Goal: Task Accomplishment & Management: Manage account settings

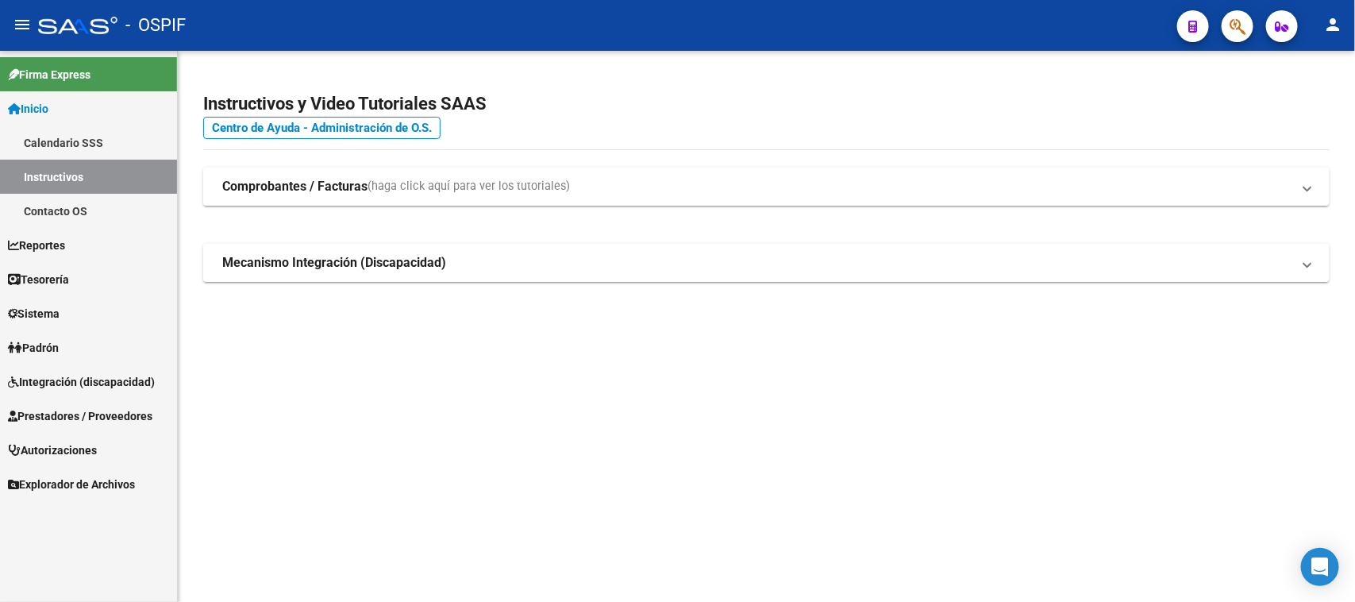
click at [140, 379] on span "Integración (discapacidad)" at bounding box center [81, 381] width 147 height 17
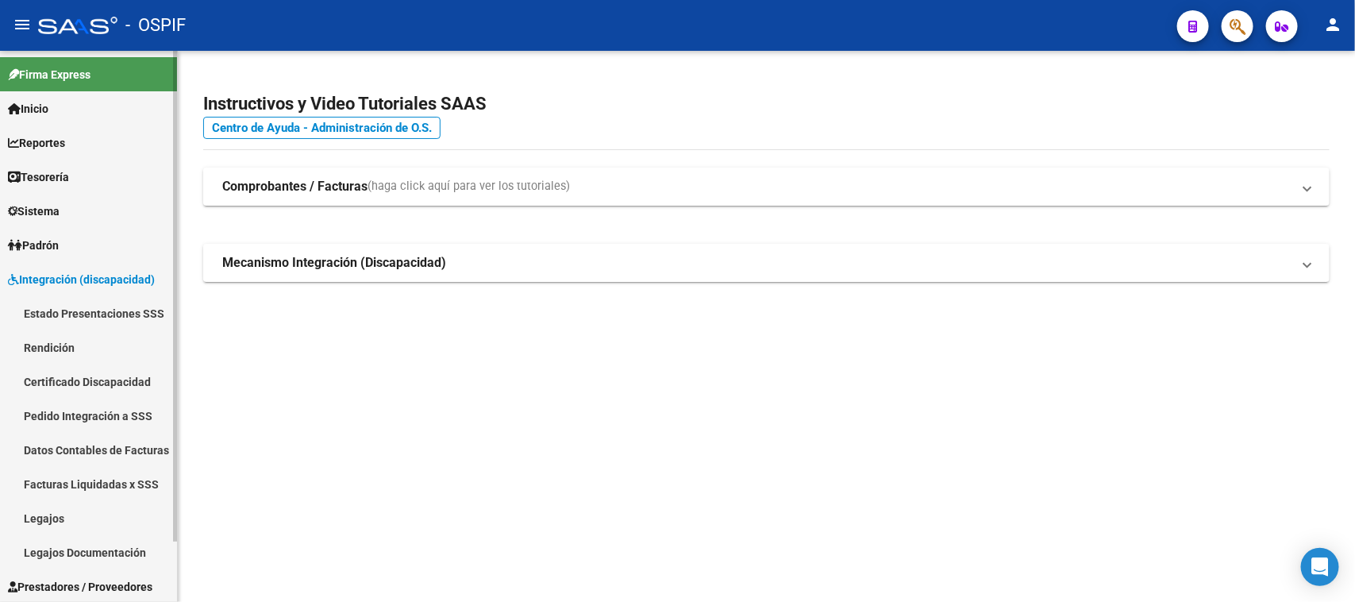
scroll to position [68, 0]
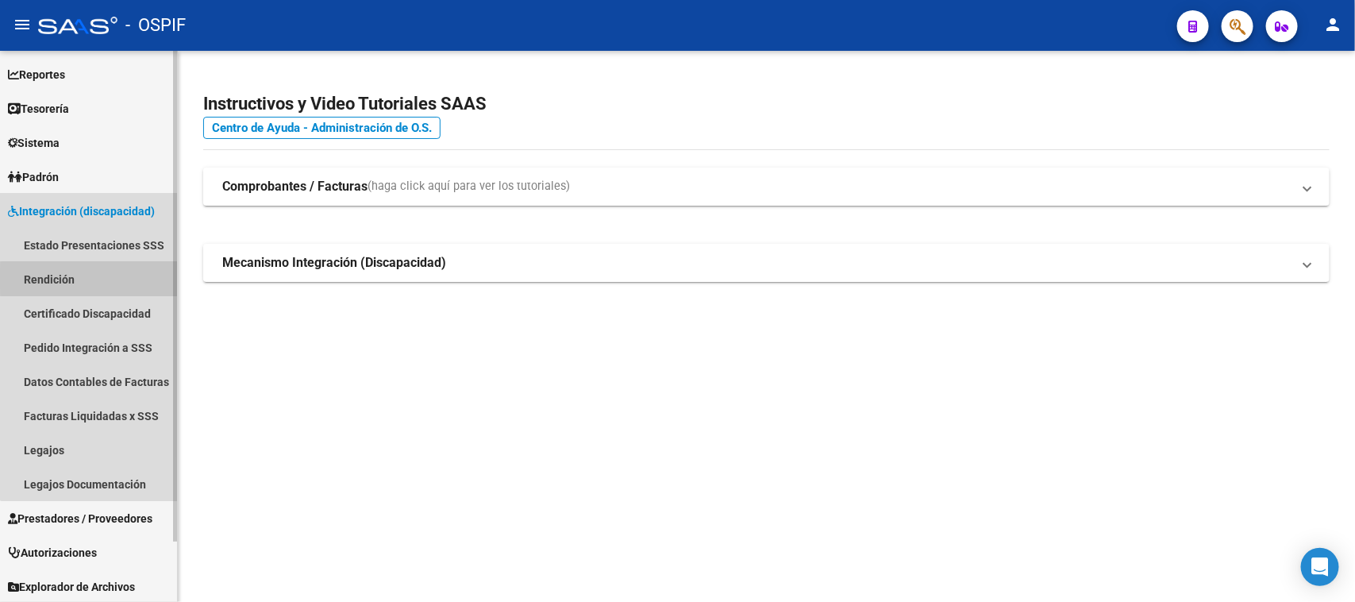
click at [93, 279] on link "Rendición" at bounding box center [88, 279] width 177 height 34
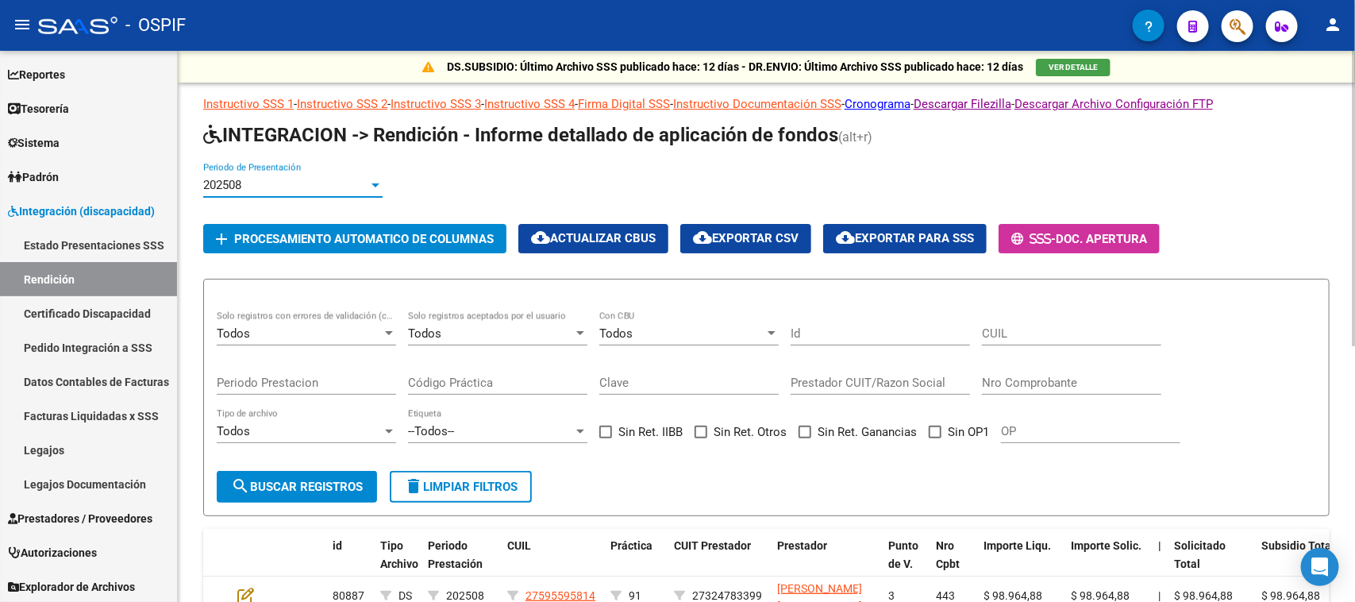
click at [371, 187] on div at bounding box center [375, 185] width 14 height 13
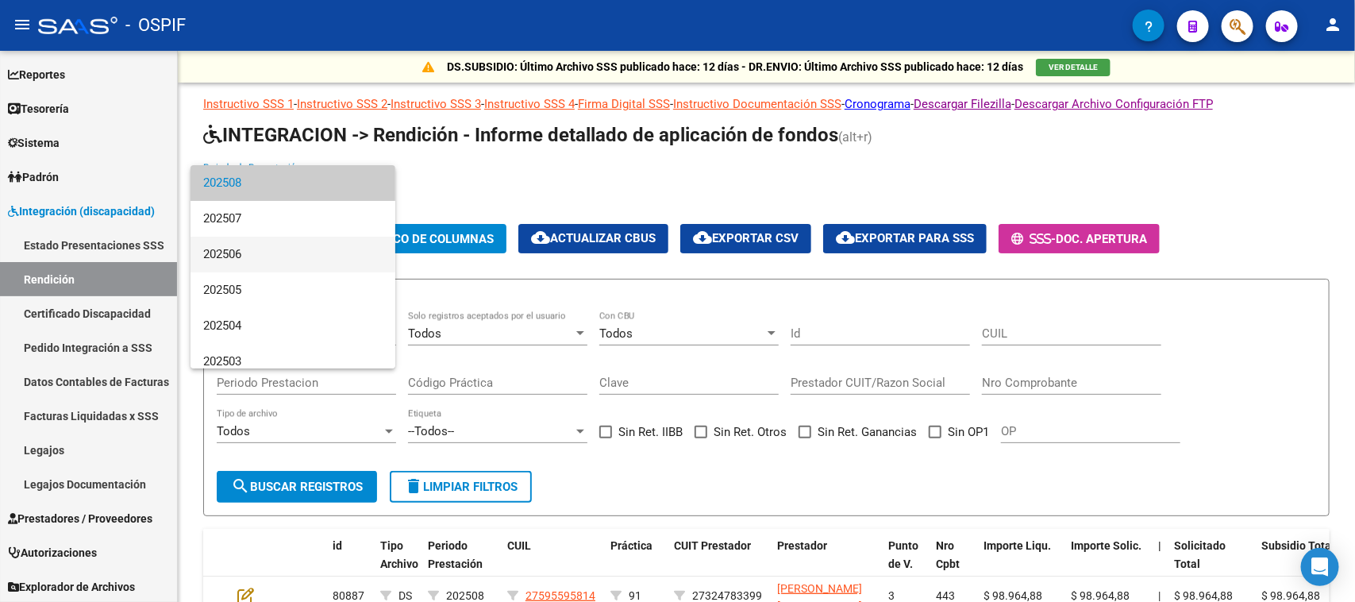
click at [236, 258] on span "202506" at bounding box center [292, 254] width 179 height 36
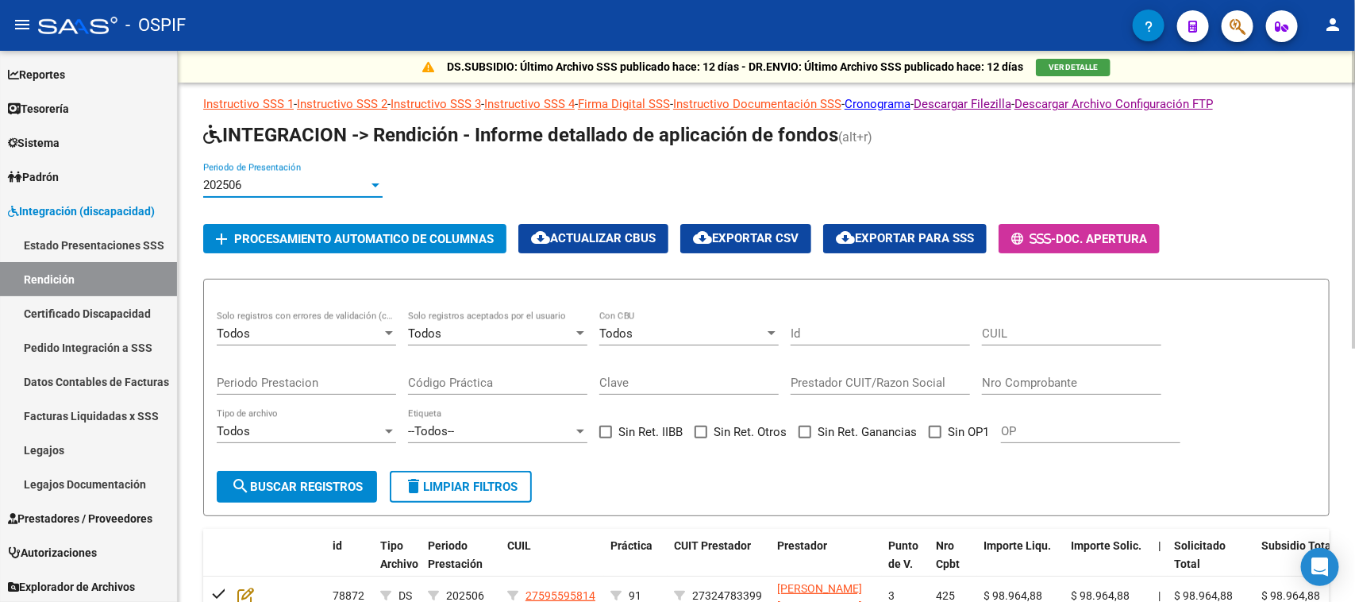
click at [573, 331] on div at bounding box center [580, 333] width 14 height 13
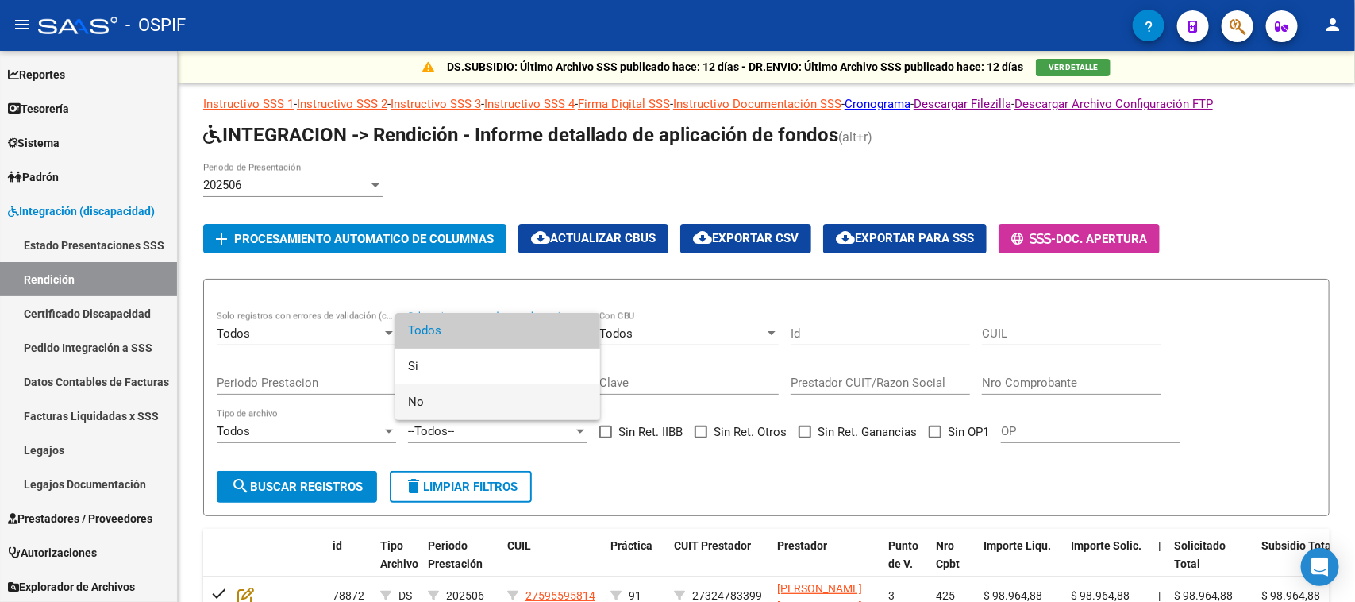
click at [433, 405] on span "No" at bounding box center [497, 402] width 179 height 36
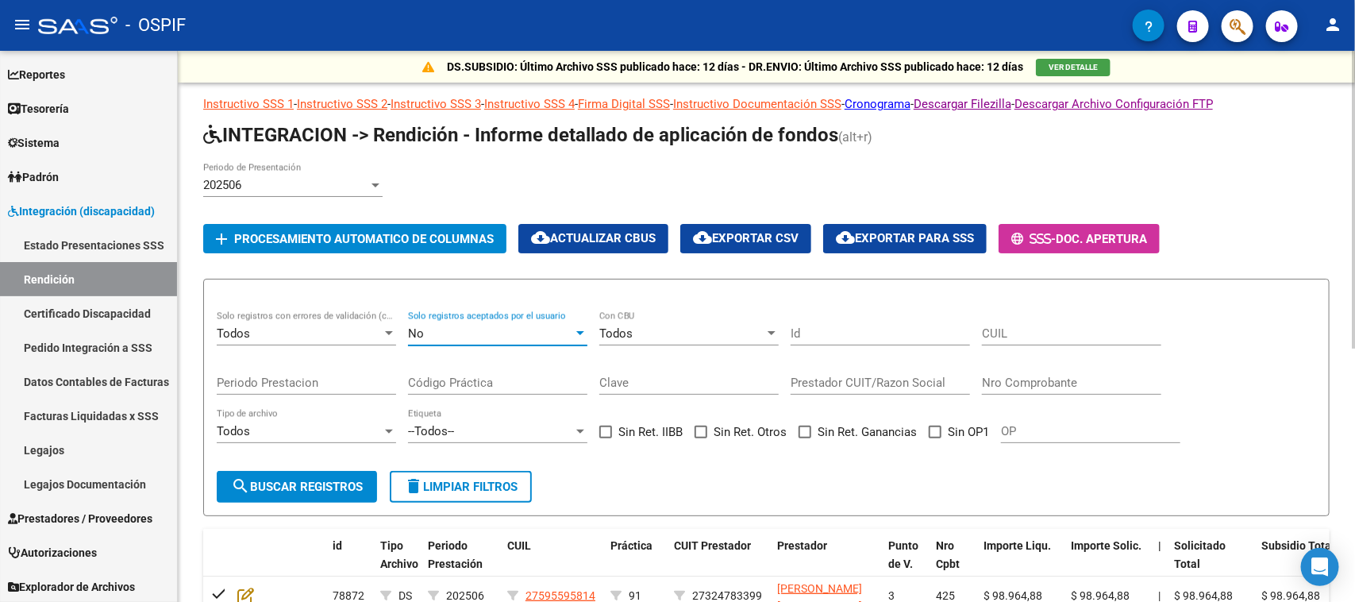
click at [304, 479] on span "search Buscar registros" at bounding box center [297, 486] width 132 height 14
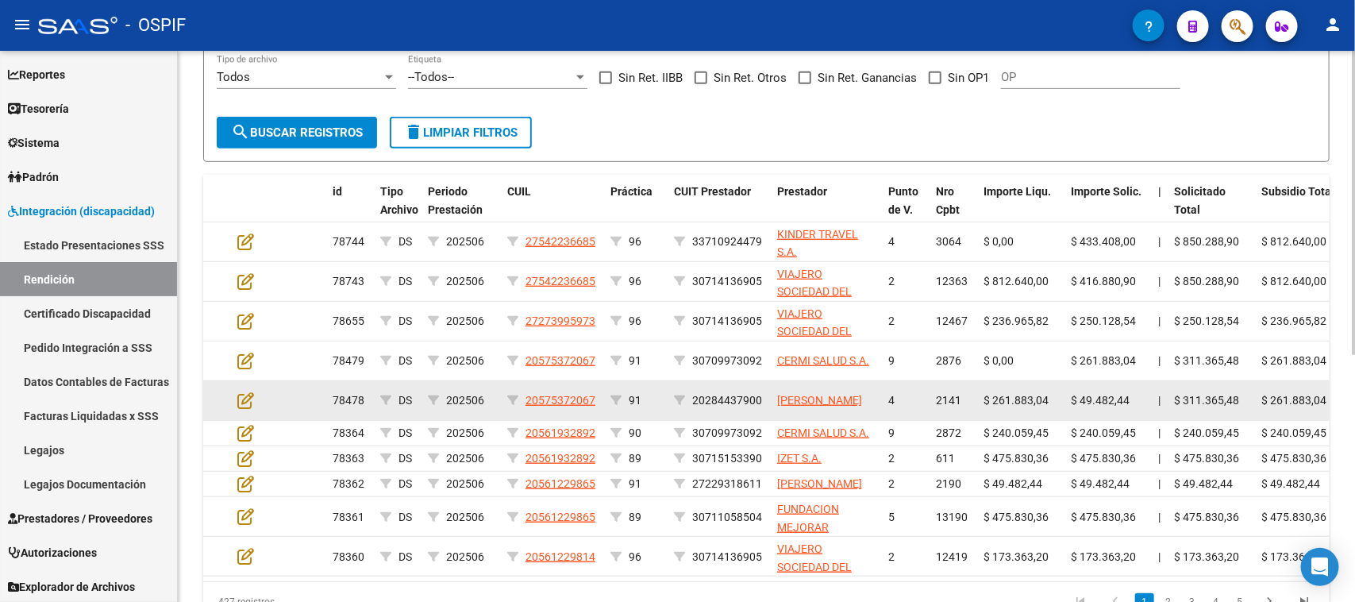
scroll to position [450, 0]
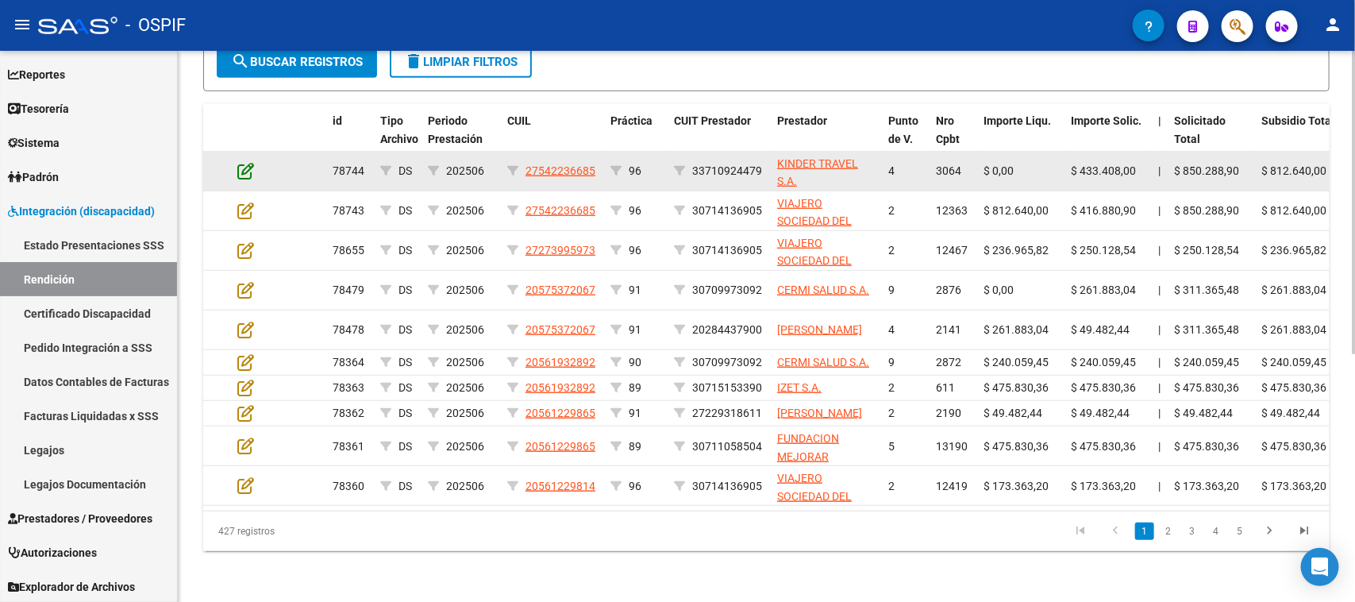
click at [248, 162] on icon at bounding box center [245, 170] width 17 height 17
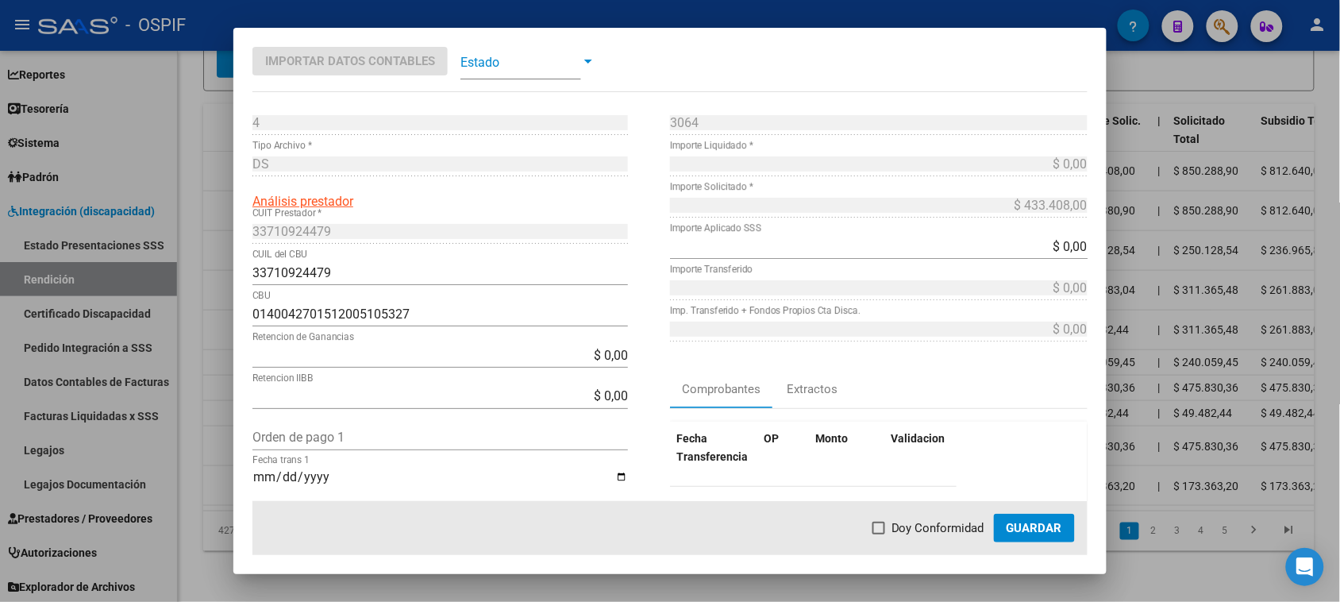
click at [1057, 525] on span "Guardar" at bounding box center [1034, 528] width 56 height 14
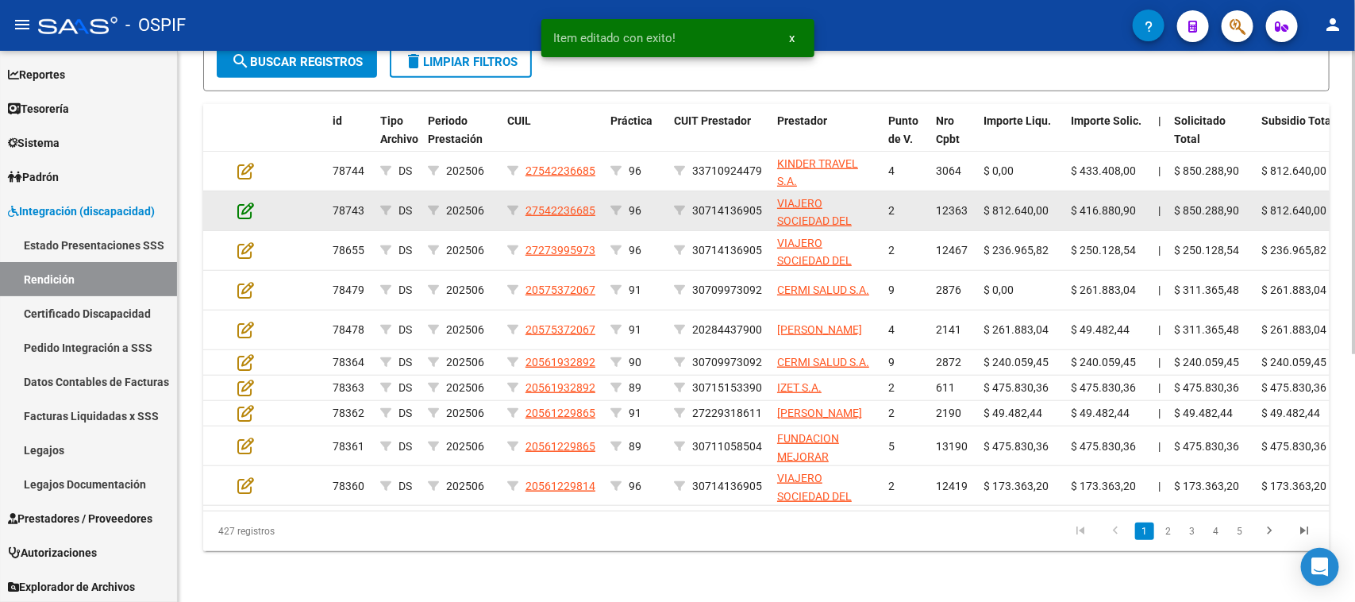
click at [240, 202] on icon at bounding box center [245, 210] width 17 height 17
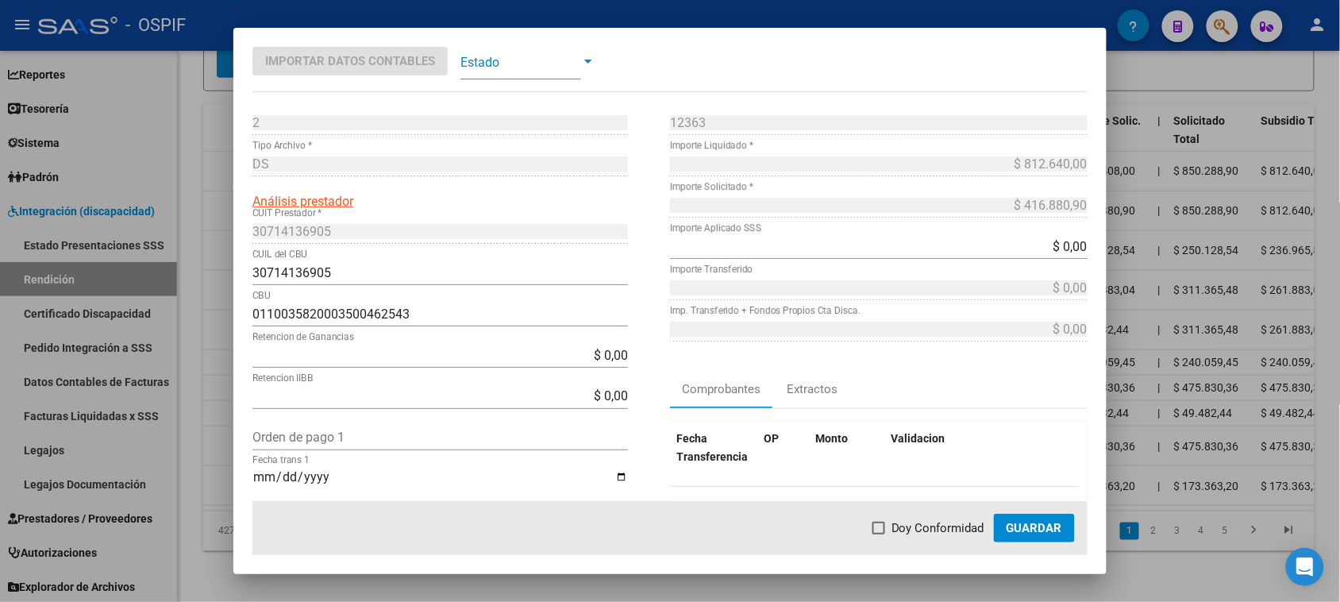
click at [1021, 530] on span "Guardar" at bounding box center [1034, 528] width 56 height 14
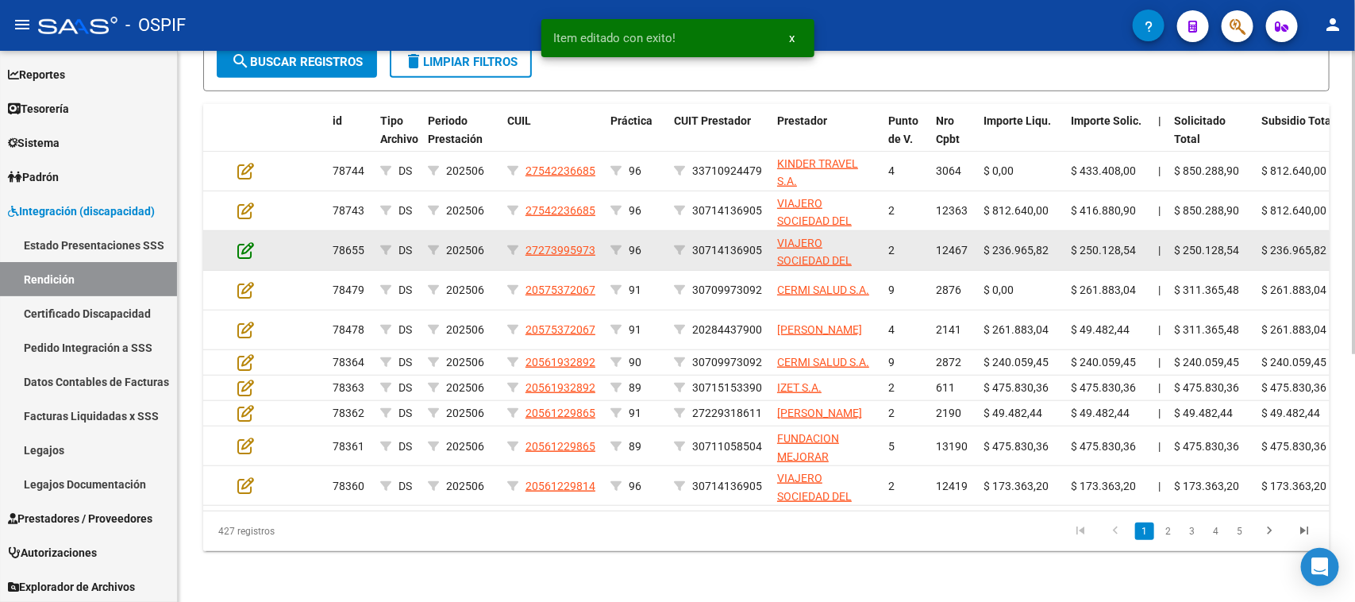
click at [246, 241] on icon at bounding box center [245, 249] width 17 height 17
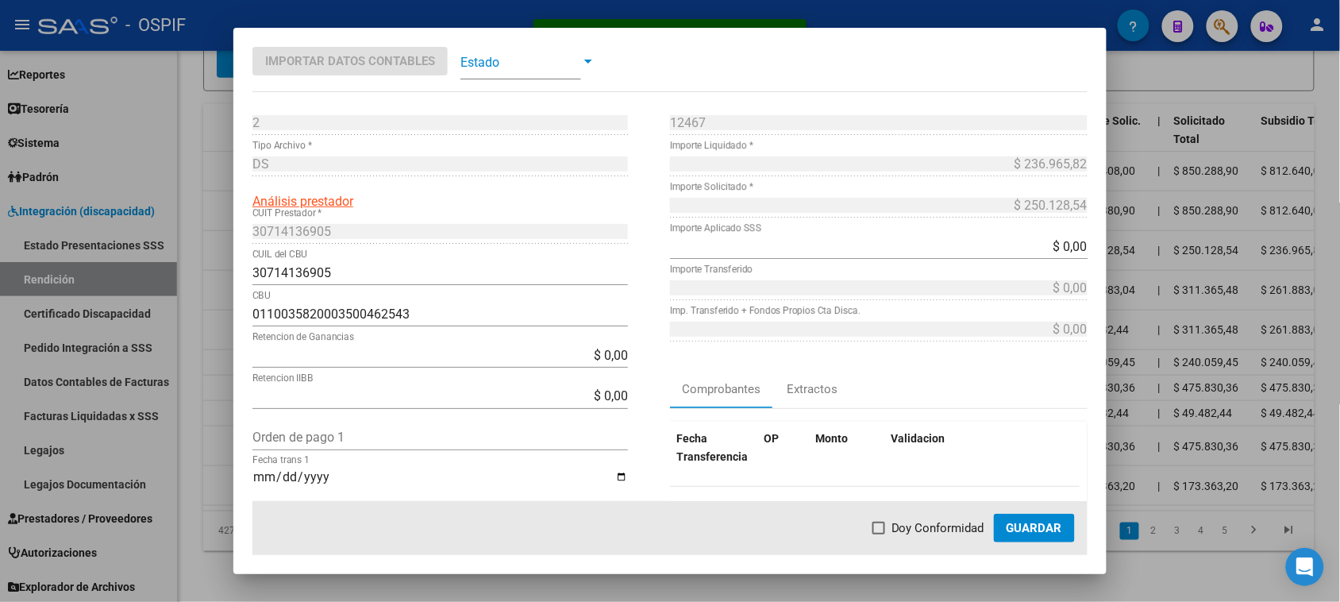
click at [1048, 533] on span "Guardar" at bounding box center [1034, 528] width 56 height 14
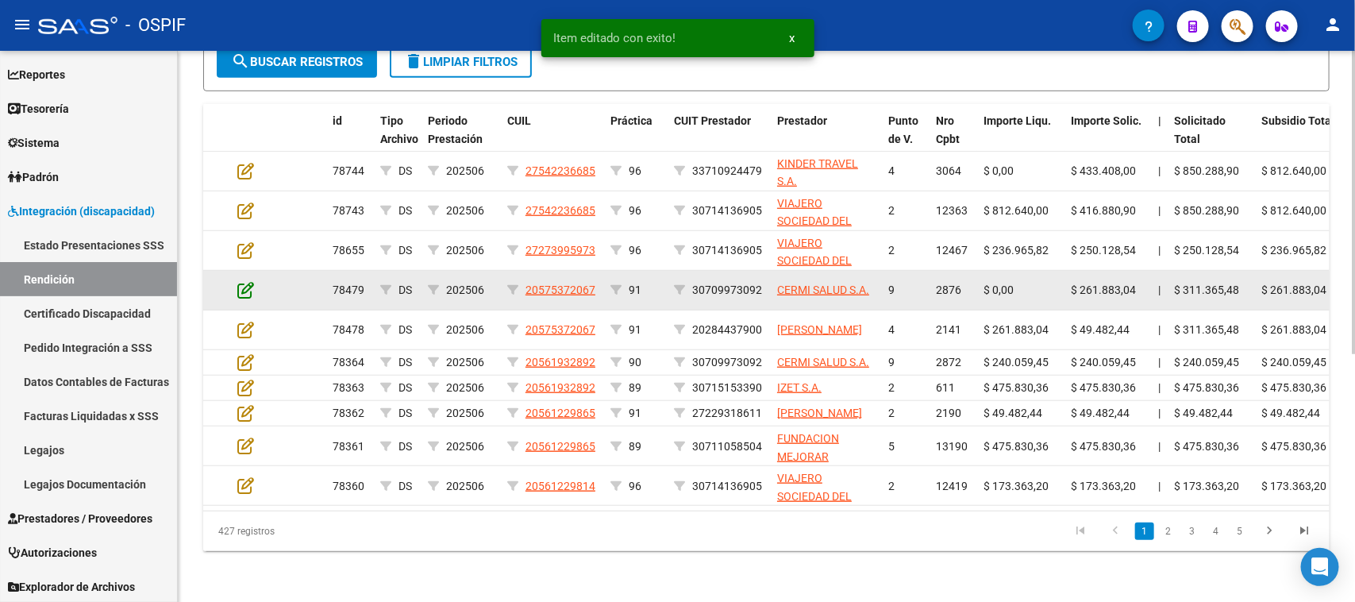
click at [242, 281] on icon at bounding box center [245, 289] width 17 height 17
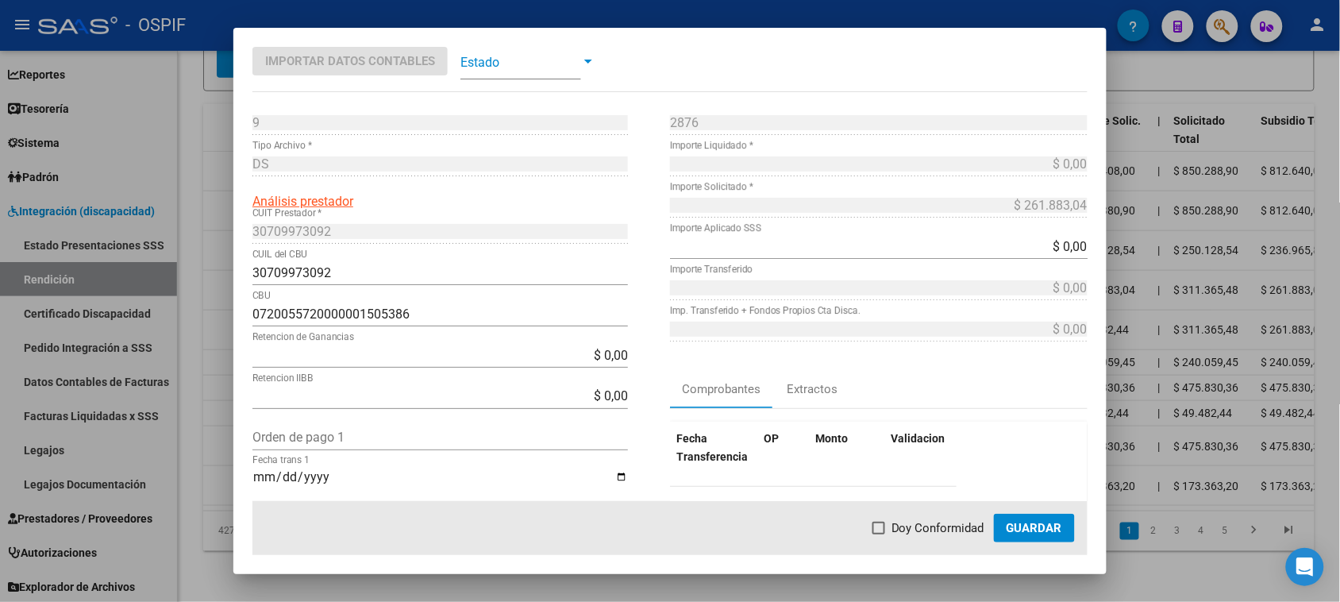
click at [1041, 520] on button "Guardar" at bounding box center [1034, 527] width 81 height 29
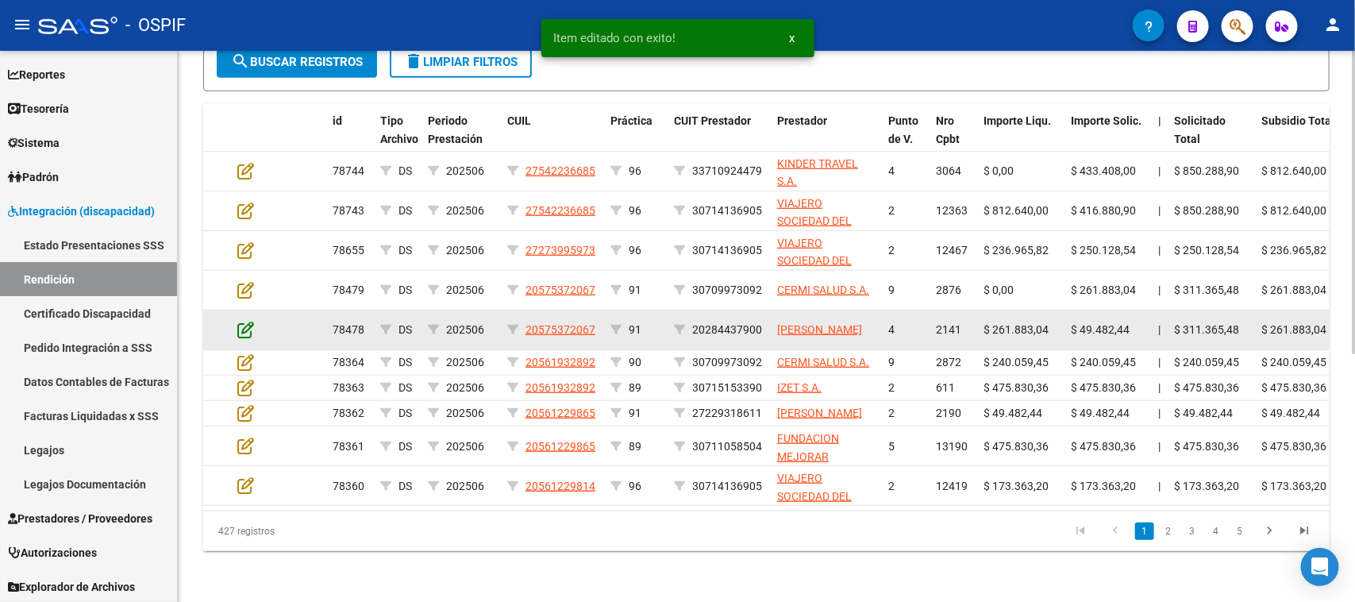
click at [248, 321] on icon at bounding box center [245, 329] width 17 height 17
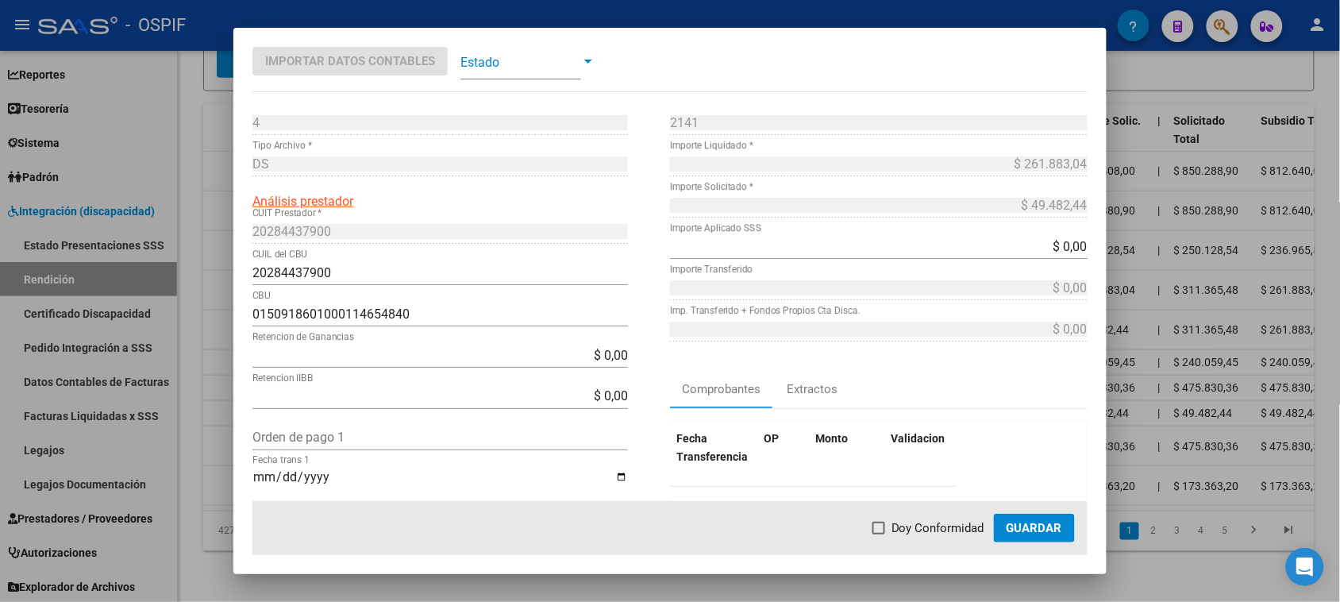
click at [1025, 528] on span "Guardar" at bounding box center [1034, 528] width 56 height 14
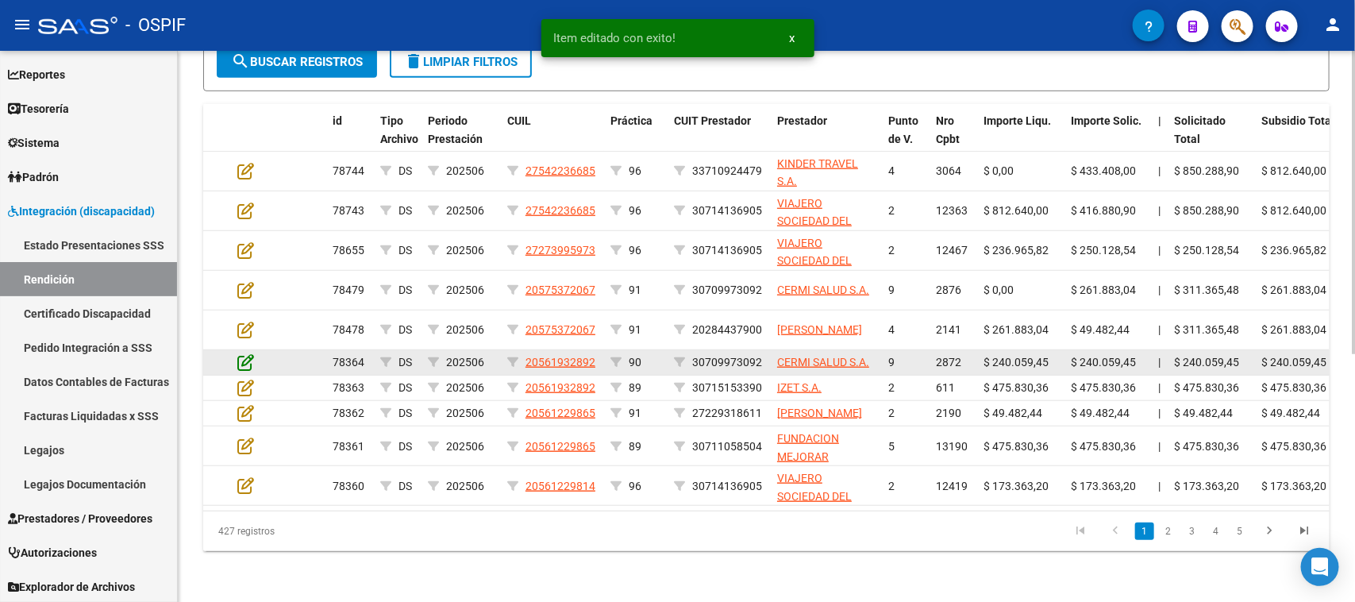
click at [244, 353] on icon at bounding box center [245, 361] width 17 height 17
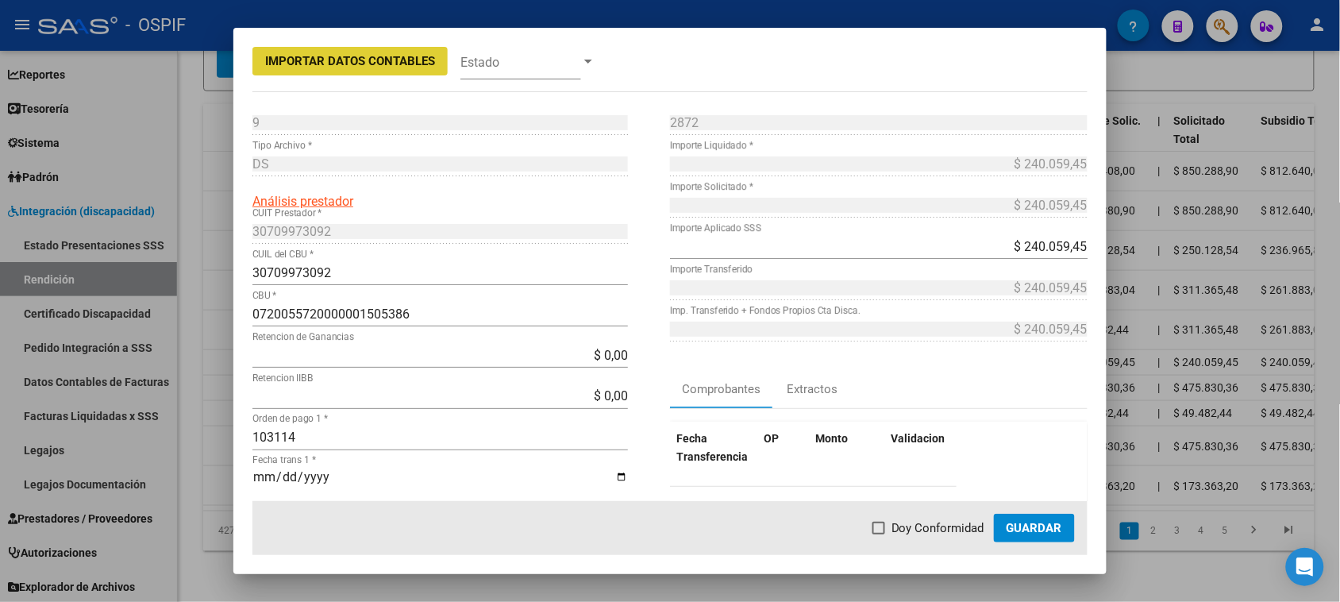
click at [881, 533] on span at bounding box center [878, 527] width 13 height 13
click at [879, 534] on input "Doy Conformidad" at bounding box center [878, 534] width 1 height 1
checkbox input "true"
click at [1012, 530] on span "Guardar" at bounding box center [1034, 528] width 56 height 14
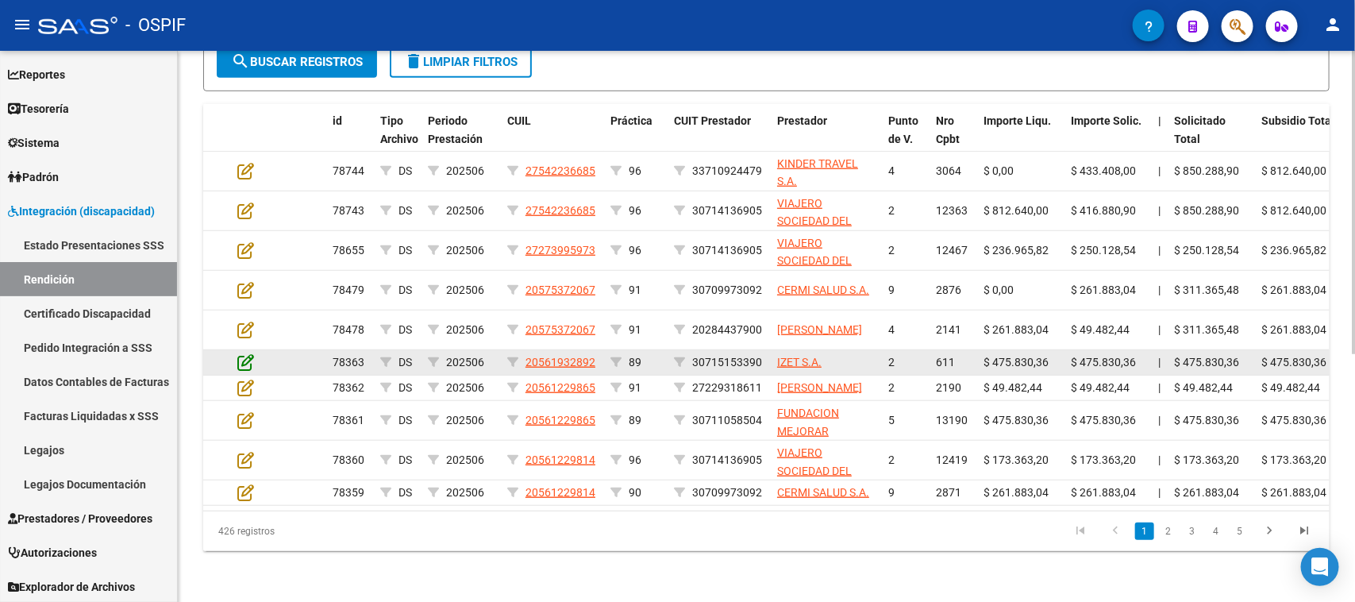
click at [247, 353] on icon at bounding box center [245, 361] width 17 height 17
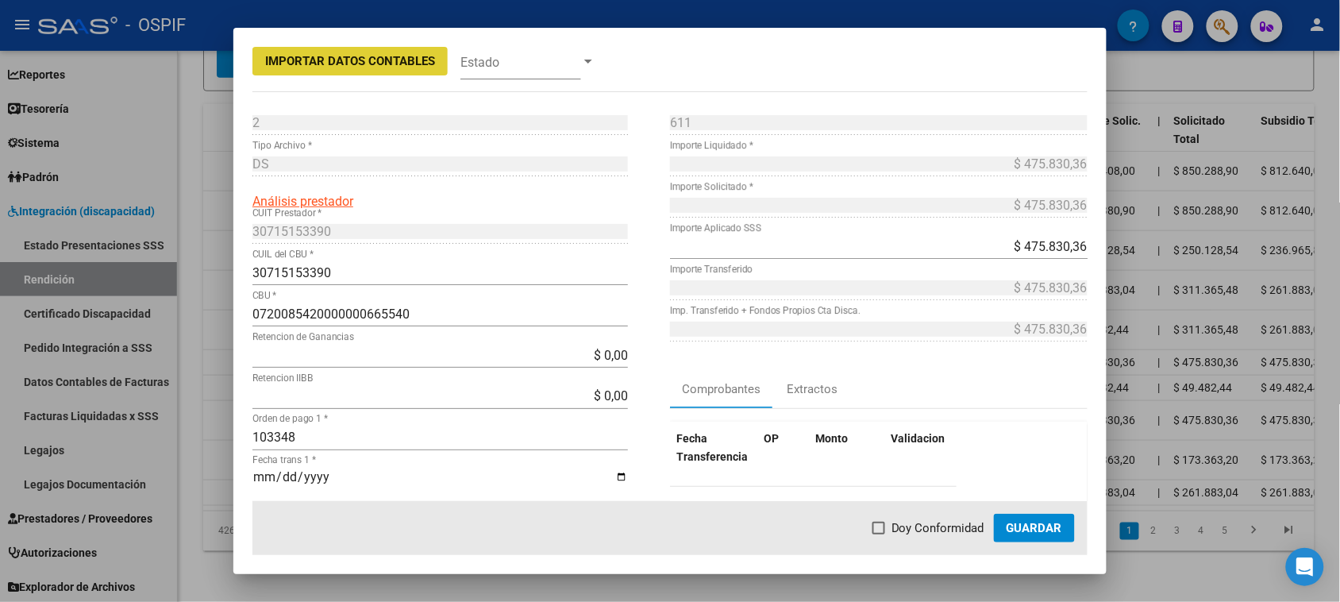
click at [885, 528] on span at bounding box center [878, 527] width 13 height 13
click at [879, 534] on input "Doy Conformidad" at bounding box center [878, 534] width 1 height 1
checkbox input "true"
click at [1017, 529] on span "Guardar" at bounding box center [1034, 528] width 56 height 14
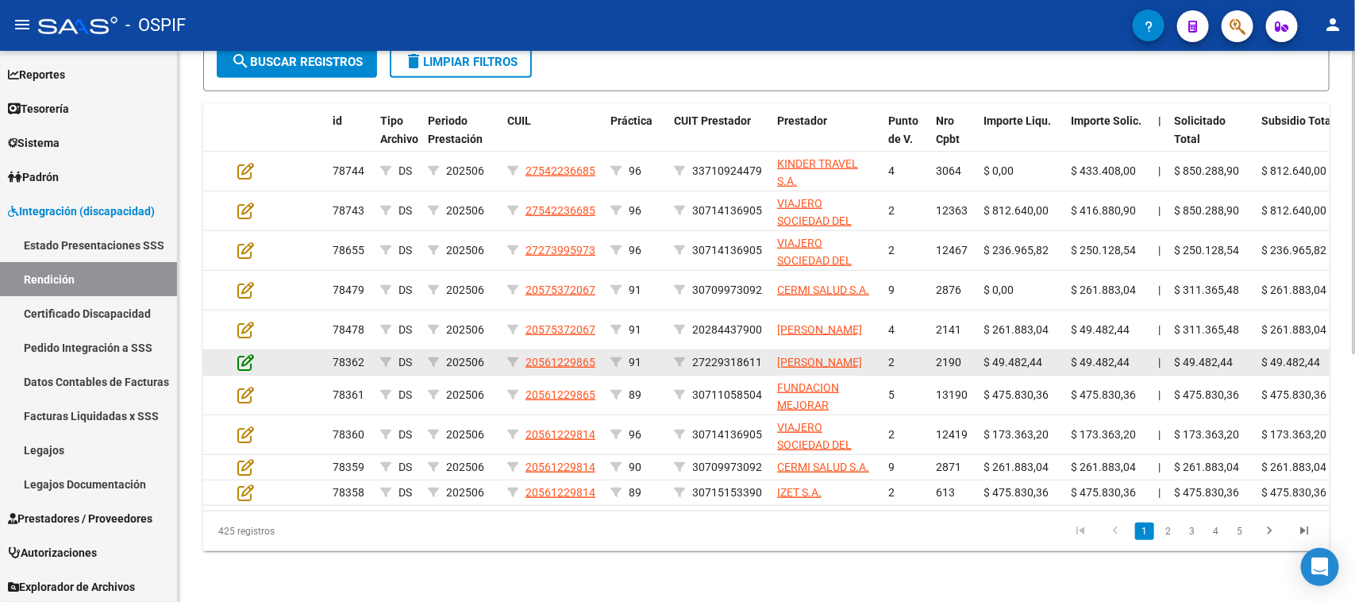
click at [240, 353] on icon at bounding box center [245, 361] width 17 height 17
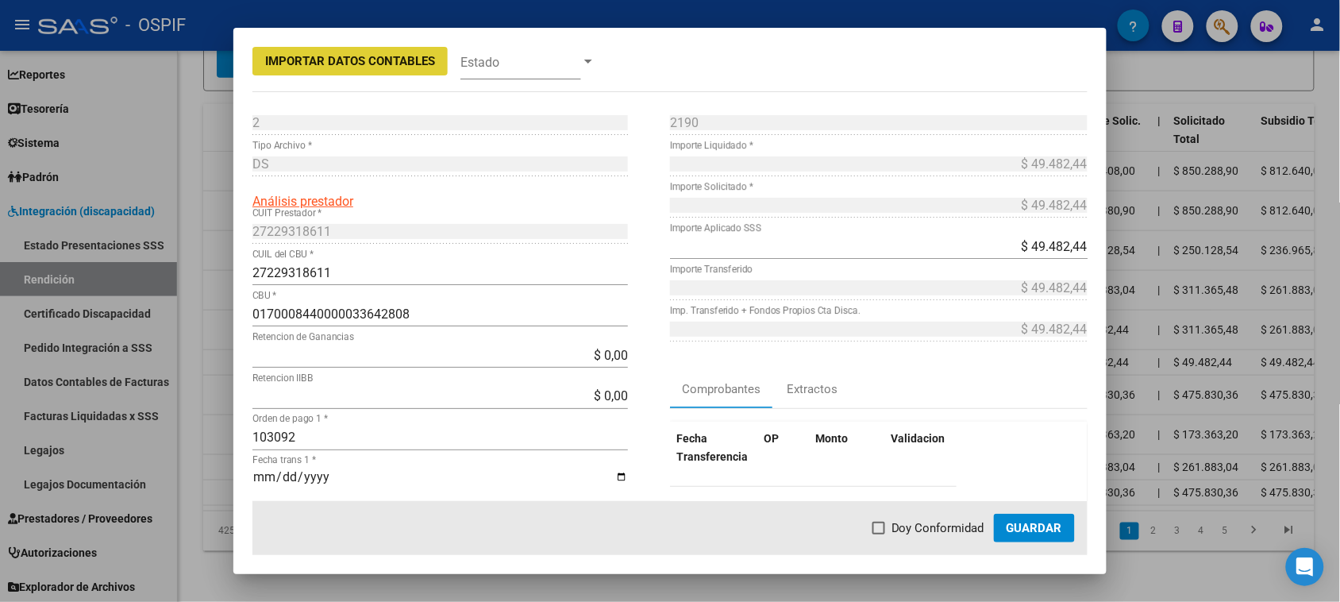
click at [882, 529] on span at bounding box center [878, 527] width 13 height 13
click at [879, 534] on input "Doy Conformidad" at bounding box center [878, 534] width 1 height 1
checkbox input "true"
click at [1036, 532] on span "Guardar" at bounding box center [1034, 528] width 56 height 14
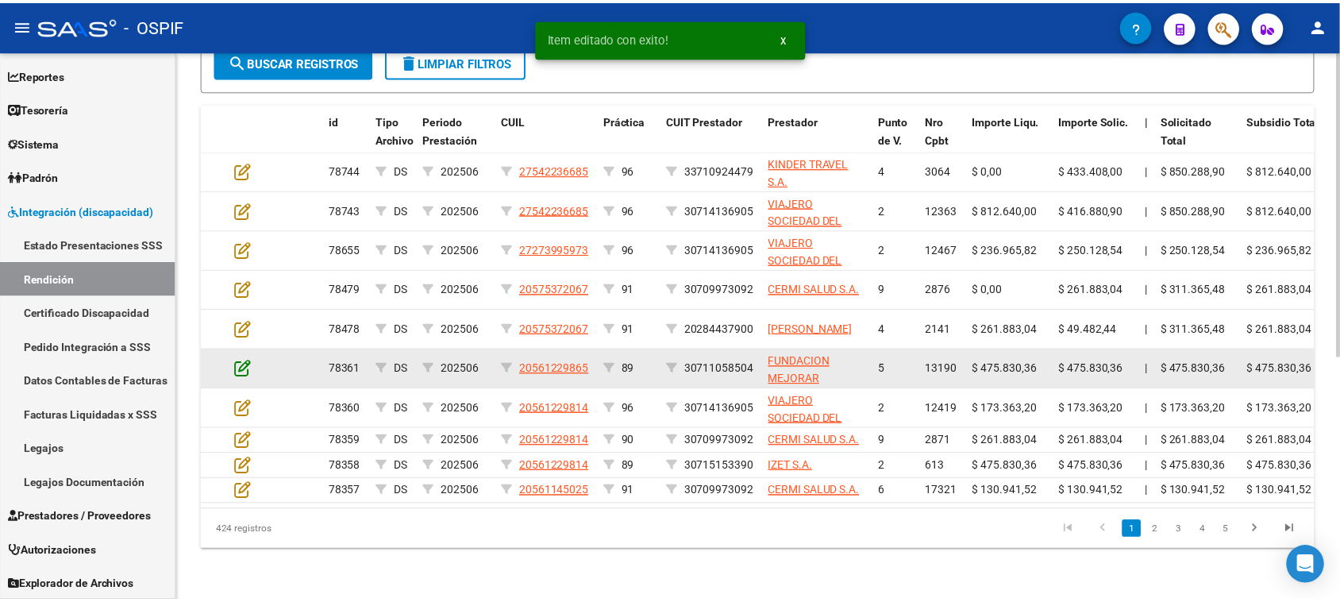
scroll to position [435, 0]
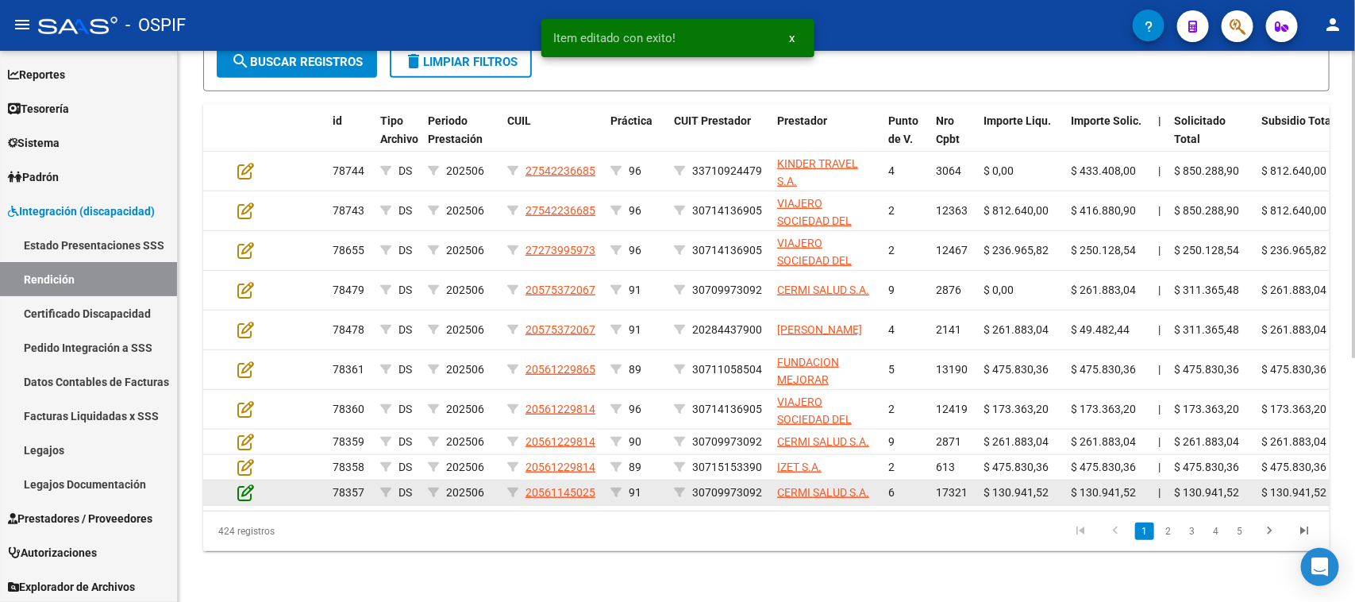
click at [247, 483] on icon at bounding box center [245, 491] width 17 height 17
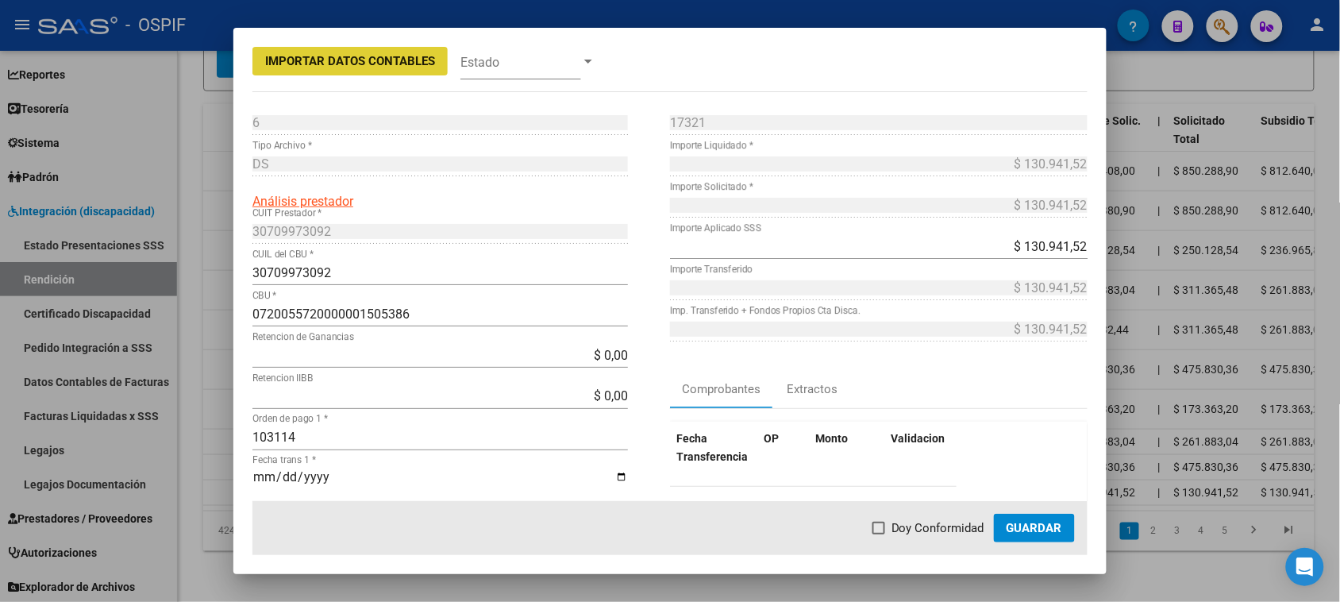
click at [1029, 522] on span "Guardar" at bounding box center [1034, 528] width 56 height 14
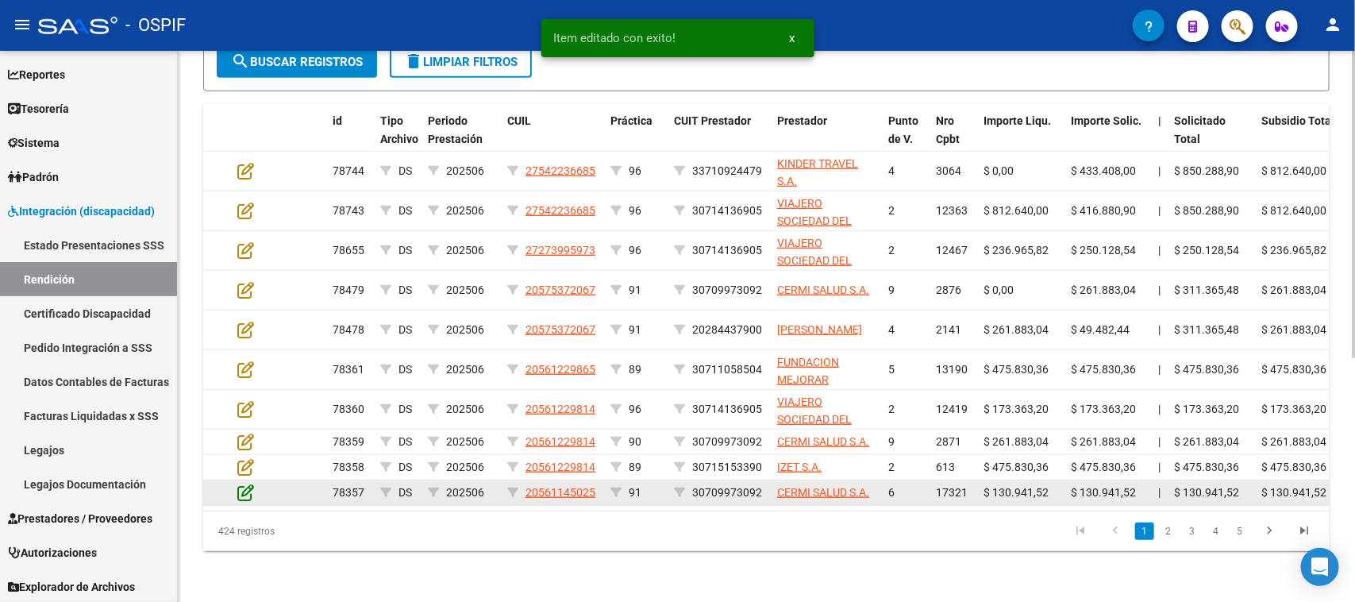
click at [244, 483] on icon at bounding box center [245, 491] width 17 height 17
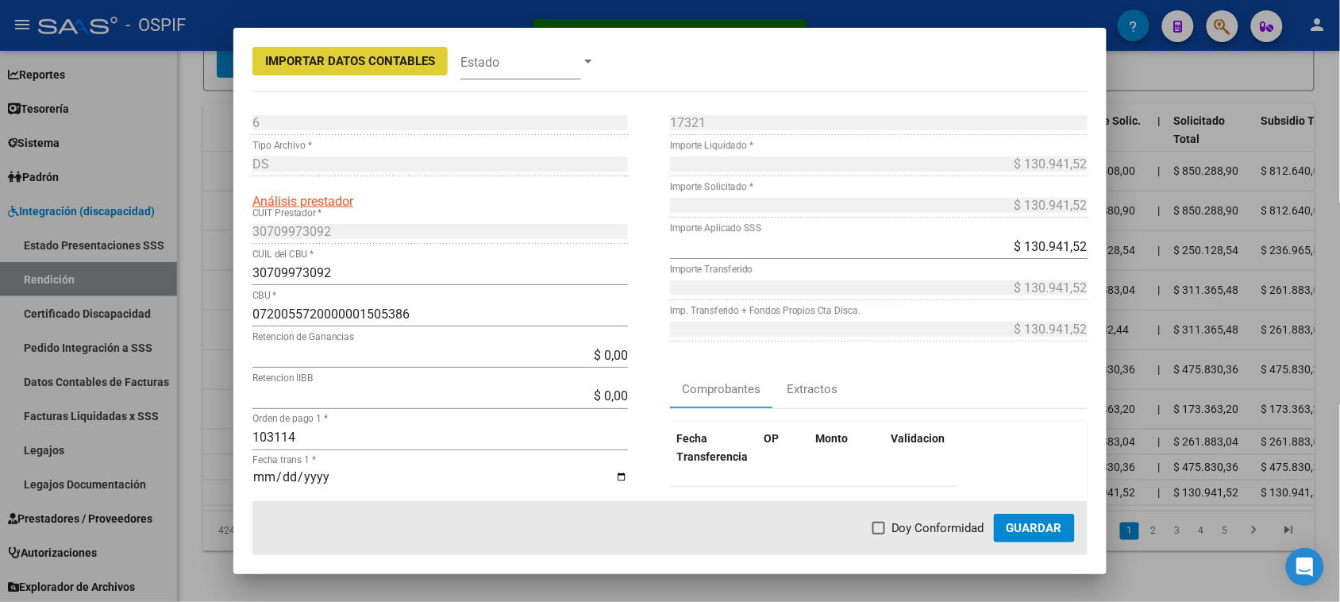
click at [879, 533] on span at bounding box center [878, 527] width 13 height 13
click at [879, 534] on input "Doy Conformidad" at bounding box center [878, 534] width 1 height 1
checkbox input "true"
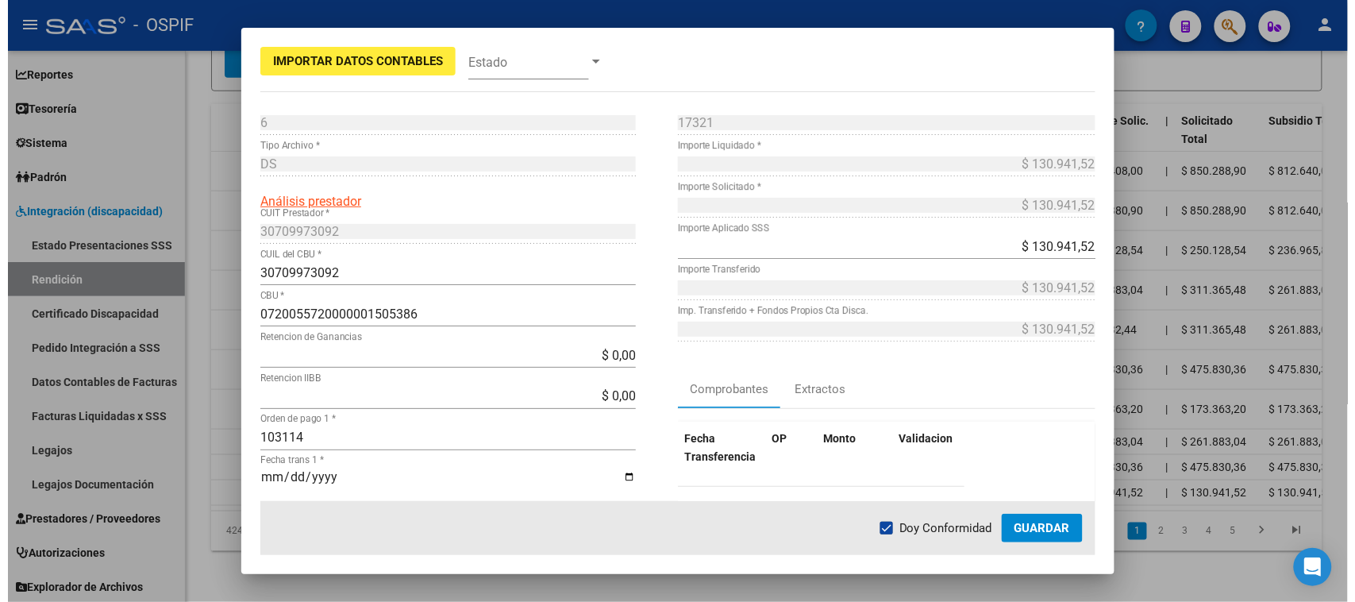
scroll to position [198, 0]
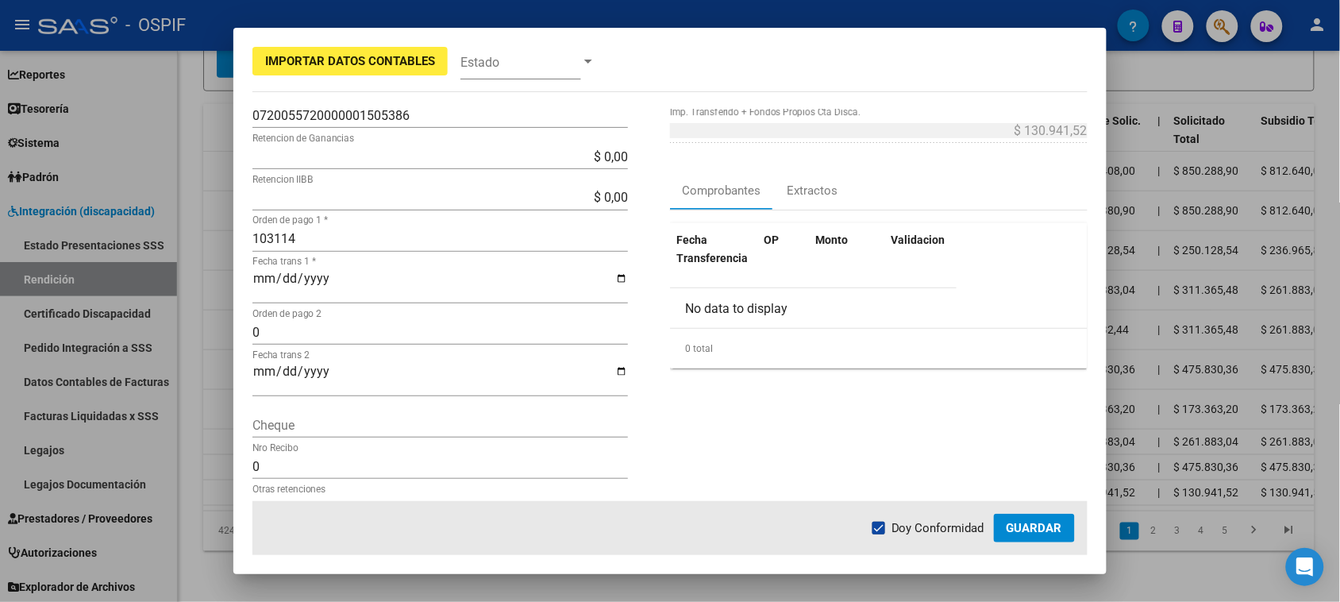
click at [1034, 529] on span "Guardar" at bounding box center [1034, 528] width 56 height 14
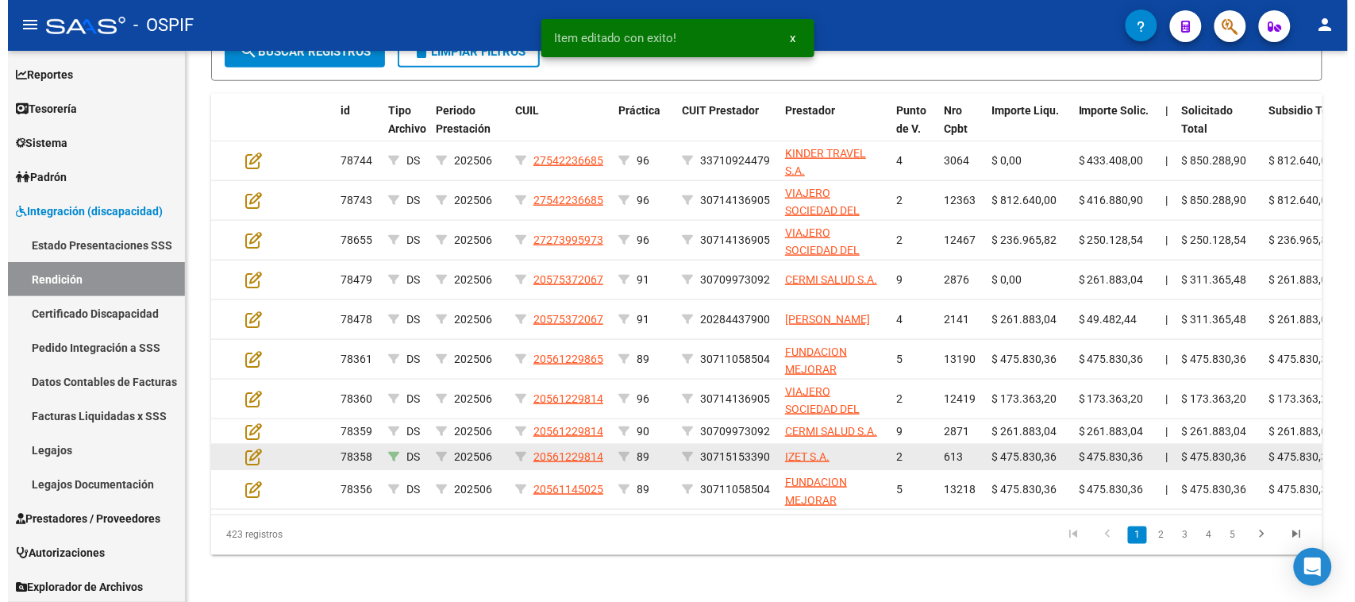
scroll to position [436, 0]
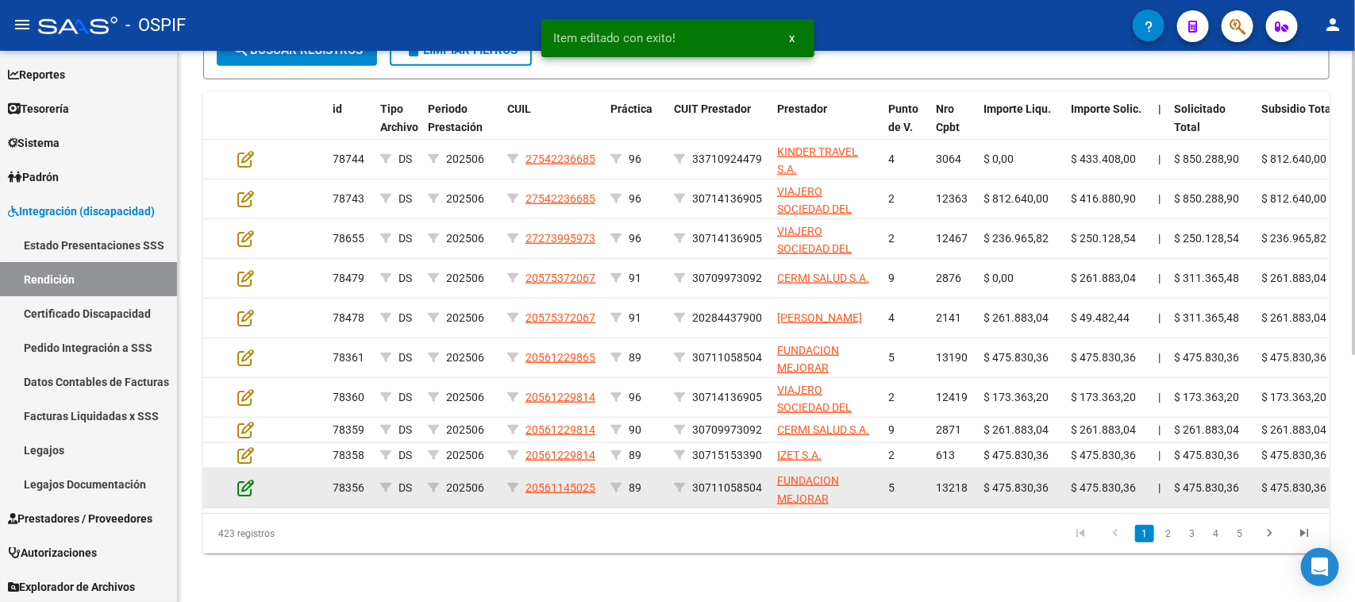
click at [252, 490] on icon at bounding box center [245, 487] width 17 height 17
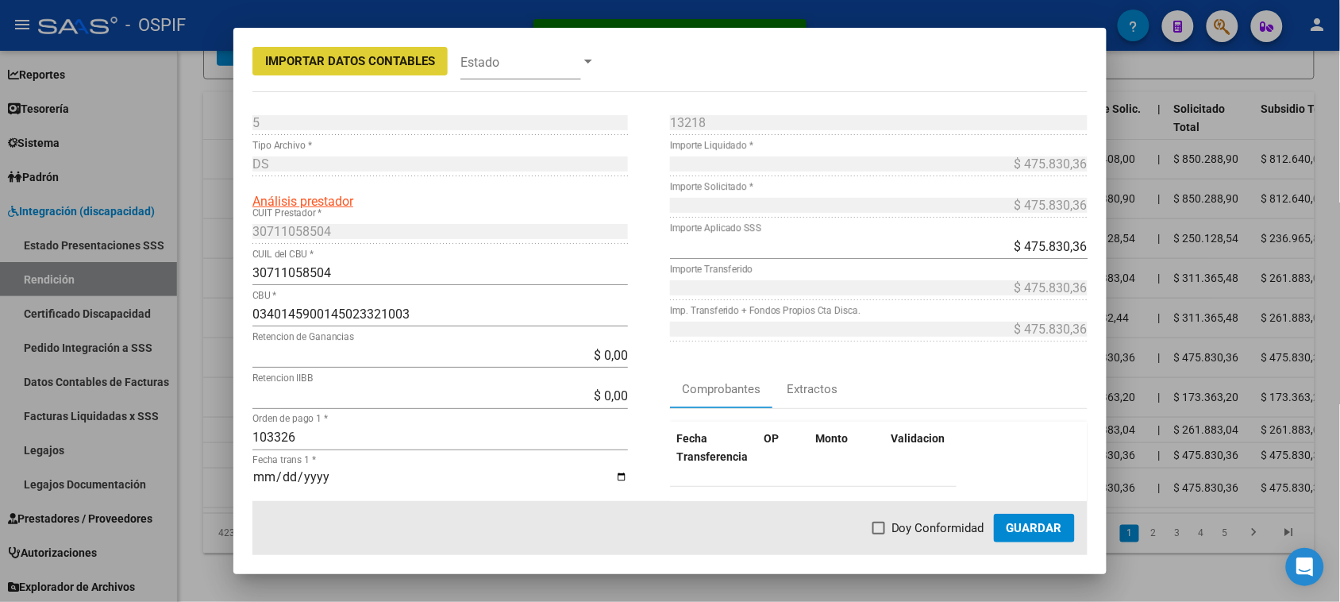
click at [882, 530] on span at bounding box center [878, 527] width 13 height 13
click at [879, 534] on input "Doy Conformidad" at bounding box center [878, 534] width 1 height 1
checkbox input "true"
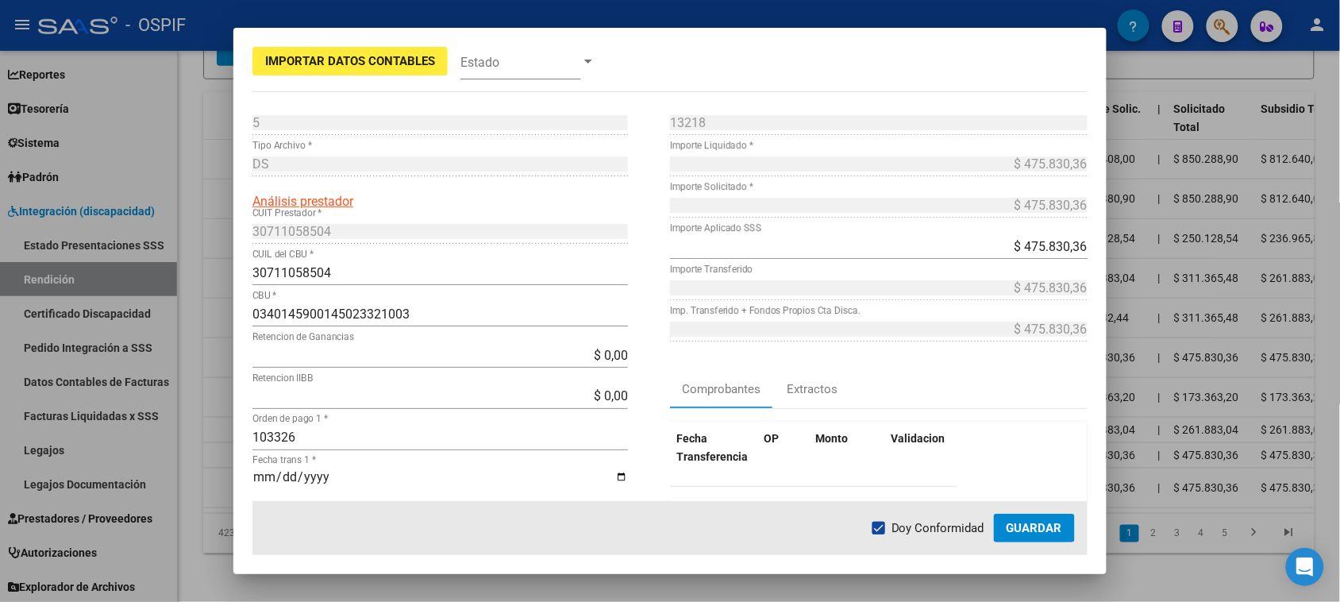
click at [1010, 520] on button "Guardar" at bounding box center [1034, 527] width 81 height 29
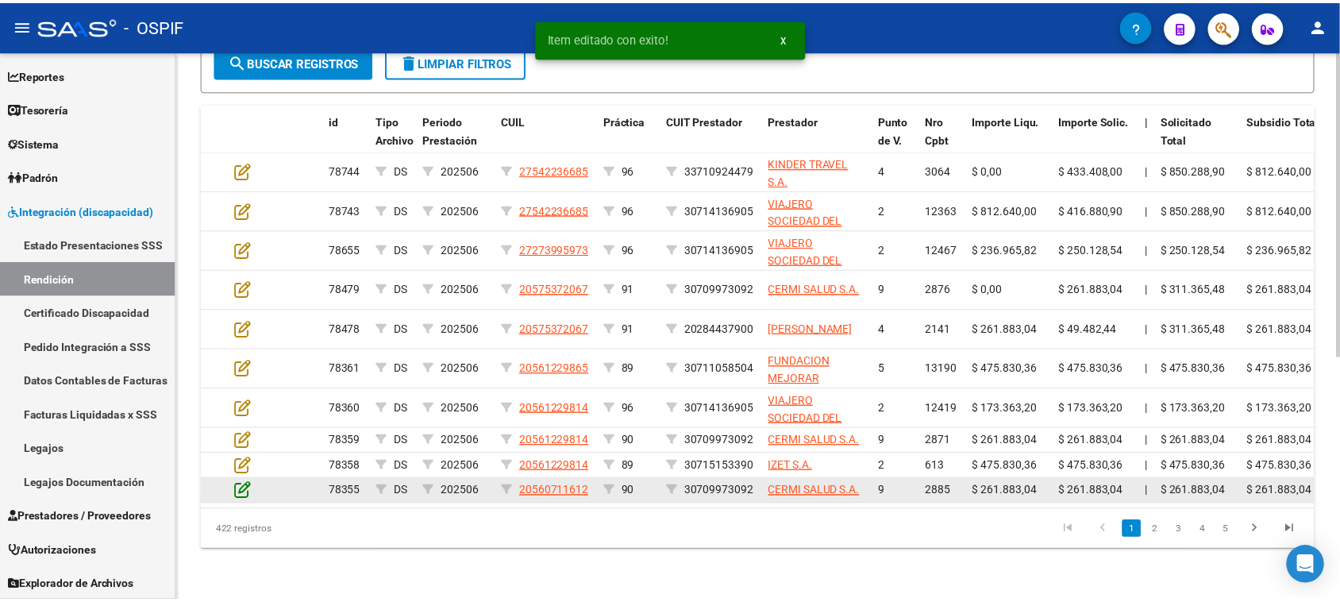
scroll to position [435, 0]
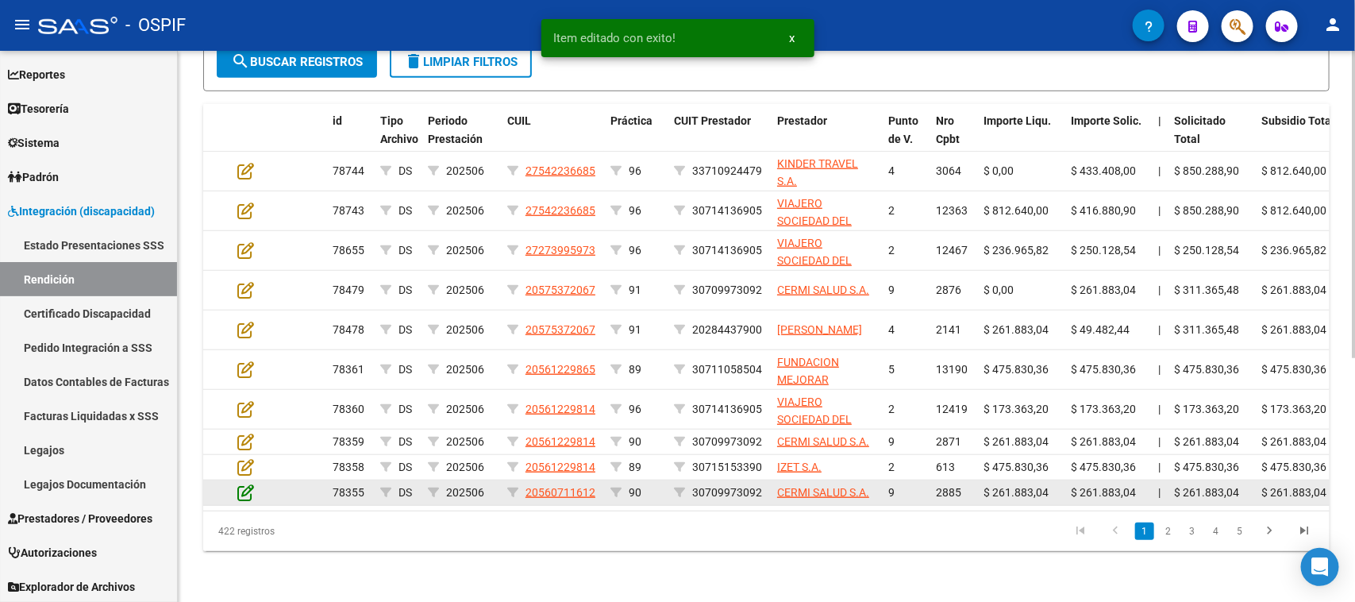
click at [247, 483] on icon at bounding box center [245, 491] width 17 height 17
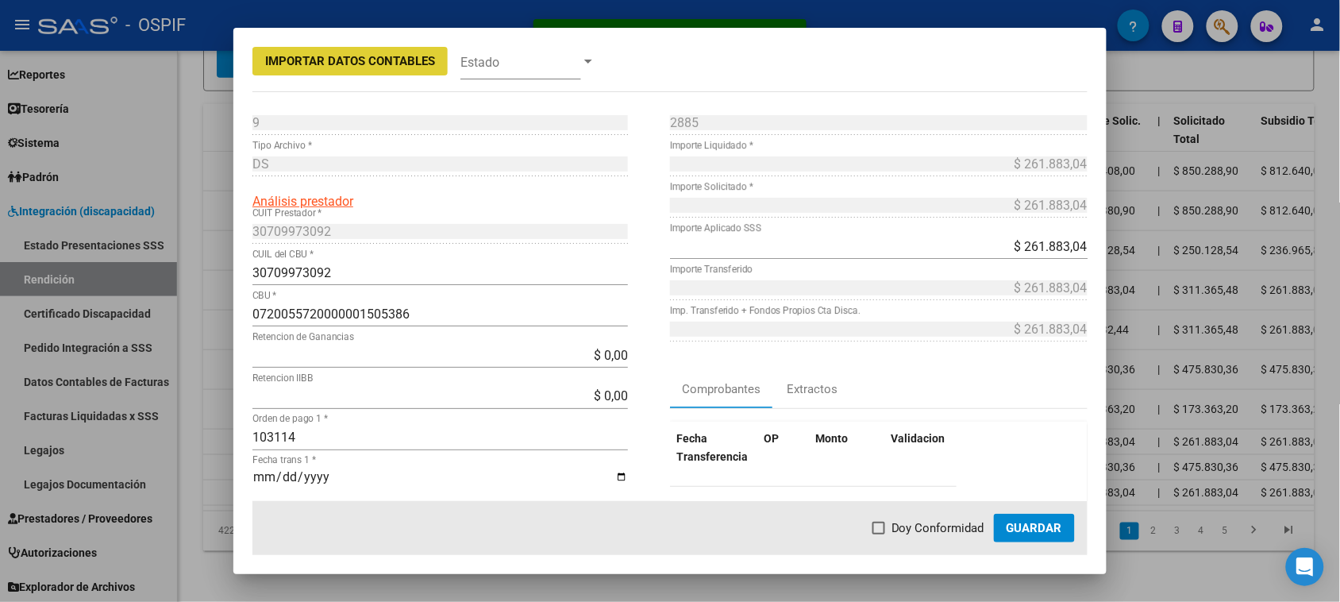
click at [889, 525] on label "Doy Conformidad" at bounding box center [928, 527] width 112 height 19
click at [879, 534] on input "Doy Conformidad" at bounding box center [878, 534] width 1 height 1
checkbox input "true"
click at [1029, 536] on button "Guardar" at bounding box center [1034, 527] width 81 height 29
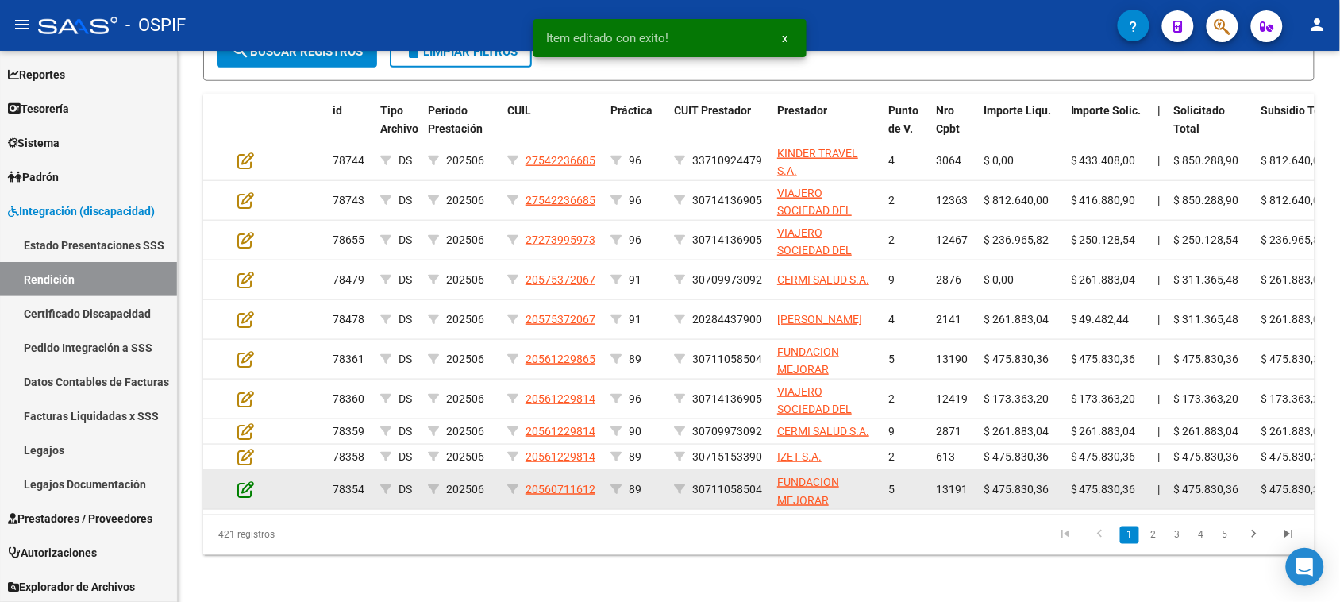
click at [243, 490] on icon at bounding box center [245, 488] width 17 height 17
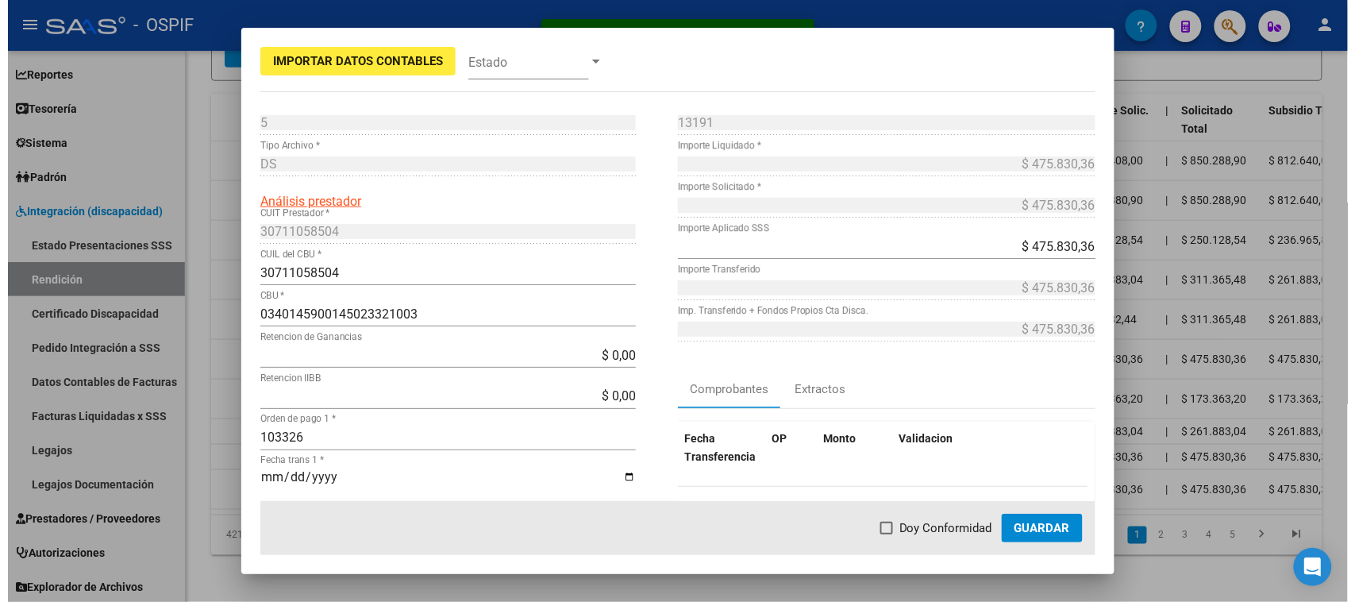
scroll to position [436, 0]
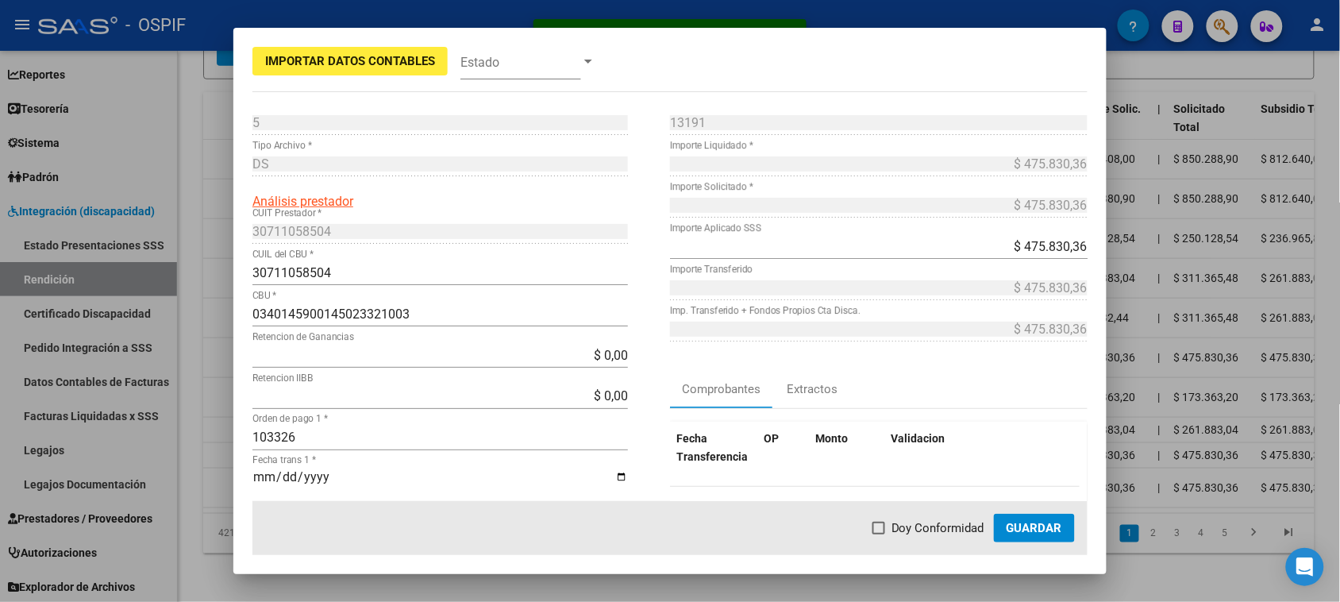
click at [878, 528] on span at bounding box center [878, 527] width 13 height 13
click at [878, 534] on input "Doy Conformidad" at bounding box center [878, 534] width 1 height 1
checkbox input "true"
click at [1037, 534] on span "Guardar" at bounding box center [1034, 528] width 56 height 14
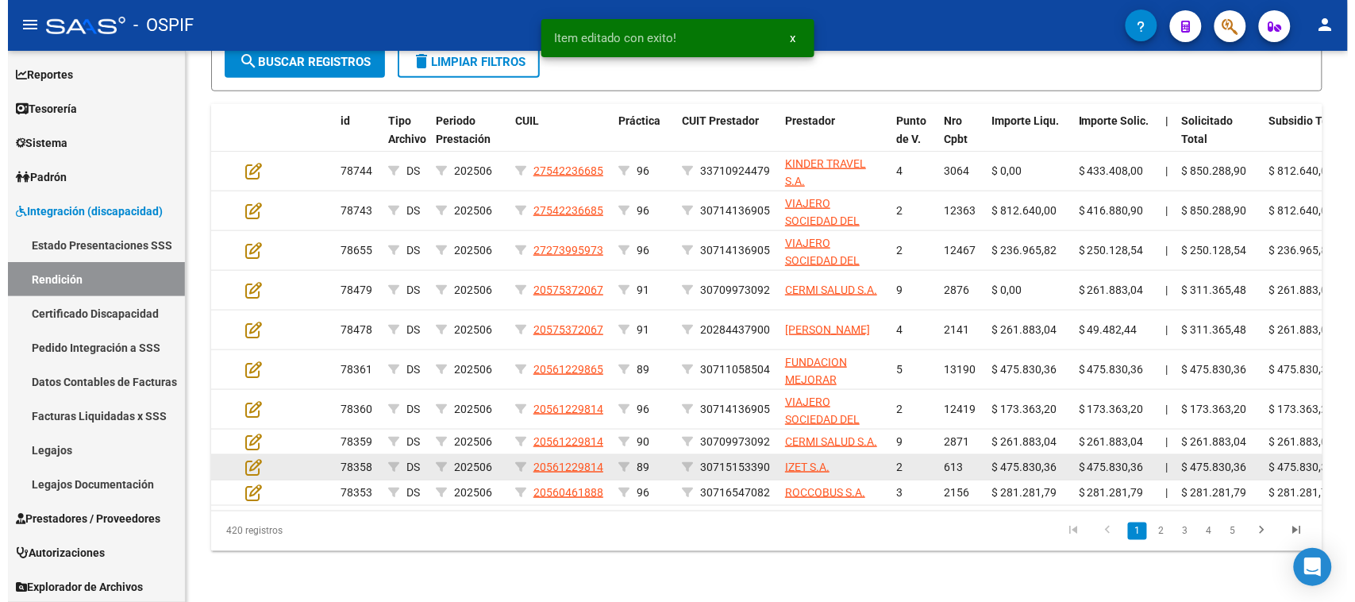
scroll to position [435, 0]
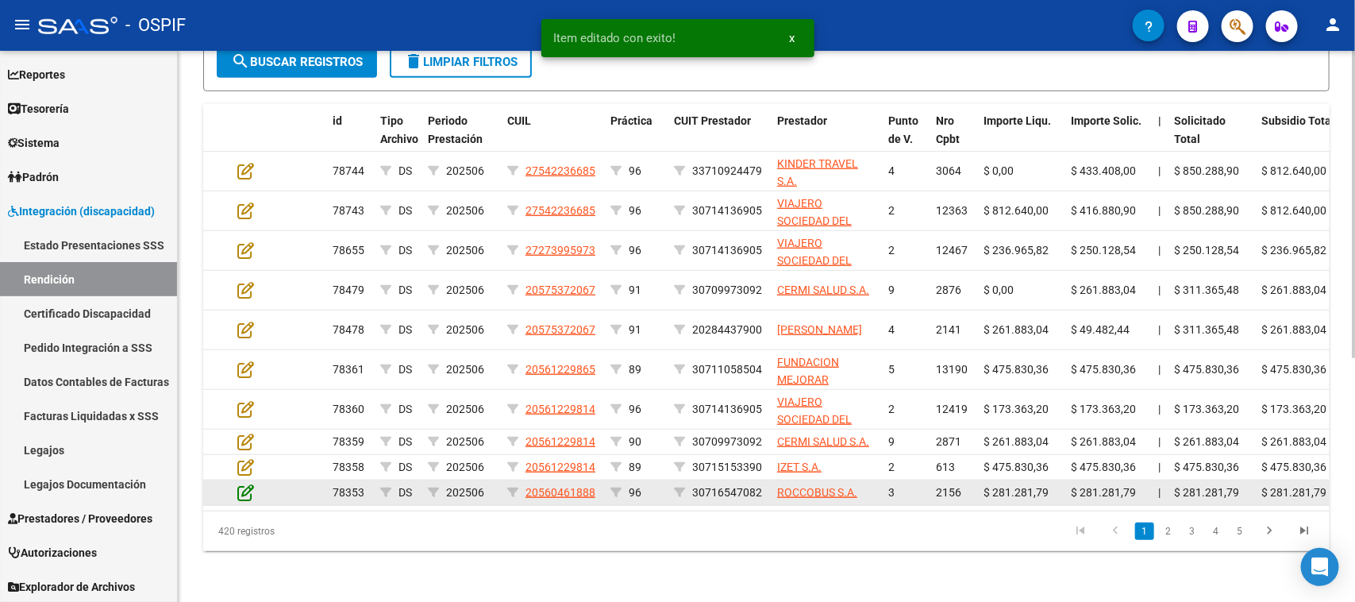
click at [248, 483] on icon at bounding box center [245, 491] width 17 height 17
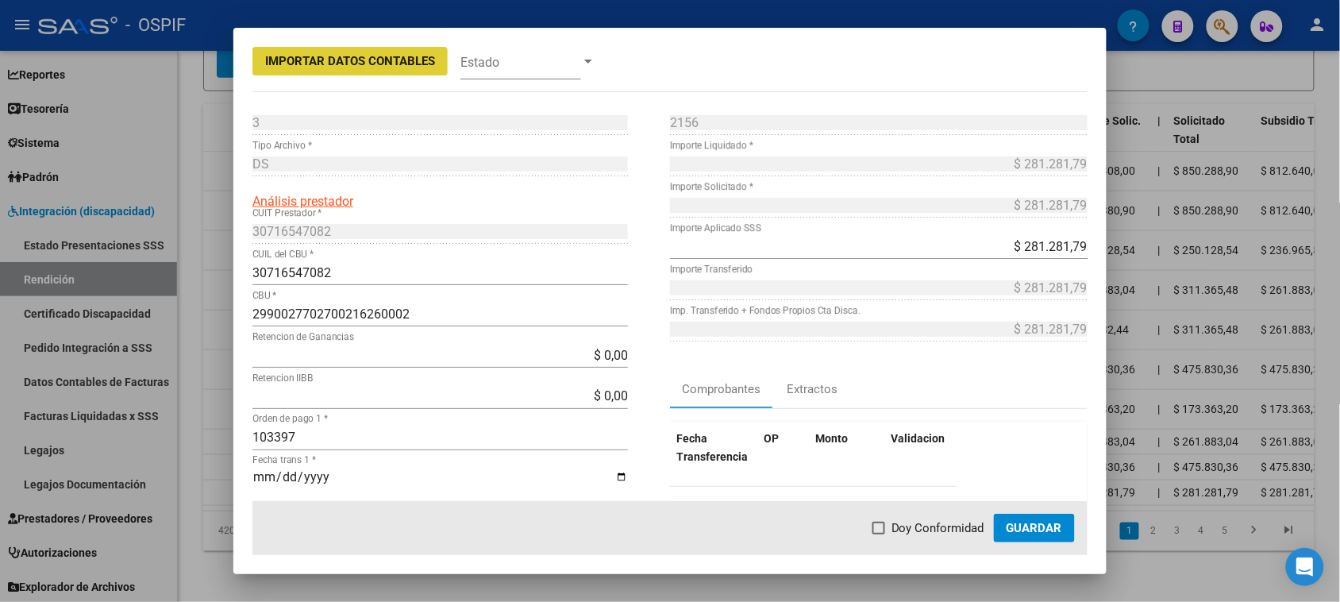
click at [927, 533] on span "Doy Conformidad" at bounding box center [937, 527] width 93 height 19
click at [879, 534] on input "Doy Conformidad" at bounding box center [878, 534] width 1 height 1
checkbox input "true"
click at [1037, 538] on button "Guardar" at bounding box center [1034, 527] width 81 height 29
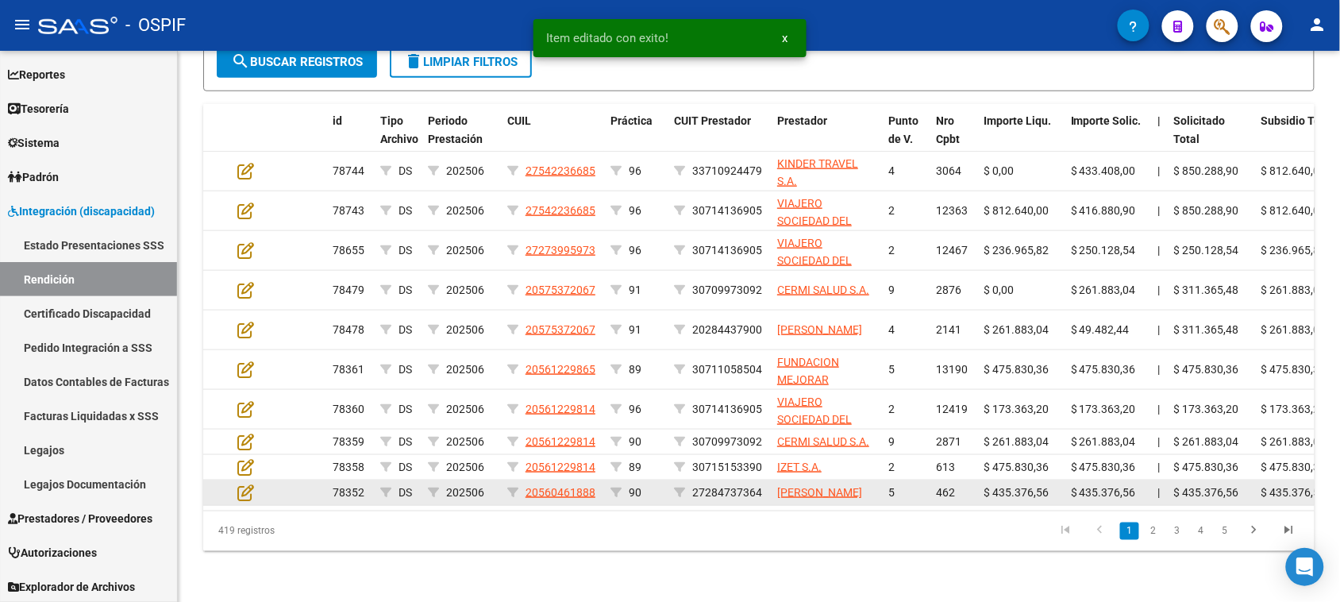
scroll to position [436, 0]
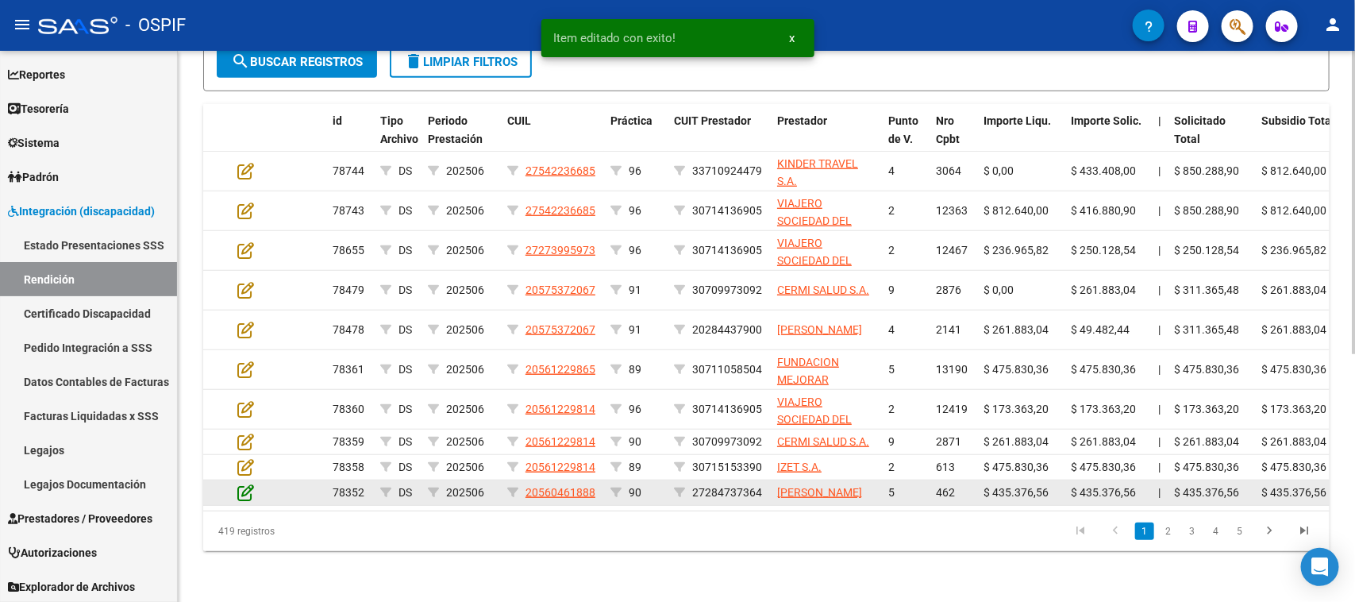
click at [247, 489] on icon at bounding box center [245, 491] width 17 height 17
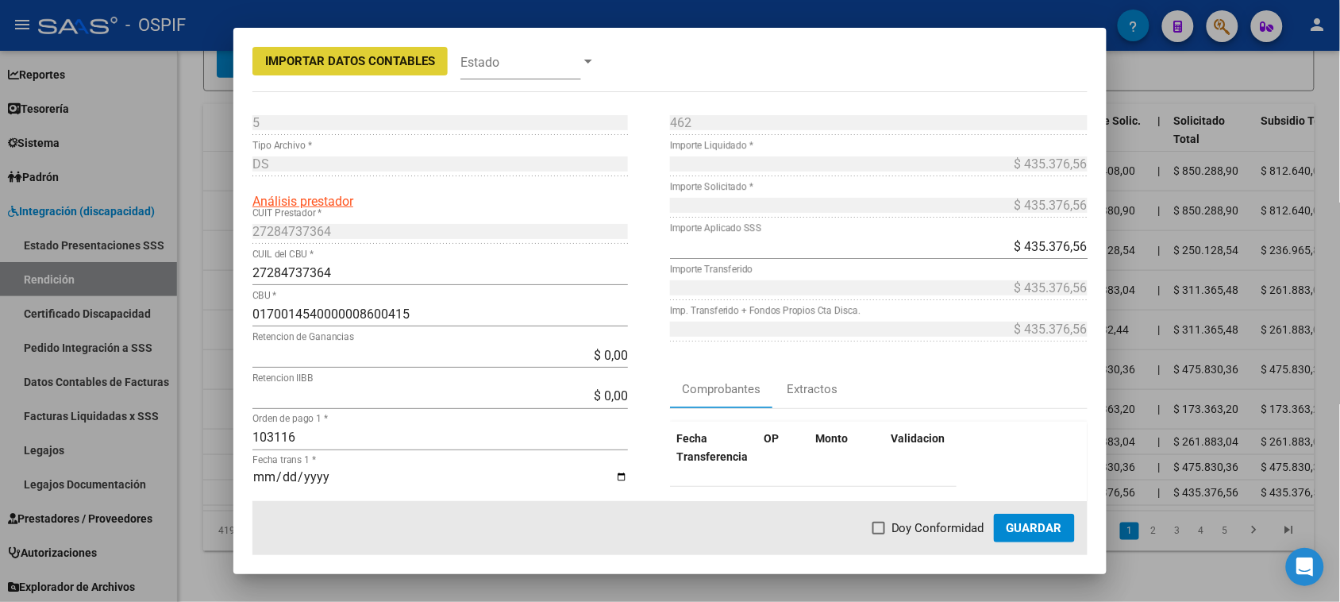
drag, startPoint x: 887, startPoint y: 522, endPoint x: 962, endPoint y: 529, distance: 74.9
click at [885, 524] on span at bounding box center [878, 527] width 13 height 13
click at [879, 534] on input "Doy Conformidad" at bounding box center [878, 534] width 1 height 1
checkbox input "true"
click at [1018, 532] on span "Guardar" at bounding box center [1034, 528] width 56 height 14
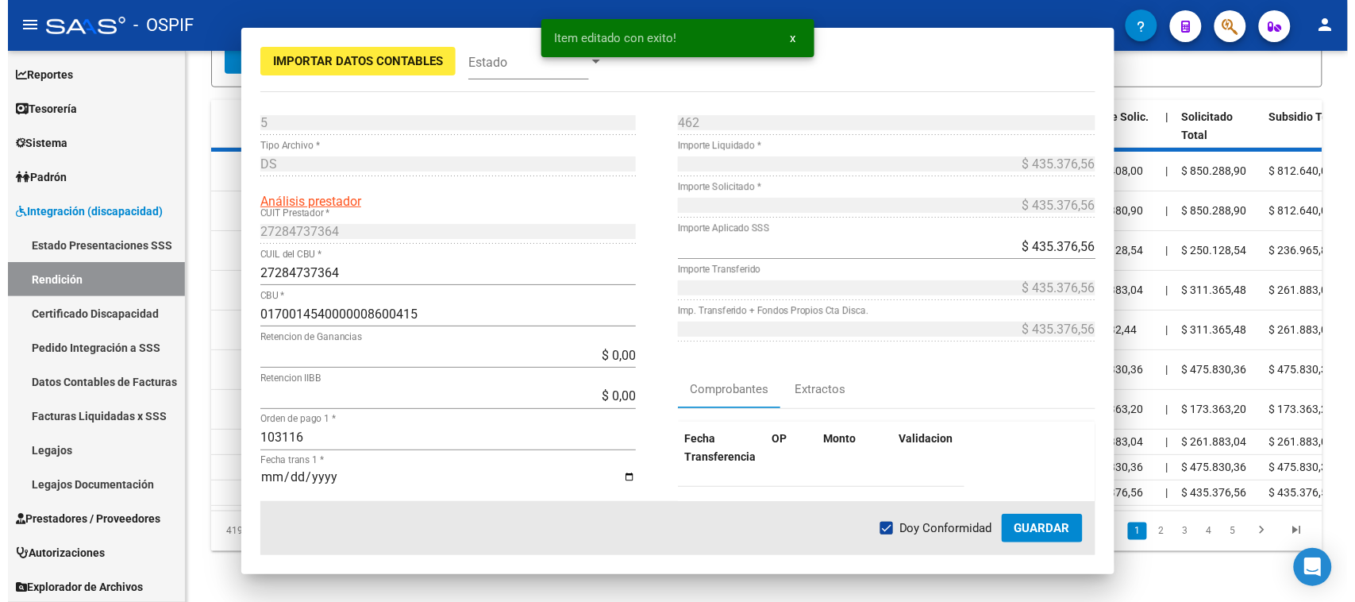
scroll to position [437, 0]
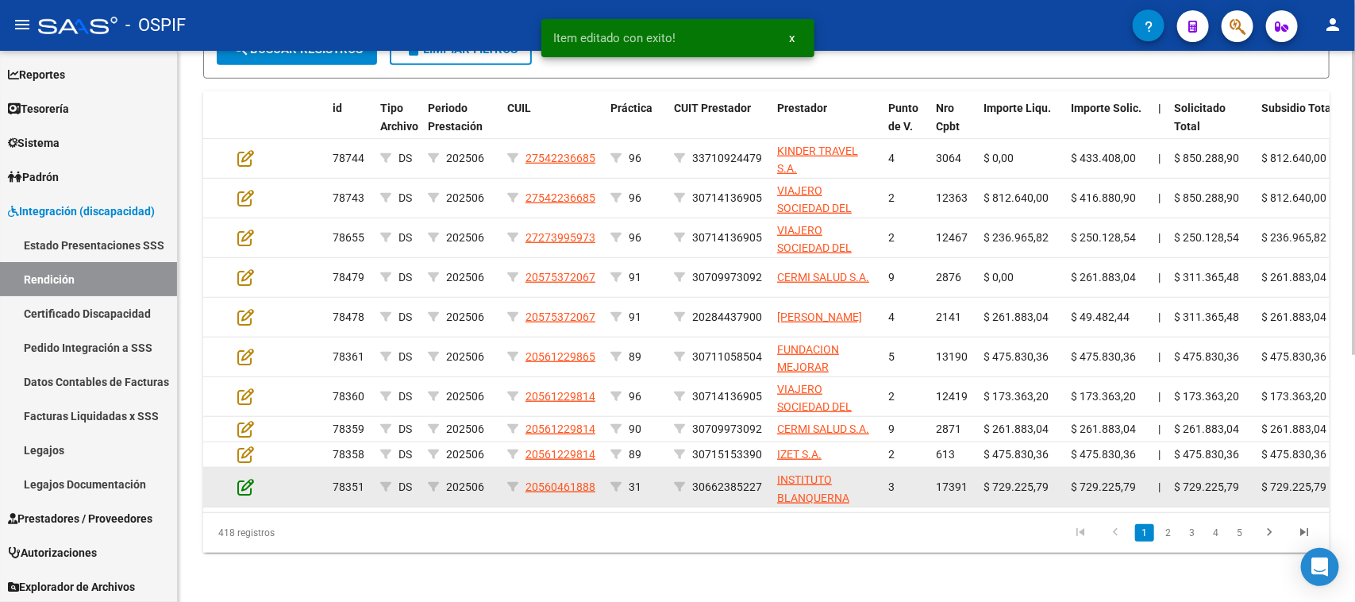
click at [244, 486] on icon at bounding box center [245, 486] width 17 height 17
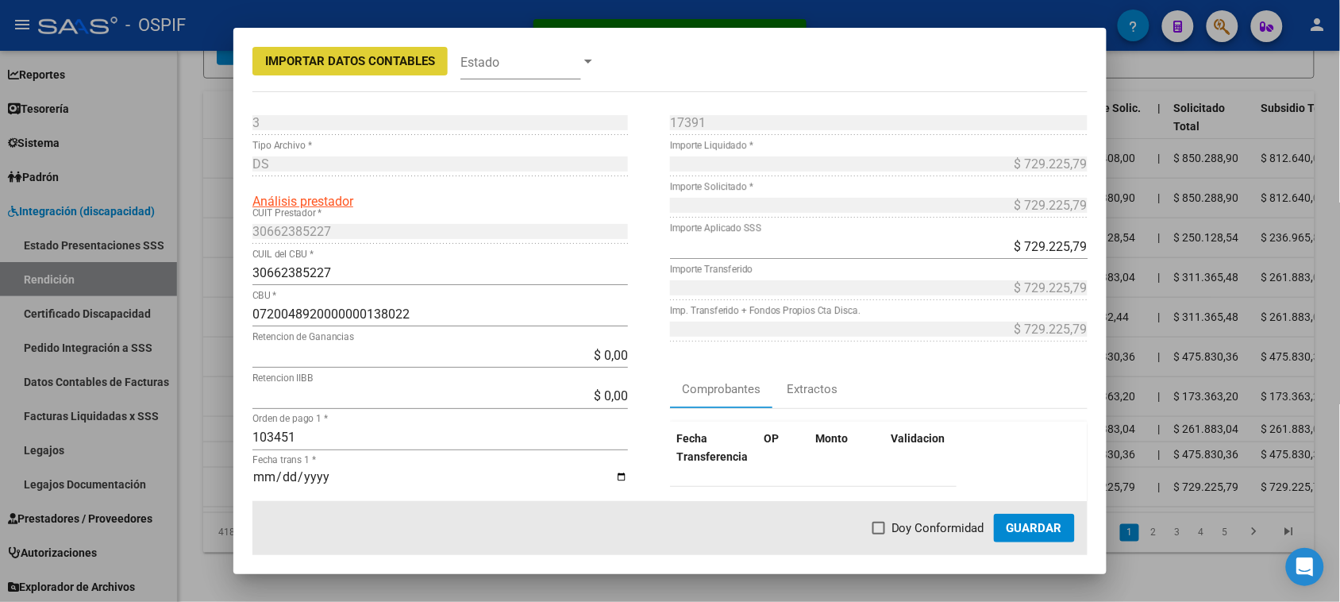
click at [883, 529] on span at bounding box center [878, 527] width 13 height 13
click at [879, 534] on input "Doy Conformidad" at bounding box center [878, 534] width 1 height 1
checkbox input "true"
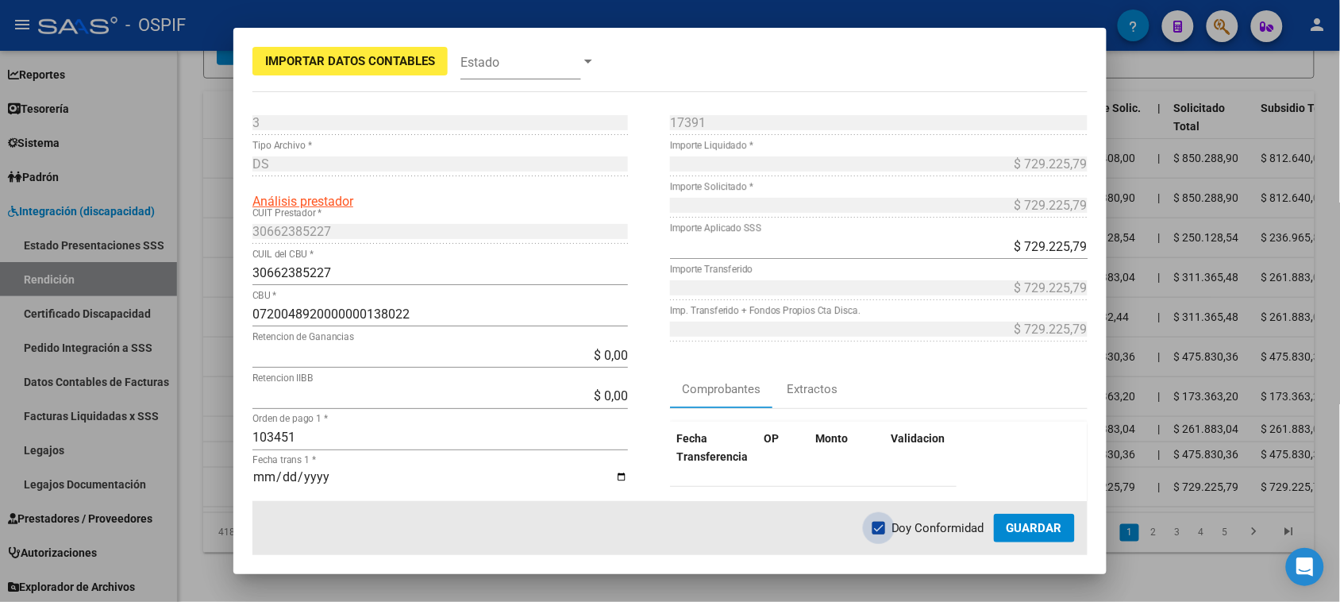
click at [1018, 534] on span "Guardar" at bounding box center [1034, 528] width 56 height 14
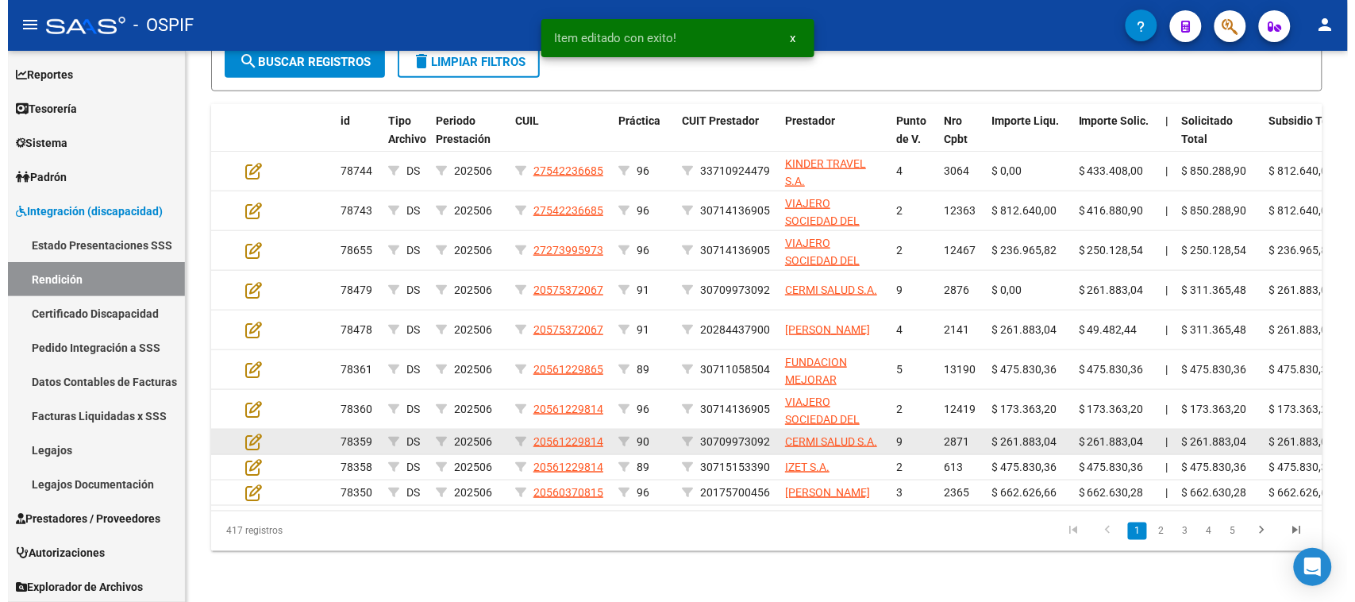
scroll to position [438, 0]
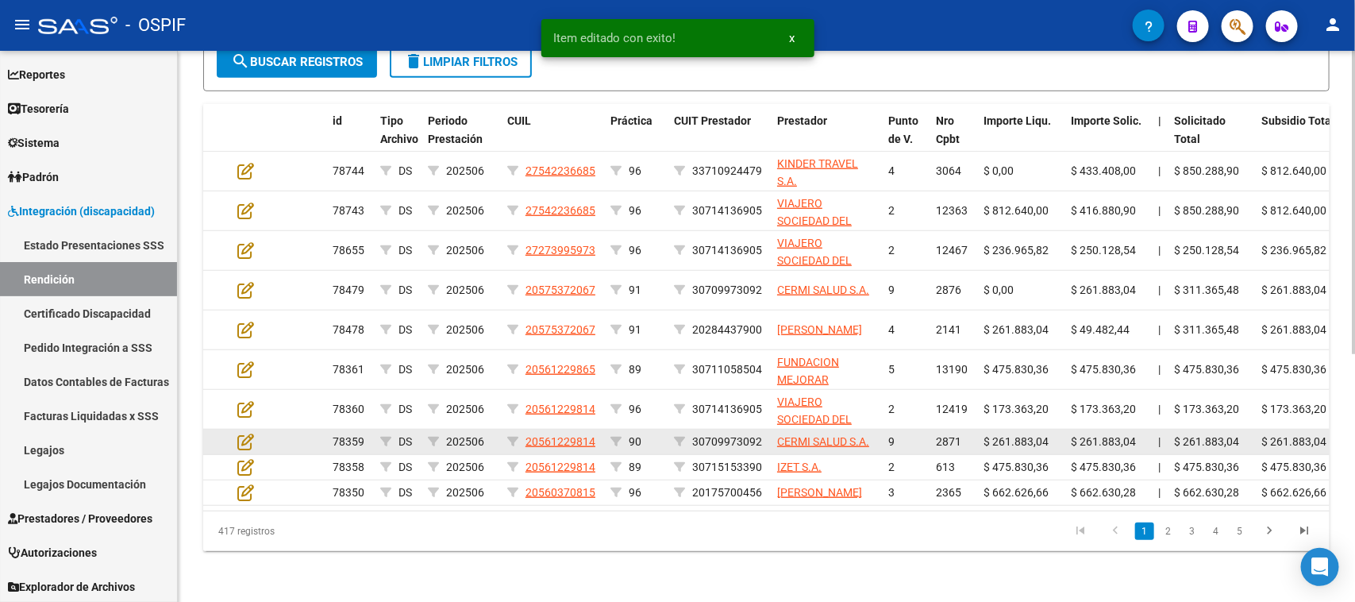
click at [247, 433] on app-edit-rendicion at bounding box center [245, 442] width 17 height 18
click at [244, 433] on icon at bounding box center [245, 441] width 17 height 17
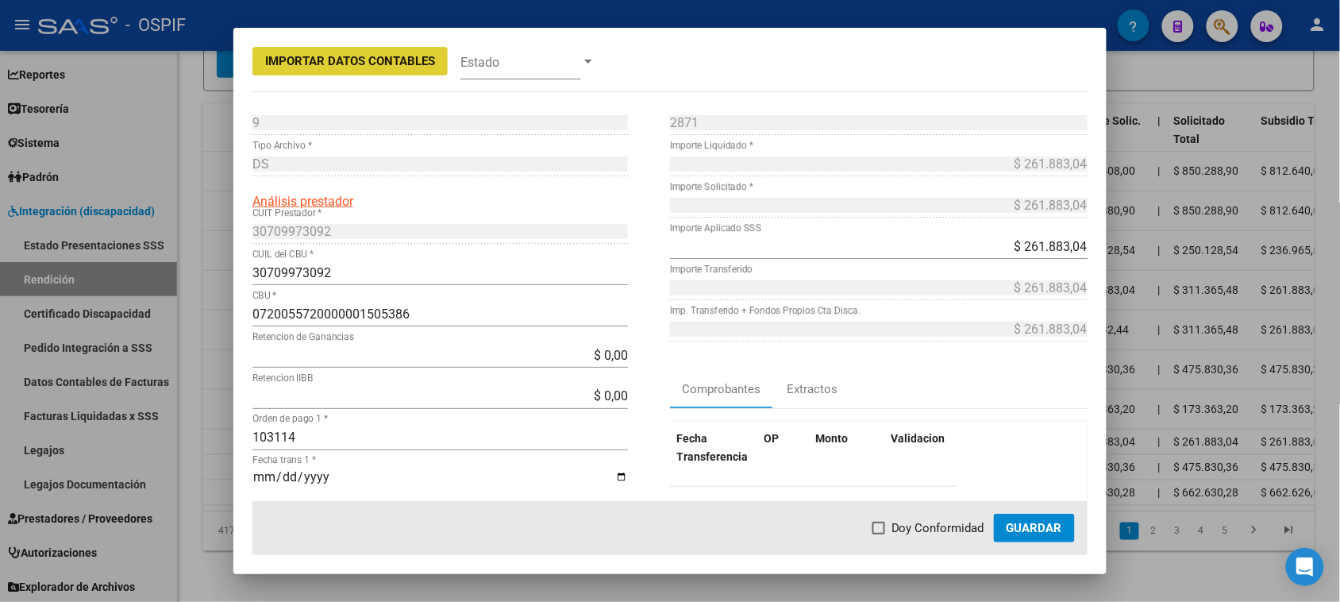
click at [894, 520] on span "Doy Conformidad" at bounding box center [937, 527] width 93 height 19
click at [879, 534] on input "Doy Conformidad" at bounding box center [878, 534] width 1 height 1
checkbox input "true"
click at [1024, 526] on span "Guardar" at bounding box center [1034, 528] width 56 height 14
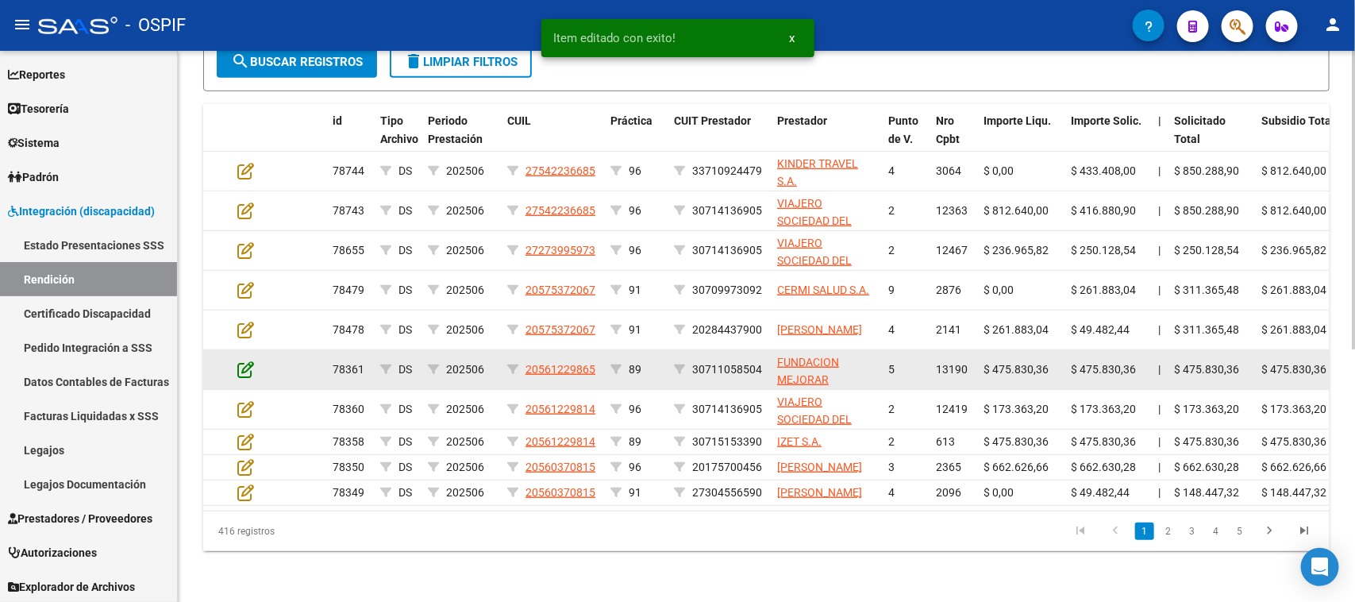
click at [240, 360] on icon at bounding box center [245, 368] width 17 height 17
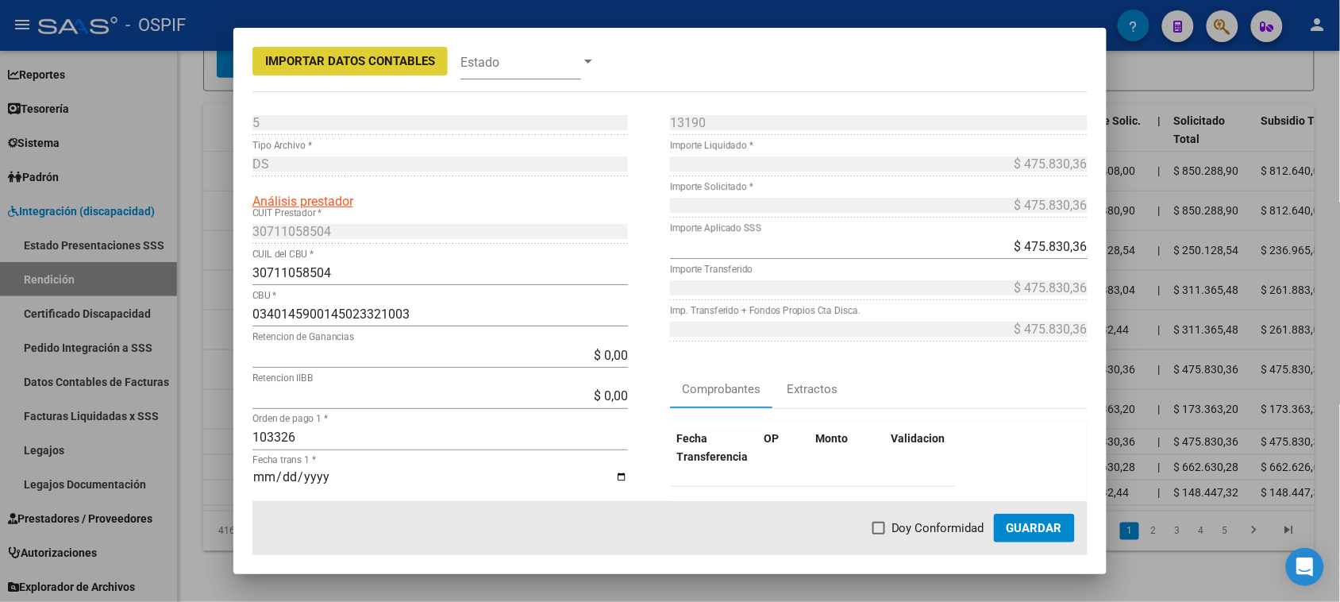
click at [882, 532] on span at bounding box center [878, 527] width 13 height 13
click at [879, 534] on input "Doy Conformidad" at bounding box center [878, 534] width 1 height 1
checkbox input "true"
click at [1032, 529] on span "Guardar" at bounding box center [1034, 528] width 56 height 14
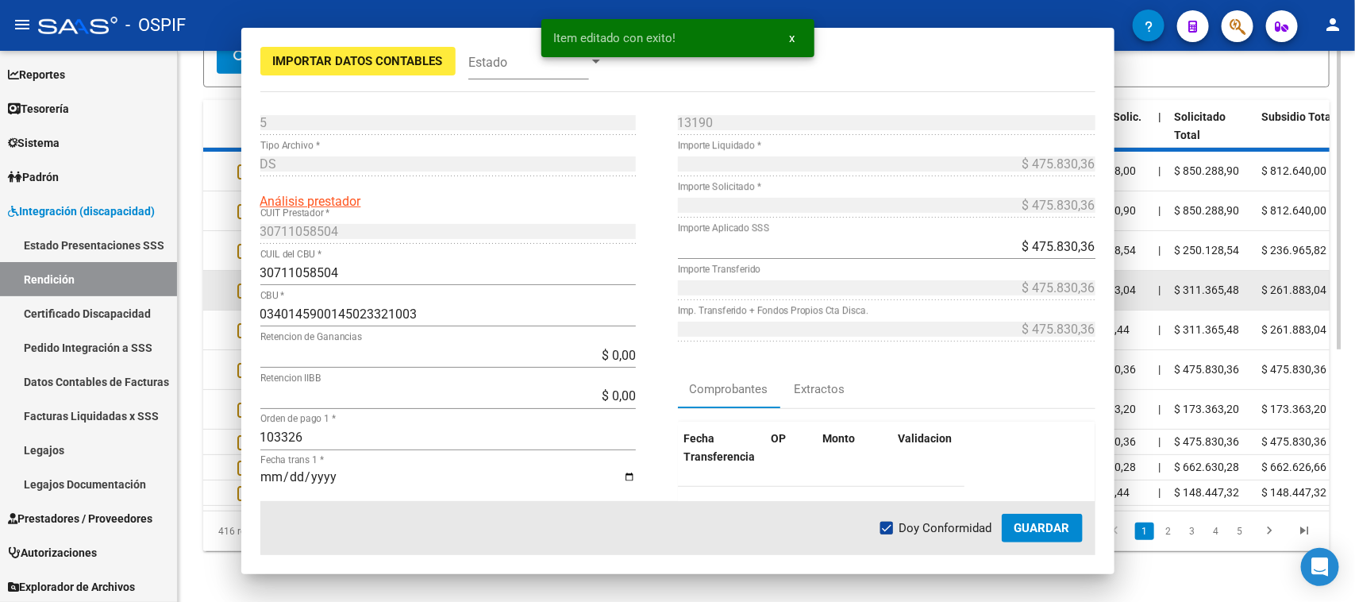
scroll to position [439, 0]
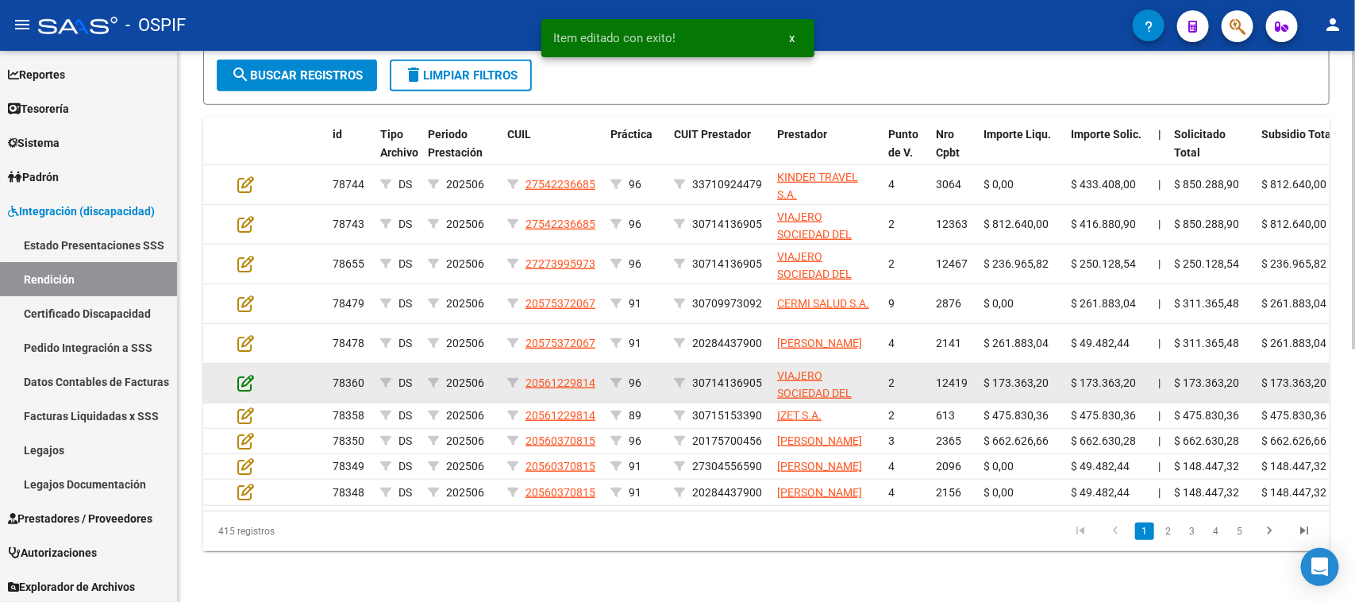
click at [247, 374] on icon at bounding box center [245, 382] width 17 height 17
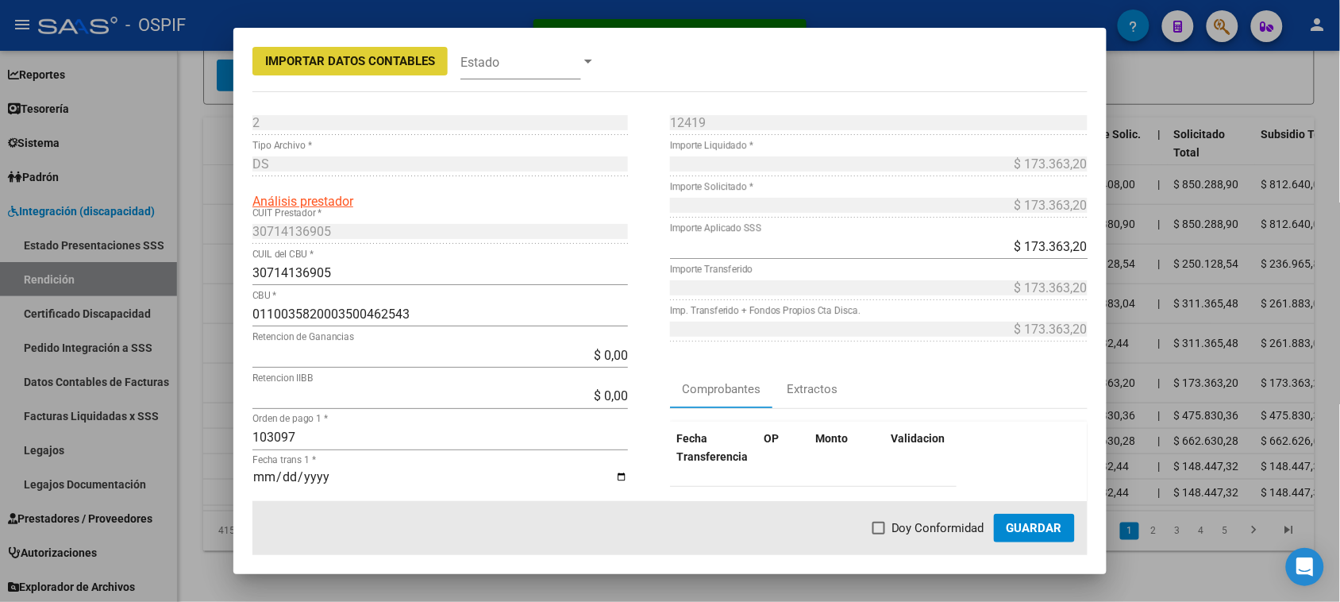
click at [953, 521] on span "Doy Conformidad" at bounding box center [937, 527] width 93 height 19
click at [879, 534] on input "Doy Conformidad" at bounding box center [878, 534] width 1 height 1
checkbox input "true"
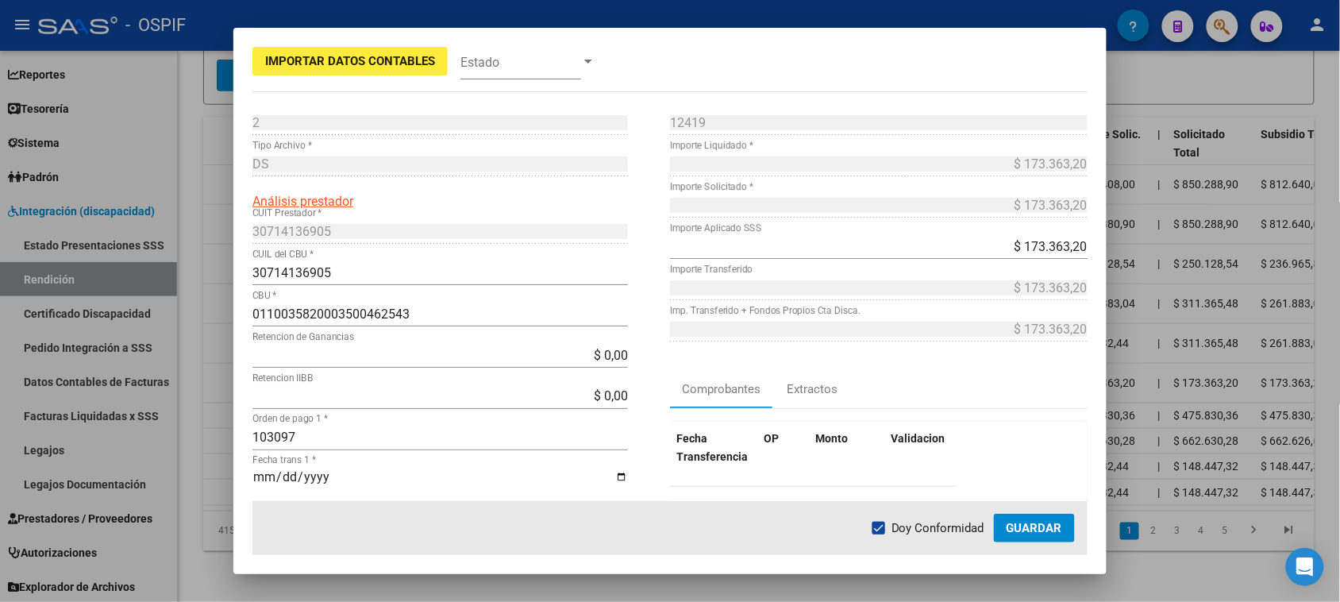
click at [1025, 525] on span "Guardar" at bounding box center [1034, 528] width 56 height 14
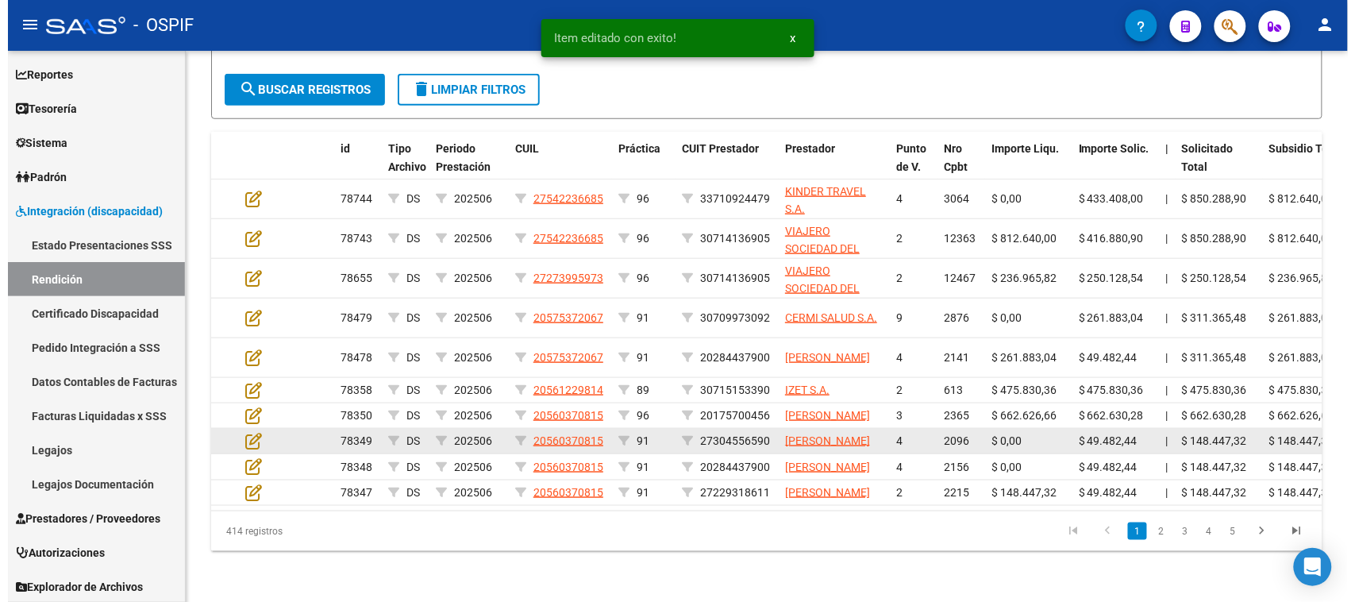
scroll to position [440, 0]
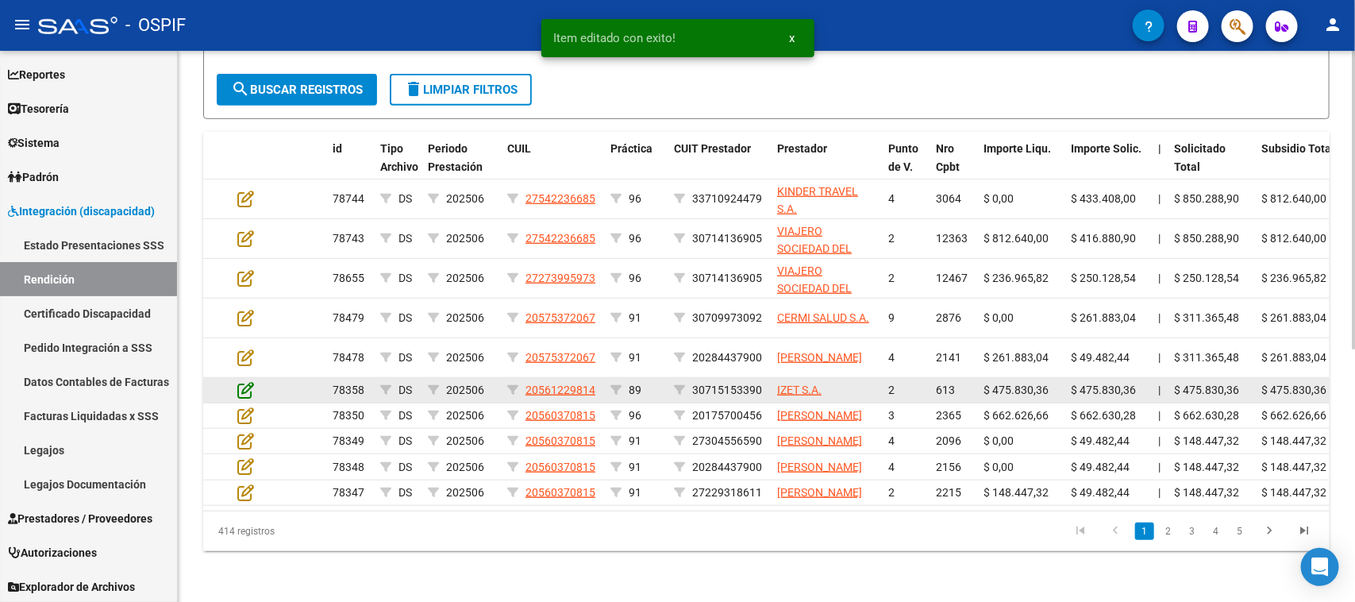
click at [248, 381] on icon at bounding box center [245, 389] width 17 height 17
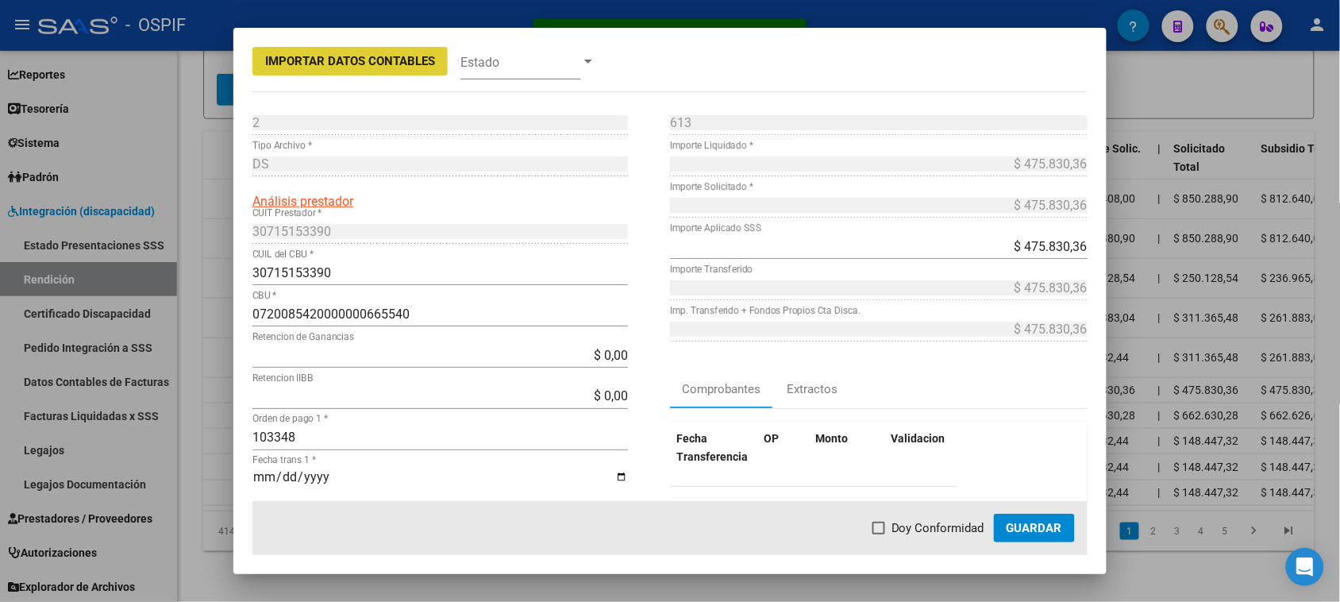
click at [890, 525] on label "Doy Conformidad" at bounding box center [928, 527] width 112 height 19
click at [879, 534] on input "Doy Conformidad" at bounding box center [878, 534] width 1 height 1
checkbox input "true"
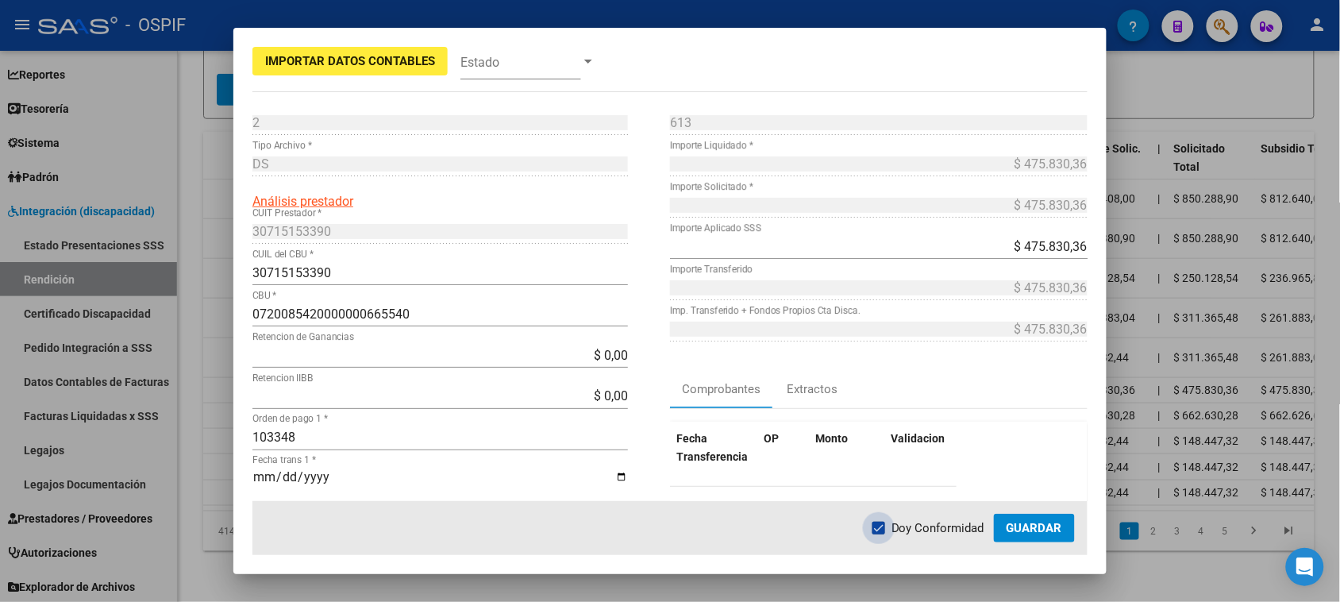
click at [1046, 529] on span "Guardar" at bounding box center [1034, 528] width 56 height 14
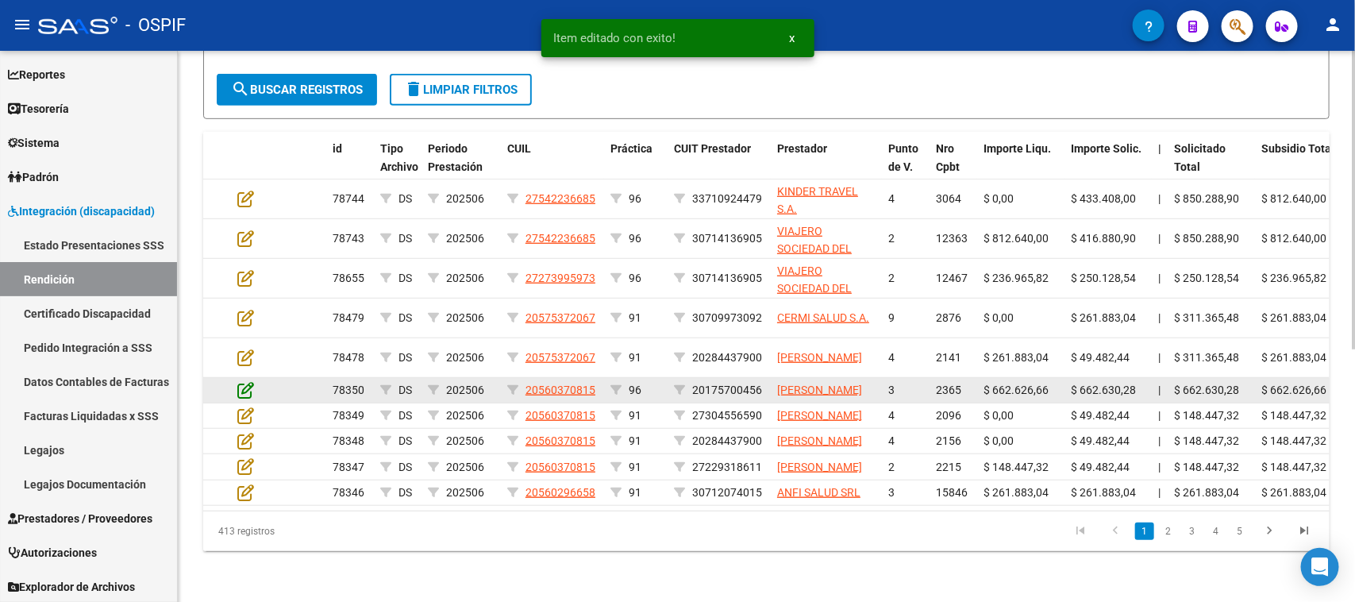
click at [247, 381] on icon at bounding box center [245, 389] width 17 height 17
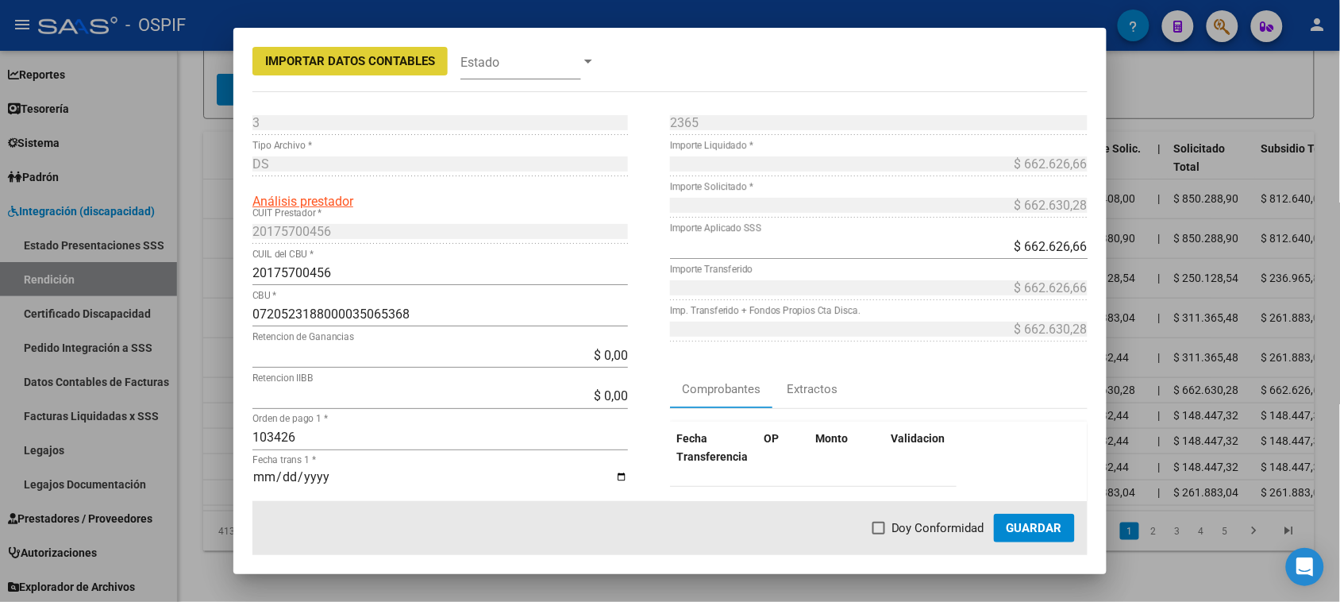
click at [882, 525] on span at bounding box center [878, 527] width 13 height 13
click at [879, 534] on input "Doy Conformidad" at bounding box center [878, 534] width 1 height 1
checkbox input "true"
click at [1010, 525] on span "Guardar" at bounding box center [1034, 528] width 56 height 14
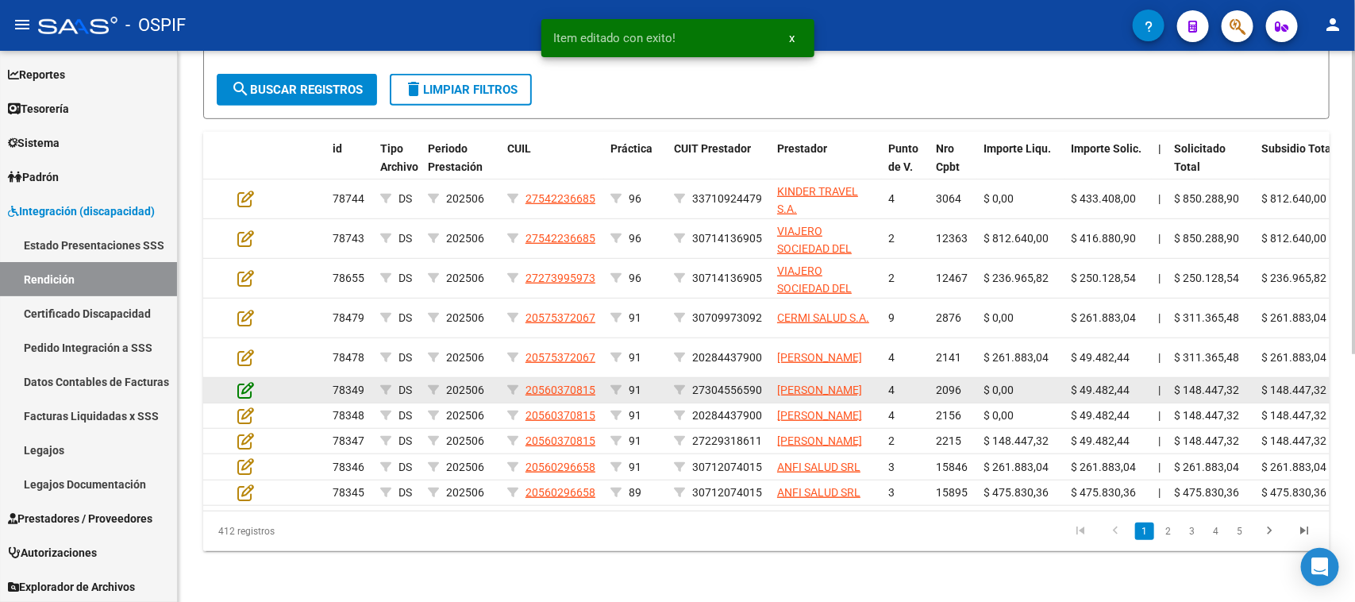
click at [246, 381] on icon at bounding box center [245, 389] width 17 height 17
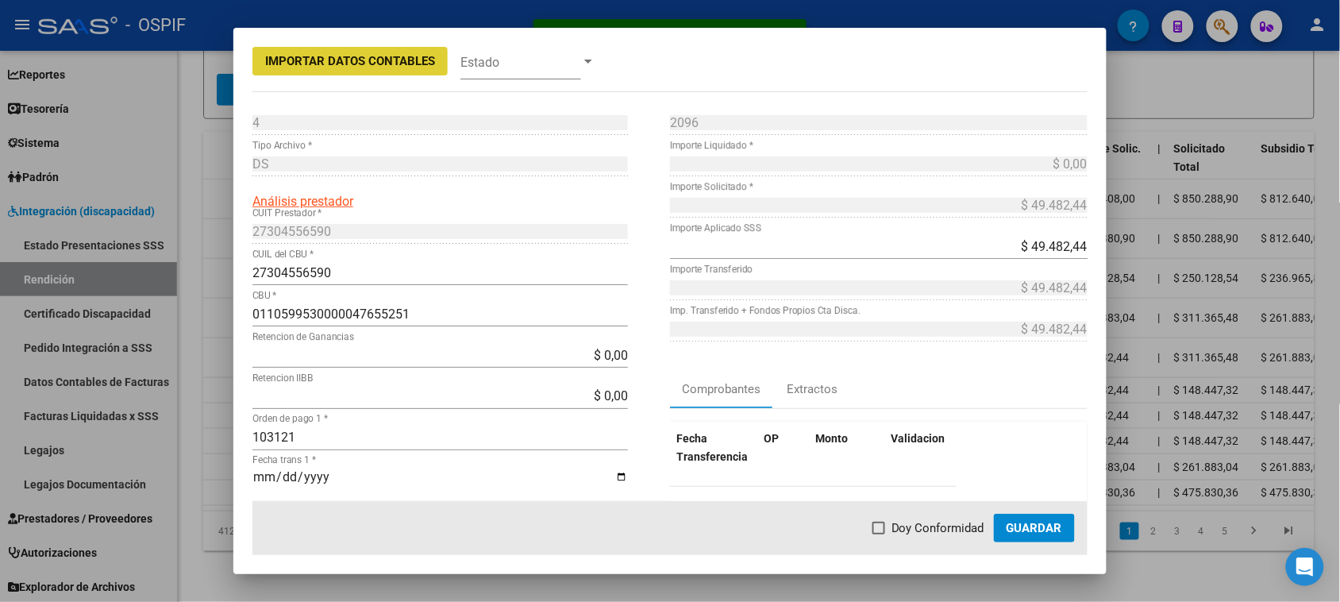
click at [906, 530] on span "Doy Conformidad" at bounding box center [937, 527] width 93 height 19
click at [879, 534] on input "Doy Conformidad" at bounding box center [878, 534] width 1 height 1
checkbox input "true"
click at [1014, 521] on span "Guardar" at bounding box center [1034, 528] width 56 height 14
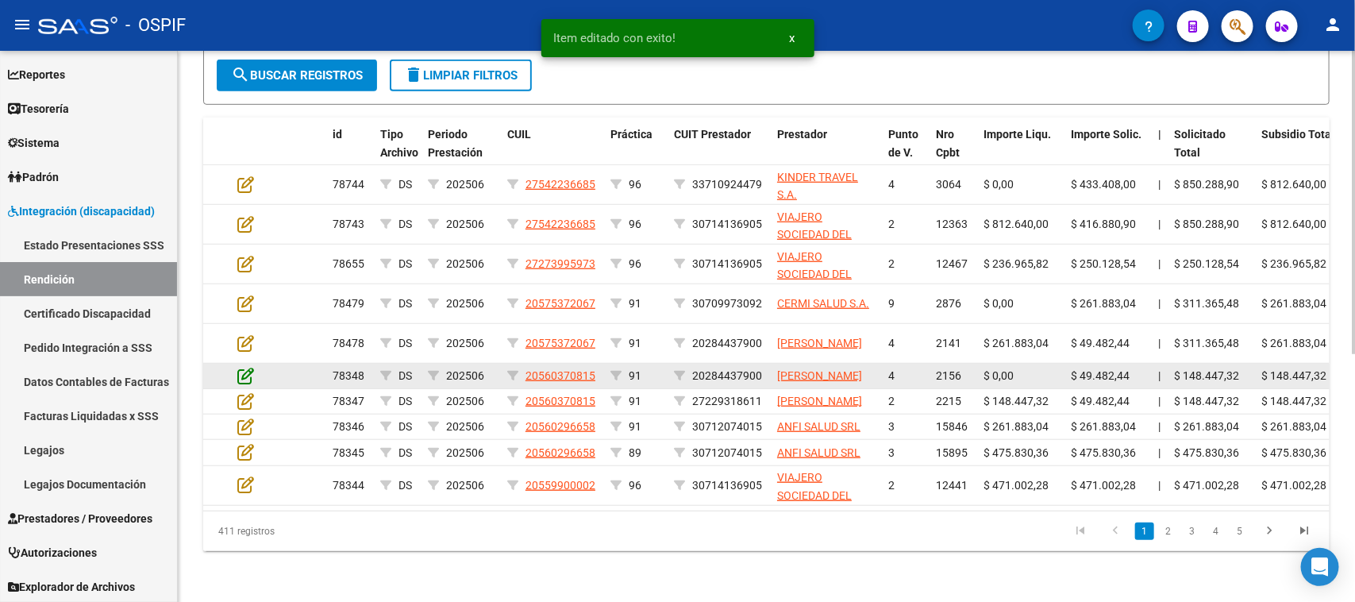
click at [243, 367] on icon at bounding box center [245, 375] width 17 height 17
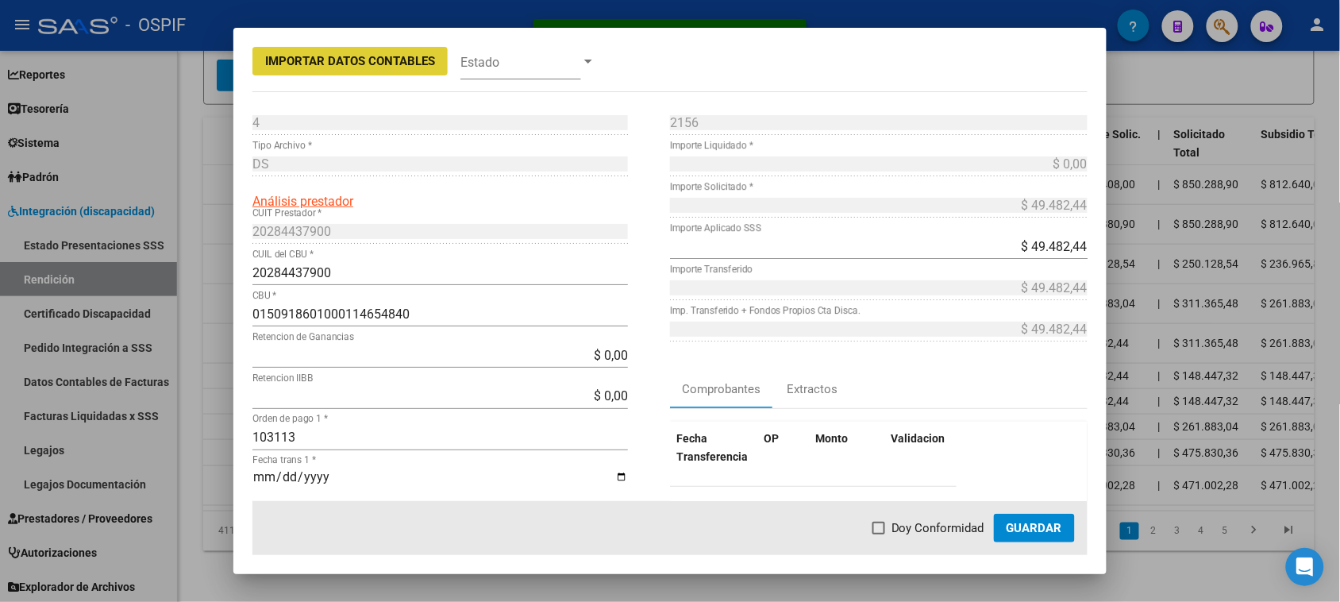
click at [878, 525] on span at bounding box center [878, 527] width 13 height 13
click at [878, 534] on input "Doy Conformidad" at bounding box center [878, 534] width 1 height 1
checkbox input "true"
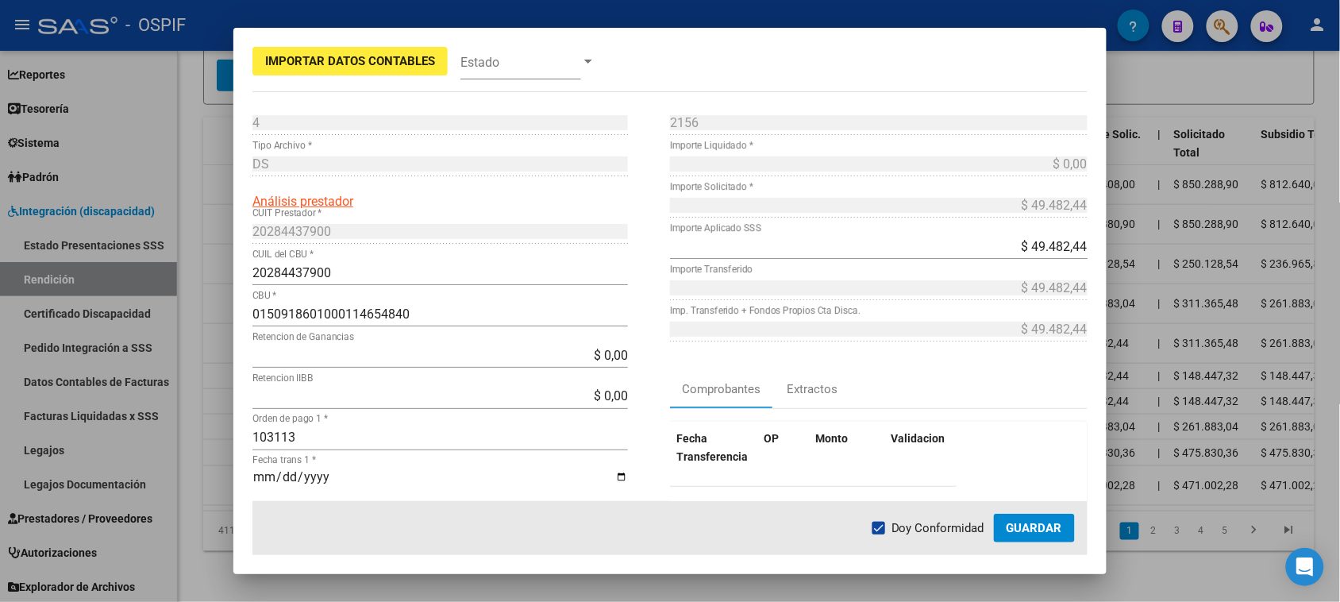
click at [1036, 522] on span "Guardar" at bounding box center [1034, 528] width 56 height 14
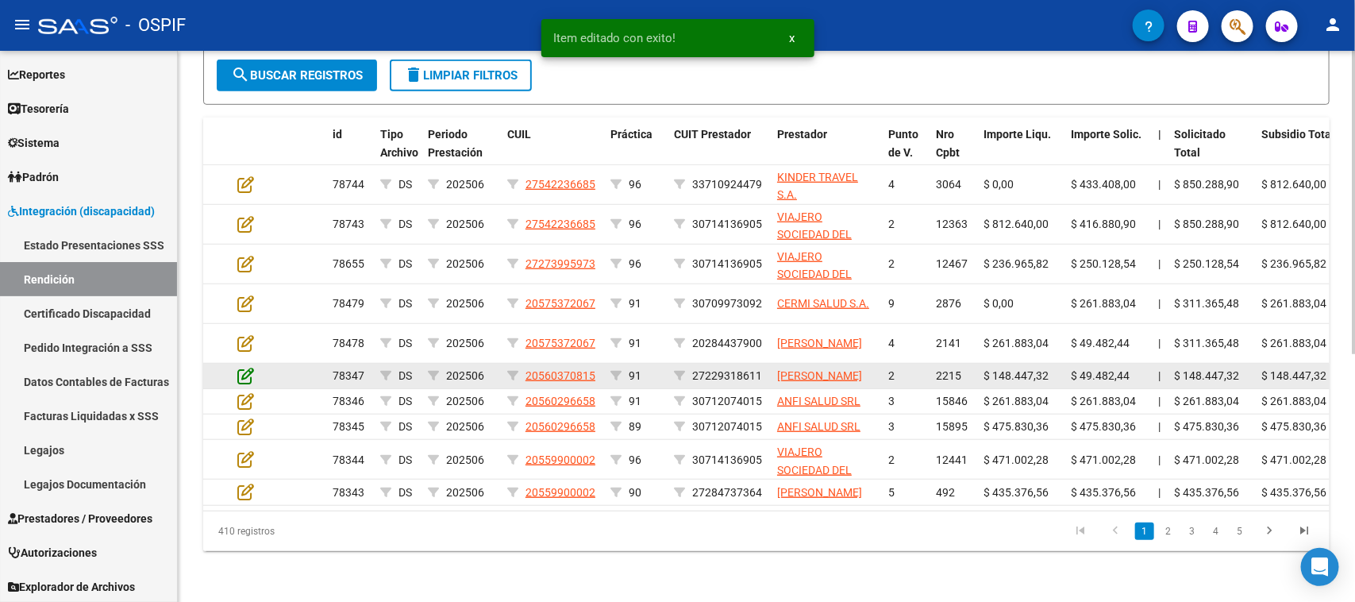
click at [248, 367] on icon at bounding box center [245, 375] width 17 height 17
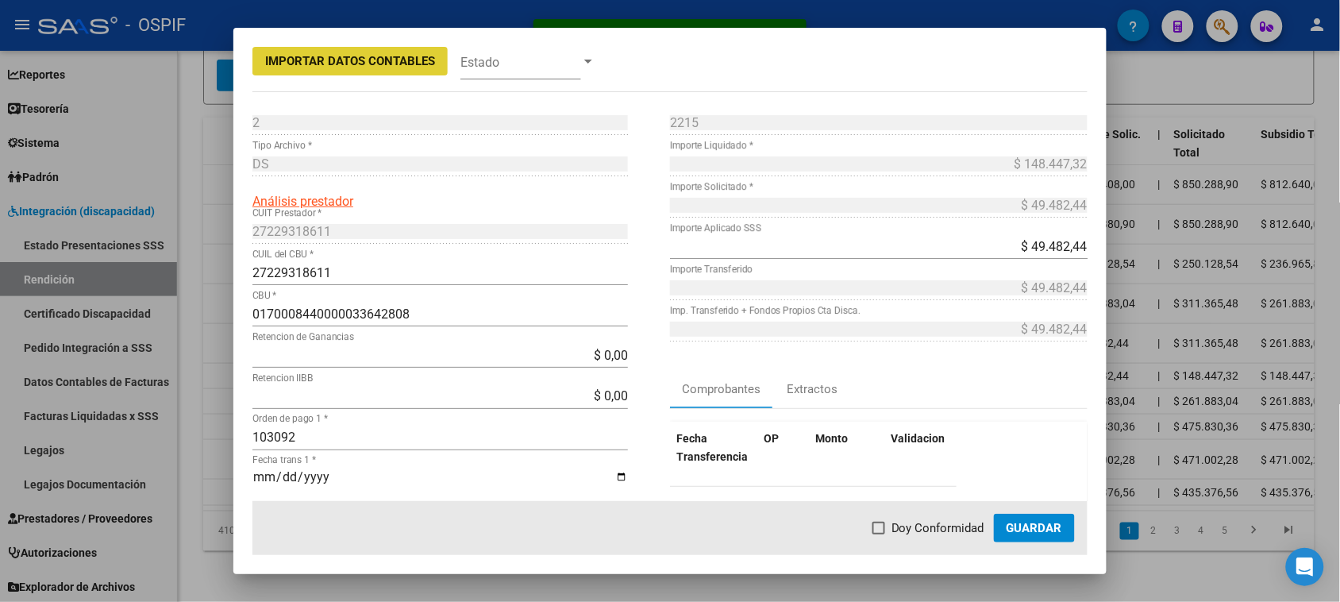
click at [878, 525] on span at bounding box center [878, 527] width 13 height 13
click at [878, 534] on input "Doy Conformidad" at bounding box center [878, 534] width 1 height 1
checkbox input "true"
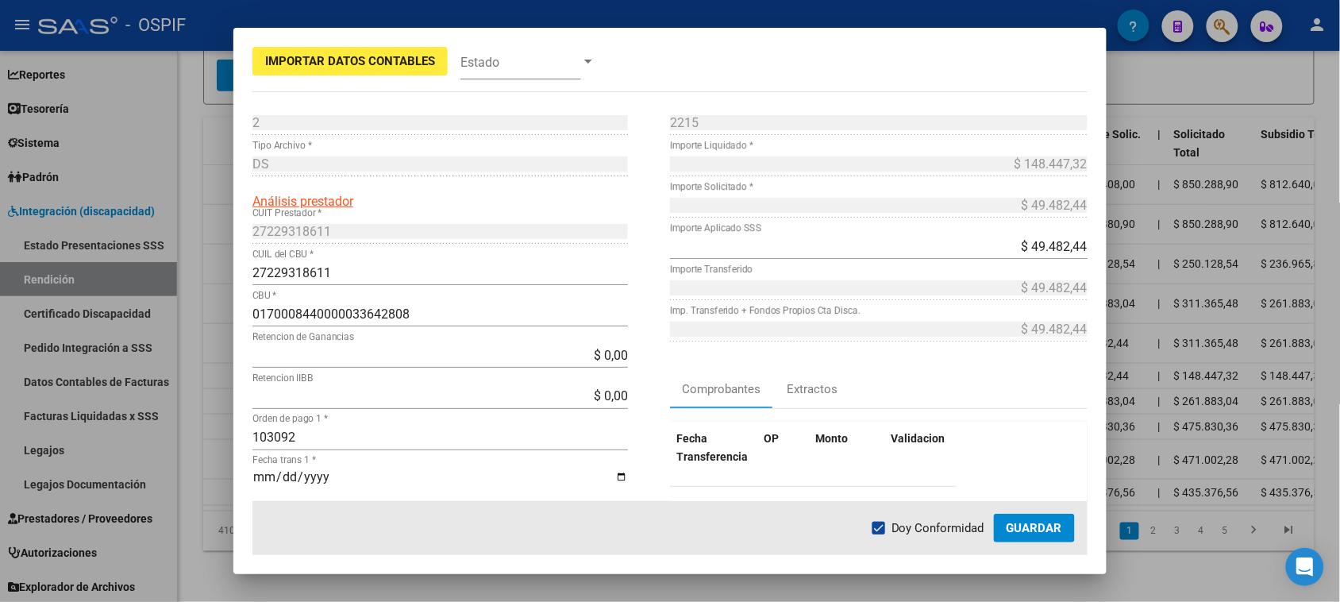
click at [1028, 536] on button "Guardar" at bounding box center [1034, 527] width 81 height 29
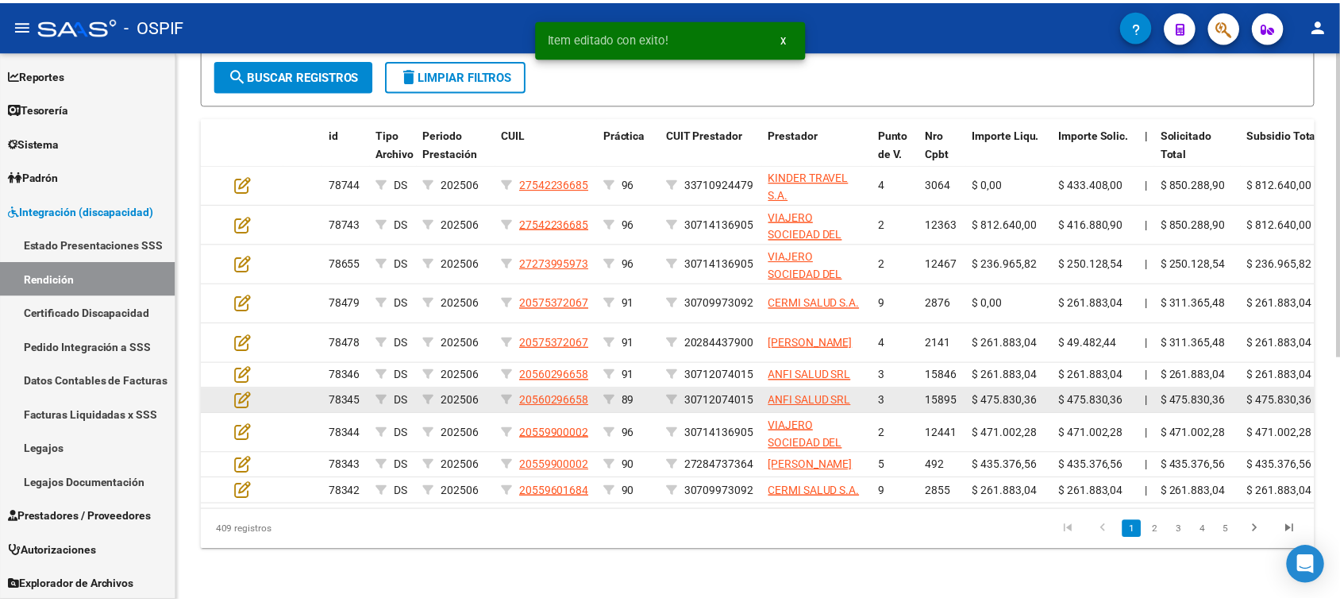
scroll to position [435, 0]
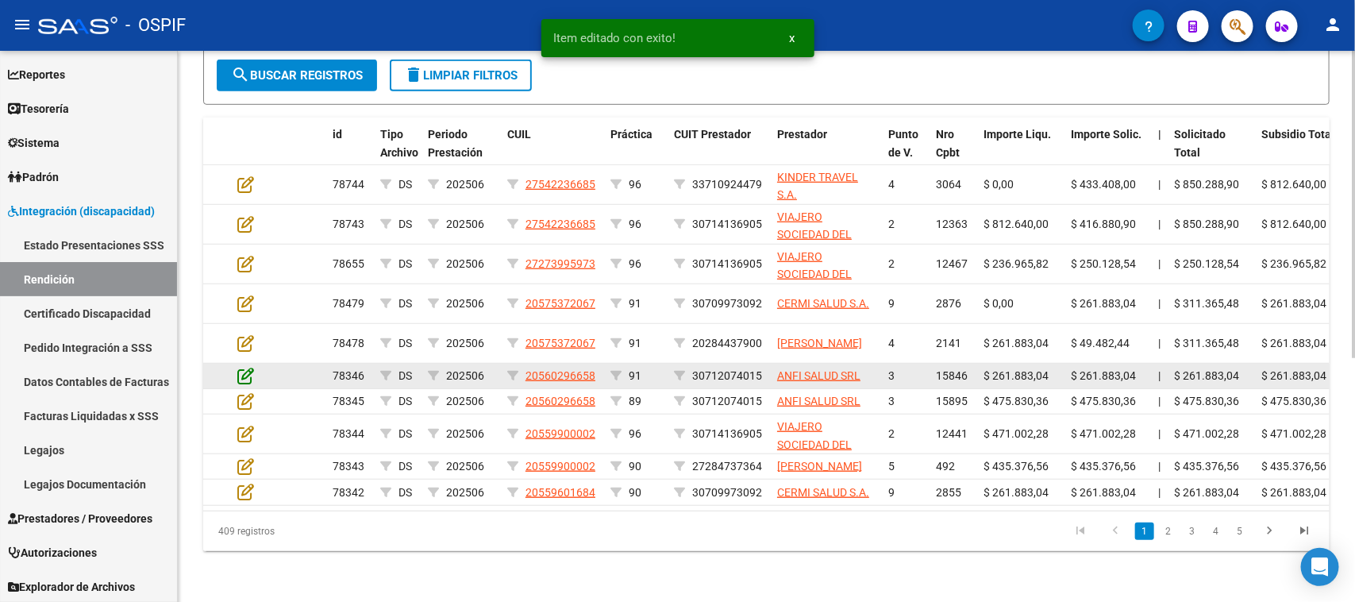
click at [248, 367] on icon at bounding box center [245, 375] width 17 height 17
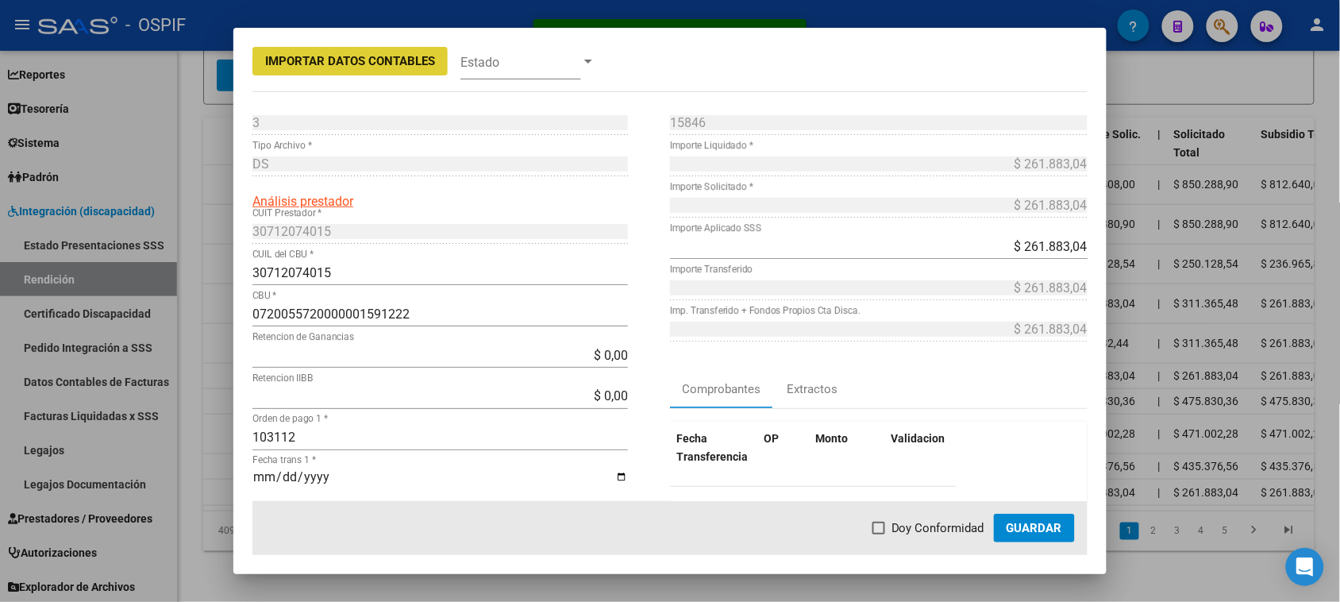
click at [885, 525] on span at bounding box center [878, 527] width 13 height 13
click at [879, 534] on input "Doy Conformidad" at bounding box center [878, 534] width 1 height 1
checkbox input "true"
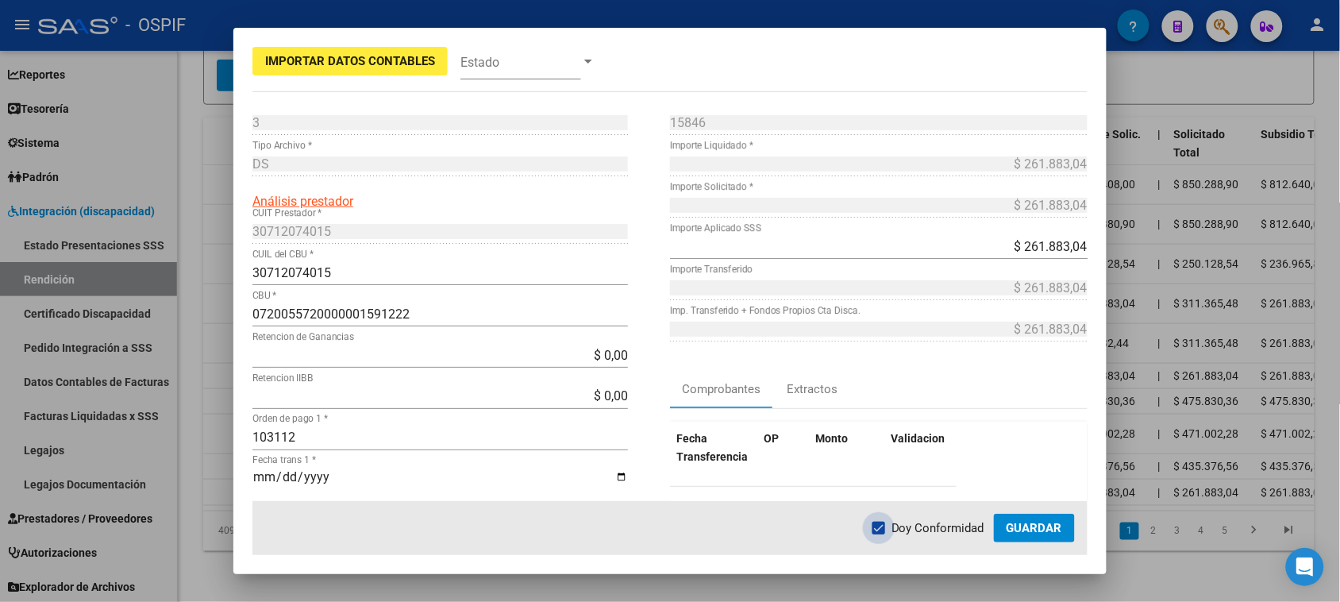
click at [1032, 526] on span "Guardar" at bounding box center [1034, 528] width 56 height 14
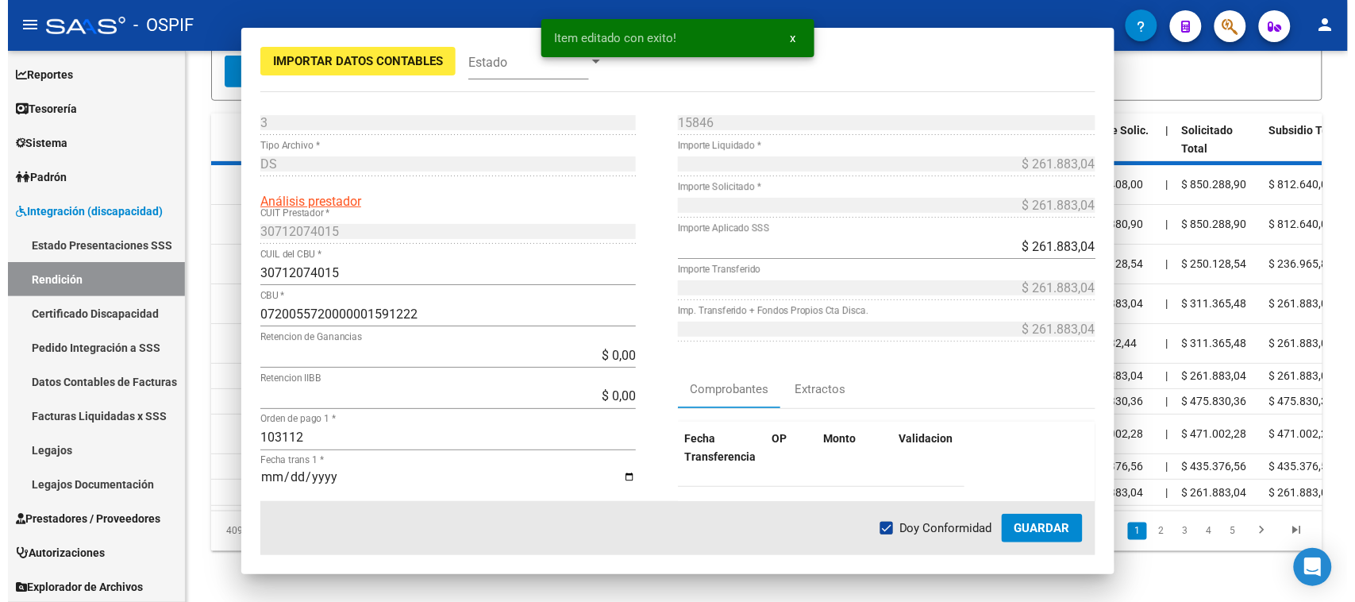
scroll to position [436, 0]
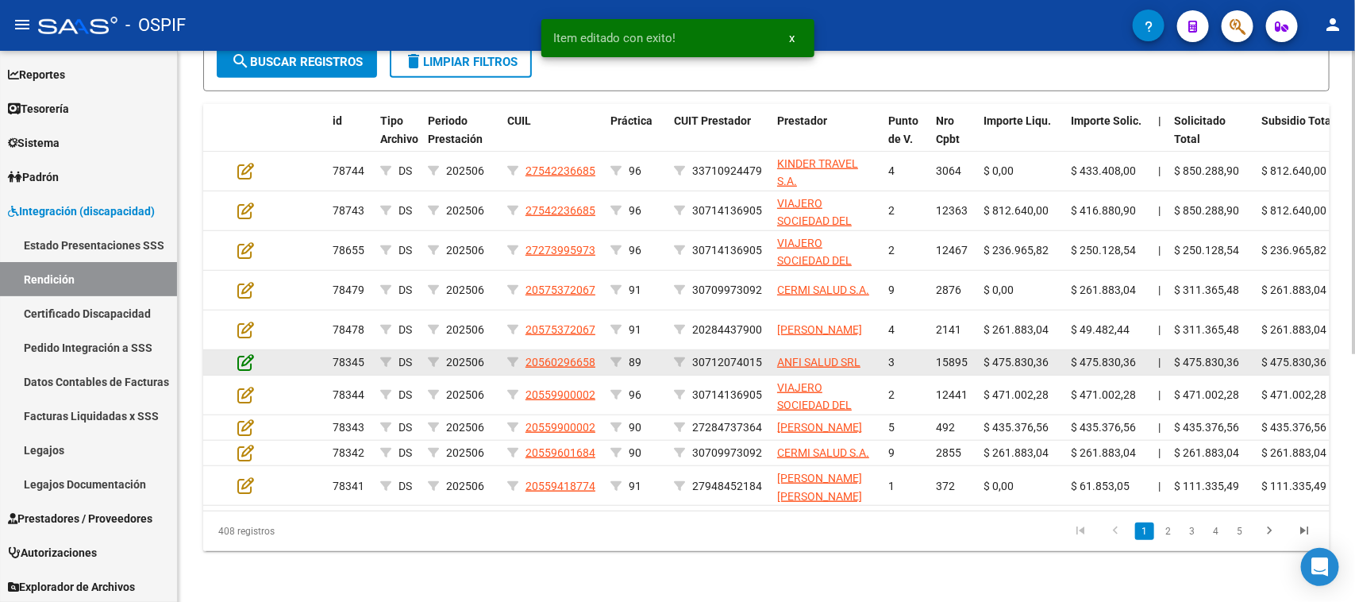
click at [244, 353] on icon at bounding box center [245, 361] width 17 height 17
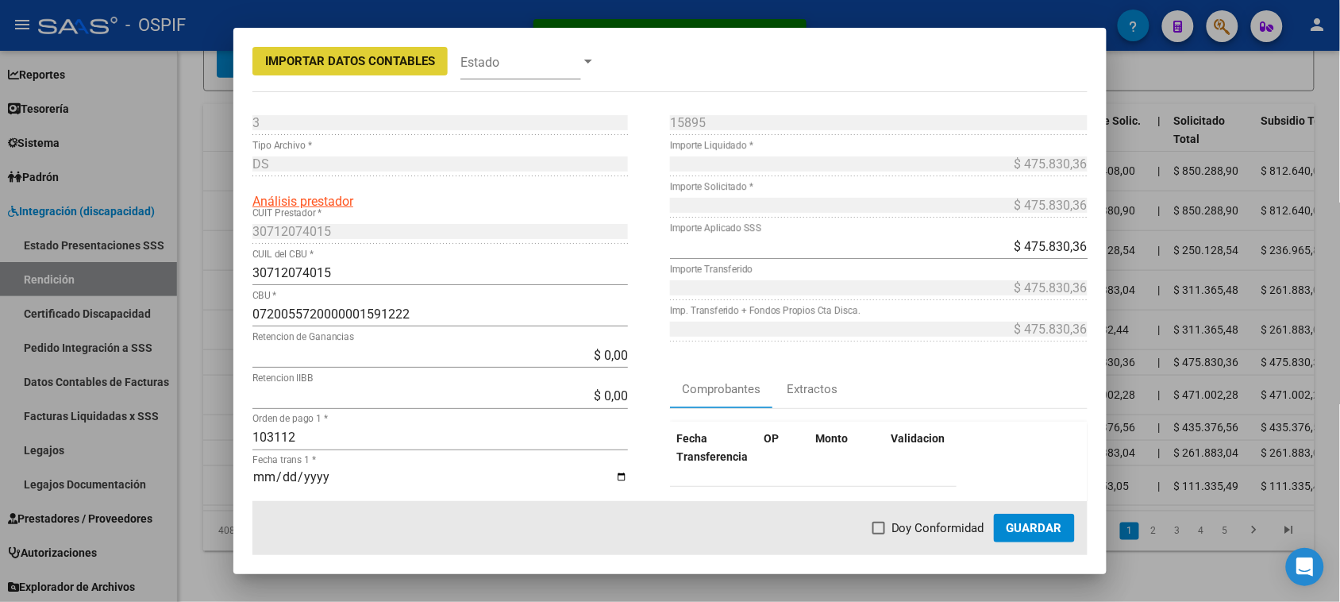
click at [881, 529] on span at bounding box center [878, 527] width 13 height 13
click at [879, 534] on input "Doy Conformidad" at bounding box center [878, 534] width 1 height 1
checkbox input "true"
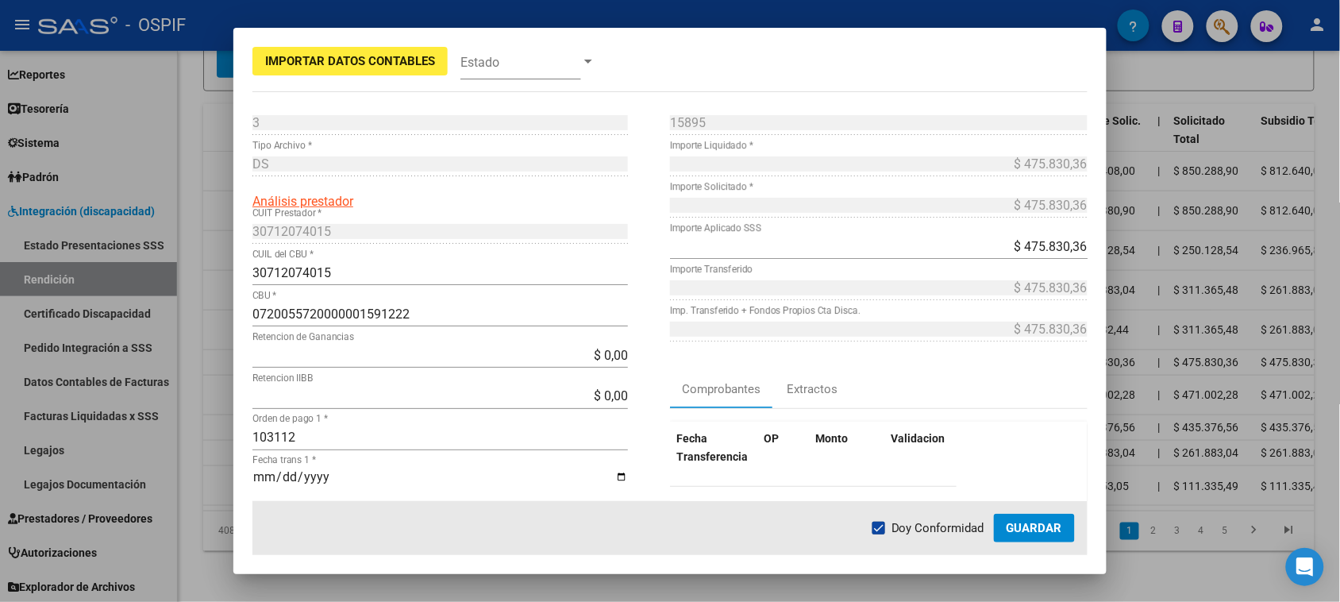
click at [1024, 530] on span "Guardar" at bounding box center [1034, 528] width 56 height 14
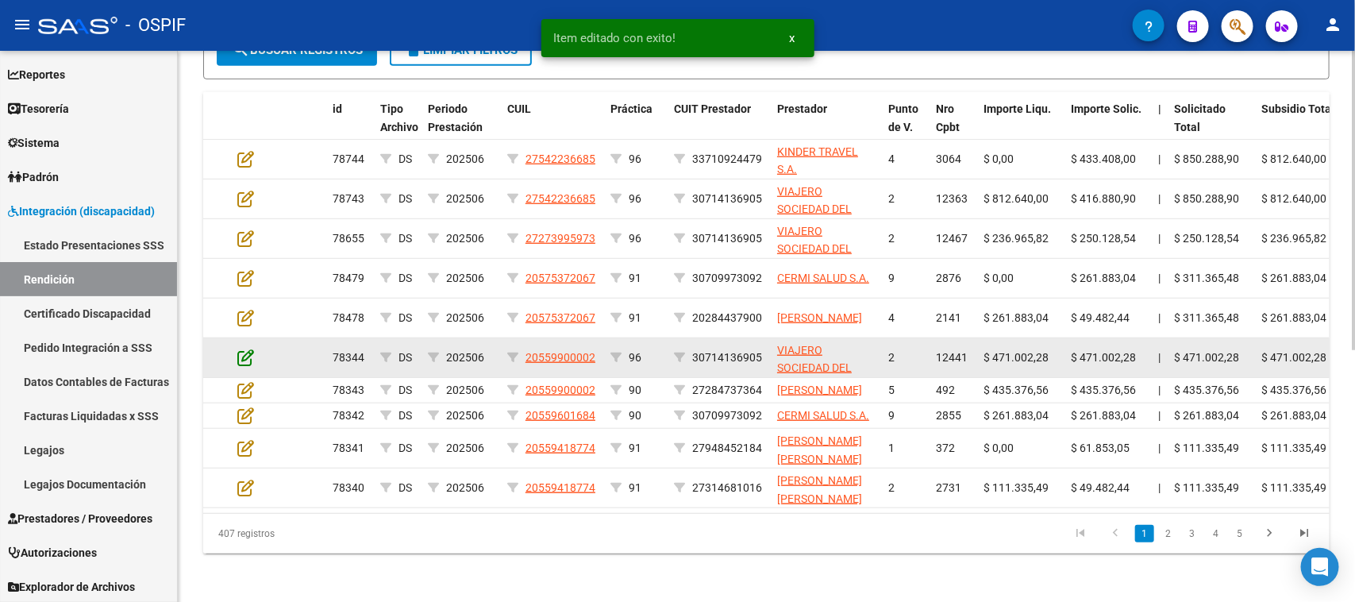
scroll to position [437, 0]
click at [242, 348] on icon at bounding box center [245, 356] width 17 height 17
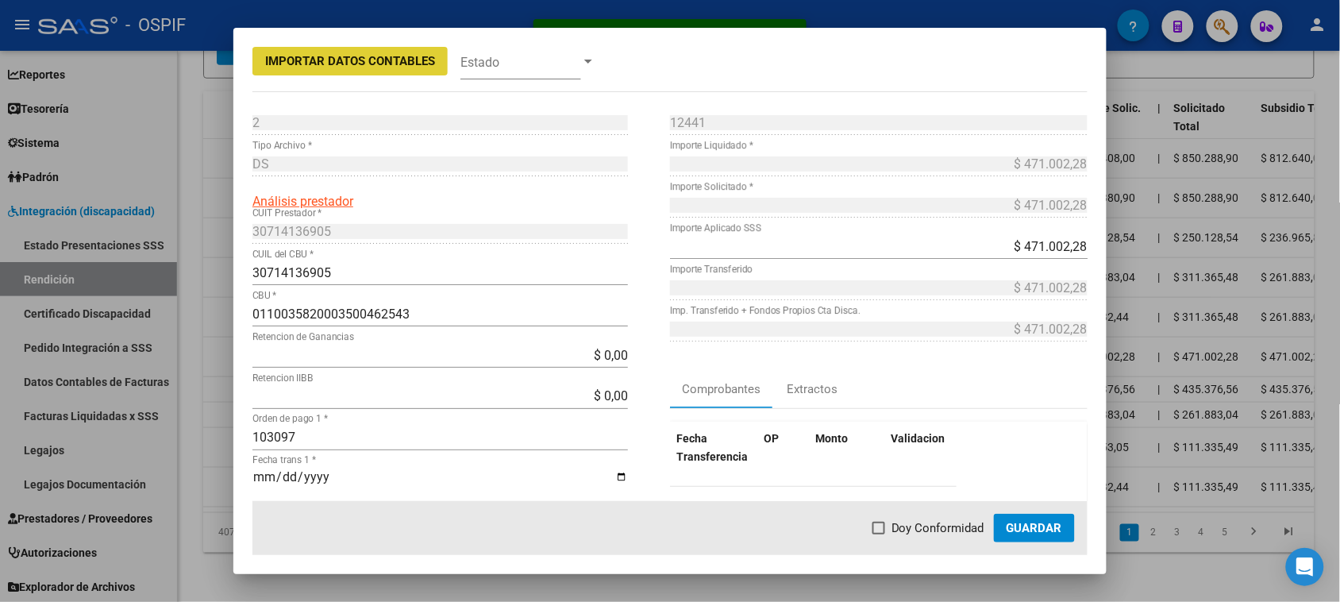
click at [890, 533] on label "Doy Conformidad" at bounding box center [928, 527] width 112 height 19
click at [879, 534] on input "Doy Conformidad" at bounding box center [878, 534] width 1 height 1
checkbox input "true"
click at [1017, 530] on span "Guardar" at bounding box center [1034, 528] width 56 height 14
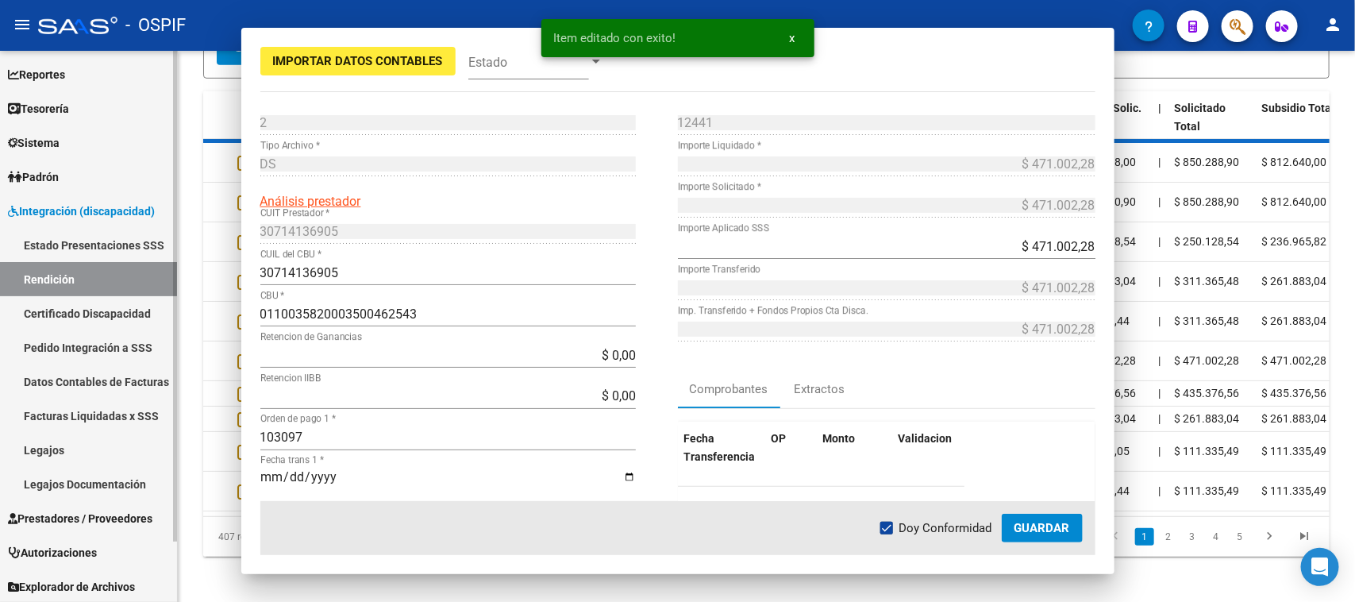
scroll to position [438, 0]
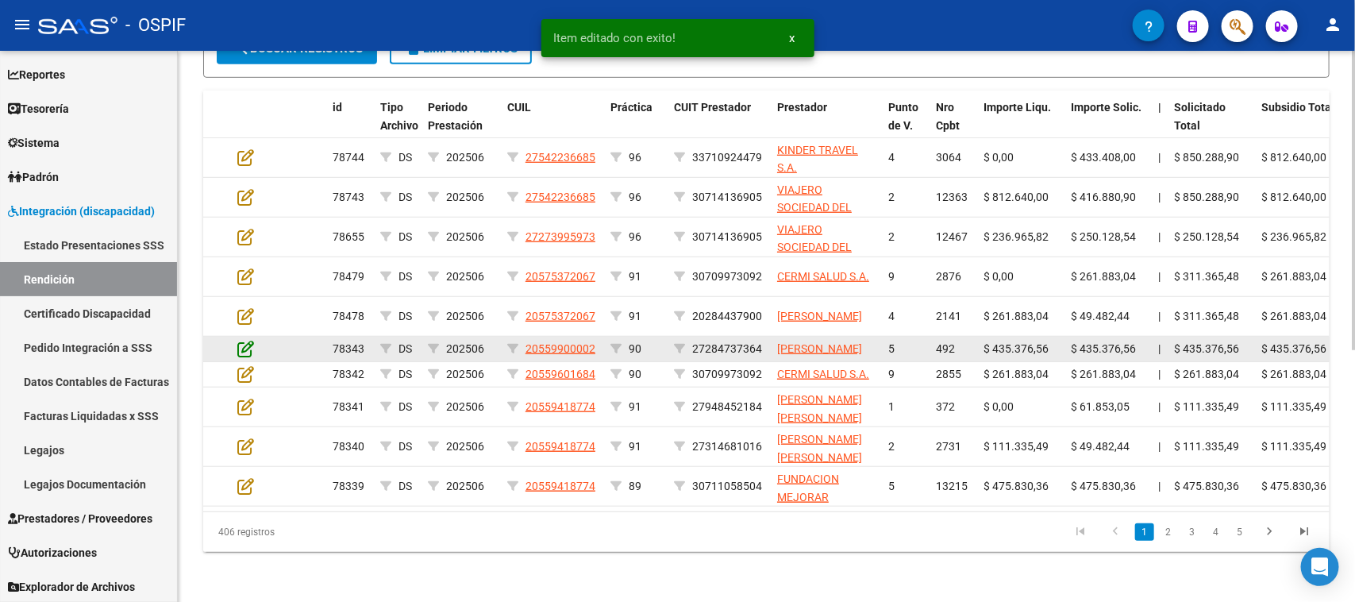
click at [244, 352] on icon at bounding box center [245, 348] width 17 height 17
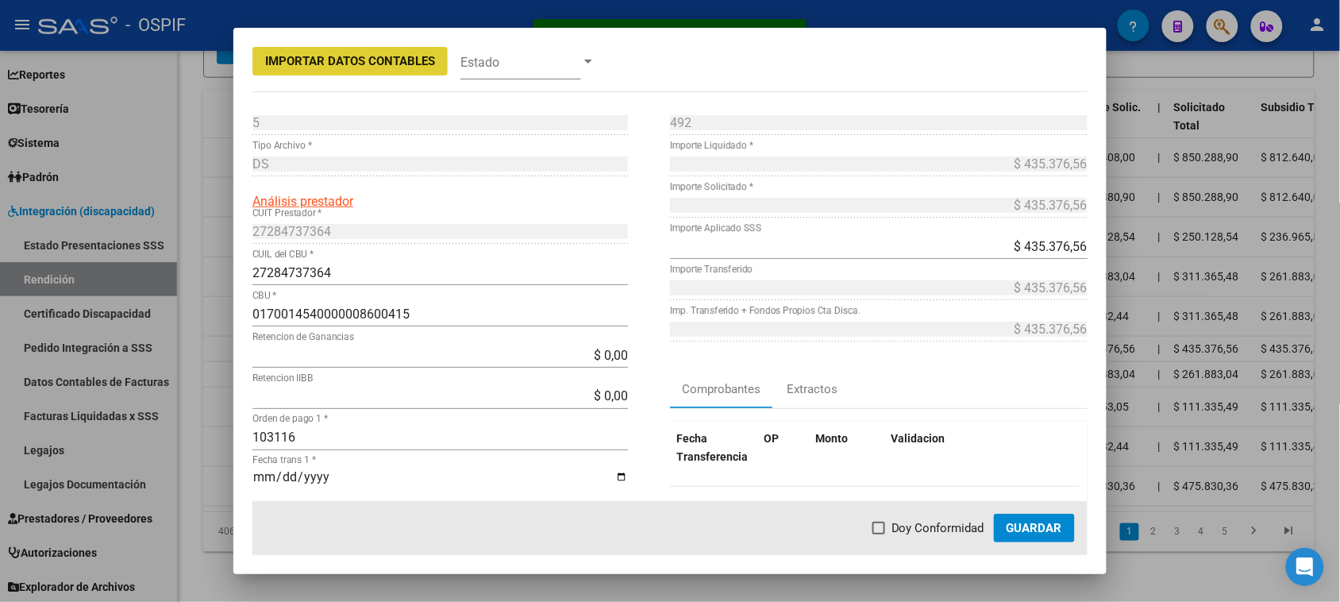
click at [885, 529] on span at bounding box center [878, 527] width 13 height 13
click at [879, 534] on input "Doy Conformidad" at bounding box center [878, 534] width 1 height 1
checkbox input "true"
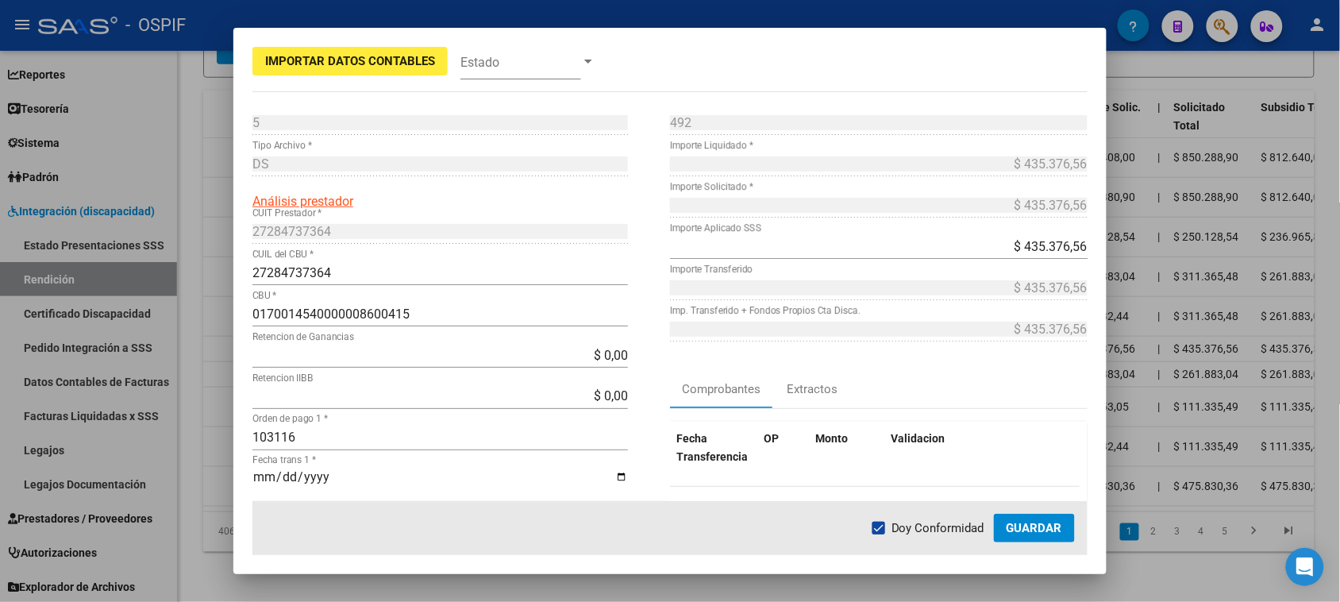
click at [1038, 521] on span "Guardar" at bounding box center [1034, 528] width 56 height 14
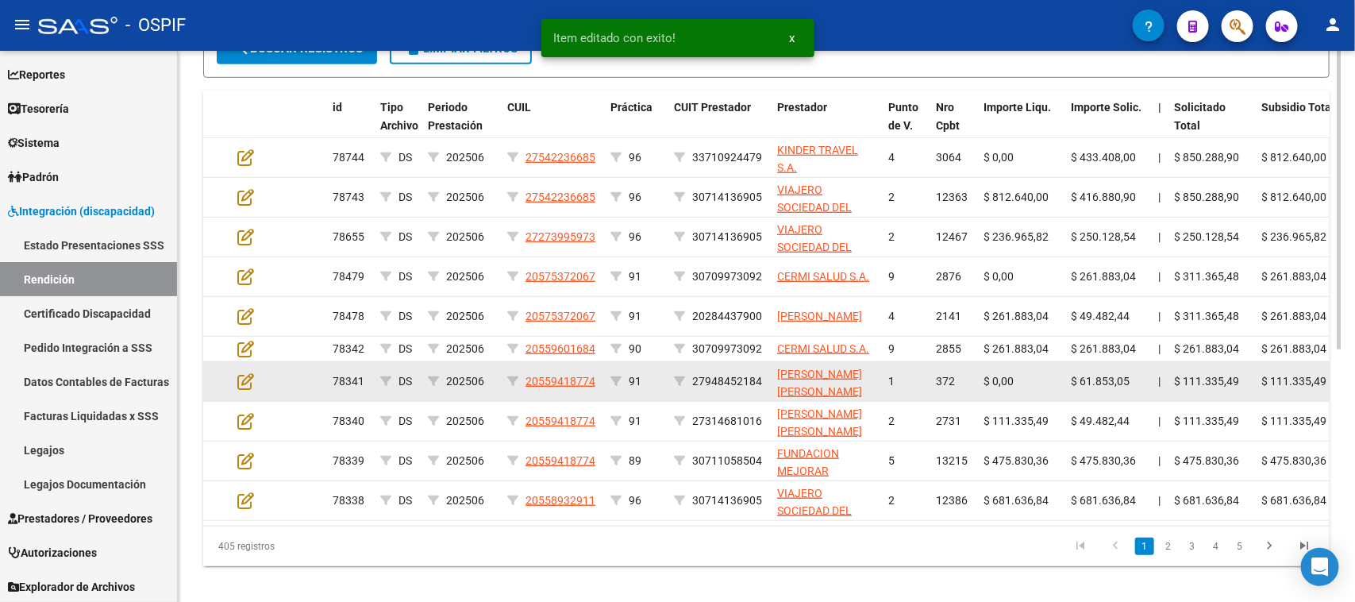
scroll to position [439, 0]
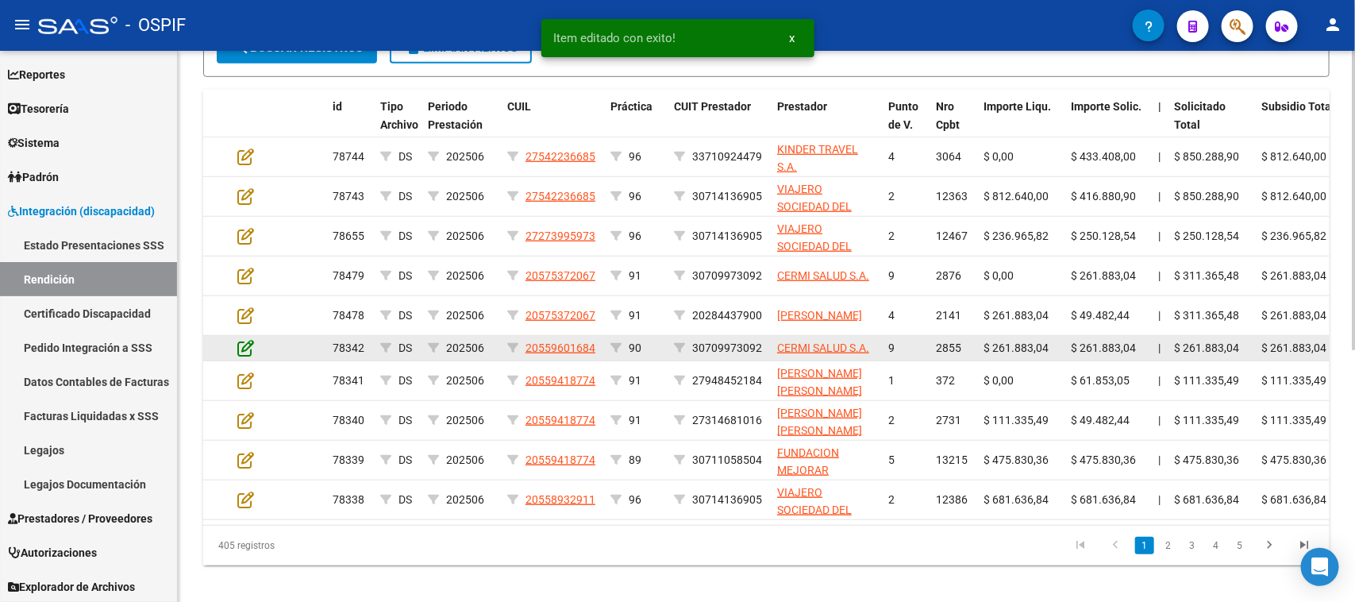
click at [243, 348] on icon at bounding box center [245, 347] width 17 height 17
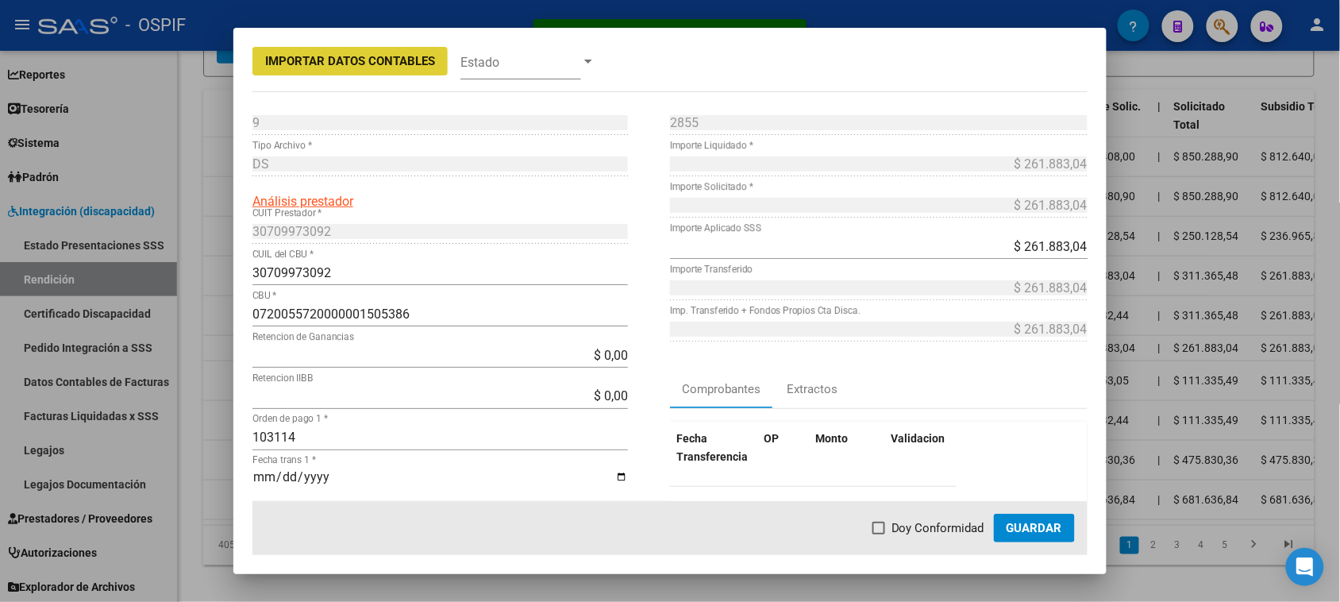
click at [885, 526] on span at bounding box center [878, 527] width 13 height 13
click at [879, 534] on input "Doy Conformidad" at bounding box center [878, 534] width 1 height 1
checkbox input "true"
click at [1014, 537] on button "Guardar" at bounding box center [1034, 527] width 81 height 29
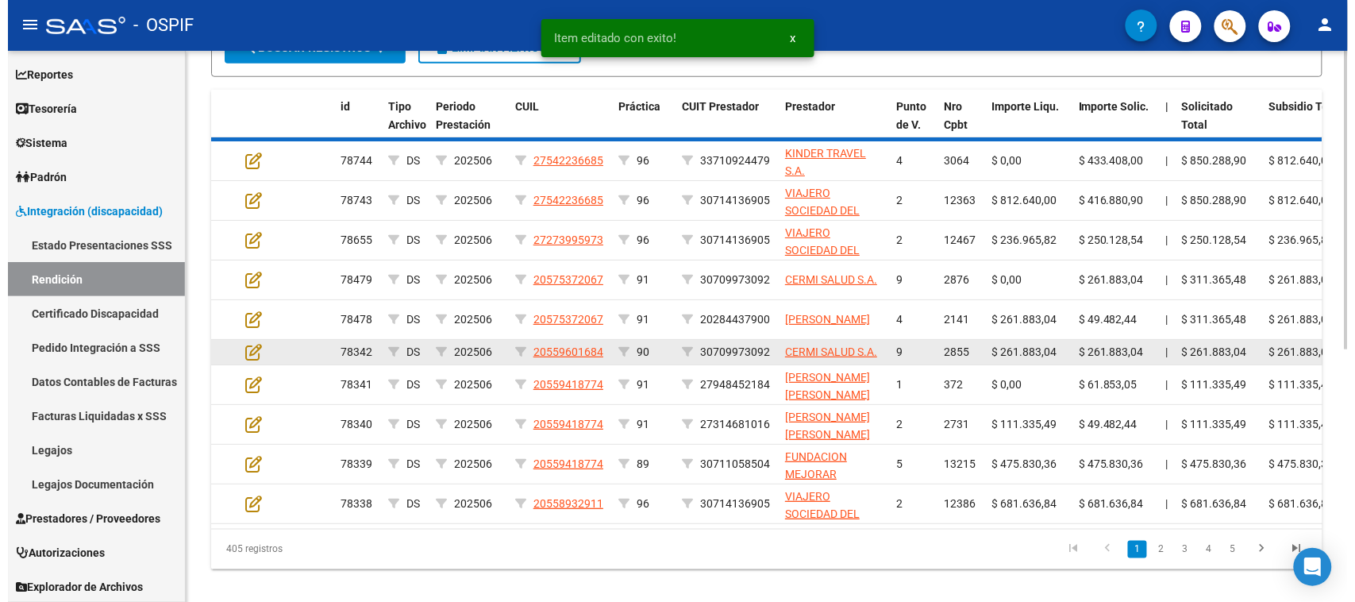
scroll to position [440, 0]
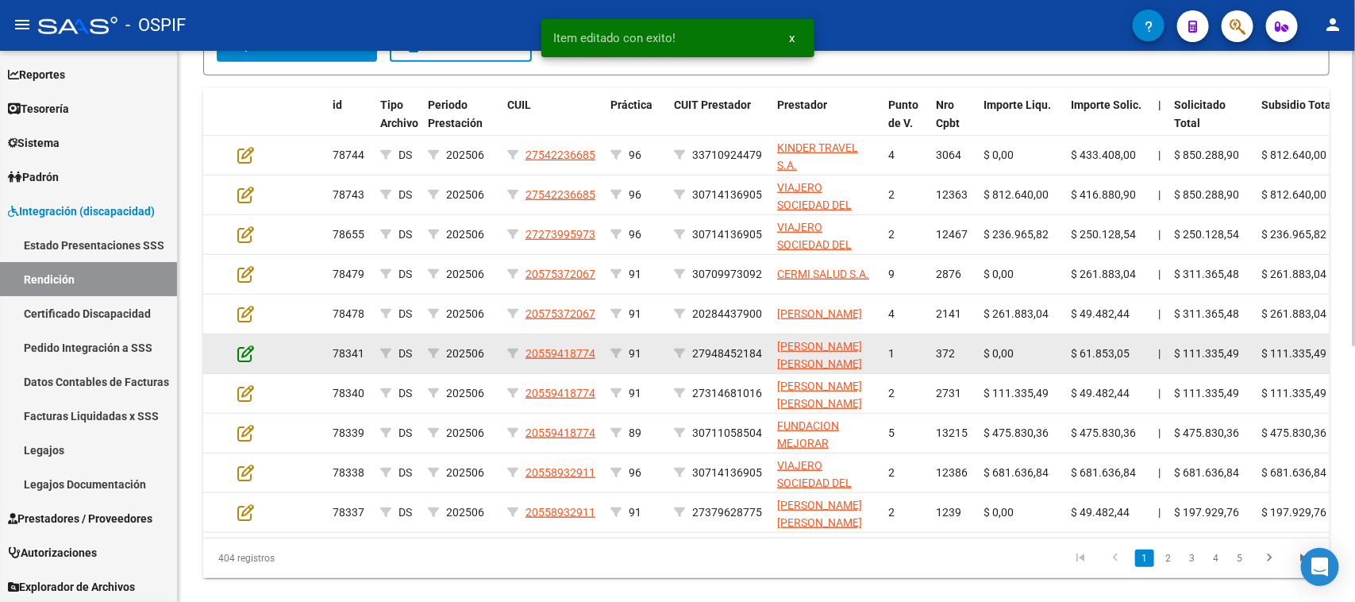
click at [247, 355] on icon at bounding box center [245, 352] width 17 height 17
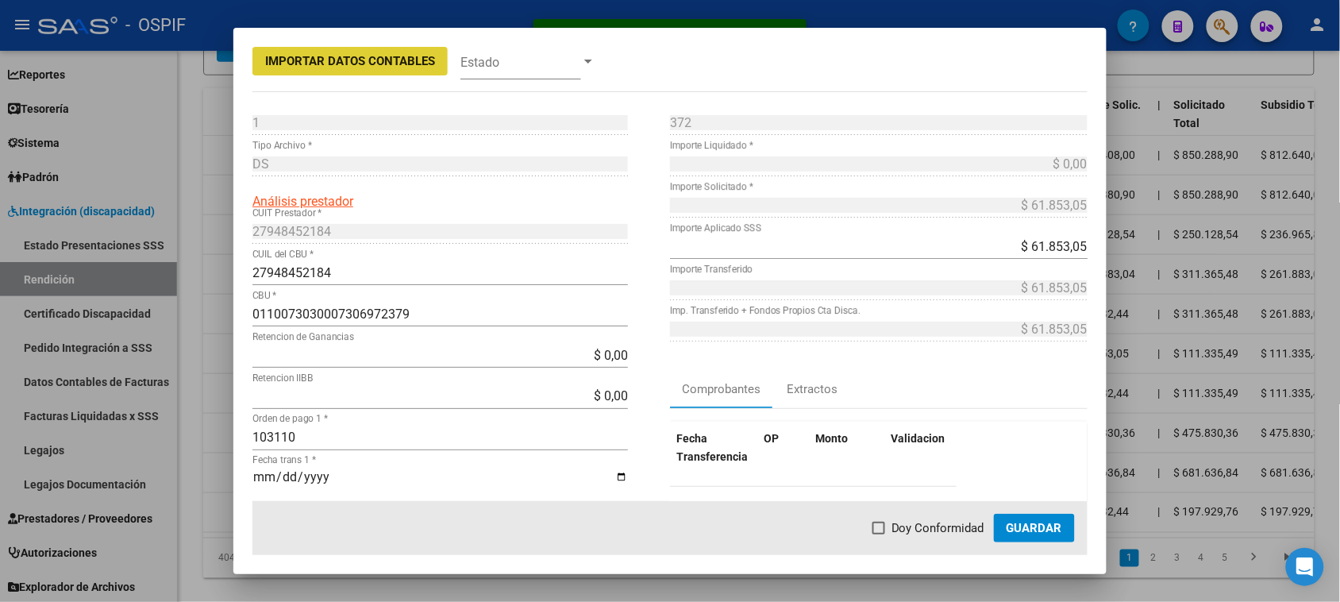
click at [895, 525] on span "Doy Conformidad" at bounding box center [937, 527] width 93 height 19
click at [879, 534] on input "Doy Conformidad" at bounding box center [878, 534] width 1 height 1
checkbox input "true"
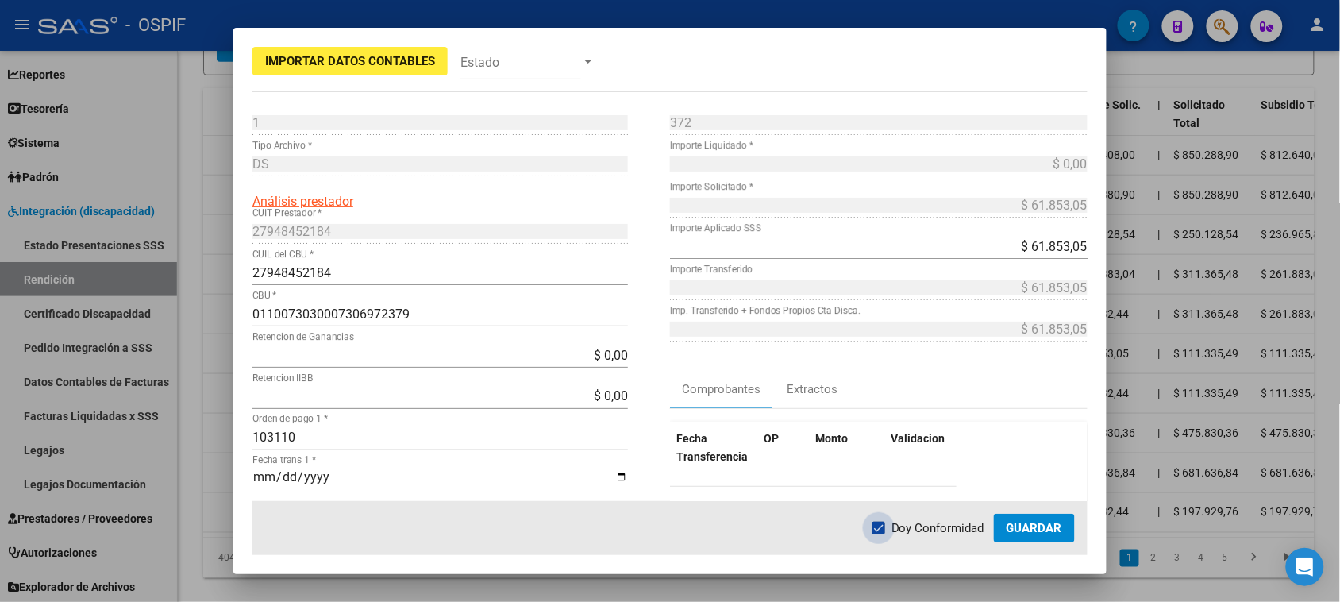
click at [1021, 537] on button "Guardar" at bounding box center [1034, 527] width 81 height 29
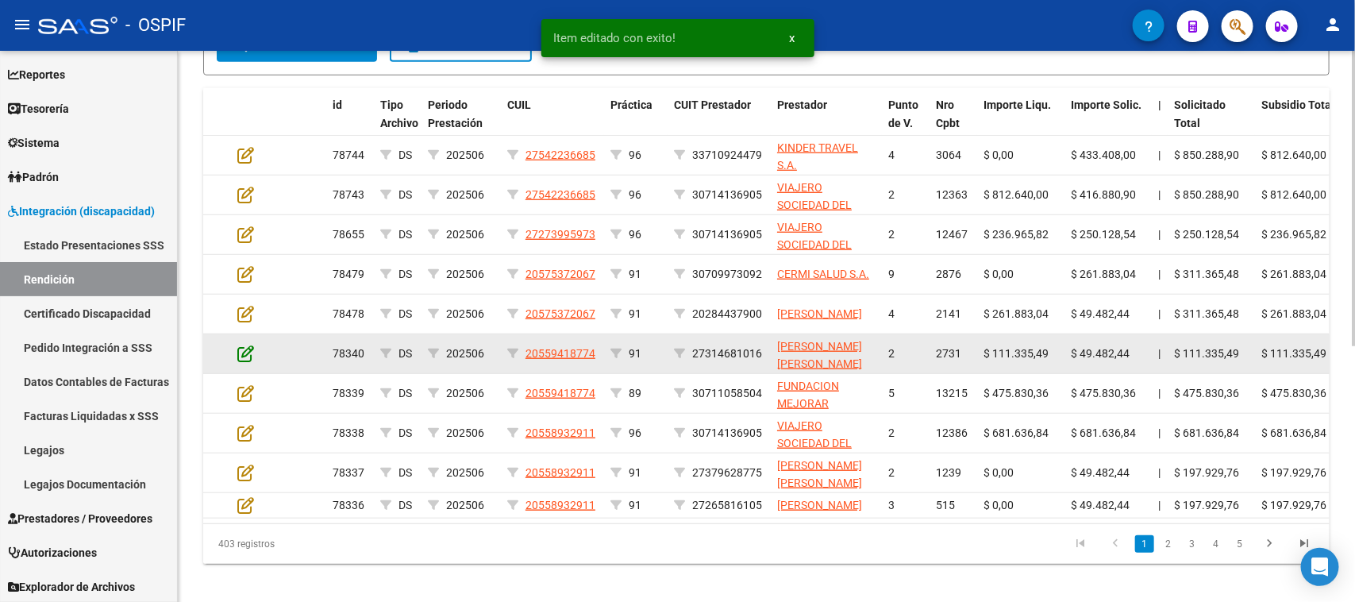
click at [248, 351] on icon at bounding box center [245, 352] width 17 height 17
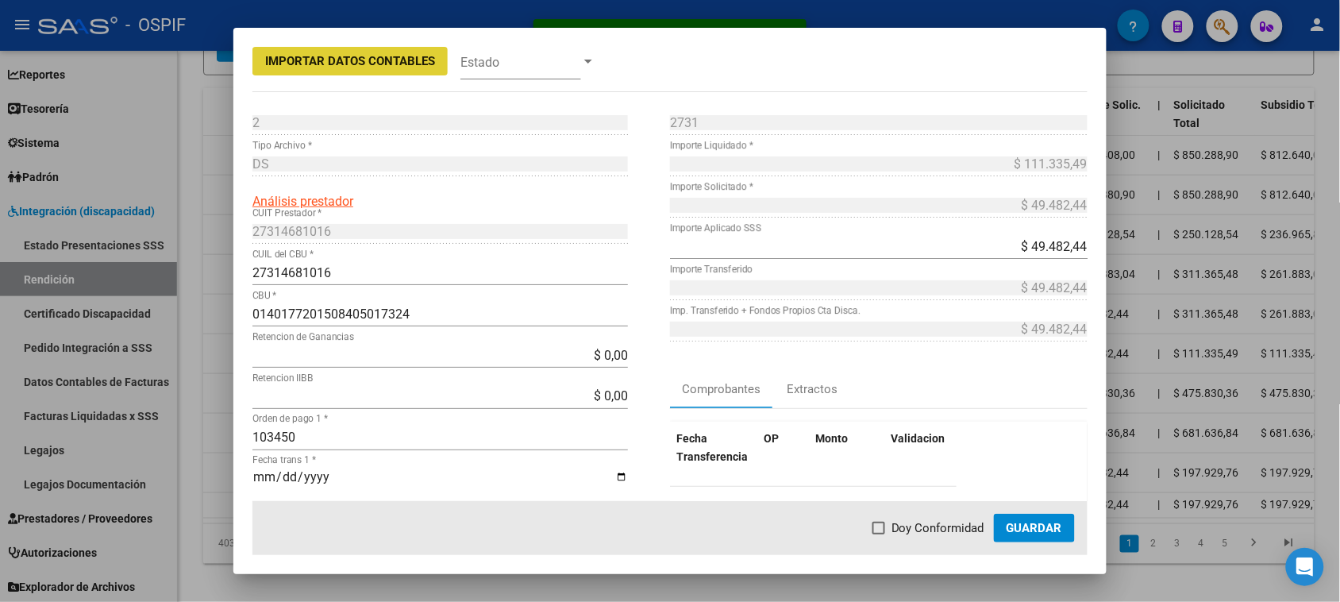
click at [910, 529] on span "Doy Conformidad" at bounding box center [937, 527] width 93 height 19
click at [879, 534] on input "Doy Conformidad" at bounding box center [878, 534] width 1 height 1
checkbox input "true"
click at [1021, 524] on span "Guardar" at bounding box center [1034, 528] width 56 height 14
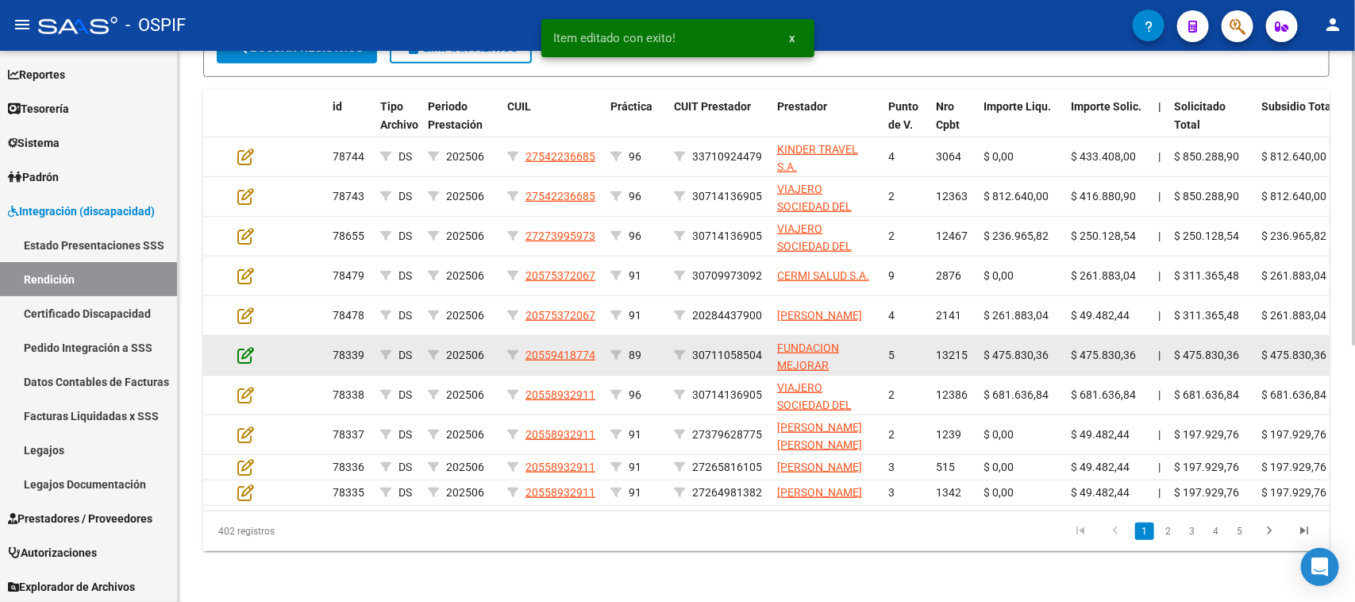
click at [242, 349] on icon at bounding box center [245, 354] width 17 height 17
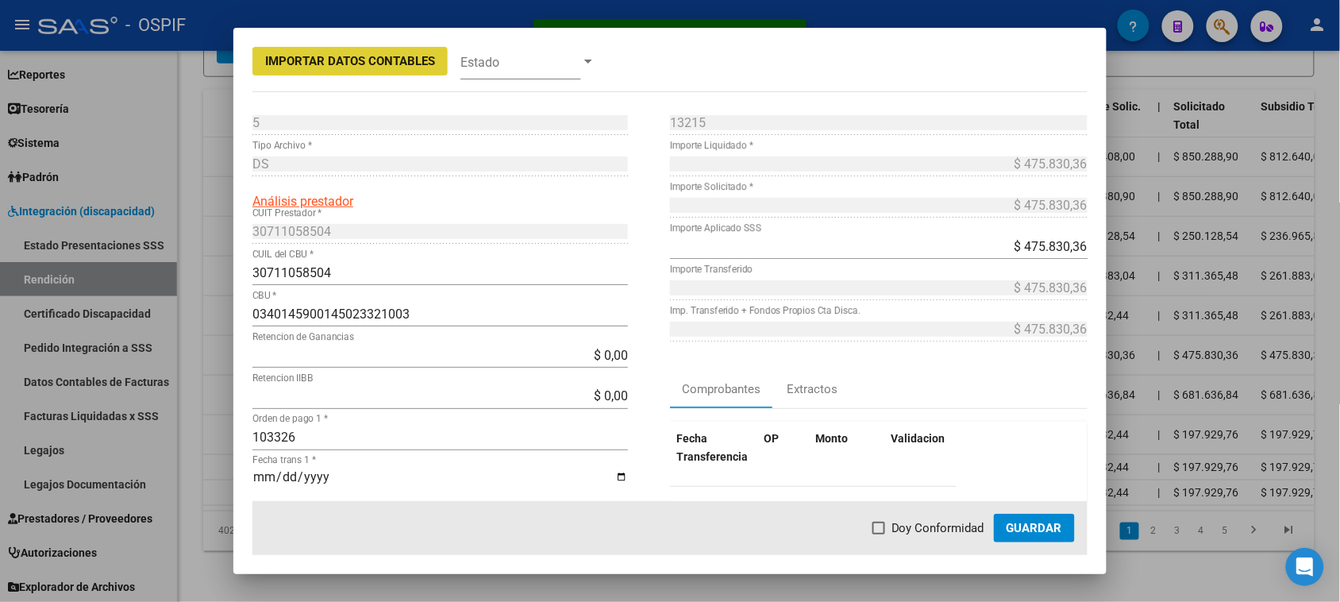
click at [877, 517] on mat-dialog-actions "Doy Conformidad Guardar" at bounding box center [669, 528] width 835 height 54
click at [879, 521] on span at bounding box center [878, 527] width 13 height 13
click at [879, 534] on input "Doy Conformidad" at bounding box center [878, 534] width 1 height 1
checkbox input "true"
click at [1020, 536] on button "Guardar" at bounding box center [1034, 527] width 81 height 29
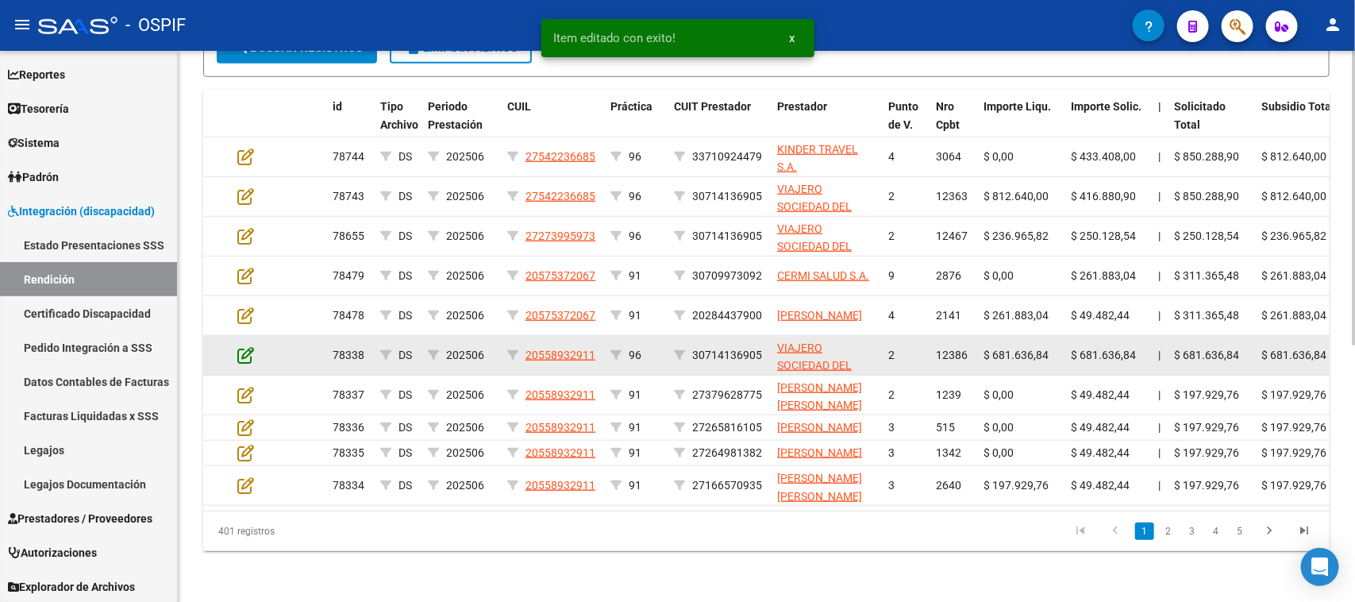
click at [248, 352] on icon at bounding box center [245, 354] width 17 height 17
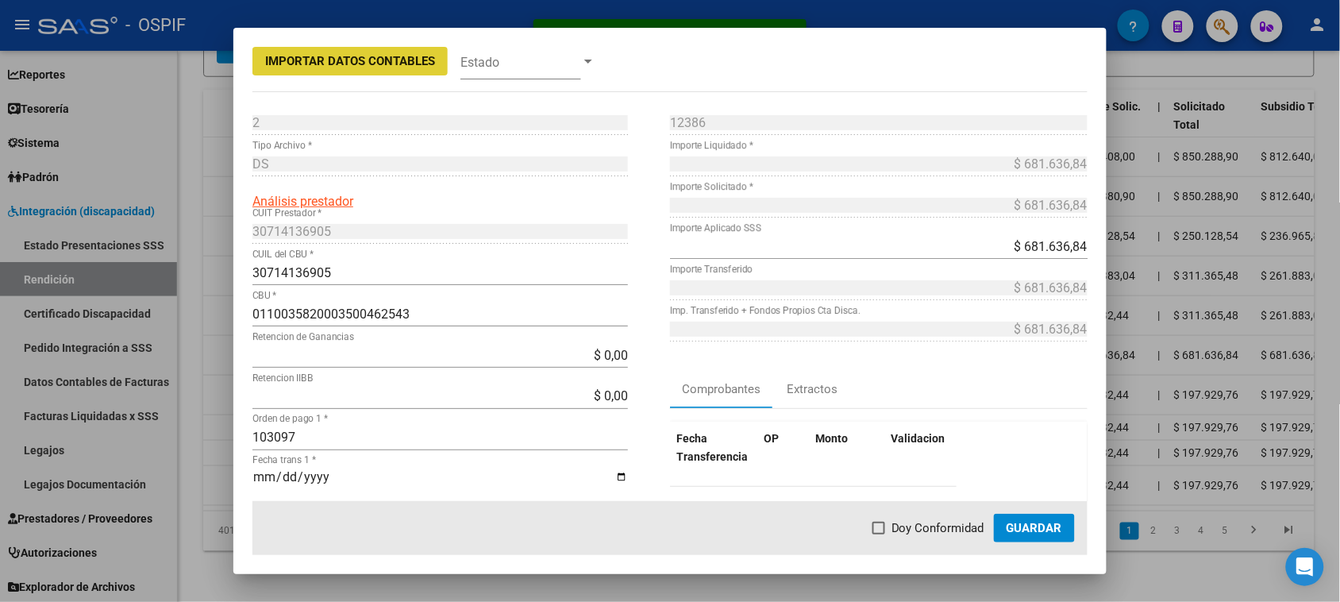
click at [885, 525] on span at bounding box center [878, 527] width 13 height 13
click at [879, 534] on input "Doy Conformidad" at bounding box center [878, 534] width 1 height 1
checkbox input "true"
click at [1040, 526] on span "Guardar" at bounding box center [1034, 528] width 56 height 14
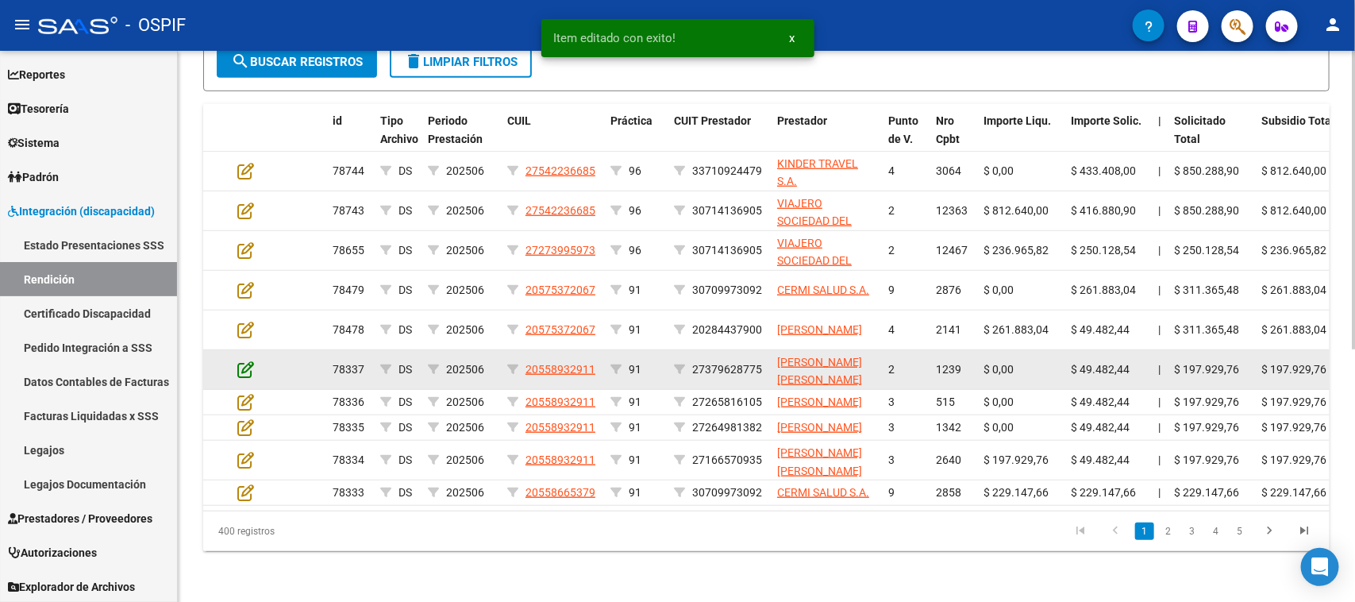
click at [252, 360] on icon at bounding box center [245, 368] width 17 height 17
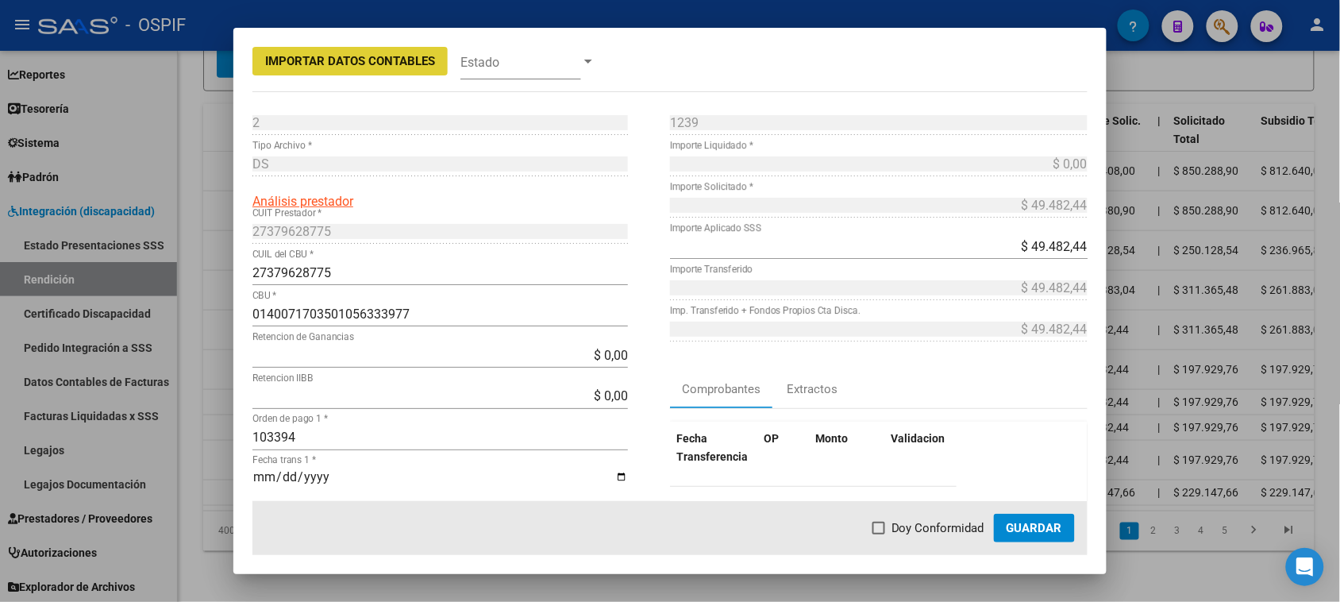
click at [894, 525] on span "Doy Conformidad" at bounding box center [937, 527] width 93 height 19
click at [879, 534] on input "Doy Conformidad" at bounding box center [878, 534] width 1 height 1
checkbox input "true"
click at [1030, 525] on span "Guardar" at bounding box center [1034, 528] width 56 height 14
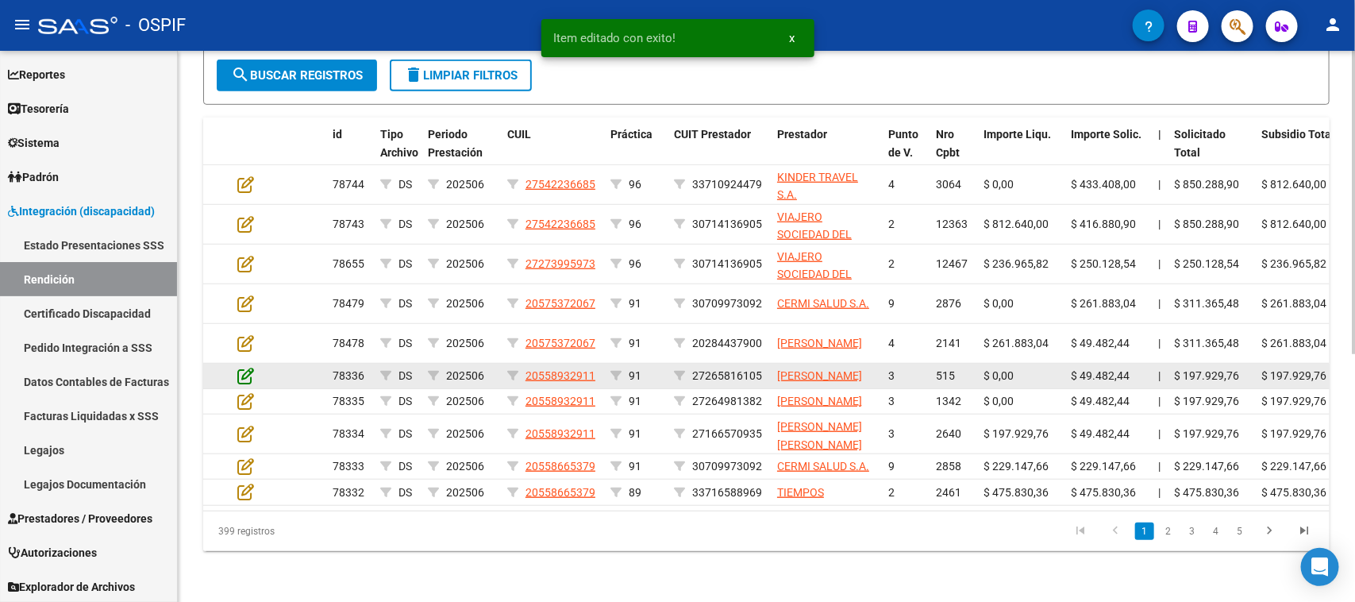
click at [244, 367] on icon at bounding box center [245, 375] width 17 height 17
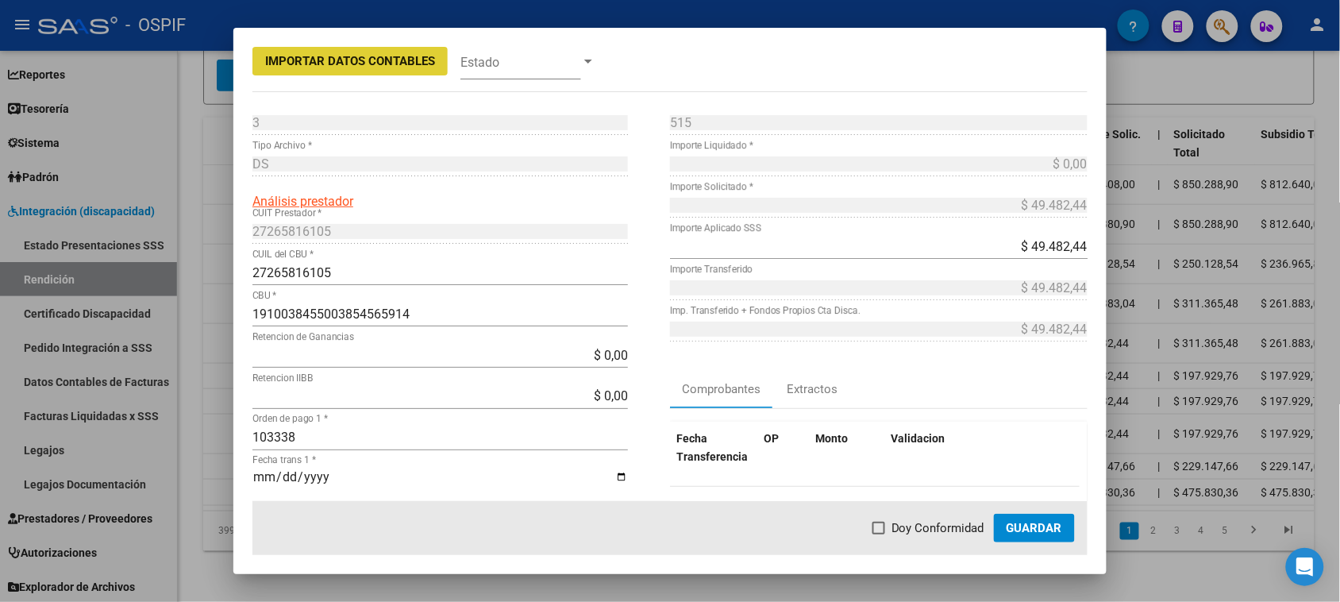
click at [883, 533] on span at bounding box center [878, 527] width 13 height 13
click at [879, 534] on input "Doy Conformidad" at bounding box center [878, 534] width 1 height 1
checkbox input "true"
click at [1040, 528] on span "Guardar" at bounding box center [1034, 528] width 56 height 14
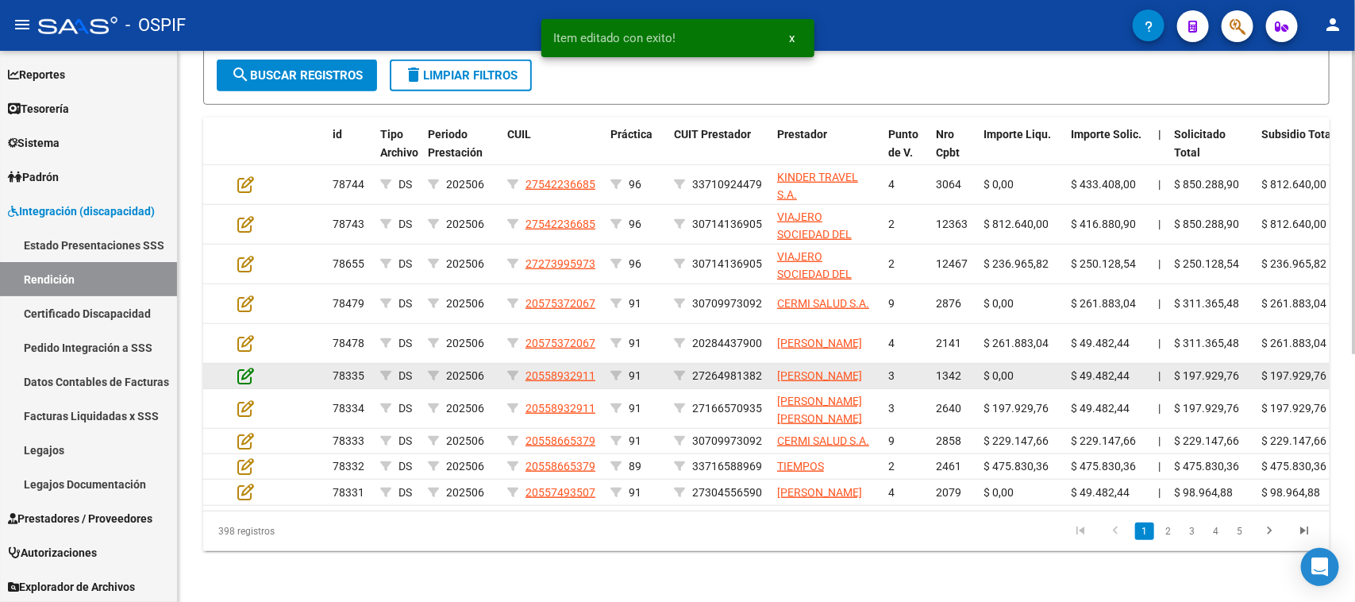
click at [246, 367] on icon at bounding box center [245, 375] width 17 height 17
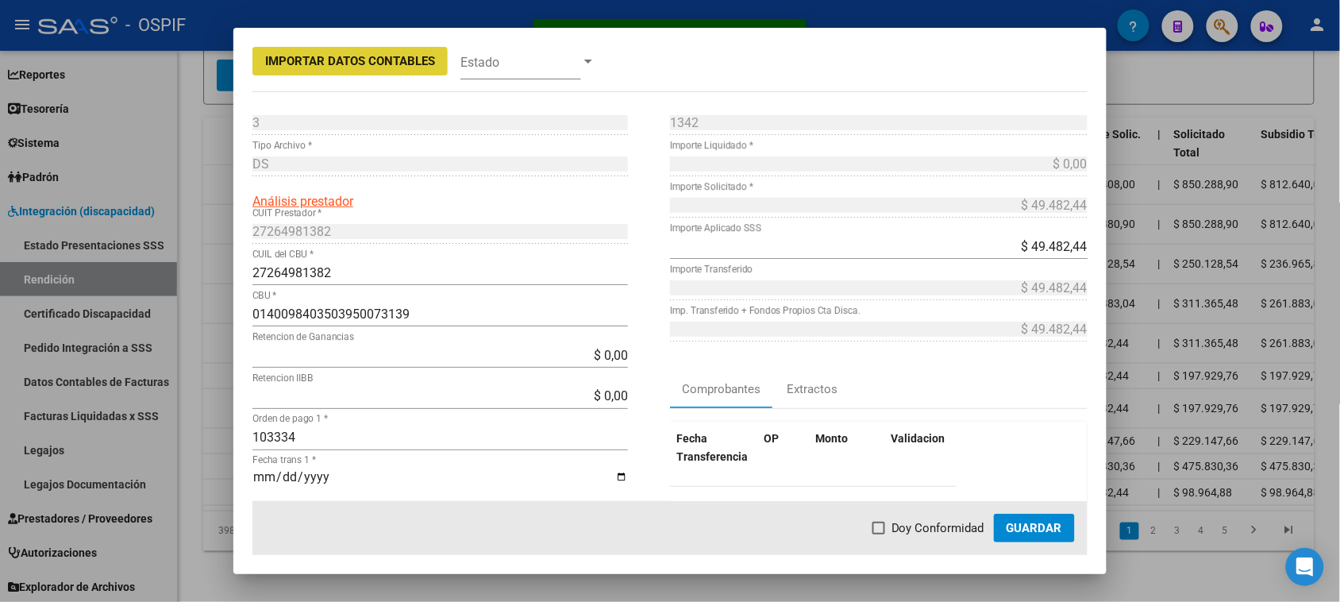
click at [890, 528] on label "Doy Conformidad" at bounding box center [928, 527] width 112 height 19
click at [879, 534] on input "Doy Conformidad" at bounding box center [878, 534] width 1 height 1
checkbox input "true"
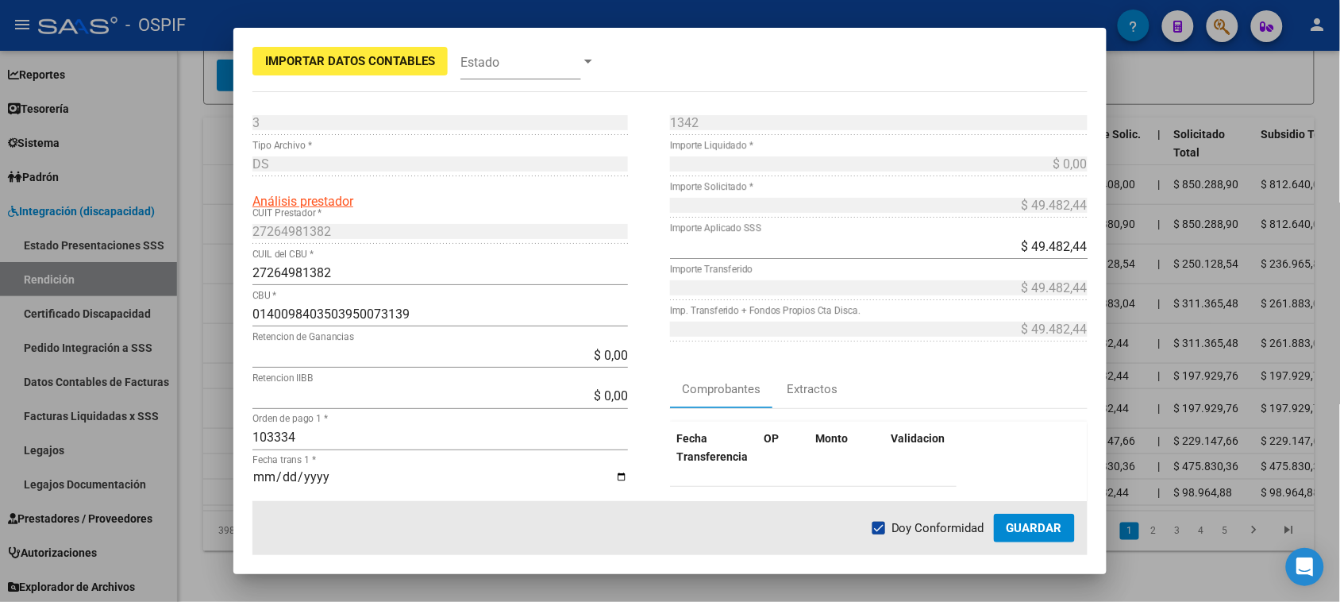
click at [1017, 525] on span "Guardar" at bounding box center [1034, 528] width 56 height 14
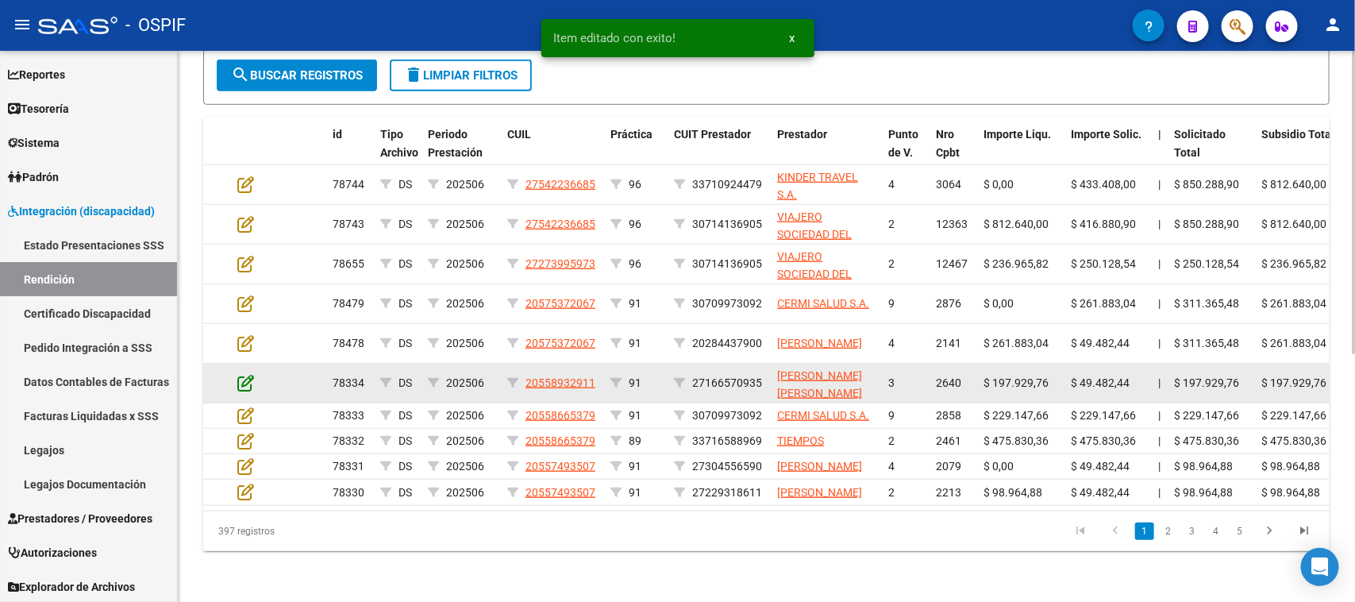
click at [247, 374] on icon at bounding box center [245, 382] width 17 height 17
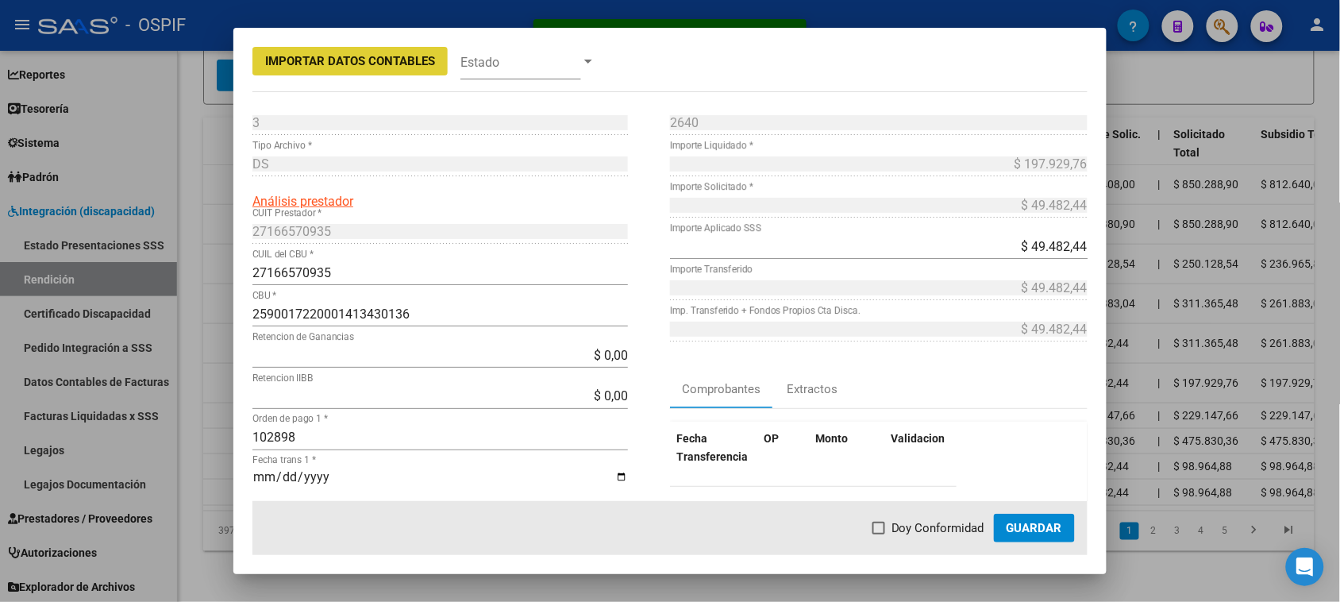
click at [877, 528] on span at bounding box center [878, 527] width 13 height 13
click at [878, 534] on input "Doy Conformidad" at bounding box center [878, 534] width 1 height 1
checkbox input "true"
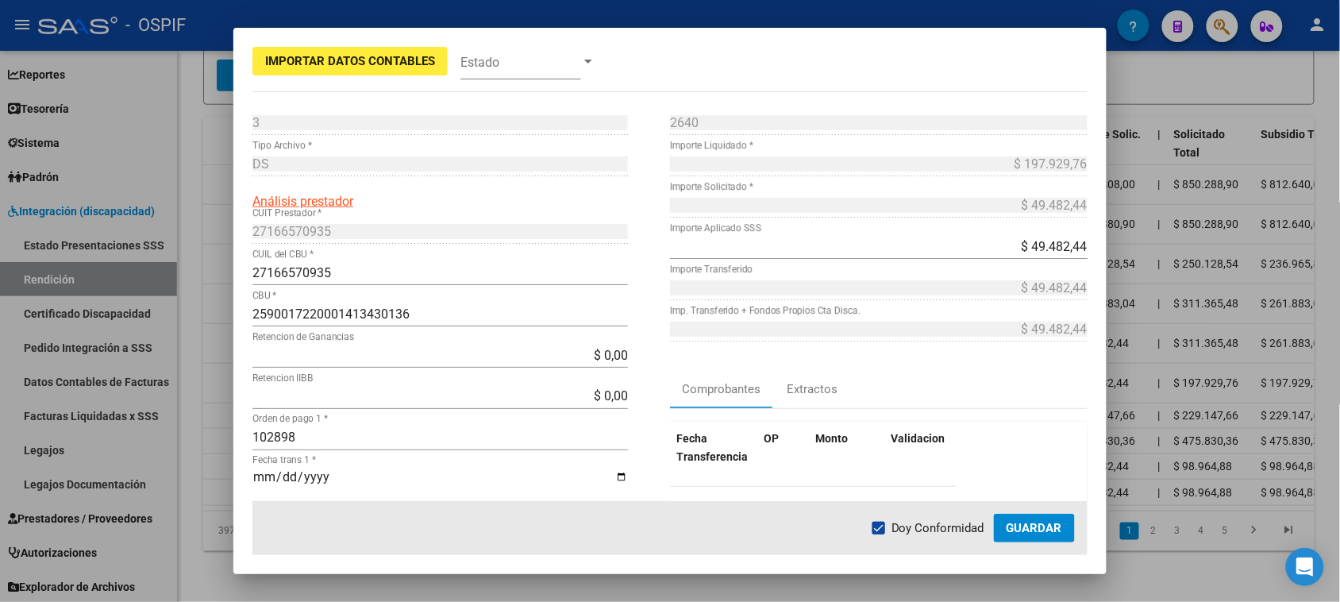
click at [1013, 522] on span "Guardar" at bounding box center [1034, 528] width 56 height 14
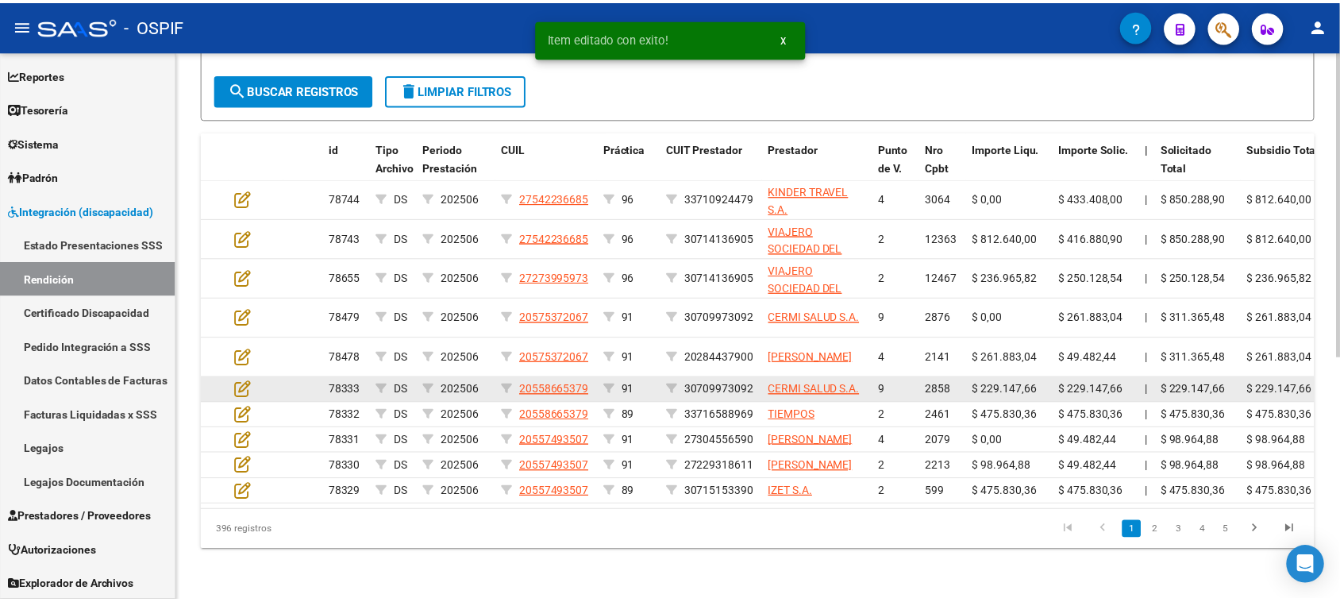
scroll to position [435, 0]
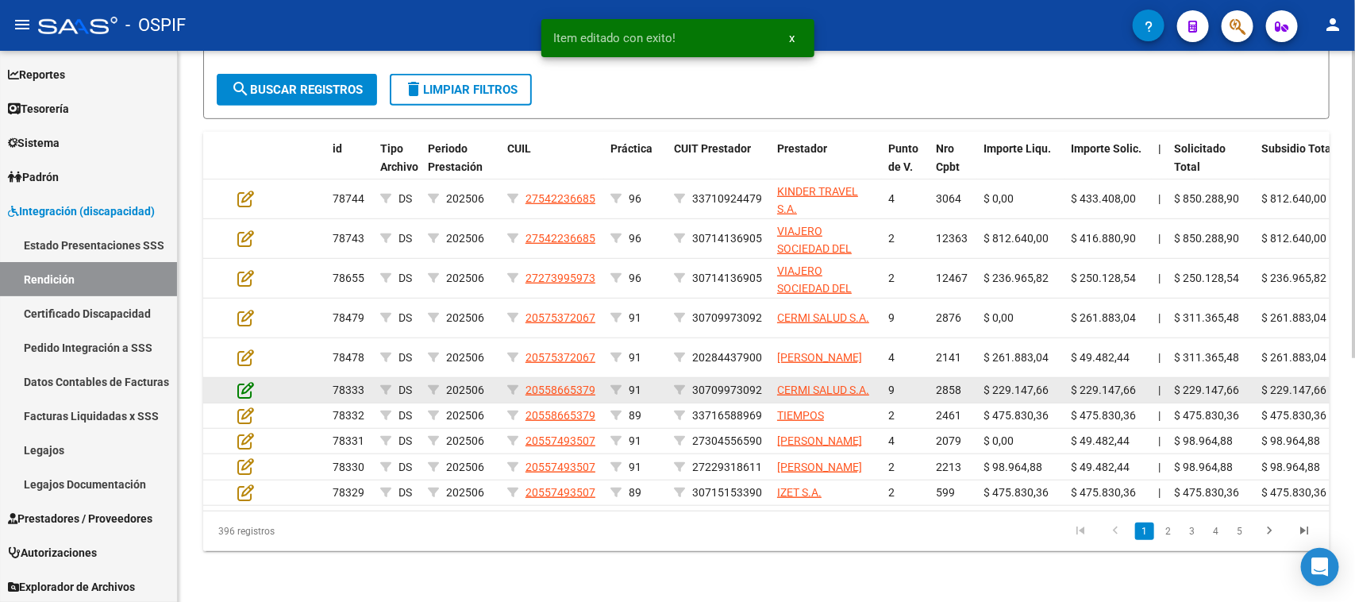
click at [244, 381] on icon at bounding box center [245, 389] width 17 height 17
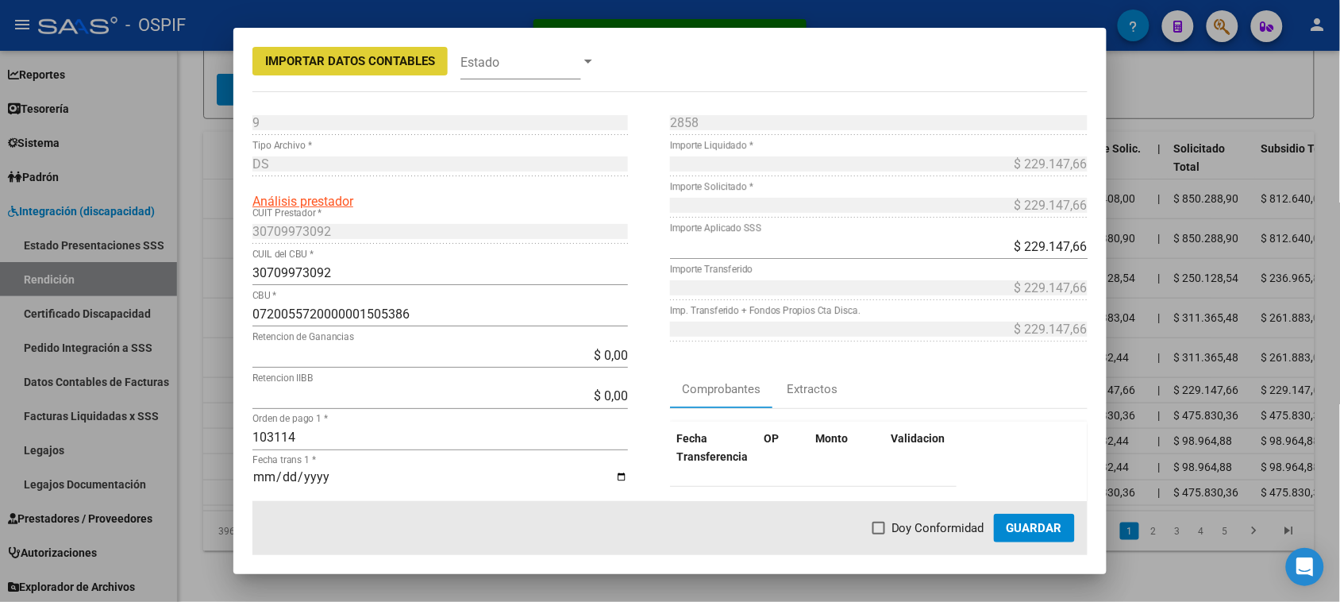
click at [910, 526] on span "Doy Conformidad" at bounding box center [937, 527] width 93 height 19
click at [879, 534] on input "Doy Conformidad" at bounding box center [878, 534] width 1 height 1
checkbox input "true"
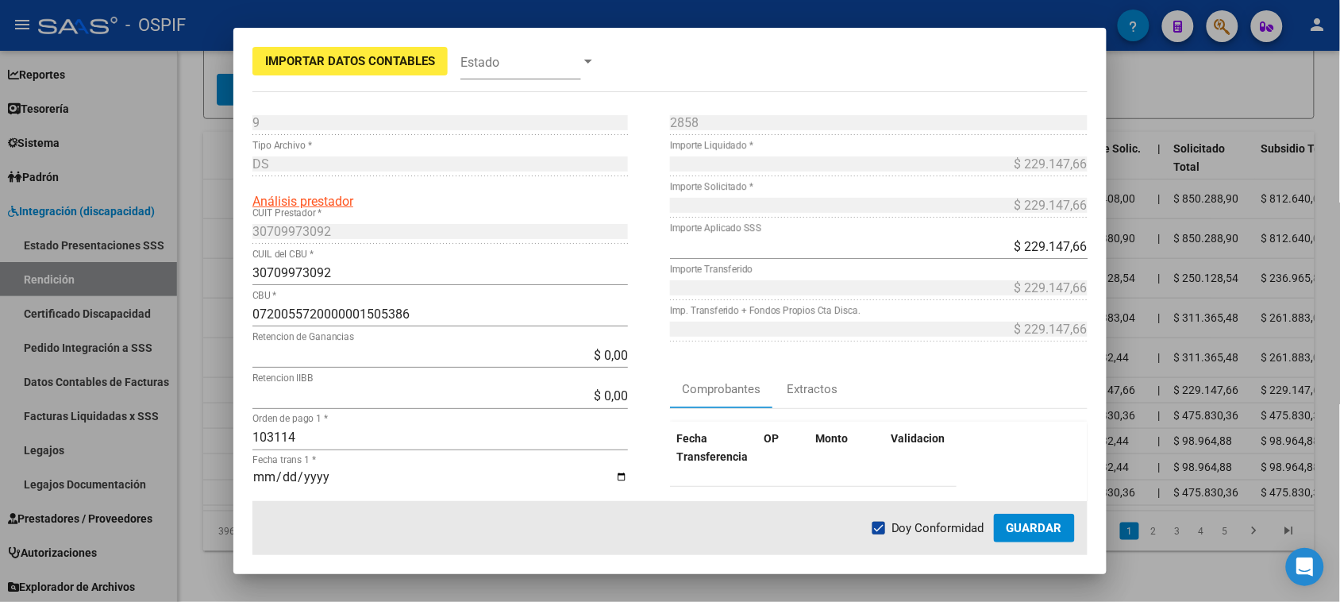
click at [1052, 536] on button "Guardar" at bounding box center [1034, 527] width 81 height 29
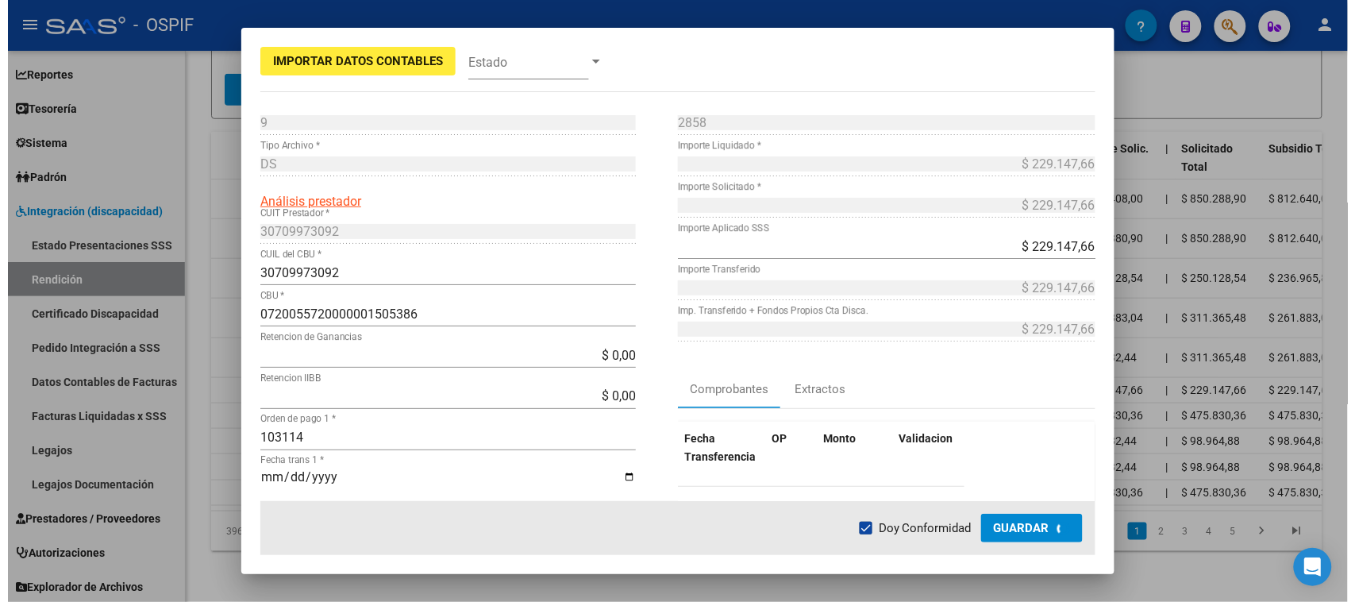
scroll to position [436, 0]
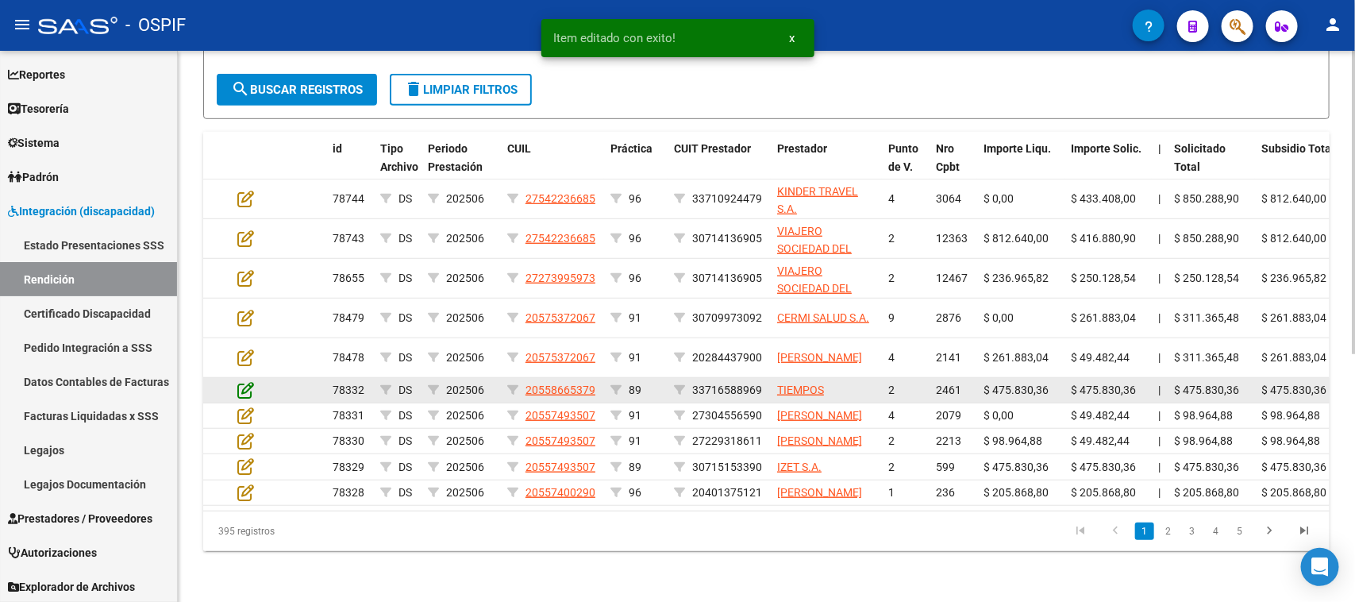
click at [250, 381] on icon at bounding box center [245, 389] width 17 height 17
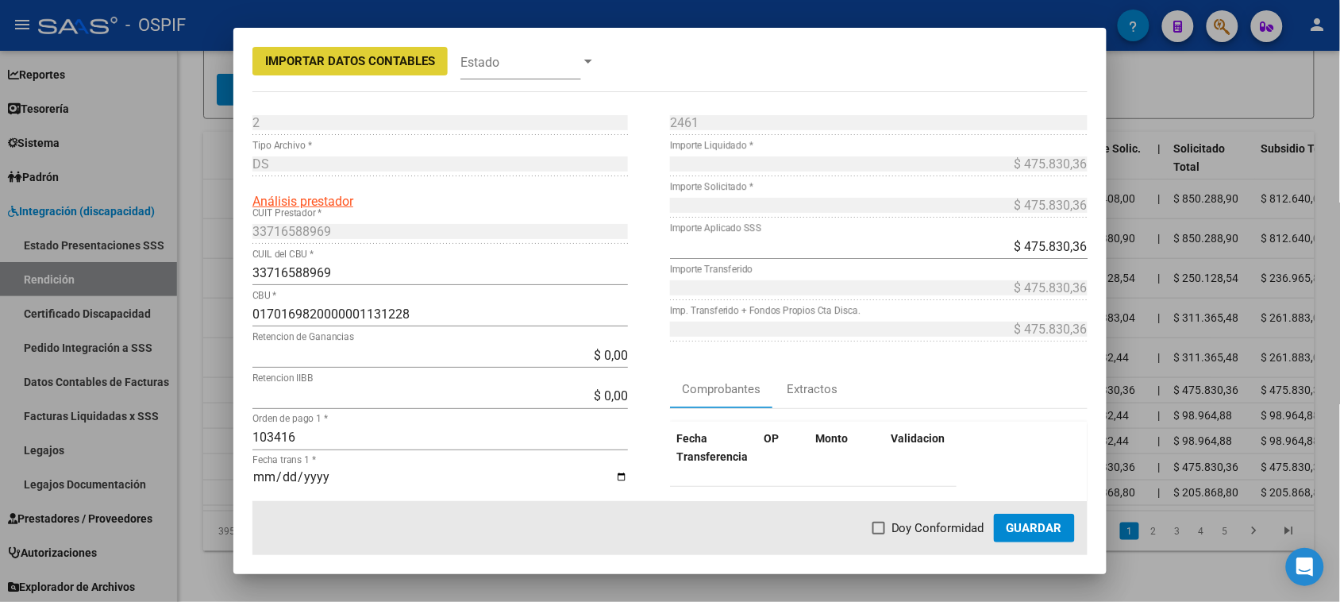
click at [1048, 517] on button "Guardar" at bounding box center [1034, 527] width 81 height 29
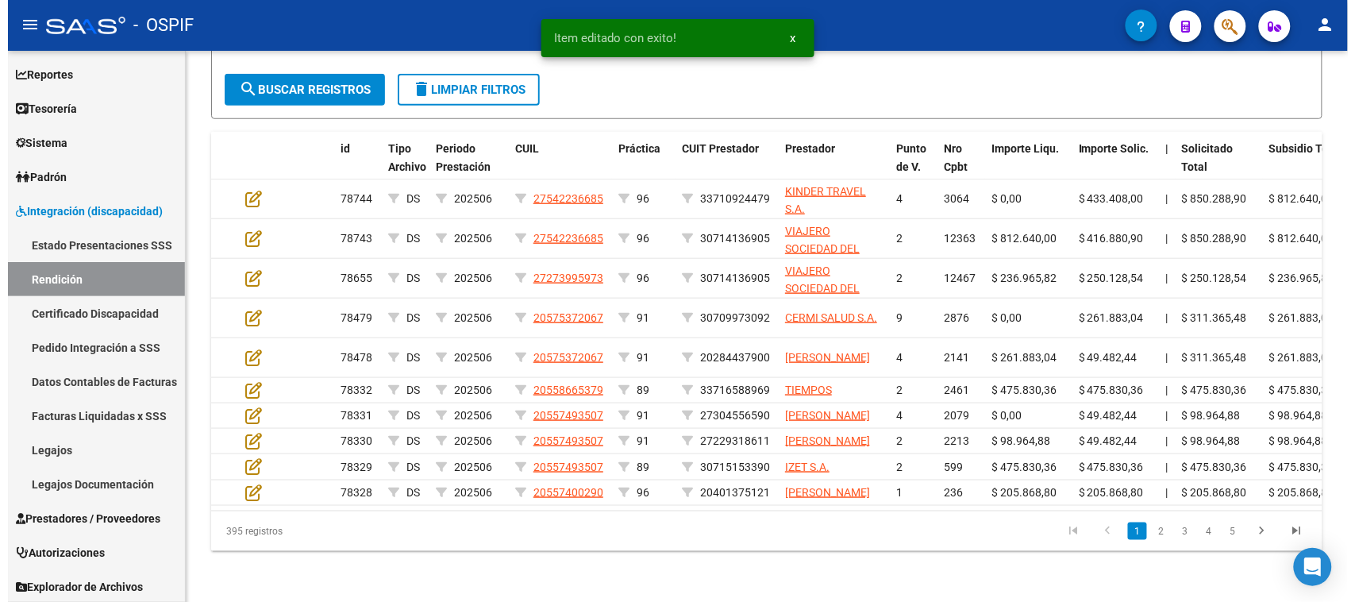
scroll to position [437, 0]
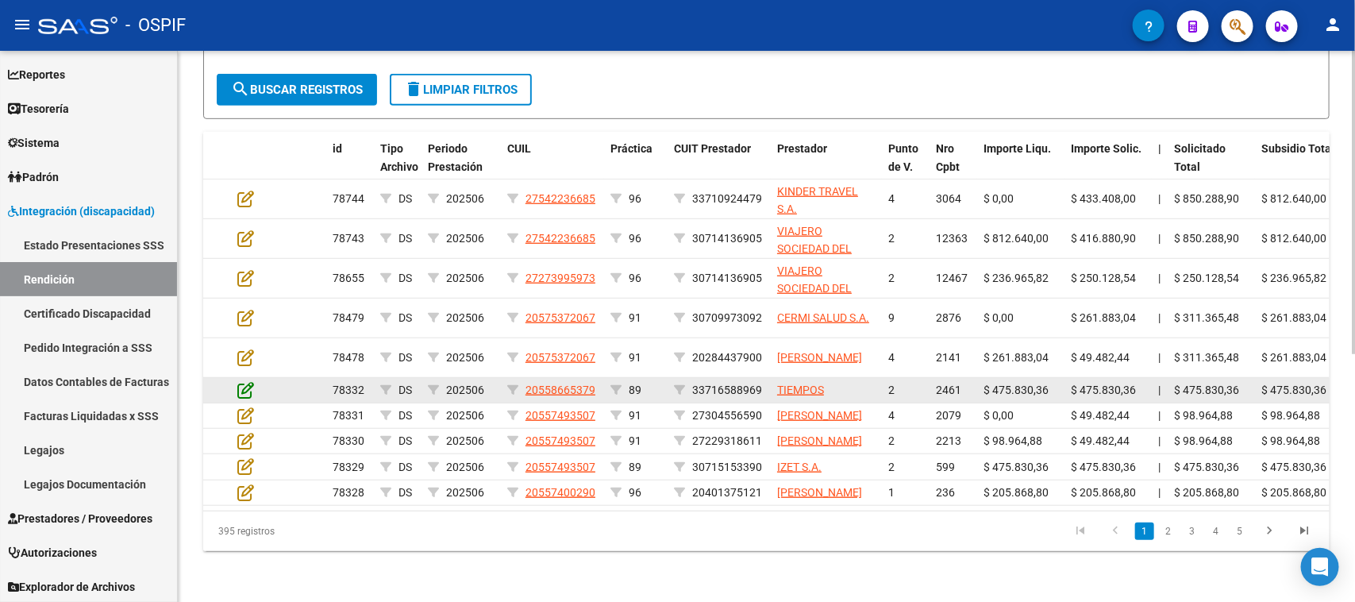
click at [244, 381] on icon at bounding box center [245, 389] width 17 height 17
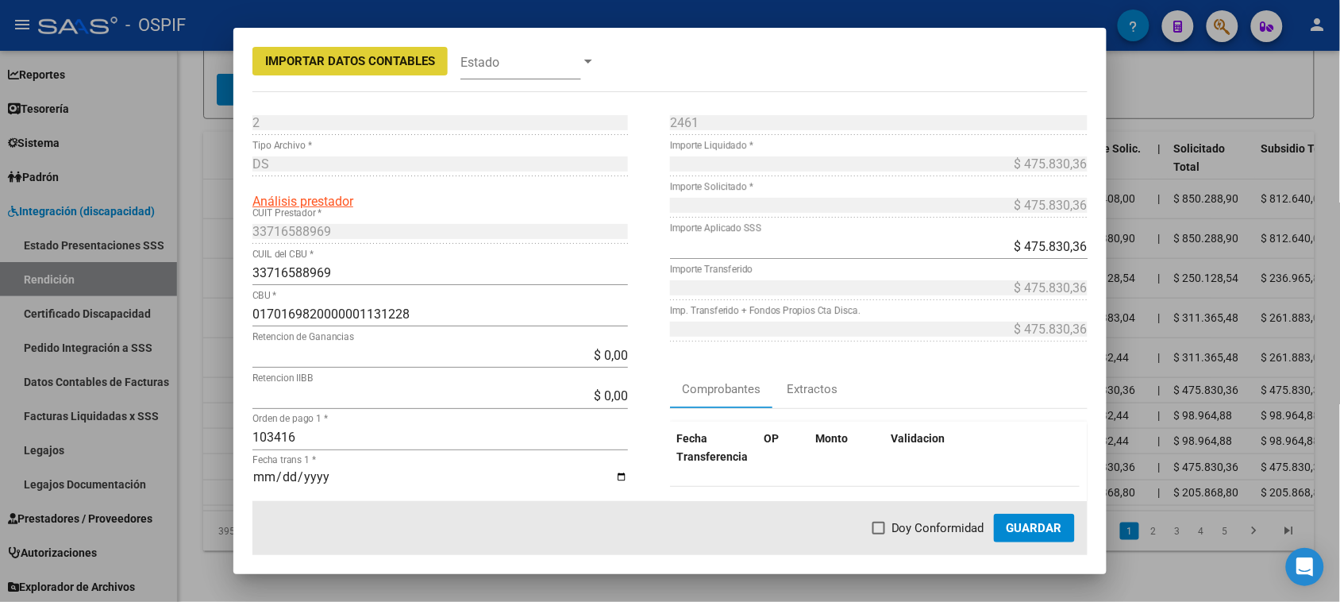
click at [885, 530] on span at bounding box center [878, 527] width 13 height 13
click at [879, 534] on input "Doy Conformidad" at bounding box center [878, 534] width 1 height 1
checkbox input "true"
click at [1021, 529] on span "Guardar" at bounding box center [1034, 528] width 56 height 14
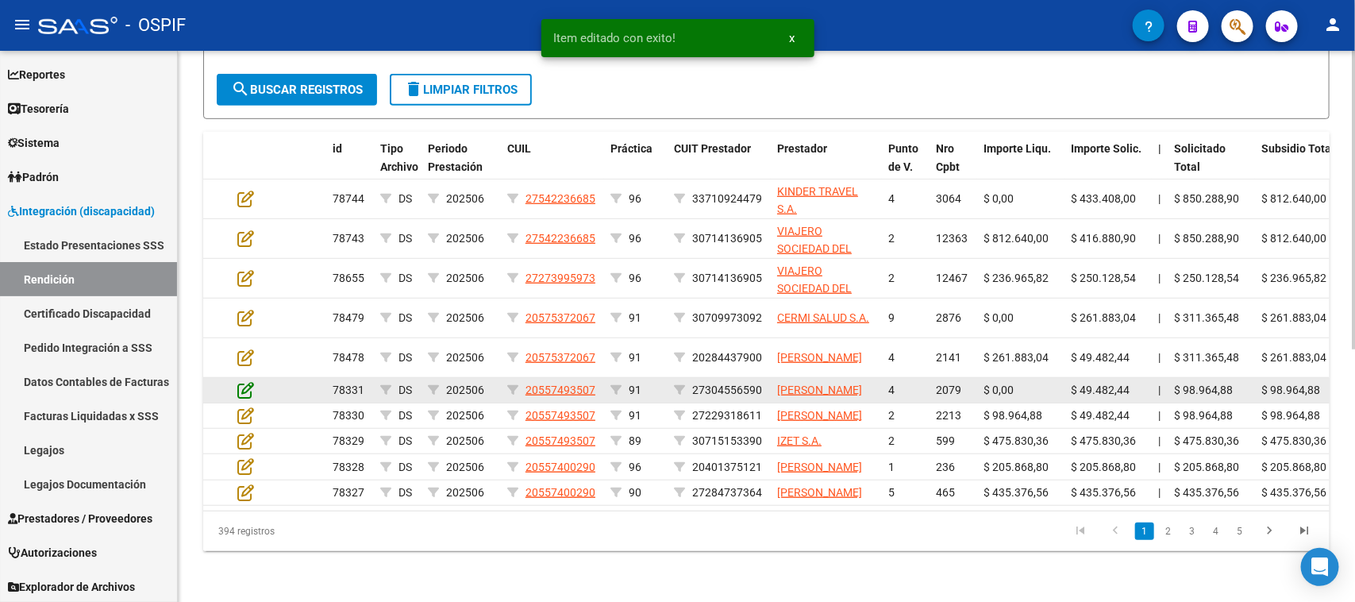
click at [247, 381] on icon at bounding box center [245, 389] width 17 height 17
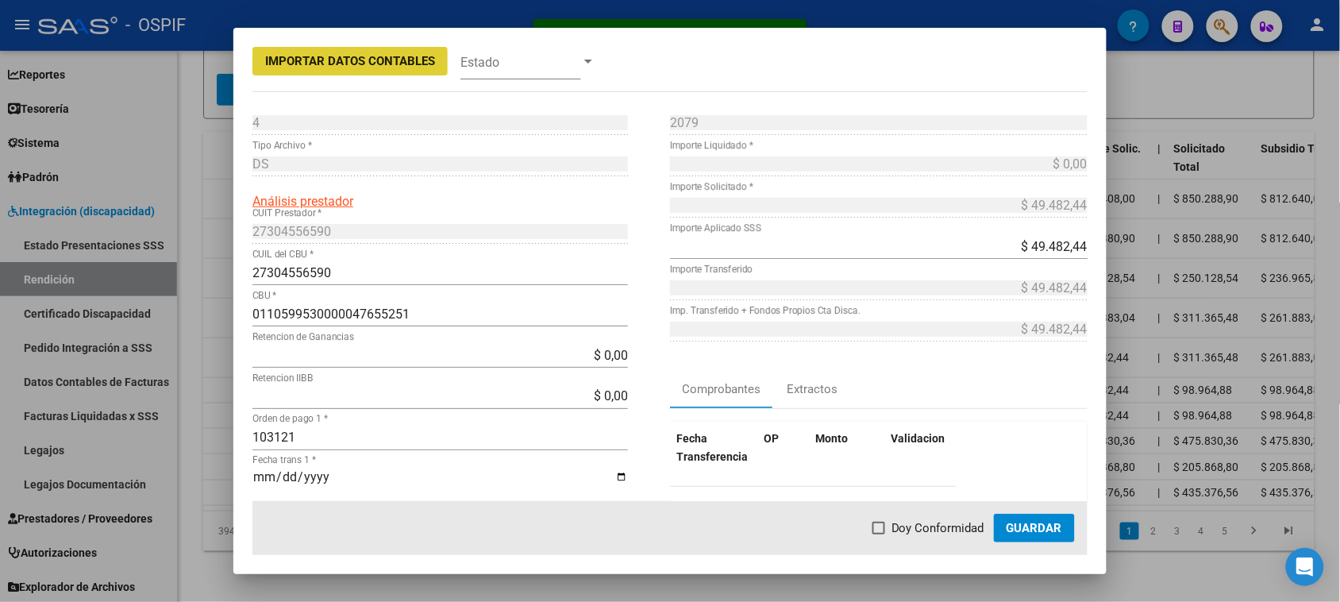
click at [882, 532] on span at bounding box center [878, 527] width 13 height 13
click at [879, 534] on input "Doy Conformidad" at bounding box center [878, 534] width 1 height 1
checkbox input "true"
click at [1013, 526] on span "Guardar" at bounding box center [1034, 528] width 56 height 14
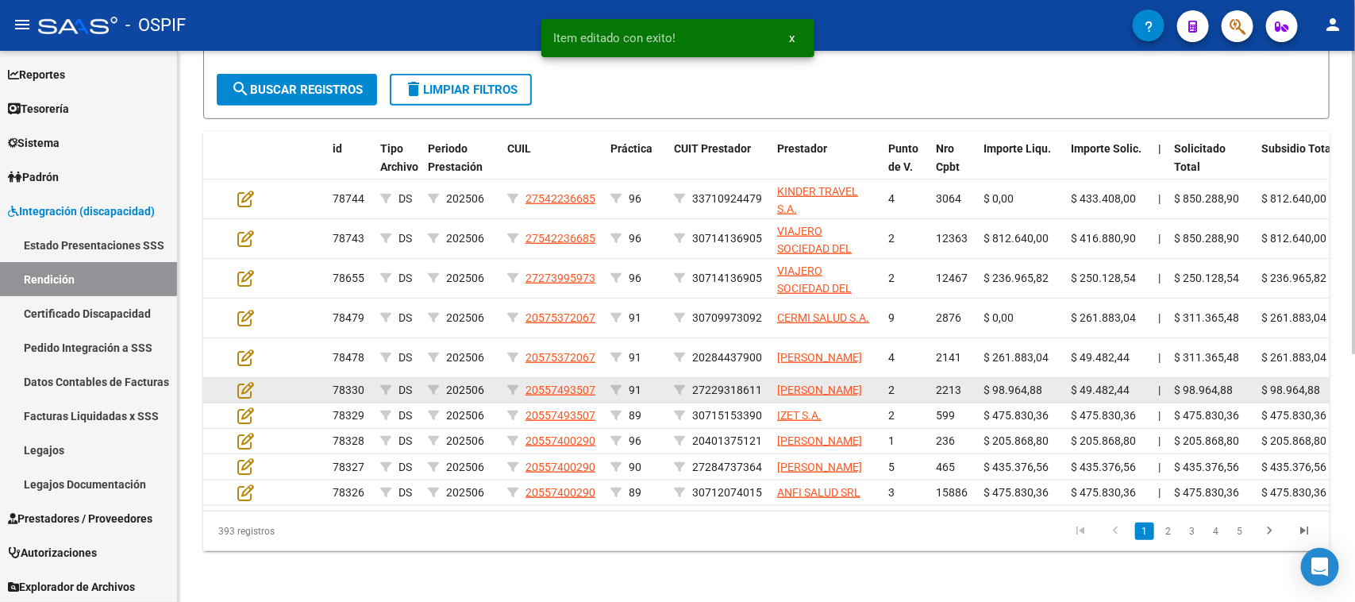
scroll to position [438, 0]
click at [246, 381] on icon at bounding box center [245, 389] width 17 height 17
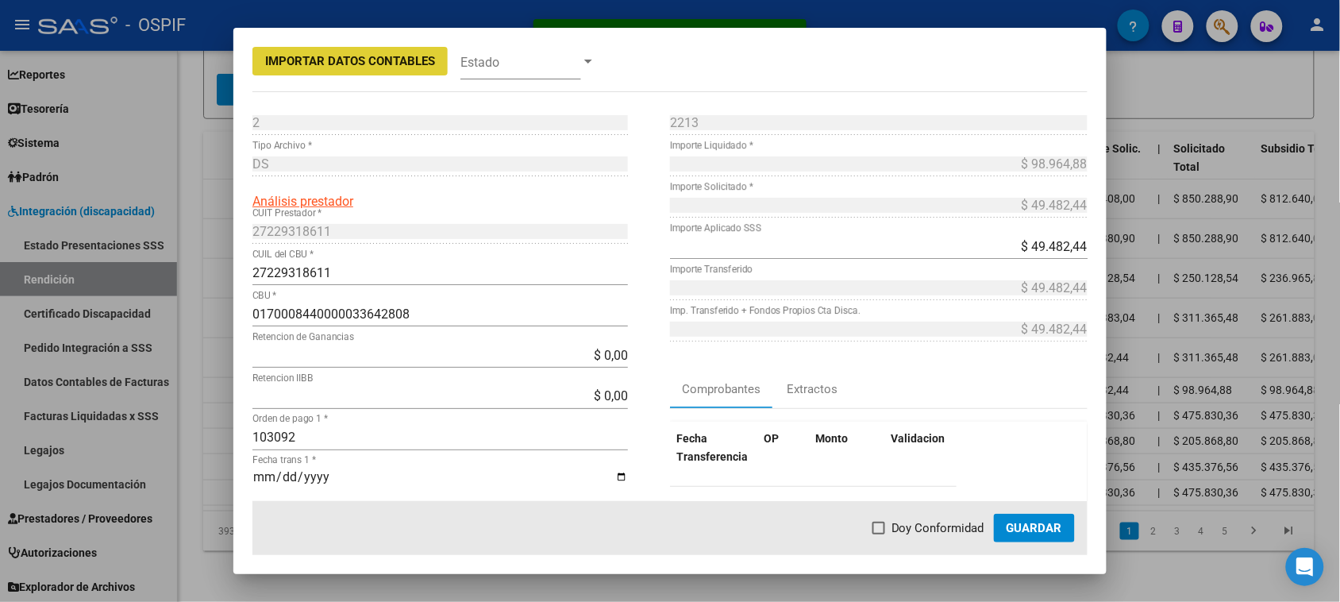
click at [885, 533] on span at bounding box center [878, 527] width 13 height 13
click at [879, 534] on input "Doy Conformidad" at bounding box center [878, 534] width 1 height 1
checkbox input "true"
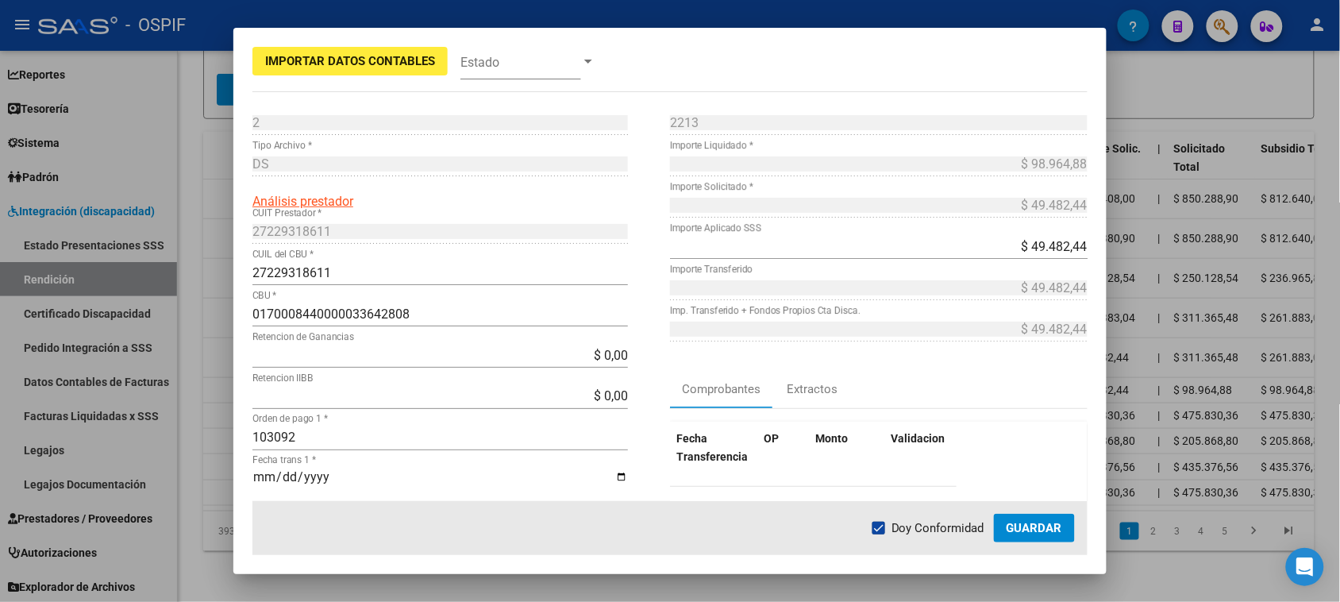
click at [1020, 534] on span "Guardar" at bounding box center [1034, 528] width 56 height 14
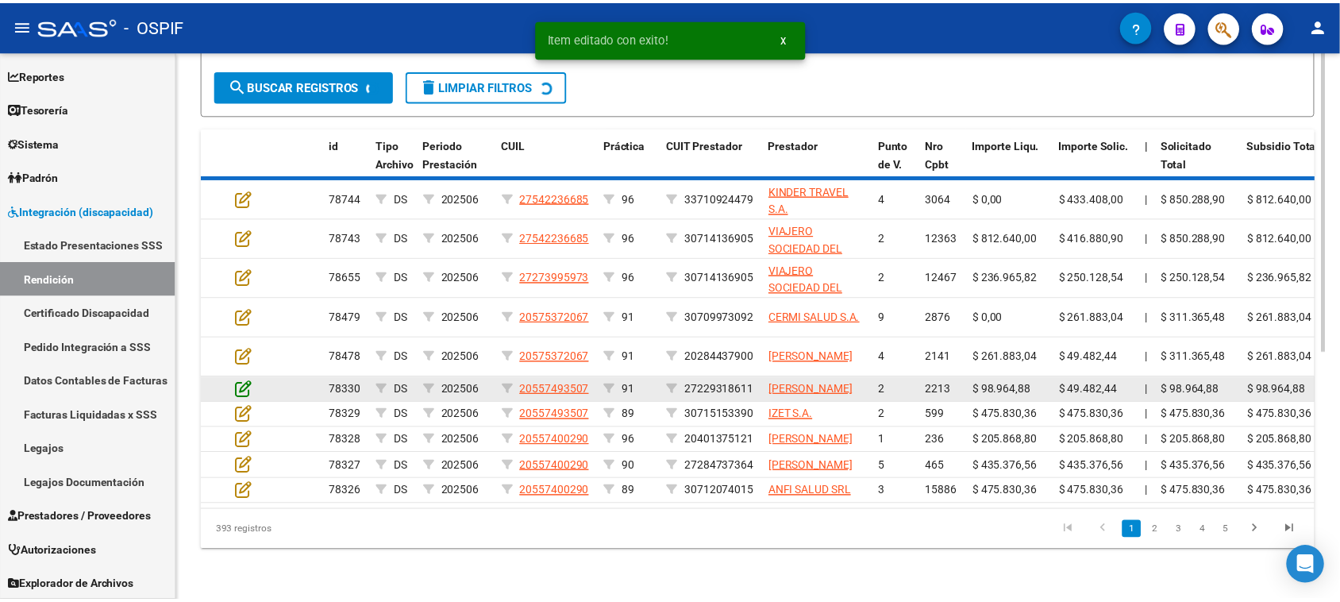
scroll to position [435, 0]
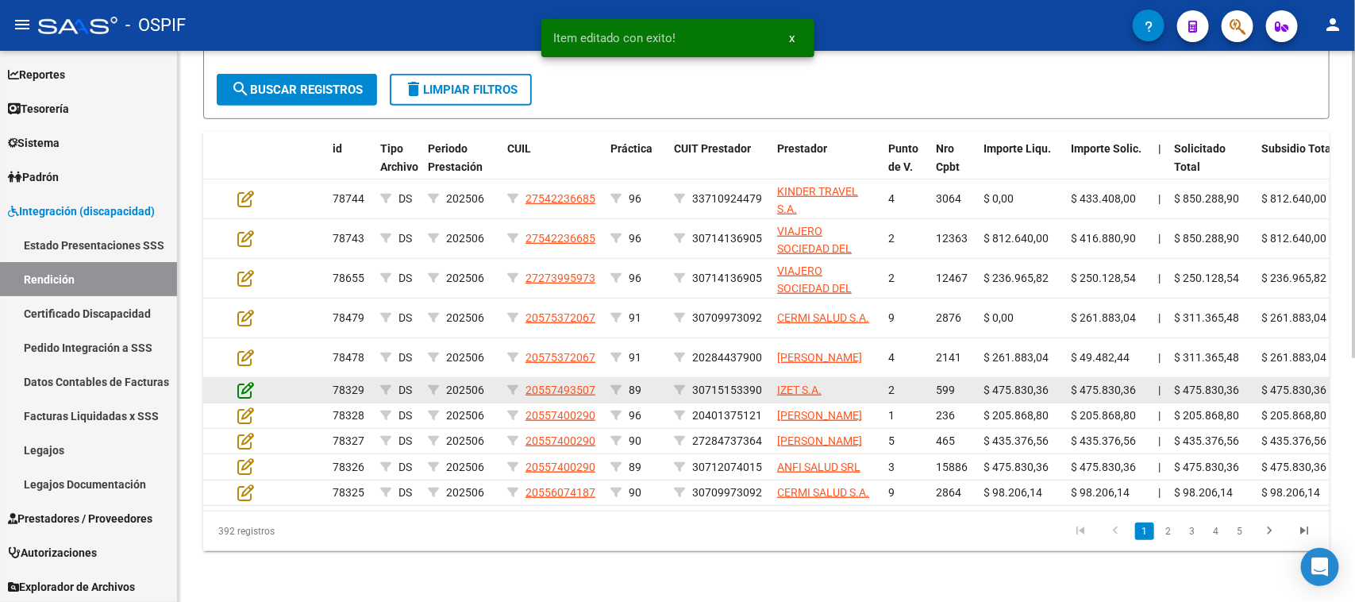
click at [247, 381] on icon at bounding box center [245, 389] width 17 height 17
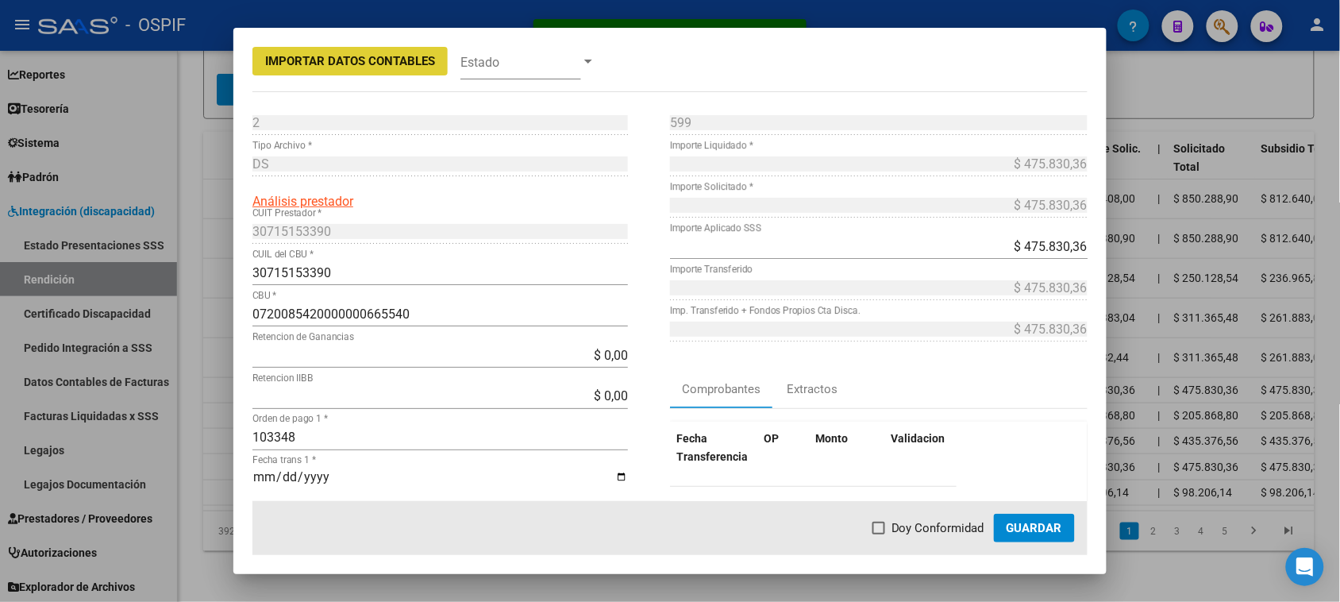
click at [881, 525] on span at bounding box center [878, 527] width 13 height 13
click at [879, 534] on input "Doy Conformidad" at bounding box center [878, 534] width 1 height 1
checkbox input "true"
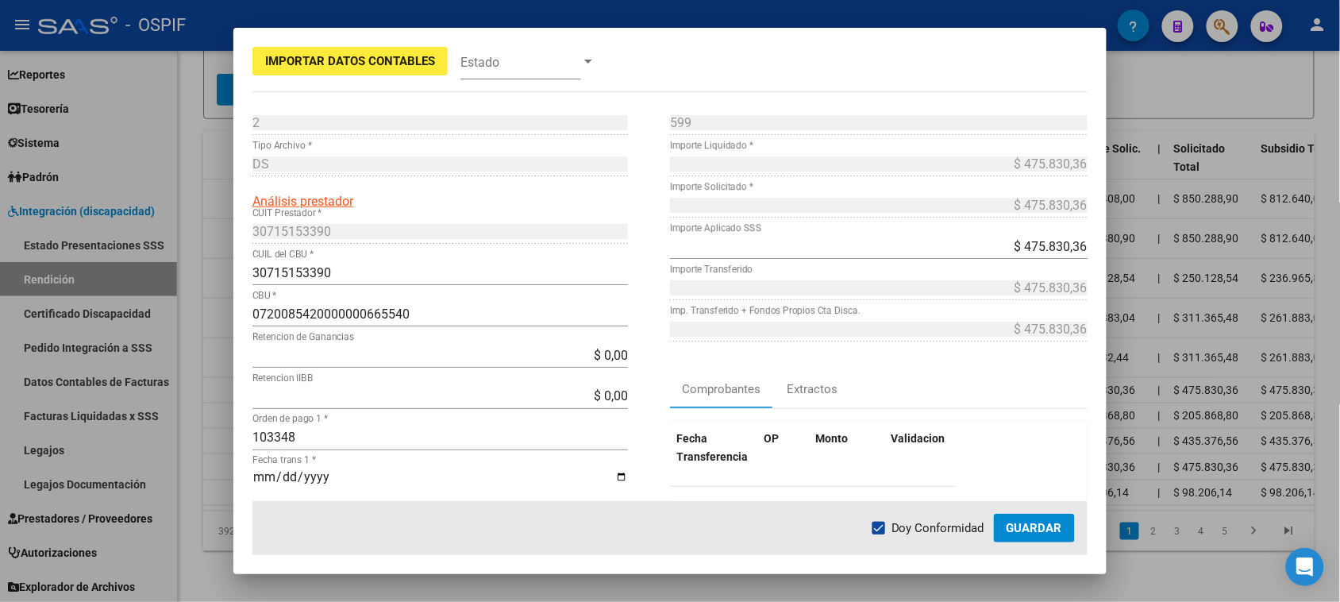
click at [1038, 524] on span "Guardar" at bounding box center [1034, 528] width 56 height 14
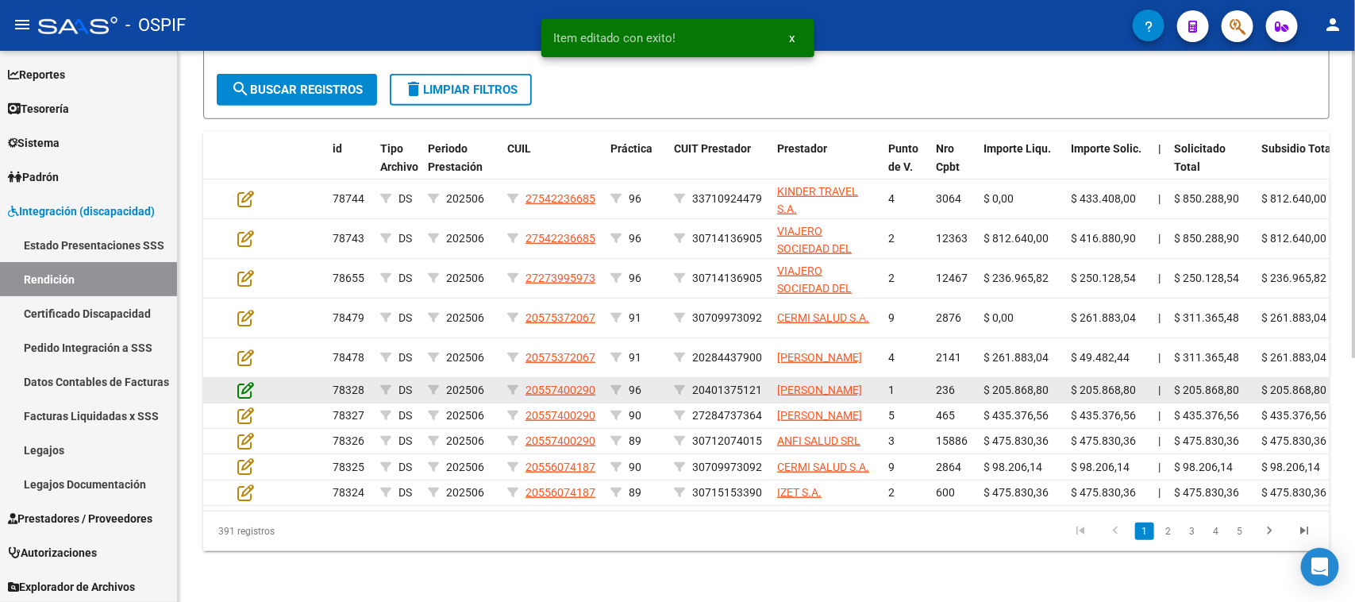
click at [251, 381] on icon at bounding box center [245, 389] width 17 height 17
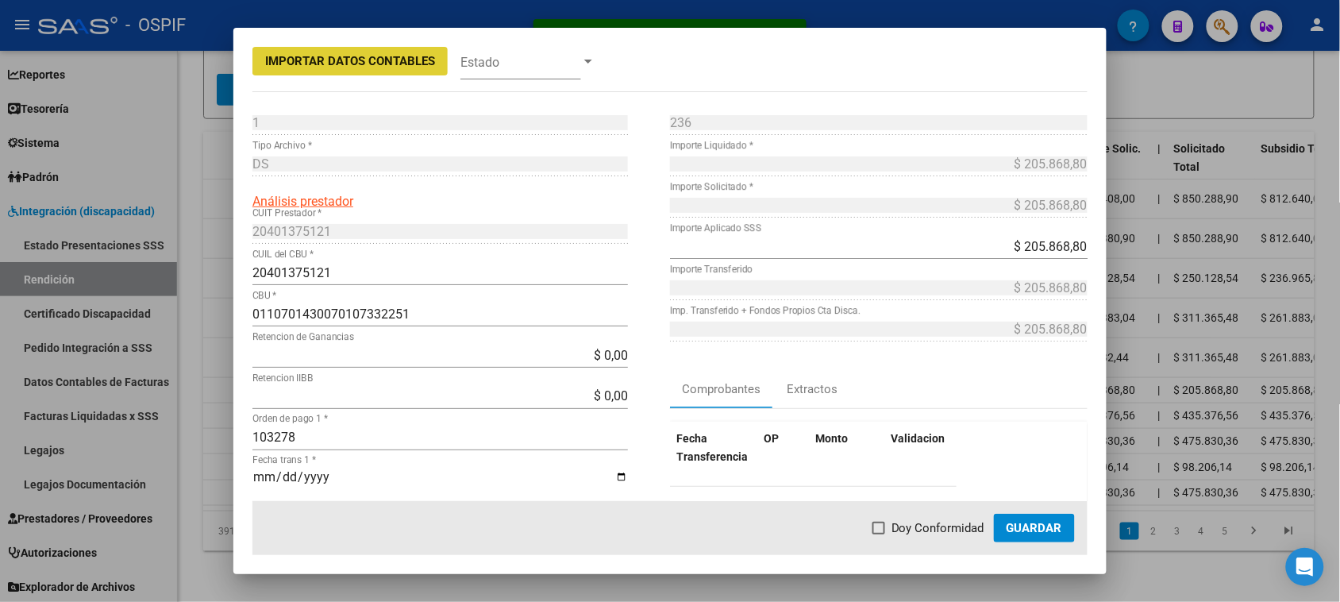
click at [885, 526] on span at bounding box center [878, 527] width 13 height 13
click at [879, 534] on input "Doy Conformidad" at bounding box center [878, 534] width 1 height 1
checkbox input "true"
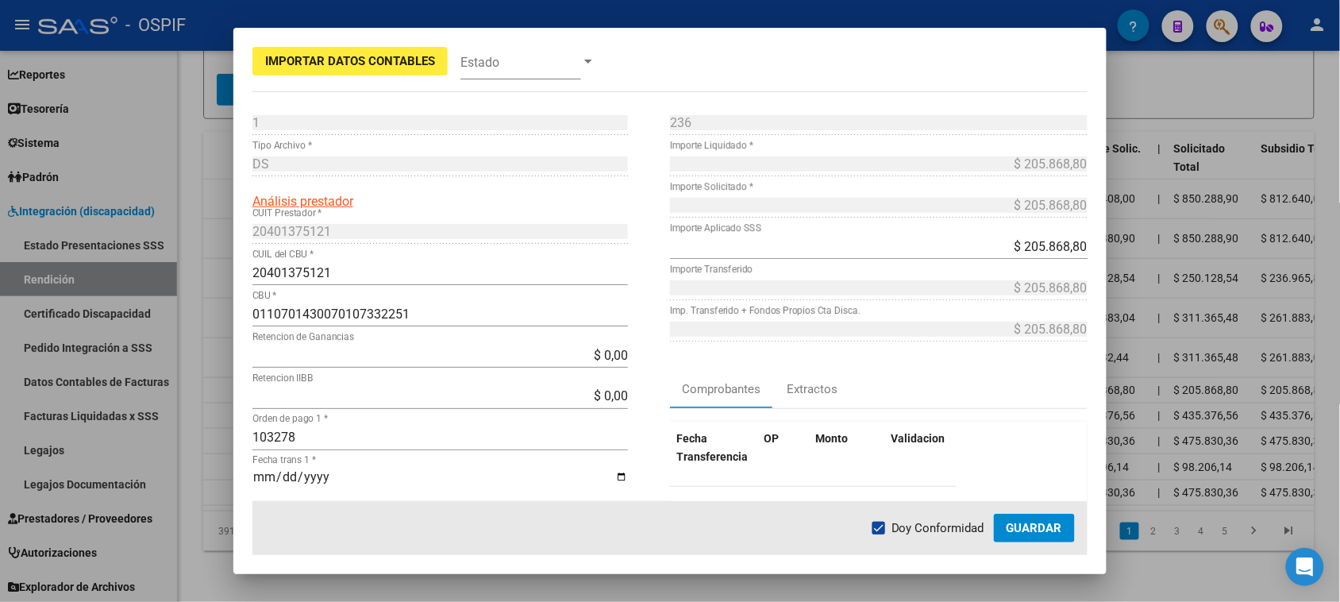
click at [1032, 526] on span "Guardar" at bounding box center [1034, 528] width 56 height 14
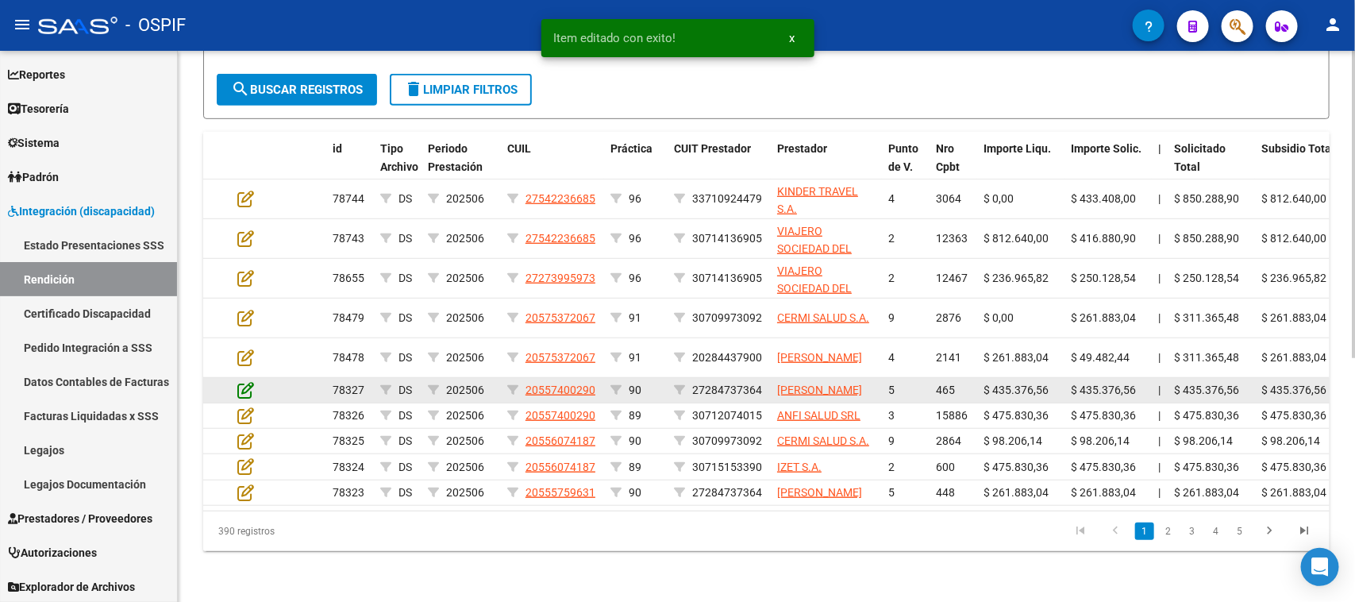
click at [246, 381] on icon at bounding box center [245, 389] width 17 height 17
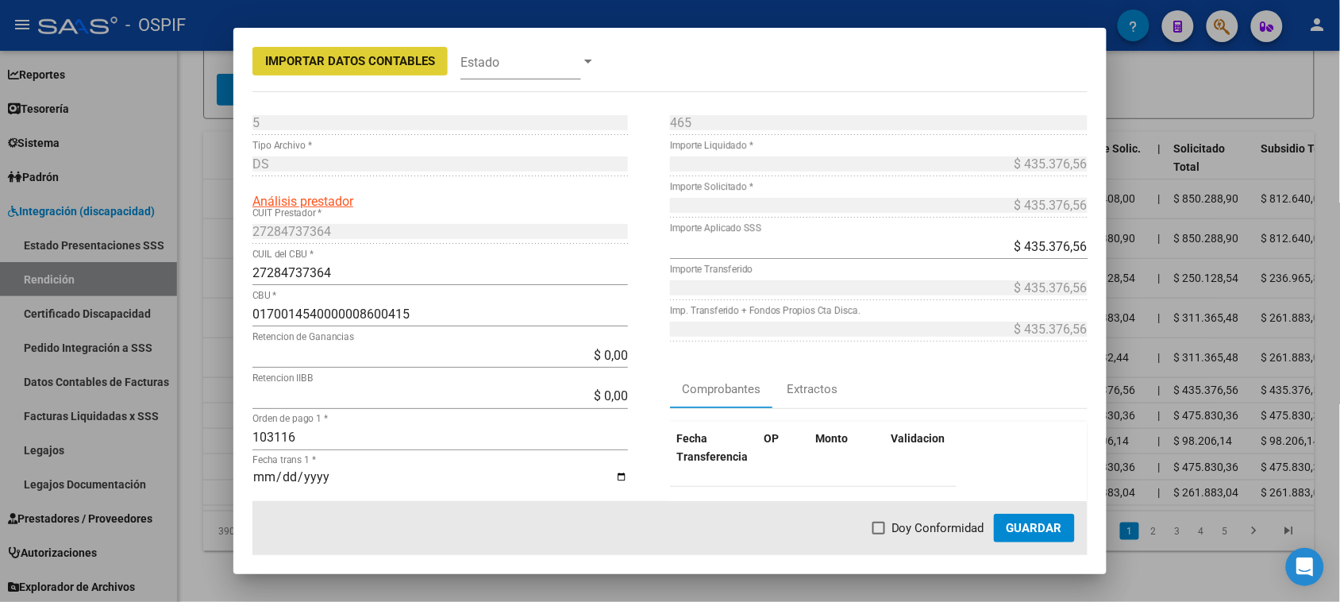
click at [879, 532] on span at bounding box center [878, 527] width 13 height 13
click at [879, 534] on input "Doy Conformidad" at bounding box center [878, 534] width 1 height 1
checkbox input "true"
click at [1024, 525] on span "Guardar" at bounding box center [1034, 528] width 56 height 14
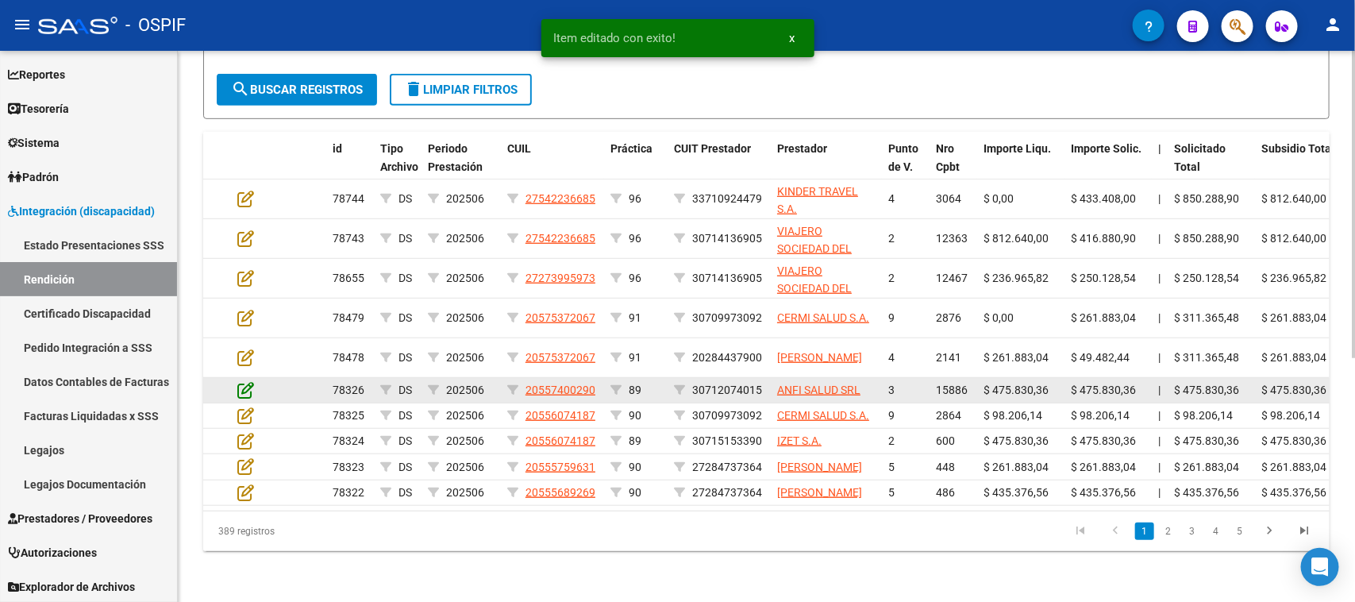
click at [247, 381] on icon at bounding box center [245, 389] width 17 height 17
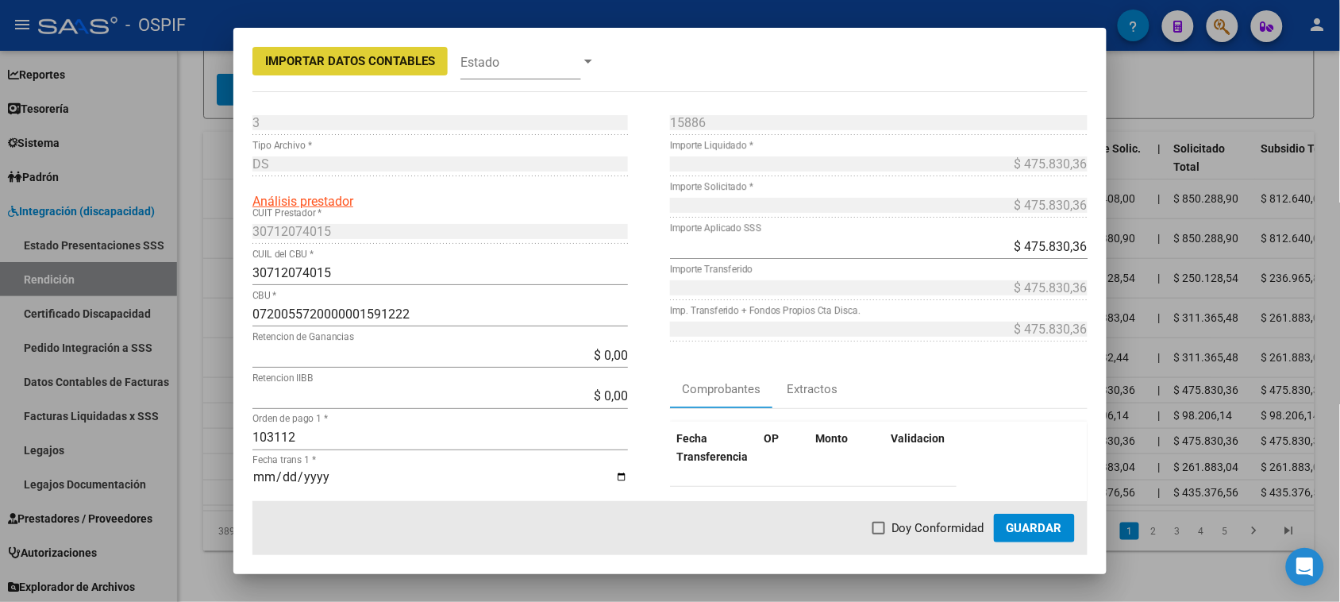
click at [951, 529] on span "Doy Conformidad" at bounding box center [937, 527] width 93 height 19
click at [879, 534] on input "Doy Conformidad" at bounding box center [878, 534] width 1 height 1
checkbox input "true"
click at [1036, 529] on span "Guardar" at bounding box center [1034, 528] width 56 height 14
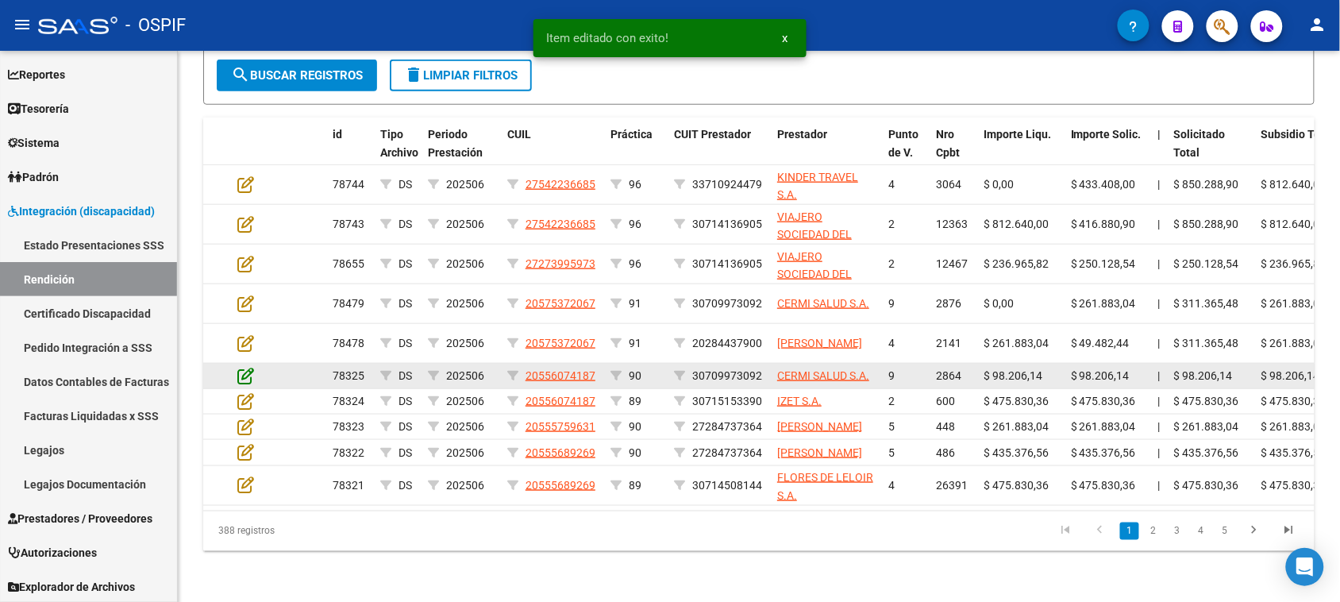
scroll to position [436, 0]
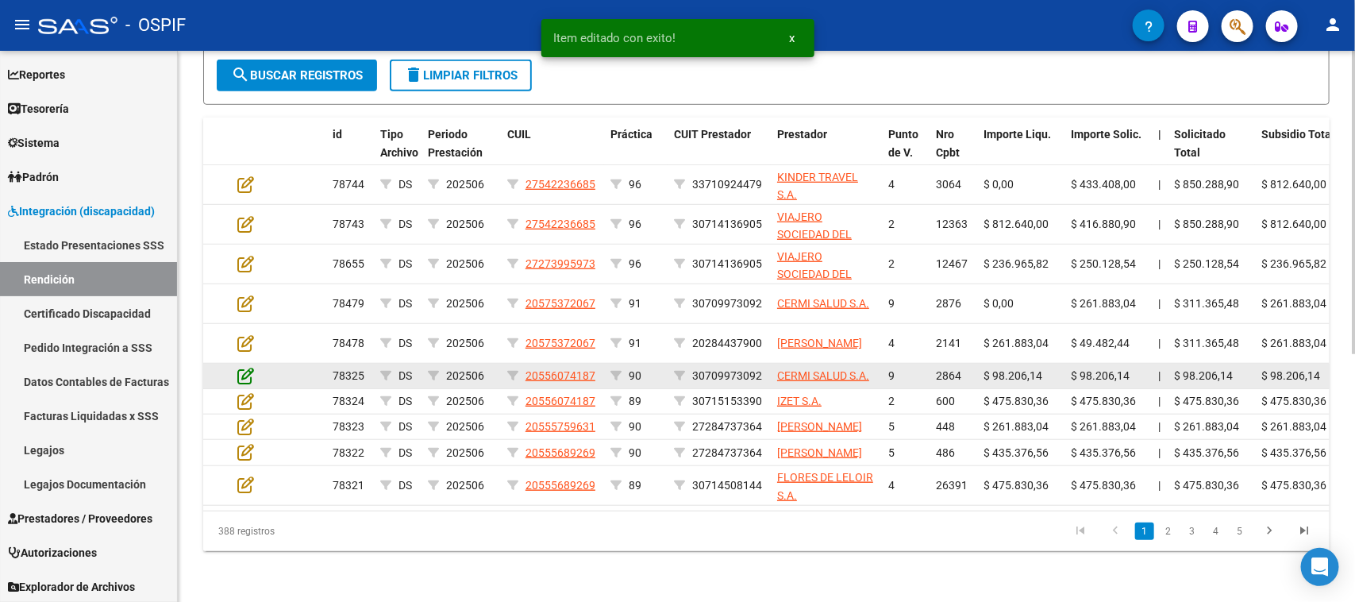
click at [240, 367] on icon at bounding box center [245, 375] width 17 height 17
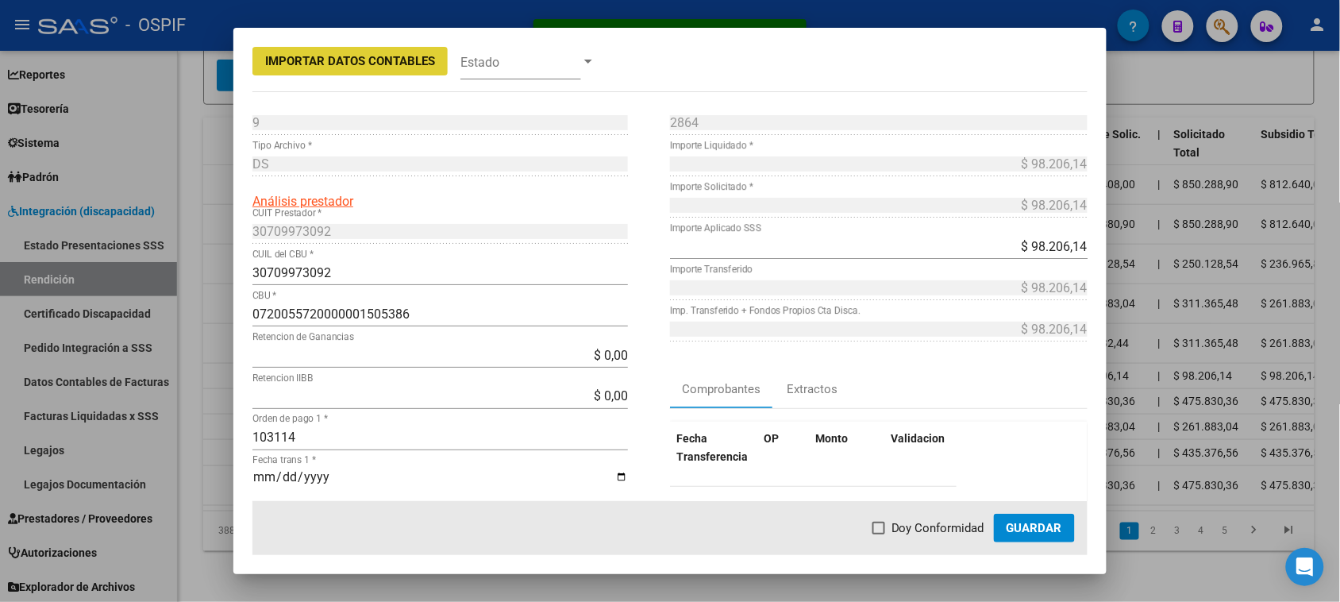
click at [881, 526] on span at bounding box center [878, 527] width 13 height 13
click at [879, 534] on input "Doy Conformidad" at bounding box center [878, 534] width 1 height 1
checkbox input "true"
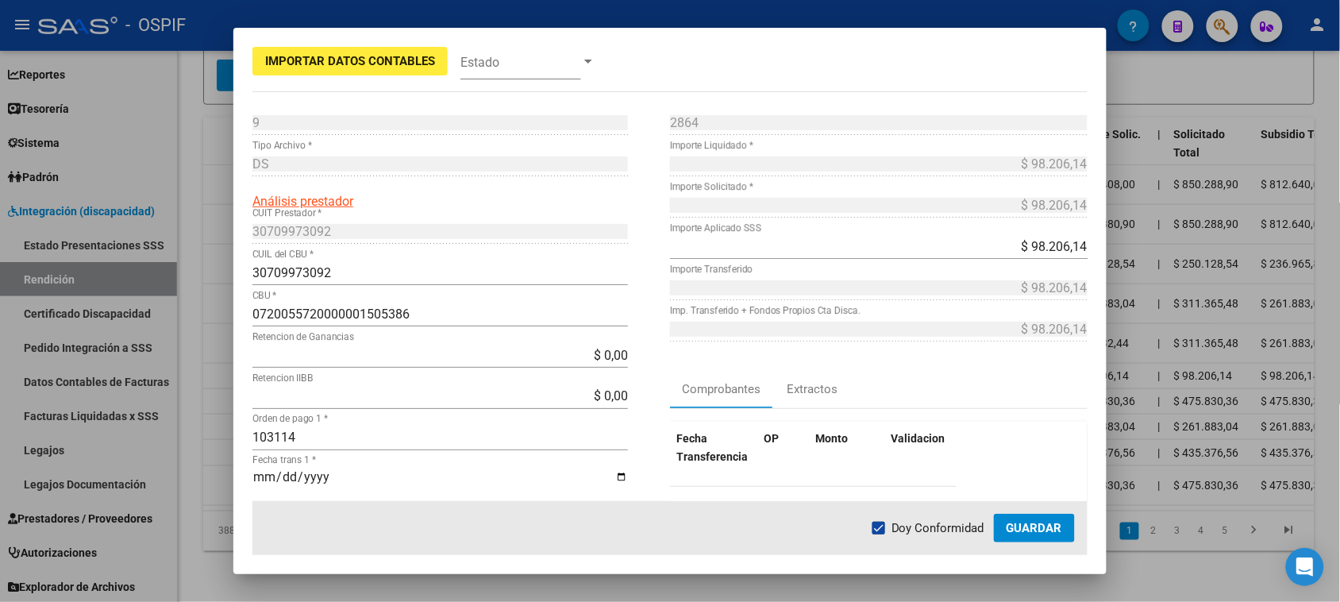
click at [1017, 529] on span "Guardar" at bounding box center [1034, 528] width 56 height 14
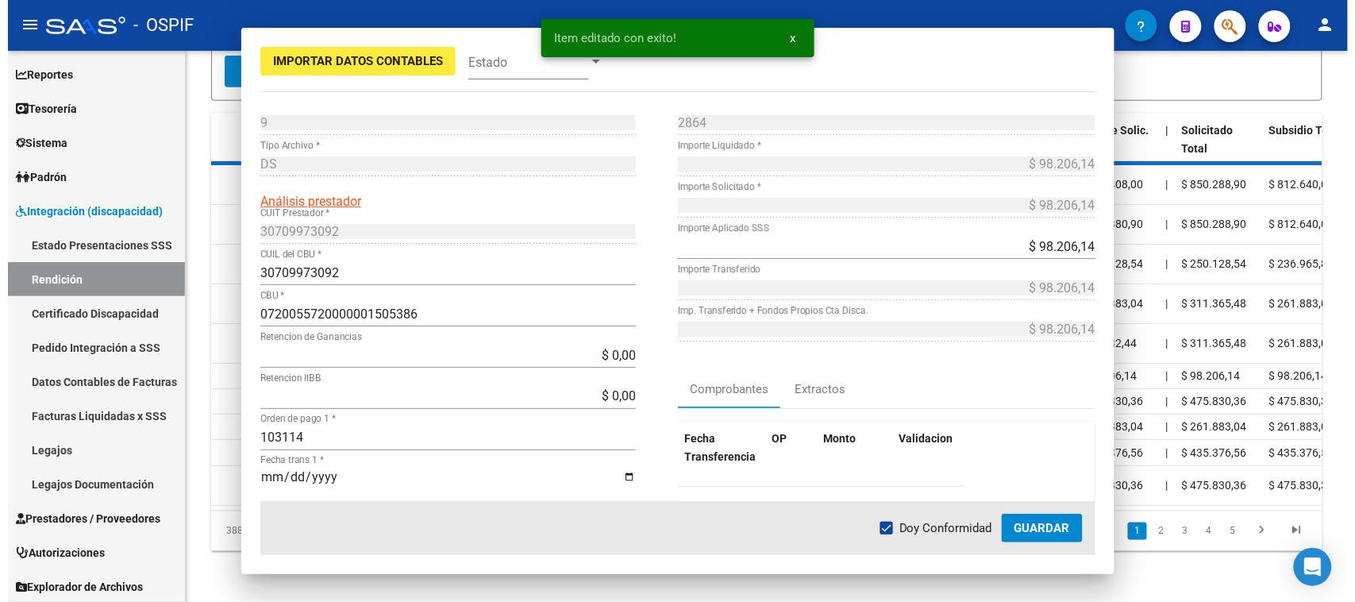
scroll to position [437, 0]
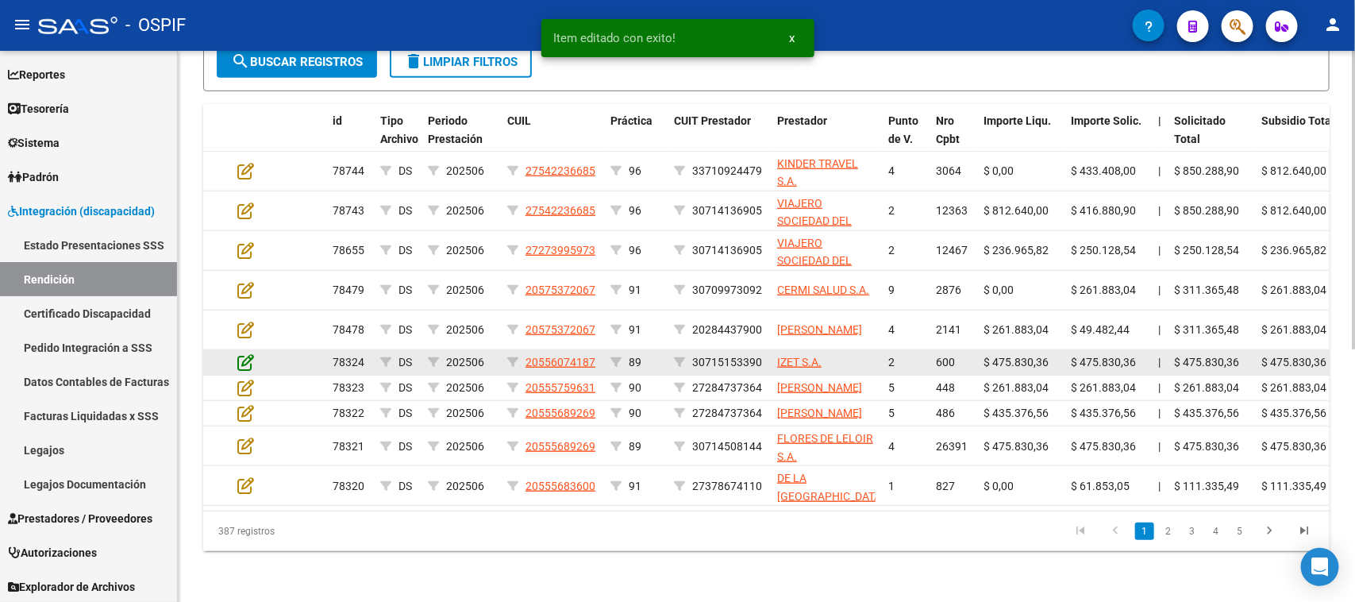
click at [244, 353] on icon at bounding box center [245, 361] width 17 height 17
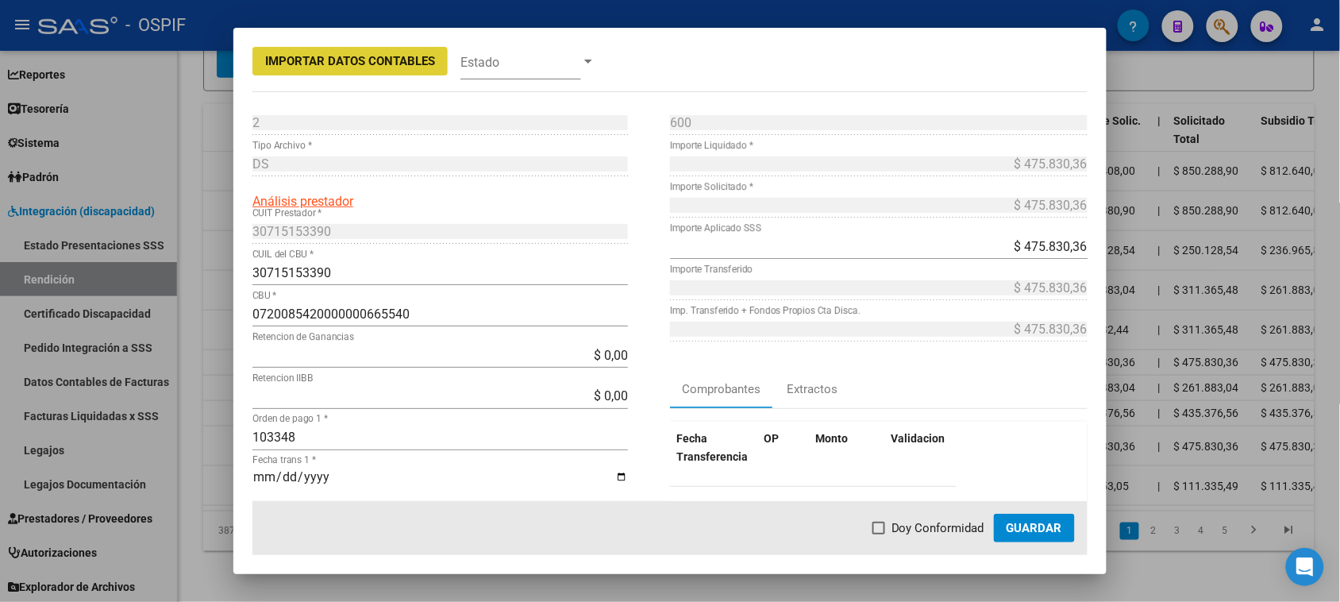
click at [891, 530] on label "Doy Conformidad" at bounding box center [928, 527] width 112 height 19
click at [879, 534] on input "Doy Conformidad" at bounding box center [878, 534] width 1 height 1
checkbox input "true"
click at [1038, 524] on span "Guardar" at bounding box center [1034, 528] width 56 height 14
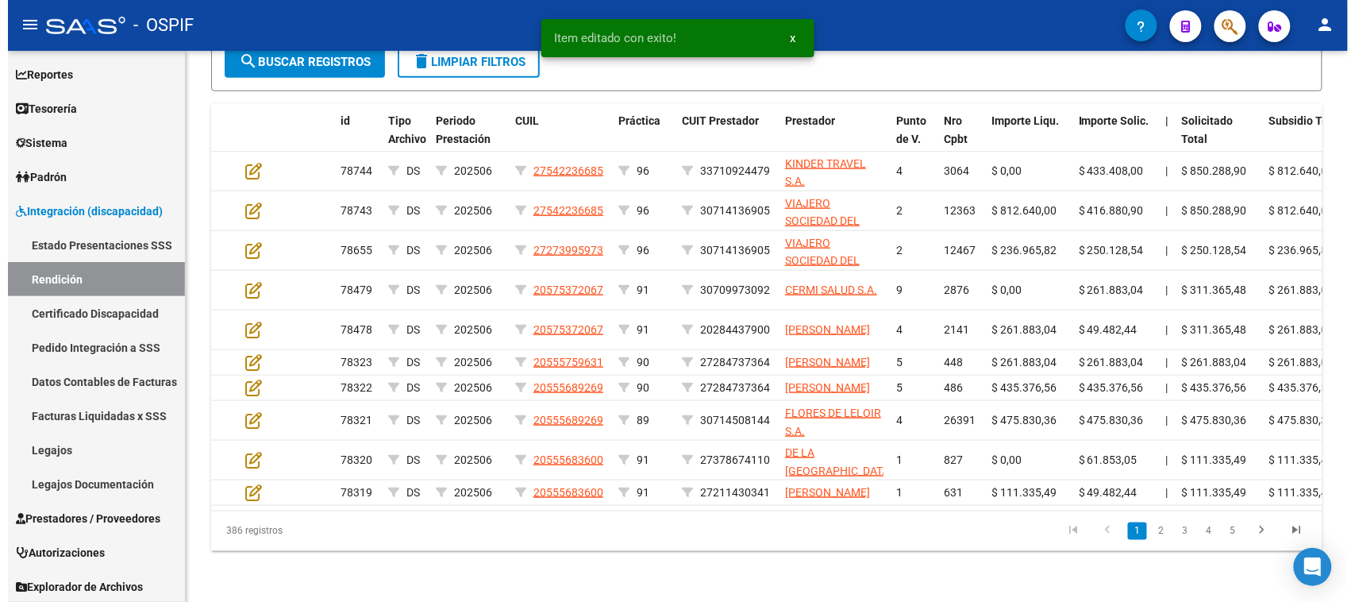
scroll to position [438, 0]
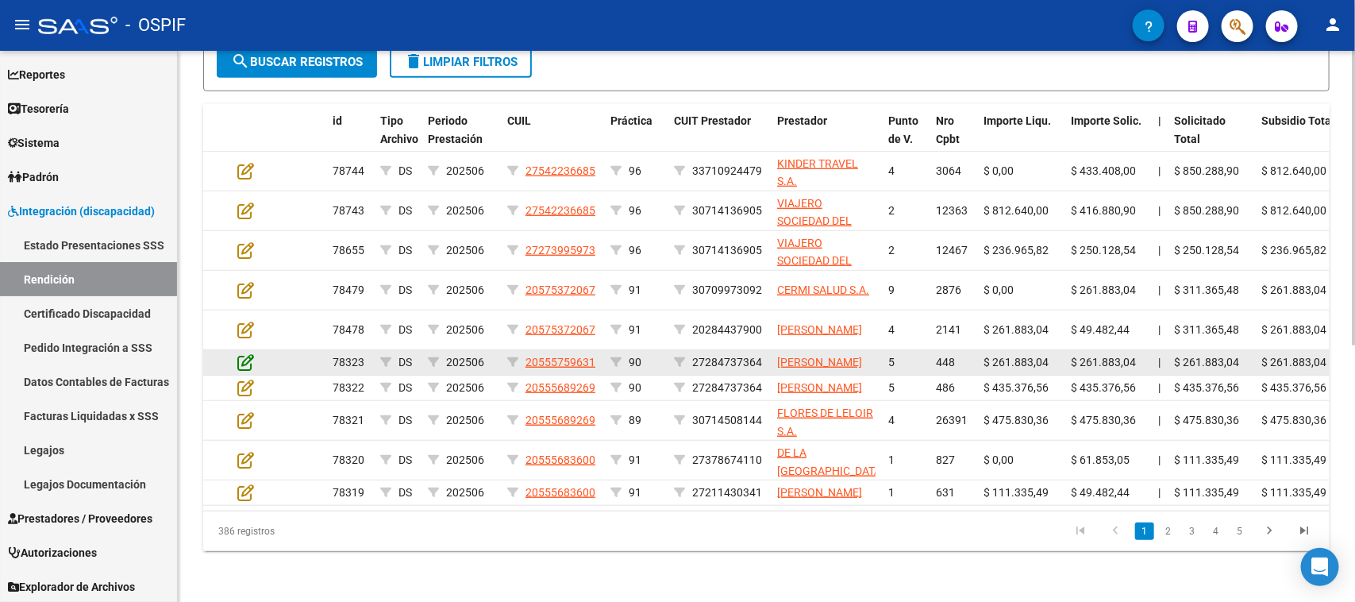
click at [237, 353] on icon at bounding box center [245, 361] width 17 height 17
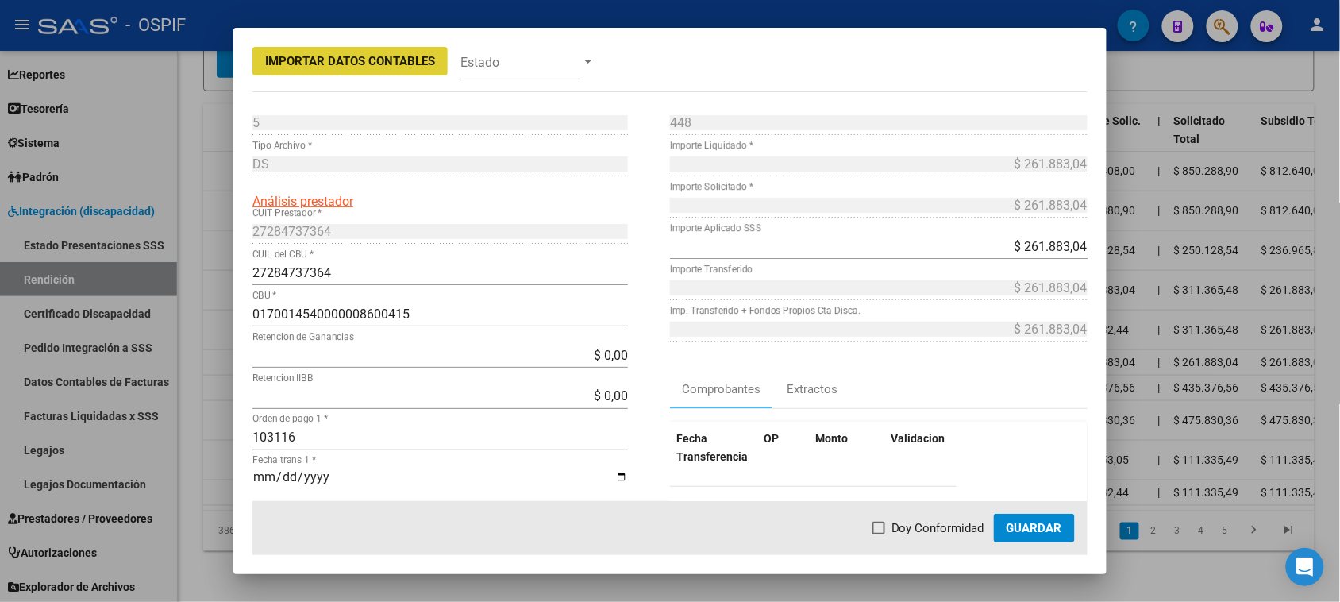
click at [952, 526] on span "Doy Conformidad" at bounding box center [937, 527] width 93 height 19
click at [879, 534] on input "Doy Conformidad" at bounding box center [878, 534] width 1 height 1
checkbox input "true"
click at [1032, 522] on span "Guardar" at bounding box center [1034, 528] width 56 height 14
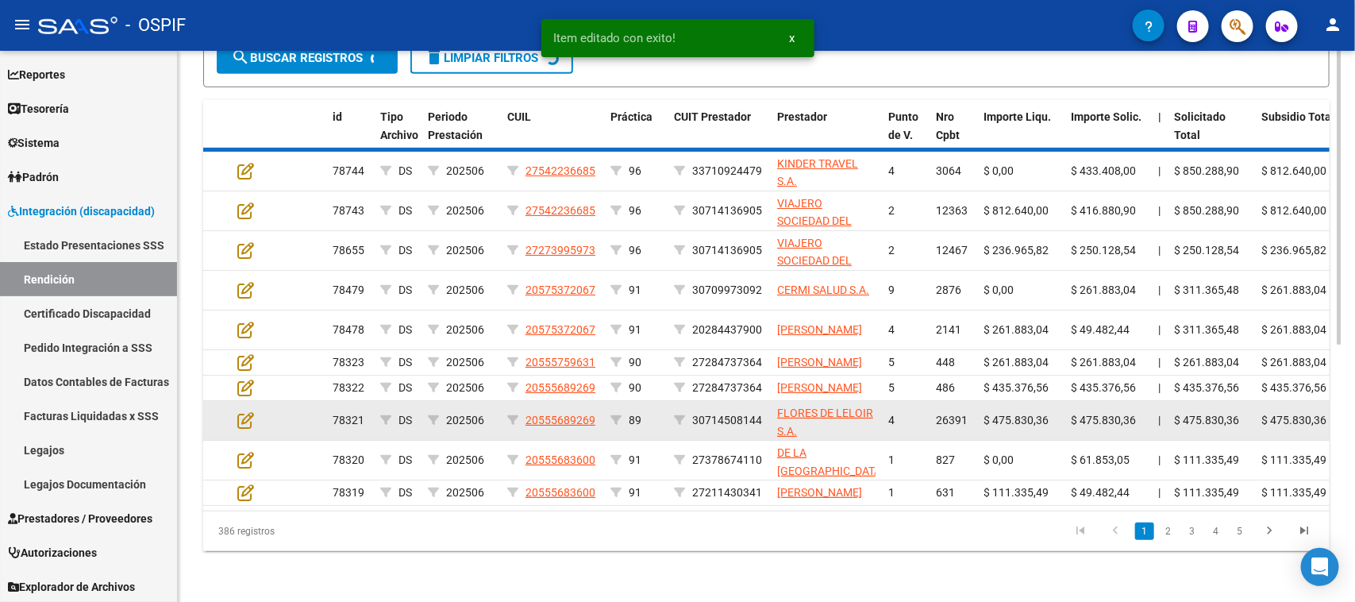
scroll to position [439, 0]
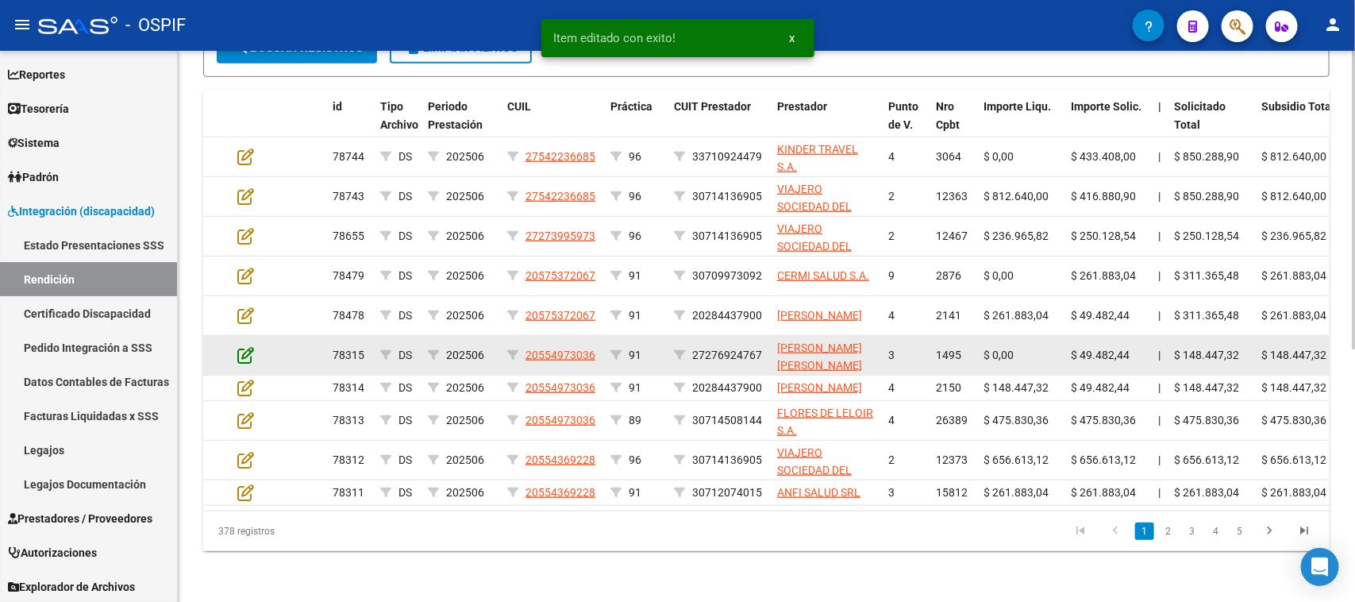
click at [244, 357] on icon at bounding box center [245, 354] width 17 height 17
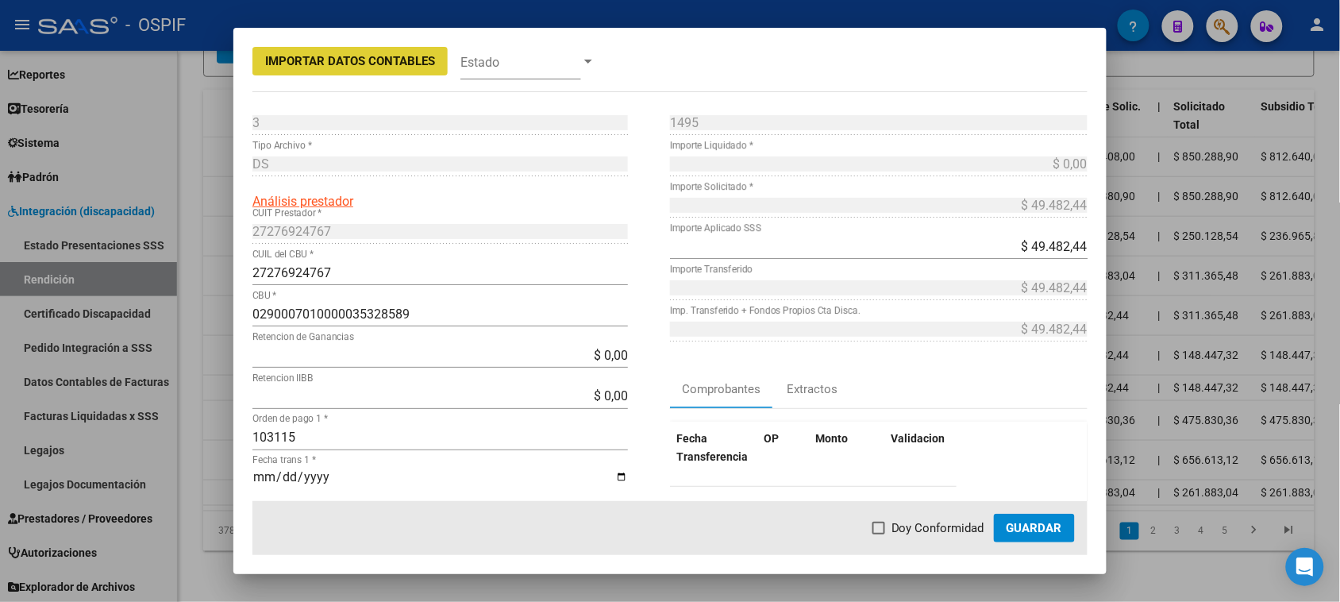
click at [946, 529] on span "Doy Conformidad" at bounding box center [937, 527] width 93 height 19
click at [879, 534] on input "Doy Conformidad" at bounding box center [878, 534] width 1 height 1
checkbox input "true"
click at [1030, 532] on span "Guardar" at bounding box center [1034, 528] width 56 height 14
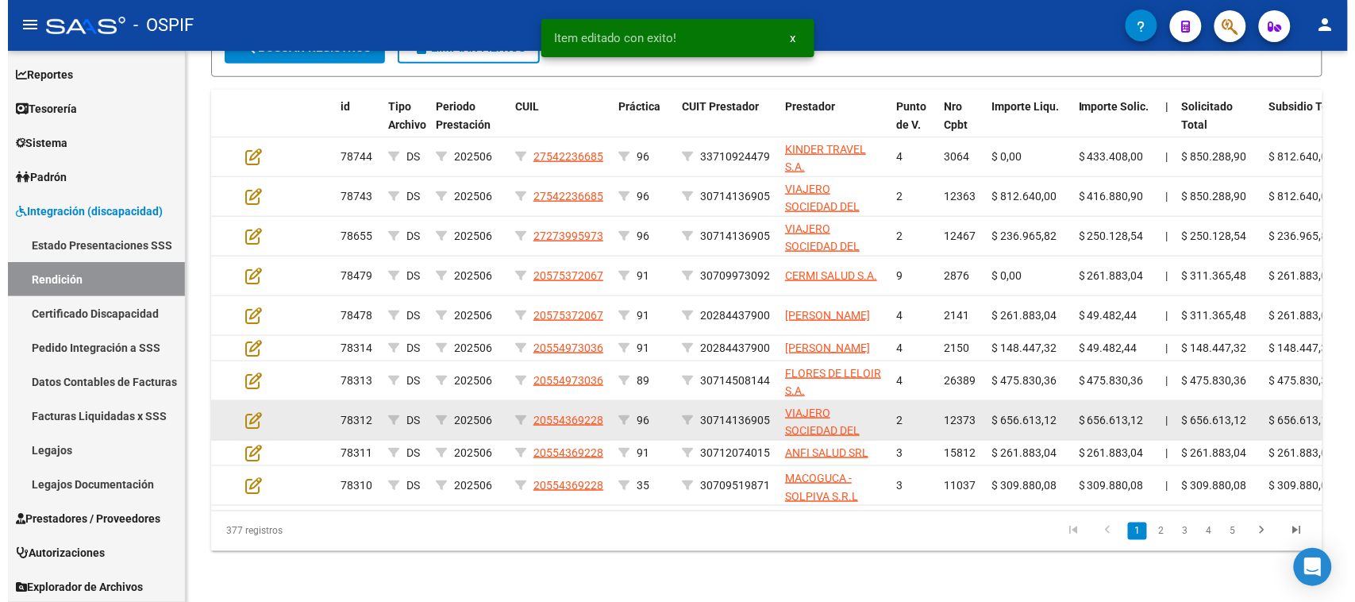
scroll to position [440, 0]
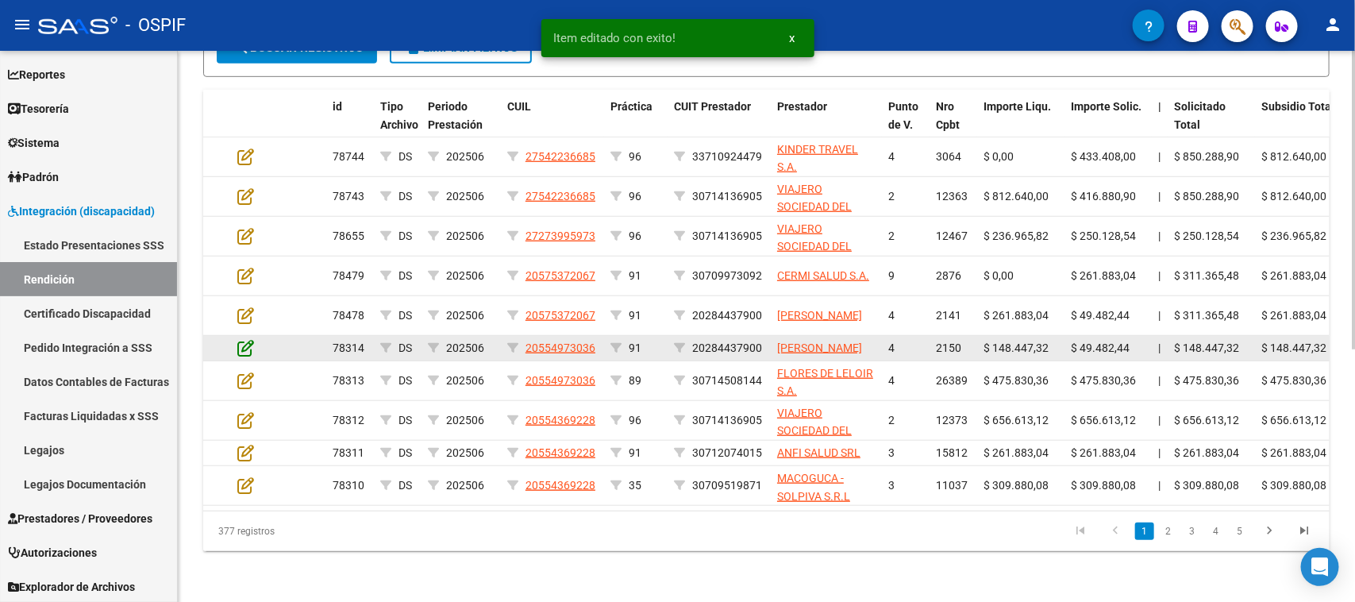
click at [248, 354] on icon at bounding box center [245, 347] width 17 height 17
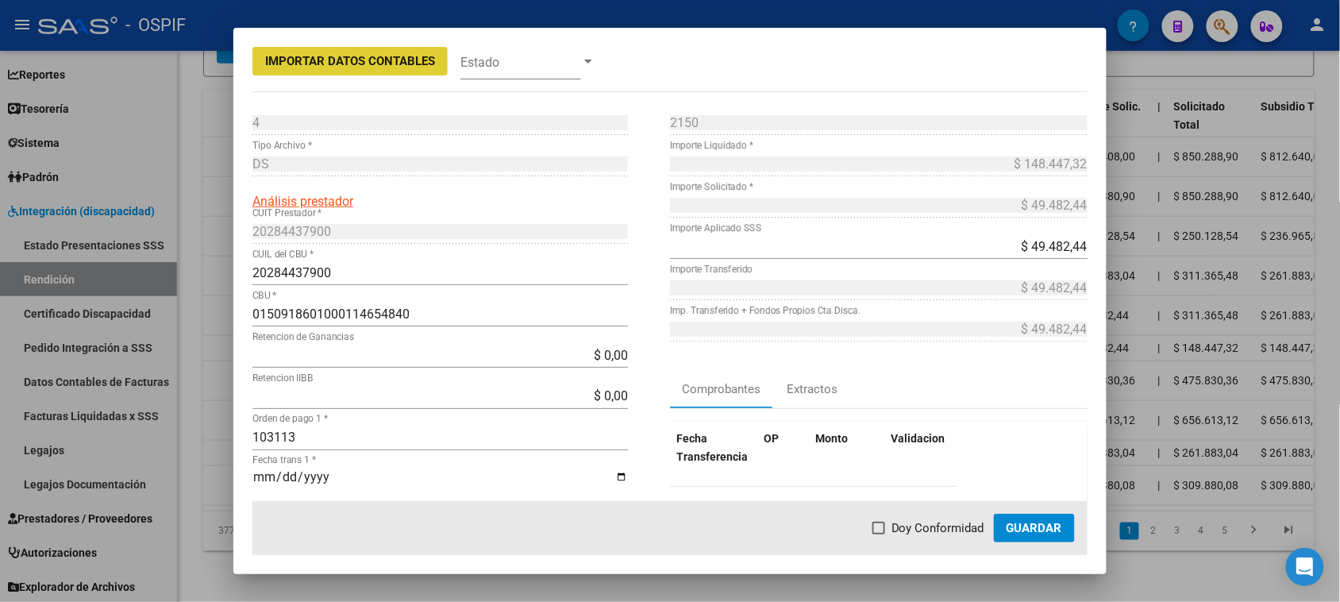
click at [882, 533] on span at bounding box center [878, 527] width 13 height 13
click at [879, 534] on input "Doy Conformidad" at bounding box center [878, 534] width 1 height 1
checkbox input "true"
click at [1028, 532] on span "Guardar" at bounding box center [1034, 528] width 56 height 14
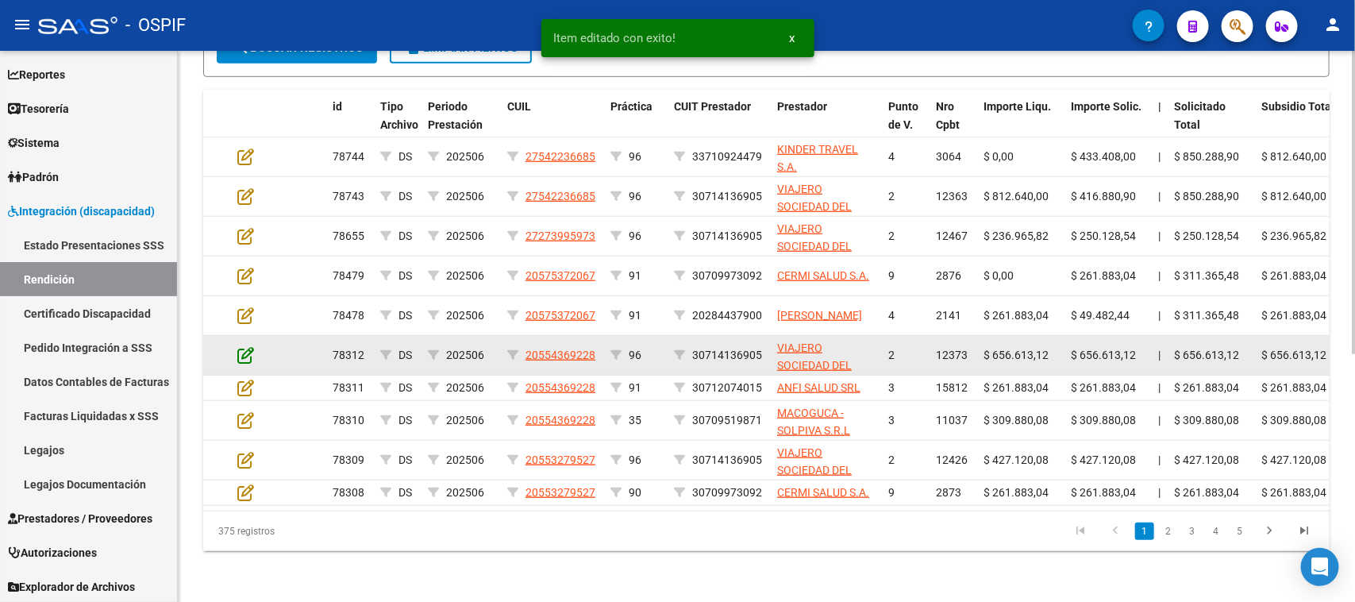
click at [244, 351] on icon at bounding box center [245, 354] width 17 height 17
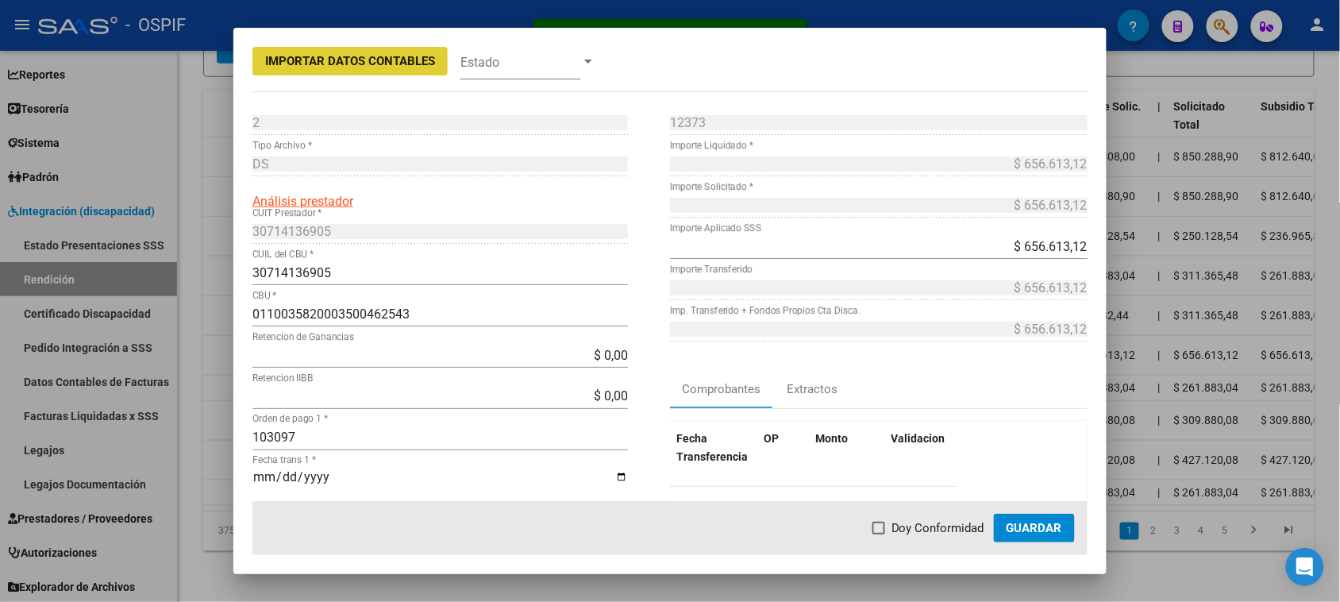
click at [890, 529] on label "Doy Conformidad" at bounding box center [928, 527] width 112 height 19
click at [879, 534] on input "Doy Conformidad" at bounding box center [878, 534] width 1 height 1
checkbox input "true"
click at [1032, 526] on span "Guardar" at bounding box center [1034, 528] width 56 height 14
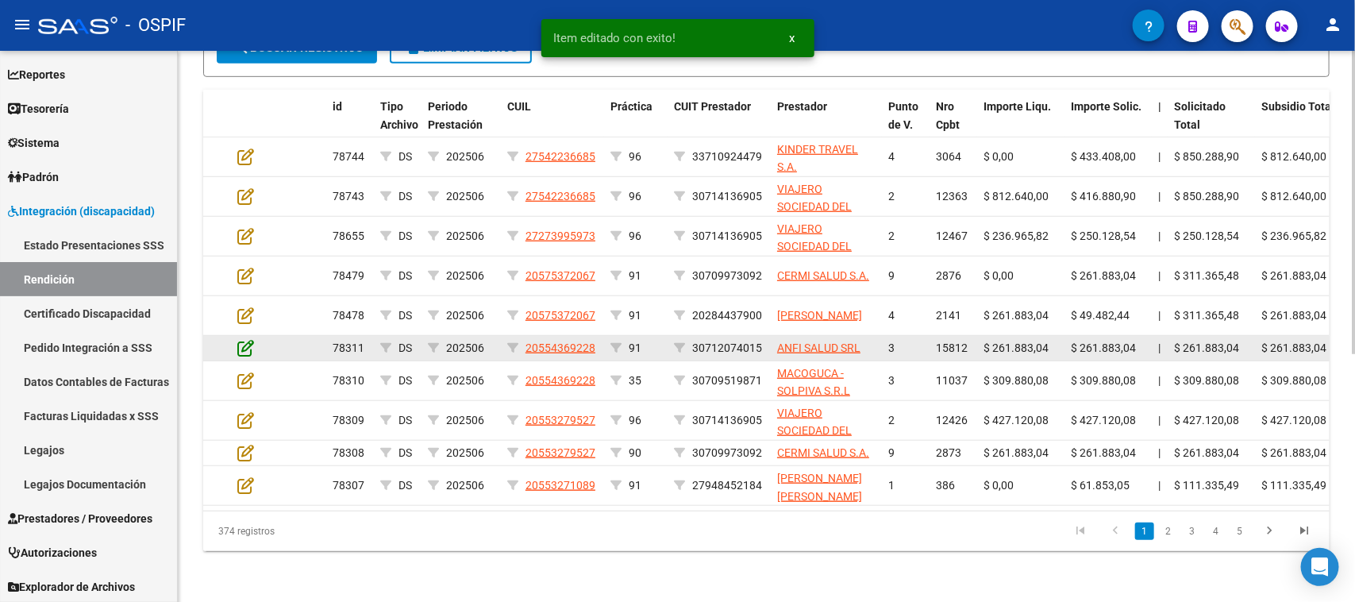
click at [244, 343] on icon at bounding box center [245, 347] width 17 height 17
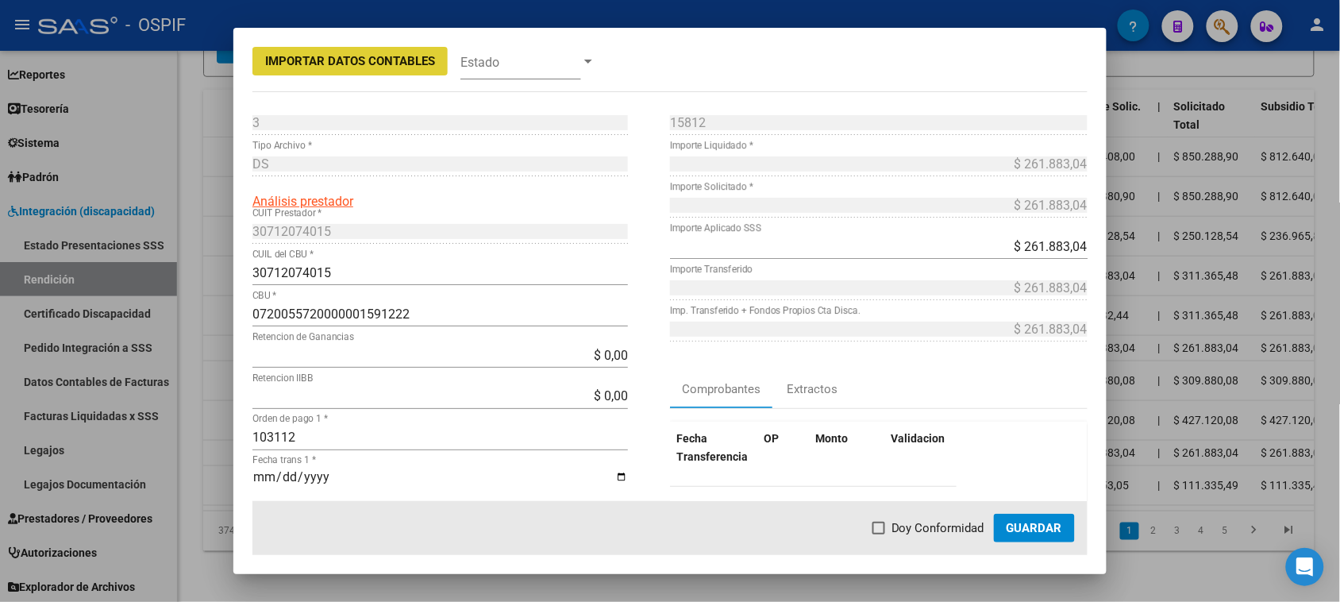
click at [915, 526] on span "Doy Conformidad" at bounding box center [937, 527] width 93 height 19
click at [879, 534] on input "Doy Conformidad" at bounding box center [878, 534] width 1 height 1
checkbox input "true"
click at [1016, 533] on span "Guardar" at bounding box center [1034, 528] width 56 height 14
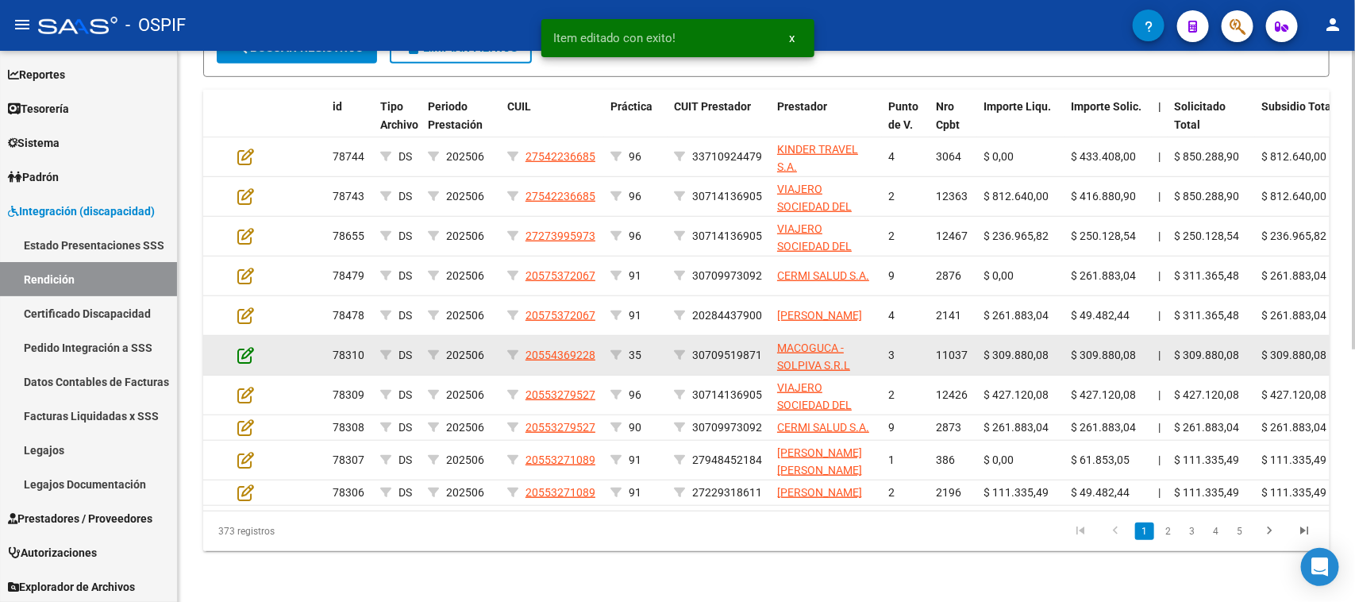
click at [244, 349] on icon at bounding box center [245, 354] width 17 height 17
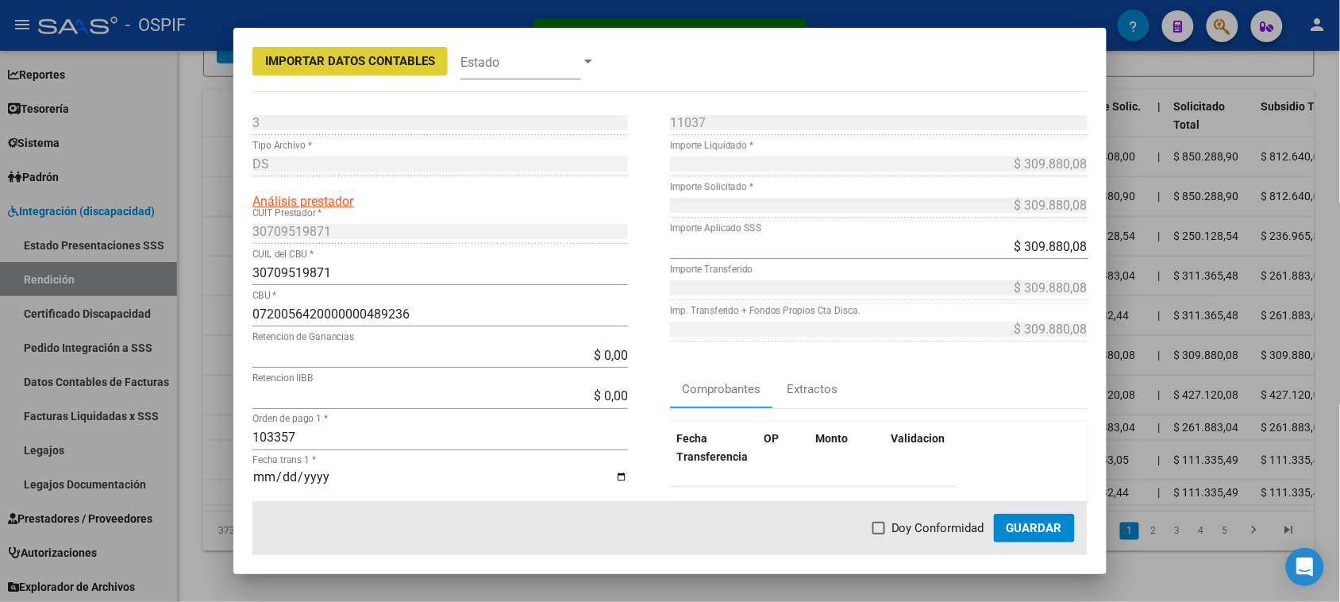
click at [877, 529] on span at bounding box center [878, 527] width 13 height 13
click at [878, 534] on input "Doy Conformidad" at bounding box center [878, 534] width 1 height 1
checkbox input "true"
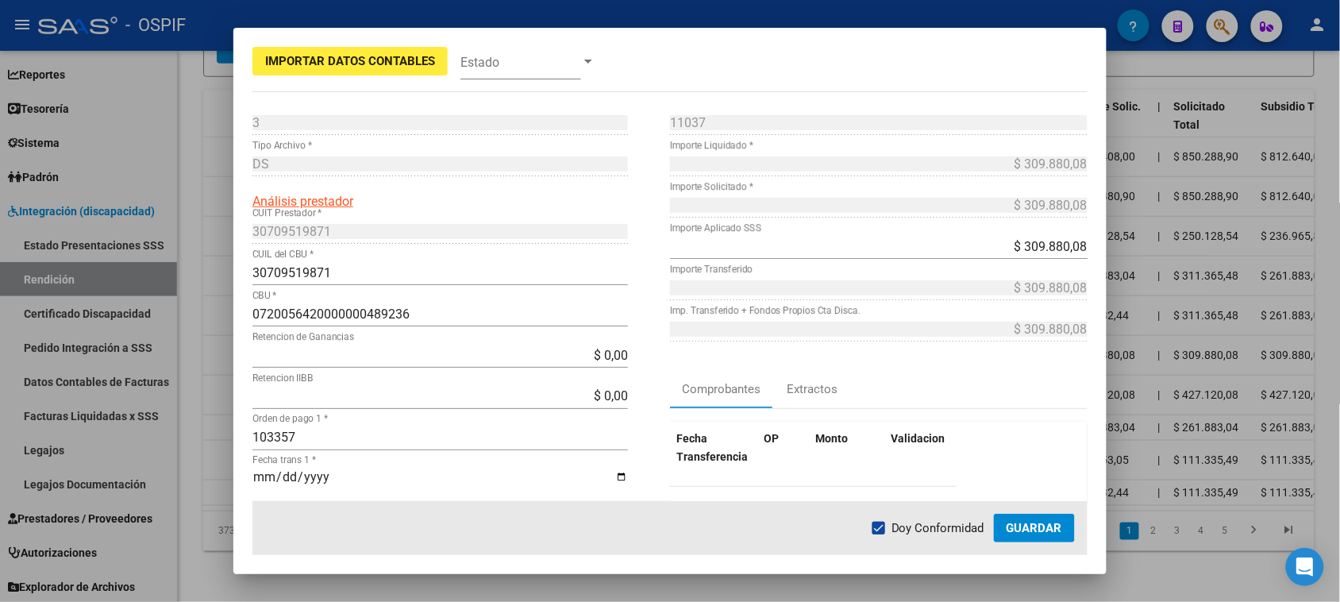
click at [1025, 533] on span "Guardar" at bounding box center [1034, 528] width 56 height 14
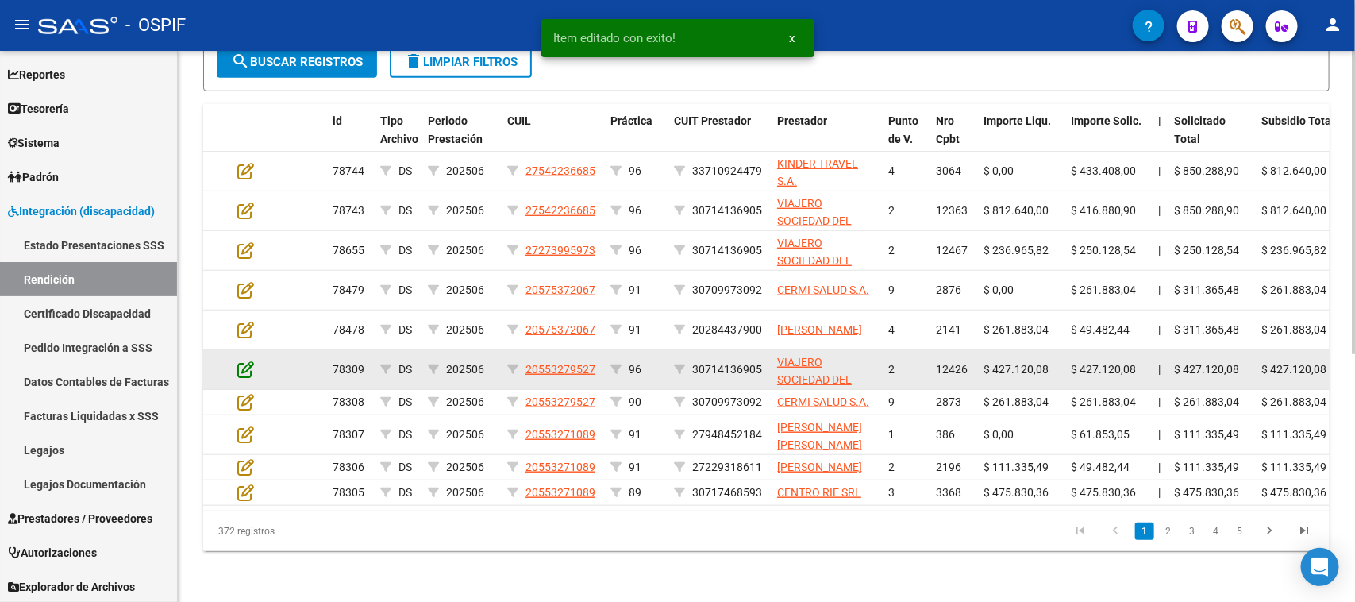
click at [251, 360] on icon at bounding box center [245, 368] width 17 height 17
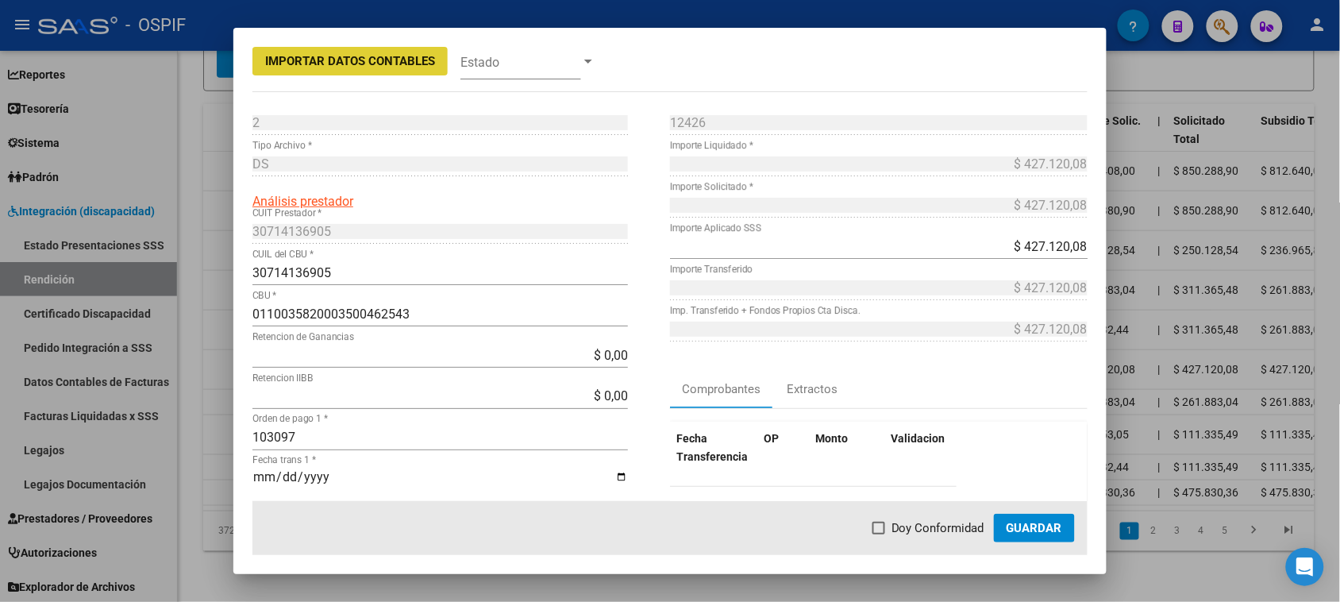
click at [944, 522] on span "Doy Conformidad" at bounding box center [937, 527] width 93 height 19
click at [879, 534] on input "Doy Conformidad" at bounding box center [878, 534] width 1 height 1
checkbox input "true"
click at [1029, 532] on span "Guardar" at bounding box center [1034, 528] width 56 height 14
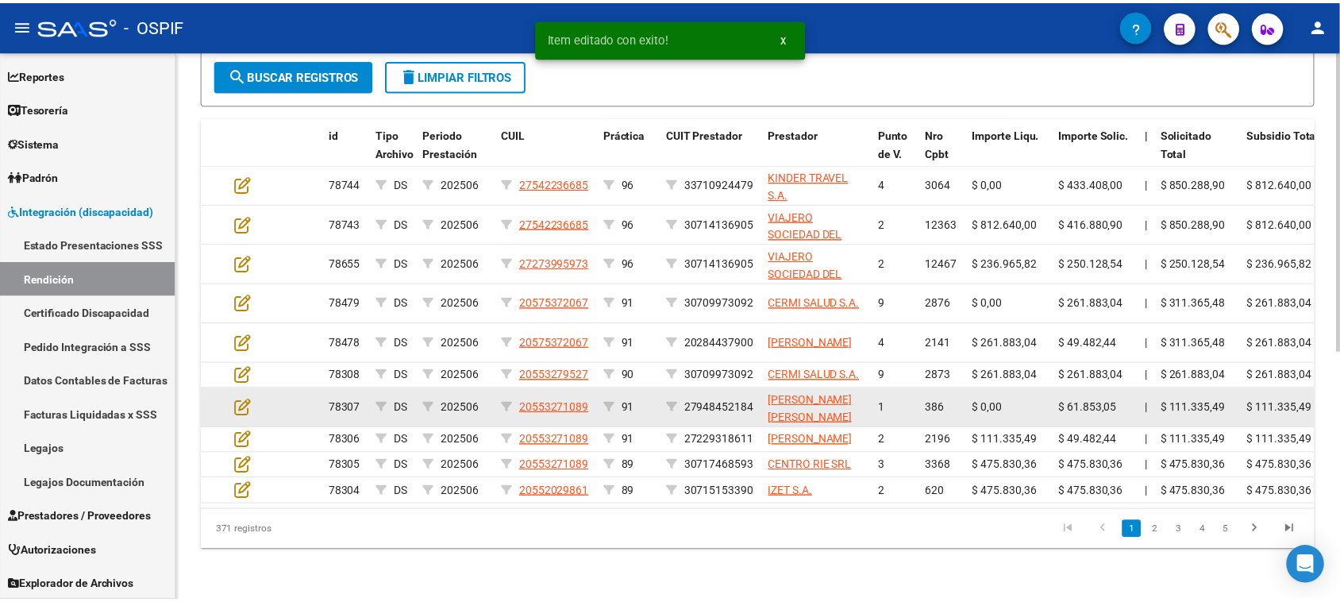
scroll to position [435, 0]
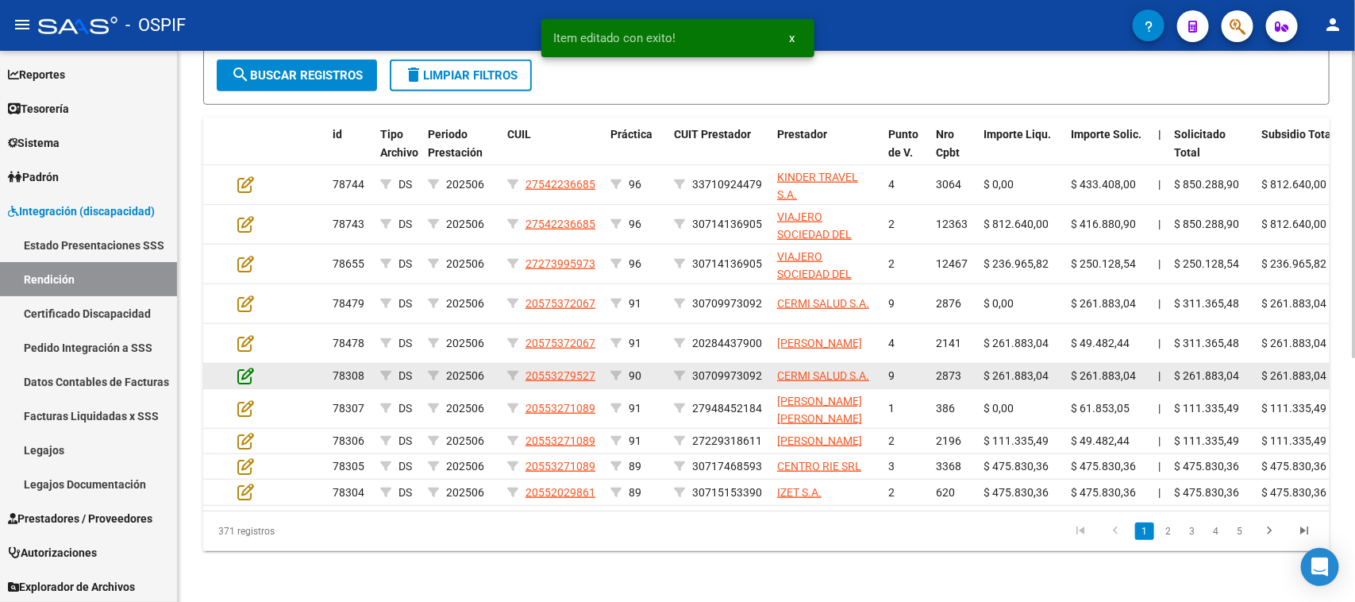
click at [246, 367] on icon at bounding box center [245, 375] width 17 height 17
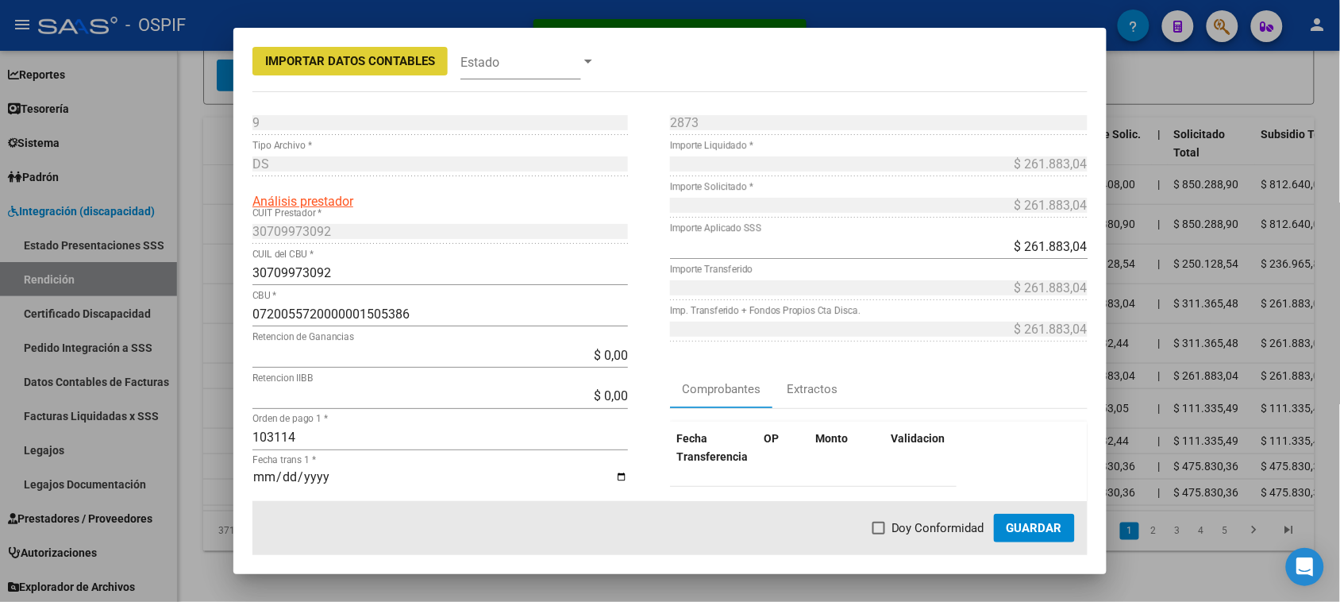
click at [932, 524] on span "Doy Conformidad" at bounding box center [937, 527] width 93 height 19
click at [879, 534] on input "Doy Conformidad" at bounding box center [878, 534] width 1 height 1
checkbox input "true"
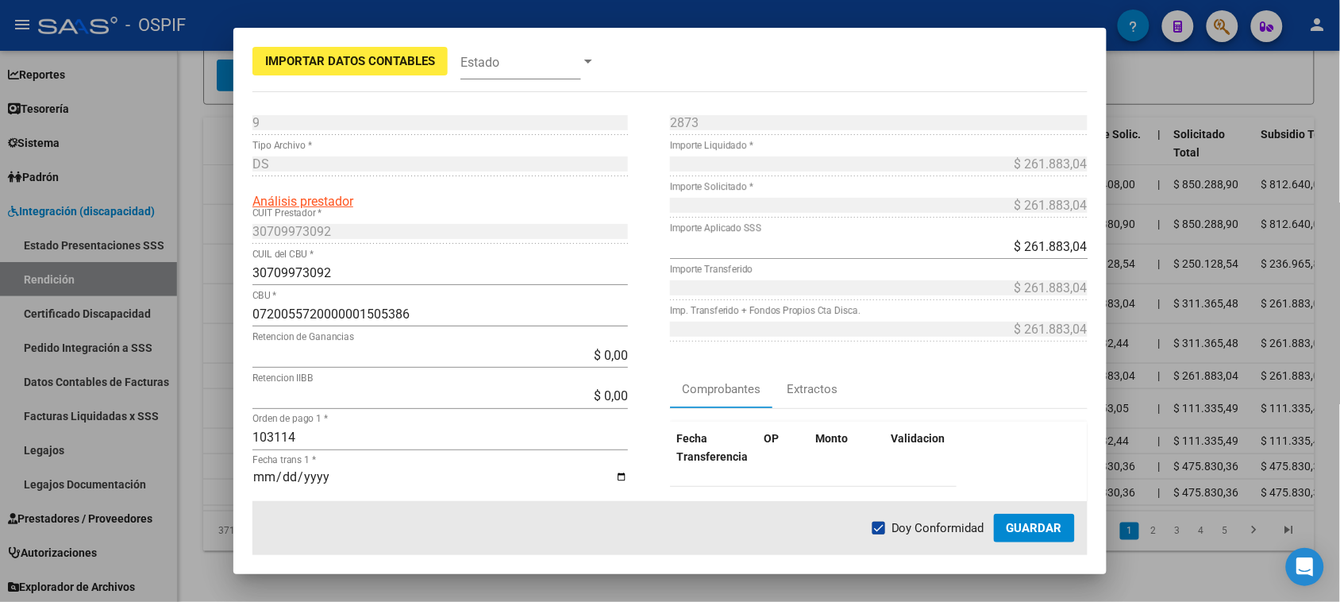
click at [1025, 536] on button "Guardar" at bounding box center [1034, 527] width 81 height 29
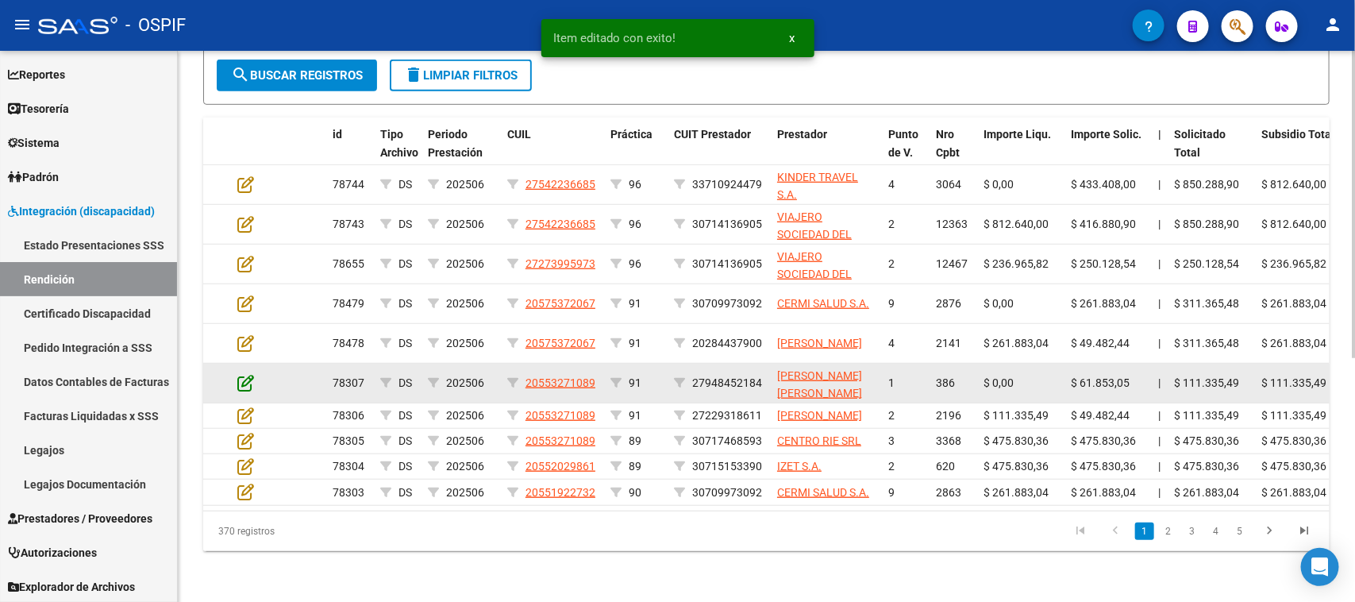
click at [248, 374] on icon at bounding box center [245, 382] width 17 height 17
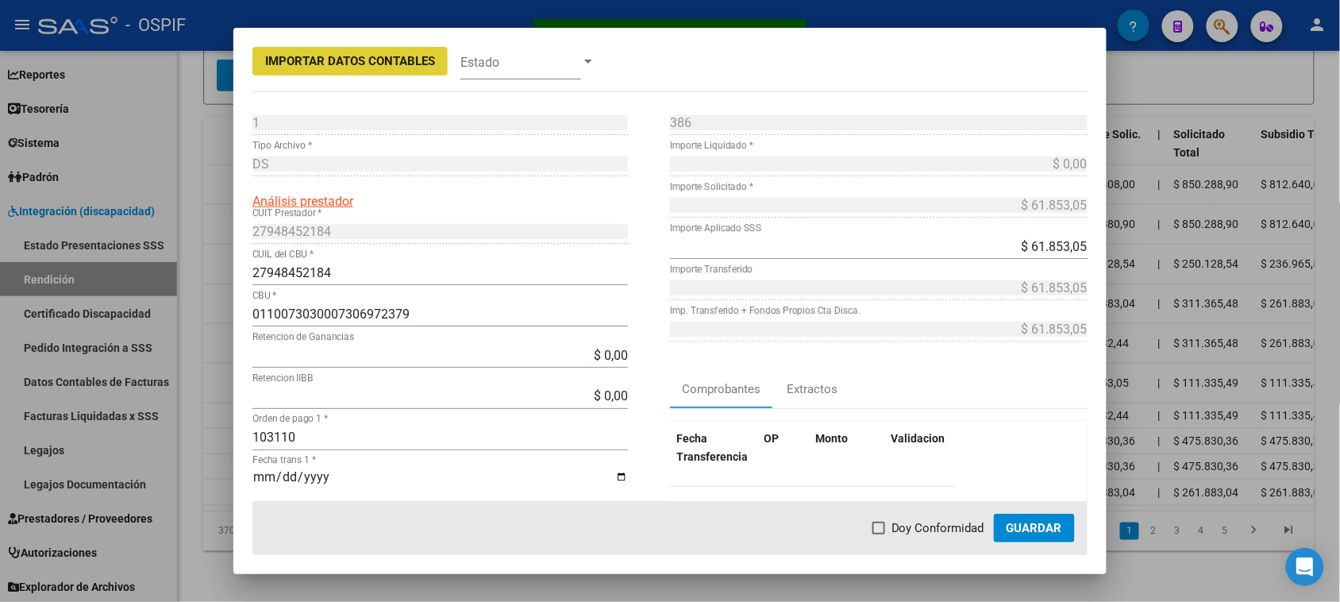
click at [898, 529] on span "Doy Conformidad" at bounding box center [937, 527] width 93 height 19
click at [879, 534] on input "Doy Conformidad" at bounding box center [878, 534] width 1 height 1
checkbox input "true"
click at [1025, 528] on span "Guardar" at bounding box center [1034, 528] width 56 height 14
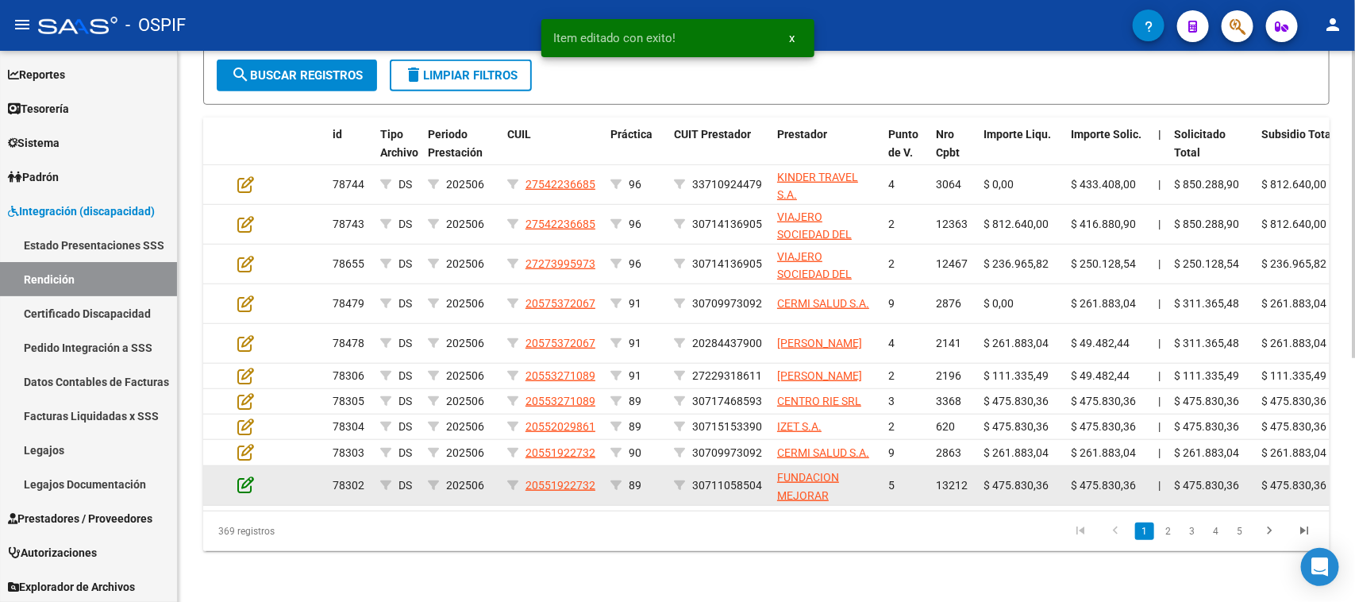
click at [247, 475] on icon at bounding box center [245, 483] width 17 height 17
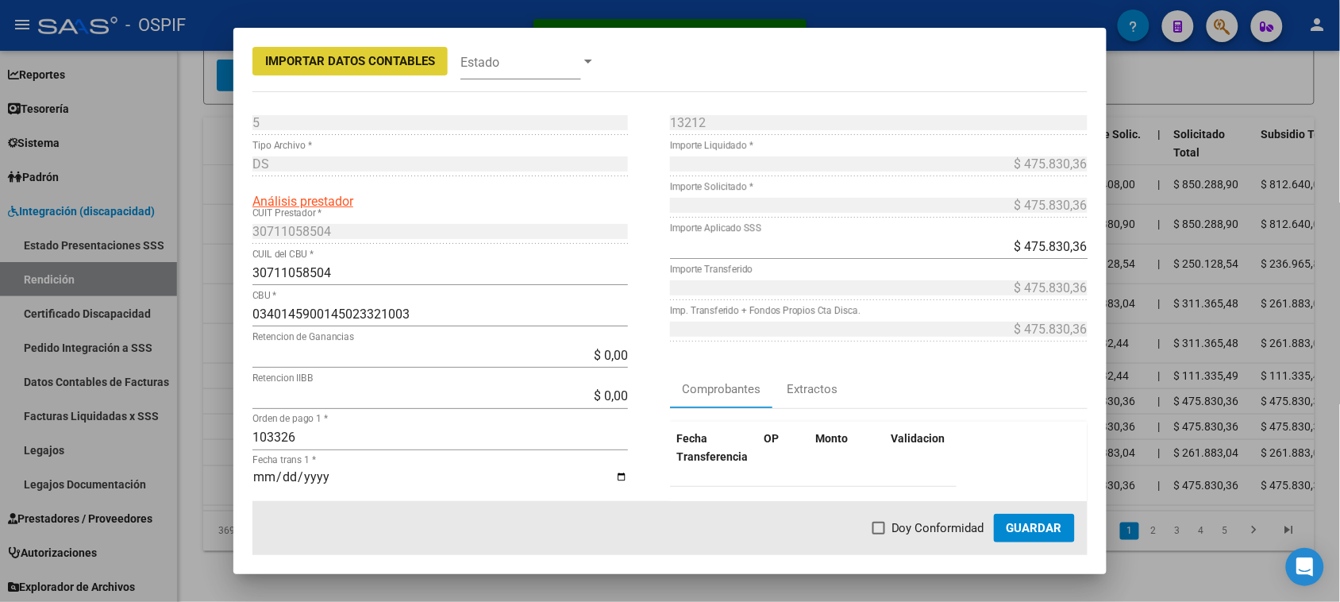
drag, startPoint x: 910, startPoint y: 529, endPoint x: 965, endPoint y: 525, distance: 54.9
click at [911, 529] on span "Doy Conformidad" at bounding box center [937, 527] width 93 height 19
click at [879, 534] on input "Doy Conformidad" at bounding box center [878, 534] width 1 height 1
checkbox input "true"
click at [1038, 530] on span "Guardar" at bounding box center [1034, 528] width 56 height 14
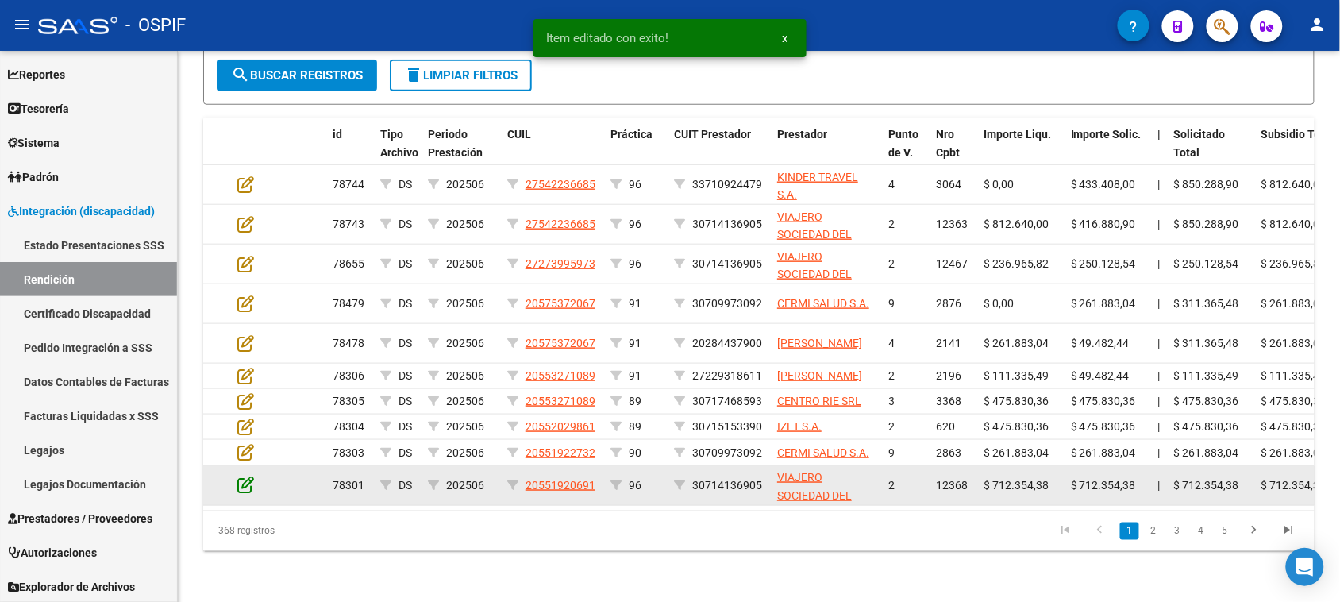
click at [248, 475] on icon at bounding box center [245, 483] width 17 height 17
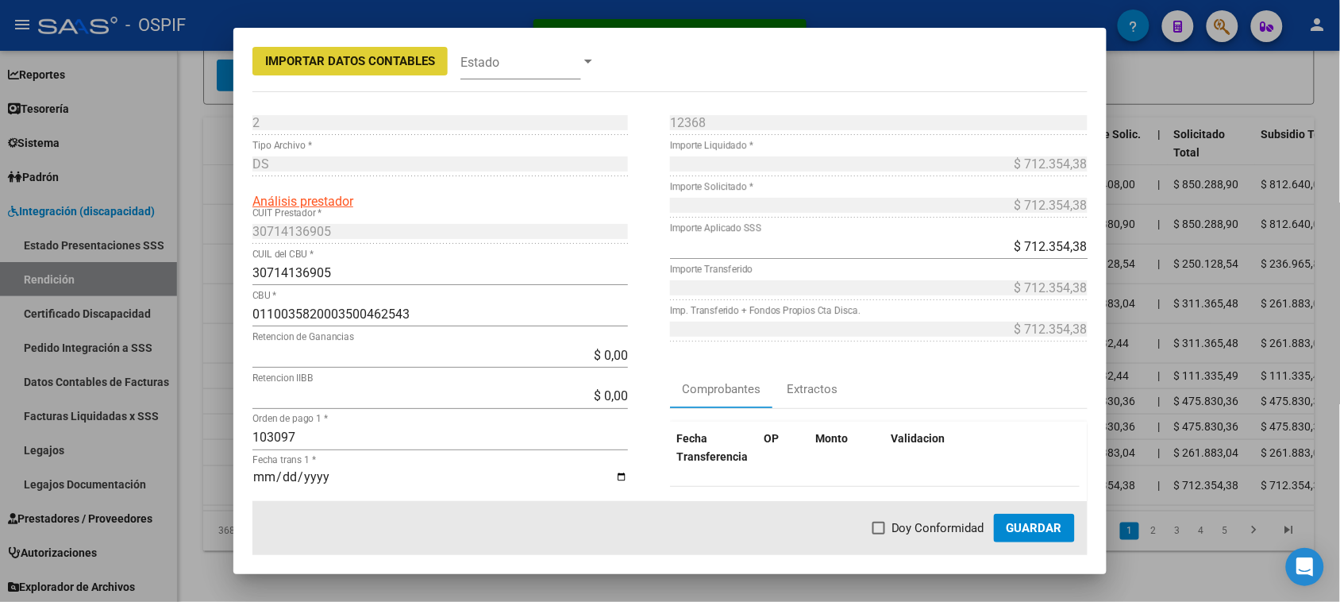
click at [962, 521] on span "Doy Conformidad" at bounding box center [937, 527] width 93 height 19
click at [879, 534] on input "Doy Conformidad" at bounding box center [878, 534] width 1 height 1
checkbox input "true"
click at [1029, 526] on span "Guardar" at bounding box center [1034, 528] width 56 height 14
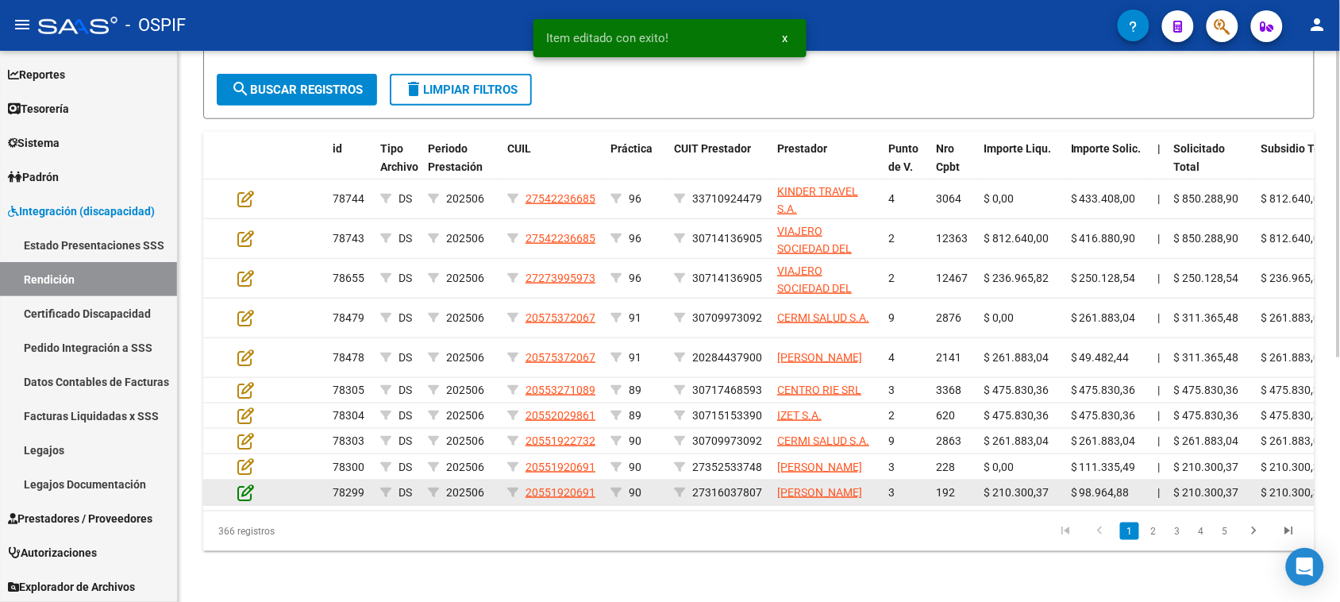
click at [246, 483] on icon at bounding box center [245, 491] width 17 height 17
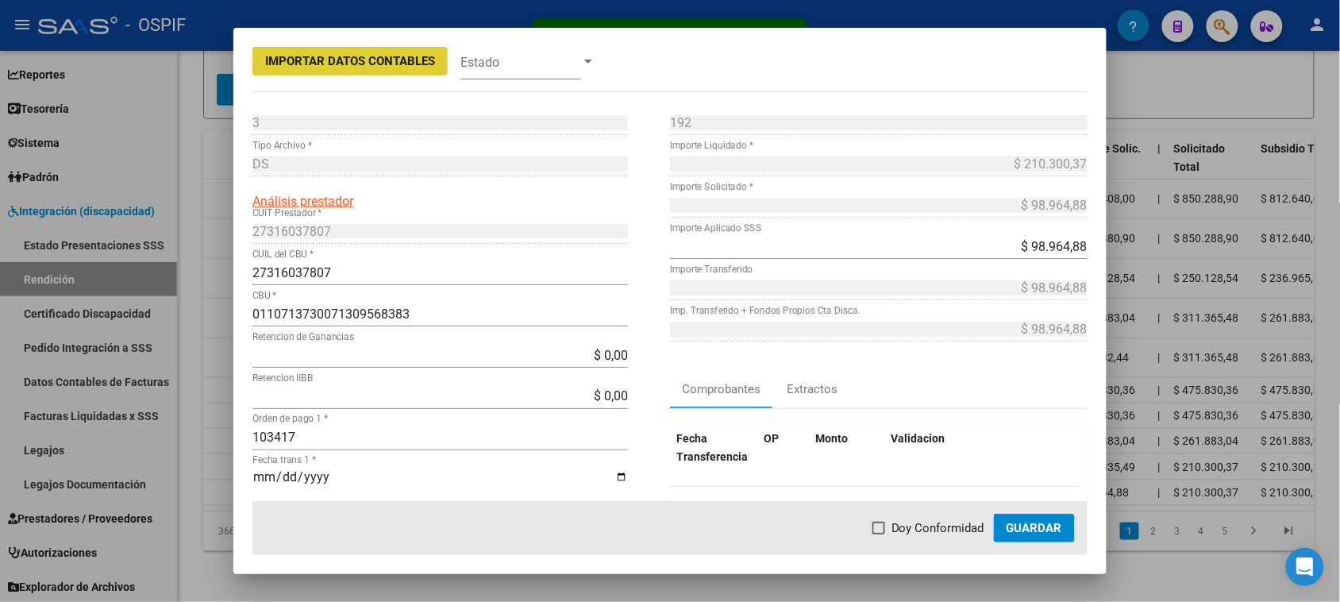
click at [885, 529] on span at bounding box center [878, 527] width 13 height 13
click at [879, 534] on input "Doy Conformidad" at bounding box center [878, 534] width 1 height 1
checkbox input "true"
click at [1013, 533] on span "Guardar" at bounding box center [1034, 528] width 56 height 14
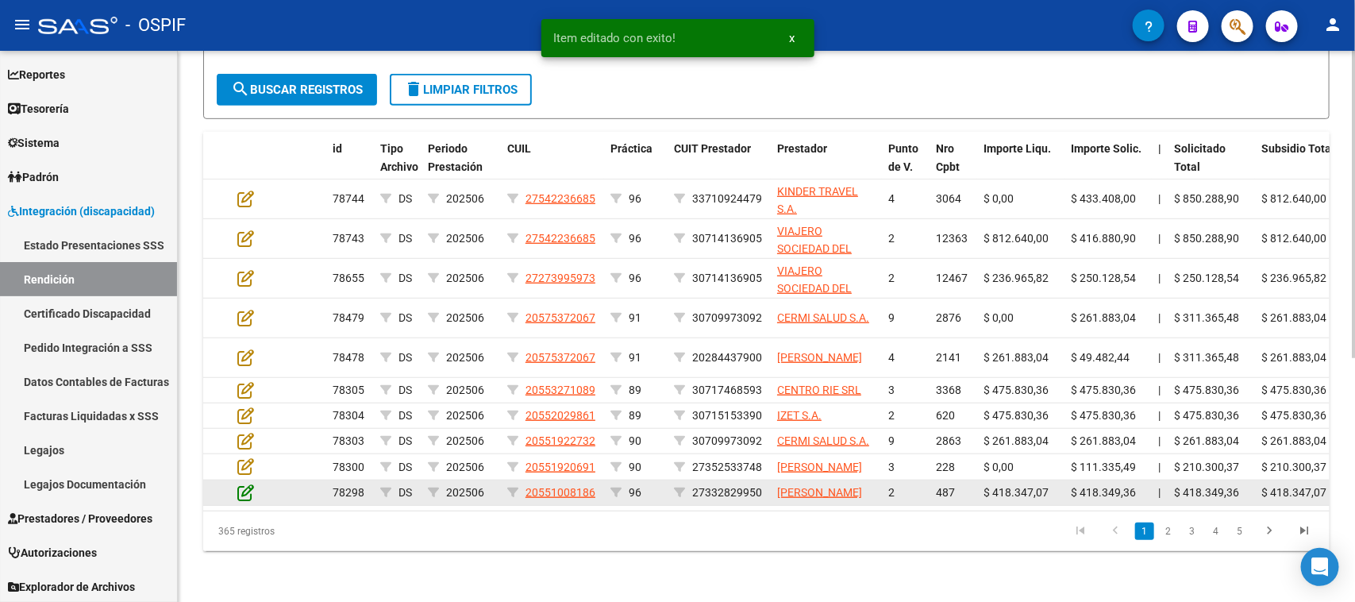
click at [246, 483] on icon at bounding box center [245, 491] width 17 height 17
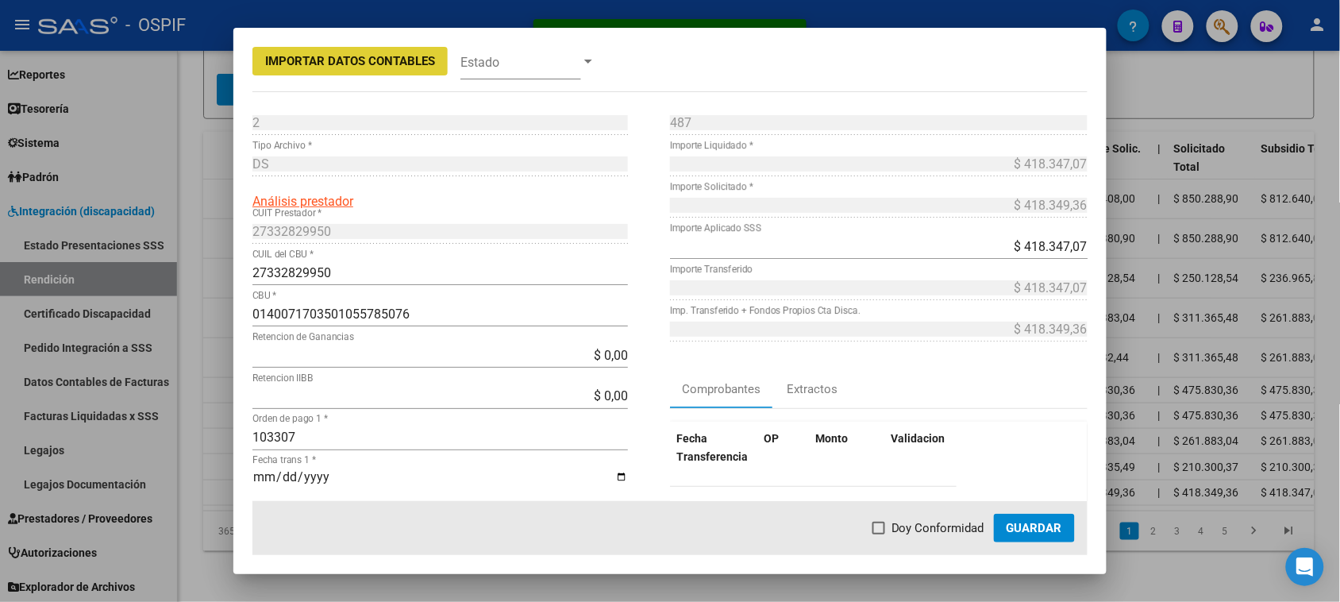
click at [885, 529] on span at bounding box center [878, 527] width 13 height 13
click at [879, 534] on input "Doy Conformidad" at bounding box center [878, 534] width 1 height 1
checkbox input "true"
click at [1038, 526] on span "Guardar" at bounding box center [1034, 528] width 56 height 14
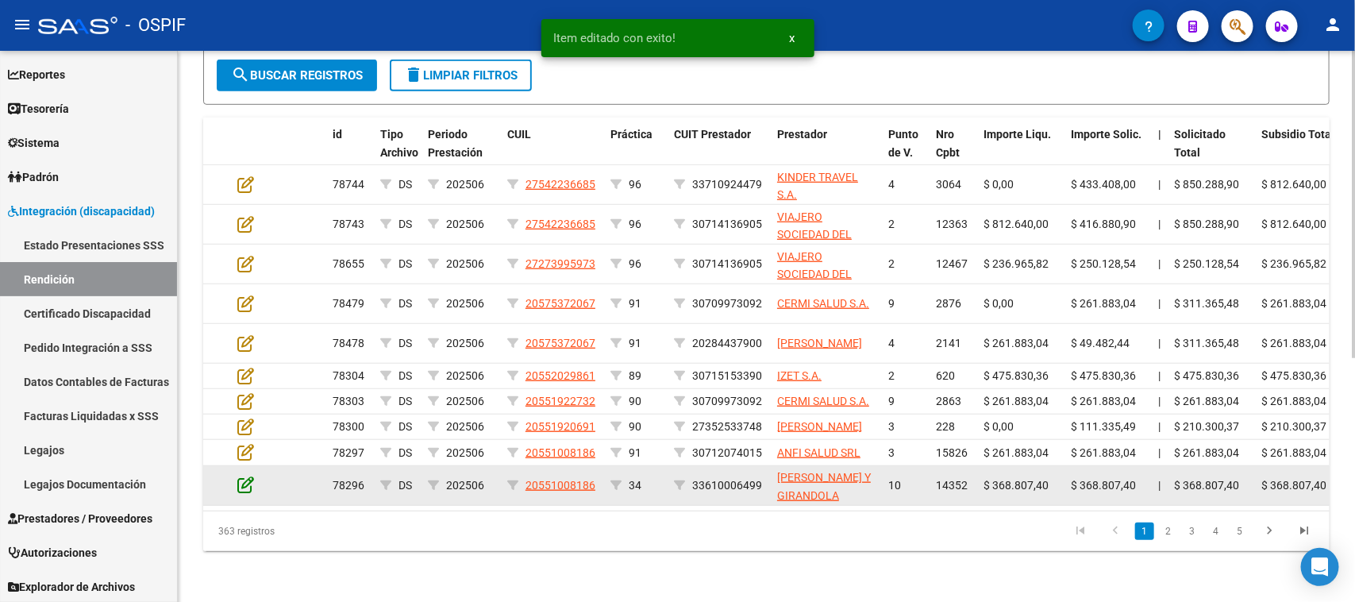
click at [251, 475] on icon at bounding box center [245, 483] width 17 height 17
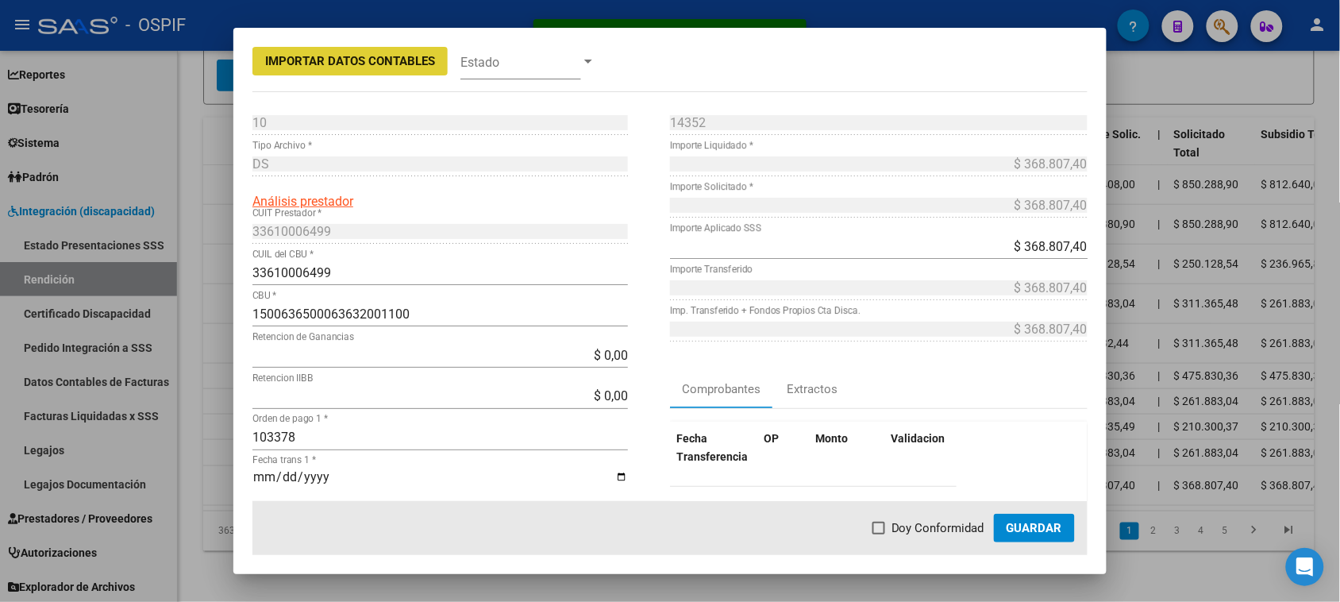
click at [958, 532] on span "Doy Conformidad" at bounding box center [937, 527] width 93 height 19
click at [879, 534] on input "Doy Conformidad" at bounding box center [878, 534] width 1 height 1
checkbox input "true"
click at [1005, 529] on button "Guardar" at bounding box center [1034, 527] width 81 height 29
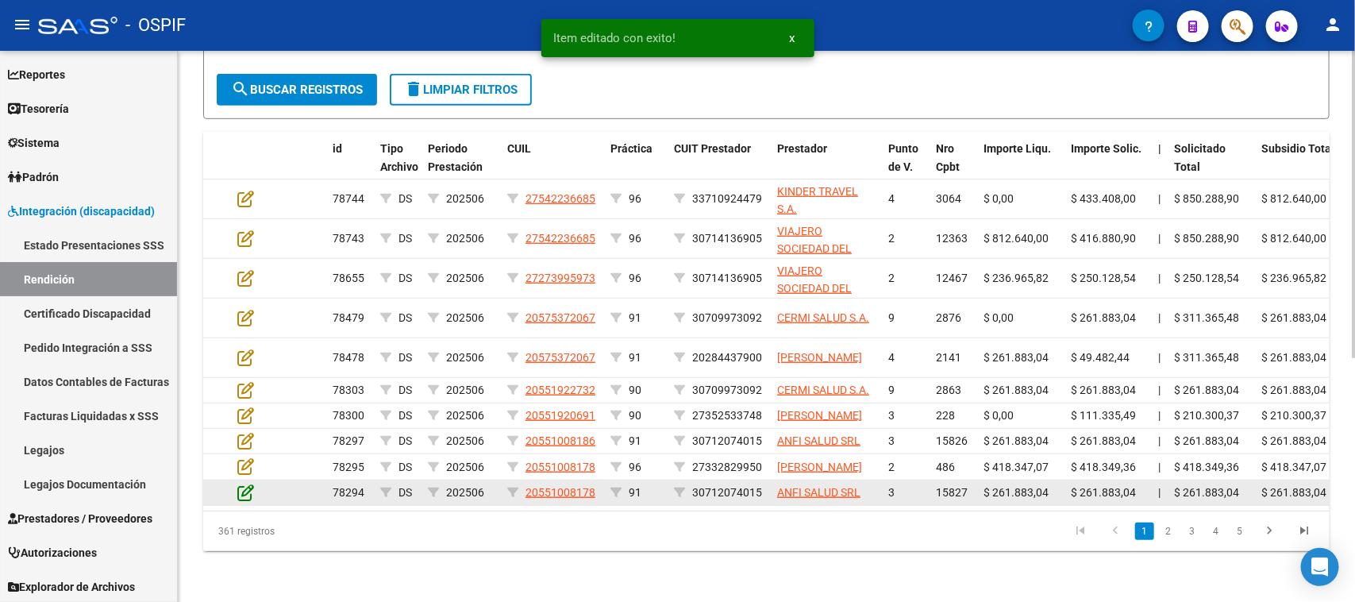
click at [244, 483] on icon at bounding box center [245, 491] width 17 height 17
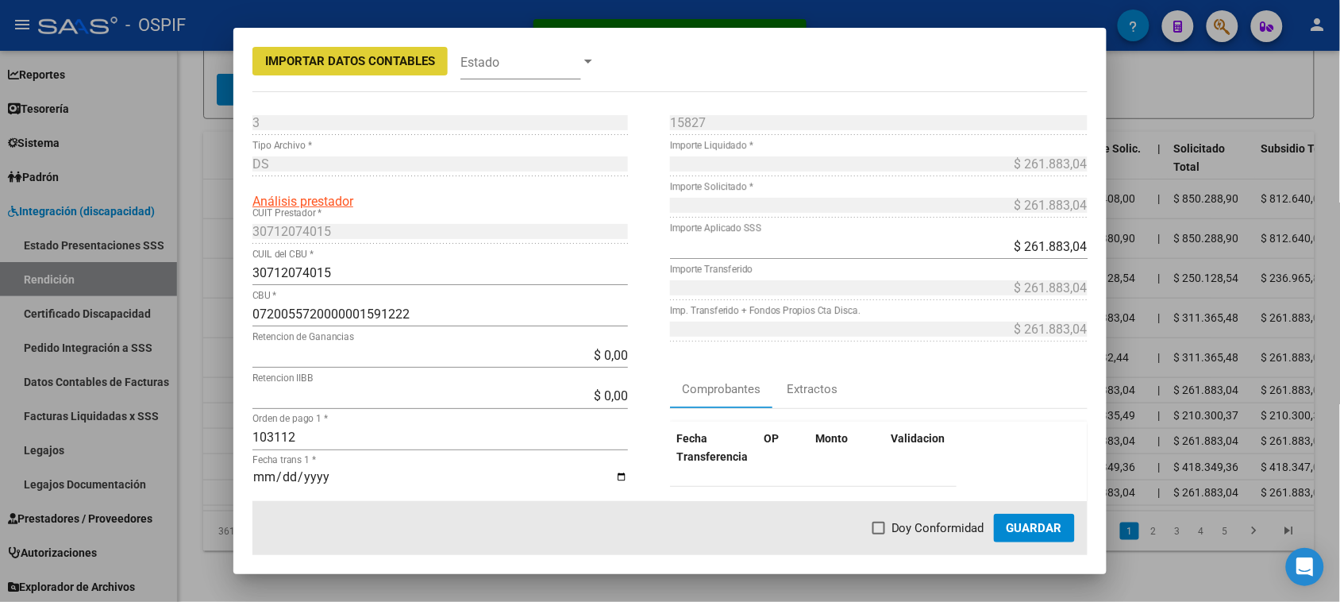
click at [890, 514] on mat-dialog-actions "Doy Conformidad Guardar" at bounding box center [669, 528] width 835 height 54
click at [945, 521] on span "Doy Conformidad" at bounding box center [937, 527] width 93 height 19
click at [879, 534] on input "Doy Conformidad" at bounding box center [878, 534] width 1 height 1
checkbox input "true"
click at [1041, 533] on span "Guardar" at bounding box center [1034, 528] width 56 height 14
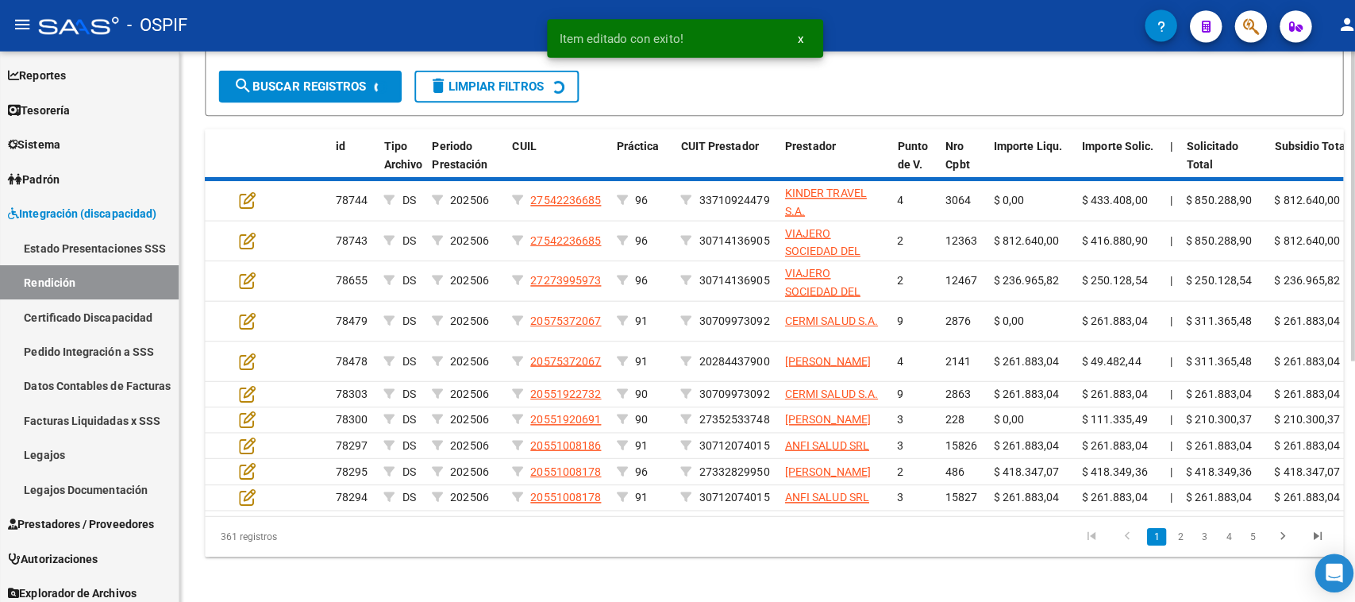
scroll to position [436, 0]
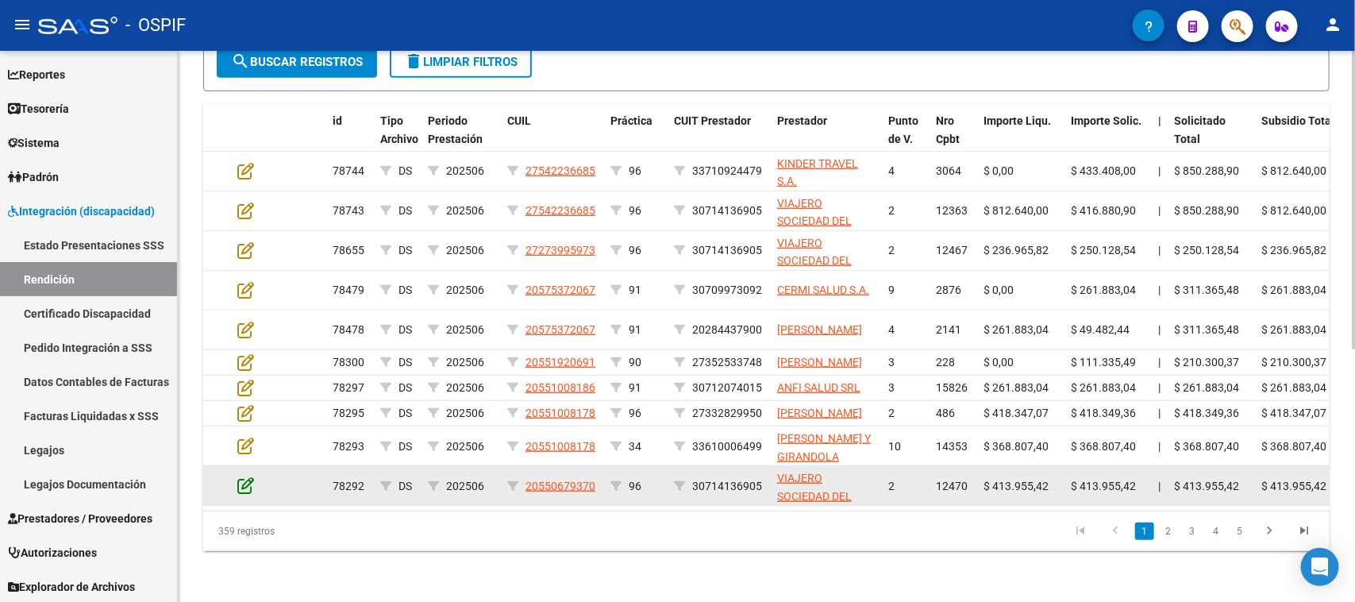
click at [242, 494] on icon at bounding box center [245, 484] width 17 height 17
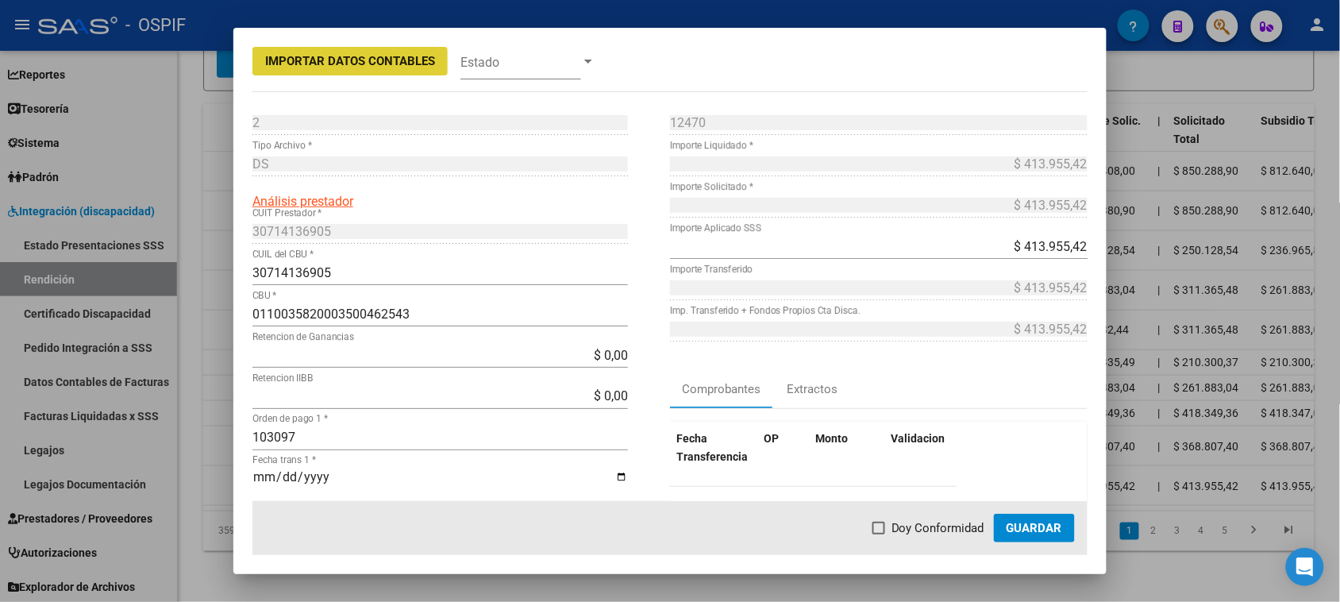
click at [893, 533] on label "Doy Conformidad" at bounding box center [928, 527] width 112 height 19
click at [879, 534] on input "Doy Conformidad" at bounding box center [878, 534] width 1 height 1
checkbox input "true"
click at [1008, 522] on span "Guardar" at bounding box center [1034, 528] width 56 height 14
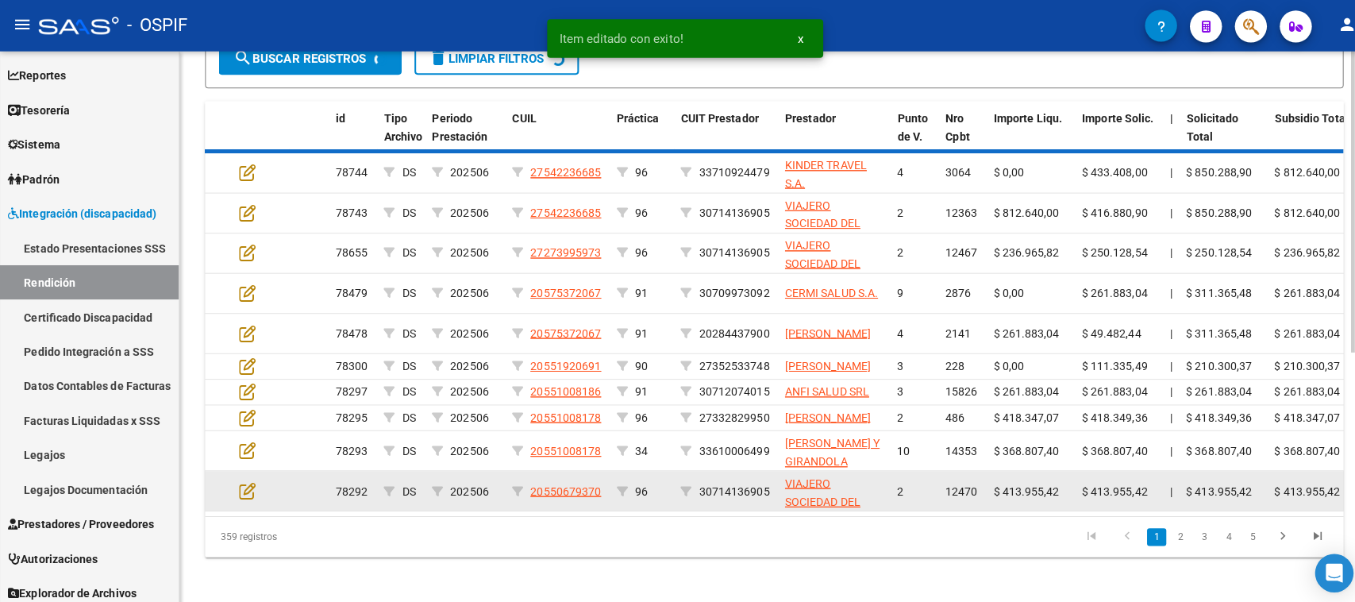
scroll to position [437, 0]
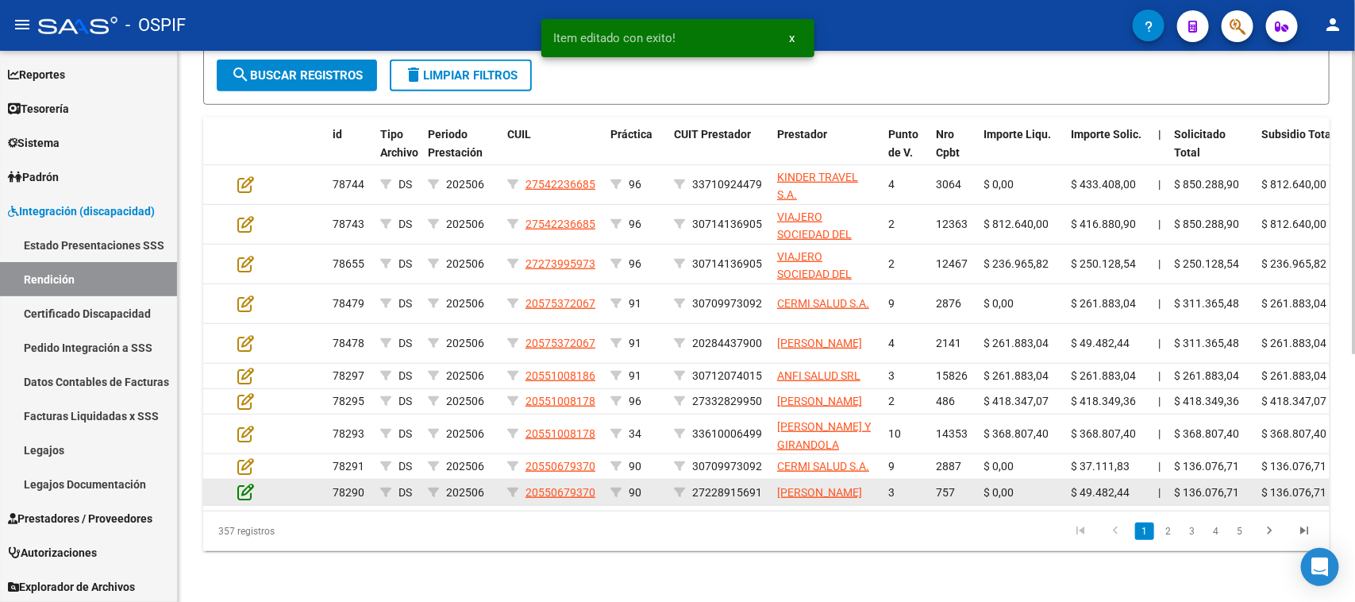
click at [246, 483] on icon at bounding box center [245, 491] width 17 height 17
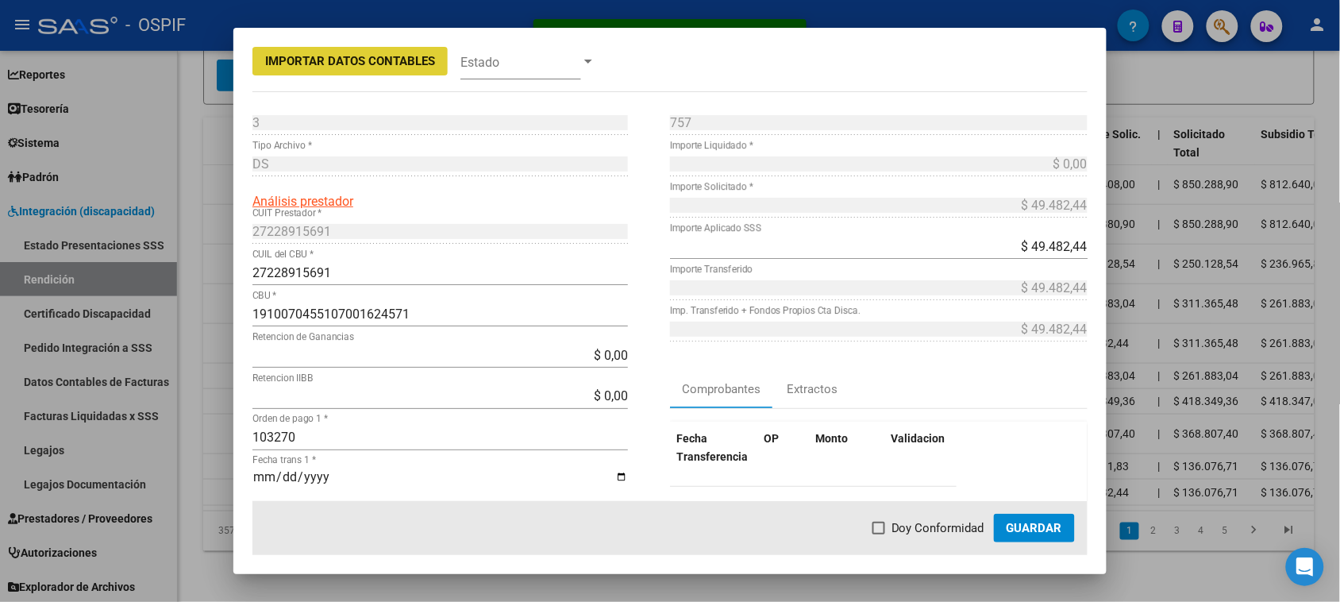
click at [944, 529] on span "Doy Conformidad" at bounding box center [937, 527] width 93 height 19
click at [879, 534] on input "Doy Conformidad" at bounding box center [878, 534] width 1 height 1
checkbox input "true"
click at [1041, 520] on button "Guardar" at bounding box center [1034, 527] width 81 height 29
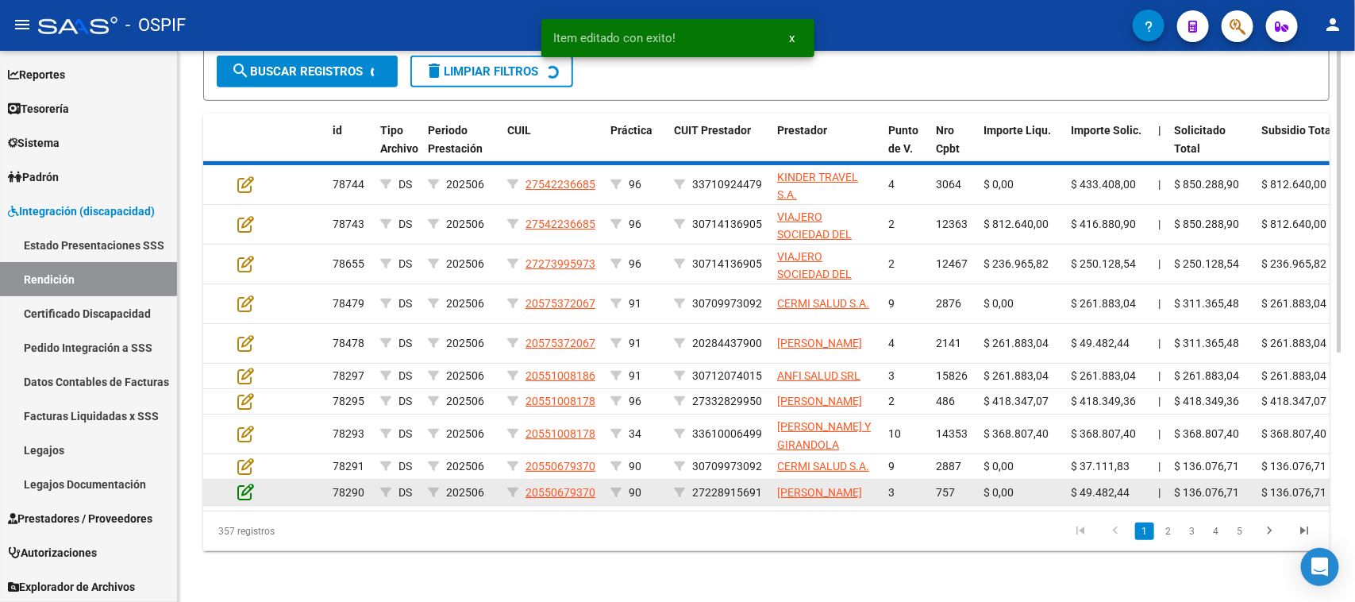
scroll to position [438, 0]
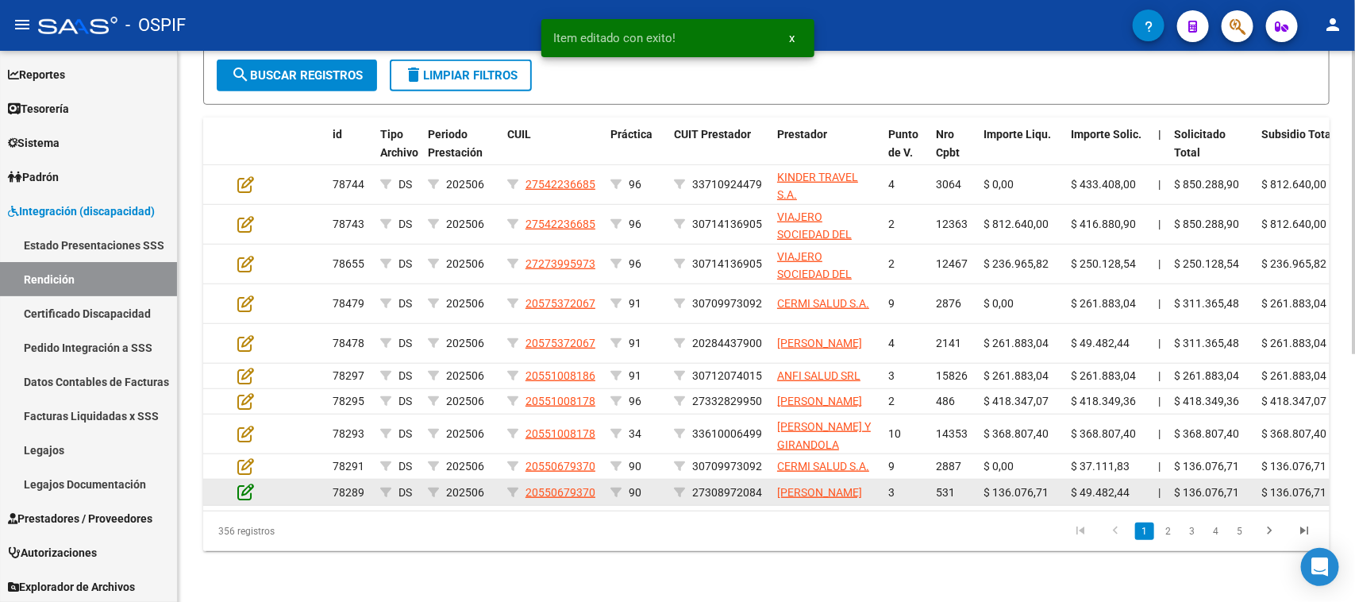
click at [242, 484] on icon at bounding box center [245, 491] width 17 height 17
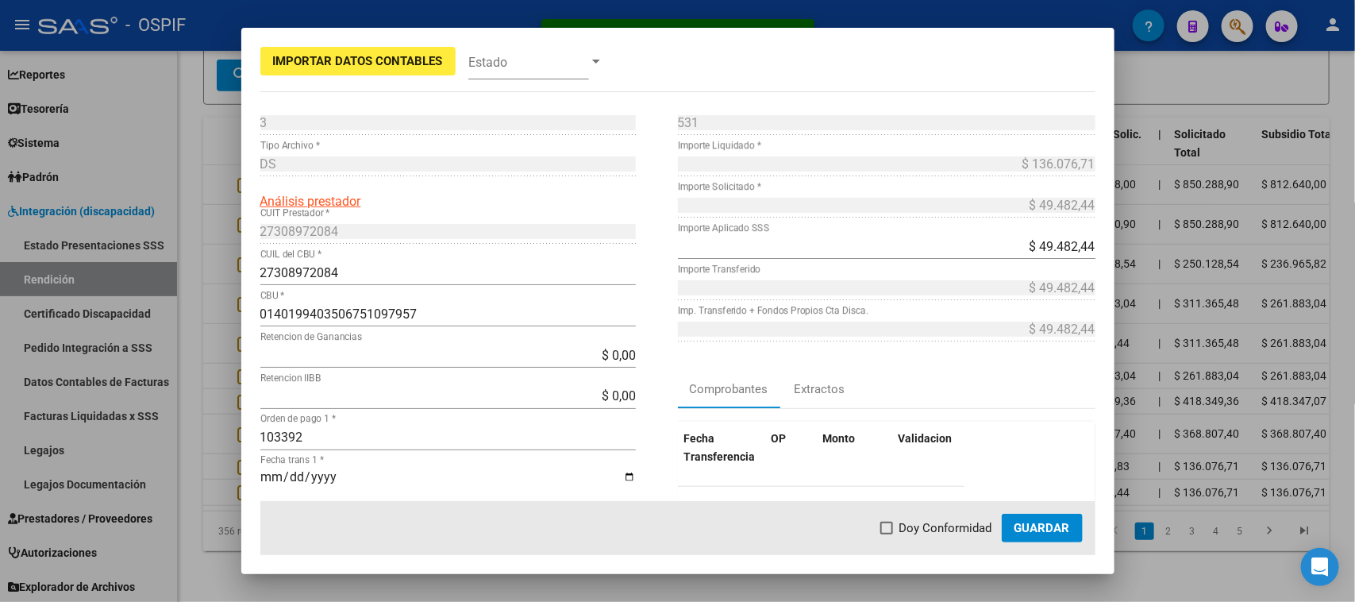
click at [942, 528] on span "Doy Conformidad" at bounding box center [945, 527] width 93 height 19
click at [886, 534] on input "Doy Conformidad" at bounding box center [886, 534] width 1 height 1
checkbox input "true"
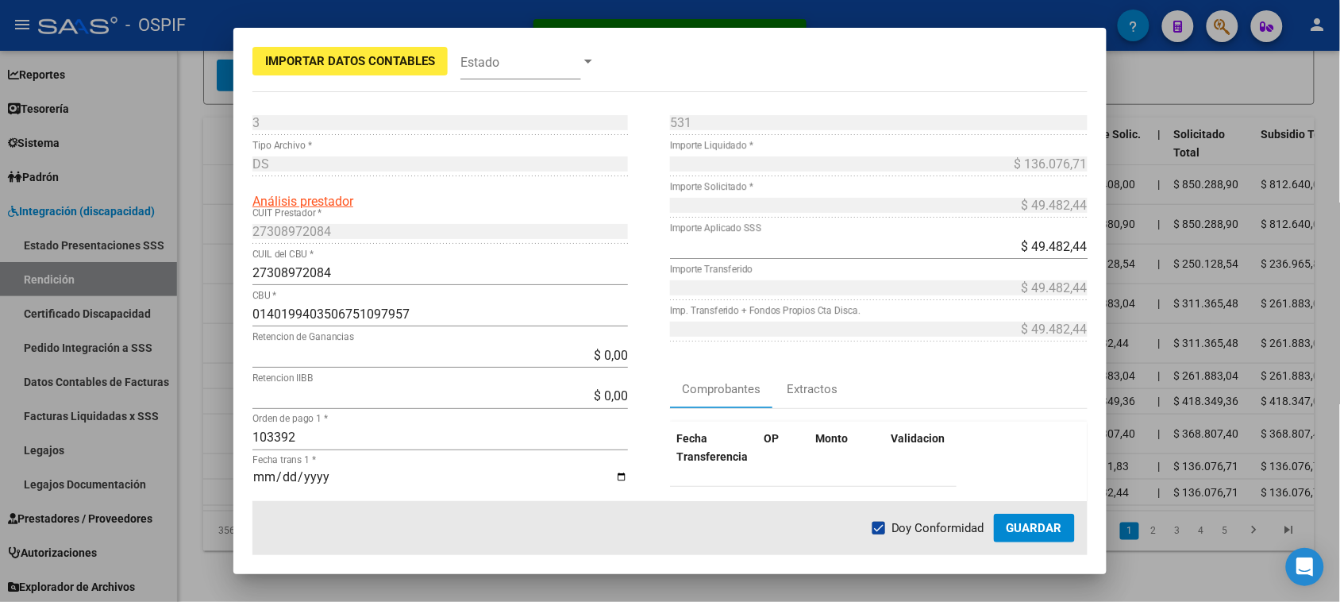
click at [1040, 529] on span "Guardar" at bounding box center [1034, 528] width 56 height 14
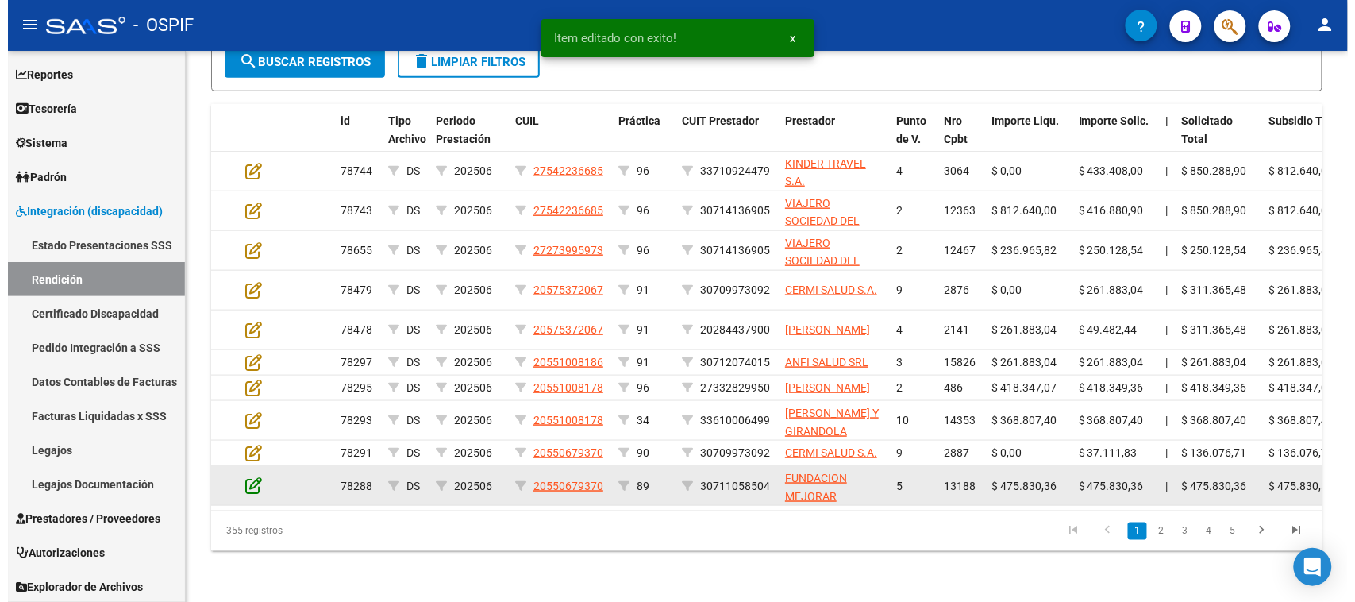
scroll to position [439, 0]
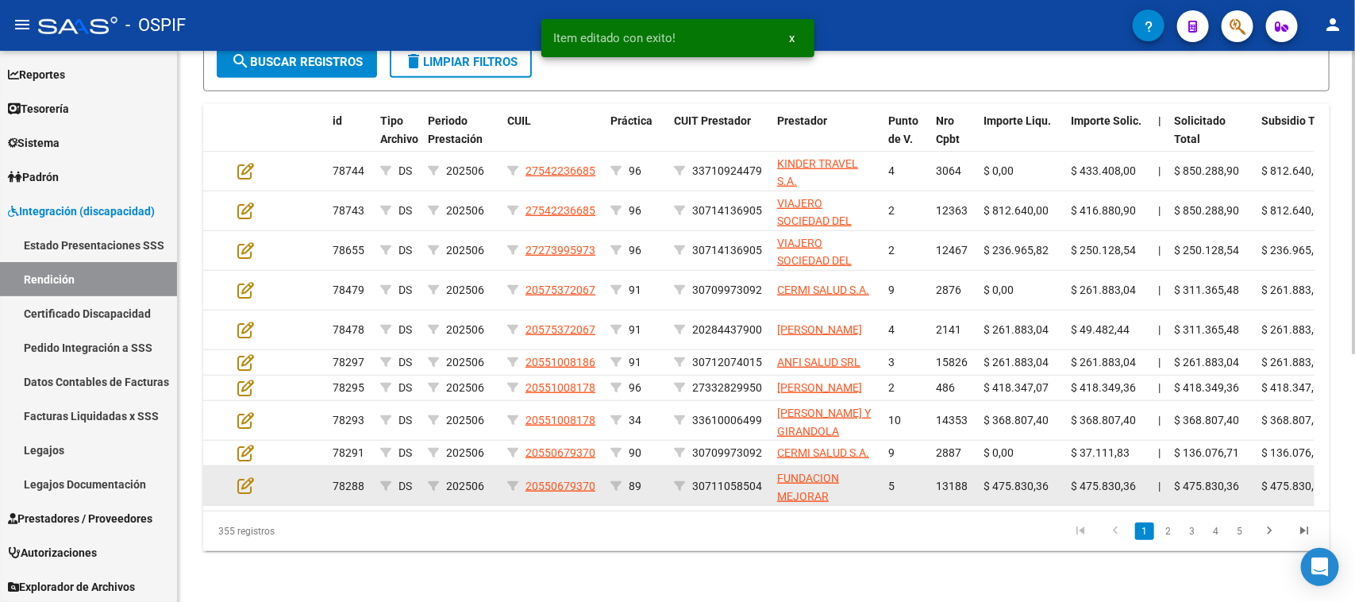
click at [235, 477] on datatable-body-cell at bounding box center [259, 485] width 56 height 39
click at [248, 477] on icon at bounding box center [245, 484] width 17 height 17
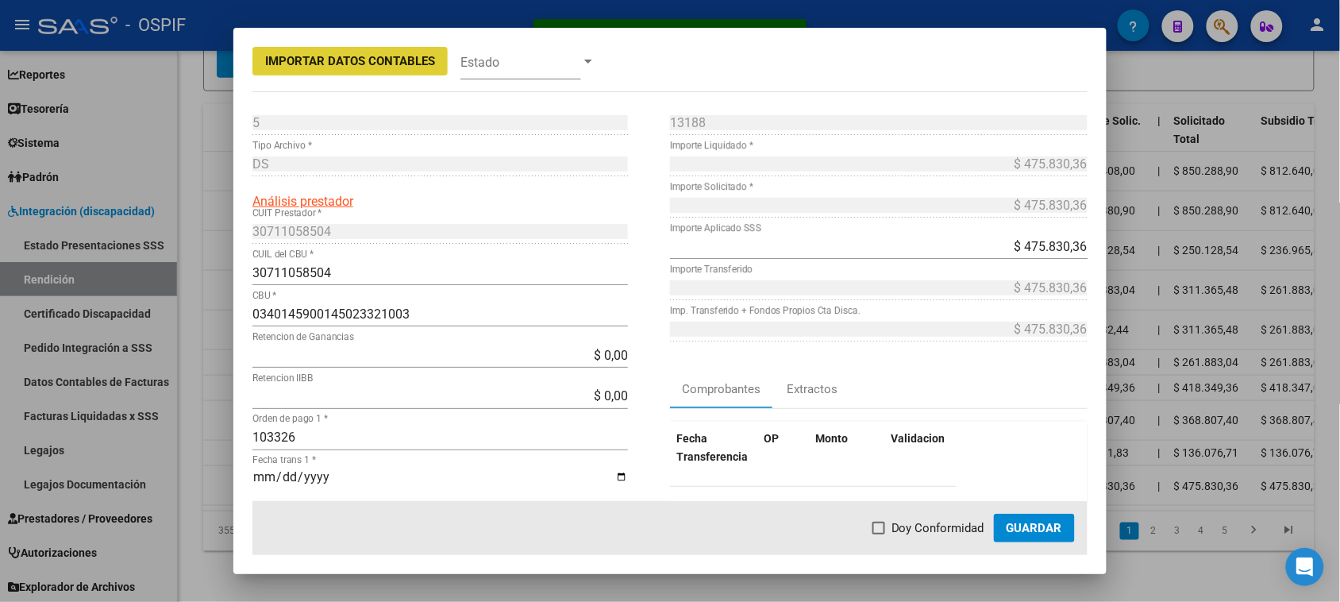
click at [913, 530] on span "Doy Conformidad" at bounding box center [937, 527] width 93 height 19
click at [879, 534] on input "Doy Conformidad" at bounding box center [878, 534] width 1 height 1
checkbox input "true"
click at [1042, 536] on button "Guardar" at bounding box center [1034, 527] width 81 height 29
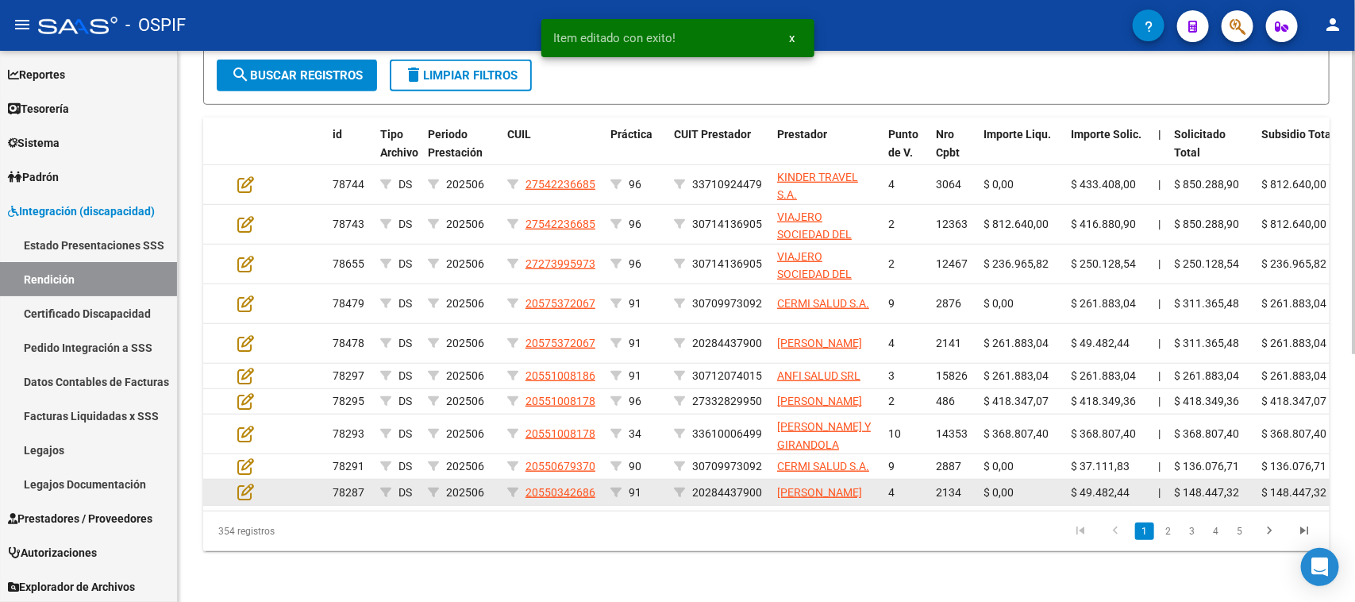
scroll to position [440, 0]
click at [247, 483] on icon at bounding box center [245, 491] width 17 height 17
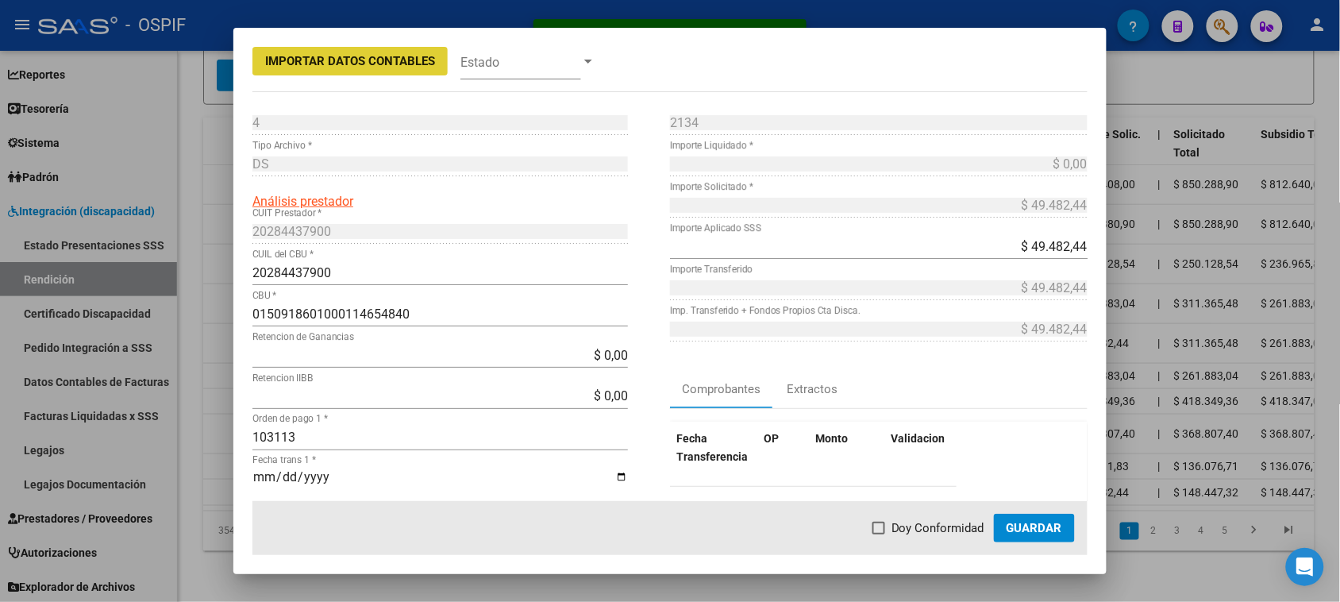
click at [885, 525] on span at bounding box center [878, 527] width 13 height 13
click at [879, 534] on input "Doy Conformidad" at bounding box center [878, 534] width 1 height 1
checkbox input "true"
click at [1040, 537] on button "Guardar" at bounding box center [1034, 527] width 81 height 29
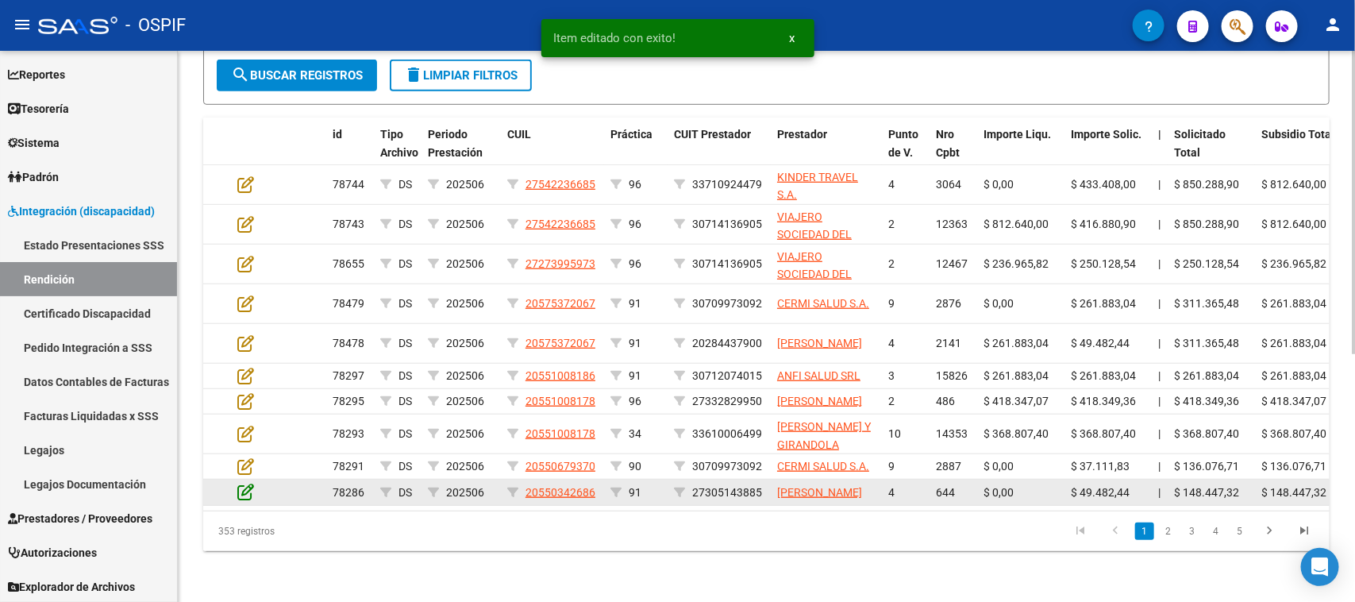
click at [243, 483] on icon at bounding box center [245, 491] width 17 height 17
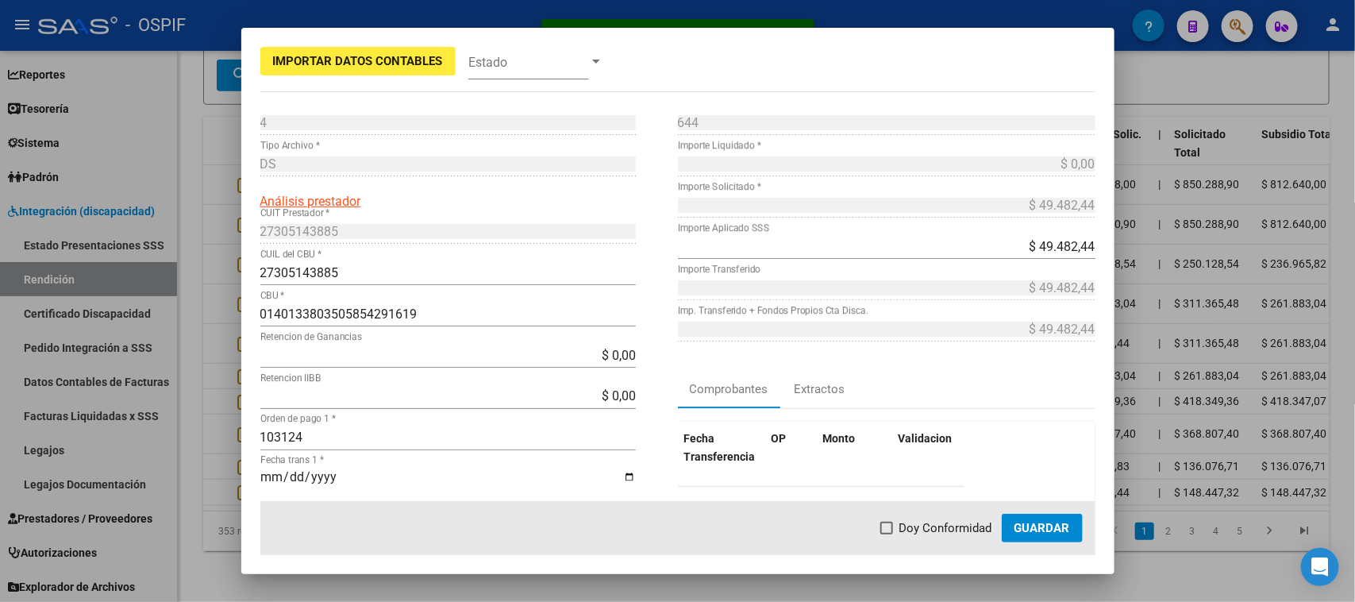
click at [873, 528] on mat-dialog-actions "Doy Conformidad Guardar" at bounding box center [677, 528] width 835 height 54
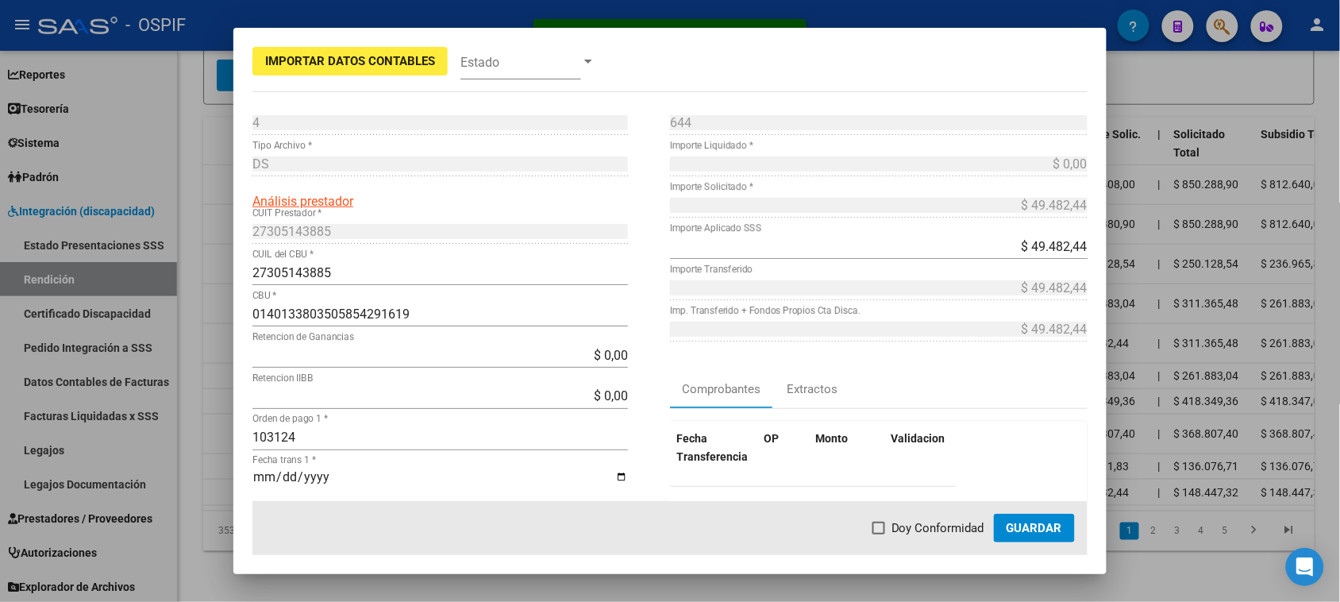
click at [885, 529] on span at bounding box center [878, 527] width 13 height 13
click at [879, 534] on input "Doy Conformidad" at bounding box center [878, 534] width 1 height 1
checkbox input "true"
click at [1013, 521] on span "Guardar" at bounding box center [1034, 528] width 56 height 14
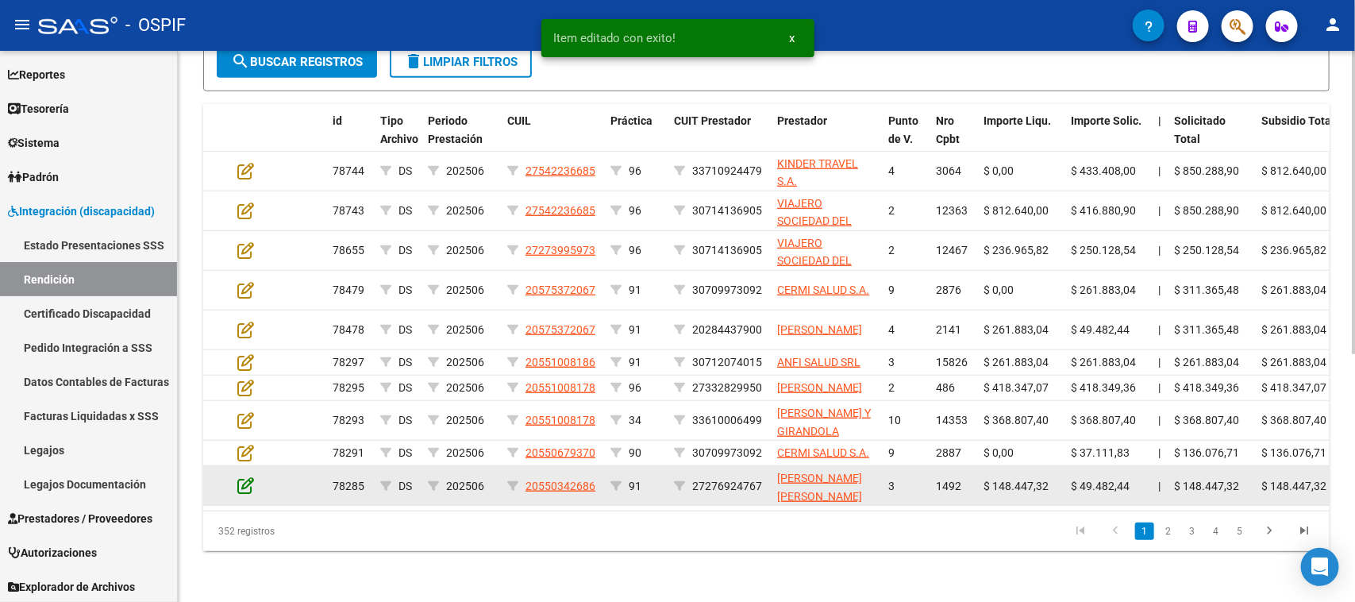
click at [244, 476] on icon at bounding box center [245, 484] width 17 height 17
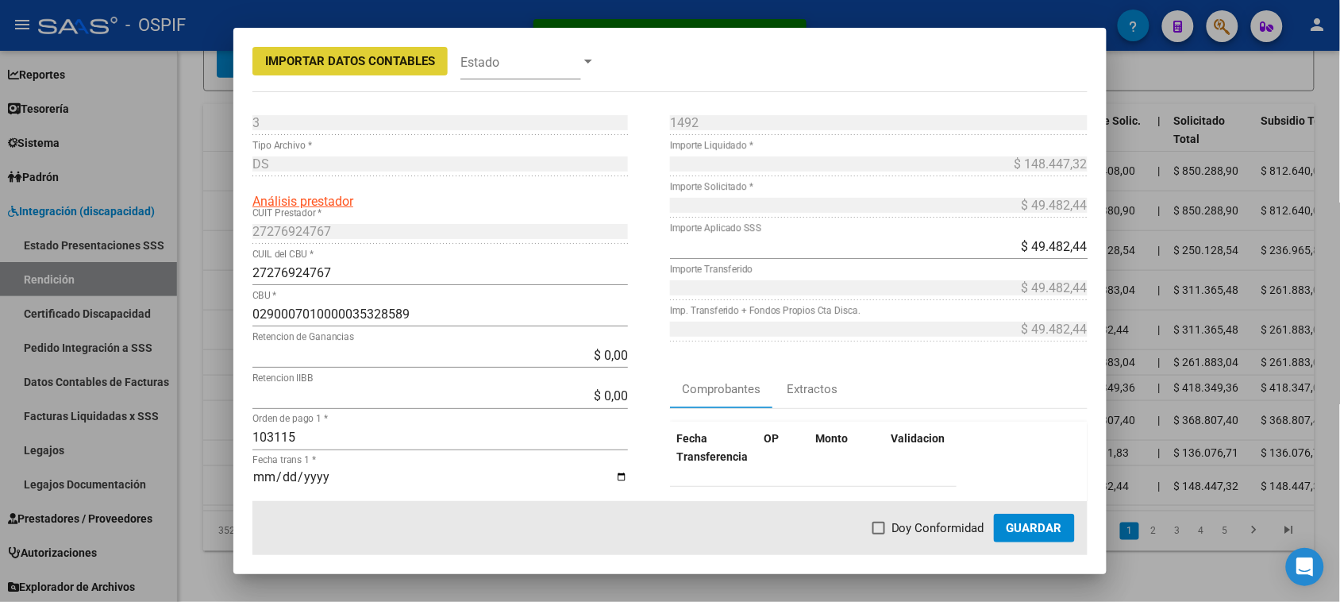
click at [885, 529] on span at bounding box center [878, 527] width 13 height 13
click at [879, 534] on input "Doy Conformidad" at bounding box center [878, 534] width 1 height 1
checkbox input "true"
click at [1024, 534] on span "Guardar" at bounding box center [1034, 528] width 56 height 14
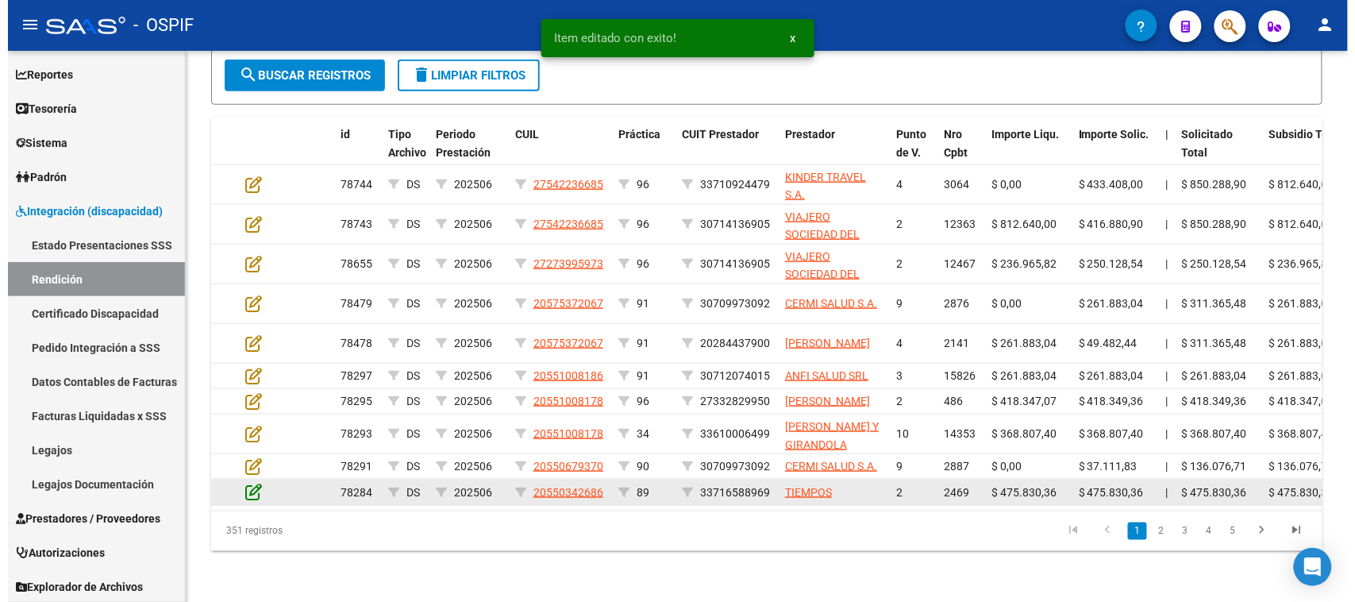
scroll to position [435, 0]
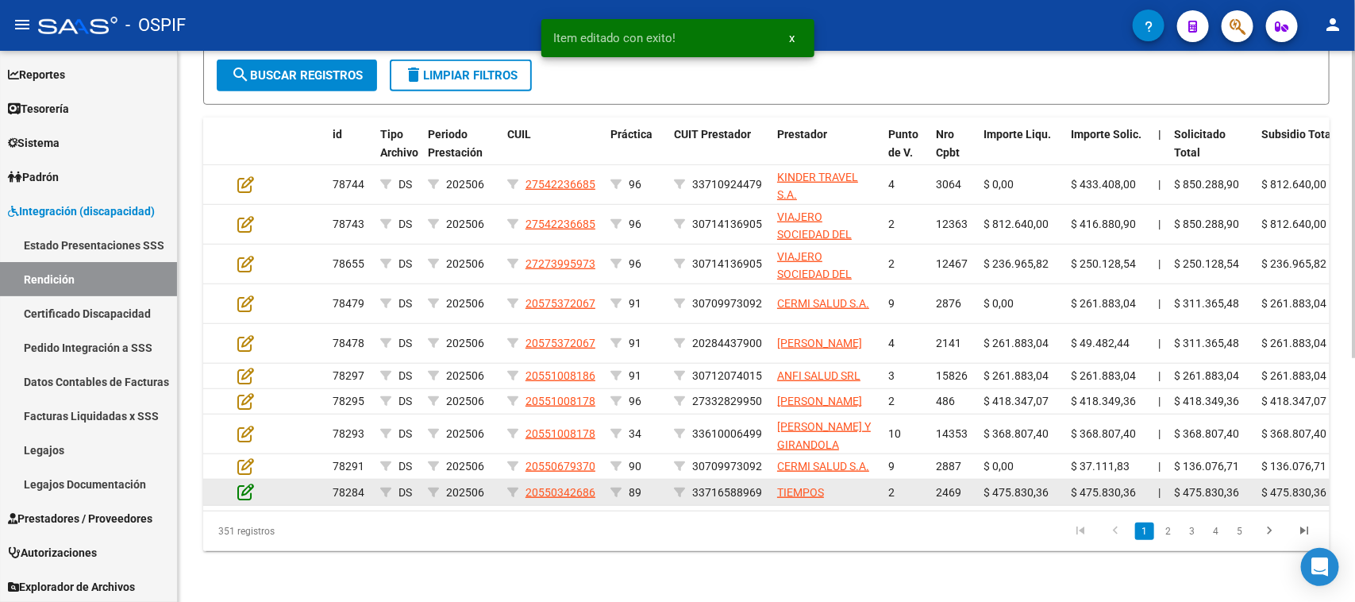
click at [247, 483] on icon at bounding box center [245, 491] width 17 height 17
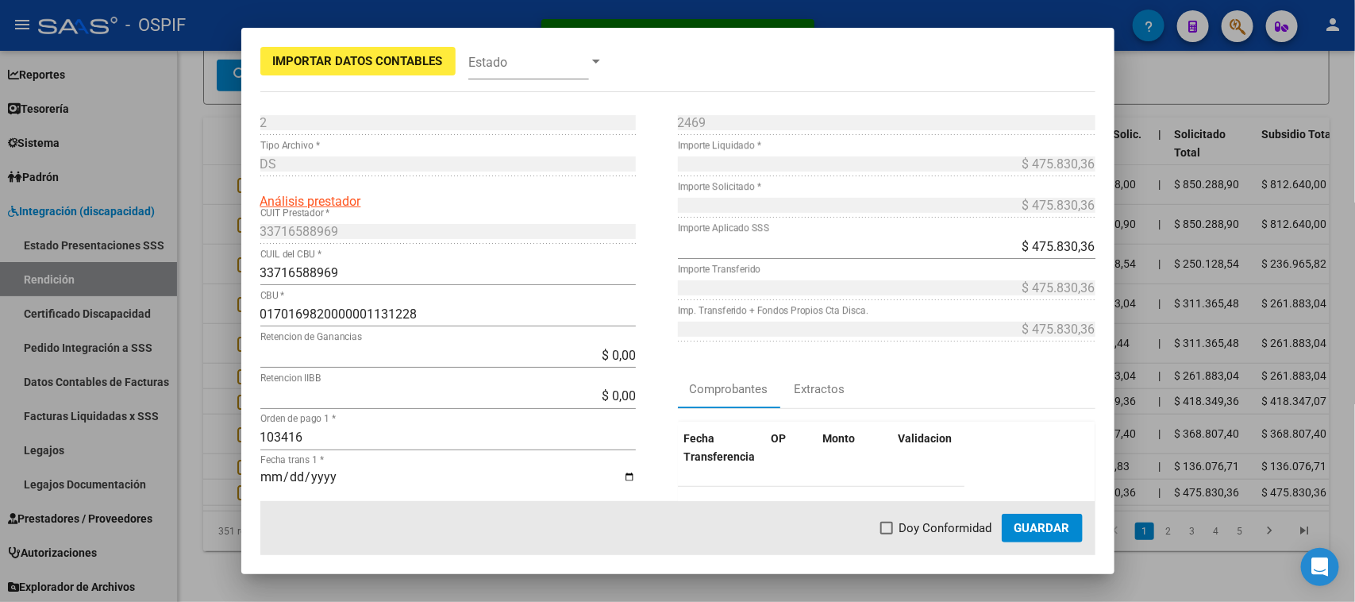
click at [880, 532] on span at bounding box center [886, 527] width 13 height 13
click at [886, 534] on input "Doy Conformidad" at bounding box center [886, 534] width 1 height 1
checkbox input "true"
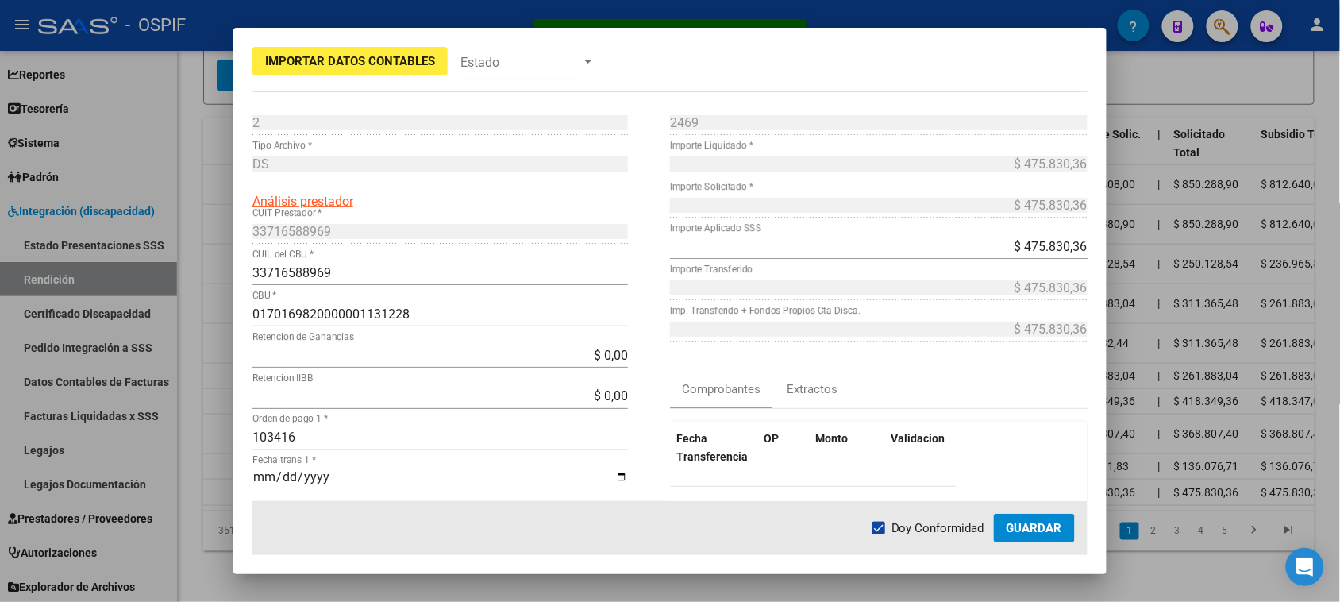
click at [1014, 529] on span "Guardar" at bounding box center [1034, 528] width 56 height 14
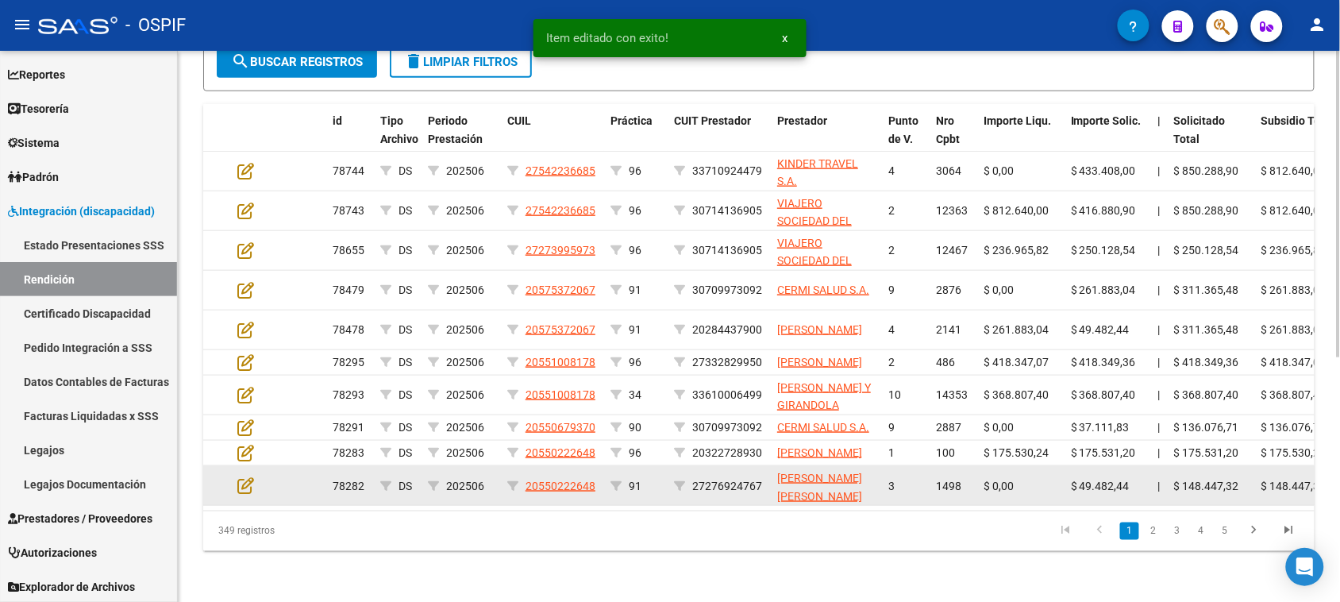
scroll to position [436, 0]
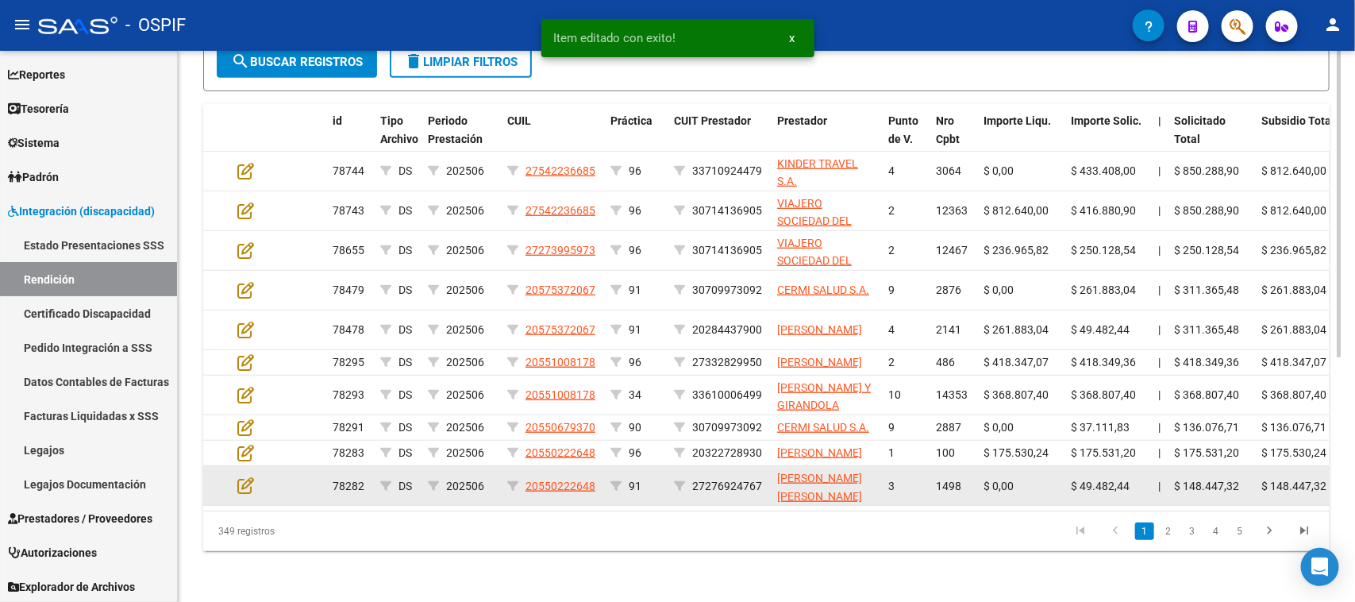
click at [244, 481] on datatable-body-cell at bounding box center [259, 485] width 56 height 39
click at [247, 494] on icon at bounding box center [245, 484] width 17 height 17
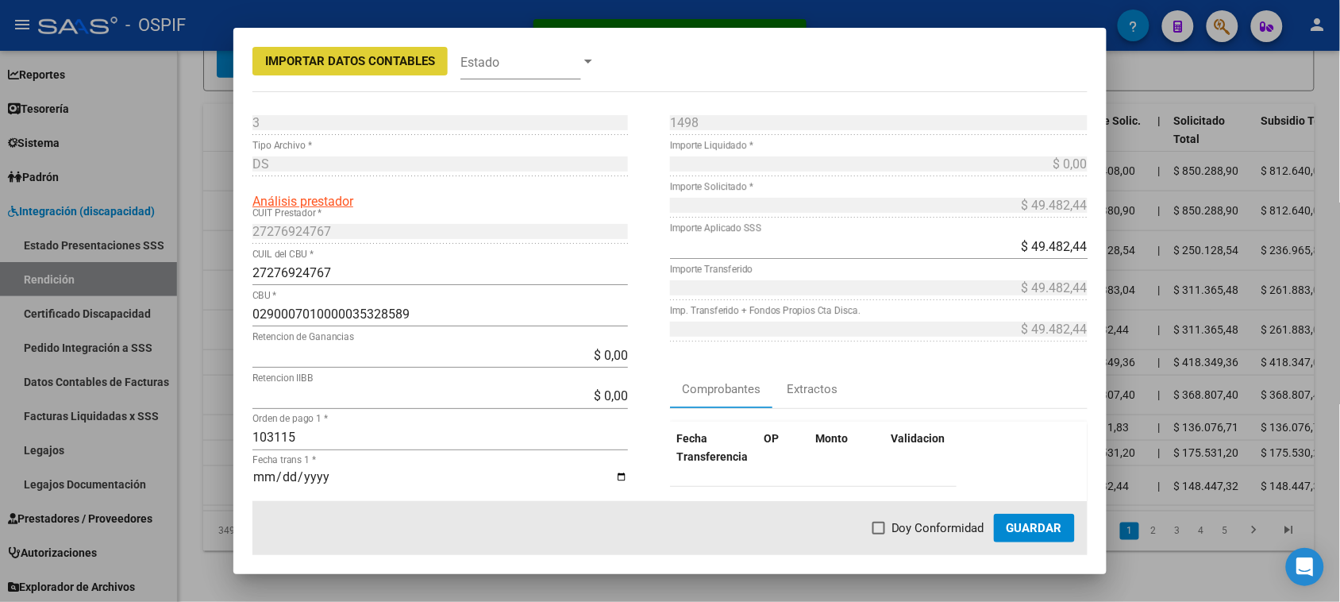
click at [902, 525] on span "Doy Conformidad" at bounding box center [937, 527] width 93 height 19
click at [879, 534] on input "Doy Conformidad" at bounding box center [878, 534] width 1 height 1
checkbox input "true"
click at [1013, 525] on span "Guardar" at bounding box center [1034, 528] width 56 height 14
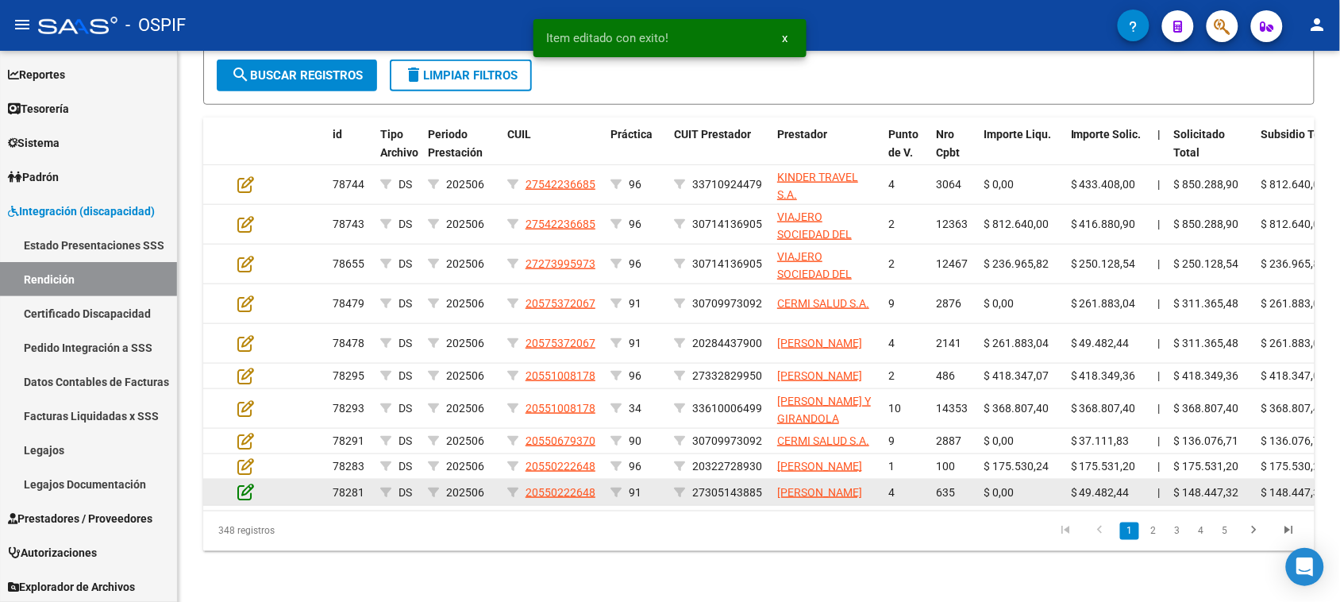
click at [247, 500] on icon at bounding box center [245, 491] width 17 height 17
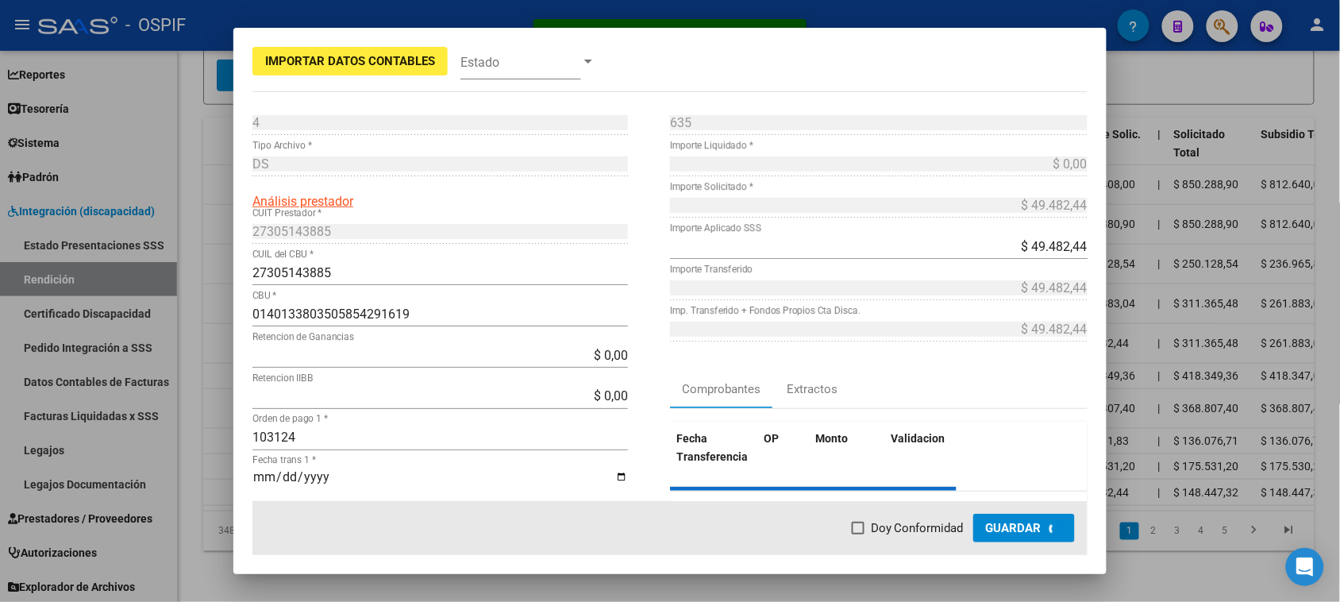
click at [937, 528] on span "Doy Conformidad" at bounding box center [917, 527] width 93 height 19
click at [858, 534] on input "Doy Conformidad" at bounding box center [857, 534] width 1 height 1
checkbox input "true"
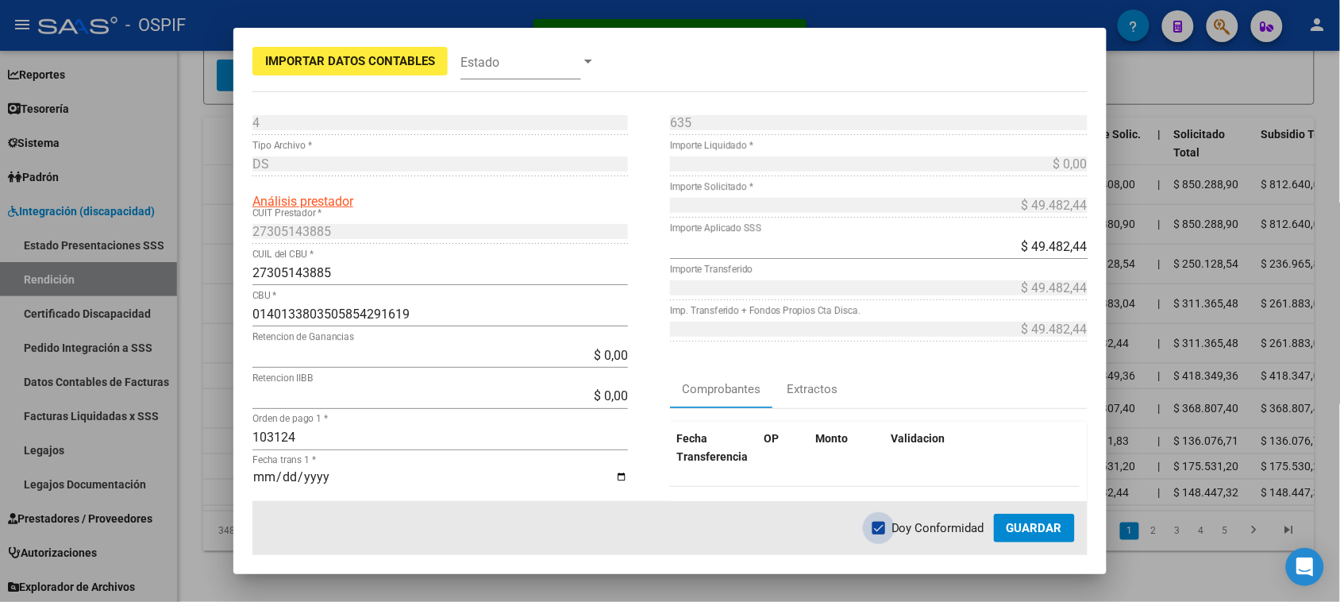
scroll to position [437, 0]
click at [1029, 525] on span "Guardar" at bounding box center [1034, 528] width 56 height 14
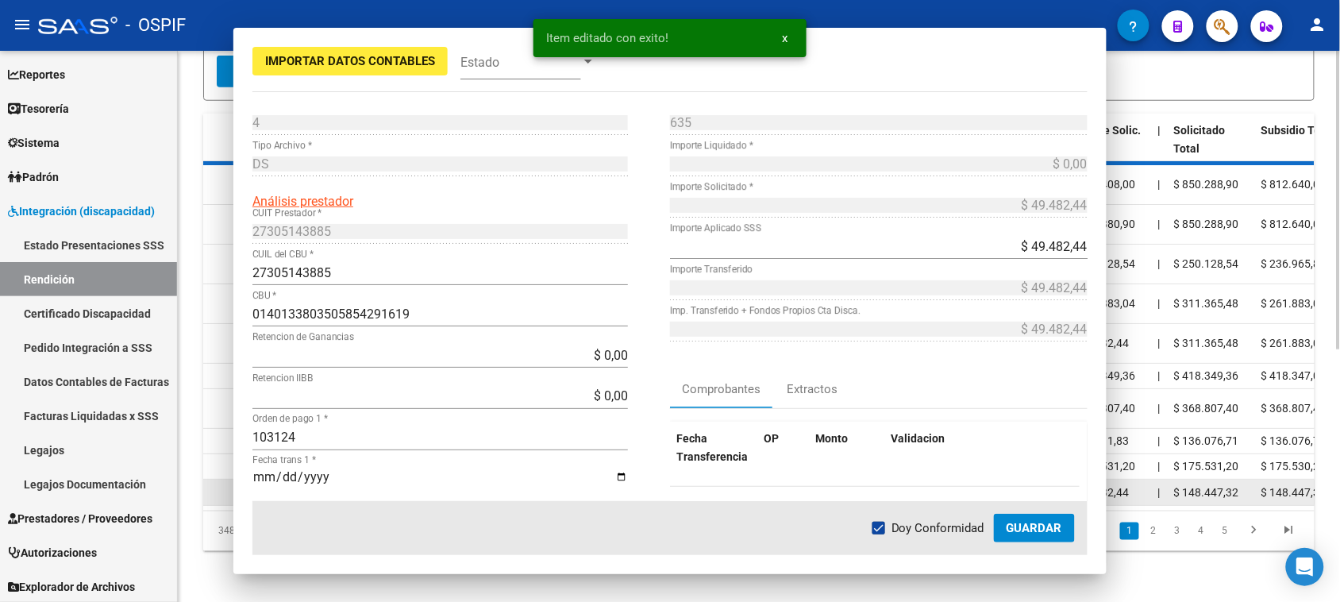
click at [248, 504] on datatable-body-cell at bounding box center [259, 491] width 56 height 25
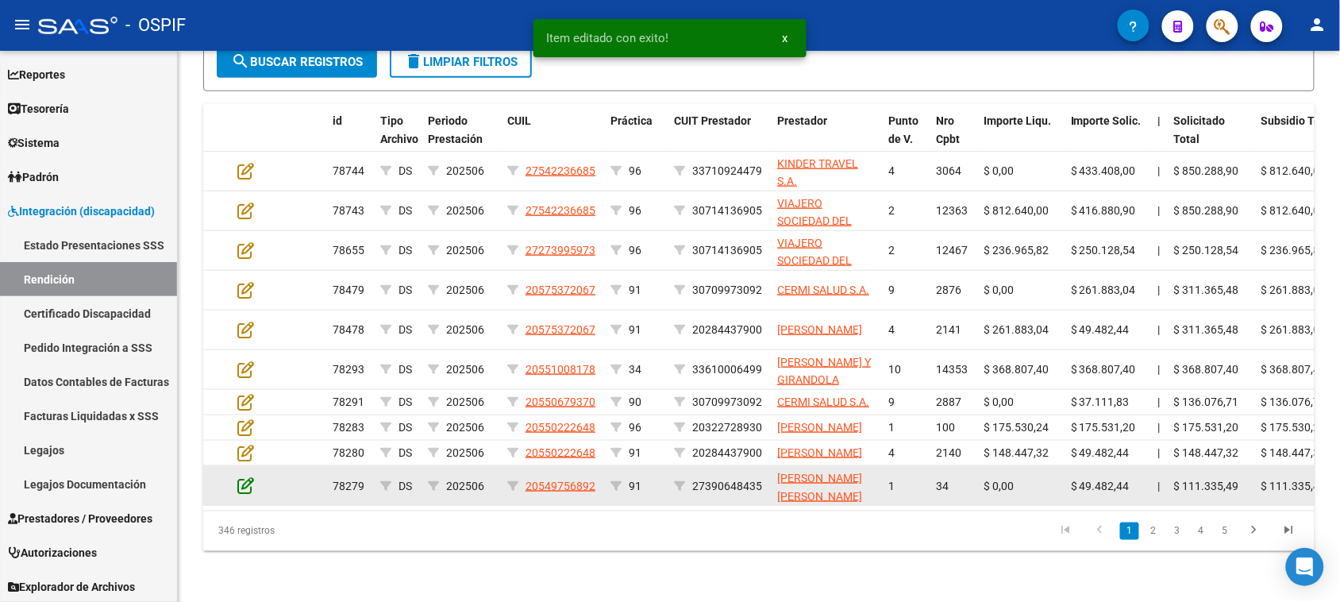
scroll to position [438, 0]
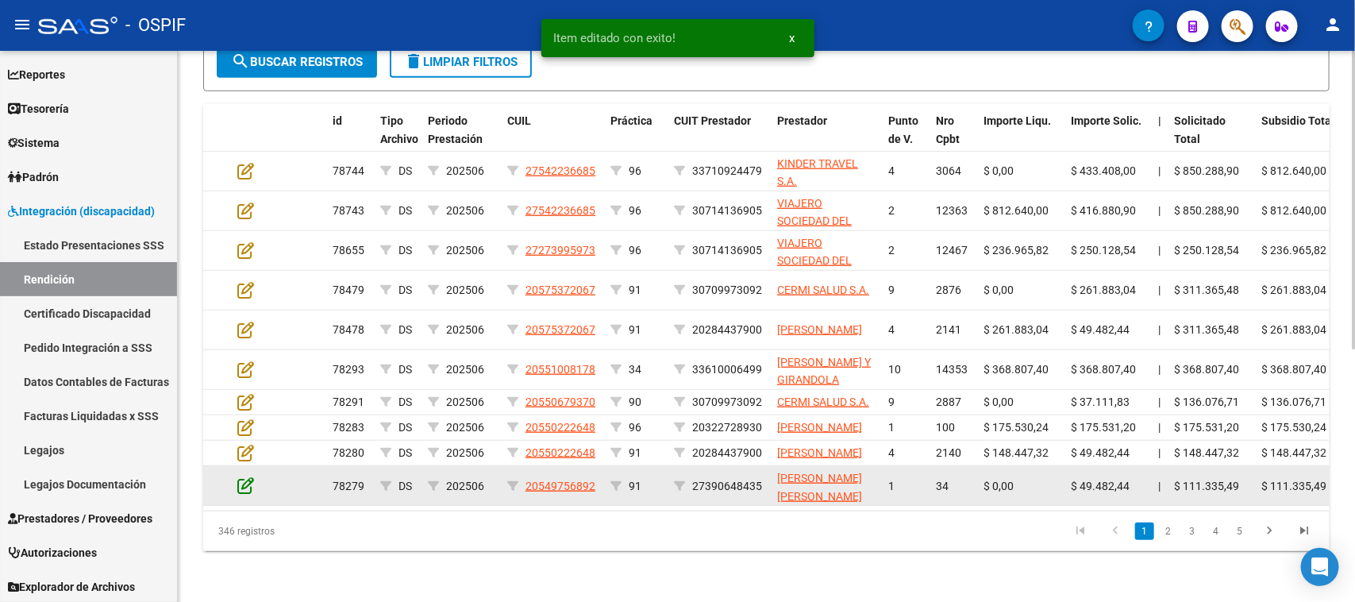
click at [244, 494] on icon at bounding box center [245, 484] width 17 height 17
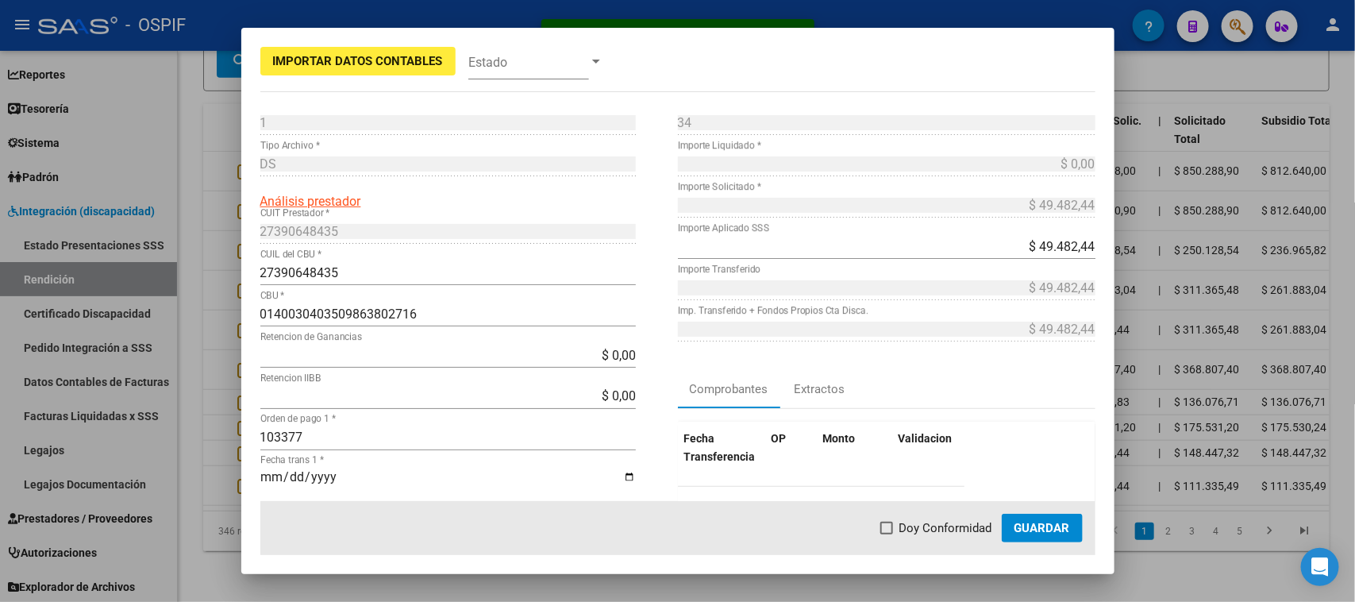
click at [867, 521] on mat-dialog-actions "Doy Conformidad Guardar" at bounding box center [677, 528] width 835 height 54
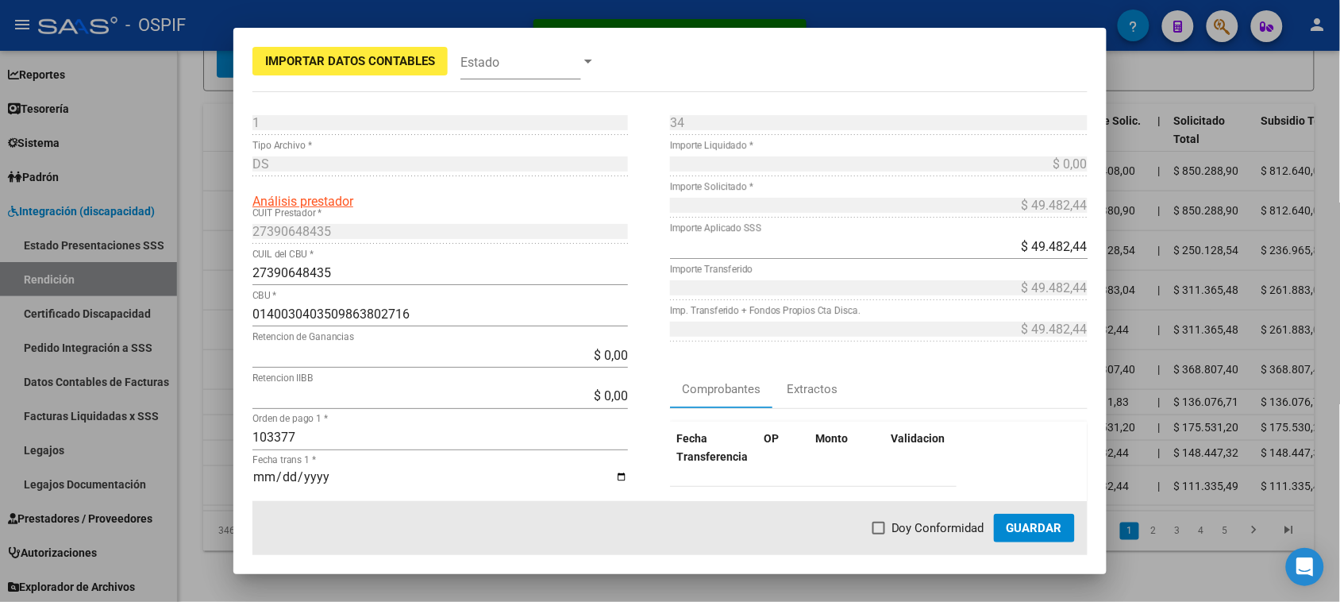
click at [901, 529] on span "Doy Conformidad" at bounding box center [937, 527] width 93 height 19
click at [879, 534] on input "Doy Conformidad" at bounding box center [878, 534] width 1 height 1
checkbox input "true"
click at [1025, 532] on span "Guardar" at bounding box center [1034, 528] width 56 height 14
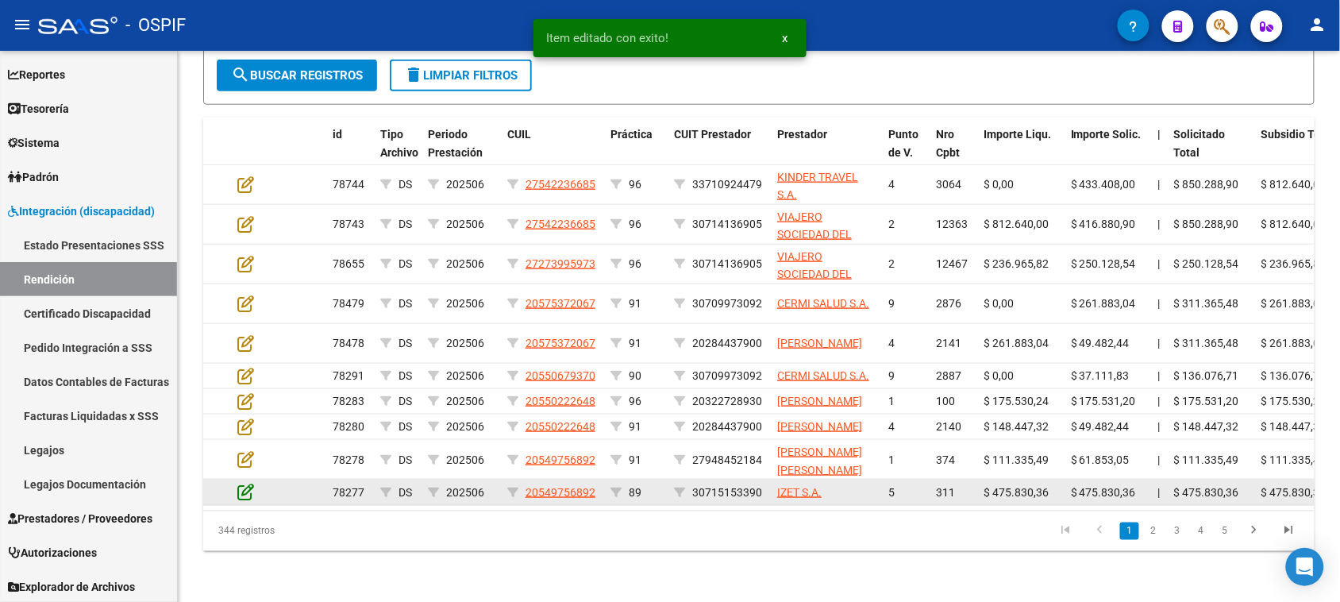
click at [248, 493] on icon at bounding box center [245, 491] width 17 height 17
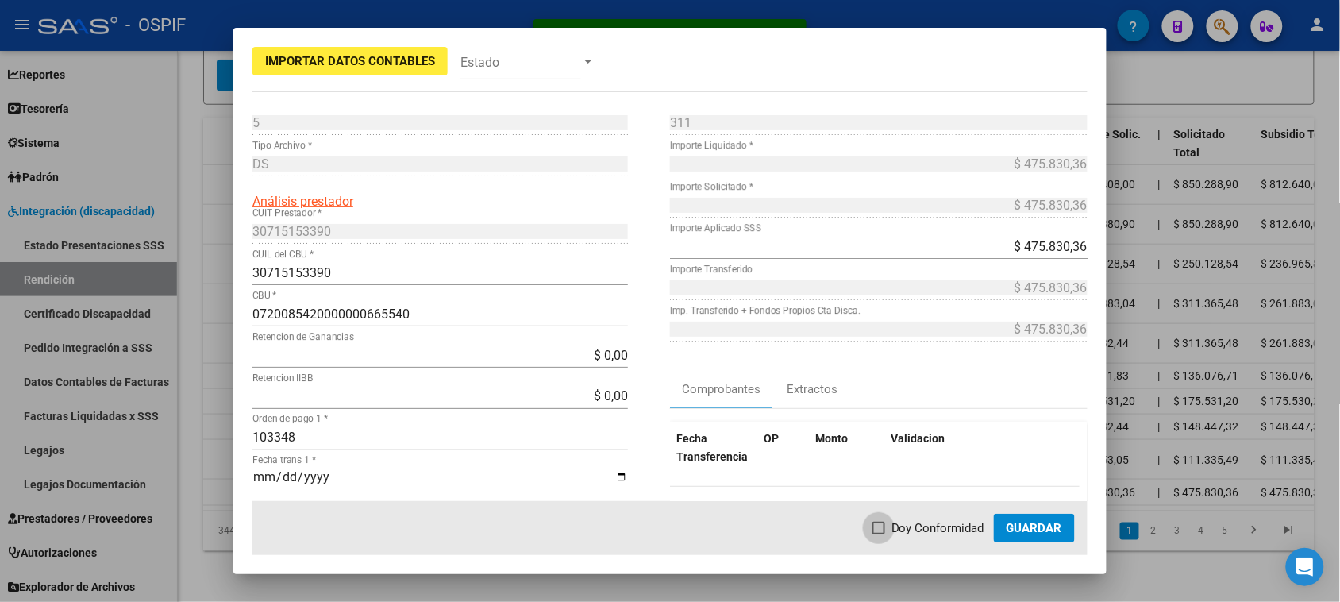
click at [883, 525] on span at bounding box center [878, 527] width 13 height 13
click at [879, 534] on input "Doy Conformidad" at bounding box center [878, 534] width 1 height 1
checkbox input "true"
click at [1022, 530] on span "Guardar" at bounding box center [1034, 528] width 56 height 14
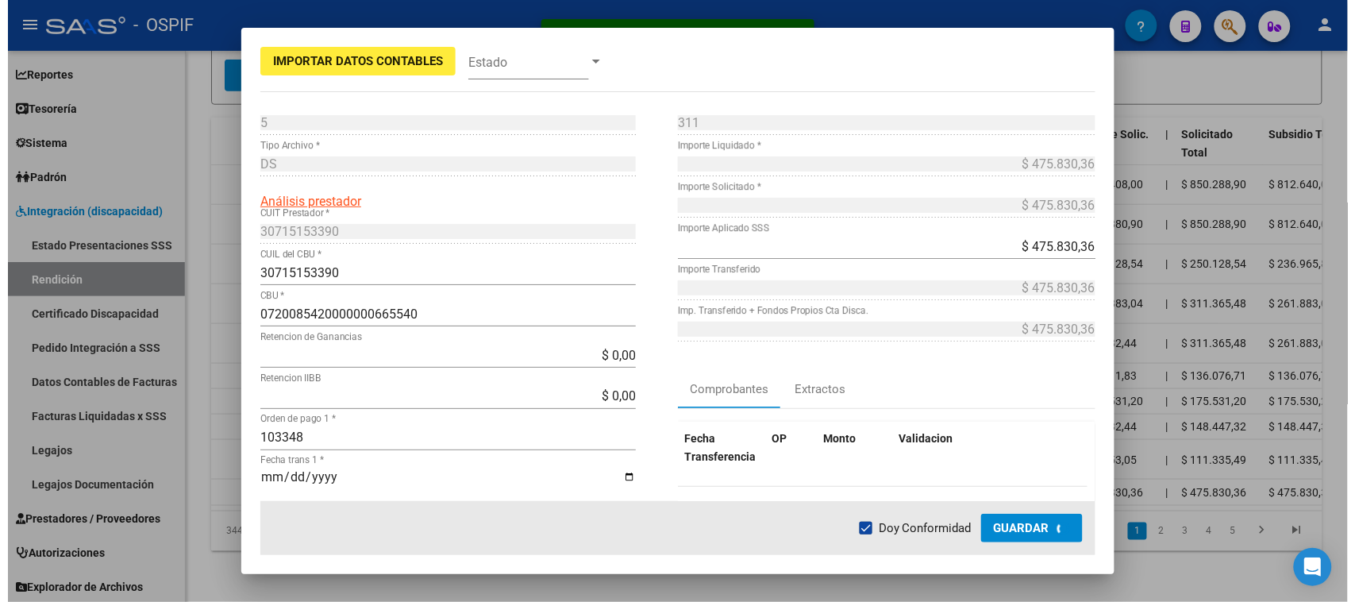
scroll to position [440, 0]
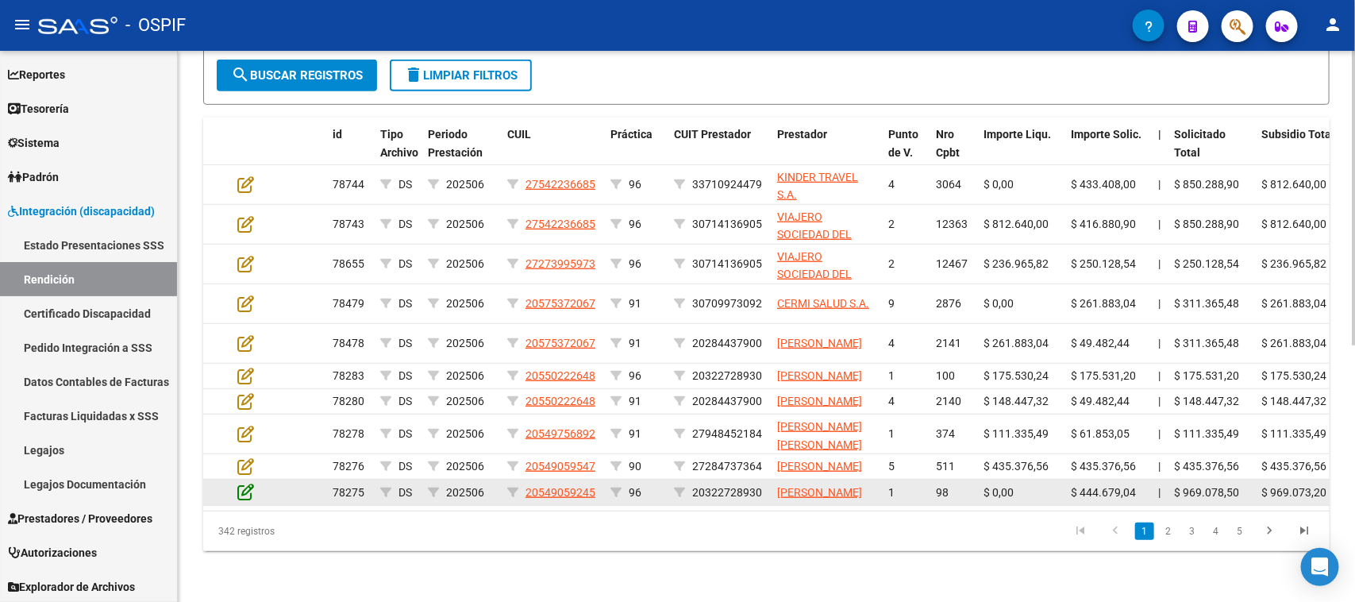
click at [242, 500] on icon at bounding box center [245, 491] width 17 height 17
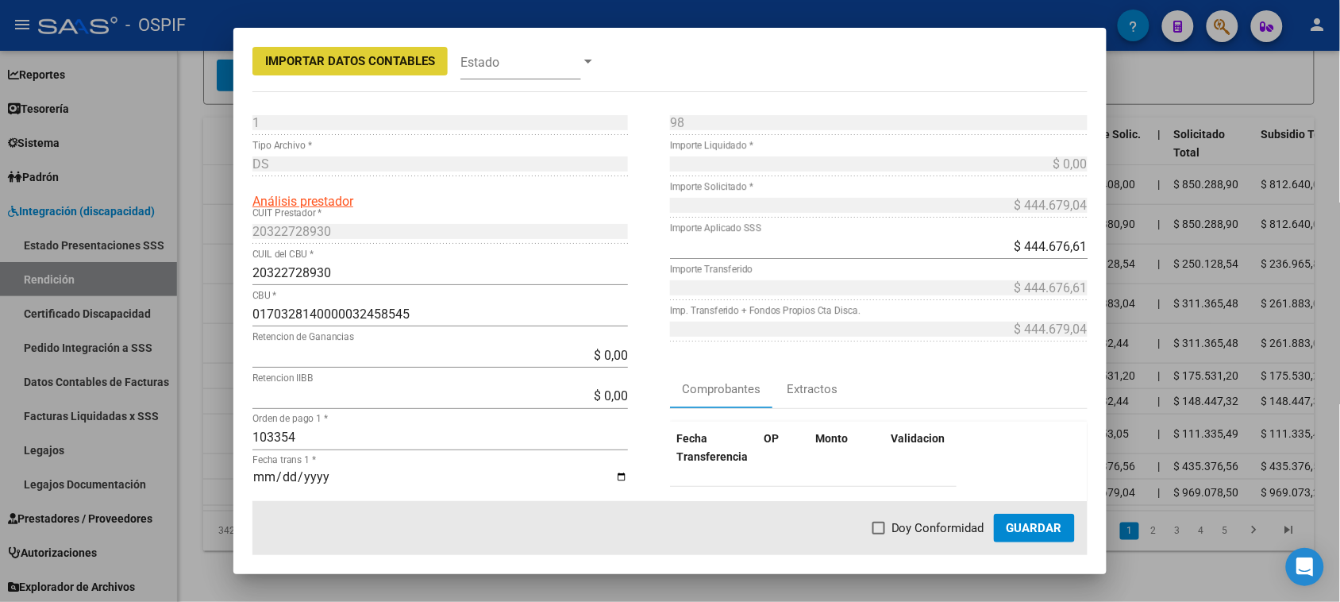
click at [885, 534] on span at bounding box center [878, 527] width 13 height 13
click at [879, 534] on input "Doy Conformidad" at bounding box center [878, 534] width 1 height 1
checkbox input "true"
click at [1038, 536] on button "Guardar" at bounding box center [1034, 527] width 81 height 29
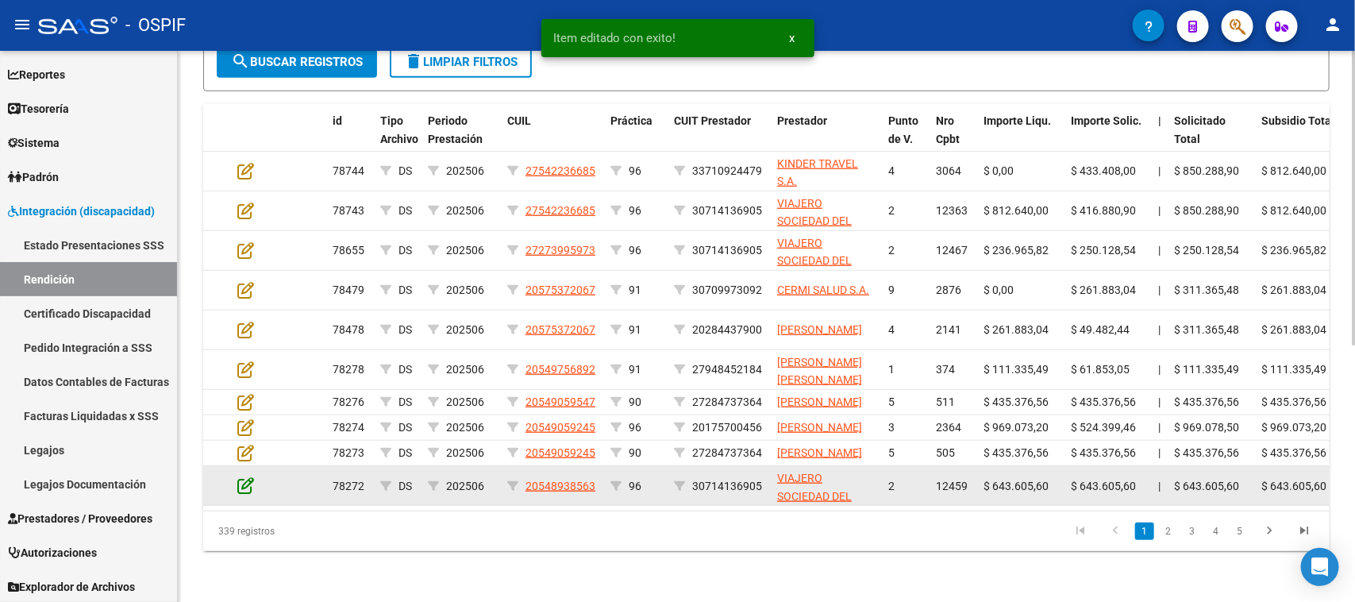
click at [243, 494] on icon at bounding box center [245, 484] width 17 height 17
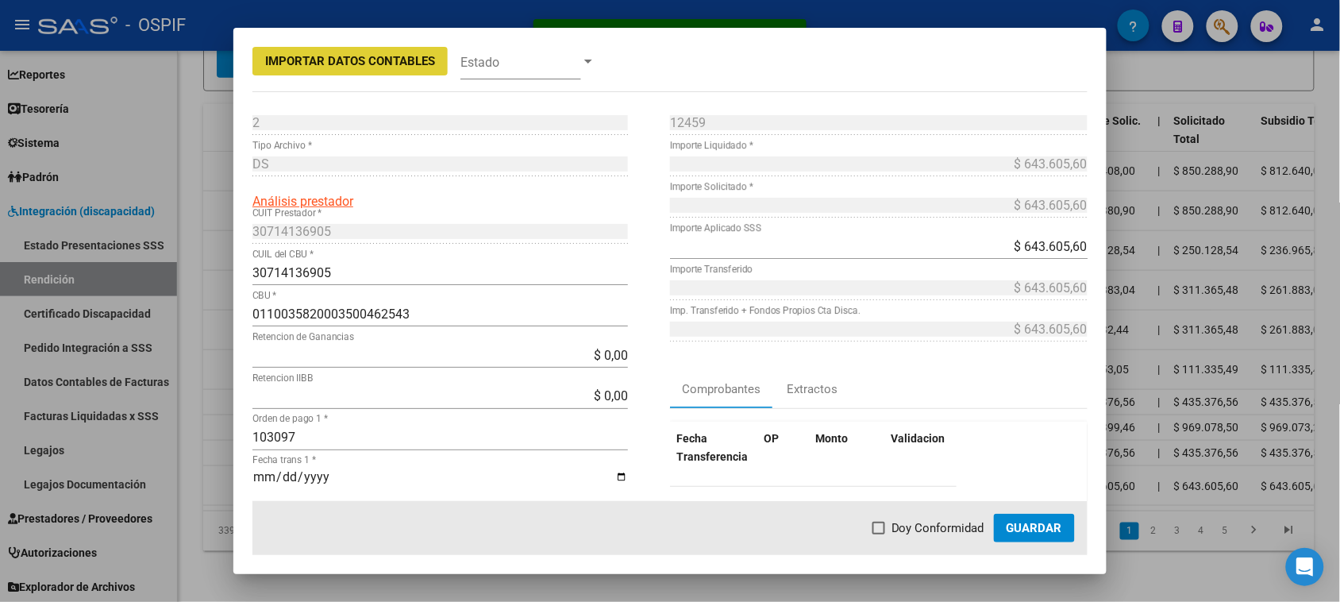
click at [890, 532] on label "Doy Conformidad" at bounding box center [928, 527] width 112 height 19
click at [879, 534] on input "Doy Conformidad" at bounding box center [878, 534] width 1 height 1
checkbox input "true"
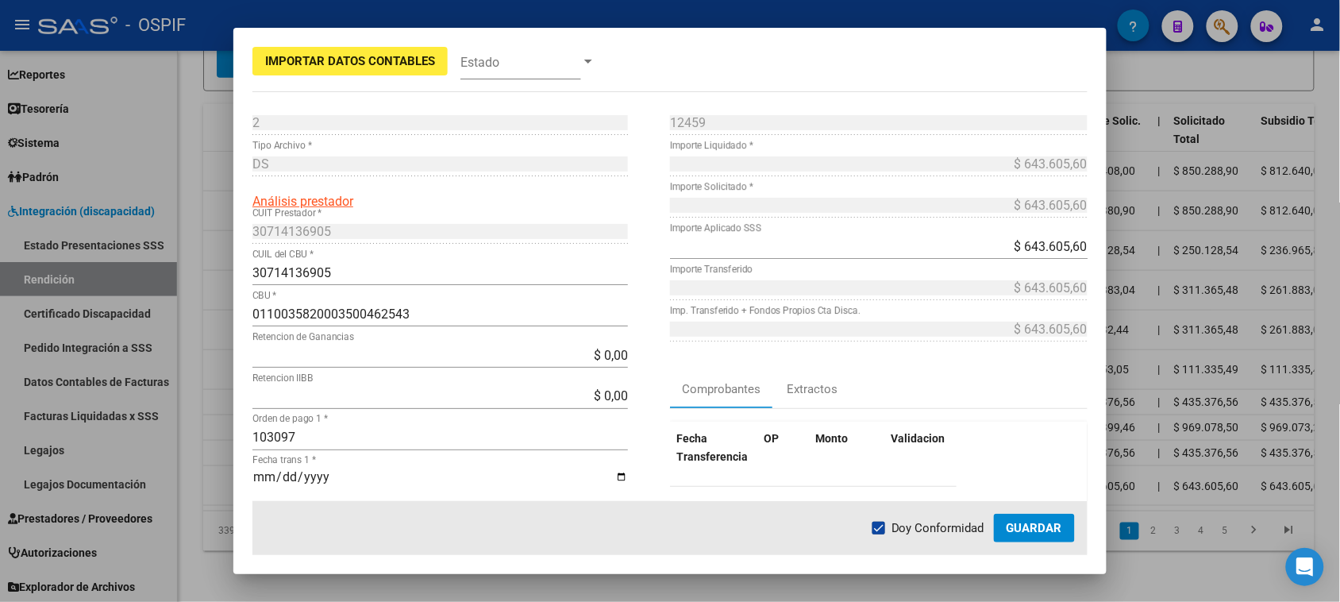
click at [1026, 522] on span "Guardar" at bounding box center [1034, 528] width 56 height 14
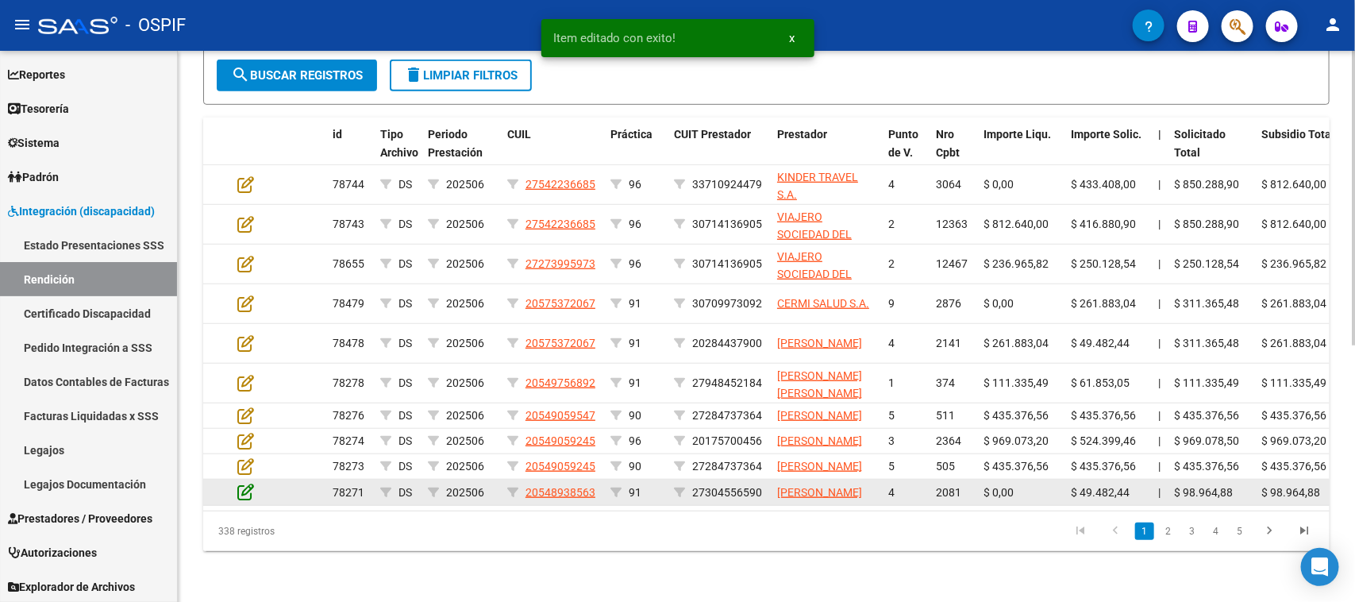
click at [247, 500] on icon at bounding box center [245, 491] width 17 height 17
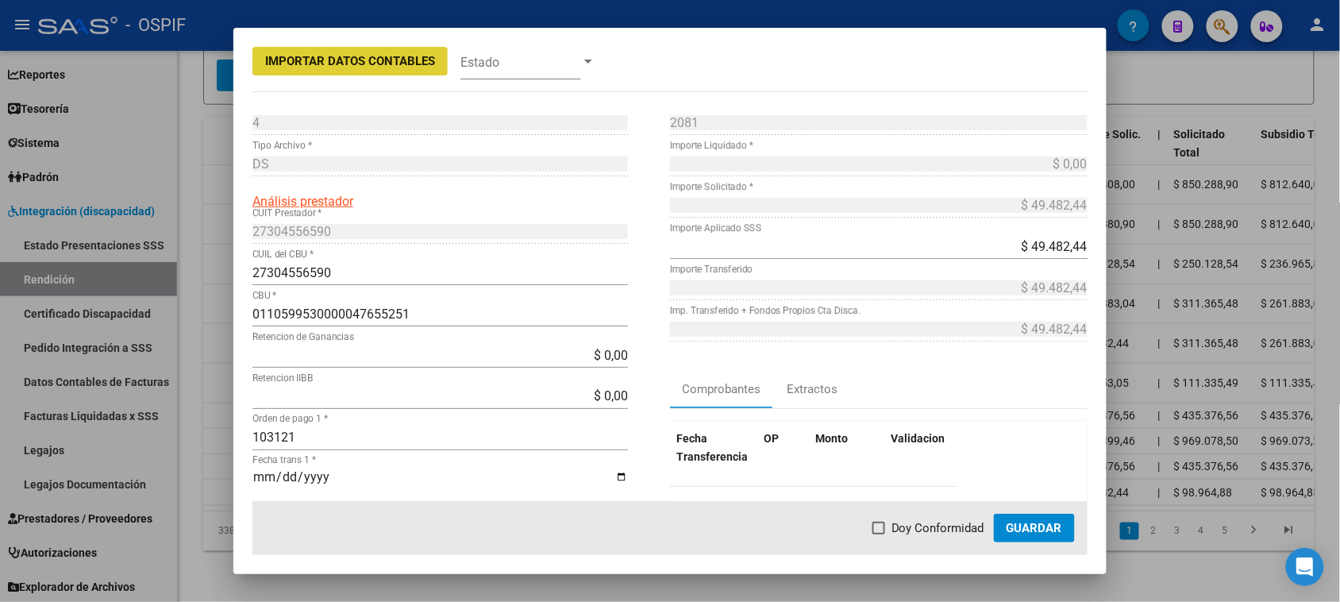
click at [902, 533] on span "Doy Conformidad" at bounding box center [937, 527] width 93 height 19
click at [879, 534] on input "Doy Conformidad" at bounding box center [878, 534] width 1 height 1
checkbox input "true"
click at [1013, 529] on span "Guardar" at bounding box center [1034, 528] width 56 height 14
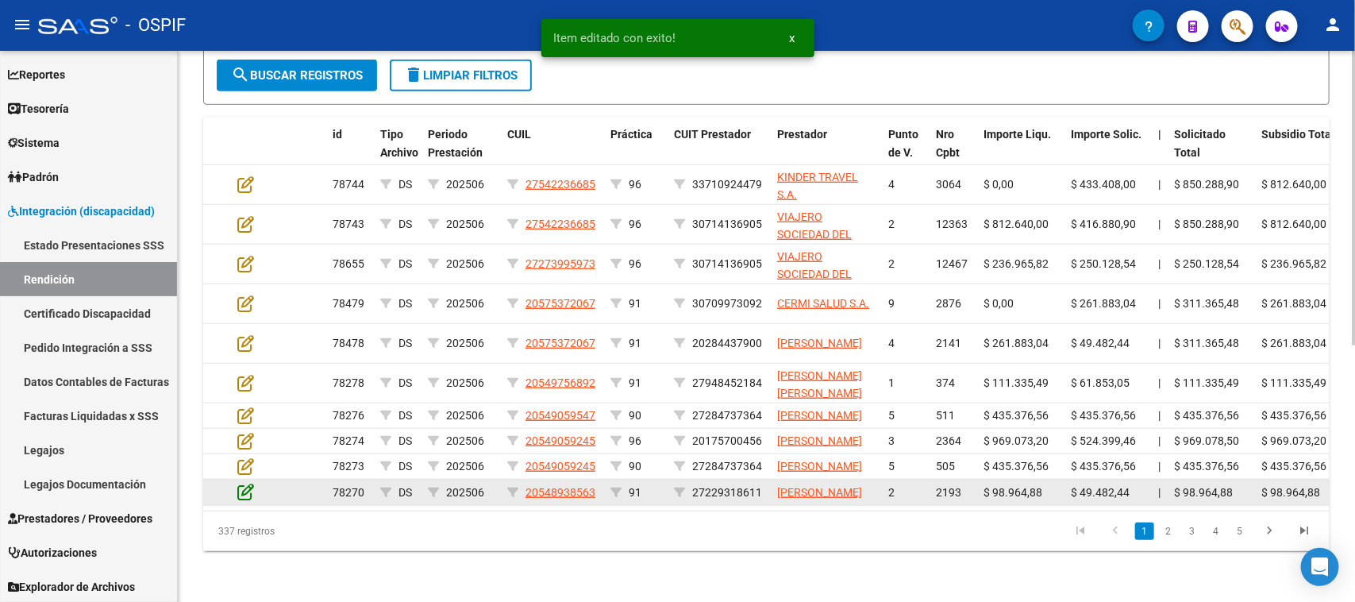
click at [247, 500] on icon at bounding box center [245, 491] width 17 height 17
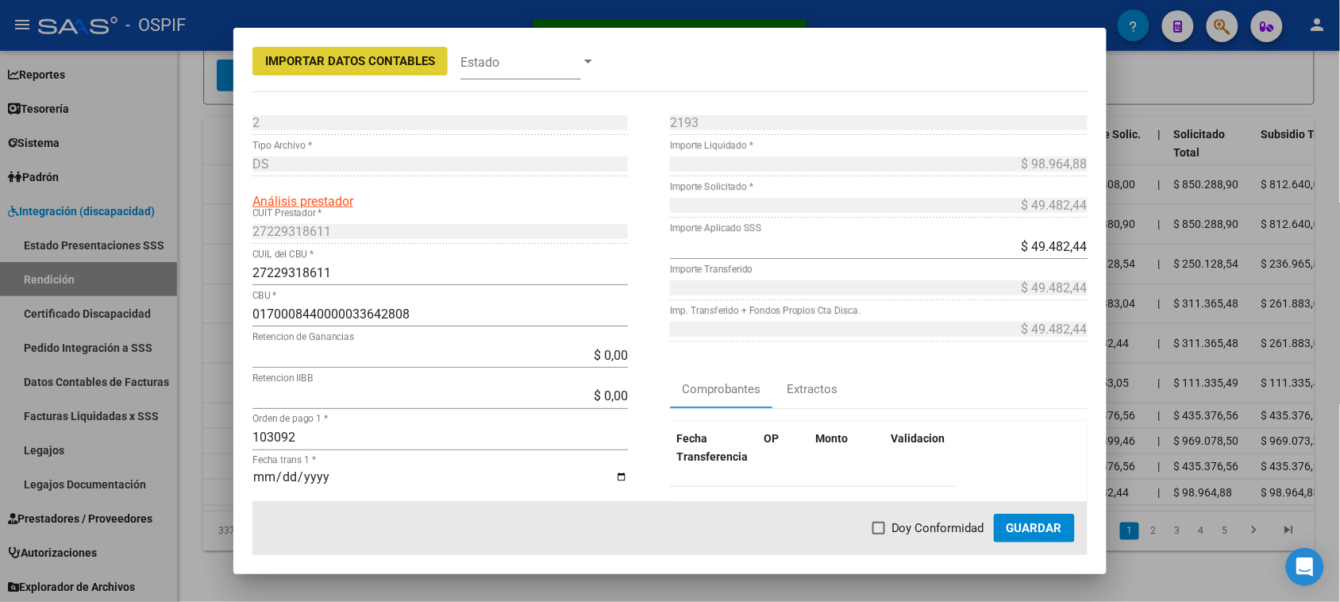
click at [875, 524] on span at bounding box center [878, 527] width 13 height 13
click at [878, 534] on input "Doy Conformidad" at bounding box center [878, 534] width 1 height 1
checkbox input "true"
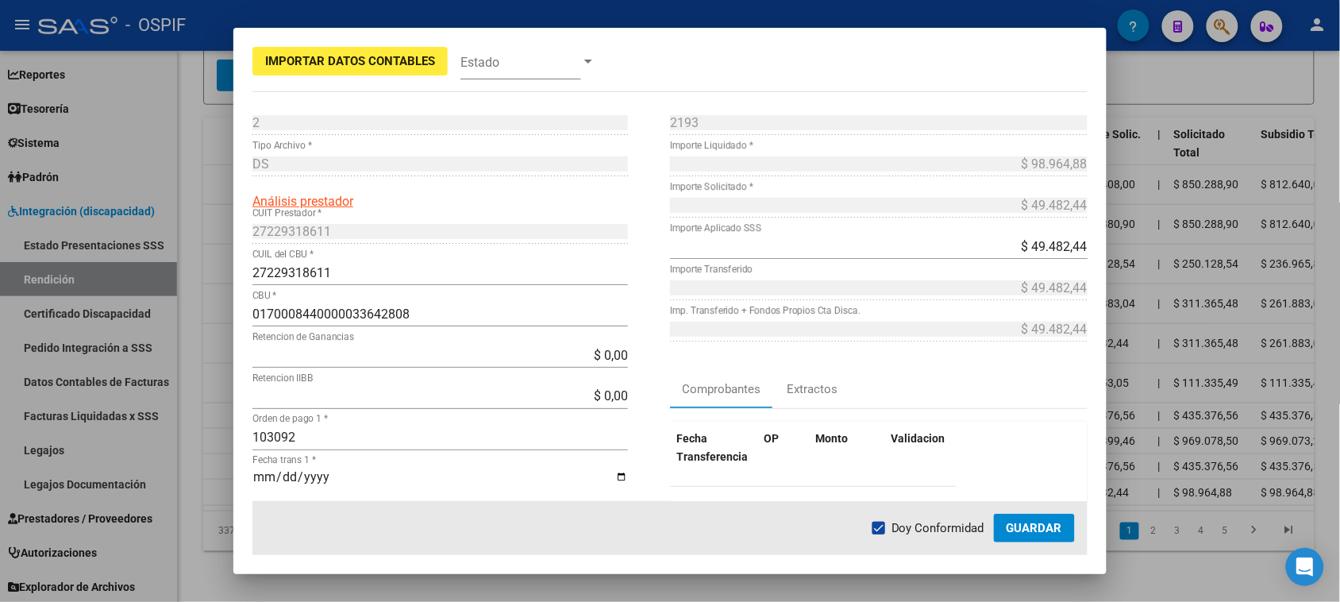
click at [1032, 525] on span "Guardar" at bounding box center [1034, 528] width 56 height 14
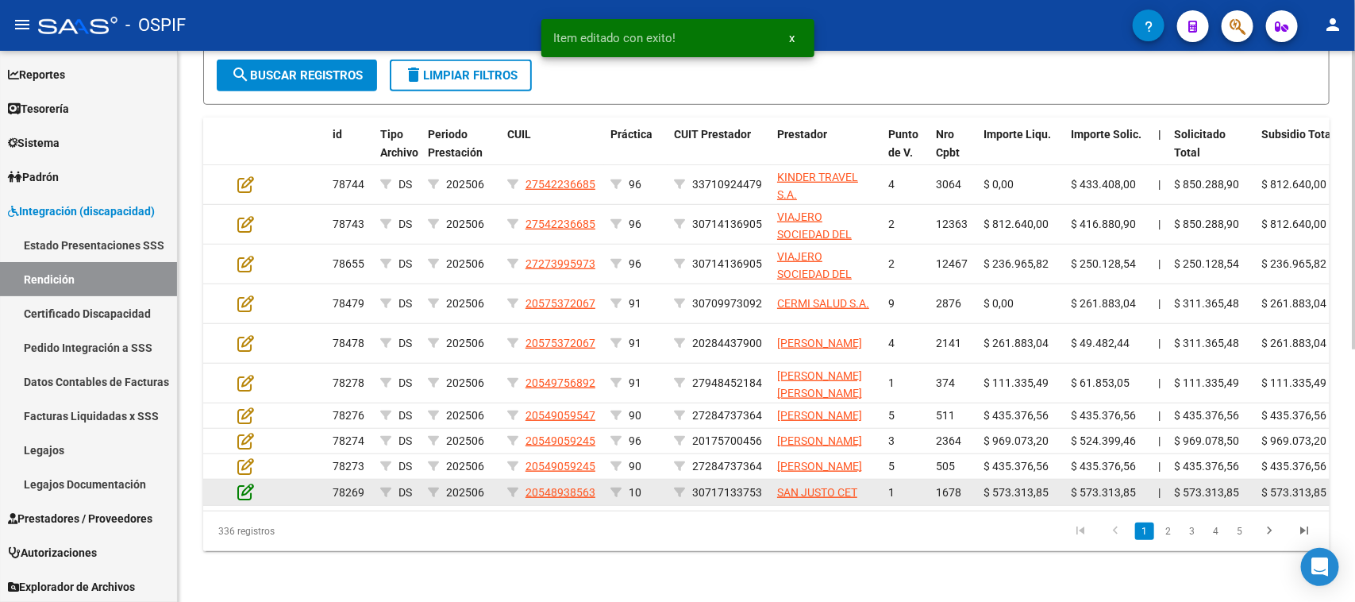
click at [244, 498] on icon at bounding box center [245, 491] width 17 height 17
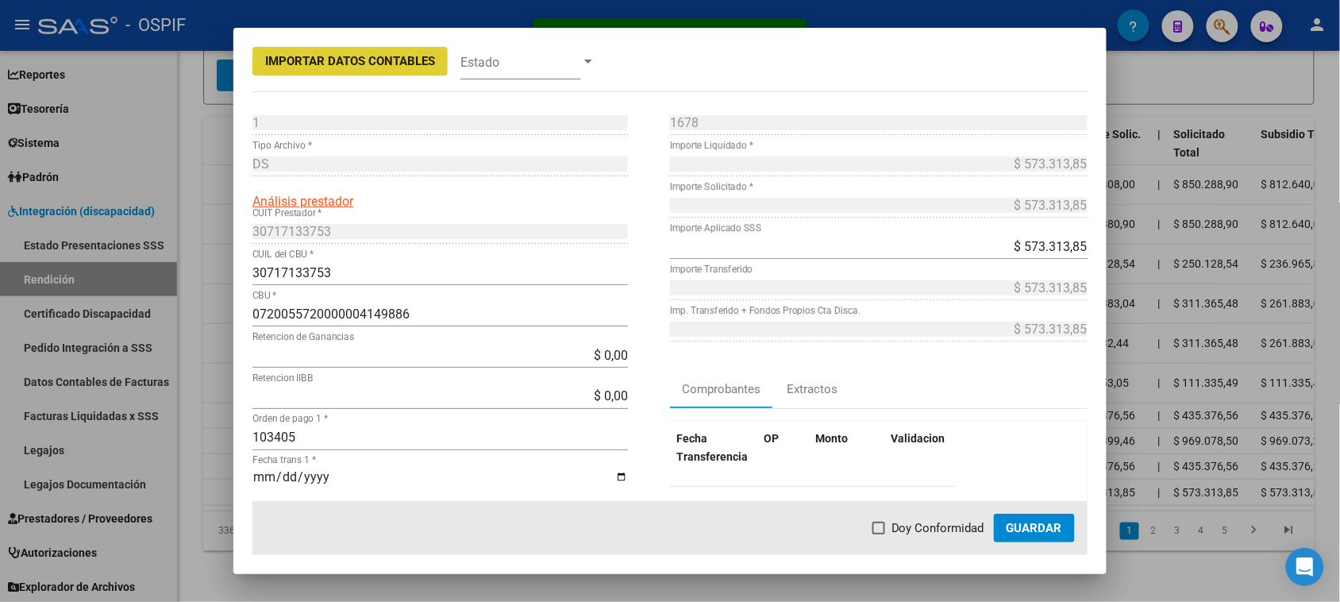
click at [890, 533] on label "Doy Conformidad" at bounding box center [928, 527] width 112 height 19
click at [879, 534] on input "Doy Conformidad" at bounding box center [878, 534] width 1 height 1
checkbox input "true"
click at [1036, 526] on span "Guardar" at bounding box center [1034, 528] width 56 height 14
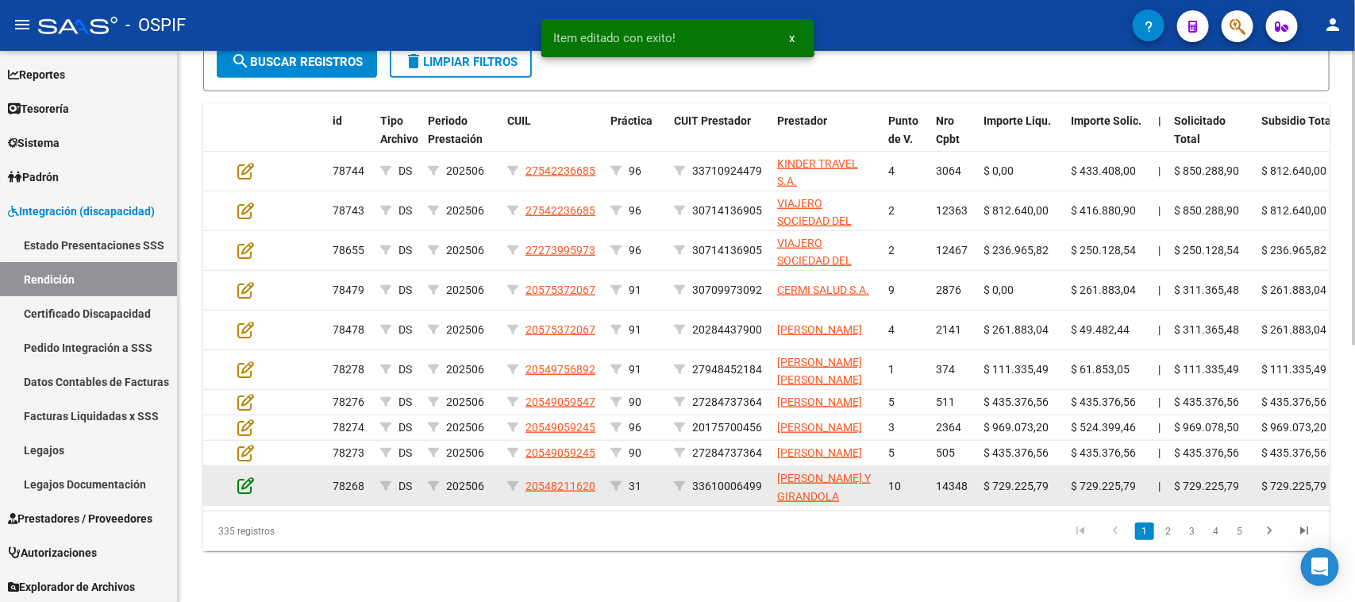
click at [248, 494] on icon at bounding box center [245, 484] width 17 height 17
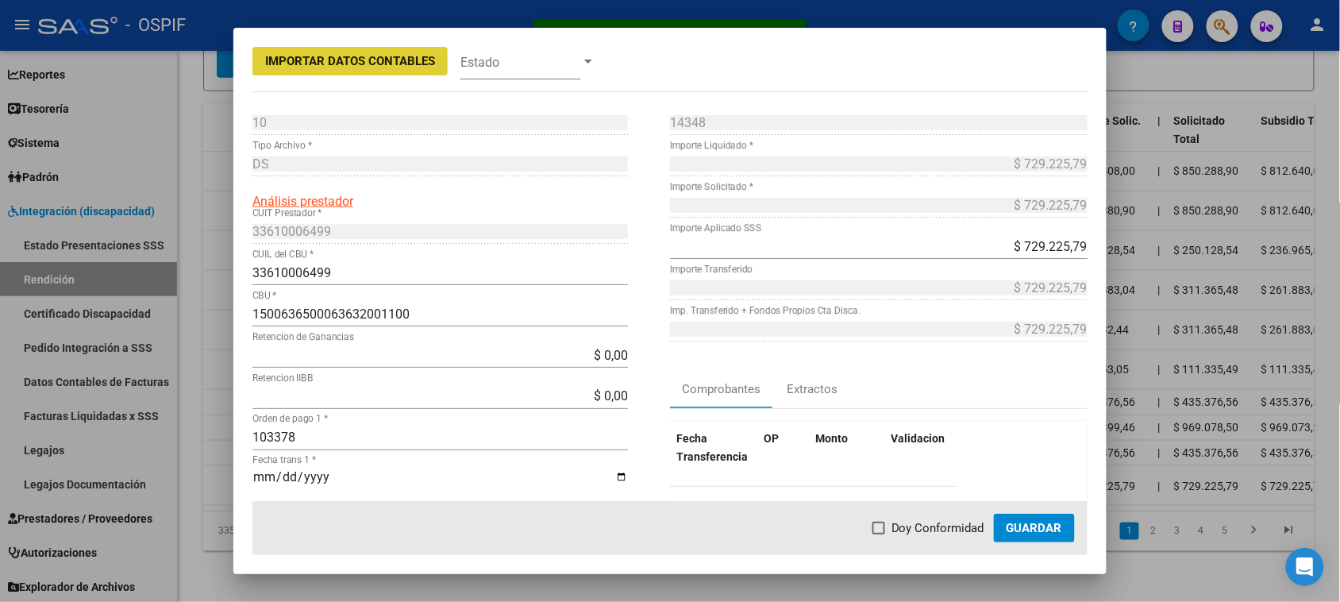
click at [919, 529] on span "Doy Conformidad" at bounding box center [937, 527] width 93 height 19
click at [879, 534] on input "Doy Conformidad" at bounding box center [878, 534] width 1 height 1
checkbox input "true"
click at [1042, 521] on span "Guardar" at bounding box center [1034, 528] width 56 height 14
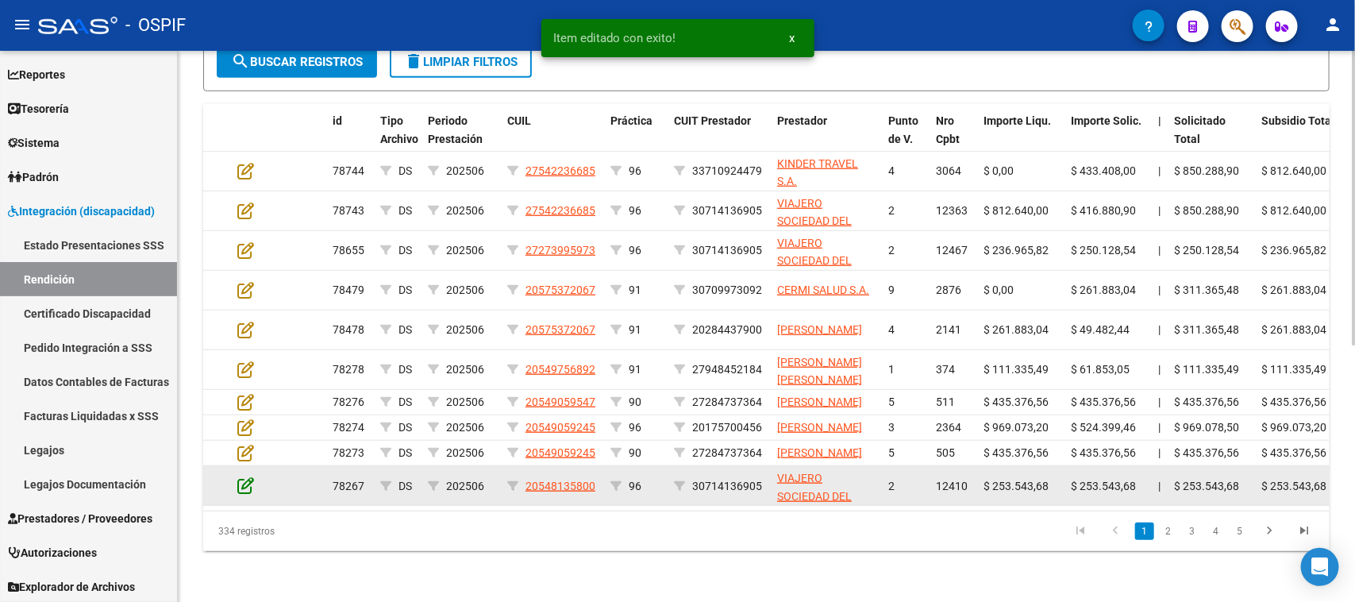
click at [242, 494] on icon at bounding box center [245, 484] width 17 height 17
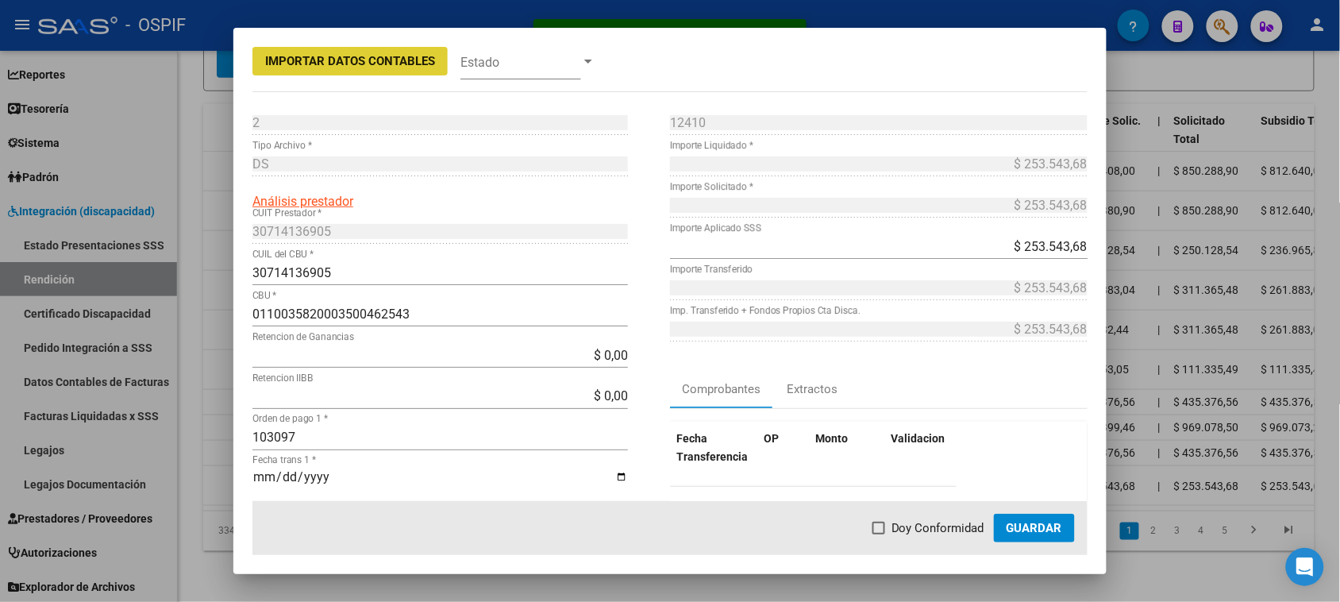
click at [950, 521] on span "Doy Conformidad" at bounding box center [937, 527] width 93 height 19
click at [879, 534] on input "Doy Conformidad" at bounding box center [878, 534] width 1 height 1
checkbox input "true"
click at [1021, 522] on span "Guardar" at bounding box center [1034, 528] width 56 height 14
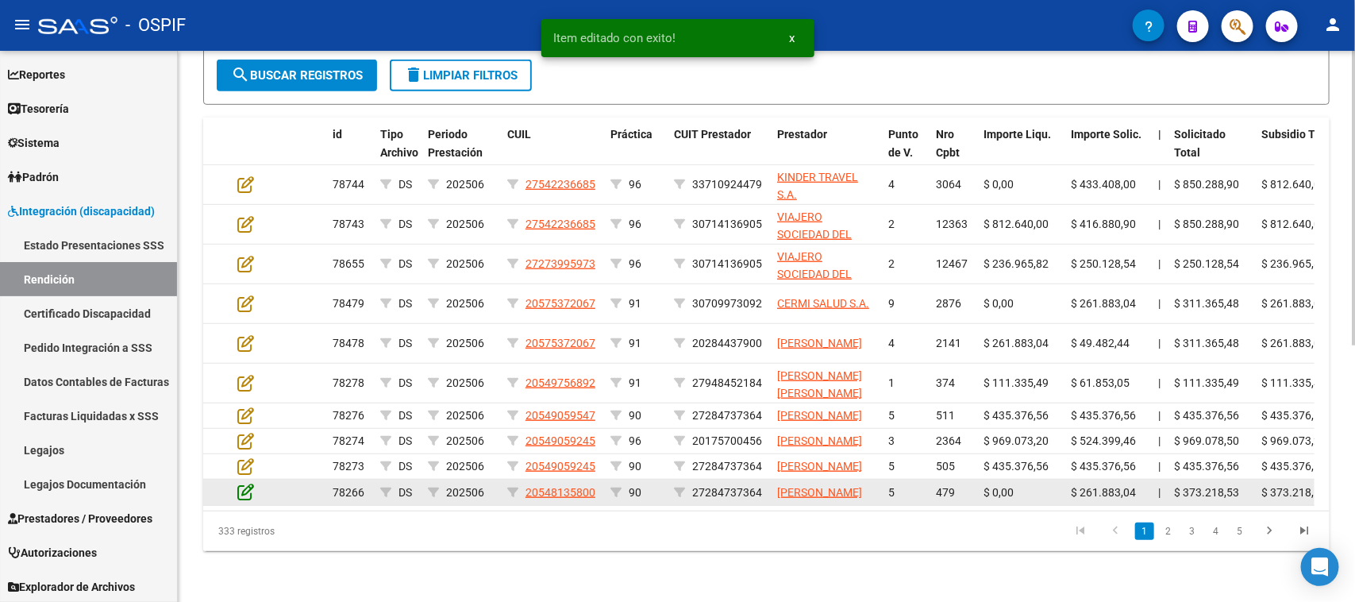
click at [244, 500] on icon at bounding box center [245, 491] width 17 height 17
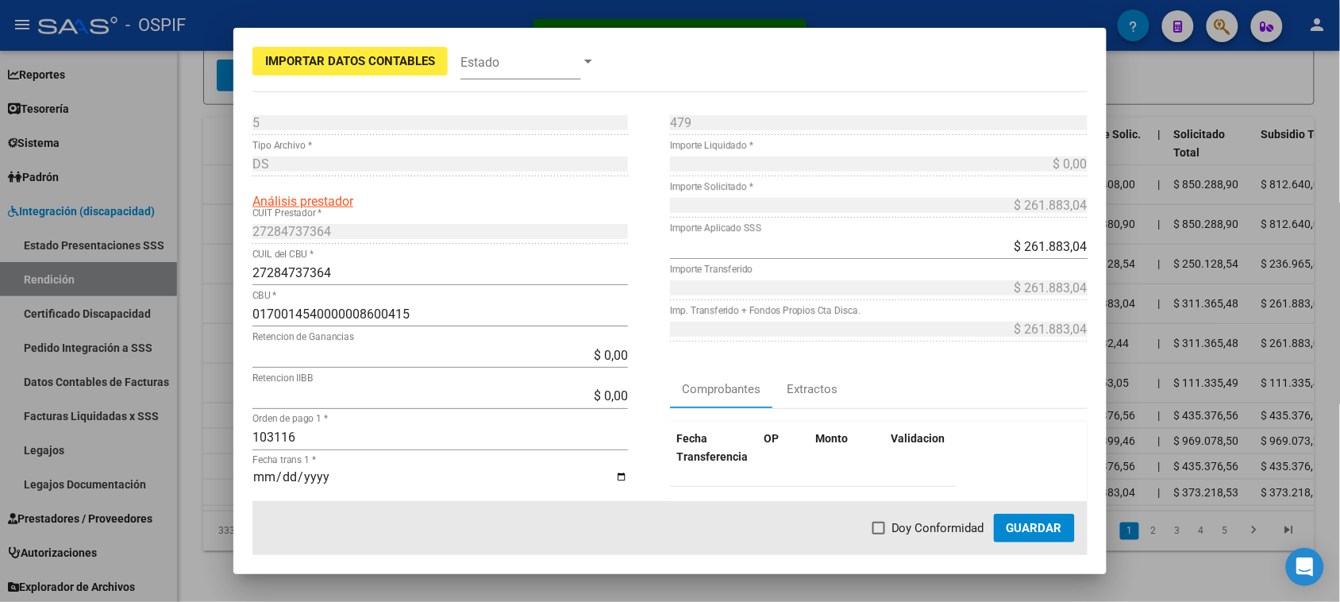
click at [945, 525] on span "Doy Conformidad" at bounding box center [937, 527] width 93 height 19
click at [879, 534] on input "Doy Conformidad" at bounding box center [878, 534] width 1 height 1
checkbox input "true"
click at [1008, 525] on span "Guardar" at bounding box center [1034, 528] width 56 height 14
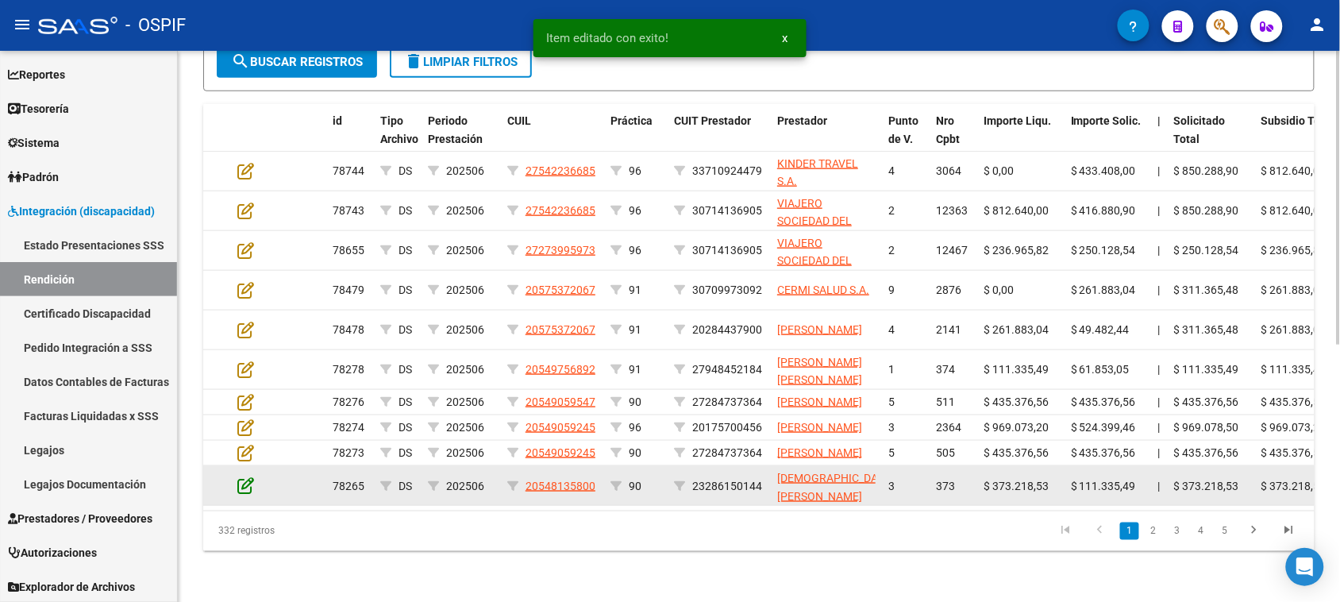
click at [248, 494] on icon at bounding box center [245, 484] width 17 height 17
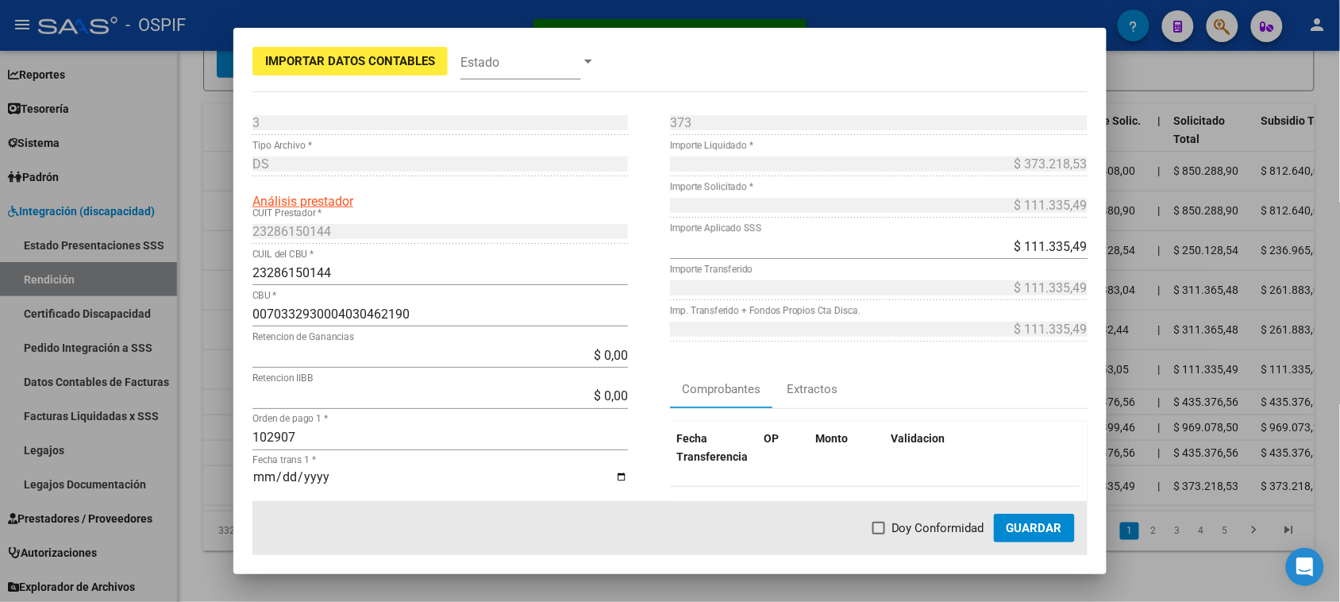
click at [927, 532] on span "Doy Conformidad" at bounding box center [937, 527] width 93 height 19
click at [879, 534] on input "Doy Conformidad" at bounding box center [878, 534] width 1 height 1
checkbox input "true"
click at [1018, 533] on span "Guardar" at bounding box center [1034, 528] width 56 height 14
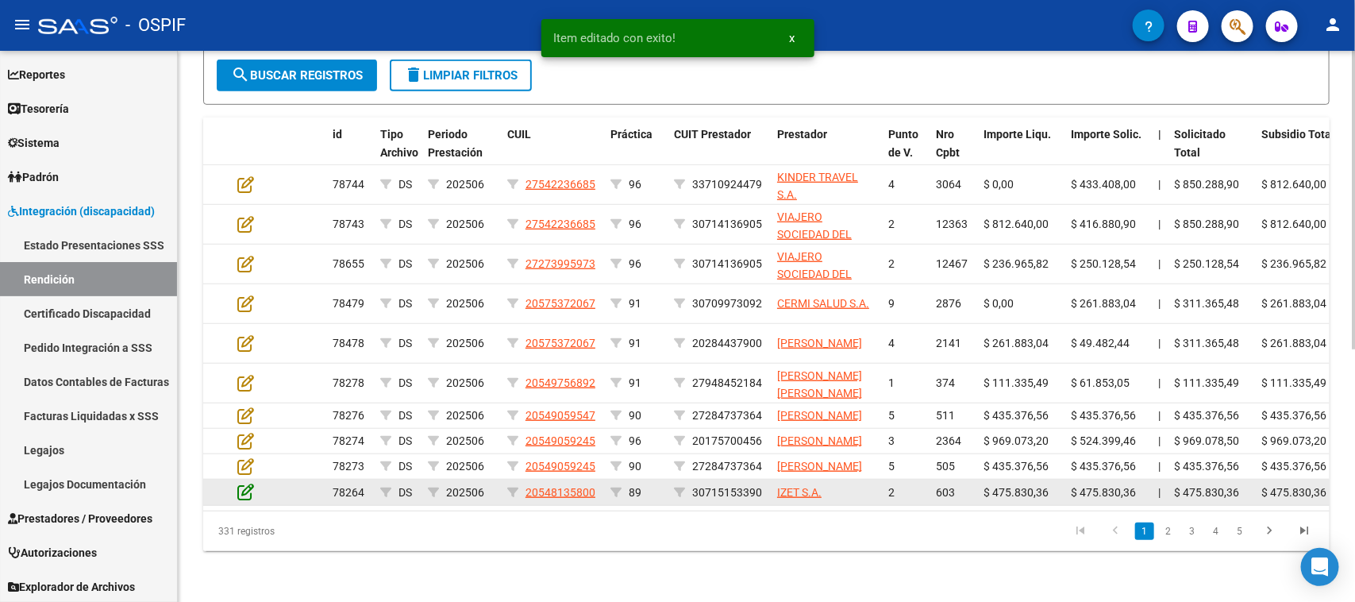
click at [244, 498] on icon at bounding box center [245, 491] width 17 height 17
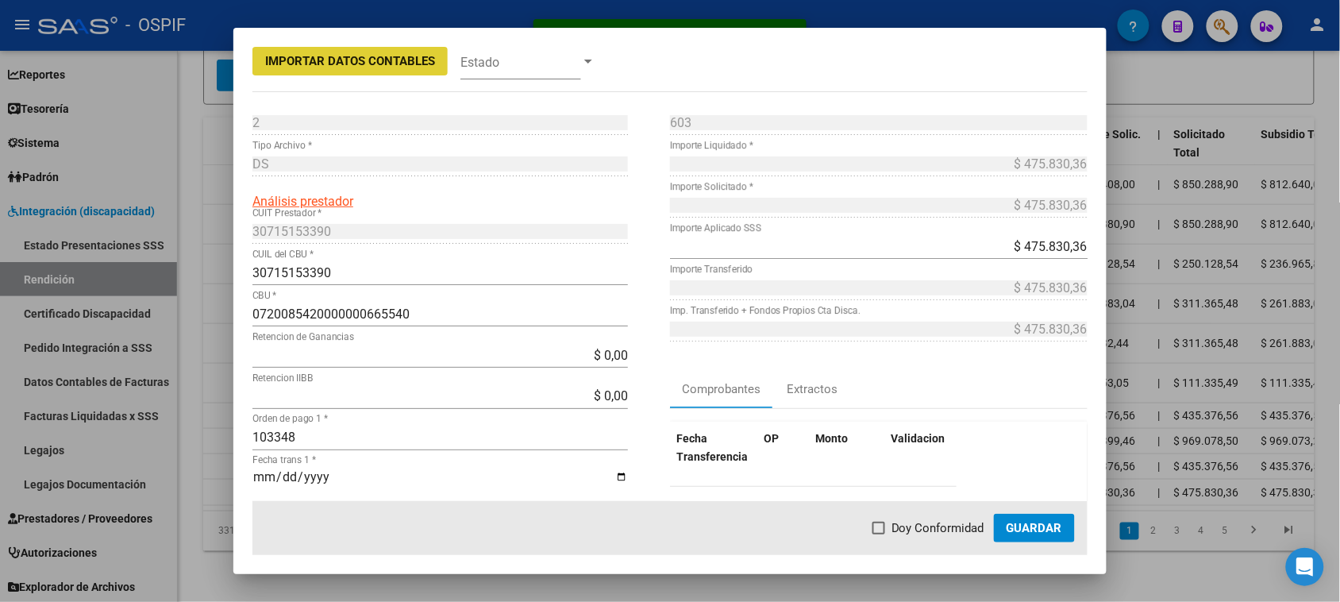
click at [902, 525] on span "Doy Conformidad" at bounding box center [937, 527] width 93 height 19
click at [879, 534] on input "Doy Conformidad" at bounding box center [878, 534] width 1 height 1
checkbox input "true"
click at [1008, 530] on span "Guardar" at bounding box center [1034, 528] width 56 height 14
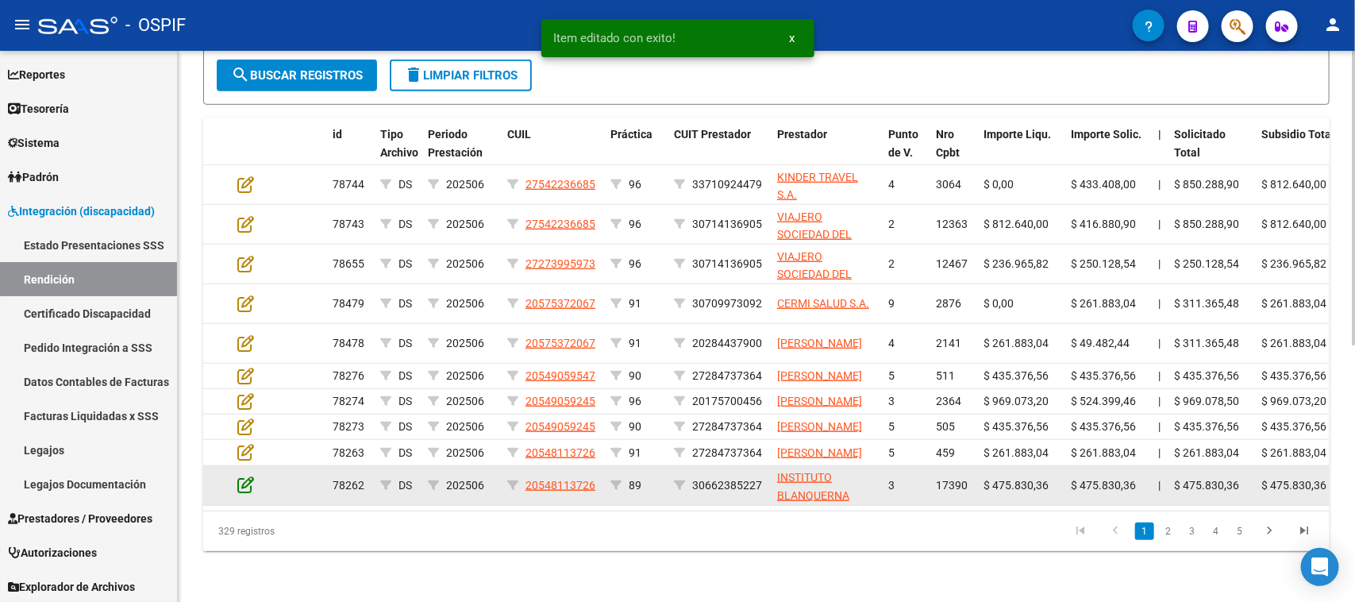
click at [246, 493] on icon at bounding box center [245, 483] width 17 height 17
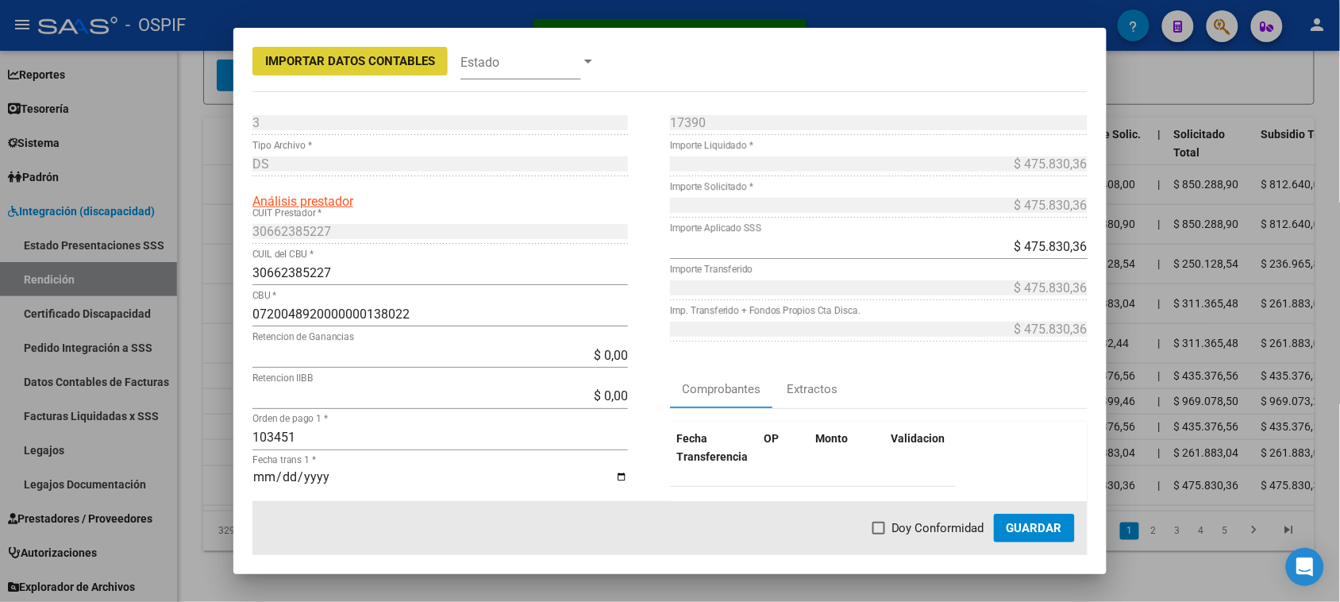
click at [906, 528] on span "Doy Conformidad" at bounding box center [937, 527] width 93 height 19
click at [879, 534] on input "Doy Conformidad" at bounding box center [878, 534] width 1 height 1
checkbox input "true"
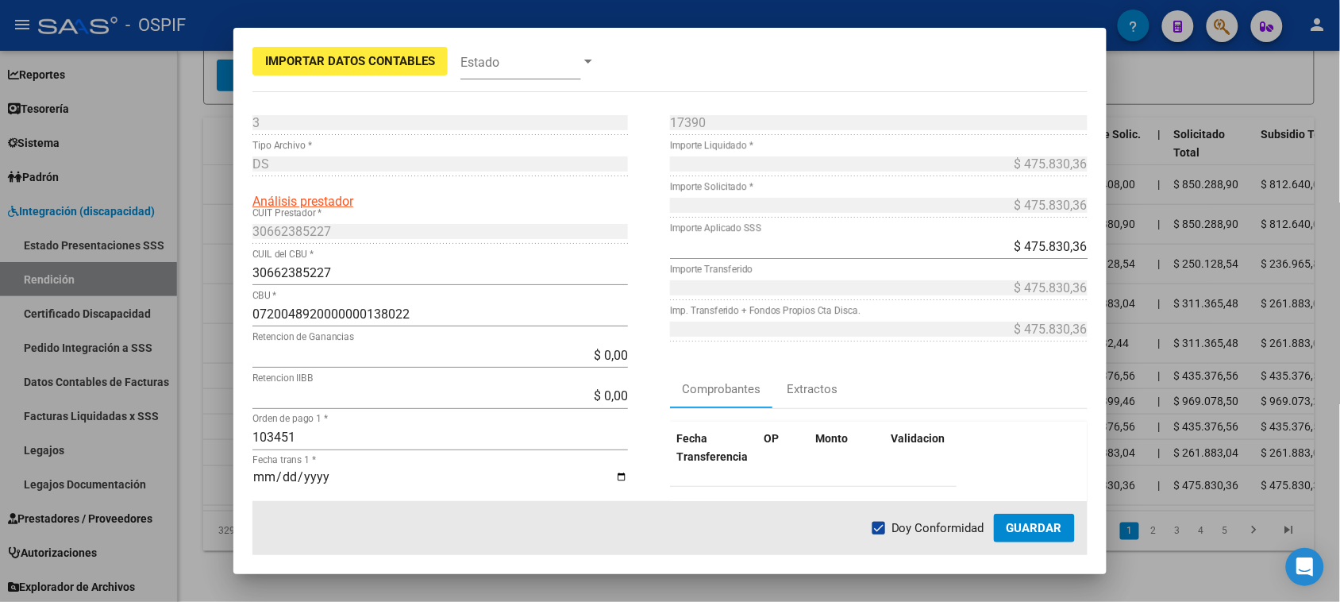
click at [1009, 528] on span "Guardar" at bounding box center [1034, 528] width 56 height 14
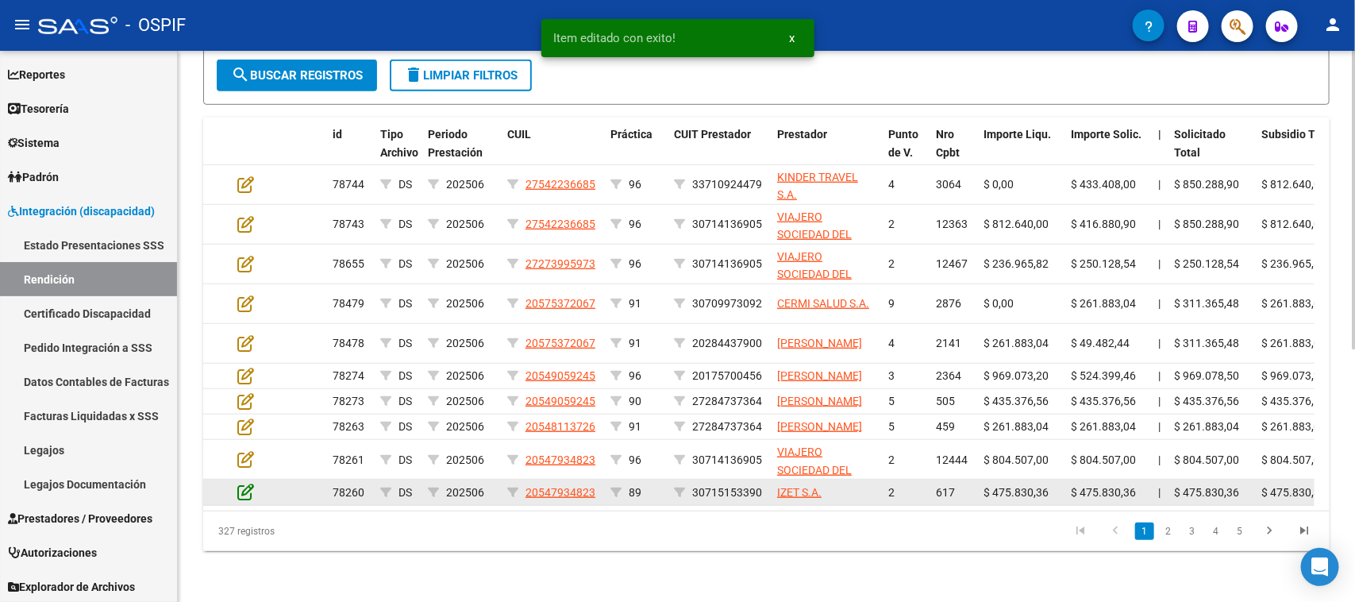
click at [240, 500] on icon at bounding box center [245, 491] width 17 height 17
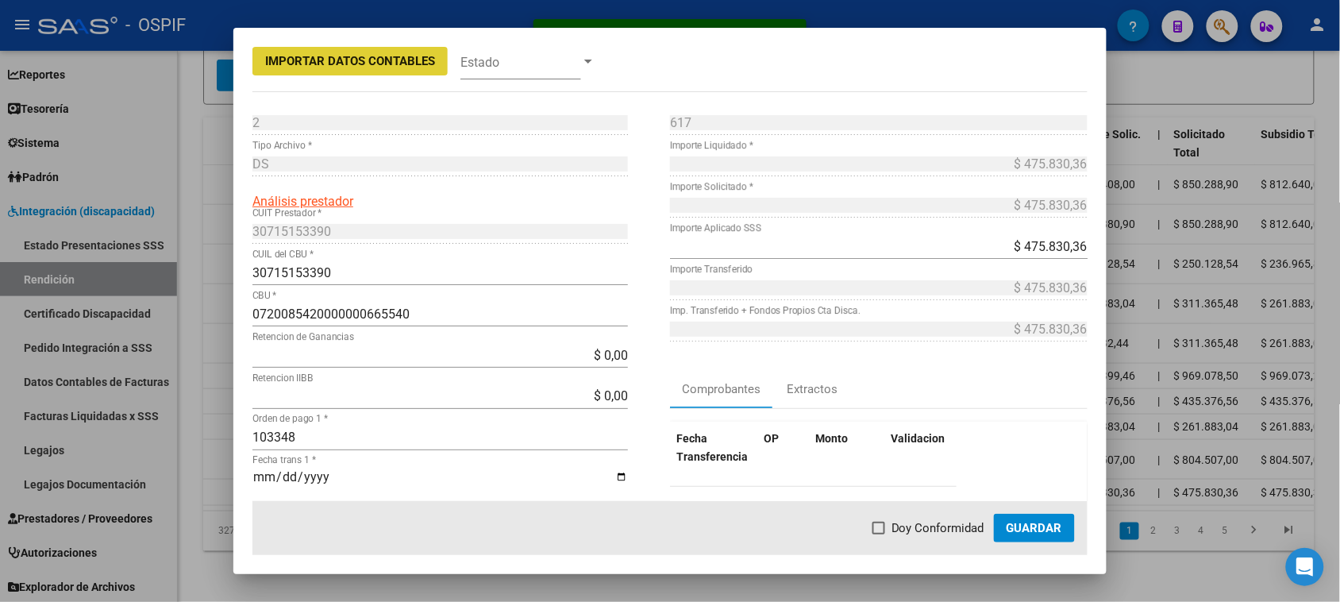
drag, startPoint x: 910, startPoint y: 521, endPoint x: 1013, endPoint y: 521, distance: 103.2
click at [911, 521] on span "Doy Conformidad" at bounding box center [937, 527] width 93 height 19
click at [879, 534] on input "Doy Conformidad" at bounding box center [878, 534] width 1 height 1
checkbox input "true"
click at [1028, 521] on span "Guardar" at bounding box center [1034, 528] width 56 height 14
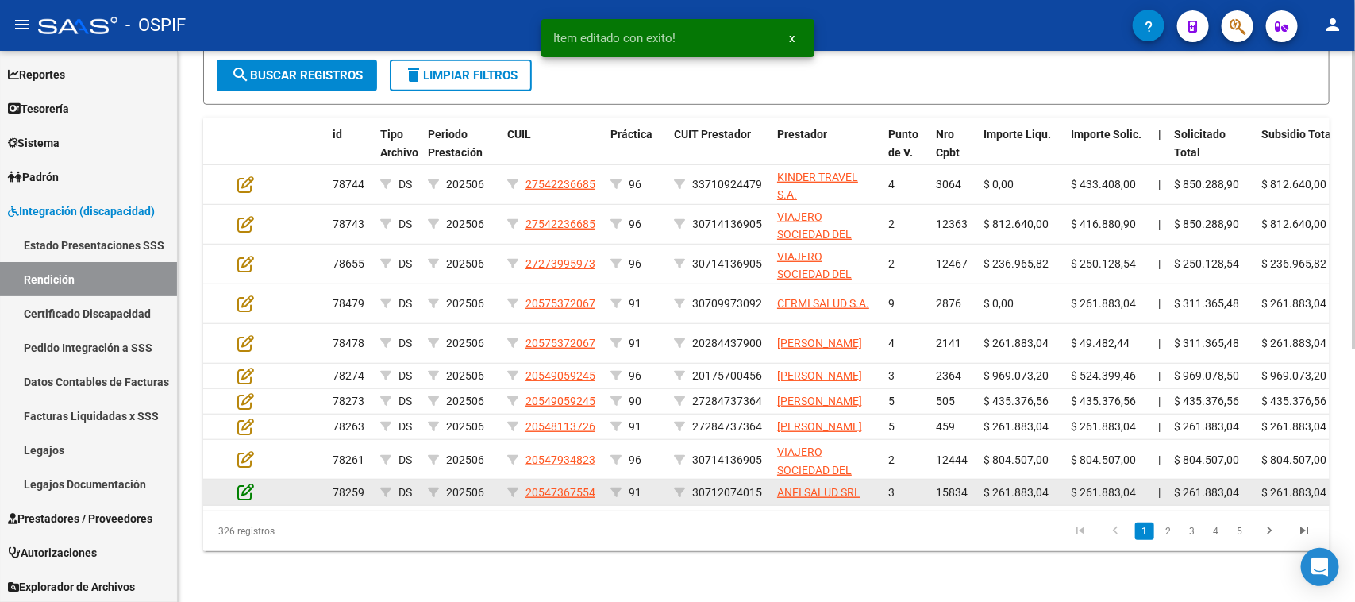
click at [248, 498] on icon at bounding box center [245, 491] width 17 height 17
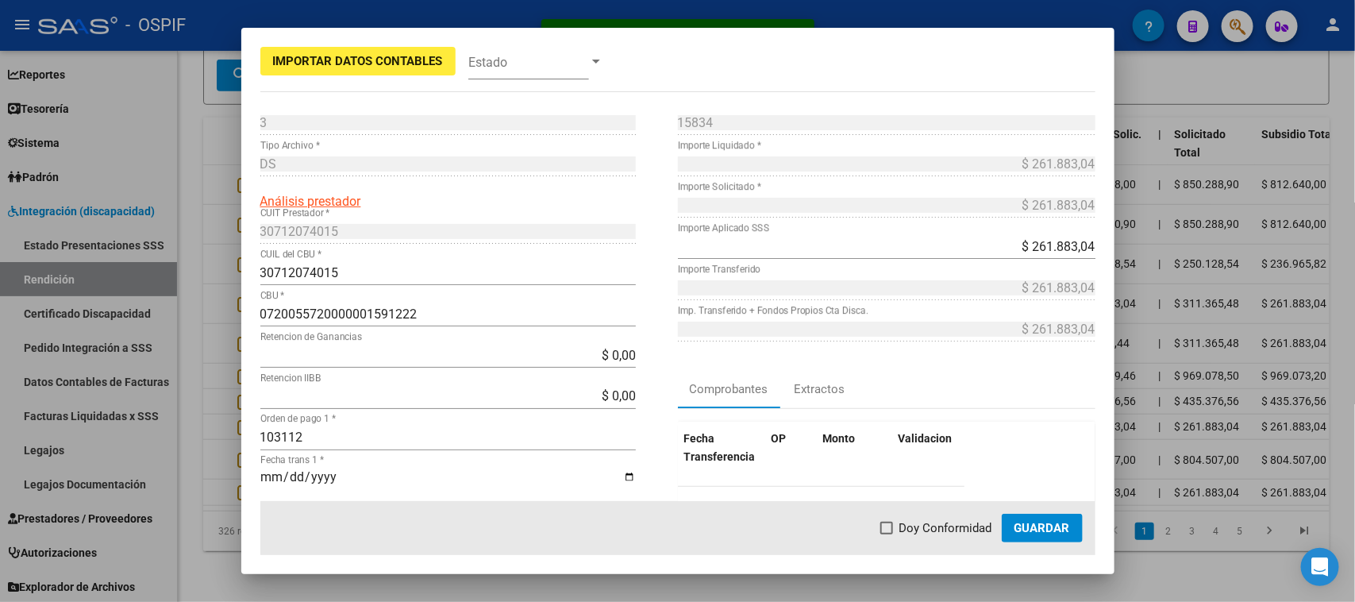
click at [878, 540] on mat-dialog-actions "Doy Conformidad Guardar" at bounding box center [677, 528] width 835 height 54
click at [886, 525] on span at bounding box center [886, 527] width 13 height 13
click at [886, 534] on input "Doy Conformidad" at bounding box center [886, 534] width 1 height 1
checkbox input "true"
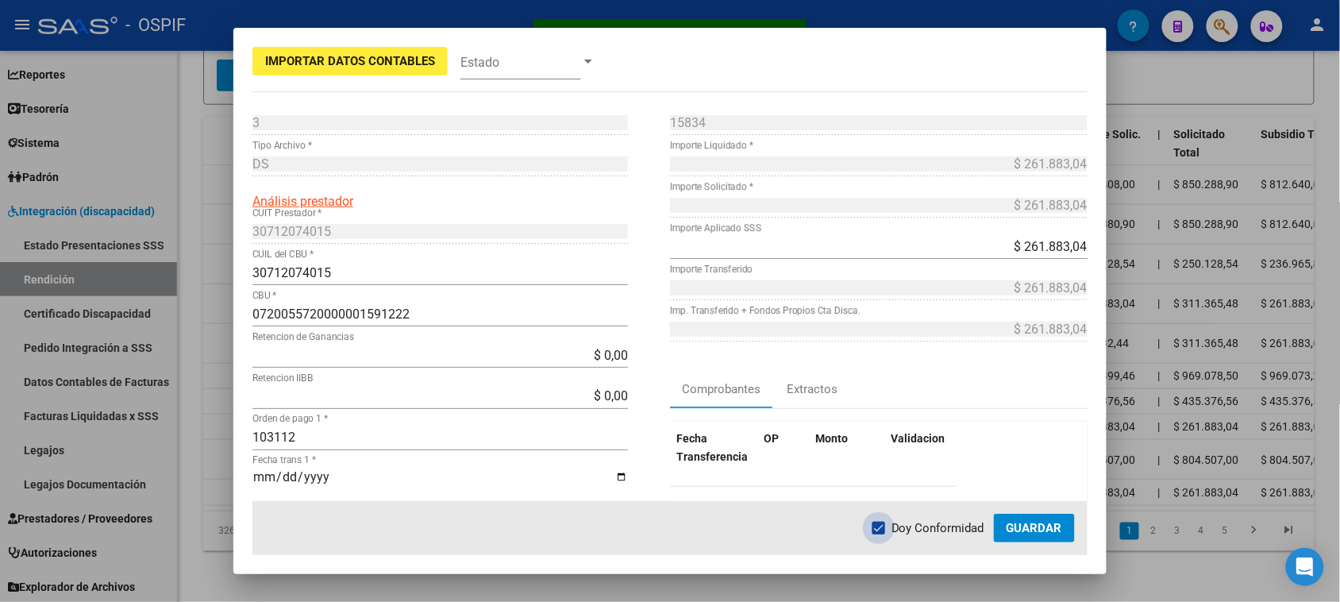
click at [1026, 537] on button "Guardar" at bounding box center [1034, 527] width 81 height 29
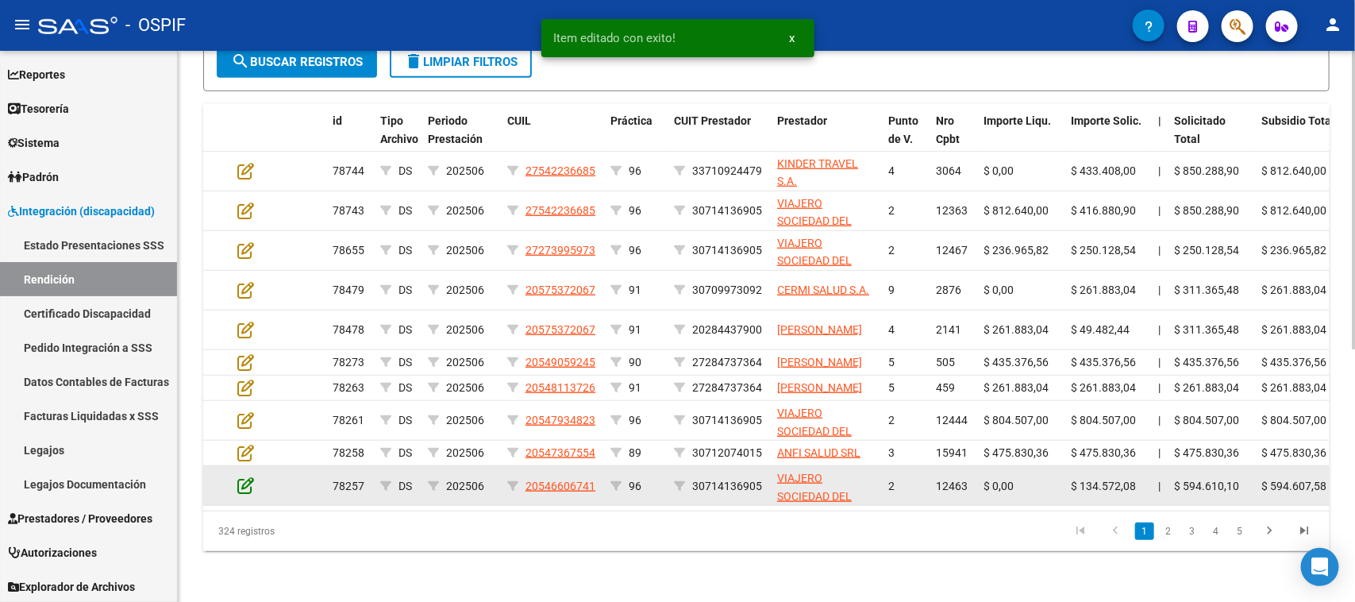
click at [246, 492] on icon at bounding box center [245, 484] width 17 height 17
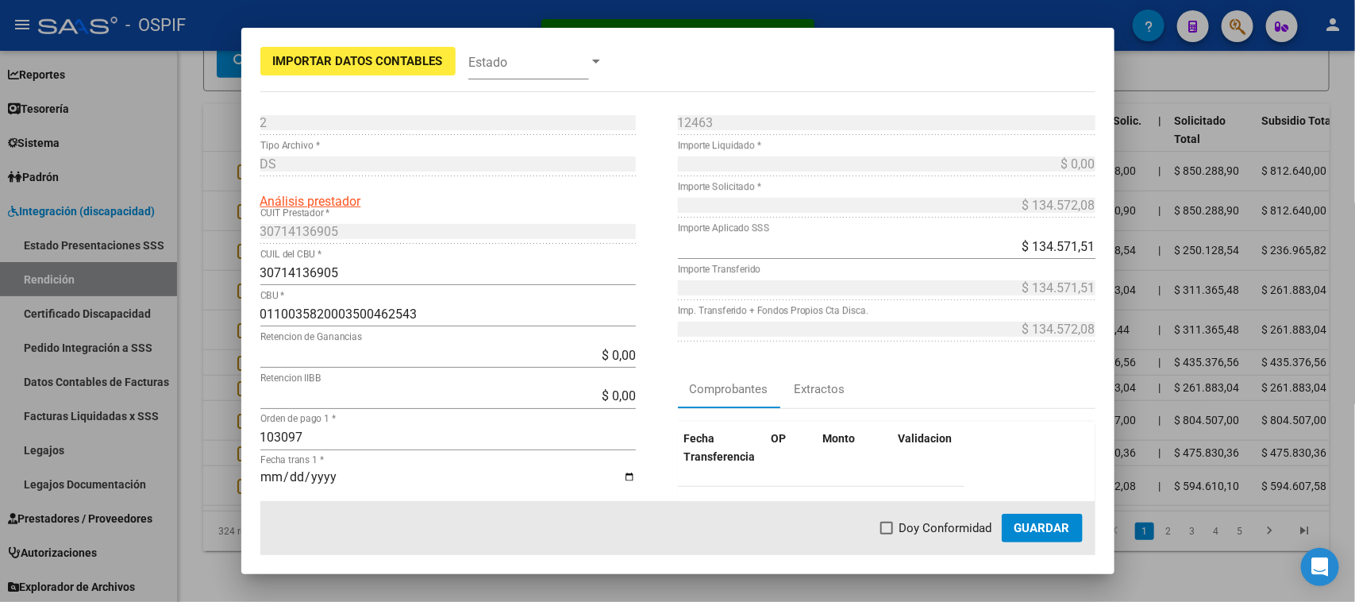
click at [957, 529] on span "Doy Conformidad" at bounding box center [945, 527] width 93 height 19
click at [886, 534] on input "Doy Conformidad" at bounding box center [886, 534] width 1 height 1
checkbox input "true"
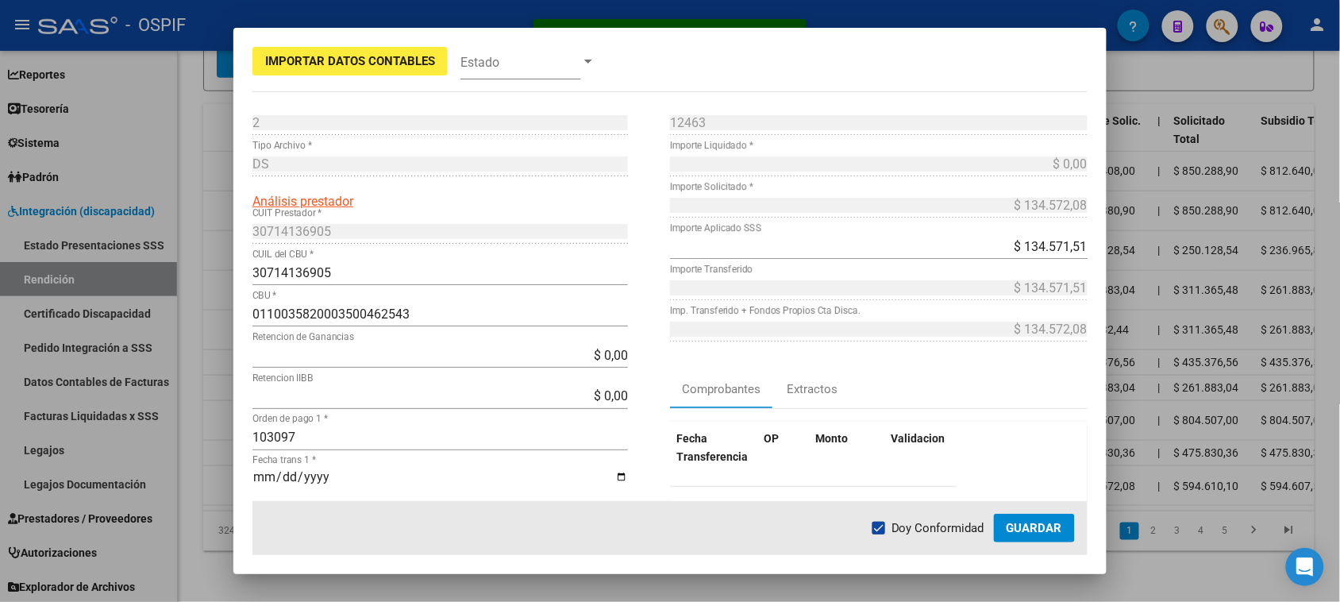
click at [1025, 530] on span "Guardar" at bounding box center [1034, 528] width 56 height 14
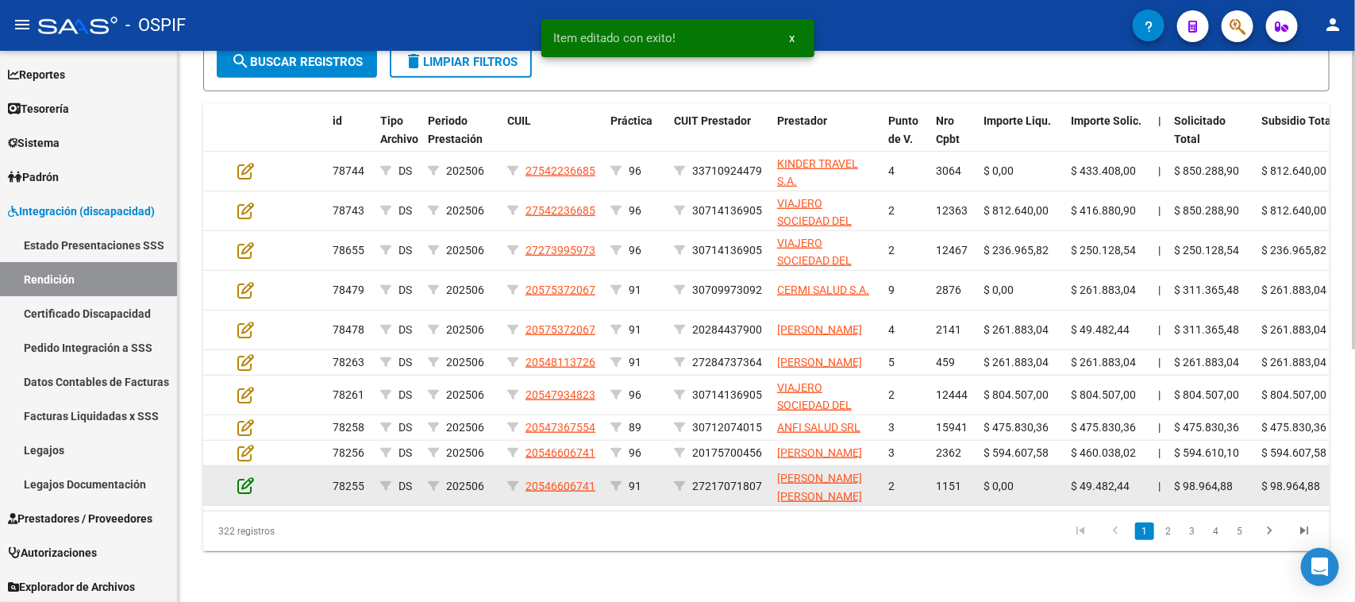
click at [247, 486] on icon at bounding box center [245, 484] width 17 height 17
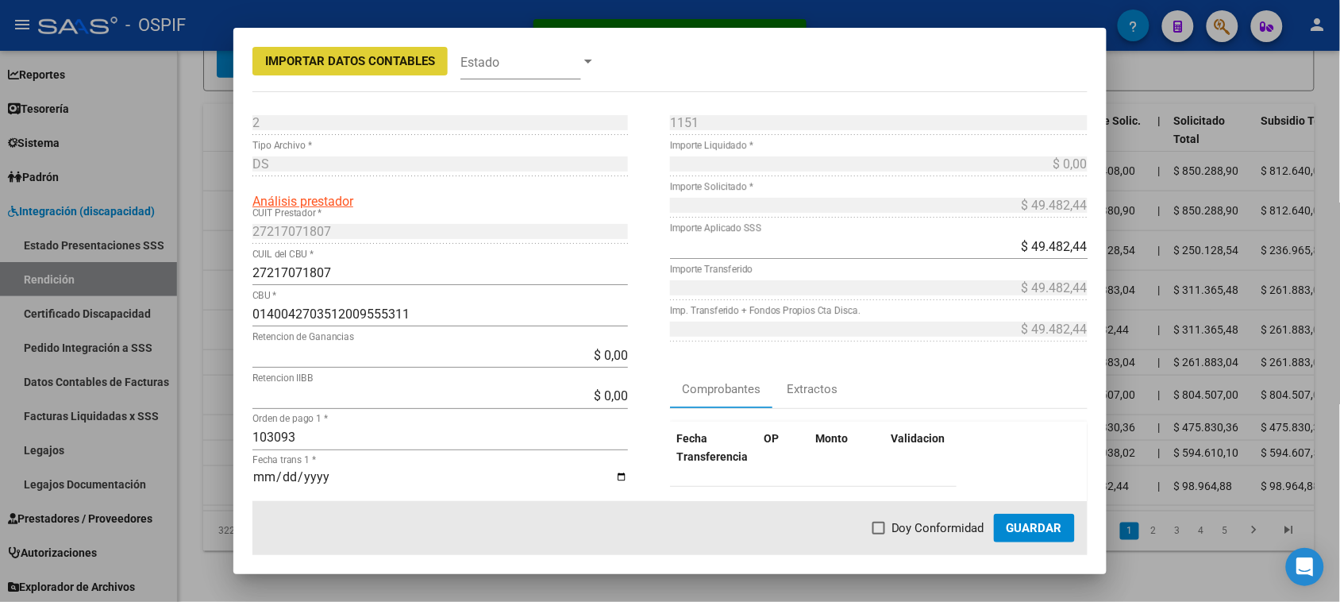
drag, startPoint x: 931, startPoint y: 529, endPoint x: 997, endPoint y: 528, distance: 65.9
click at [932, 529] on span "Doy Conformidad" at bounding box center [937, 527] width 93 height 19
click at [879, 534] on input "Doy Conformidad" at bounding box center [878, 534] width 1 height 1
checkbox input "true"
click at [1029, 529] on span "Guardar" at bounding box center [1034, 528] width 56 height 14
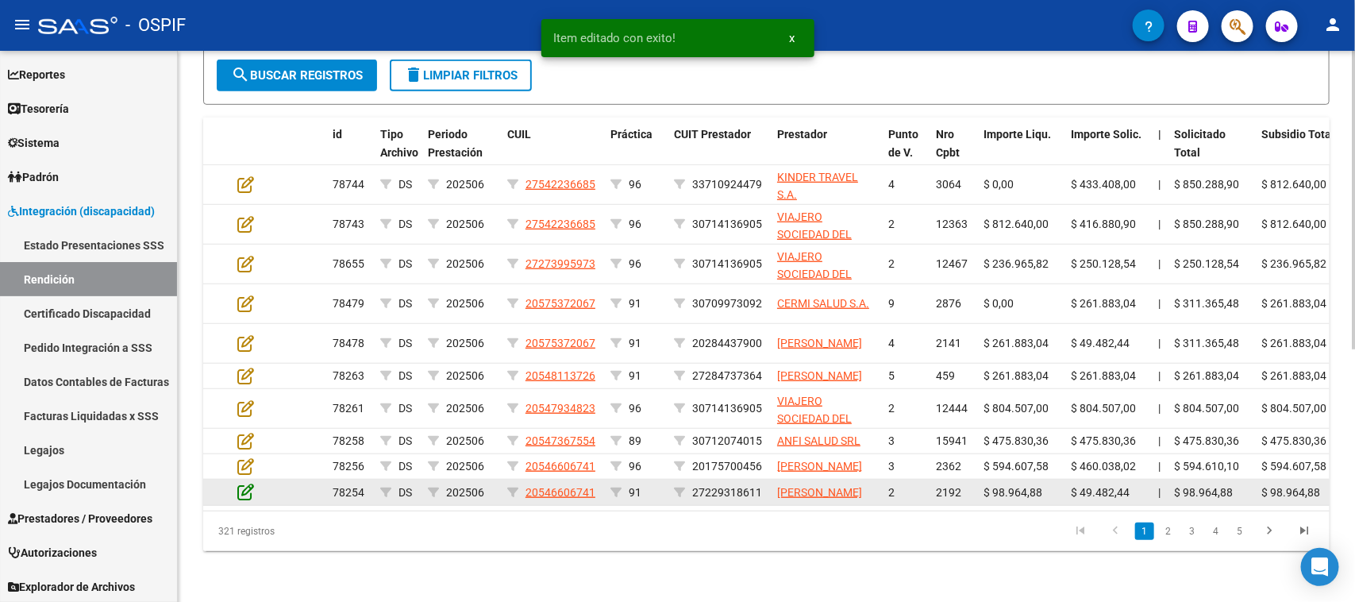
click at [248, 492] on icon at bounding box center [245, 491] width 17 height 17
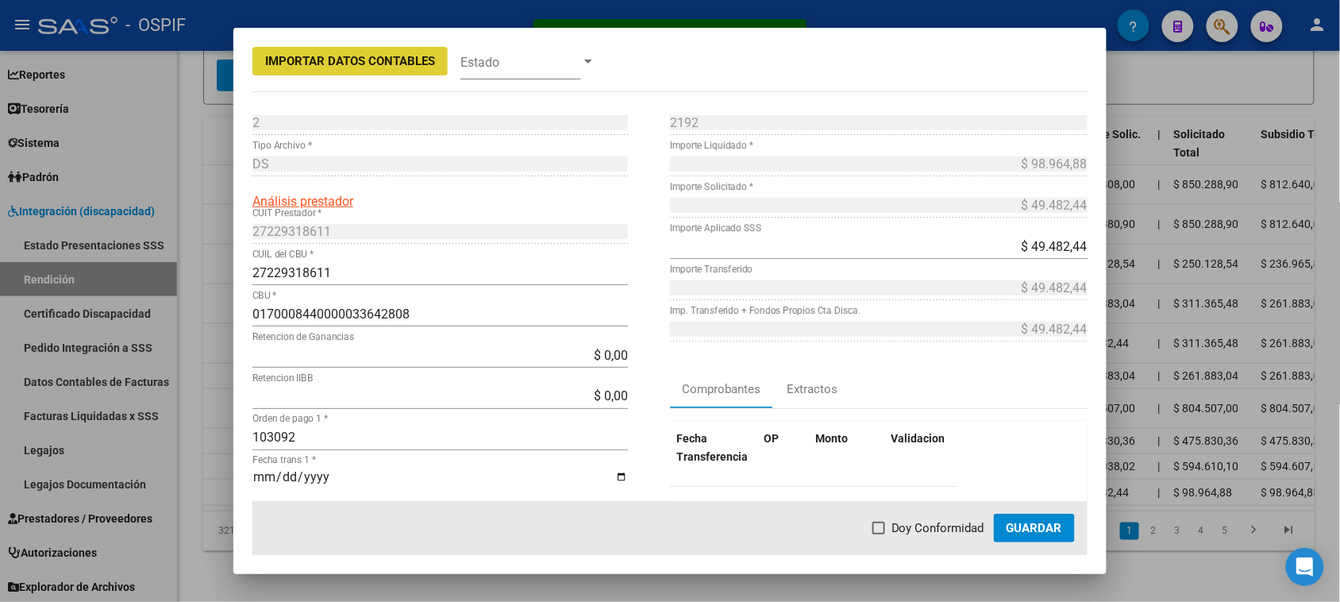
click at [930, 529] on span "Doy Conformidad" at bounding box center [937, 527] width 93 height 19
click at [879, 534] on input "Doy Conformidad" at bounding box center [878, 534] width 1 height 1
checkbox input "true"
click at [1024, 526] on span "Guardar" at bounding box center [1034, 528] width 56 height 14
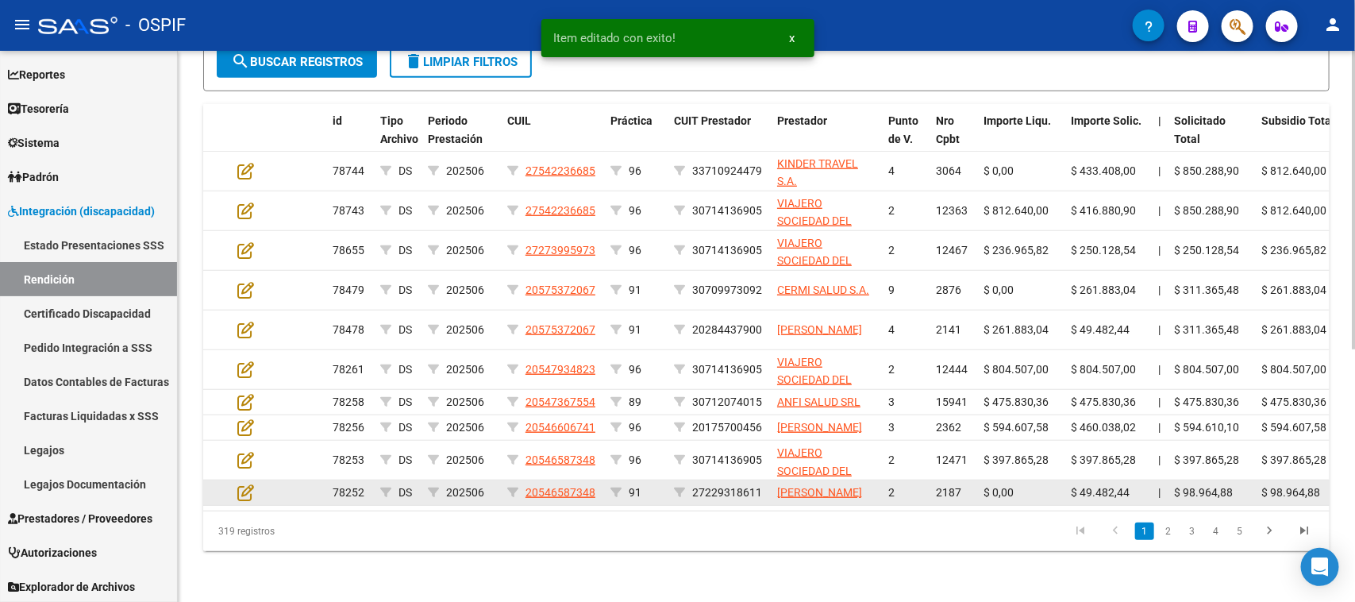
click at [248, 481] on datatable-body-cell at bounding box center [259, 492] width 56 height 25
click at [251, 486] on icon at bounding box center [245, 491] width 17 height 17
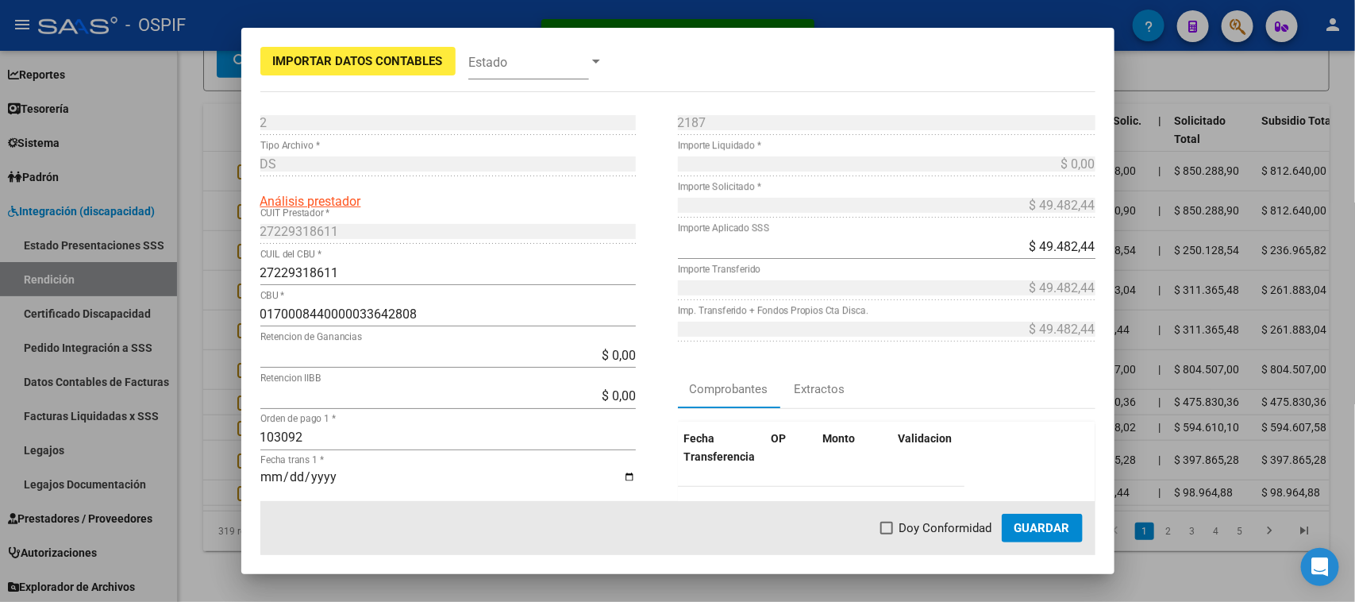
click at [921, 529] on span "Doy Conformidad" at bounding box center [945, 527] width 93 height 19
click at [886, 534] on input "Doy Conformidad" at bounding box center [886, 534] width 1 height 1
checkbox input "true"
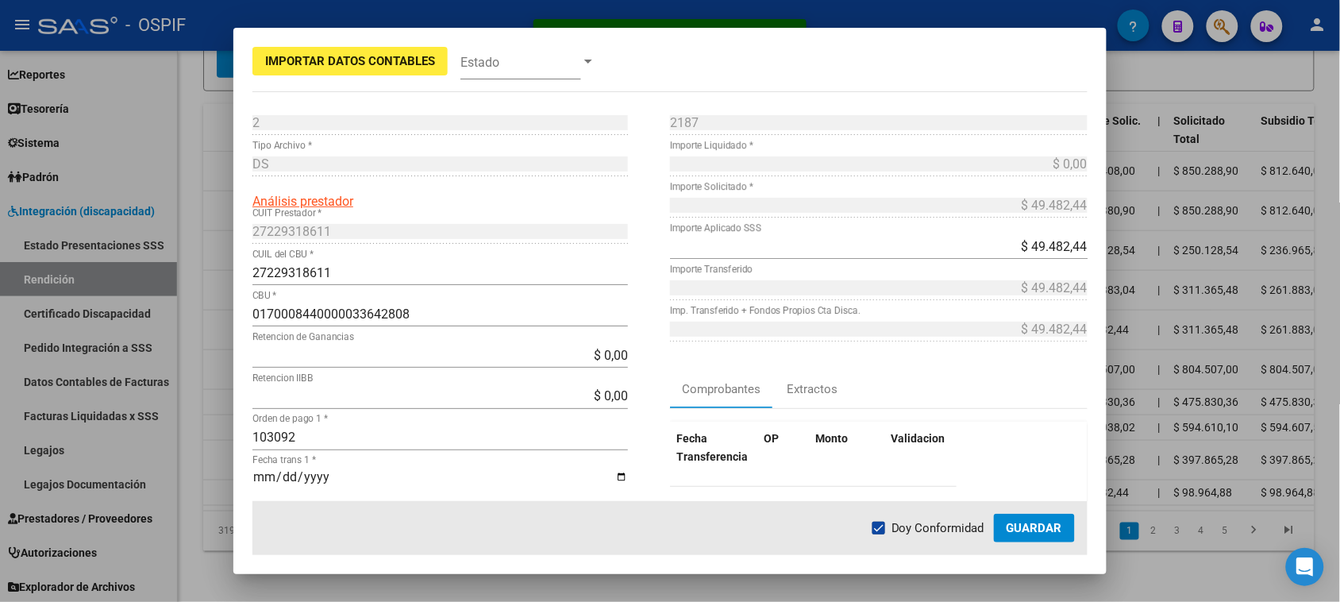
click at [1029, 530] on span "Guardar" at bounding box center [1034, 528] width 56 height 14
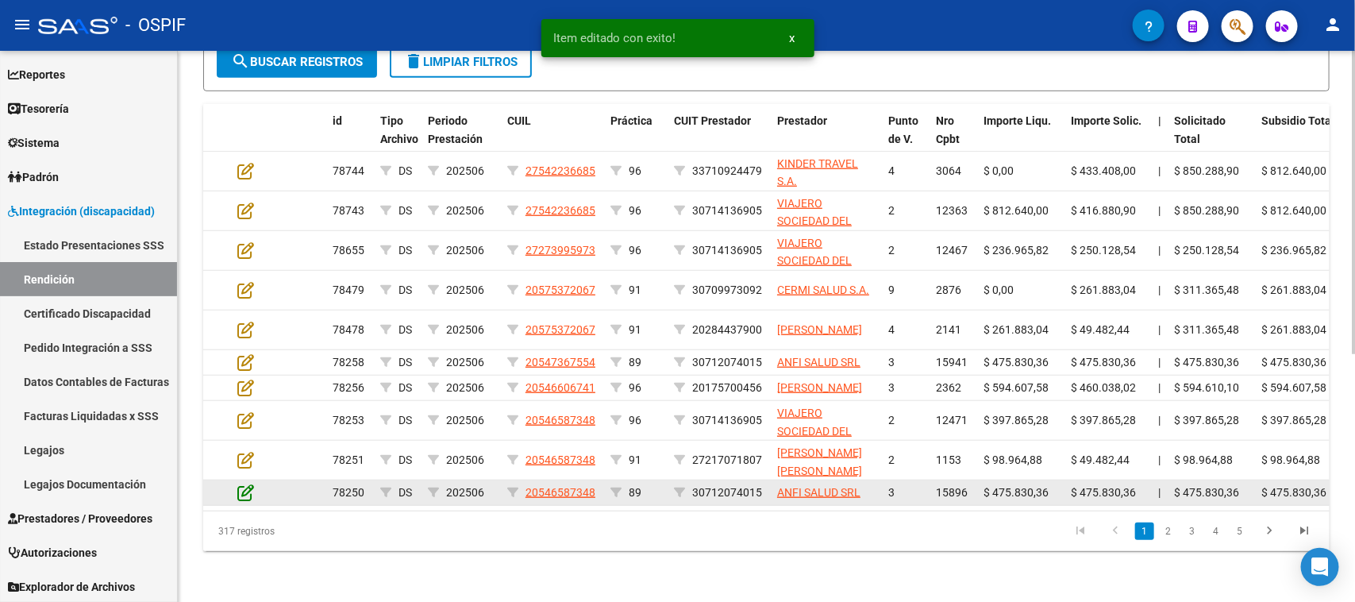
click at [248, 490] on icon at bounding box center [245, 491] width 17 height 17
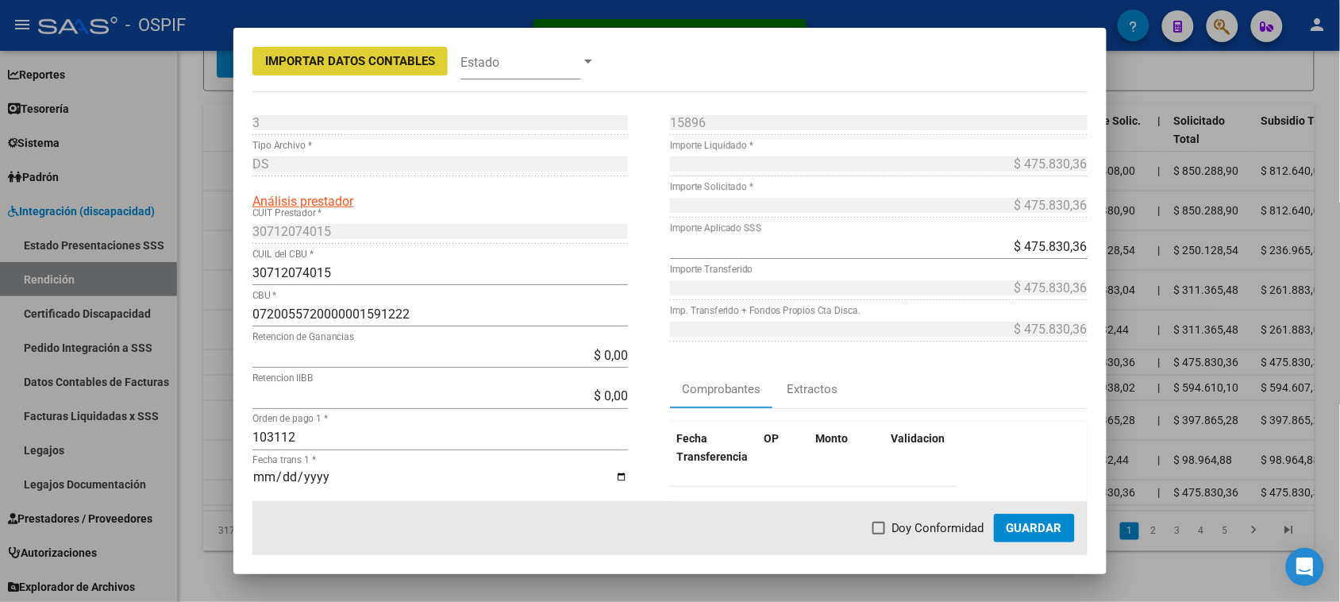
click at [953, 528] on span "Doy Conformidad" at bounding box center [937, 527] width 93 height 19
click at [879, 534] on input "Doy Conformidad" at bounding box center [878, 534] width 1 height 1
checkbox input "true"
click at [1029, 518] on button "Guardar" at bounding box center [1034, 527] width 81 height 29
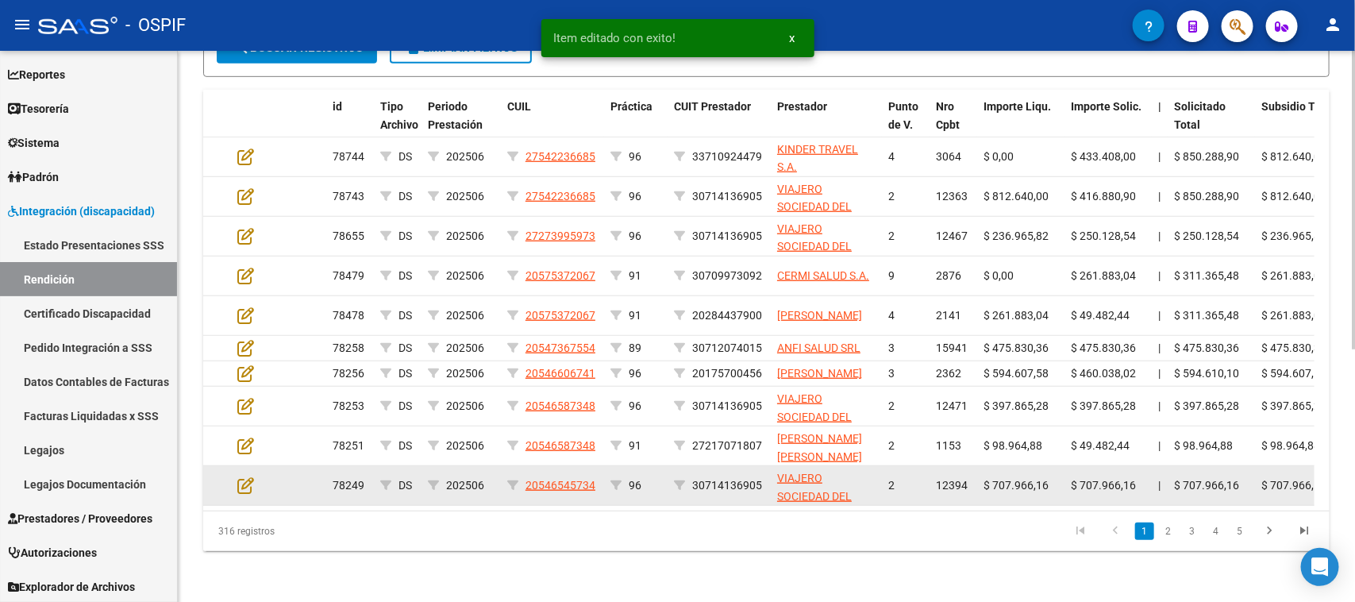
click at [231, 494] on datatable-body-cell at bounding box center [259, 485] width 56 height 39
click at [250, 493] on icon at bounding box center [245, 484] width 17 height 17
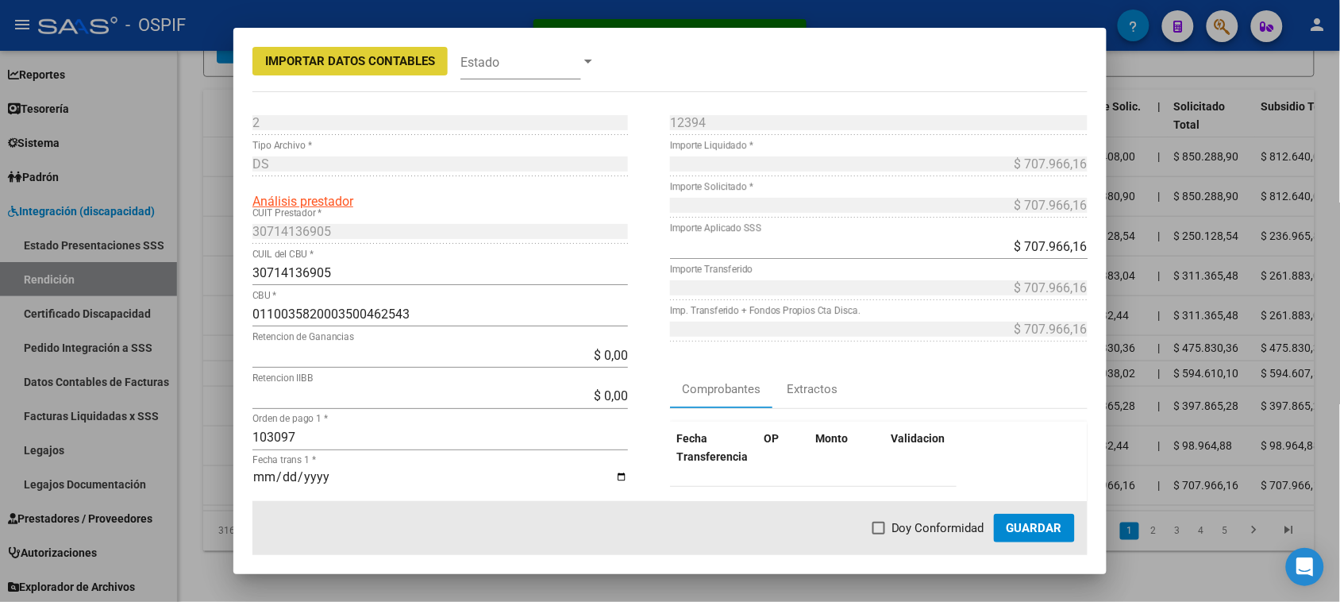
click at [964, 530] on span "Doy Conformidad" at bounding box center [937, 527] width 93 height 19
click at [879, 534] on input "Doy Conformidad" at bounding box center [878, 534] width 1 height 1
checkbox input "true"
click at [1042, 532] on span "Guardar" at bounding box center [1034, 528] width 56 height 14
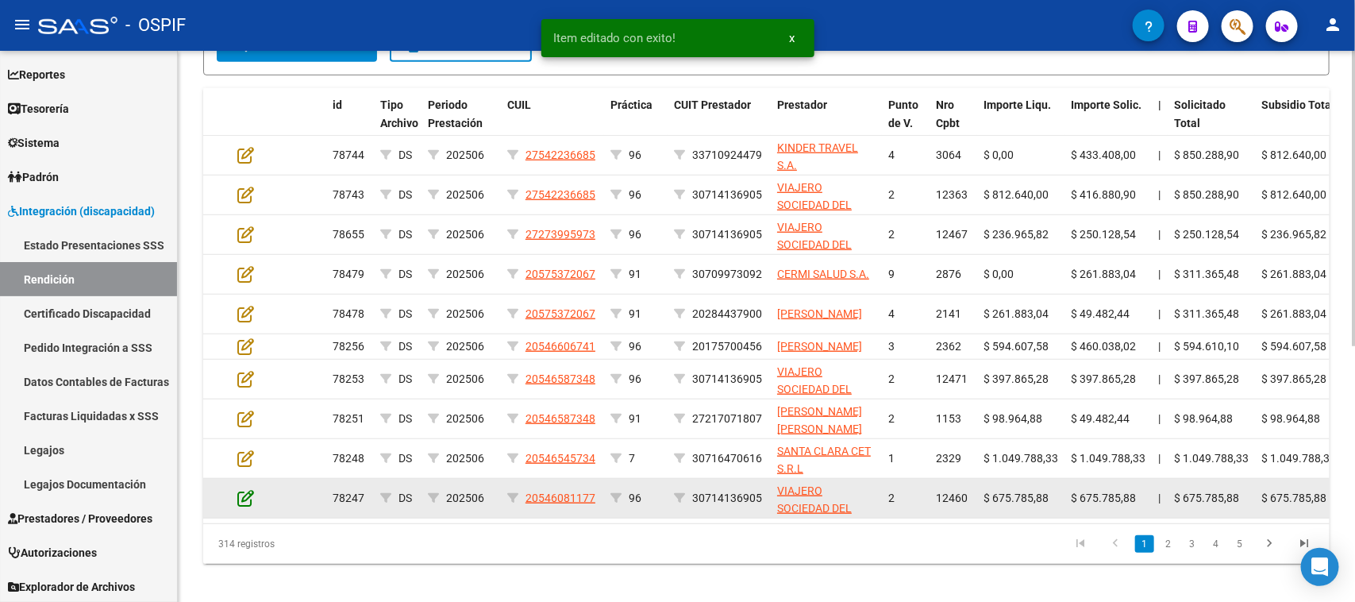
click at [248, 504] on icon at bounding box center [245, 497] width 17 height 17
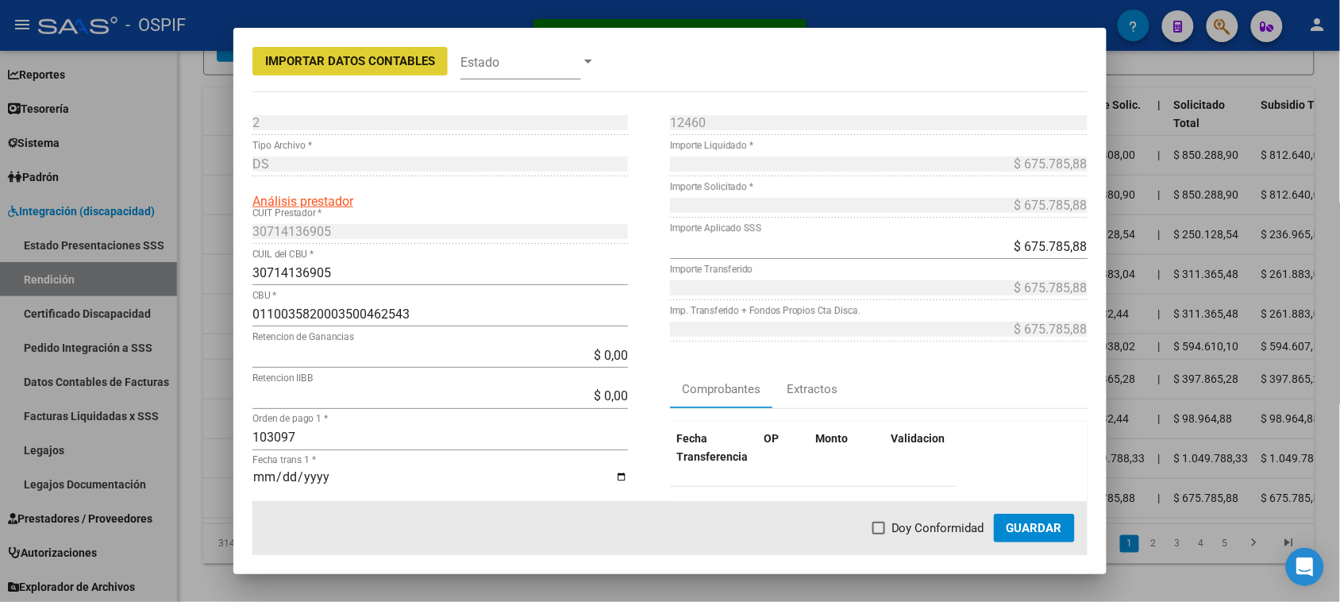
click at [903, 528] on span "Doy Conformidad" at bounding box center [937, 527] width 93 height 19
click at [879, 534] on input "Doy Conformidad" at bounding box center [878, 534] width 1 height 1
checkbox input "true"
click at [1030, 529] on span "Guardar" at bounding box center [1034, 528] width 56 height 14
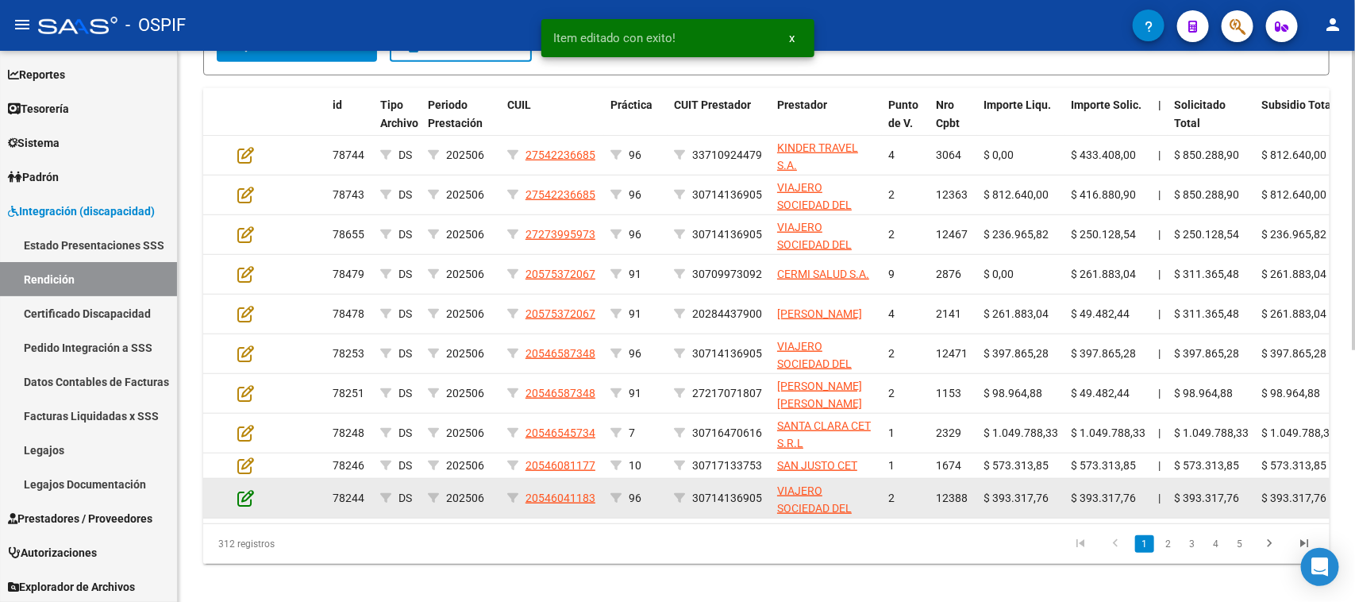
click at [247, 496] on icon at bounding box center [245, 497] width 17 height 17
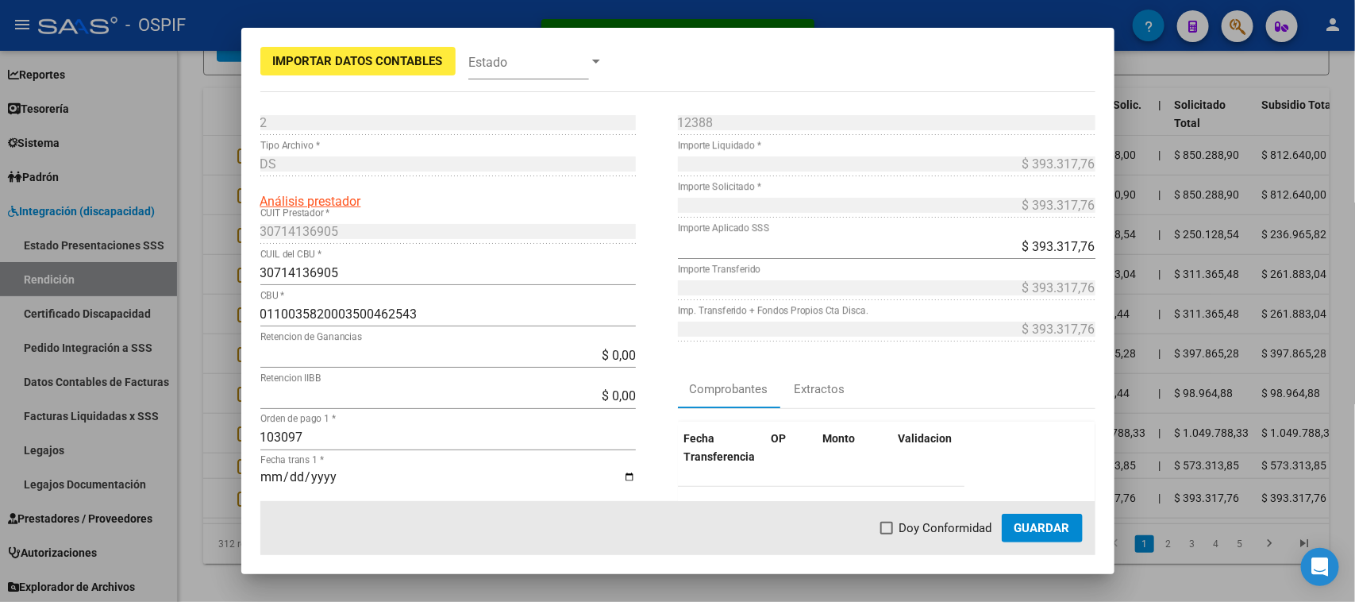
click at [866, 526] on mat-dialog-actions "Doy Conformidad Guardar" at bounding box center [677, 528] width 835 height 54
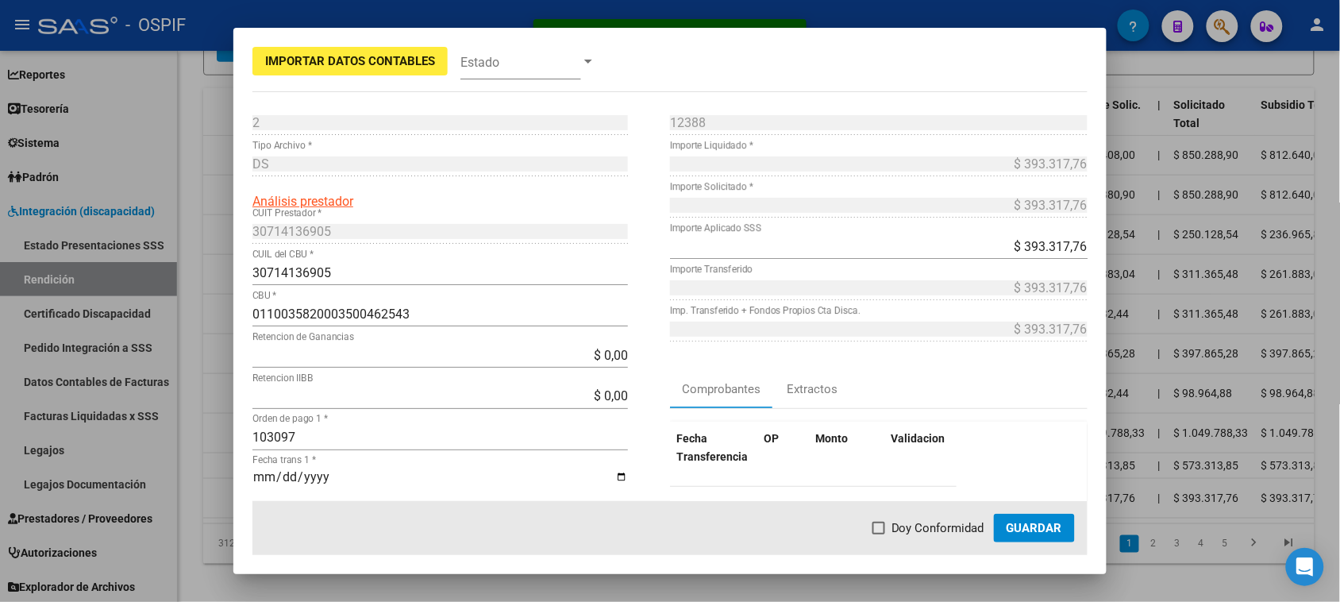
click at [929, 525] on span "Doy Conformidad" at bounding box center [937, 527] width 93 height 19
click at [879, 534] on input "Doy Conformidad" at bounding box center [878, 534] width 1 height 1
checkbox input "true"
click at [1040, 533] on span "Guardar" at bounding box center [1034, 528] width 56 height 14
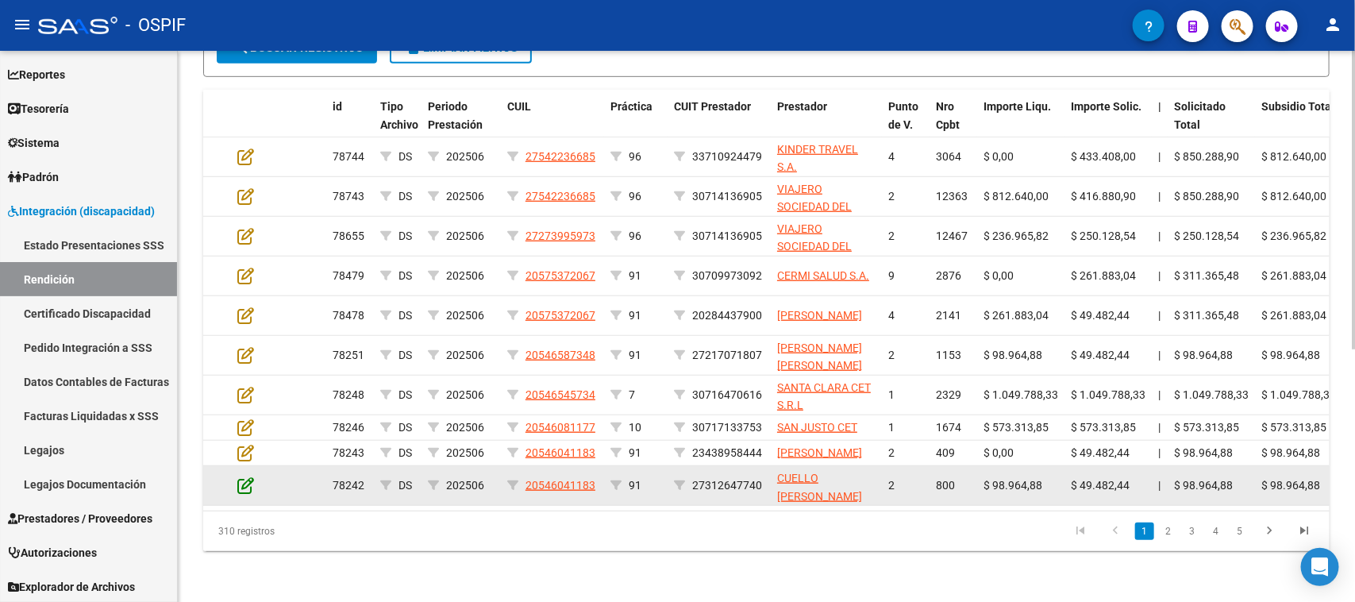
click at [239, 494] on icon at bounding box center [245, 484] width 17 height 17
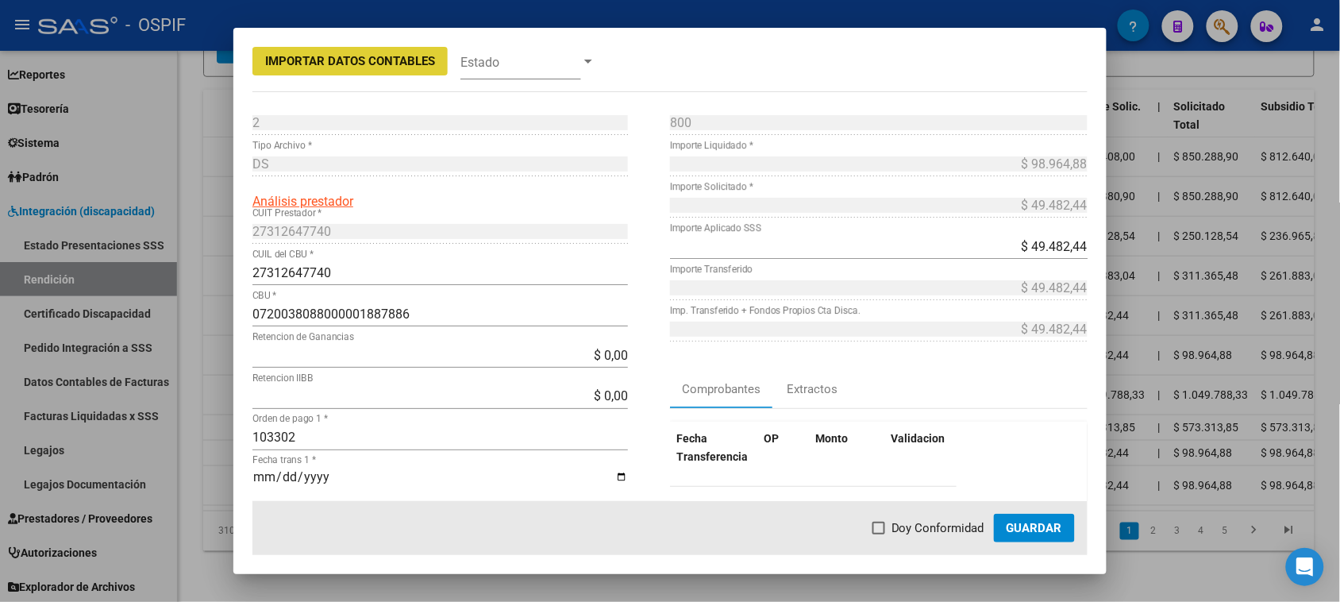
click at [906, 533] on span "Doy Conformidad" at bounding box center [937, 527] width 93 height 19
click at [879, 534] on input "Doy Conformidad" at bounding box center [878, 534] width 1 height 1
checkbox input "true"
click at [1021, 521] on span "Guardar" at bounding box center [1034, 528] width 56 height 14
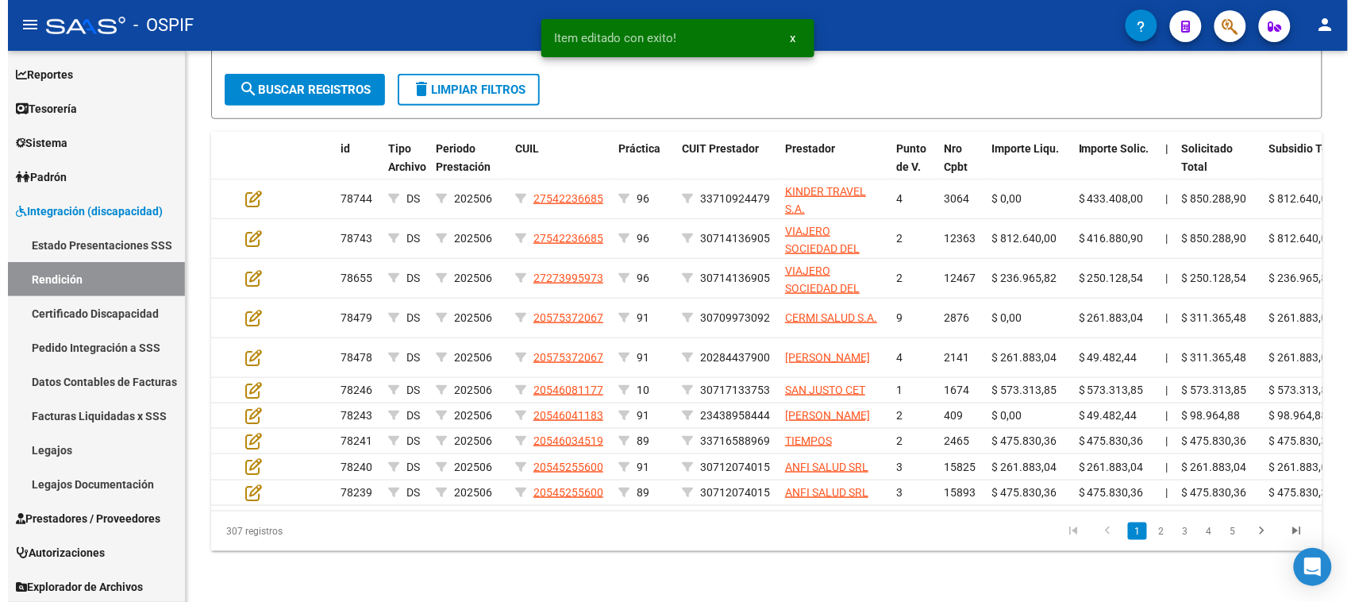
scroll to position [421, 0]
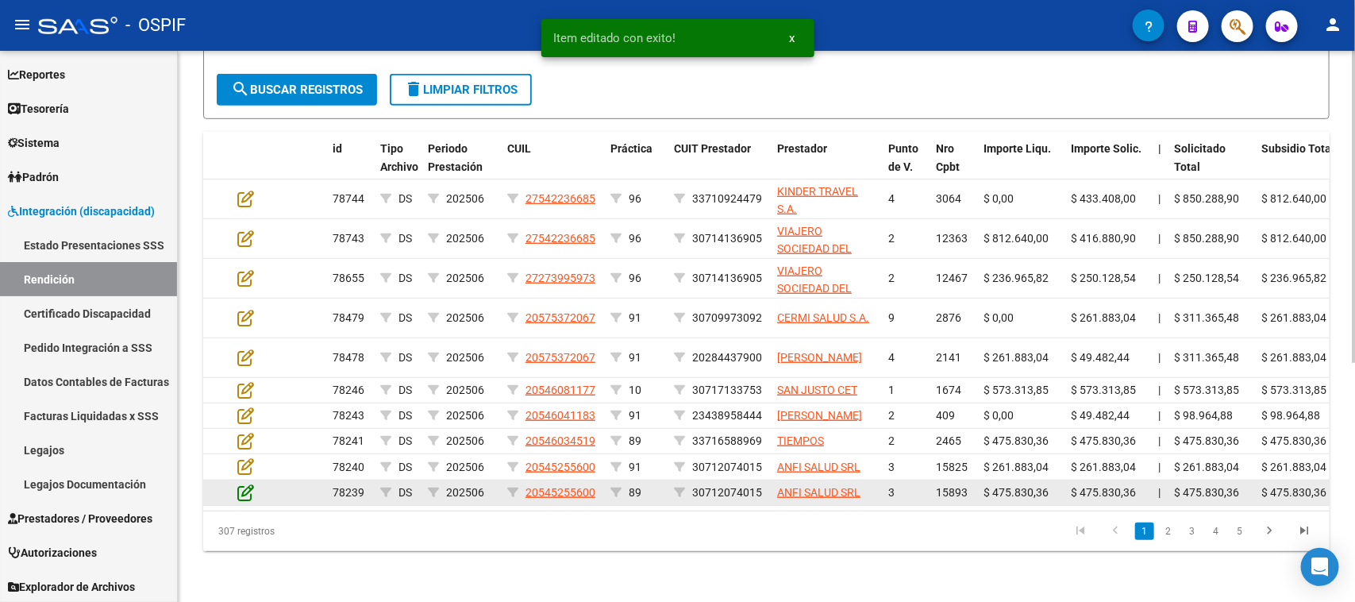
click at [243, 483] on icon at bounding box center [245, 491] width 17 height 17
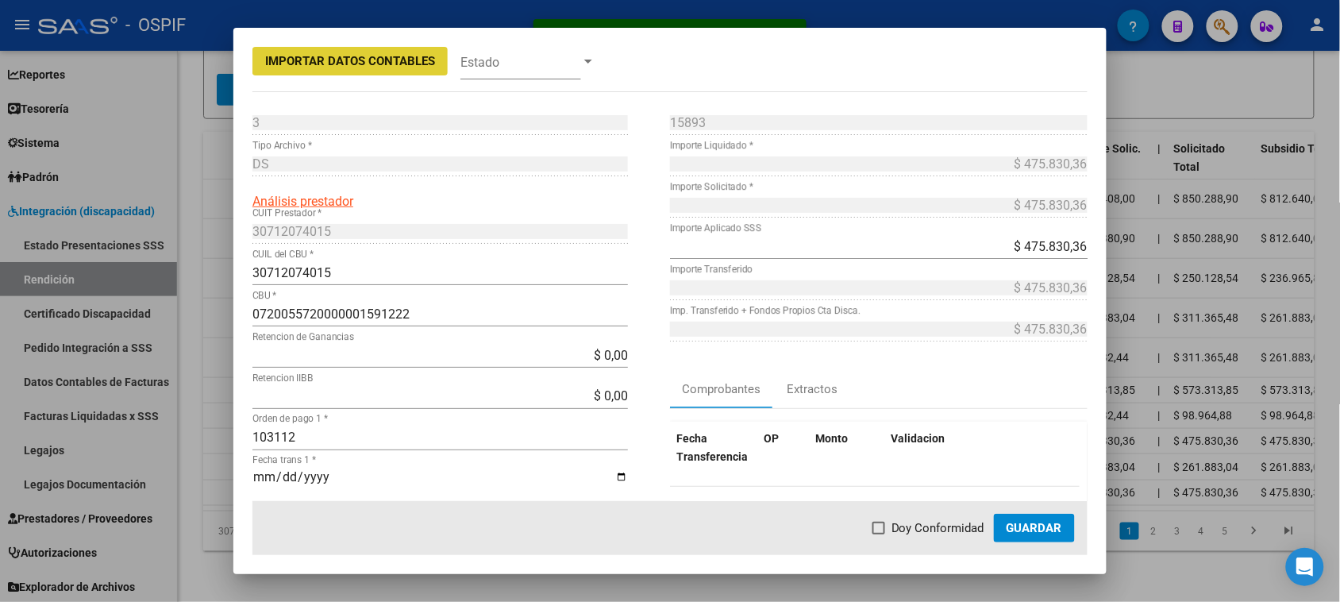
click at [894, 525] on span "Doy Conformidad" at bounding box center [937, 527] width 93 height 19
click at [879, 534] on input "Doy Conformidad" at bounding box center [878, 534] width 1 height 1
checkbox input "true"
click at [1036, 514] on button "Guardar" at bounding box center [1034, 527] width 81 height 29
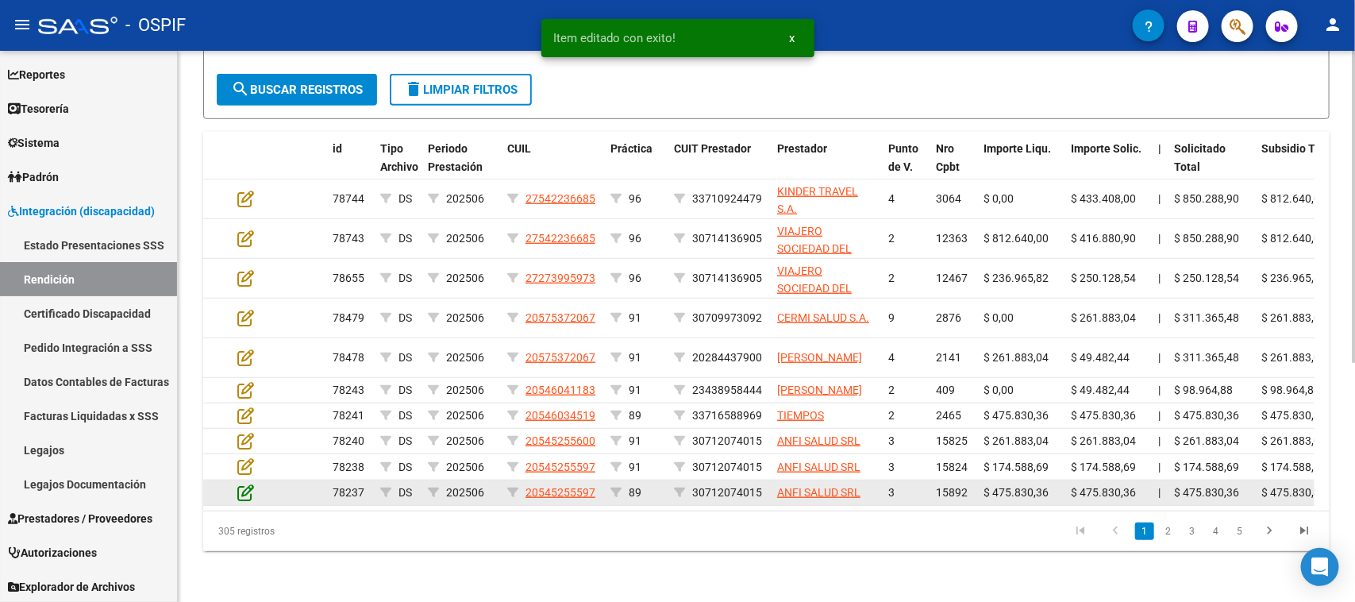
click at [244, 483] on icon at bounding box center [245, 491] width 17 height 17
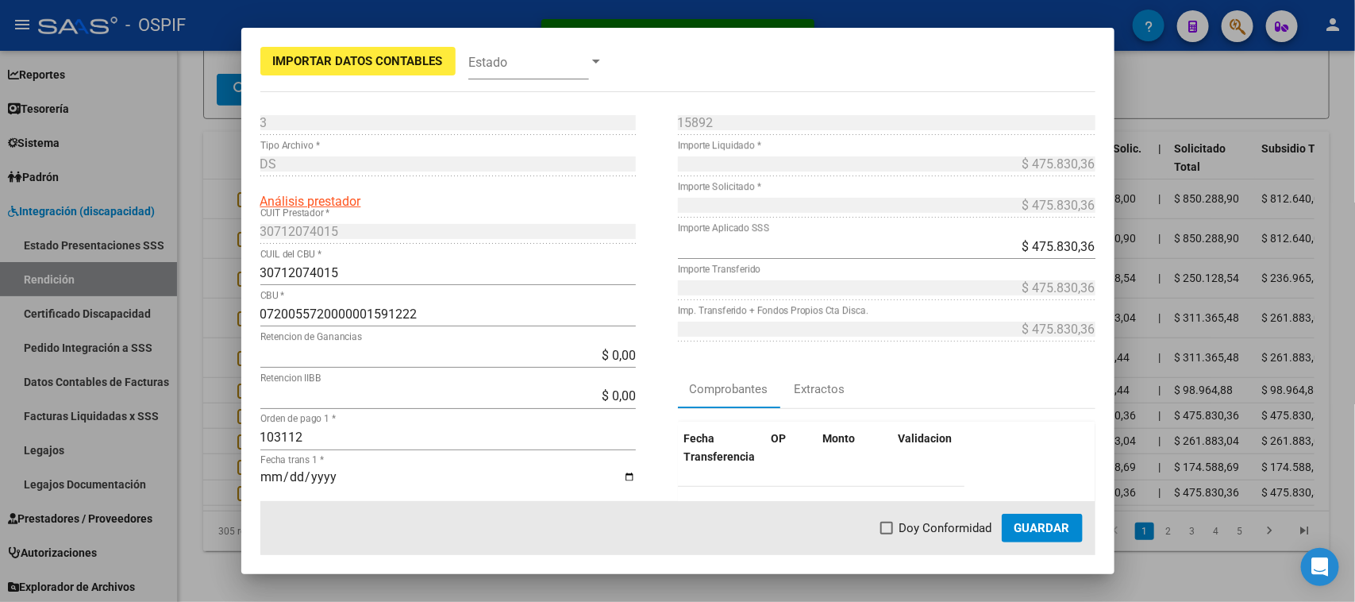
click at [882, 525] on span at bounding box center [886, 527] width 13 height 13
click at [886, 534] on input "Doy Conformidad" at bounding box center [886, 534] width 1 height 1
checkbox input "true"
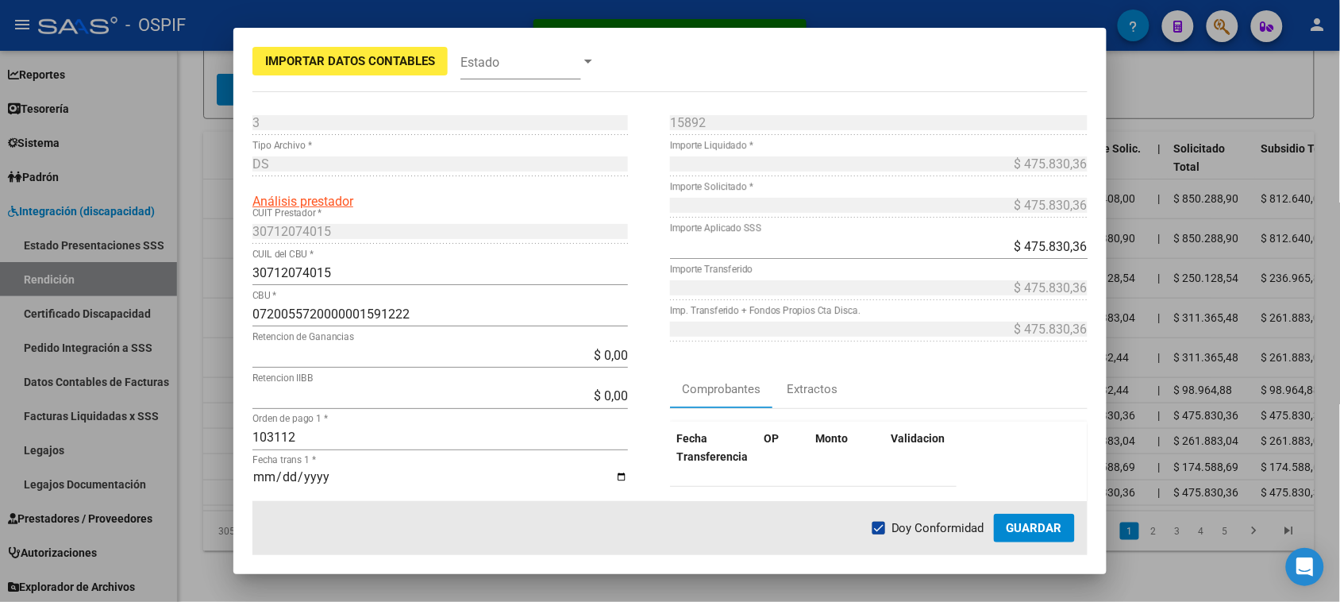
click at [1006, 525] on button "Guardar" at bounding box center [1034, 527] width 81 height 29
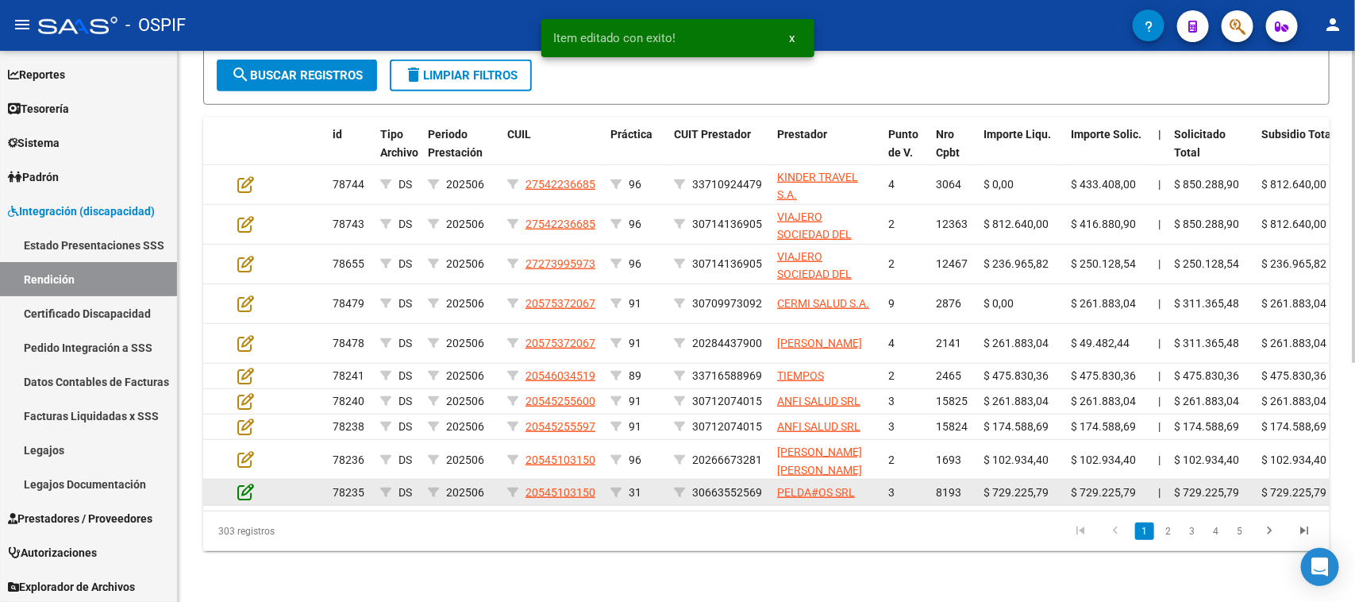
click at [248, 483] on icon at bounding box center [245, 491] width 17 height 17
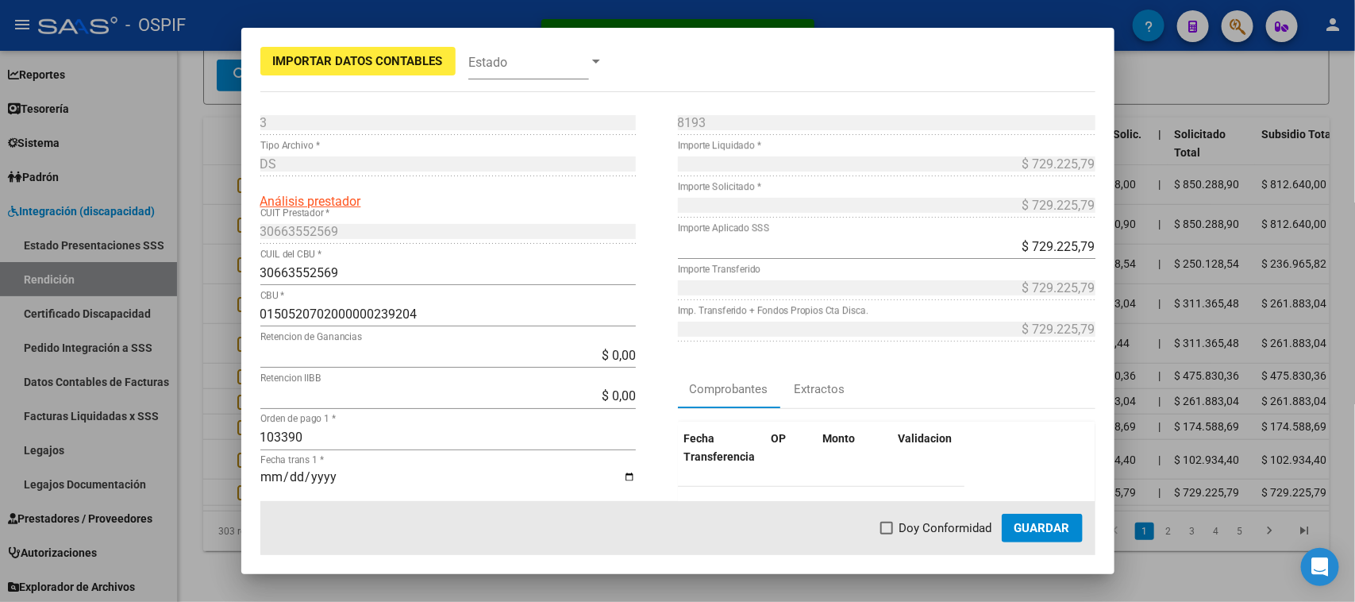
click at [977, 536] on span "Doy Conformidad" at bounding box center [945, 527] width 93 height 19
click at [886, 535] on input "Doy Conformidad" at bounding box center [886, 534] width 1 height 1
checkbox input "true"
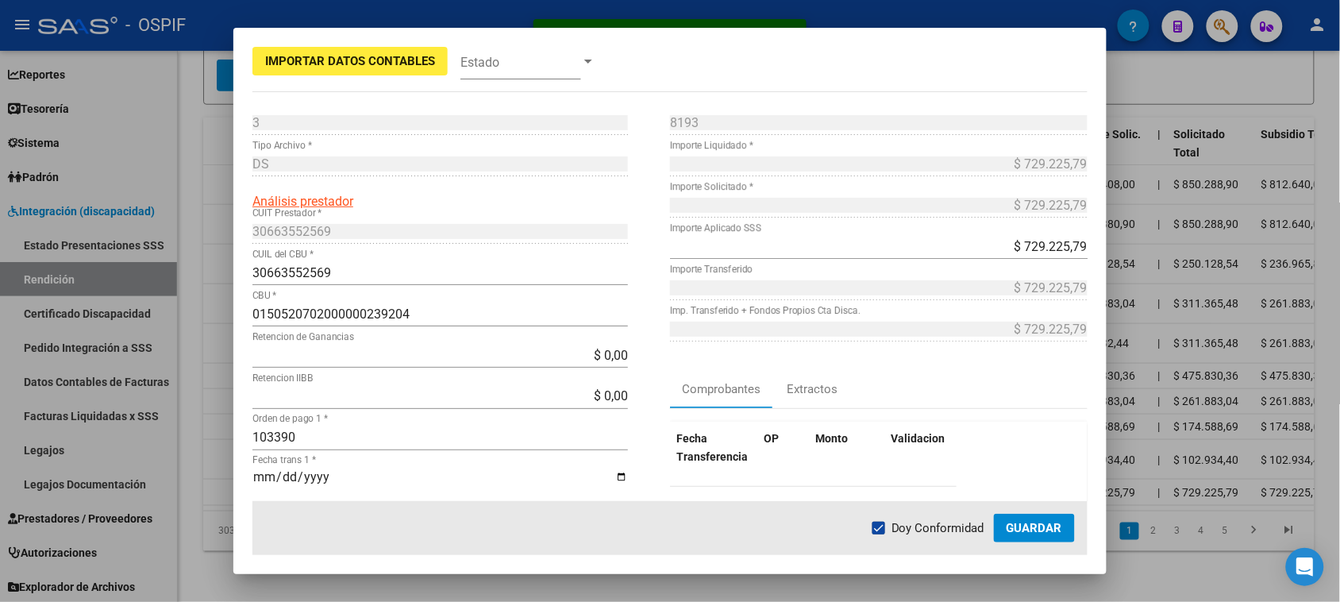
click at [1026, 532] on span "Guardar" at bounding box center [1034, 528] width 56 height 14
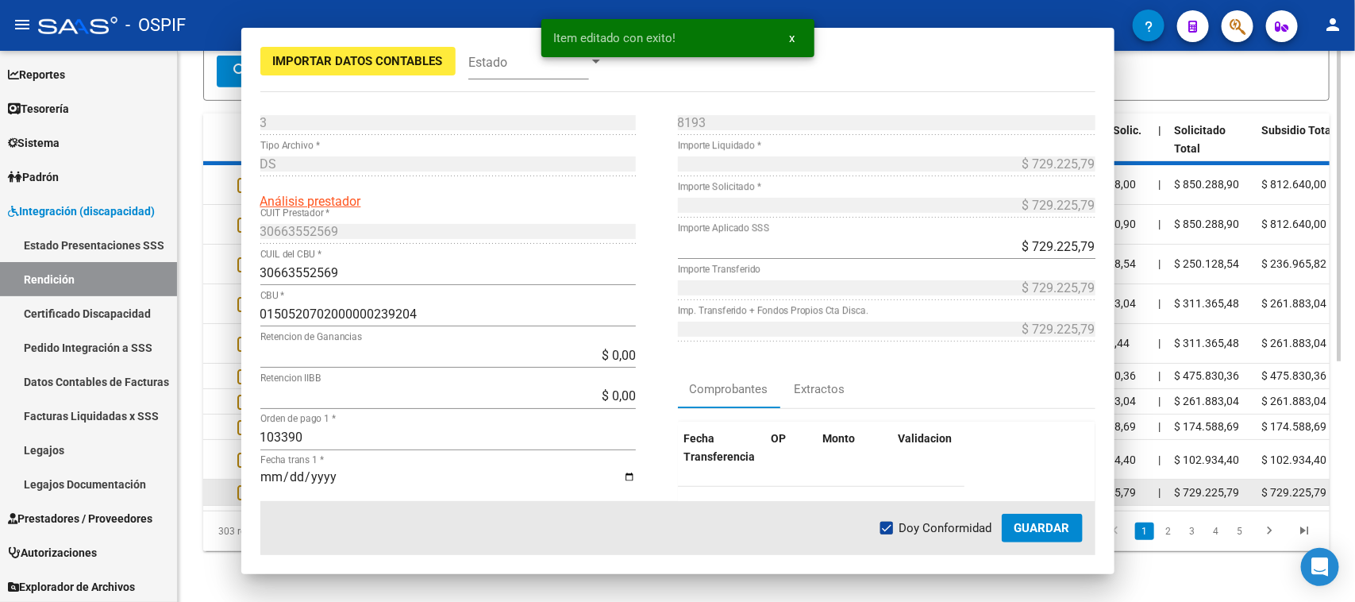
scroll to position [422, 0]
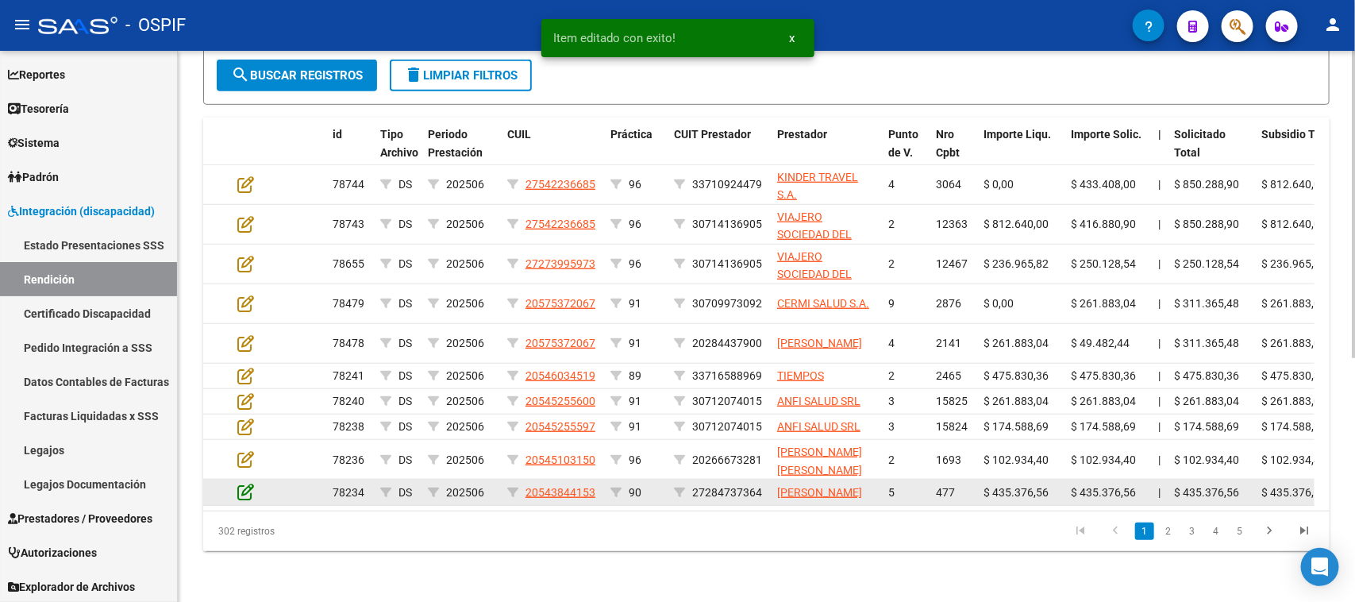
click at [244, 483] on icon at bounding box center [245, 491] width 17 height 17
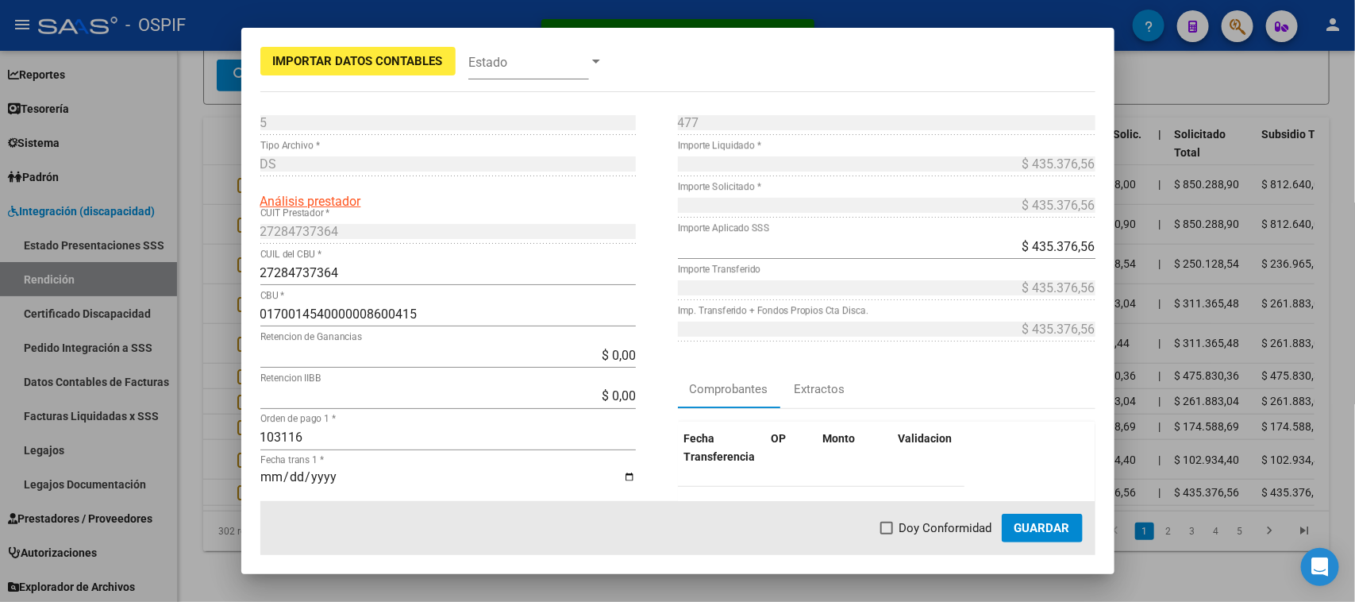
click at [944, 525] on span "Doy Conformidad" at bounding box center [945, 527] width 93 height 19
click at [886, 534] on input "Doy Conformidad" at bounding box center [886, 534] width 1 height 1
checkbox input "true"
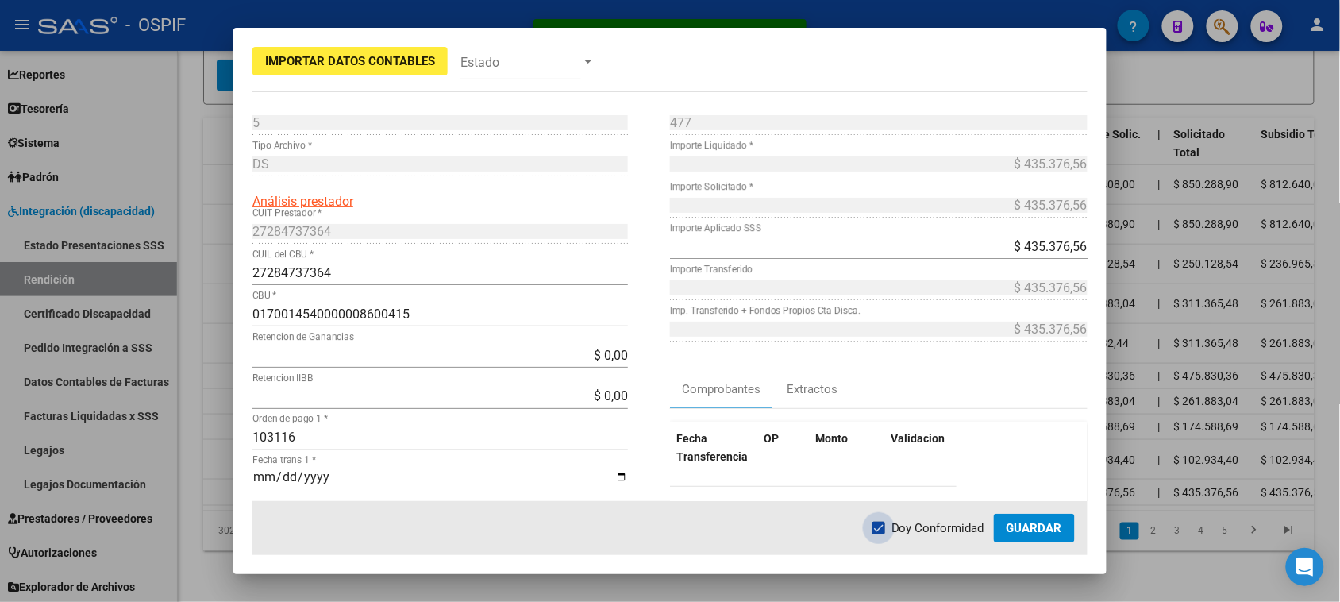
click at [1022, 520] on button "Guardar" at bounding box center [1034, 527] width 81 height 29
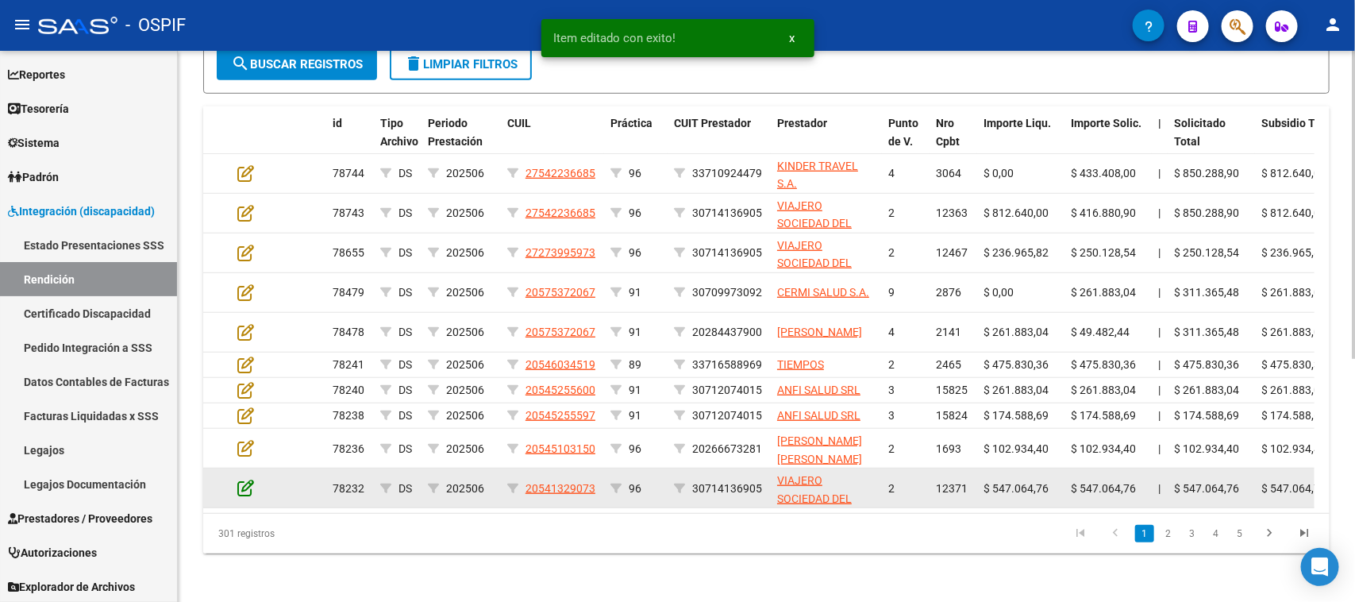
scroll to position [423, 0]
click at [244, 479] on icon at bounding box center [245, 486] width 17 height 17
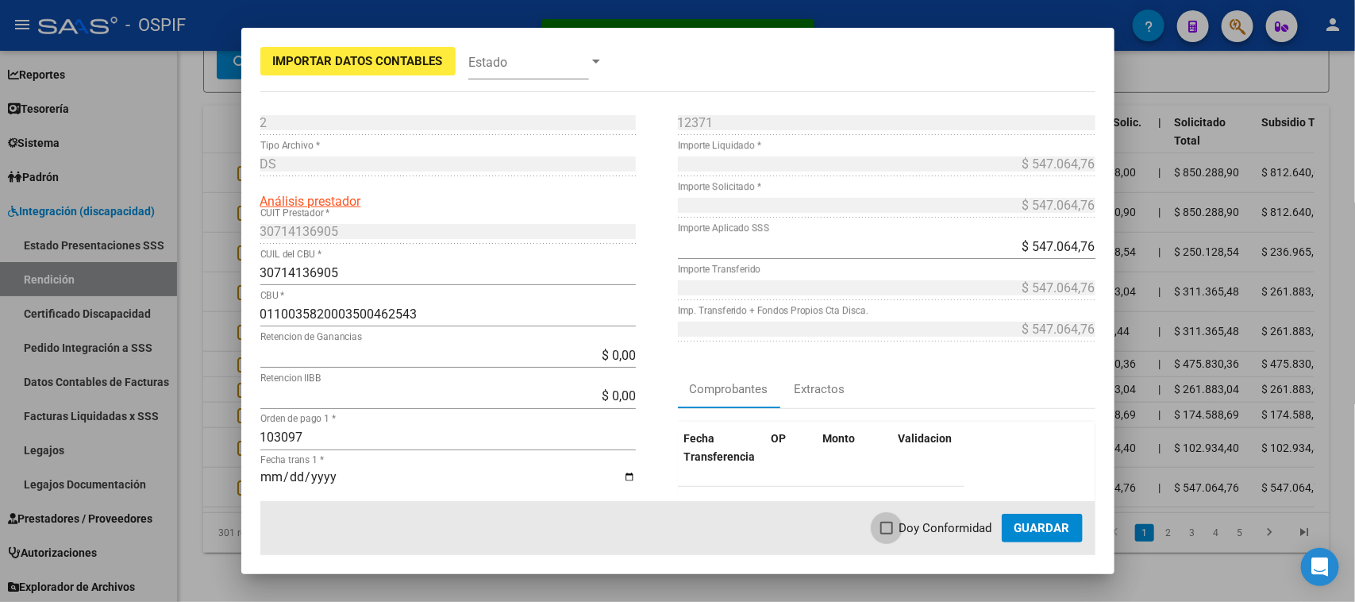
click at [946, 530] on span "Doy Conformidad" at bounding box center [945, 527] width 93 height 19
click at [886, 534] on input "Doy Conformidad" at bounding box center [886, 534] width 1 height 1
checkbox input "true"
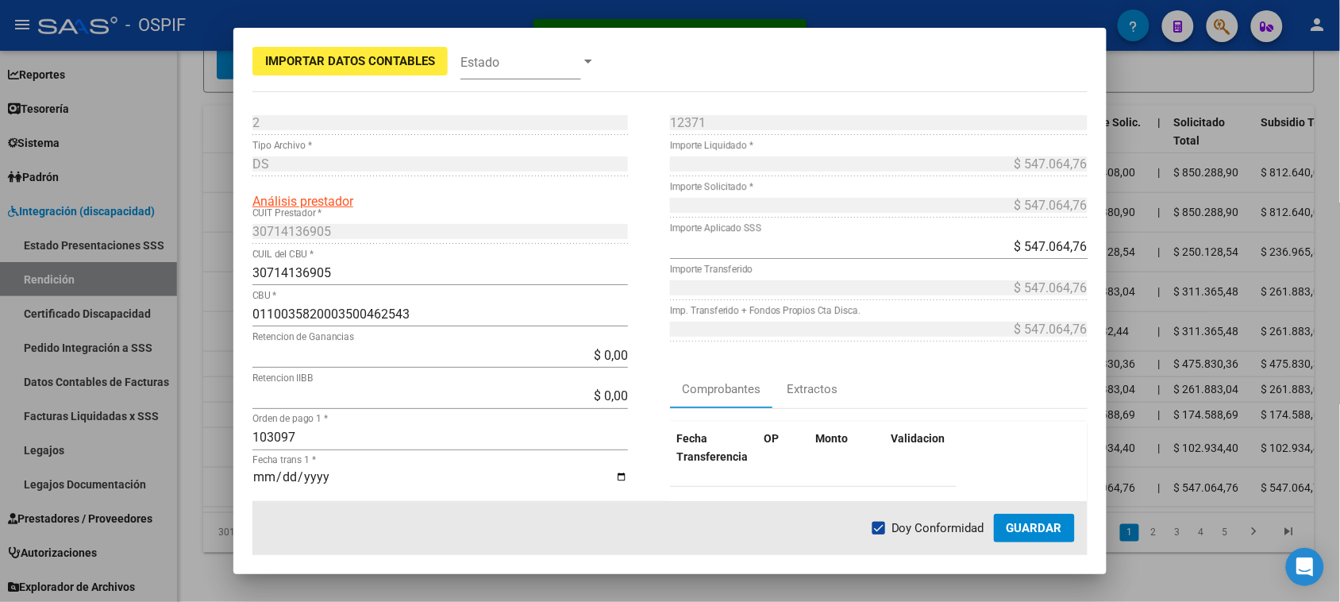
click at [1002, 528] on button "Guardar" at bounding box center [1034, 527] width 81 height 29
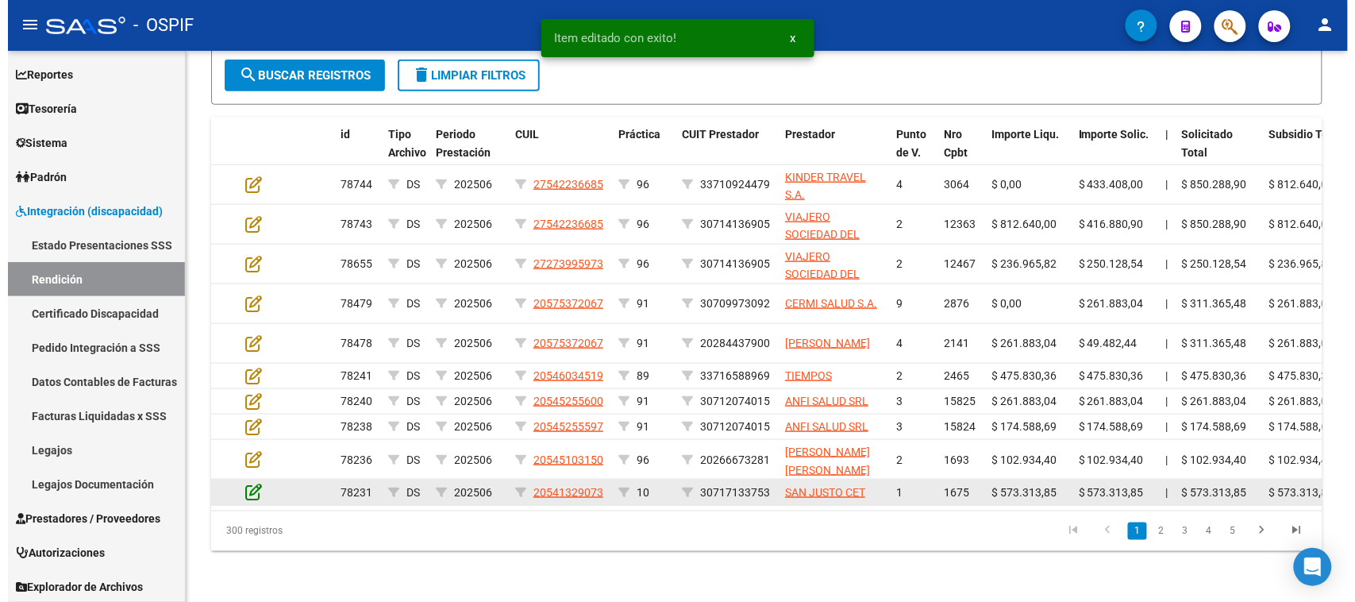
scroll to position [421, 0]
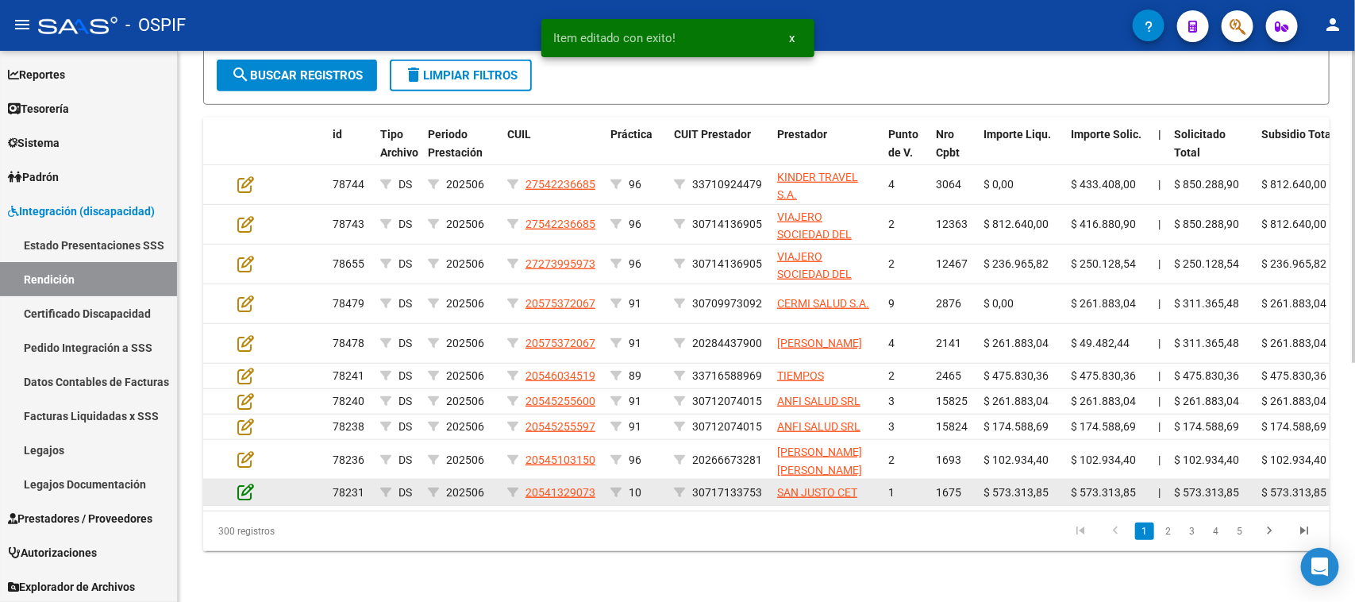
click at [244, 483] on icon at bounding box center [245, 491] width 17 height 17
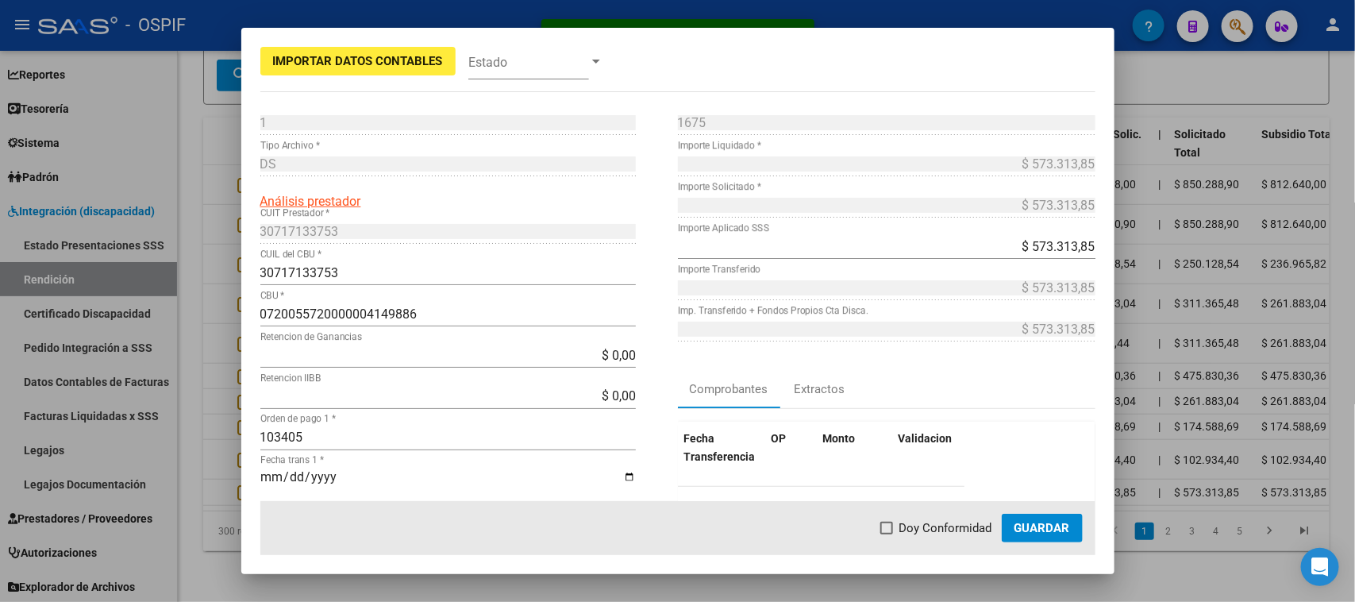
click at [921, 524] on span "Doy Conformidad" at bounding box center [945, 527] width 93 height 19
click at [886, 534] on input "Doy Conformidad" at bounding box center [886, 534] width 1 height 1
checkbox input "true"
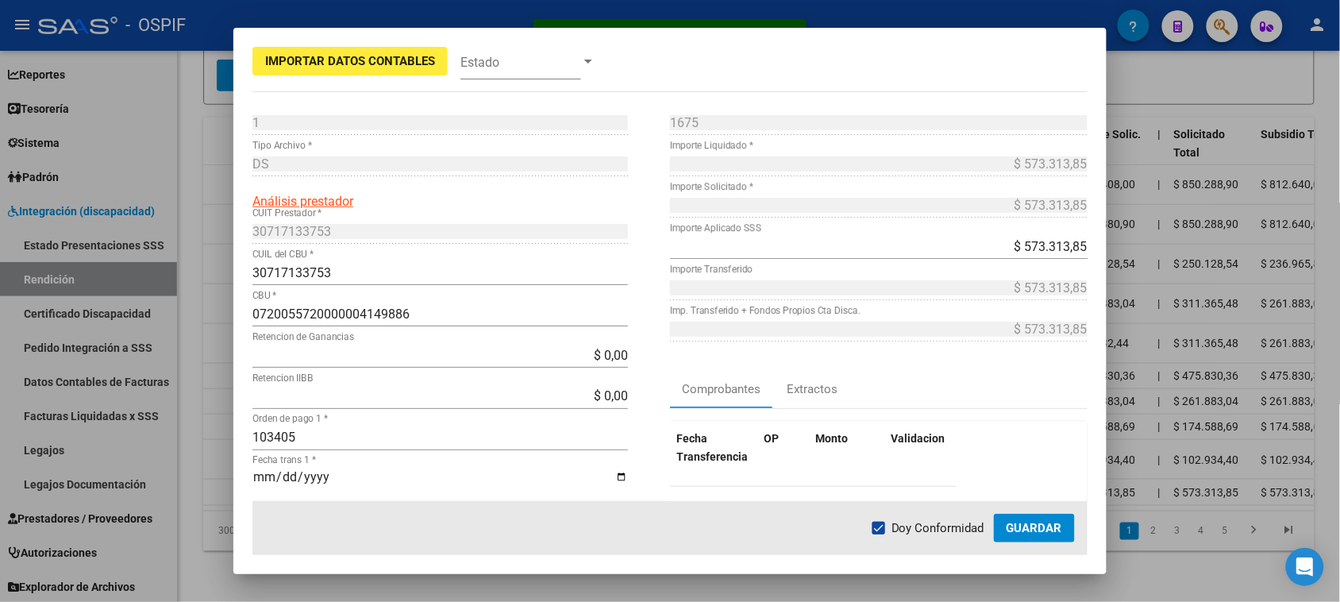
click at [1040, 538] on button "Guardar" at bounding box center [1034, 527] width 81 height 29
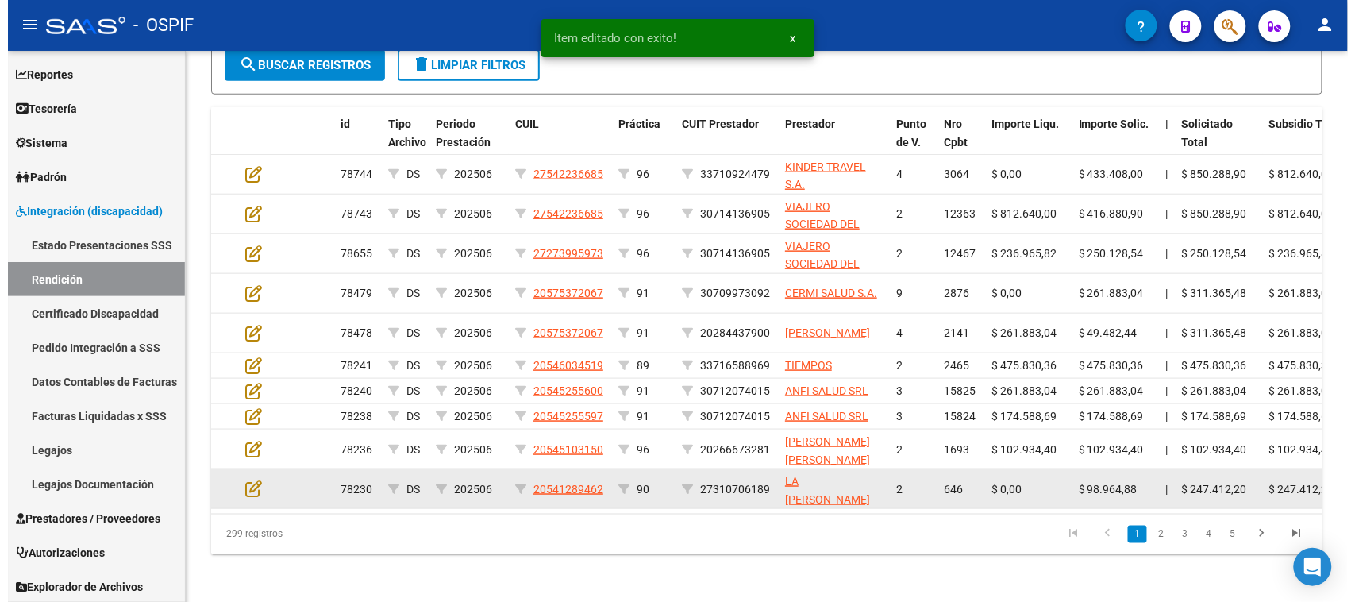
scroll to position [422, 0]
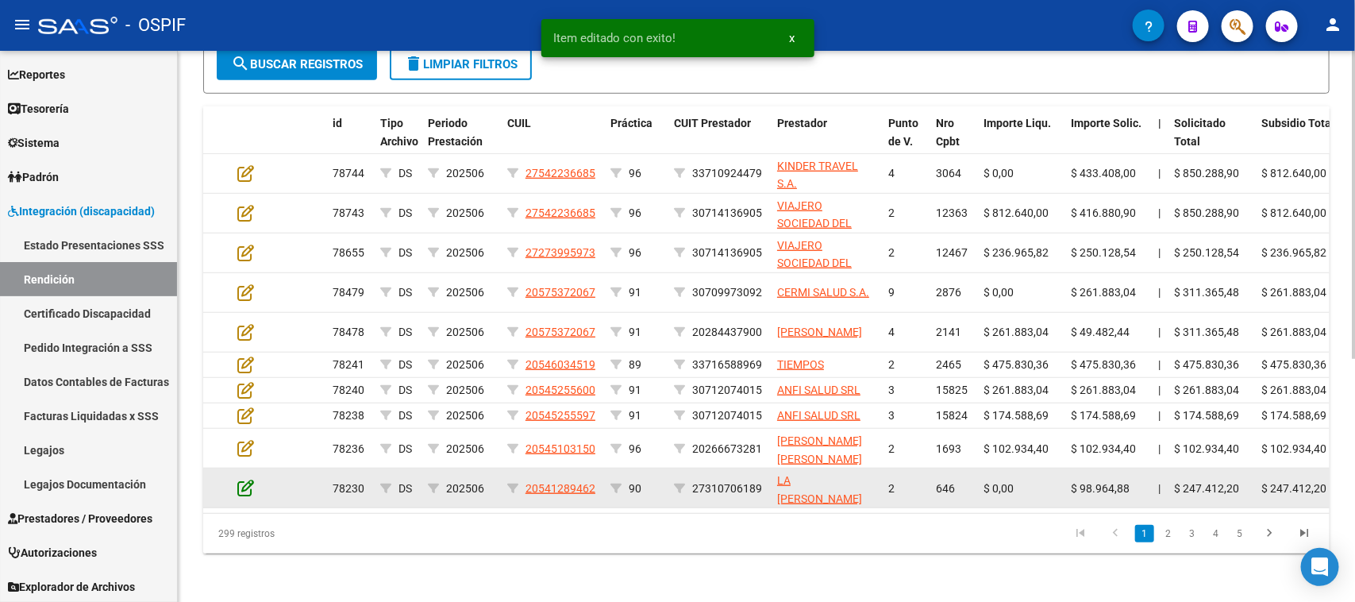
click at [248, 482] on icon at bounding box center [245, 487] width 17 height 17
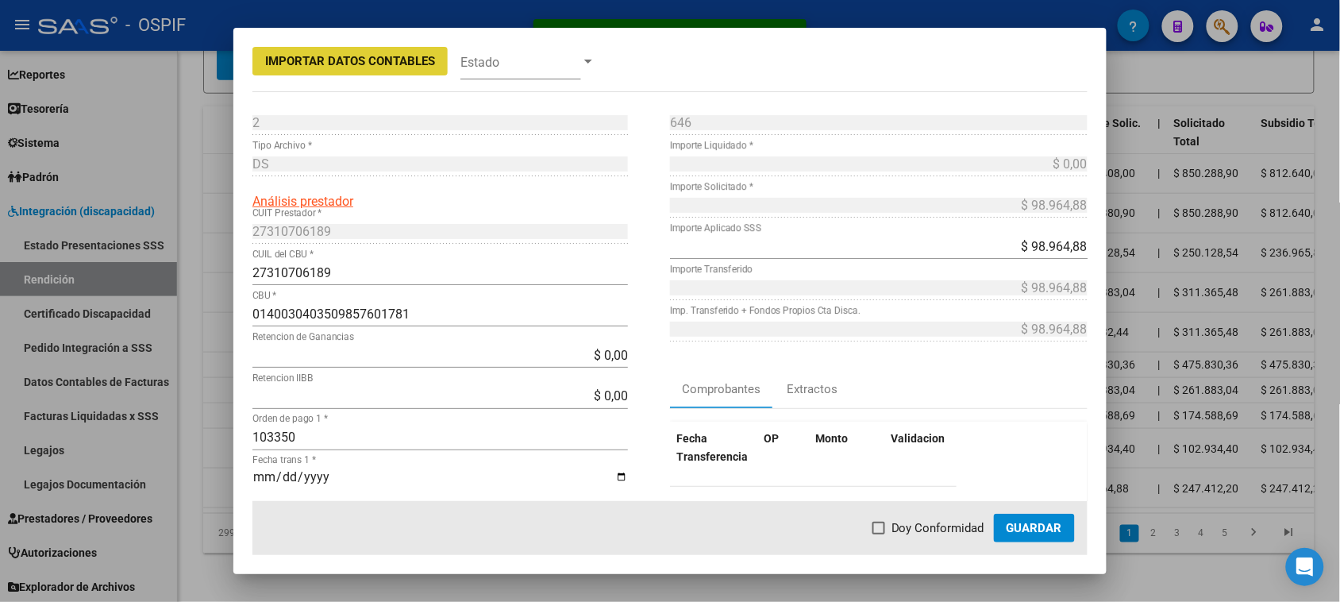
click at [899, 528] on span "Doy Conformidad" at bounding box center [937, 527] width 93 height 19
click at [879, 534] on input "Doy Conformidad" at bounding box center [878, 534] width 1 height 1
checkbox input "true"
click at [1026, 537] on button "Guardar" at bounding box center [1034, 527] width 81 height 29
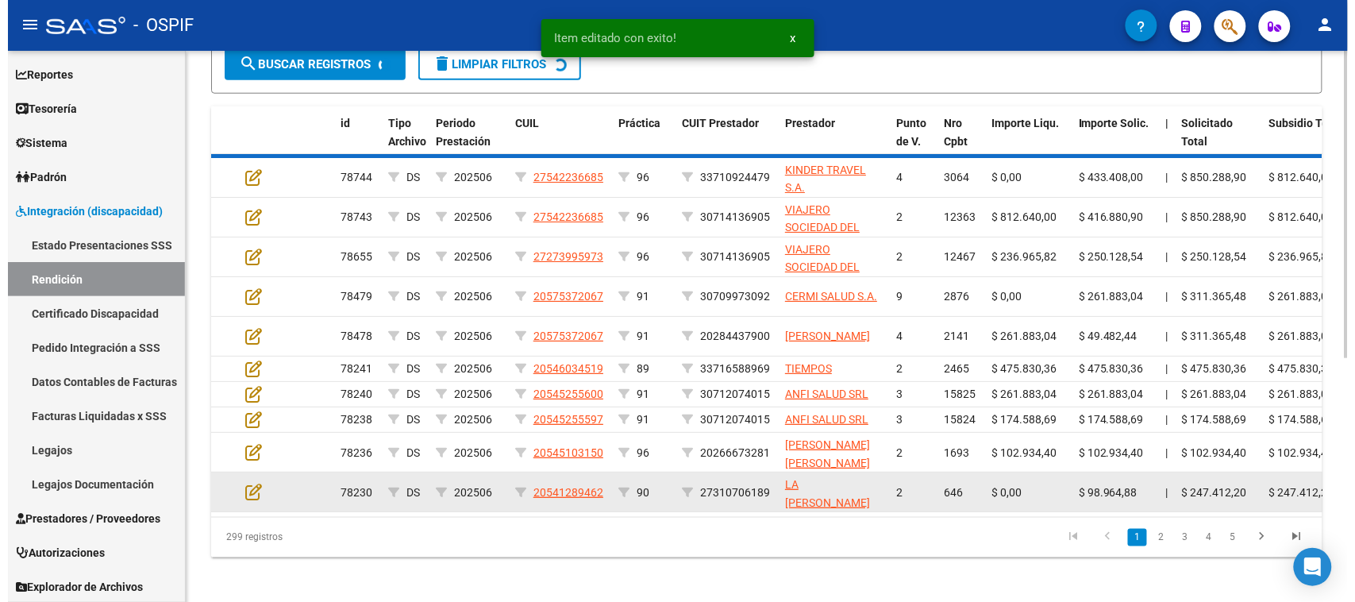
scroll to position [423, 0]
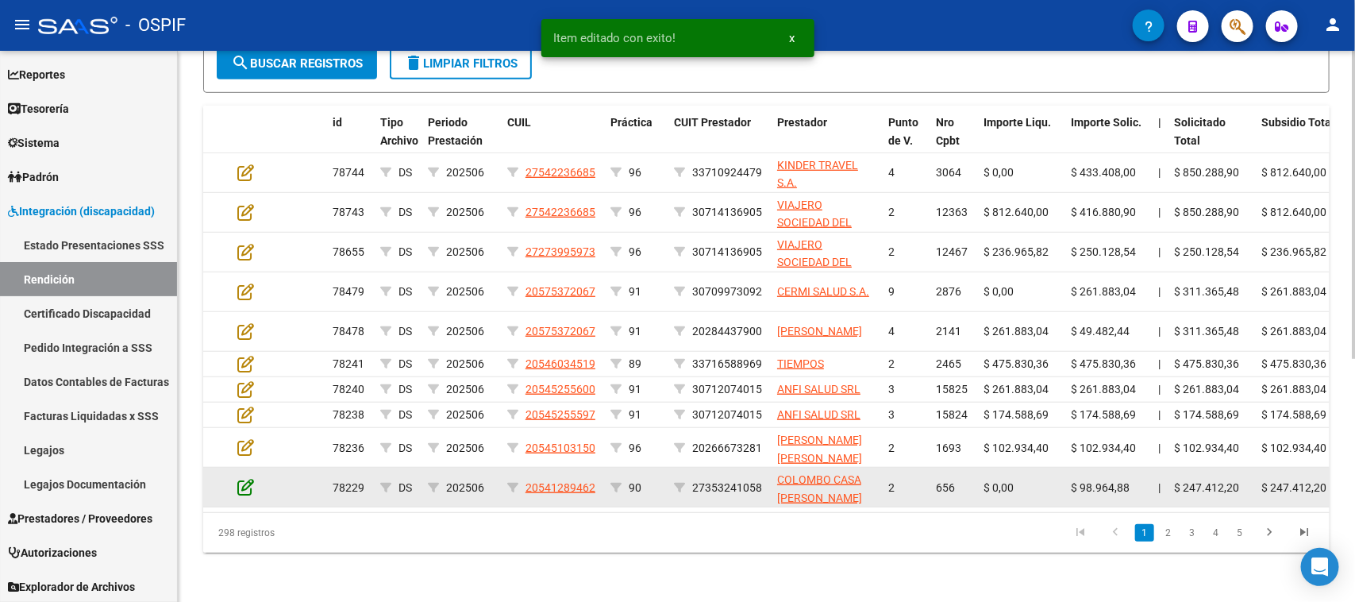
click at [250, 482] on icon at bounding box center [245, 486] width 17 height 17
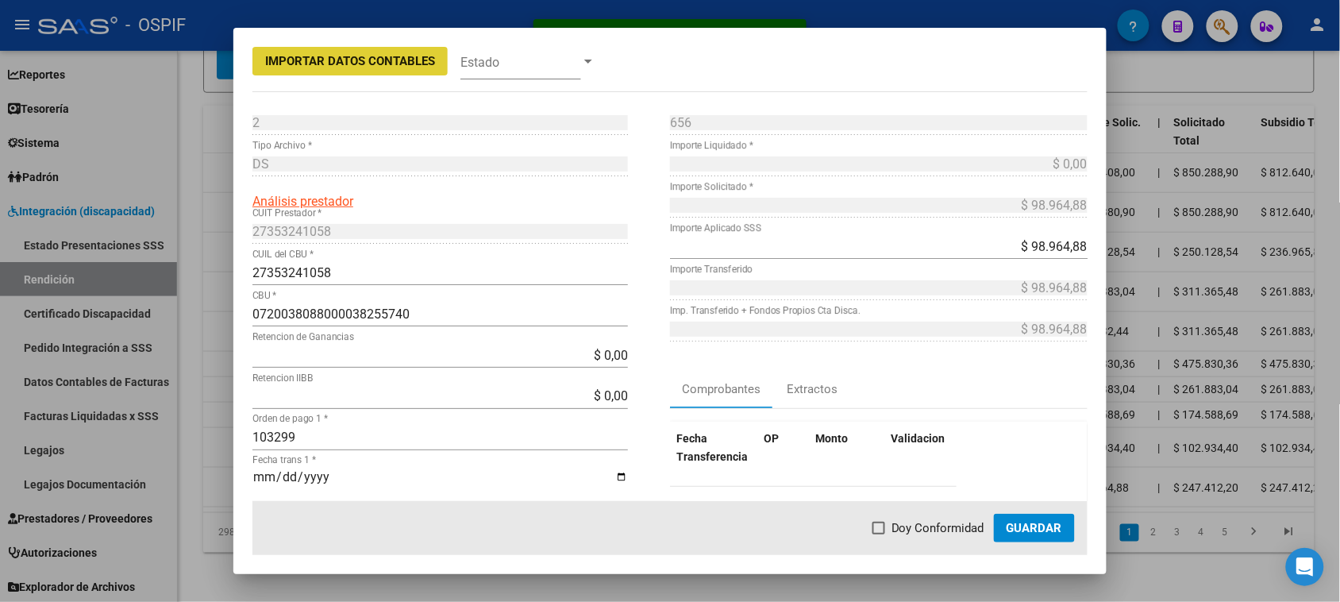
click at [934, 517] on mat-dialog-actions "Doy Conformidad Guardar" at bounding box center [669, 528] width 835 height 54
click at [934, 518] on mat-checkbox "Doy Conformidad" at bounding box center [928, 527] width 112 height 19
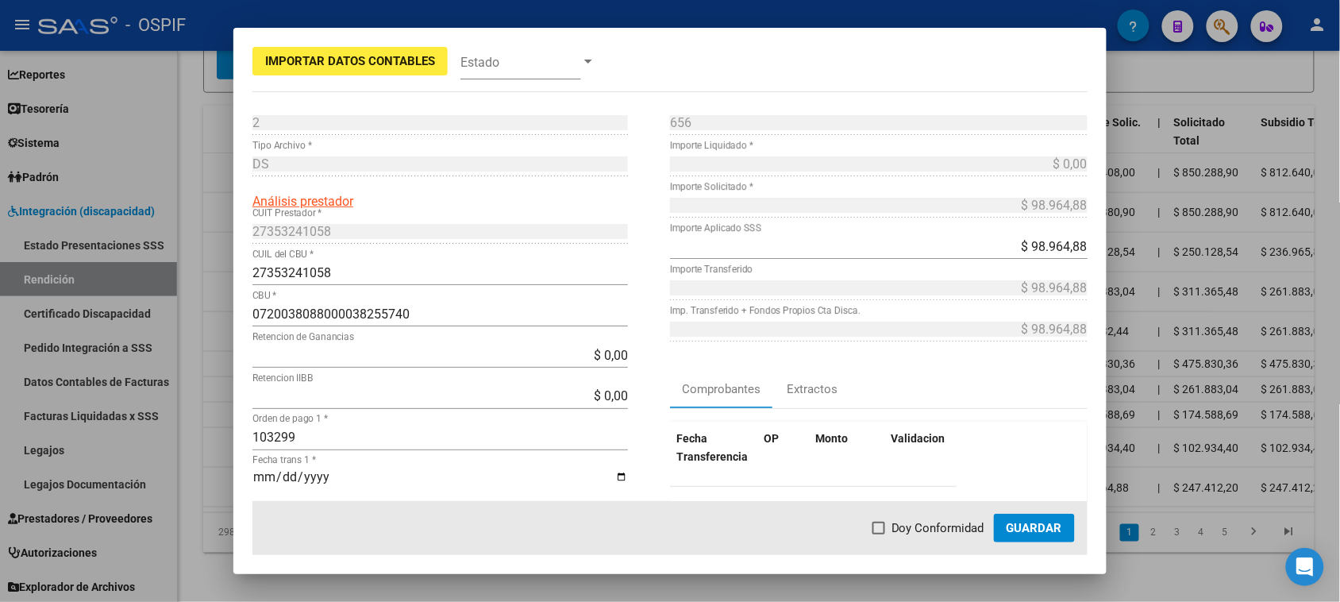
click at [885, 532] on span at bounding box center [878, 527] width 13 height 13
click at [879, 534] on input "Doy Conformidad" at bounding box center [878, 534] width 1 height 1
checkbox input "true"
click at [1016, 524] on span "Guardar" at bounding box center [1034, 528] width 56 height 14
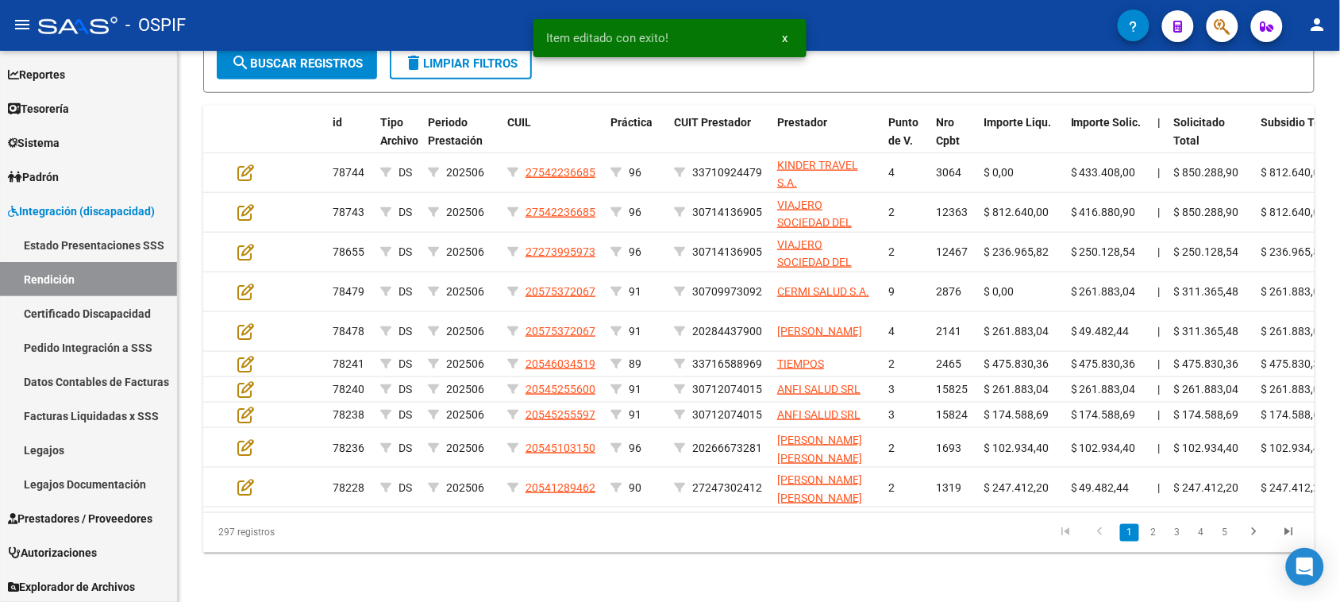
scroll to position [425, 0]
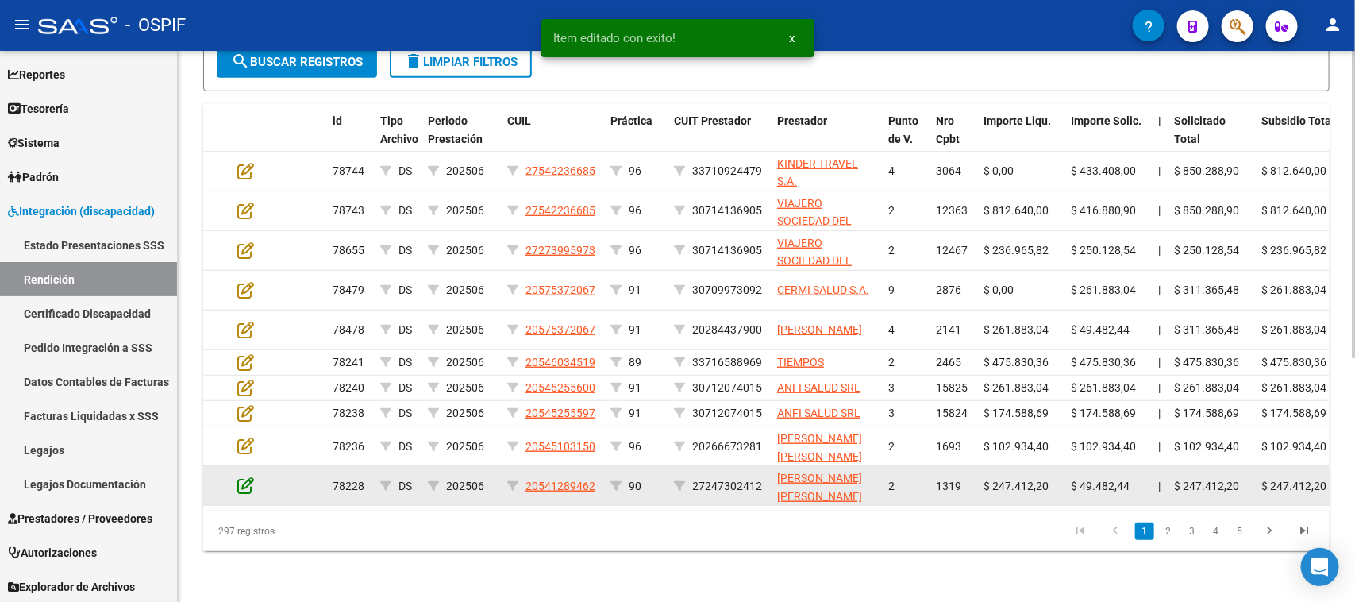
click at [246, 476] on icon at bounding box center [245, 484] width 17 height 17
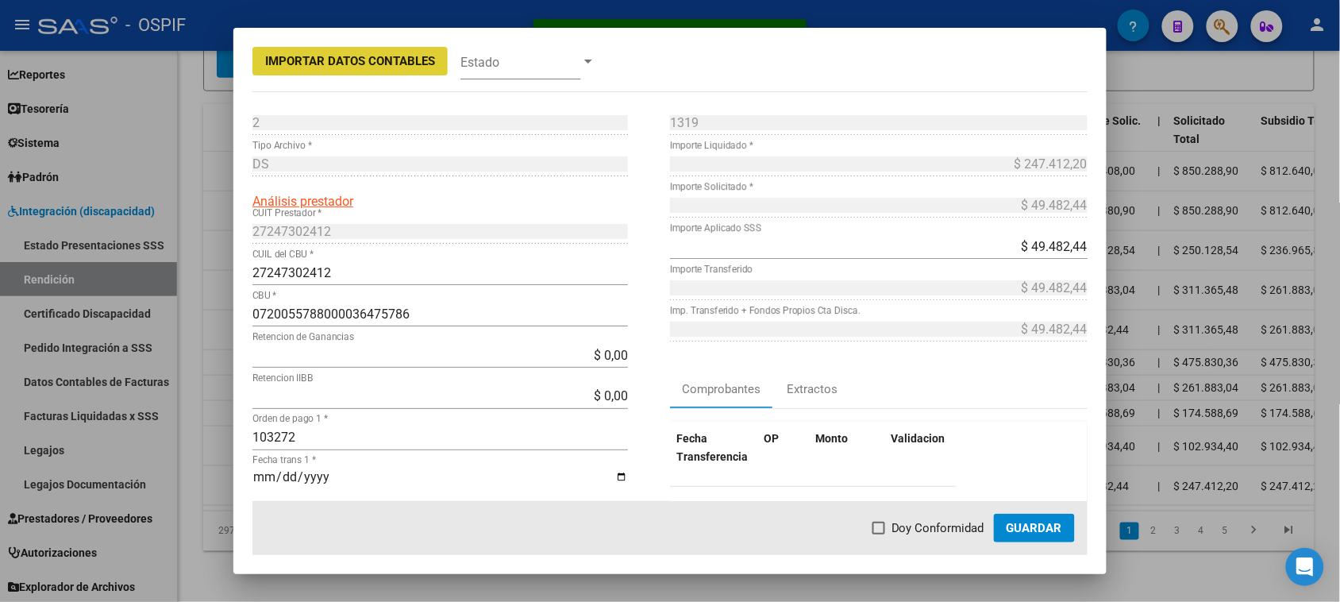
click at [885, 530] on span at bounding box center [878, 527] width 13 height 13
click at [879, 534] on input "Doy Conformidad" at bounding box center [878, 534] width 1 height 1
checkbox input "true"
click at [1034, 529] on span "Guardar" at bounding box center [1034, 528] width 56 height 14
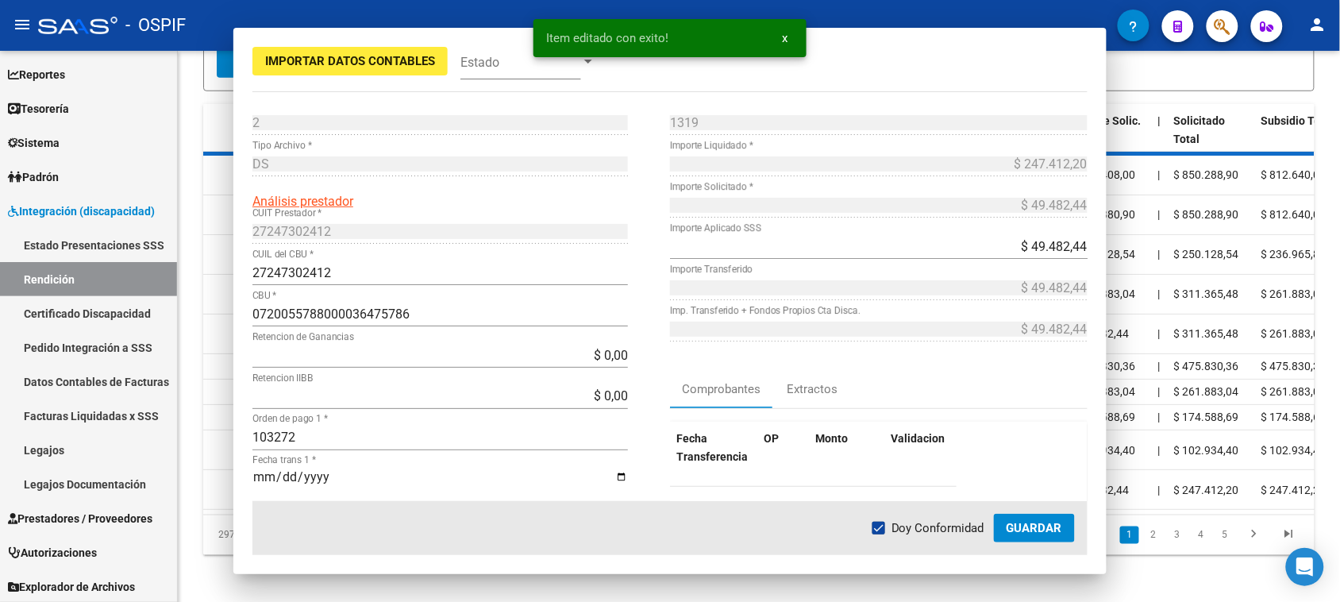
scroll to position [425, 0]
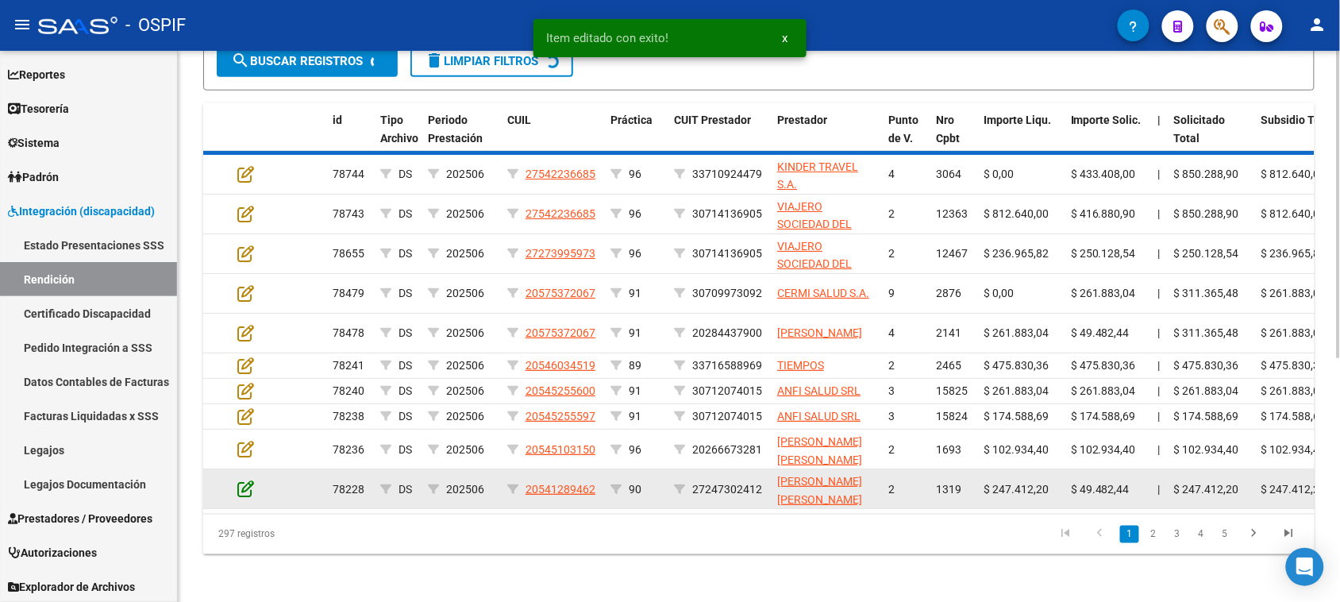
click at [244, 479] on icon at bounding box center [245, 487] width 17 height 17
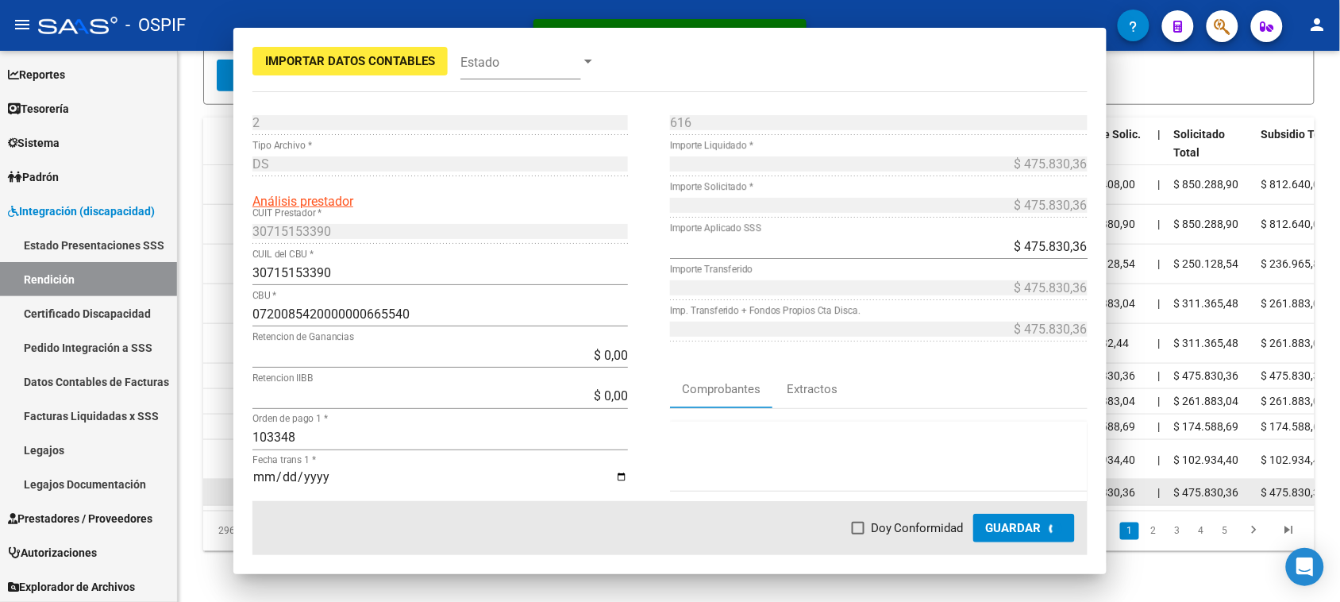
click at [244, 479] on div "Importar Datos Contables Estado 2 Punto de Venta * DS Tipo Archivo * Análisis p…" at bounding box center [669, 301] width 873 height 546
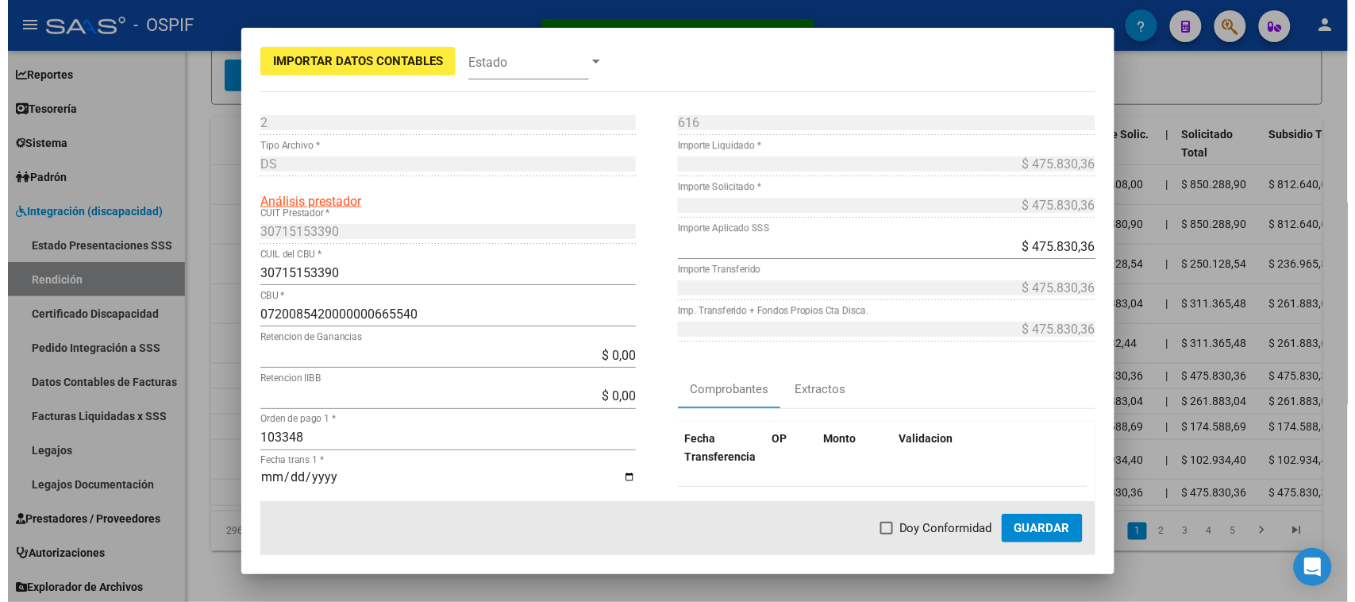
scroll to position [421, 0]
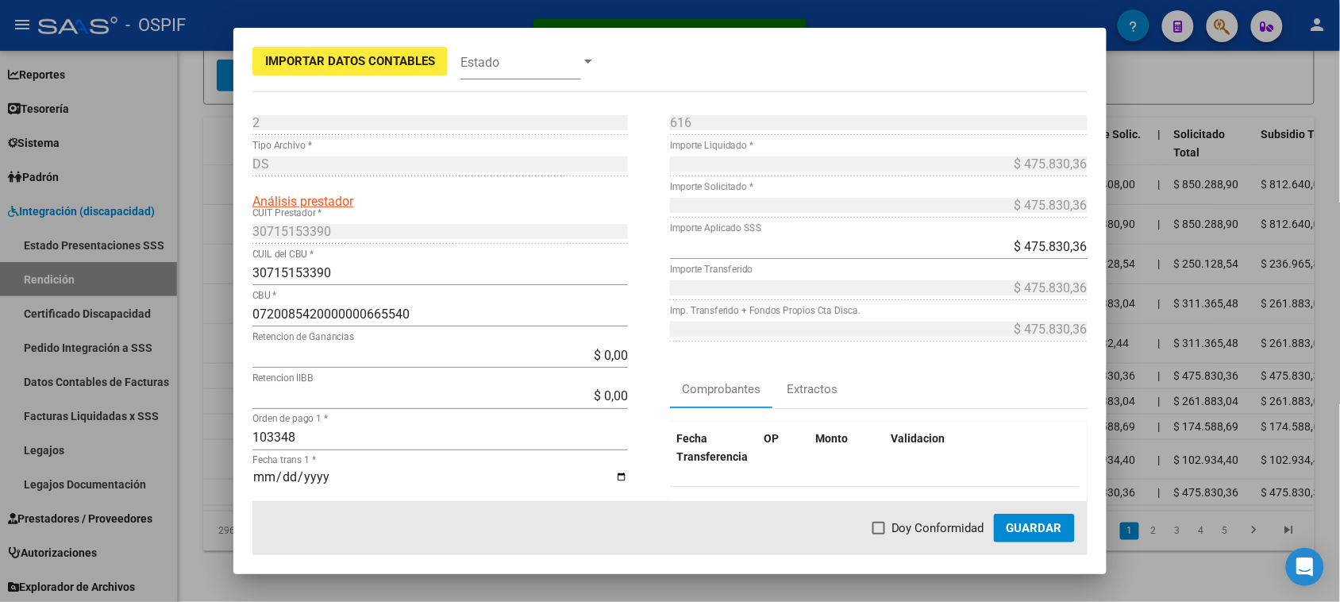
click at [882, 530] on span at bounding box center [878, 527] width 13 height 13
click at [879, 534] on input "Doy Conformidad" at bounding box center [878, 534] width 1 height 1
checkbox input "true"
click at [1041, 533] on span "Guardar" at bounding box center [1034, 528] width 56 height 14
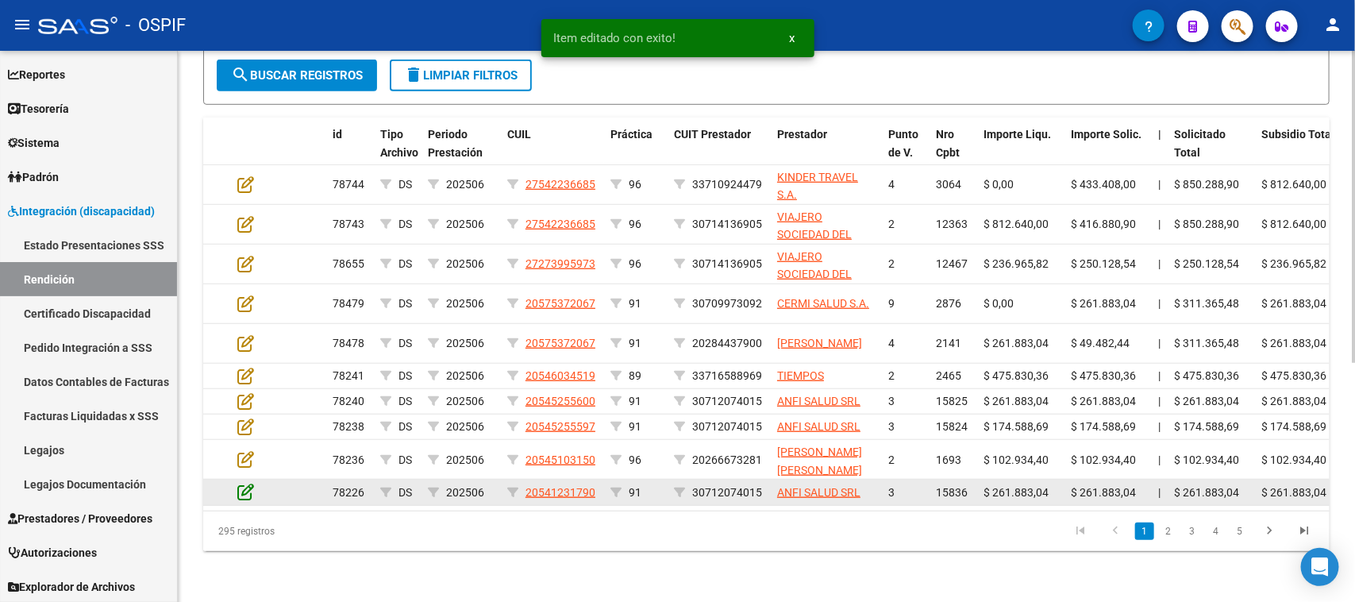
click at [244, 483] on icon at bounding box center [245, 491] width 17 height 17
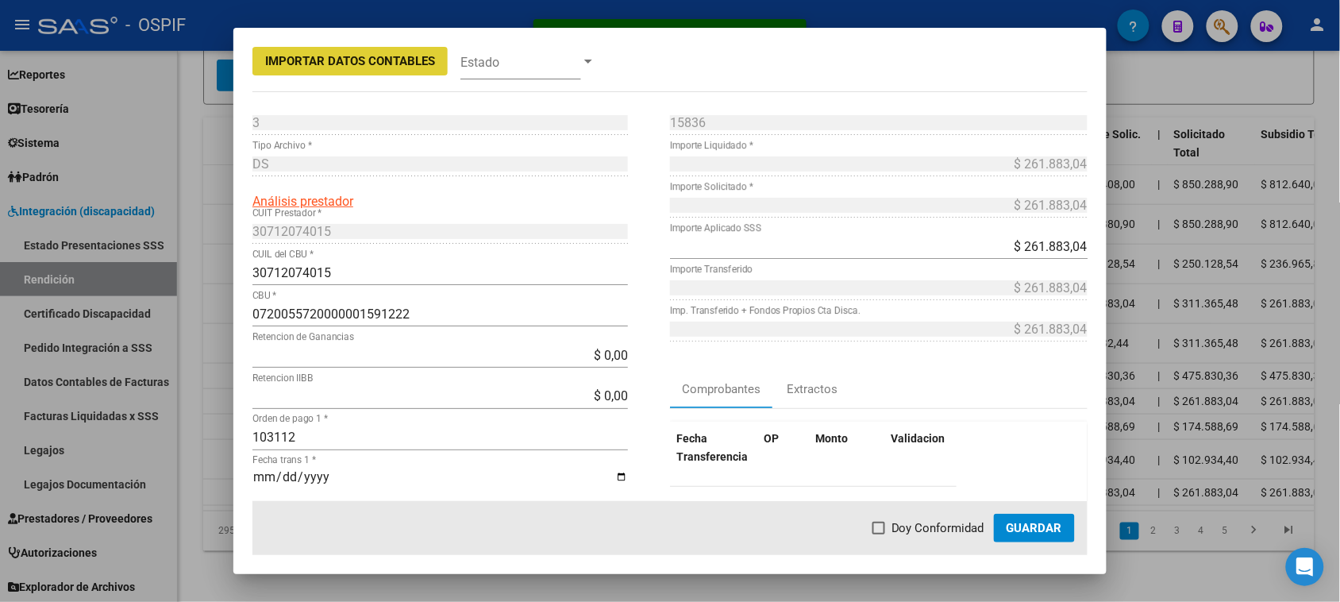
click at [877, 530] on span at bounding box center [878, 527] width 13 height 13
click at [878, 534] on input "Doy Conformidad" at bounding box center [878, 534] width 1 height 1
checkbox input "true"
click at [1036, 526] on span "Guardar" at bounding box center [1034, 528] width 56 height 14
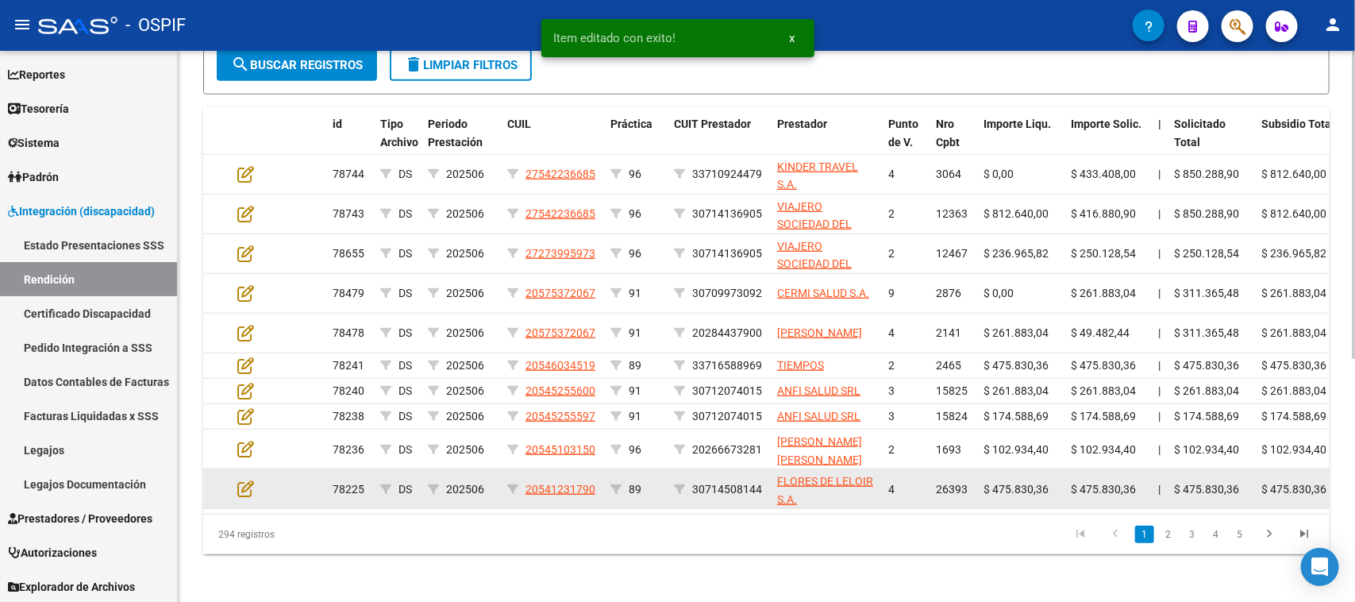
scroll to position [422, 0]
click at [244, 479] on icon at bounding box center [245, 487] width 17 height 17
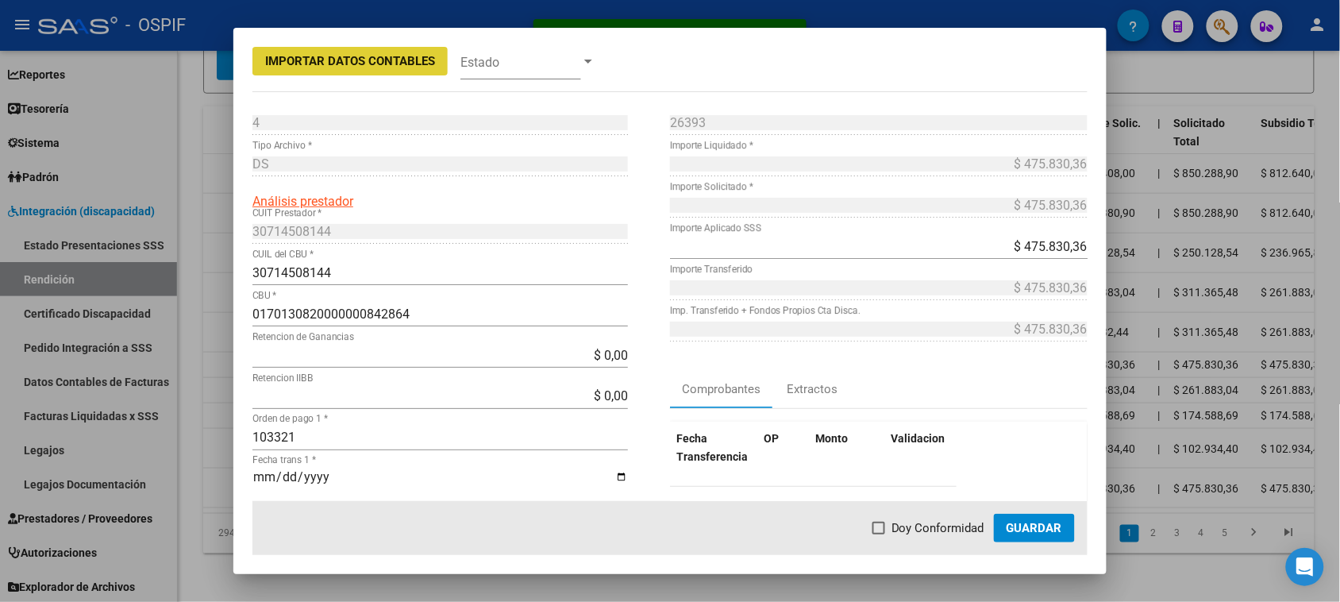
click at [938, 521] on span "Doy Conformidad" at bounding box center [937, 527] width 93 height 19
click at [879, 534] on input "Doy Conformidad" at bounding box center [878, 534] width 1 height 1
checkbox input "true"
click at [1009, 524] on span "Guardar" at bounding box center [1034, 528] width 56 height 14
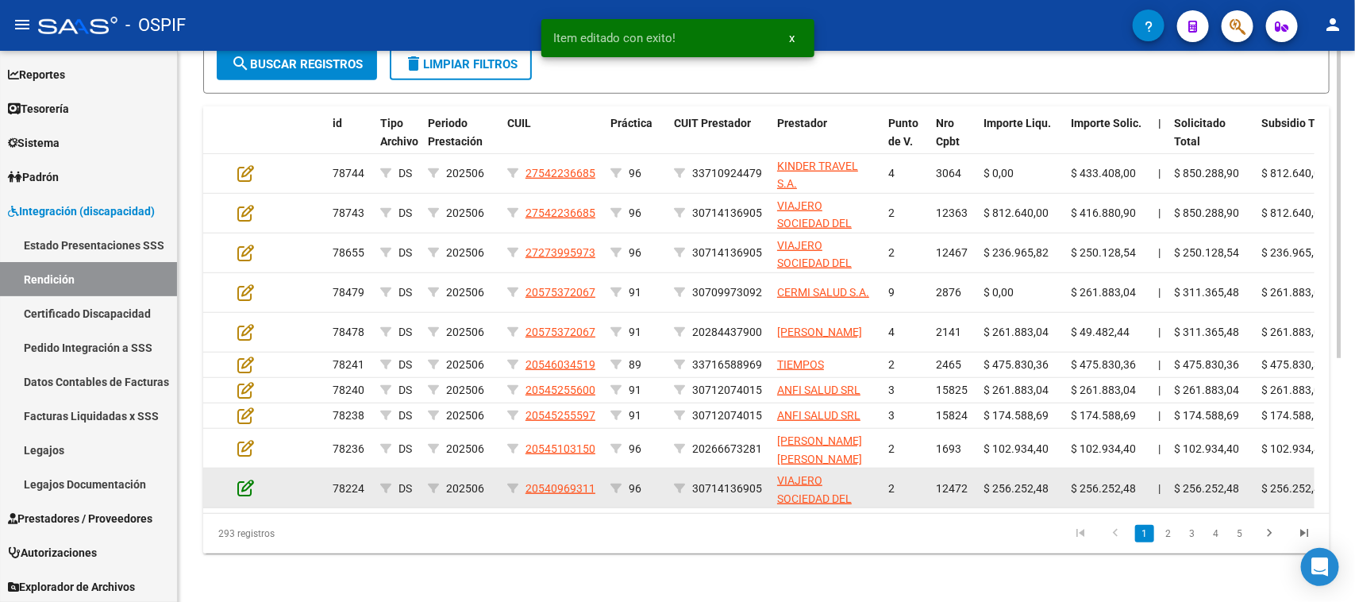
scroll to position [423, 0]
click at [243, 480] on icon at bounding box center [245, 486] width 17 height 17
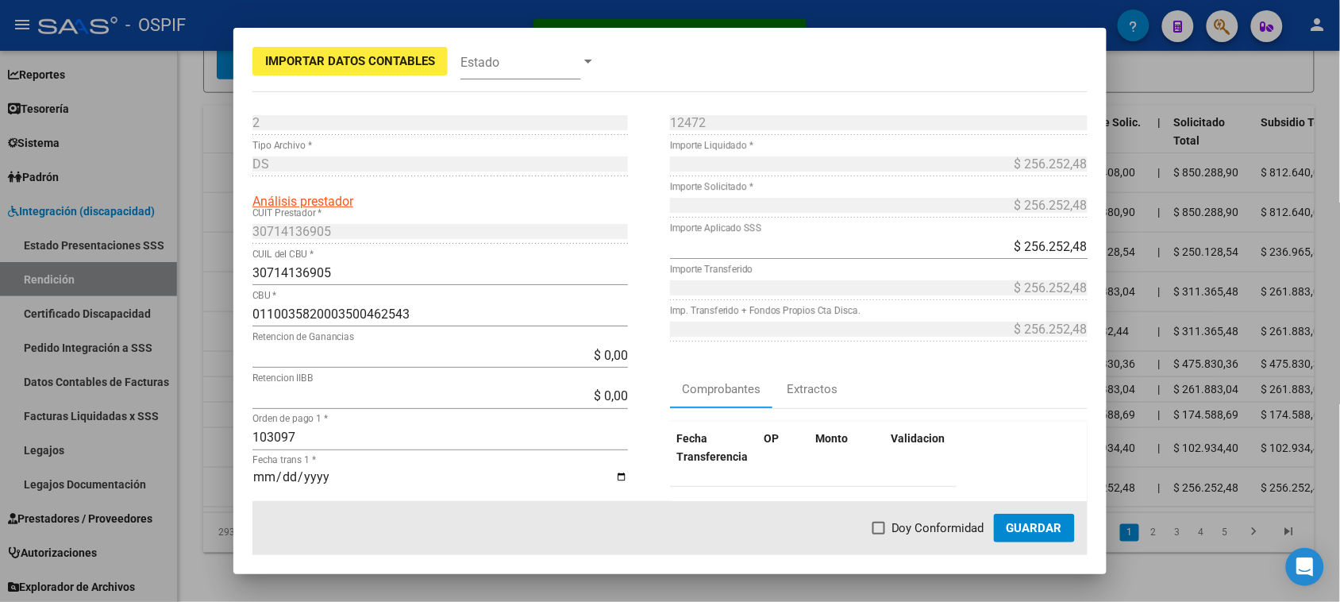
click at [933, 525] on span "Doy Conformidad" at bounding box center [937, 527] width 93 height 19
click at [879, 534] on input "Doy Conformidad" at bounding box center [878, 534] width 1 height 1
checkbox input "true"
click at [1016, 528] on span "Guardar" at bounding box center [1034, 528] width 56 height 14
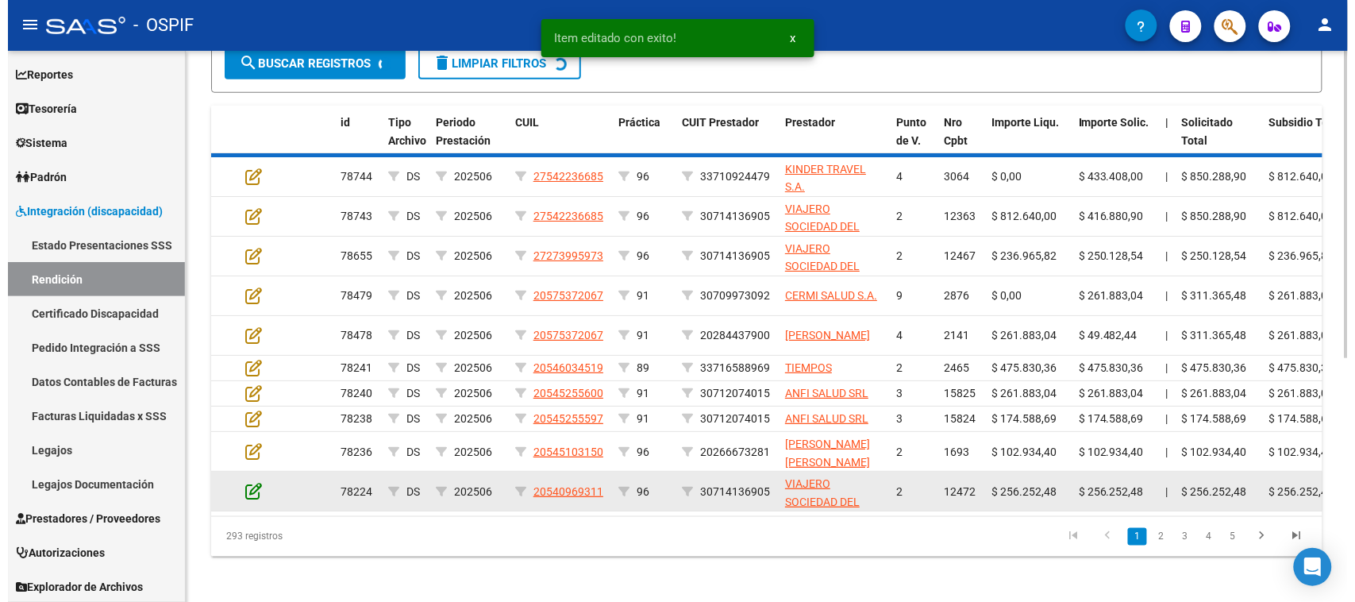
scroll to position [425, 0]
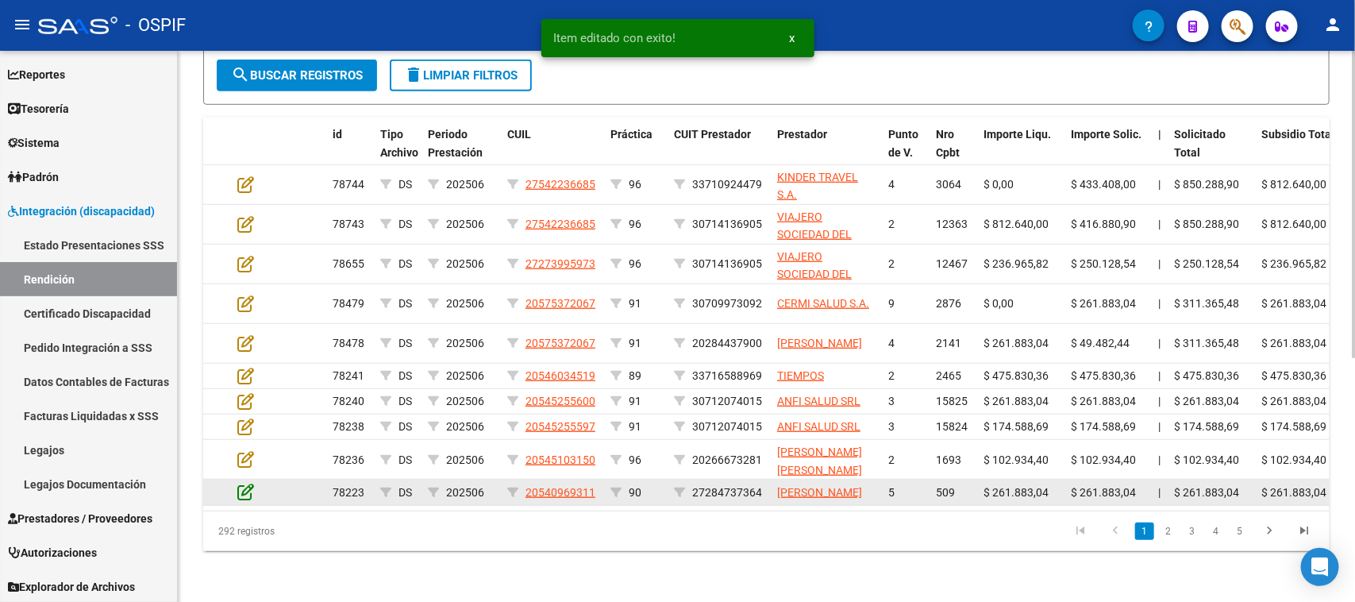
click at [250, 483] on icon at bounding box center [245, 491] width 17 height 17
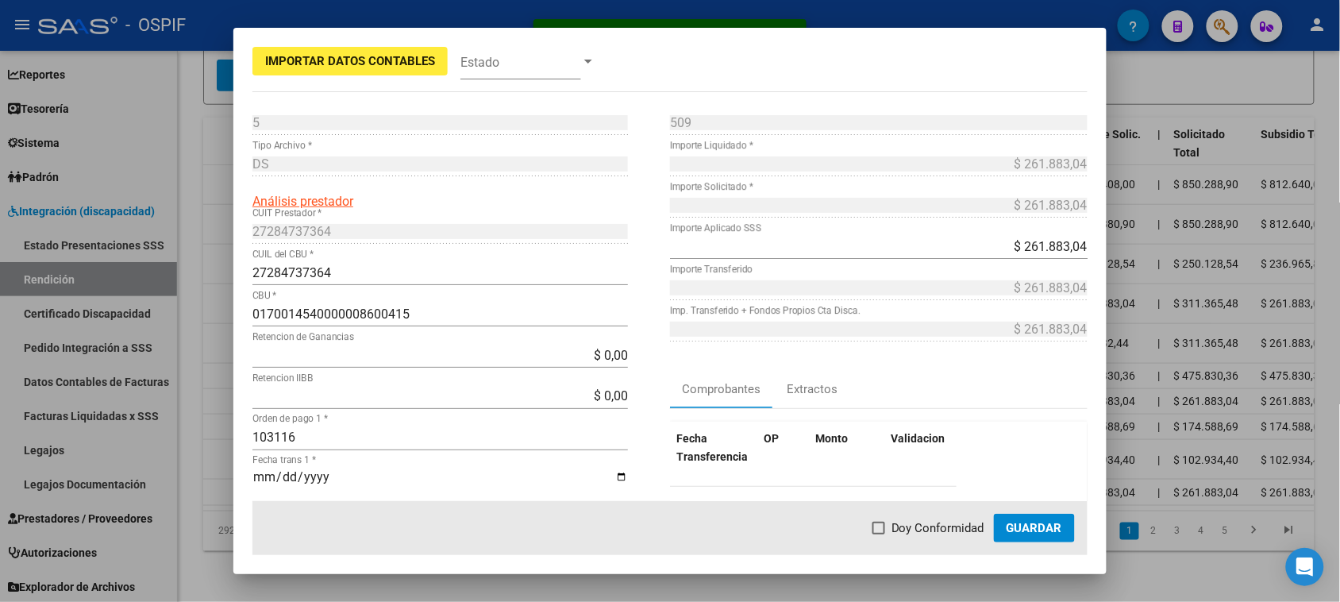
click at [943, 526] on span "Doy Conformidad" at bounding box center [937, 527] width 93 height 19
click at [879, 534] on input "Doy Conformidad" at bounding box center [878, 534] width 1 height 1
checkbox input "true"
click at [1036, 522] on span "Guardar" at bounding box center [1034, 528] width 56 height 14
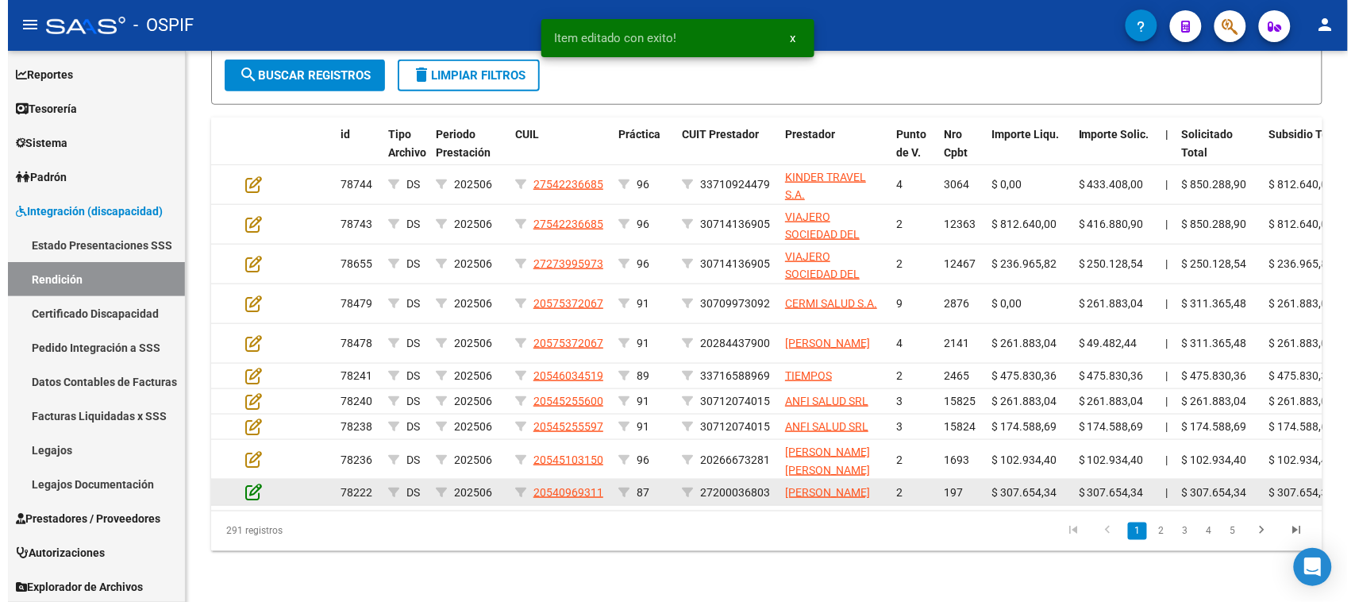
scroll to position [425, 0]
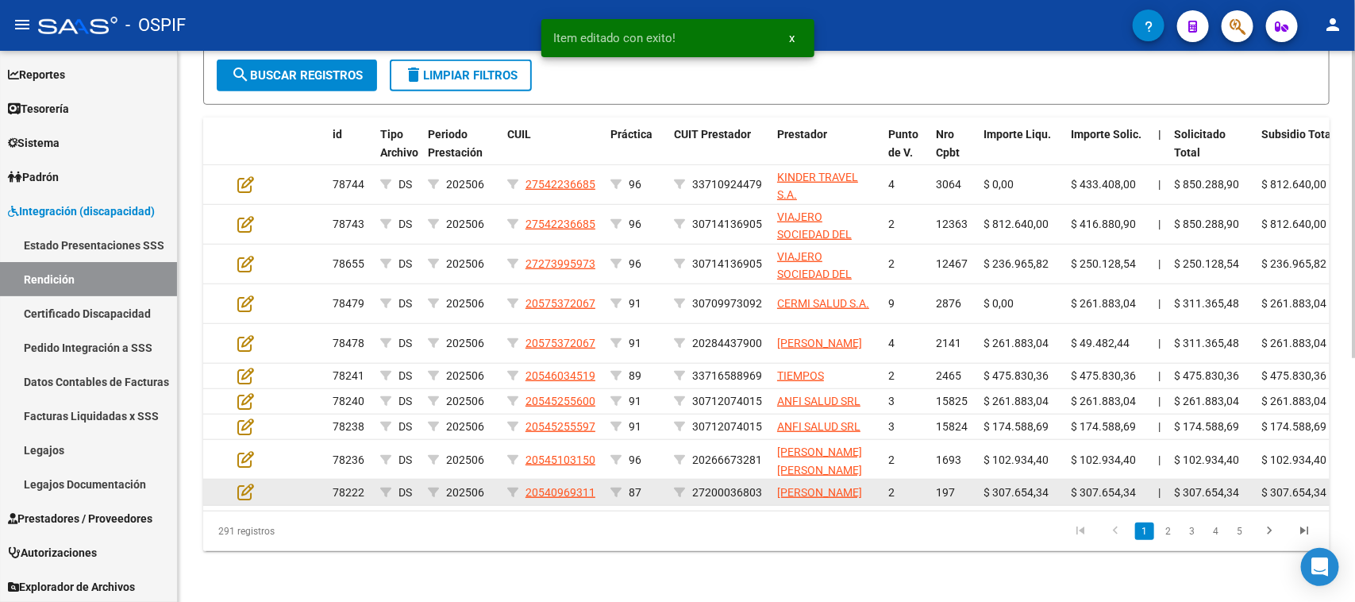
click at [244, 479] on datatable-body-cell at bounding box center [259, 491] width 56 height 25
click at [250, 483] on icon at bounding box center [245, 491] width 17 height 17
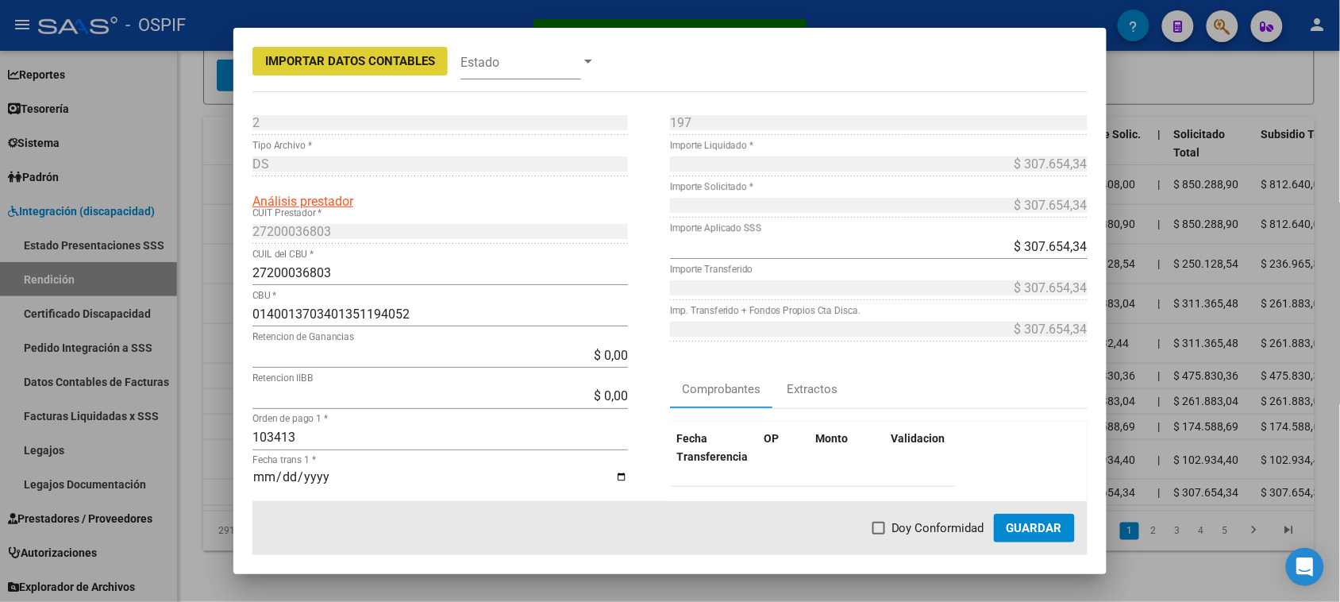
click at [905, 526] on span "Doy Conformidad" at bounding box center [937, 527] width 93 height 19
click at [879, 534] on input "Doy Conformidad" at bounding box center [878, 534] width 1 height 1
checkbox input "true"
click at [1009, 525] on span "Guardar" at bounding box center [1034, 528] width 56 height 14
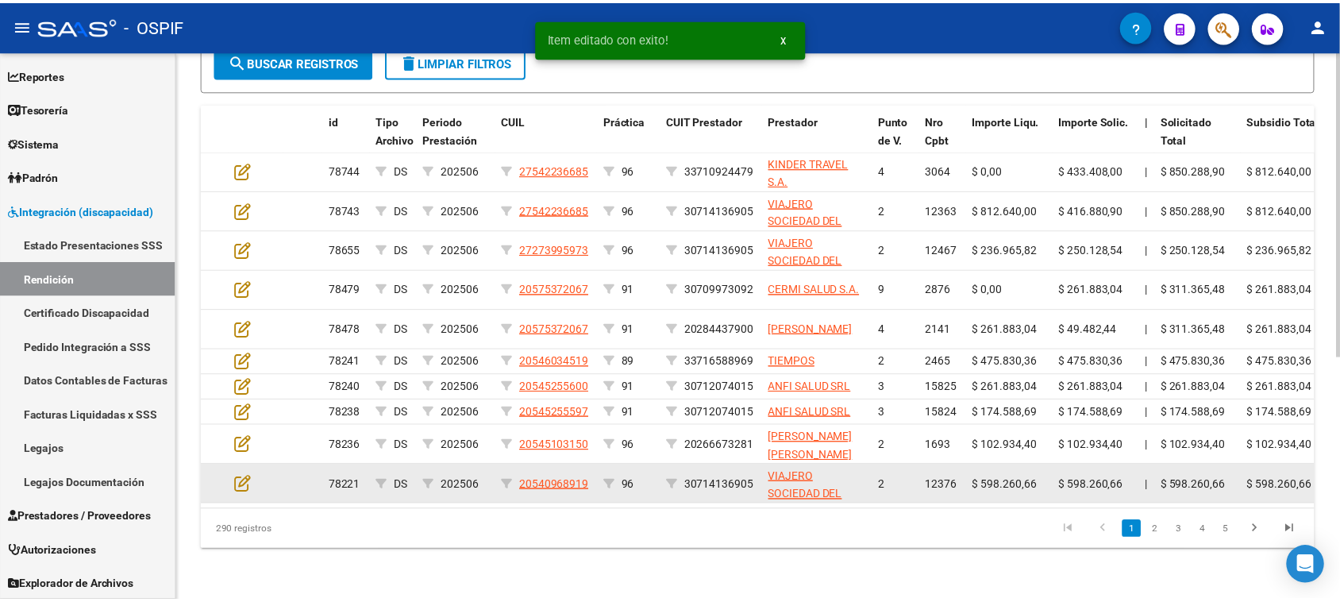
scroll to position [426, 0]
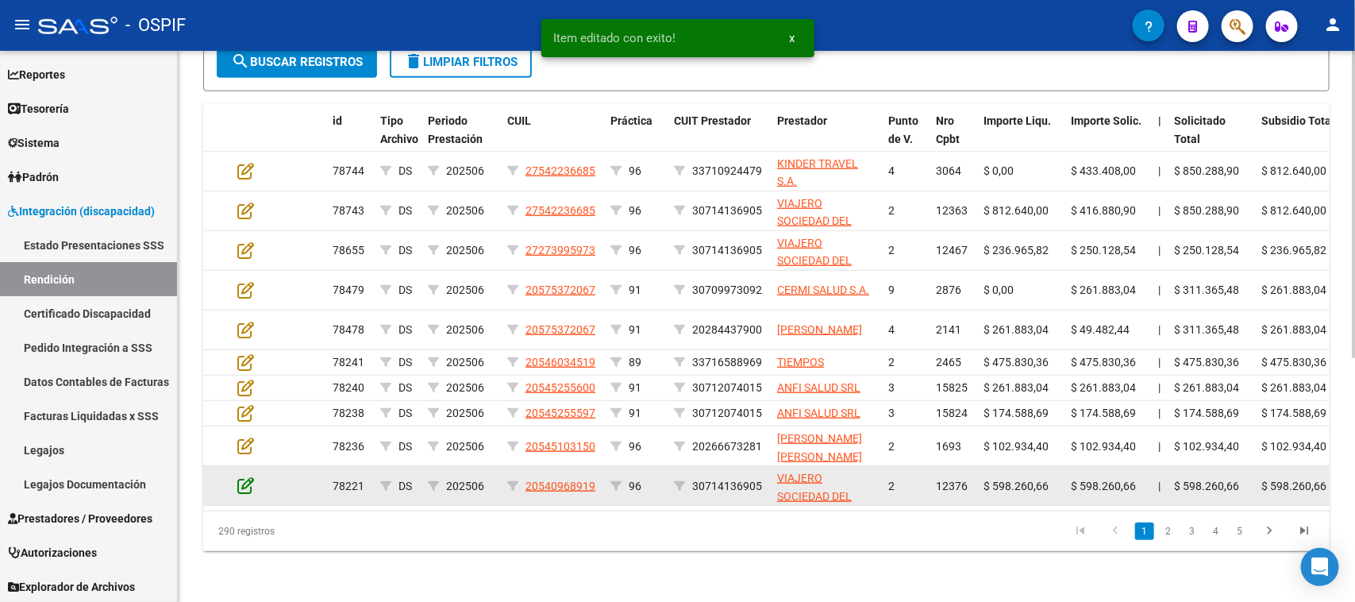
click at [243, 480] on icon at bounding box center [245, 484] width 17 height 17
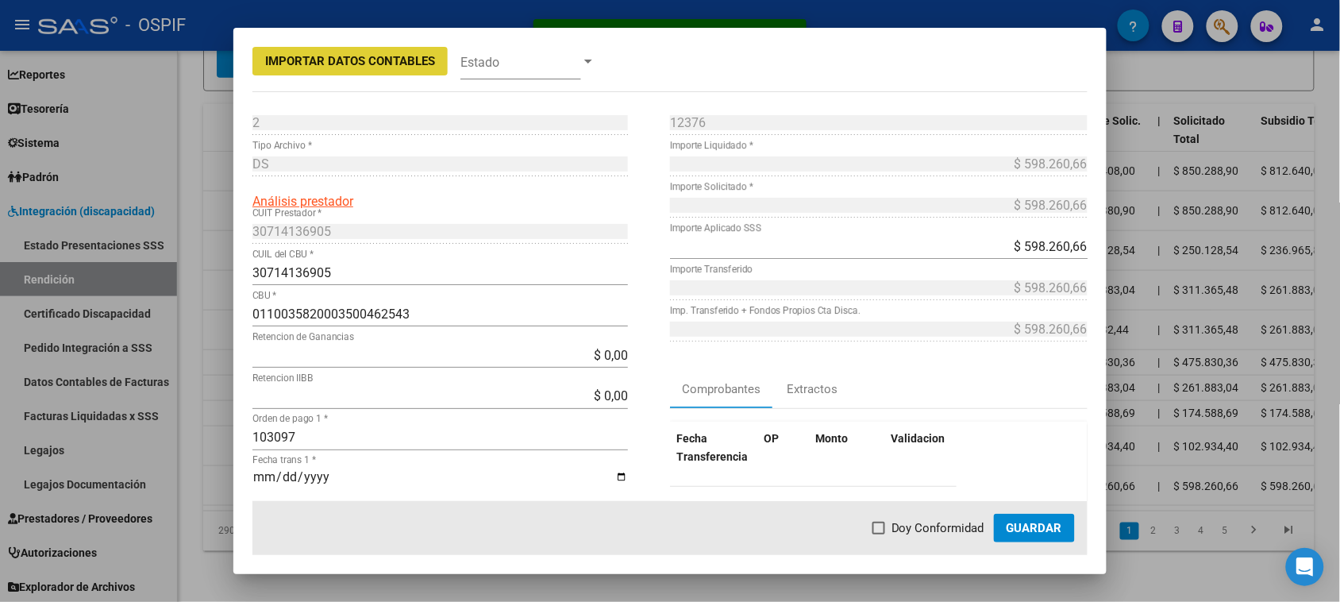
click at [897, 533] on span "Doy Conformidad" at bounding box center [937, 527] width 93 height 19
click at [879, 534] on input "Doy Conformidad" at bounding box center [878, 534] width 1 height 1
checkbox input "true"
click at [1032, 522] on span "Guardar" at bounding box center [1034, 528] width 56 height 14
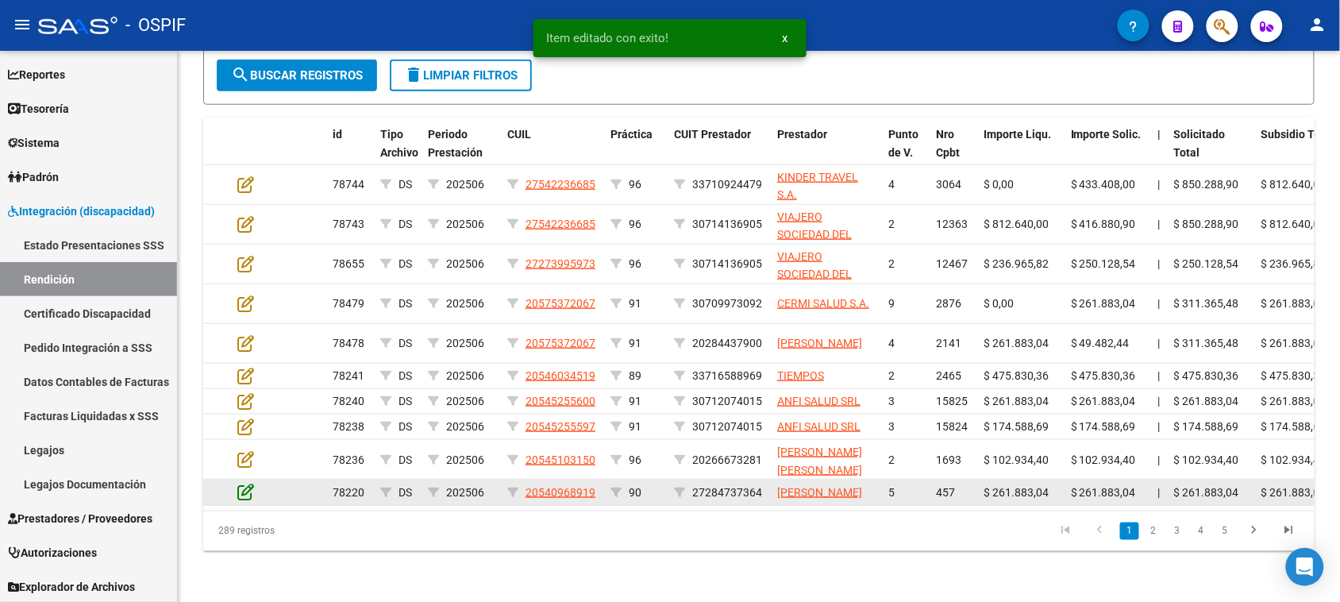
click at [246, 484] on icon at bounding box center [245, 491] width 17 height 17
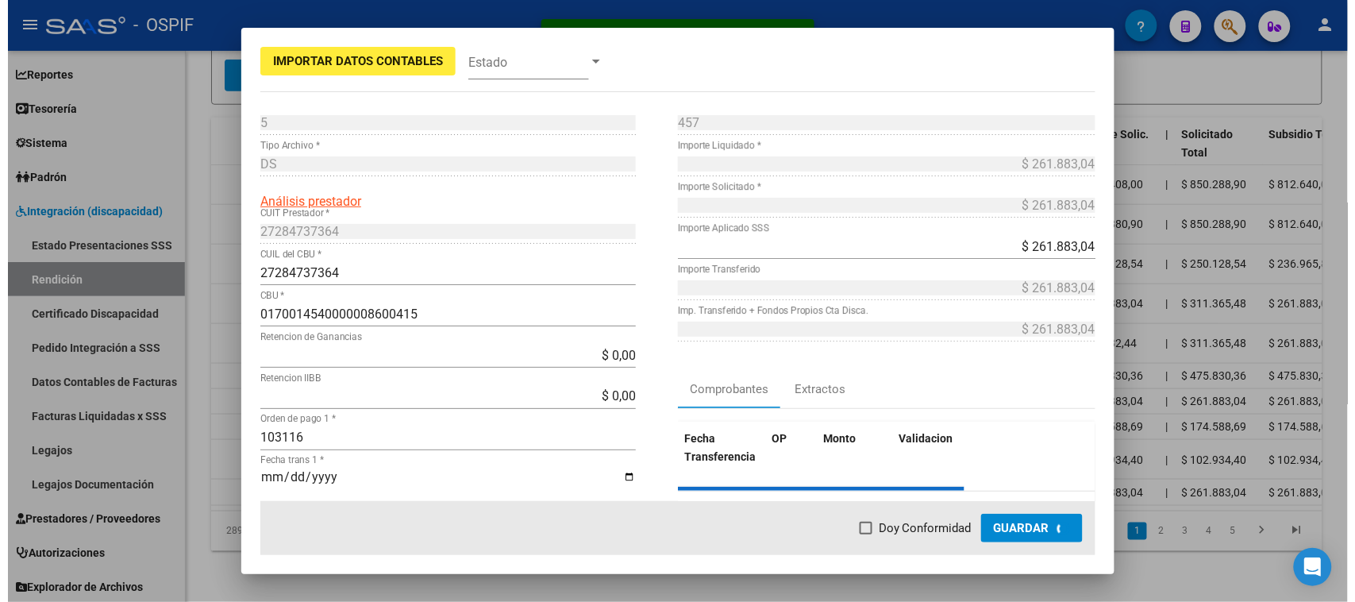
scroll to position [427, 0]
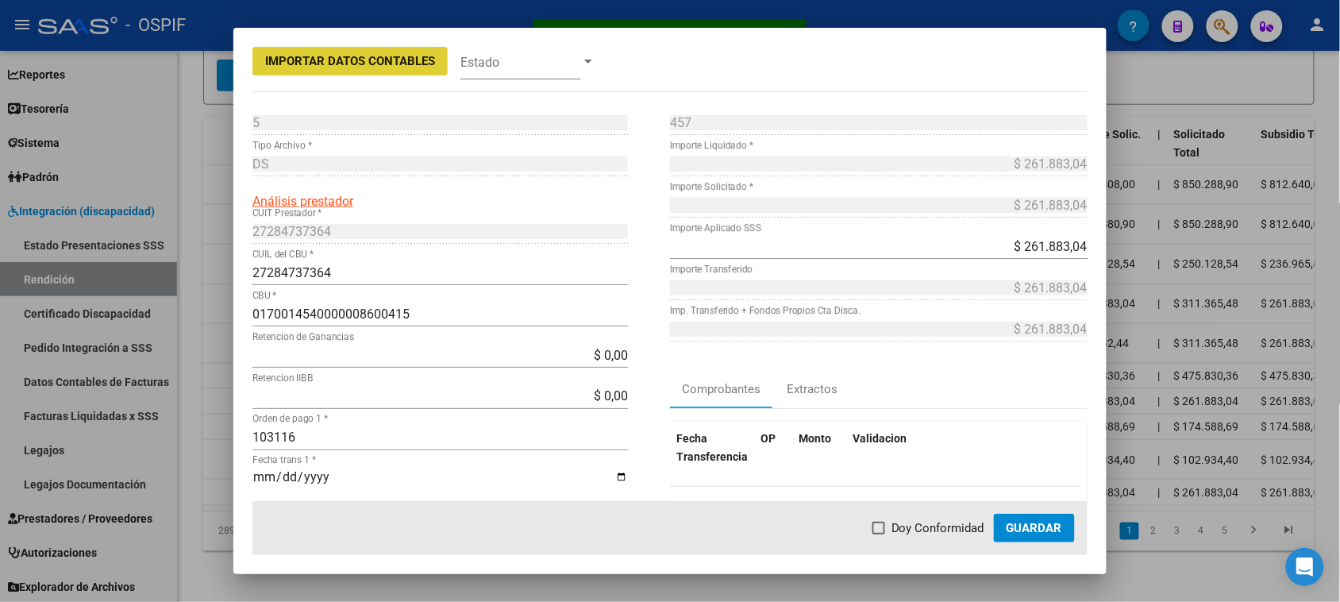
click at [875, 529] on span at bounding box center [878, 527] width 13 height 13
click at [878, 534] on input "Doy Conformidad" at bounding box center [878, 534] width 1 height 1
checkbox input "true"
click at [1005, 522] on button "Guardar" at bounding box center [1034, 527] width 81 height 29
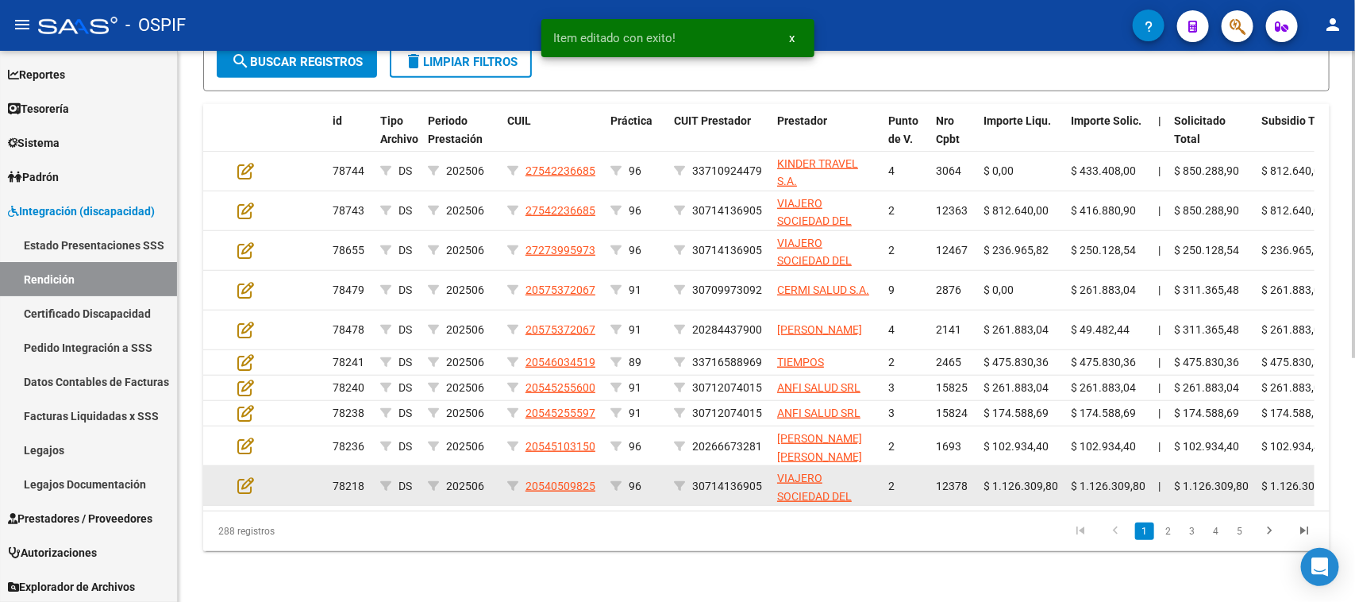
scroll to position [429, 0]
click at [244, 481] on icon at bounding box center [245, 484] width 17 height 17
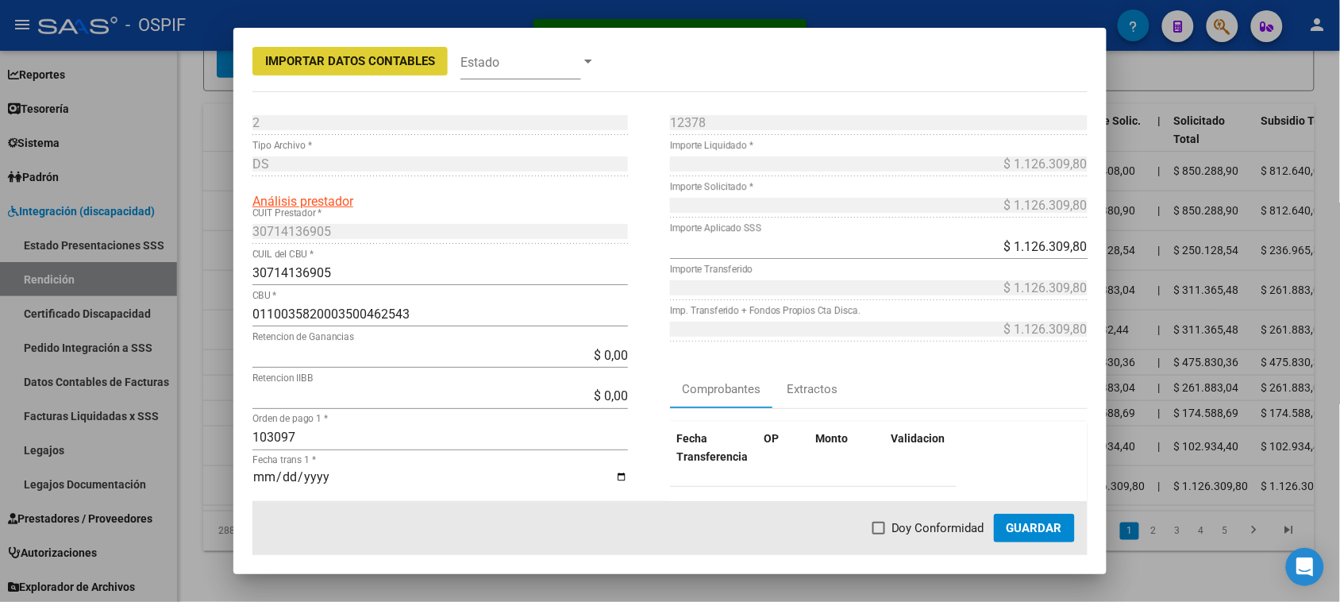
click at [918, 528] on span "Doy Conformidad" at bounding box center [937, 527] width 93 height 19
click at [879, 534] on input "Doy Conformidad" at bounding box center [878, 534] width 1 height 1
checkbox input "true"
click at [1008, 521] on button "Guardar" at bounding box center [1034, 527] width 81 height 29
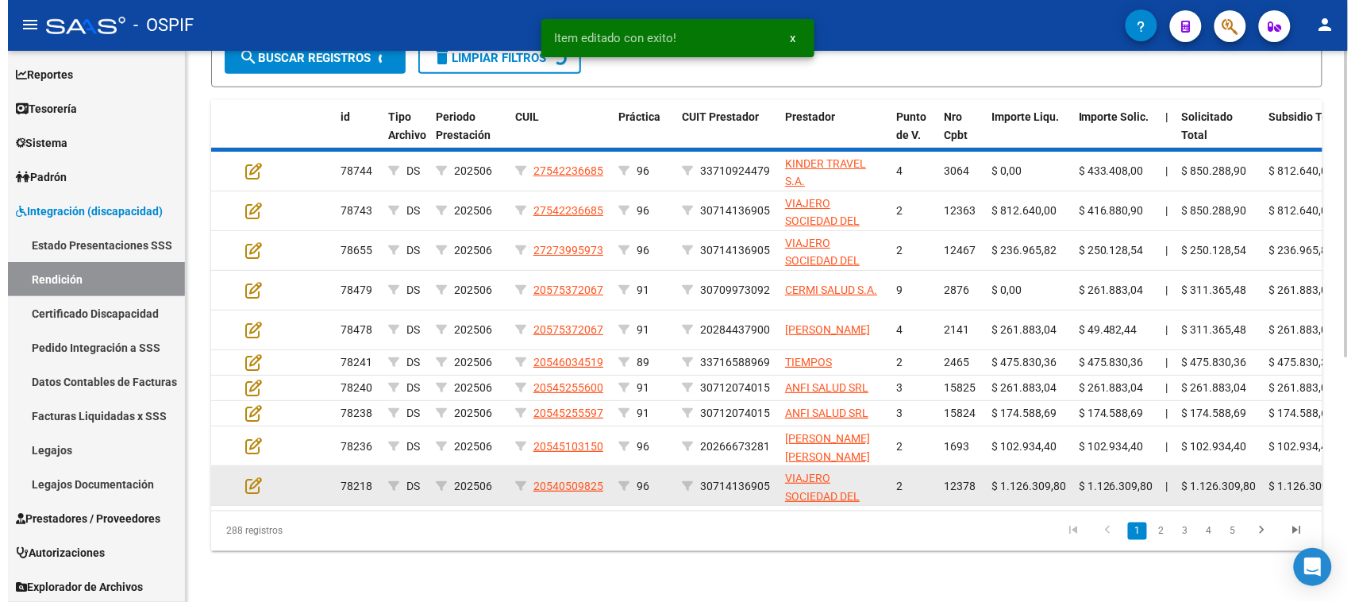
scroll to position [421, 0]
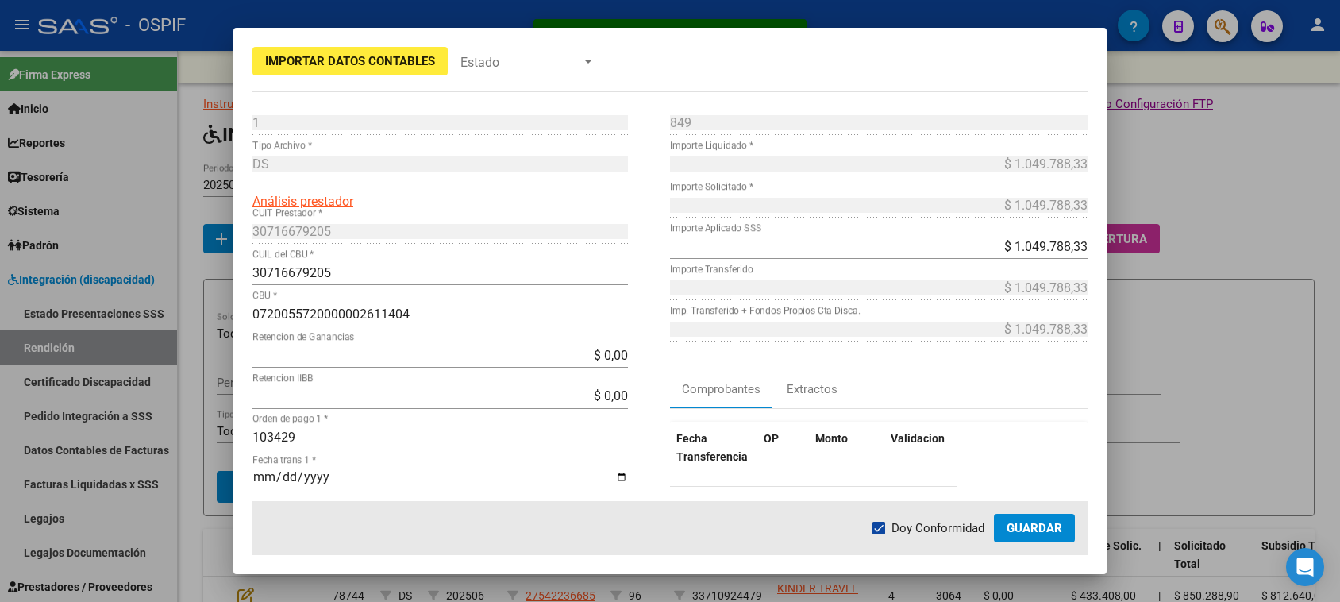
click at [1048, 532] on span "Guardar" at bounding box center [1034, 528] width 56 height 14
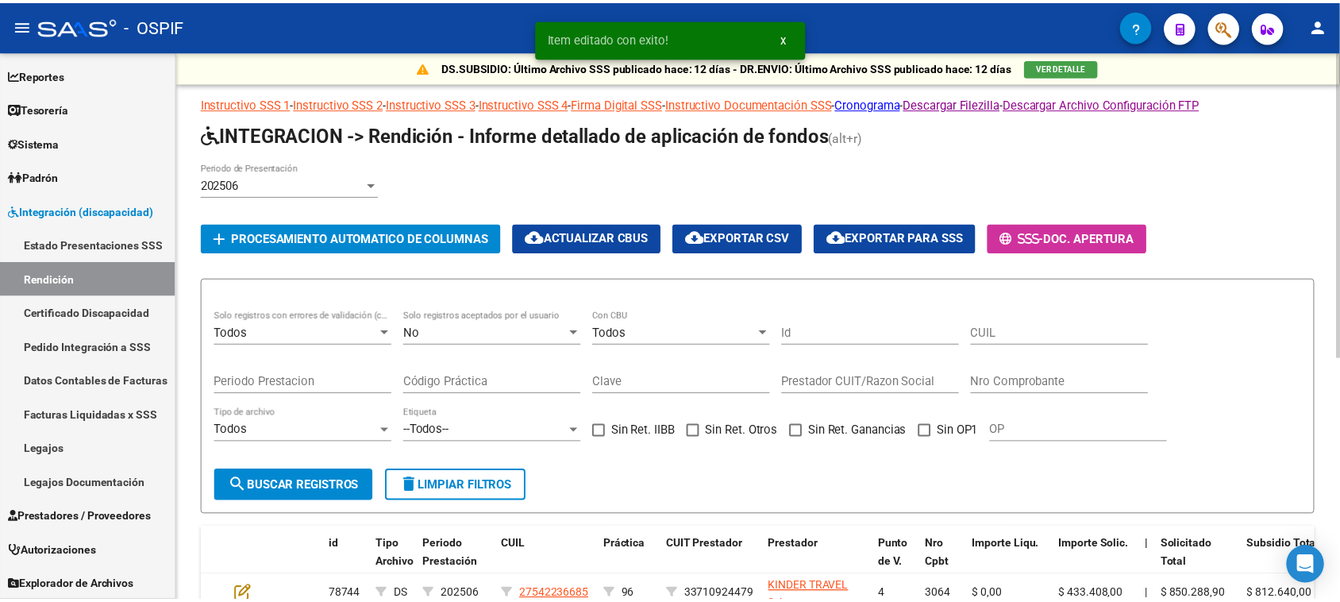
scroll to position [422, 0]
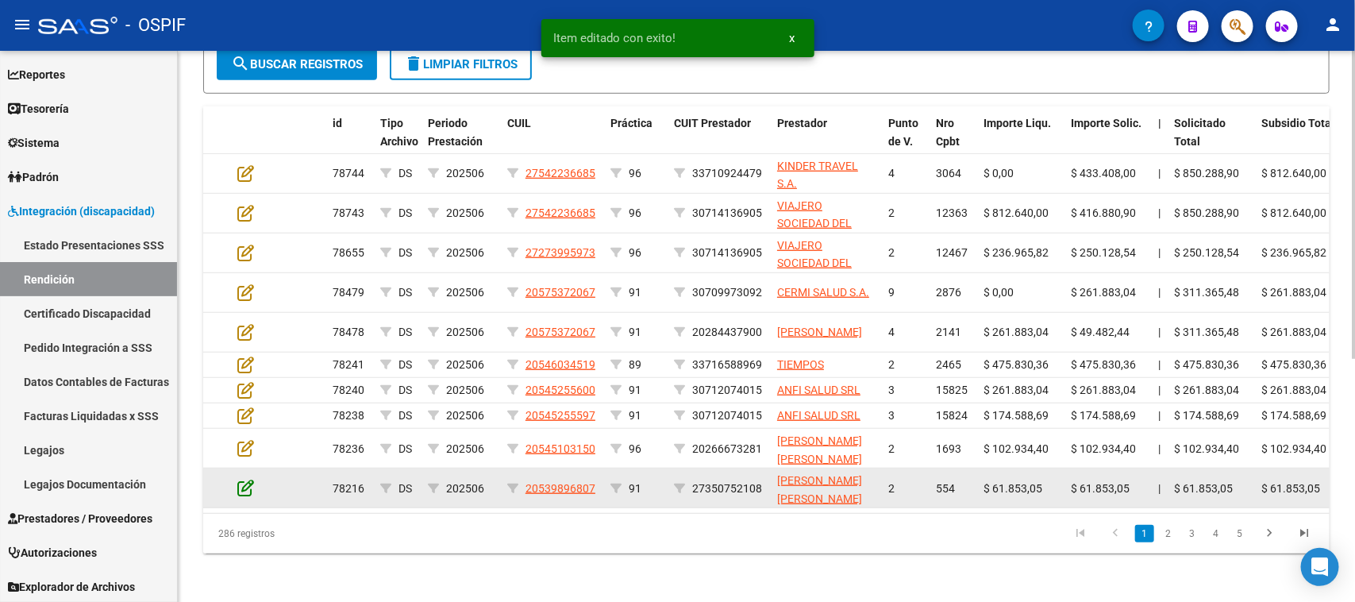
click at [244, 480] on icon at bounding box center [245, 487] width 17 height 17
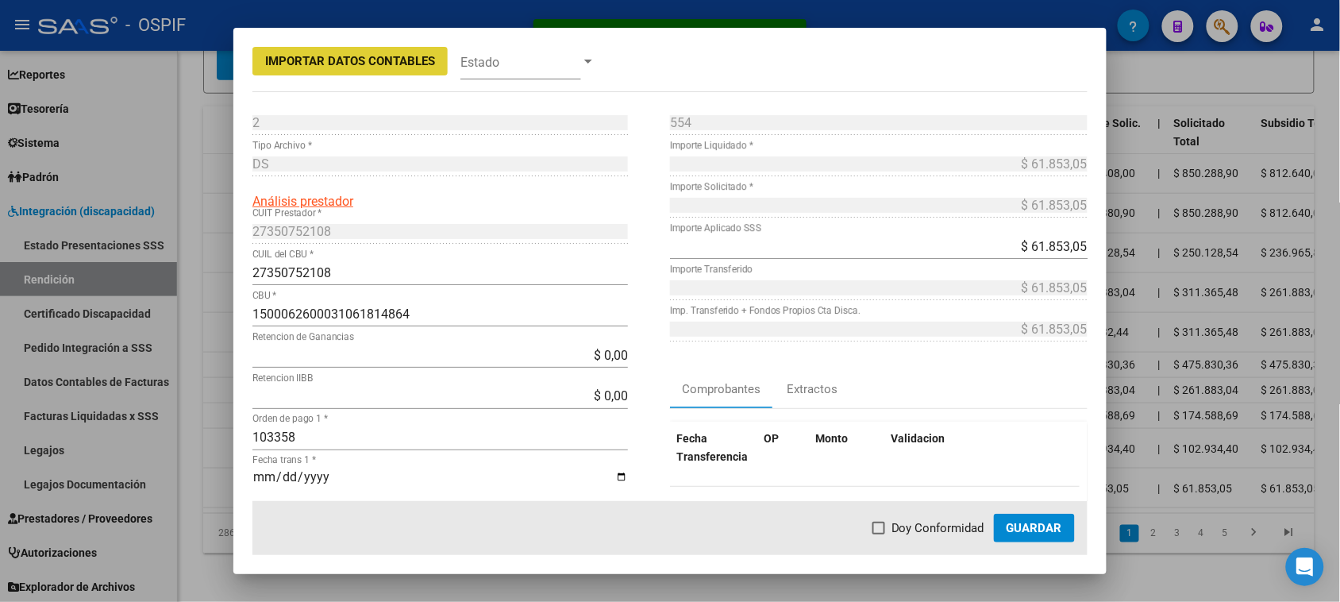
click at [927, 525] on span "Doy Conformidad" at bounding box center [937, 527] width 93 height 19
click at [879, 534] on input "Doy Conformidad" at bounding box center [878, 534] width 1 height 1
checkbox input "true"
click at [1034, 533] on span "Guardar" at bounding box center [1034, 528] width 56 height 14
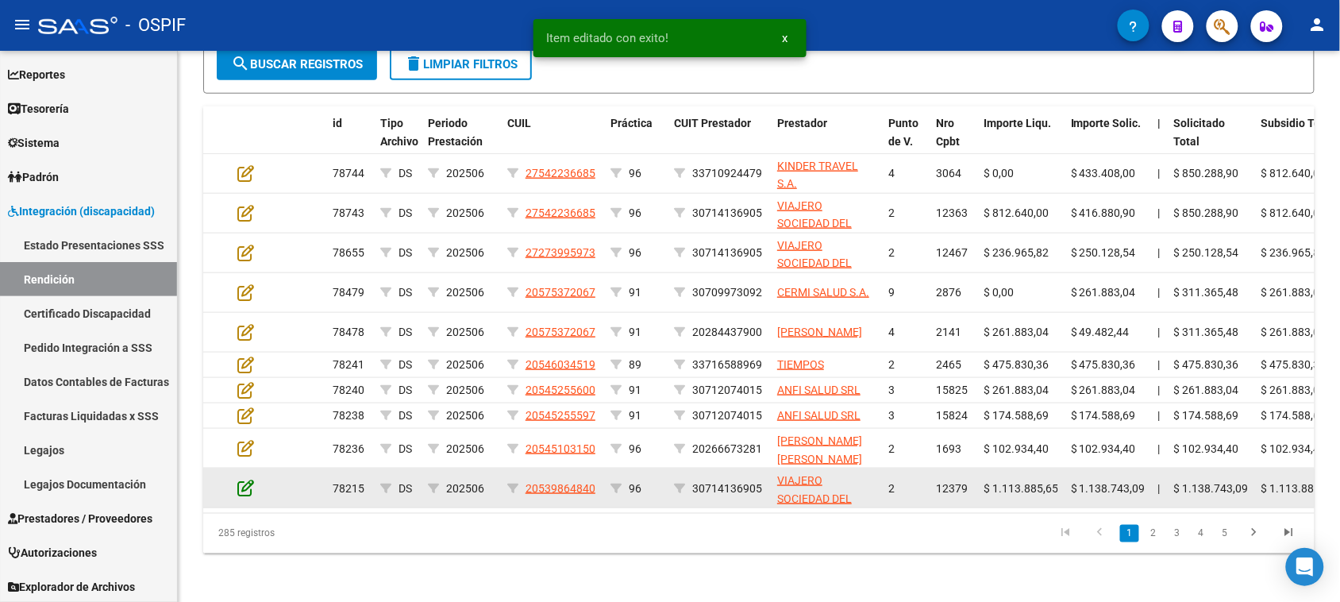
click at [244, 486] on icon at bounding box center [245, 487] width 17 height 17
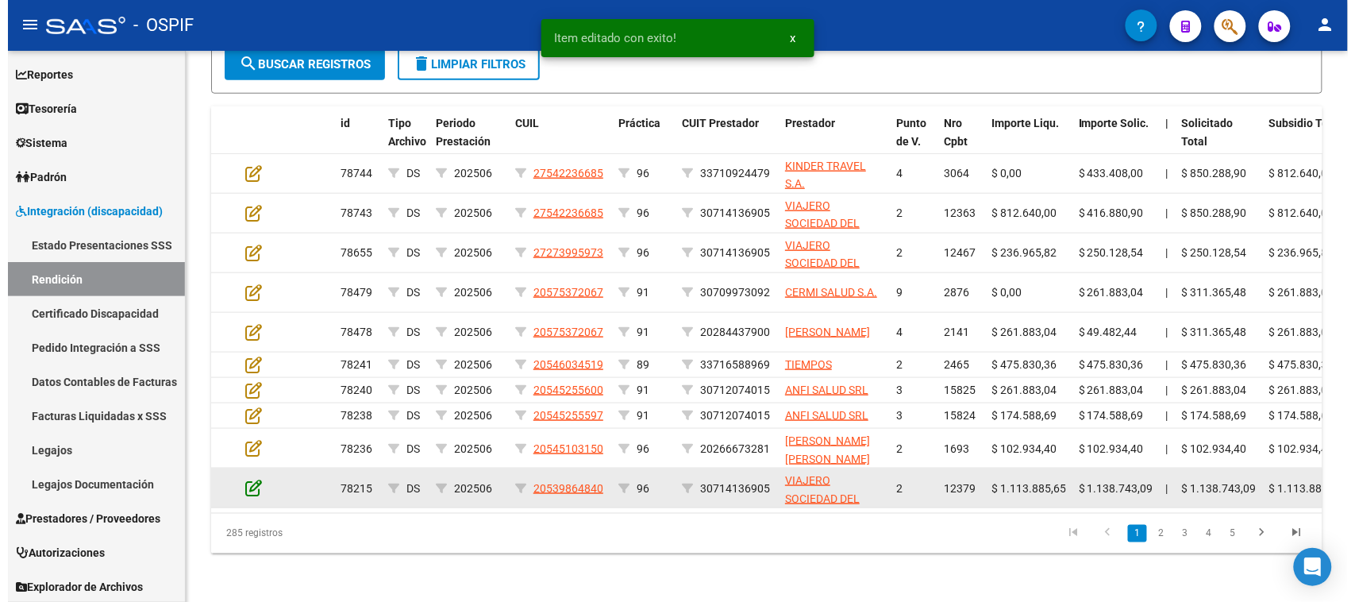
scroll to position [423, 0]
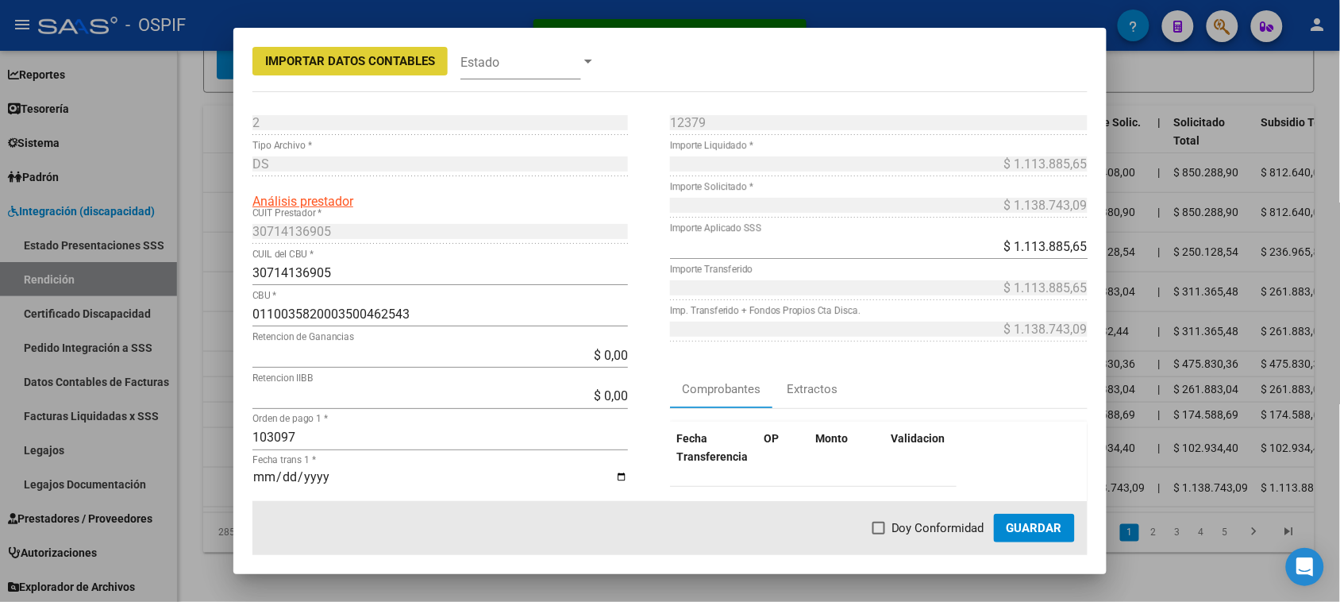
click at [929, 530] on span "Doy Conformidad" at bounding box center [937, 527] width 93 height 19
click at [879, 534] on input "Doy Conformidad" at bounding box center [878, 534] width 1 height 1
checkbox input "true"
click at [1030, 533] on span "Guardar" at bounding box center [1034, 528] width 56 height 14
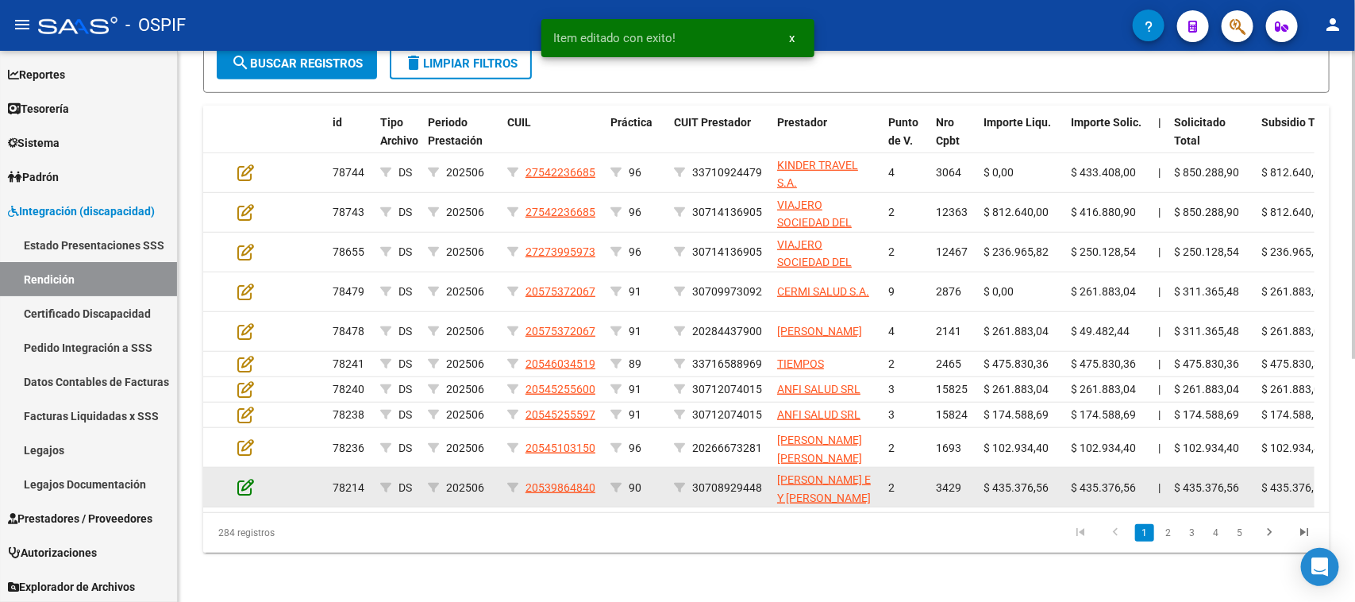
click at [244, 483] on icon at bounding box center [245, 486] width 17 height 17
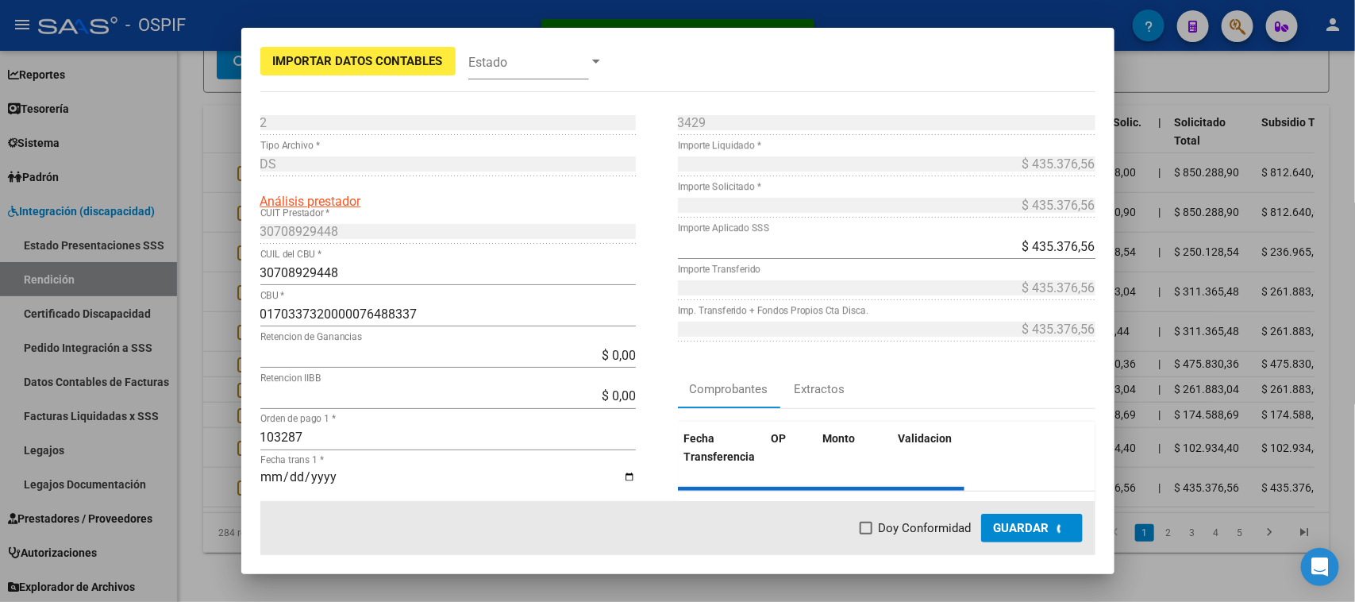
click at [925, 526] on span "Doy Conformidad" at bounding box center [925, 527] width 93 height 19
click at [866, 534] on input "Doy Conformidad" at bounding box center [865, 534] width 1 height 1
checkbox input "true"
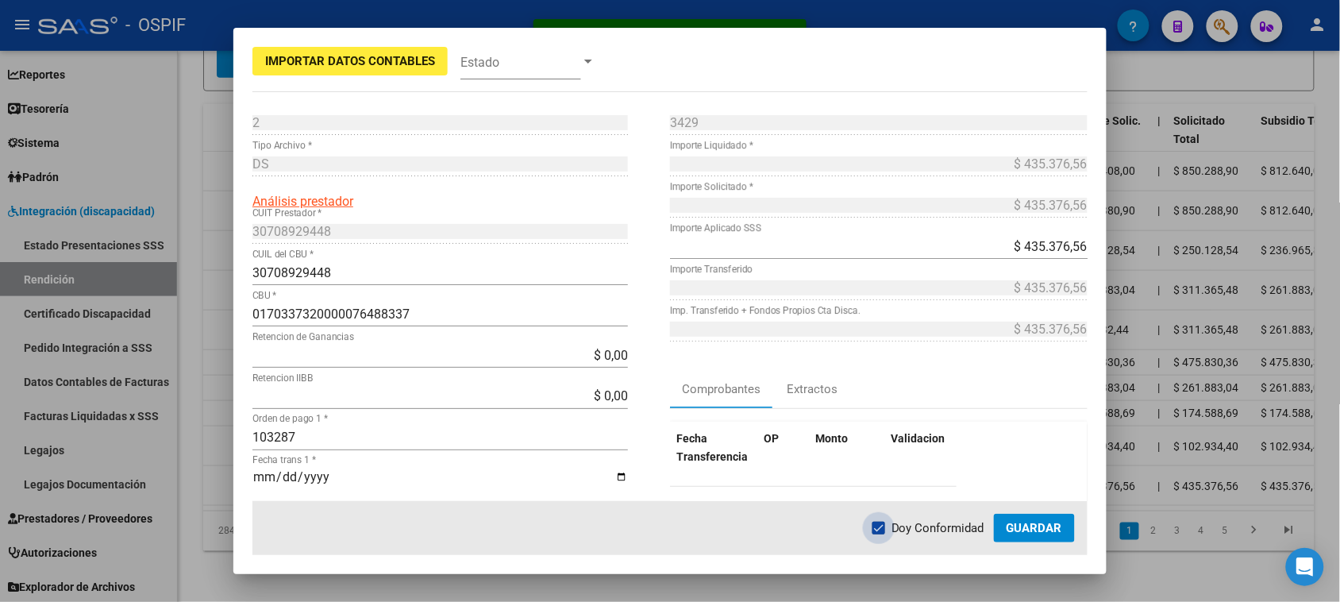
click at [1013, 526] on span "Guardar" at bounding box center [1034, 528] width 56 height 14
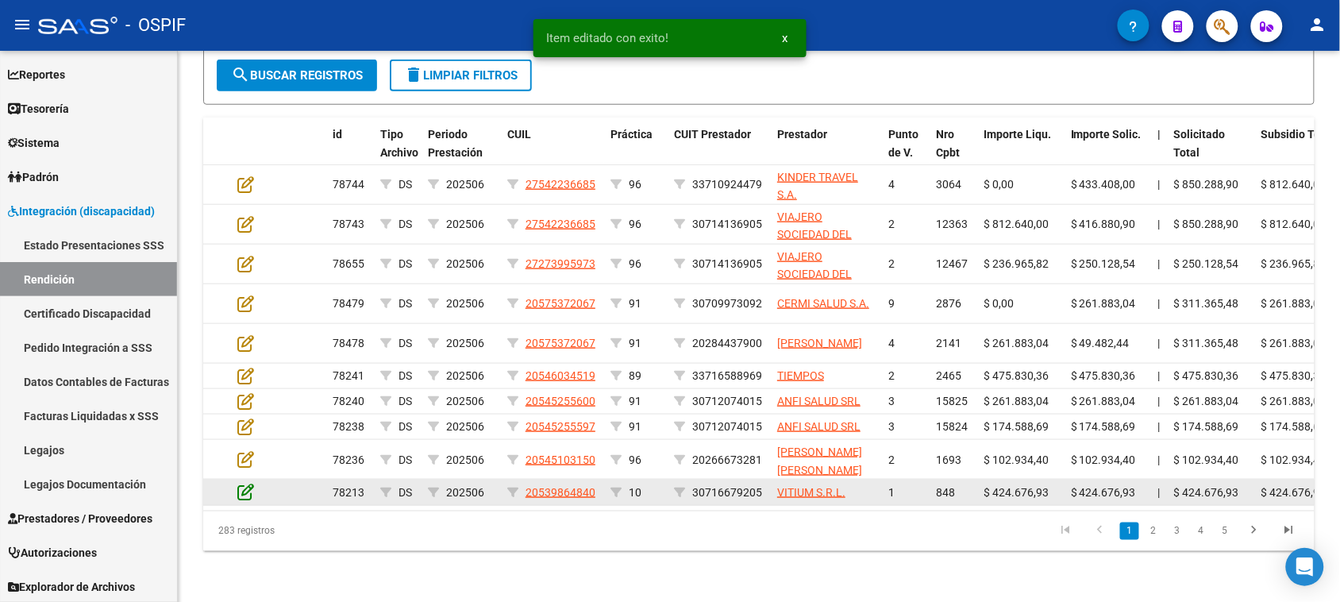
scroll to position [421, 0]
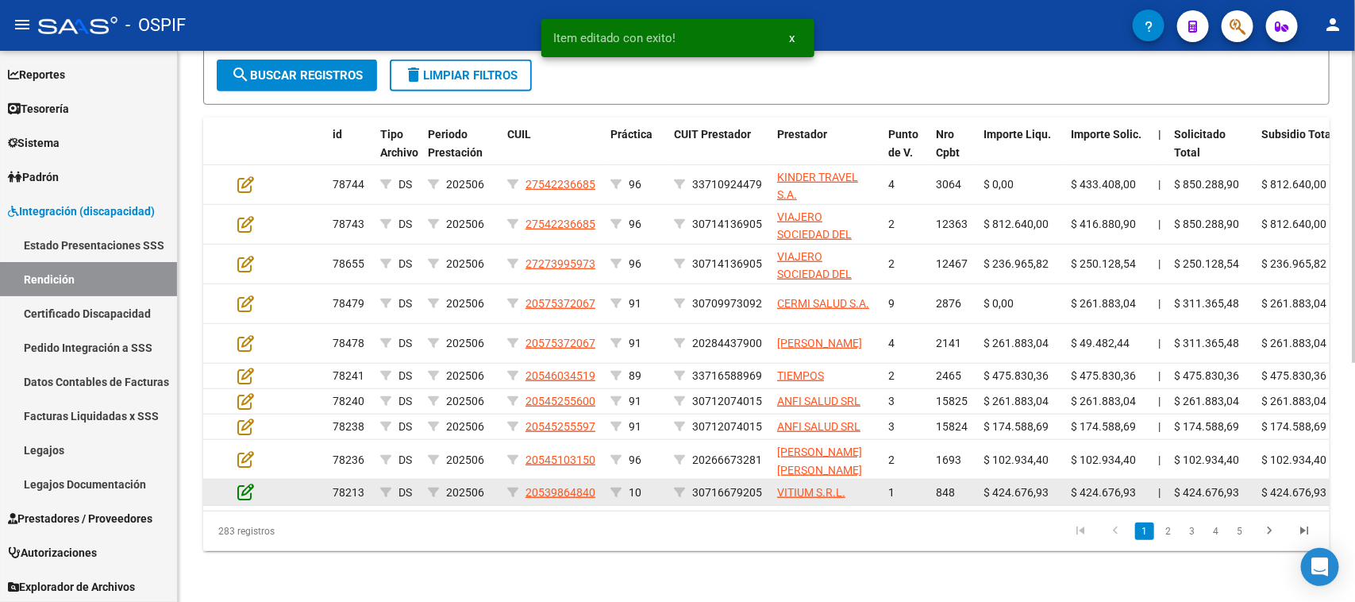
click at [244, 483] on icon at bounding box center [245, 491] width 17 height 17
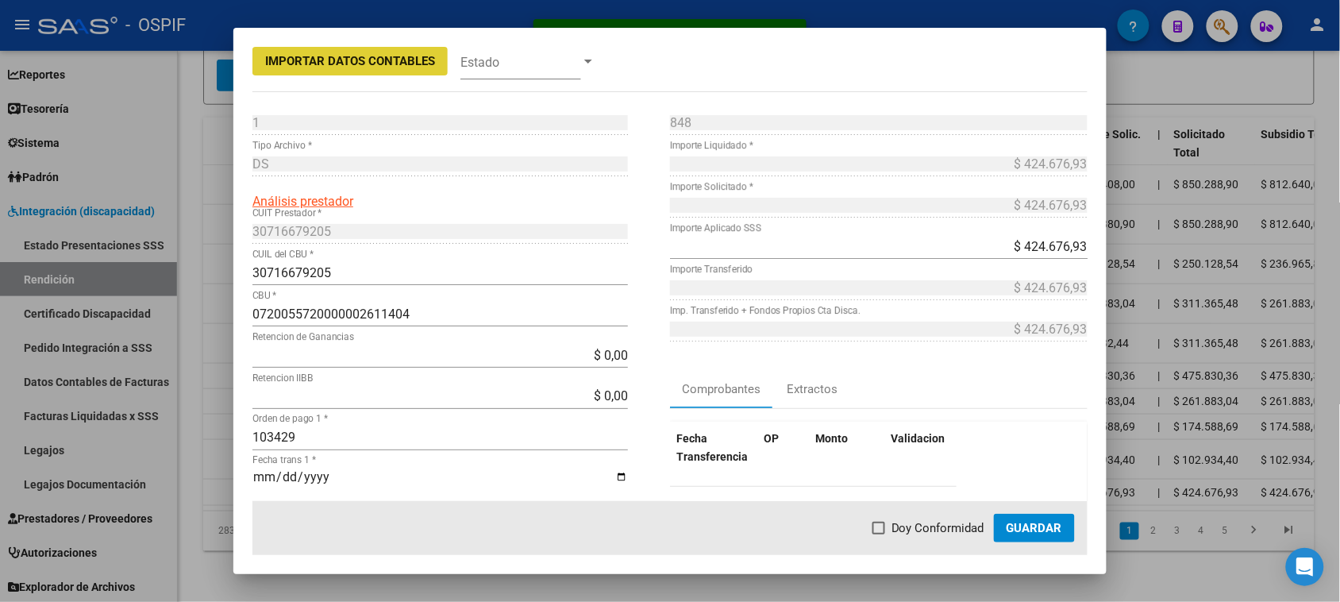
click at [927, 521] on span "Doy Conformidad" at bounding box center [937, 527] width 93 height 19
click at [879, 534] on input "Doy Conformidad" at bounding box center [878, 534] width 1 height 1
checkbox input "true"
click at [1040, 533] on span "Guardar" at bounding box center [1034, 528] width 56 height 14
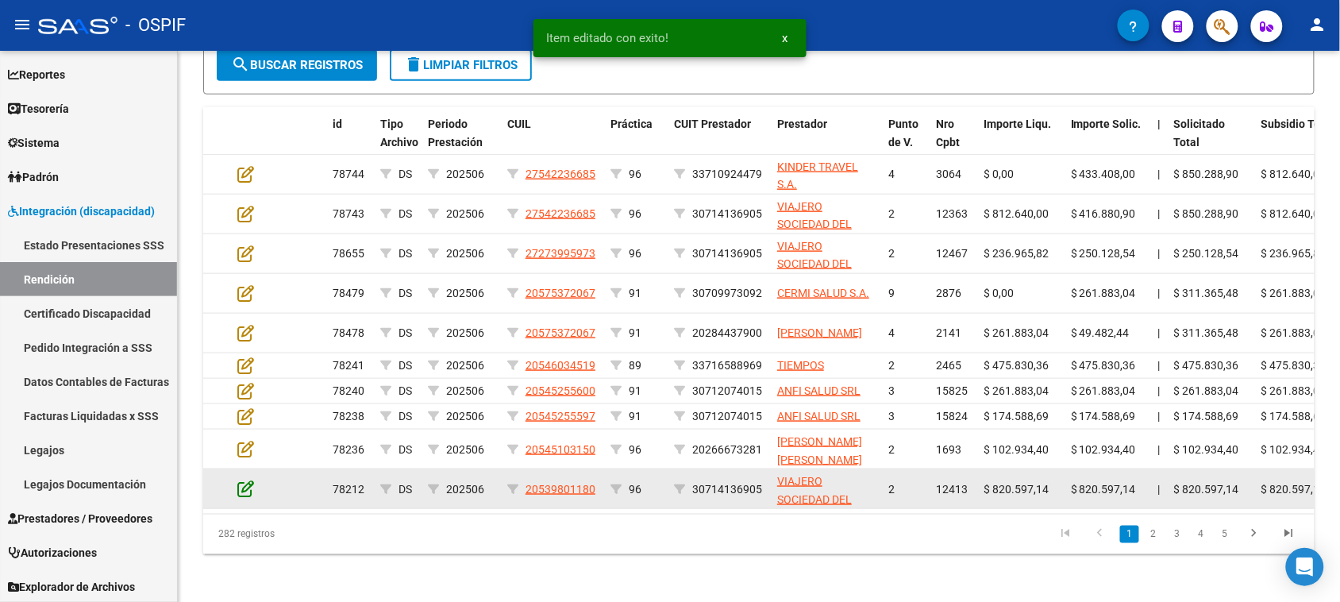
click at [246, 479] on icon at bounding box center [245, 487] width 17 height 17
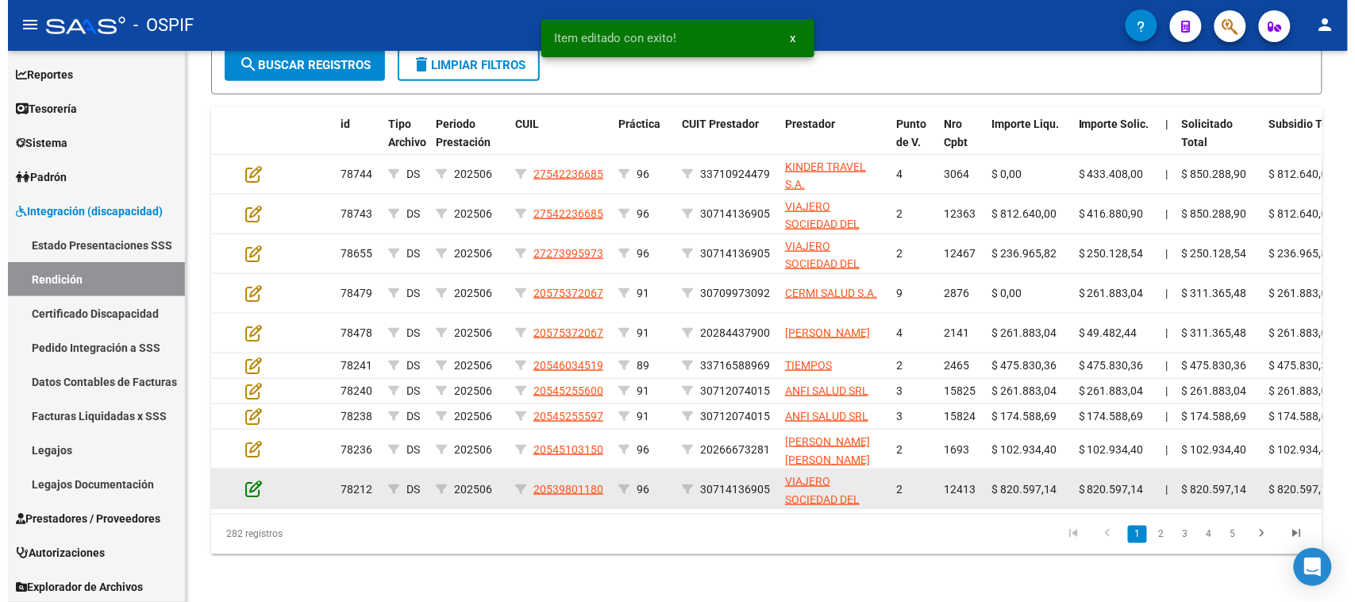
scroll to position [422, 0]
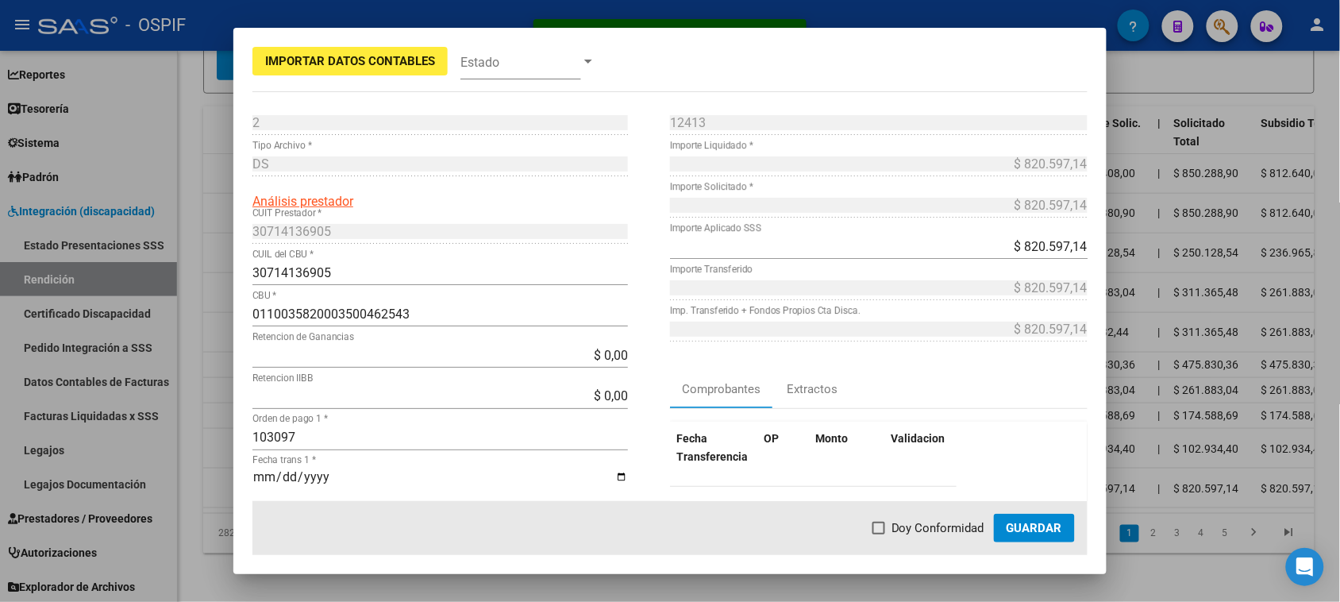
click at [894, 528] on span "Doy Conformidad" at bounding box center [937, 527] width 93 height 19
click at [879, 534] on input "Doy Conformidad" at bounding box center [878, 534] width 1 height 1
checkbox input "true"
click at [1044, 530] on span "Guardar" at bounding box center [1034, 528] width 56 height 14
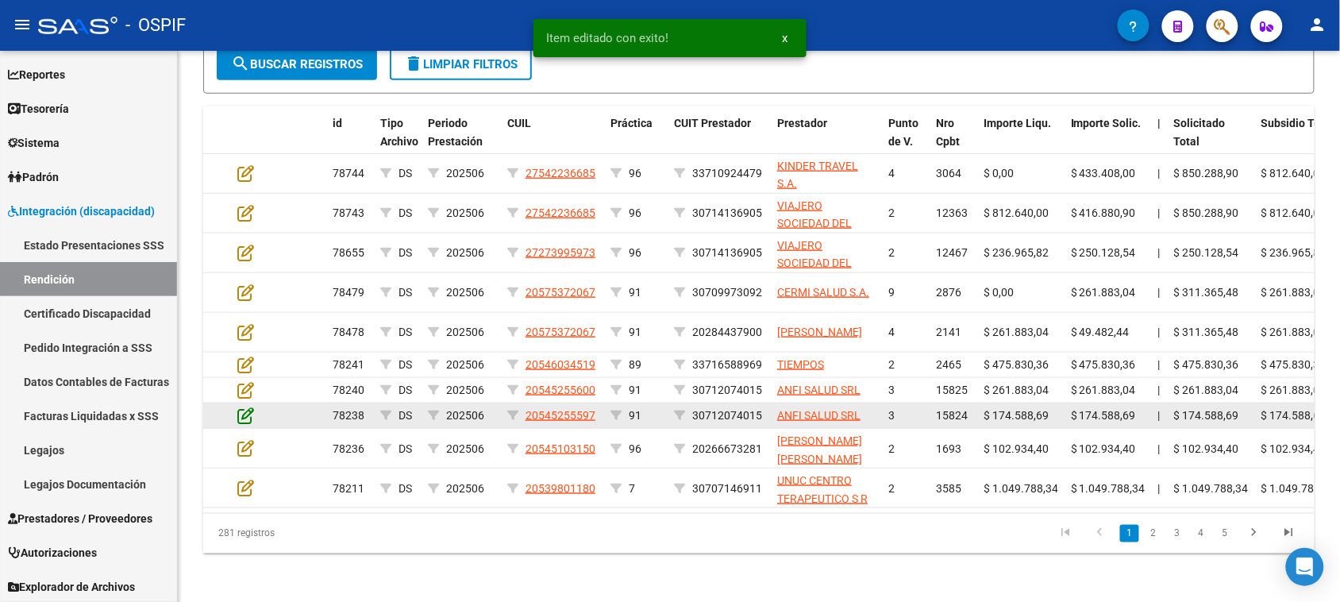
scroll to position [423, 0]
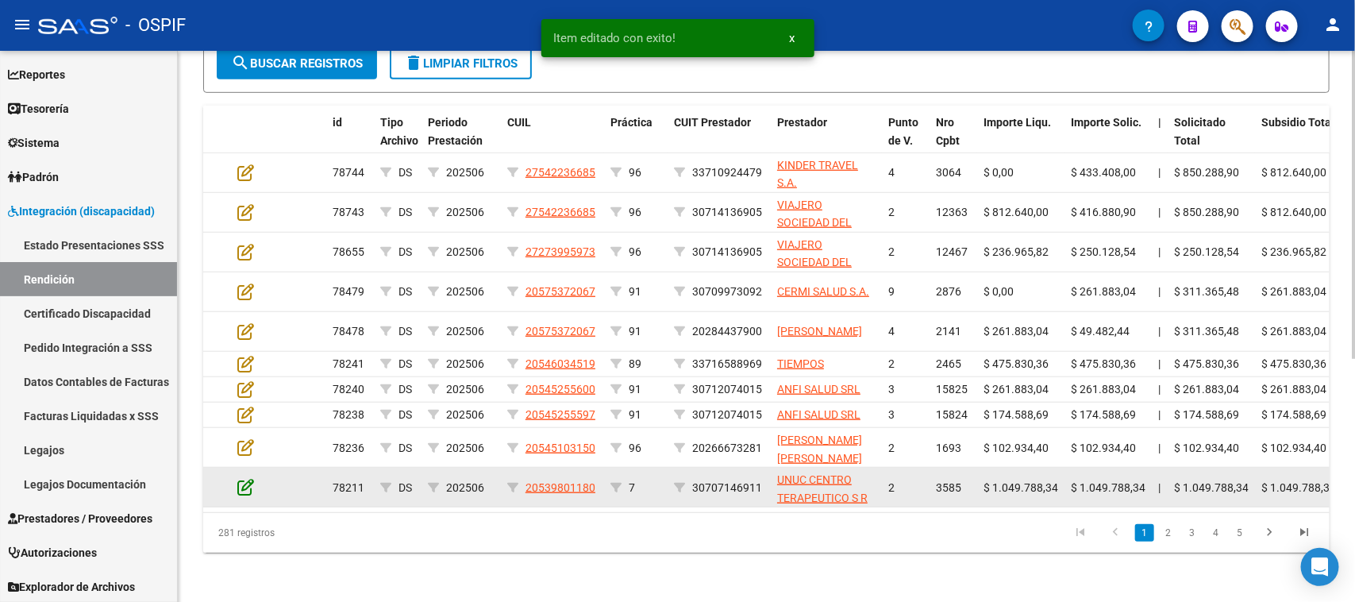
click at [243, 483] on icon at bounding box center [245, 486] width 17 height 17
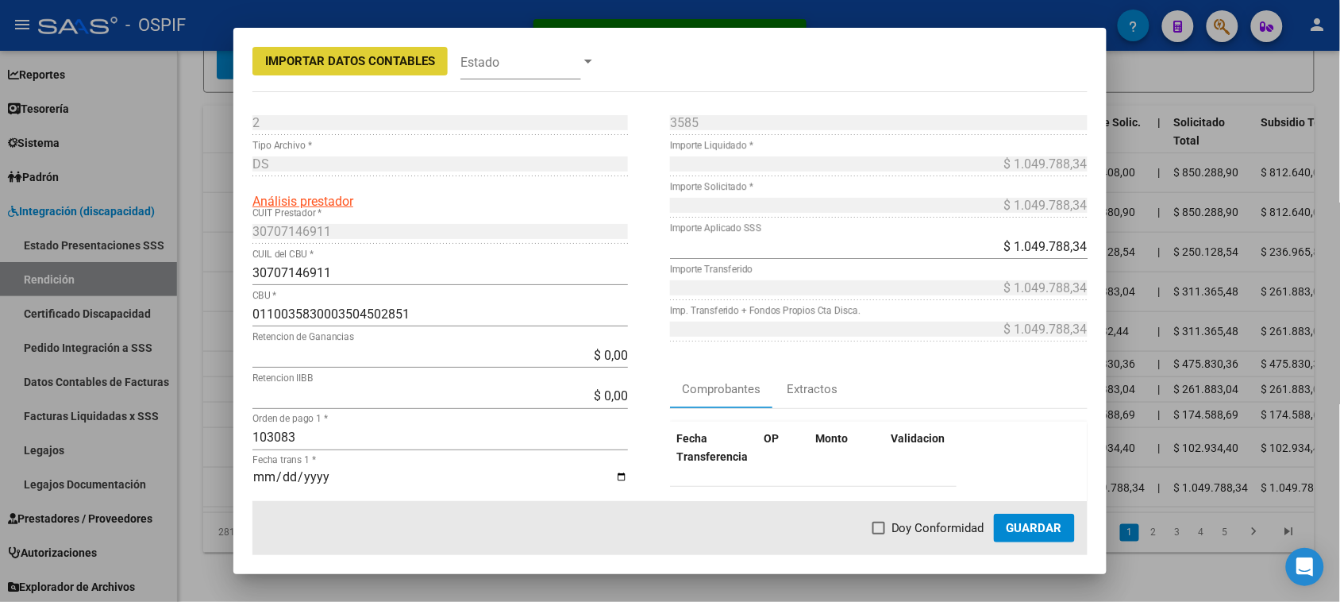
click at [879, 533] on span at bounding box center [878, 527] width 13 height 13
click at [879, 534] on input "Doy Conformidad" at bounding box center [878, 534] width 1 height 1
checkbox input "true"
click at [1013, 525] on span "Guardar" at bounding box center [1034, 528] width 56 height 14
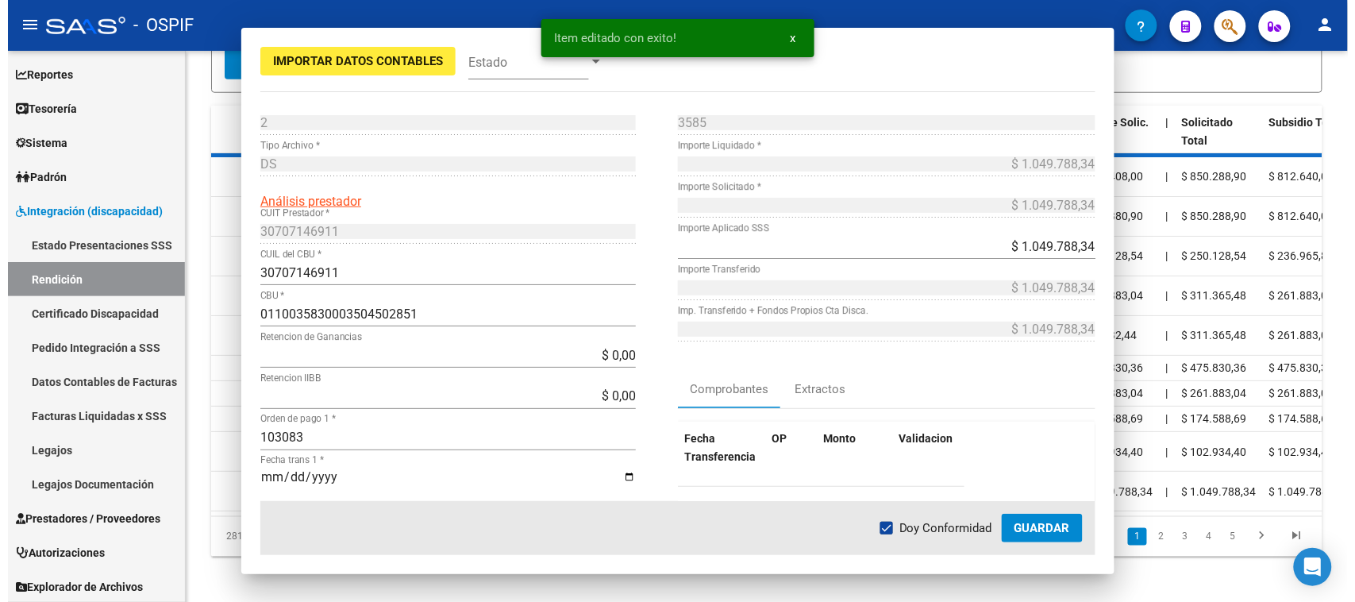
scroll to position [425, 0]
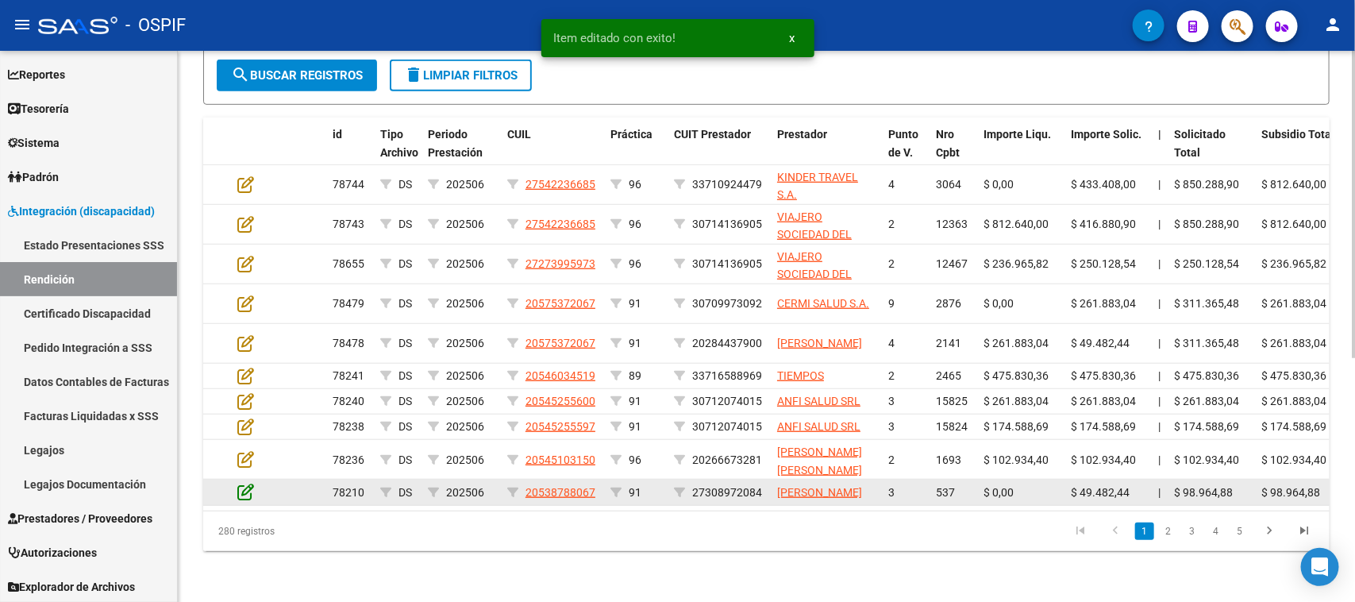
click at [244, 483] on icon at bounding box center [245, 491] width 17 height 17
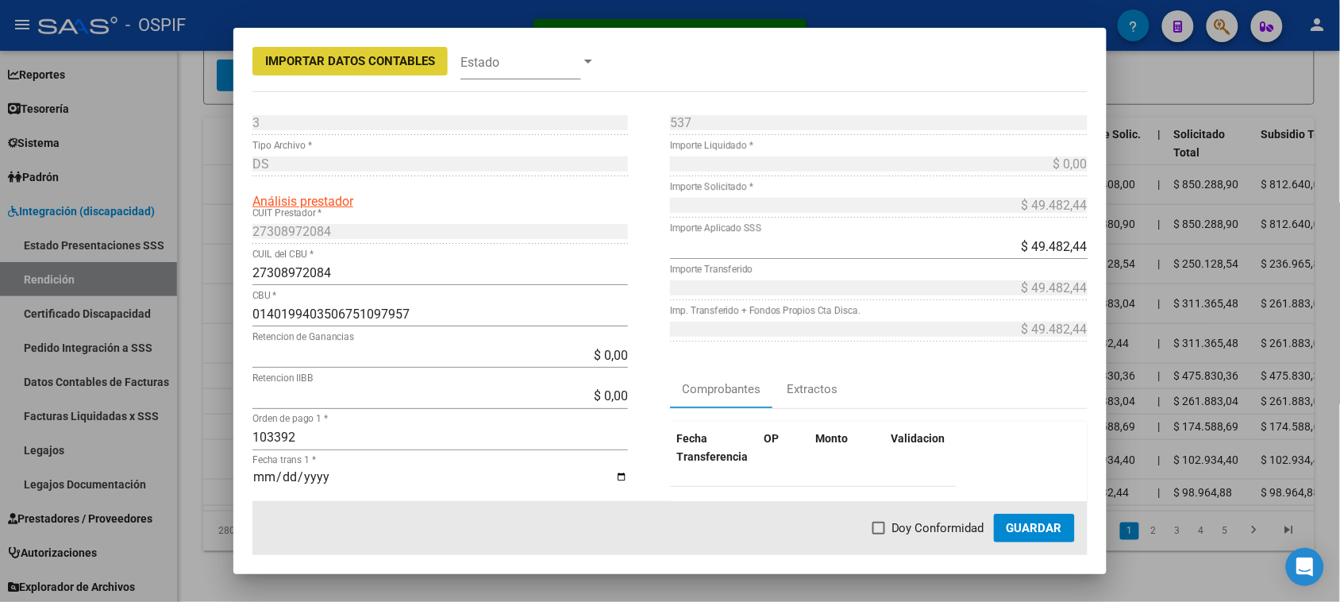
click at [885, 526] on span at bounding box center [878, 527] width 13 height 13
click at [879, 534] on input "Doy Conformidad" at bounding box center [878, 534] width 1 height 1
checkbox input "true"
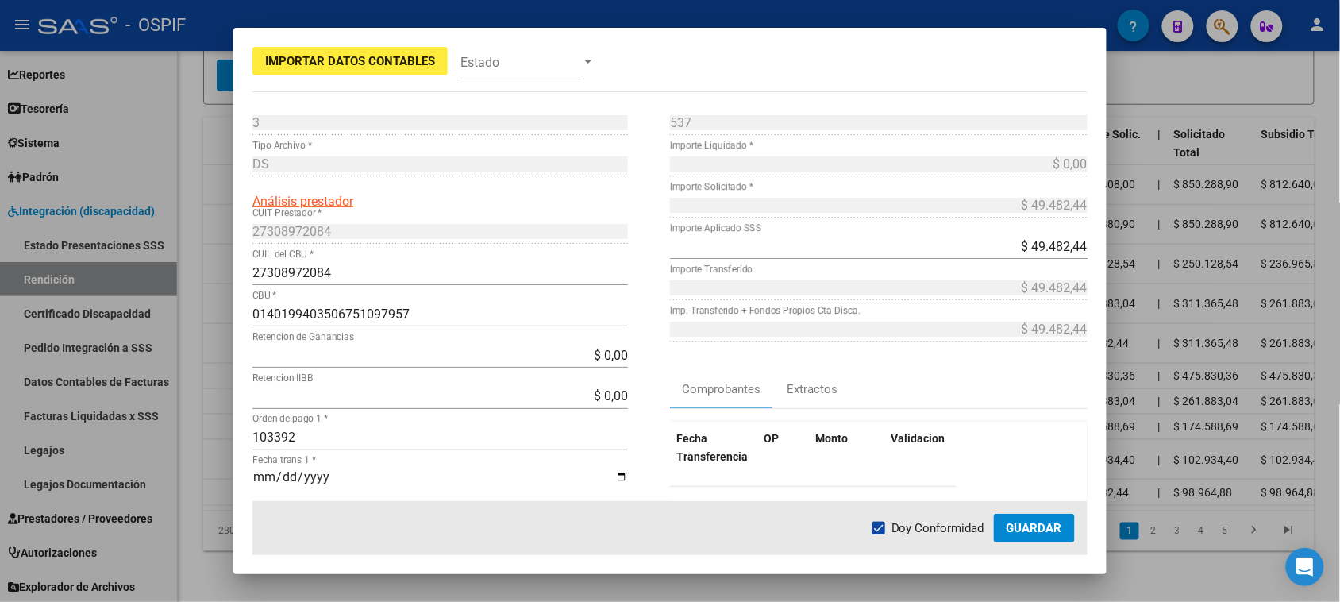
drag, startPoint x: 1025, startPoint y: 525, endPoint x: 1018, endPoint y: 513, distance: 13.5
click at [1025, 525] on span "Guardar" at bounding box center [1034, 528] width 56 height 14
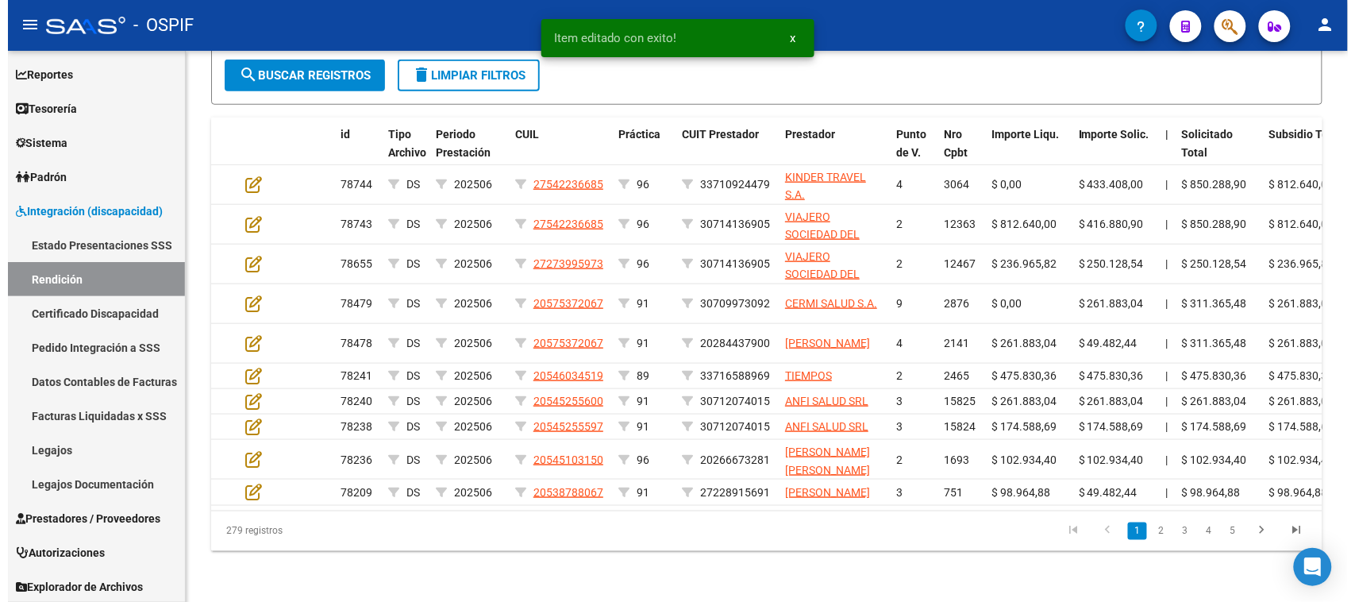
scroll to position [425, 0]
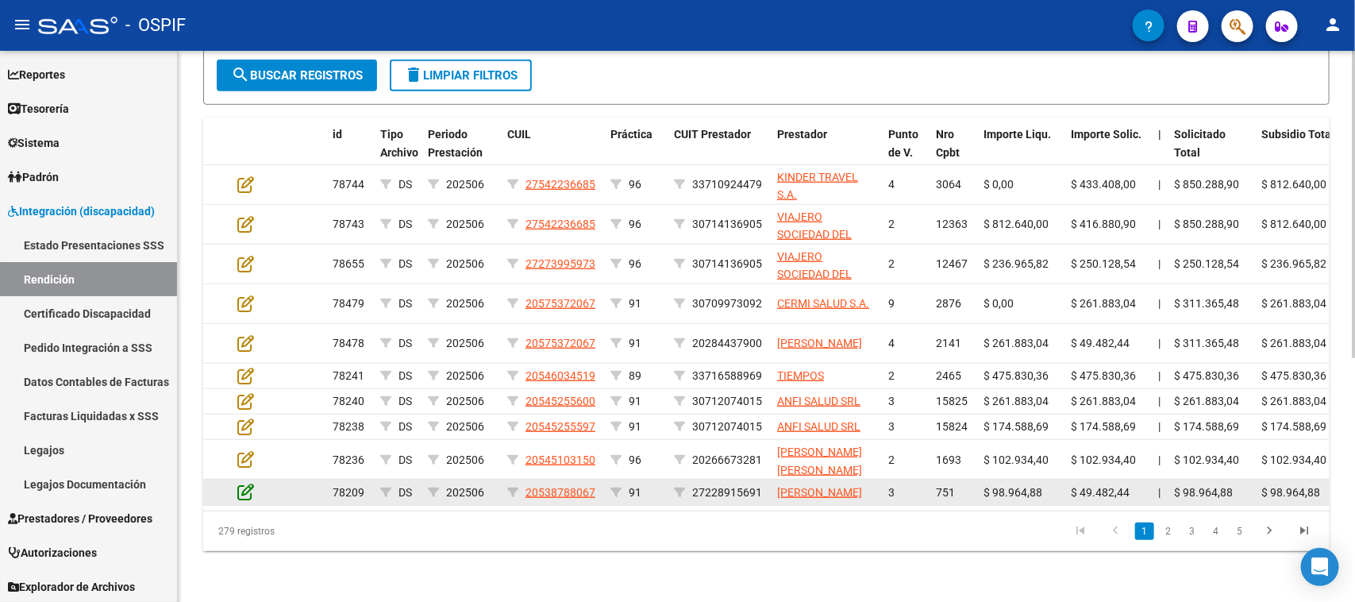
click at [243, 484] on icon at bounding box center [245, 491] width 17 height 17
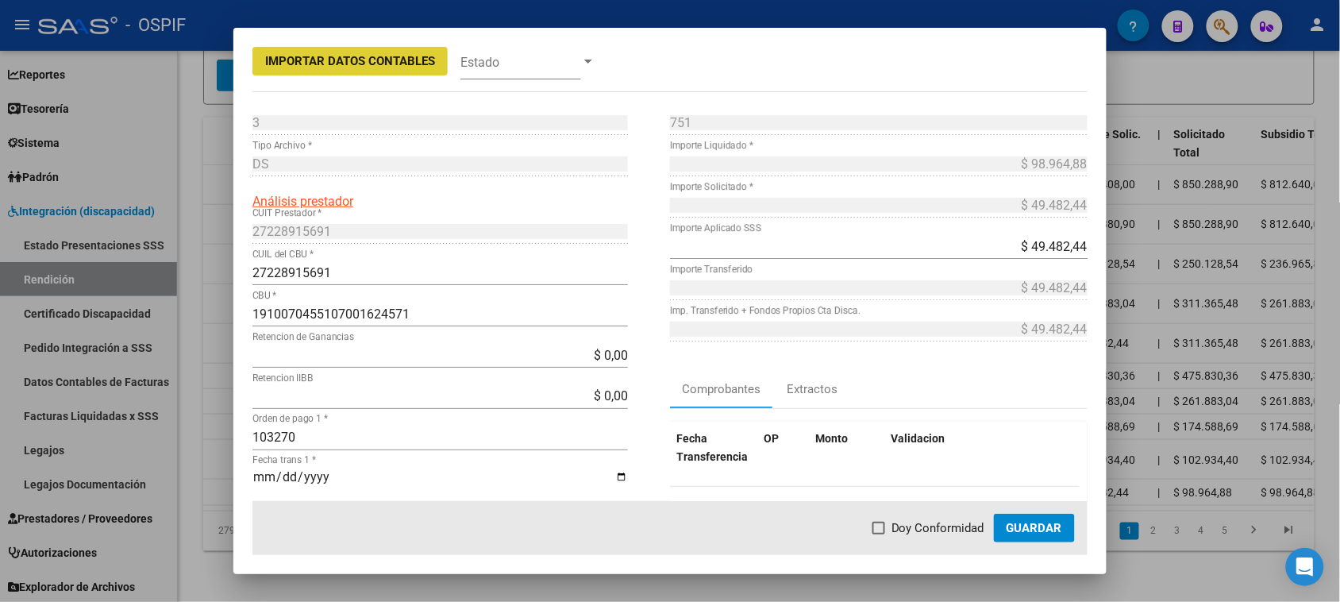
click at [913, 529] on span "Doy Conformidad" at bounding box center [937, 527] width 93 height 19
click at [879, 534] on input "Doy Conformidad" at bounding box center [878, 534] width 1 height 1
checkbox input "true"
click at [1016, 533] on span "Guardar" at bounding box center [1034, 528] width 56 height 14
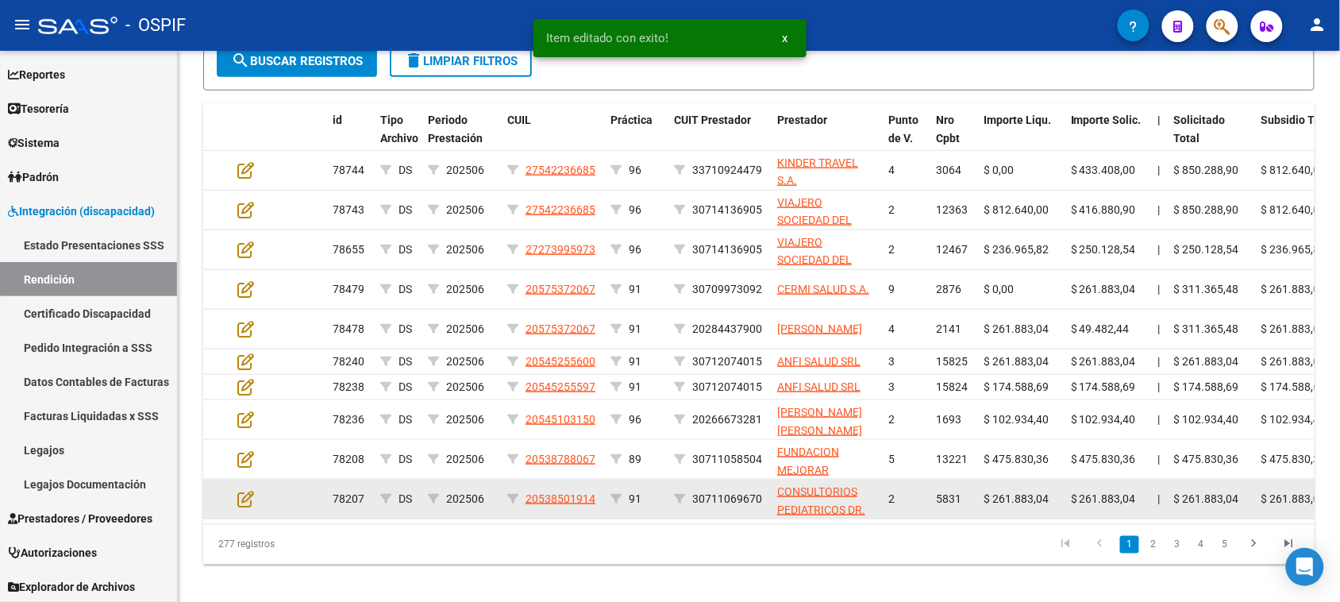
scroll to position [426, 0]
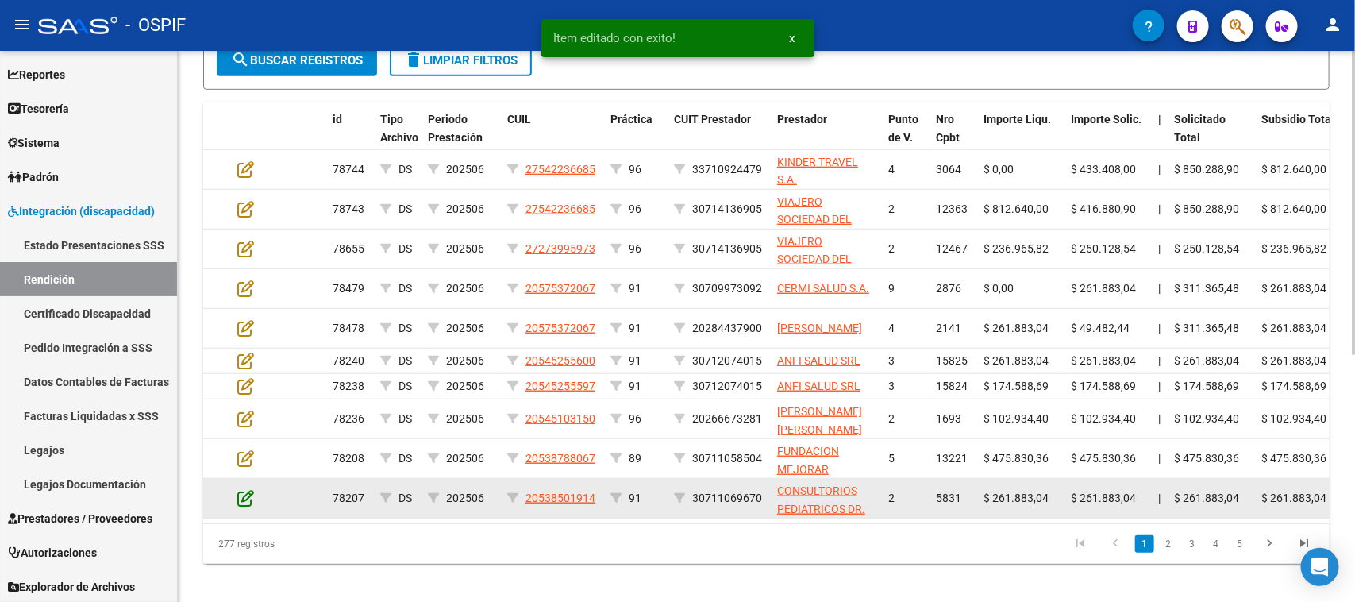
click at [248, 494] on icon at bounding box center [245, 497] width 17 height 17
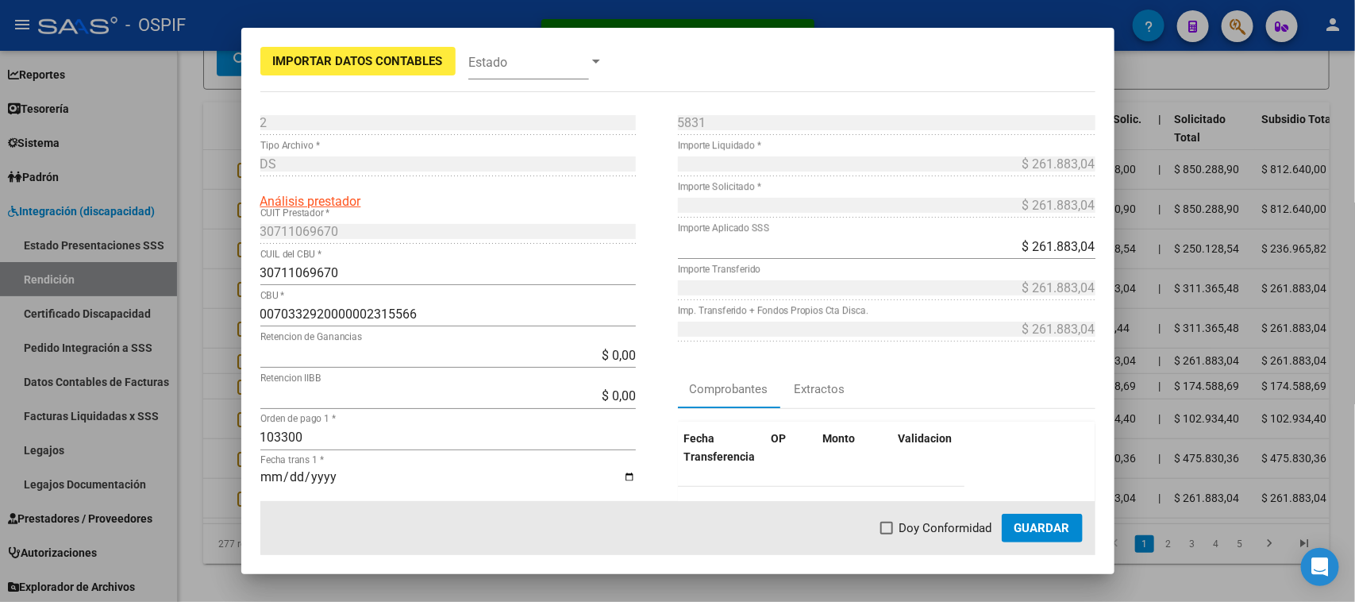
click at [962, 529] on span "Doy Conformidad" at bounding box center [945, 527] width 93 height 19
click at [886, 534] on input "Doy Conformidad" at bounding box center [886, 534] width 1 height 1
checkbox input "true"
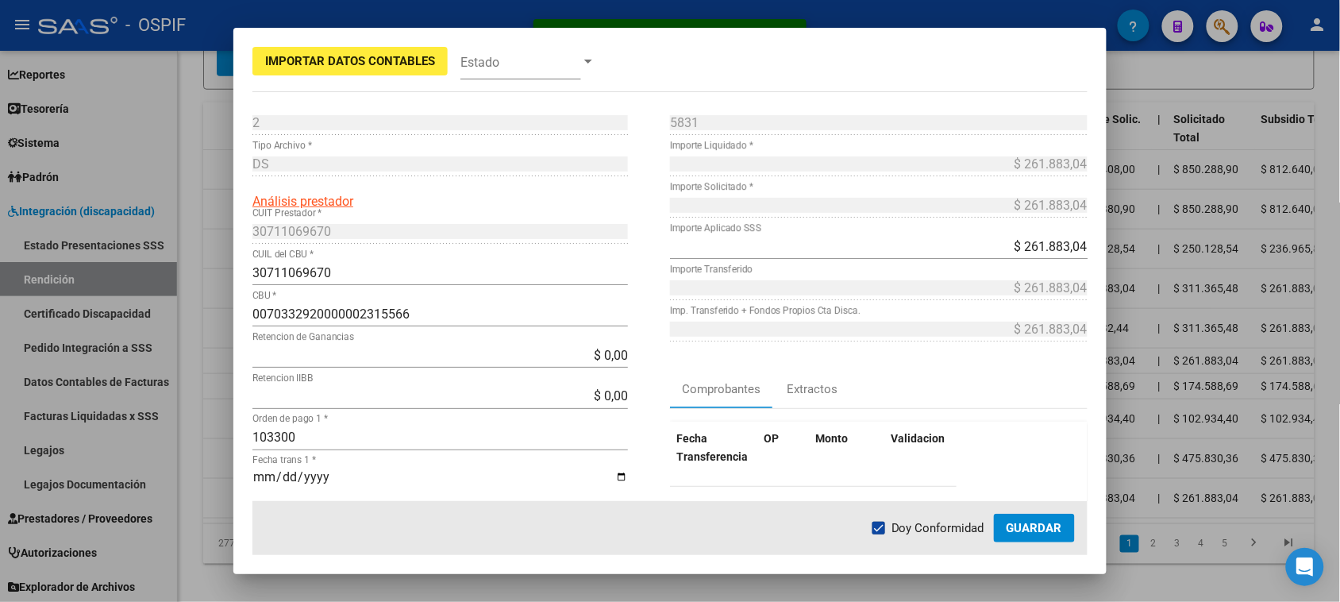
click at [1029, 529] on span "Guardar" at bounding box center [1034, 528] width 56 height 14
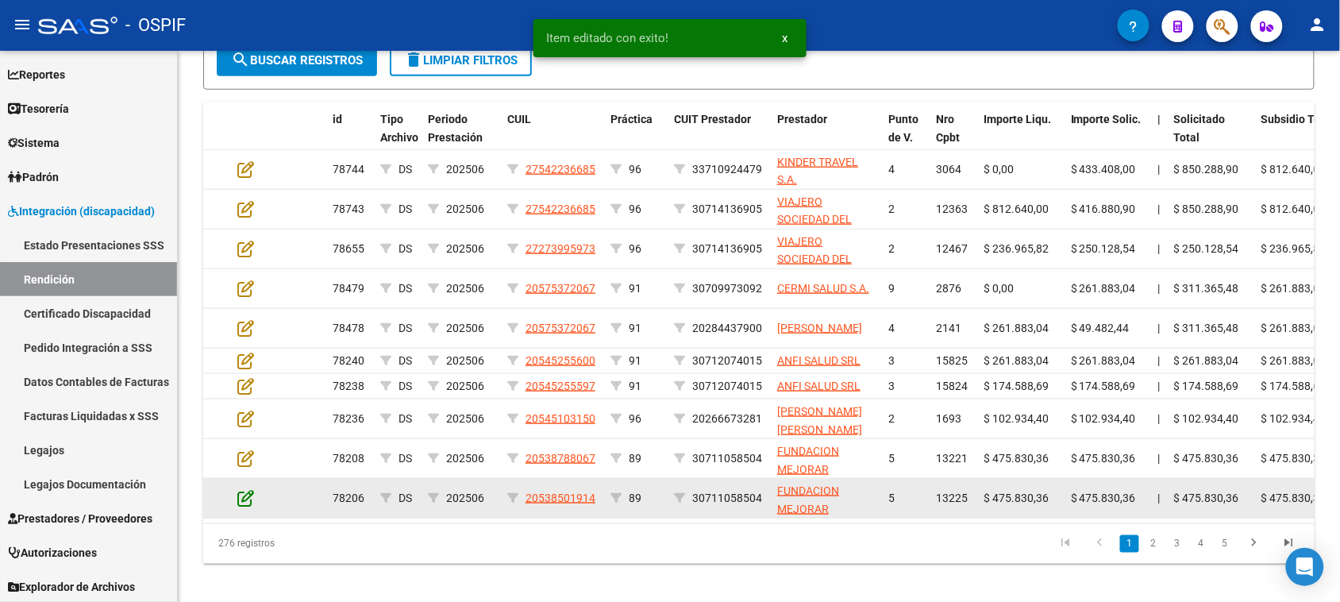
click at [250, 496] on icon at bounding box center [245, 497] width 17 height 17
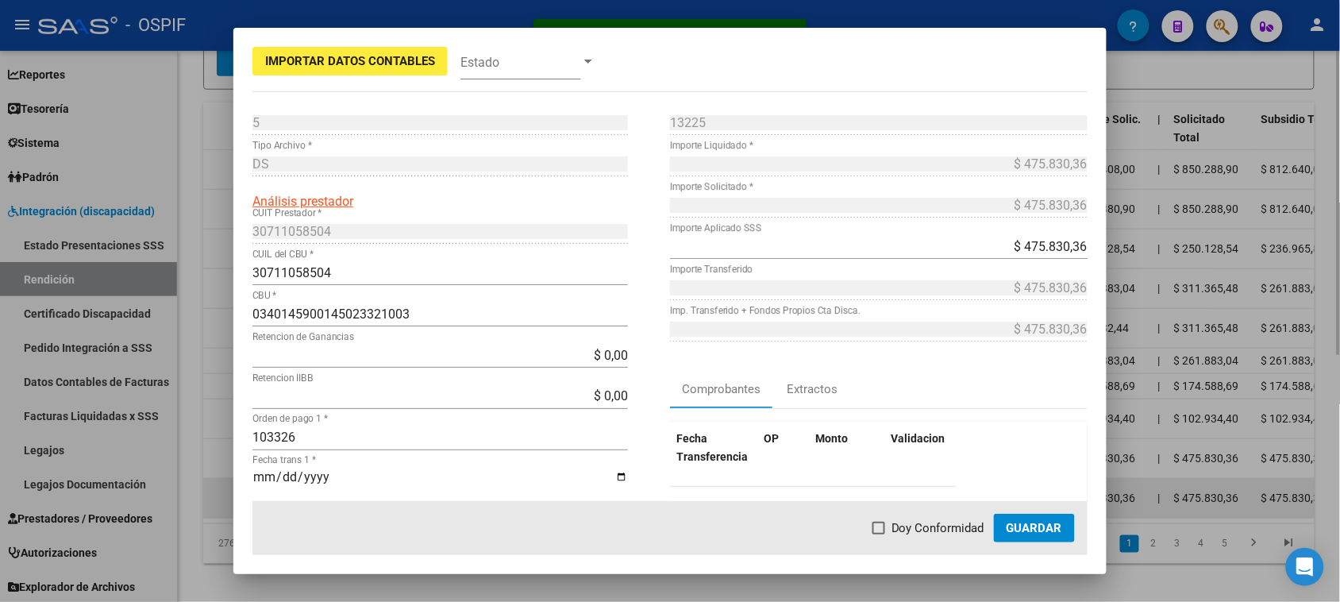
scroll to position [427, 0]
click at [909, 528] on span "Doy Conformidad" at bounding box center [937, 527] width 93 height 19
click at [879, 534] on input "Doy Conformidad" at bounding box center [878, 534] width 1 height 1
checkbox input "true"
click at [1013, 524] on span "Guardar" at bounding box center [1034, 528] width 56 height 14
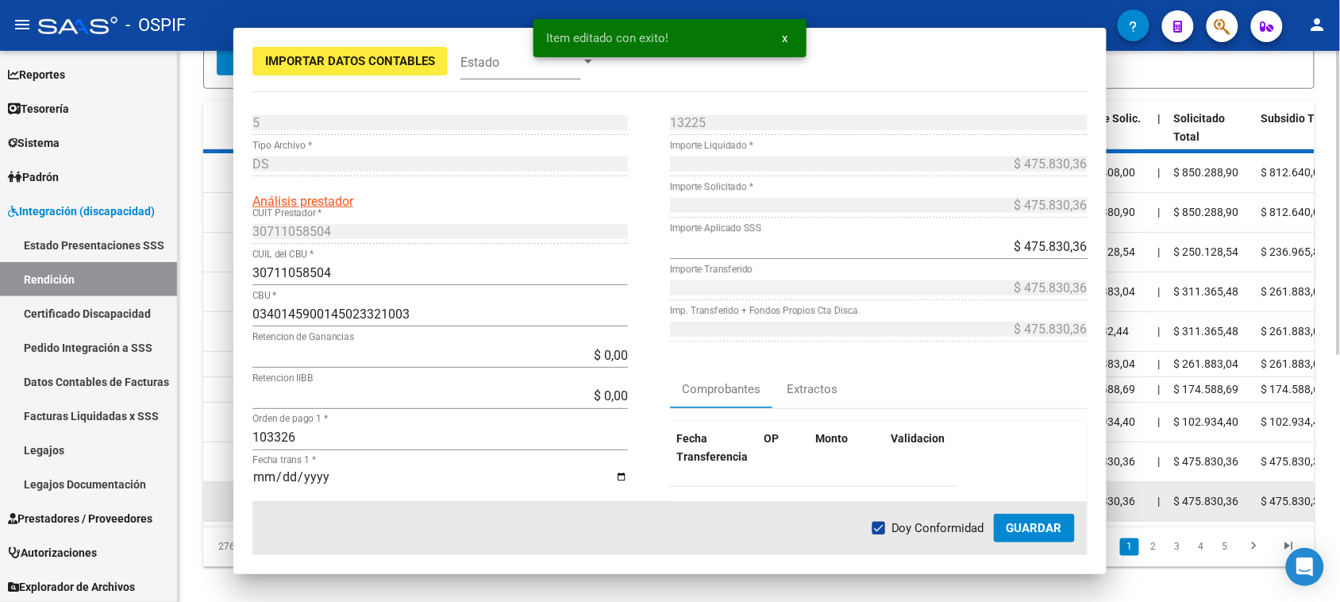
click at [248, 498] on icon at bounding box center [245, 500] width 17 height 17
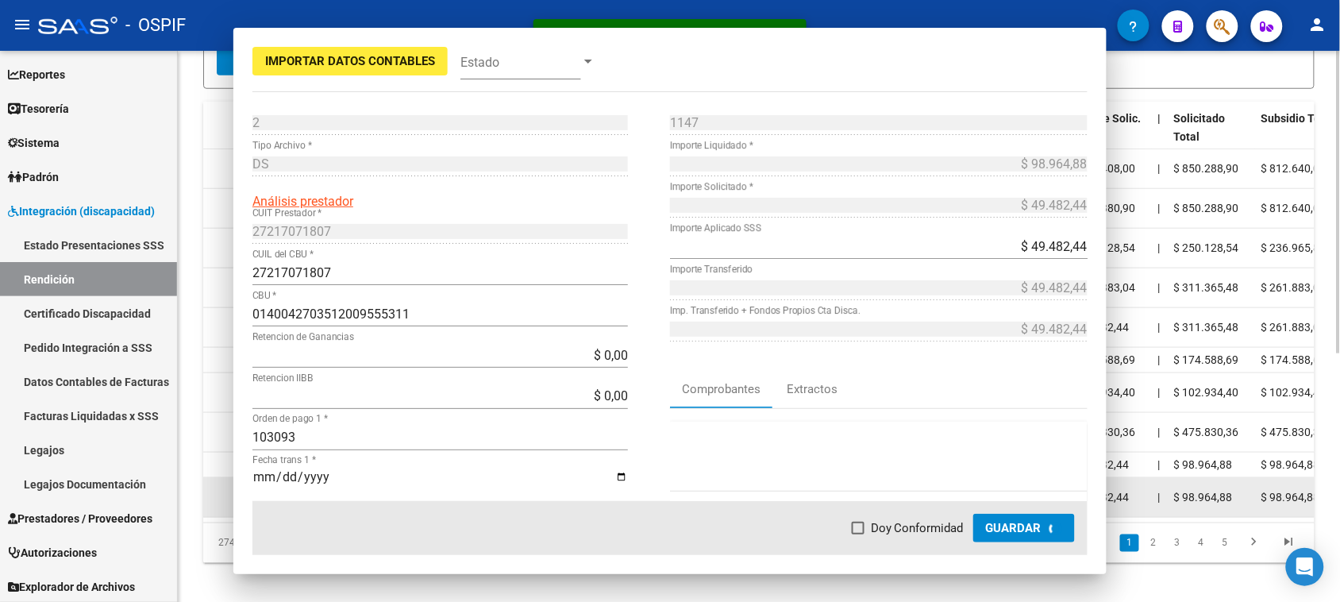
click at [246, 500] on div "Importar Datos Contables Estado 2 Punto de Venta * DS Tipo Archivo * Análisis p…" at bounding box center [669, 301] width 873 height 546
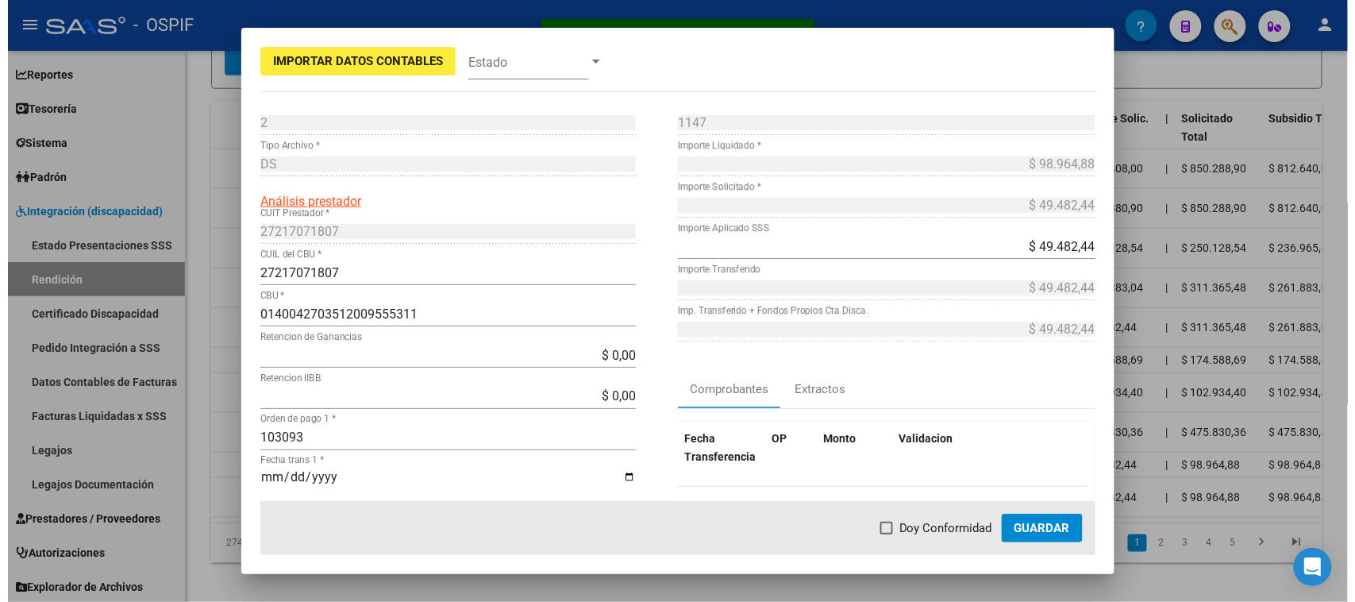
scroll to position [429, 0]
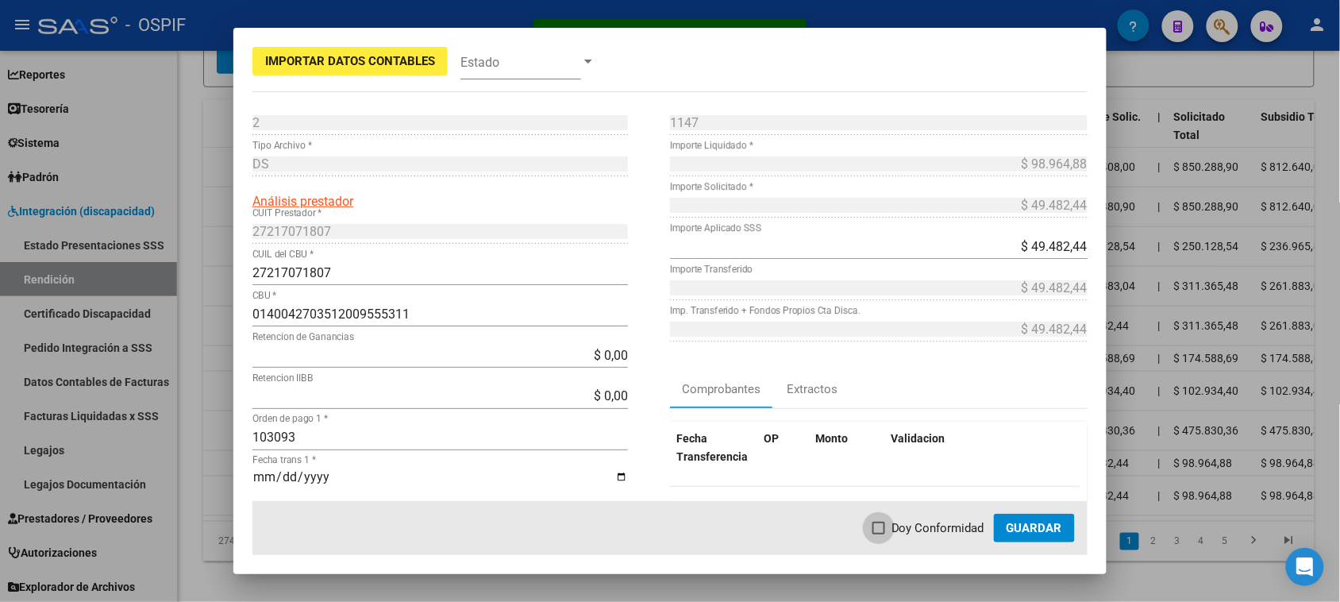
click at [925, 530] on span "Doy Conformidad" at bounding box center [937, 527] width 93 height 19
click at [879, 534] on input "Doy Conformidad" at bounding box center [878, 534] width 1 height 1
checkbox input "true"
click at [1021, 528] on span "Guardar" at bounding box center [1034, 528] width 56 height 14
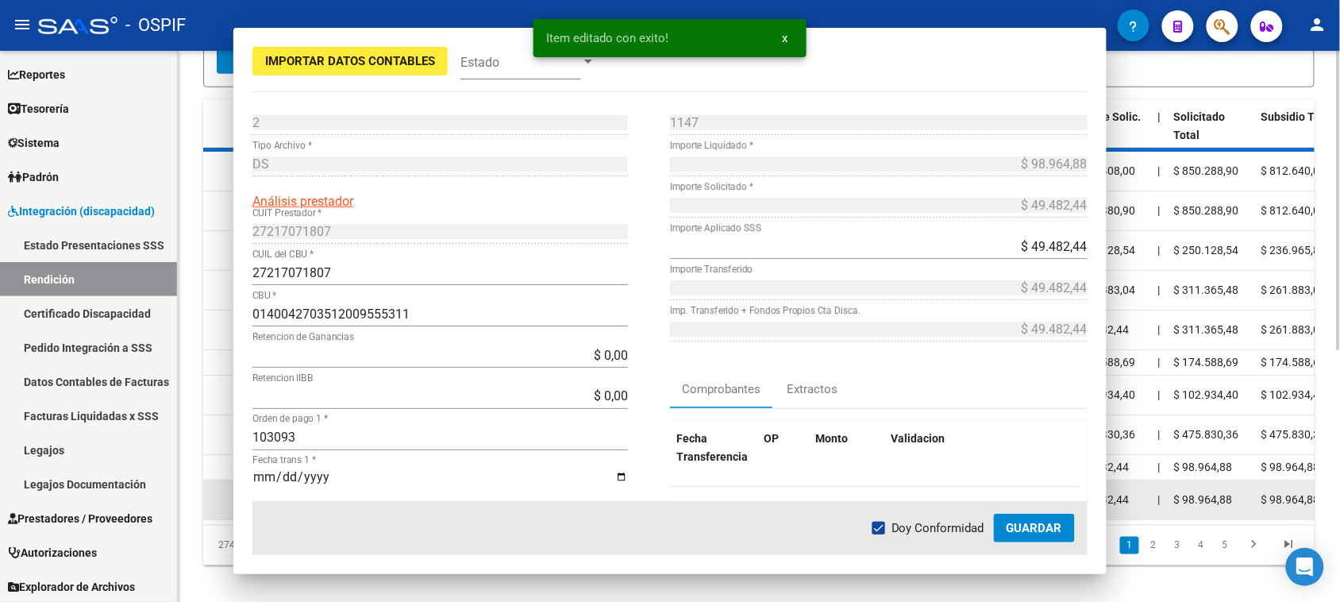
click at [242, 508] on icon at bounding box center [245, 498] width 17 height 17
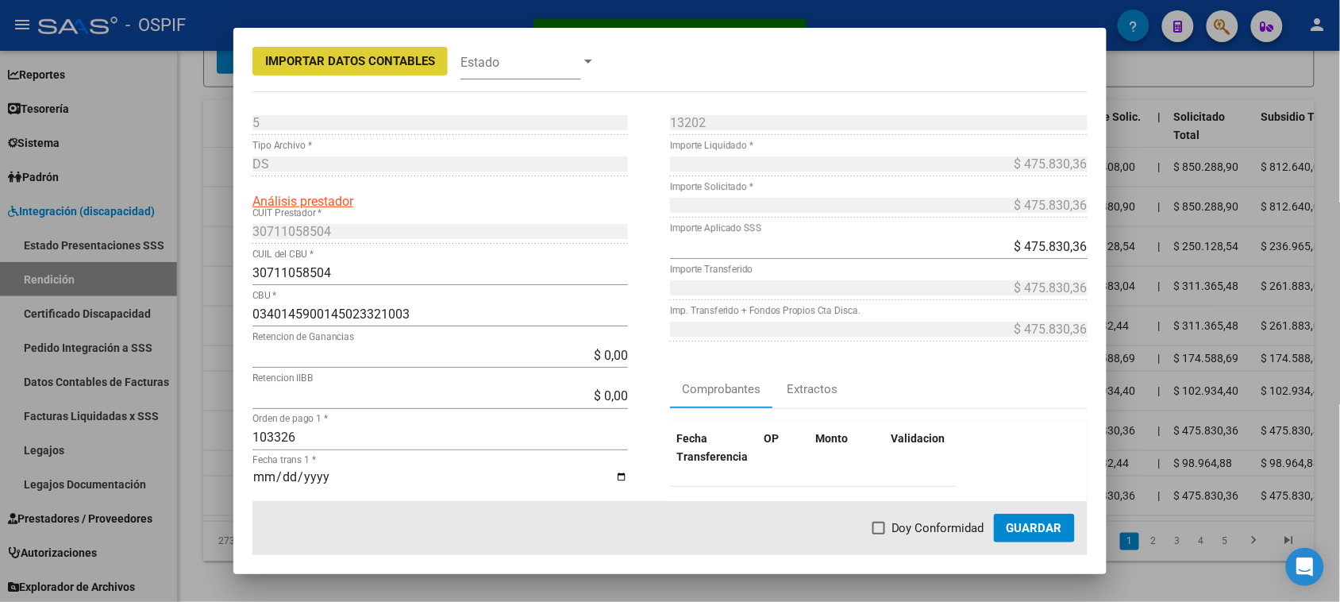
click at [939, 525] on span "Doy Conformidad" at bounding box center [937, 527] width 93 height 19
click at [879, 534] on input "Doy Conformidad" at bounding box center [878, 534] width 1 height 1
checkbox input "true"
click at [1062, 530] on span "Guardar" at bounding box center [1034, 528] width 56 height 14
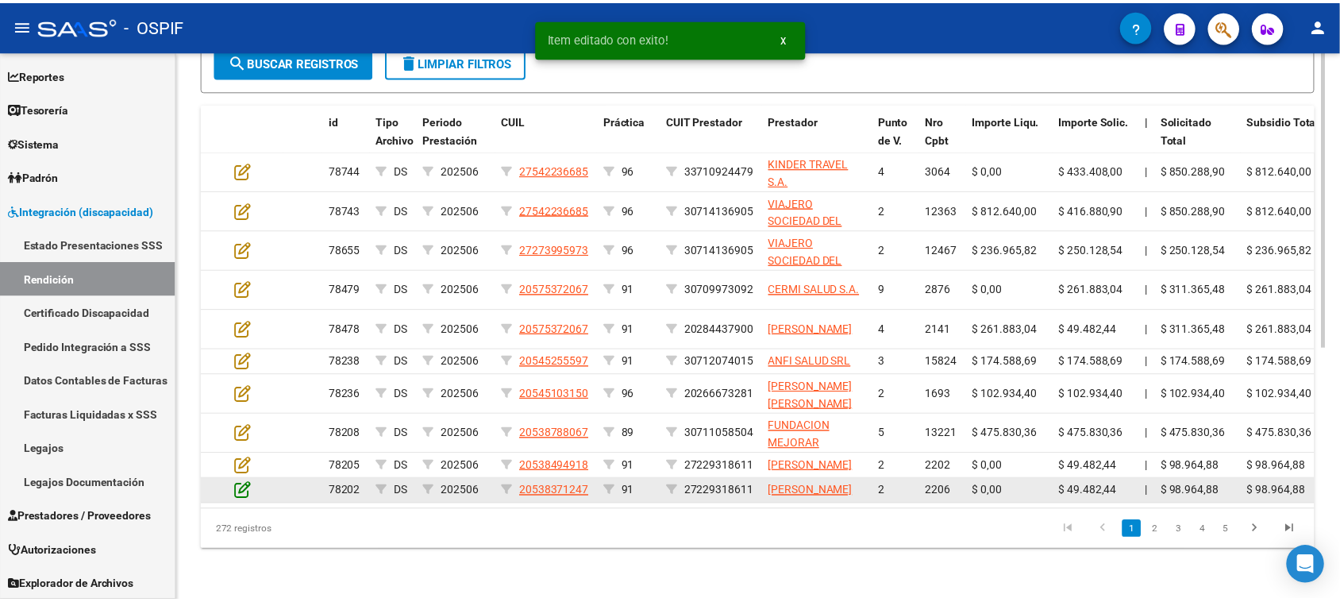
scroll to position [429, 0]
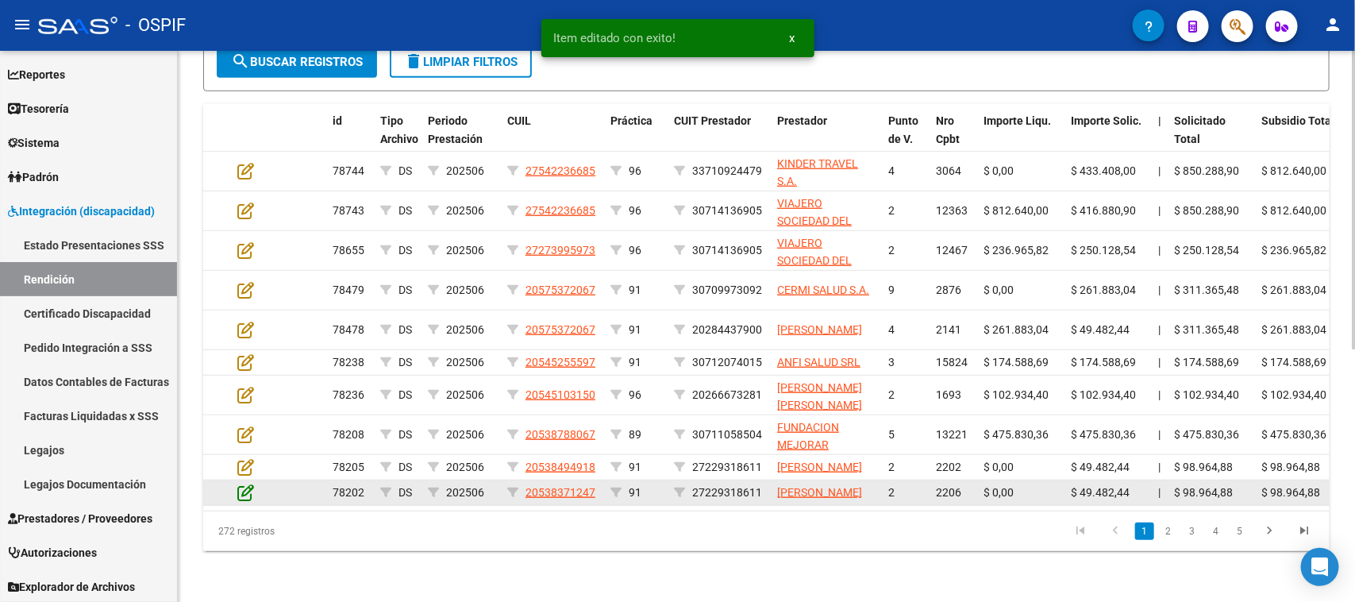
click at [244, 501] on icon at bounding box center [245, 491] width 17 height 17
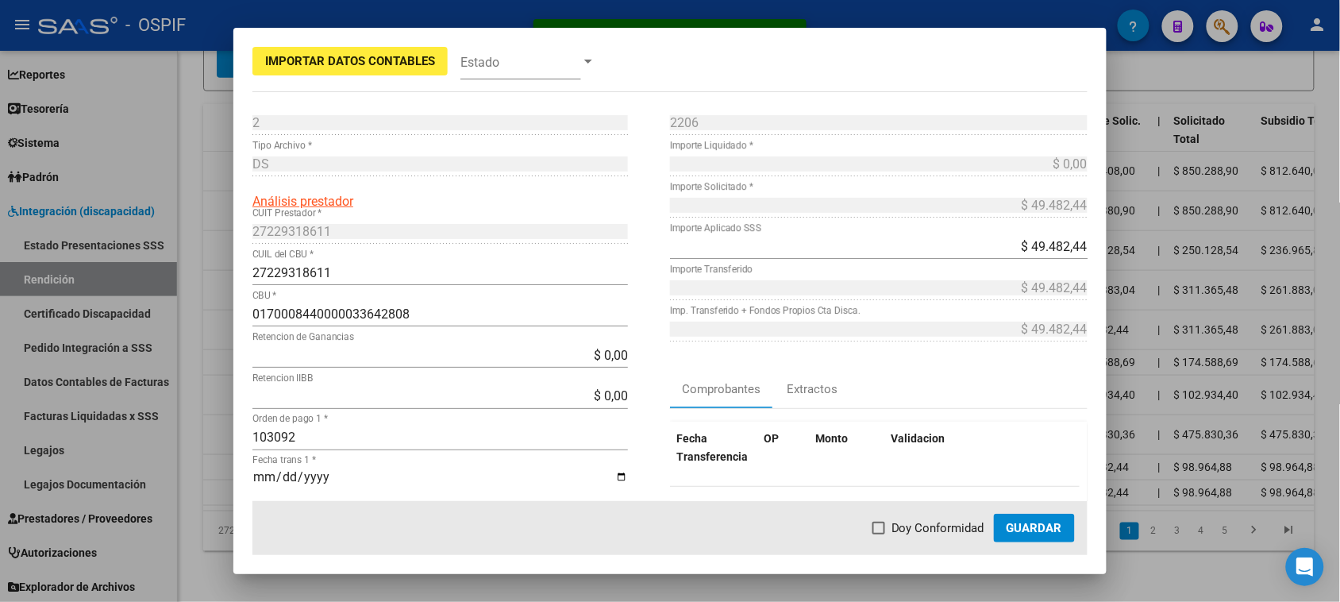
click at [931, 525] on span "Doy Conformidad" at bounding box center [937, 527] width 93 height 19
click at [879, 534] on input "Doy Conformidad" at bounding box center [878, 534] width 1 height 1
checkbox input "true"
click at [1042, 533] on span "Guardar" at bounding box center [1034, 528] width 56 height 14
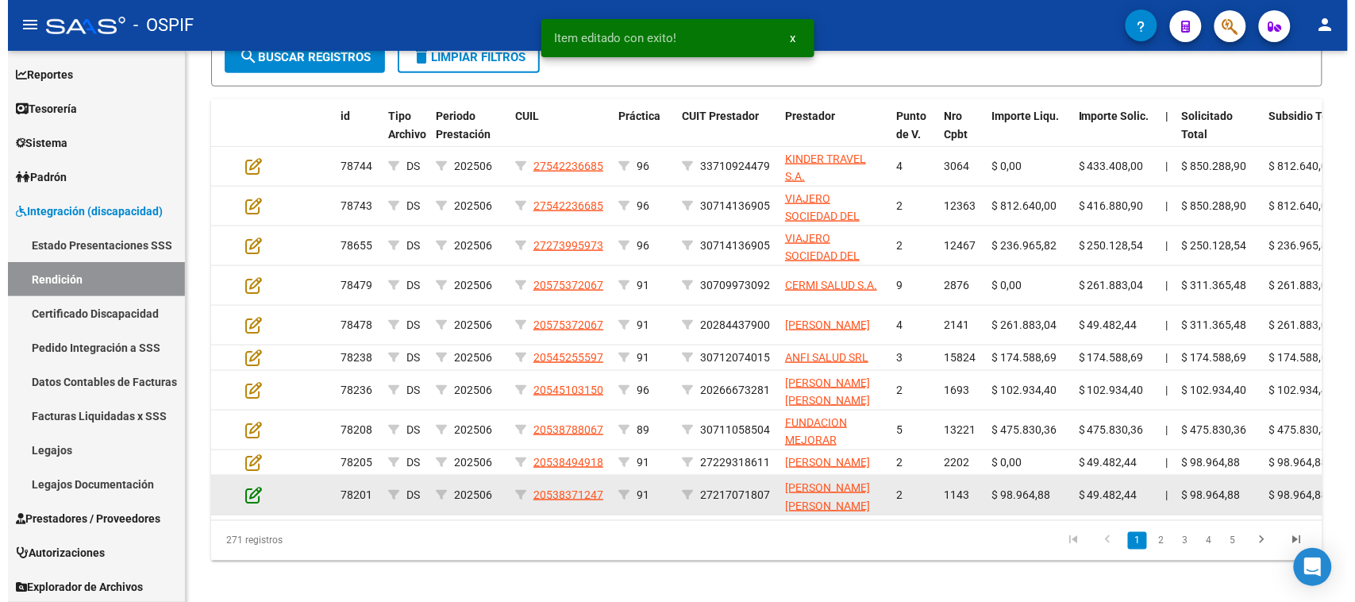
scroll to position [430, 0]
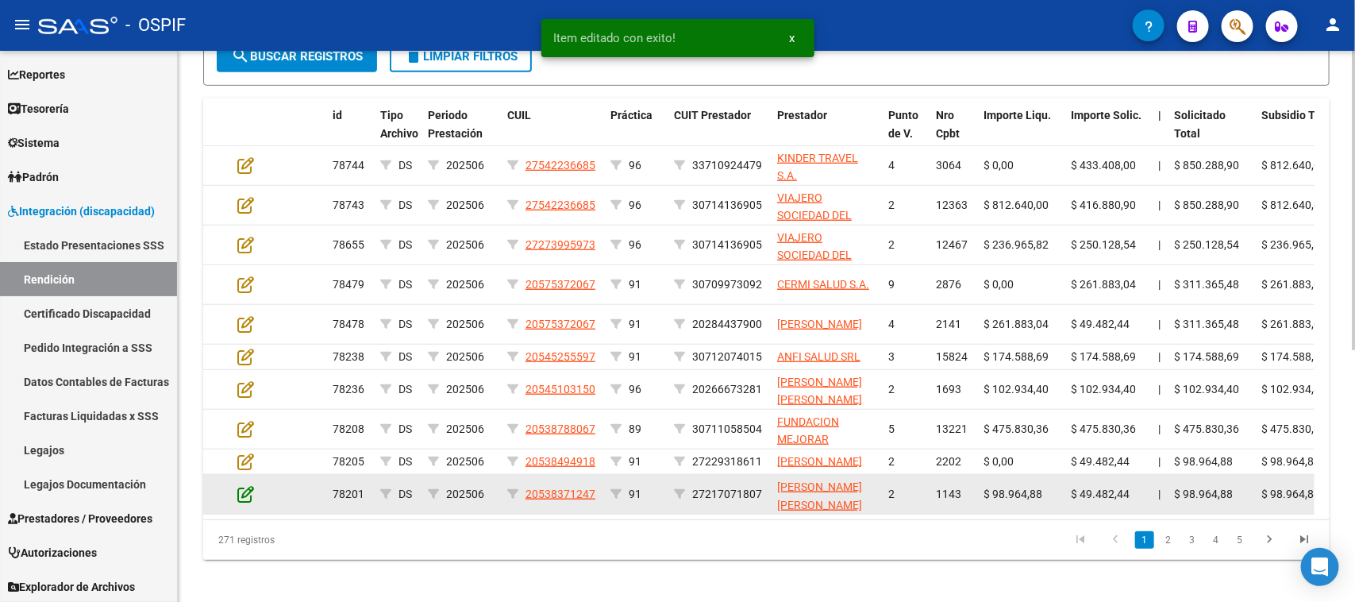
click at [244, 502] on icon at bounding box center [245, 493] width 17 height 17
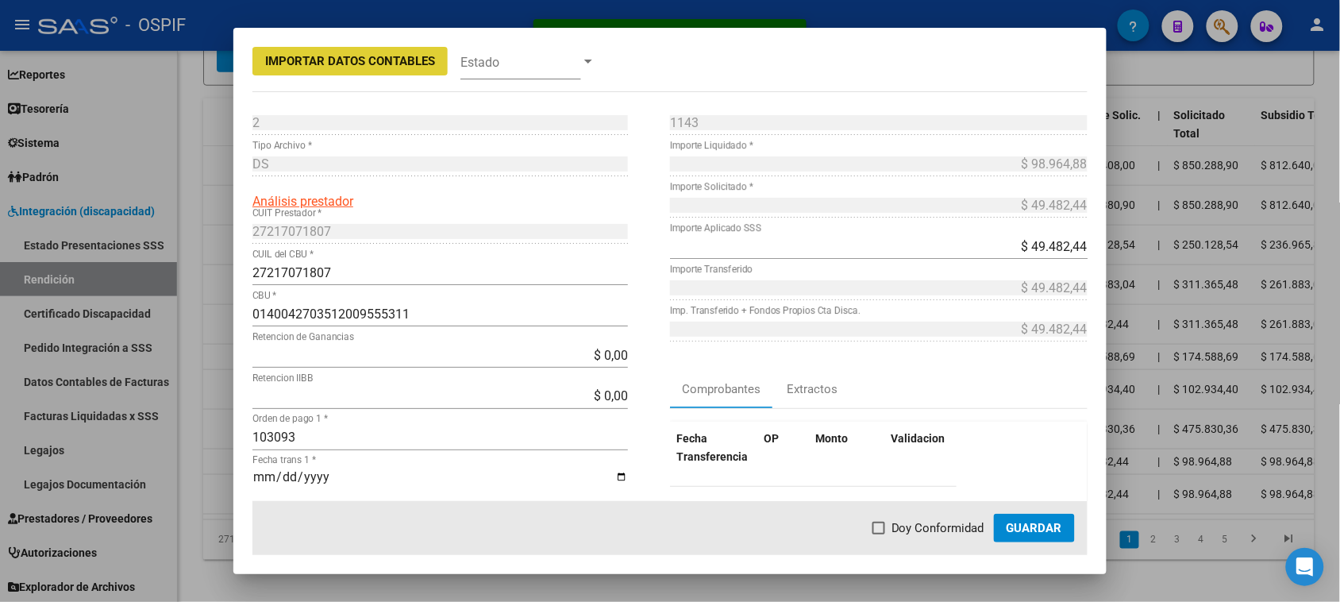
click at [885, 529] on span at bounding box center [878, 527] width 13 height 13
click at [879, 534] on input "Doy Conformidad" at bounding box center [878, 534] width 1 height 1
checkbox input "true"
click at [1033, 525] on span "Guardar" at bounding box center [1034, 528] width 56 height 14
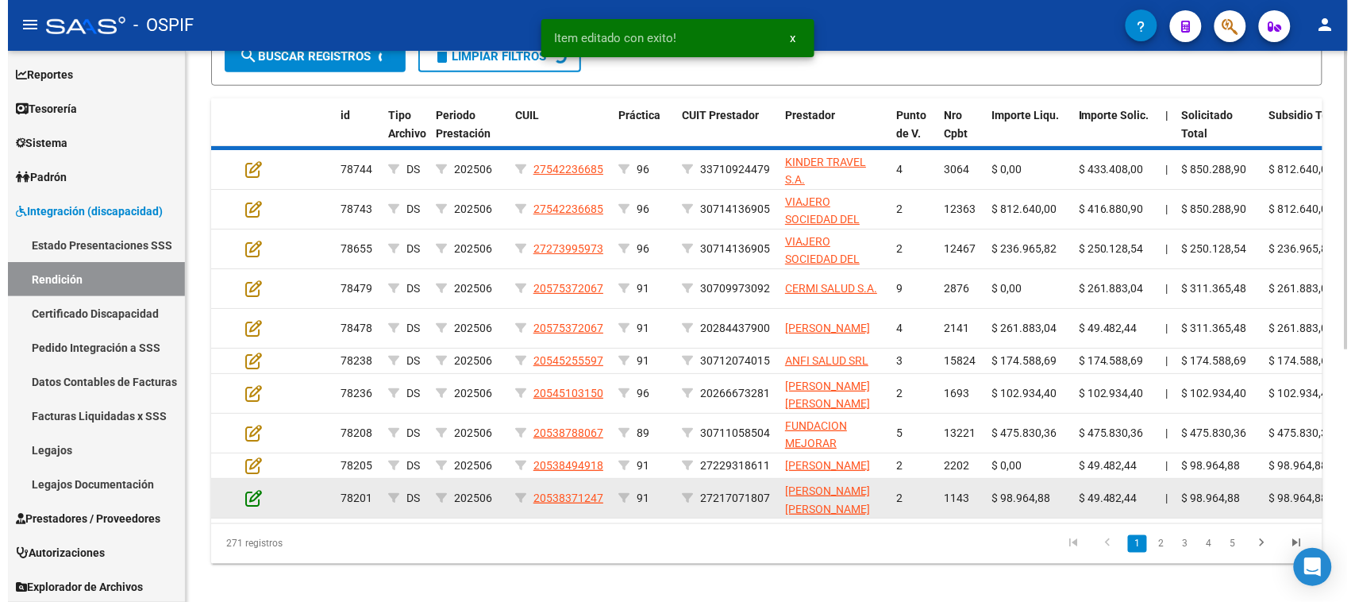
scroll to position [431, 0]
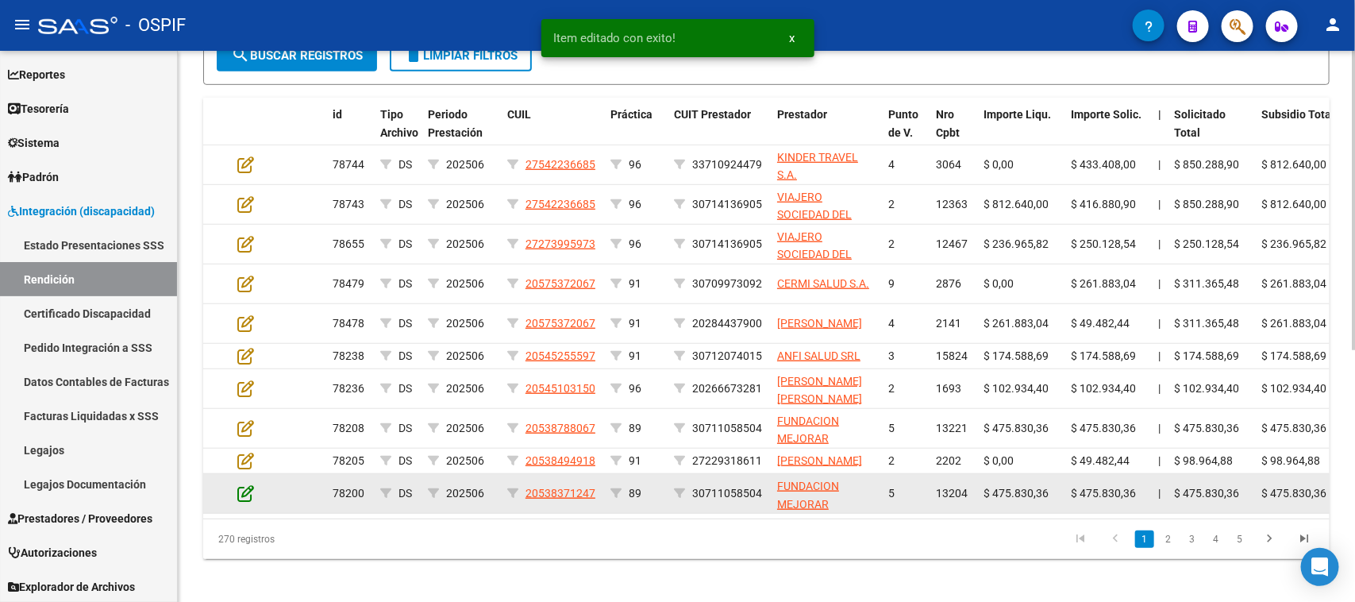
click at [246, 493] on icon at bounding box center [245, 492] width 17 height 17
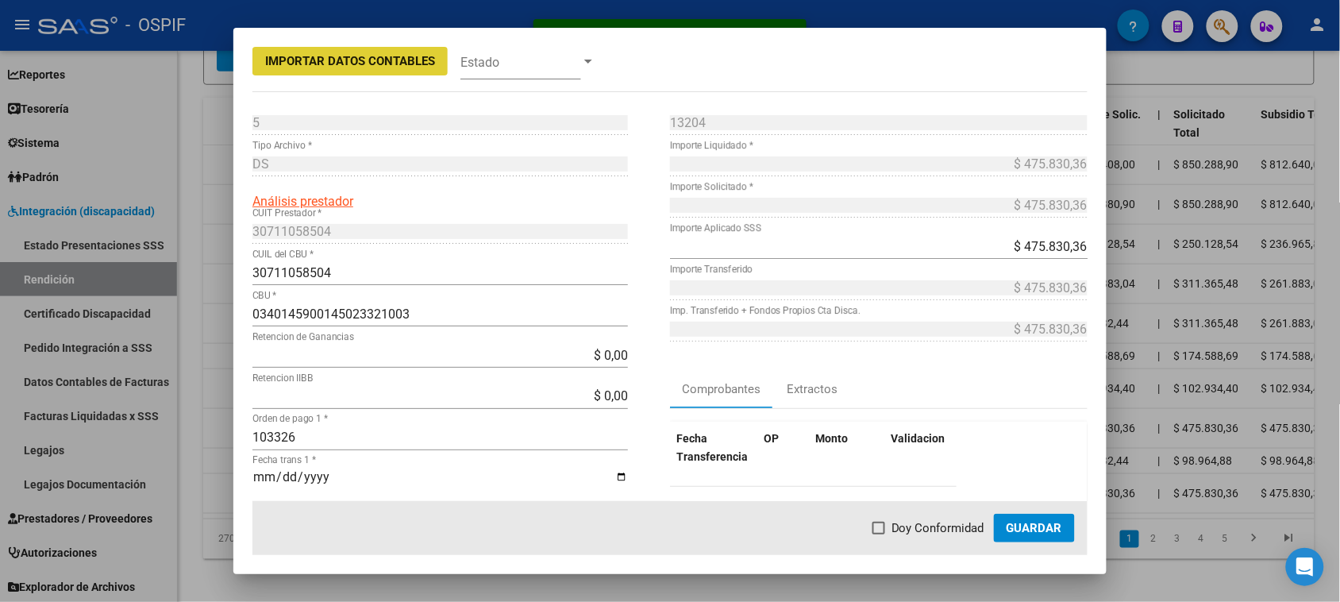
click at [915, 521] on span "Doy Conformidad" at bounding box center [937, 527] width 93 height 19
click at [879, 534] on input "Doy Conformidad" at bounding box center [878, 534] width 1 height 1
checkbox input "true"
click at [1034, 533] on span "Guardar" at bounding box center [1034, 528] width 56 height 14
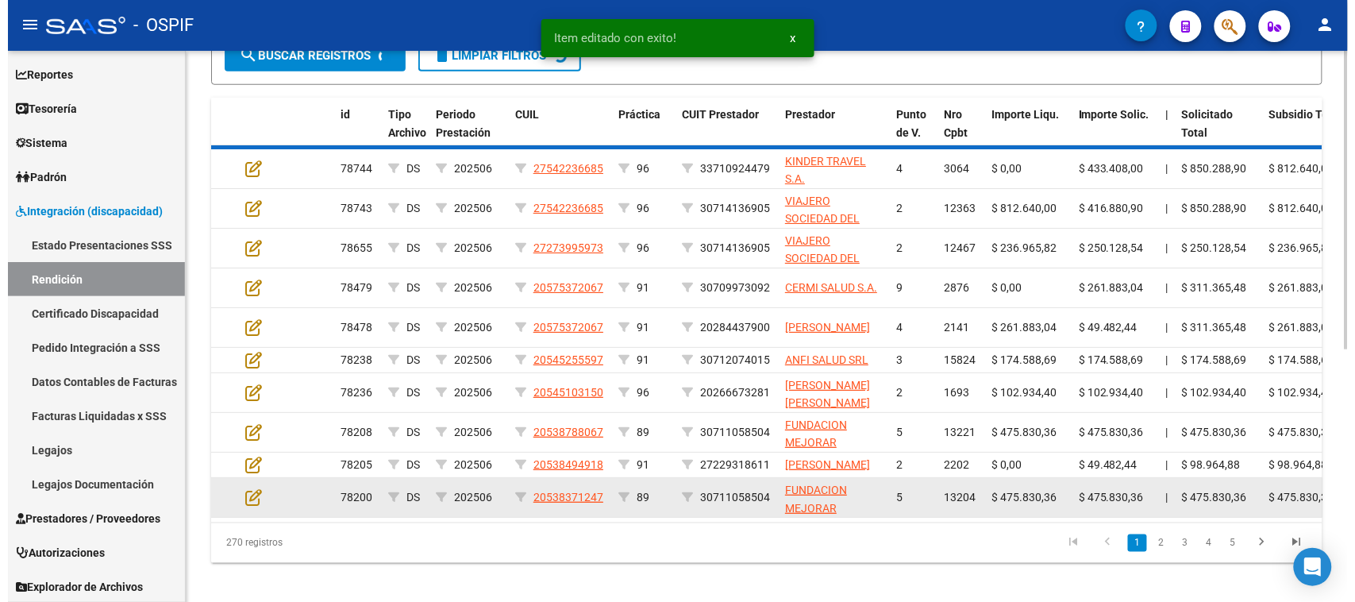
scroll to position [433, 0]
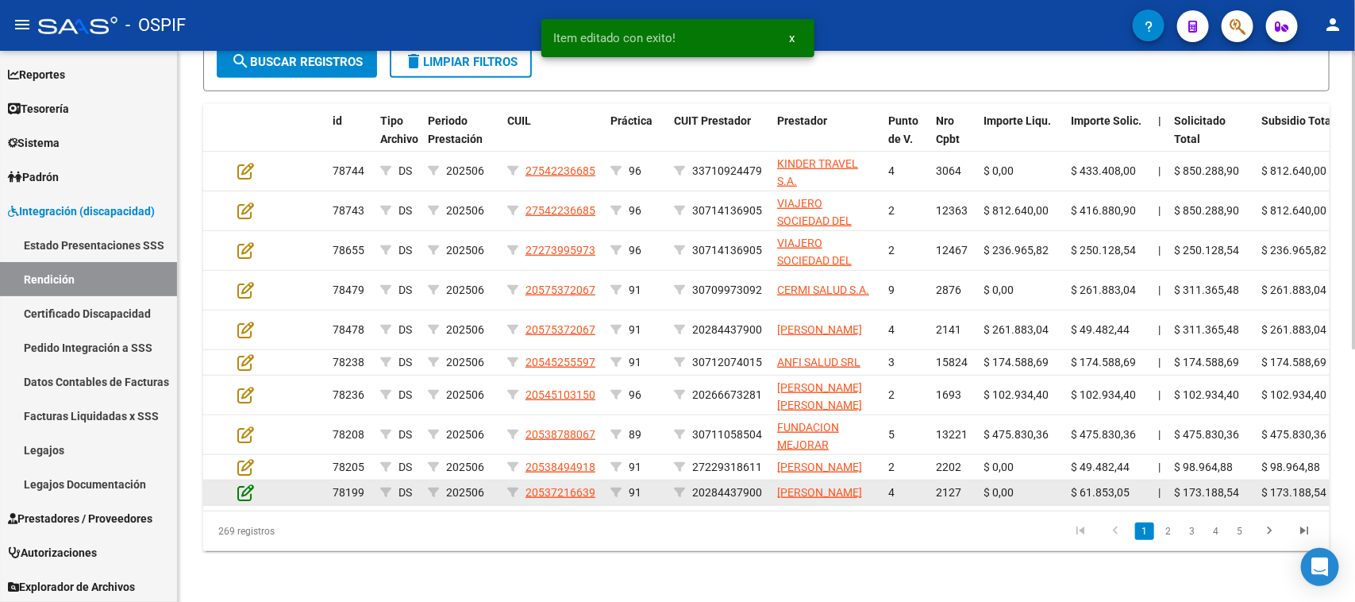
click at [244, 501] on icon at bounding box center [245, 491] width 17 height 17
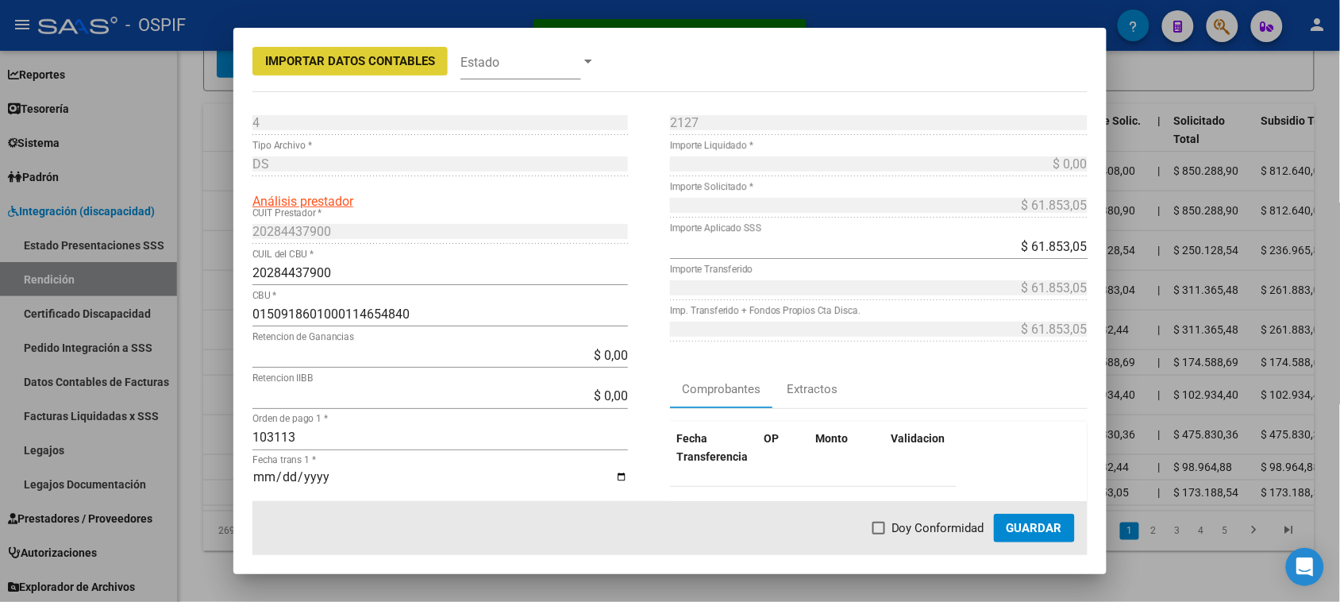
click at [919, 533] on span "Doy Conformidad" at bounding box center [937, 527] width 93 height 19
click at [879, 534] on input "Doy Conformidad" at bounding box center [878, 534] width 1 height 1
checkbox input "true"
click at [1005, 525] on button "Guardar" at bounding box center [1034, 527] width 81 height 29
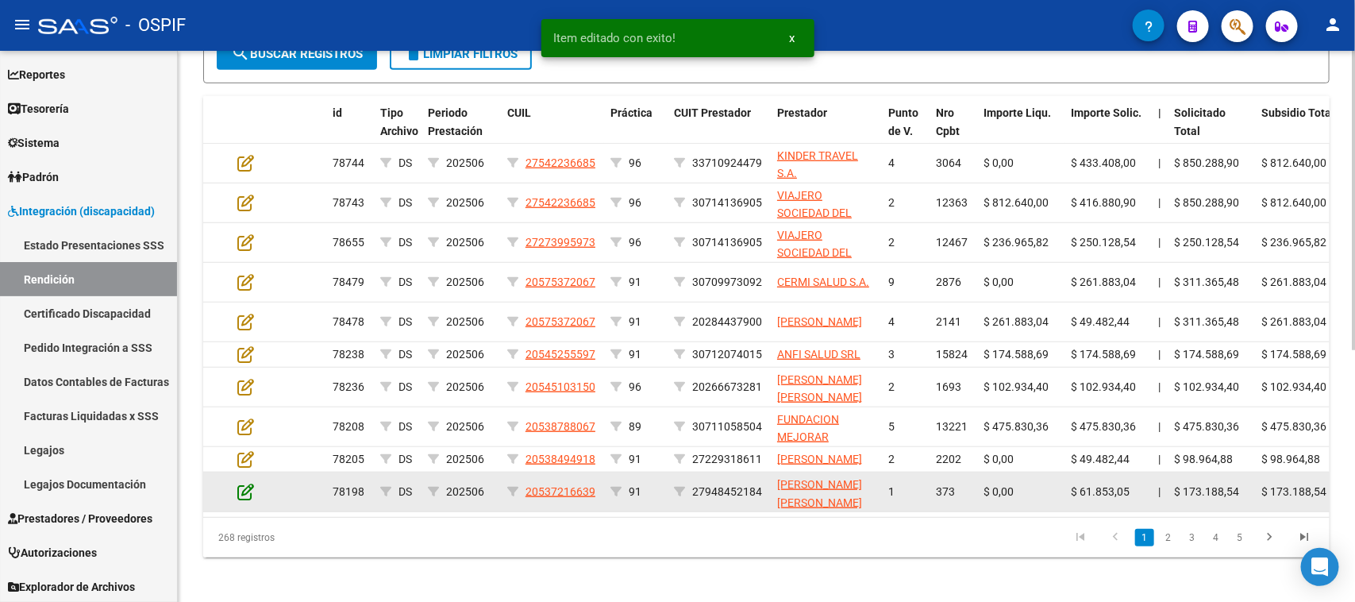
click at [244, 500] on icon at bounding box center [245, 491] width 17 height 17
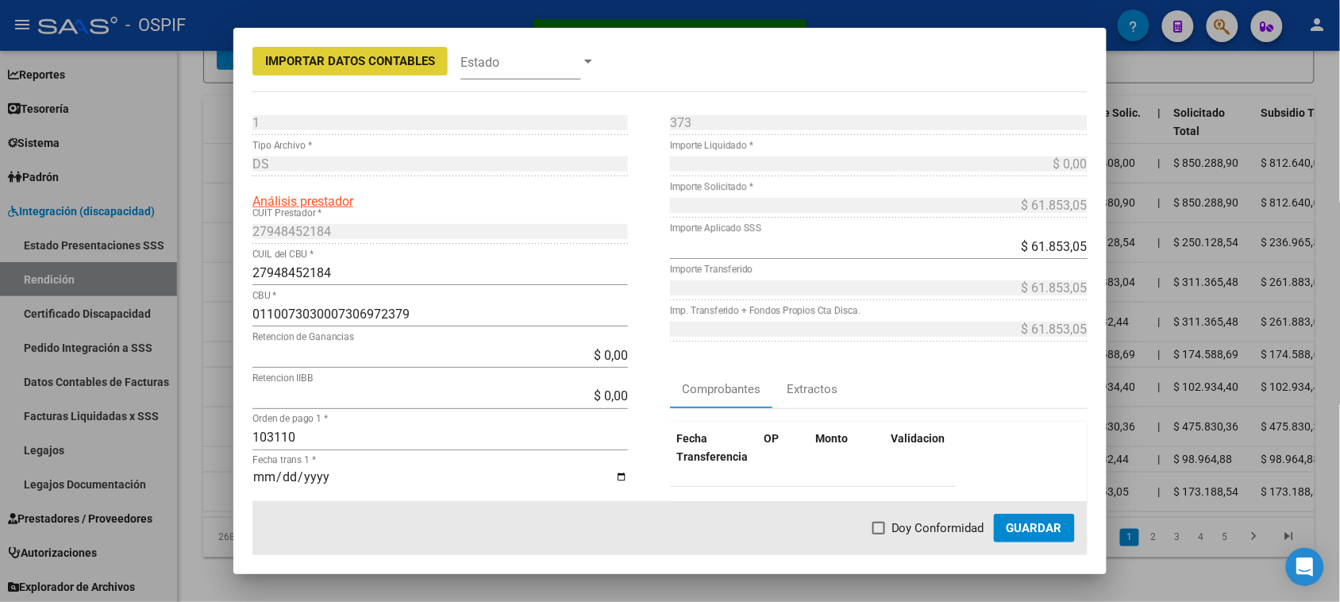
click at [890, 534] on label "Doy Conformidad" at bounding box center [928, 527] width 112 height 19
click at [879, 534] on input "Doy Conformidad" at bounding box center [878, 534] width 1 height 1
checkbox input "true"
click at [1036, 533] on span "Guardar" at bounding box center [1034, 528] width 56 height 14
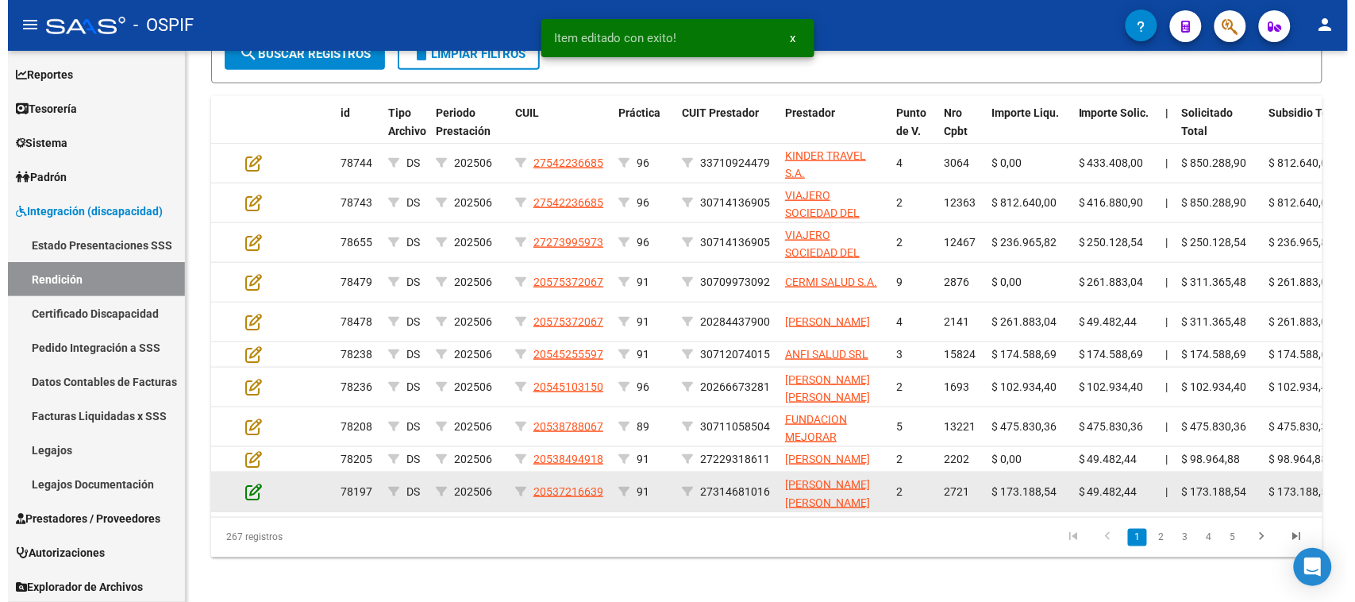
scroll to position [433, 0]
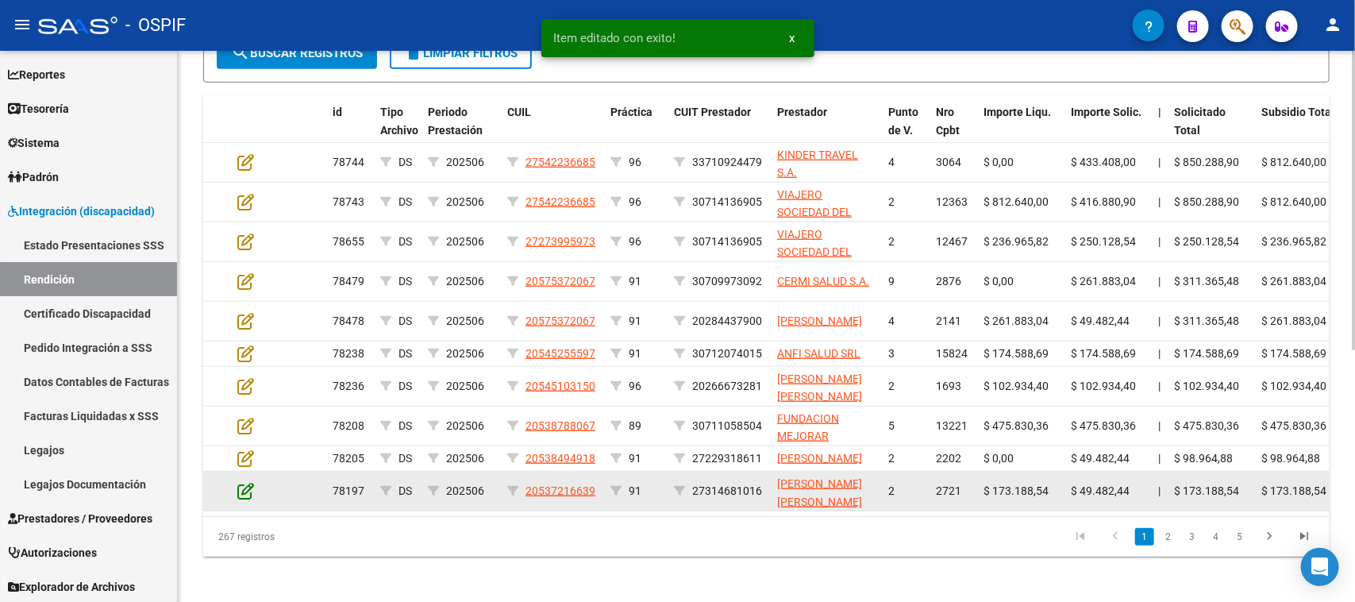
click at [246, 499] on icon at bounding box center [245, 490] width 17 height 17
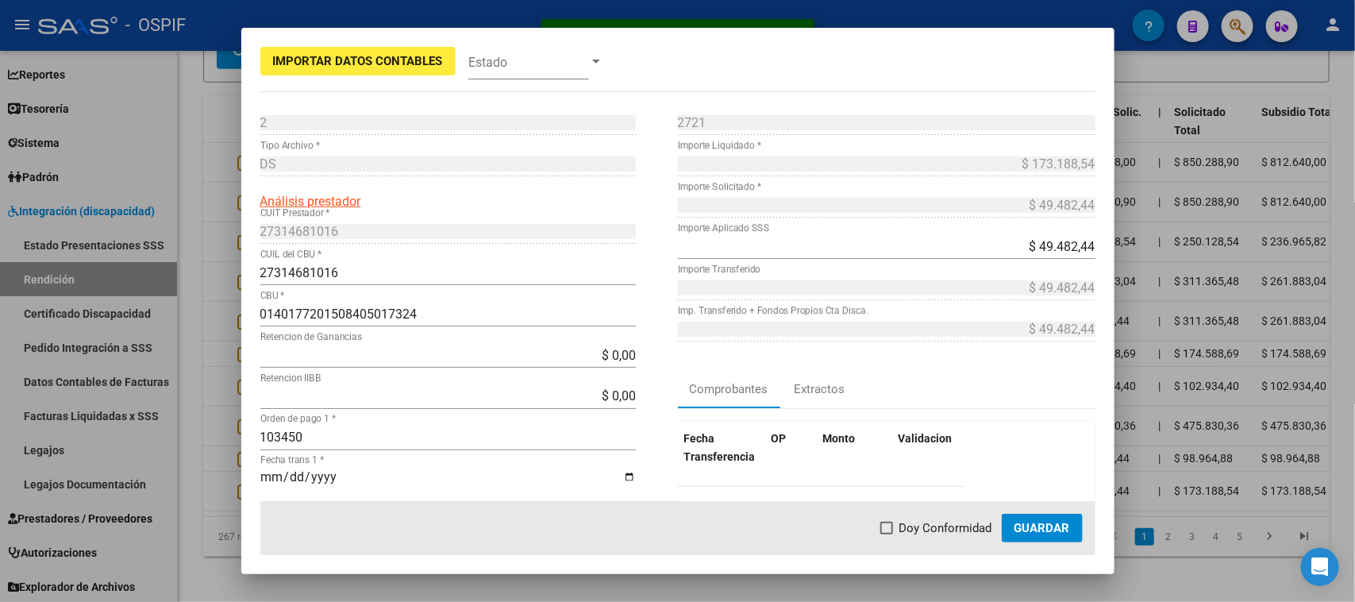
click at [890, 533] on label "Doy Conformidad" at bounding box center [936, 527] width 112 height 19
click at [886, 534] on input "Doy Conformidad" at bounding box center [886, 534] width 1 height 1
checkbox input "true"
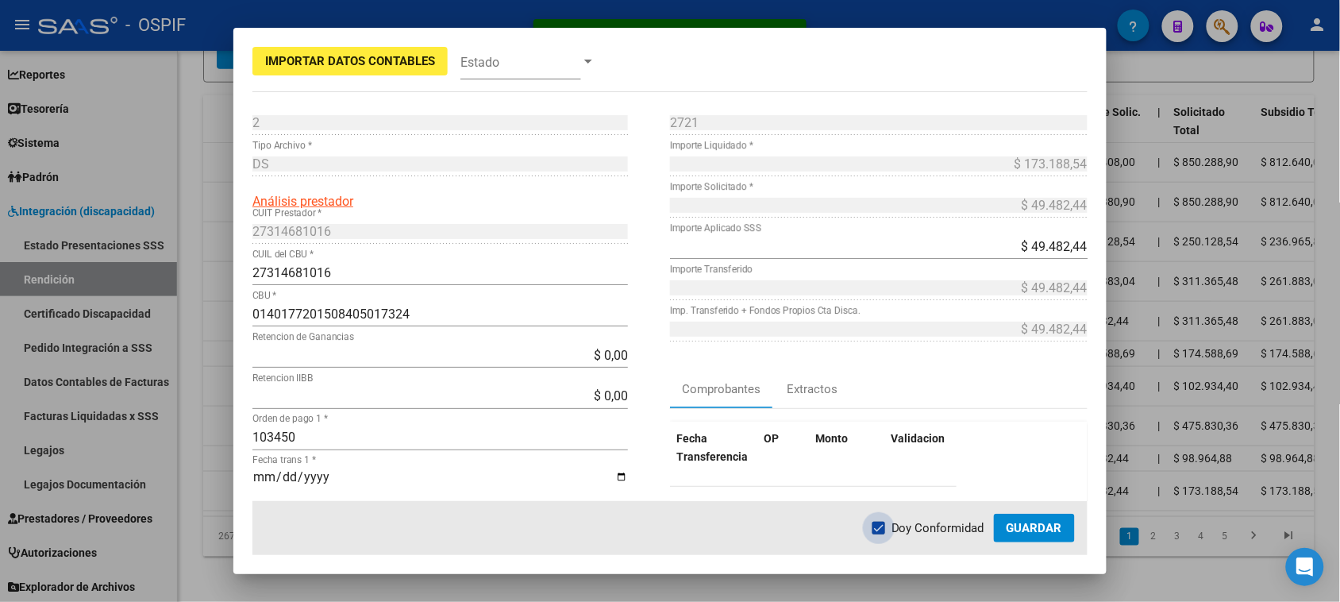
click at [1030, 521] on span "Guardar" at bounding box center [1034, 528] width 56 height 14
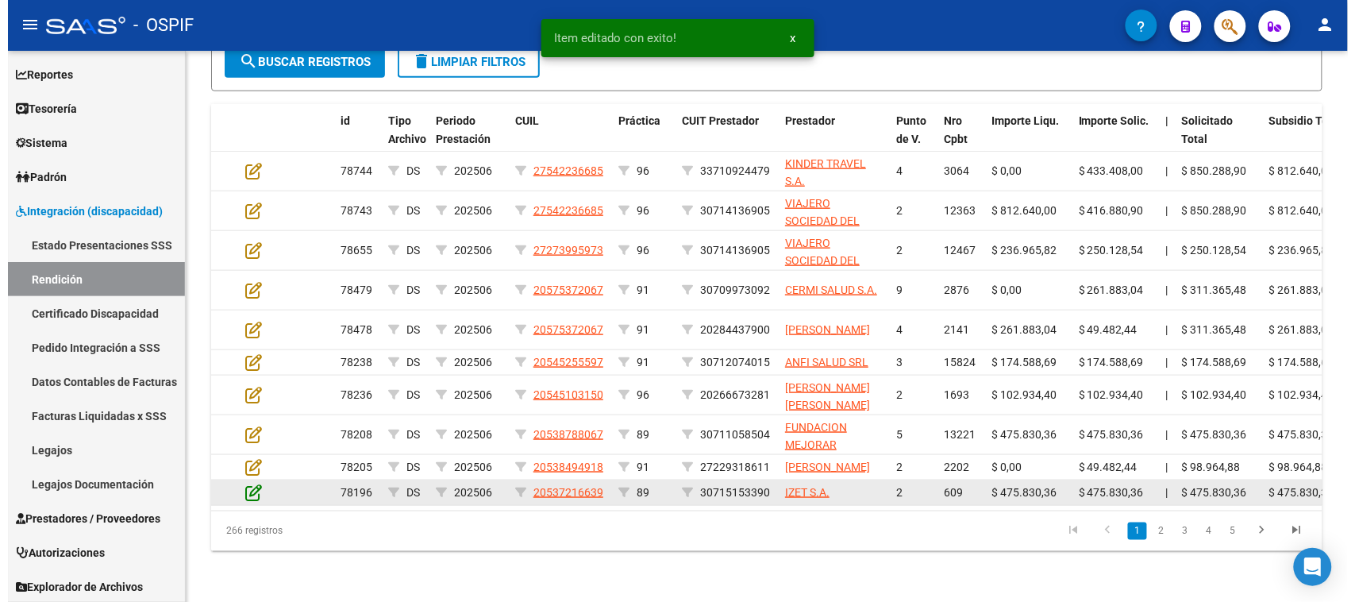
scroll to position [434, 0]
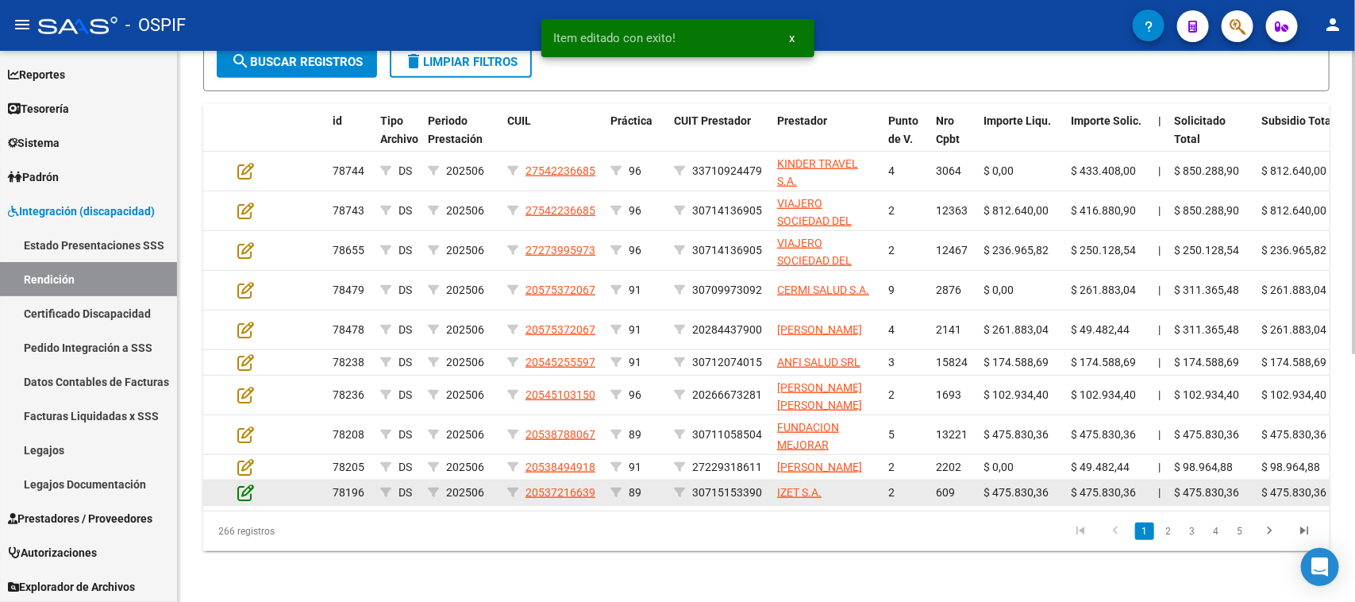
click at [242, 494] on icon at bounding box center [245, 491] width 17 height 17
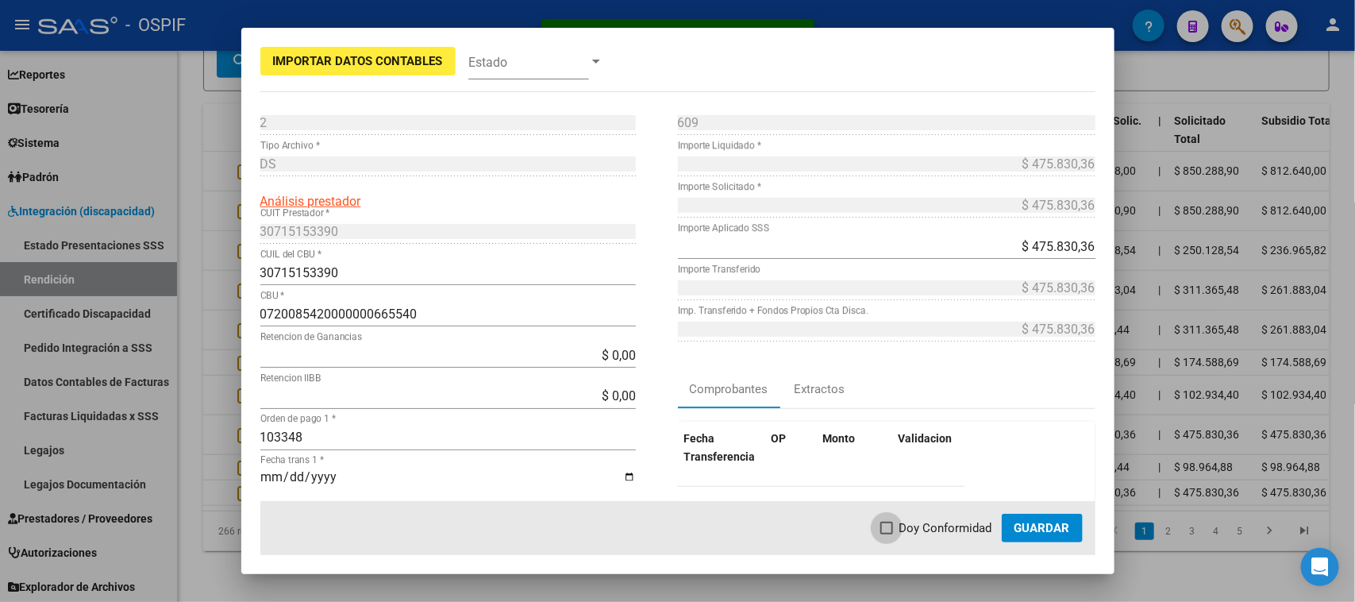
click at [893, 522] on label "Doy Conformidad" at bounding box center [936, 527] width 112 height 19
click at [886, 534] on input "Doy Conformidad" at bounding box center [886, 534] width 1 height 1
checkbox input "true"
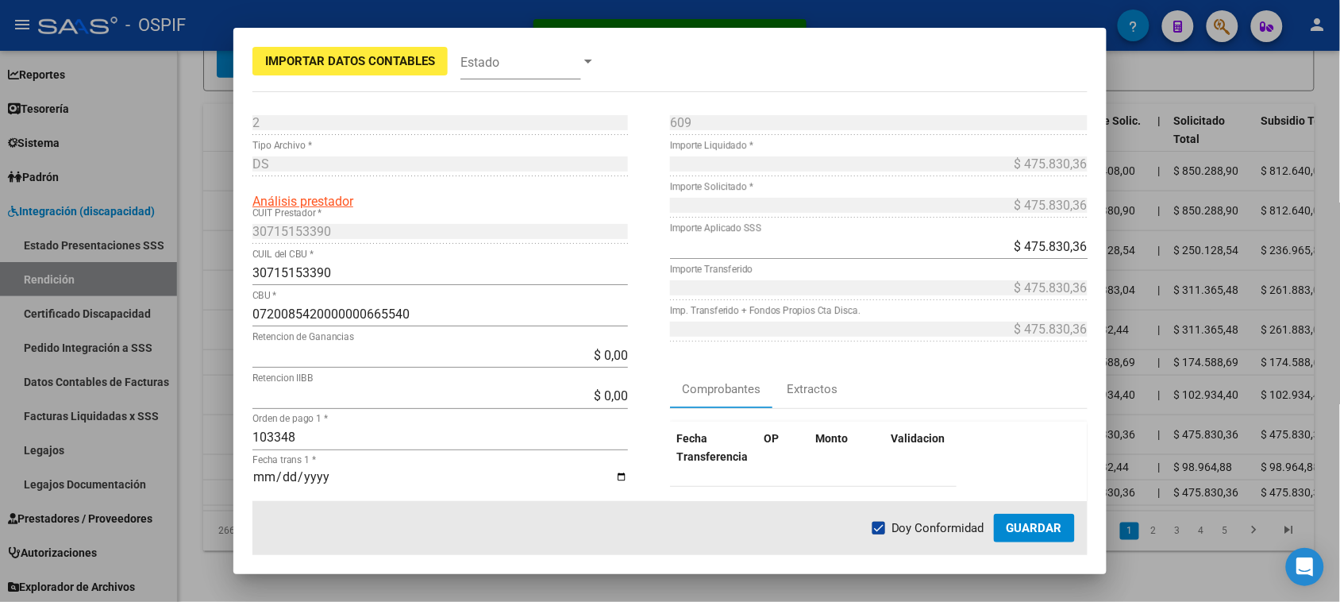
click at [1025, 522] on span "Guardar" at bounding box center [1034, 528] width 56 height 14
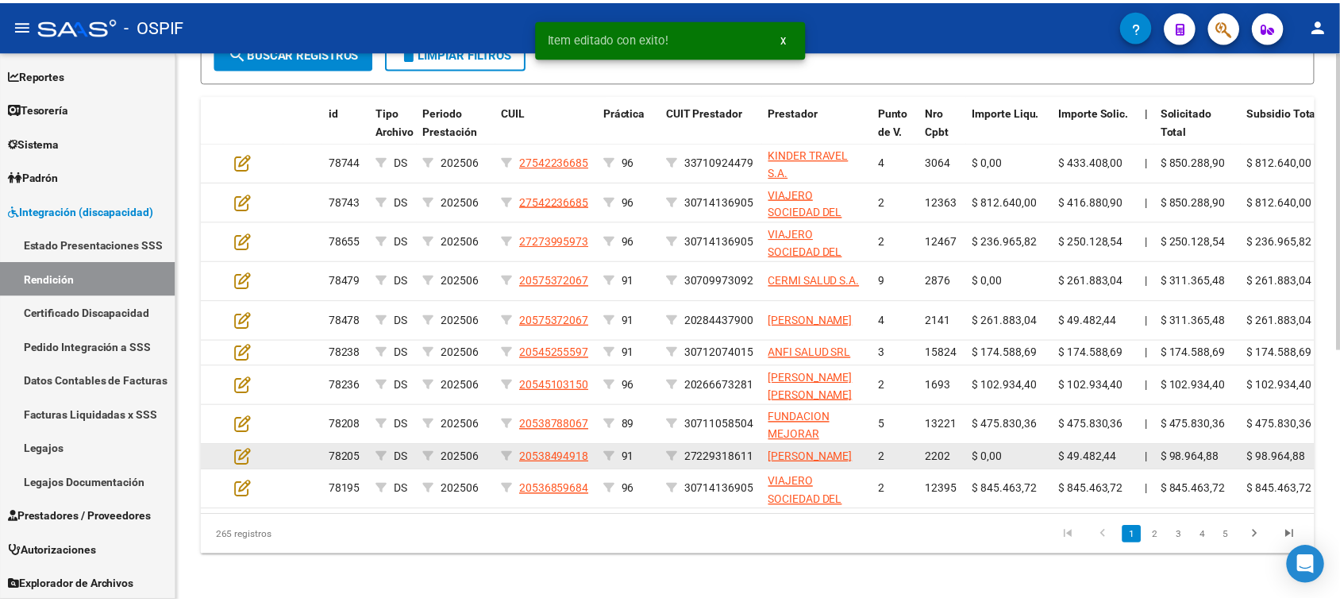
scroll to position [435, 0]
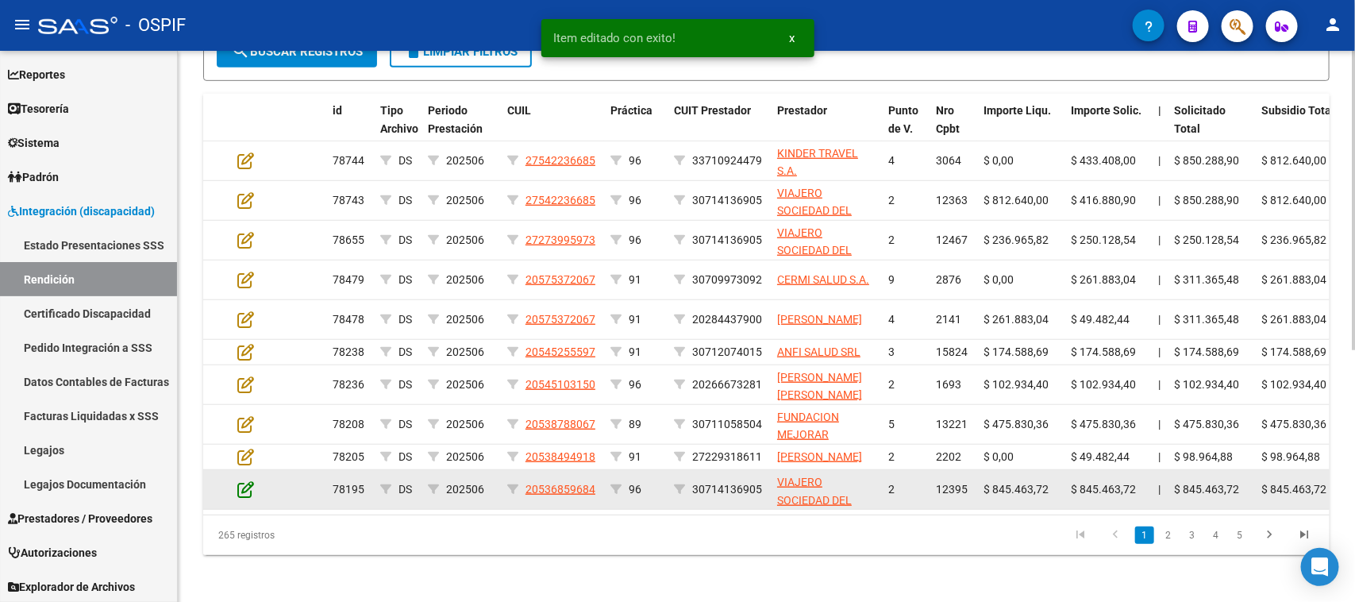
click at [248, 493] on icon at bounding box center [245, 488] width 17 height 17
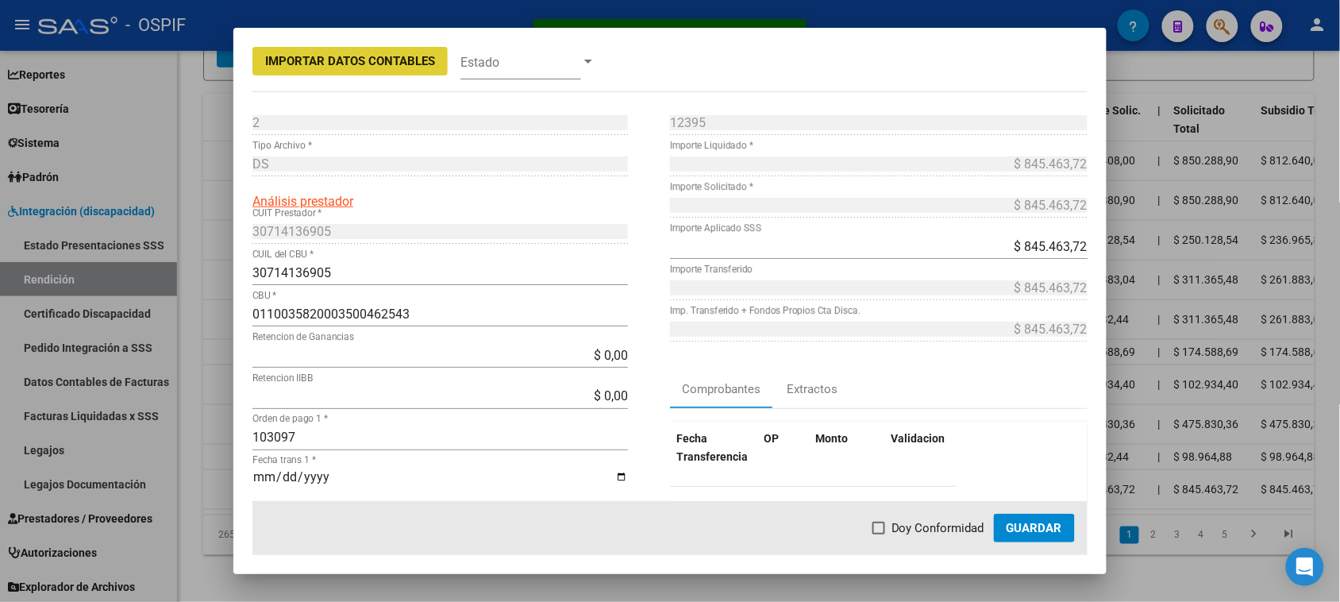
click at [927, 524] on span "Doy Conformidad" at bounding box center [937, 527] width 93 height 19
click at [879, 534] on input "Doy Conformidad" at bounding box center [878, 534] width 1 height 1
checkbox input "true"
click at [1034, 533] on span "Guardar" at bounding box center [1034, 528] width 56 height 14
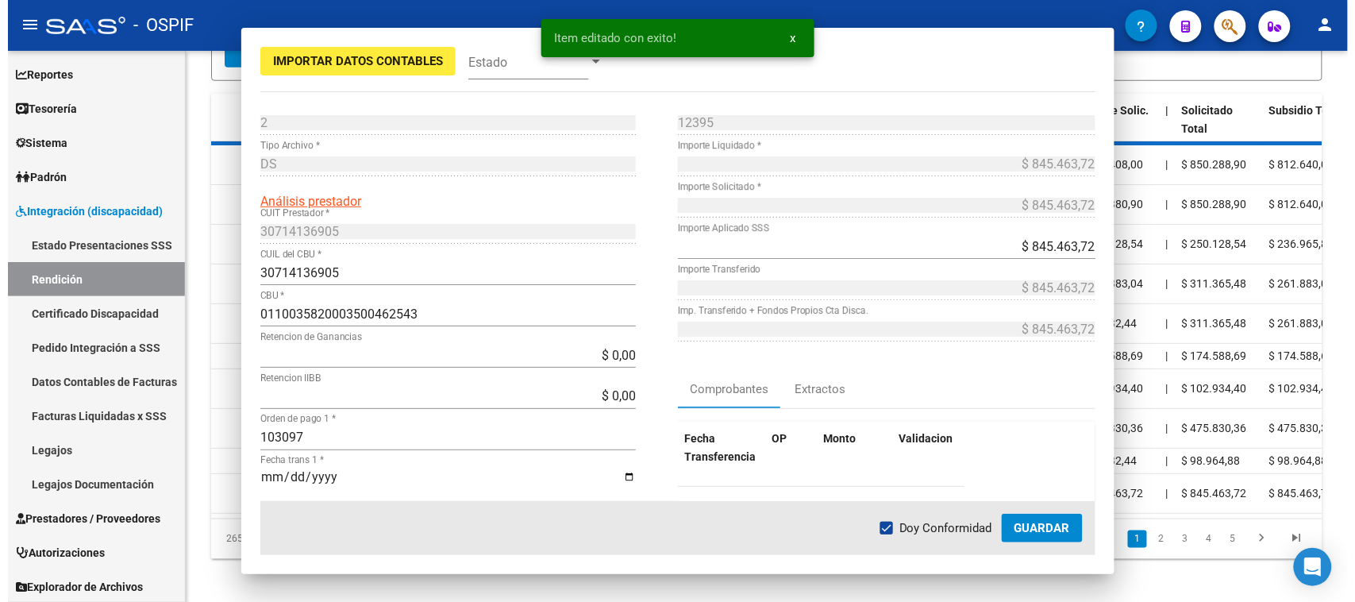
scroll to position [436, 0]
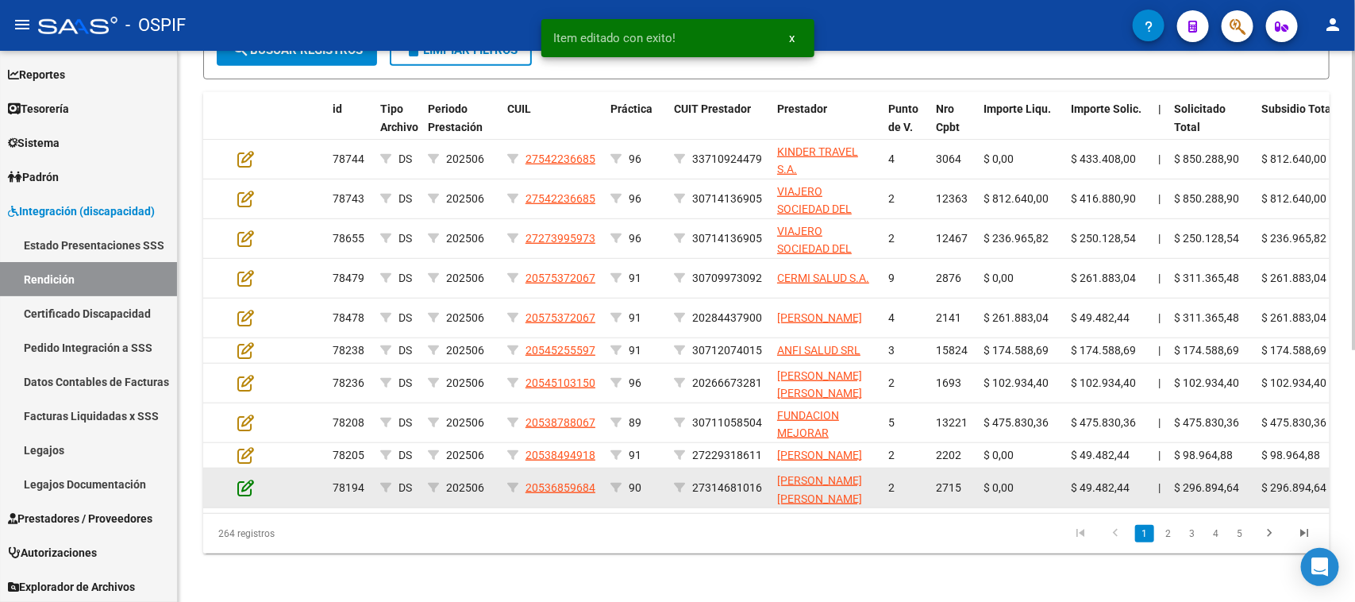
click at [248, 496] on icon at bounding box center [245, 487] width 17 height 17
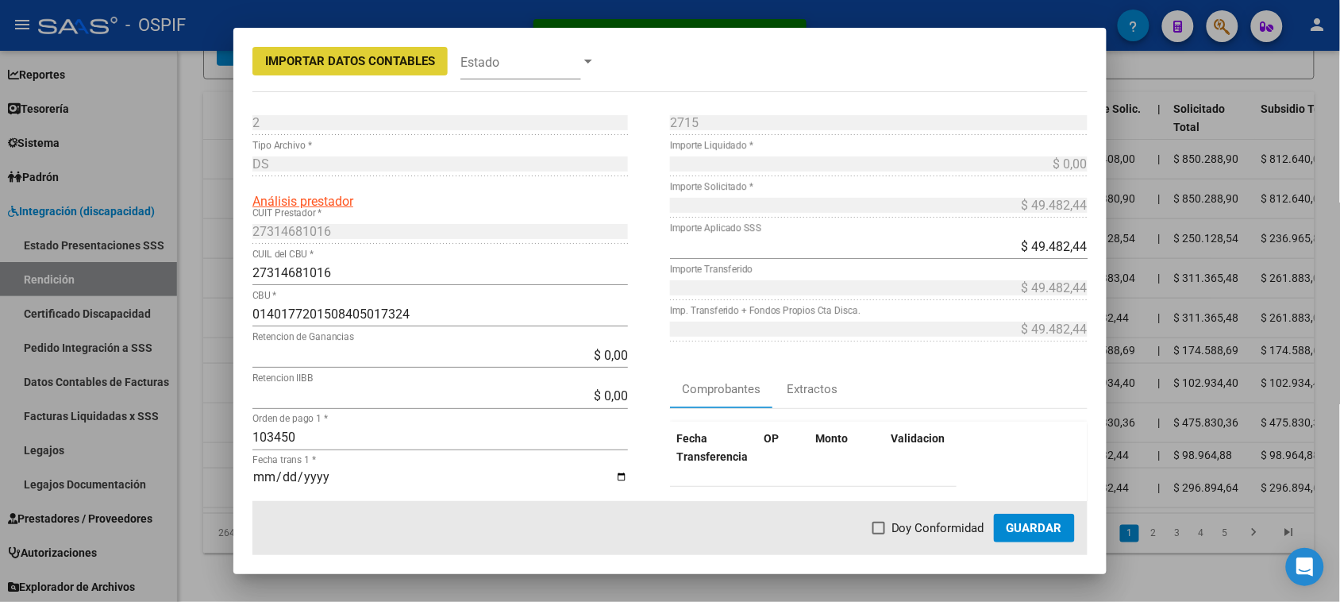
click at [890, 529] on label "Doy Conformidad" at bounding box center [928, 527] width 112 height 19
click at [879, 534] on input "Doy Conformidad" at bounding box center [878, 534] width 1 height 1
checkbox input "true"
click at [1033, 525] on span "Guardar" at bounding box center [1034, 528] width 56 height 14
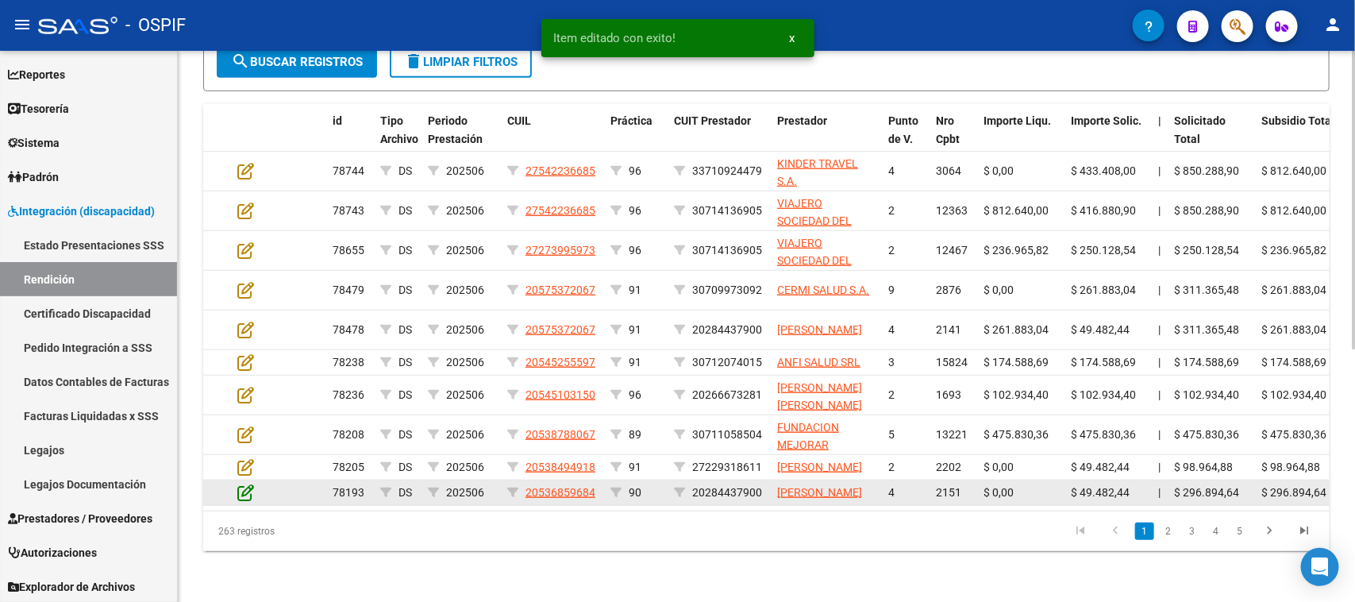
scroll to position [437, 0]
click at [246, 490] on icon at bounding box center [245, 491] width 17 height 17
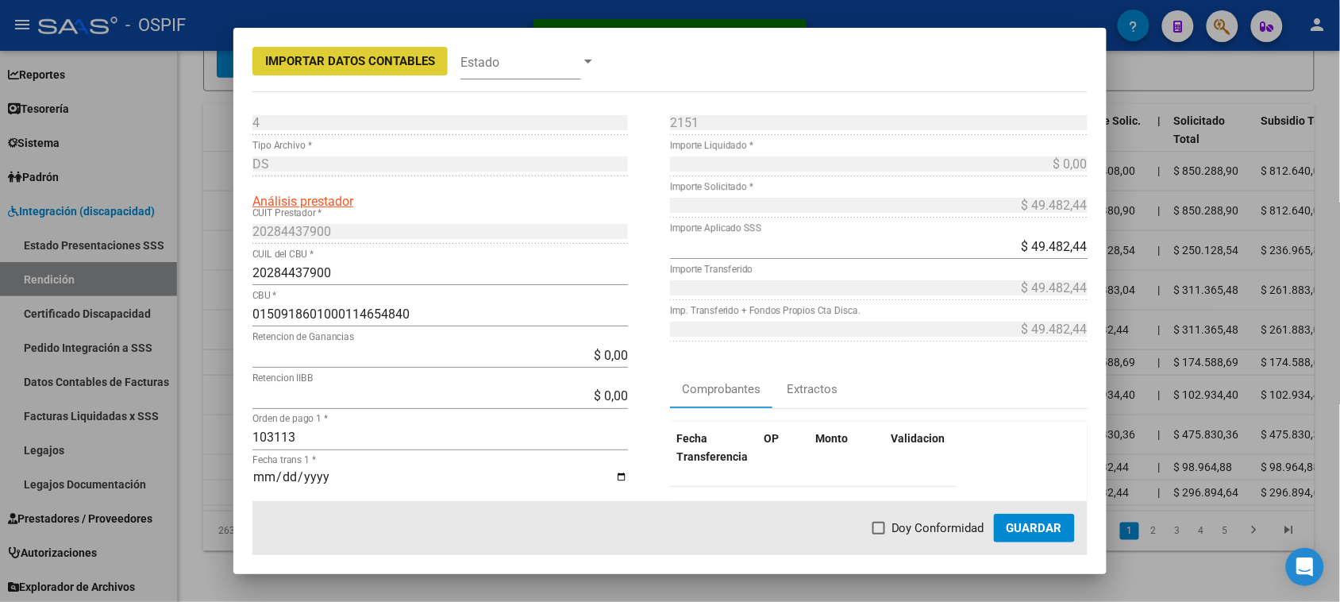
click at [891, 528] on label "Doy Conformidad" at bounding box center [928, 527] width 112 height 19
click at [879, 534] on input "Doy Conformidad" at bounding box center [878, 534] width 1 height 1
checkbox input "true"
click at [1032, 529] on span "Guardar" at bounding box center [1034, 528] width 56 height 14
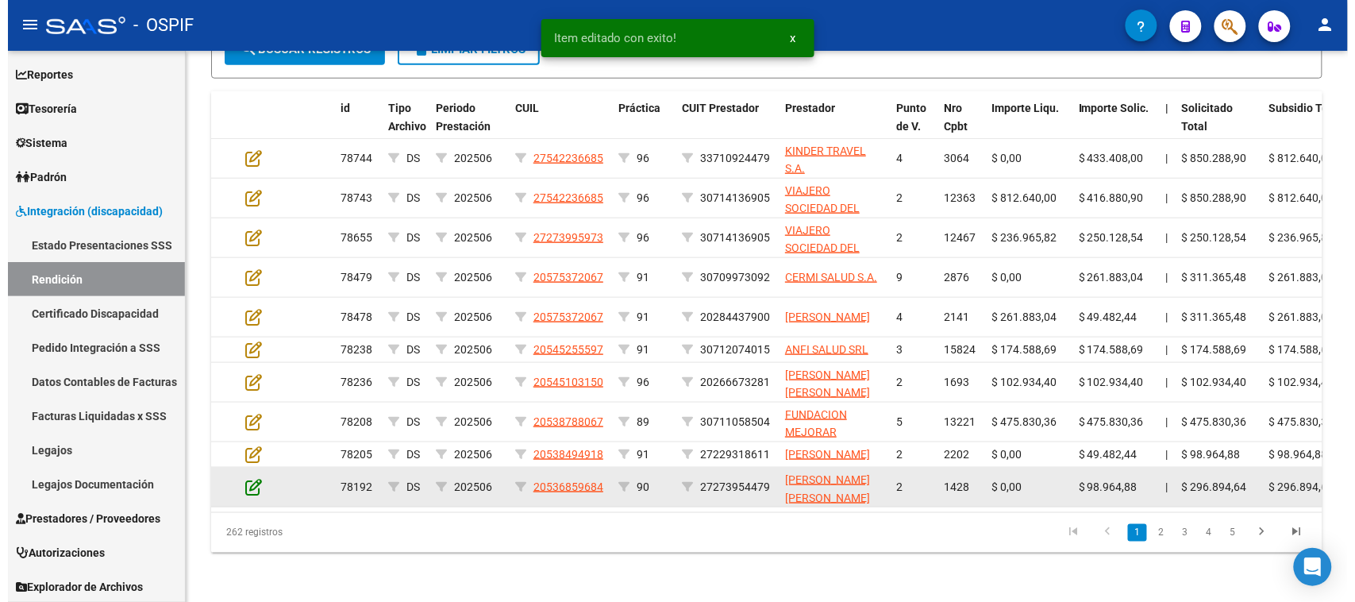
scroll to position [438, 0]
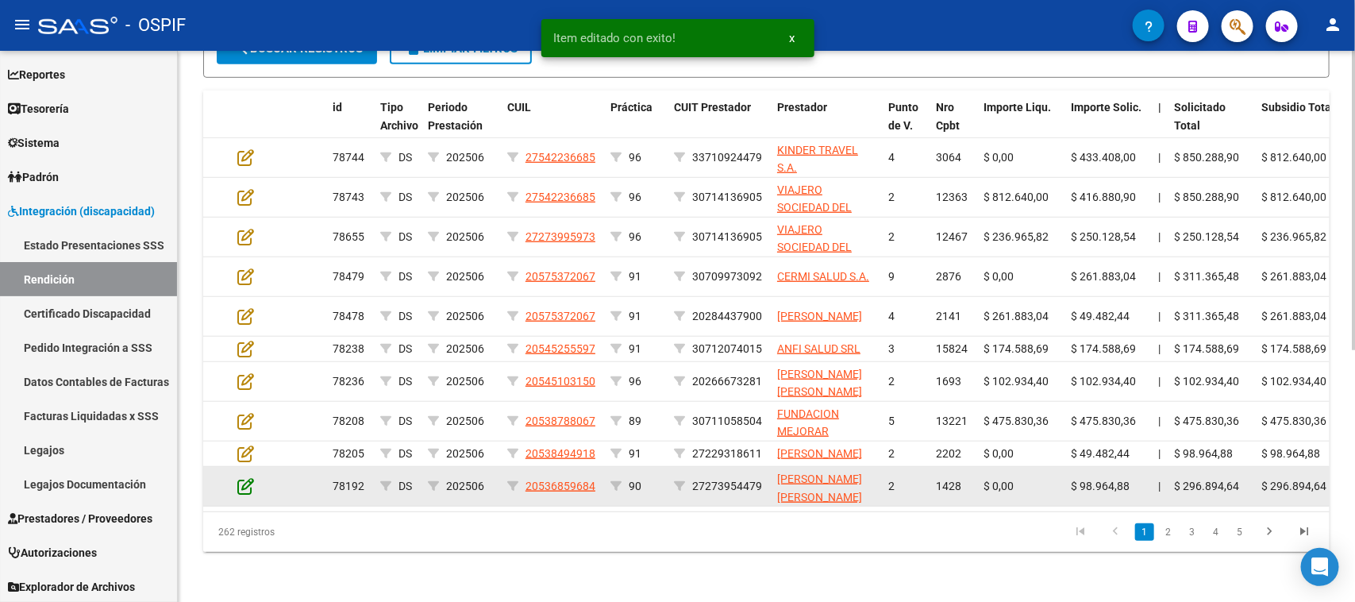
click at [248, 494] on icon at bounding box center [245, 485] width 17 height 17
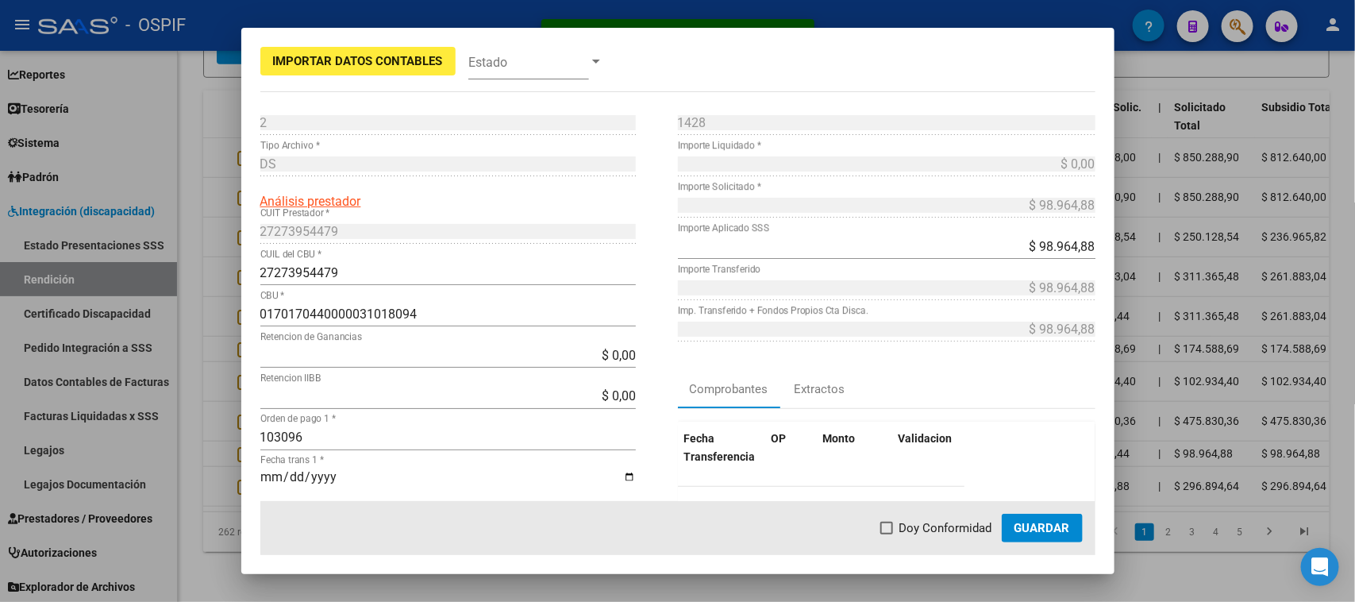
click at [899, 533] on span "Doy Conformidad" at bounding box center [945, 527] width 93 height 19
click at [886, 534] on input "Doy Conformidad" at bounding box center [886, 534] width 1 height 1
checkbox input "true"
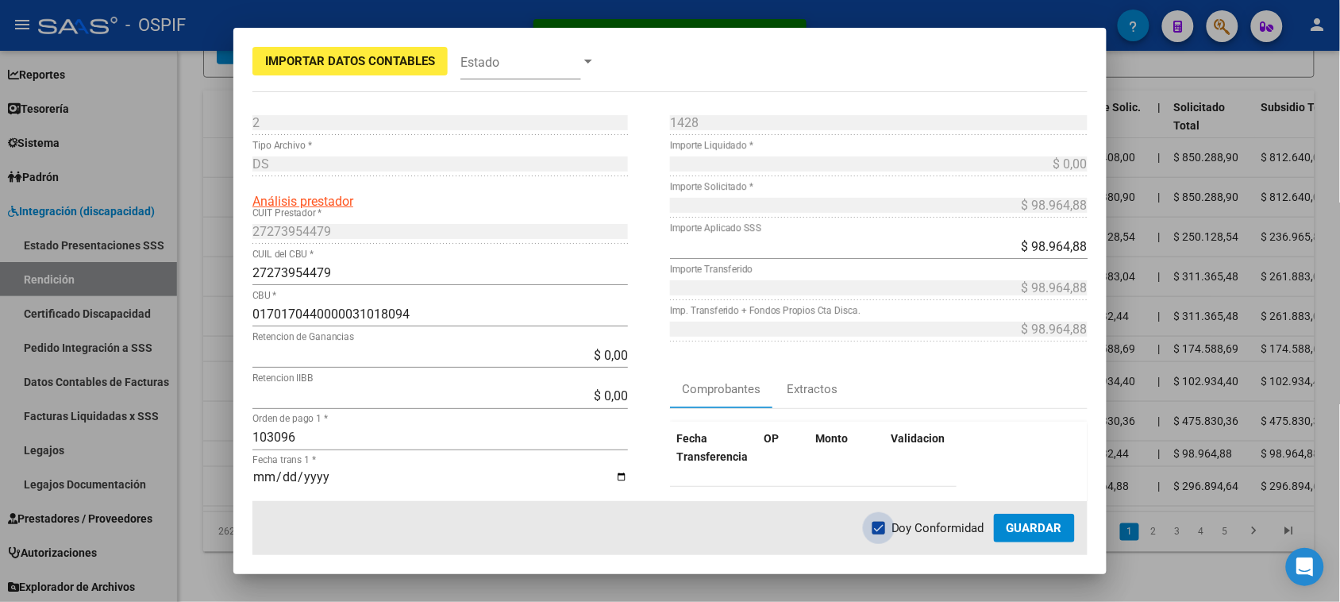
click at [1018, 525] on span "Guardar" at bounding box center [1034, 528] width 56 height 14
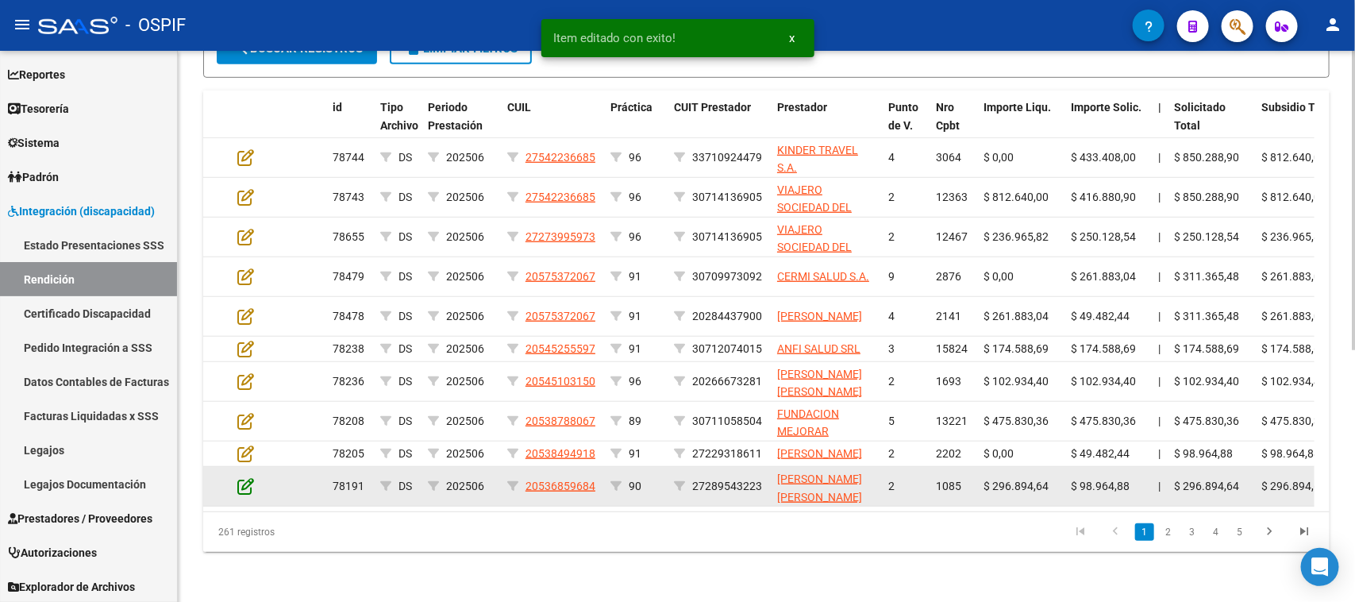
scroll to position [439, 0]
click at [252, 492] on icon at bounding box center [245, 484] width 17 height 17
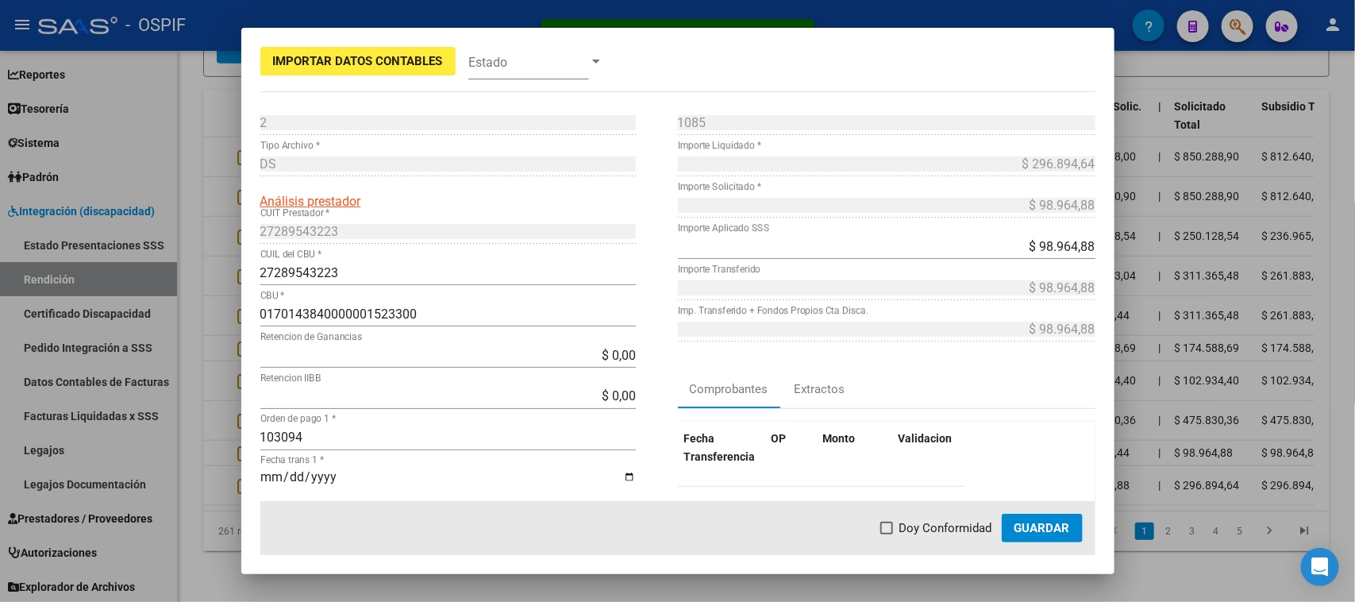
click at [919, 524] on span "Doy Conformidad" at bounding box center [945, 527] width 93 height 19
click at [886, 534] on input "Doy Conformidad" at bounding box center [886, 534] width 1 height 1
checkbox input "true"
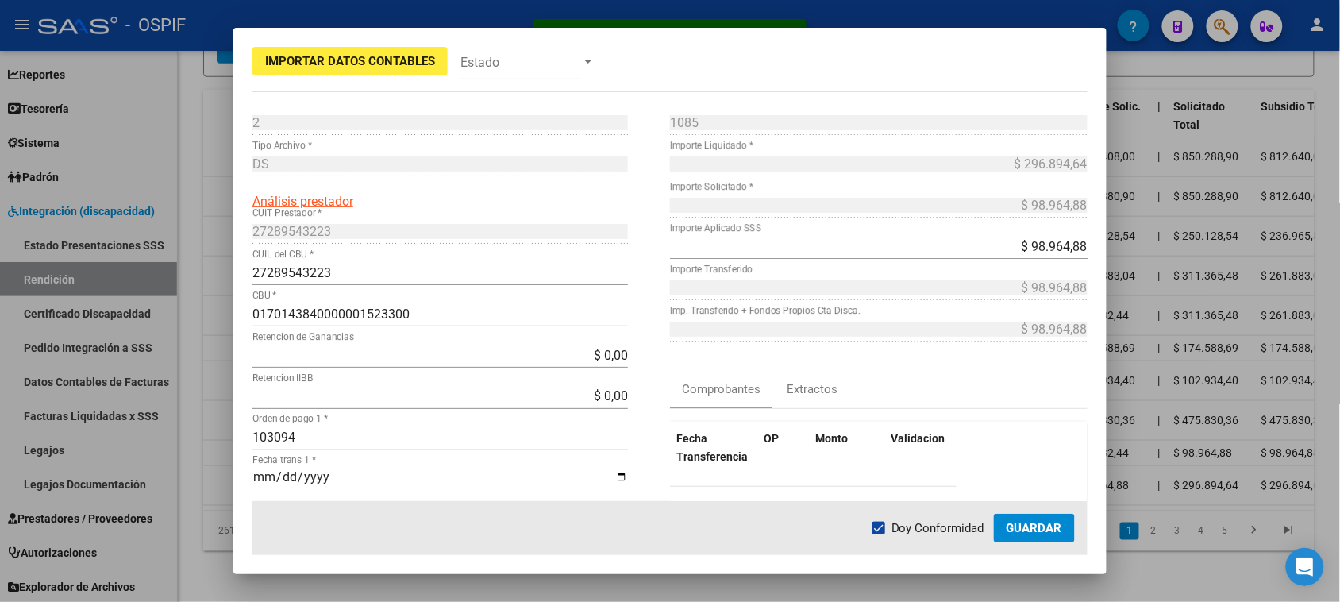
click at [1021, 526] on span "Guardar" at bounding box center [1034, 528] width 56 height 14
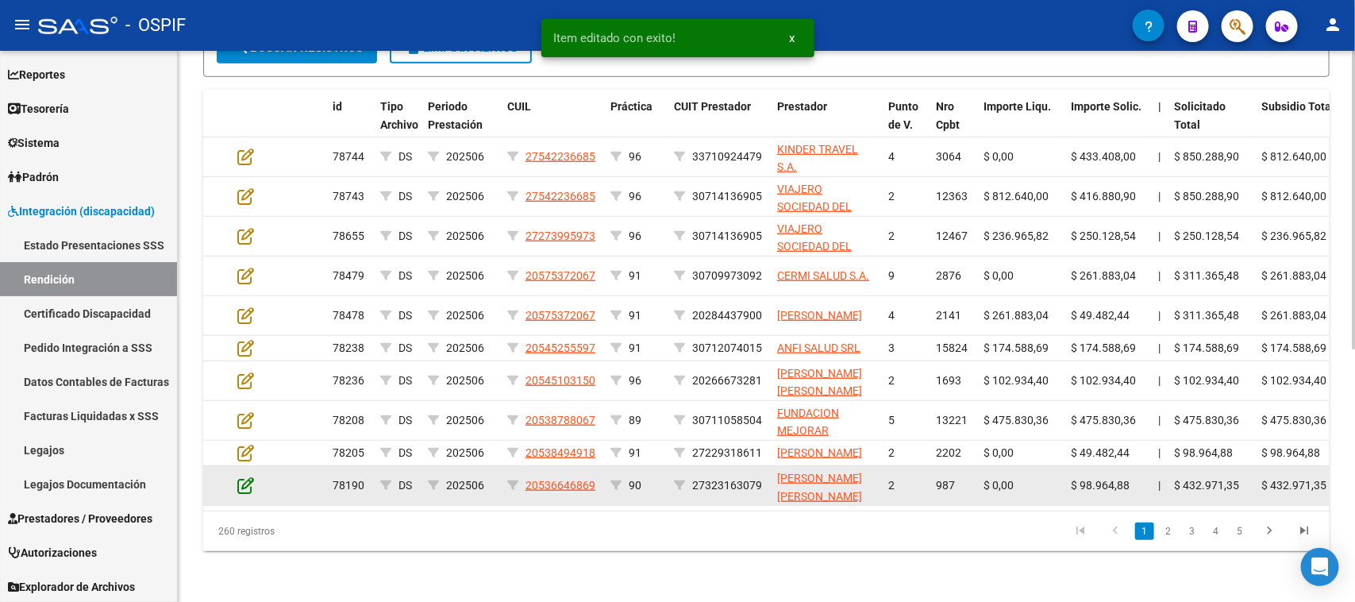
scroll to position [440, 0]
click at [244, 490] on icon at bounding box center [245, 484] width 17 height 17
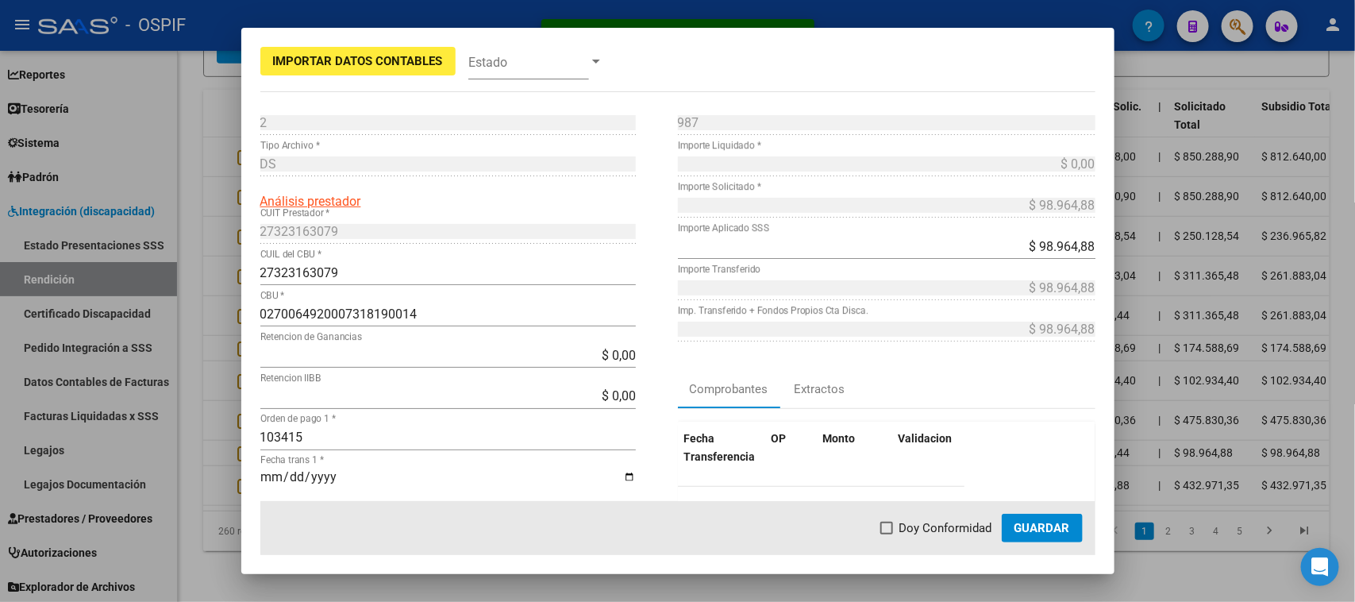
click at [922, 529] on span "Doy Conformidad" at bounding box center [945, 527] width 93 height 19
click at [886, 534] on input "Doy Conformidad" at bounding box center [886, 534] width 1 height 1
checkbox input "true"
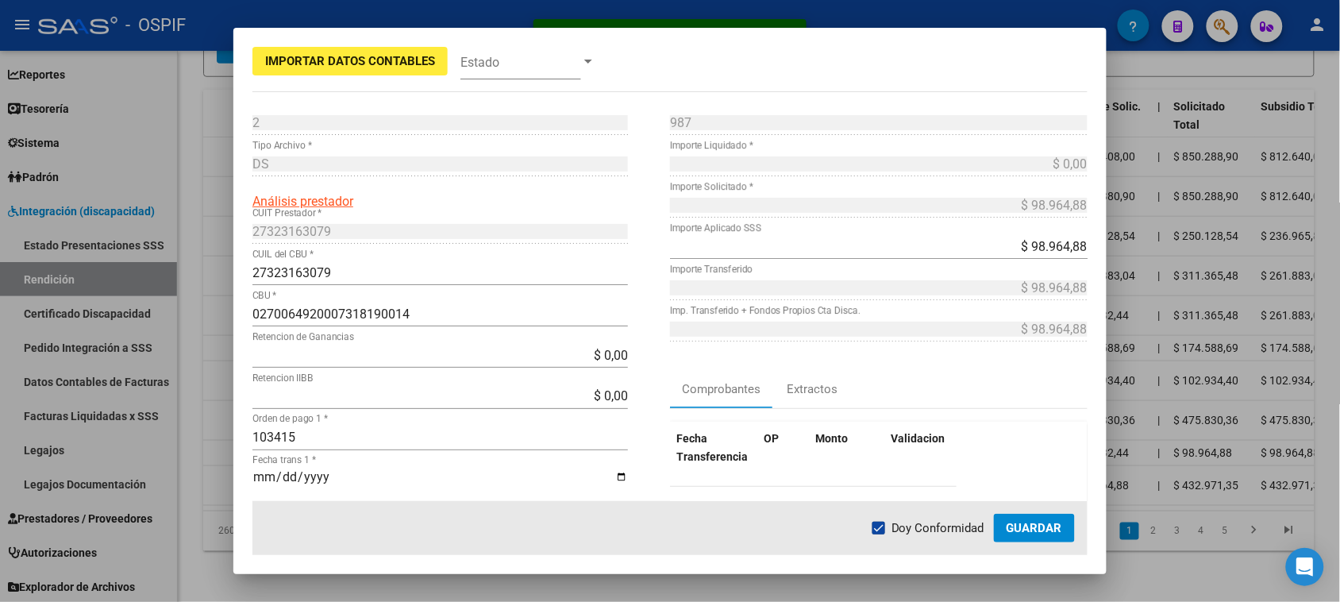
click at [1054, 526] on span "Guardar" at bounding box center [1034, 528] width 56 height 14
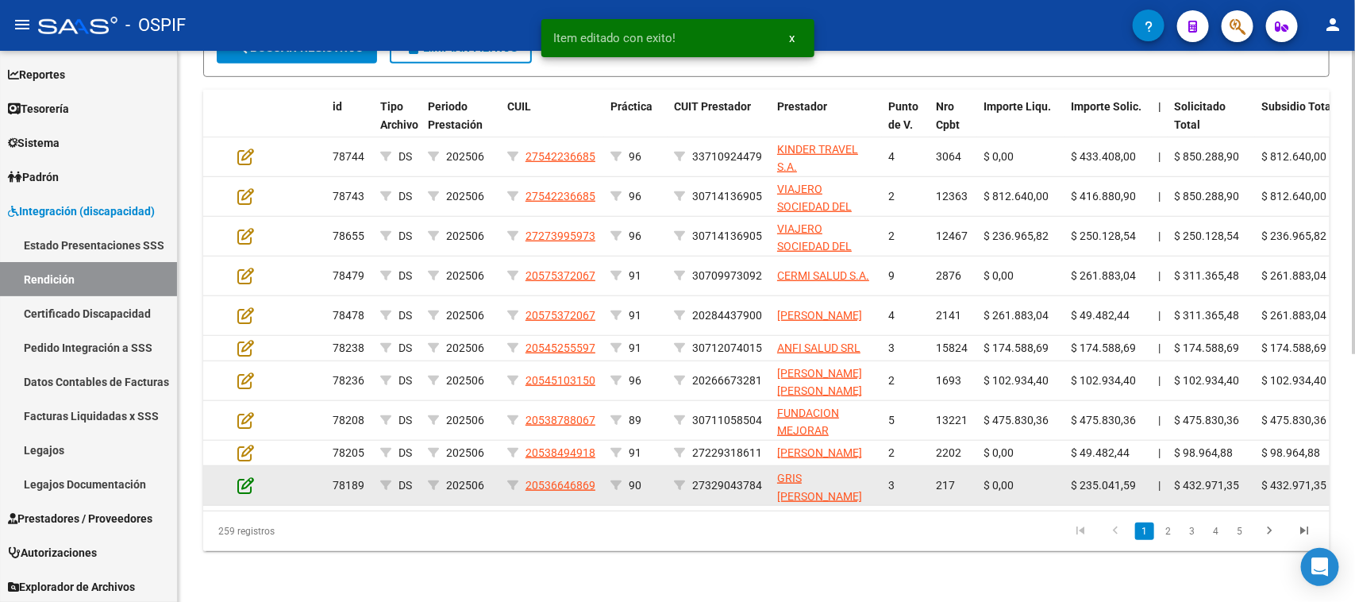
click at [246, 490] on icon at bounding box center [245, 484] width 17 height 17
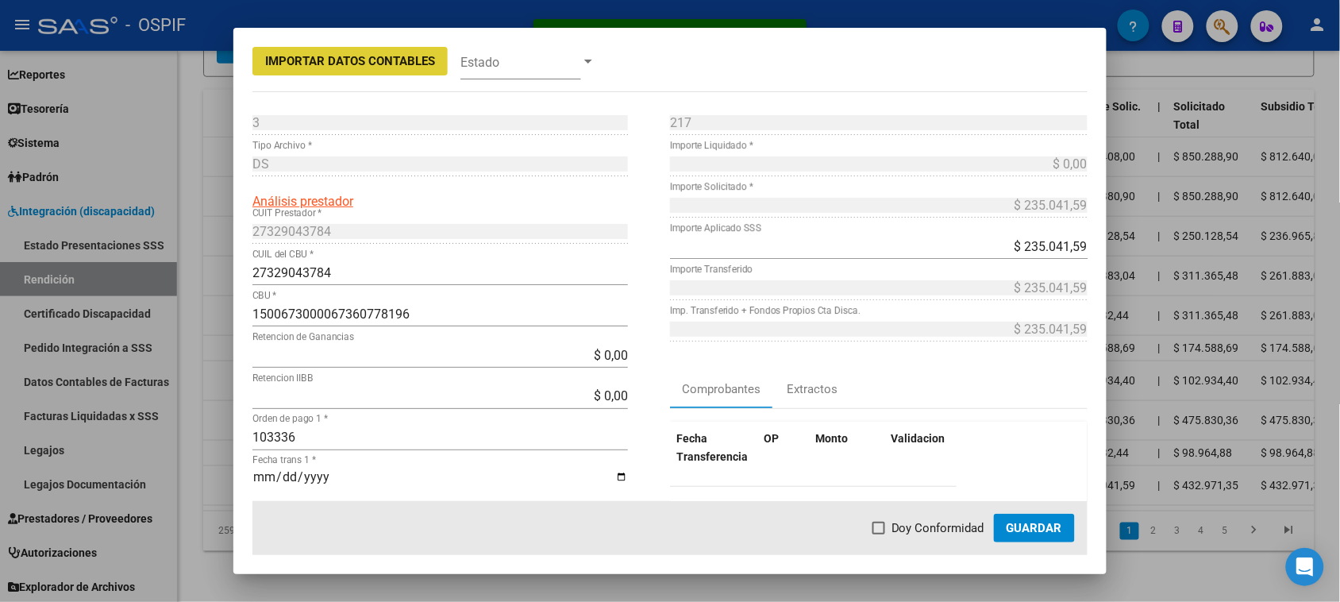
click at [930, 532] on span "Doy Conformidad" at bounding box center [937, 527] width 93 height 19
click at [879, 534] on input "Doy Conformidad" at bounding box center [878, 534] width 1 height 1
checkbox input "true"
click at [1037, 532] on span "Guardar" at bounding box center [1034, 528] width 56 height 14
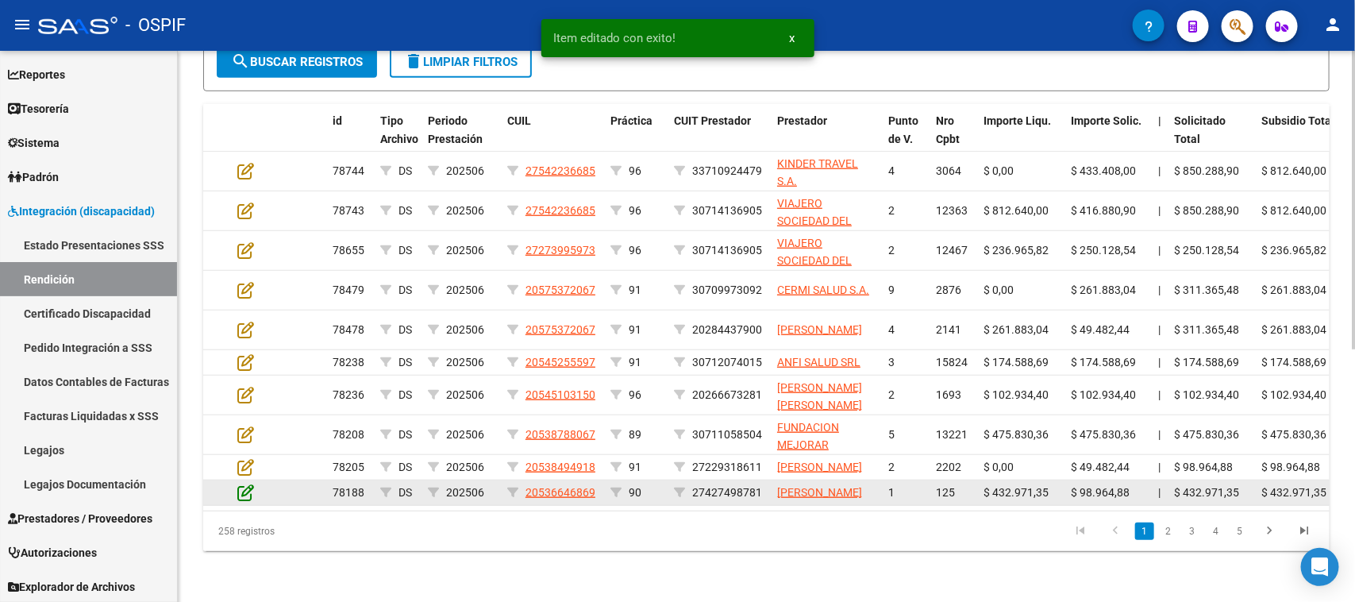
click at [246, 490] on icon at bounding box center [245, 491] width 17 height 17
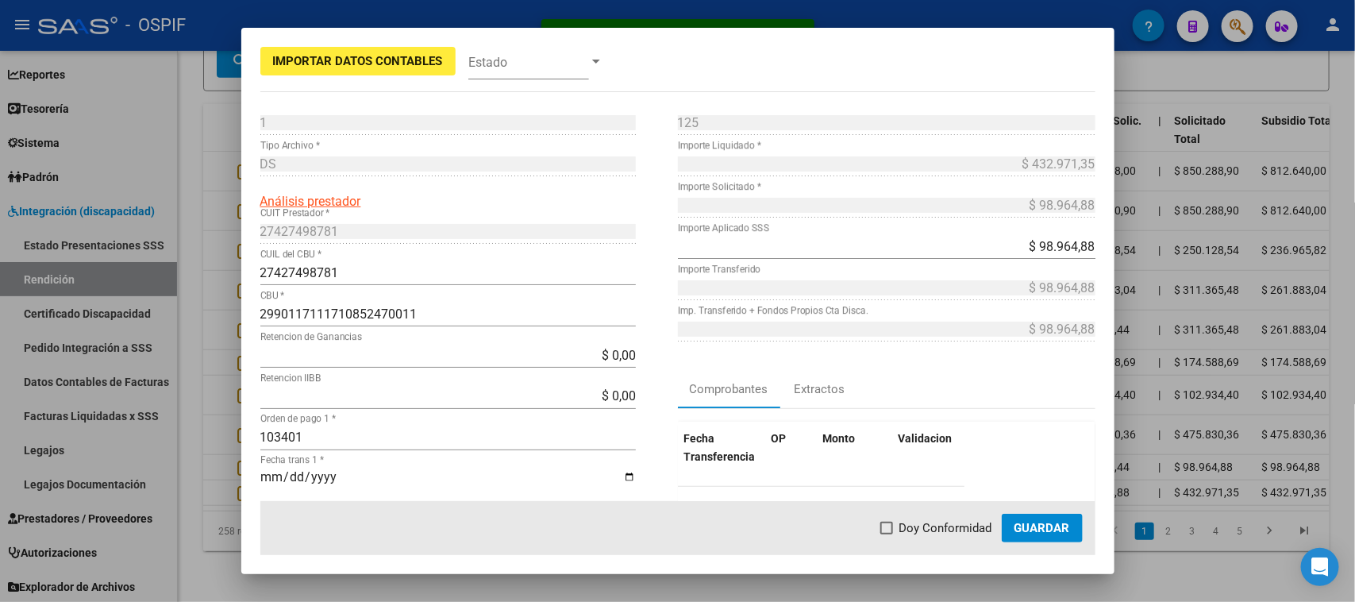
click at [932, 530] on span "Doy Conformidad" at bounding box center [945, 527] width 93 height 19
click at [886, 534] on input "Doy Conformidad" at bounding box center [886, 534] width 1 height 1
checkbox input "true"
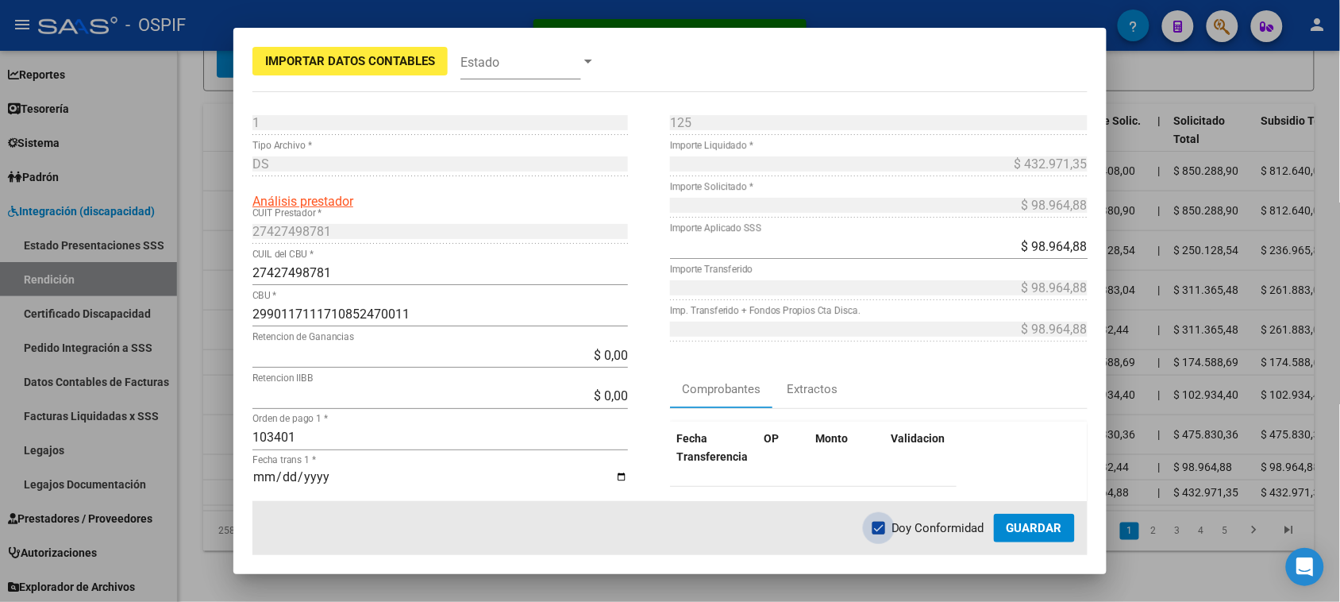
click at [1025, 529] on span "Guardar" at bounding box center [1034, 528] width 56 height 14
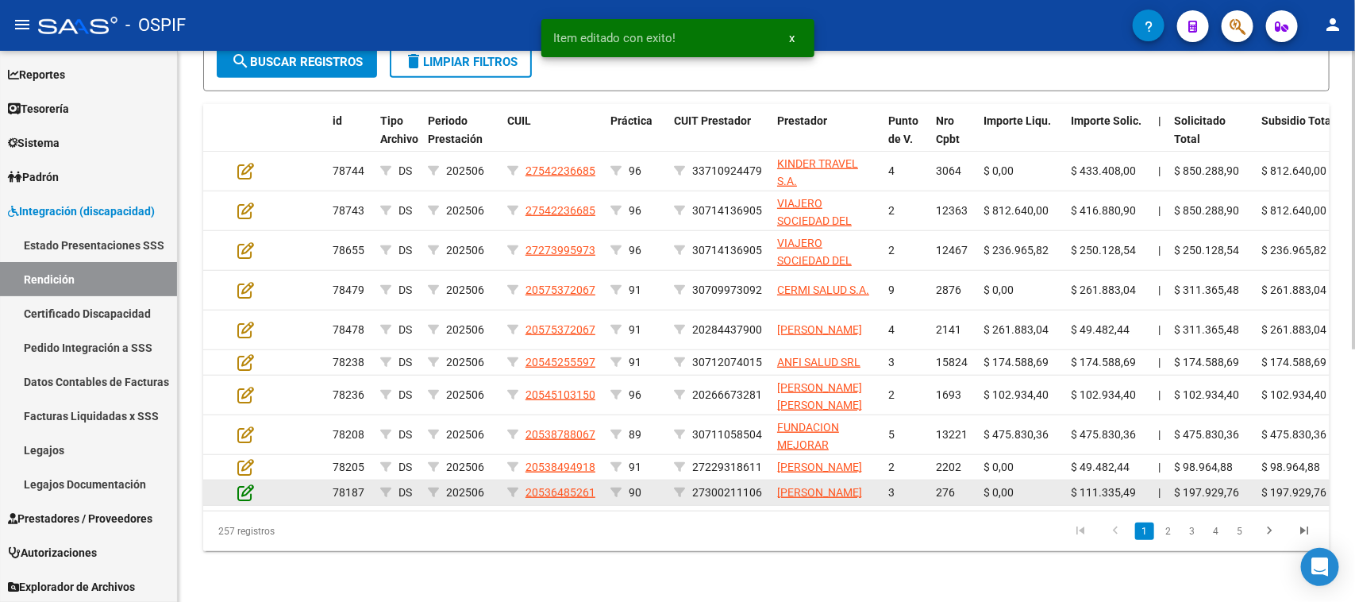
click at [246, 489] on icon at bounding box center [245, 491] width 17 height 17
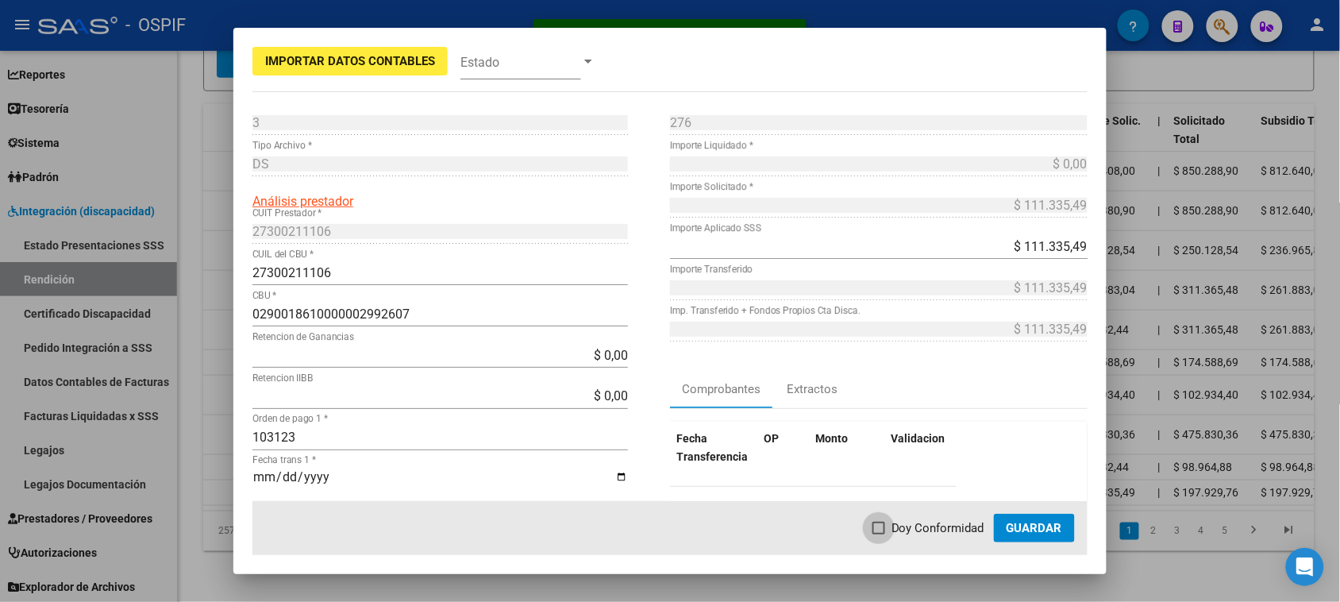
click at [915, 528] on span "Doy Conformidad" at bounding box center [937, 527] width 93 height 19
click at [879, 534] on input "Doy Conformidad" at bounding box center [878, 534] width 1 height 1
checkbox input "true"
click at [1024, 521] on span "Guardar" at bounding box center [1034, 528] width 56 height 14
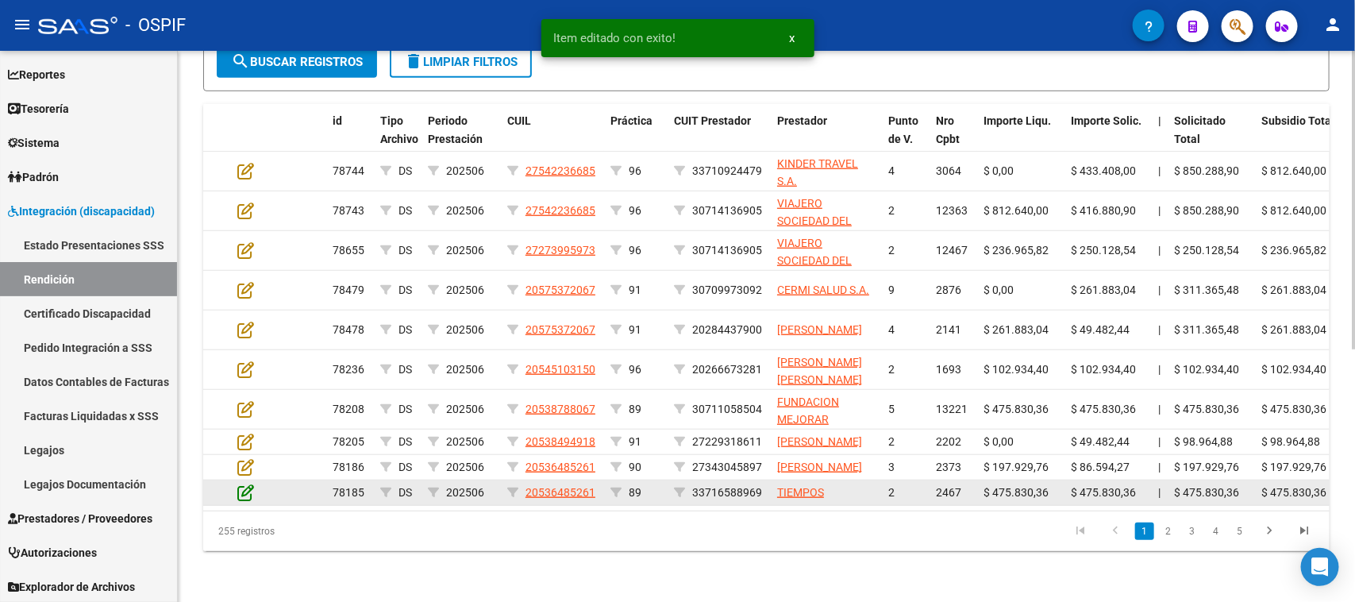
click at [247, 497] on icon at bounding box center [245, 491] width 17 height 17
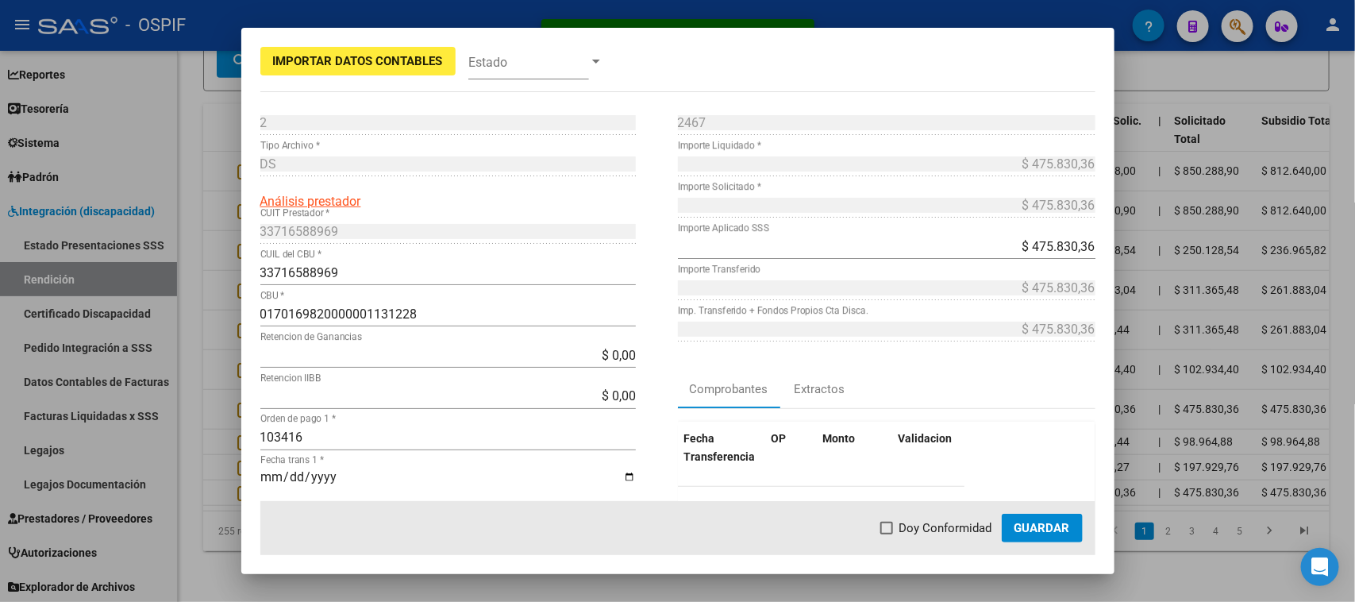
click at [921, 528] on span "Doy Conformidad" at bounding box center [945, 527] width 93 height 19
click at [886, 534] on input "Doy Conformidad" at bounding box center [886, 534] width 1 height 1
checkbox input "true"
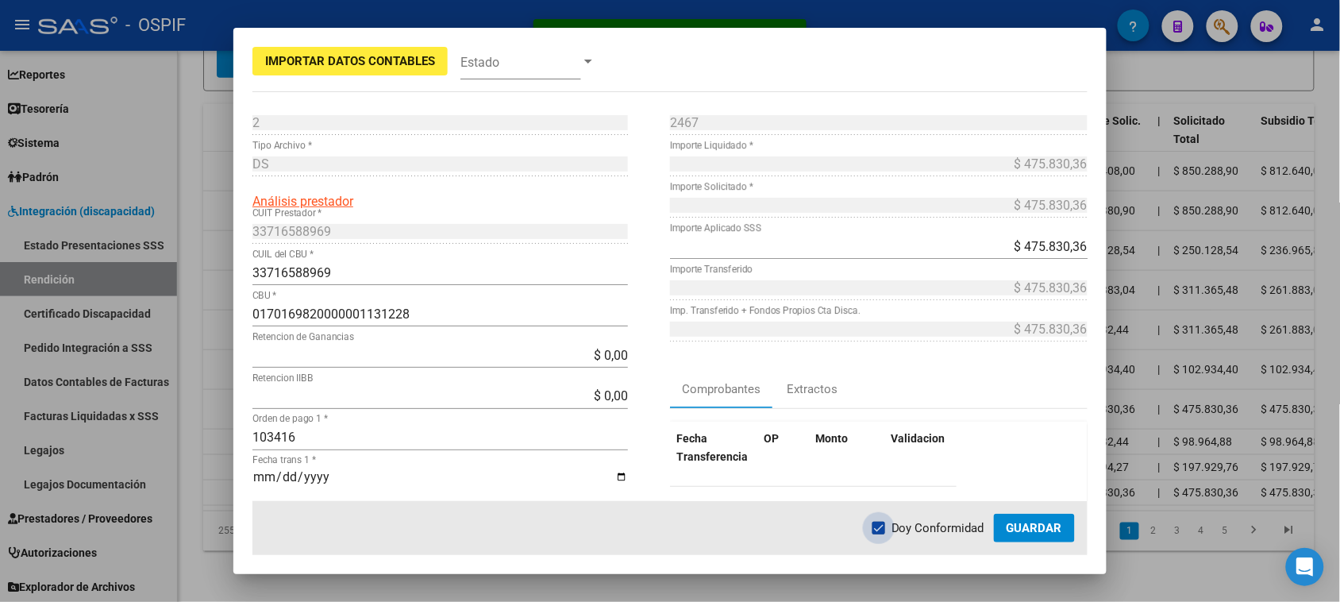
click at [1028, 524] on span "Guardar" at bounding box center [1034, 528] width 56 height 14
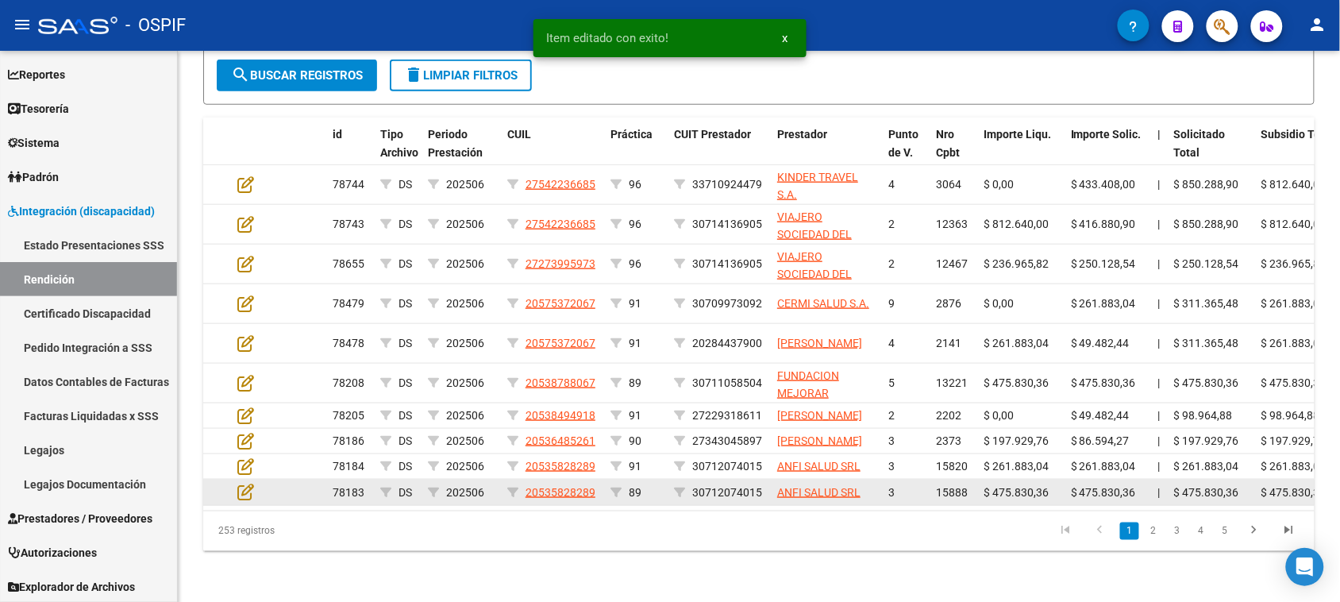
click at [244, 498] on datatable-body-cell at bounding box center [259, 491] width 56 height 25
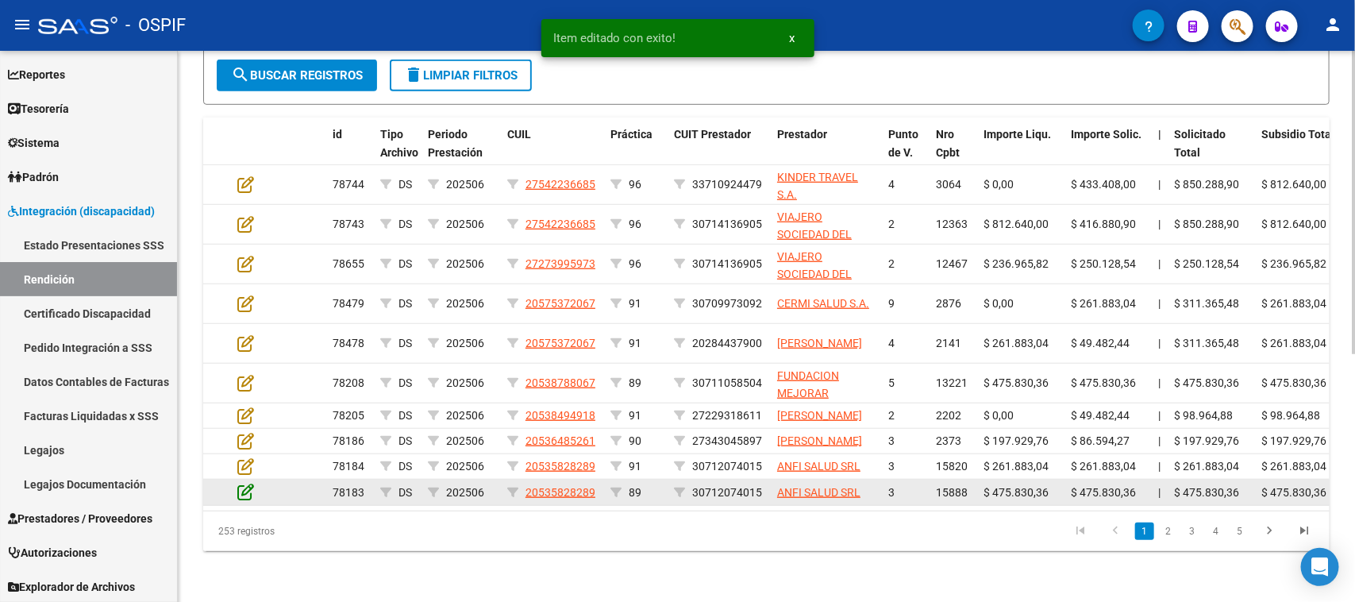
click at [244, 489] on icon at bounding box center [245, 491] width 17 height 17
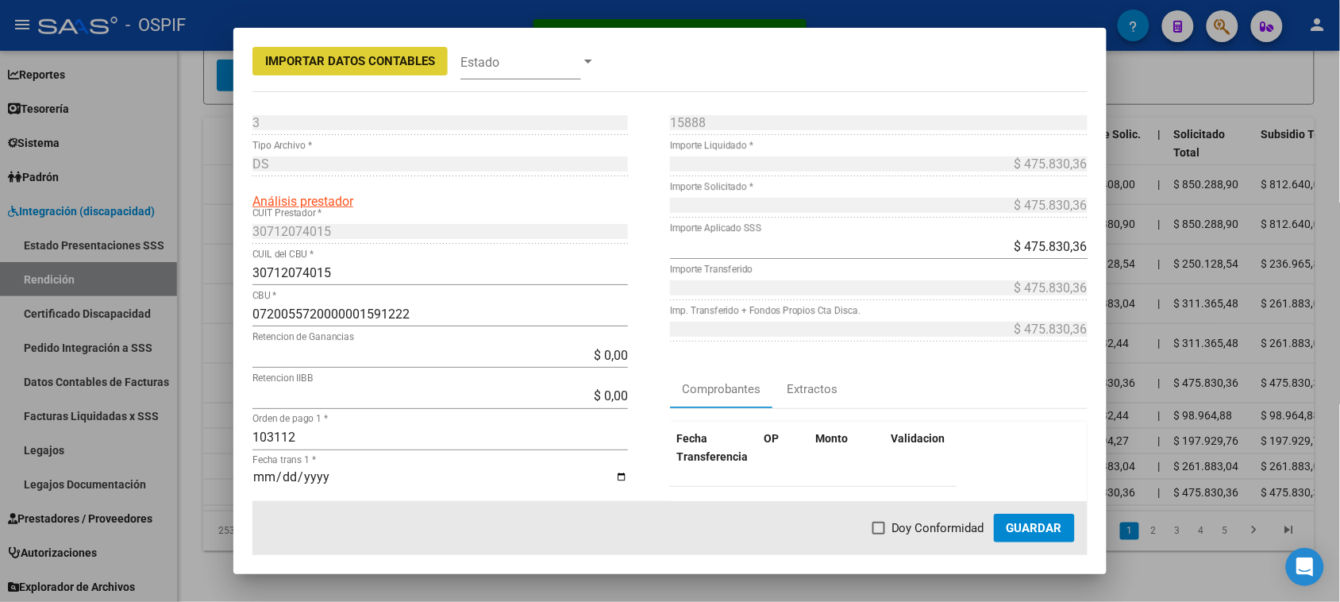
click at [913, 528] on span "Doy Conformidad" at bounding box center [937, 527] width 93 height 19
click at [879, 534] on input "Doy Conformidad" at bounding box center [878, 534] width 1 height 1
checkbox input "true"
click at [1021, 530] on span "Guardar" at bounding box center [1034, 528] width 56 height 14
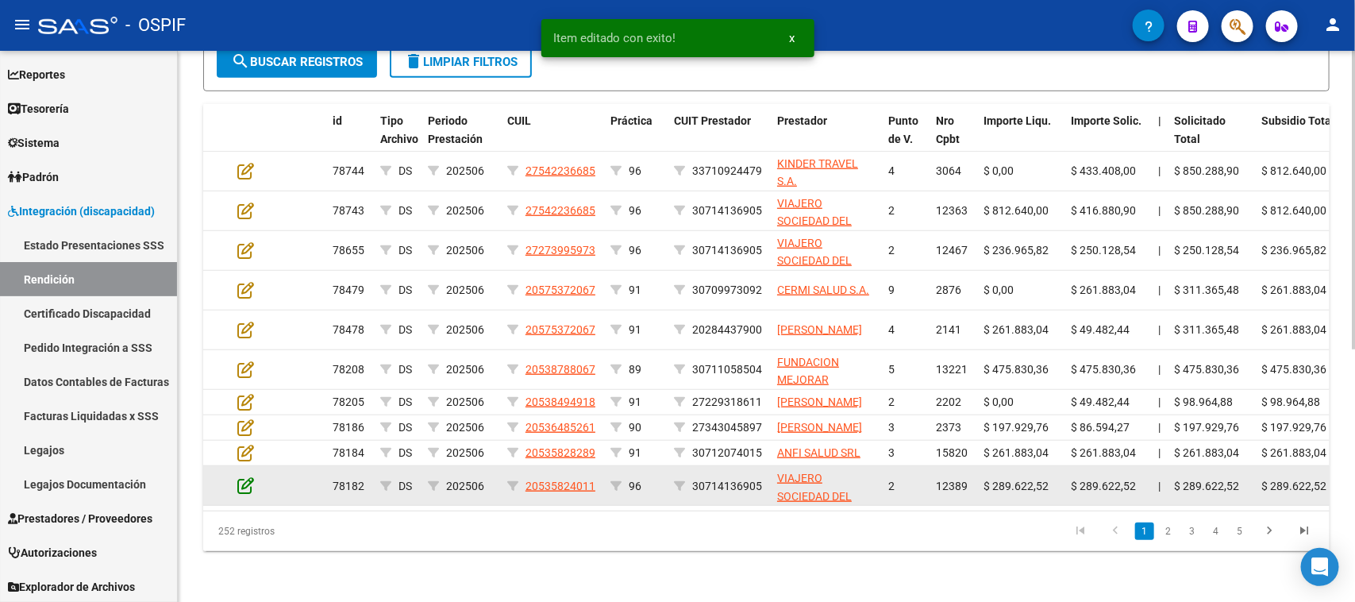
click at [244, 490] on icon at bounding box center [245, 484] width 17 height 17
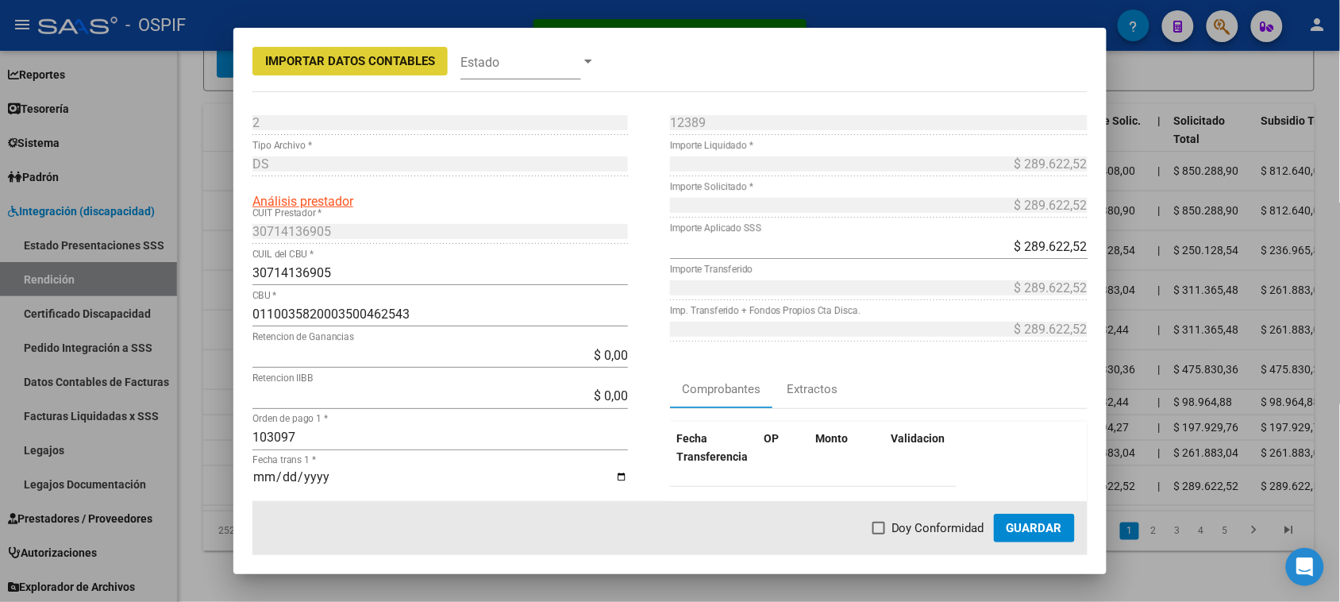
click at [958, 529] on span "Doy Conformidad" at bounding box center [937, 527] width 93 height 19
click at [879, 534] on input "Doy Conformidad" at bounding box center [878, 534] width 1 height 1
checkbox input "true"
click at [1052, 528] on span "Guardar" at bounding box center [1034, 528] width 56 height 14
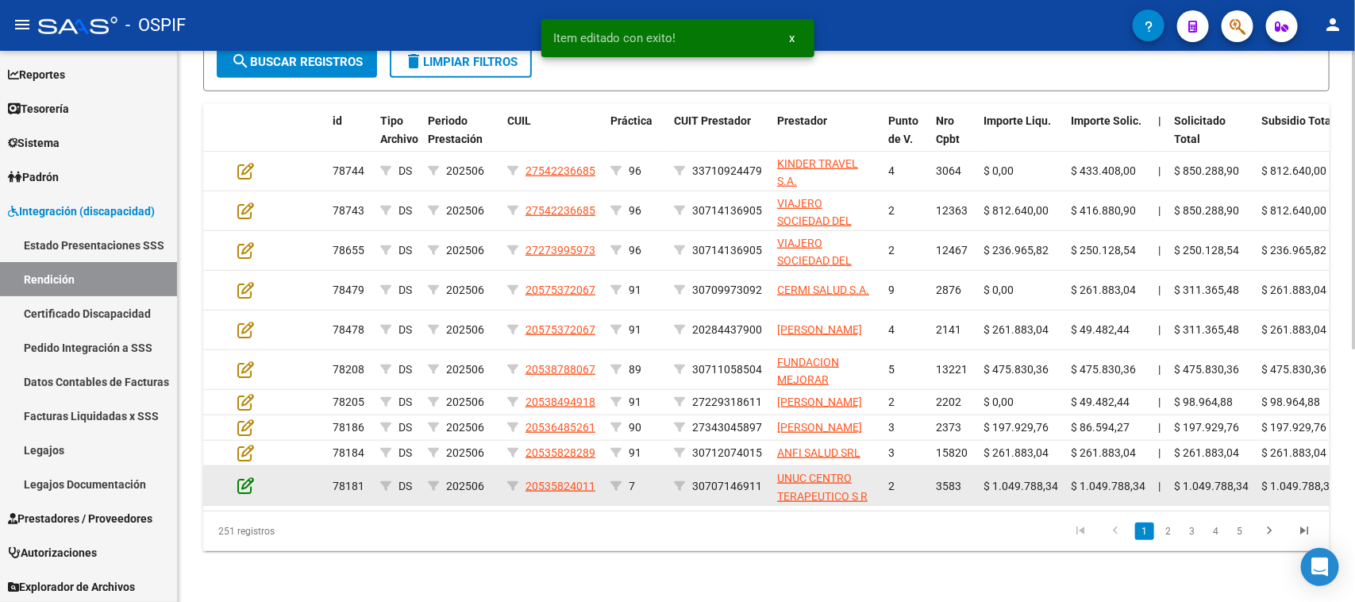
click at [251, 488] on icon at bounding box center [245, 484] width 17 height 17
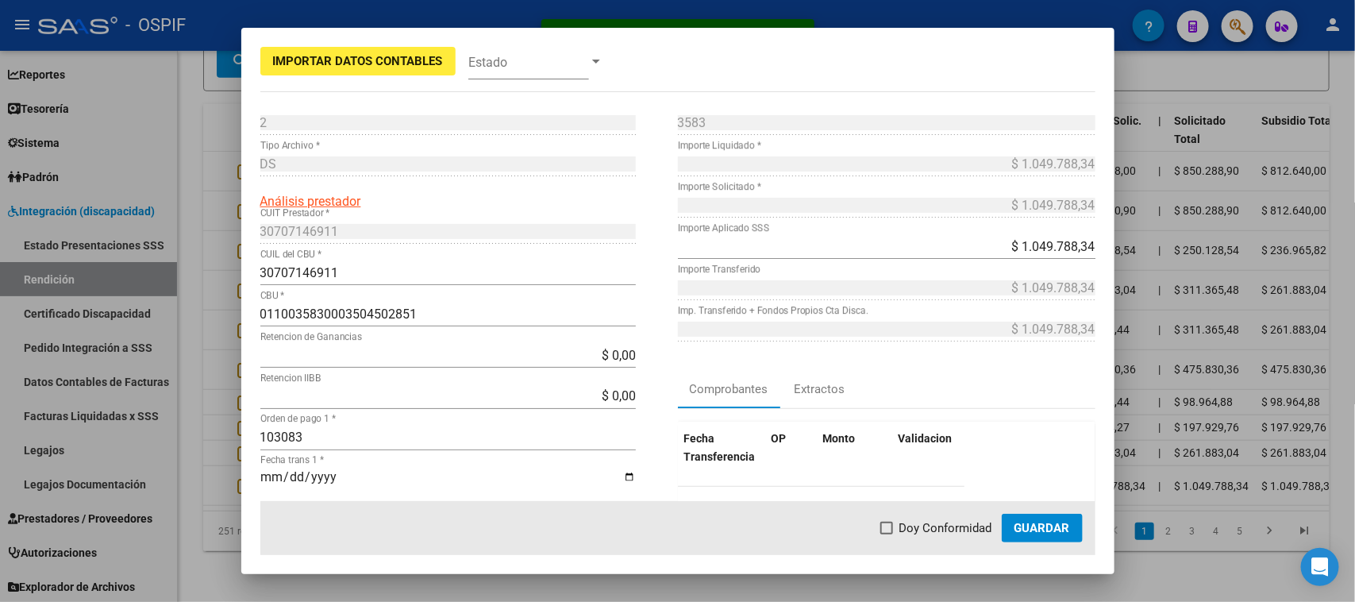
click at [951, 530] on span "Doy Conformidad" at bounding box center [945, 527] width 93 height 19
click at [886, 534] on input "Doy Conformidad" at bounding box center [886, 534] width 1 height 1
checkbox input "true"
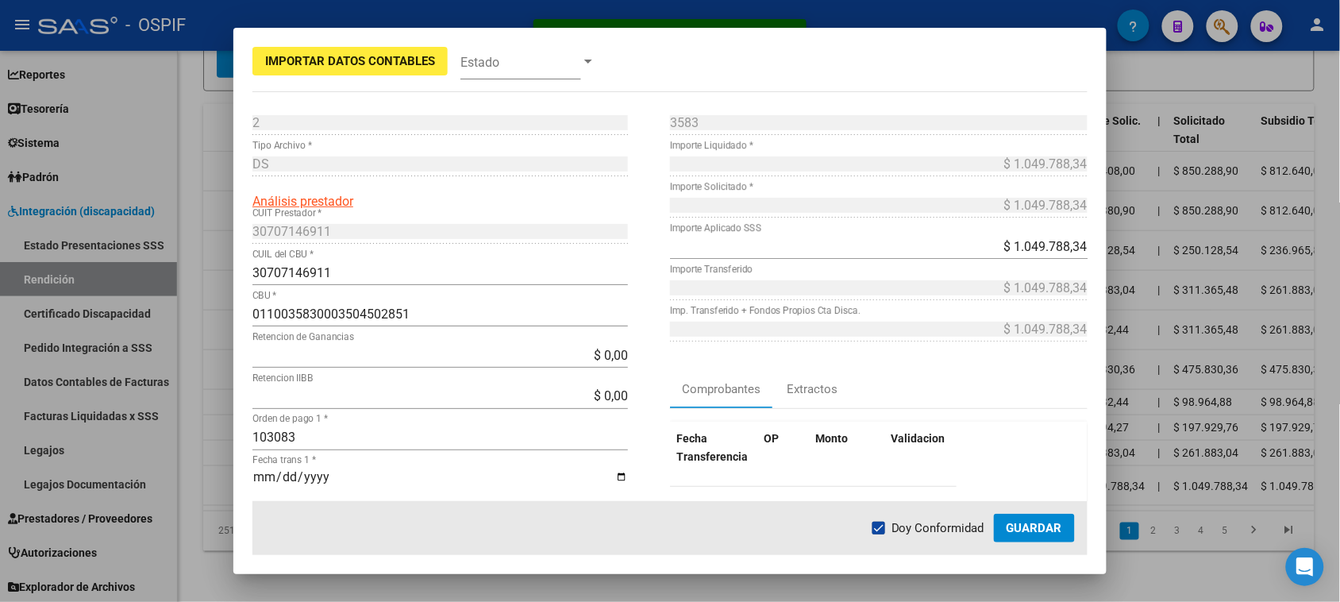
click at [1026, 536] on button "Guardar" at bounding box center [1034, 527] width 81 height 29
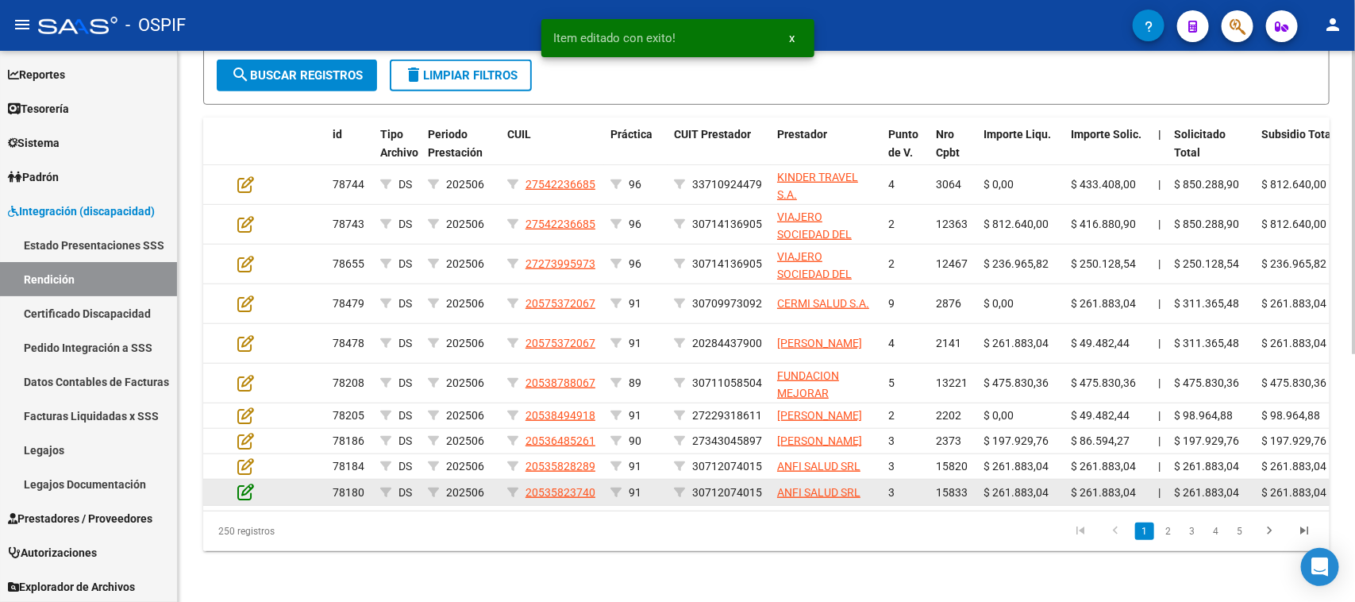
click at [248, 486] on icon at bounding box center [245, 491] width 17 height 17
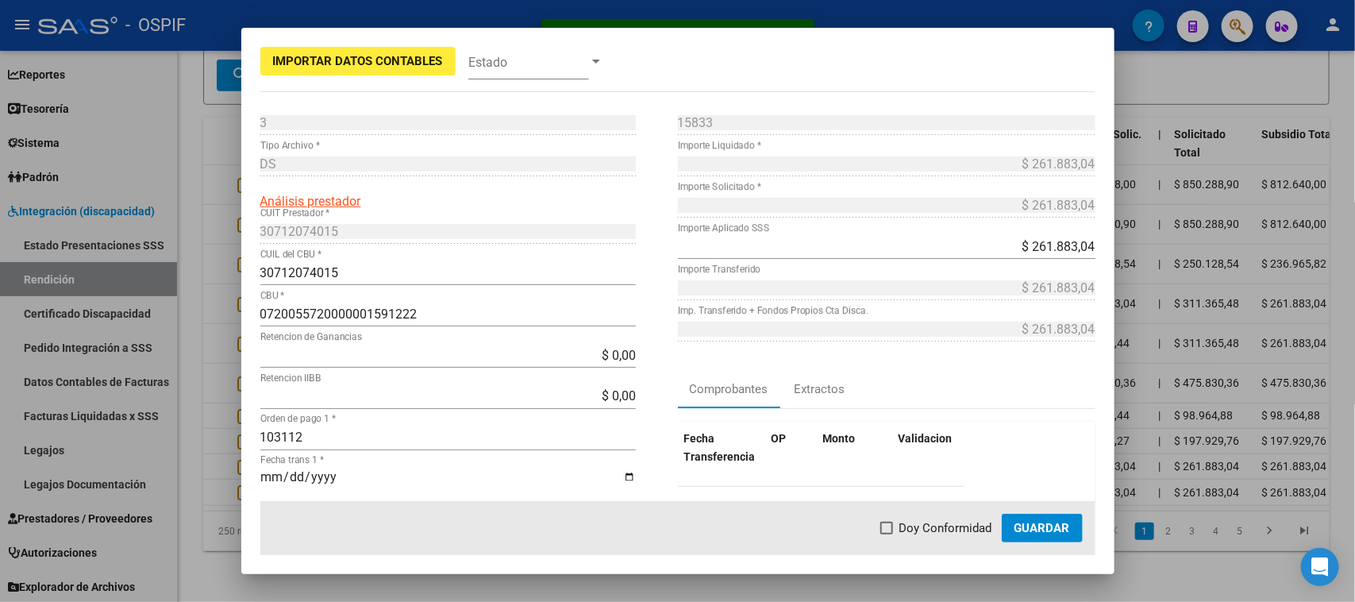
click at [909, 528] on span "Doy Conformidad" at bounding box center [945, 527] width 93 height 19
click at [886, 534] on input "Doy Conformidad" at bounding box center [886, 534] width 1 height 1
checkbox input "true"
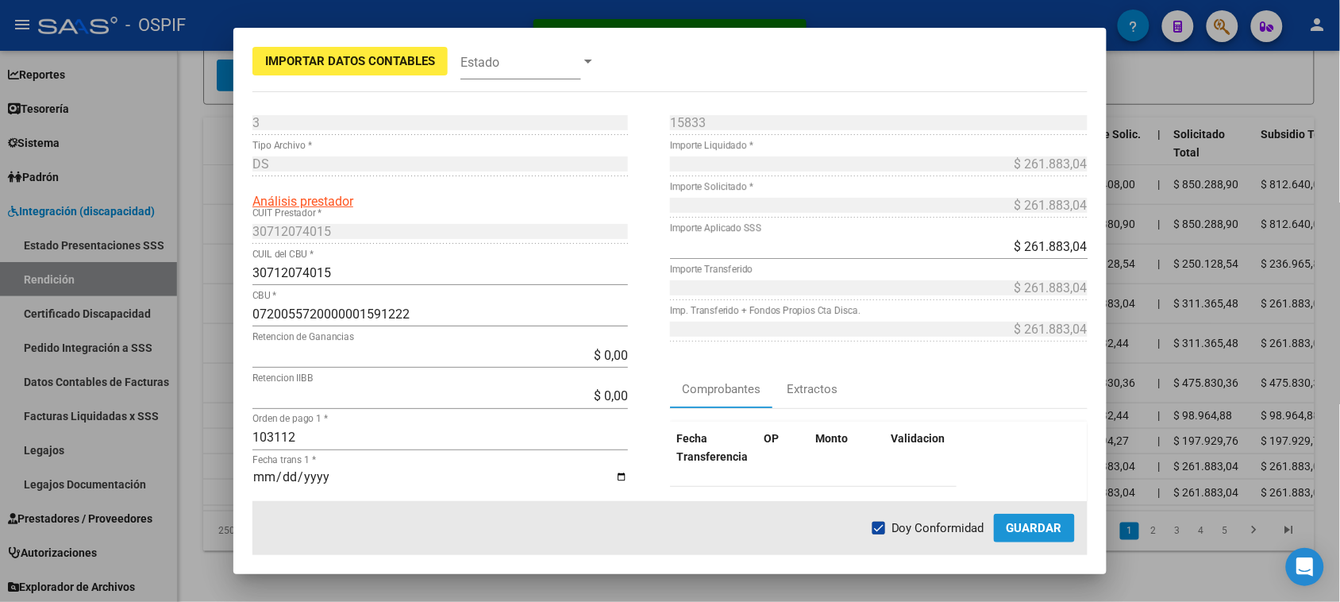
click at [1012, 532] on span "Guardar" at bounding box center [1034, 528] width 56 height 14
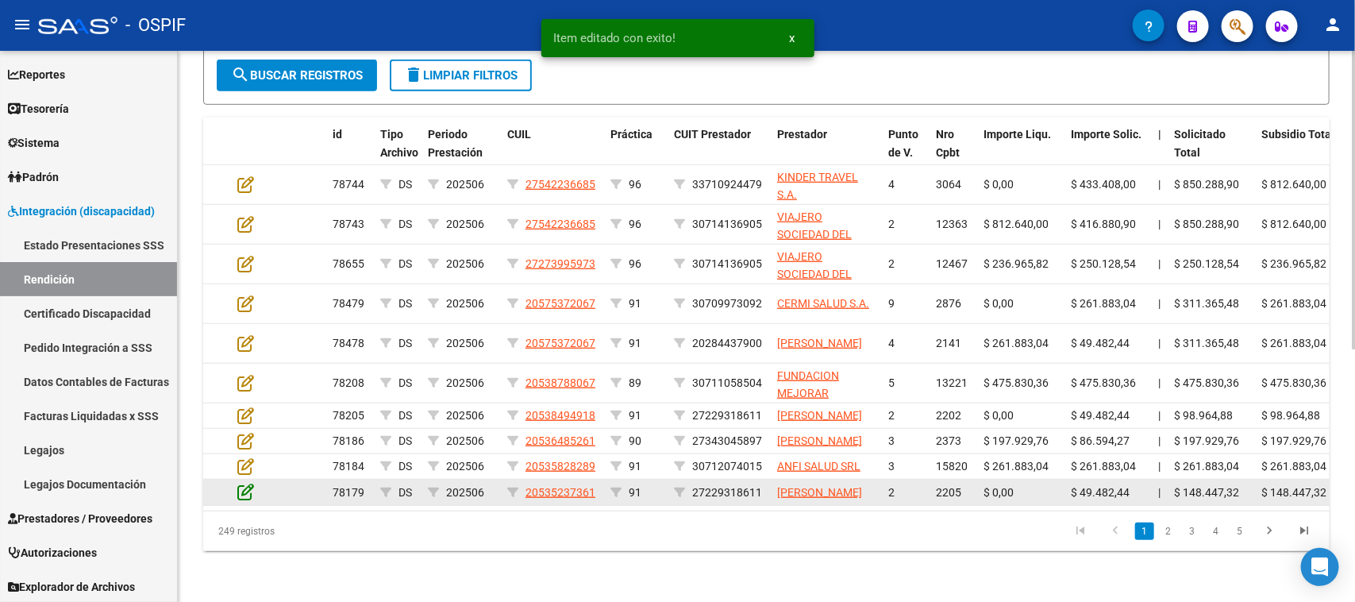
click at [248, 490] on icon at bounding box center [245, 491] width 17 height 17
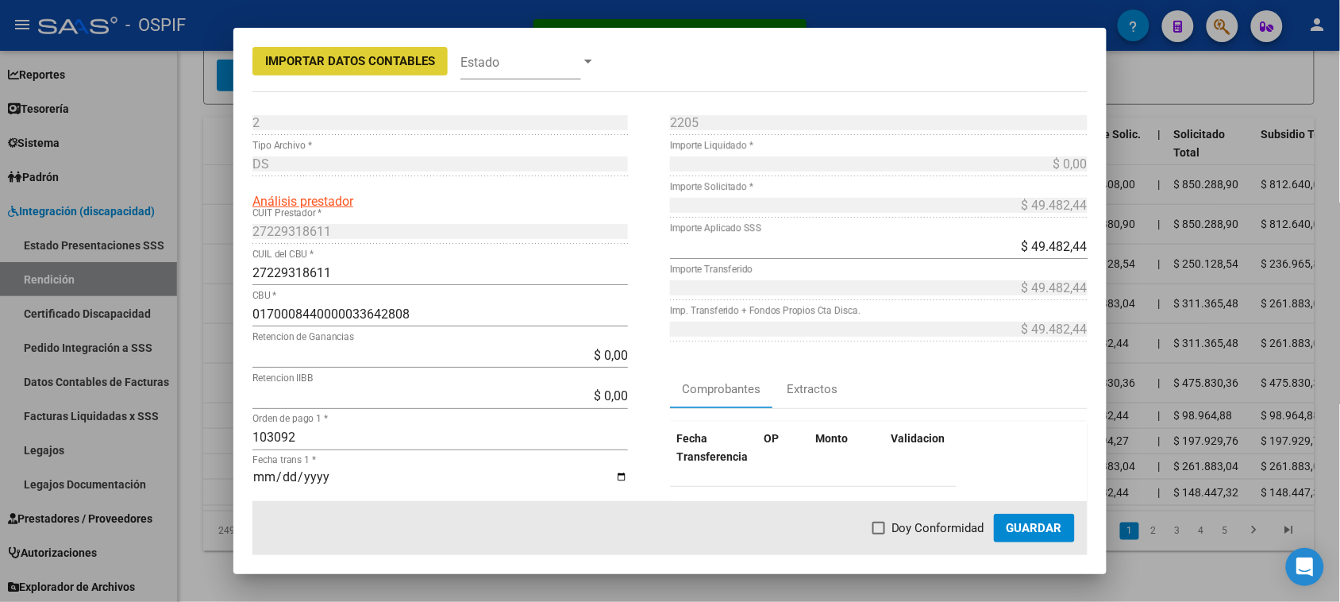
click at [899, 529] on span "Doy Conformidad" at bounding box center [937, 527] width 93 height 19
click at [879, 534] on input "Doy Conformidad" at bounding box center [878, 534] width 1 height 1
checkbox input "true"
click at [1033, 524] on span "Guardar" at bounding box center [1034, 528] width 56 height 14
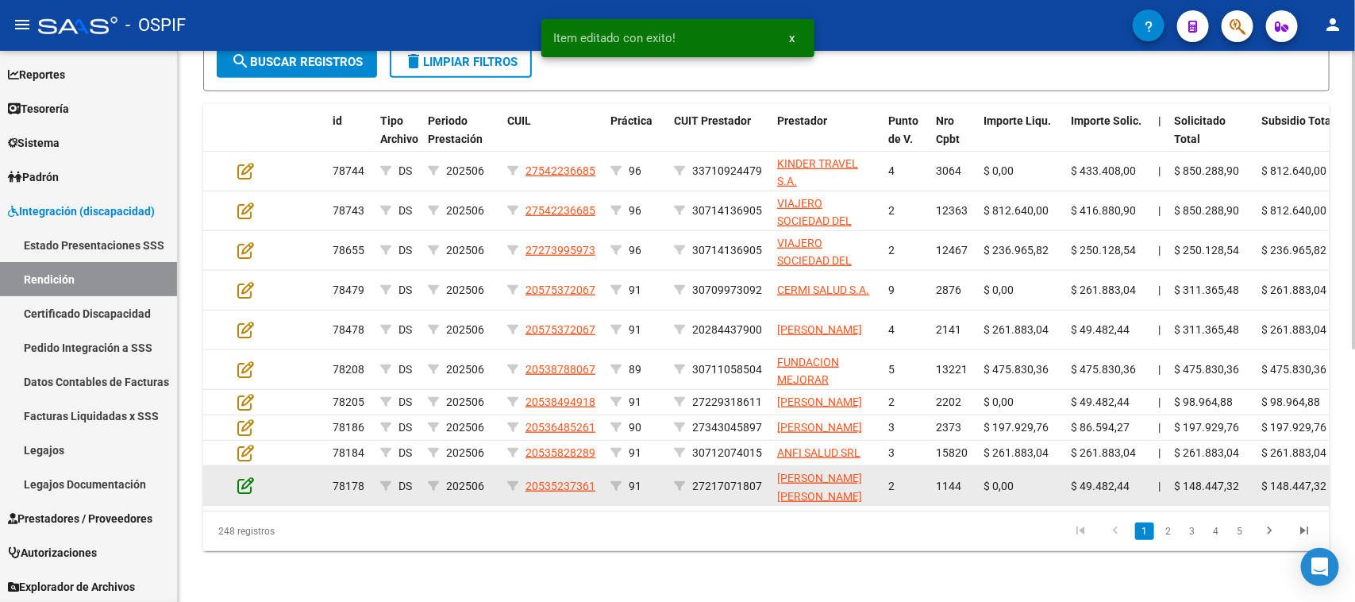
click at [248, 493] on icon at bounding box center [245, 484] width 17 height 17
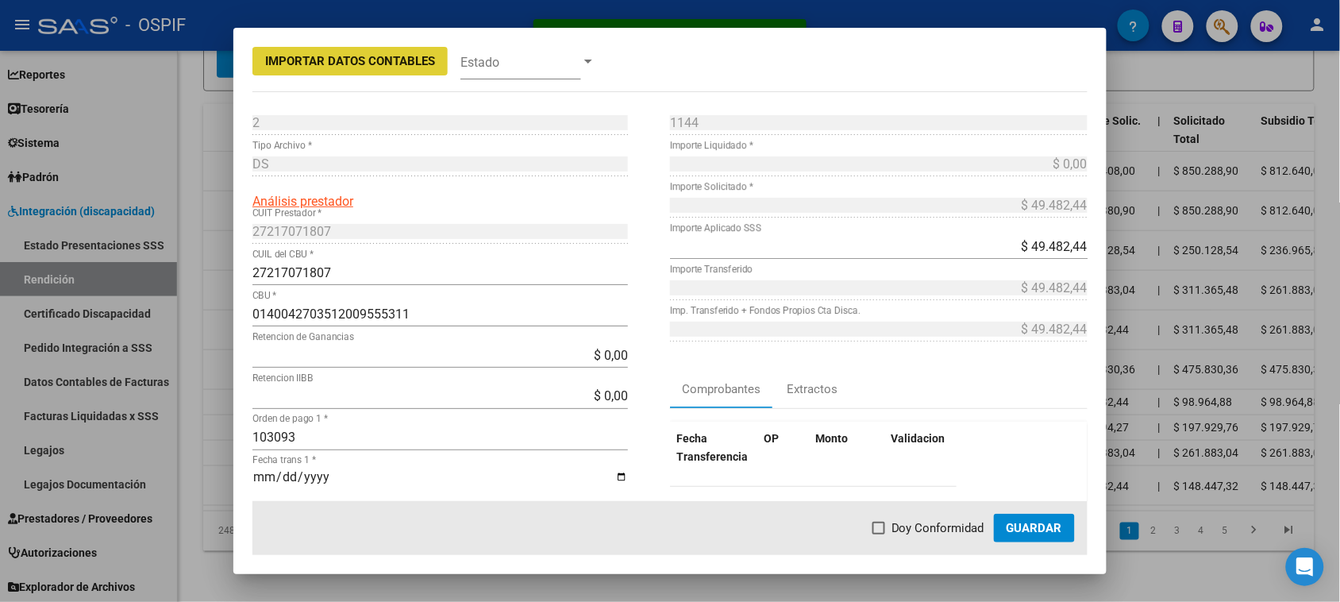
click at [894, 533] on span "Doy Conformidad" at bounding box center [937, 527] width 93 height 19
click at [879, 534] on input "Doy Conformidad" at bounding box center [878, 534] width 1 height 1
checkbox input "true"
click at [1025, 529] on span "Guardar" at bounding box center [1034, 528] width 56 height 14
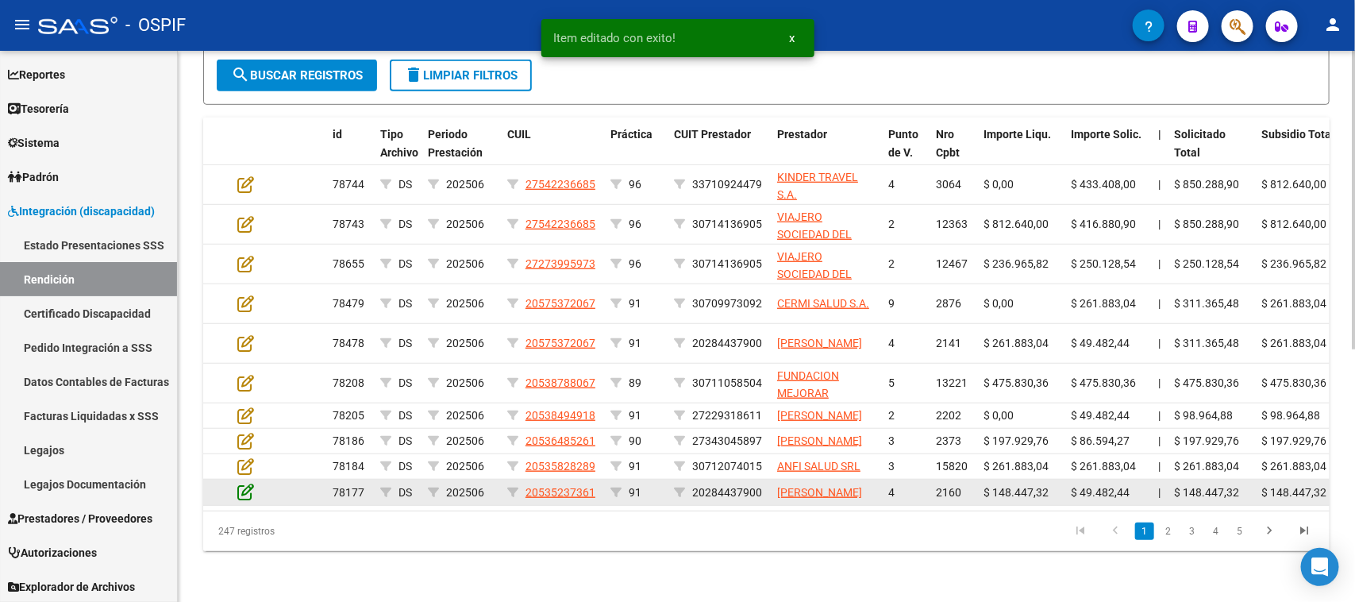
click at [244, 486] on icon at bounding box center [245, 491] width 17 height 17
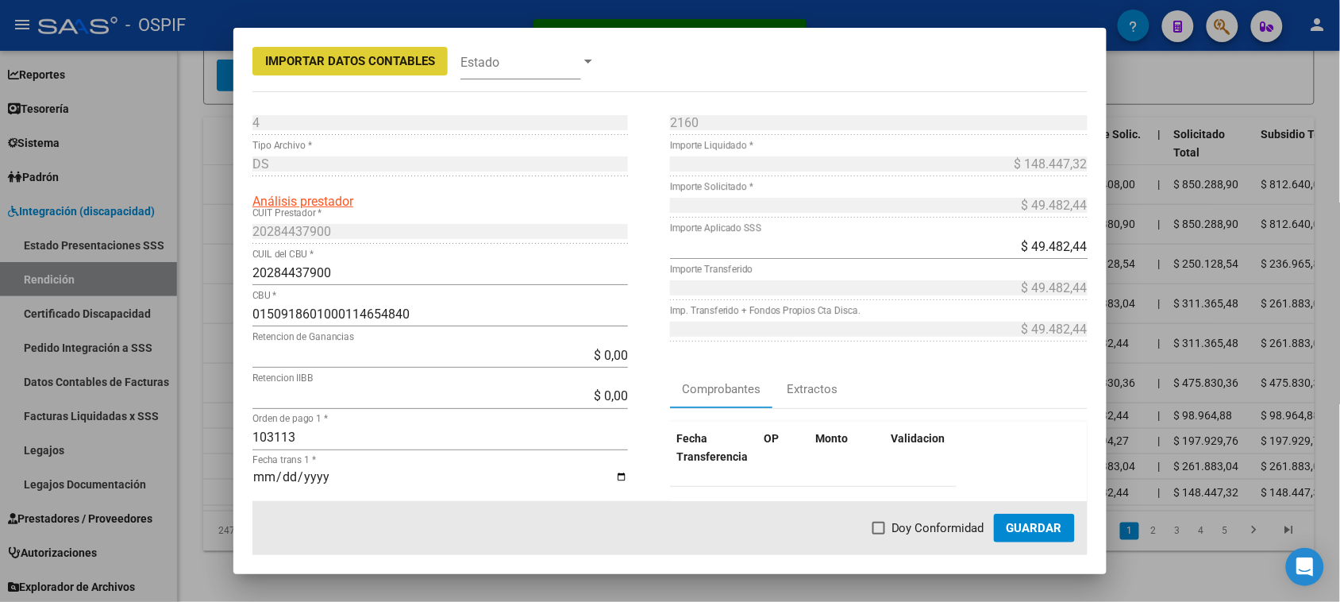
click at [943, 529] on span "Doy Conformidad" at bounding box center [937, 527] width 93 height 19
click at [879, 534] on input "Doy Conformidad" at bounding box center [878, 534] width 1 height 1
checkbox input "true"
click at [1025, 525] on span "Guardar" at bounding box center [1034, 528] width 56 height 14
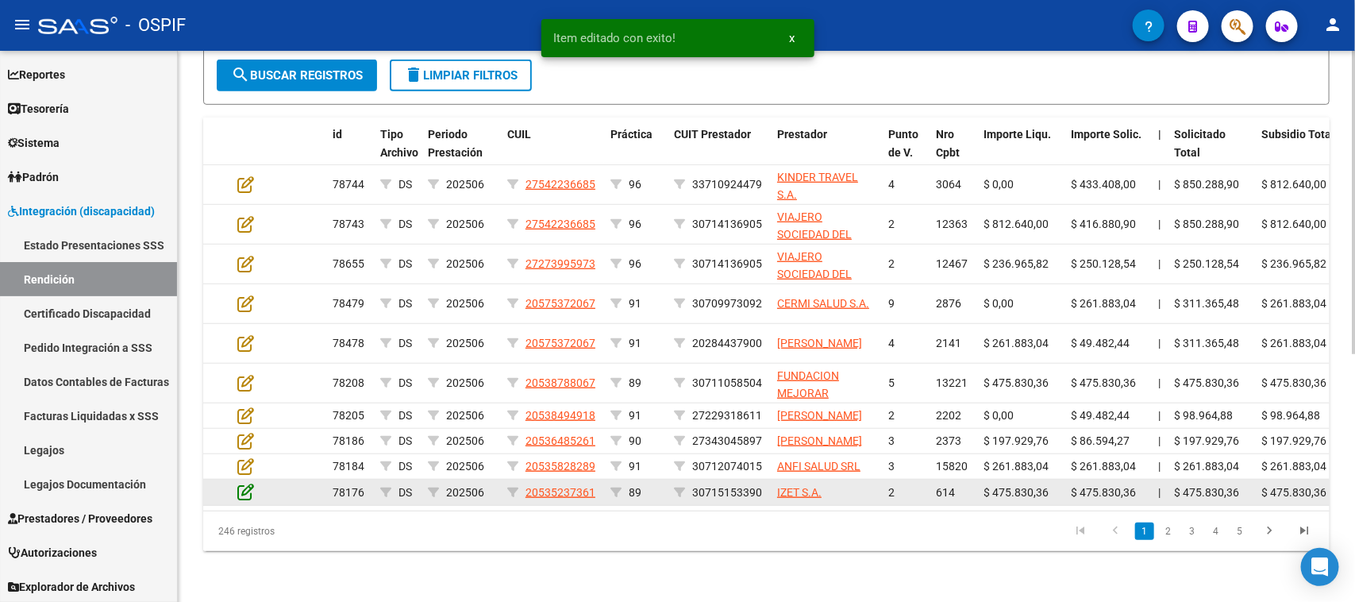
click at [251, 489] on icon at bounding box center [245, 491] width 17 height 17
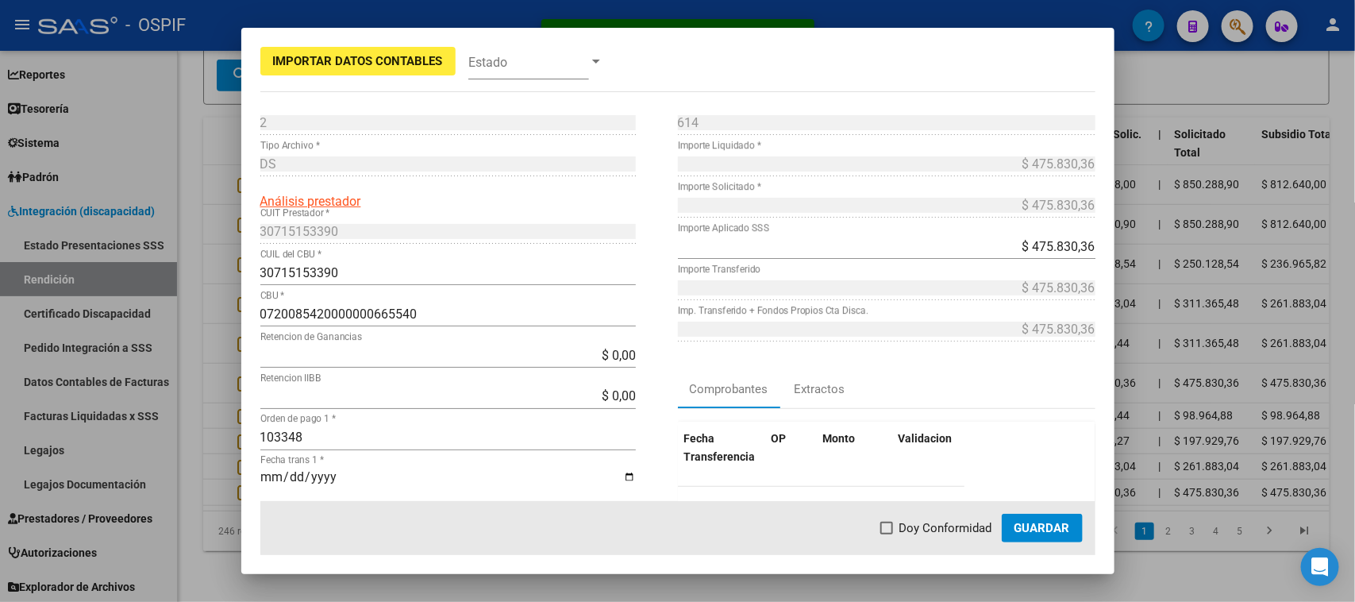
click at [937, 529] on span "Doy Conformidad" at bounding box center [945, 527] width 93 height 19
click at [886, 534] on input "Doy Conformidad" at bounding box center [886, 534] width 1 height 1
checkbox input "true"
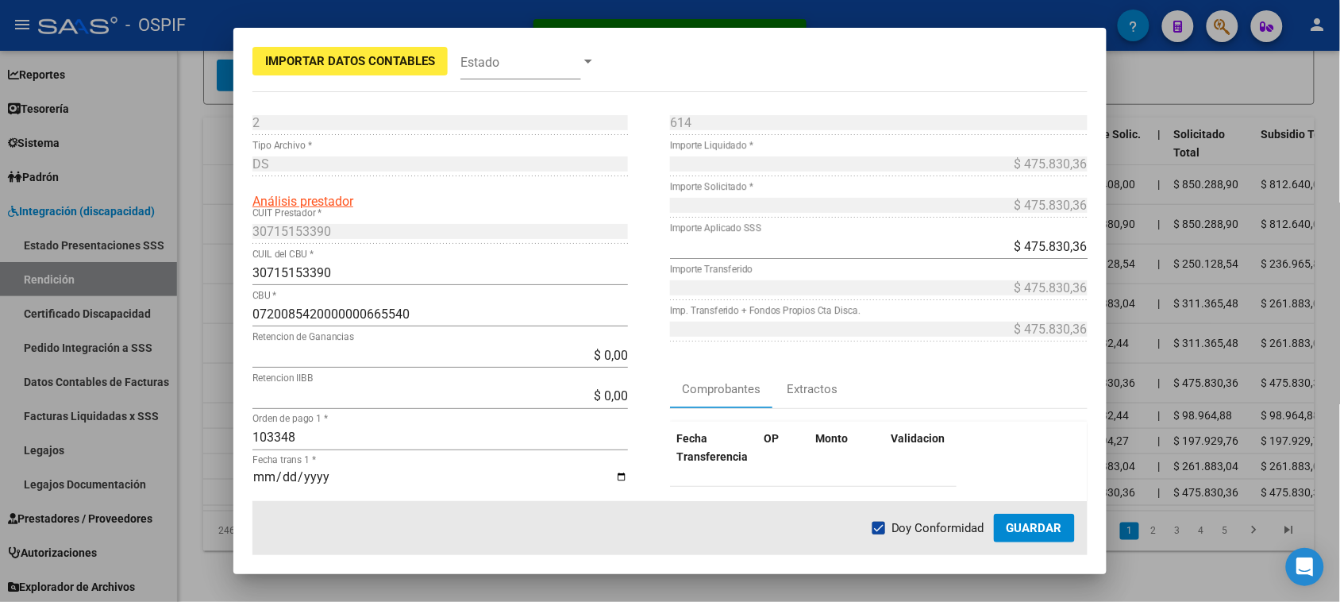
click at [1045, 533] on span "Guardar" at bounding box center [1034, 528] width 56 height 14
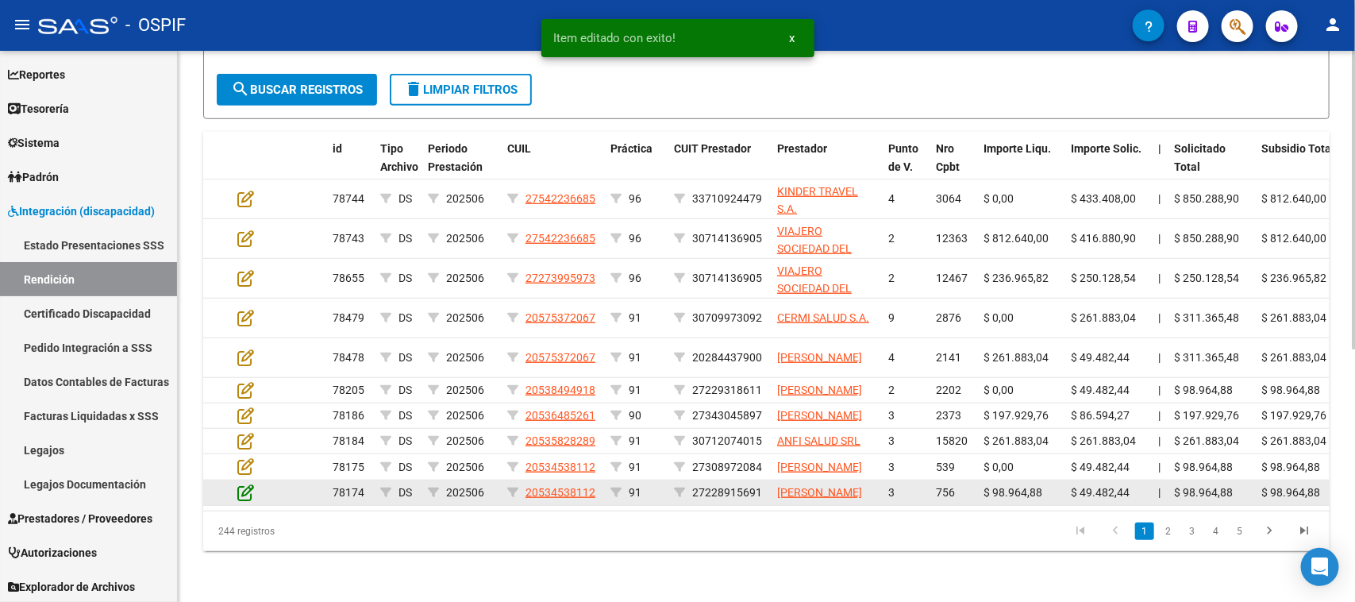
click at [240, 486] on icon at bounding box center [245, 491] width 17 height 17
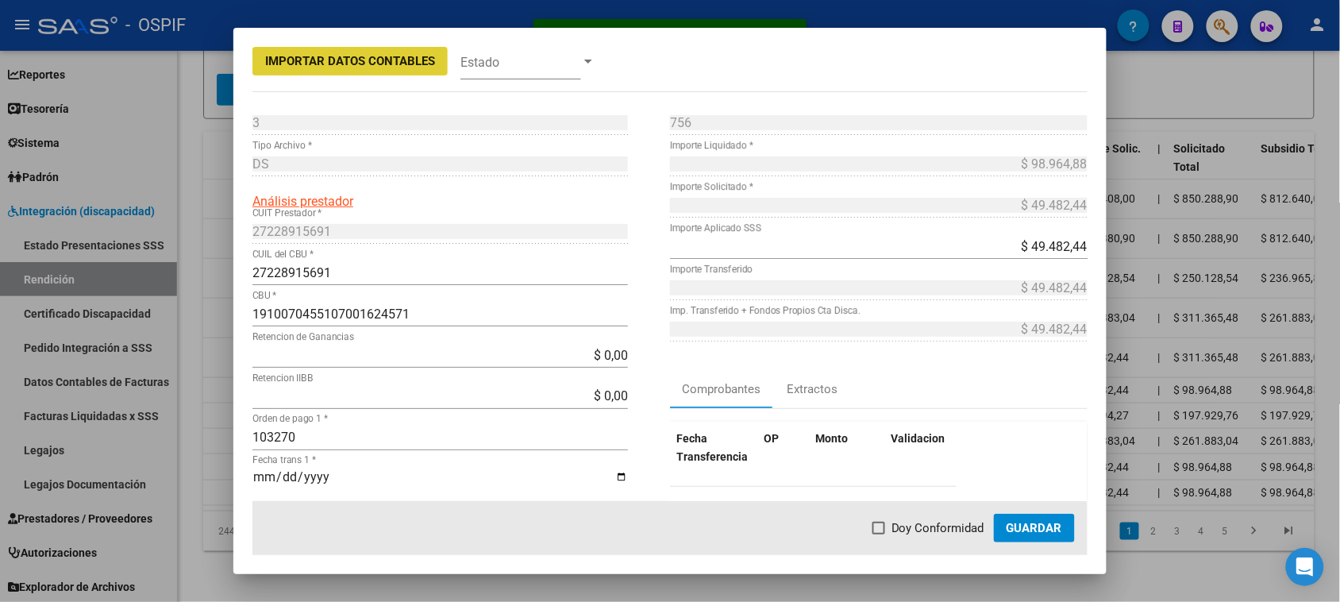
drag, startPoint x: 918, startPoint y: 525, endPoint x: 998, endPoint y: 521, distance: 79.4
click at [919, 525] on span "Doy Conformidad" at bounding box center [937, 527] width 93 height 19
click at [879, 534] on input "Doy Conformidad" at bounding box center [878, 534] width 1 height 1
checkbox input "true"
click at [1021, 520] on button "Guardar" at bounding box center [1034, 527] width 81 height 29
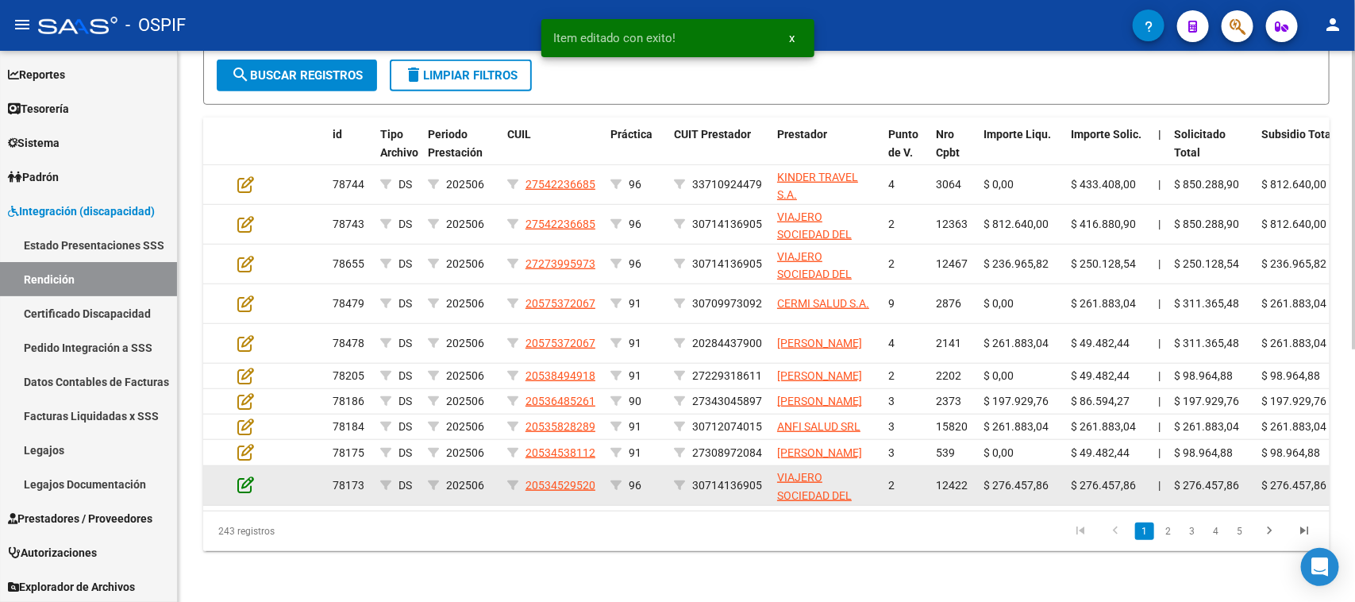
click at [247, 493] on icon at bounding box center [245, 483] width 17 height 17
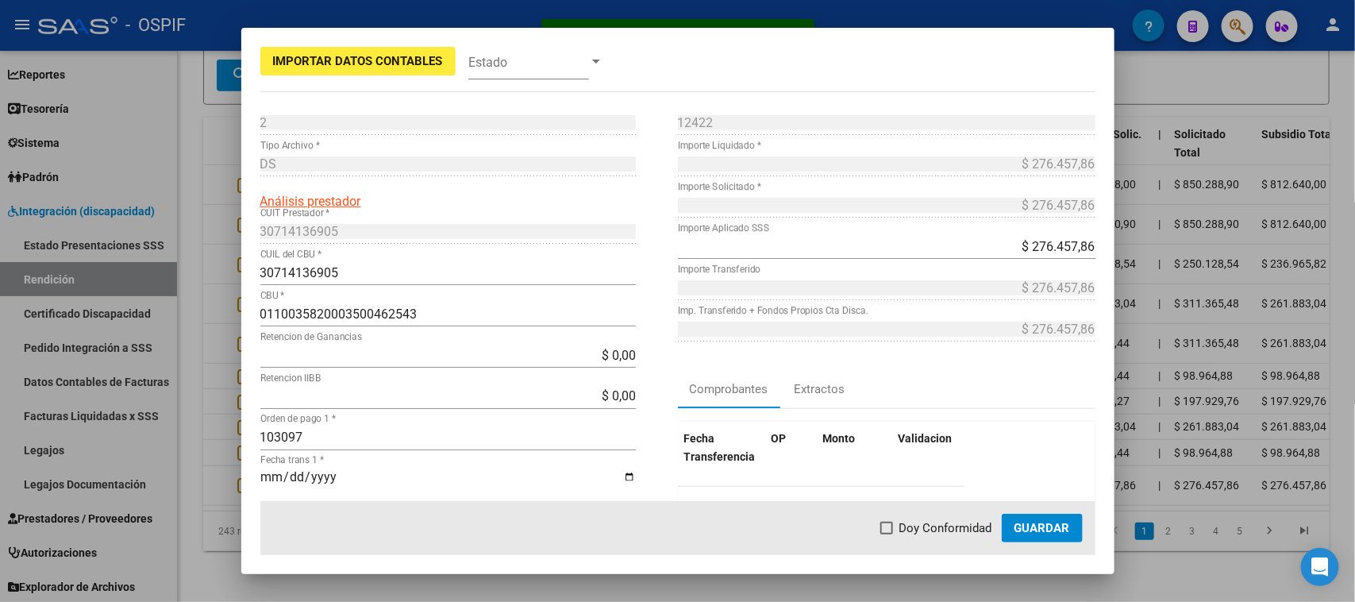
click at [917, 526] on span "Doy Conformidad" at bounding box center [945, 527] width 93 height 19
click at [886, 534] on input "Doy Conformidad" at bounding box center [886, 534] width 1 height 1
checkbox input "true"
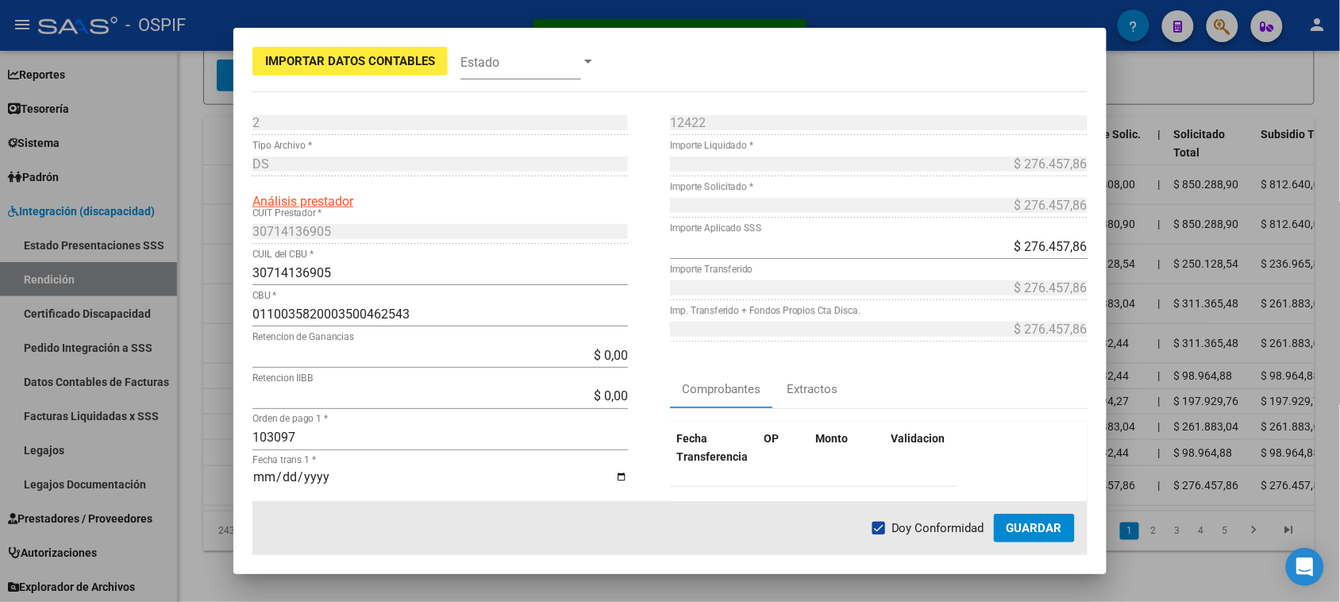
click at [1025, 528] on span "Guardar" at bounding box center [1034, 528] width 56 height 14
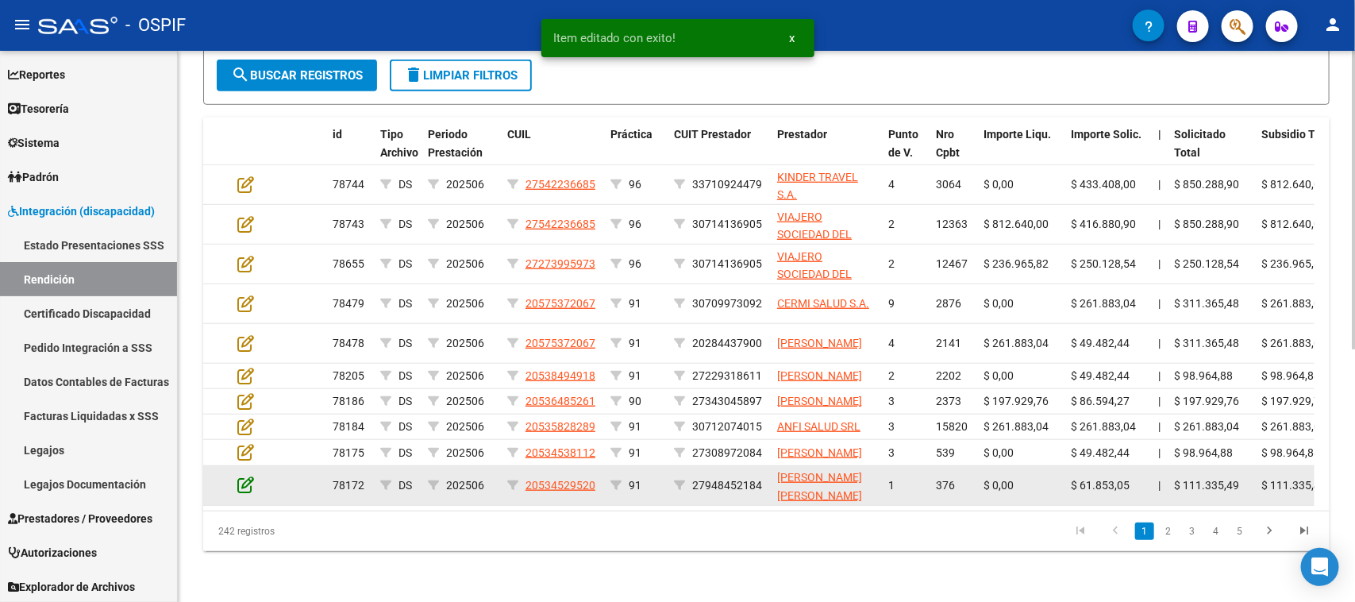
click at [248, 490] on icon at bounding box center [245, 483] width 17 height 17
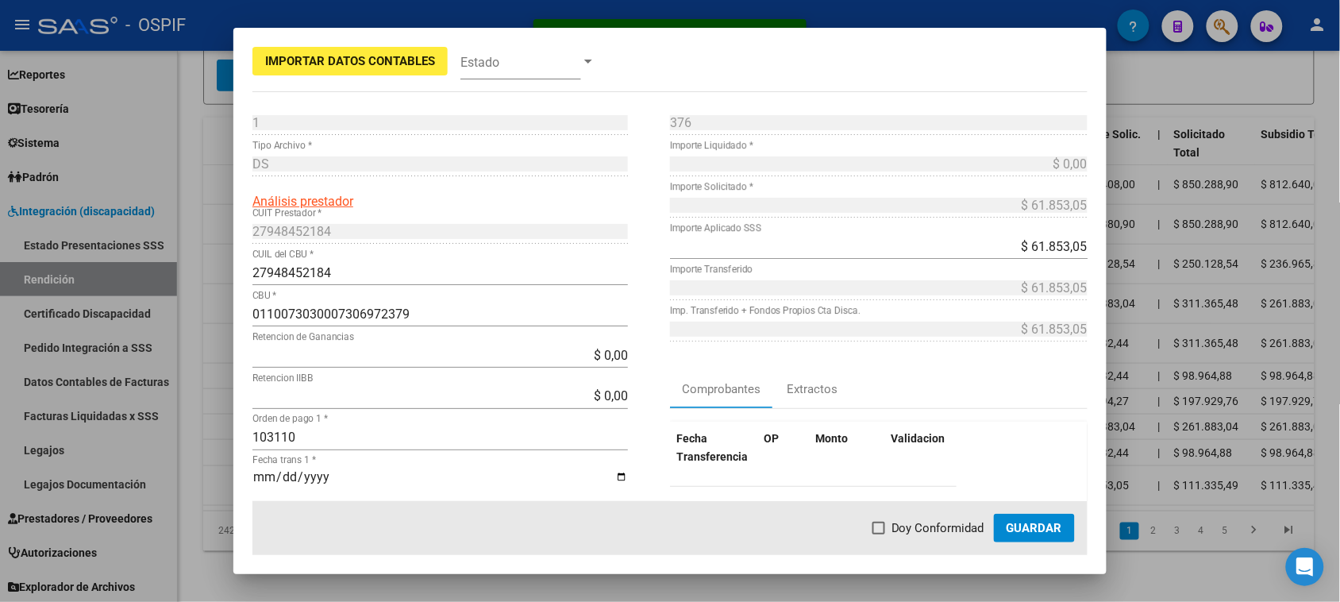
click at [894, 533] on span "Doy Conformidad" at bounding box center [937, 527] width 93 height 19
click at [879, 534] on input "Doy Conformidad" at bounding box center [878, 534] width 1 height 1
checkbox input "true"
click at [1017, 534] on span "Guardar" at bounding box center [1034, 528] width 56 height 14
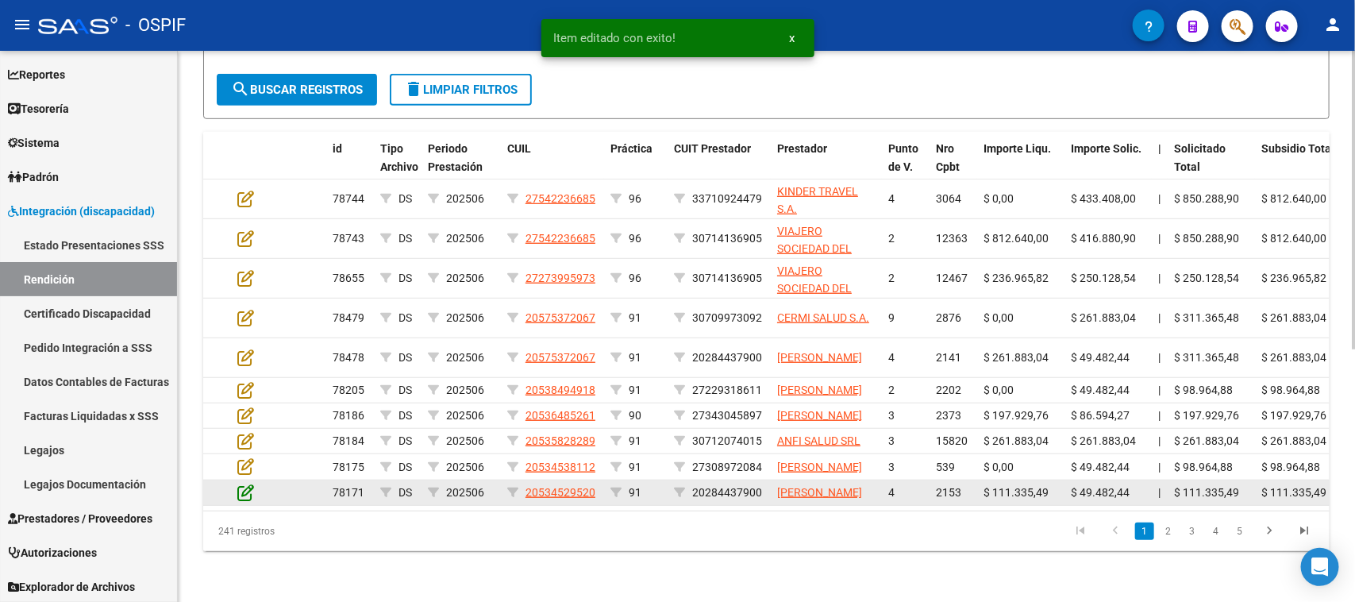
click at [242, 493] on icon at bounding box center [245, 491] width 17 height 17
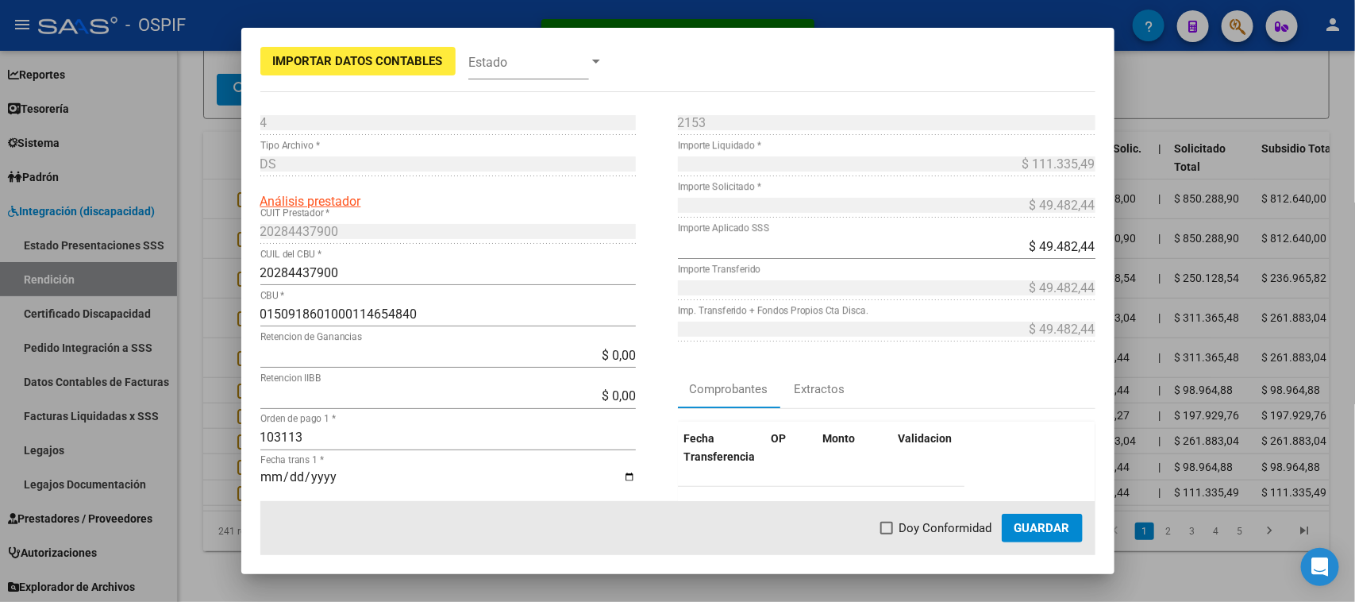
click at [944, 524] on span "Doy Conformidad" at bounding box center [945, 527] width 93 height 19
click at [886, 534] on input "Doy Conformidad" at bounding box center [886, 534] width 1 height 1
checkbox input "true"
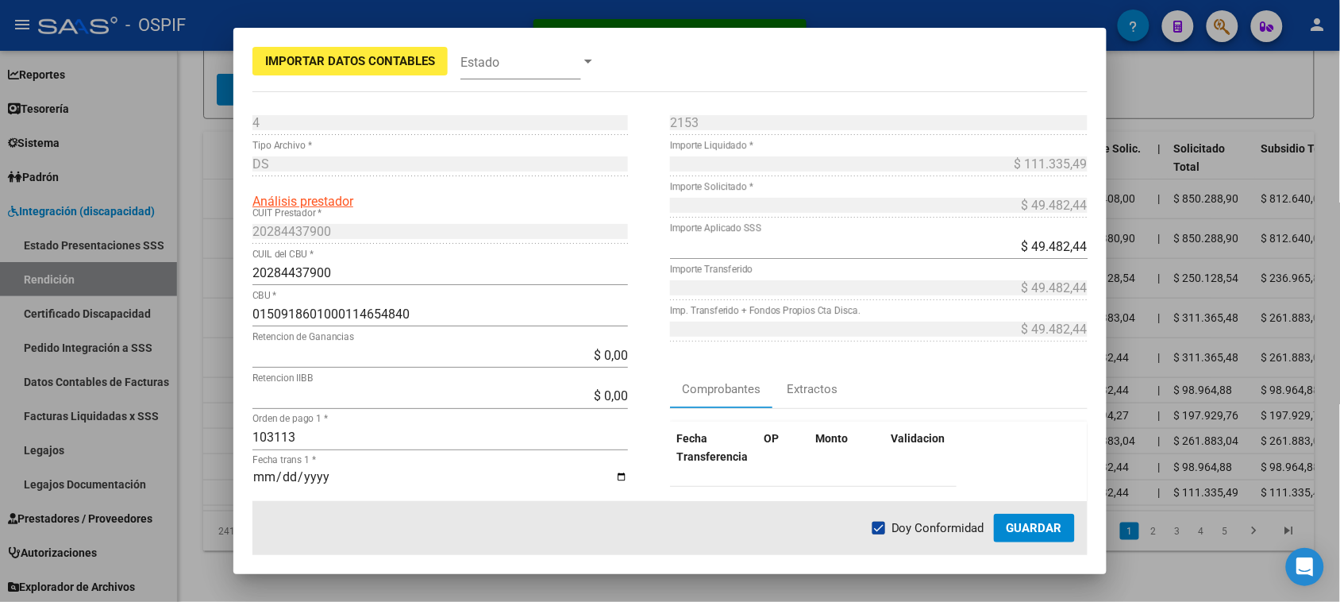
click at [1012, 518] on button "Guardar" at bounding box center [1034, 527] width 81 height 29
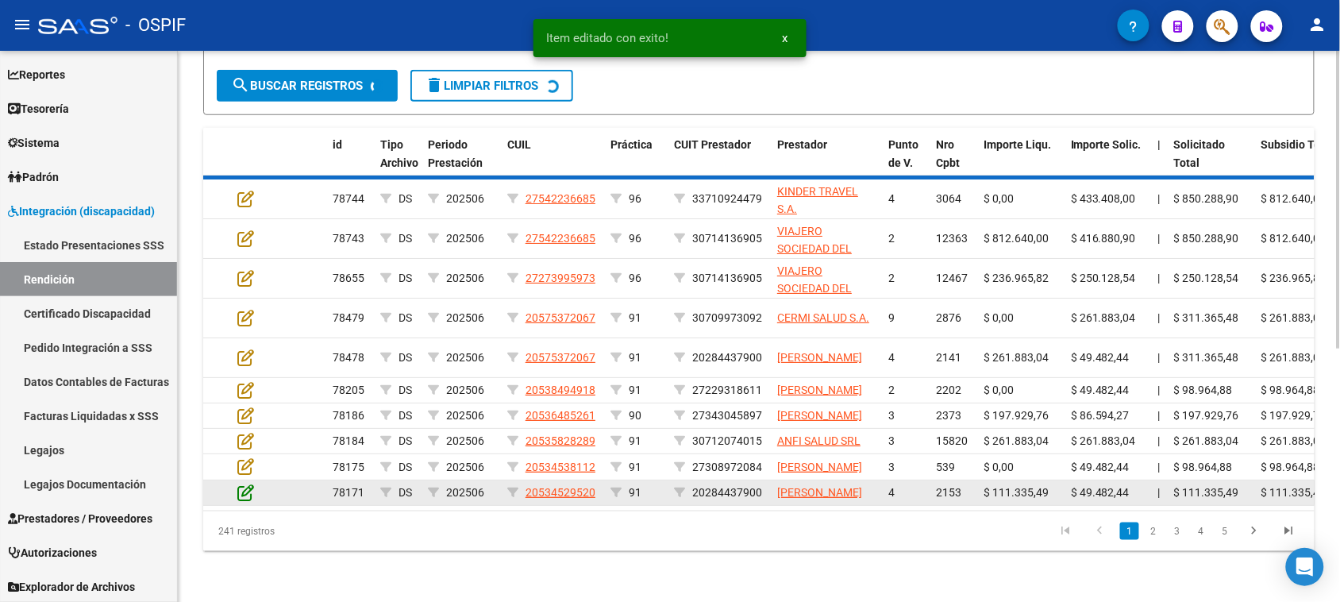
click at [252, 496] on icon at bounding box center [245, 491] width 17 height 17
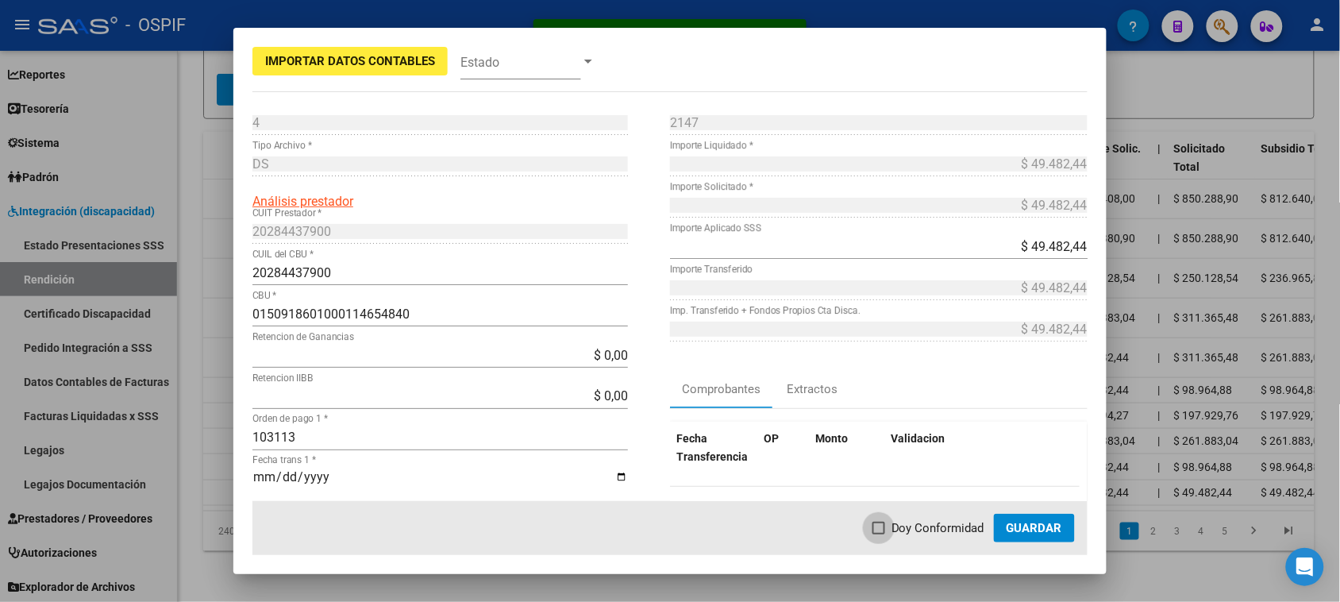
click at [929, 529] on span "Doy Conformidad" at bounding box center [937, 527] width 93 height 19
click at [879, 534] on input "Doy Conformidad" at bounding box center [878, 534] width 1 height 1
checkbox input "true"
click at [1013, 526] on span "Guardar" at bounding box center [1034, 528] width 56 height 14
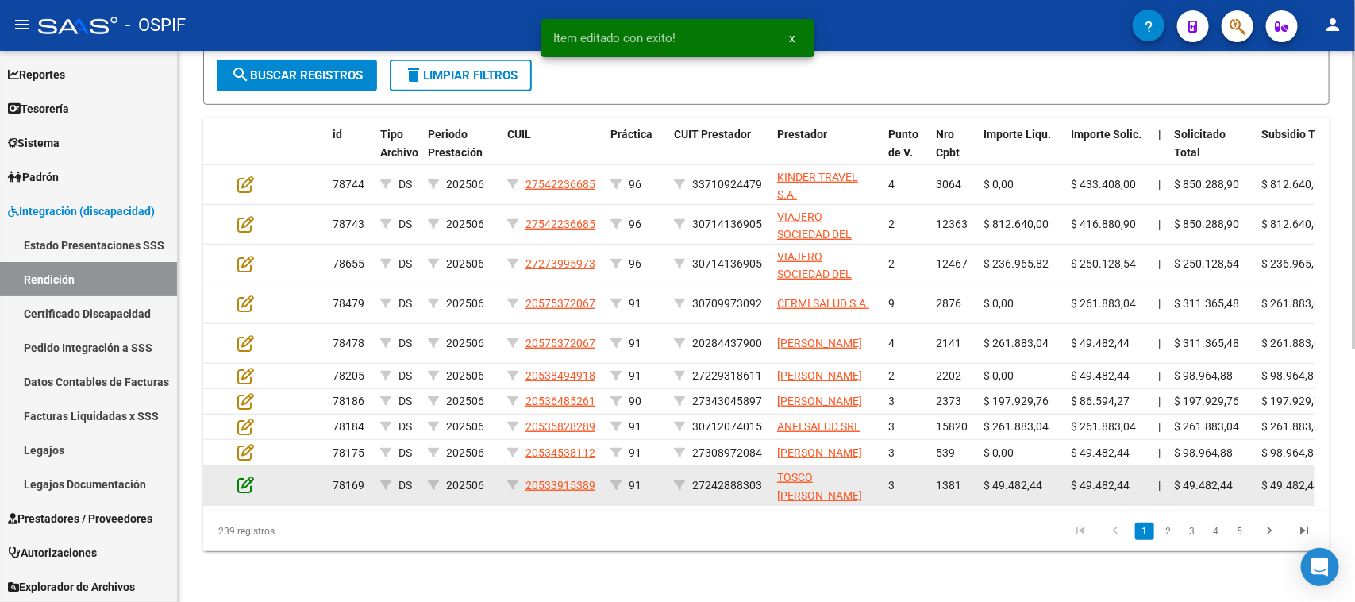
click at [240, 493] on icon at bounding box center [245, 483] width 17 height 17
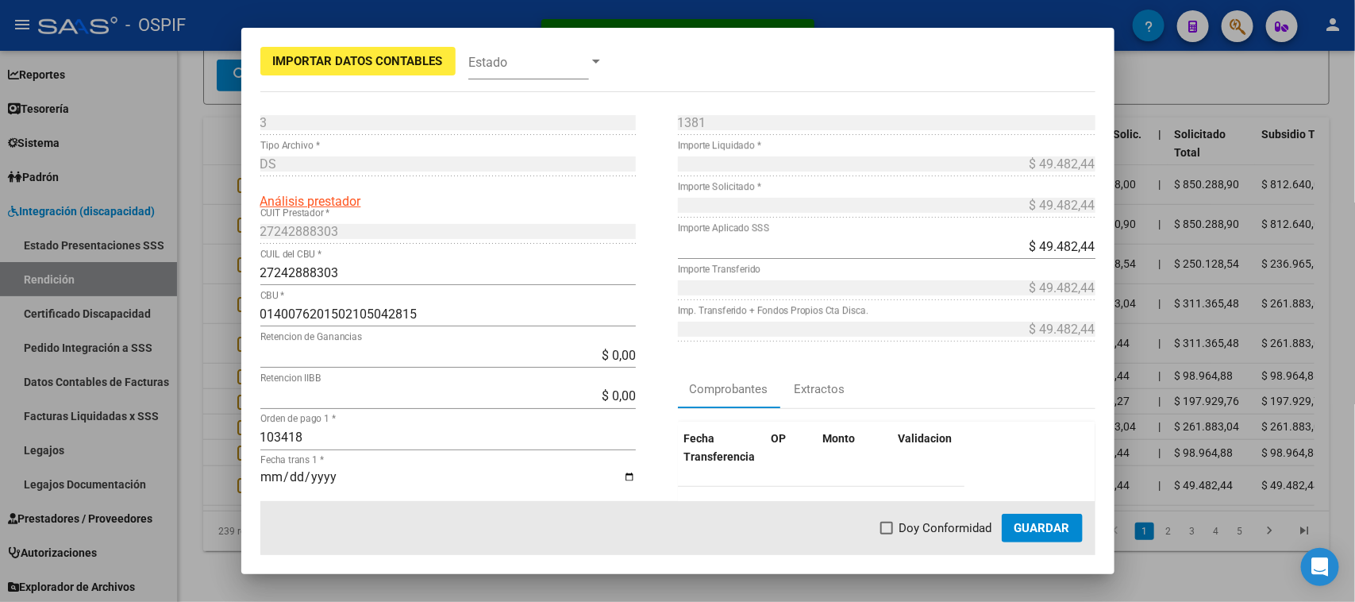
click at [927, 525] on span "Doy Conformidad" at bounding box center [945, 527] width 93 height 19
click at [886, 534] on input "Doy Conformidad" at bounding box center [886, 534] width 1 height 1
checkbox input "true"
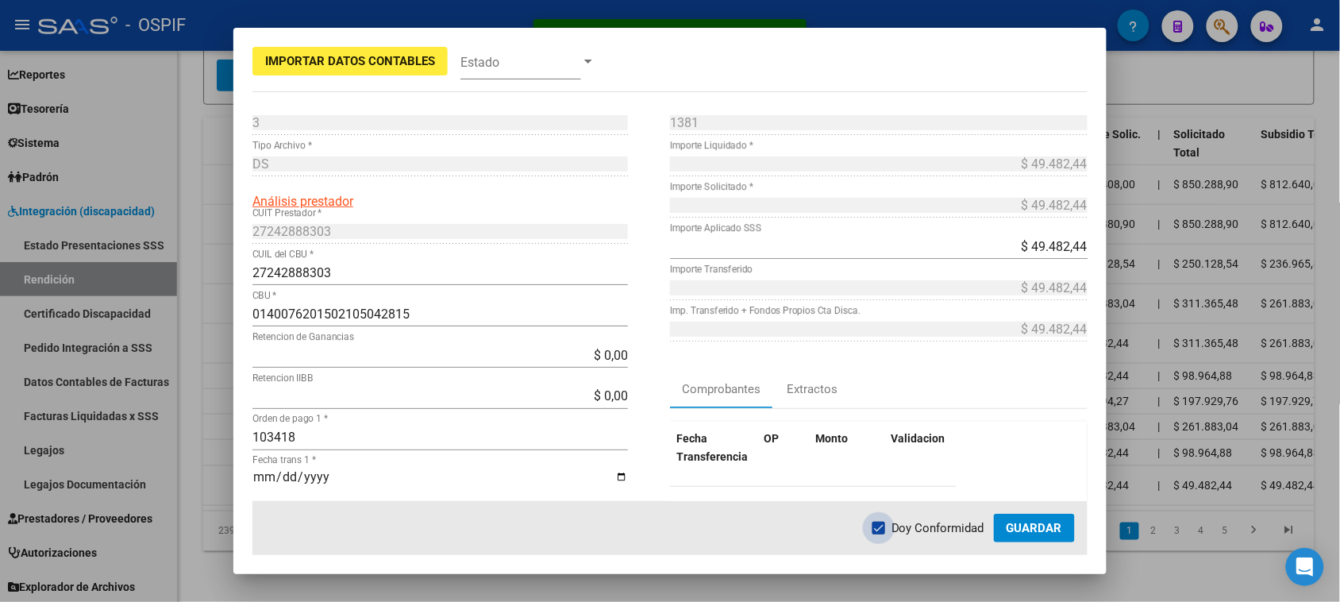
click at [1009, 521] on span "Guardar" at bounding box center [1034, 528] width 56 height 14
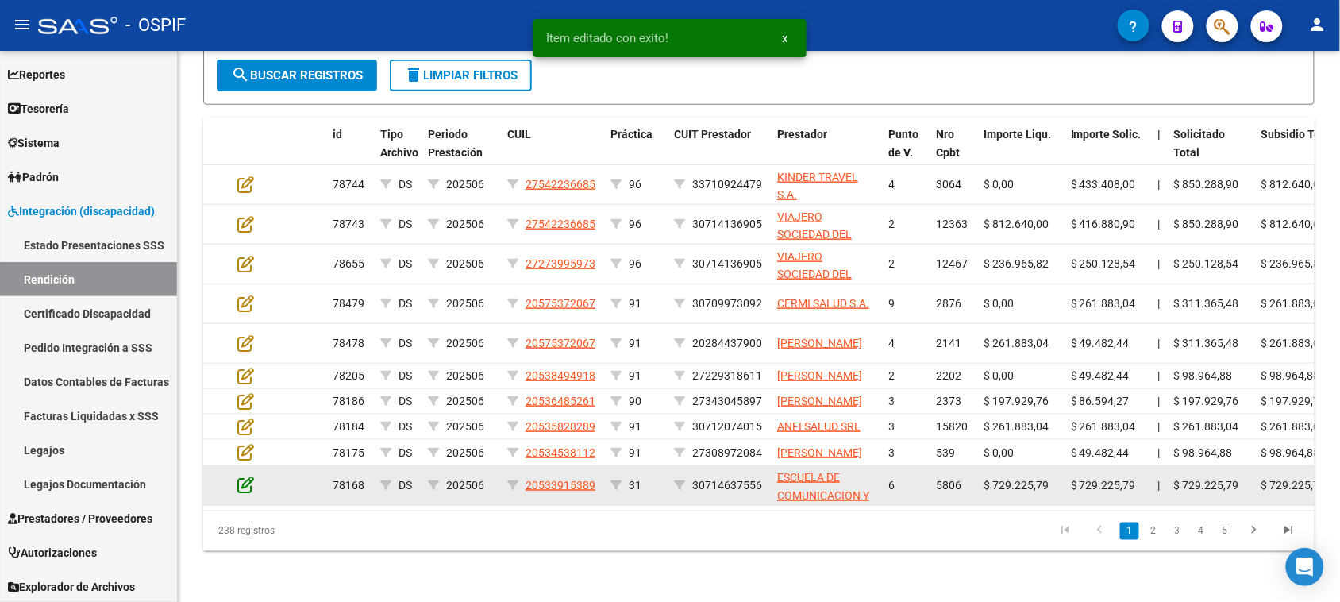
click at [248, 493] on icon at bounding box center [245, 483] width 17 height 17
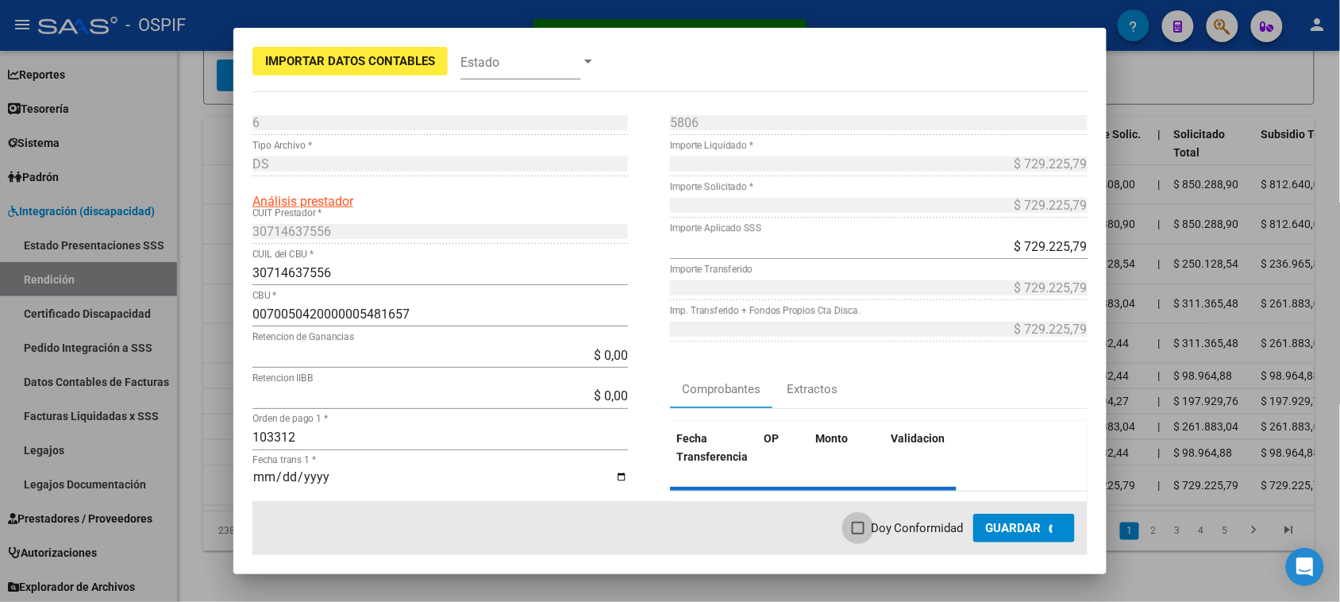
click at [875, 528] on span "Doy Conformidad" at bounding box center [917, 527] width 93 height 19
click at [858, 534] on input "Doy Conformidad" at bounding box center [857, 534] width 1 height 1
checkbox input "true"
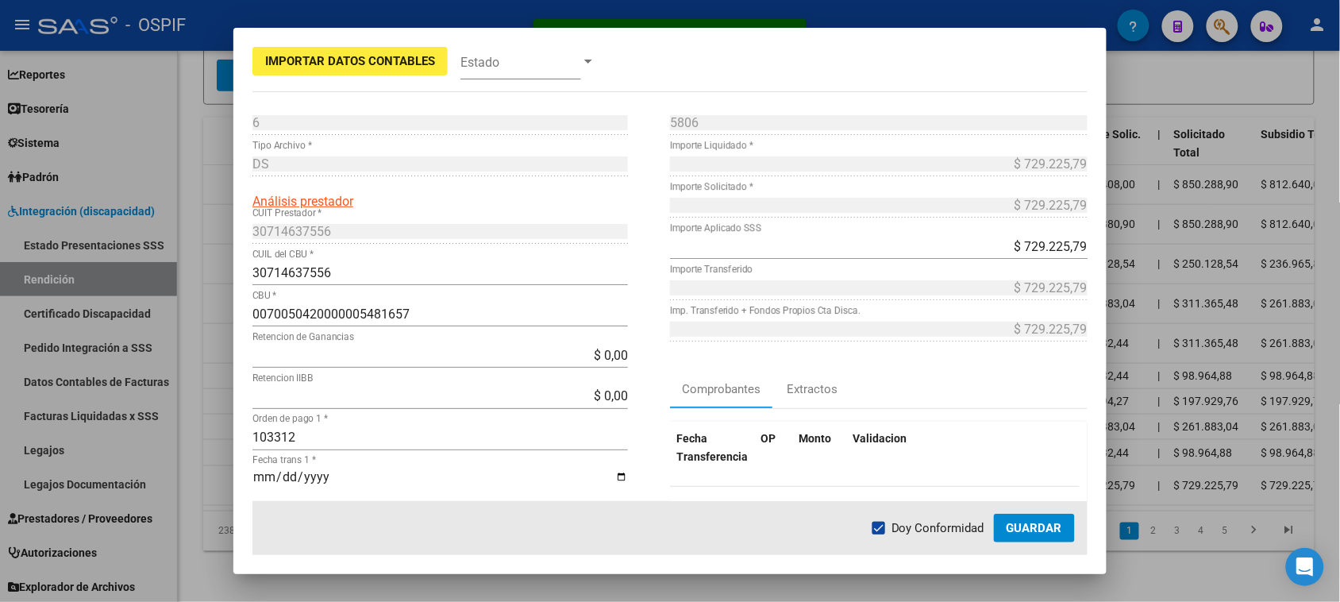
click at [1005, 528] on button "Guardar" at bounding box center [1034, 527] width 81 height 29
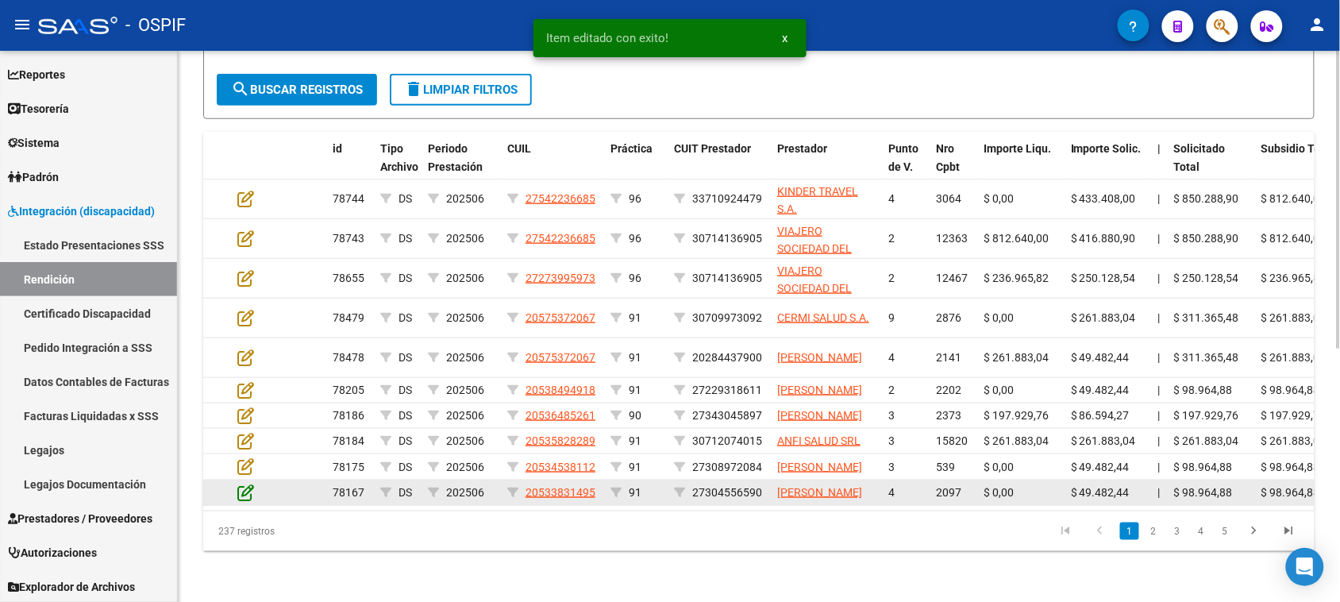
click at [248, 498] on icon at bounding box center [245, 491] width 17 height 17
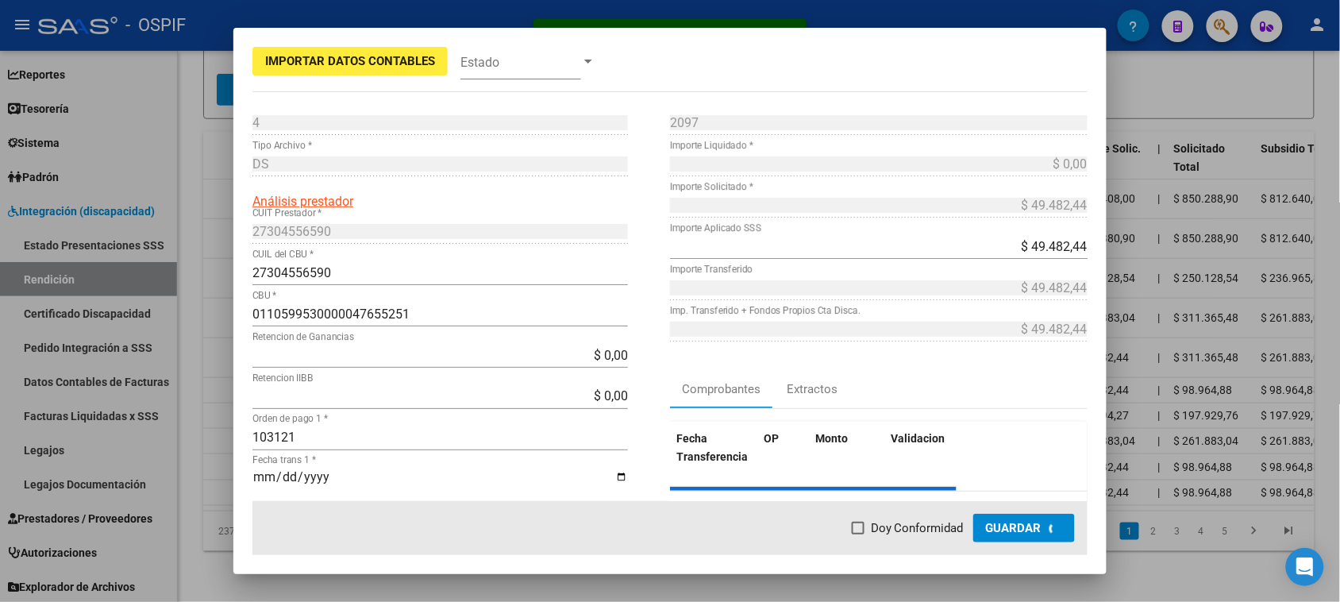
click at [864, 528] on span at bounding box center [858, 527] width 13 height 13
click at [858, 534] on input "Doy Conformidad" at bounding box center [857, 534] width 1 height 1
checkbox input "true"
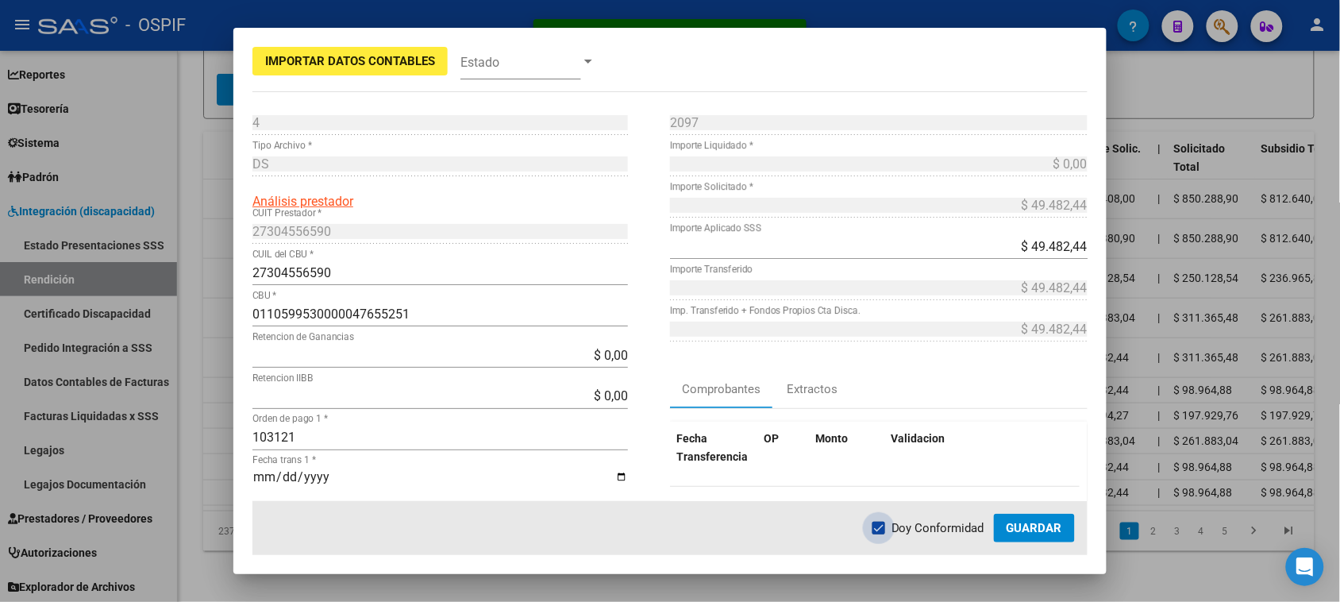
click at [1040, 529] on span "Guardar" at bounding box center [1034, 528] width 56 height 14
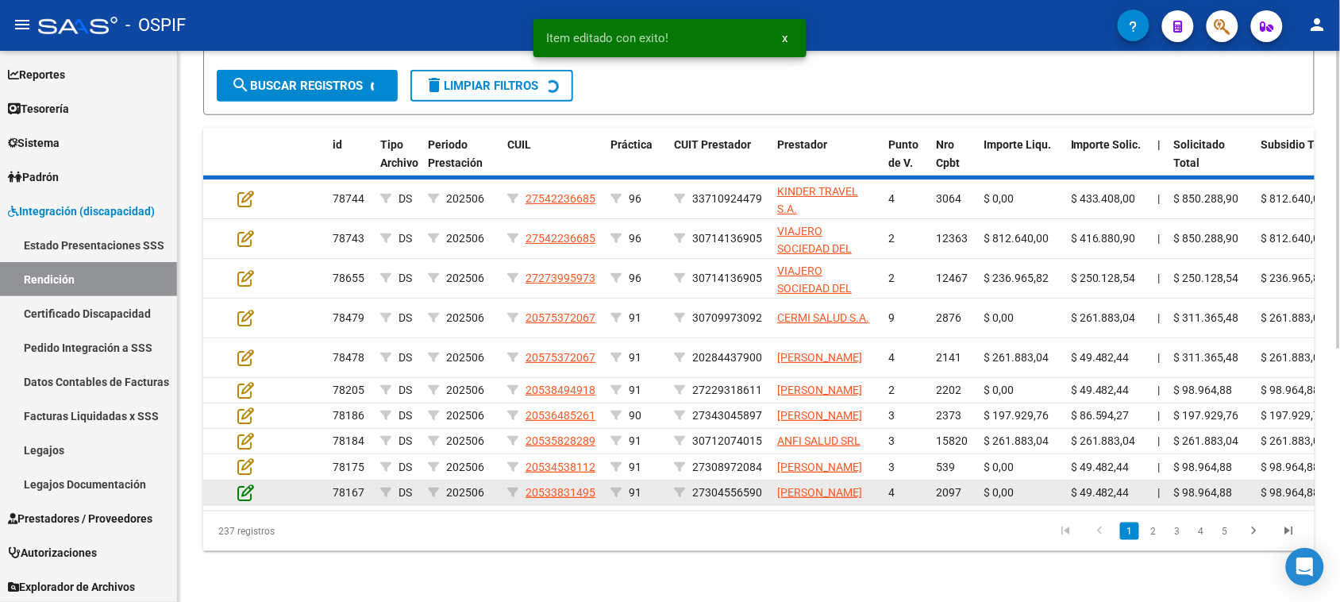
click at [247, 494] on icon at bounding box center [245, 491] width 17 height 17
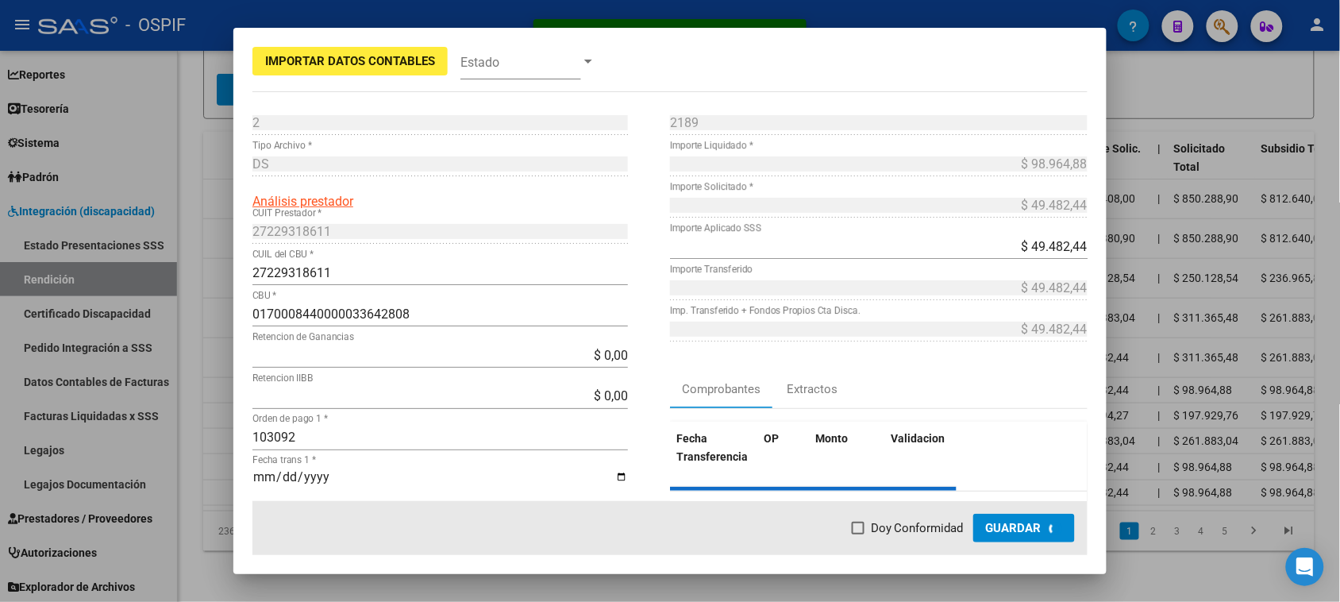
click at [871, 529] on div "Importar Datos Contables Estado 2 Punto de Venta * DS Tipo Archivo * Análisis p…" at bounding box center [669, 301] width 873 height 546
click at [961, 529] on span "Doy Conformidad" at bounding box center [937, 527] width 93 height 19
click at [879, 534] on input "Doy Conformidad" at bounding box center [878, 534] width 1 height 1
checkbox input "true"
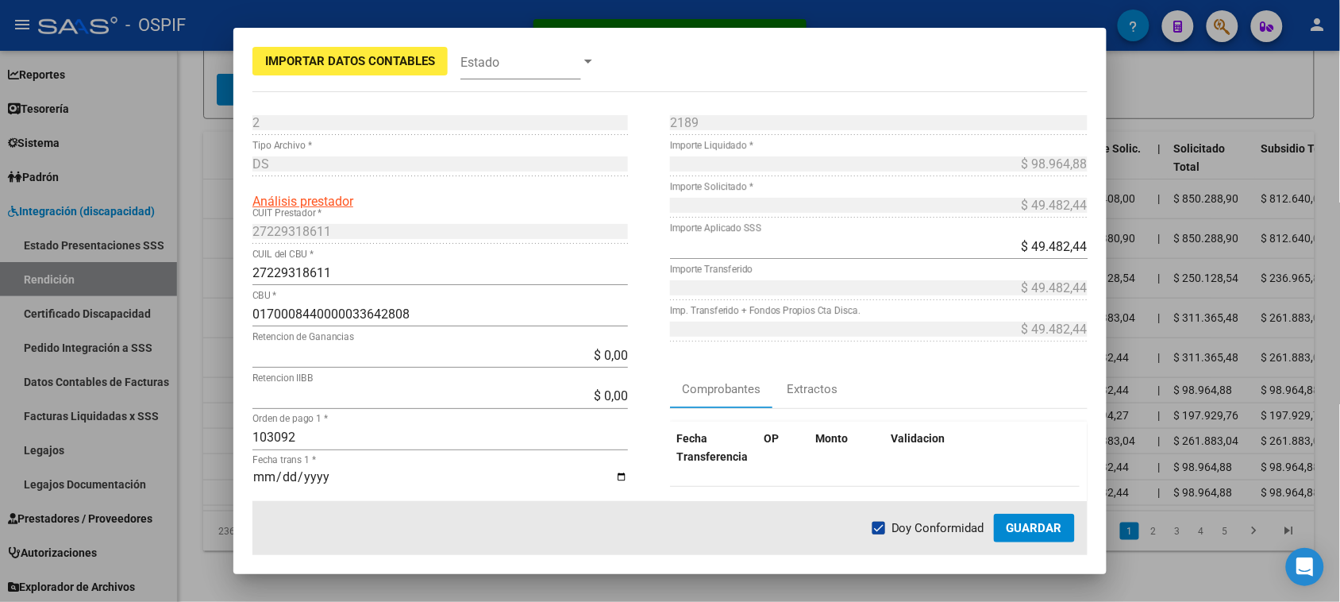
click at [1025, 525] on span "Guardar" at bounding box center [1034, 528] width 56 height 14
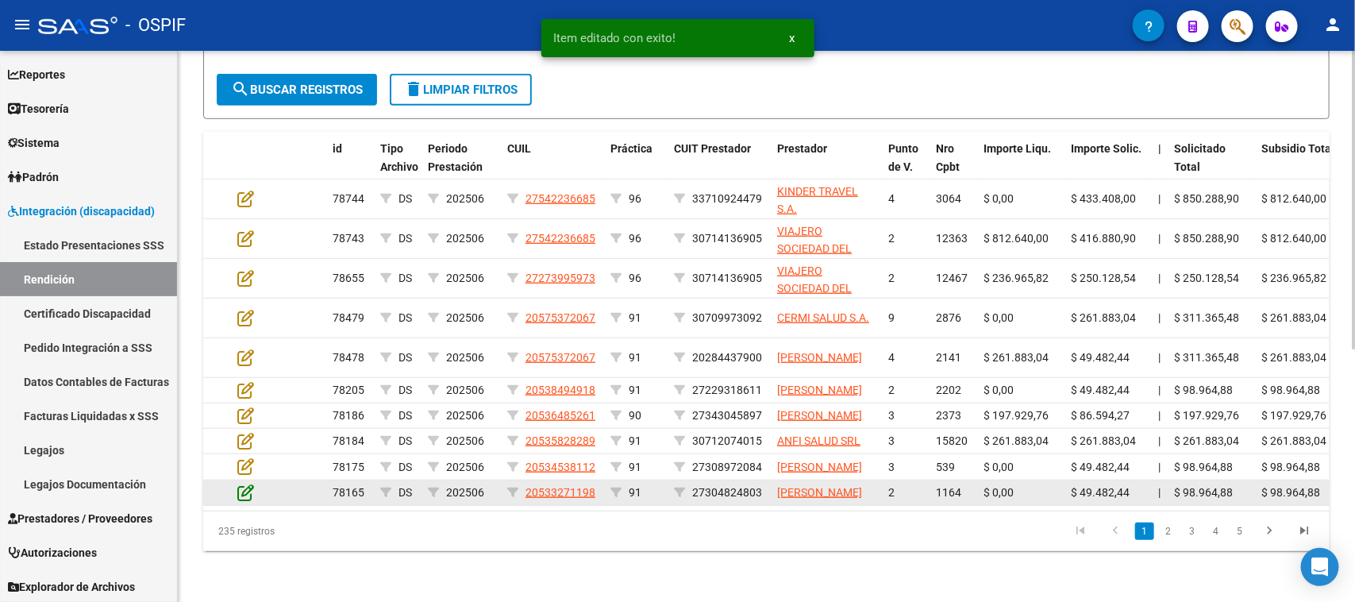
click at [248, 496] on icon at bounding box center [245, 491] width 17 height 17
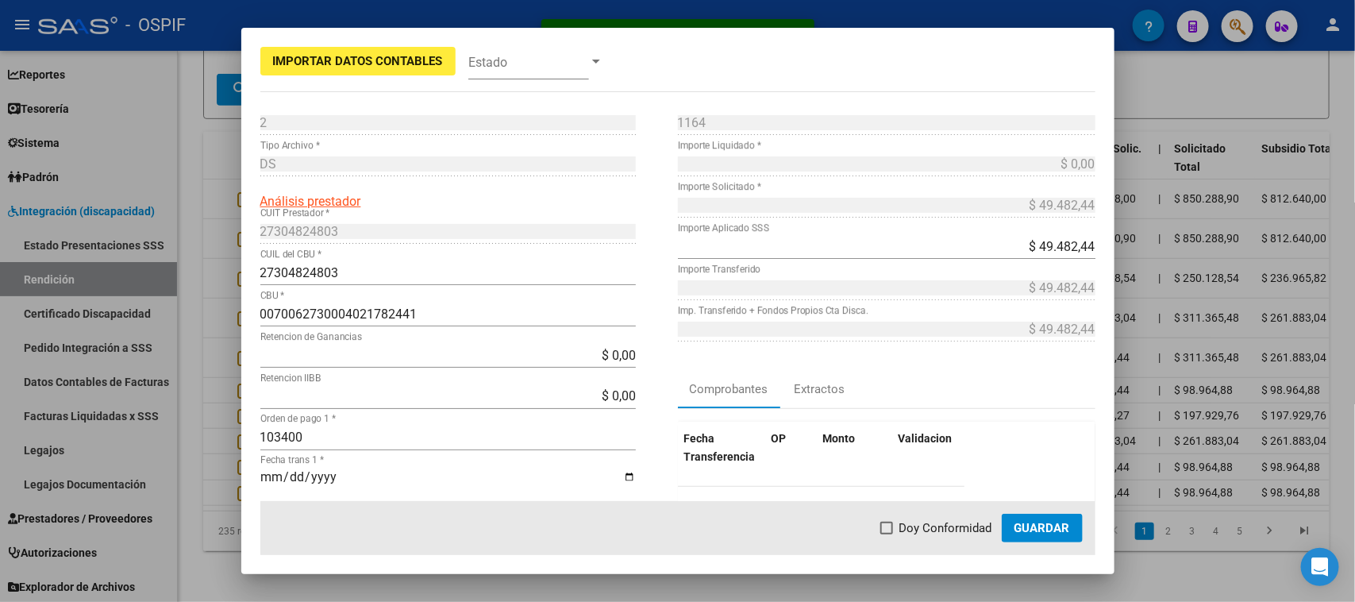
click at [961, 532] on span "Doy Conformidad" at bounding box center [945, 527] width 93 height 19
click at [886, 534] on input "Doy Conformidad" at bounding box center [886, 534] width 1 height 1
checkbox input "true"
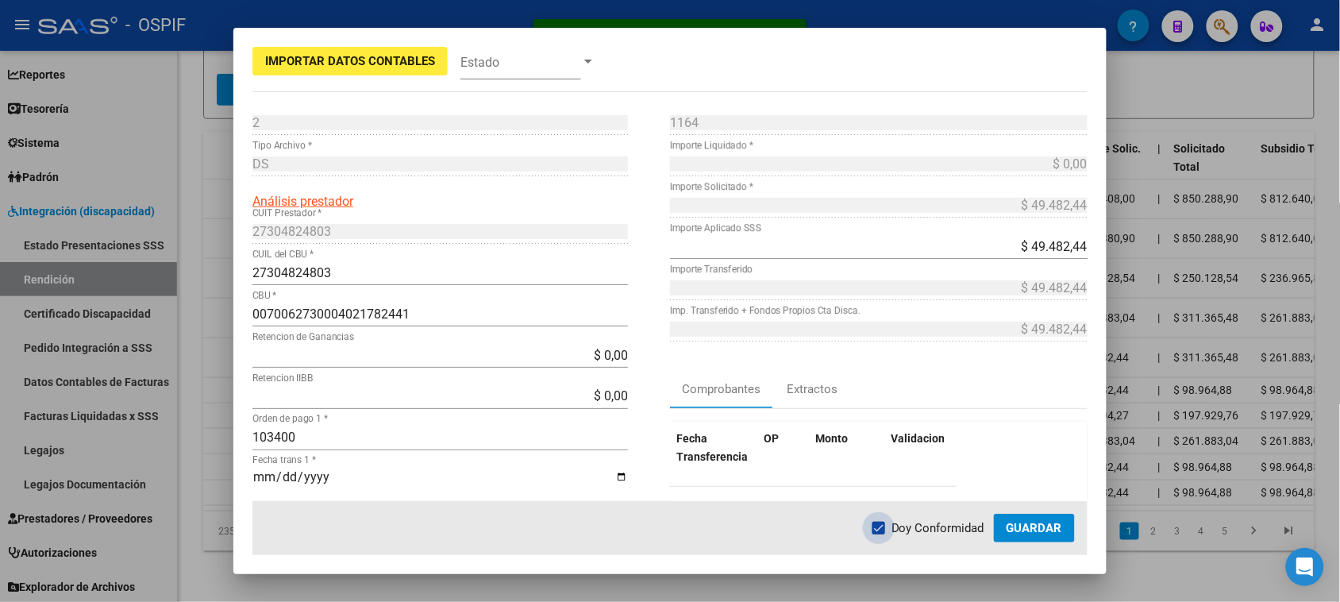
click at [1017, 532] on span "Guardar" at bounding box center [1034, 528] width 56 height 14
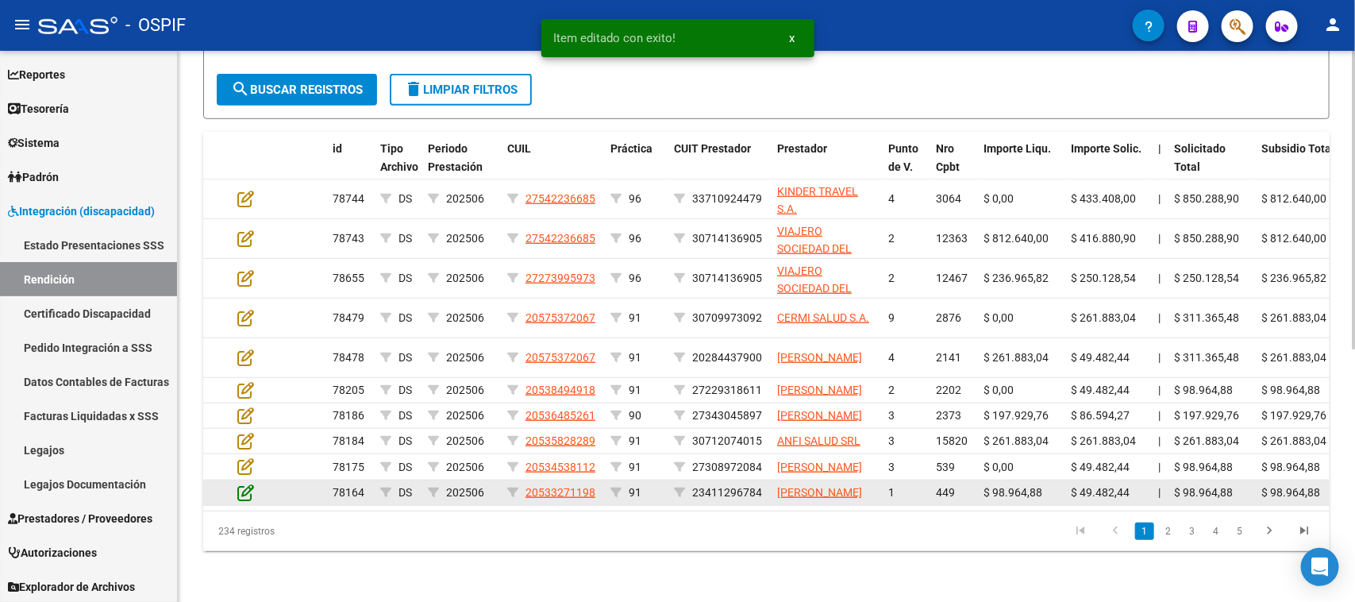
click at [250, 485] on icon at bounding box center [245, 491] width 17 height 17
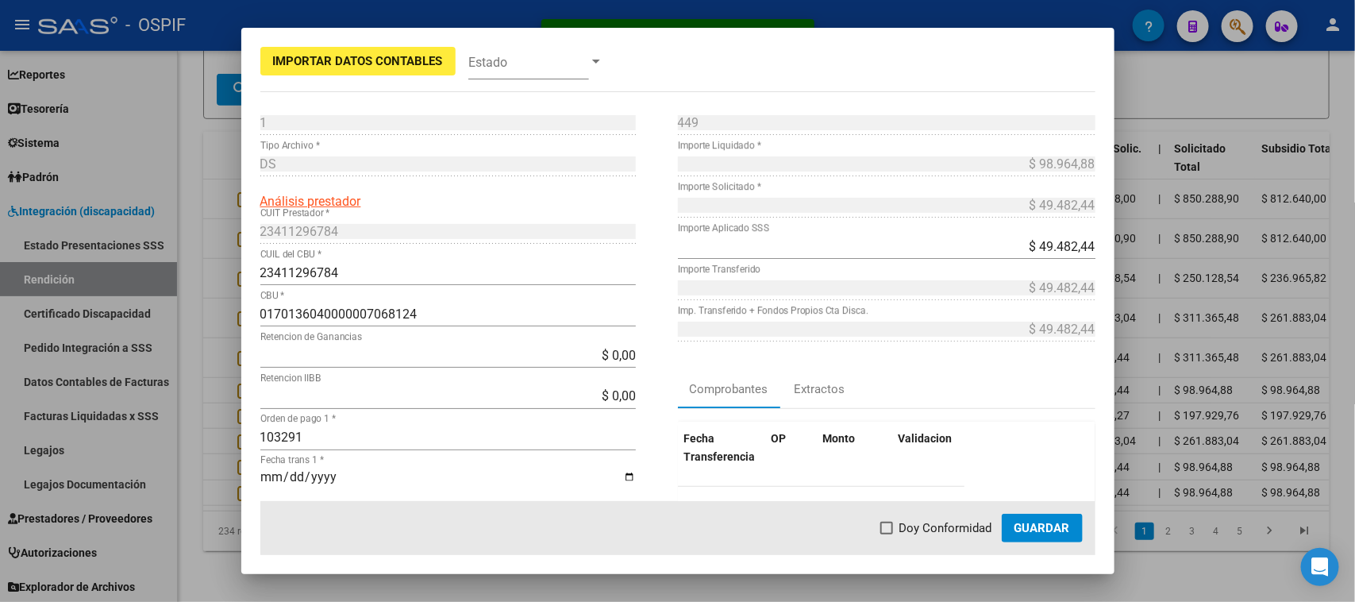
click at [946, 533] on span "Doy Conformidad" at bounding box center [945, 527] width 93 height 19
click at [886, 534] on input "Doy Conformidad" at bounding box center [886, 534] width 1 height 1
checkbox input "true"
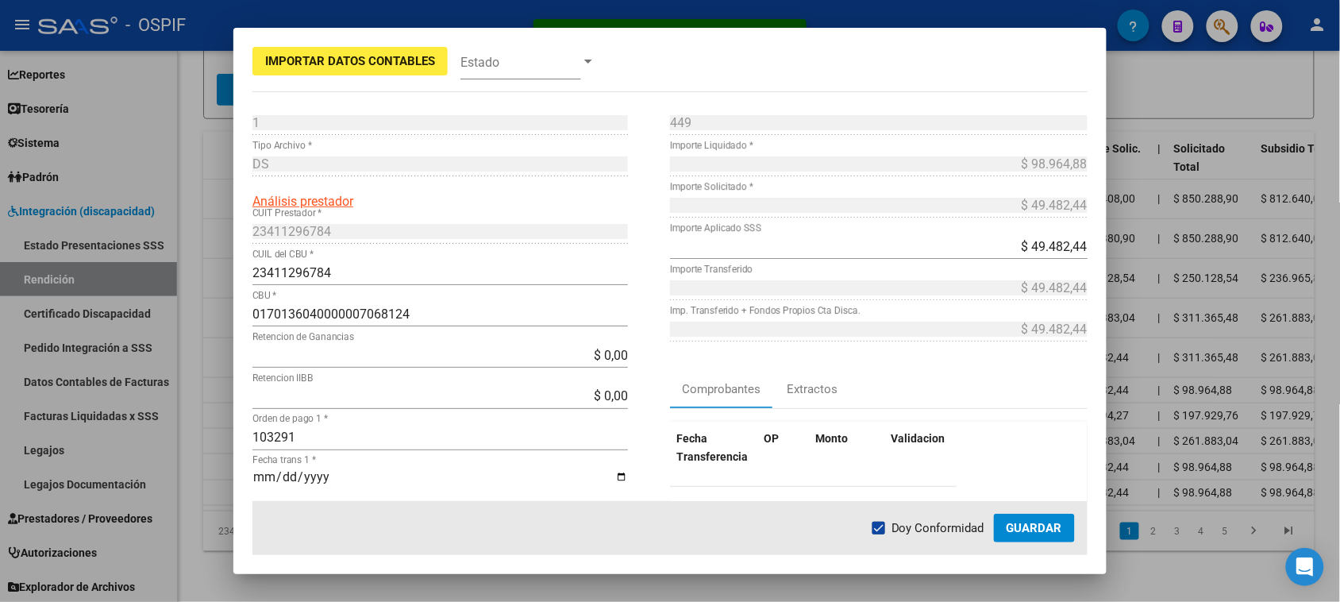
click at [1012, 528] on span "Guardar" at bounding box center [1034, 528] width 56 height 14
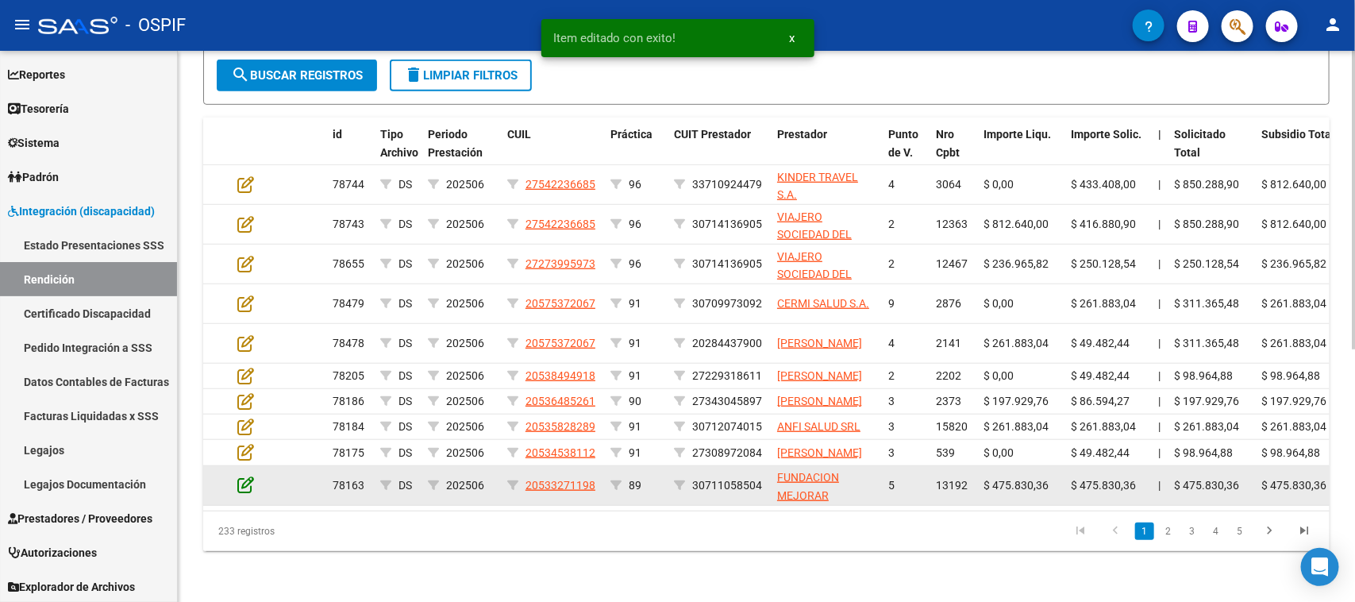
click at [240, 490] on icon at bounding box center [245, 483] width 17 height 17
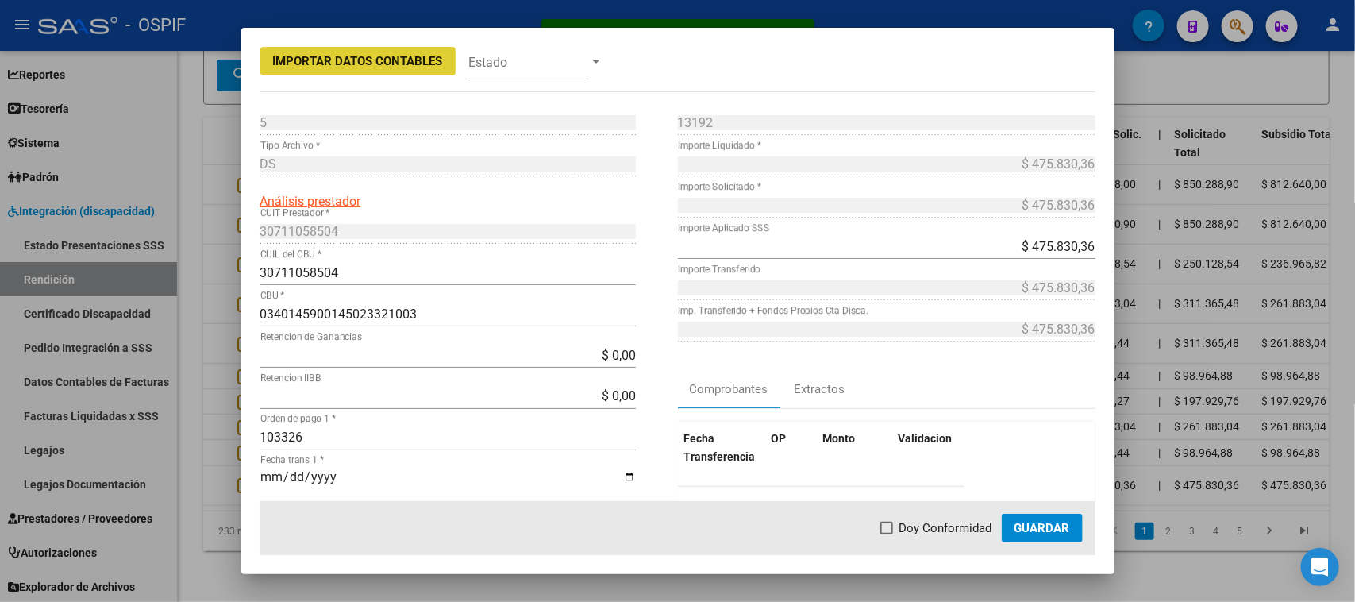
click at [885, 529] on span at bounding box center [886, 527] width 13 height 13
click at [886, 534] on input "Doy Conformidad" at bounding box center [886, 534] width 1 height 1
checkbox input "true"
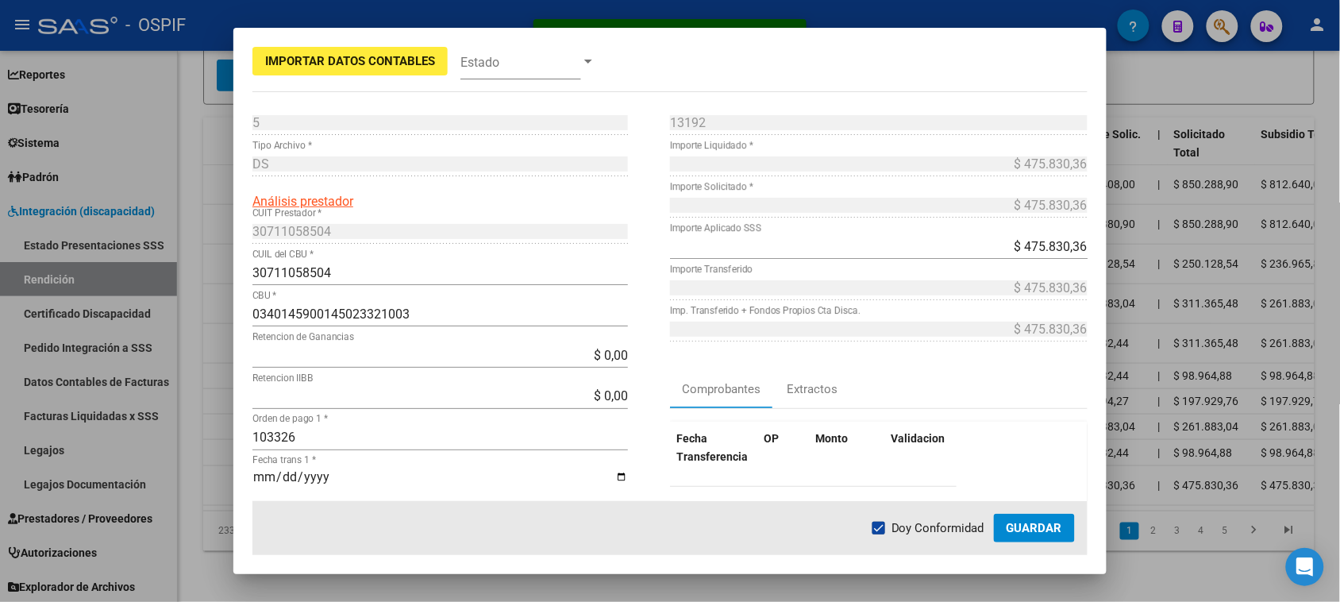
click at [1021, 529] on span "Guardar" at bounding box center [1034, 528] width 56 height 14
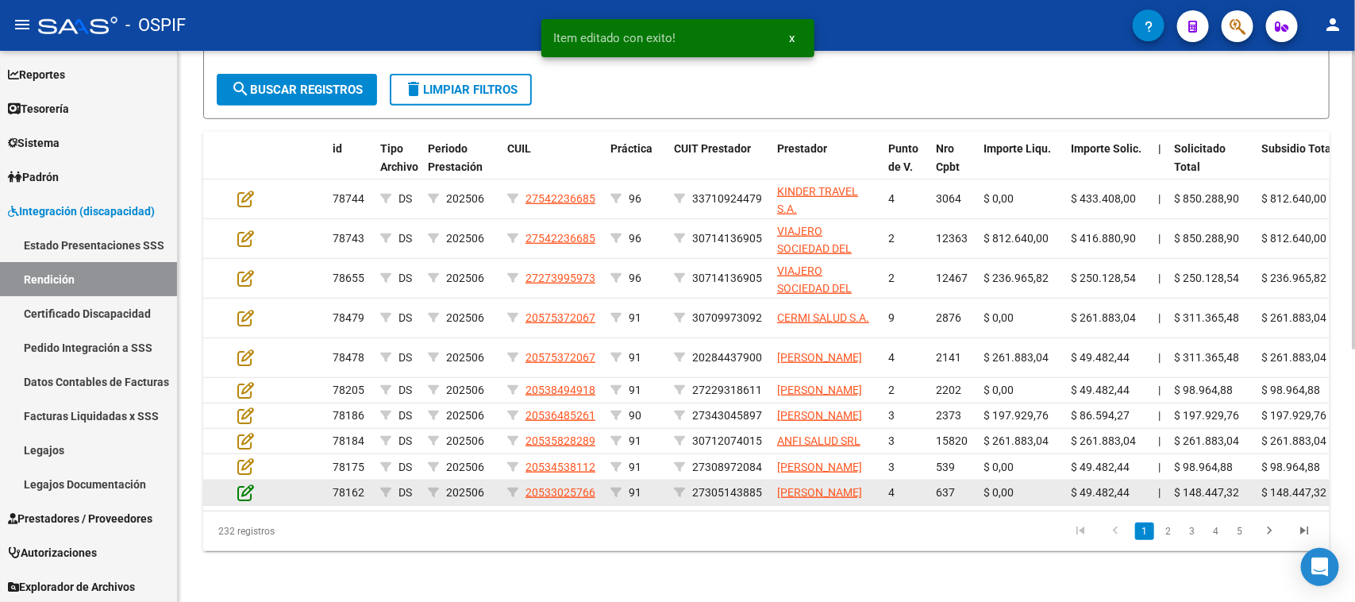
click at [251, 494] on icon at bounding box center [245, 491] width 17 height 17
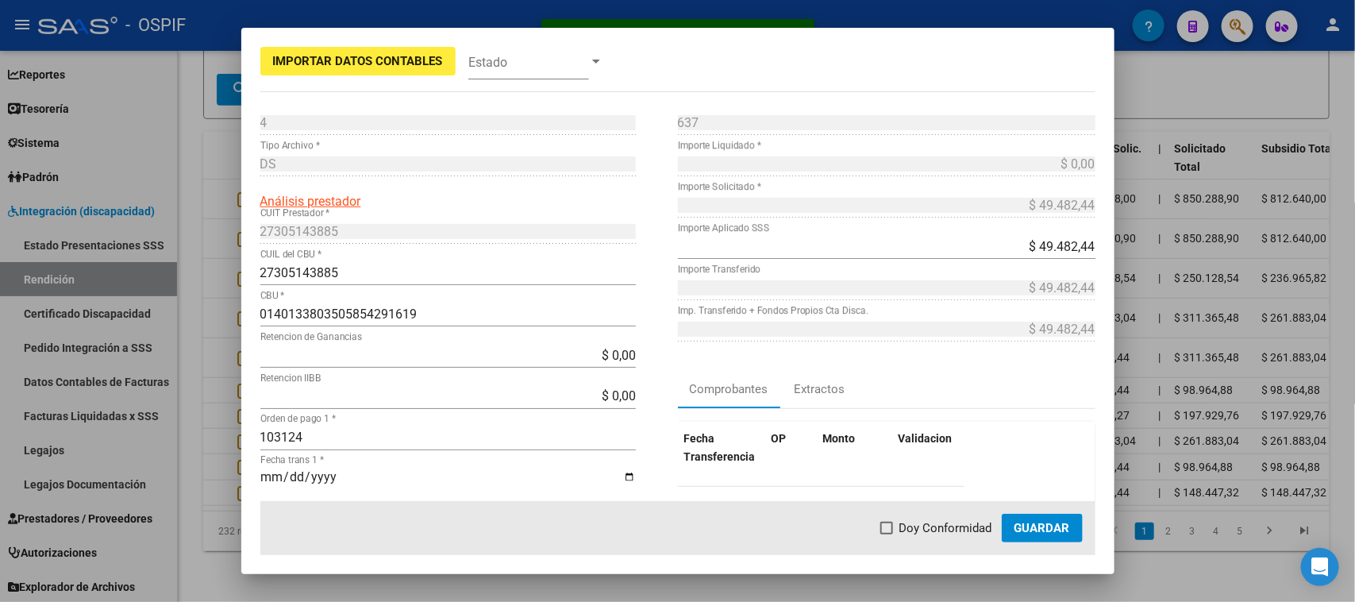
click at [899, 533] on span "Doy Conformidad" at bounding box center [945, 527] width 93 height 19
click at [886, 534] on input "Doy Conformidad" at bounding box center [886, 534] width 1 height 1
checkbox input "true"
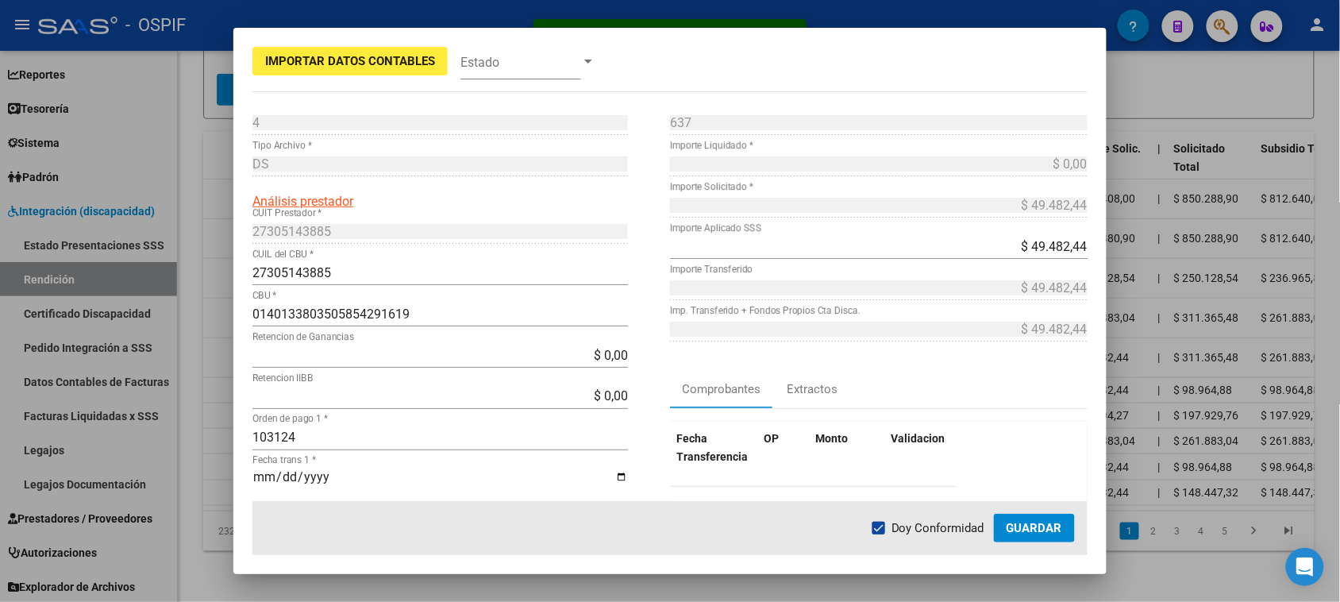
click at [1020, 524] on span "Guardar" at bounding box center [1034, 528] width 56 height 14
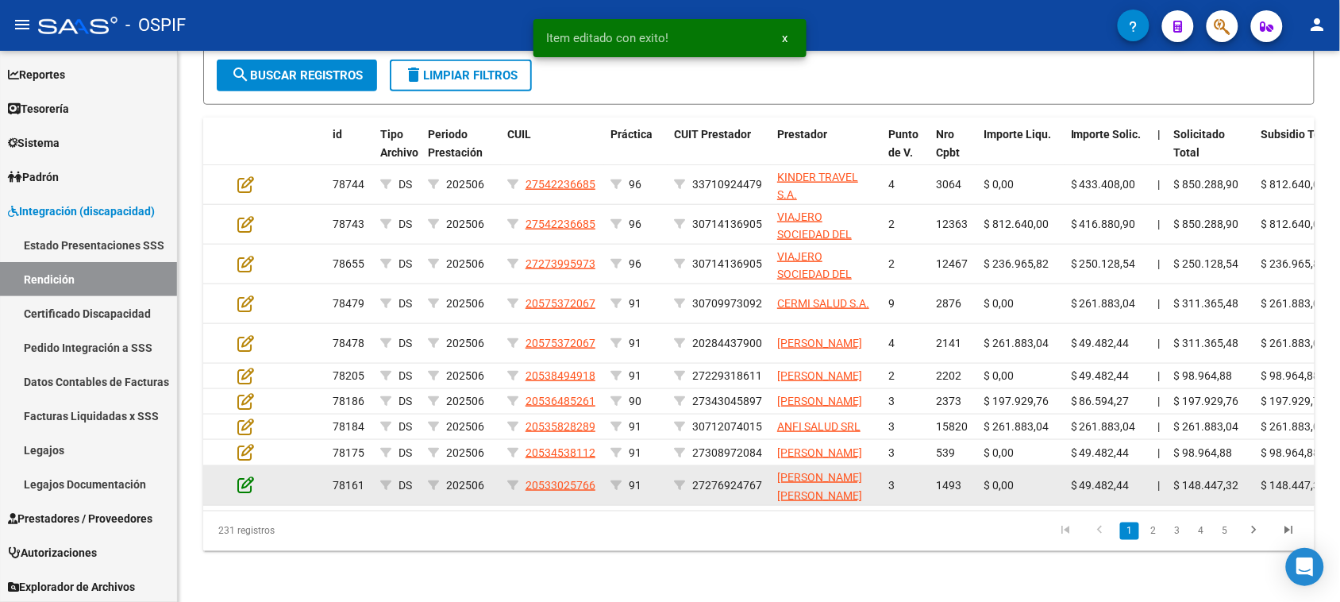
click at [244, 488] on icon at bounding box center [245, 483] width 17 height 17
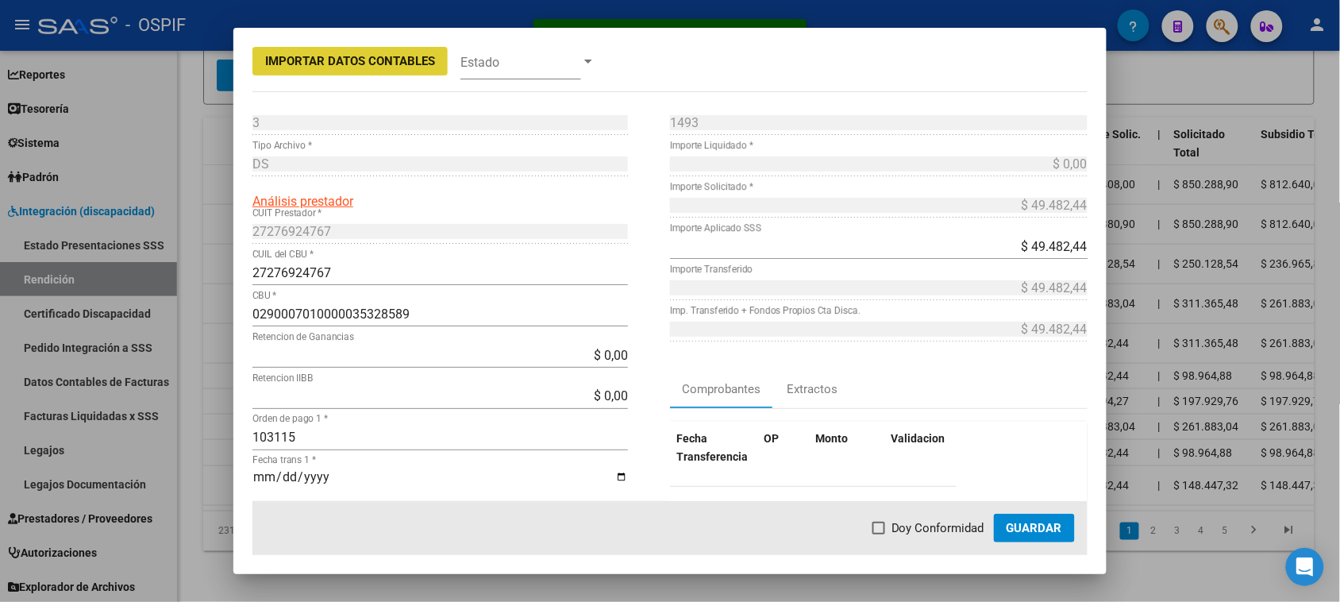
click at [926, 520] on span "Doy Conformidad" at bounding box center [937, 527] width 93 height 19
click at [879, 534] on input "Doy Conformidad" at bounding box center [878, 534] width 1 height 1
checkbox input "true"
click at [1021, 522] on span "Guardar" at bounding box center [1034, 528] width 56 height 14
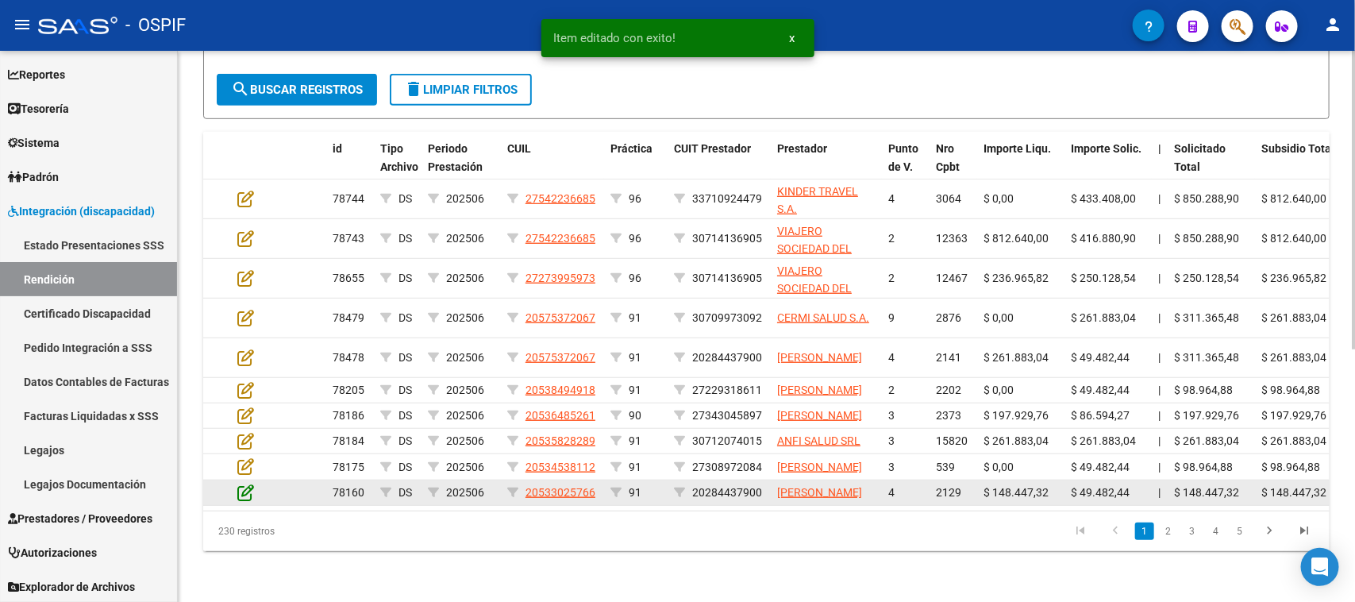
click at [247, 494] on icon at bounding box center [245, 491] width 17 height 17
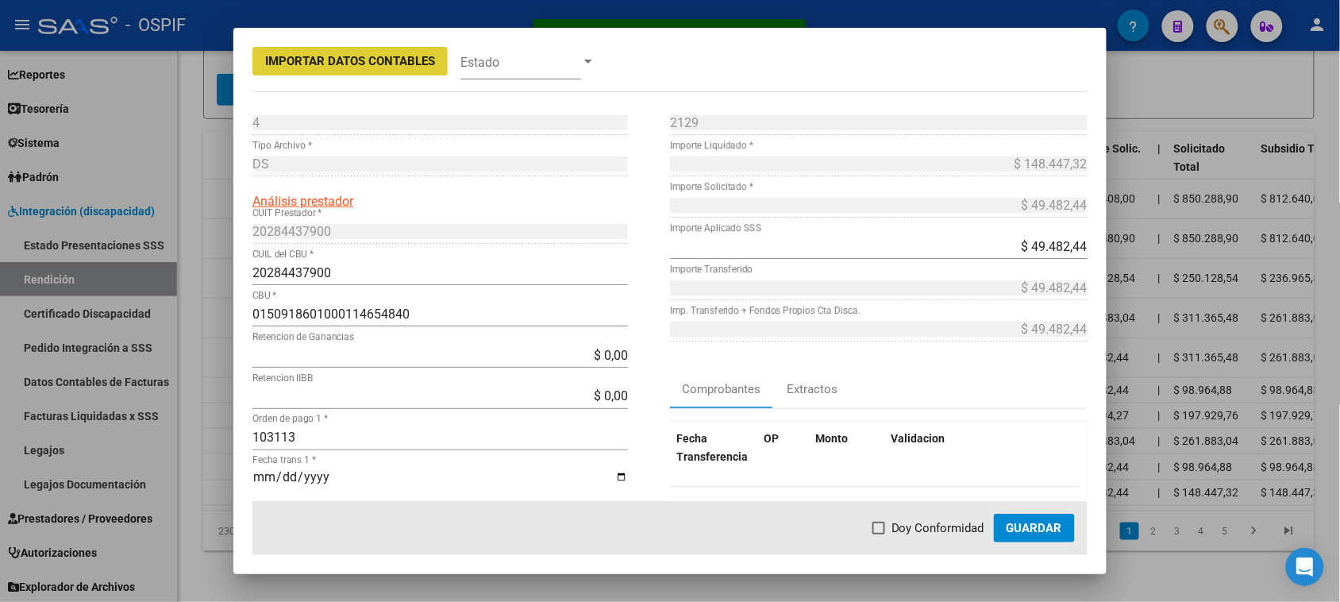
click at [929, 524] on span "Doy Conformidad" at bounding box center [937, 527] width 93 height 19
click at [879, 534] on input "Doy Conformidad" at bounding box center [878, 534] width 1 height 1
checkbox input "true"
click at [1009, 521] on span "Guardar" at bounding box center [1034, 528] width 56 height 14
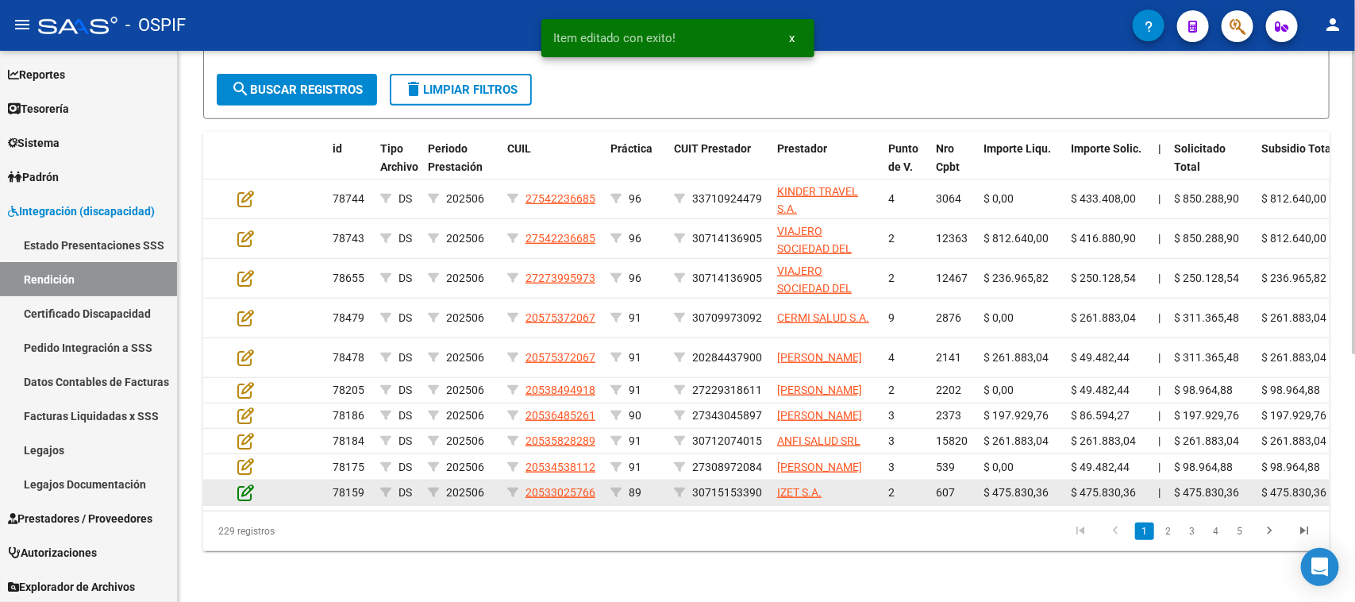
click at [248, 488] on icon at bounding box center [245, 491] width 17 height 17
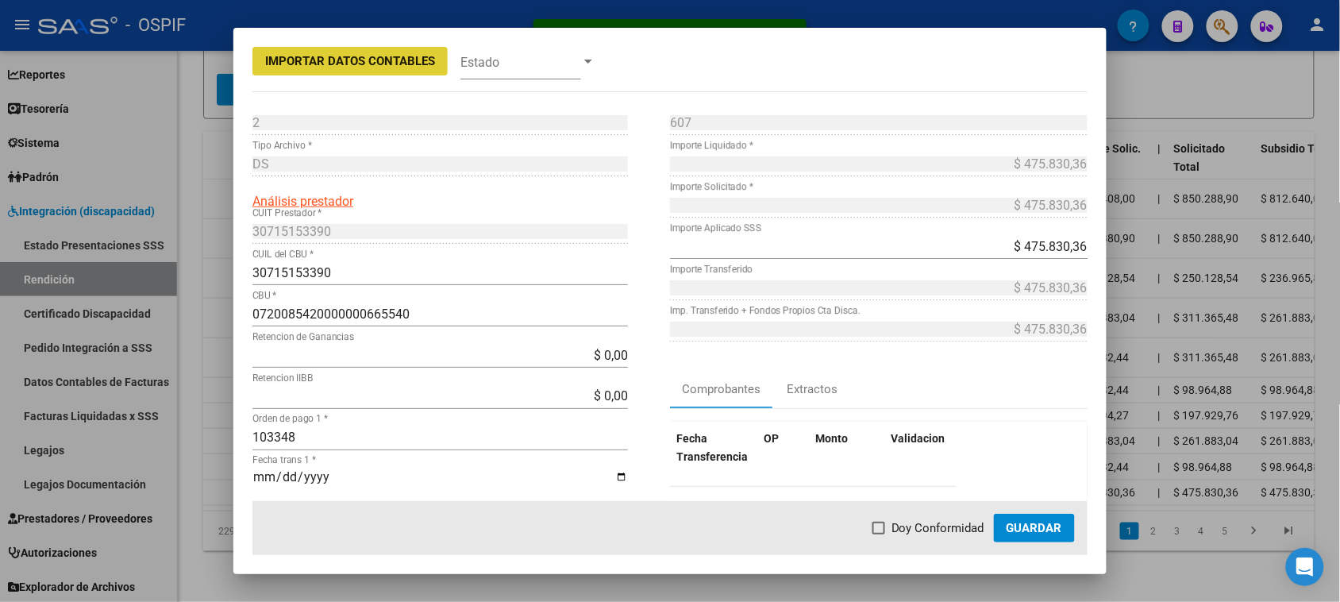
click at [915, 518] on span "Doy Conformidad" at bounding box center [937, 527] width 93 height 19
click at [879, 534] on input "Doy Conformidad" at bounding box center [878, 534] width 1 height 1
checkbox input "true"
click at [1042, 530] on span "Guardar" at bounding box center [1034, 528] width 56 height 14
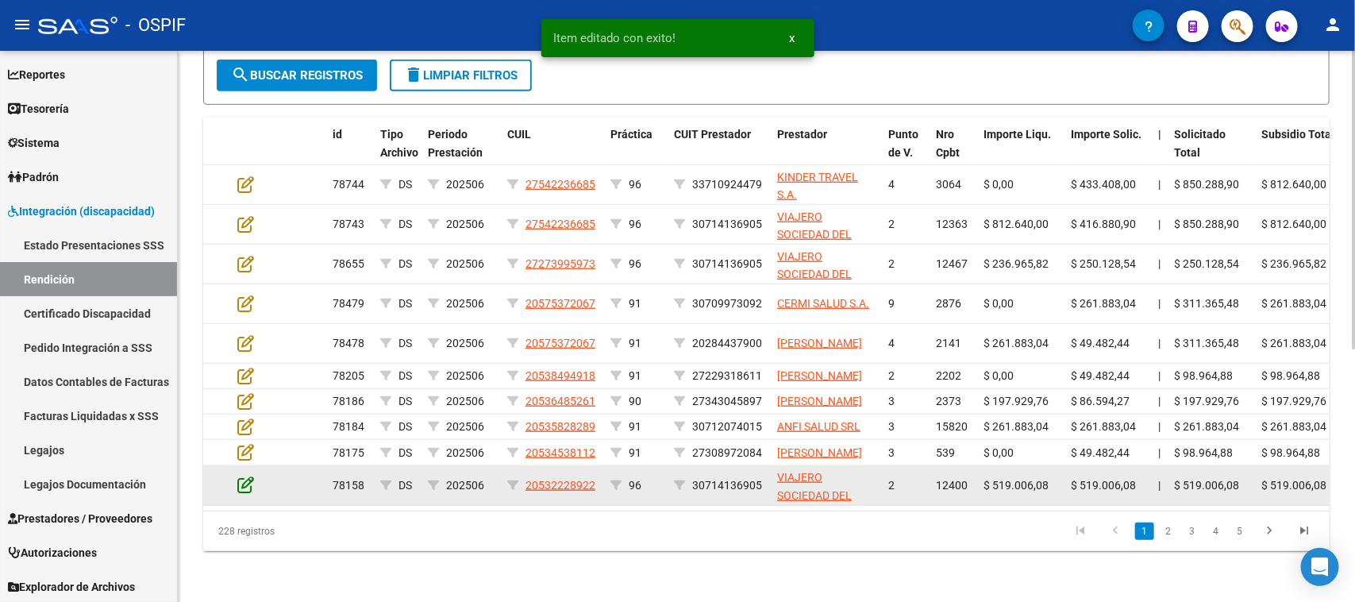
click at [246, 486] on icon at bounding box center [245, 483] width 17 height 17
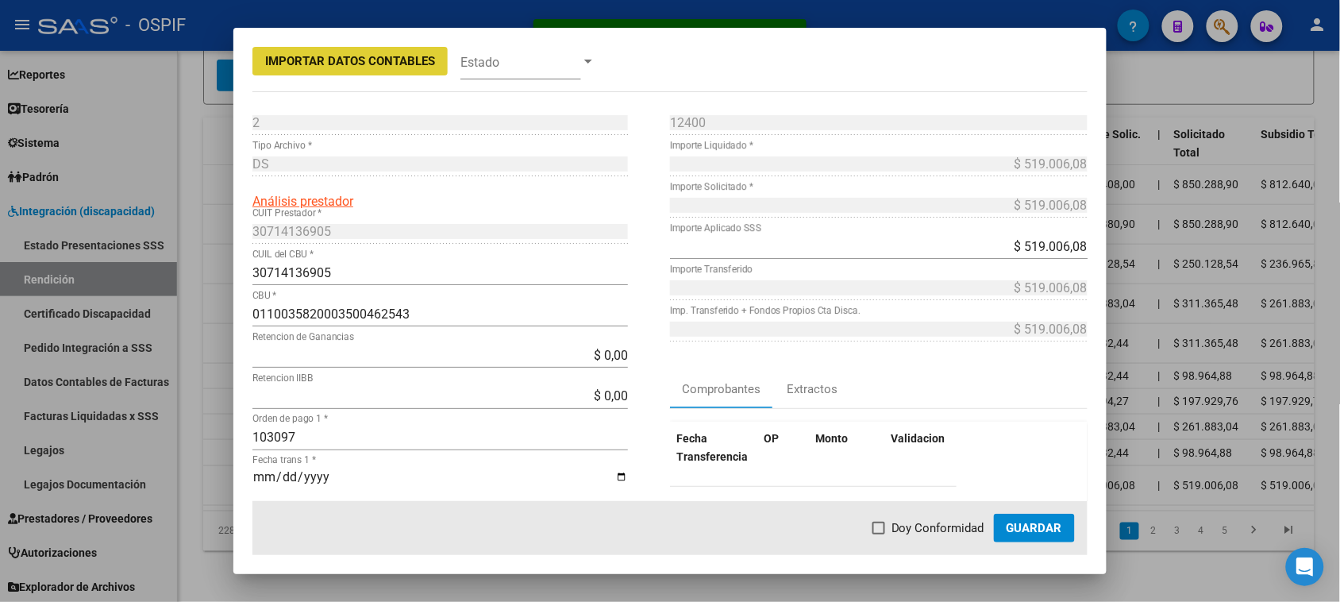
click at [893, 525] on label "Doy Conformidad" at bounding box center [928, 527] width 112 height 19
click at [879, 534] on input "Doy Conformidad" at bounding box center [878, 534] width 1 height 1
checkbox input "true"
click at [1036, 517] on button "Guardar" at bounding box center [1034, 527] width 81 height 29
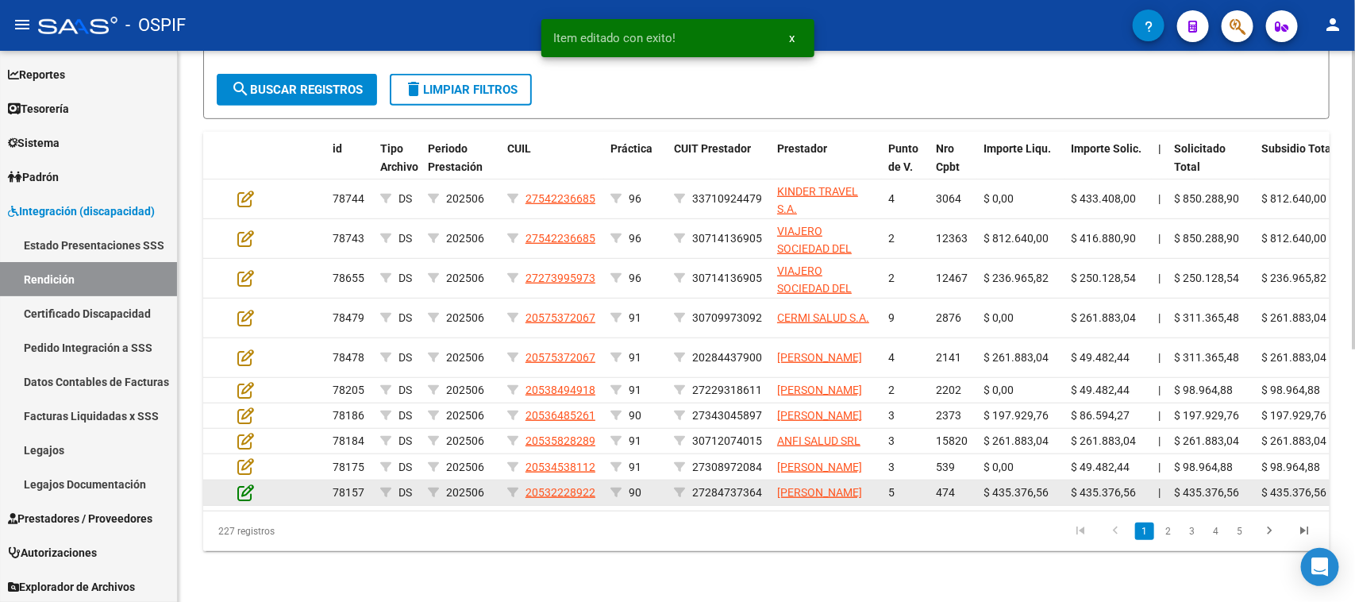
click at [247, 490] on icon at bounding box center [245, 491] width 17 height 17
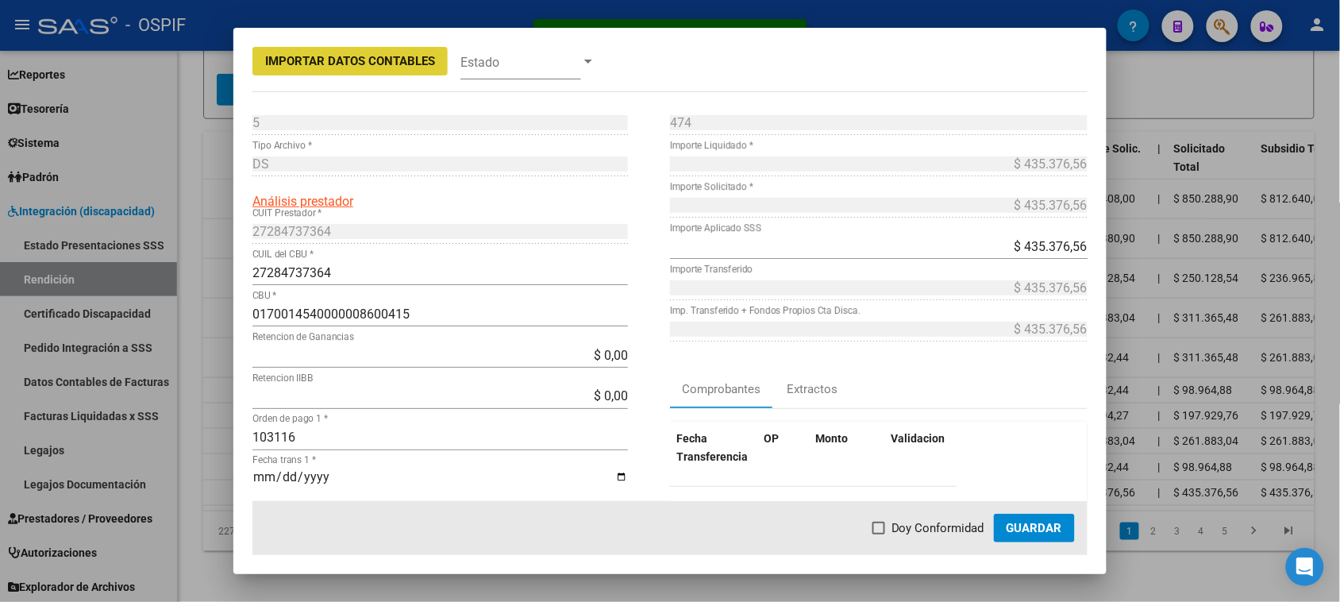
click at [952, 532] on span "Doy Conformidad" at bounding box center [937, 527] width 93 height 19
click at [879, 534] on input "Doy Conformidad" at bounding box center [878, 534] width 1 height 1
checkbox input "true"
click at [1036, 528] on span "Guardar" at bounding box center [1034, 528] width 56 height 14
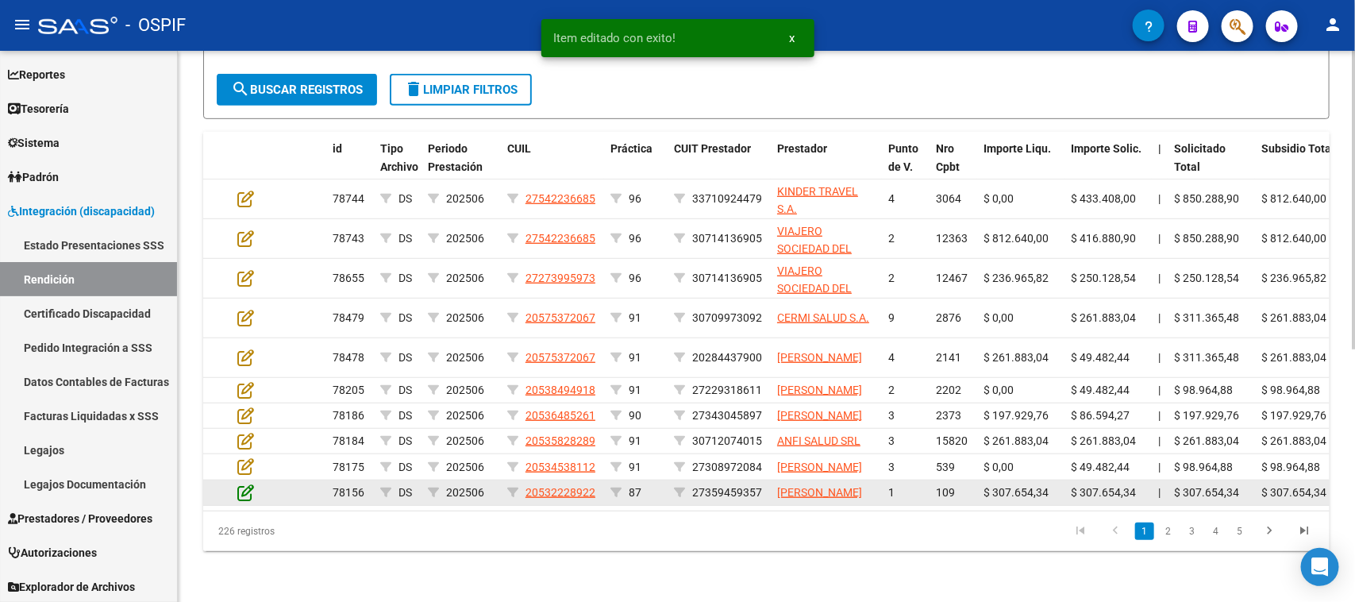
click at [240, 498] on icon at bounding box center [245, 491] width 17 height 17
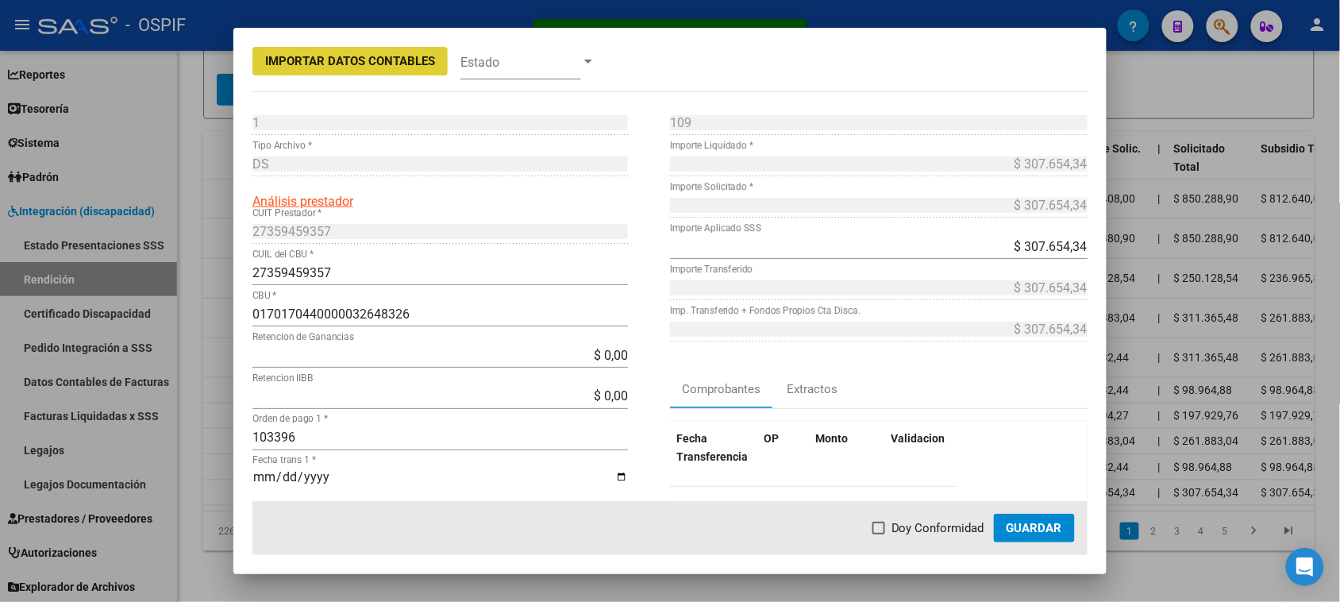
click at [922, 528] on span "Doy Conformidad" at bounding box center [937, 527] width 93 height 19
click at [879, 534] on input "Doy Conformidad" at bounding box center [878, 534] width 1 height 1
checkbox input "true"
click at [1028, 524] on span "Guardar" at bounding box center [1034, 528] width 56 height 14
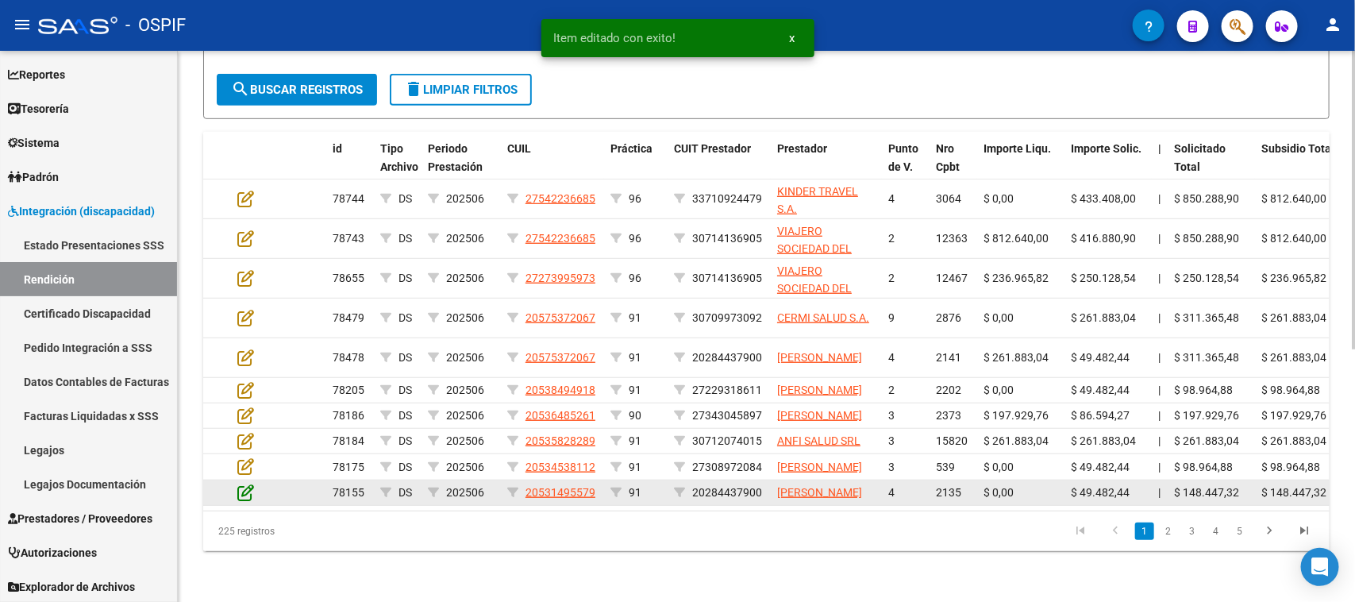
click at [247, 489] on icon at bounding box center [245, 491] width 17 height 17
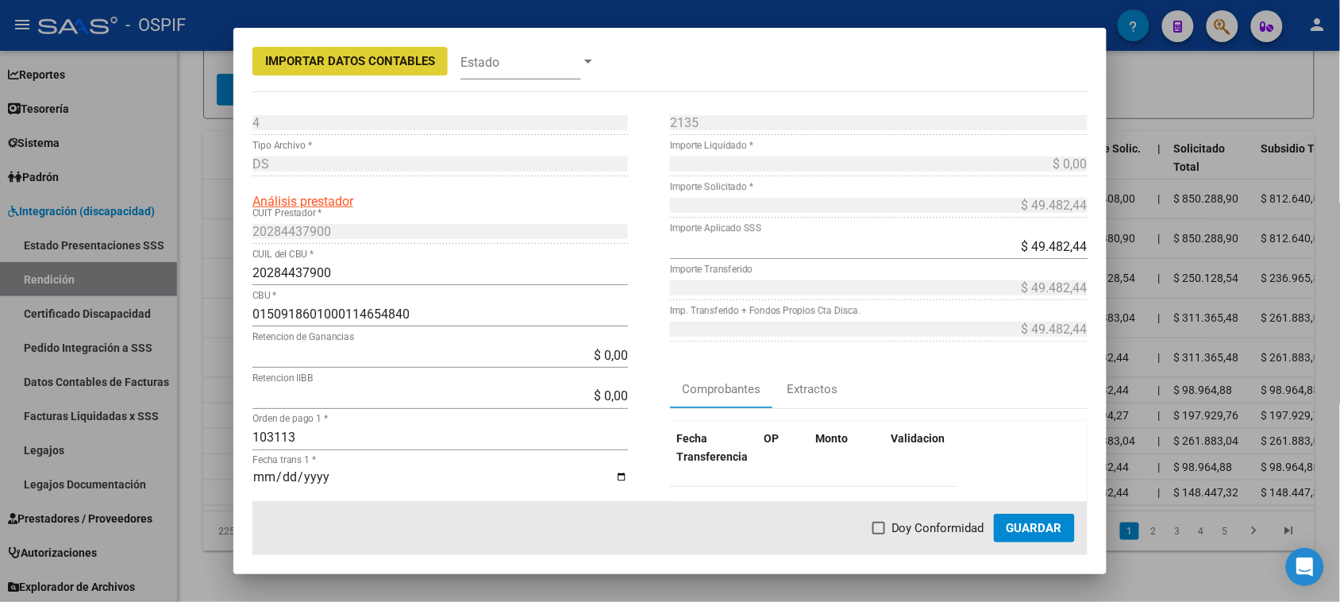
click at [889, 525] on label "Doy Conformidad" at bounding box center [928, 527] width 112 height 19
click at [879, 534] on input "Doy Conformidad" at bounding box center [878, 534] width 1 height 1
checkbox input "true"
click at [1024, 522] on span "Guardar" at bounding box center [1034, 528] width 56 height 14
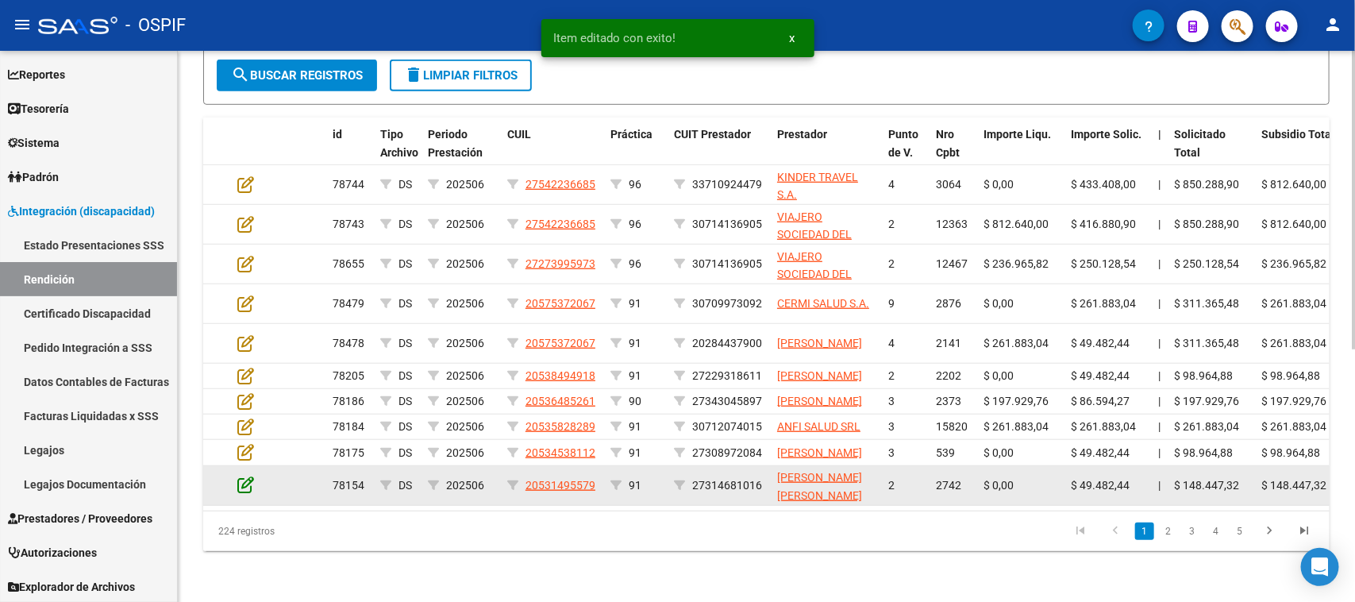
click at [239, 493] on icon at bounding box center [245, 483] width 17 height 17
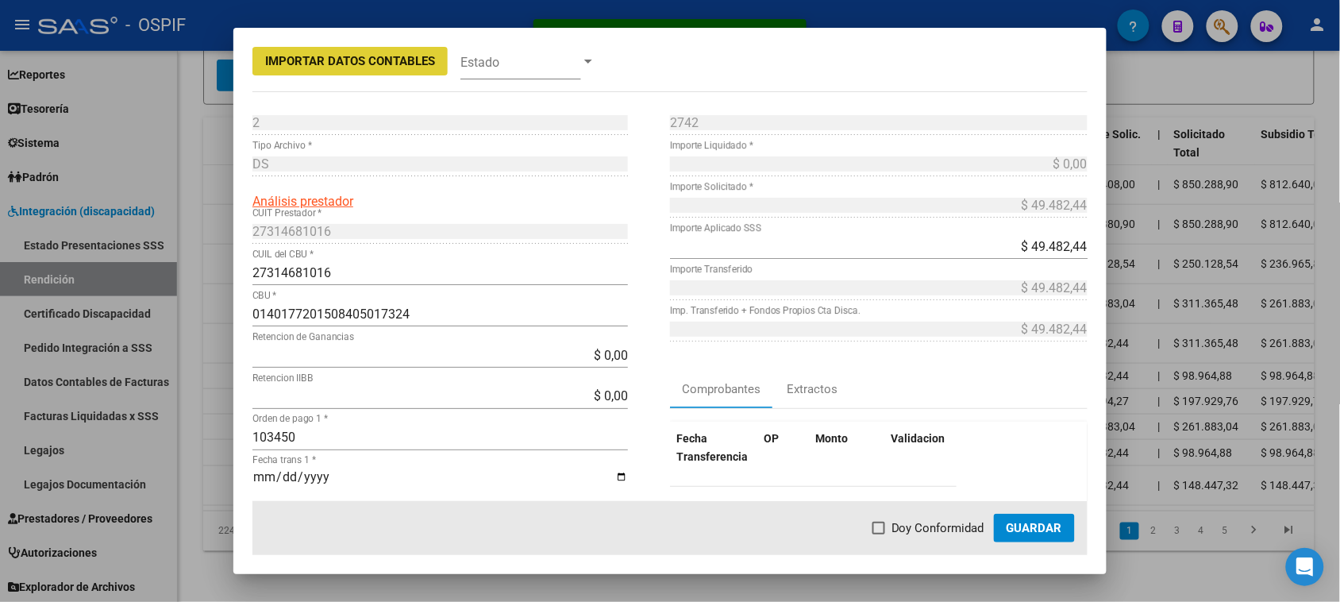
click at [939, 530] on span "Doy Conformidad" at bounding box center [937, 527] width 93 height 19
click at [879, 534] on input "Doy Conformidad" at bounding box center [878, 534] width 1 height 1
checkbox input "true"
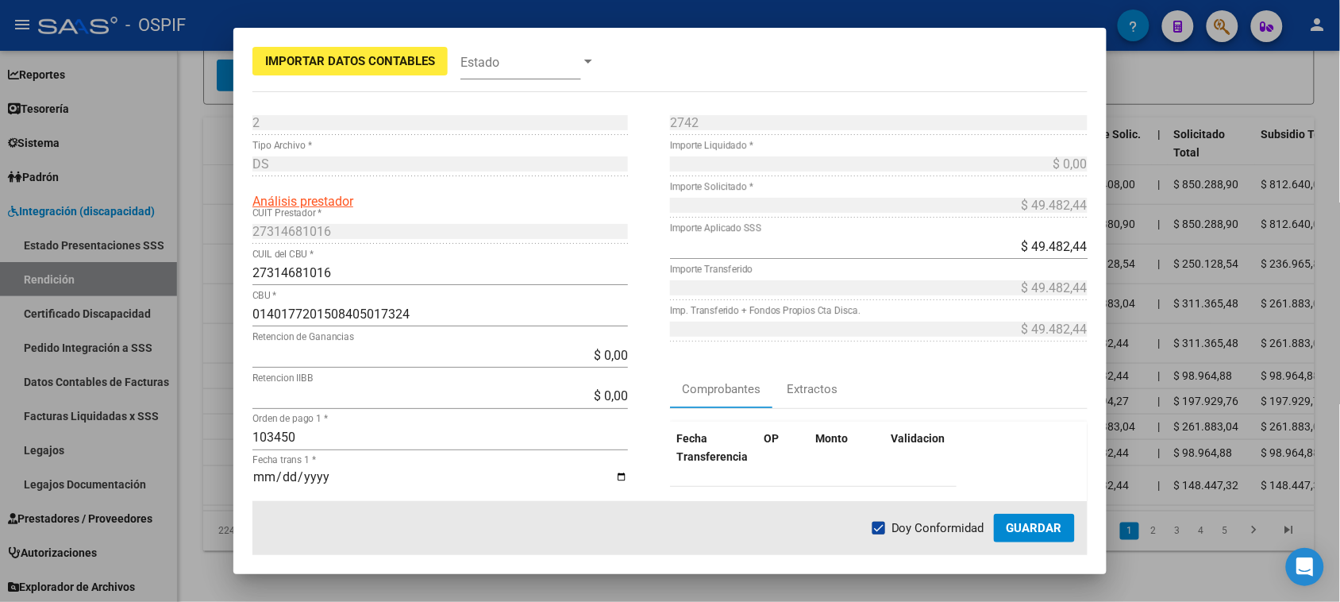
click at [1014, 525] on span "Guardar" at bounding box center [1034, 528] width 56 height 14
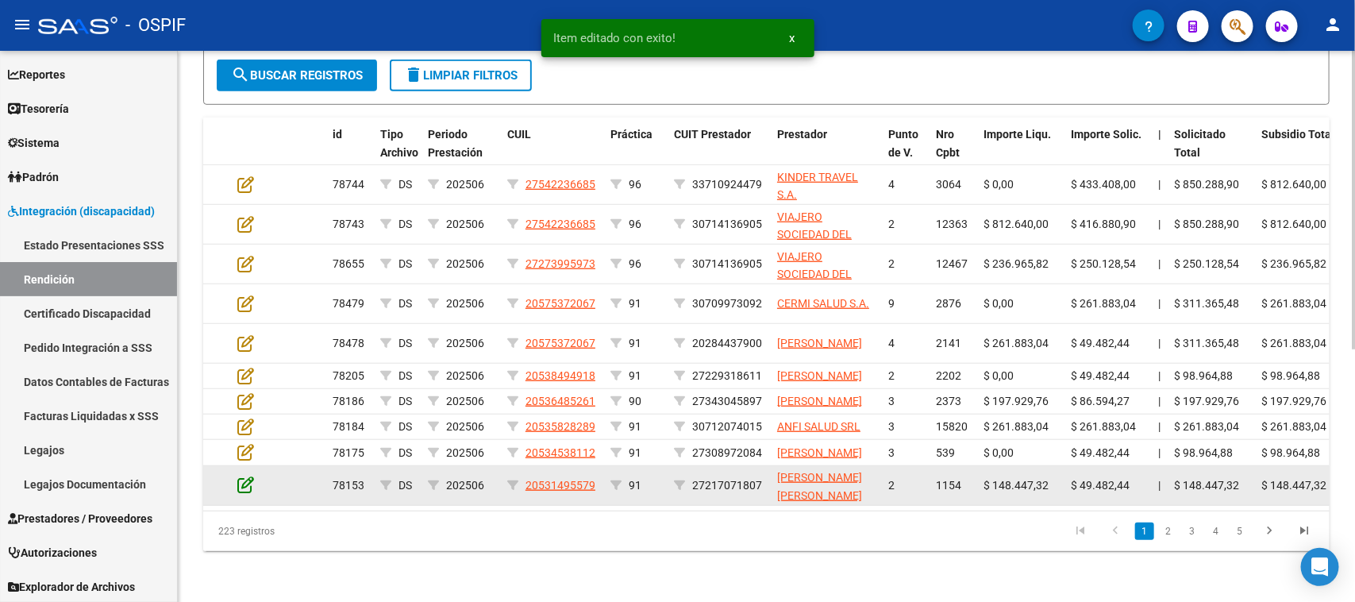
click at [247, 493] on icon at bounding box center [245, 483] width 17 height 17
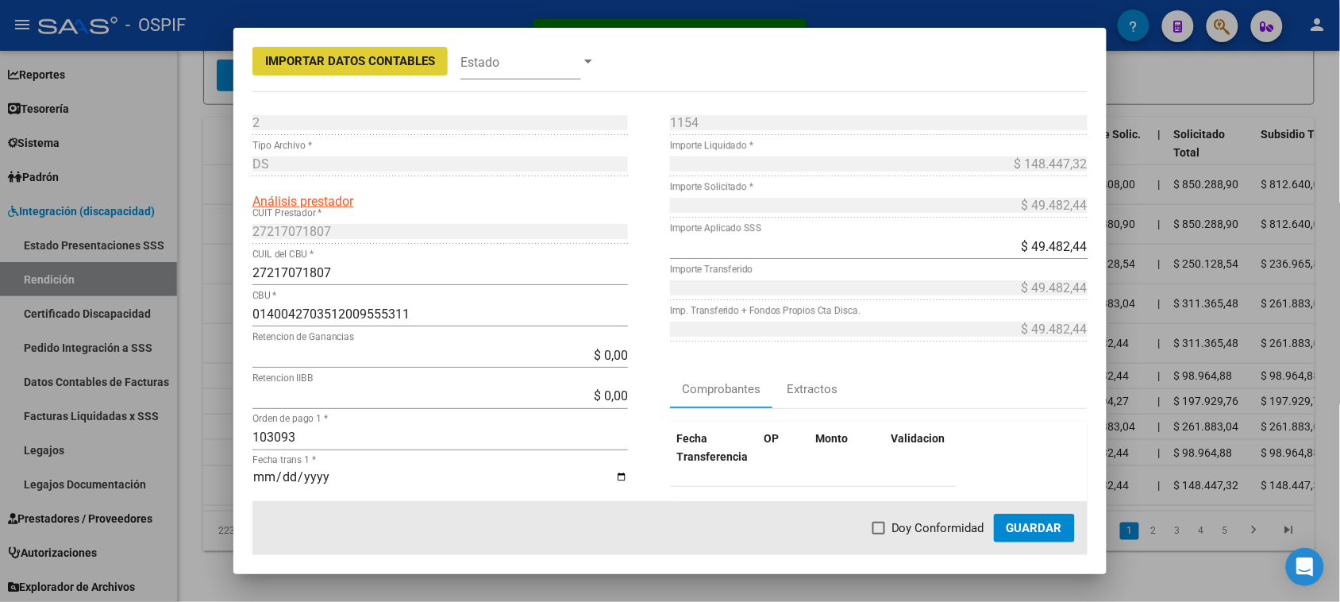
click at [877, 524] on span at bounding box center [878, 527] width 13 height 13
click at [878, 534] on input "Doy Conformidad" at bounding box center [878, 534] width 1 height 1
checkbox input "true"
click at [1020, 528] on span "Guardar" at bounding box center [1034, 528] width 56 height 14
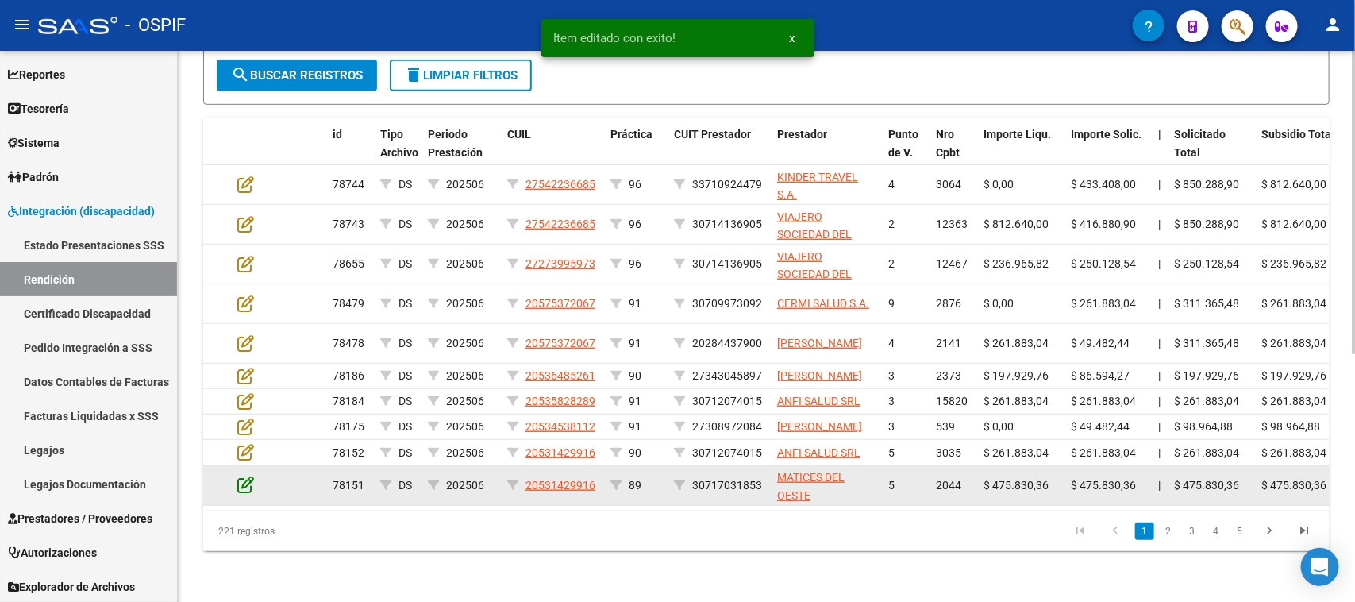
click at [248, 482] on icon at bounding box center [245, 483] width 17 height 17
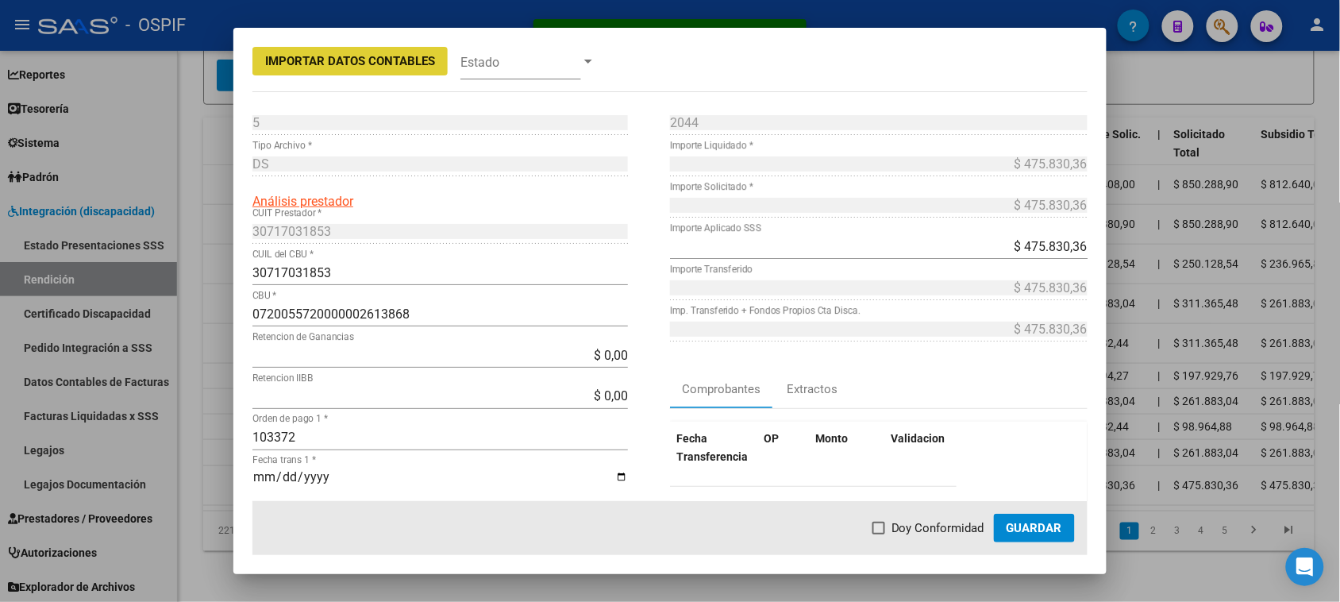
click at [881, 530] on span at bounding box center [878, 527] width 13 height 13
click at [879, 534] on input "Doy Conformidad" at bounding box center [878, 534] width 1 height 1
checkbox input "true"
click at [1049, 526] on span "Guardar" at bounding box center [1034, 528] width 56 height 14
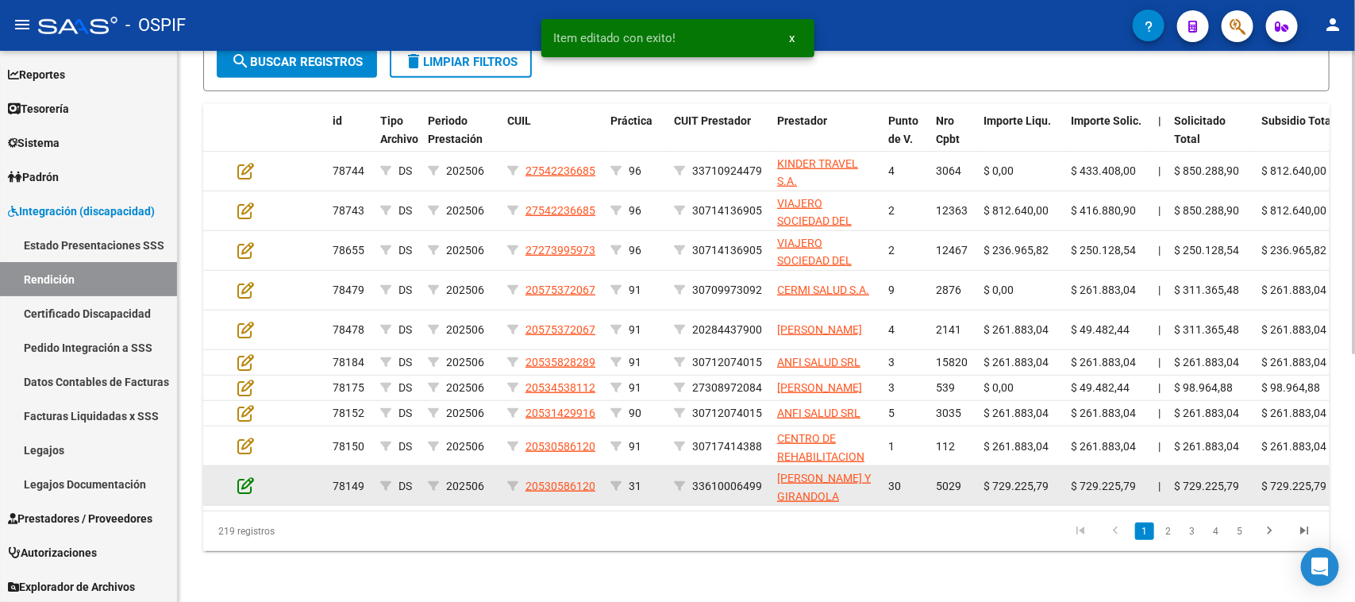
click at [246, 478] on icon at bounding box center [245, 484] width 17 height 17
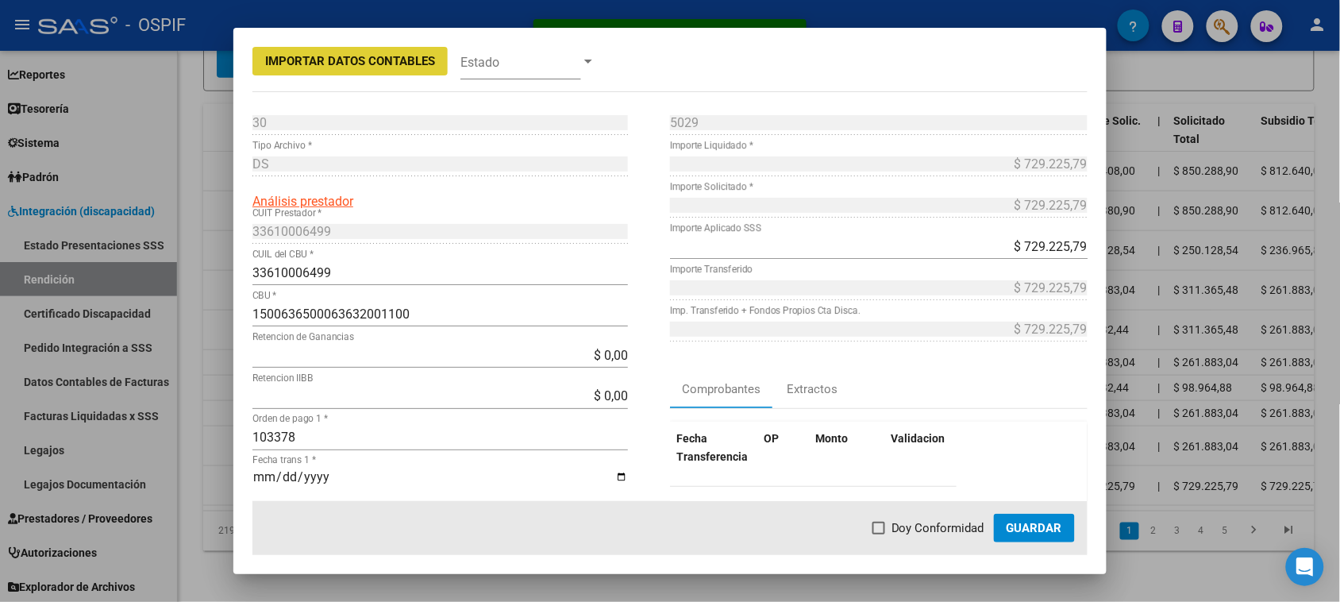
click at [925, 529] on span "Doy Conformidad" at bounding box center [937, 527] width 93 height 19
click at [879, 534] on input "Doy Conformidad" at bounding box center [878, 534] width 1 height 1
checkbox input "true"
click at [1009, 529] on span "Guardar" at bounding box center [1034, 528] width 56 height 14
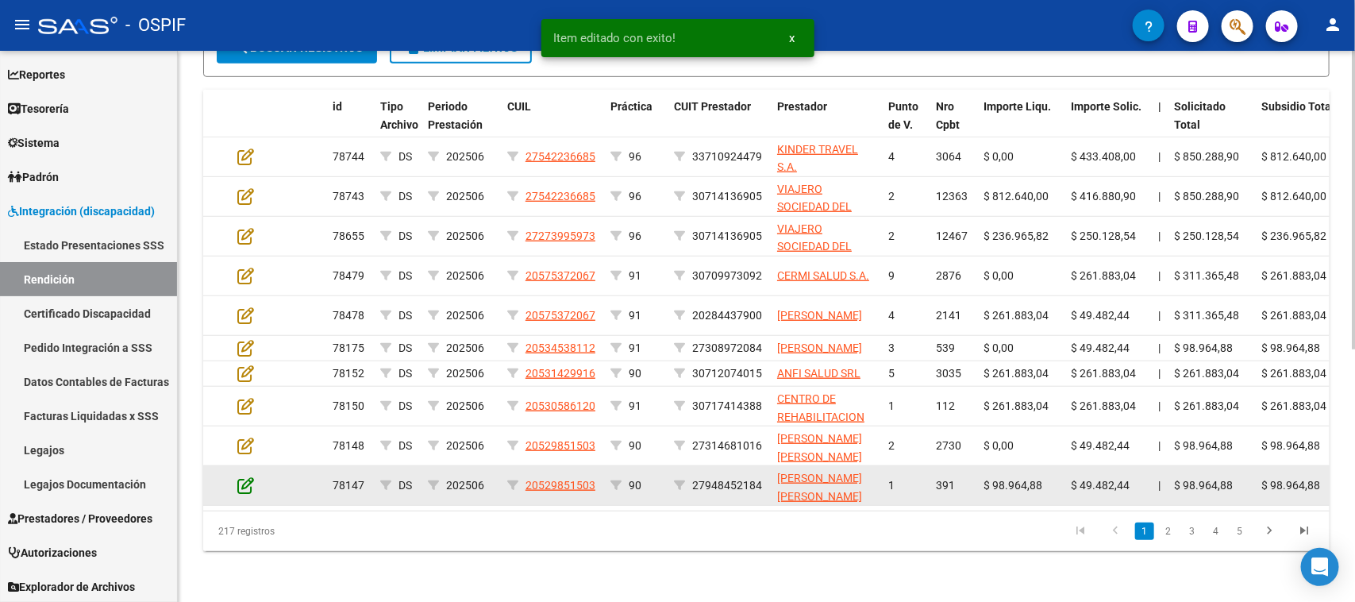
click at [242, 486] on icon at bounding box center [245, 484] width 17 height 17
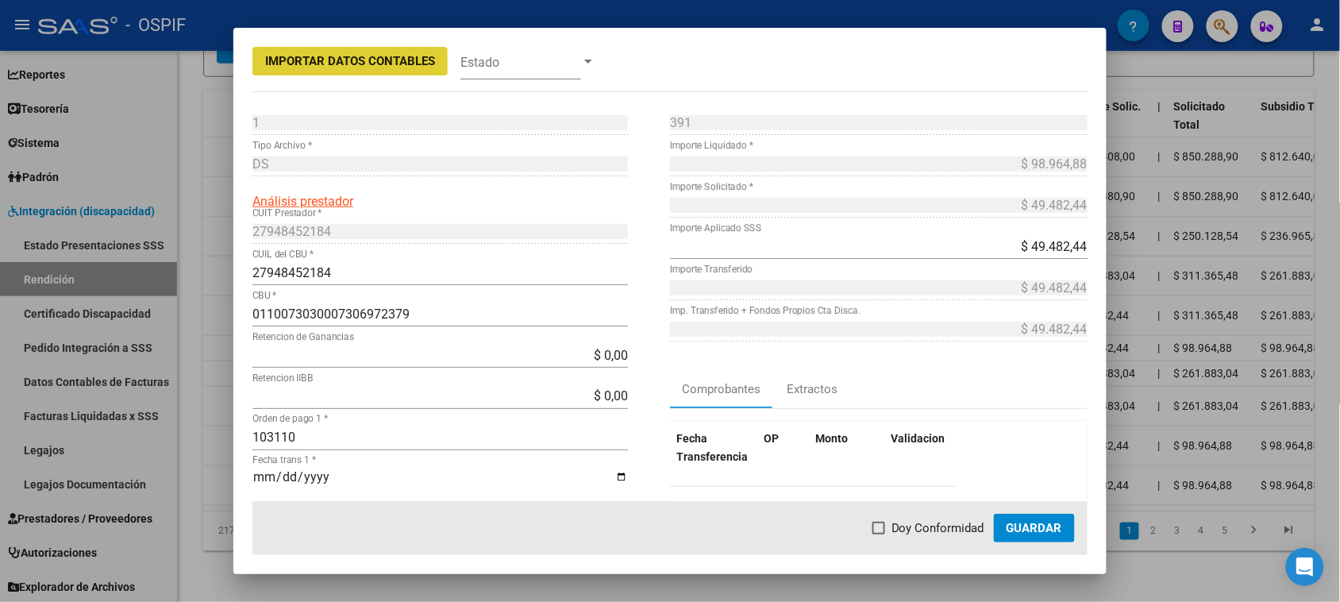
click at [885, 526] on span at bounding box center [878, 527] width 13 height 13
click at [879, 534] on input "Doy Conformidad" at bounding box center [878, 534] width 1 height 1
checkbox input "true"
click at [1036, 522] on span "Guardar" at bounding box center [1034, 528] width 56 height 14
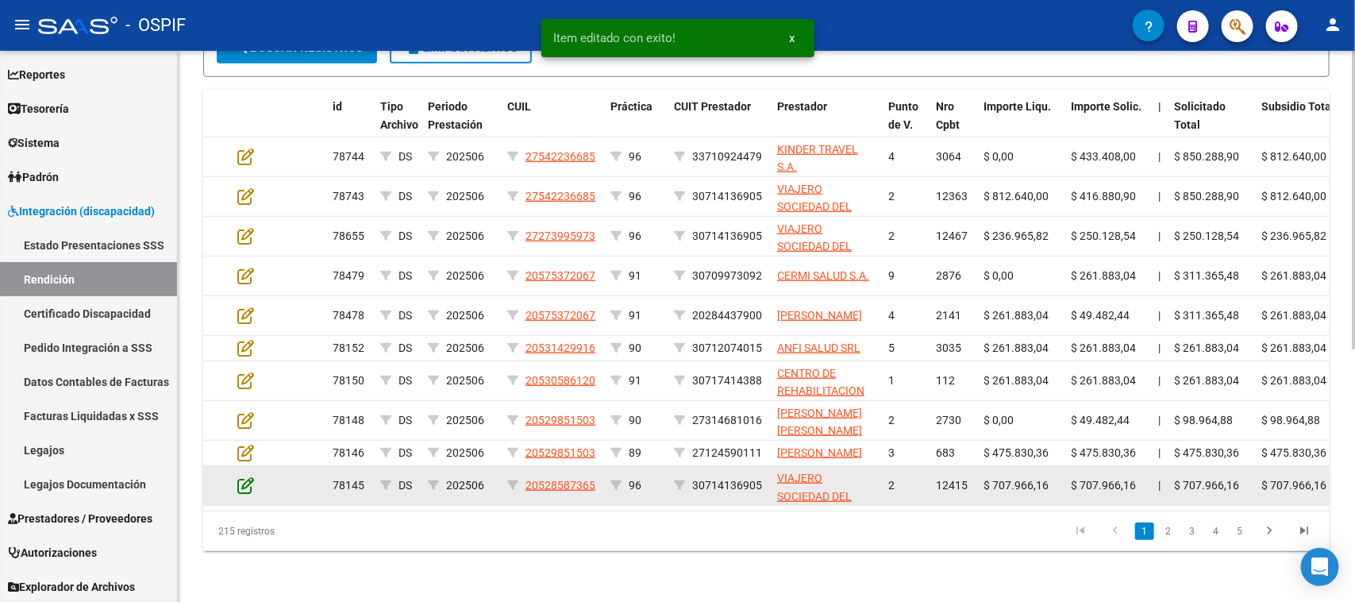
click at [240, 493] on icon at bounding box center [245, 484] width 17 height 17
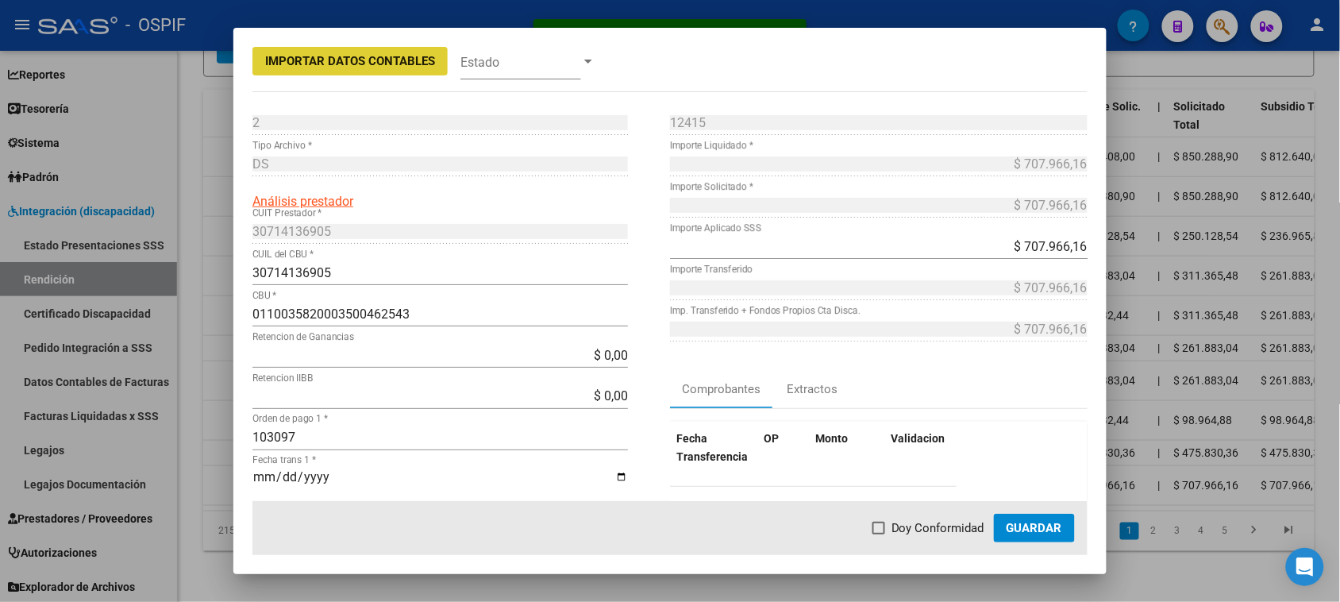
click at [890, 525] on label "Doy Conformidad" at bounding box center [928, 527] width 112 height 19
click at [879, 534] on input "Doy Conformidad" at bounding box center [878, 534] width 1 height 1
checkbox input "true"
click at [1013, 526] on span "Guardar" at bounding box center [1034, 528] width 56 height 14
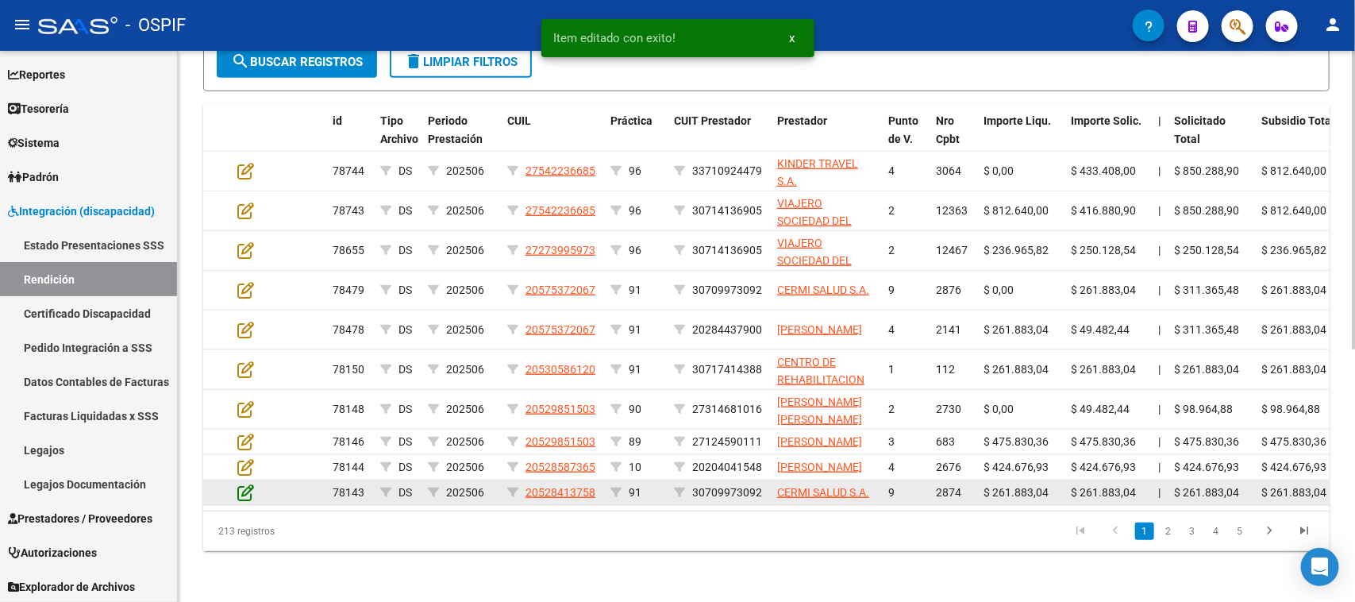
click at [246, 498] on icon at bounding box center [245, 491] width 17 height 17
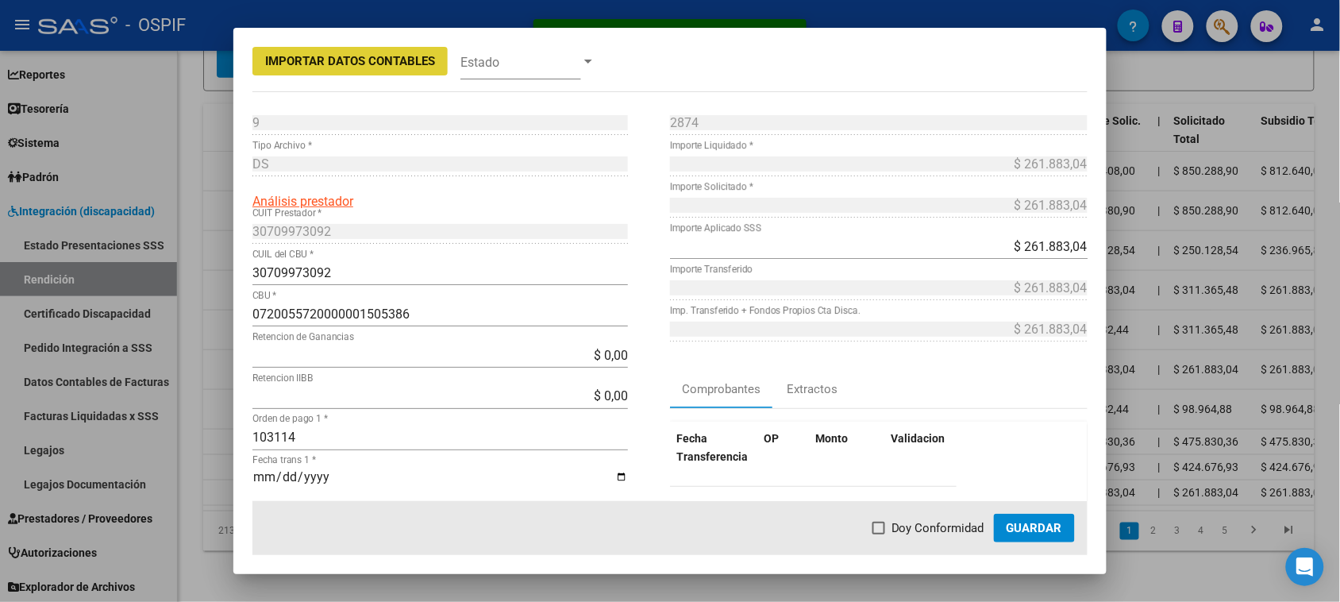
click at [889, 528] on label "Doy Conformidad" at bounding box center [928, 527] width 112 height 19
click at [879, 534] on input "Doy Conformidad" at bounding box center [878, 534] width 1 height 1
checkbox input "true"
click at [1017, 528] on span "Guardar" at bounding box center [1034, 528] width 56 height 14
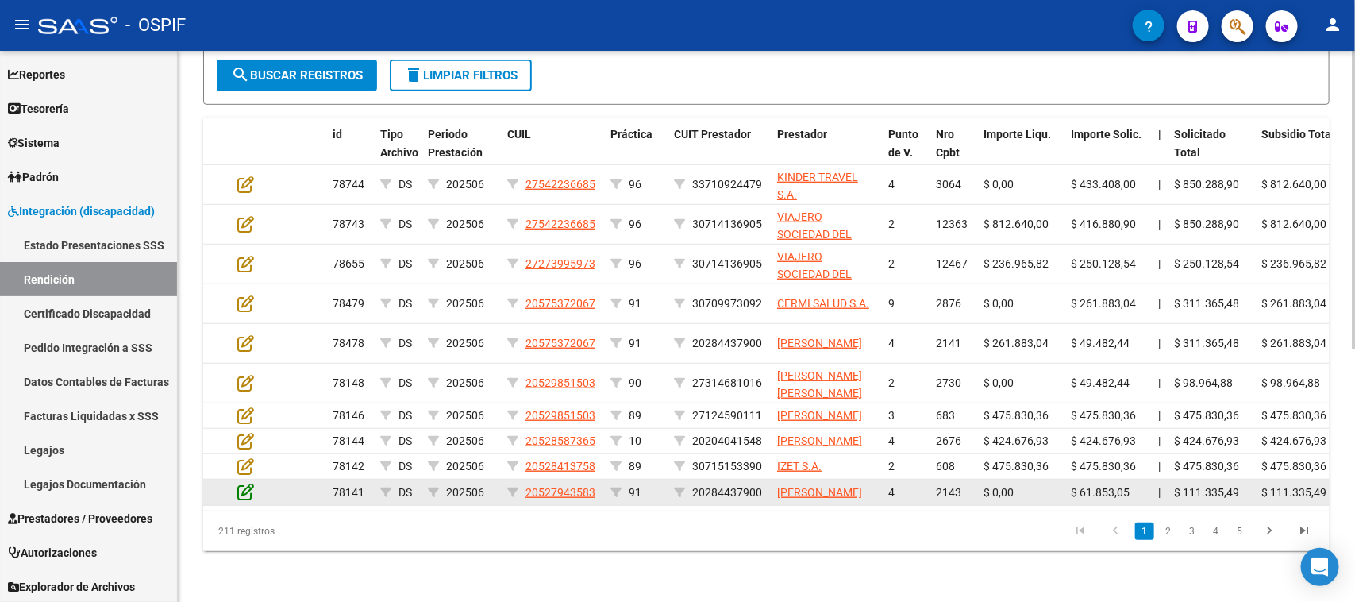
click at [244, 494] on icon at bounding box center [245, 491] width 17 height 17
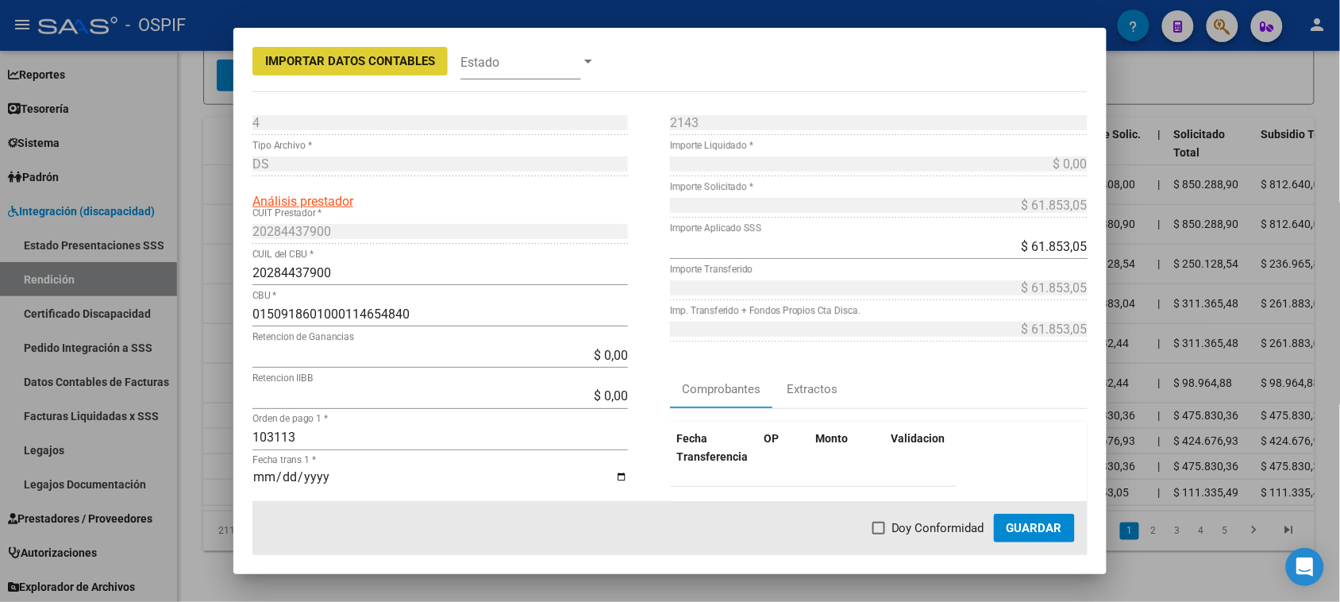
click at [893, 525] on label "Doy Conformidad" at bounding box center [928, 527] width 112 height 19
click at [879, 534] on input "Doy Conformidad" at bounding box center [878, 534] width 1 height 1
checkbox input "true"
click at [1025, 525] on span "Guardar" at bounding box center [1034, 528] width 56 height 14
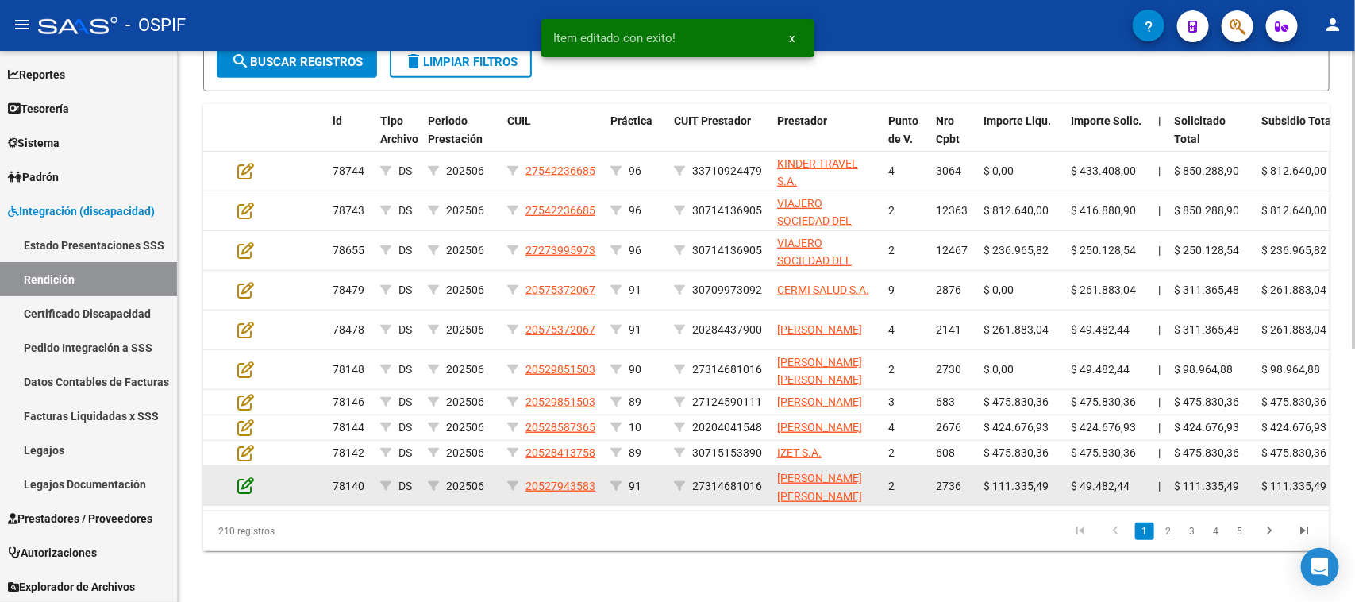
click at [244, 494] on icon at bounding box center [245, 484] width 17 height 17
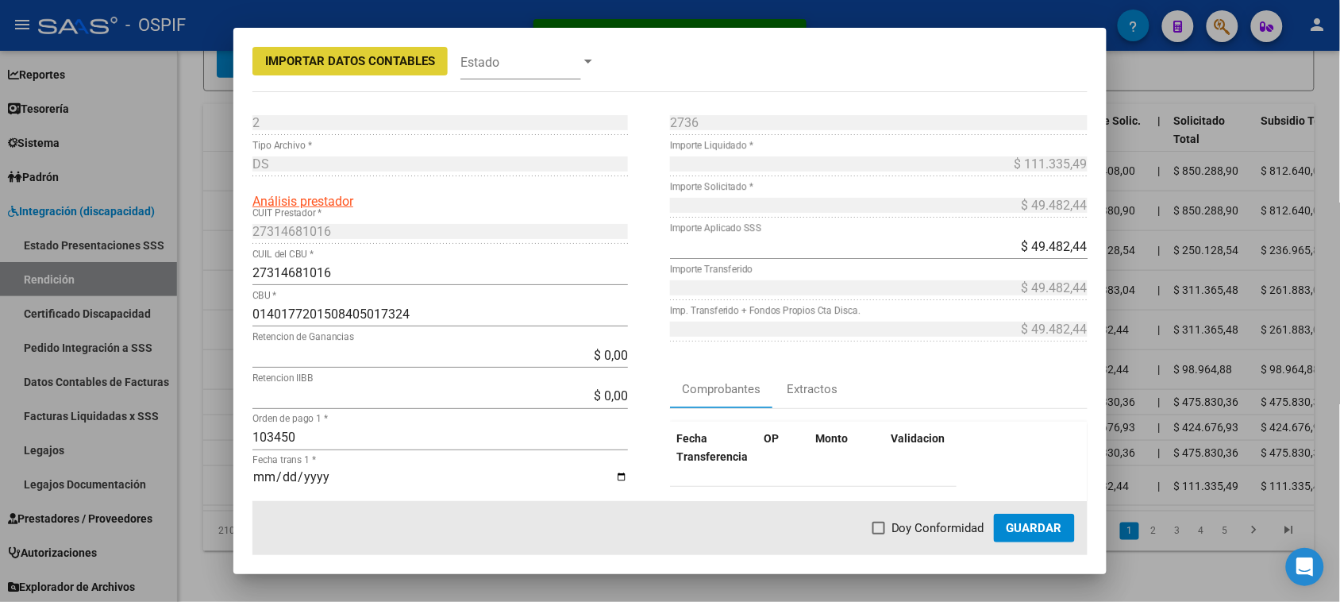
click at [883, 524] on span at bounding box center [878, 527] width 13 height 13
click at [879, 534] on input "Doy Conformidad" at bounding box center [878, 534] width 1 height 1
checkbox input "true"
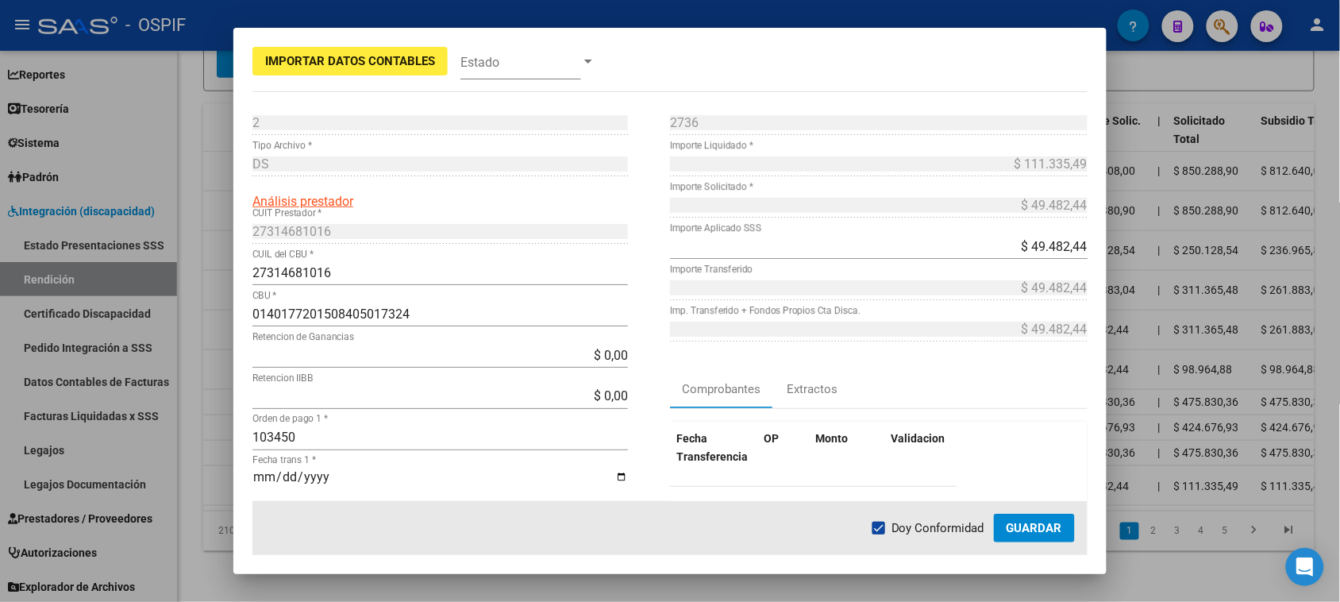
click at [1017, 526] on span "Guardar" at bounding box center [1034, 528] width 56 height 14
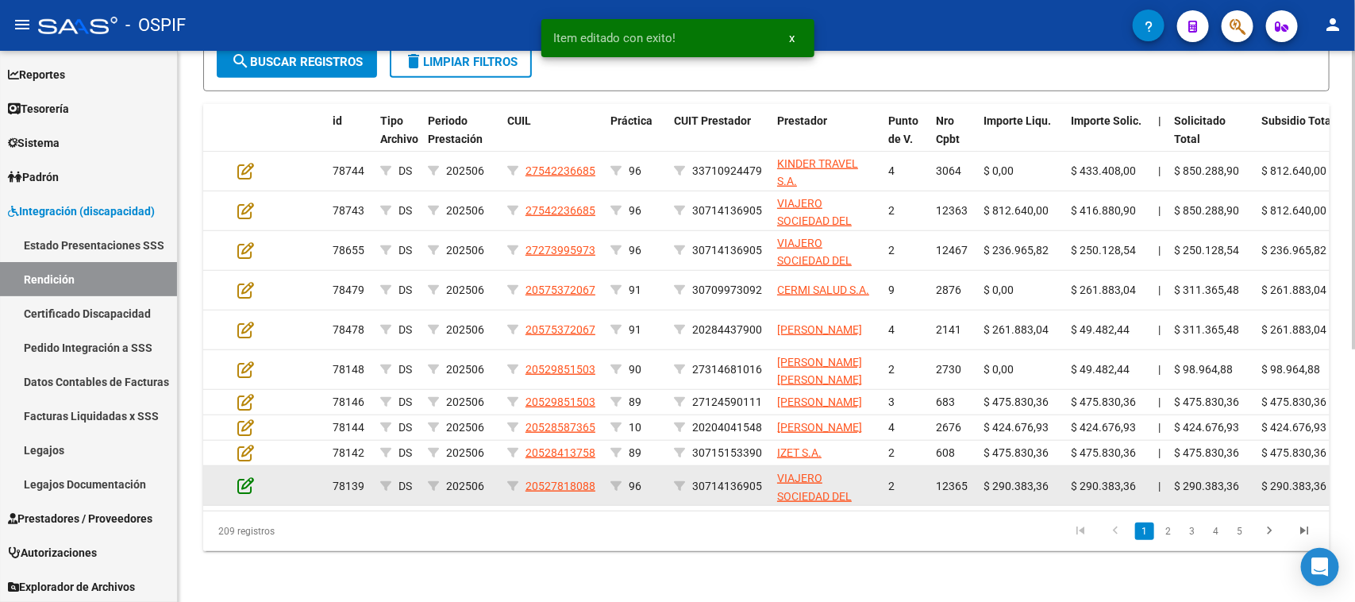
click at [240, 494] on icon at bounding box center [245, 484] width 17 height 17
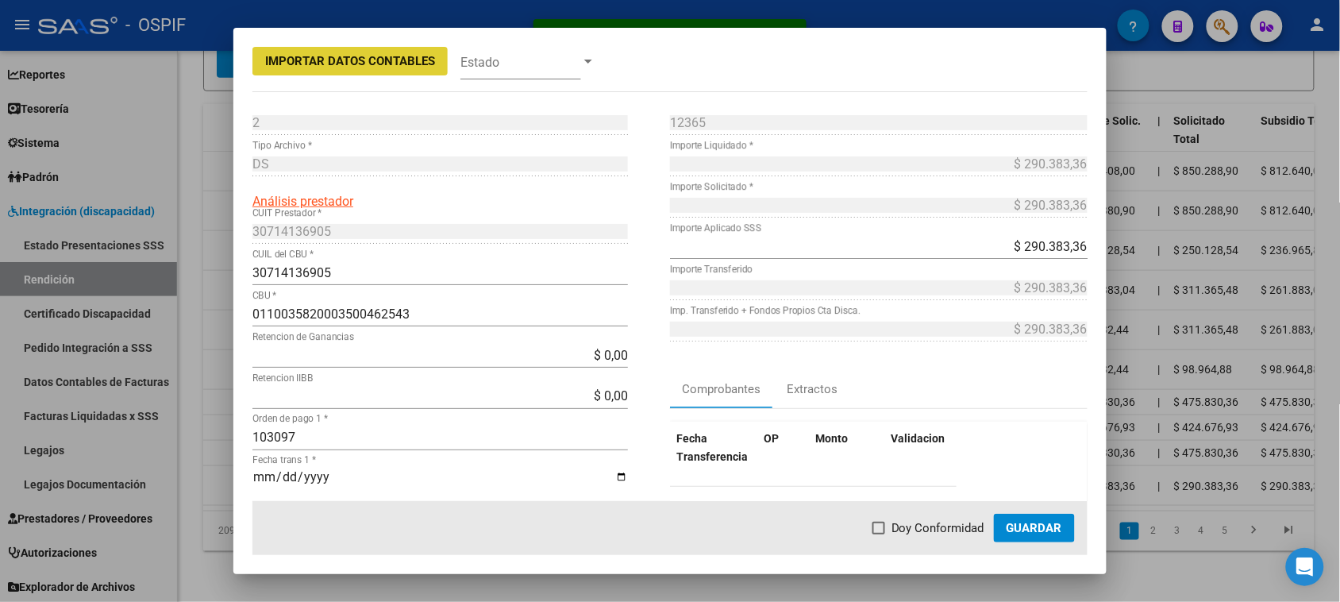
click at [881, 533] on span at bounding box center [878, 527] width 13 height 13
click at [879, 534] on input "Doy Conformidad" at bounding box center [878, 534] width 1 height 1
checkbox input "true"
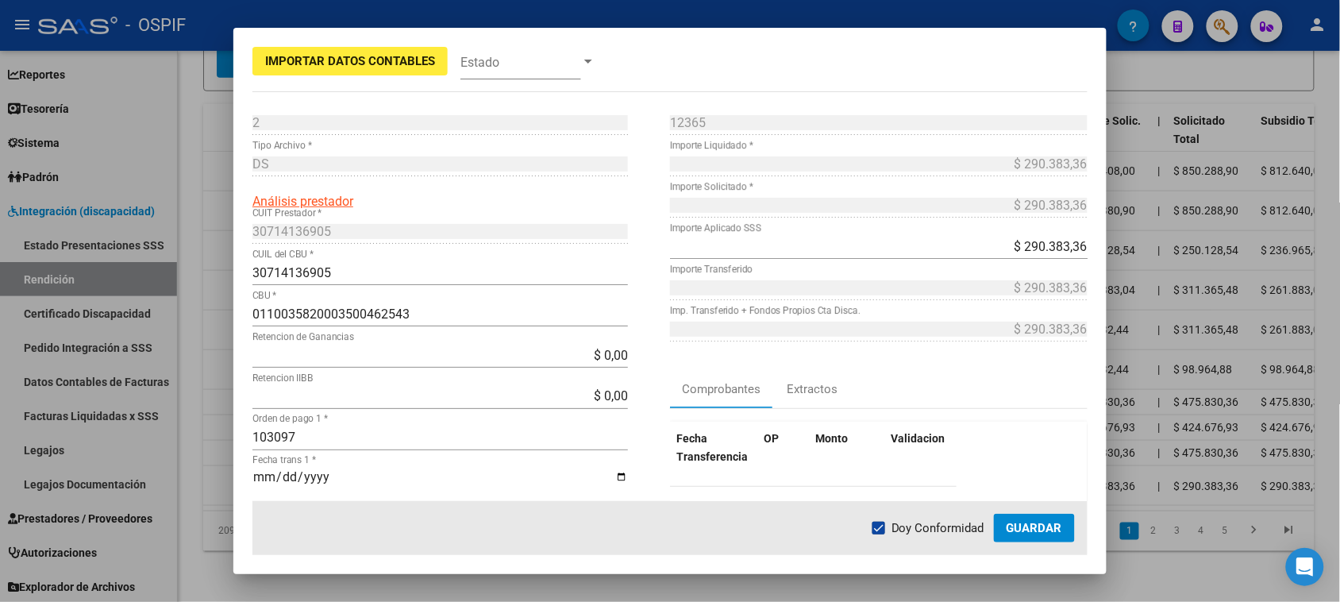
click at [1046, 530] on span "Guardar" at bounding box center [1034, 528] width 56 height 14
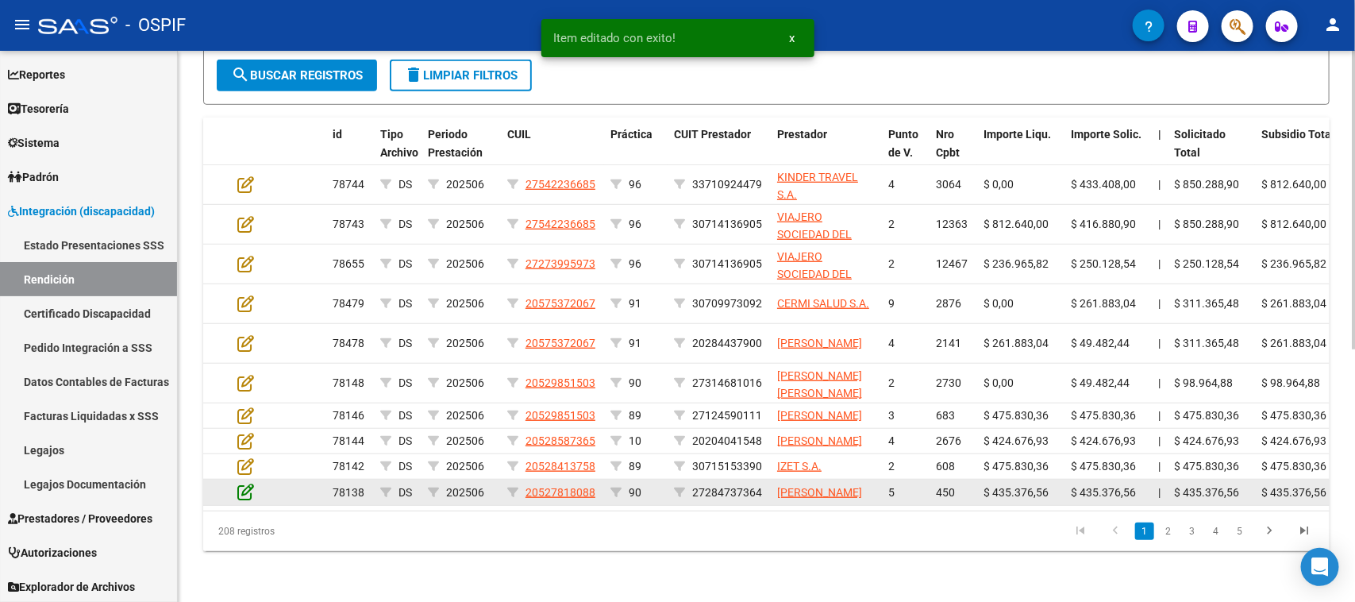
click at [246, 489] on icon at bounding box center [245, 491] width 17 height 17
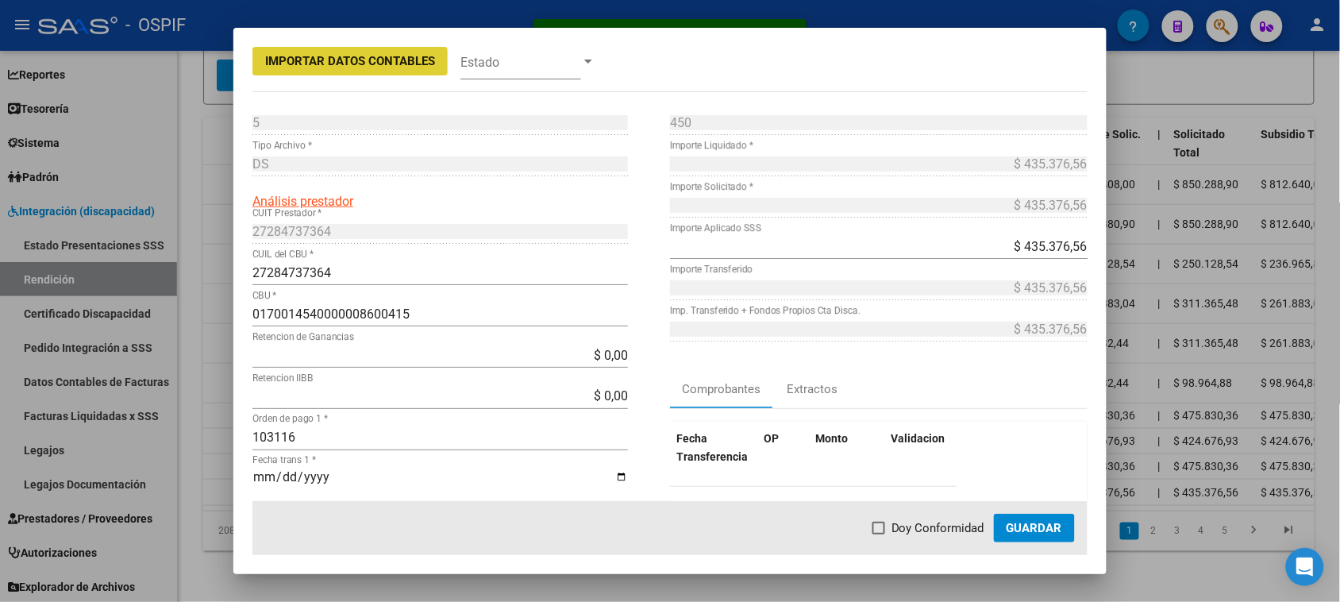
click at [879, 525] on span at bounding box center [878, 527] width 13 height 13
click at [879, 534] on input "Doy Conformidad" at bounding box center [878, 534] width 1 height 1
checkbox input "true"
click at [1016, 525] on span "Guardar" at bounding box center [1034, 528] width 56 height 14
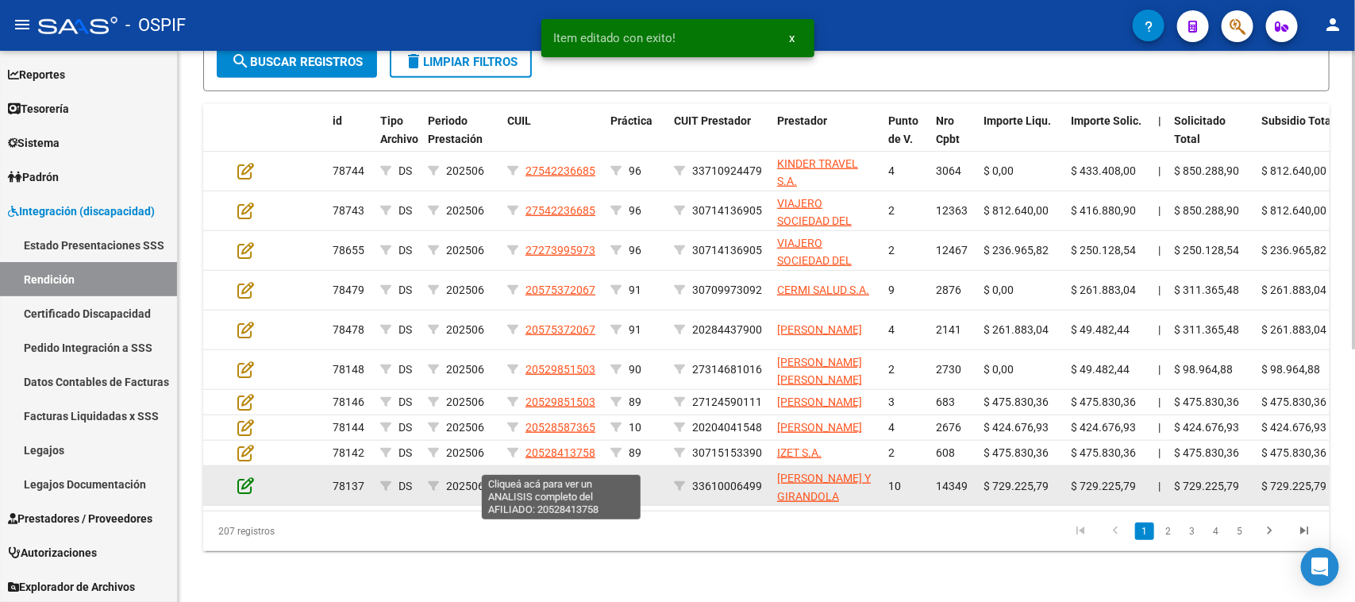
click at [237, 494] on icon at bounding box center [245, 484] width 17 height 17
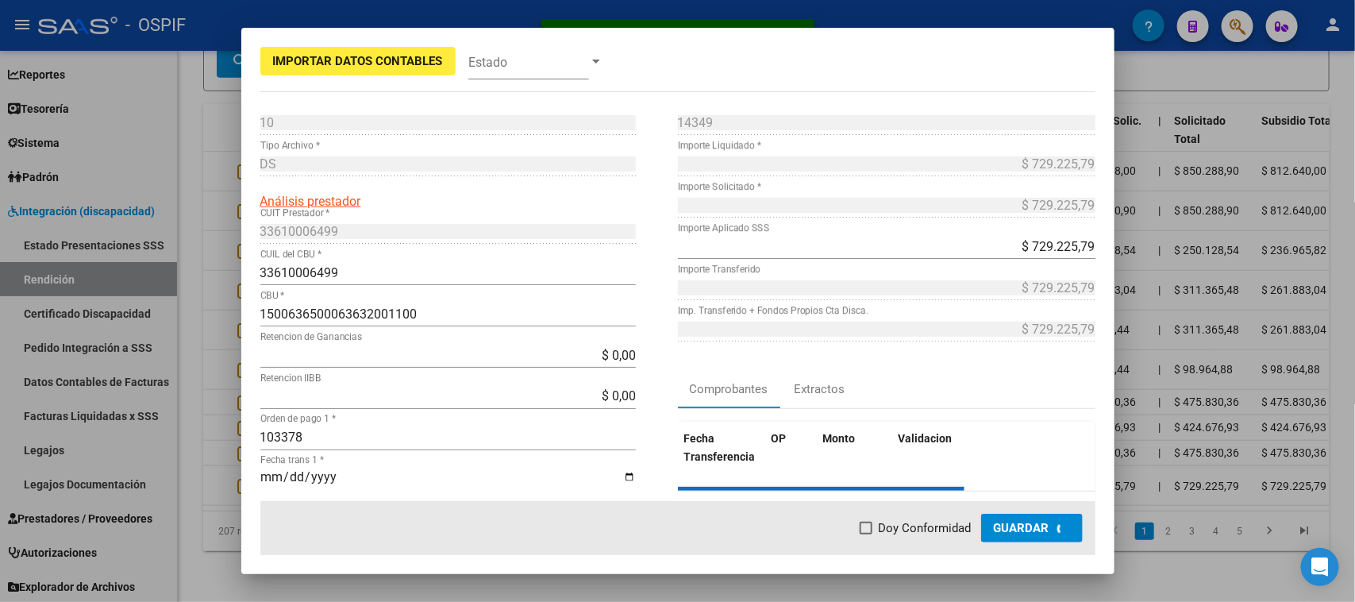
click at [872, 526] on span at bounding box center [865, 527] width 13 height 13
click at [866, 534] on input "Doy Conformidad" at bounding box center [865, 534] width 1 height 1
checkbox input "true"
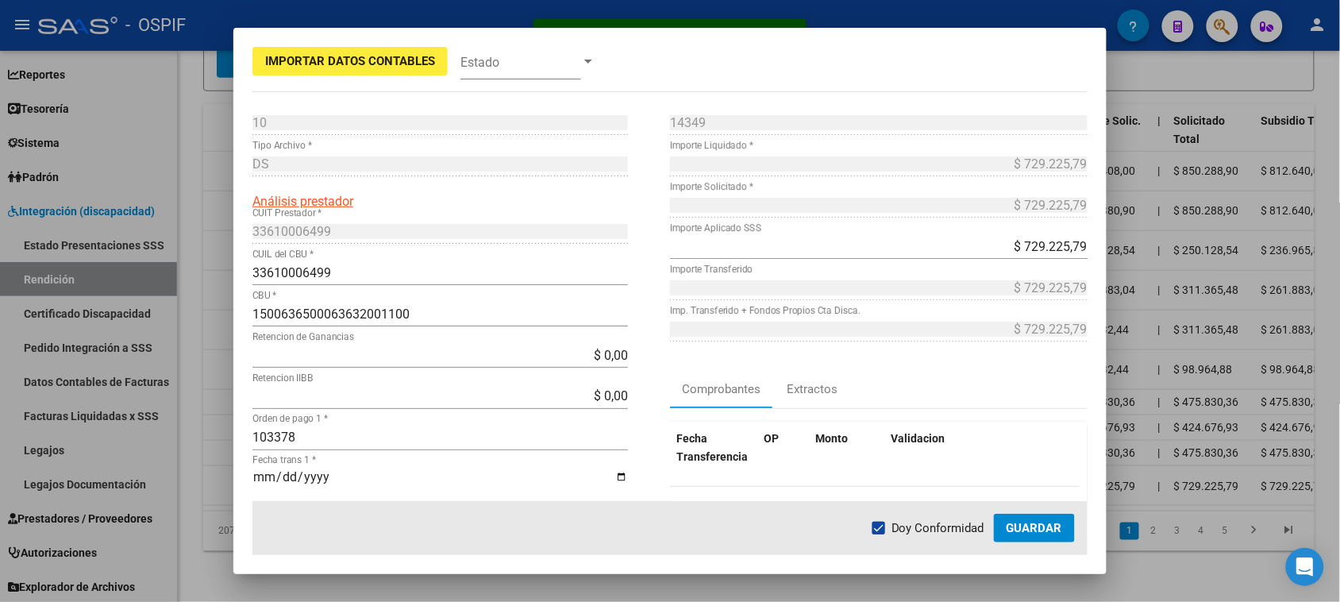
click at [1022, 526] on span "Guardar" at bounding box center [1034, 528] width 56 height 14
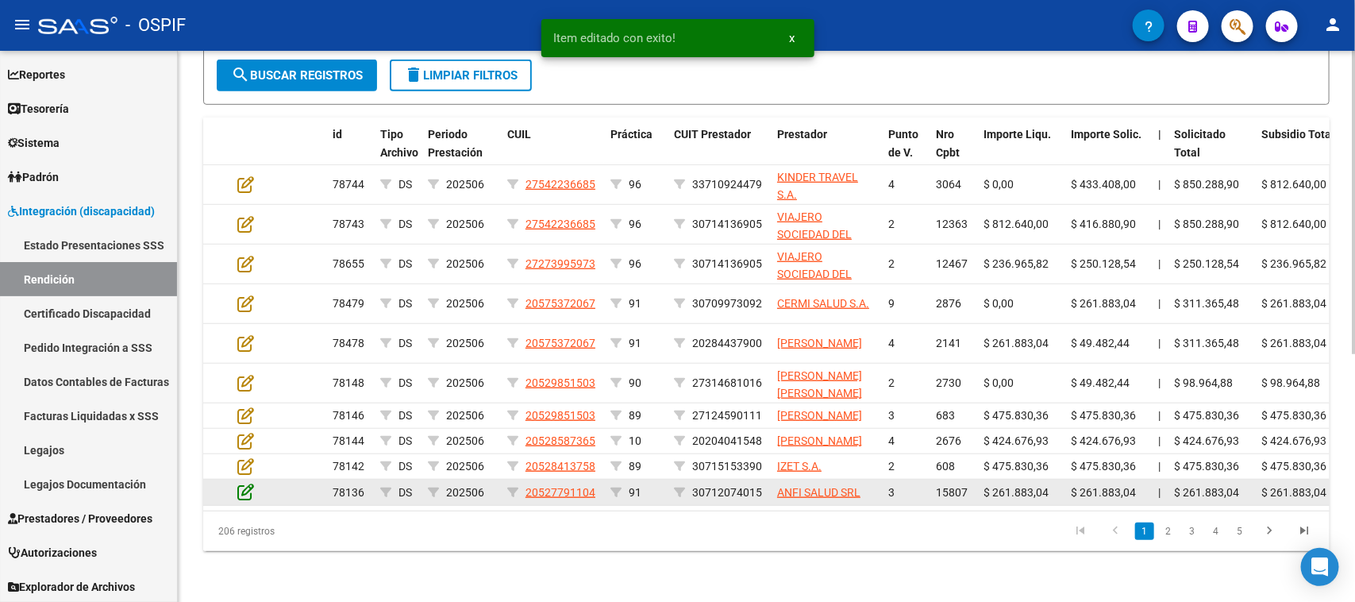
click at [252, 486] on icon at bounding box center [245, 491] width 17 height 17
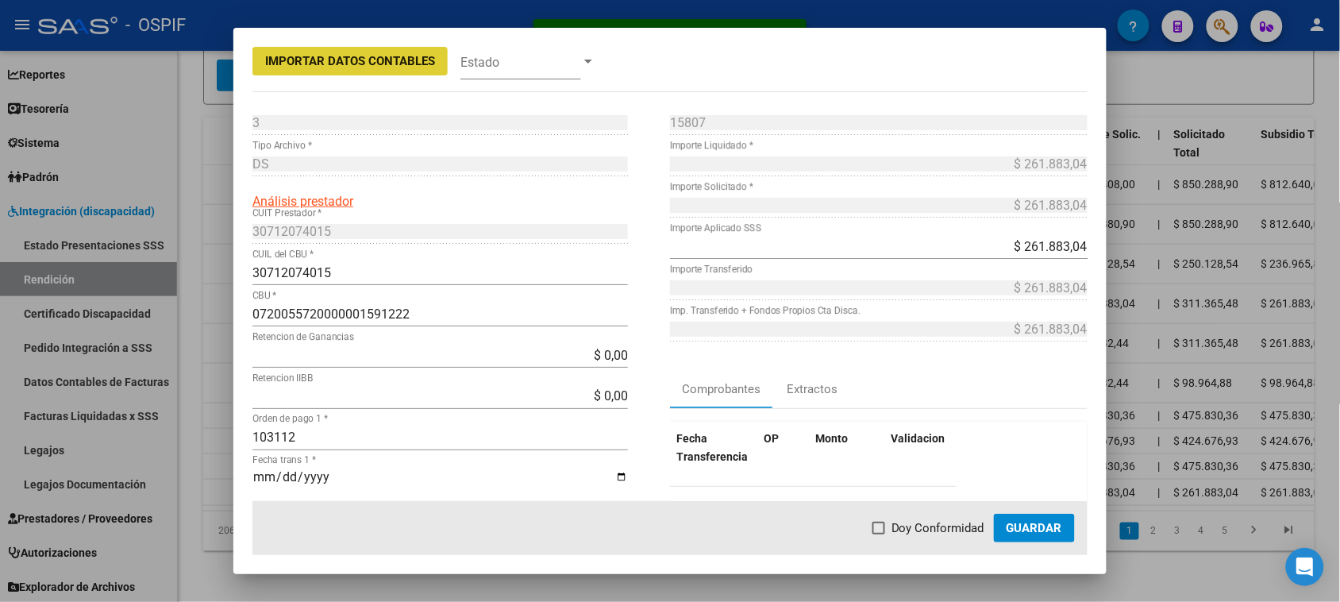
click at [879, 529] on span at bounding box center [878, 527] width 13 height 13
click at [879, 534] on input "Doy Conformidad" at bounding box center [878, 534] width 1 height 1
checkbox input "true"
click at [1013, 529] on span "Guardar" at bounding box center [1034, 528] width 56 height 14
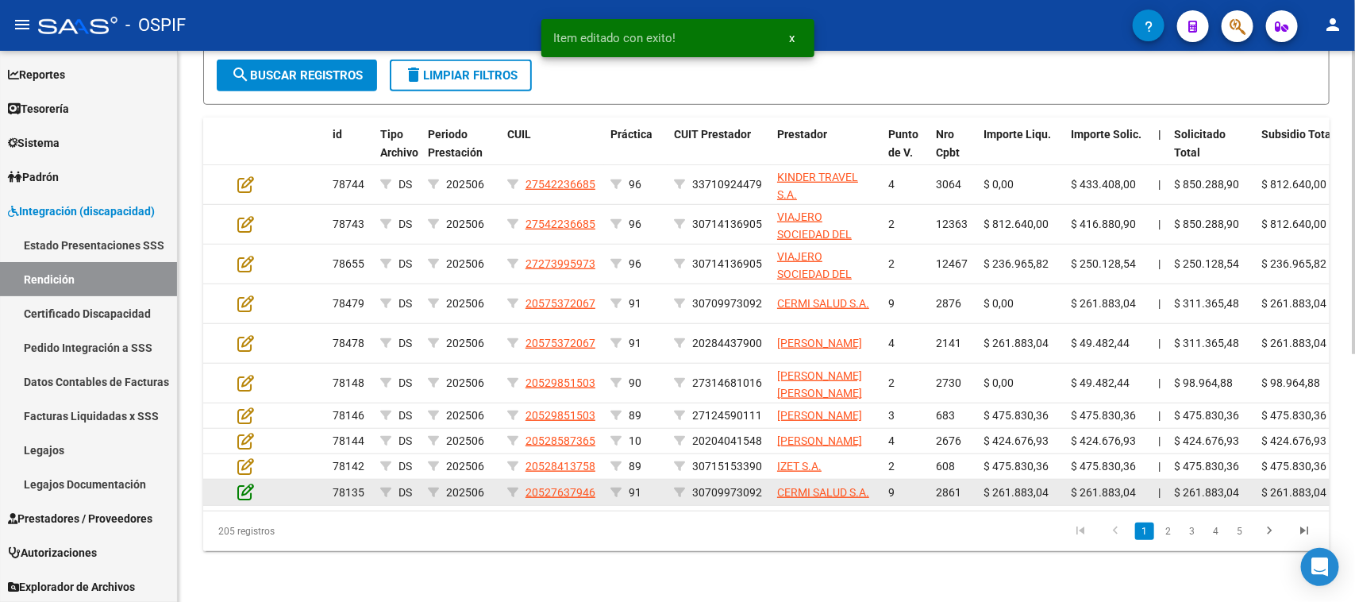
click at [244, 486] on icon at bounding box center [245, 491] width 17 height 17
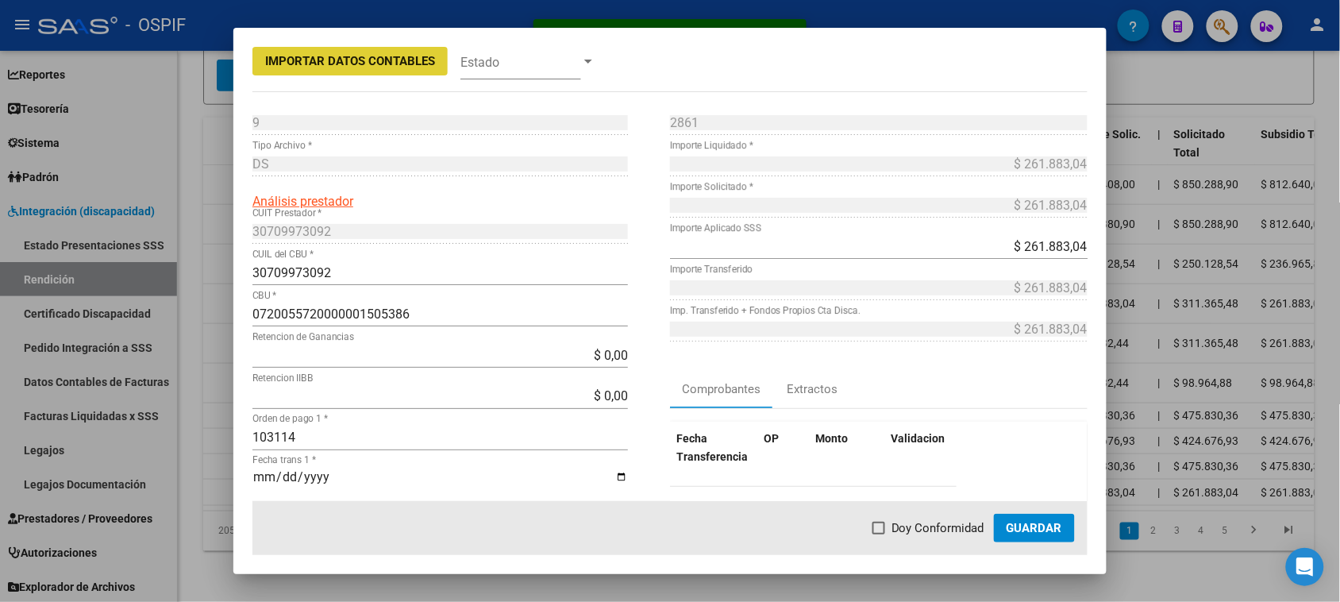
click at [917, 529] on span "Doy Conformidad" at bounding box center [937, 527] width 93 height 19
click at [879, 534] on input "Doy Conformidad" at bounding box center [878, 534] width 1 height 1
checkbox input "true"
click at [1017, 526] on span "Guardar" at bounding box center [1034, 528] width 56 height 14
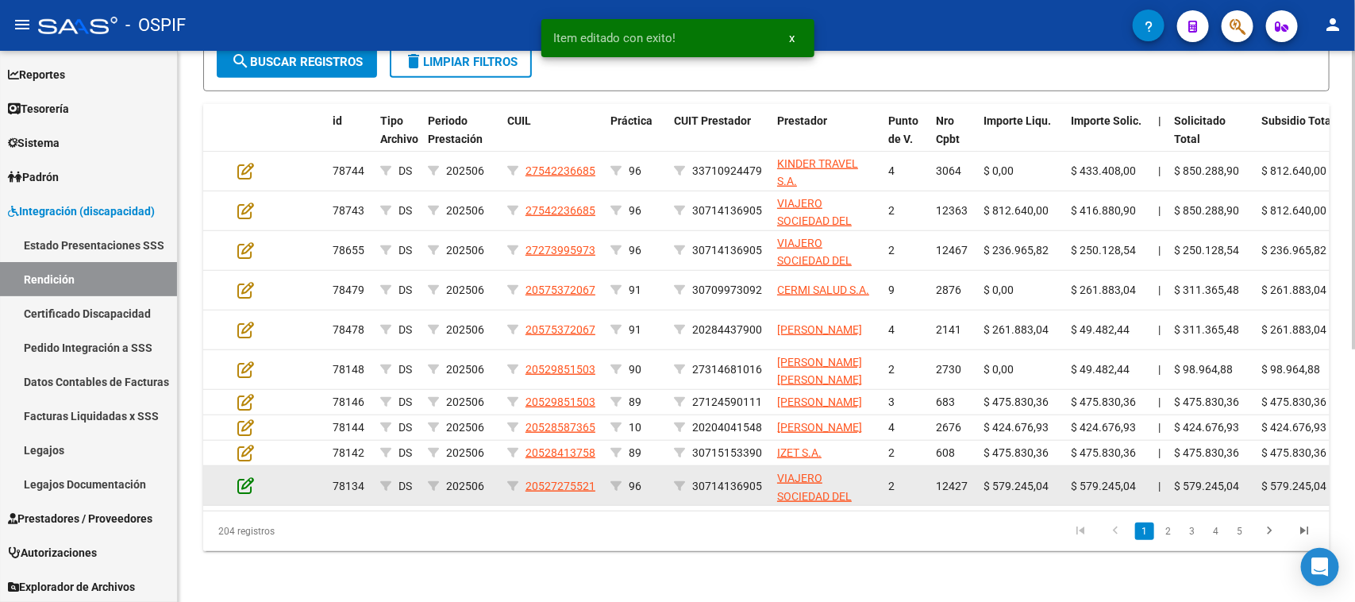
click at [244, 492] on icon at bounding box center [245, 484] width 17 height 17
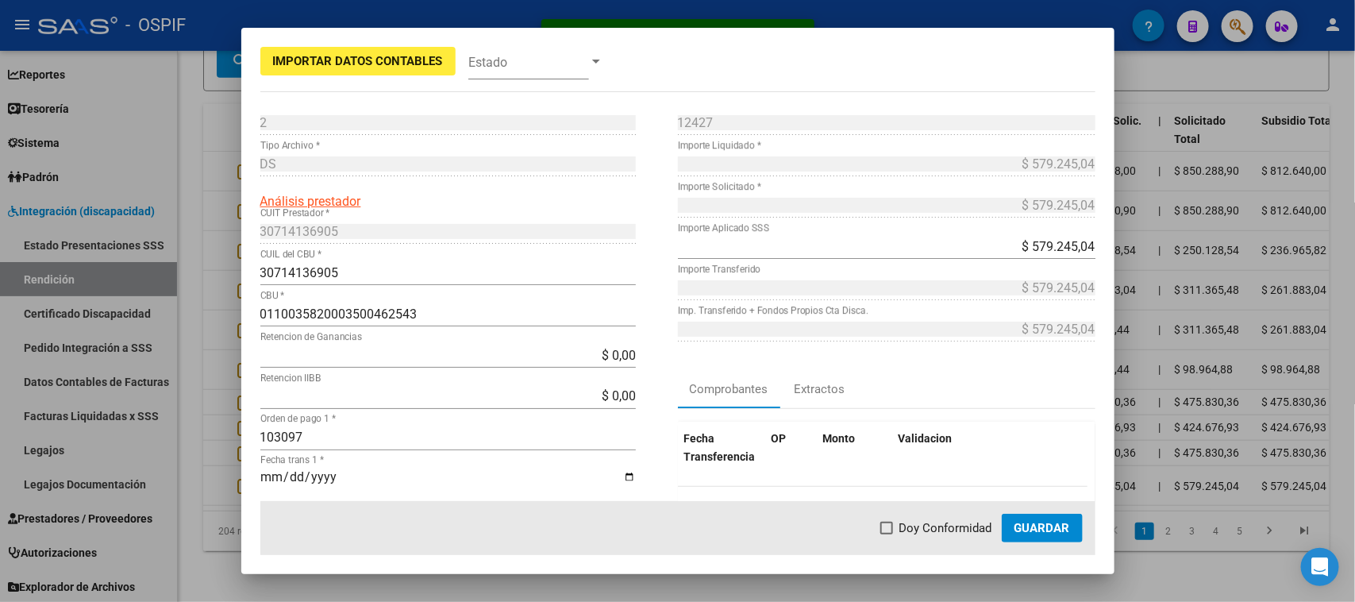
click at [914, 532] on span "Doy Conformidad" at bounding box center [945, 527] width 93 height 19
click at [886, 534] on input "Doy Conformidad" at bounding box center [886, 534] width 1 height 1
checkbox input "true"
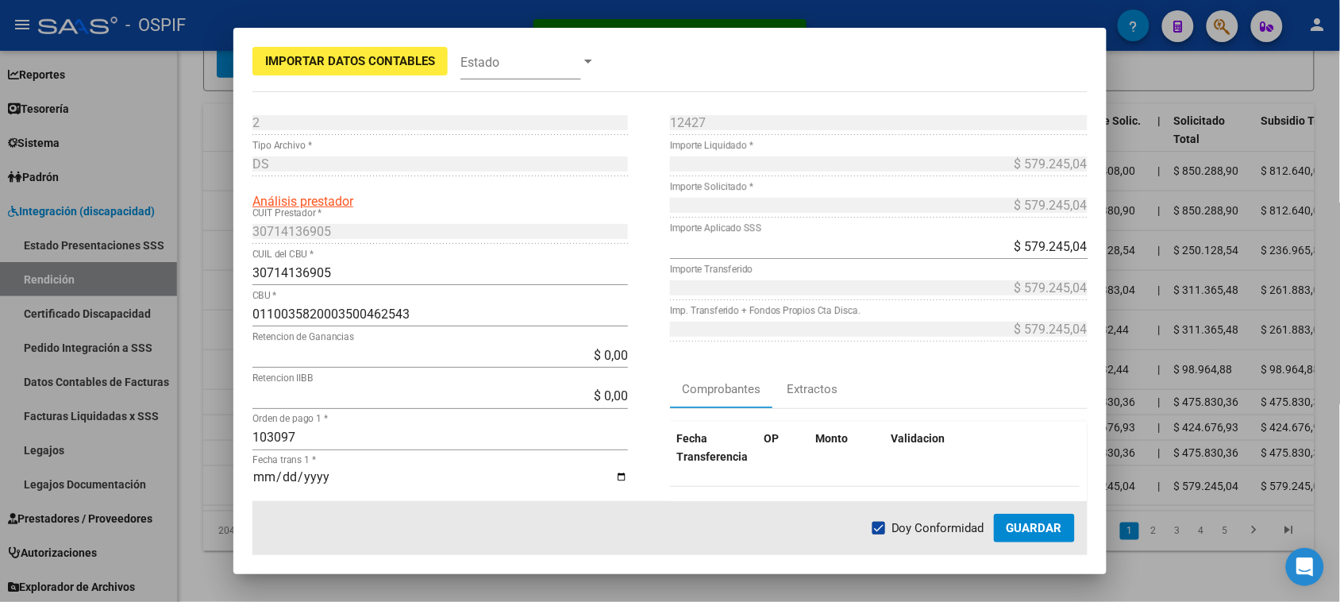
click at [1032, 517] on button "Guardar" at bounding box center [1034, 527] width 81 height 29
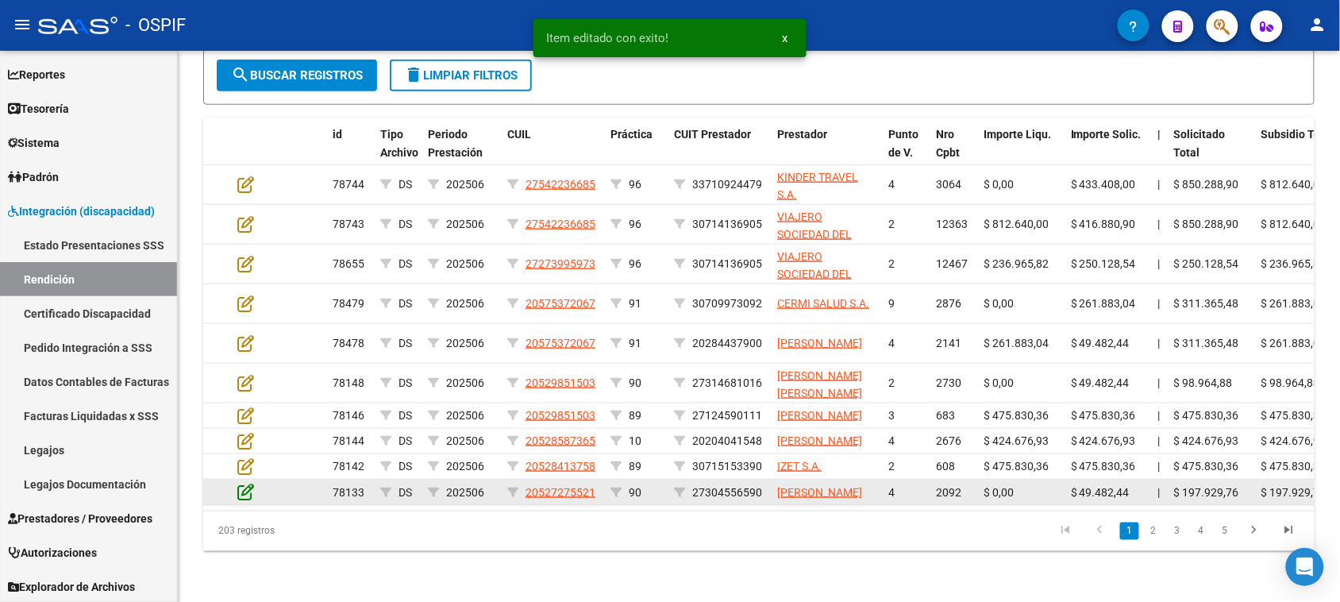
click at [248, 500] on icon at bounding box center [245, 491] width 17 height 17
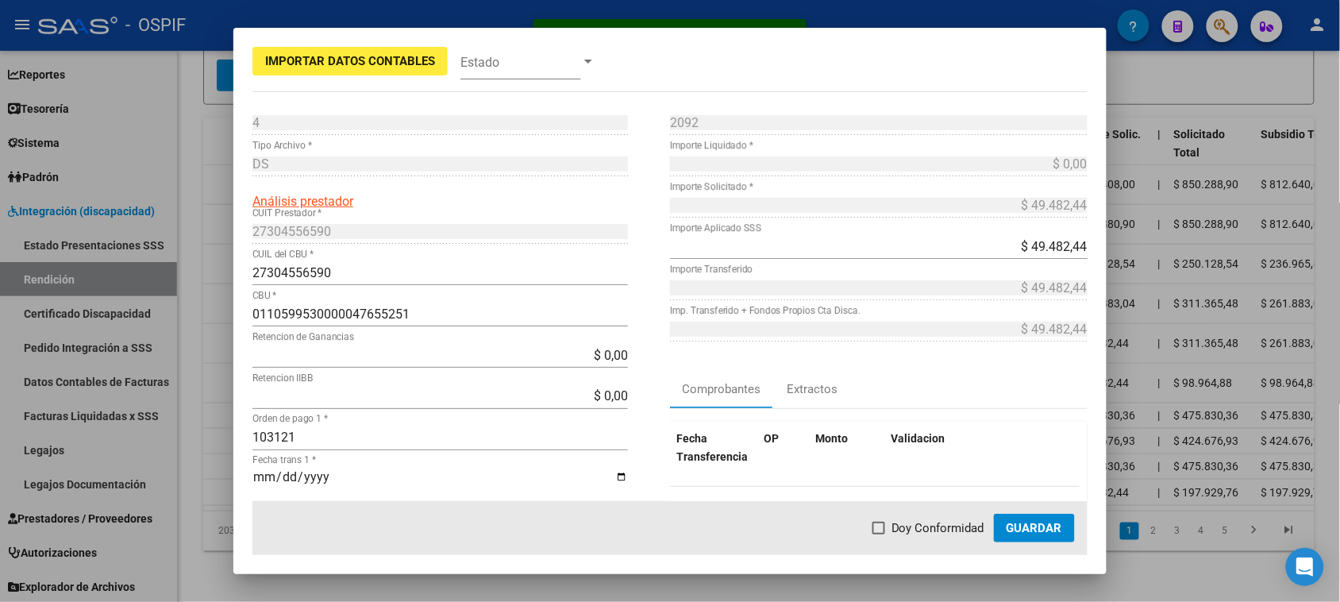
click at [867, 533] on mat-dialog-actions "Doy Conformidad Guardar" at bounding box center [669, 528] width 835 height 54
click at [883, 528] on span at bounding box center [878, 527] width 13 height 13
click at [879, 534] on input "Doy Conformidad" at bounding box center [878, 534] width 1 height 1
checkbox input "true"
click at [1008, 524] on span "Guardar" at bounding box center [1034, 528] width 56 height 14
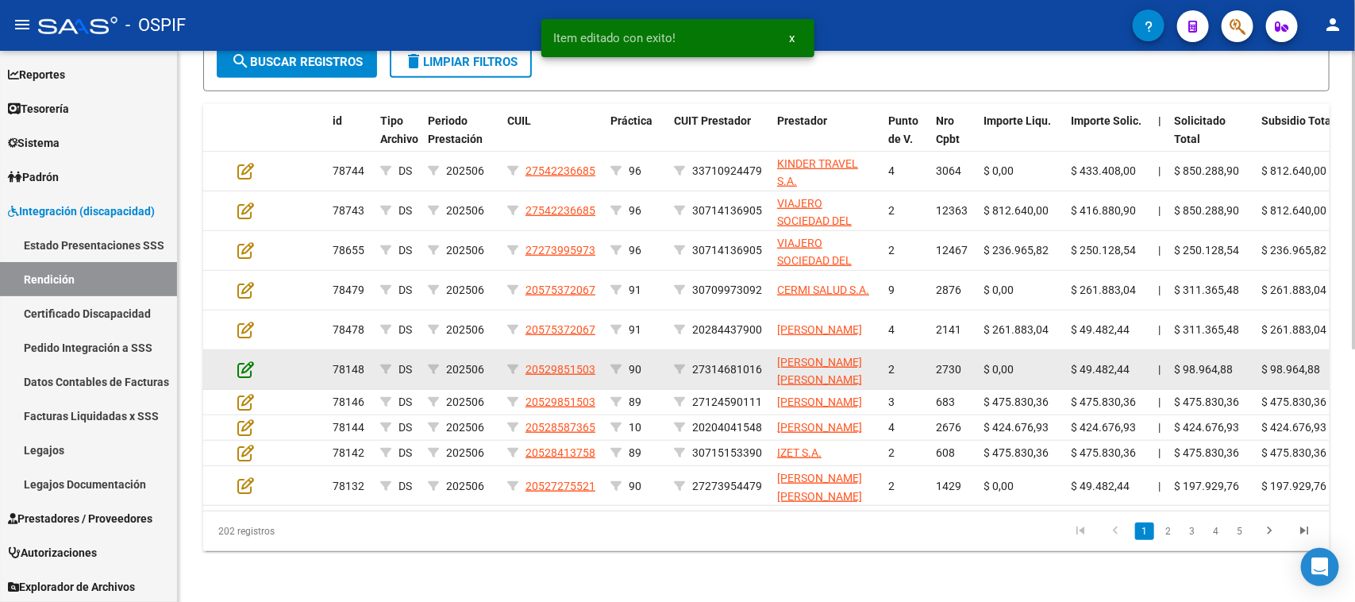
click at [244, 360] on icon at bounding box center [245, 368] width 17 height 17
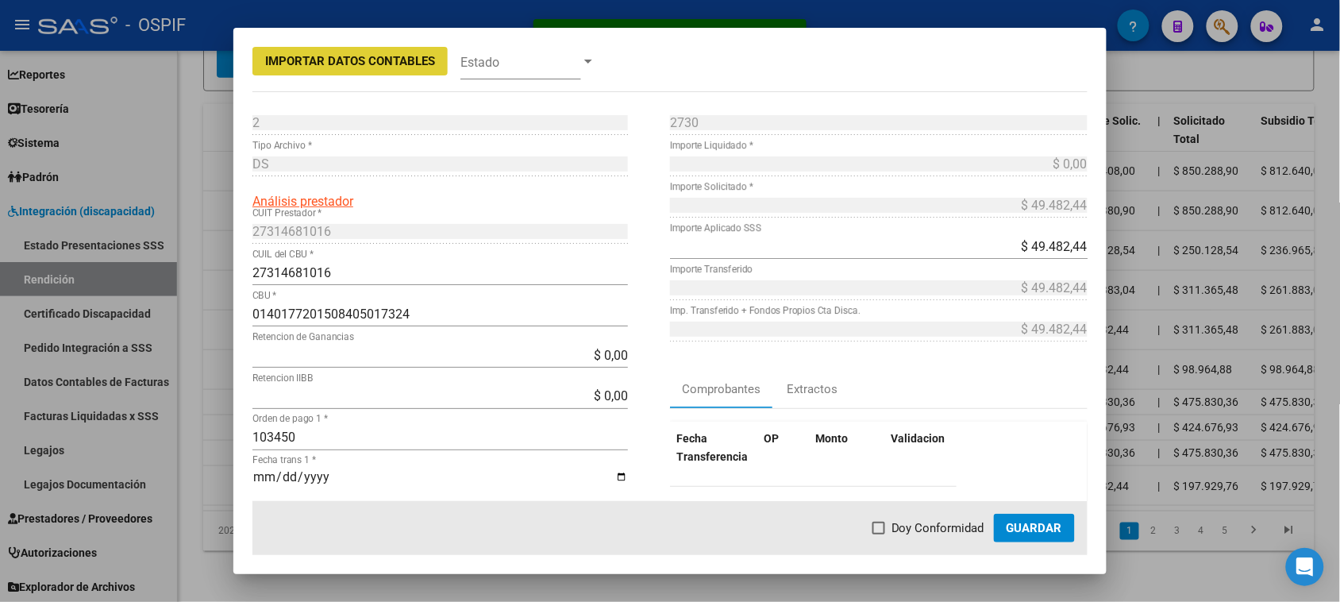
click at [925, 528] on span "Doy Conformidad" at bounding box center [937, 527] width 93 height 19
click at [879, 534] on input "Doy Conformidad" at bounding box center [878, 534] width 1 height 1
checkbox input "true"
click at [1044, 529] on span "Guardar" at bounding box center [1034, 528] width 56 height 14
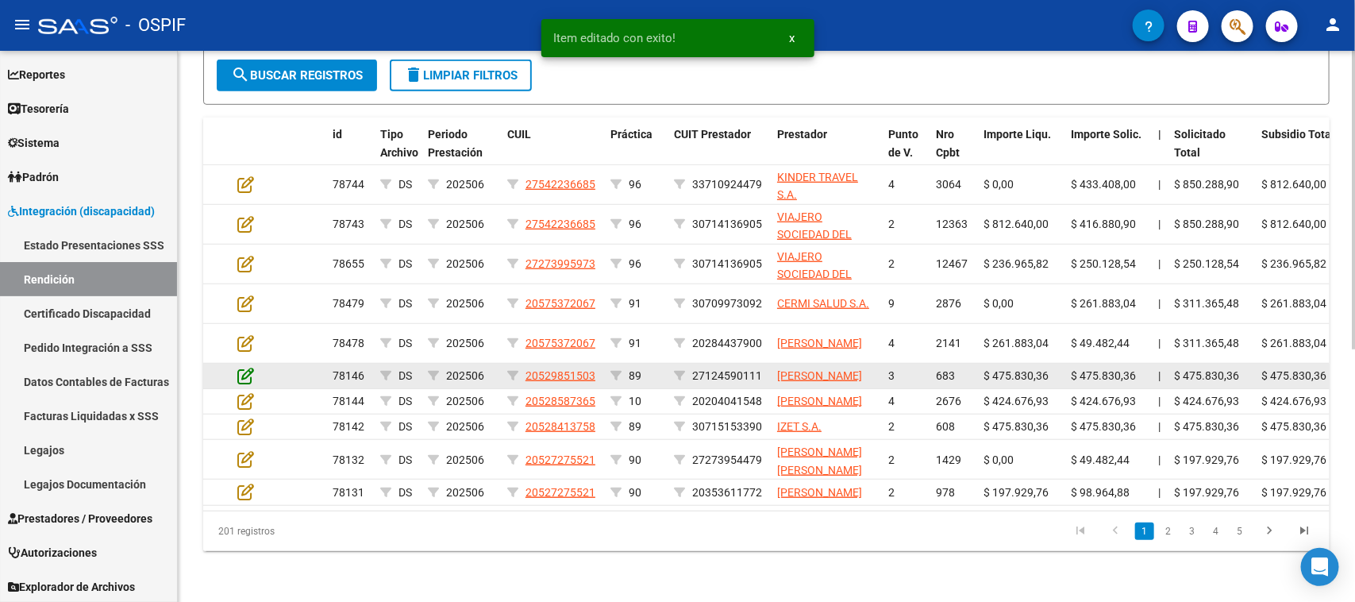
click at [242, 367] on icon at bounding box center [245, 375] width 17 height 17
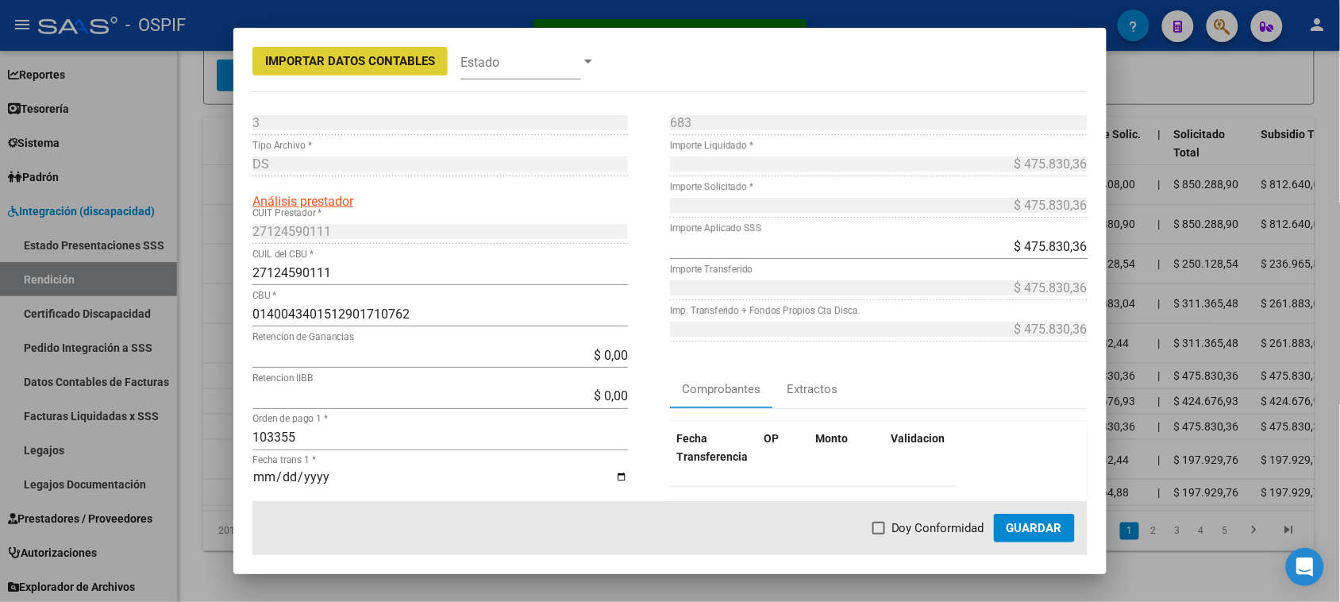
click at [882, 530] on span at bounding box center [878, 527] width 13 height 13
click at [879, 534] on input "Doy Conformidad" at bounding box center [878, 534] width 1 height 1
checkbox input "true"
click at [1025, 525] on span "Guardar" at bounding box center [1034, 528] width 56 height 14
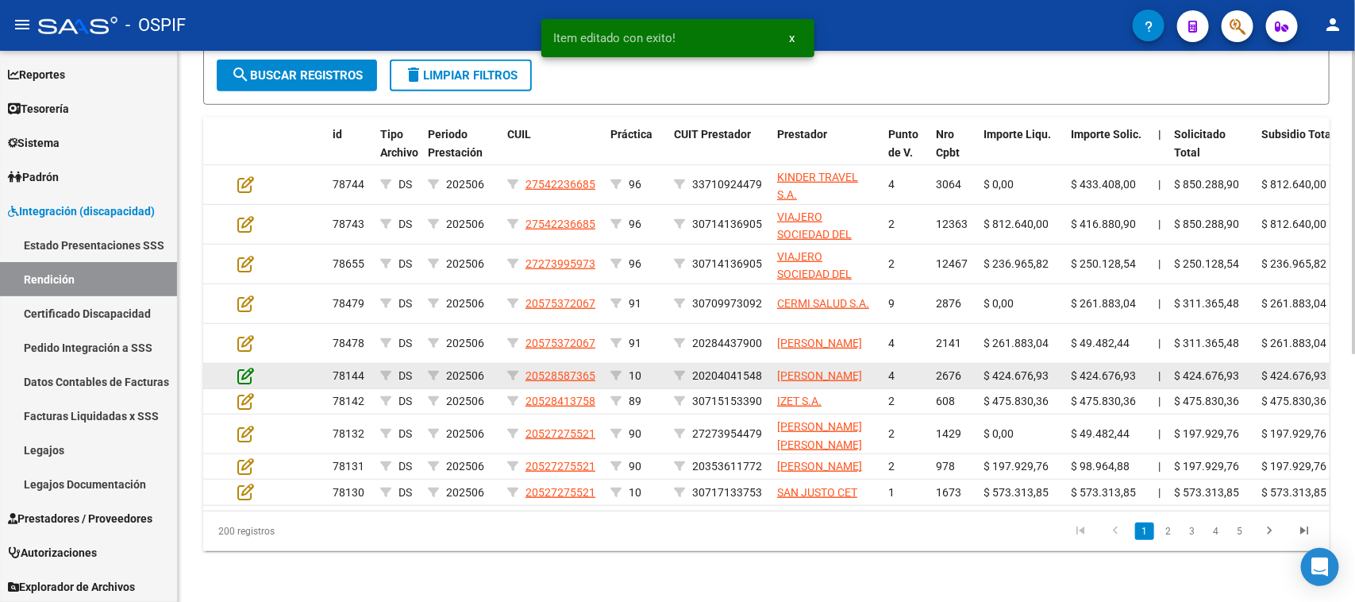
click at [243, 367] on icon at bounding box center [245, 375] width 17 height 17
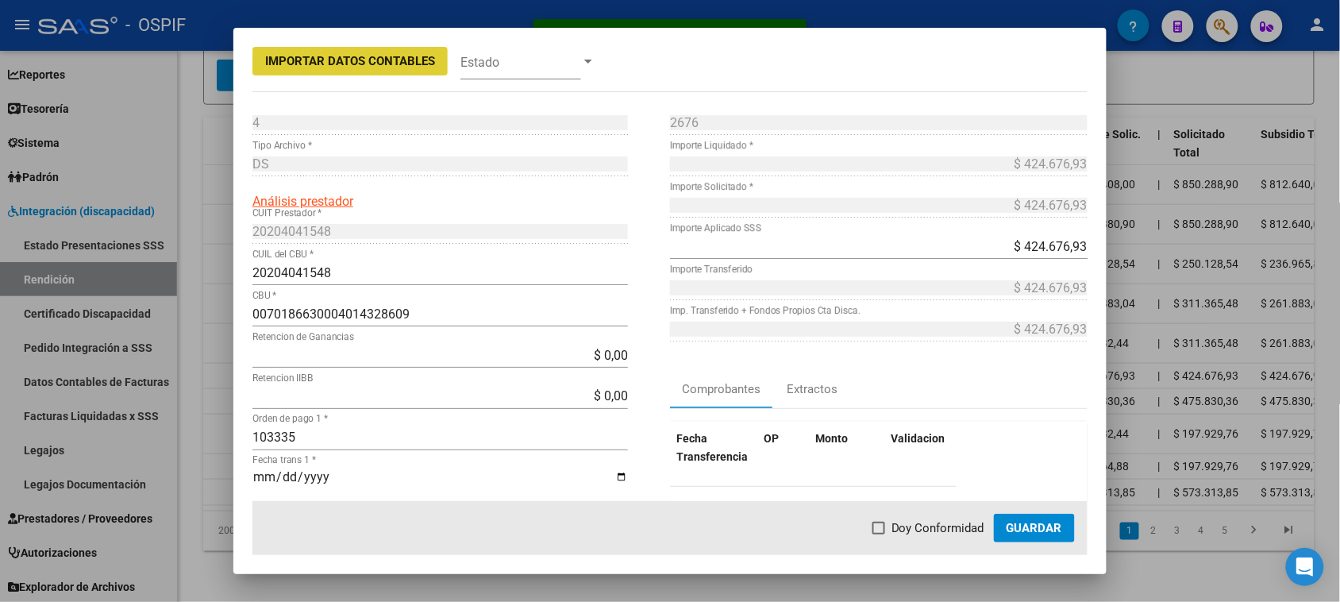
click at [895, 525] on span "Doy Conformidad" at bounding box center [937, 527] width 93 height 19
click at [879, 534] on input "Doy Conformidad" at bounding box center [878, 534] width 1 height 1
checkbox input "true"
click at [1017, 534] on span "Guardar" at bounding box center [1034, 528] width 56 height 14
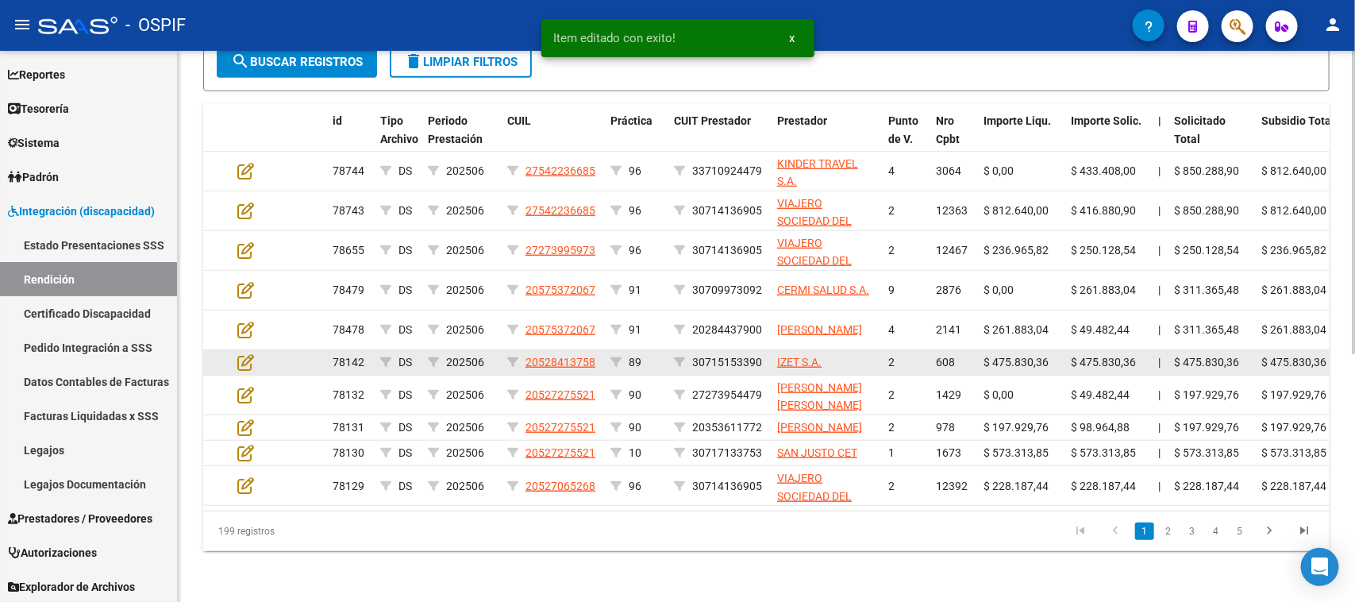
click at [244, 353] on app-edit-rendicion at bounding box center [245, 362] width 17 height 18
click at [248, 353] on icon at bounding box center [245, 361] width 17 height 17
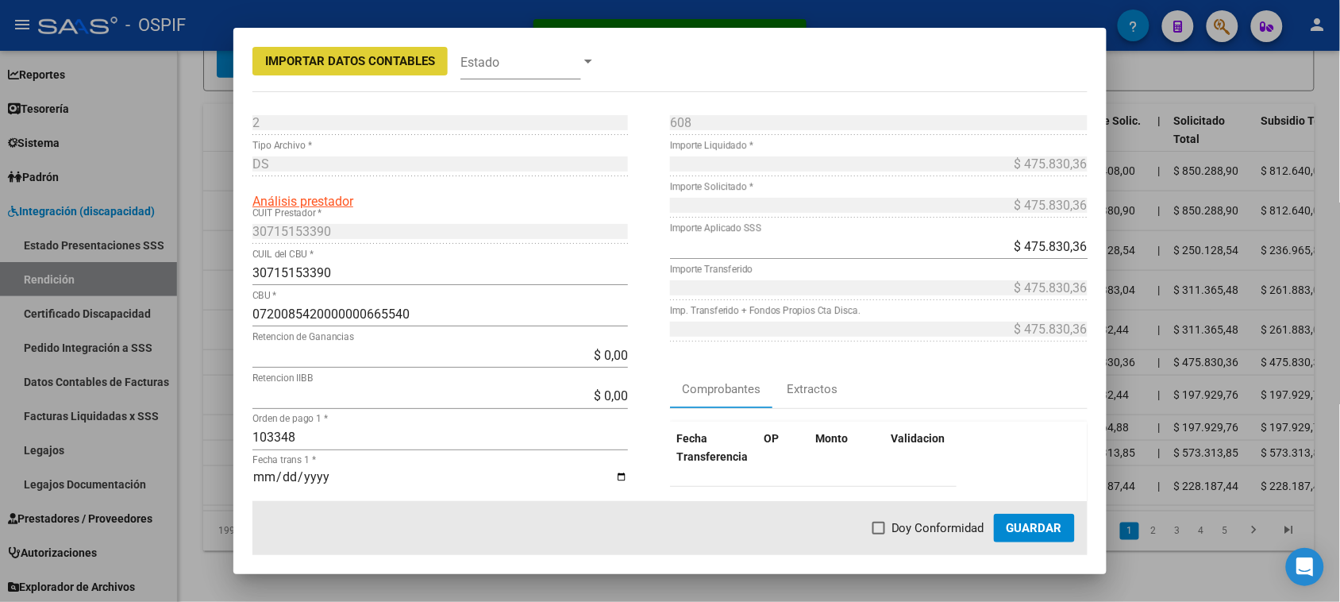
click at [926, 529] on span "Doy Conformidad" at bounding box center [937, 527] width 93 height 19
click at [879, 534] on input "Doy Conformidad" at bounding box center [878, 534] width 1 height 1
checkbox input "true"
click at [1048, 524] on span "Guardar" at bounding box center [1034, 528] width 56 height 14
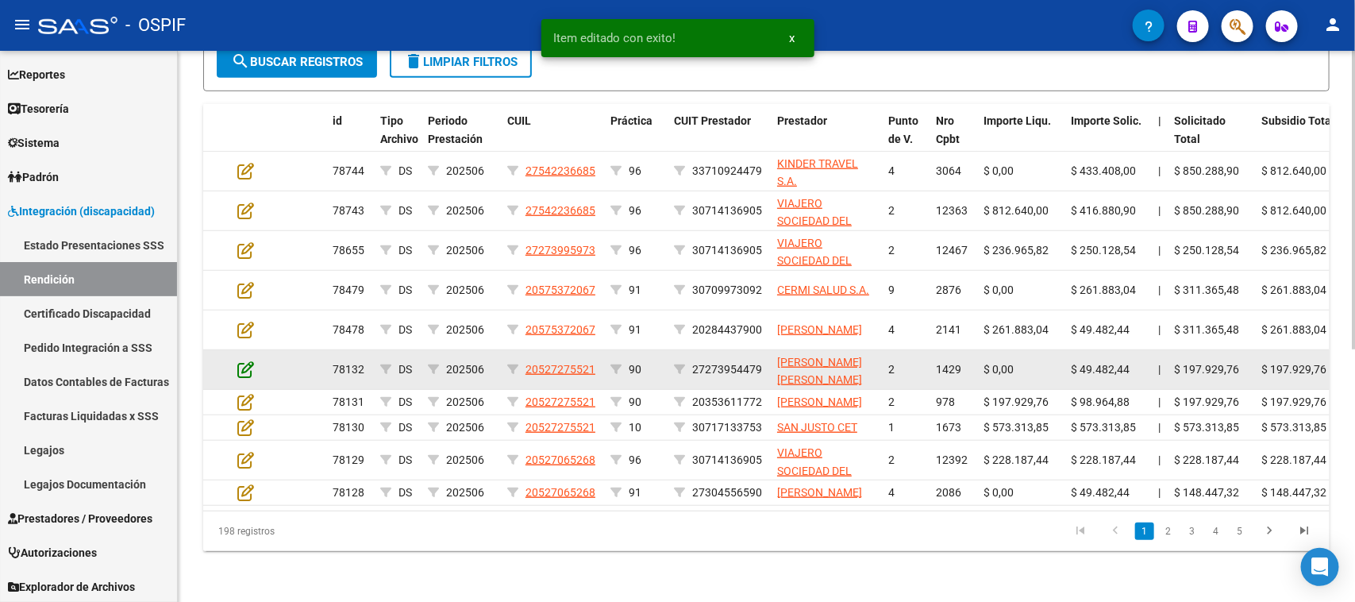
click at [248, 360] on icon at bounding box center [245, 368] width 17 height 17
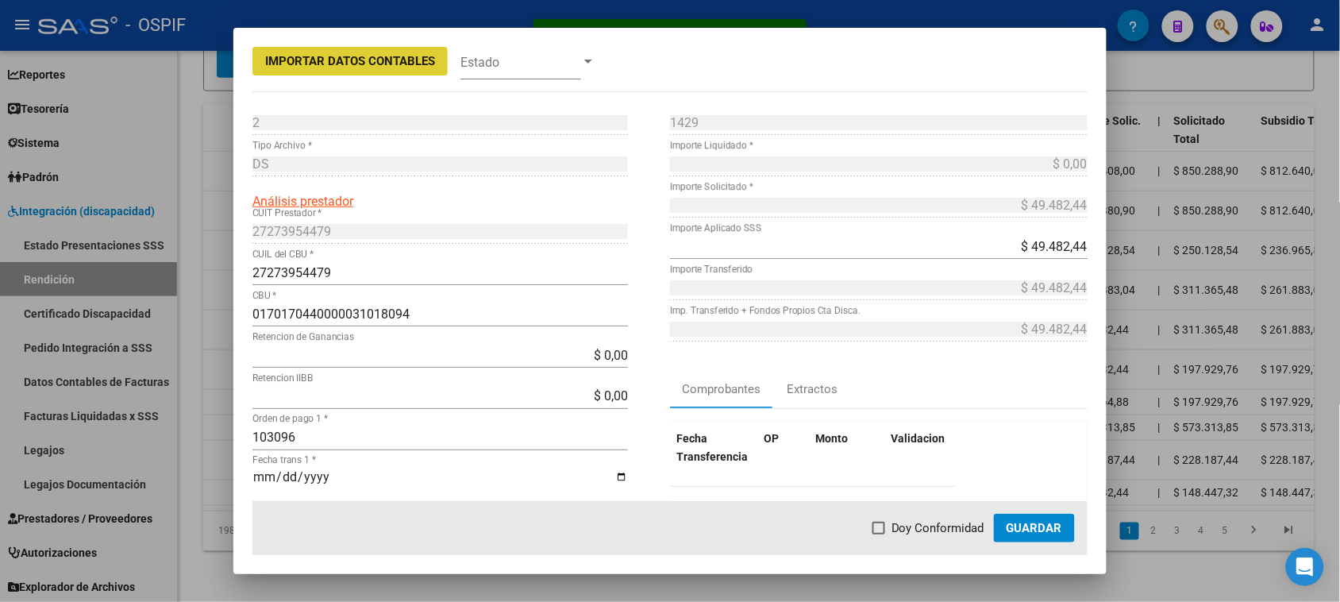
click at [885, 529] on span at bounding box center [878, 527] width 13 height 13
click at [879, 534] on input "Doy Conformidad" at bounding box center [878, 534] width 1 height 1
checkbox input "true"
click at [1032, 533] on span "Guardar" at bounding box center [1034, 528] width 56 height 14
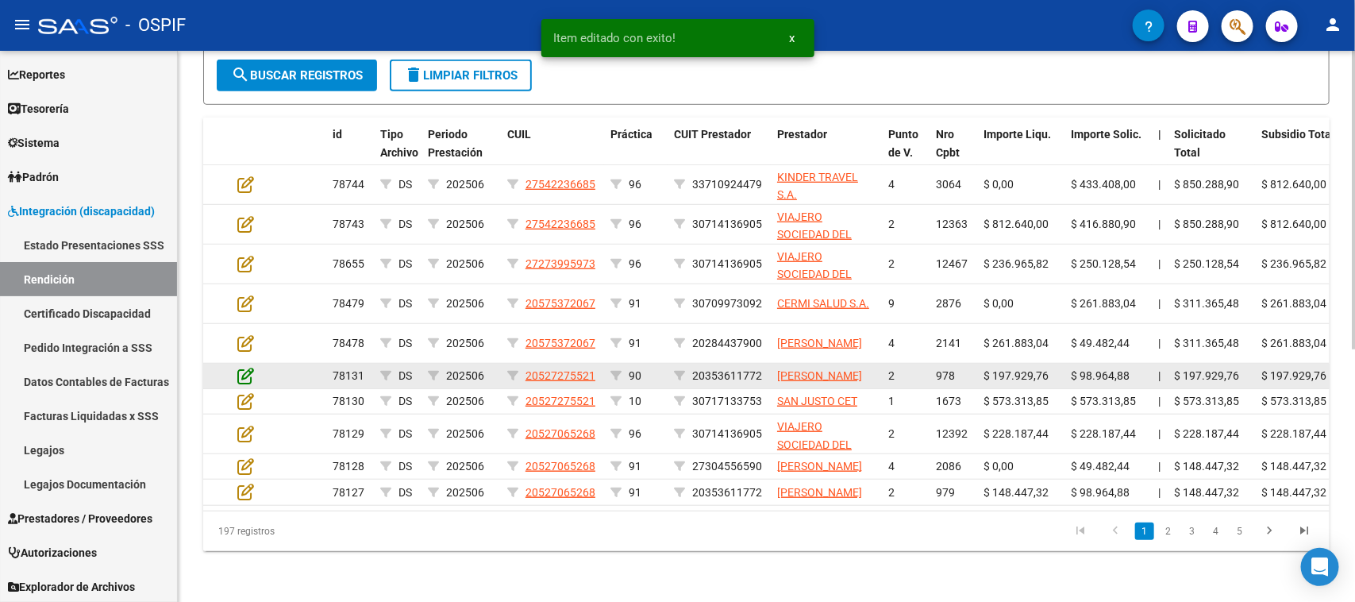
click at [243, 367] on icon at bounding box center [245, 375] width 17 height 17
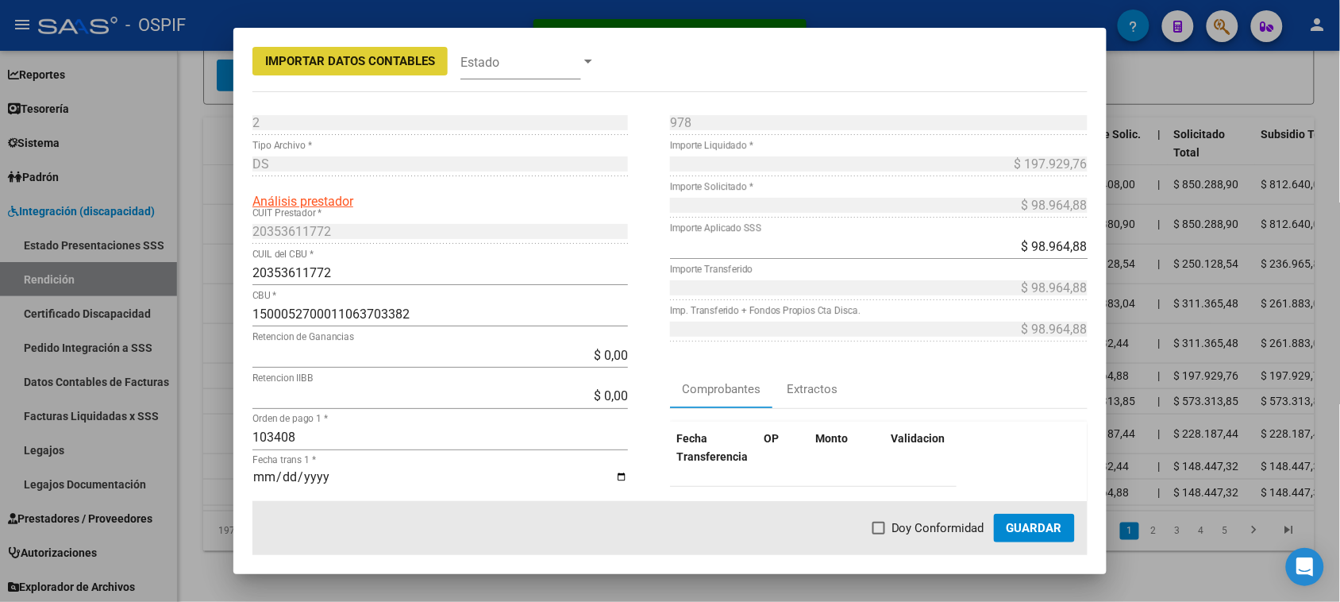
click at [883, 524] on span at bounding box center [878, 527] width 13 height 13
click at [879, 534] on input "Doy Conformidad" at bounding box center [878, 534] width 1 height 1
checkbox input "true"
click at [1013, 529] on span "Guardar" at bounding box center [1034, 528] width 56 height 14
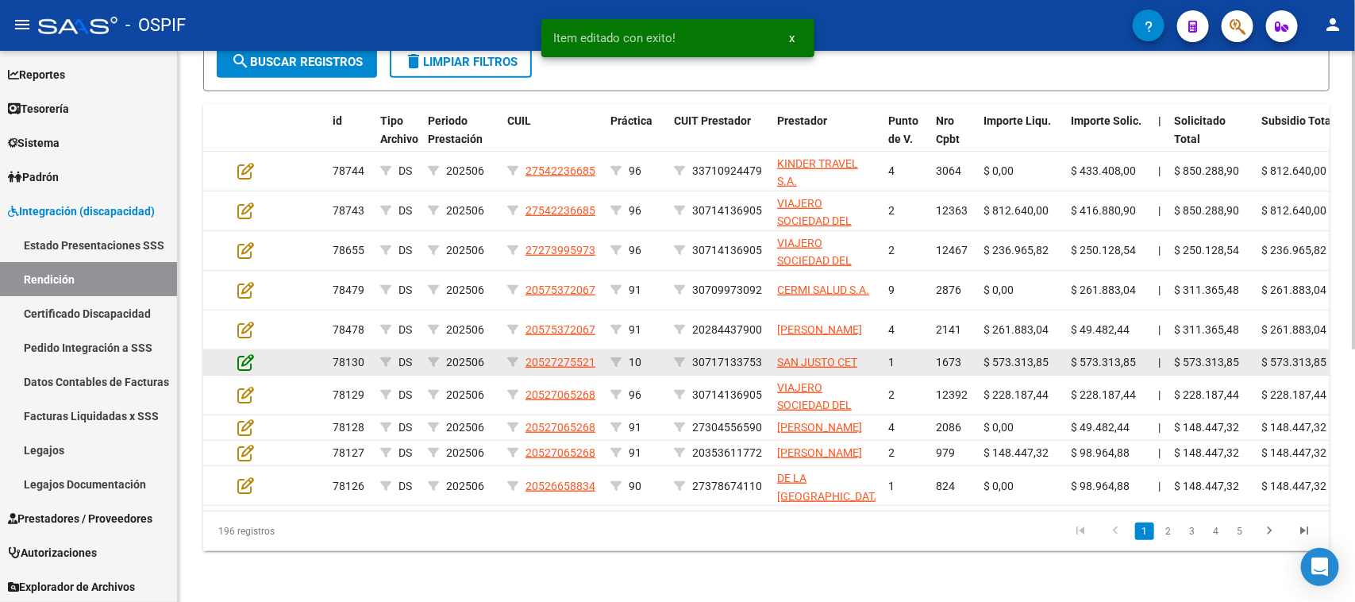
click at [242, 353] on icon at bounding box center [245, 361] width 17 height 17
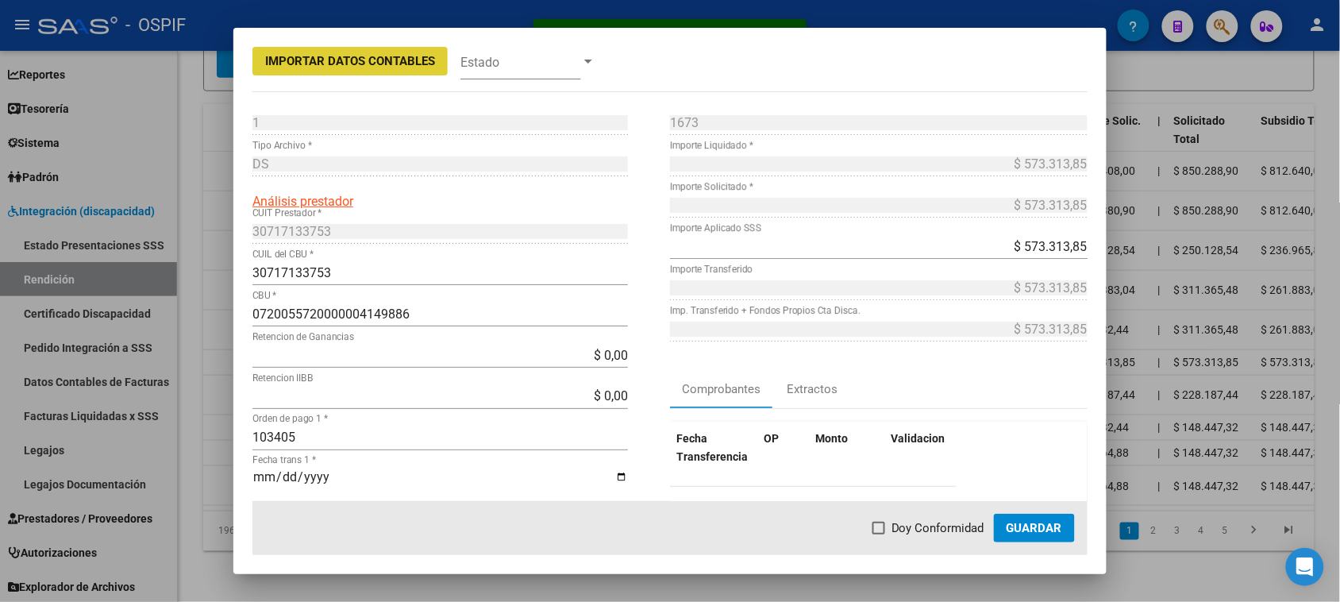
click at [882, 526] on span at bounding box center [878, 527] width 13 height 13
click at [879, 534] on input "Doy Conformidad" at bounding box center [878, 534] width 1 height 1
checkbox input "true"
click at [1032, 517] on button "Guardar" at bounding box center [1034, 527] width 81 height 29
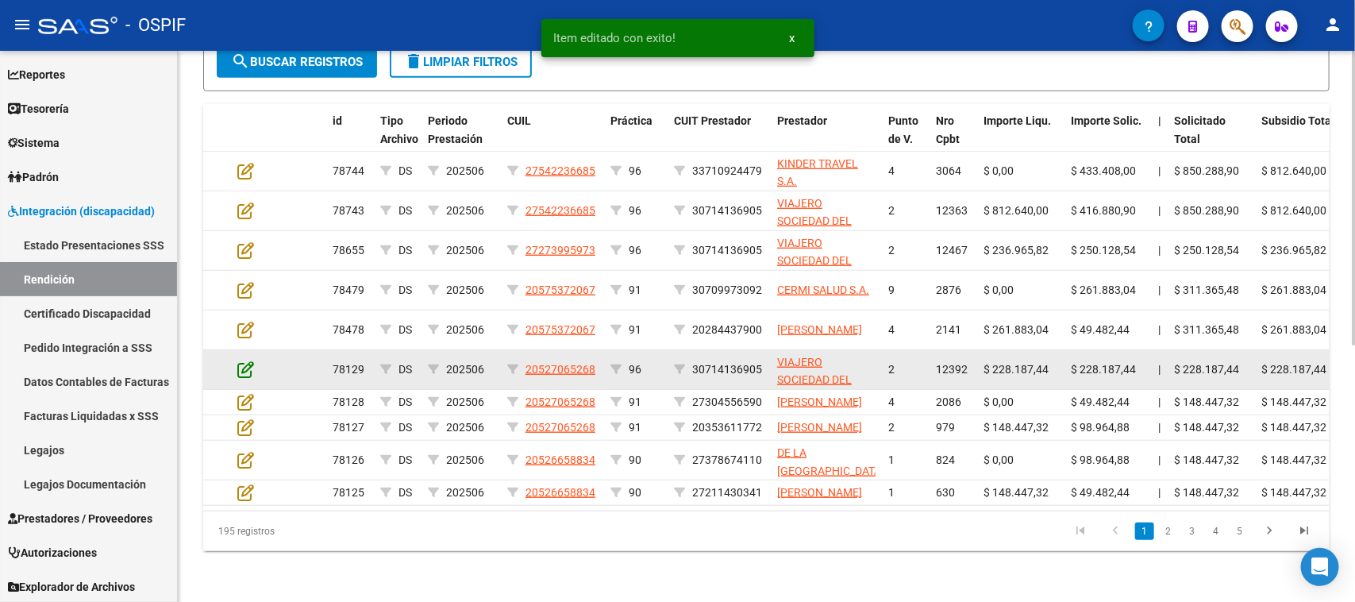
click at [242, 360] on icon at bounding box center [245, 368] width 17 height 17
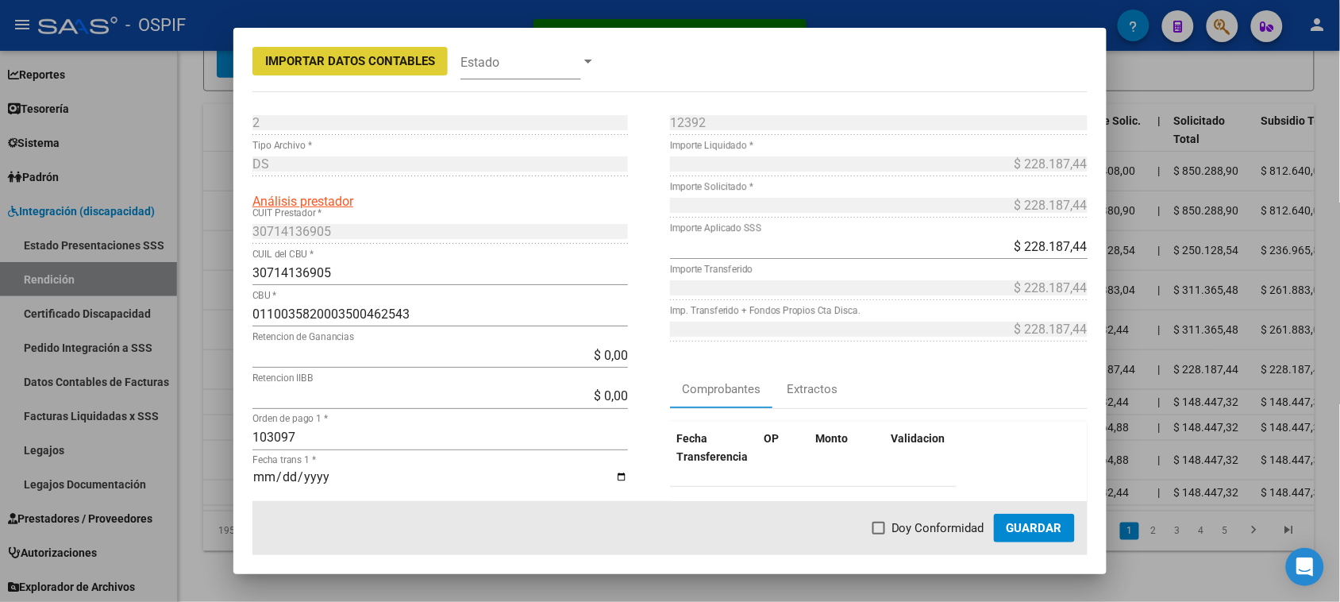
click at [879, 529] on span at bounding box center [878, 527] width 13 height 13
click at [879, 534] on input "Doy Conformidad" at bounding box center [878, 534] width 1 height 1
checkbox input "true"
click at [1032, 533] on span "Guardar" at bounding box center [1034, 528] width 56 height 14
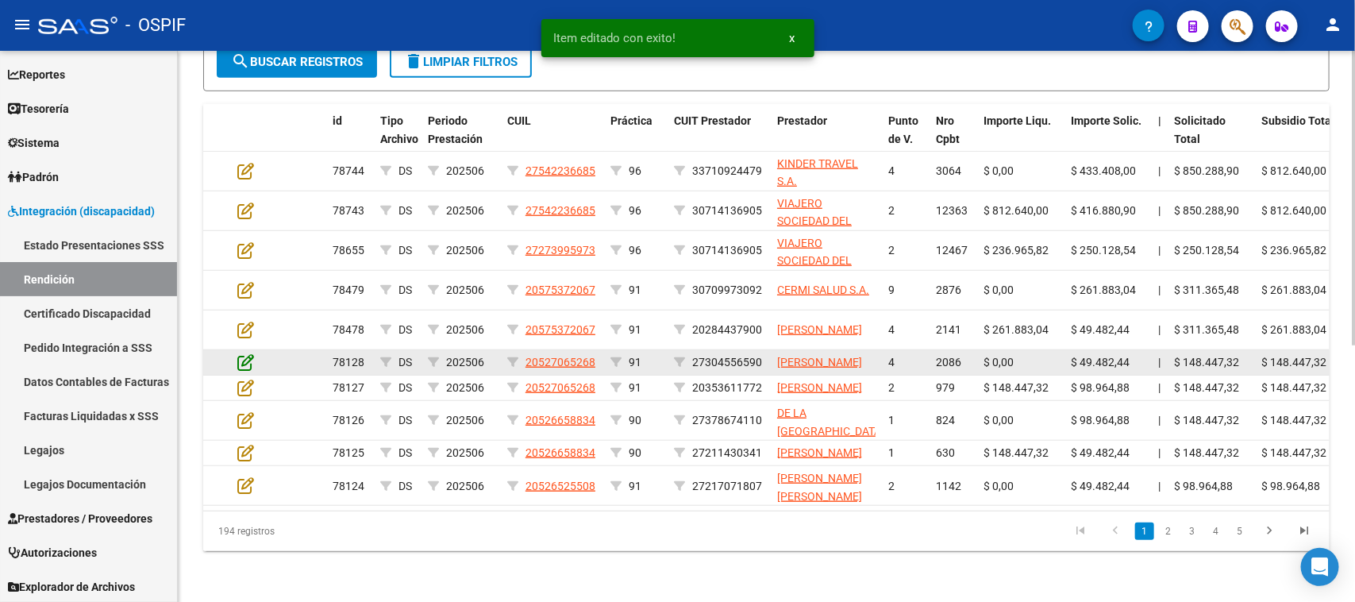
click at [244, 353] on icon at bounding box center [245, 361] width 17 height 17
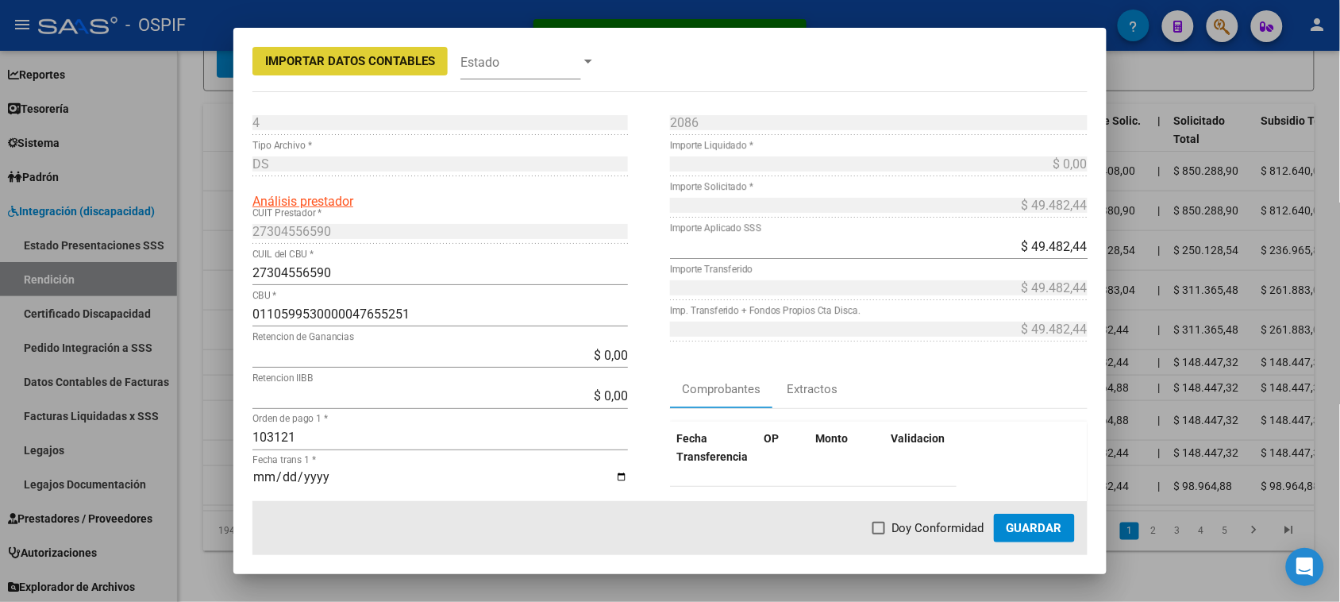
click at [898, 526] on span "Doy Conformidad" at bounding box center [937, 527] width 93 height 19
click at [879, 534] on input "Doy Conformidad" at bounding box center [878, 534] width 1 height 1
checkbox input "true"
click at [1021, 521] on span "Guardar" at bounding box center [1034, 528] width 56 height 14
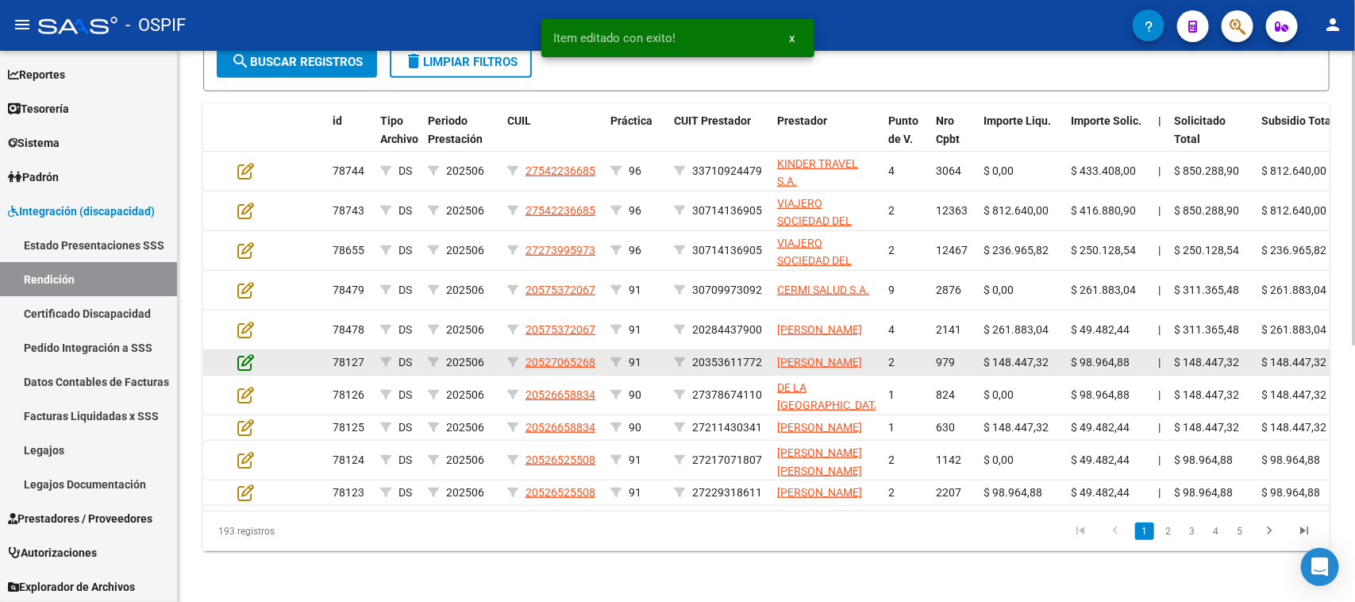
click at [251, 353] on icon at bounding box center [245, 361] width 17 height 17
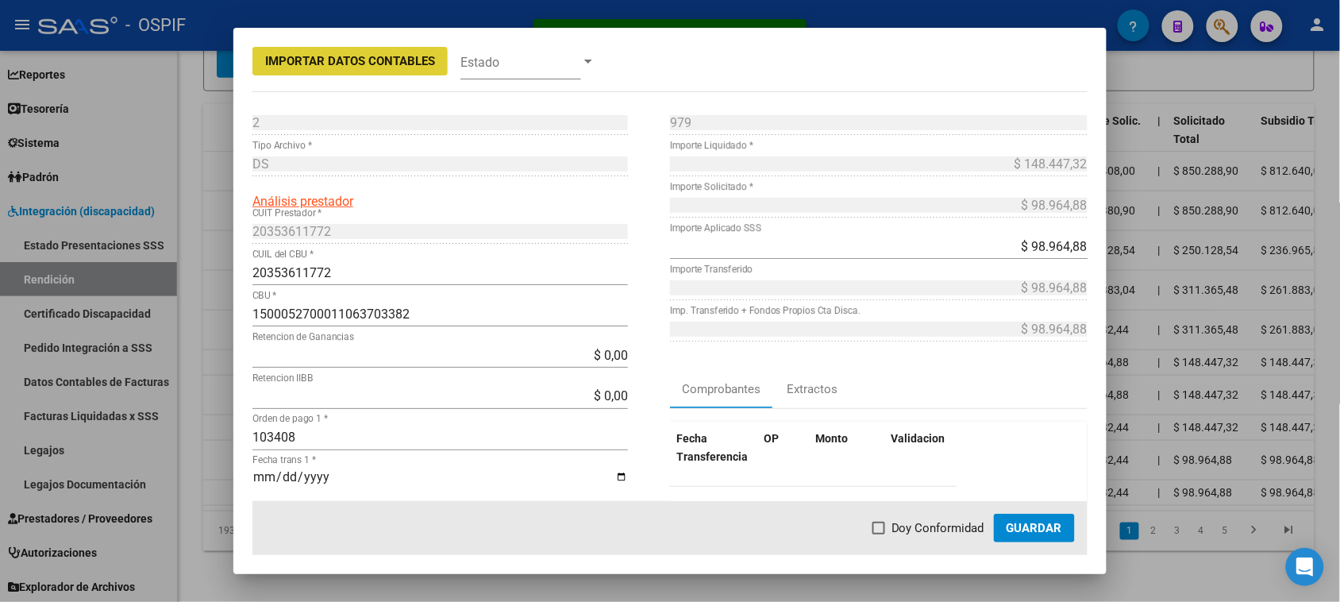
click at [905, 533] on span "Doy Conformidad" at bounding box center [937, 527] width 93 height 19
click at [879, 534] on input "Doy Conformidad" at bounding box center [878, 534] width 1 height 1
checkbox input "true"
click at [1036, 521] on span "Guardar" at bounding box center [1034, 528] width 56 height 14
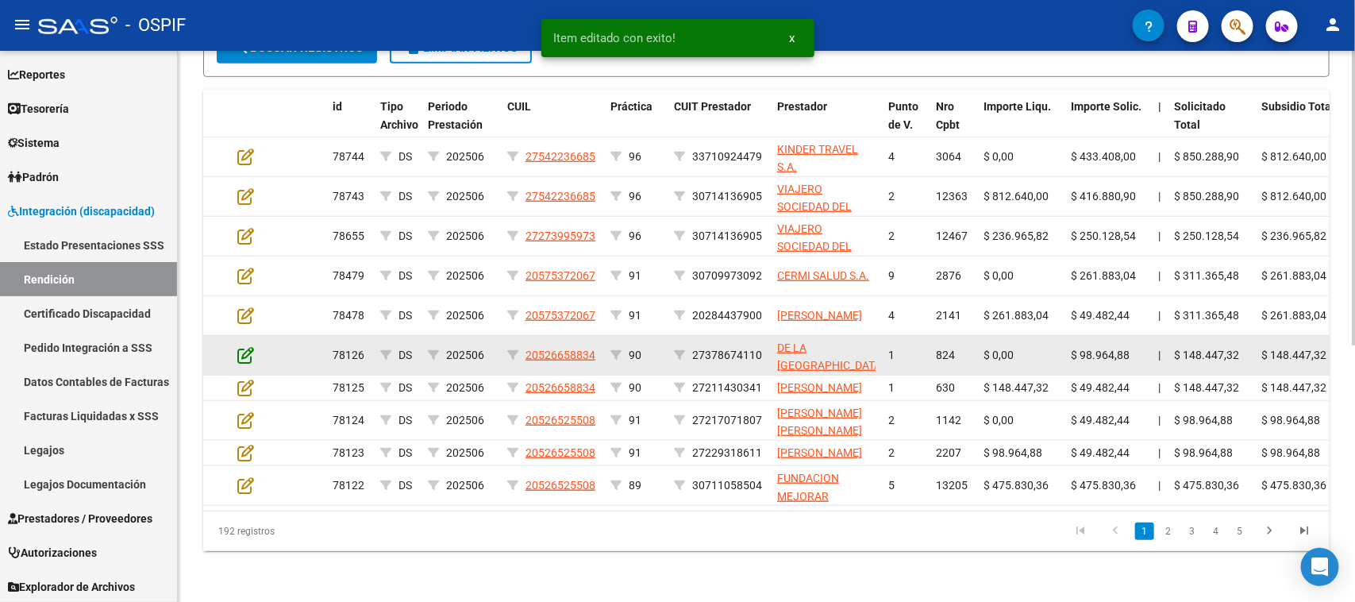
click at [242, 346] on icon at bounding box center [245, 354] width 17 height 17
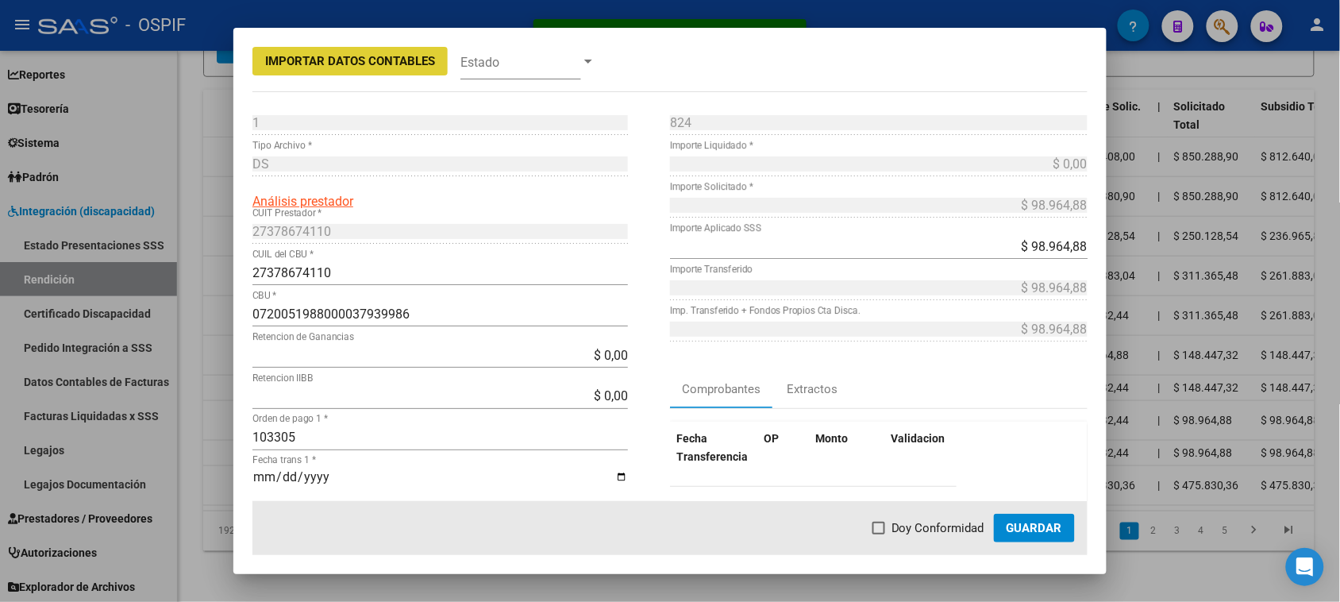
click at [875, 526] on span at bounding box center [878, 527] width 13 height 13
click at [878, 534] on input "Doy Conformidad" at bounding box center [878, 534] width 1 height 1
checkbox input "true"
click at [1006, 525] on button "Guardar" at bounding box center [1034, 527] width 81 height 29
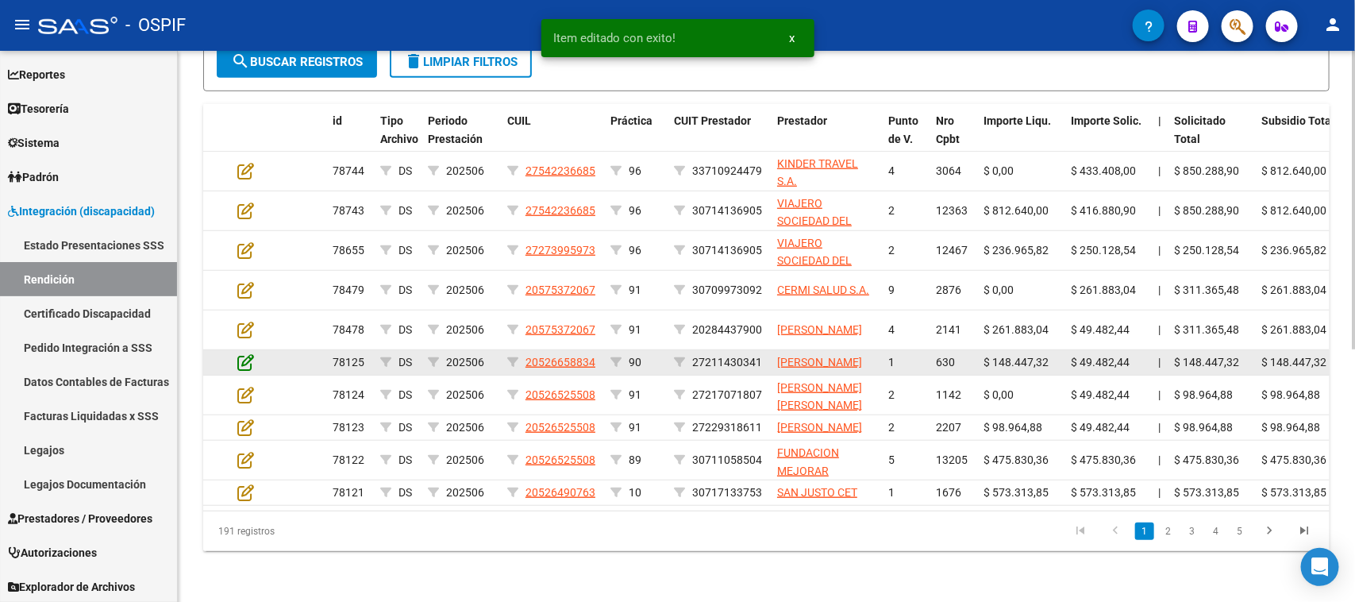
click at [244, 356] on icon at bounding box center [245, 361] width 17 height 17
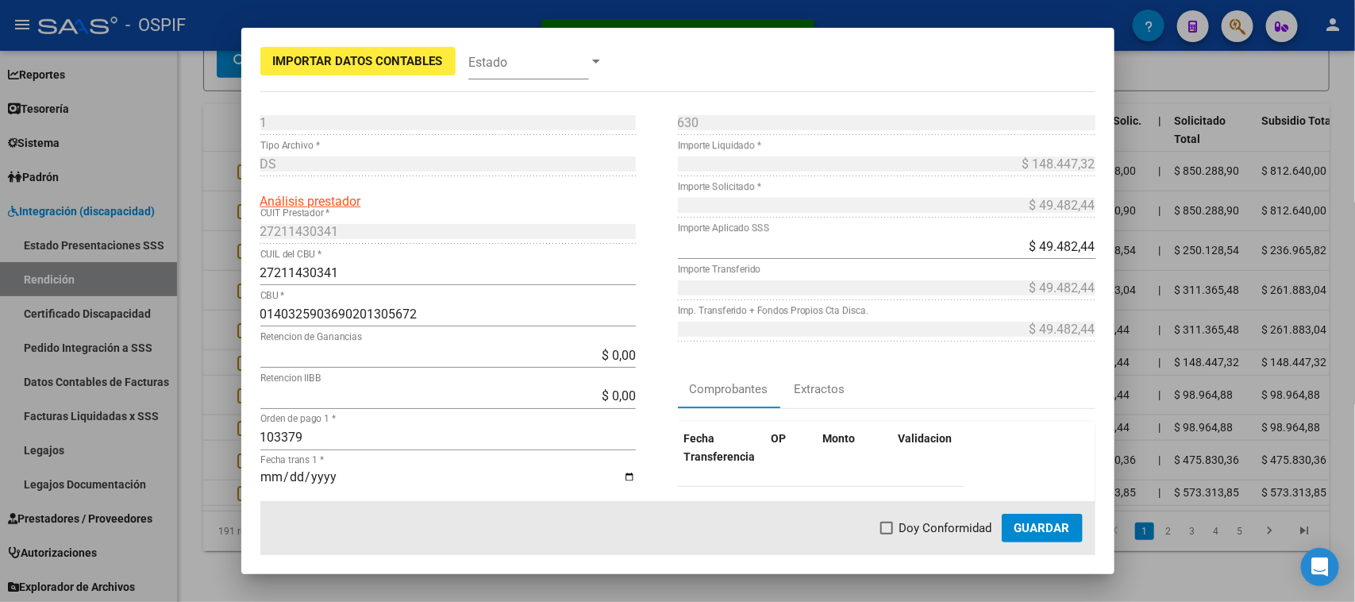
click at [913, 518] on span "Doy Conformidad" at bounding box center [945, 527] width 93 height 19
click at [886, 534] on input "Doy Conformidad" at bounding box center [886, 534] width 1 height 1
checkbox input "true"
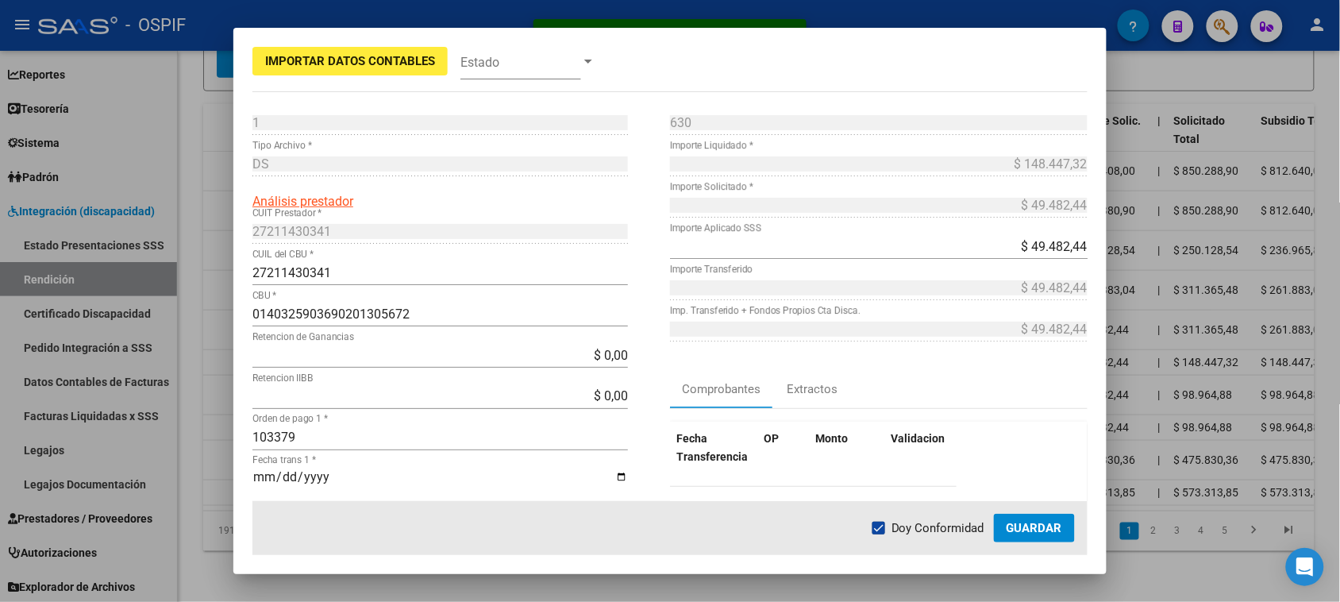
click at [1022, 526] on span "Guardar" at bounding box center [1034, 528] width 56 height 14
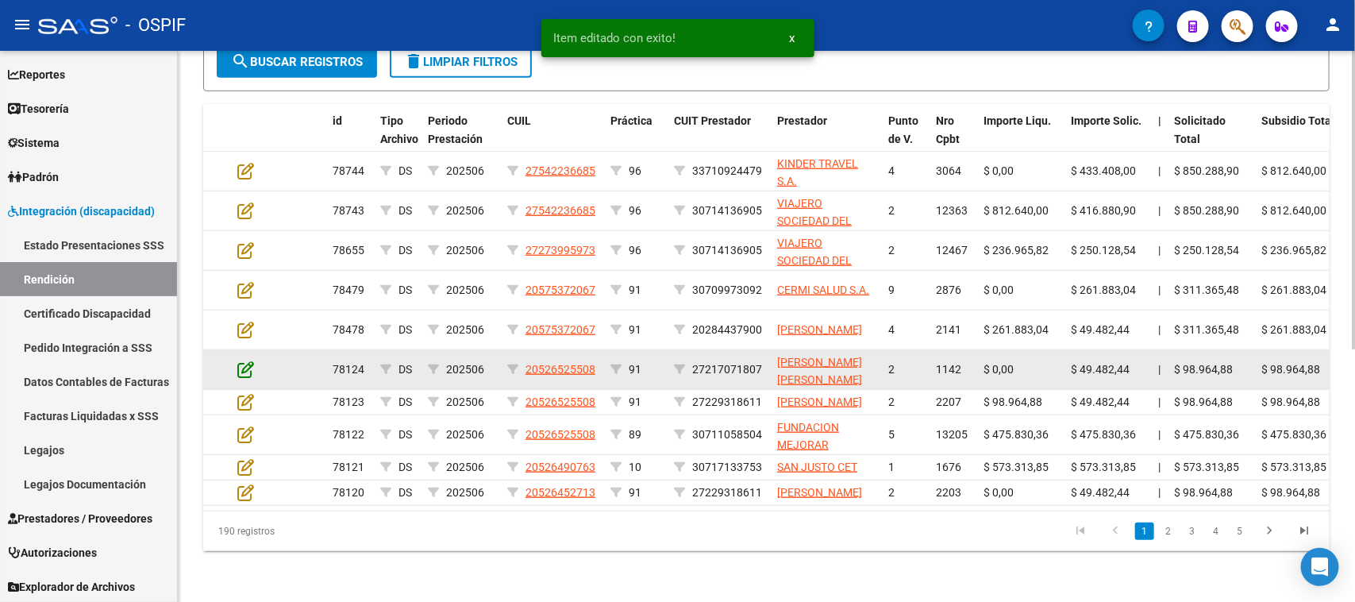
click at [244, 360] on icon at bounding box center [245, 368] width 17 height 17
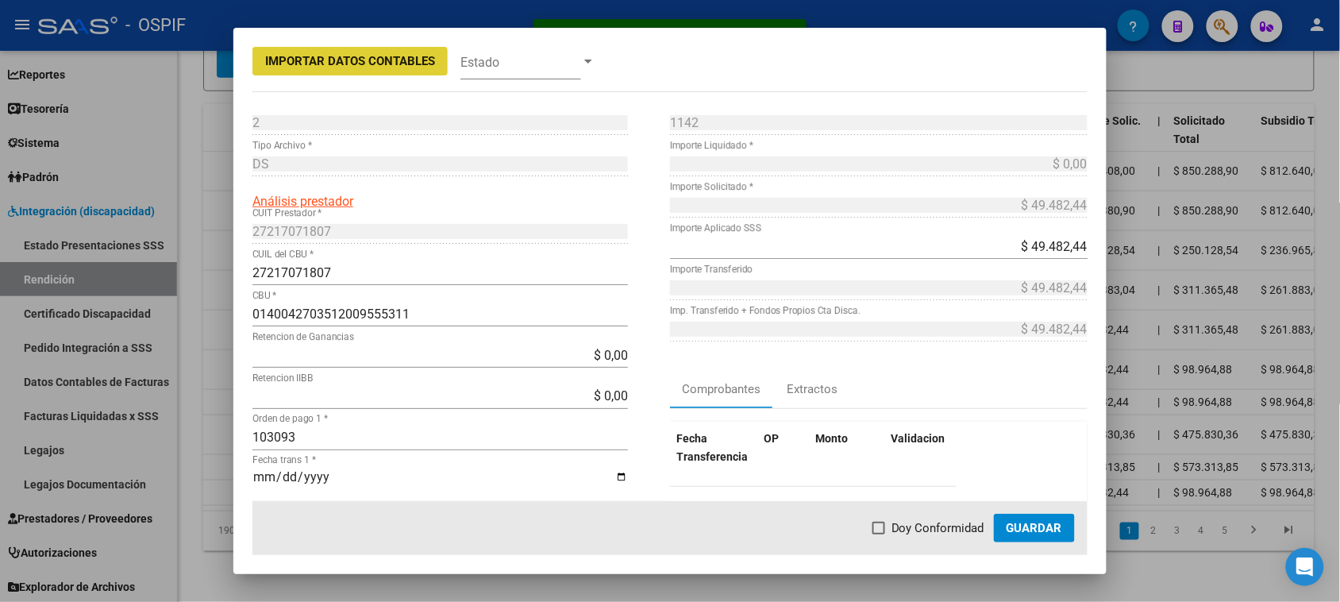
click at [898, 524] on span "Doy Conformidad" at bounding box center [937, 527] width 93 height 19
click at [879, 534] on input "Doy Conformidad" at bounding box center [878, 534] width 1 height 1
checkbox input "true"
click at [1005, 521] on button "Guardar" at bounding box center [1034, 527] width 81 height 29
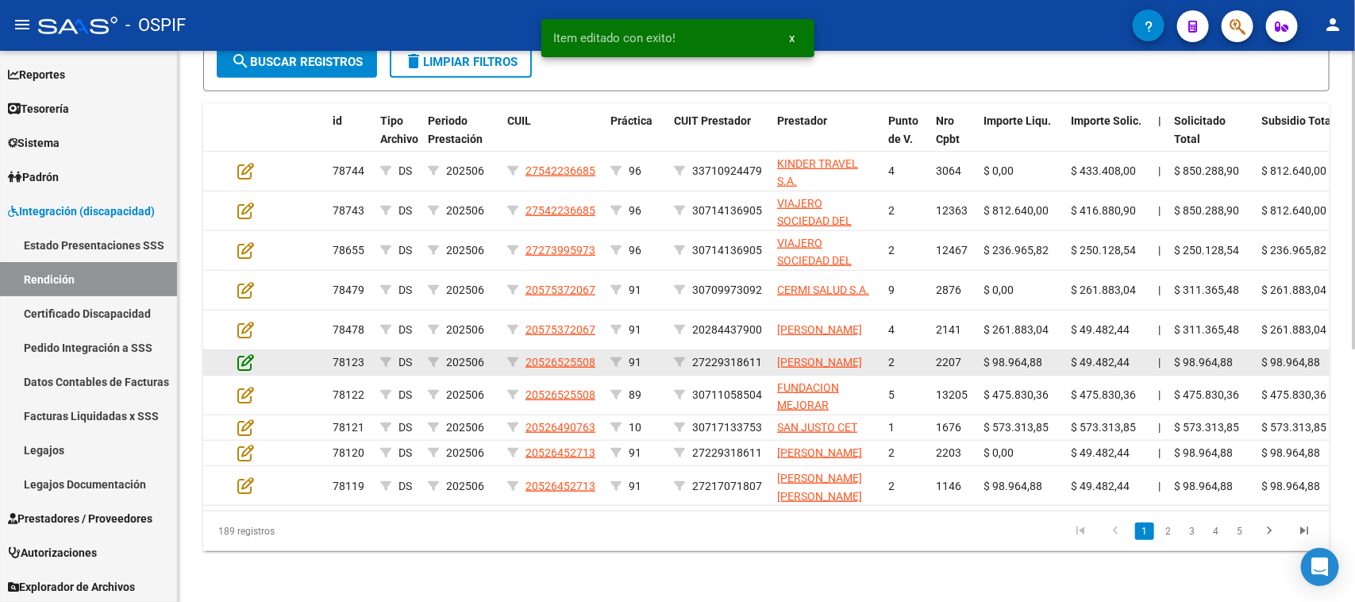
click at [243, 353] on icon at bounding box center [245, 361] width 17 height 17
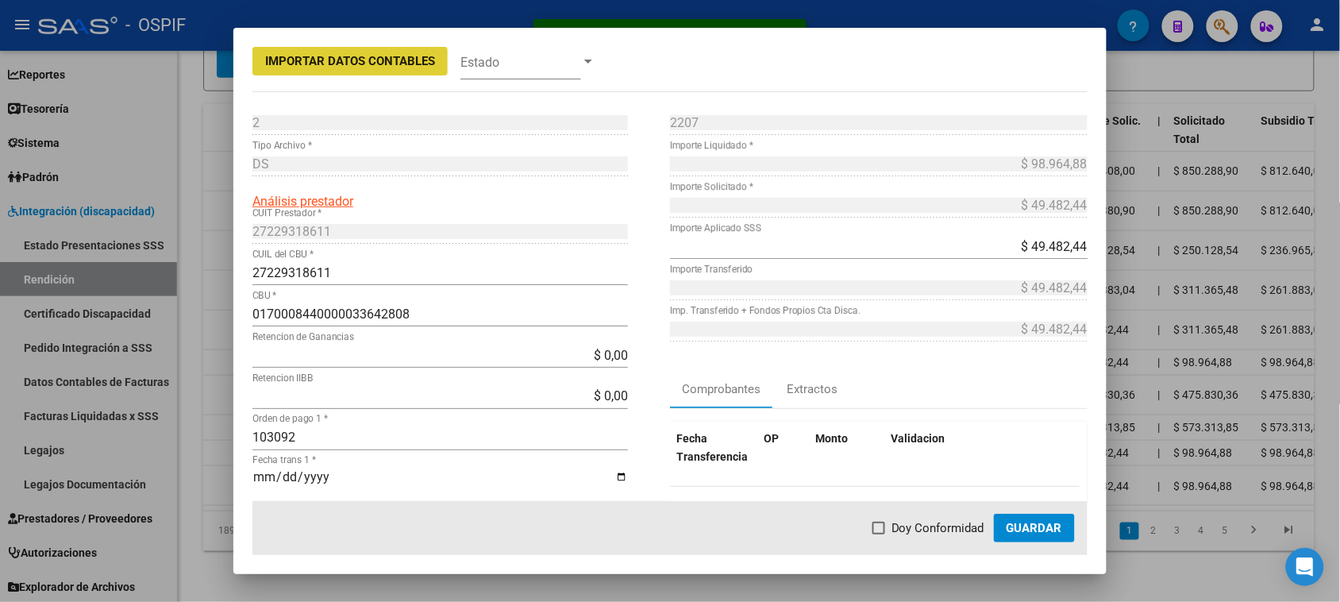
click at [929, 532] on span "Doy Conformidad" at bounding box center [937, 527] width 93 height 19
click at [879, 534] on input "Doy Conformidad" at bounding box center [878, 534] width 1 height 1
checkbox input "true"
click at [1040, 518] on button "Guardar" at bounding box center [1034, 527] width 81 height 29
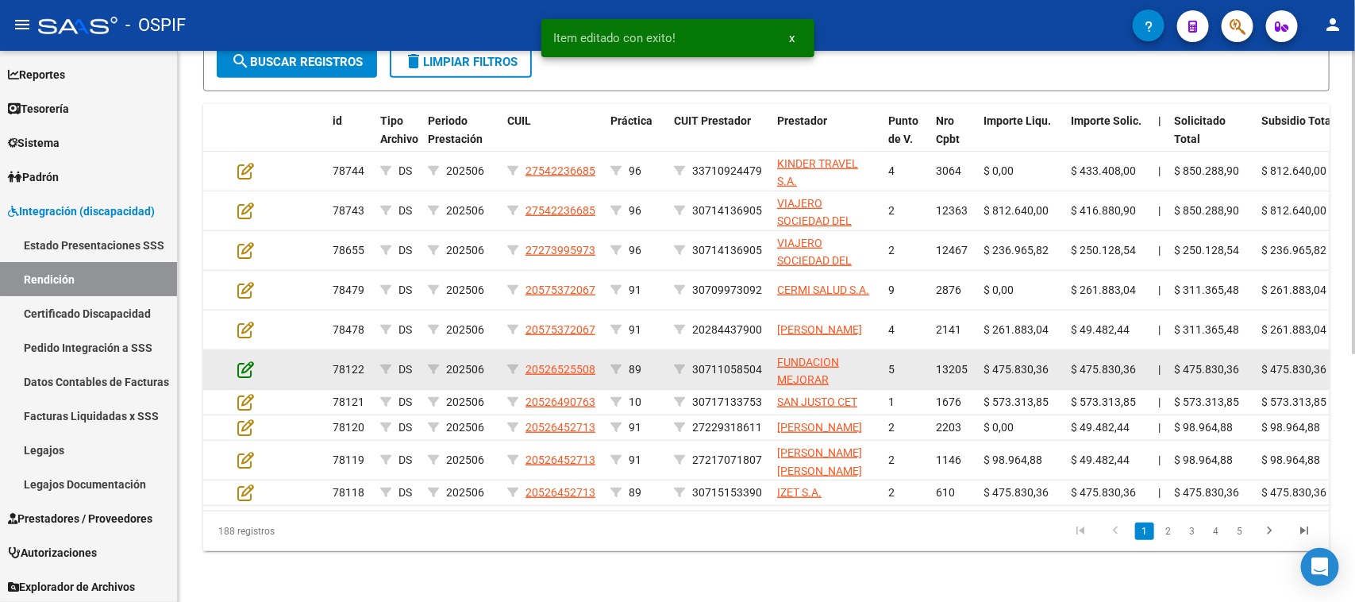
click at [240, 360] on icon at bounding box center [245, 368] width 17 height 17
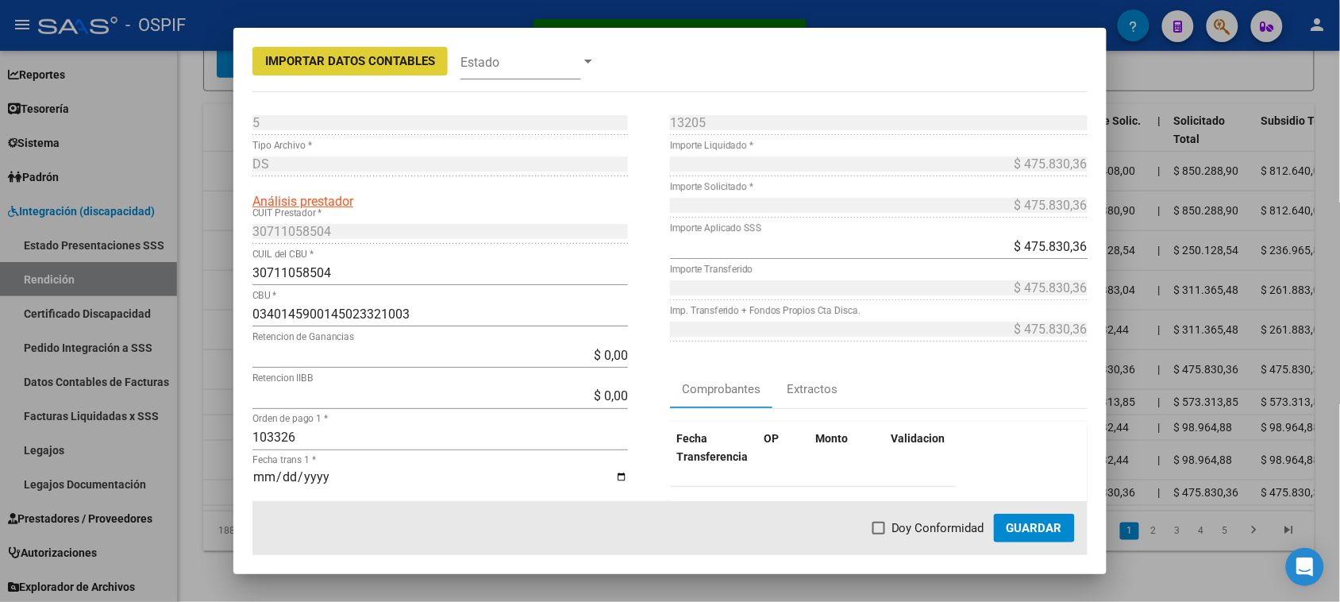
click at [903, 526] on span "Doy Conformidad" at bounding box center [937, 527] width 93 height 19
click at [879, 534] on input "Doy Conformidad" at bounding box center [878, 534] width 1 height 1
checkbox input "true"
click at [1038, 530] on span "Guardar" at bounding box center [1034, 528] width 56 height 14
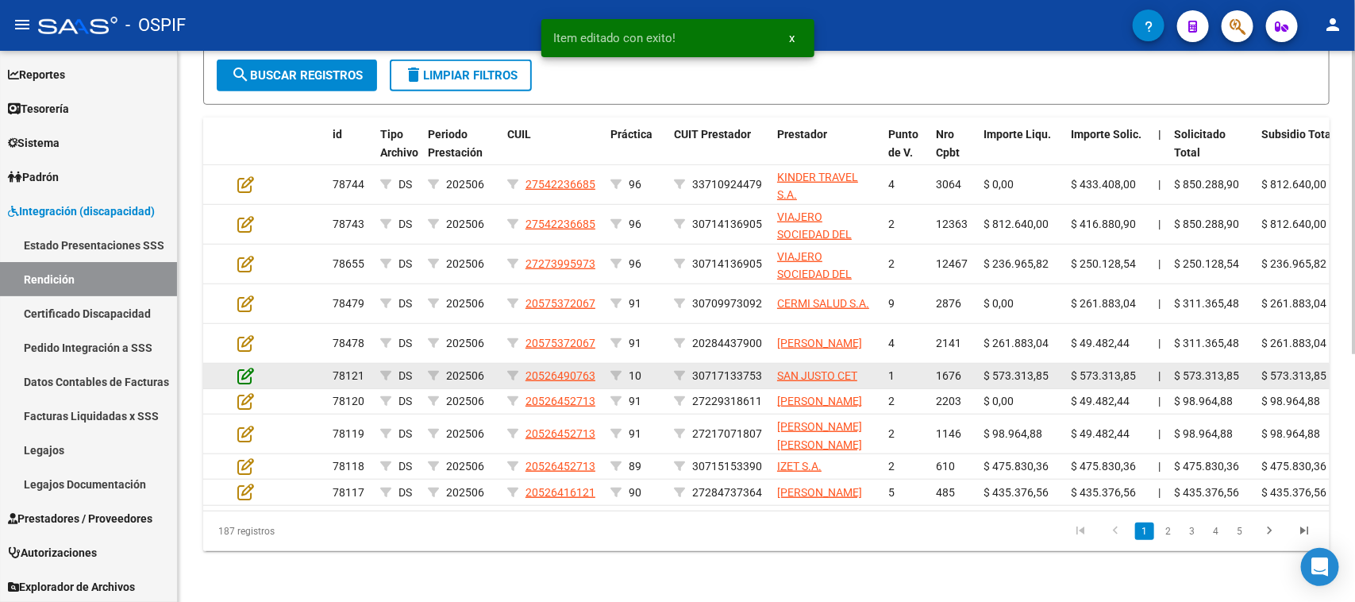
click at [248, 367] on icon at bounding box center [245, 375] width 17 height 17
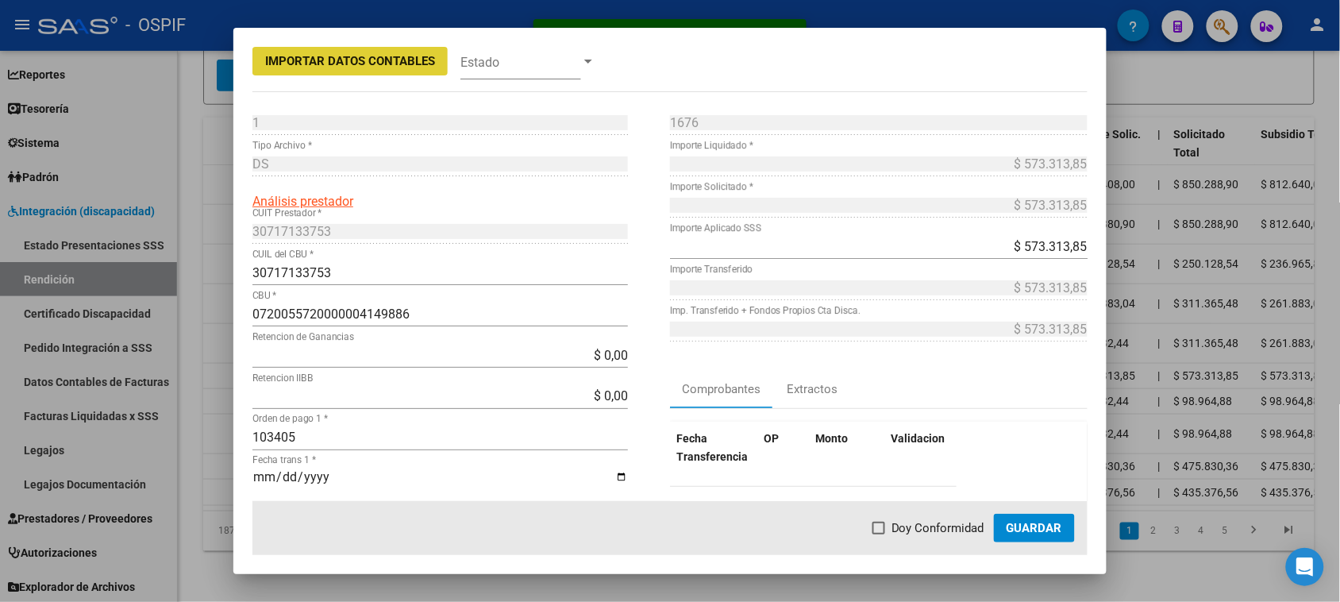
click at [877, 524] on span at bounding box center [878, 527] width 13 height 13
click at [878, 534] on input "Doy Conformidad" at bounding box center [878, 534] width 1 height 1
checkbox input "true"
click at [1026, 537] on button "Guardar" at bounding box center [1034, 527] width 81 height 29
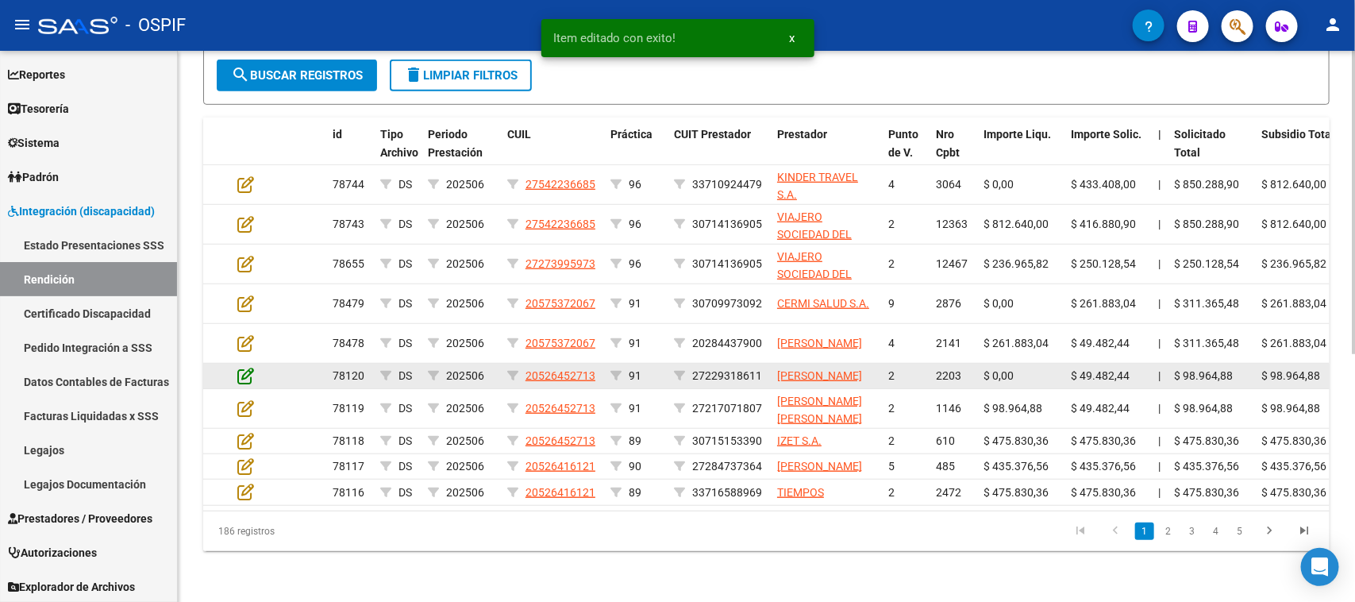
click at [238, 367] on icon at bounding box center [245, 375] width 17 height 17
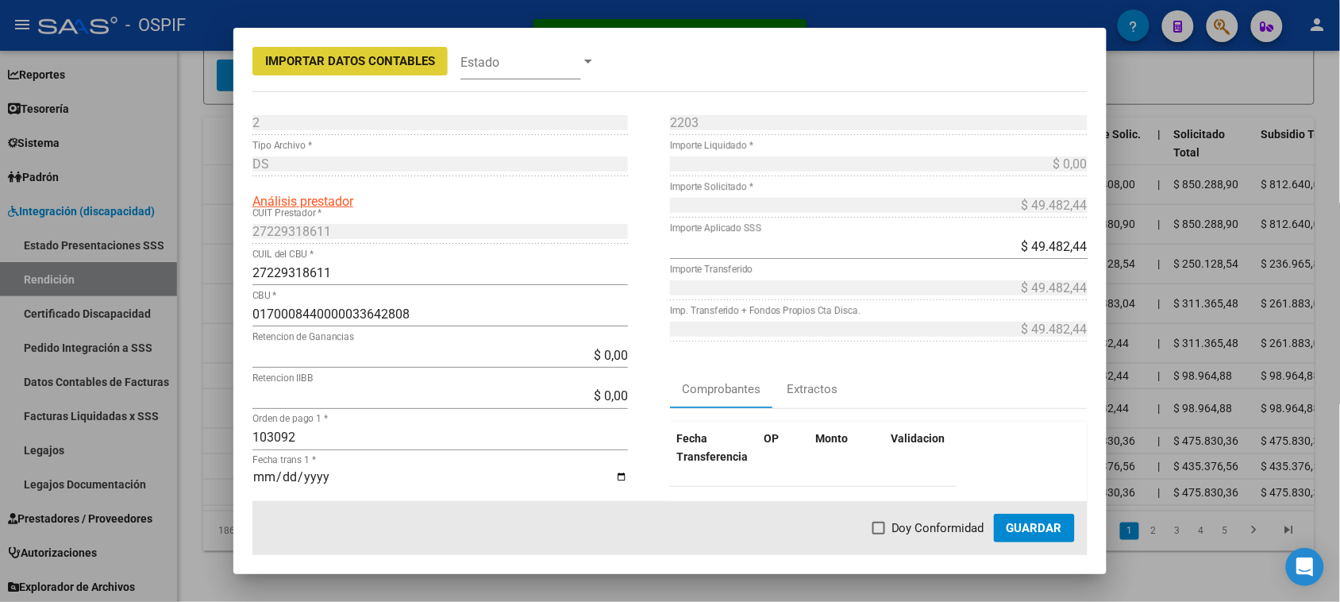
click at [894, 533] on span "Doy Conformidad" at bounding box center [937, 527] width 93 height 19
click at [879, 534] on input "Doy Conformidad" at bounding box center [878, 534] width 1 height 1
checkbox input "true"
click at [1021, 534] on span "Guardar" at bounding box center [1034, 528] width 56 height 14
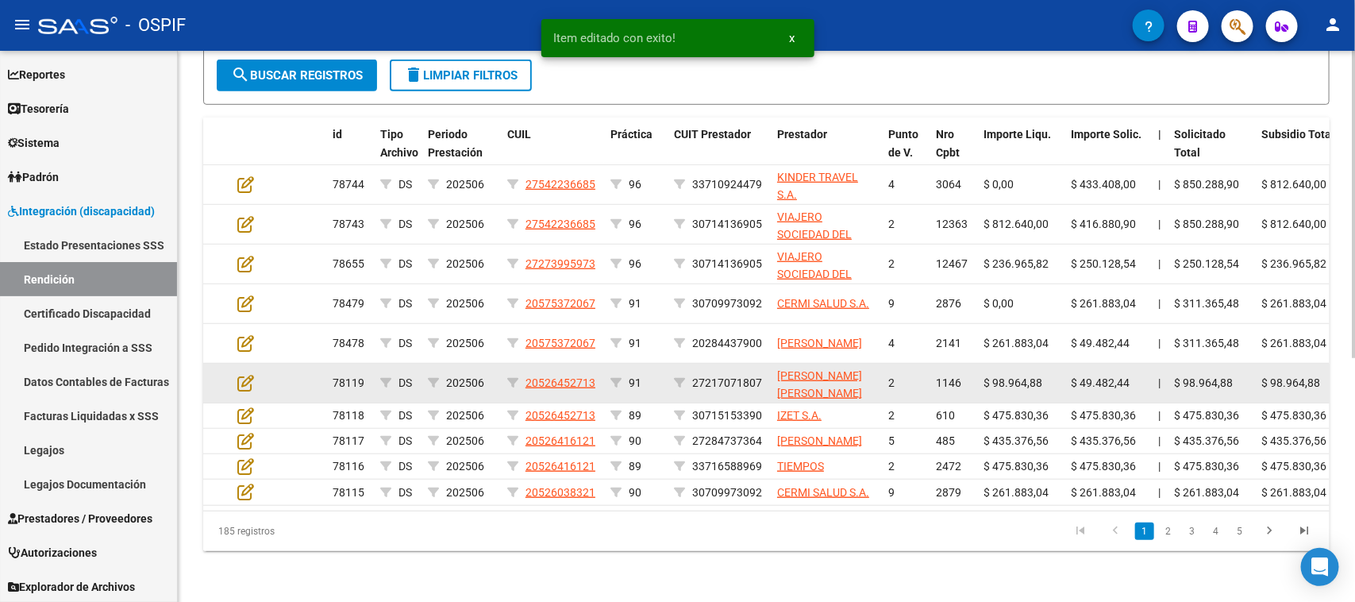
scroll to position [435, 0]
click at [244, 374] on icon at bounding box center [245, 382] width 17 height 17
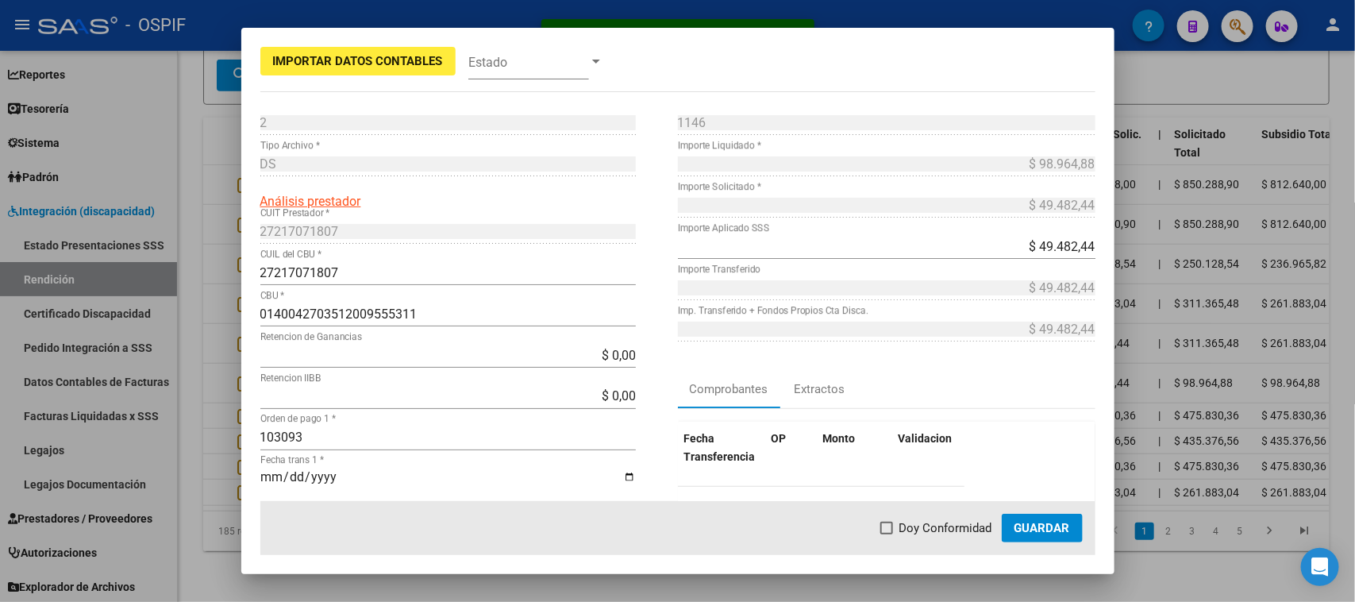
click at [899, 529] on span "Doy Conformidad" at bounding box center [945, 527] width 93 height 19
click at [886, 534] on input "Doy Conformidad" at bounding box center [886, 534] width 1 height 1
checkbox input "true"
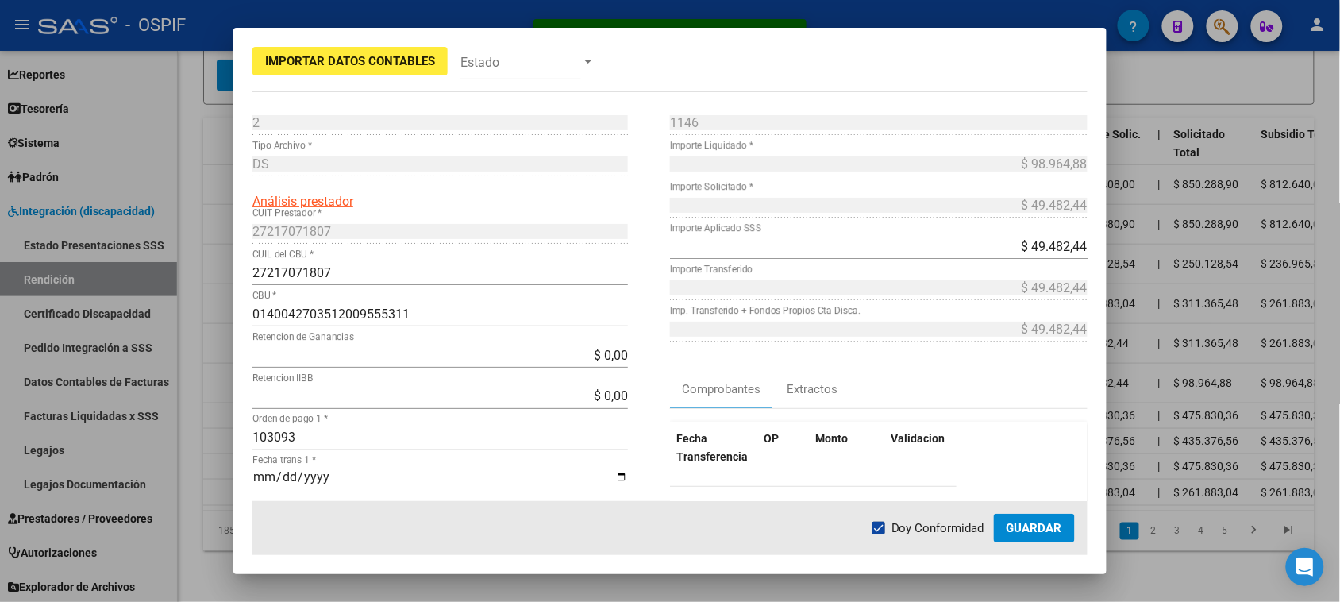
click at [1028, 530] on span "Guardar" at bounding box center [1034, 528] width 56 height 14
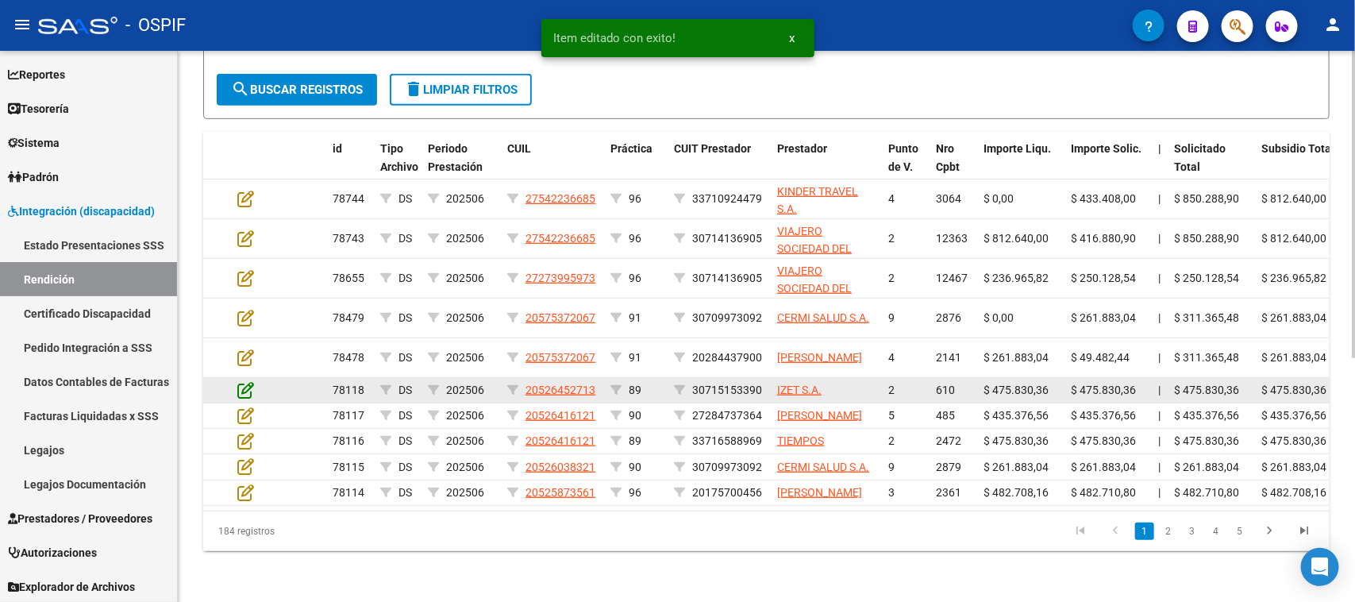
click at [248, 381] on icon at bounding box center [245, 389] width 17 height 17
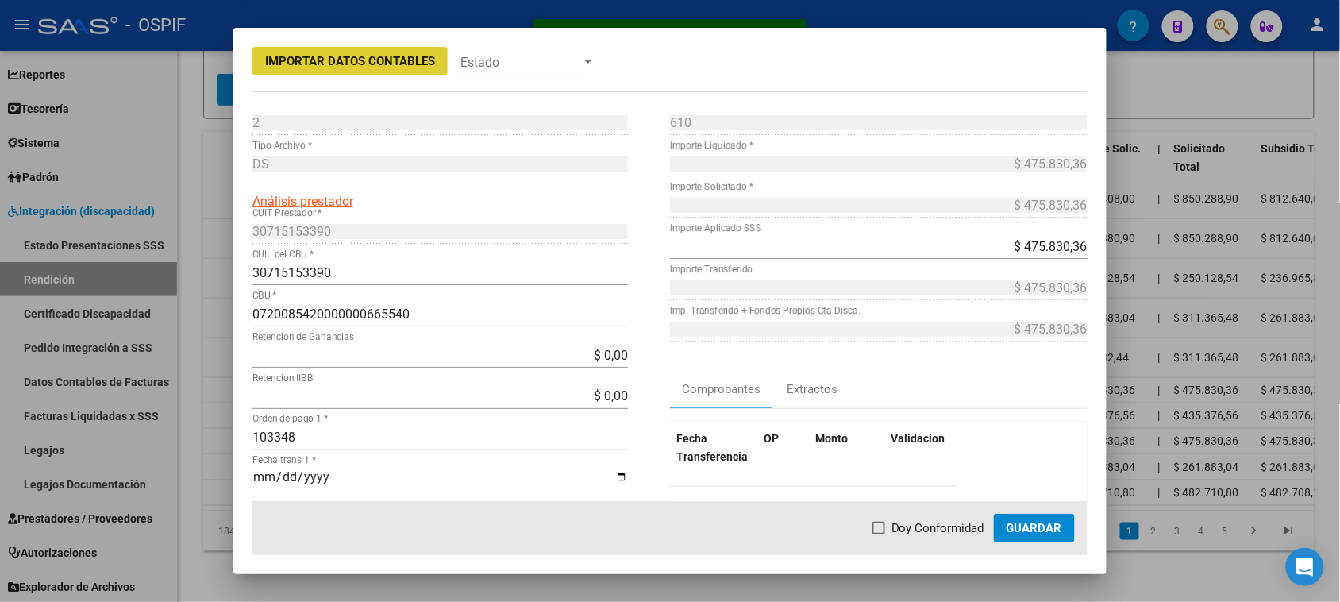
click at [913, 524] on span "Doy Conformidad" at bounding box center [937, 527] width 93 height 19
click at [879, 534] on input "Doy Conformidad" at bounding box center [878, 534] width 1 height 1
checkbox input "true"
click at [1025, 533] on span "Guardar" at bounding box center [1034, 528] width 56 height 14
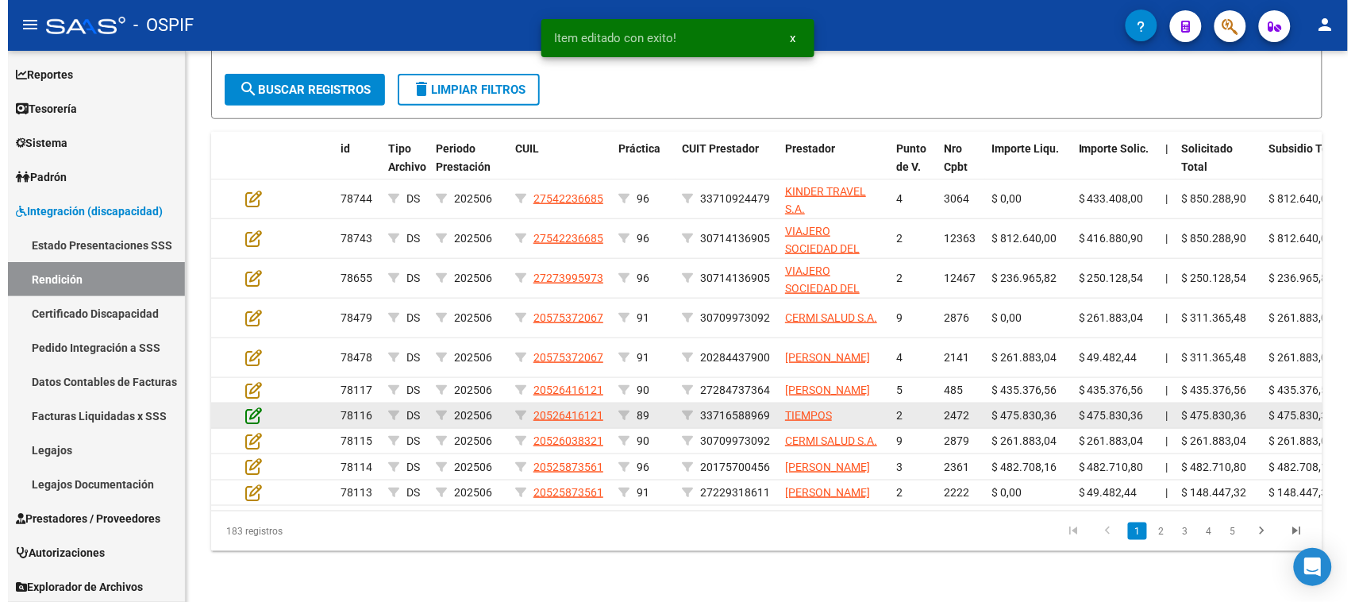
scroll to position [436, 0]
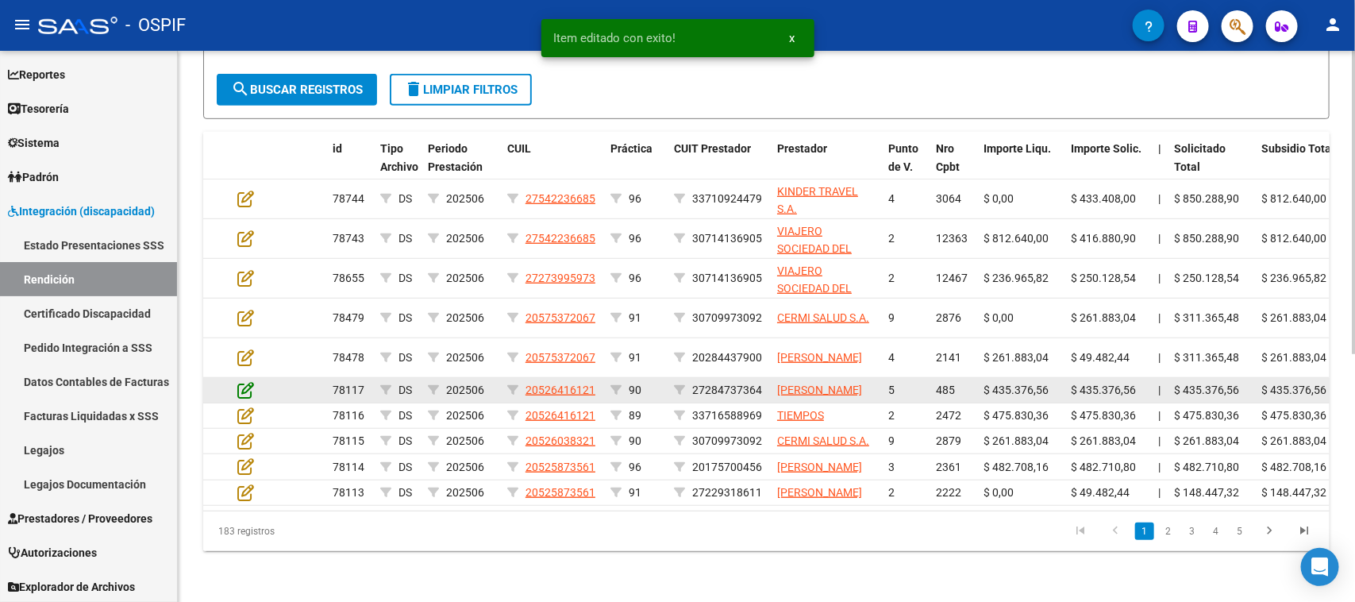
click at [247, 381] on icon at bounding box center [245, 389] width 17 height 17
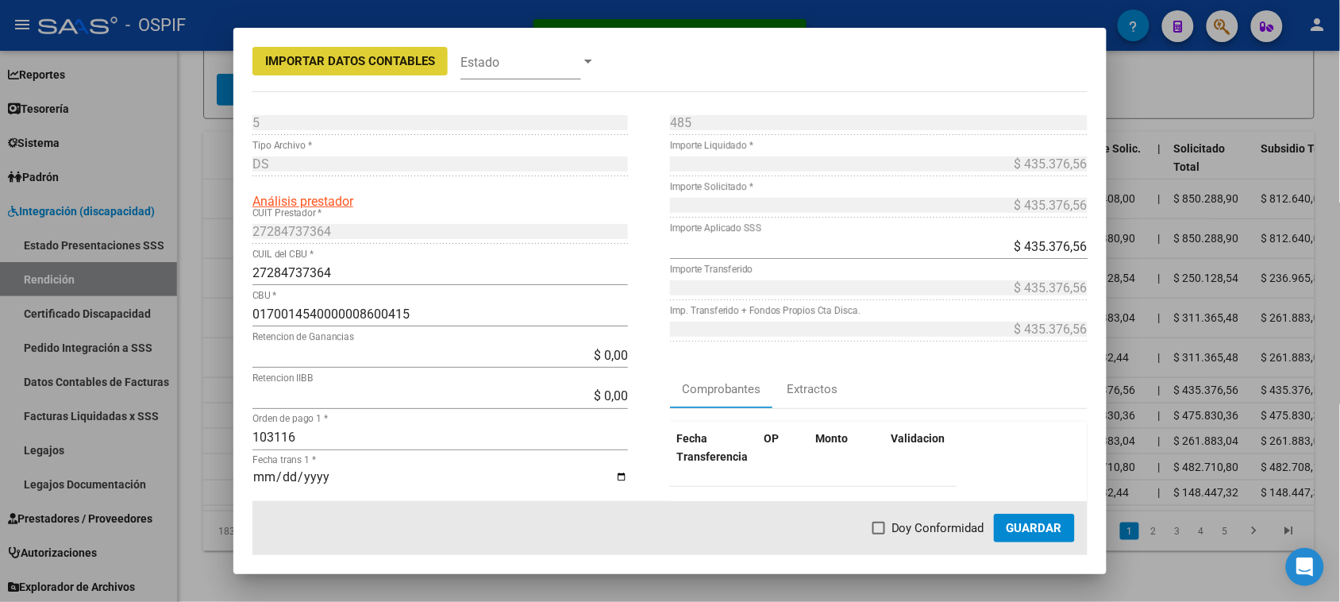
click at [893, 537] on label "Doy Conformidad" at bounding box center [928, 527] width 112 height 19
click at [879, 535] on input "Doy Conformidad" at bounding box center [878, 534] width 1 height 1
checkbox input "true"
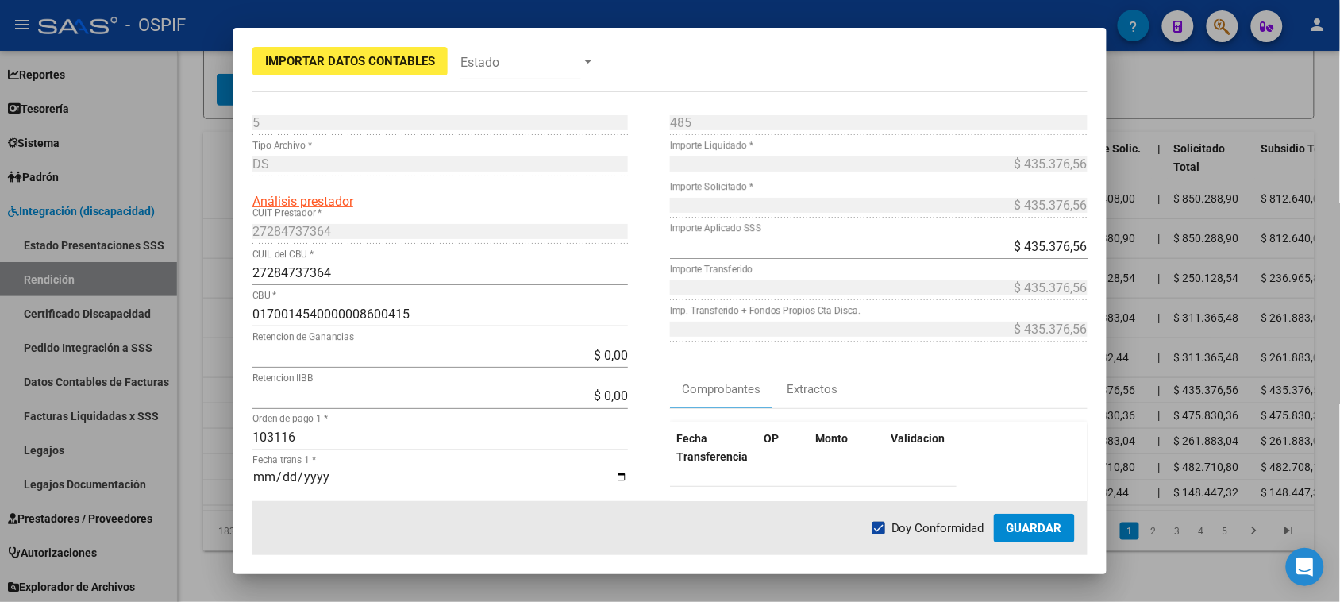
click at [1044, 530] on span "Guardar" at bounding box center [1034, 528] width 56 height 14
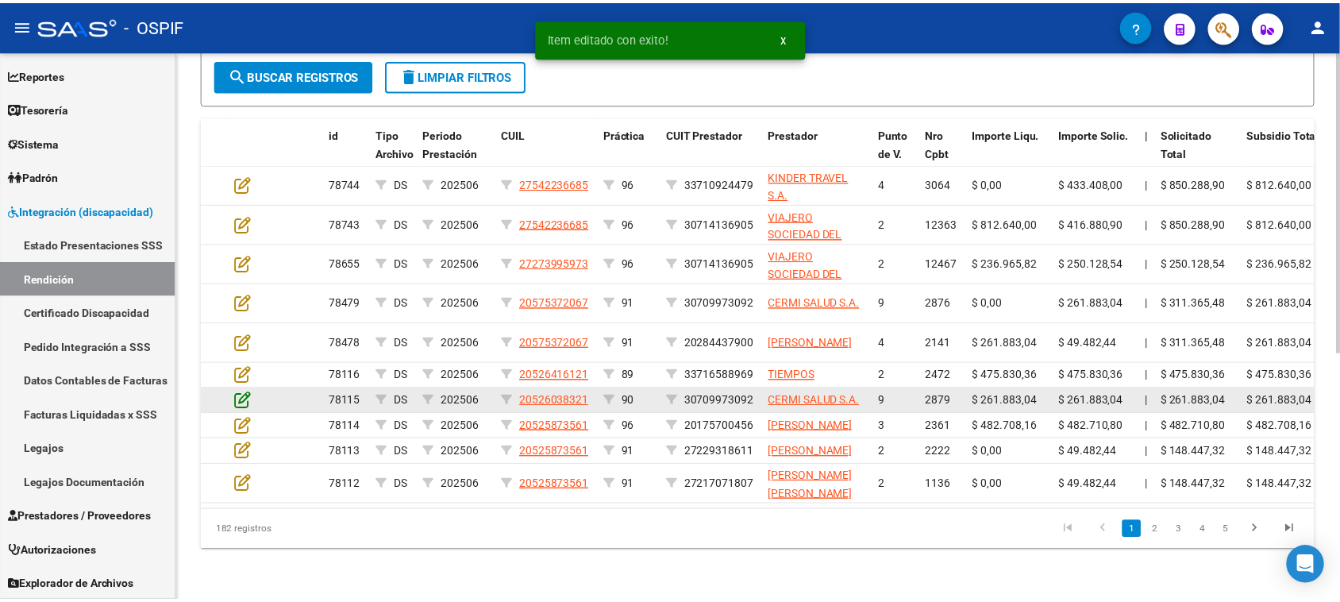
scroll to position [437, 0]
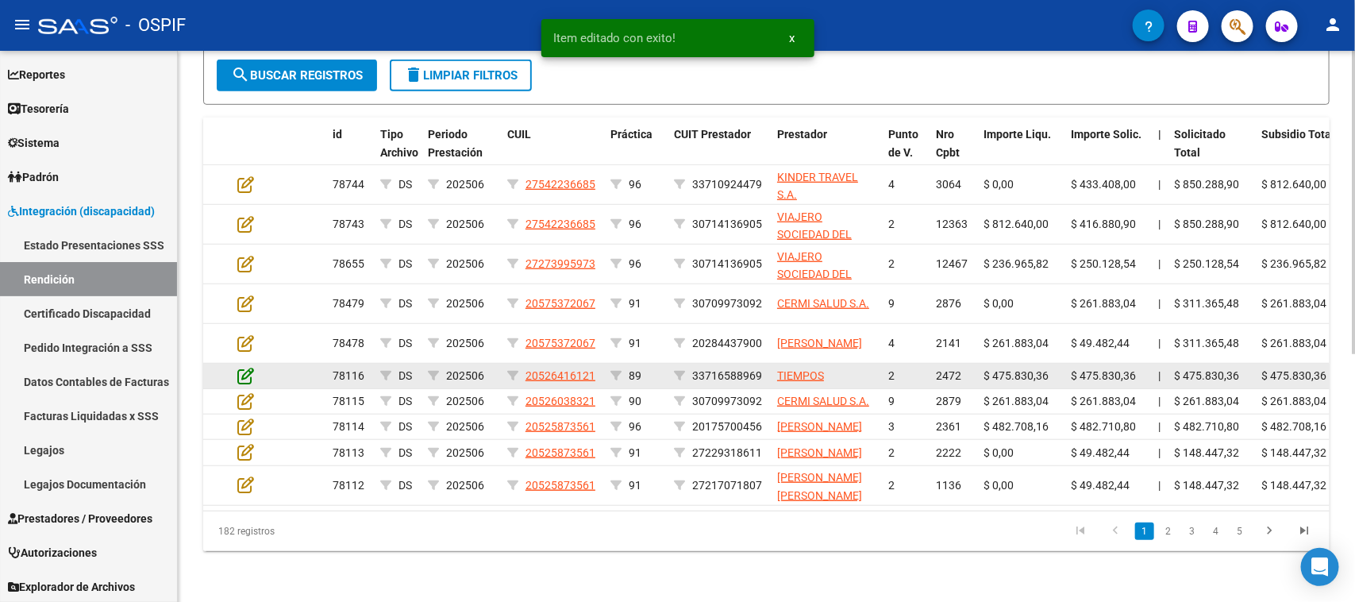
click at [244, 367] on icon at bounding box center [245, 375] width 17 height 17
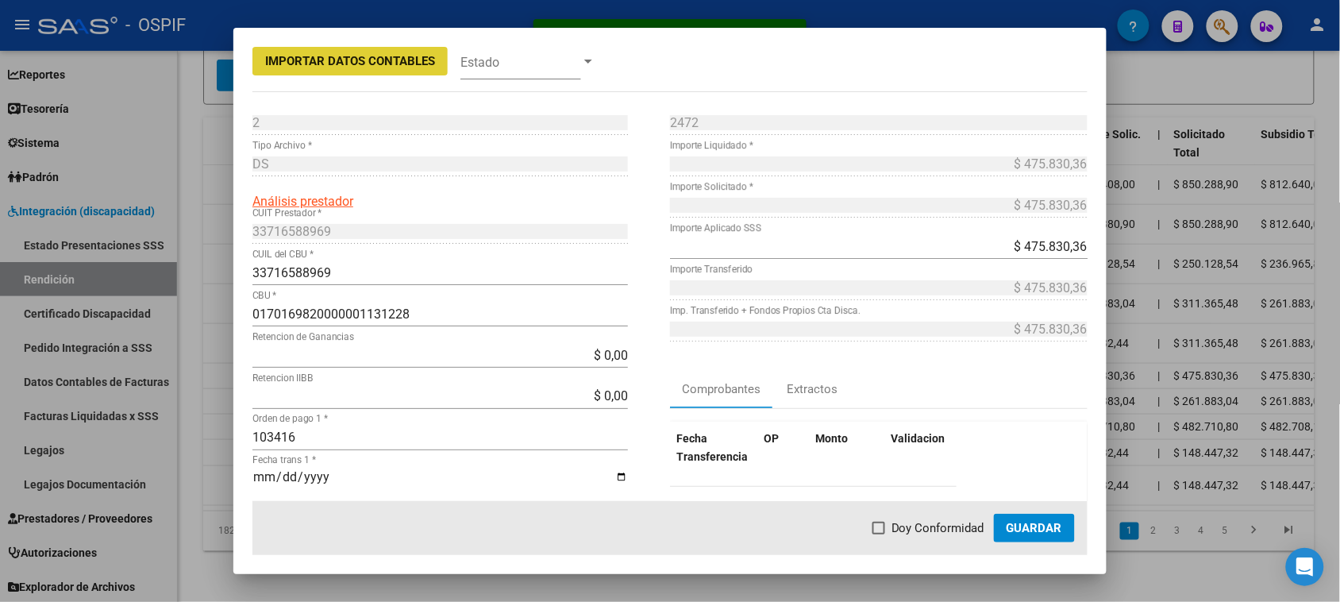
click at [889, 525] on label "Doy Conformidad" at bounding box center [928, 527] width 112 height 19
click at [879, 534] on input "Doy Conformidad" at bounding box center [878, 534] width 1 height 1
checkbox input "true"
click at [1021, 528] on span "Guardar" at bounding box center [1034, 528] width 56 height 14
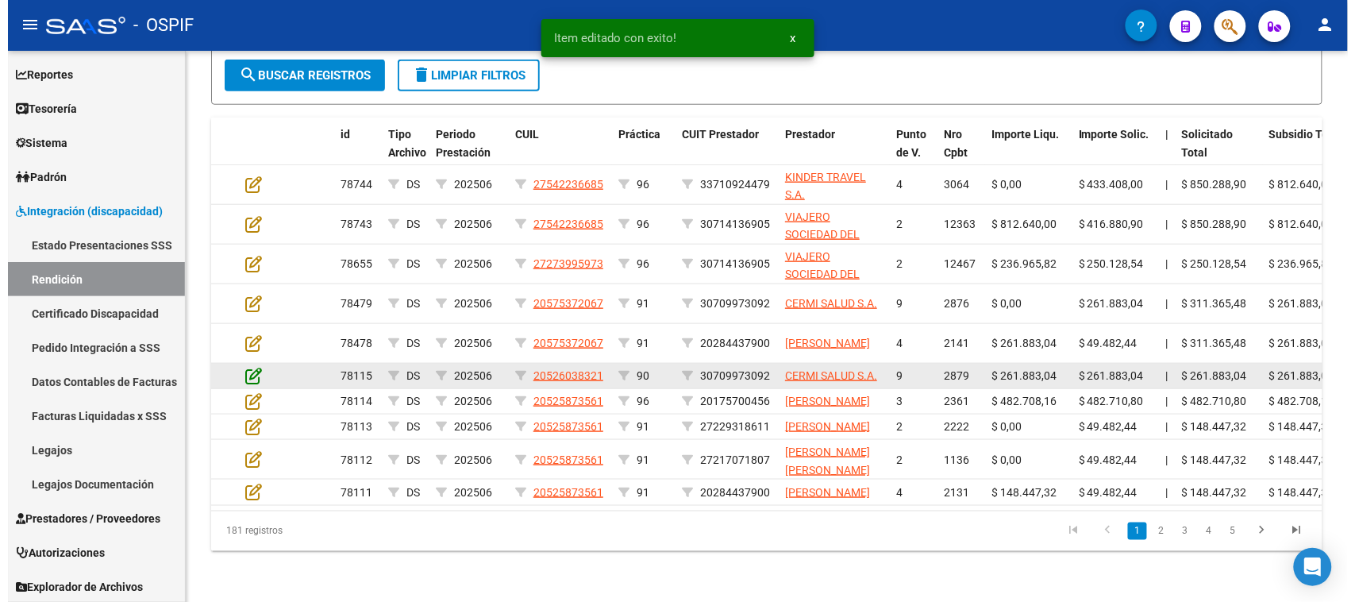
scroll to position [438, 0]
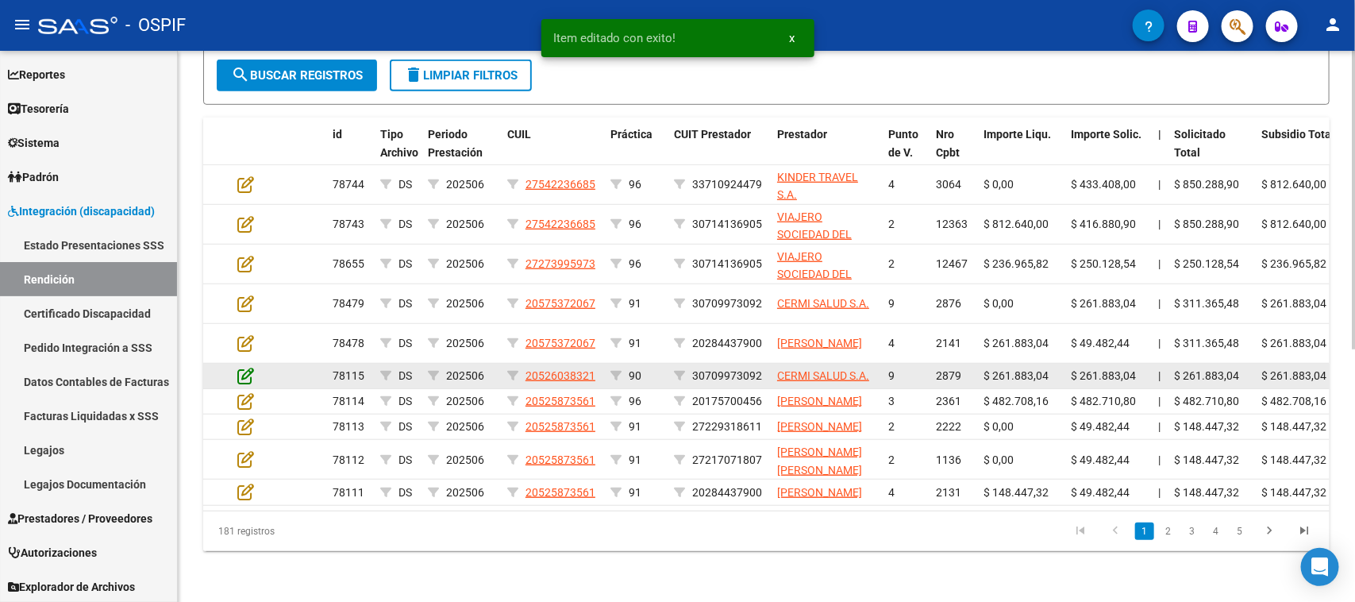
click at [248, 367] on icon at bounding box center [245, 375] width 17 height 17
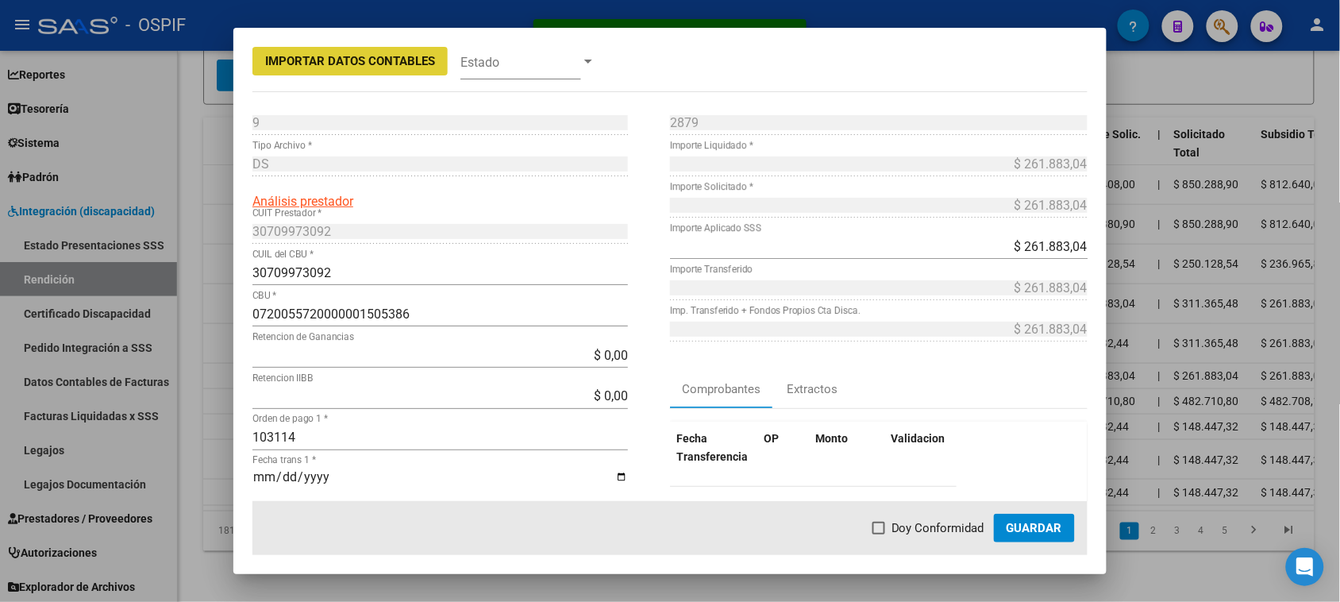
click at [946, 528] on span "Doy Conformidad" at bounding box center [937, 527] width 93 height 19
click at [879, 534] on input "Doy Conformidad" at bounding box center [878, 534] width 1 height 1
checkbox input "true"
click at [1000, 529] on button "Guardar" at bounding box center [1034, 527] width 81 height 29
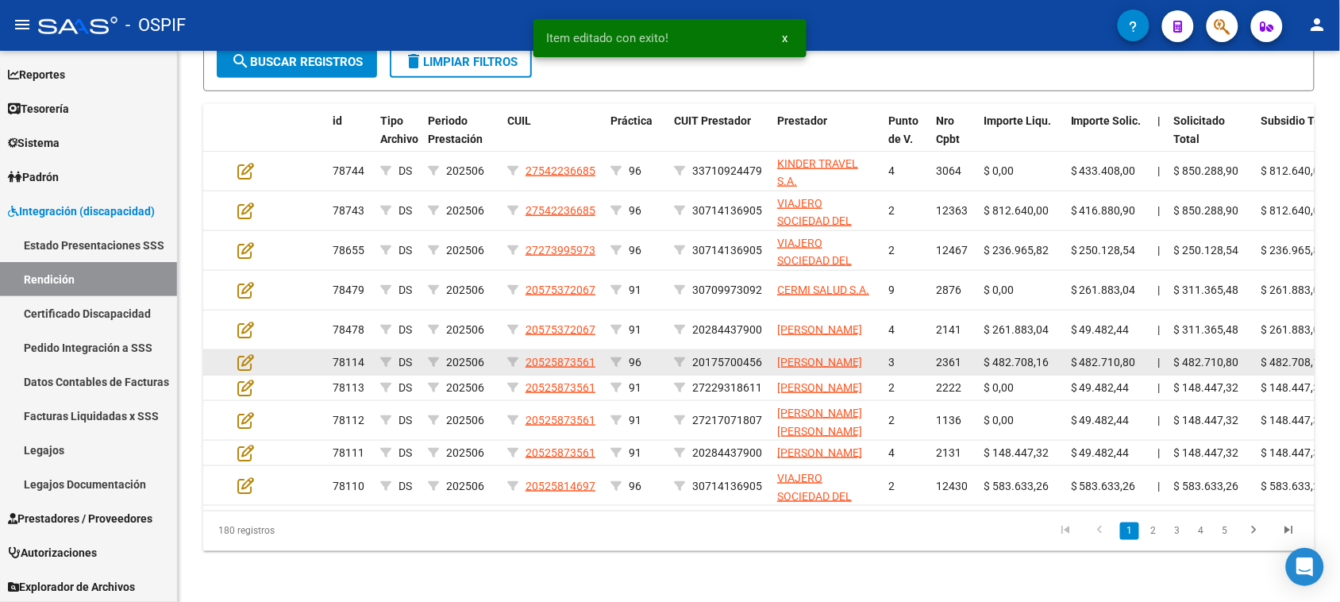
scroll to position [439, 0]
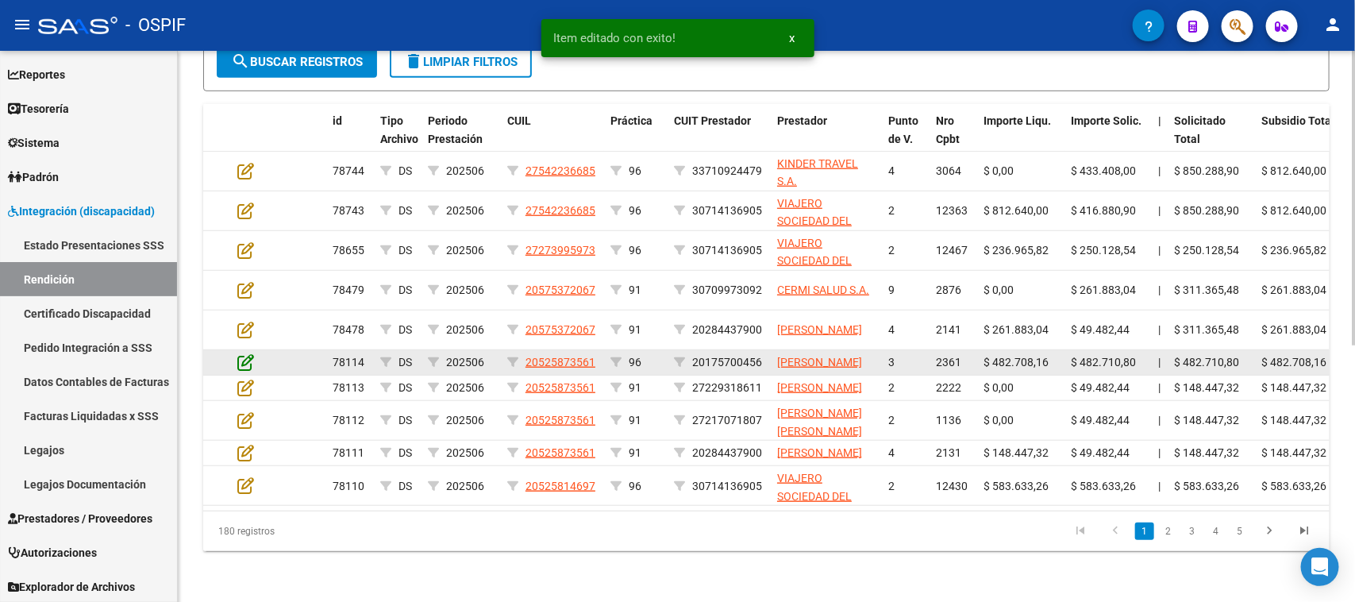
click at [252, 356] on icon at bounding box center [245, 361] width 17 height 17
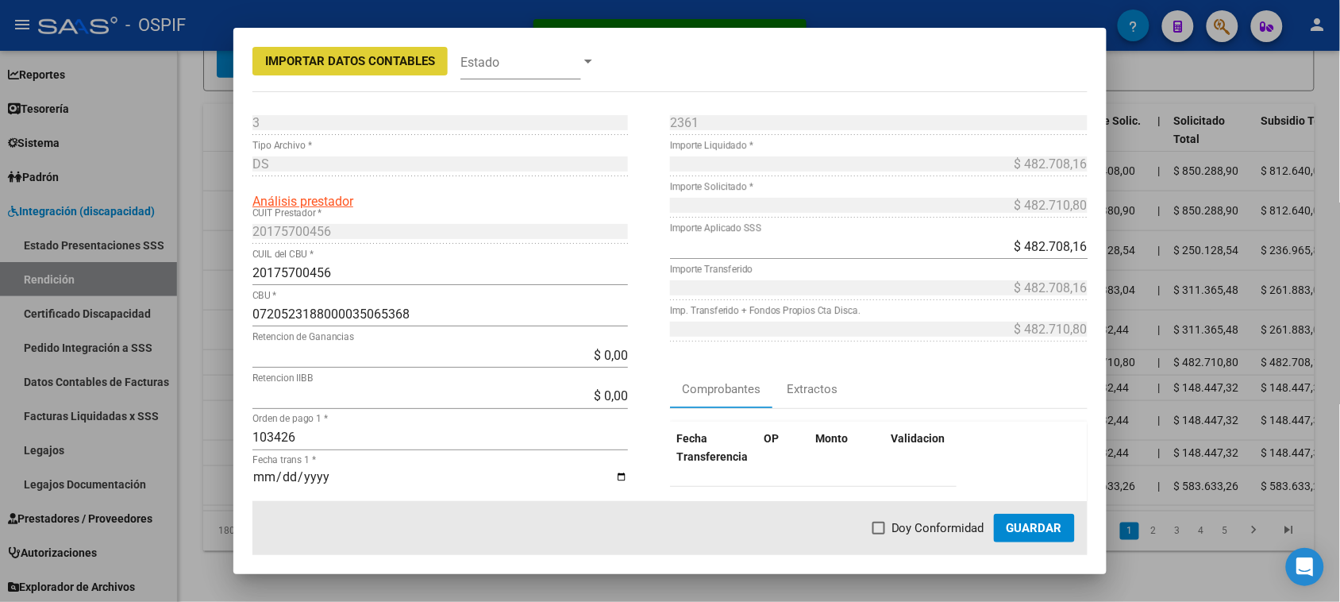
click at [898, 533] on span "Doy Conformidad" at bounding box center [937, 527] width 93 height 19
click at [879, 534] on input "Doy Conformidad" at bounding box center [878, 534] width 1 height 1
checkbox input "true"
click at [1010, 522] on span "Guardar" at bounding box center [1034, 528] width 56 height 14
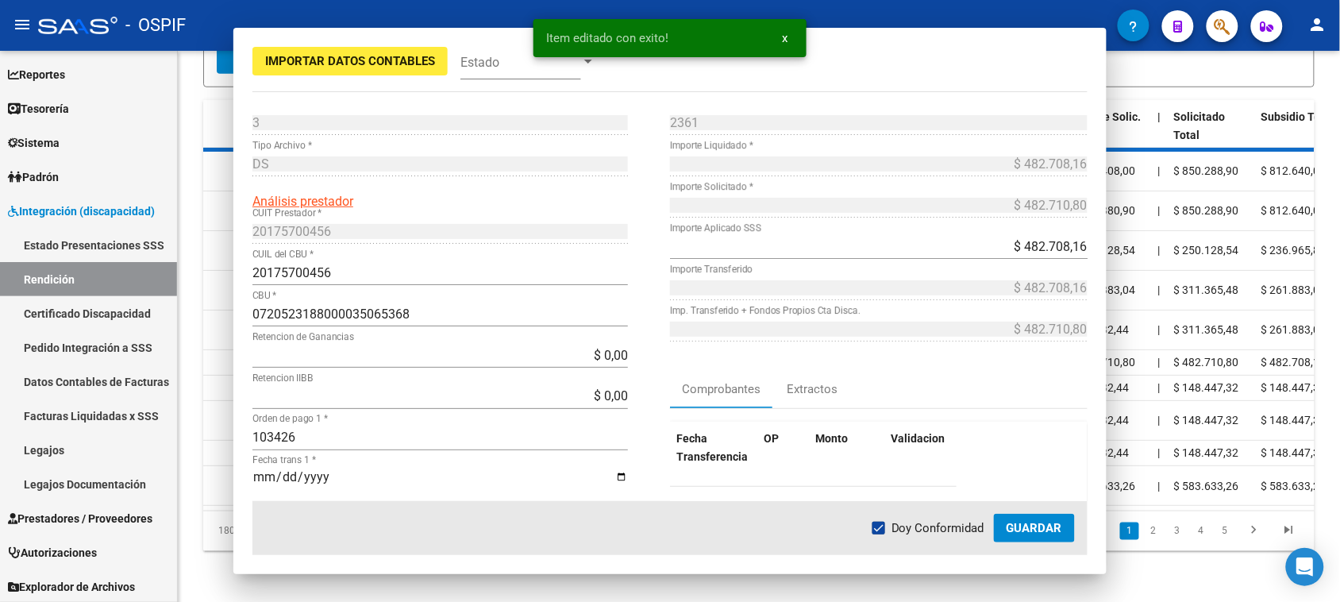
scroll to position [440, 0]
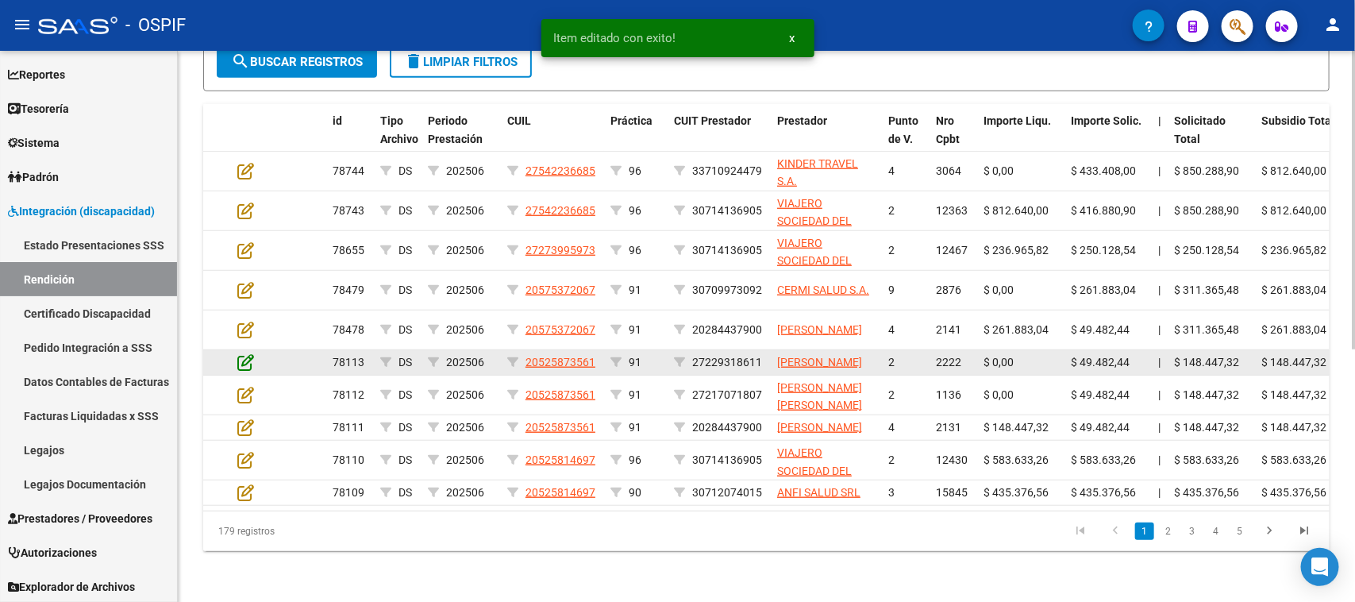
click at [247, 353] on icon at bounding box center [245, 361] width 17 height 17
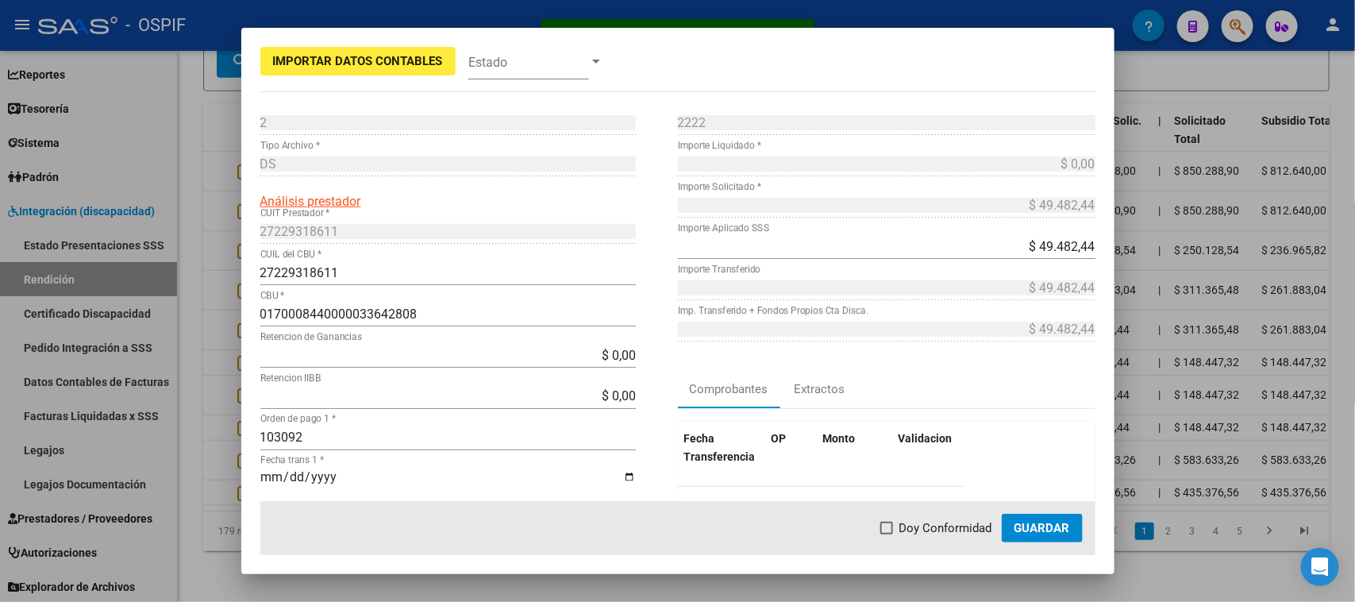
click at [891, 529] on label "Doy Conformidad" at bounding box center [936, 527] width 112 height 19
click at [886, 534] on input "Doy Conformidad" at bounding box center [886, 534] width 1 height 1
checkbox input "true"
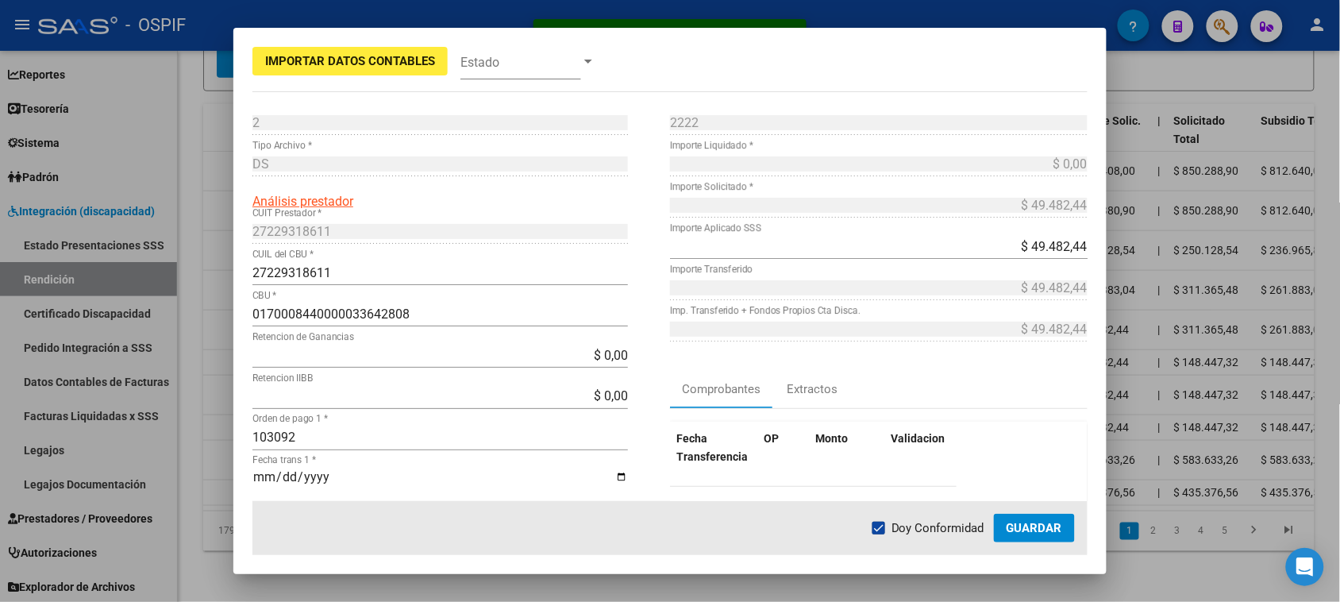
click at [1041, 529] on span "Guardar" at bounding box center [1034, 528] width 56 height 14
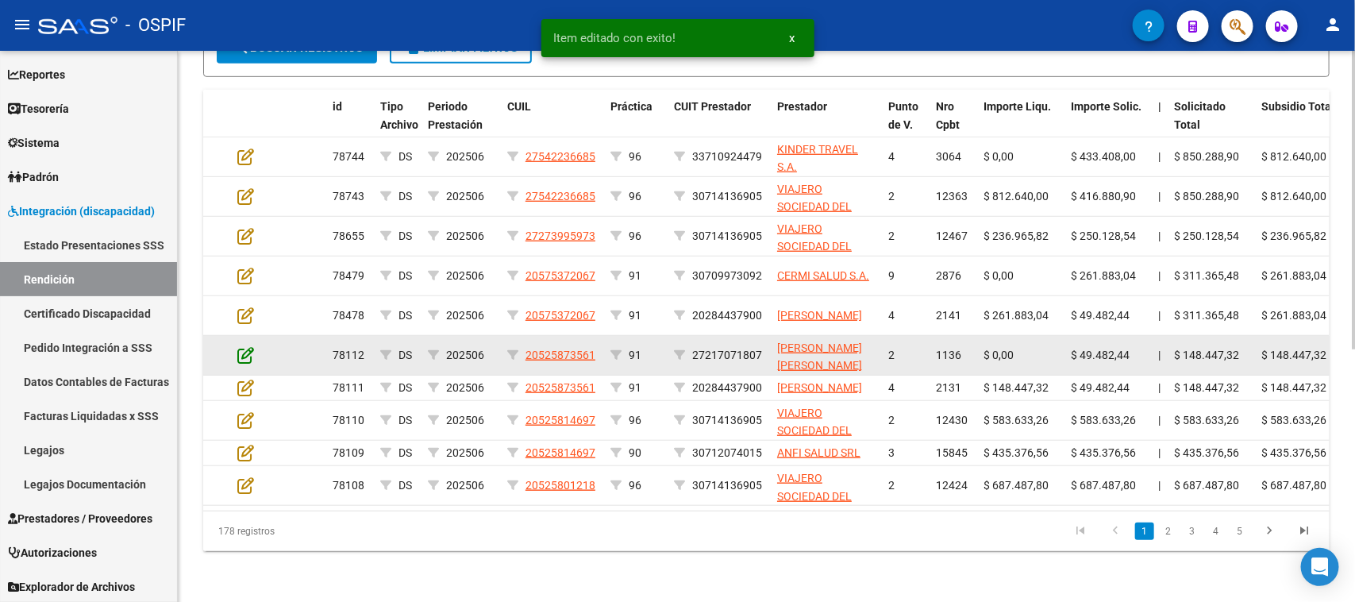
click at [248, 349] on icon at bounding box center [245, 354] width 17 height 17
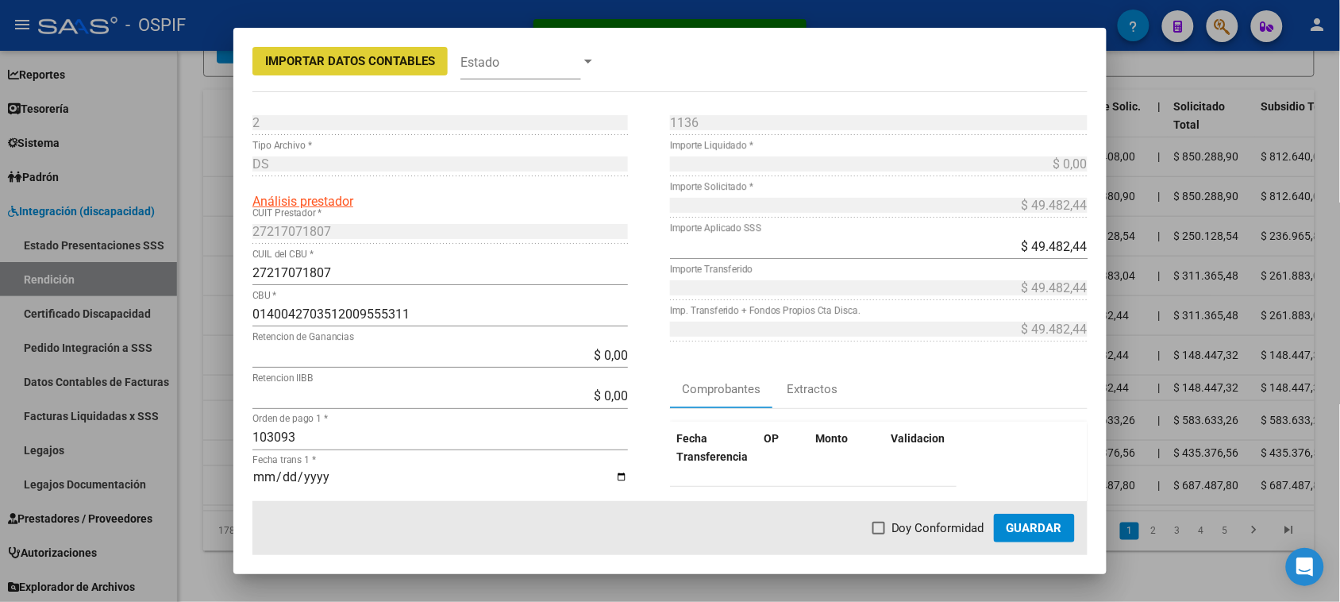
click at [885, 522] on span at bounding box center [878, 527] width 13 height 13
click at [879, 534] on input "Doy Conformidad" at bounding box center [878, 534] width 1 height 1
checkbox input "true"
click at [1030, 526] on span "Guardar" at bounding box center [1034, 528] width 56 height 14
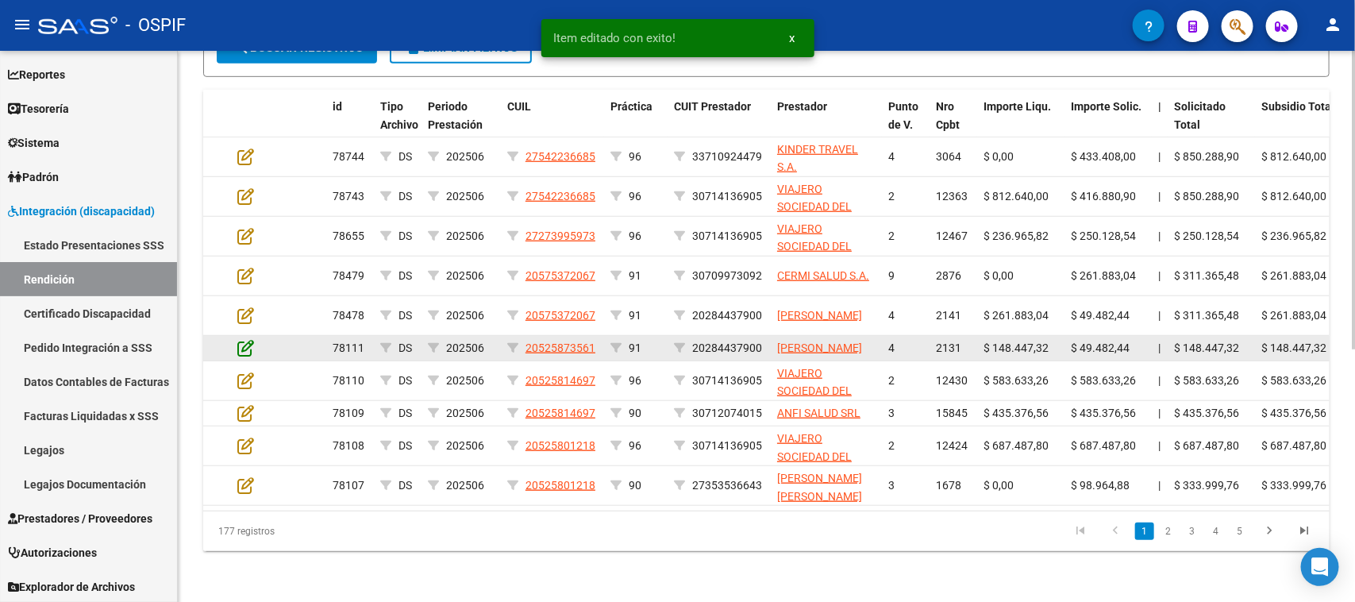
click at [246, 349] on icon at bounding box center [245, 347] width 17 height 17
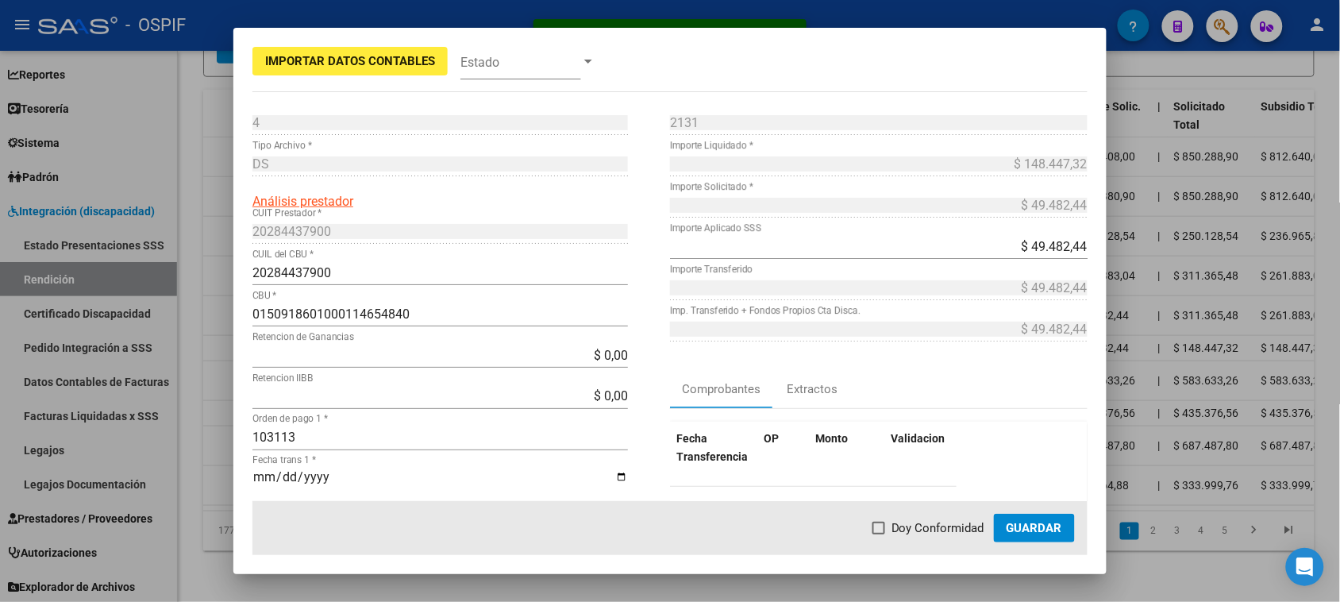
click at [882, 522] on span at bounding box center [878, 527] width 13 height 13
click at [879, 534] on input "Doy Conformidad" at bounding box center [878, 534] width 1 height 1
checkbox input "true"
click at [1053, 529] on span "Guardar" at bounding box center [1034, 528] width 56 height 14
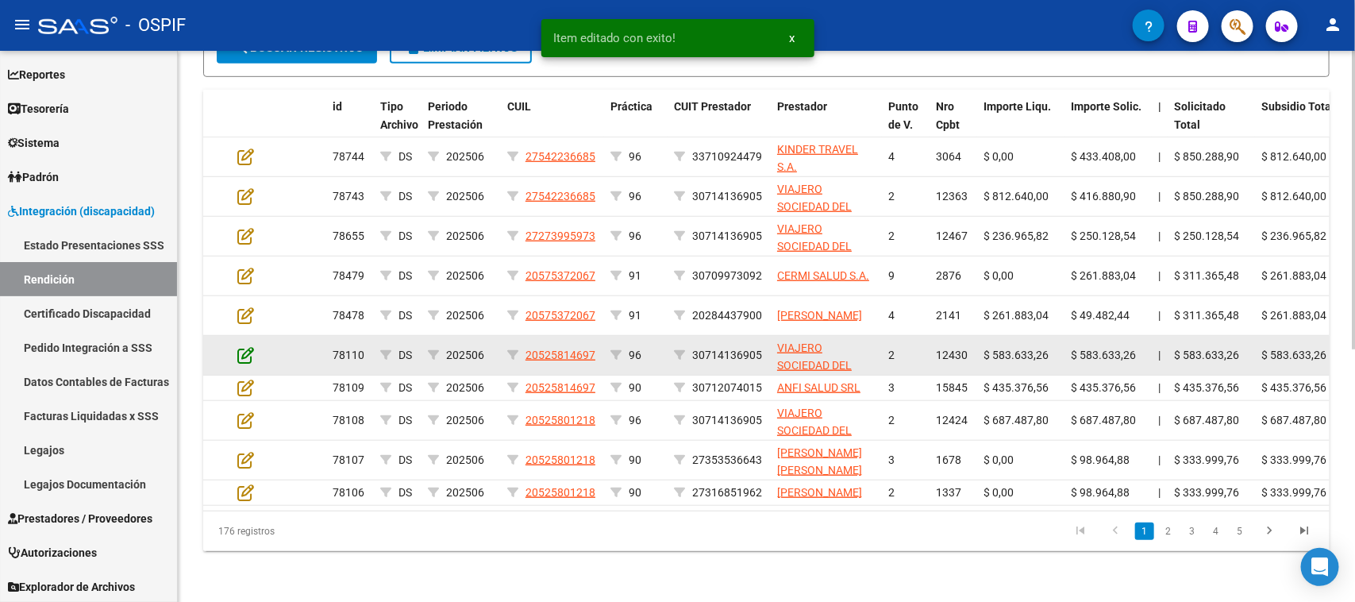
click at [248, 349] on icon at bounding box center [245, 354] width 17 height 17
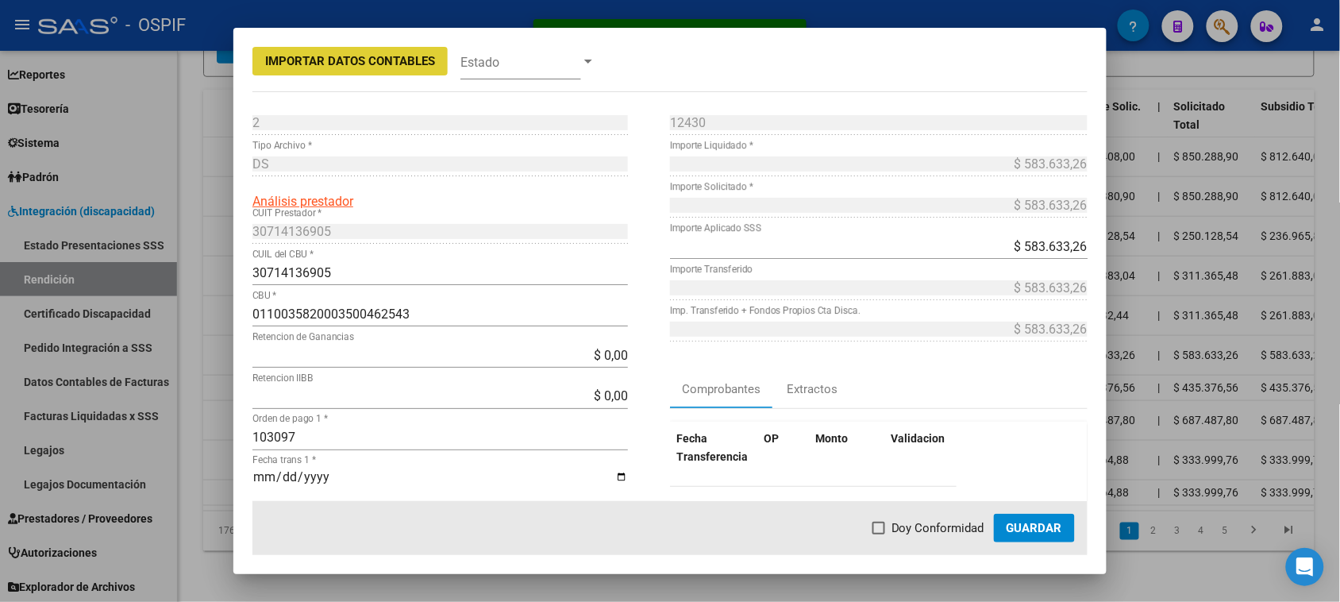
click at [903, 525] on span "Doy Conformidad" at bounding box center [937, 527] width 93 height 19
click at [879, 534] on input "Doy Conformidad" at bounding box center [878, 534] width 1 height 1
checkbox input "true"
click at [1032, 529] on span "Guardar" at bounding box center [1034, 528] width 56 height 14
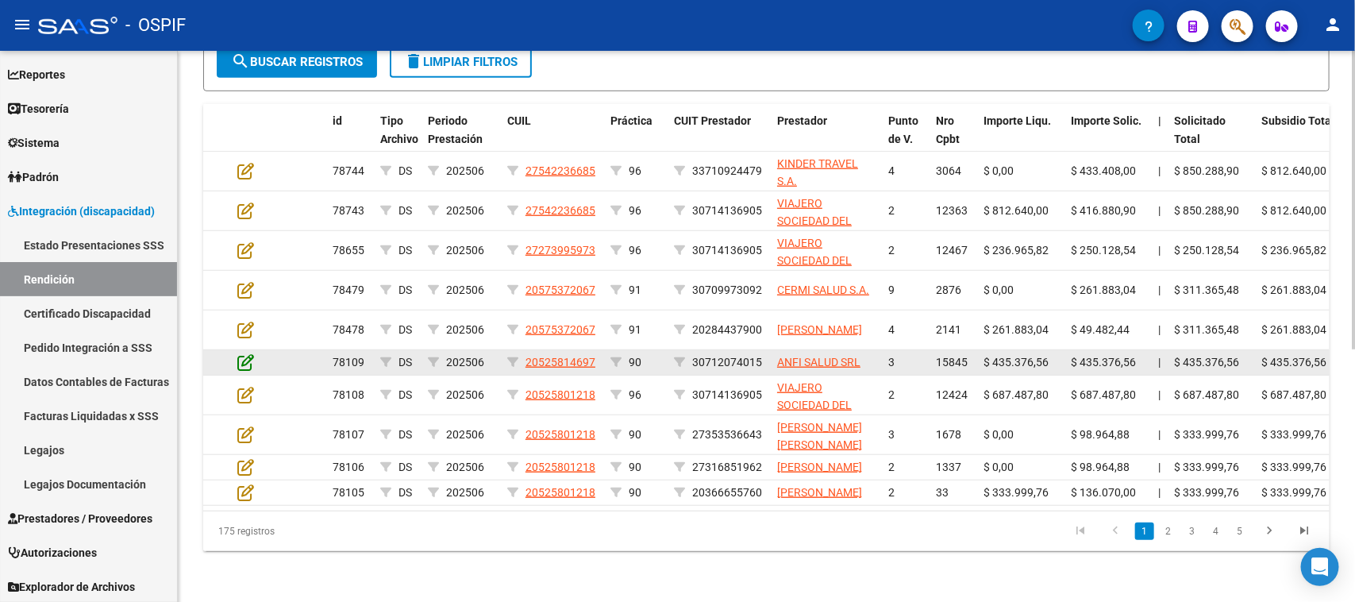
click at [246, 353] on icon at bounding box center [245, 361] width 17 height 17
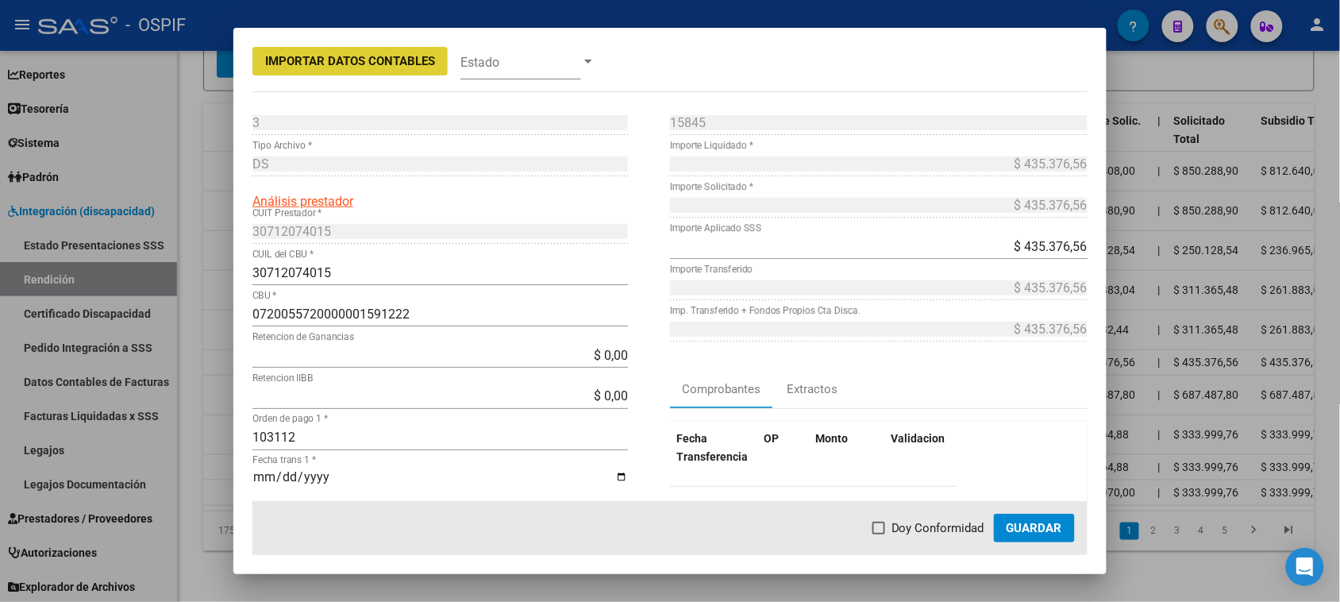
click at [879, 534] on span at bounding box center [878, 527] width 13 height 13
click at [879, 534] on input "Doy Conformidad" at bounding box center [878, 534] width 1 height 1
checkbox input "true"
click at [1055, 529] on span "Guardar" at bounding box center [1034, 528] width 56 height 14
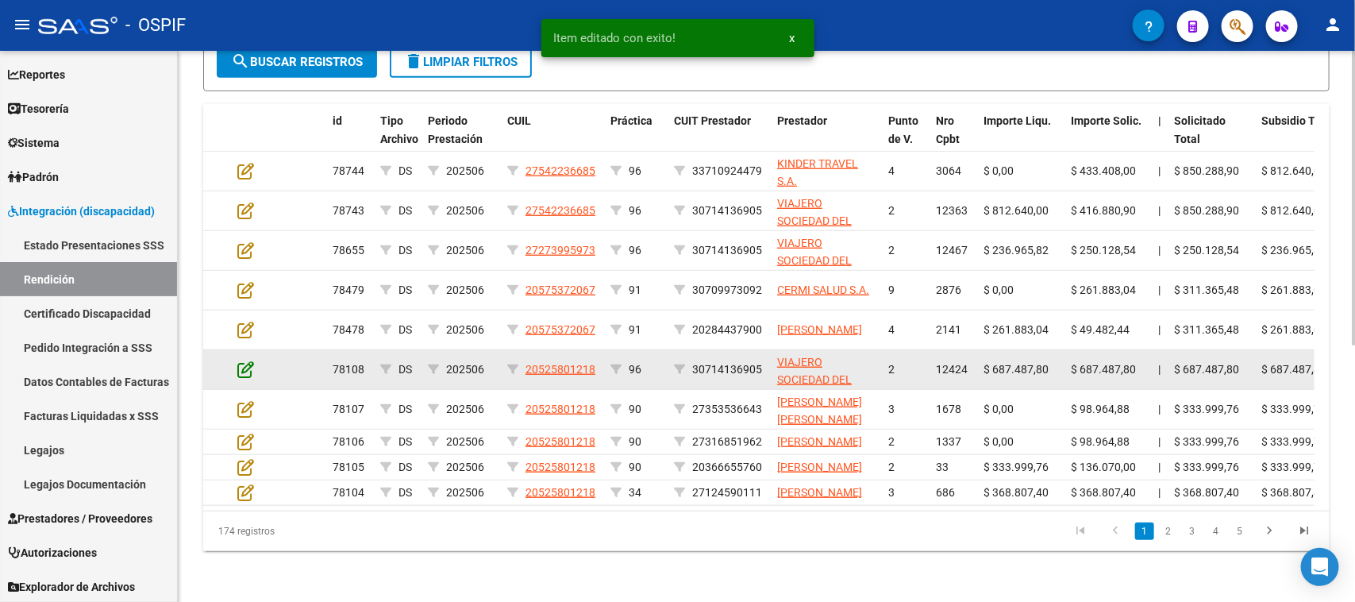
click at [247, 360] on icon at bounding box center [245, 368] width 17 height 17
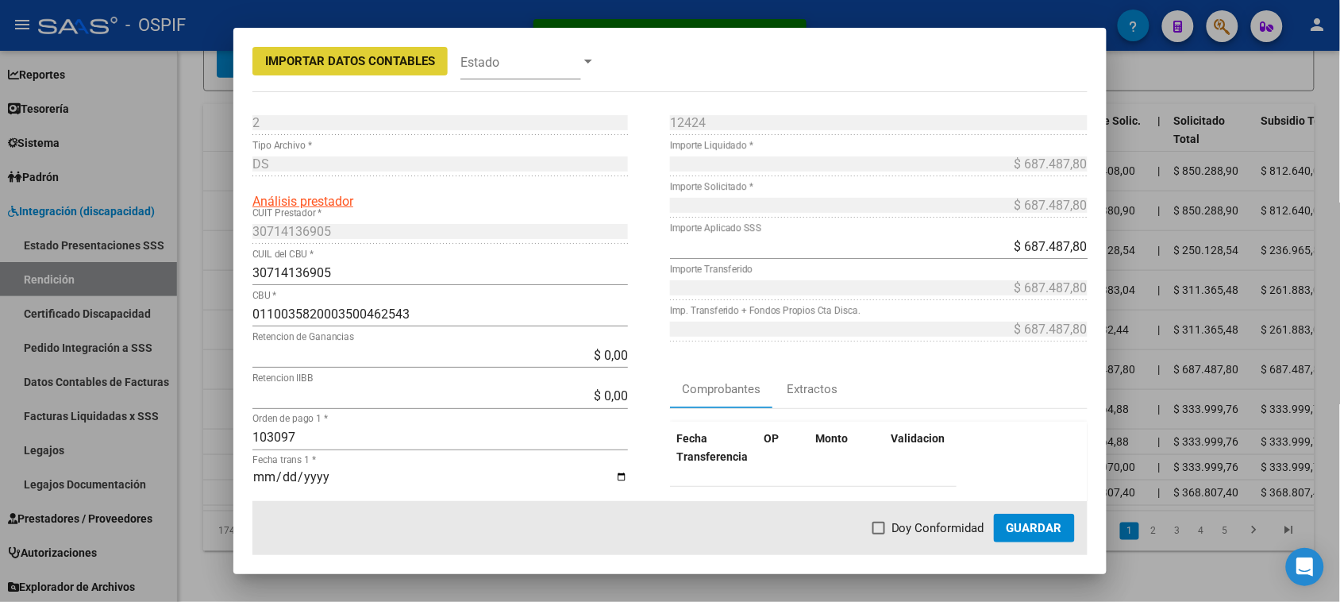
click at [878, 533] on span at bounding box center [878, 527] width 13 height 13
click at [878, 534] on input "Doy Conformidad" at bounding box center [878, 534] width 1 height 1
checkbox input "true"
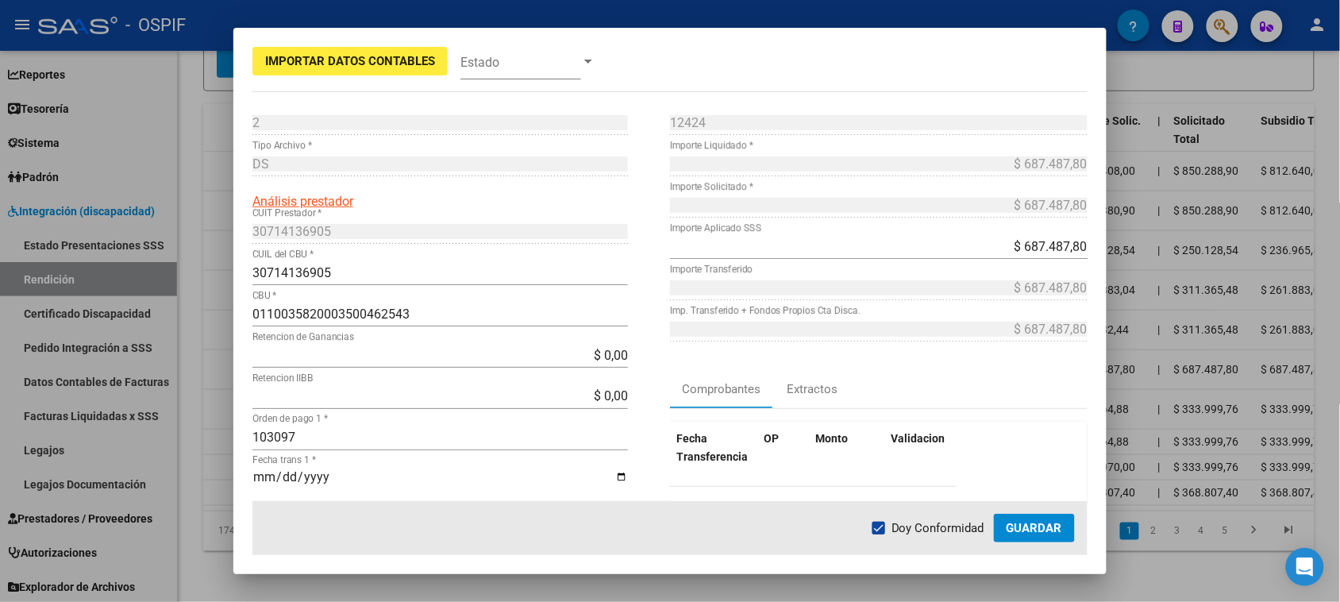
click at [1025, 528] on span "Guardar" at bounding box center [1034, 528] width 56 height 14
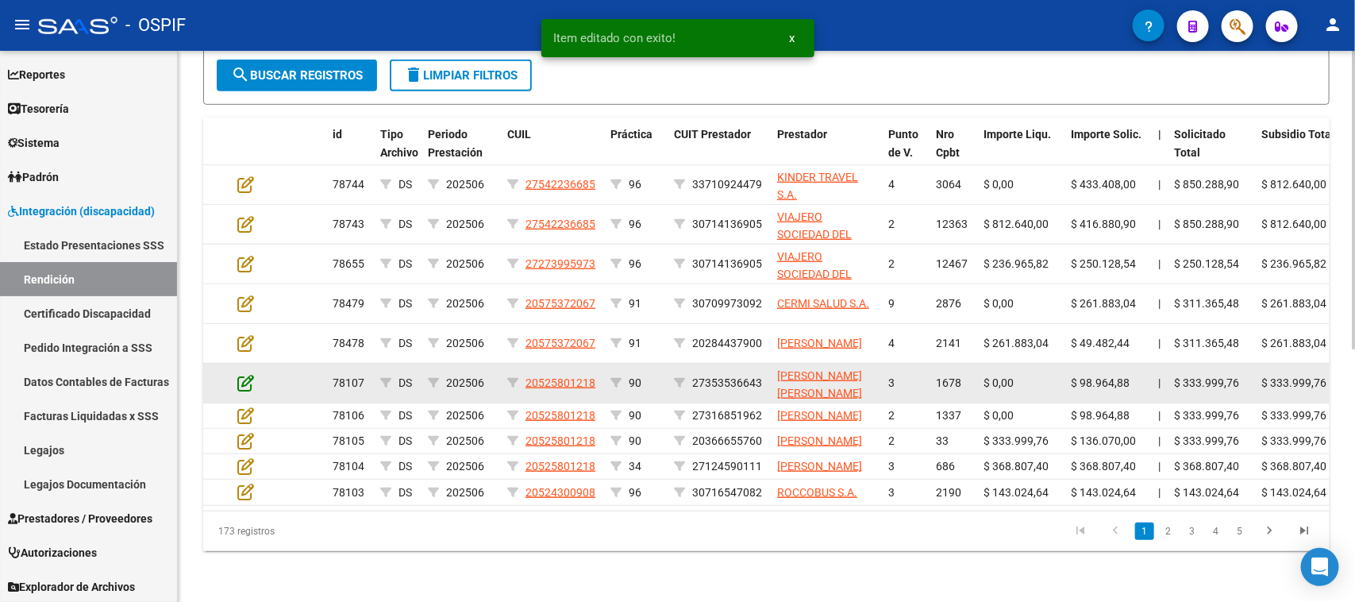
click at [247, 374] on icon at bounding box center [245, 382] width 17 height 17
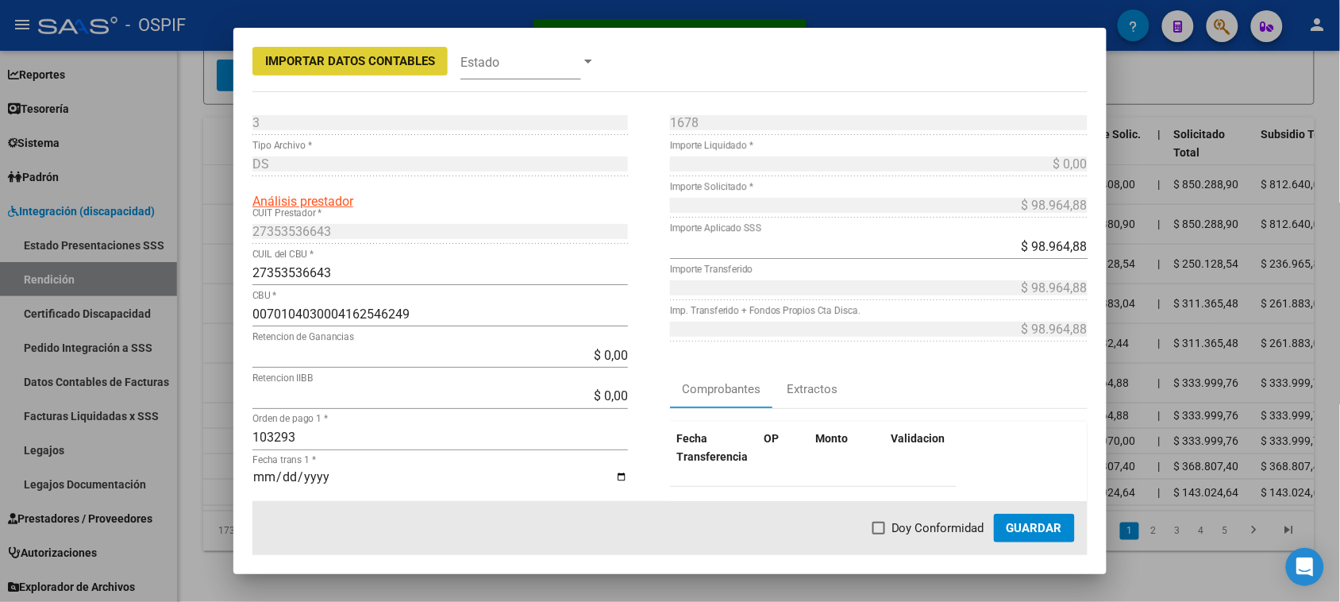
click at [878, 529] on span at bounding box center [878, 527] width 13 height 13
click at [878, 534] on input "Doy Conformidad" at bounding box center [878, 534] width 1 height 1
checkbox input "true"
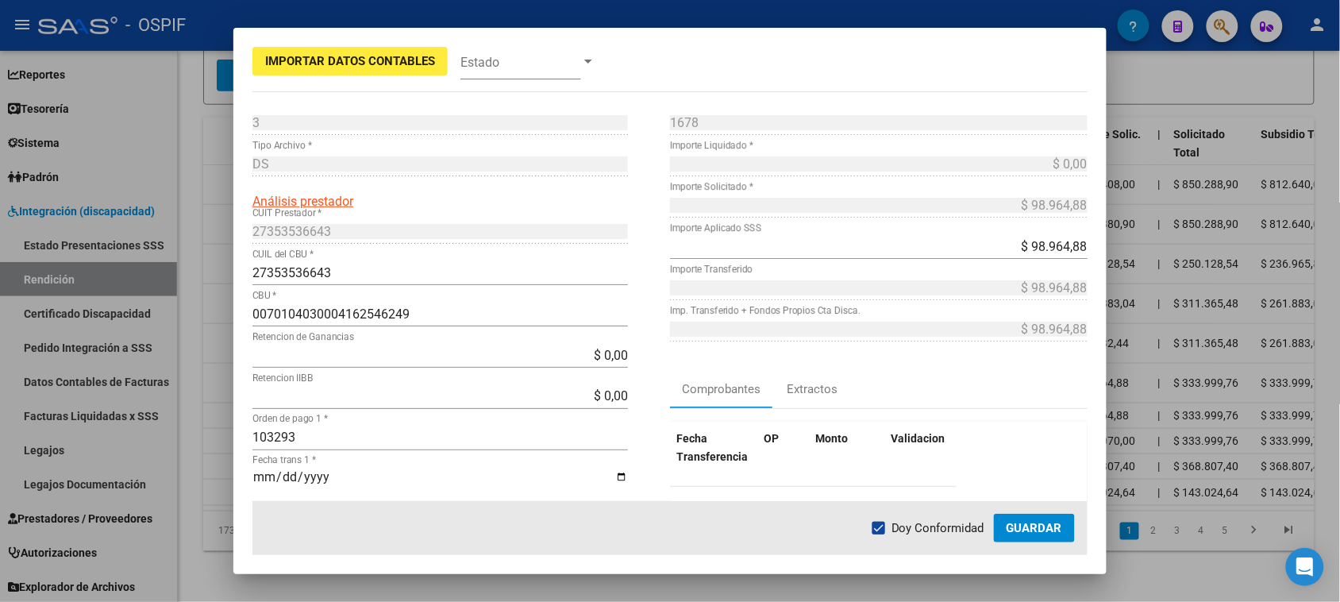
click at [1041, 529] on span "Guardar" at bounding box center [1034, 528] width 56 height 14
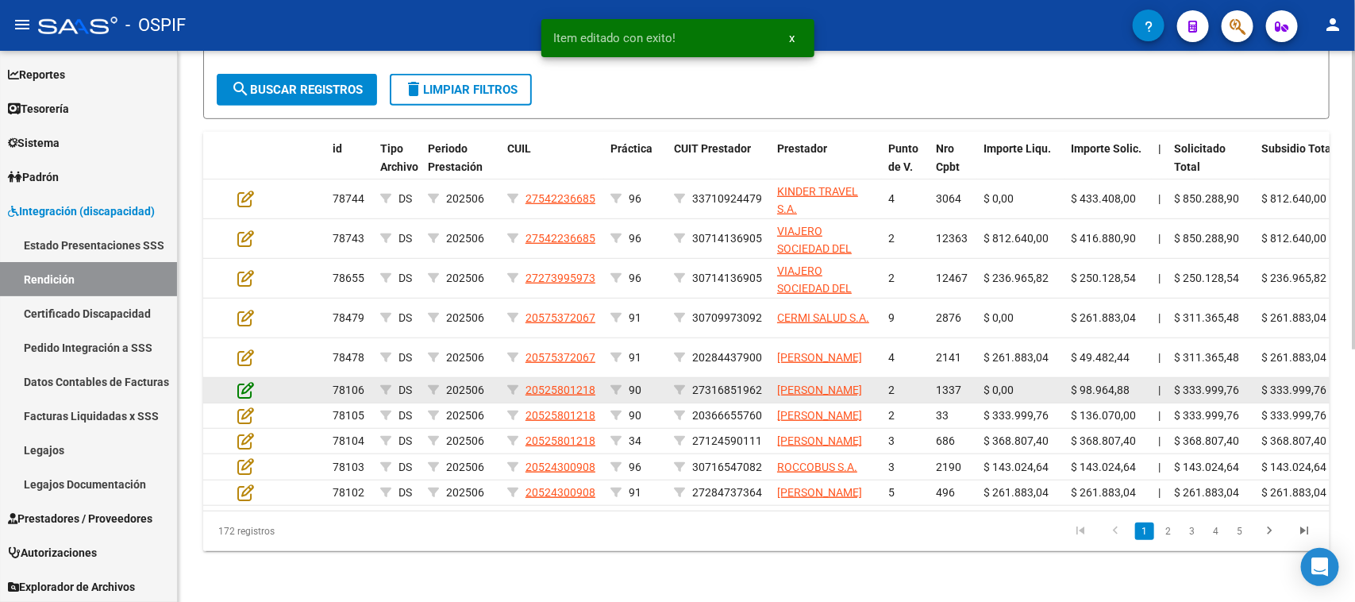
click at [248, 381] on icon at bounding box center [245, 389] width 17 height 17
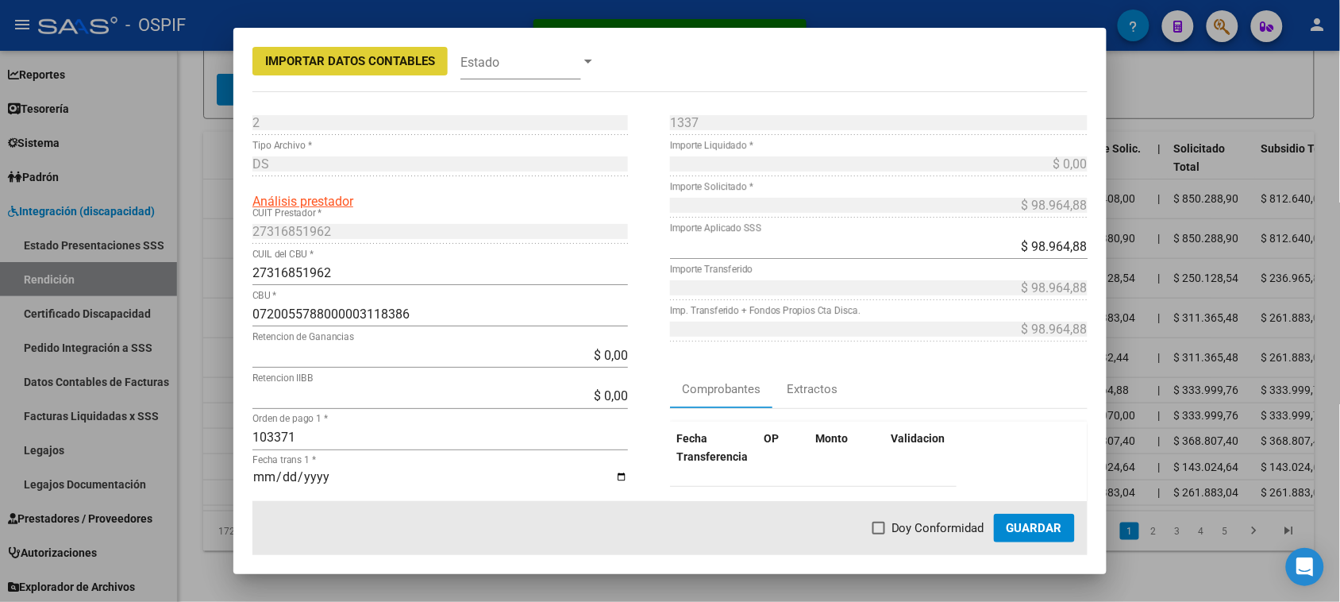
click at [933, 526] on span "Doy Conformidad" at bounding box center [937, 527] width 93 height 19
click at [879, 534] on input "Doy Conformidad" at bounding box center [878, 534] width 1 height 1
checkbox input "true"
click at [1032, 532] on span "Guardar" at bounding box center [1034, 528] width 56 height 14
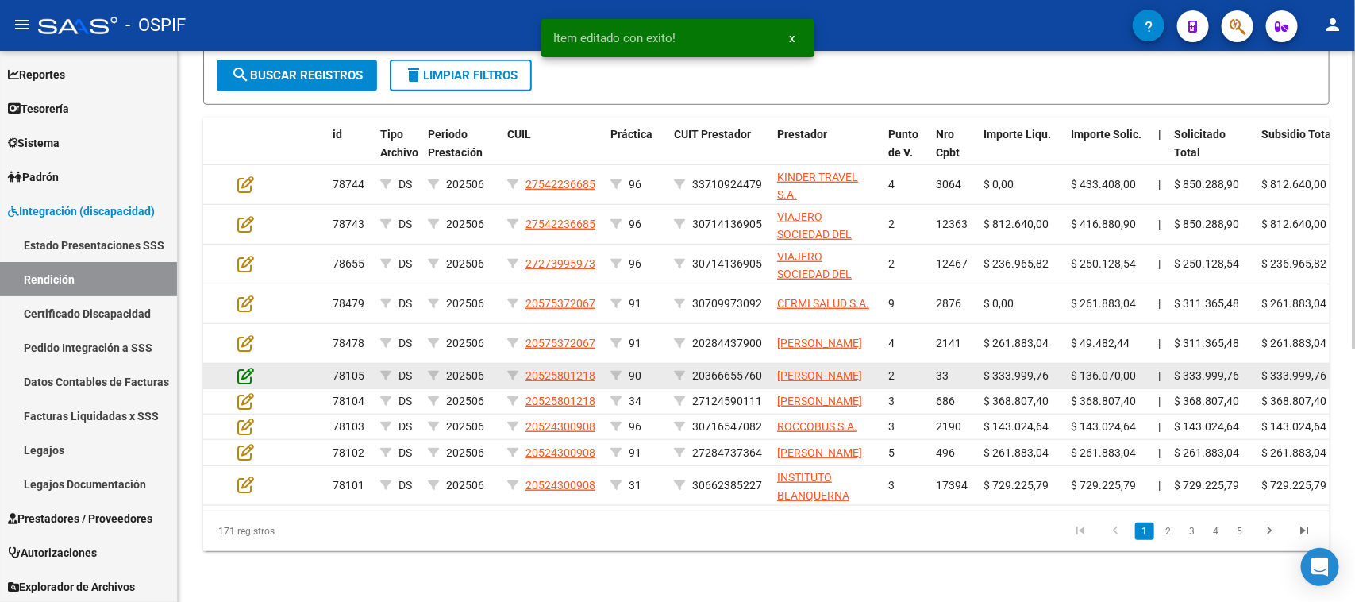
click at [244, 367] on icon at bounding box center [245, 375] width 17 height 17
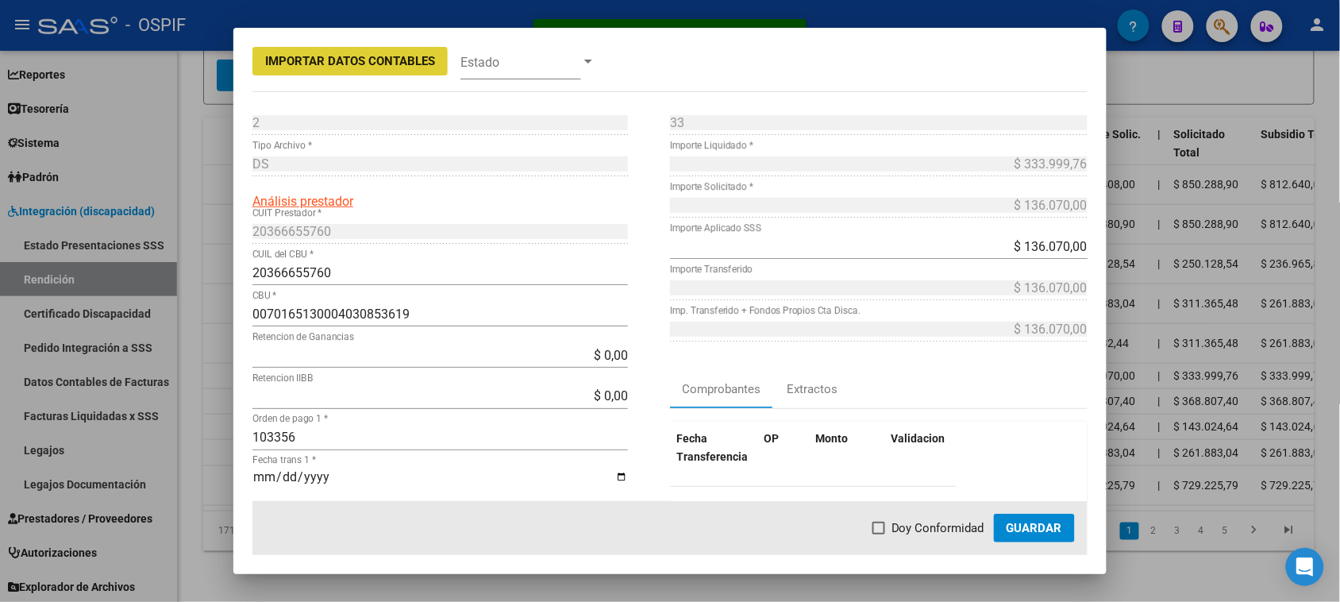
click at [881, 533] on span at bounding box center [878, 527] width 13 height 13
click at [879, 534] on input "Doy Conformidad" at bounding box center [878, 534] width 1 height 1
checkbox input "true"
click at [1030, 533] on span "Guardar" at bounding box center [1034, 528] width 56 height 14
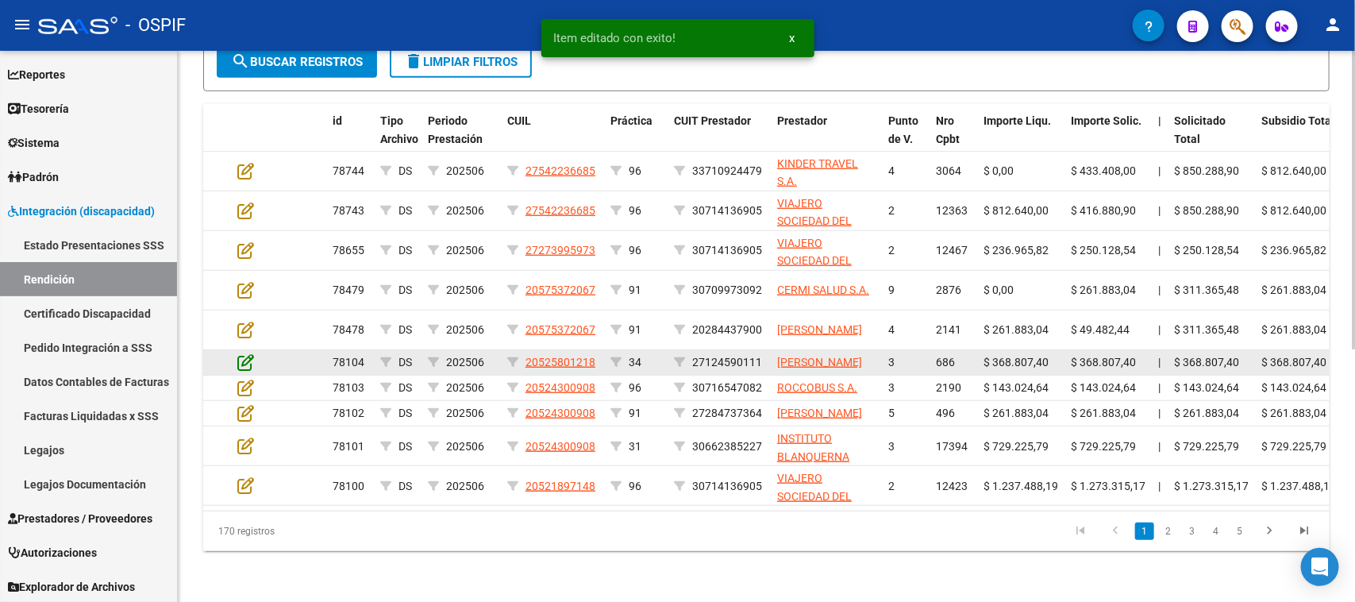
click at [246, 353] on icon at bounding box center [245, 361] width 17 height 17
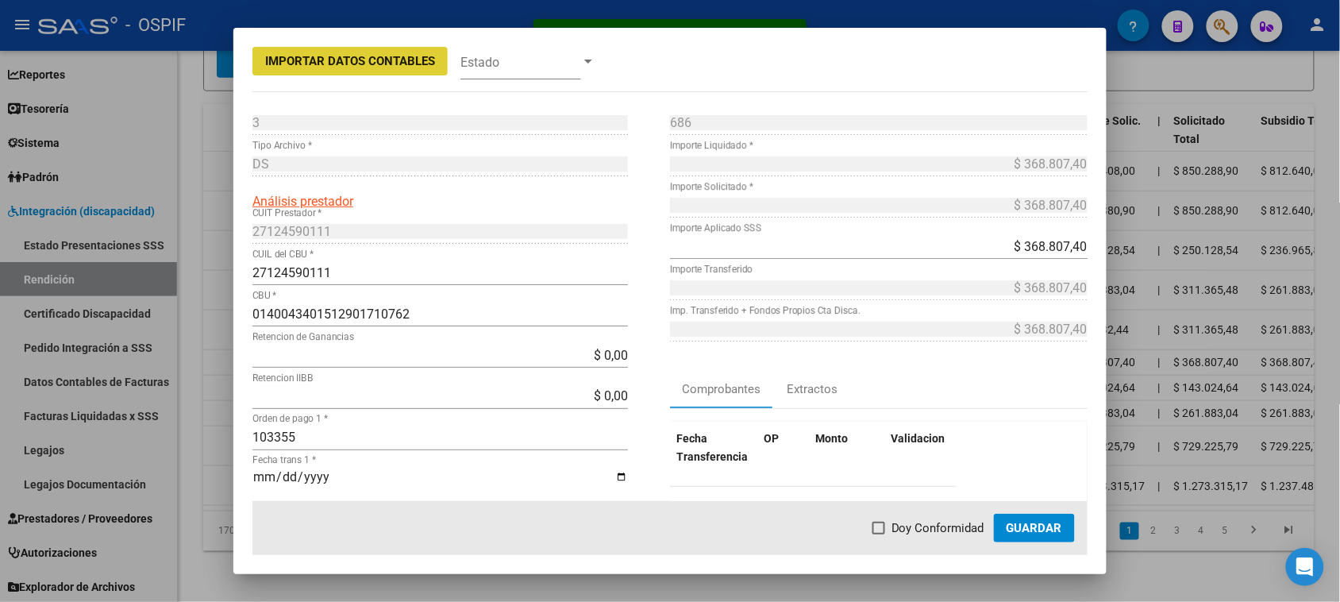
click at [891, 533] on label "Doy Conformidad" at bounding box center [928, 527] width 112 height 19
click at [879, 534] on input "Doy Conformidad" at bounding box center [878, 534] width 1 height 1
checkbox input "true"
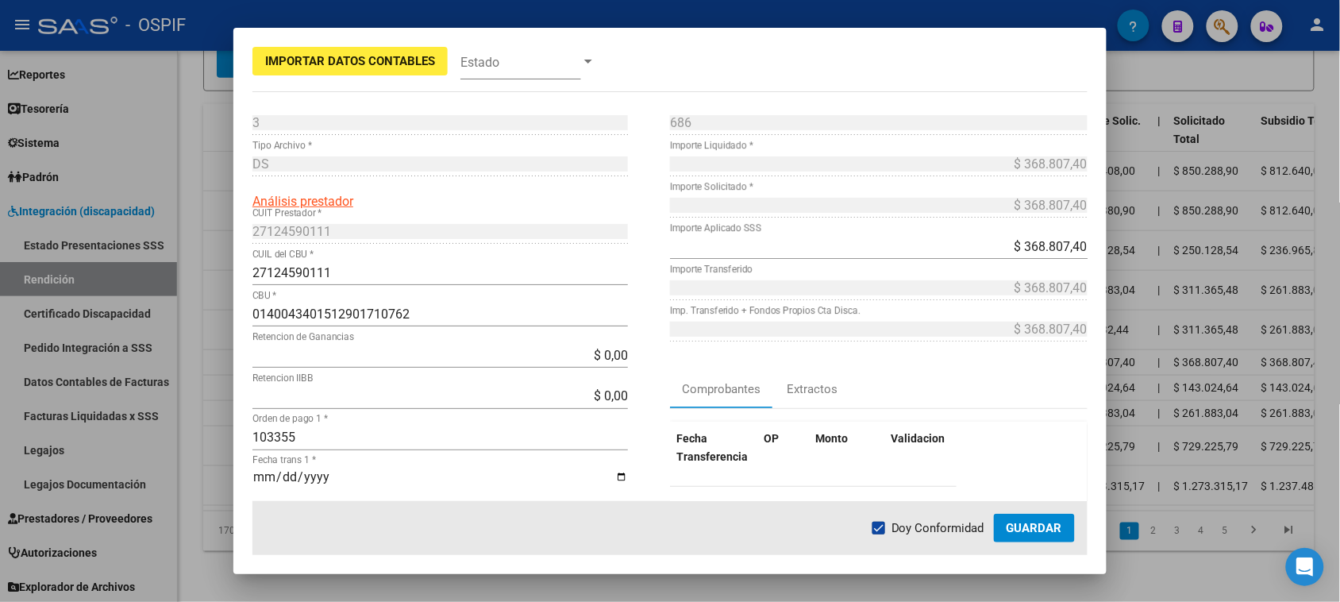
click at [1033, 529] on span "Guardar" at bounding box center [1034, 528] width 56 height 14
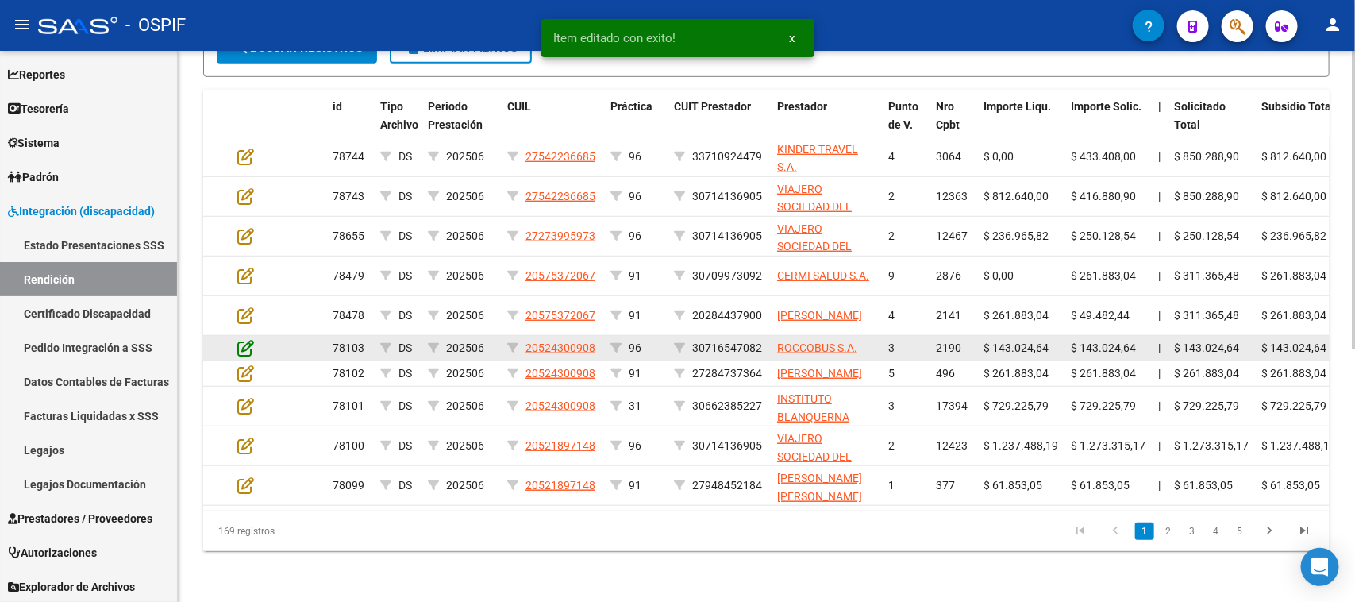
click at [251, 342] on icon at bounding box center [245, 347] width 17 height 17
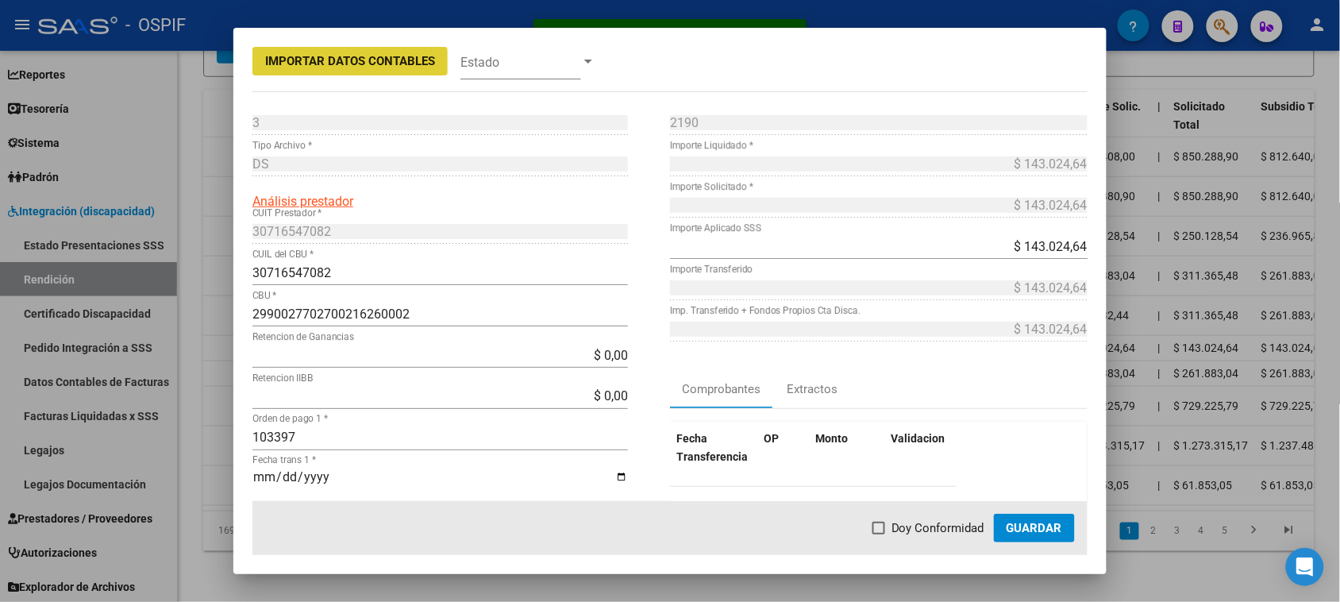
click at [879, 521] on label "Doy Conformidad" at bounding box center [928, 527] width 112 height 19
click at [879, 534] on input "Doy Conformidad" at bounding box center [878, 534] width 1 height 1
checkbox input "true"
click at [1020, 532] on span "Guardar" at bounding box center [1034, 528] width 56 height 14
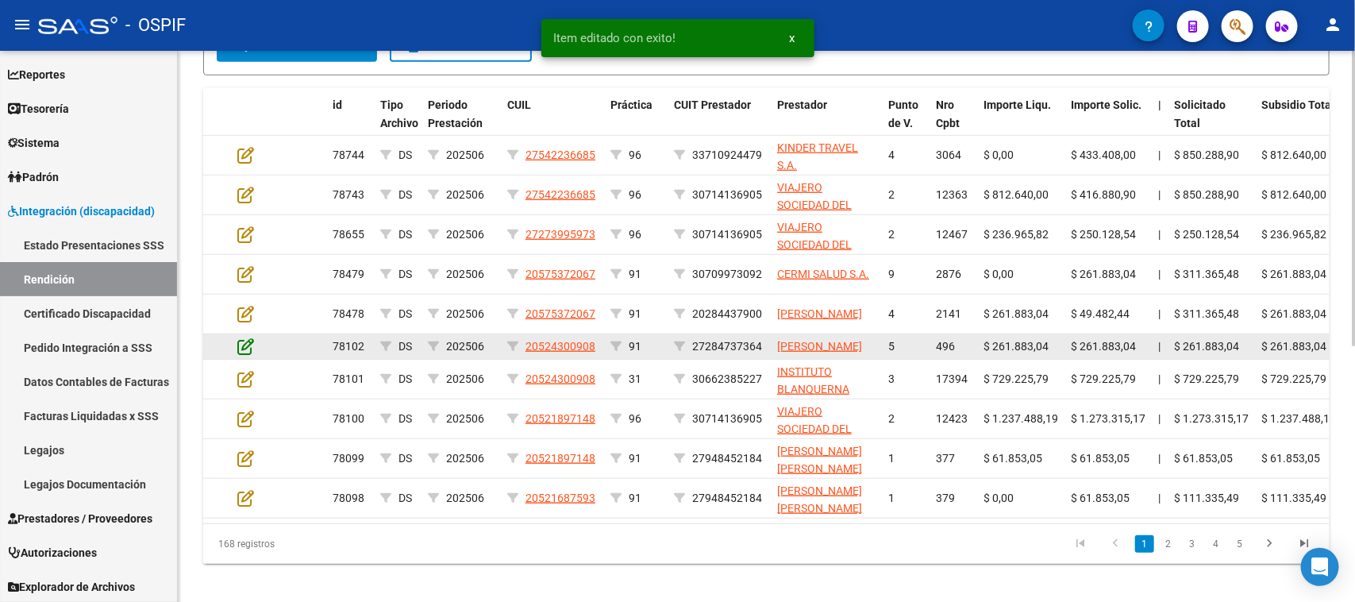
click at [243, 352] on icon at bounding box center [245, 345] width 17 height 17
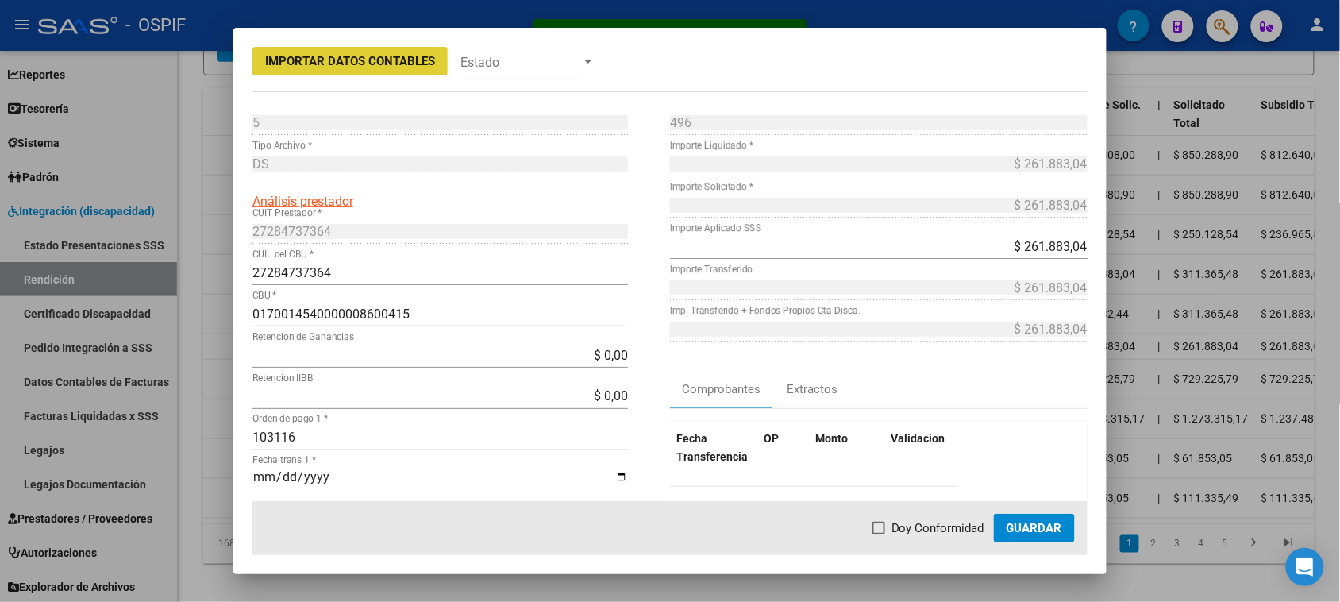
click at [885, 525] on span at bounding box center [878, 527] width 13 height 13
click at [879, 534] on input "Doy Conformidad" at bounding box center [878, 534] width 1 height 1
checkbox input "true"
click at [1036, 534] on span "Guardar" at bounding box center [1034, 528] width 56 height 14
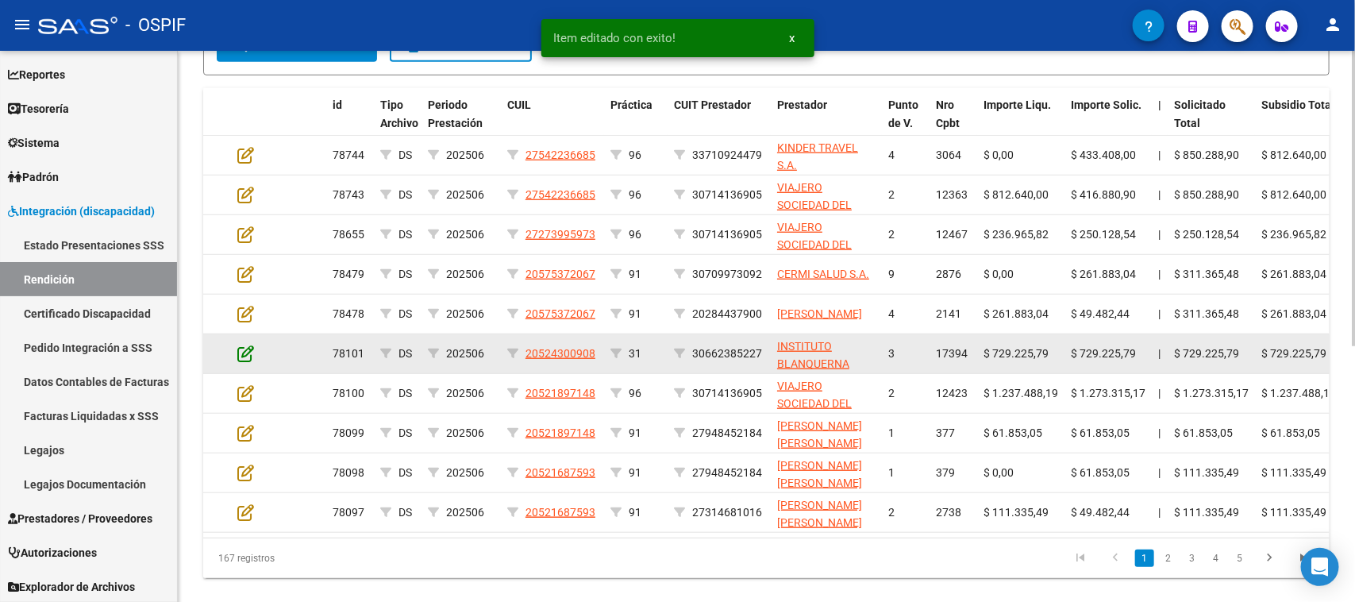
click at [244, 353] on icon at bounding box center [245, 352] width 17 height 17
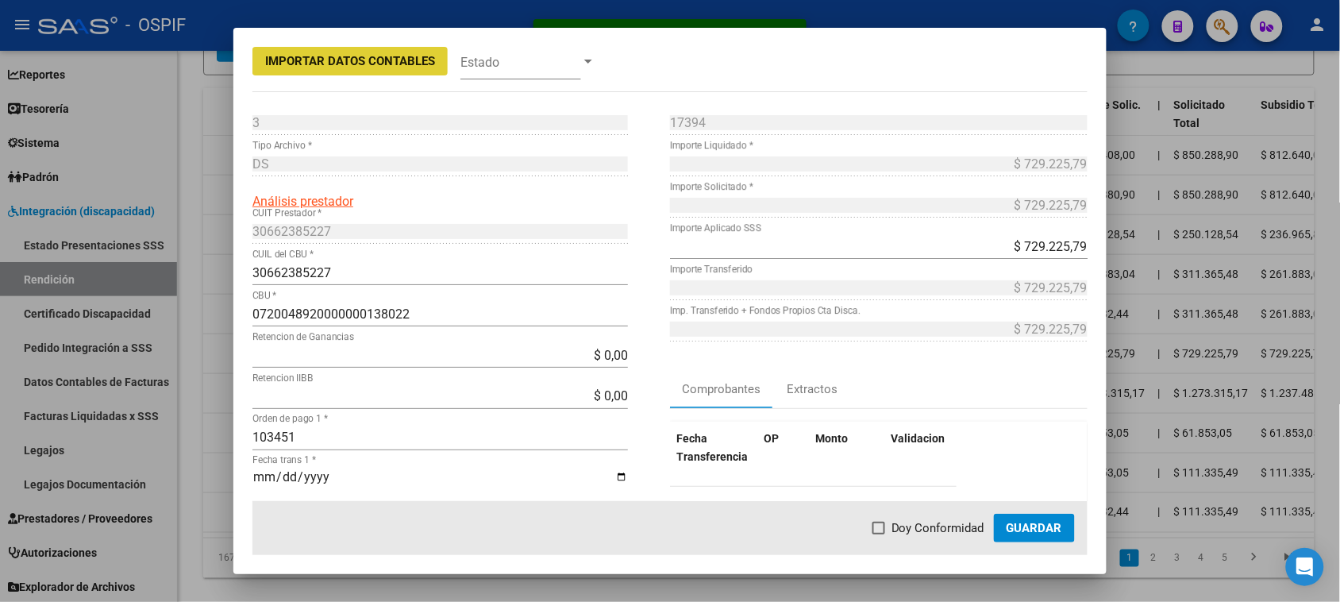
click at [882, 526] on span at bounding box center [878, 527] width 13 height 13
click at [879, 534] on input "Doy Conformidad" at bounding box center [878, 534] width 1 height 1
checkbox input "true"
click at [1036, 537] on button "Guardar" at bounding box center [1034, 527] width 81 height 29
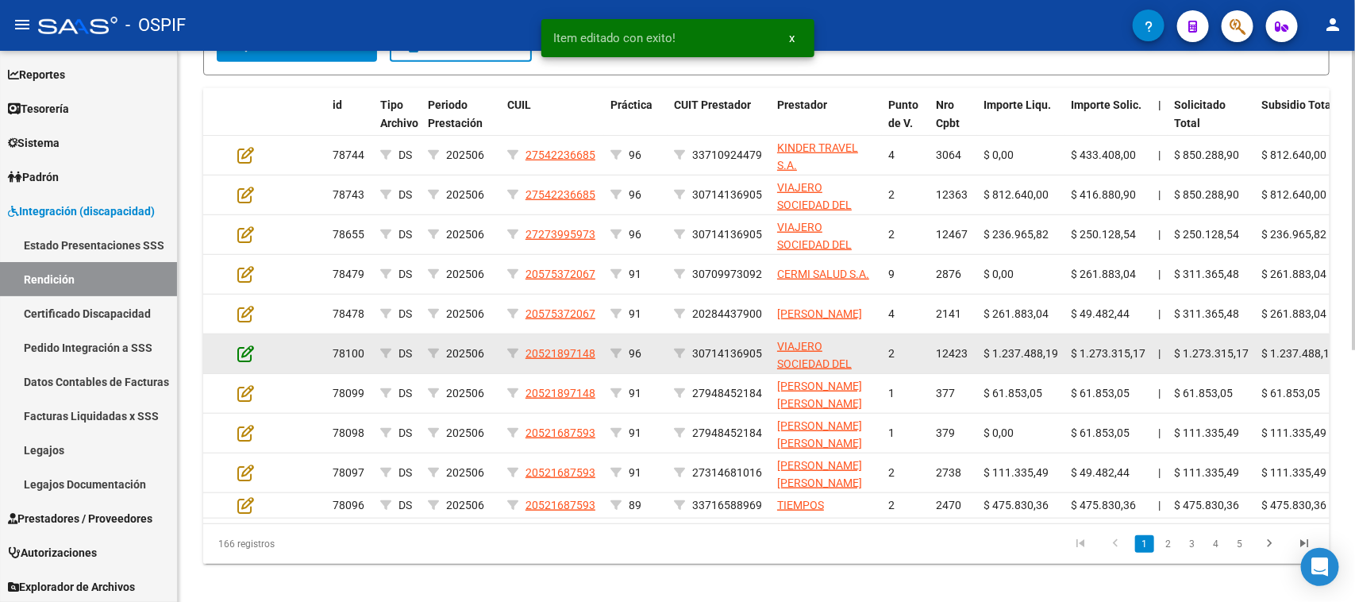
click at [247, 347] on icon at bounding box center [245, 352] width 17 height 17
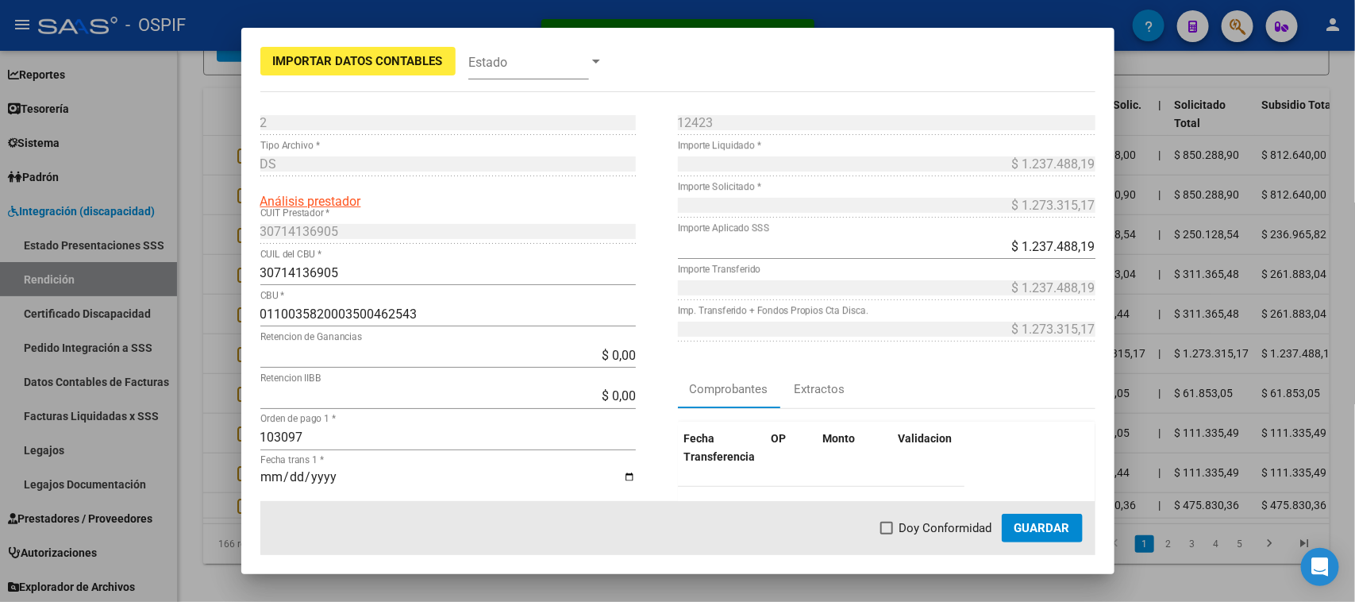
click at [921, 529] on span "Doy Conformidad" at bounding box center [945, 527] width 93 height 19
click at [886, 534] on input "Doy Conformidad" at bounding box center [886, 534] width 1 height 1
checkbox input "true"
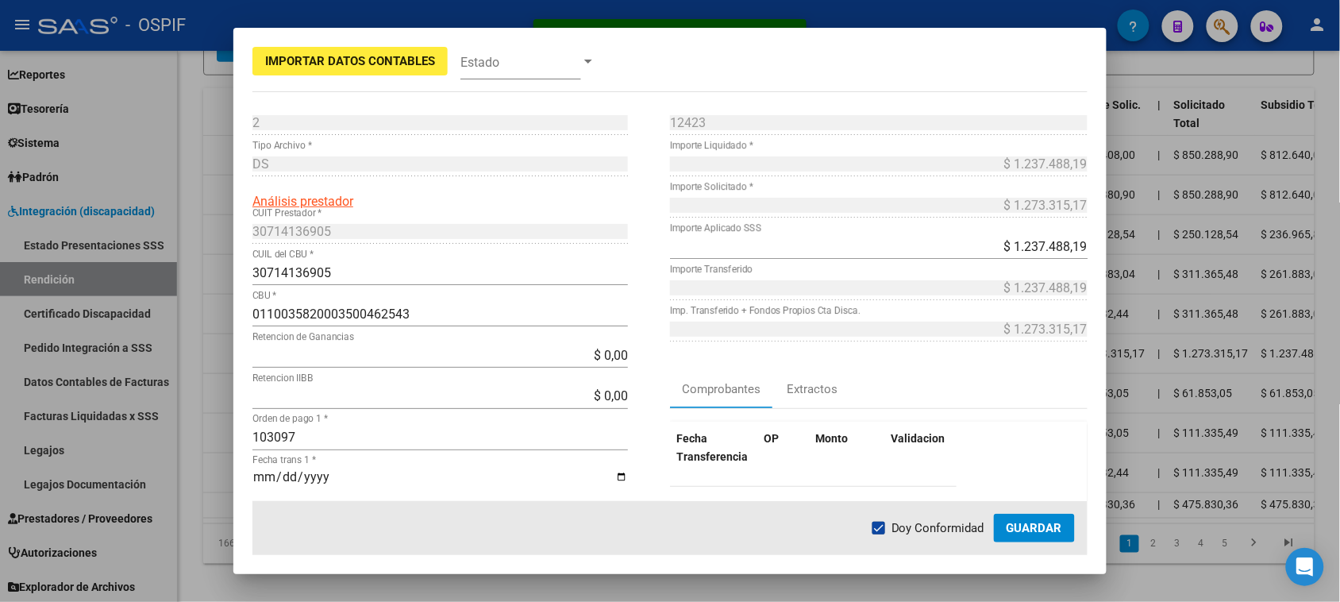
click at [1029, 533] on span "Guardar" at bounding box center [1034, 528] width 56 height 14
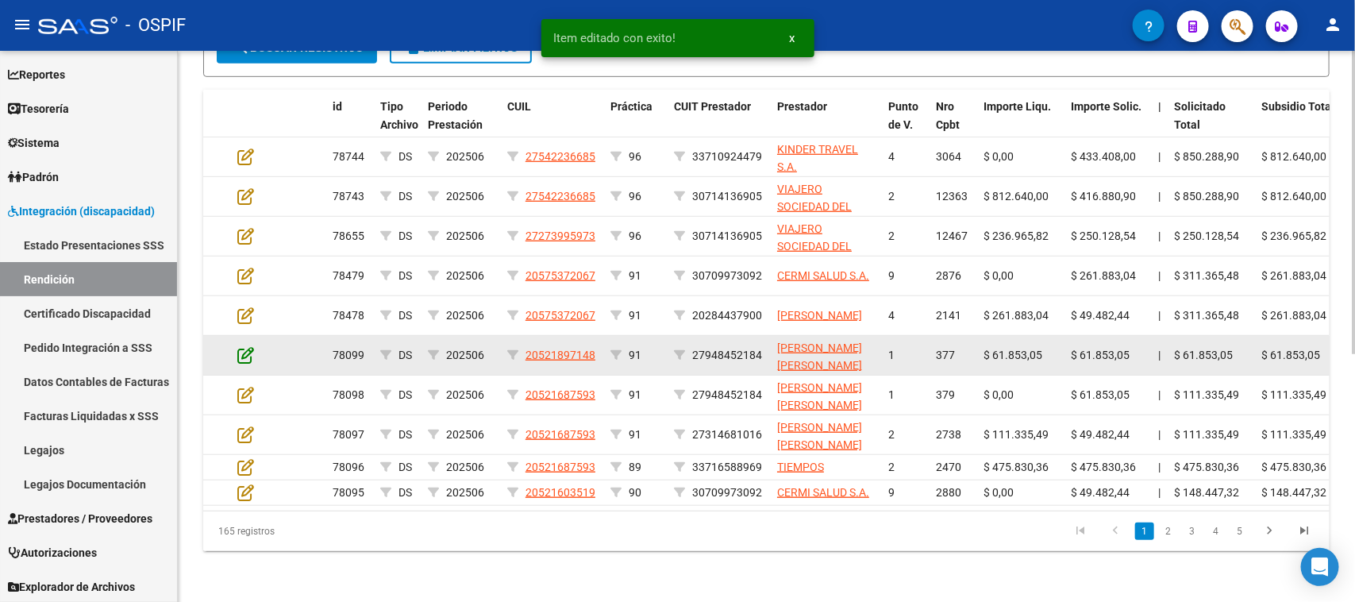
click at [237, 350] on icon at bounding box center [245, 354] width 17 height 17
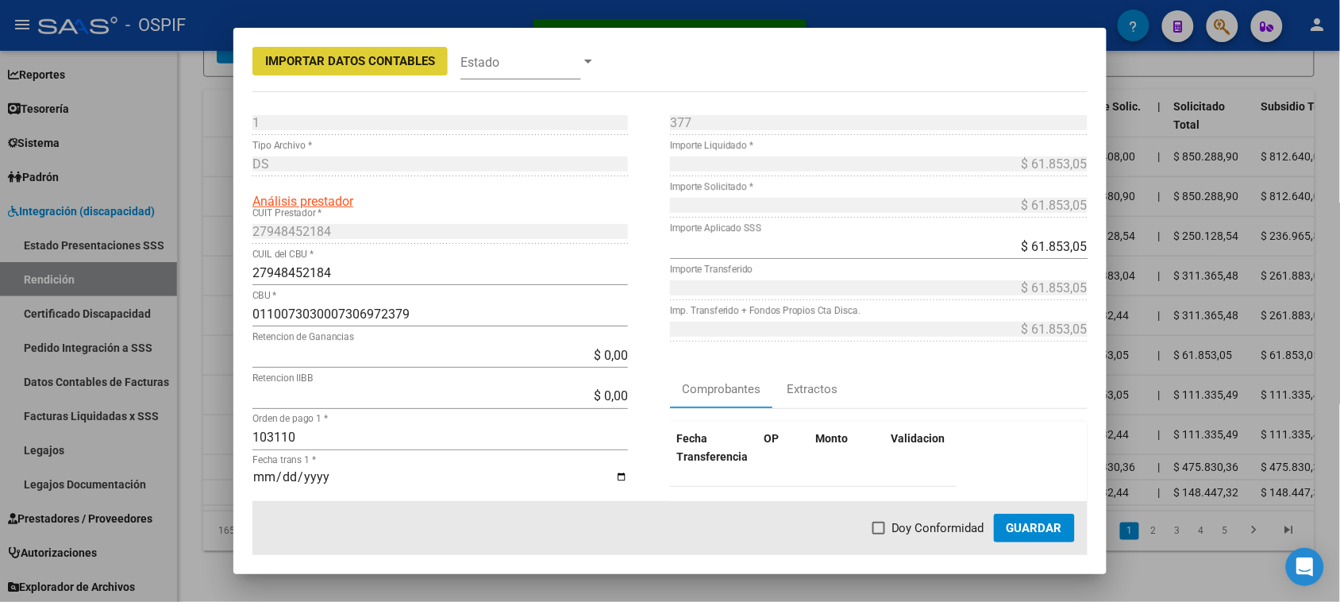
click at [889, 521] on label "Doy Conformidad" at bounding box center [928, 527] width 112 height 19
click at [879, 534] on input "Doy Conformidad" at bounding box center [878, 534] width 1 height 1
checkbox input "true"
click at [1022, 530] on span "Guardar" at bounding box center [1034, 528] width 56 height 14
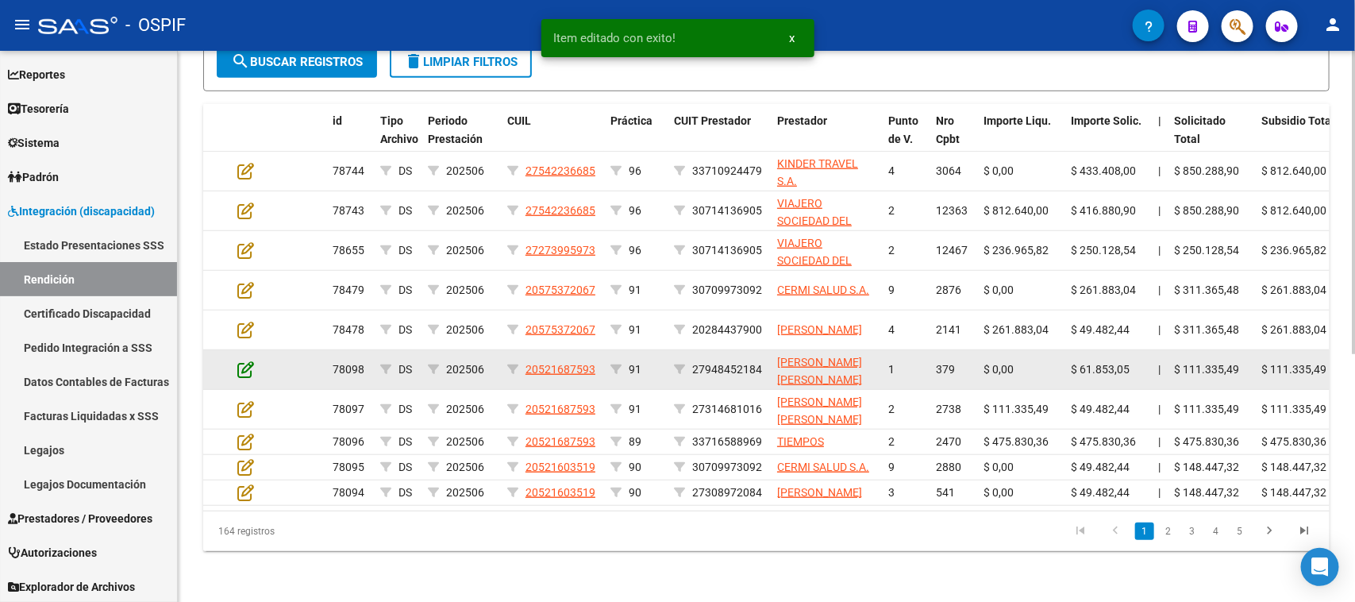
click at [246, 360] on icon at bounding box center [245, 368] width 17 height 17
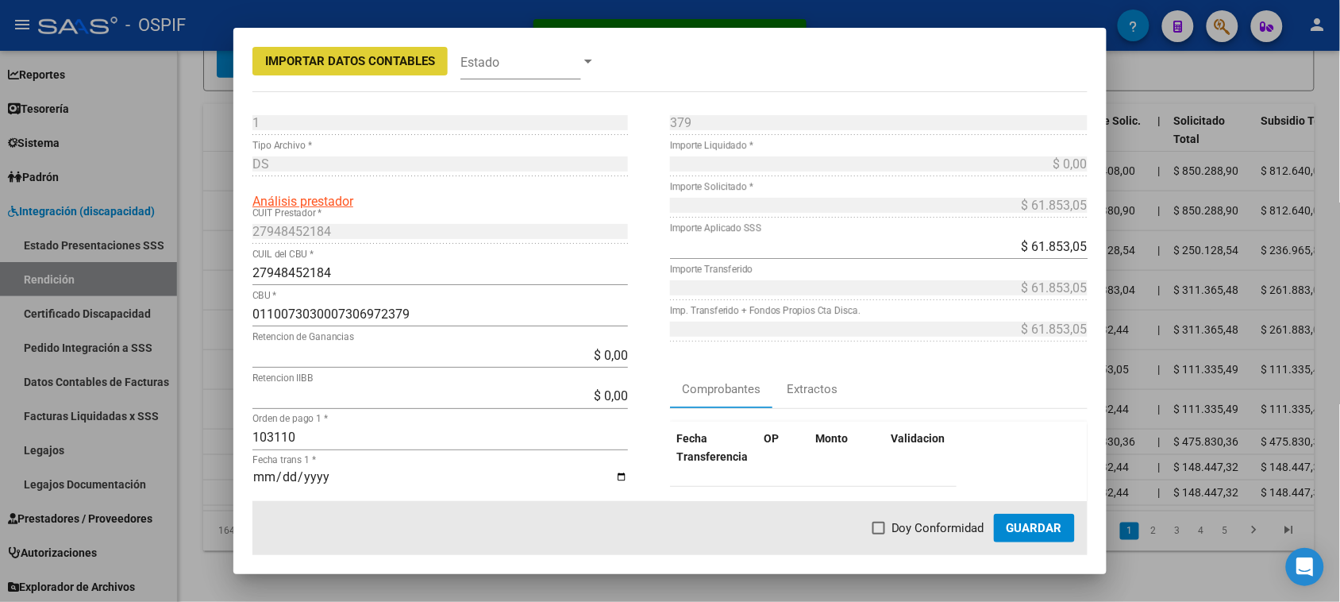
click at [889, 533] on label "Doy Conformidad" at bounding box center [928, 527] width 112 height 19
click at [879, 534] on input "Doy Conformidad" at bounding box center [878, 534] width 1 height 1
checkbox input "true"
click at [1005, 532] on button "Guardar" at bounding box center [1034, 527] width 81 height 29
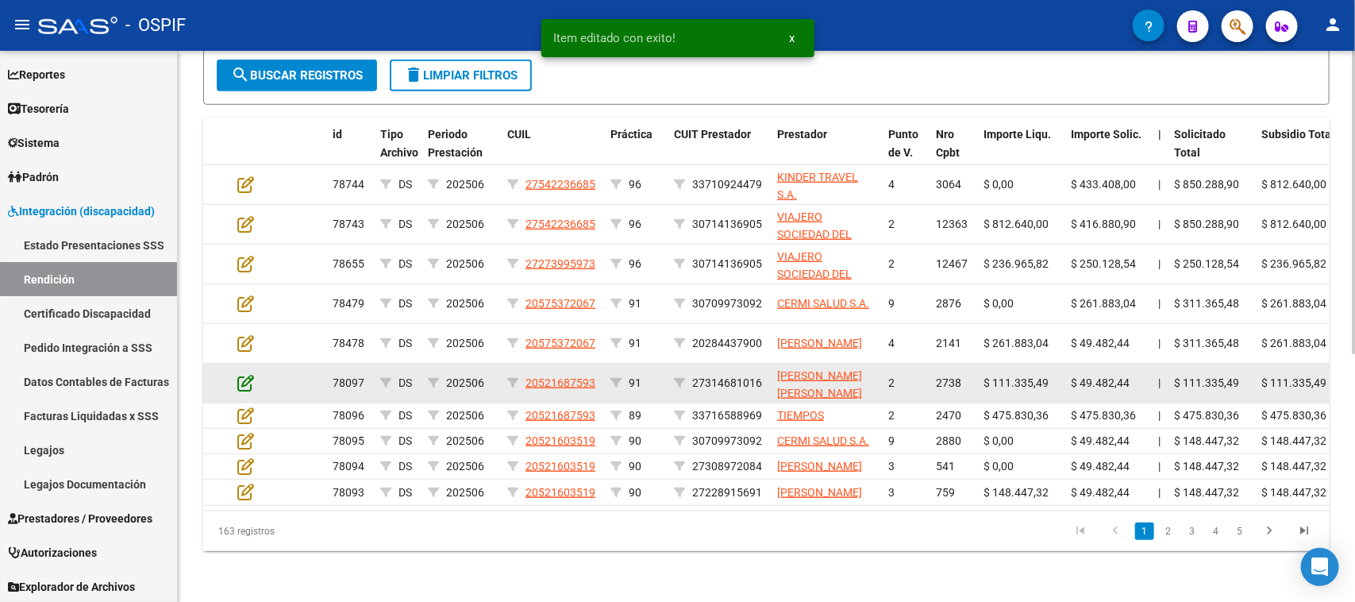
click at [247, 374] on icon at bounding box center [245, 382] width 17 height 17
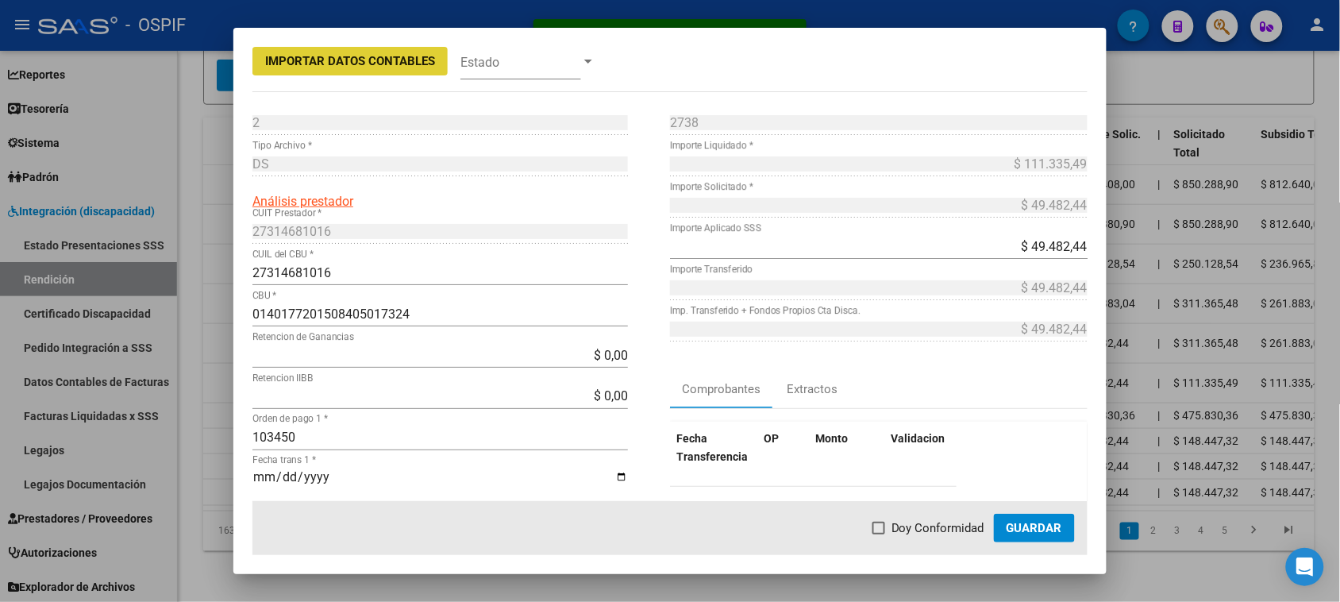
click at [885, 529] on span at bounding box center [878, 527] width 13 height 13
click at [879, 534] on input "Doy Conformidad" at bounding box center [878, 534] width 1 height 1
checkbox input "true"
click at [1029, 529] on span "Guardar" at bounding box center [1034, 528] width 56 height 14
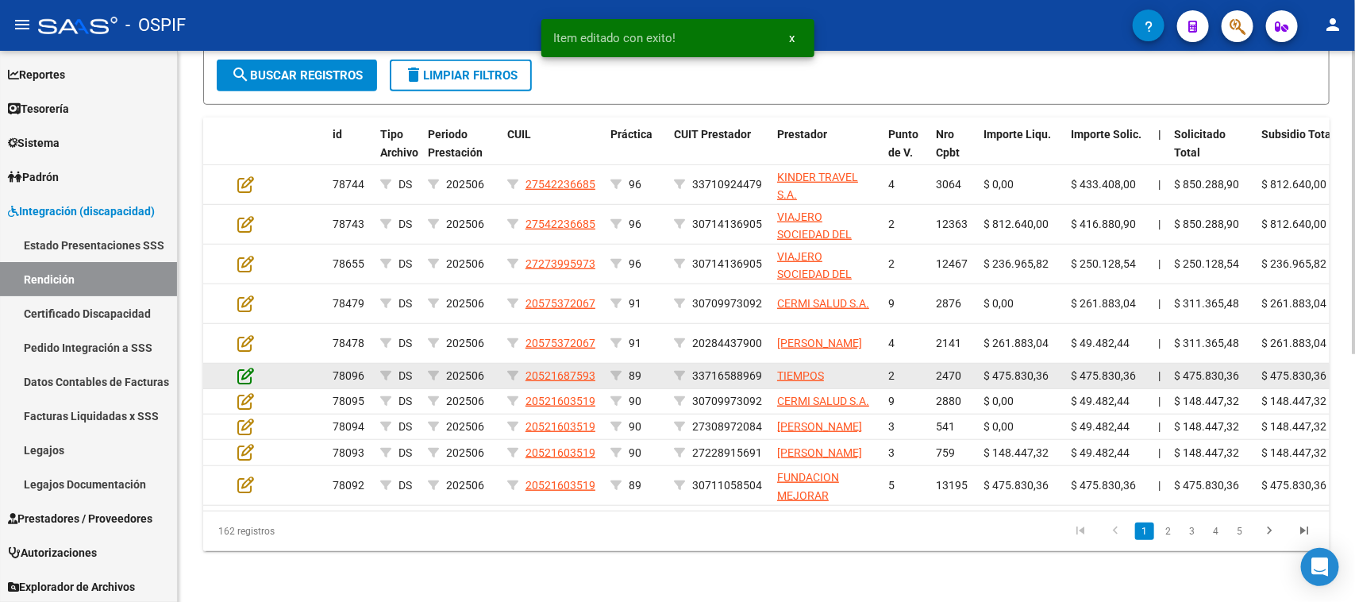
click at [248, 367] on icon at bounding box center [245, 375] width 17 height 17
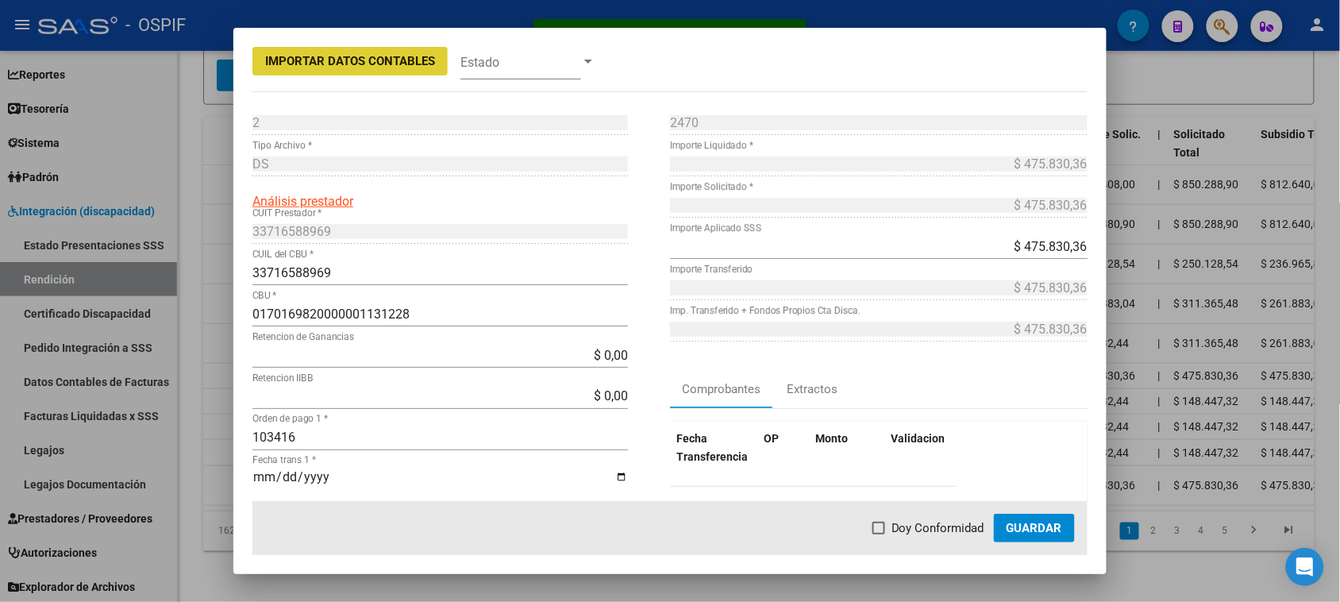
click at [889, 533] on label "Doy Conformidad" at bounding box center [928, 527] width 112 height 19
click at [879, 534] on input "Doy Conformidad" at bounding box center [878, 534] width 1 height 1
checkbox input "true"
click at [1022, 529] on span "Guardar" at bounding box center [1034, 528] width 56 height 14
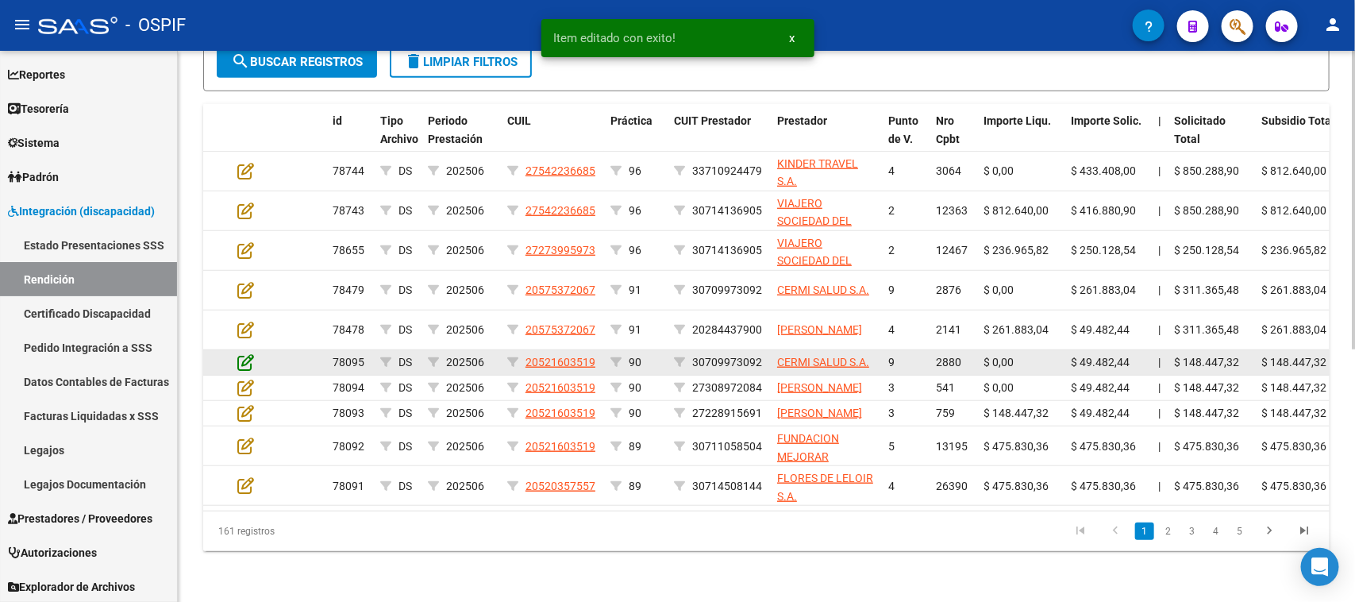
click at [250, 353] on icon at bounding box center [245, 361] width 17 height 17
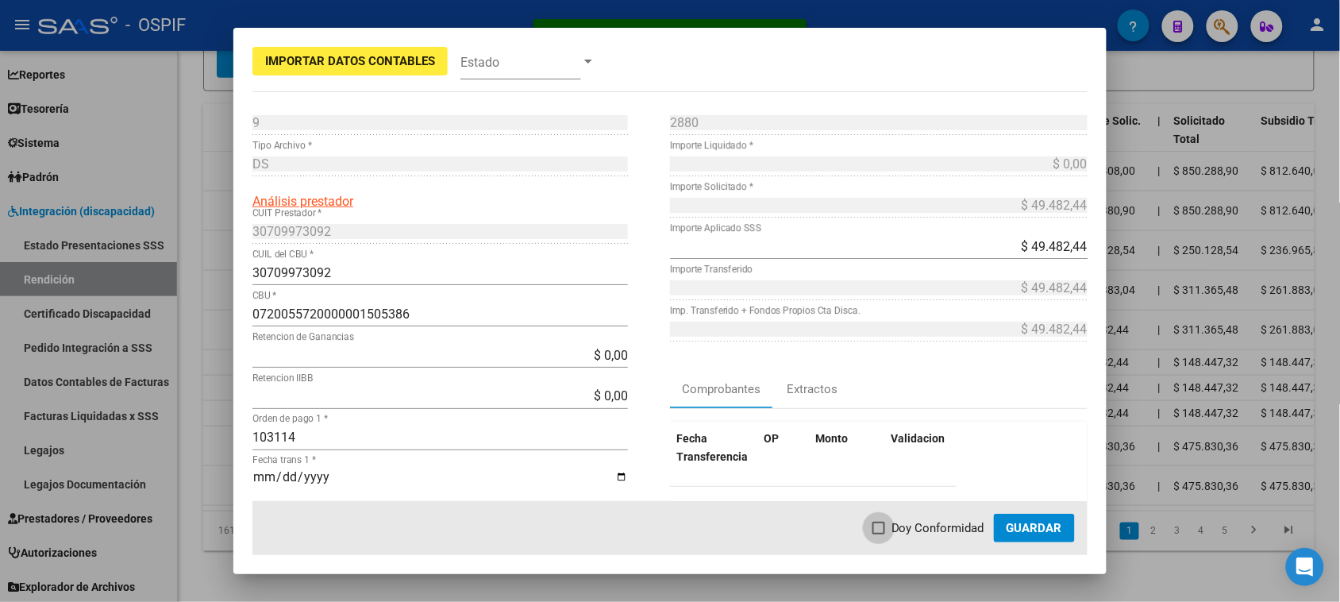
click at [905, 524] on span "Doy Conformidad" at bounding box center [937, 527] width 93 height 19
click at [879, 534] on input "Doy Conformidad" at bounding box center [878, 534] width 1 height 1
checkbox input "true"
click at [1028, 537] on button "Guardar" at bounding box center [1034, 527] width 81 height 29
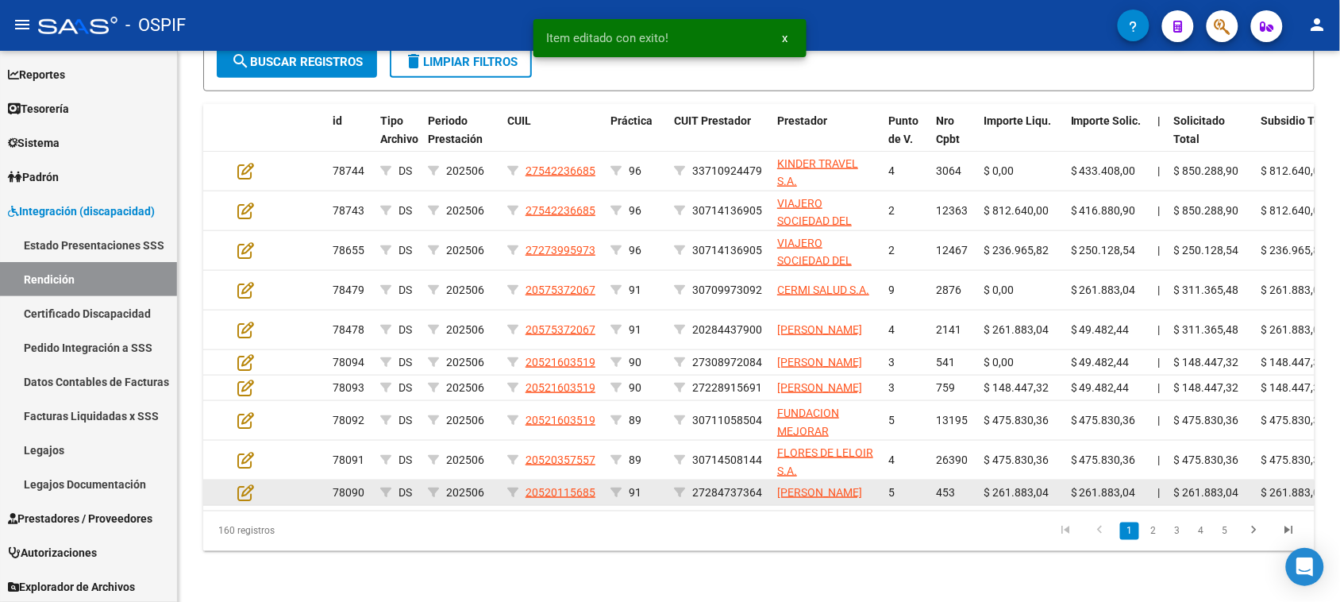
click at [240, 490] on datatable-body-cell at bounding box center [259, 492] width 56 height 25
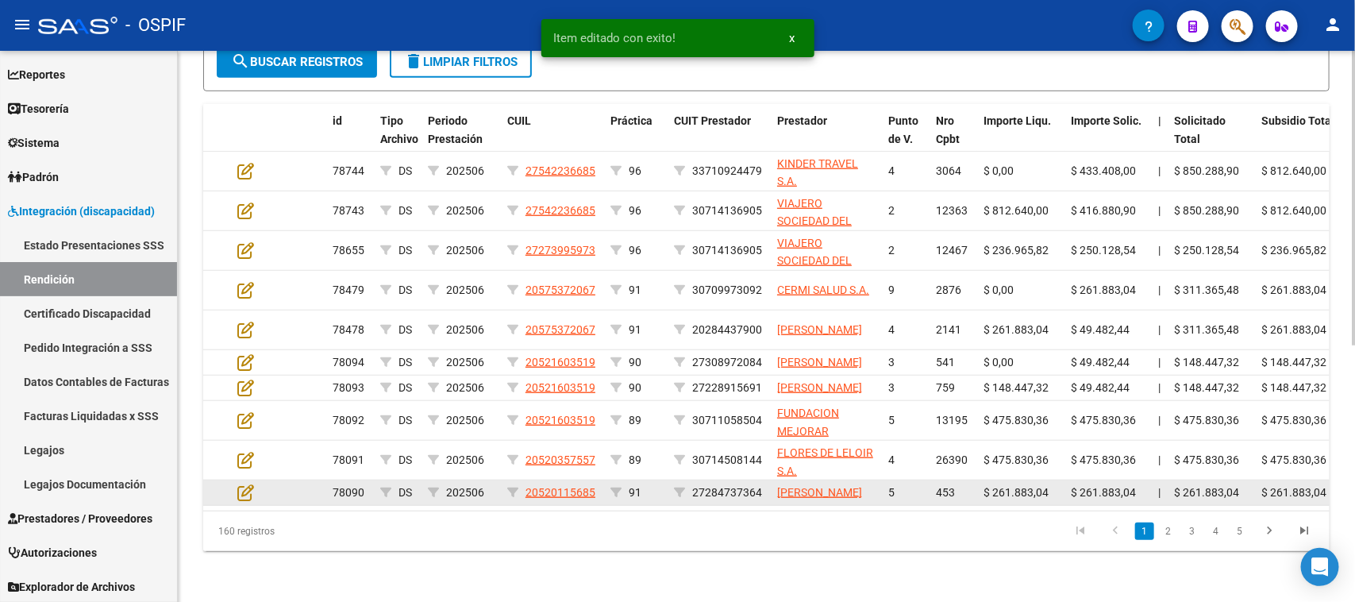
click at [244, 497] on datatable-body-cell at bounding box center [259, 492] width 56 height 25
click at [242, 501] on icon at bounding box center [245, 491] width 17 height 17
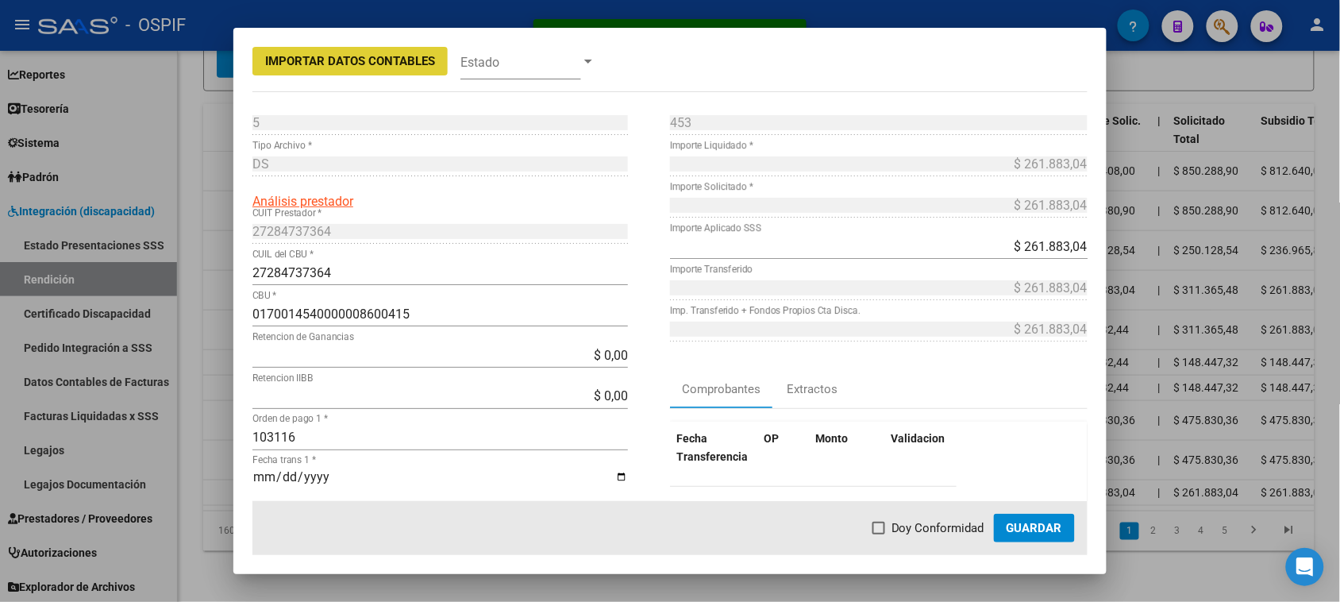
click at [897, 537] on span "Doy Conformidad" at bounding box center [937, 527] width 93 height 19
click at [879, 535] on input "Doy Conformidad" at bounding box center [878, 534] width 1 height 1
checkbox input "true"
click at [1010, 533] on span "Guardar" at bounding box center [1034, 528] width 56 height 14
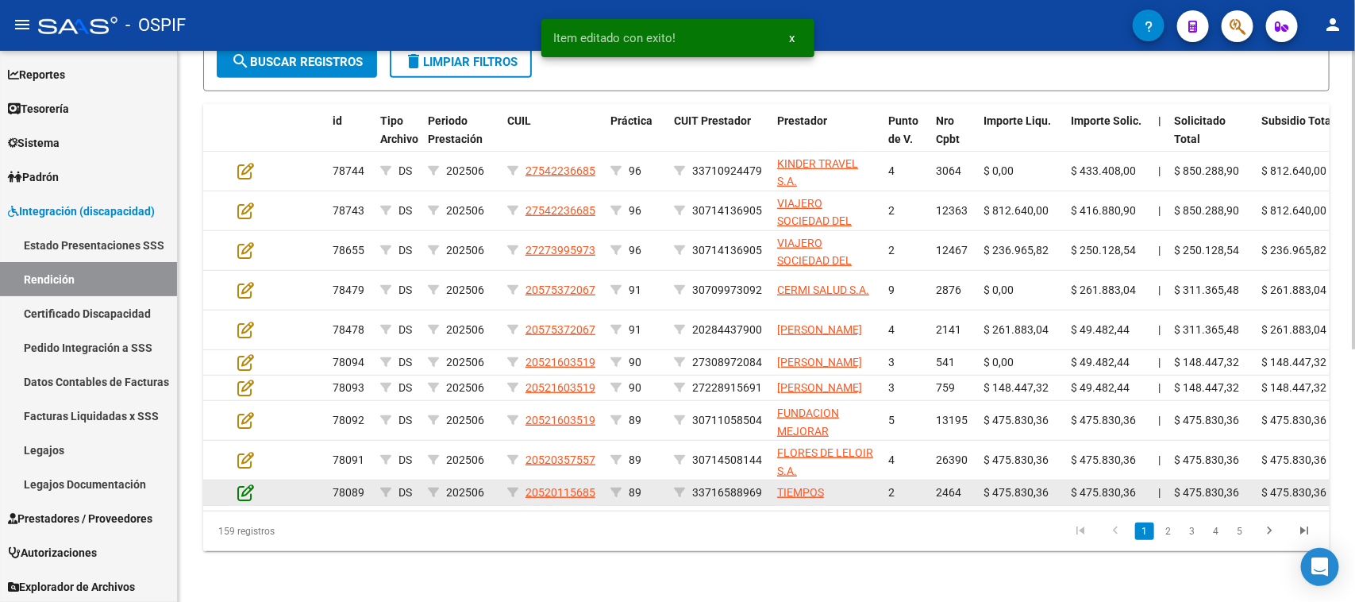
click at [240, 501] on icon at bounding box center [245, 491] width 17 height 17
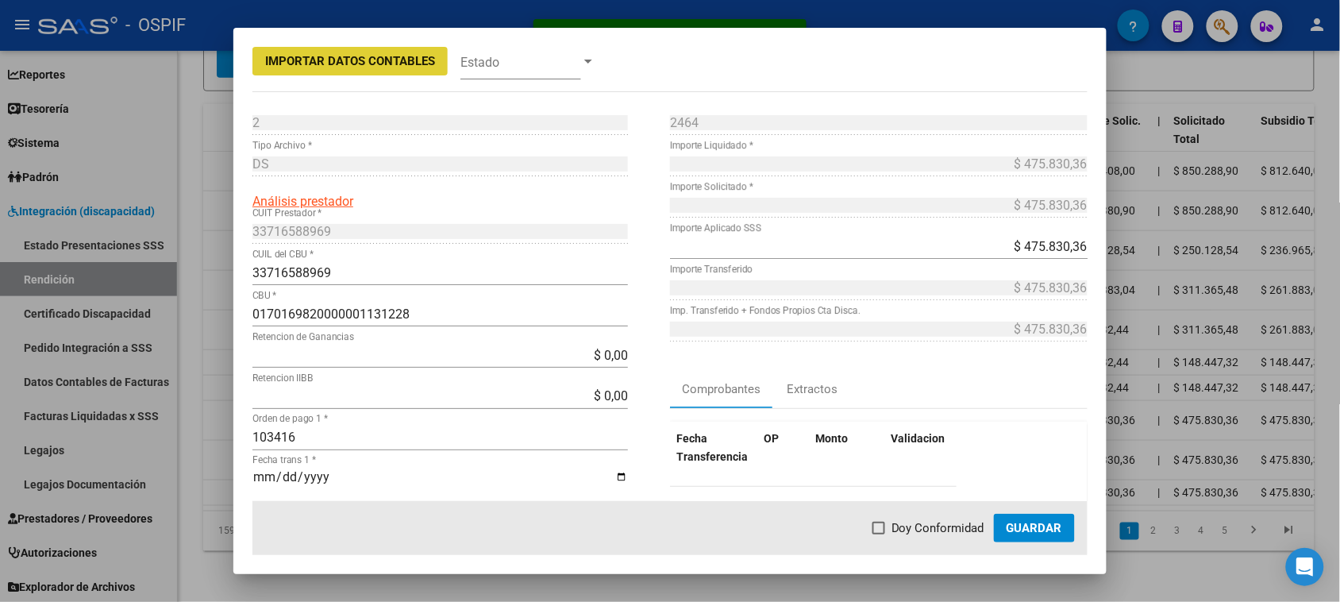
click at [917, 532] on span "Doy Conformidad" at bounding box center [937, 527] width 93 height 19
click at [879, 534] on input "Doy Conformidad" at bounding box center [878, 534] width 1 height 1
checkbox input "true"
click at [1013, 529] on span "Guardar" at bounding box center [1034, 528] width 56 height 14
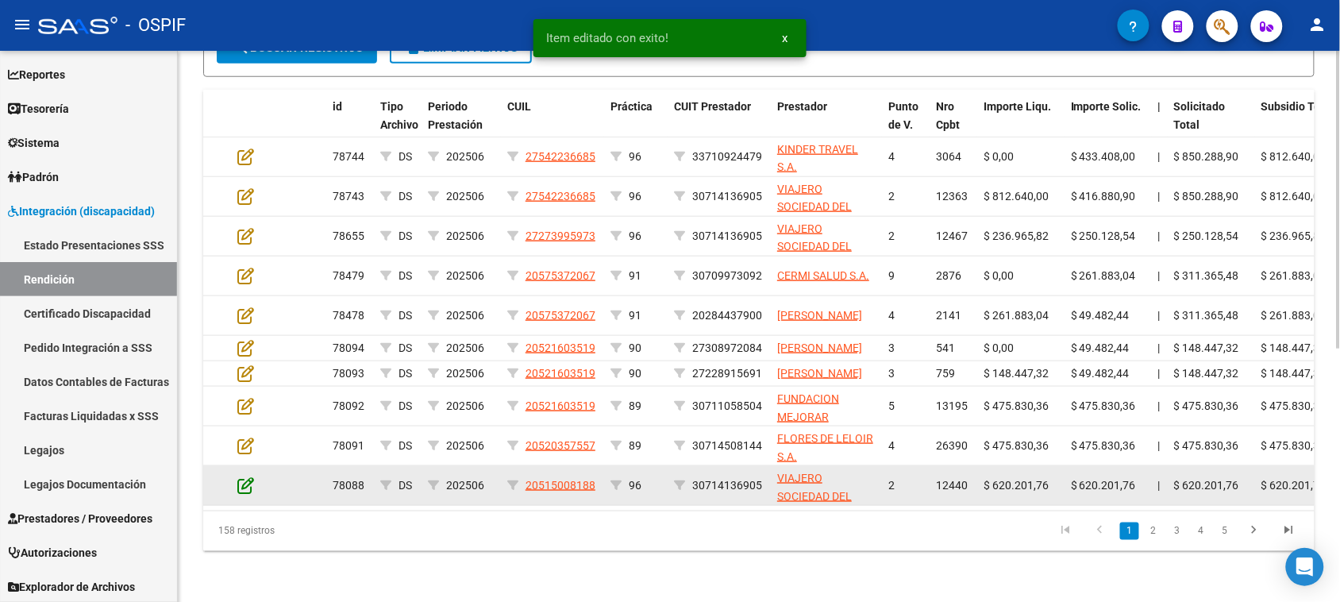
click at [243, 494] on icon at bounding box center [245, 484] width 17 height 17
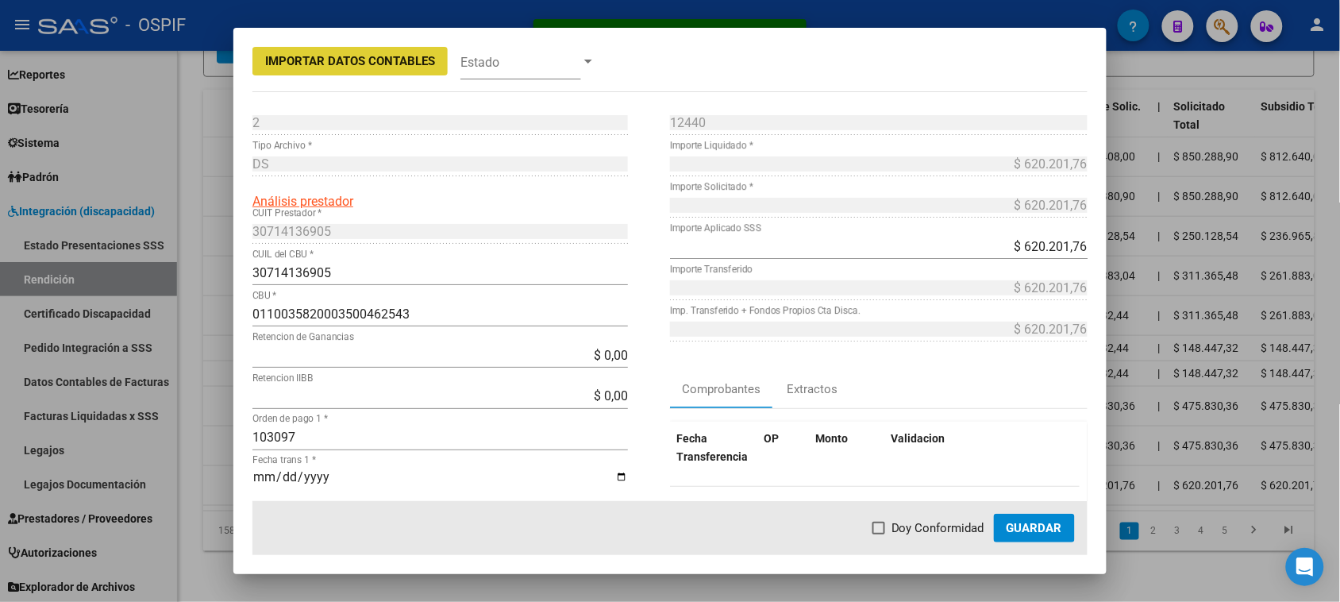
click at [925, 526] on span "Doy Conformidad" at bounding box center [937, 527] width 93 height 19
click at [879, 534] on input "Doy Conformidad" at bounding box center [878, 534] width 1 height 1
checkbox input "true"
click at [1020, 522] on span "Guardar" at bounding box center [1034, 528] width 56 height 14
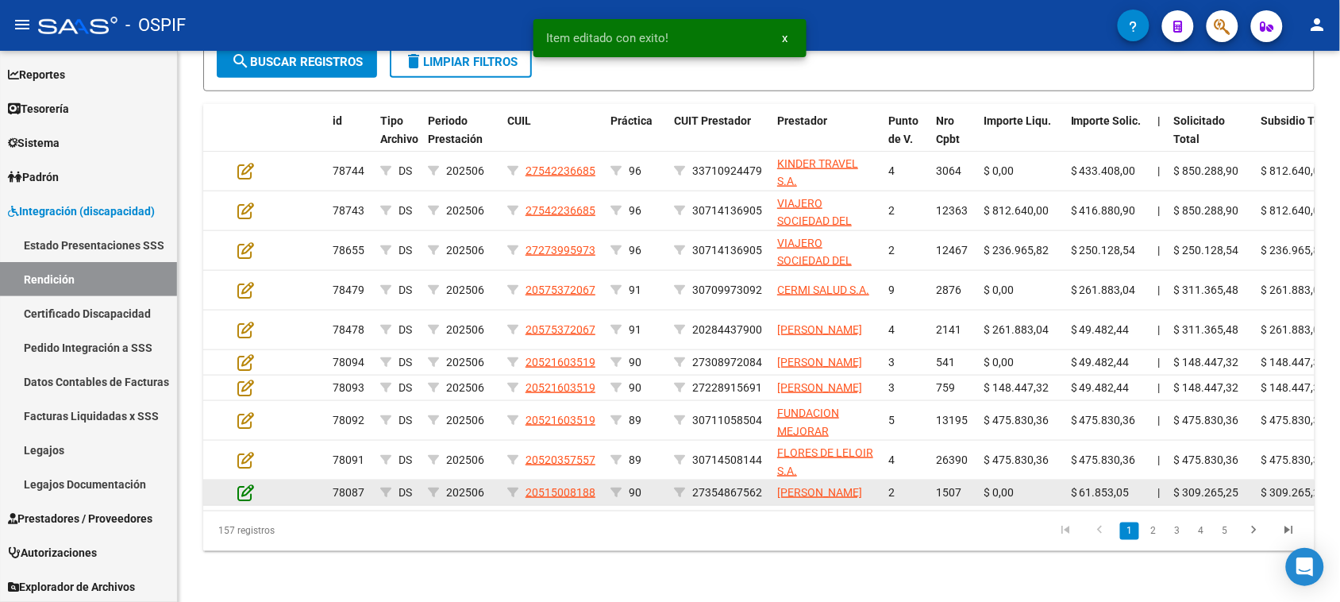
click at [248, 501] on icon at bounding box center [245, 491] width 17 height 17
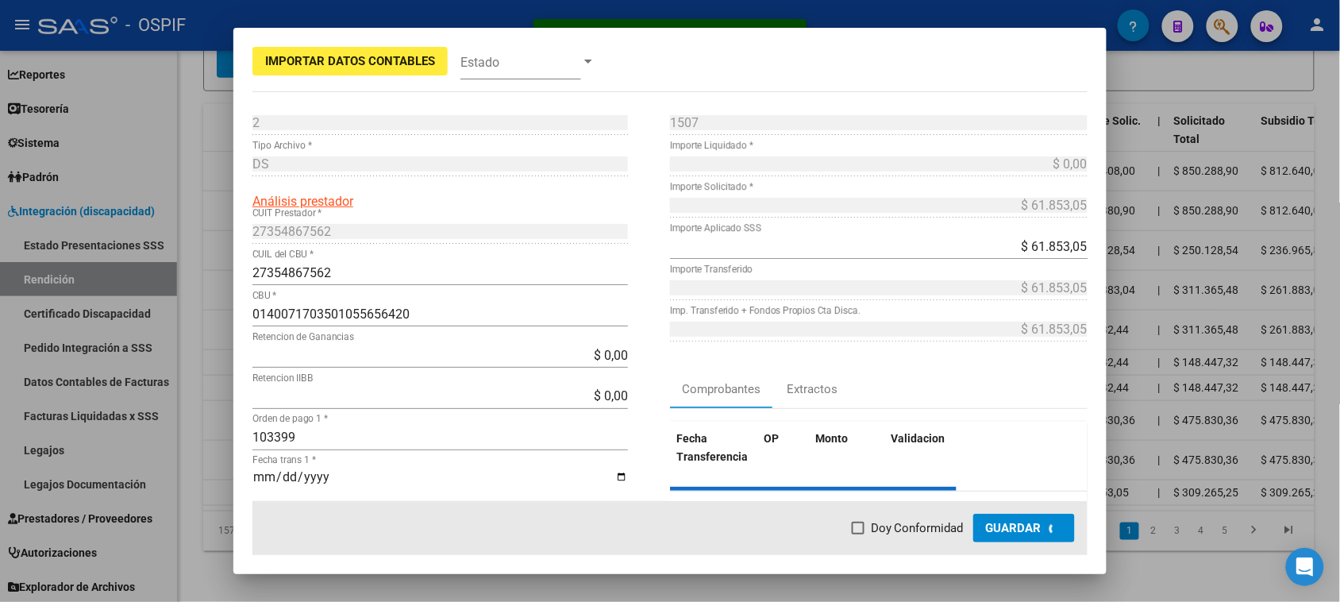
click at [898, 532] on span "Doy Conformidad" at bounding box center [917, 527] width 93 height 19
click at [858, 534] on input "Doy Conformidad" at bounding box center [857, 534] width 1 height 1
checkbox input "true"
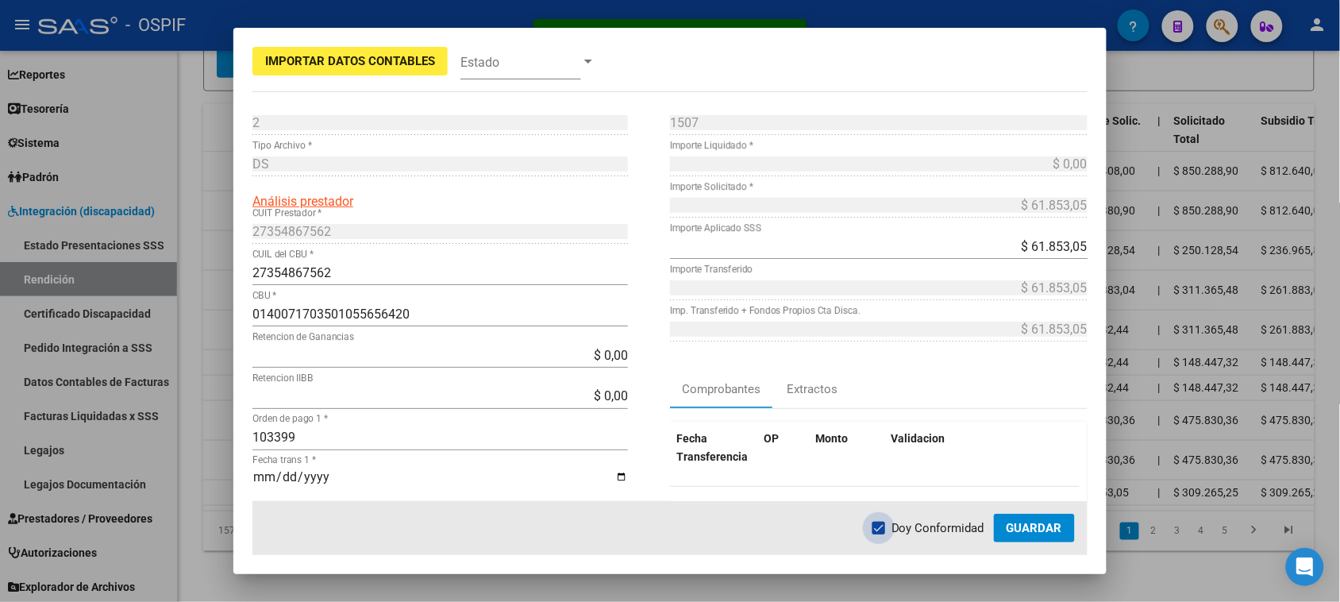
click at [1006, 526] on button "Guardar" at bounding box center [1034, 527] width 81 height 29
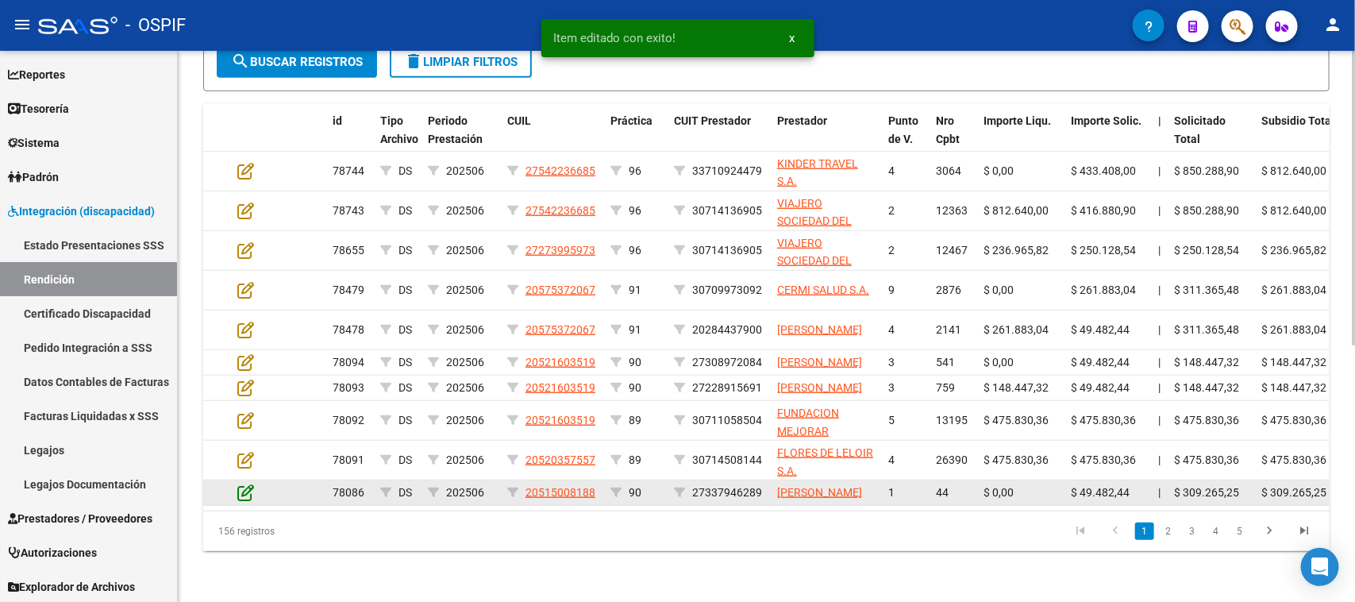
click at [248, 501] on icon at bounding box center [245, 491] width 17 height 17
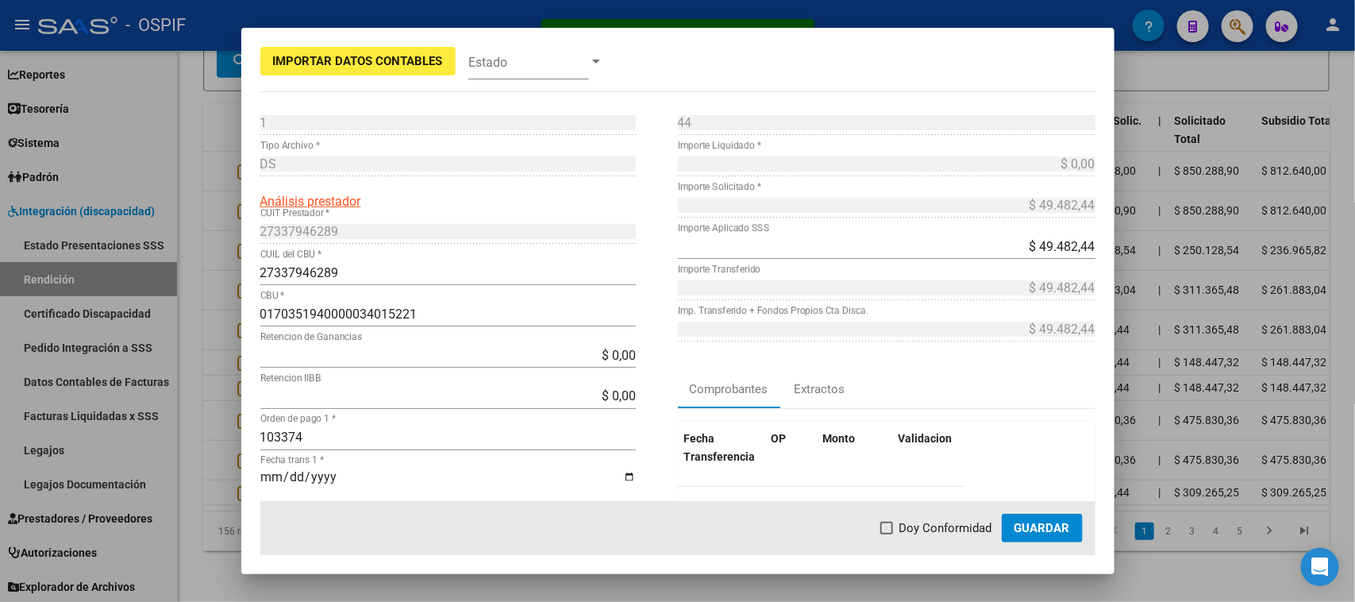
click at [875, 529] on mat-dialog-actions "Doy Conformidad Guardar" at bounding box center [677, 528] width 835 height 54
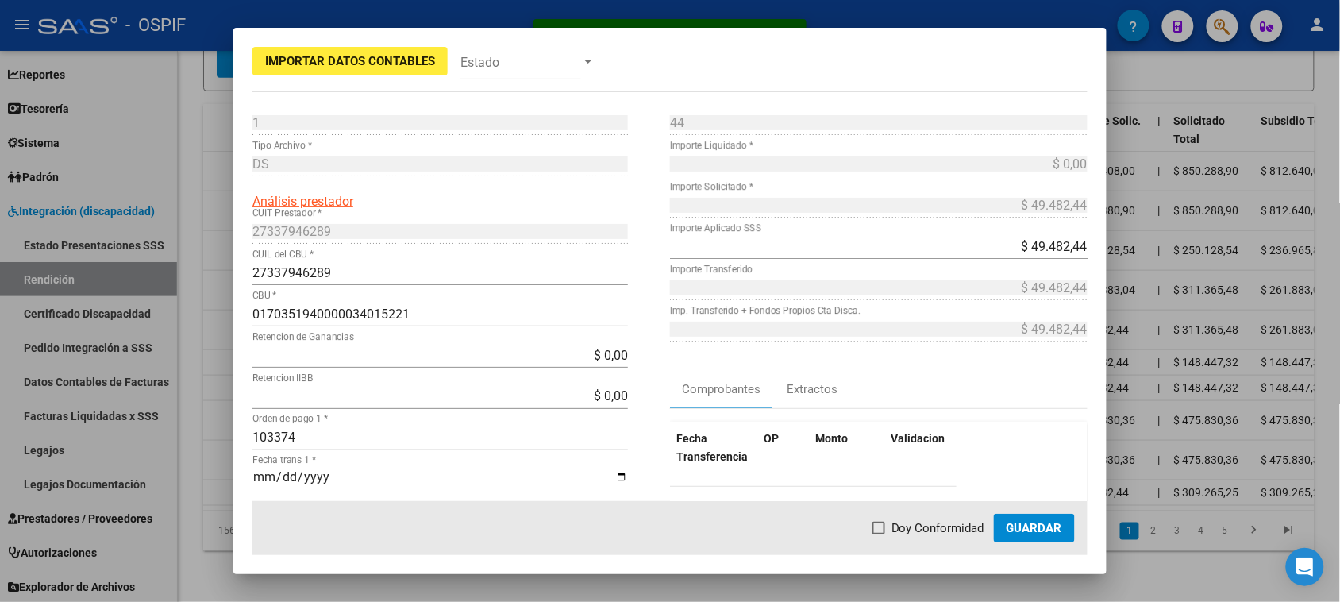
click at [894, 529] on span "Doy Conformidad" at bounding box center [937, 527] width 93 height 19
click at [879, 534] on input "Doy Conformidad" at bounding box center [878, 534] width 1 height 1
checkbox input "true"
click at [1009, 525] on span "Guardar" at bounding box center [1034, 528] width 56 height 14
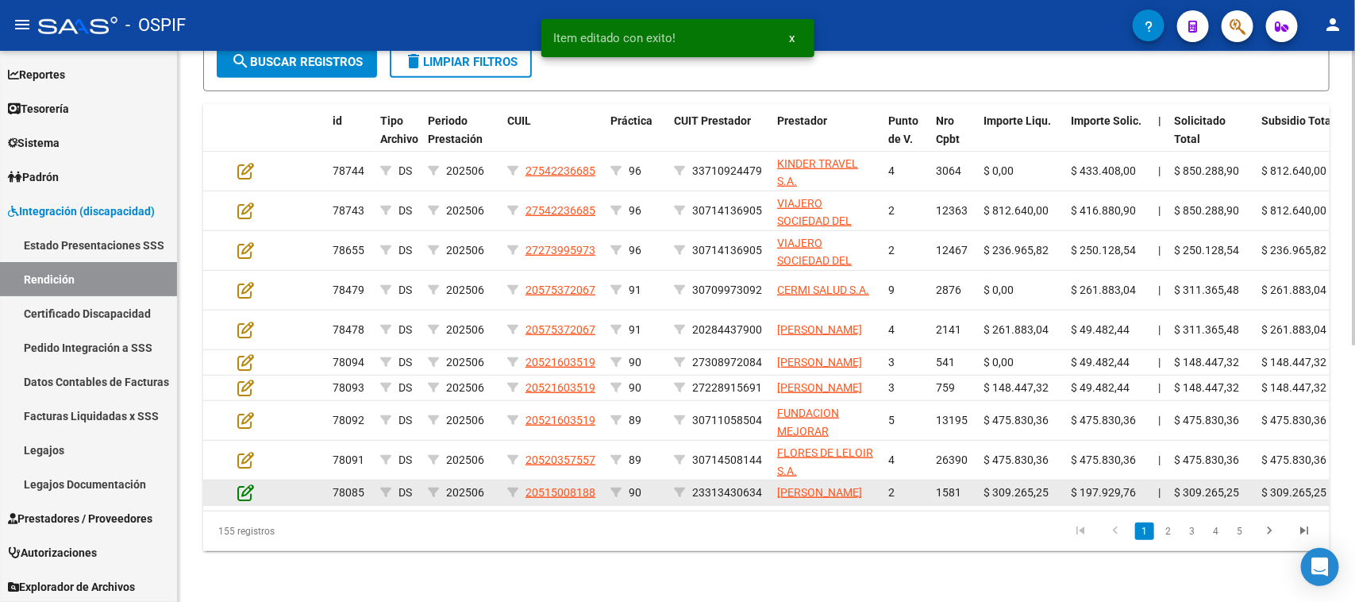
click at [248, 501] on icon at bounding box center [245, 491] width 17 height 17
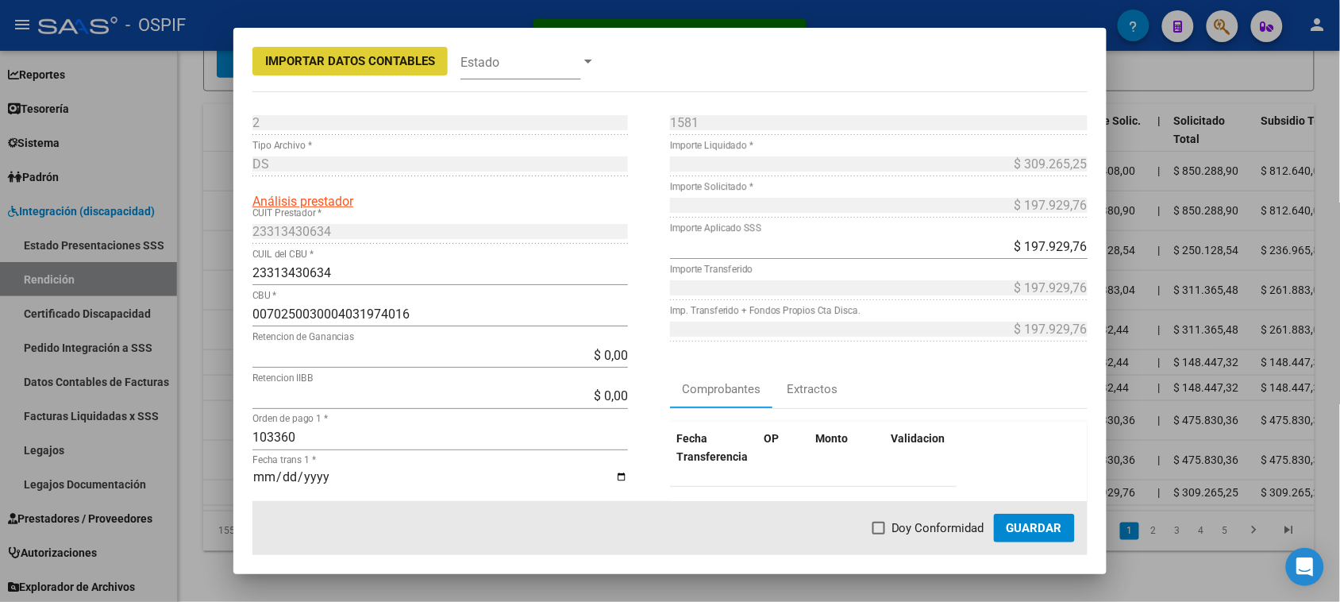
click at [881, 521] on label "Doy Conformidad" at bounding box center [928, 527] width 112 height 19
click at [879, 534] on input "Doy Conformidad" at bounding box center [878, 534] width 1 height 1
checkbox input "true"
click at [1017, 525] on span "Guardar" at bounding box center [1034, 528] width 56 height 14
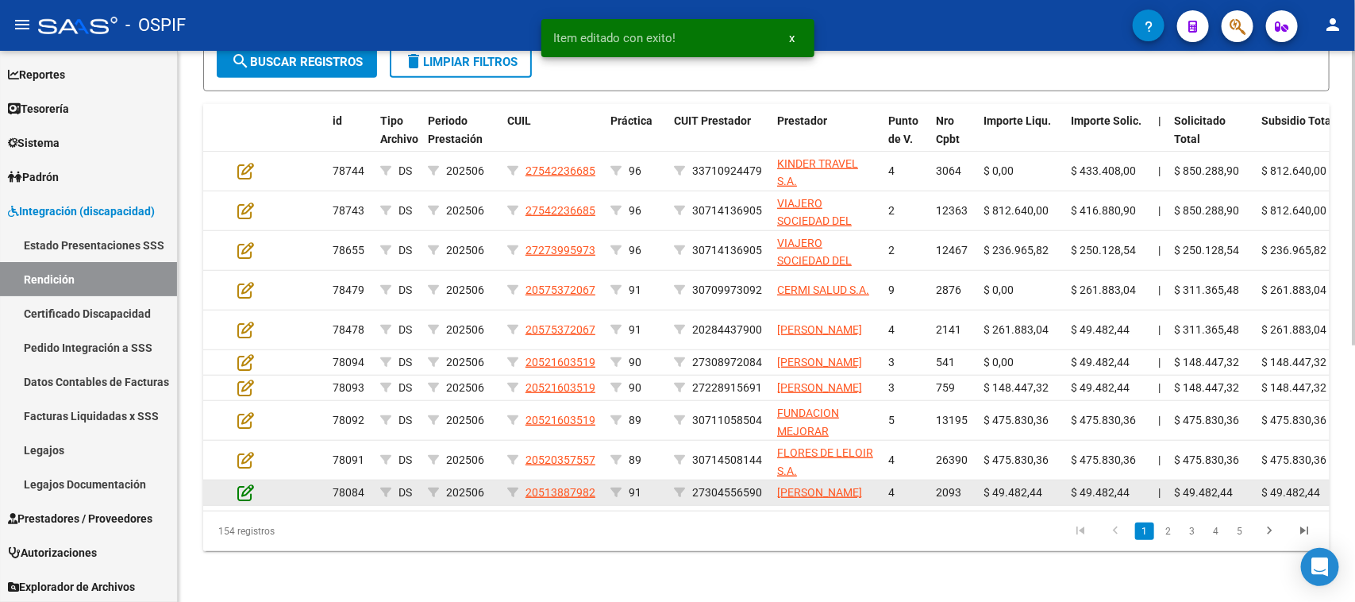
click at [242, 501] on icon at bounding box center [245, 491] width 17 height 17
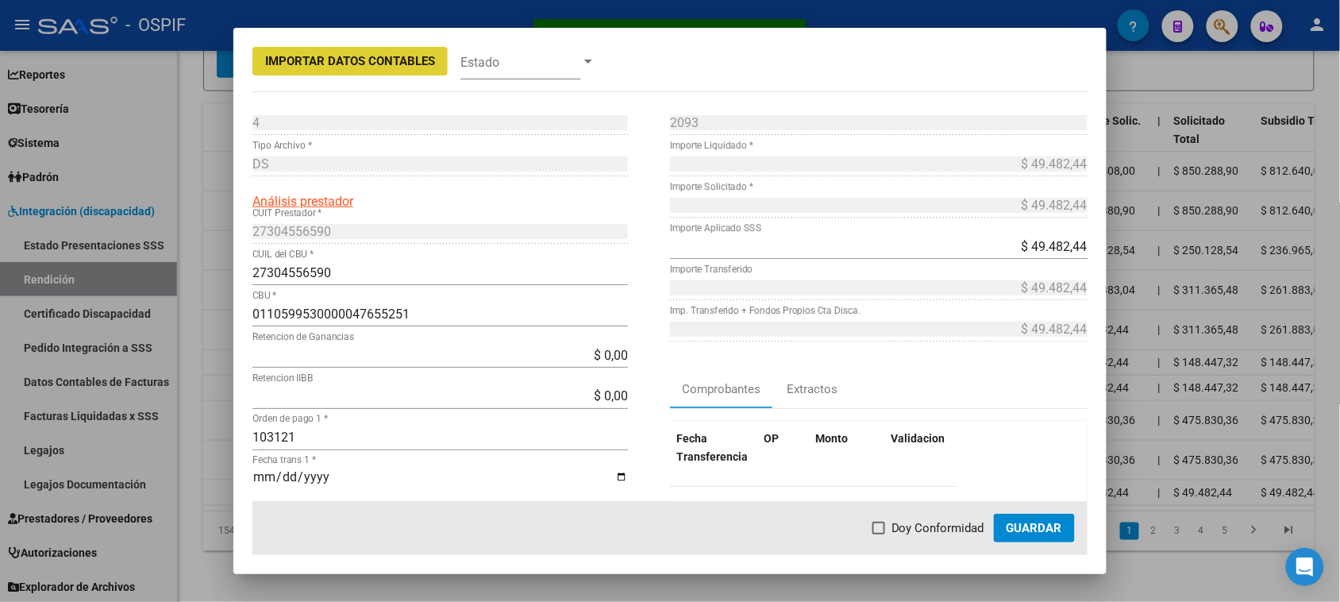
click at [882, 528] on span at bounding box center [878, 527] width 13 height 13
click at [879, 534] on input "Doy Conformidad" at bounding box center [878, 534] width 1 height 1
checkbox input "true"
click at [1016, 525] on span "Guardar" at bounding box center [1034, 528] width 56 height 14
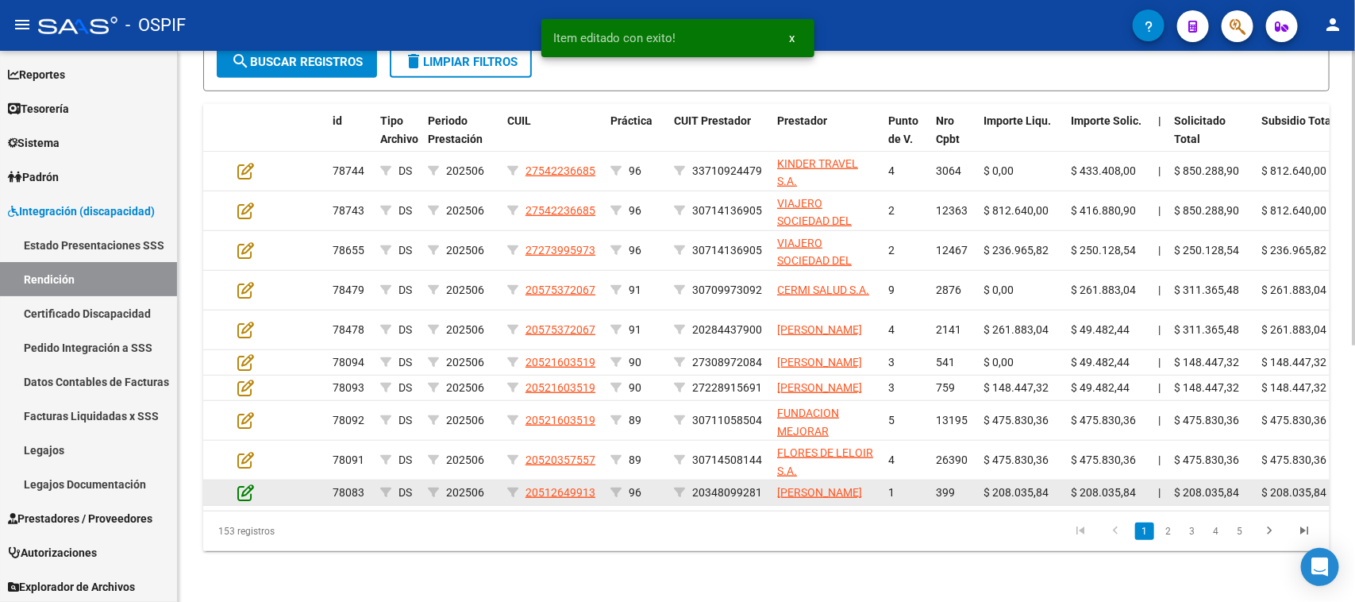
click at [247, 501] on icon at bounding box center [245, 491] width 17 height 17
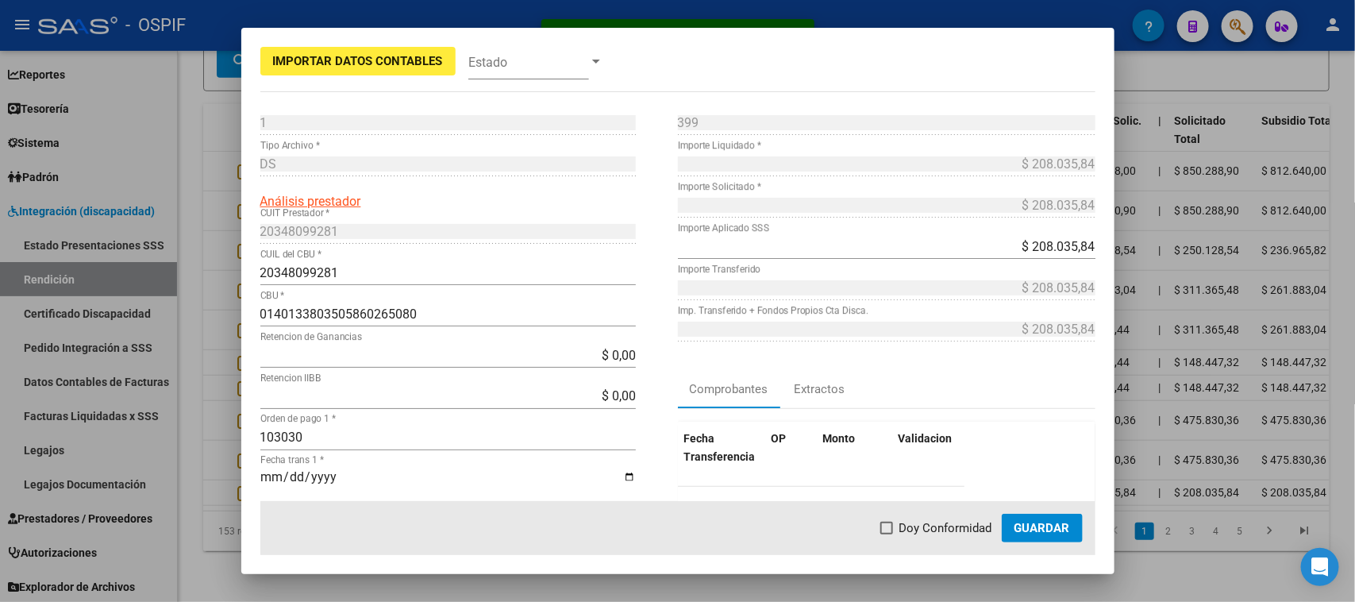
click at [880, 530] on span at bounding box center [886, 527] width 13 height 13
click at [886, 534] on input "Doy Conformidad" at bounding box center [886, 534] width 1 height 1
checkbox input "true"
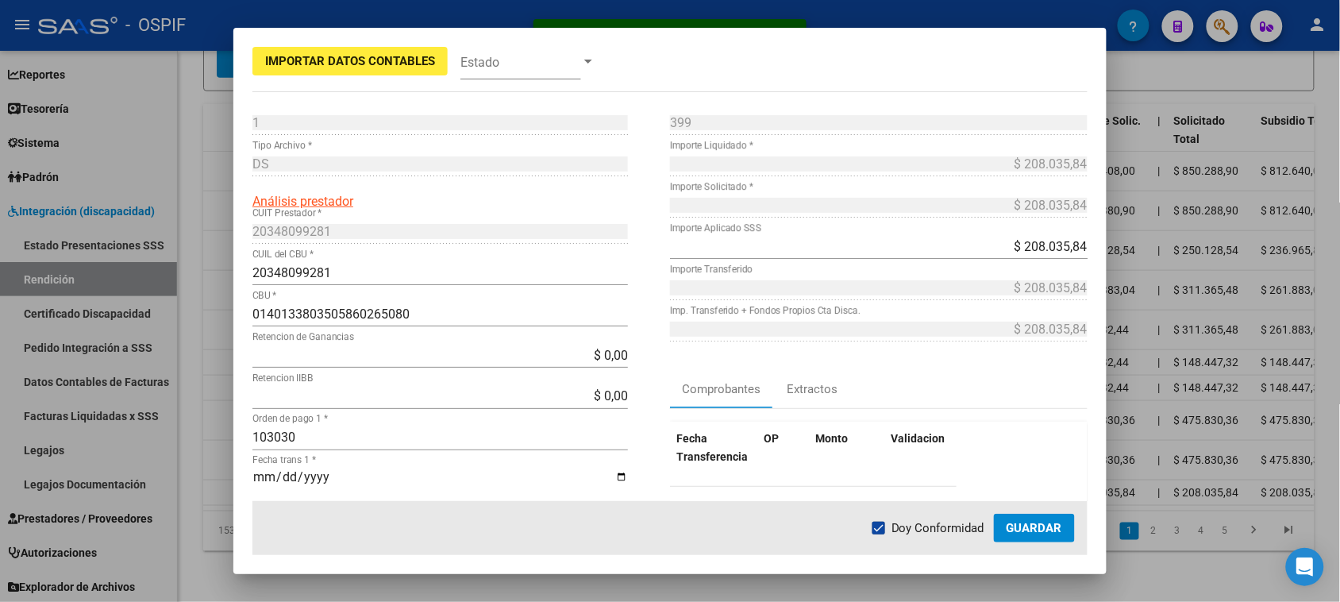
click at [1045, 529] on span "Guardar" at bounding box center [1034, 528] width 56 height 14
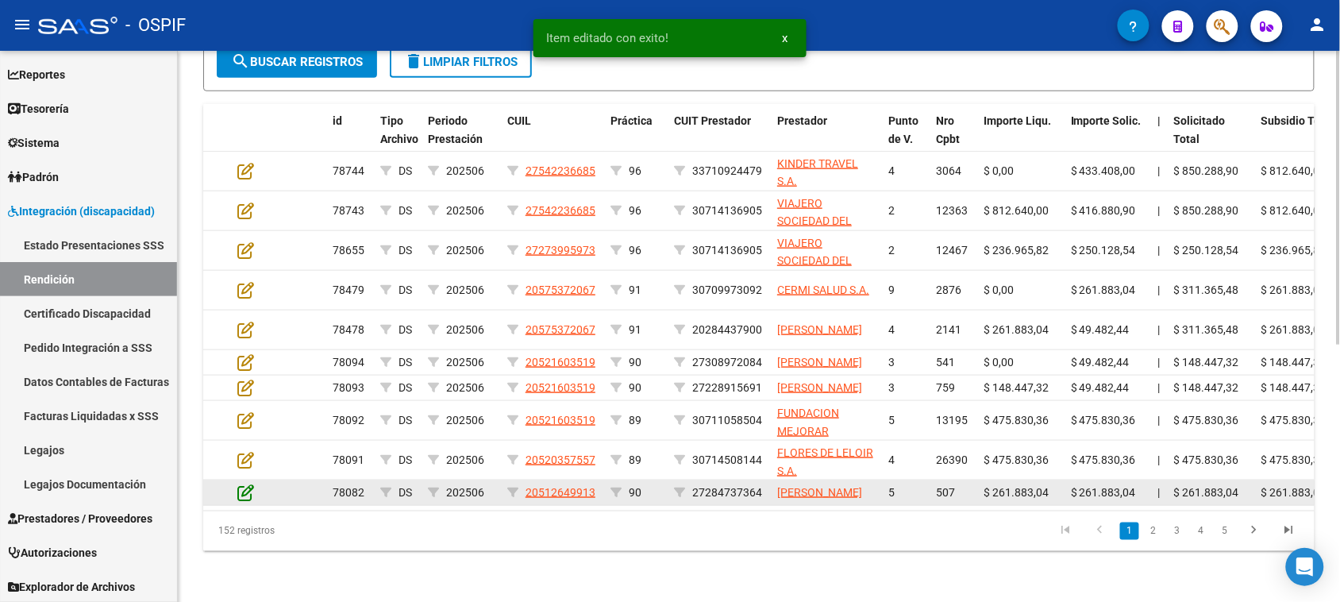
click at [251, 501] on icon at bounding box center [245, 491] width 17 height 17
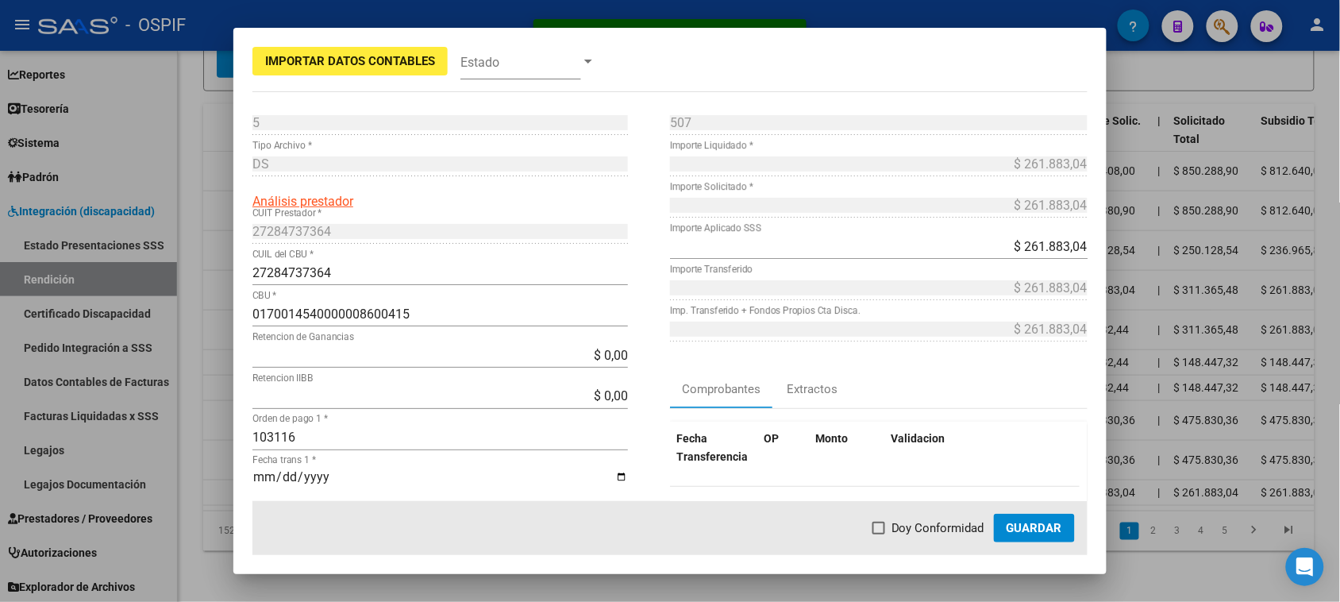
click at [897, 529] on span "Doy Conformidad" at bounding box center [937, 527] width 93 height 19
click at [879, 534] on input "Doy Conformidad" at bounding box center [878, 534] width 1 height 1
checkbox input "true"
click at [1041, 529] on span "Guardar" at bounding box center [1034, 528] width 56 height 14
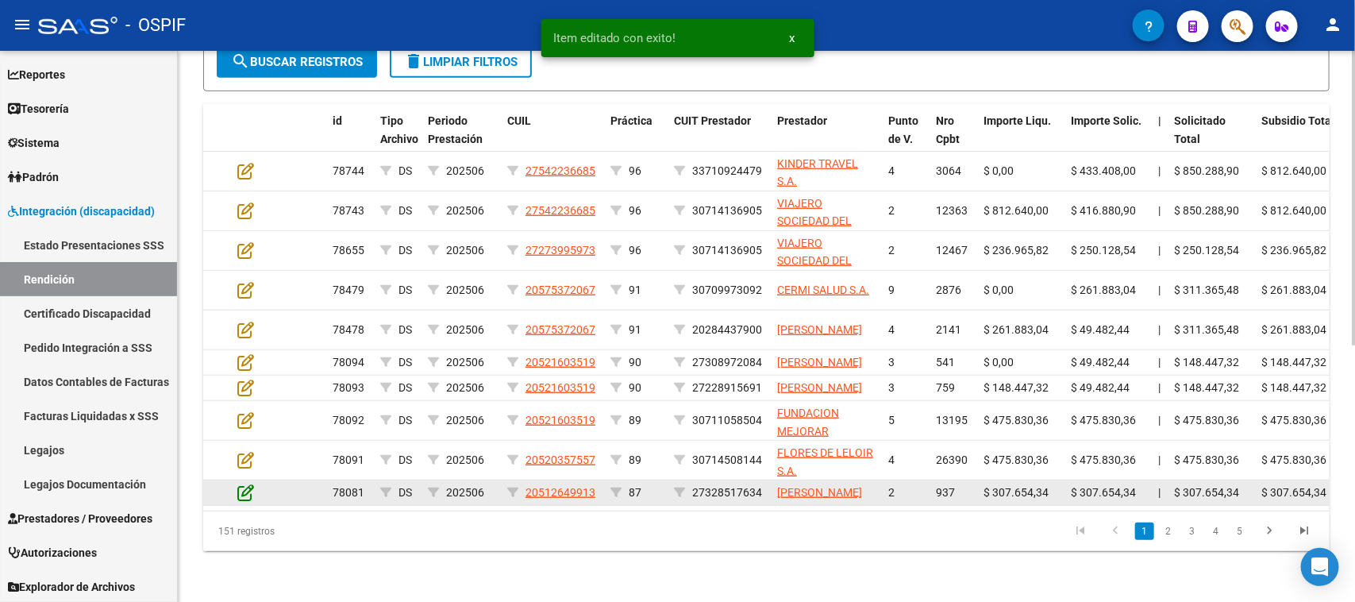
click at [248, 501] on icon at bounding box center [245, 491] width 17 height 17
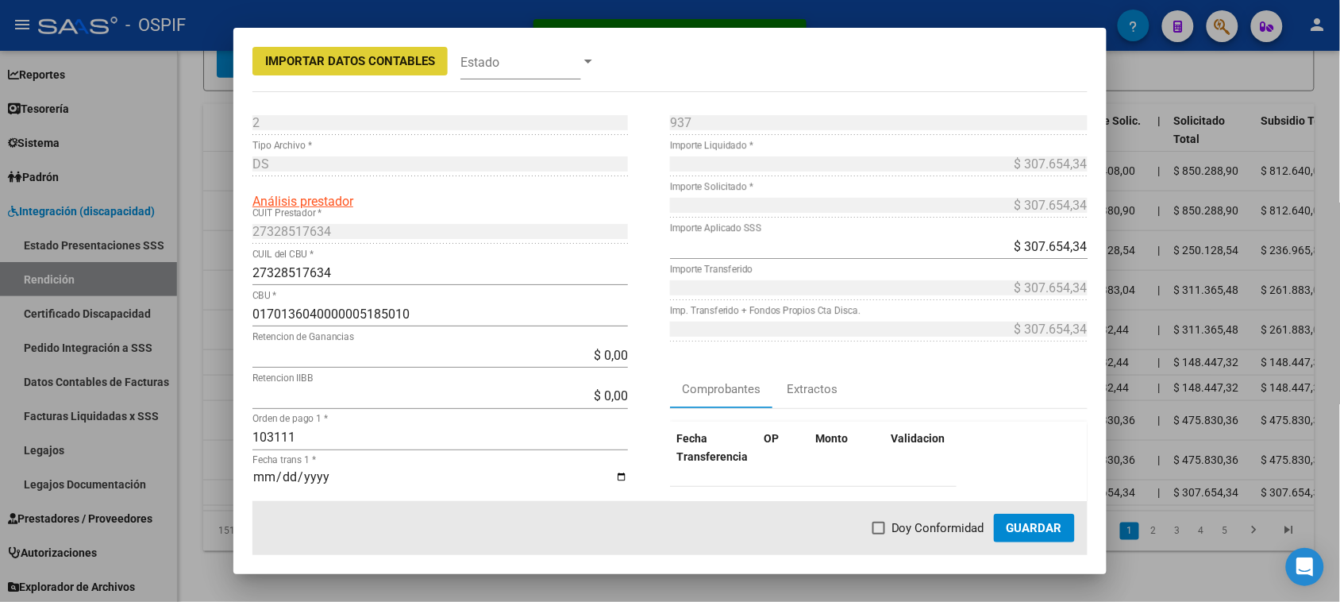
click at [885, 530] on span at bounding box center [878, 527] width 13 height 13
click at [879, 534] on input "Doy Conformidad" at bounding box center [878, 534] width 1 height 1
checkbox input "true"
click at [1021, 525] on span "Guardar" at bounding box center [1034, 528] width 56 height 14
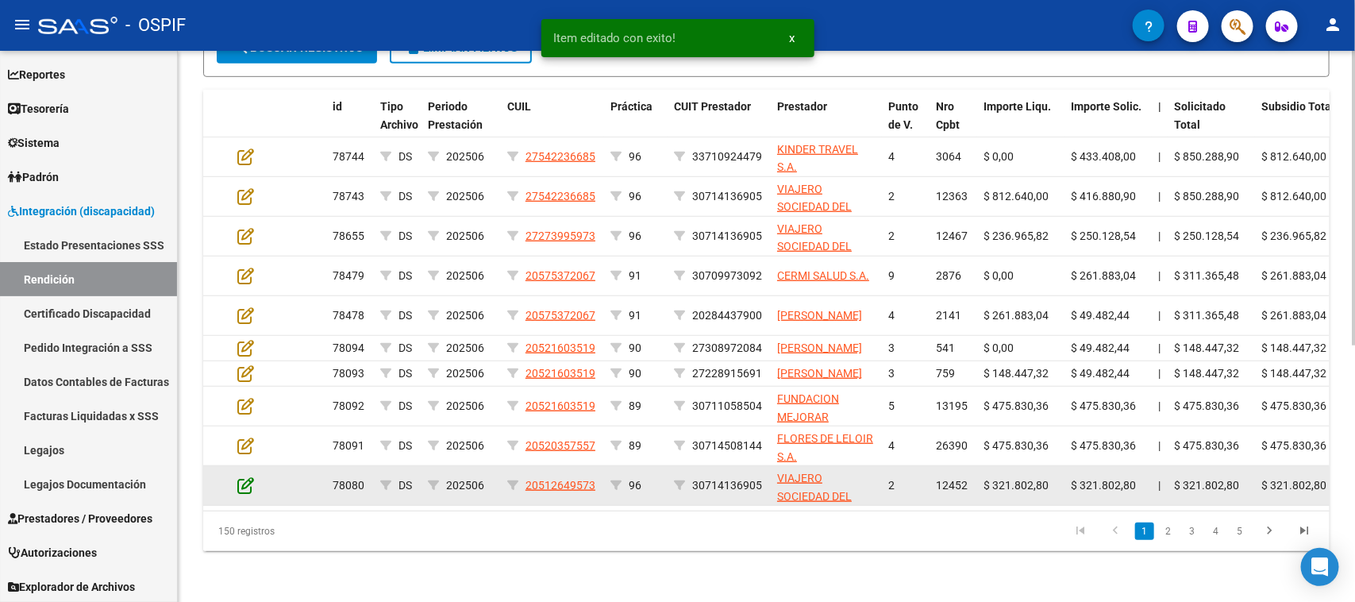
click at [244, 494] on icon at bounding box center [245, 484] width 17 height 17
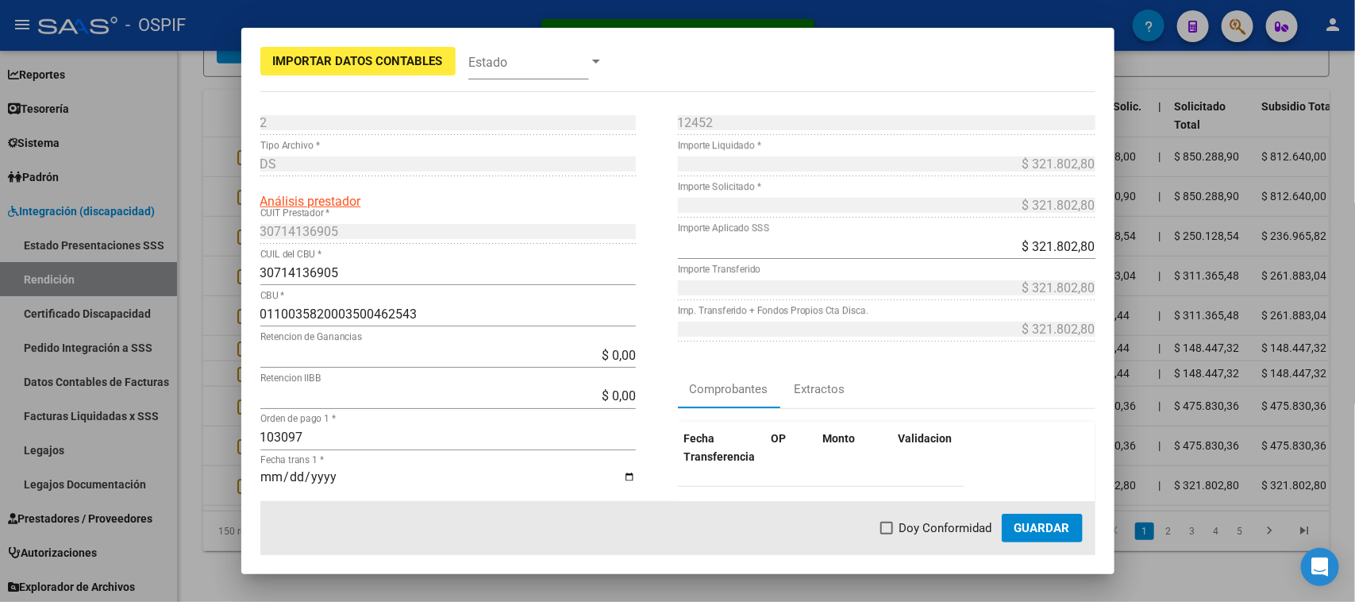
click at [880, 529] on span at bounding box center [886, 527] width 13 height 13
click at [886, 534] on input "Doy Conformidad" at bounding box center [886, 534] width 1 height 1
checkbox input "true"
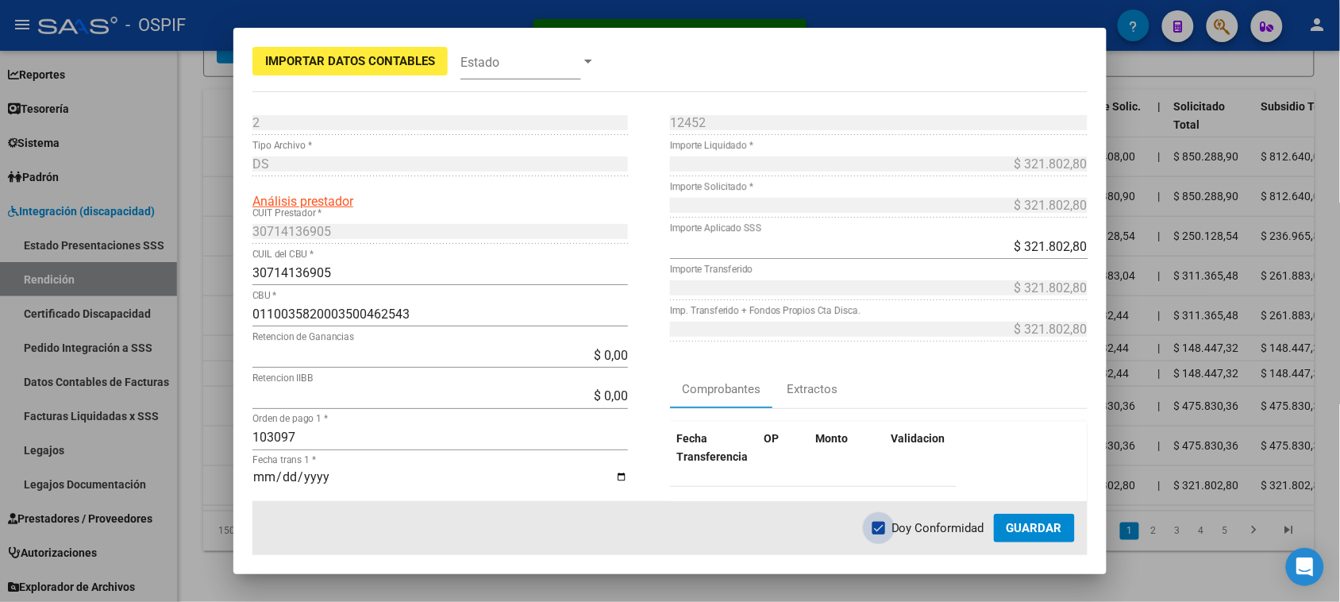
click at [1030, 521] on span "Guardar" at bounding box center [1034, 528] width 56 height 14
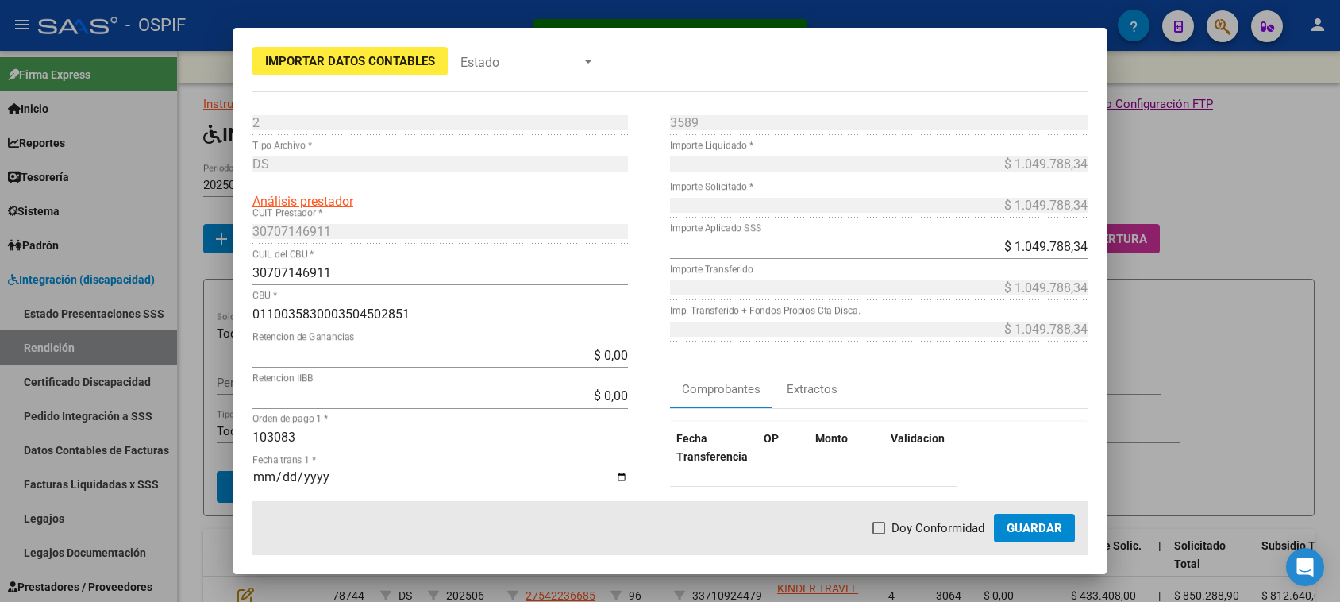
click at [878, 530] on span at bounding box center [878, 527] width 13 height 13
click at [878, 534] on input "Doy Conformidad" at bounding box center [878, 534] width 1 height 1
checkbox input "true"
click at [1036, 526] on span "Guardar" at bounding box center [1034, 528] width 56 height 14
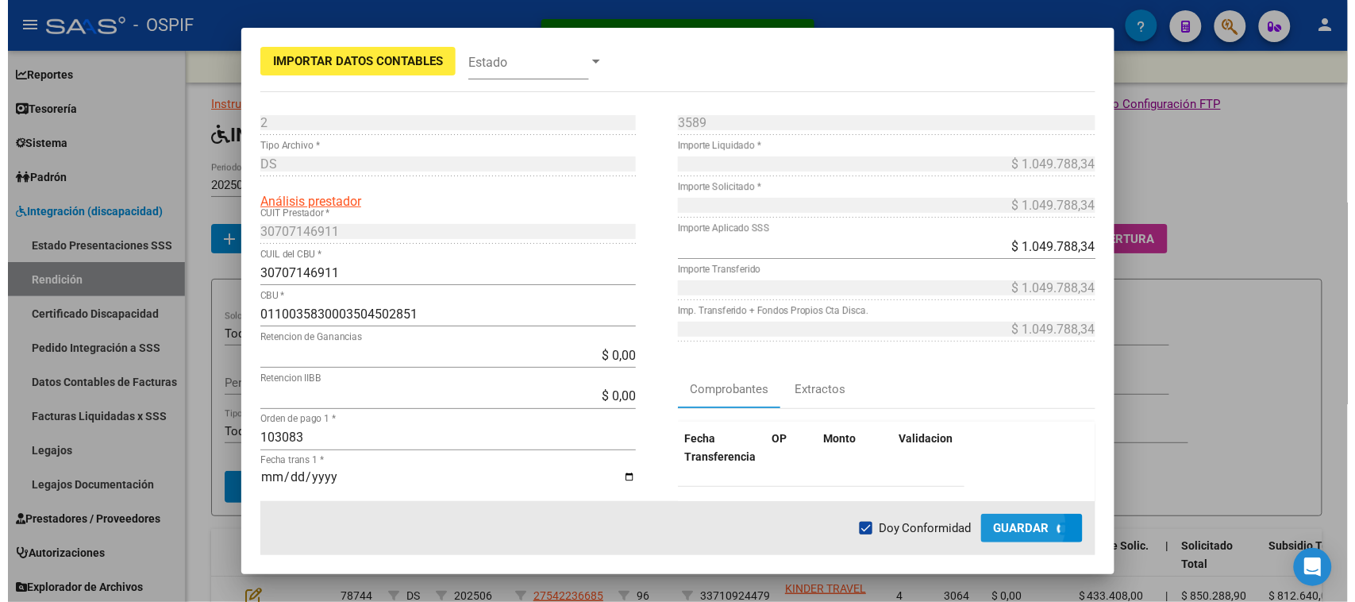
scroll to position [440, 0]
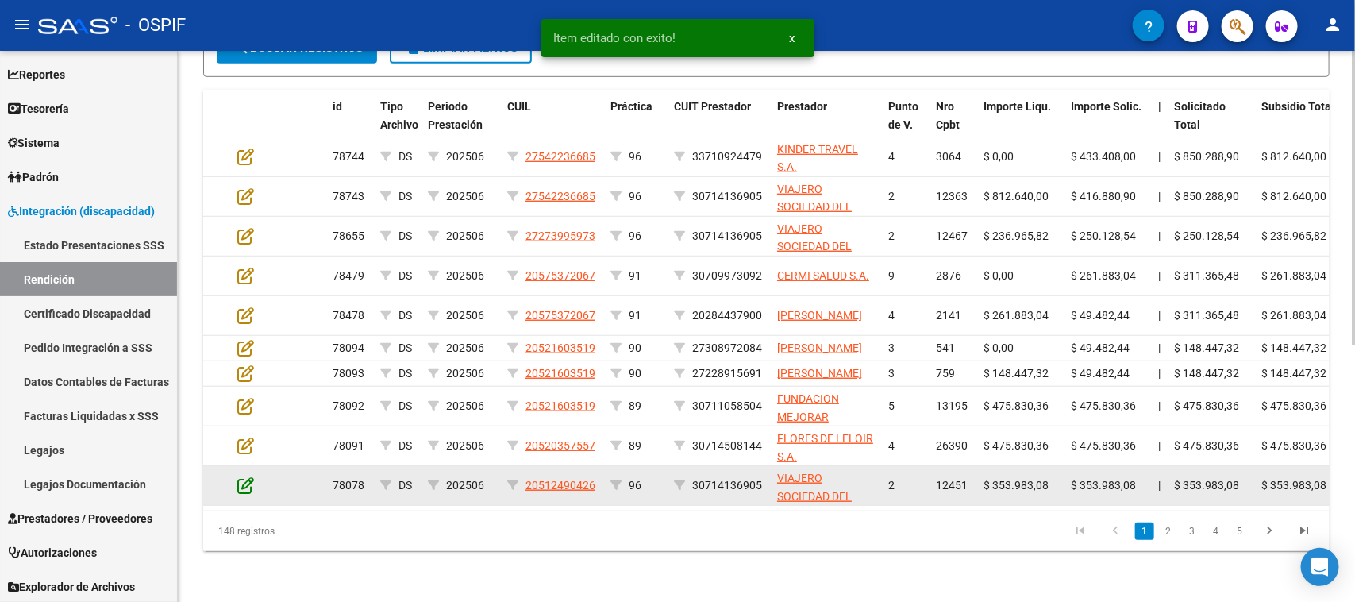
click at [243, 494] on icon at bounding box center [245, 484] width 17 height 17
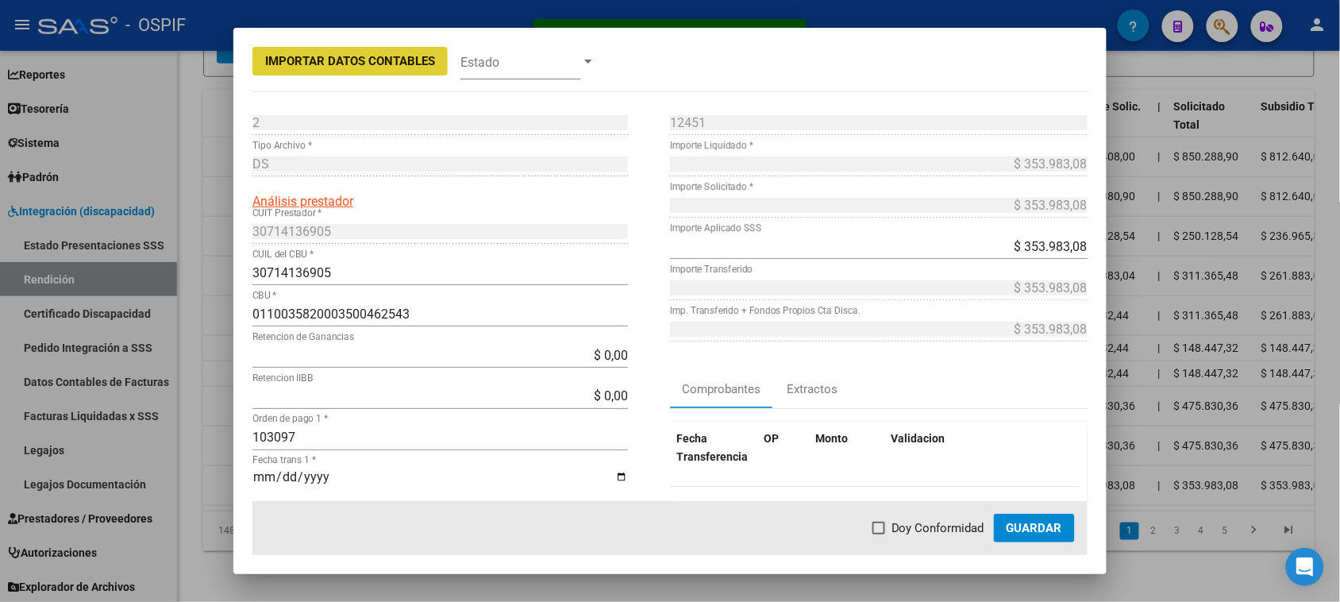
click at [883, 525] on span at bounding box center [878, 527] width 13 height 13
click at [879, 534] on input "Doy Conformidad" at bounding box center [878, 534] width 1 height 1
checkbox input "true"
click at [1022, 521] on span "Guardar" at bounding box center [1034, 528] width 56 height 14
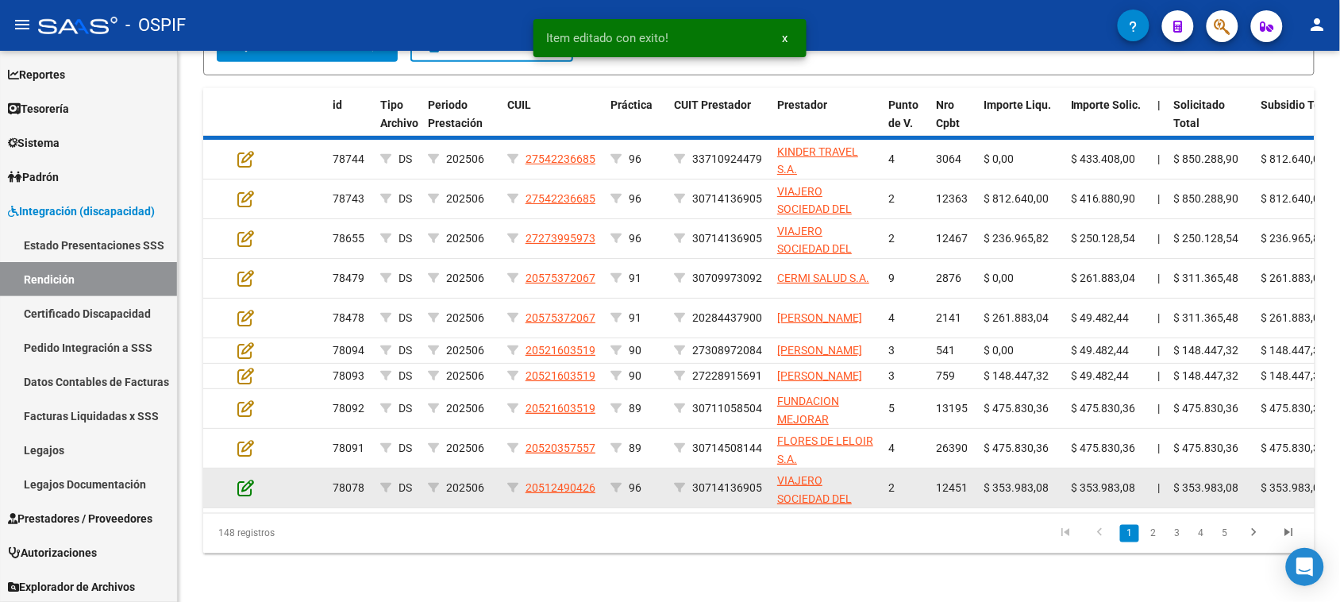
click at [244, 496] on icon at bounding box center [245, 487] width 17 height 17
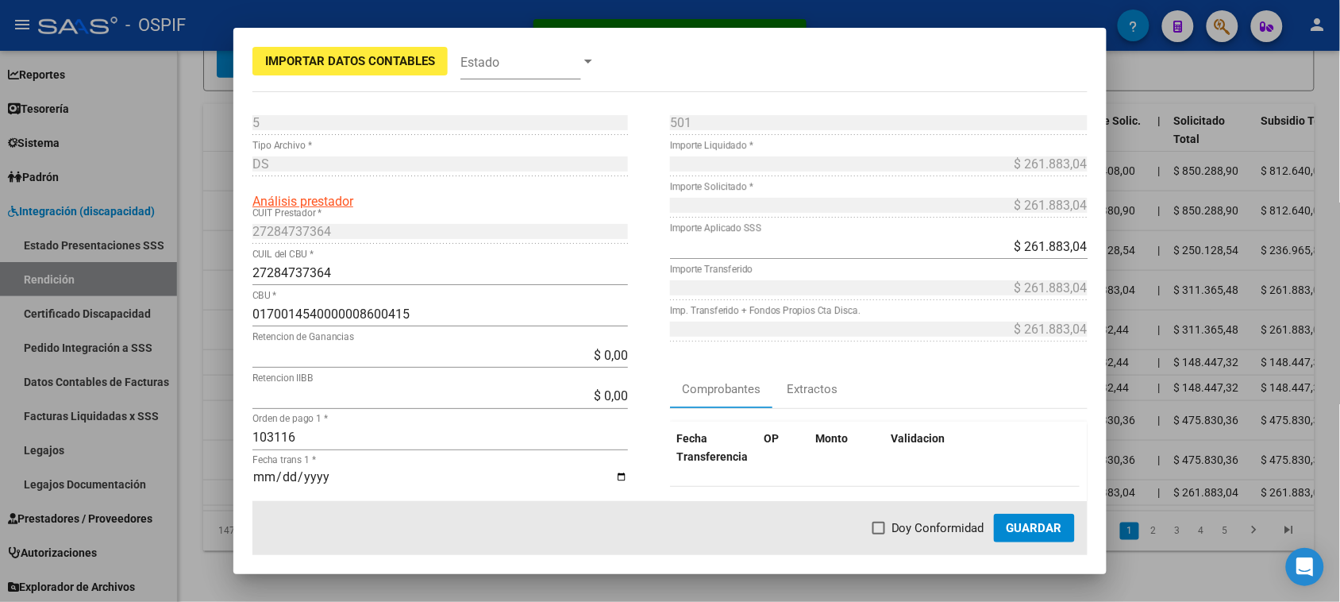
click at [883, 529] on span at bounding box center [878, 527] width 13 height 13
click at [879, 534] on input "Doy Conformidad" at bounding box center [878, 534] width 1 height 1
checkbox input "true"
click at [1009, 525] on span "Guardar" at bounding box center [1034, 528] width 56 height 14
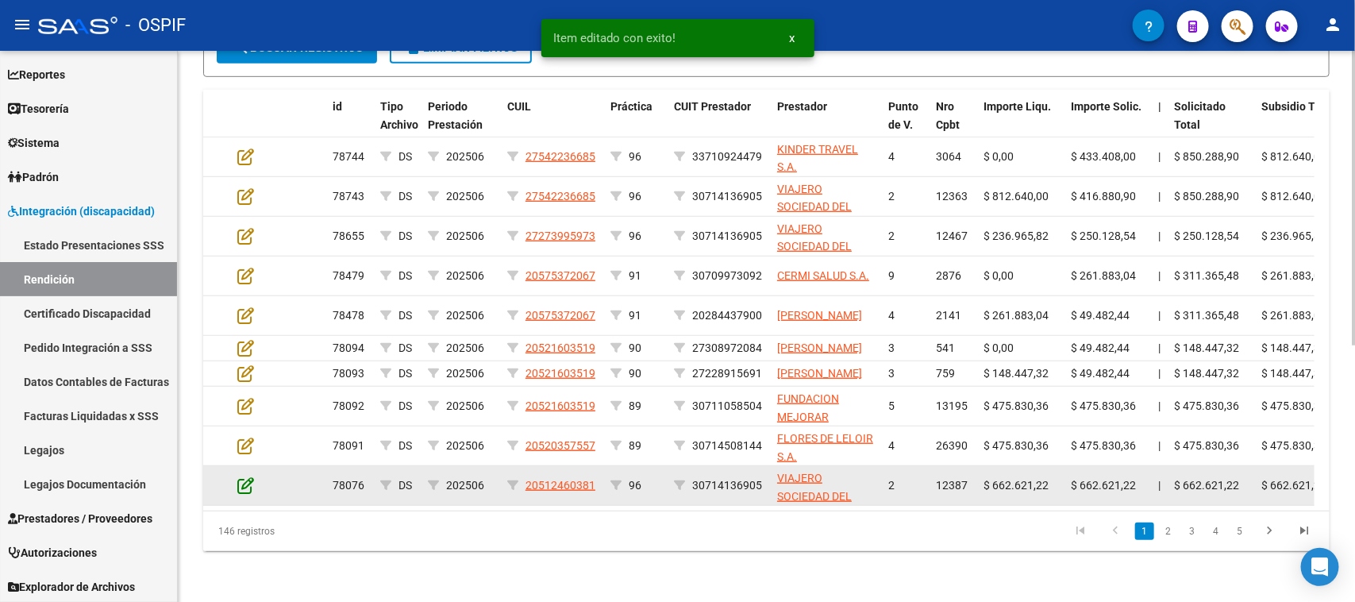
click at [244, 494] on icon at bounding box center [245, 484] width 17 height 17
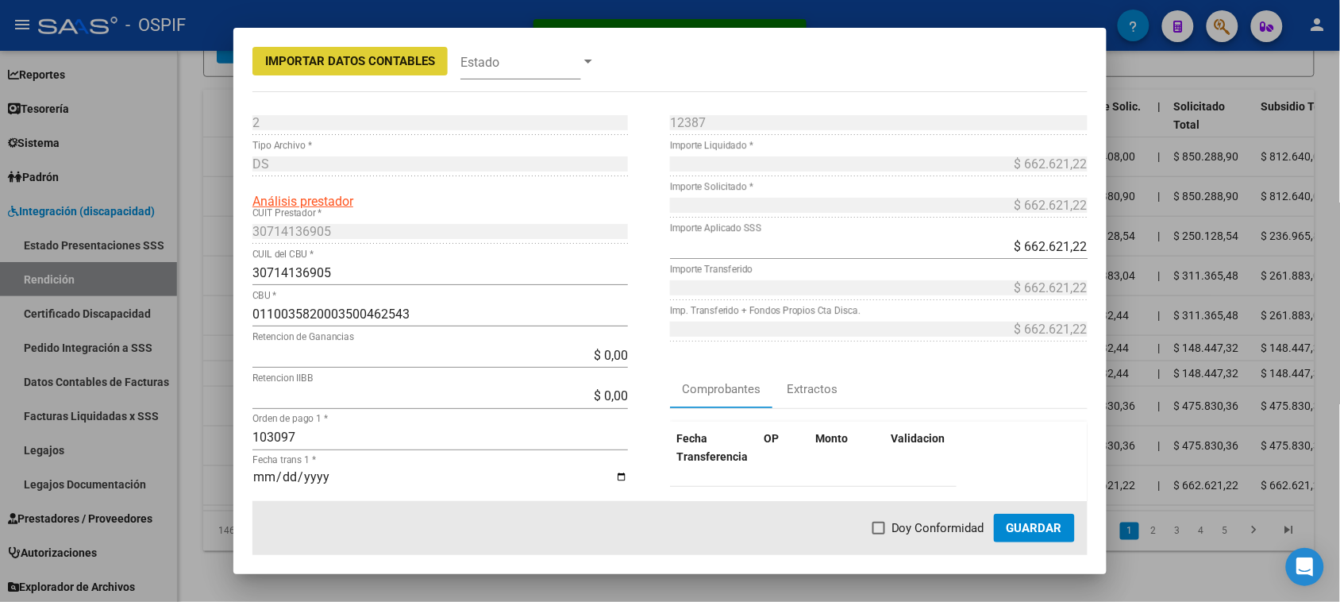
click at [931, 524] on span "Doy Conformidad" at bounding box center [937, 527] width 93 height 19
click at [879, 534] on input "Doy Conformidad" at bounding box center [878, 534] width 1 height 1
checkbox input "true"
click at [1040, 529] on span "Guardar" at bounding box center [1034, 528] width 56 height 14
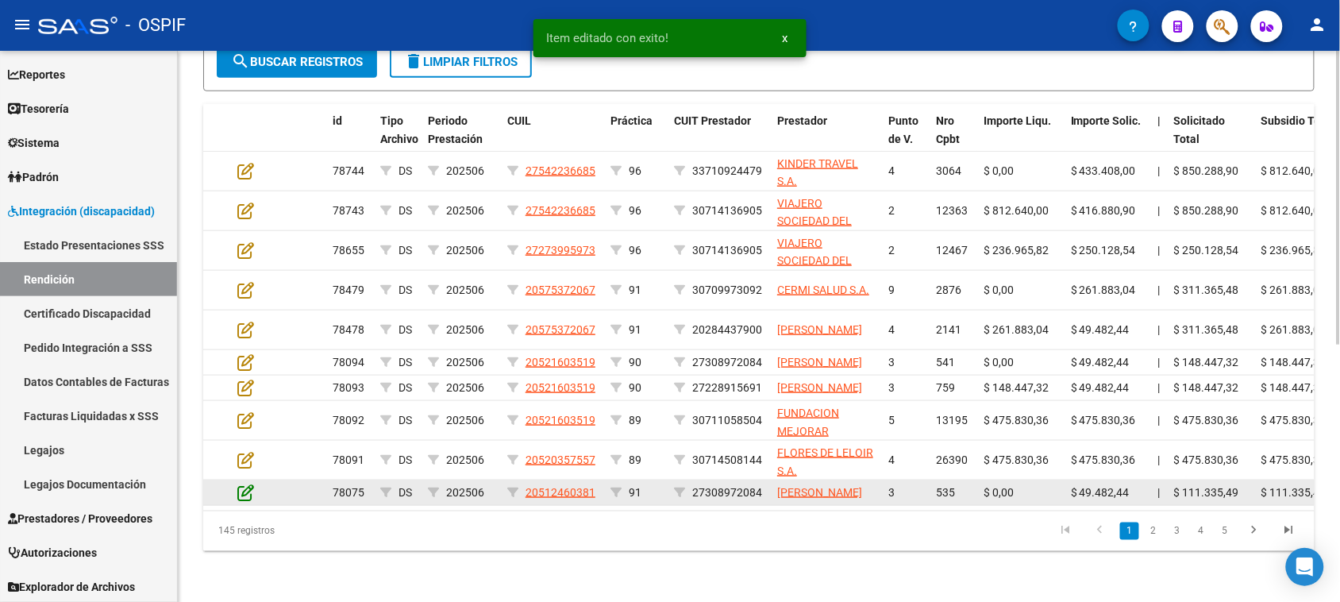
click at [243, 501] on icon at bounding box center [245, 491] width 17 height 17
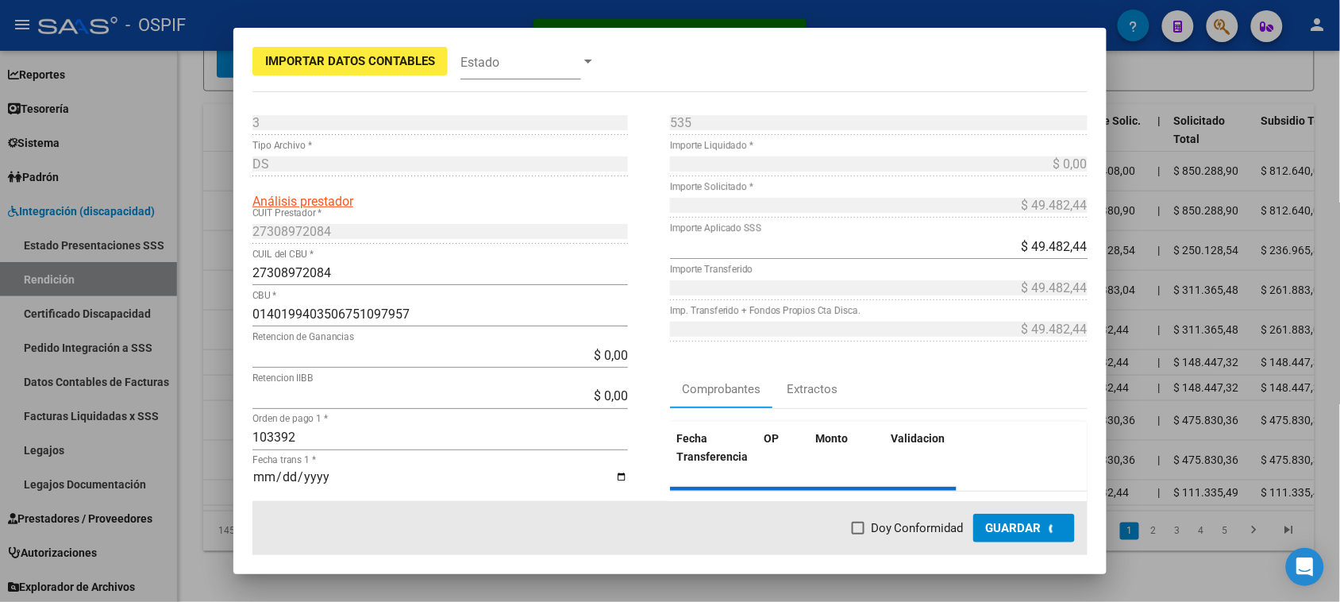
click at [934, 528] on span "Doy Conformidad" at bounding box center [917, 527] width 93 height 19
click at [858, 534] on input "Doy Conformidad" at bounding box center [857, 534] width 1 height 1
checkbox input "true"
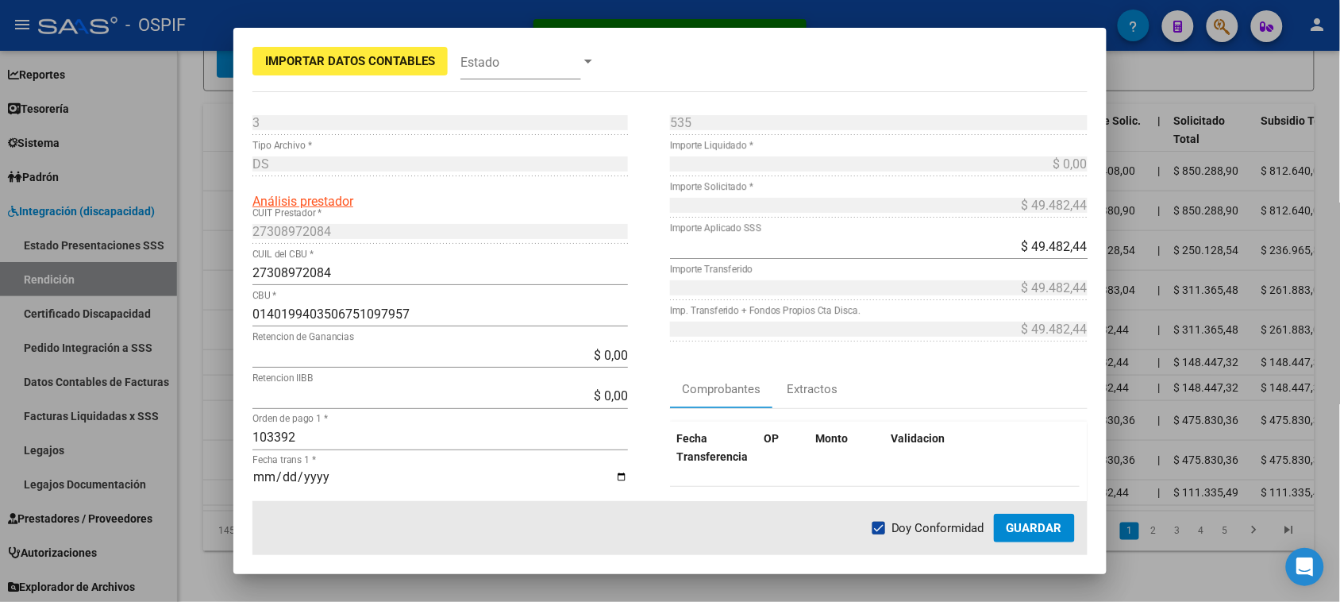
click at [1012, 529] on span "Guardar" at bounding box center [1034, 528] width 56 height 14
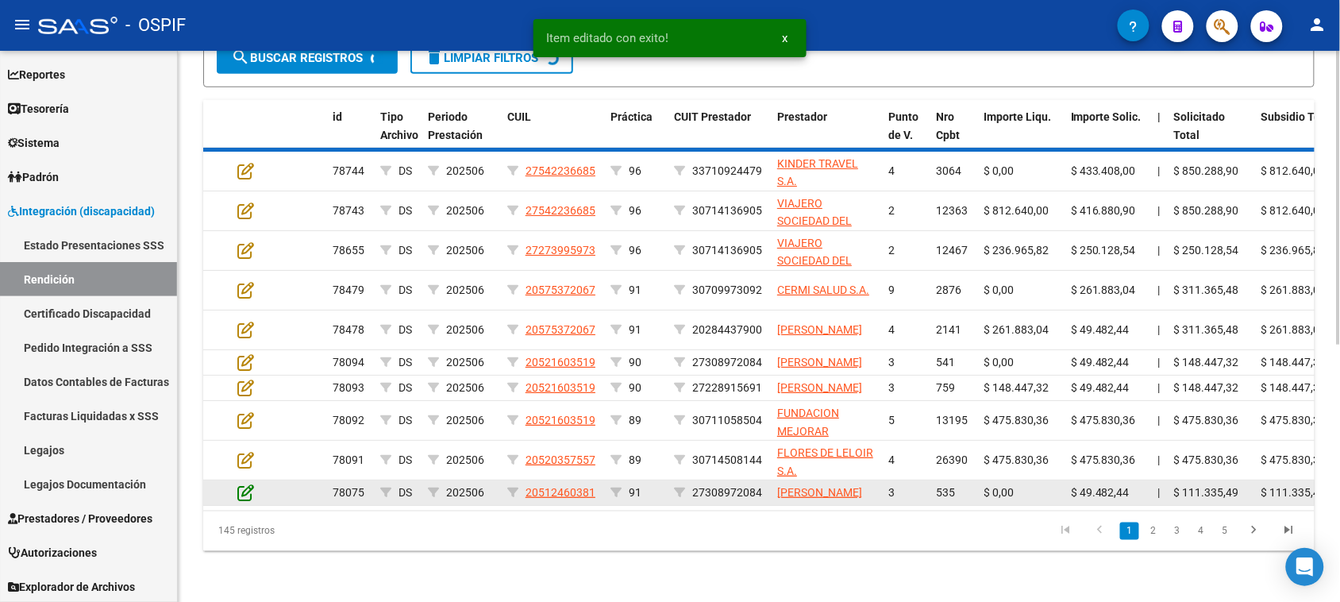
click at [244, 501] on icon at bounding box center [245, 491] width 17 height 17
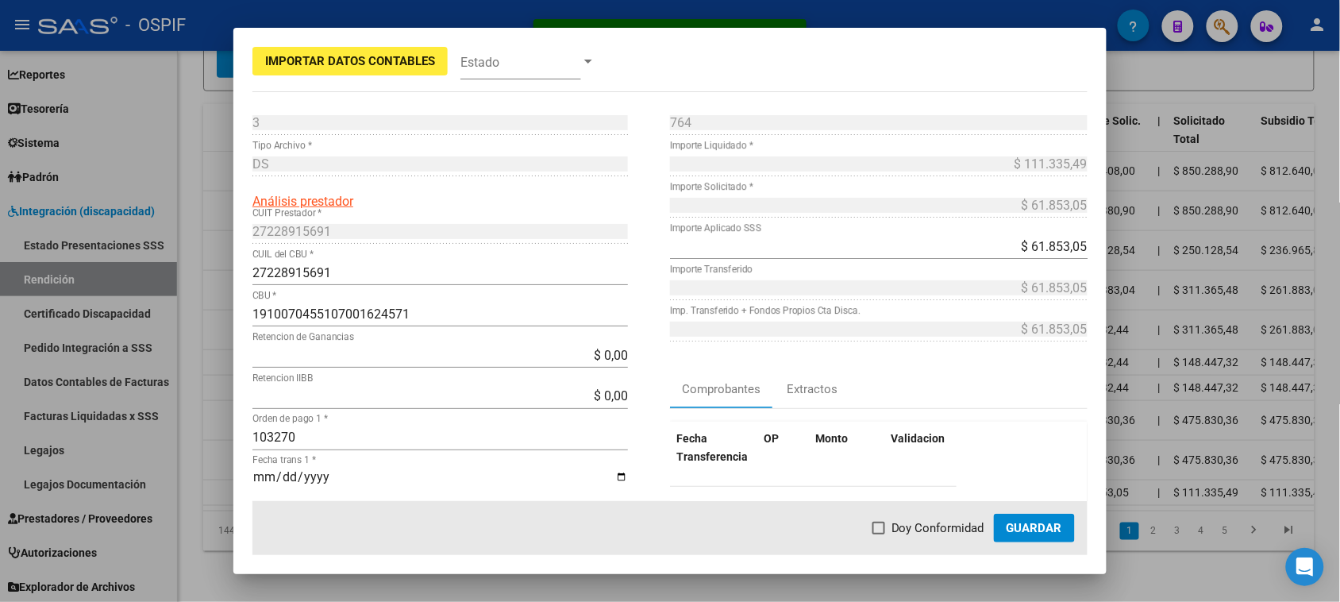
click at [875, 528] on span at bounding box center [878, 527] width 13 height 13
click at [878, 534] on input "Doy Conformidad" at bounding box center [878, 534] width 1 height 1
checkbox input "true"
click at [1044, 529] on span "Guardar" at bounding box center [1034, 528] width 56 height 14
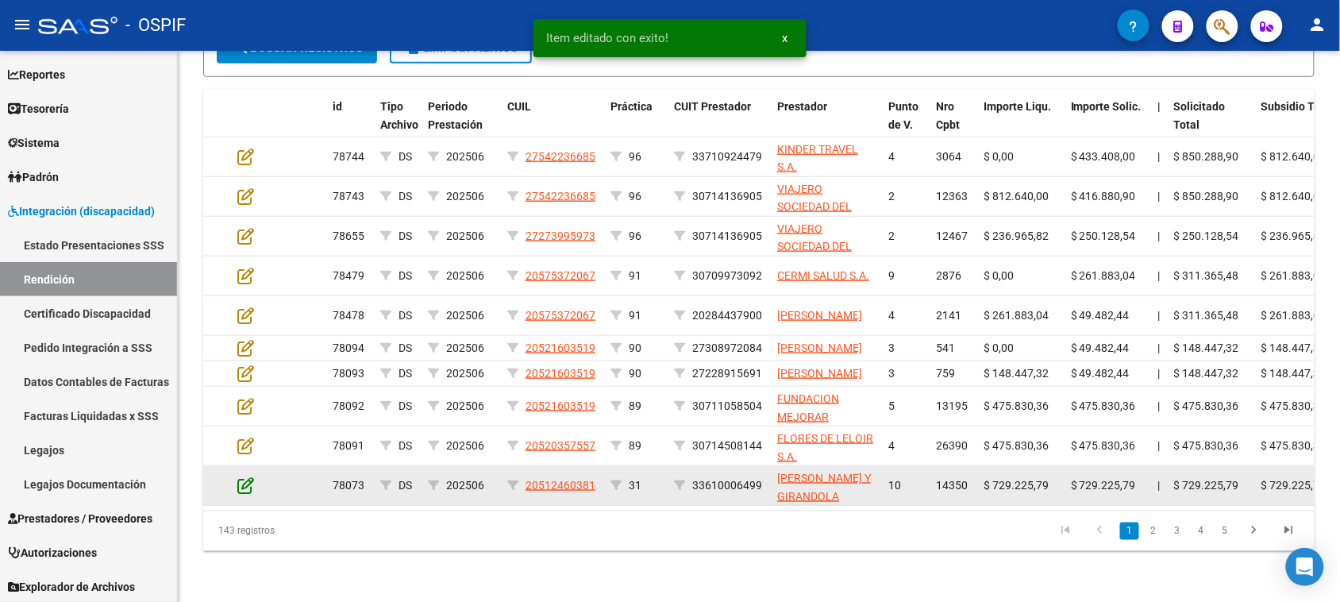
click at [238, 494] on icon at bounding box center [245, 484] width 17 height 17
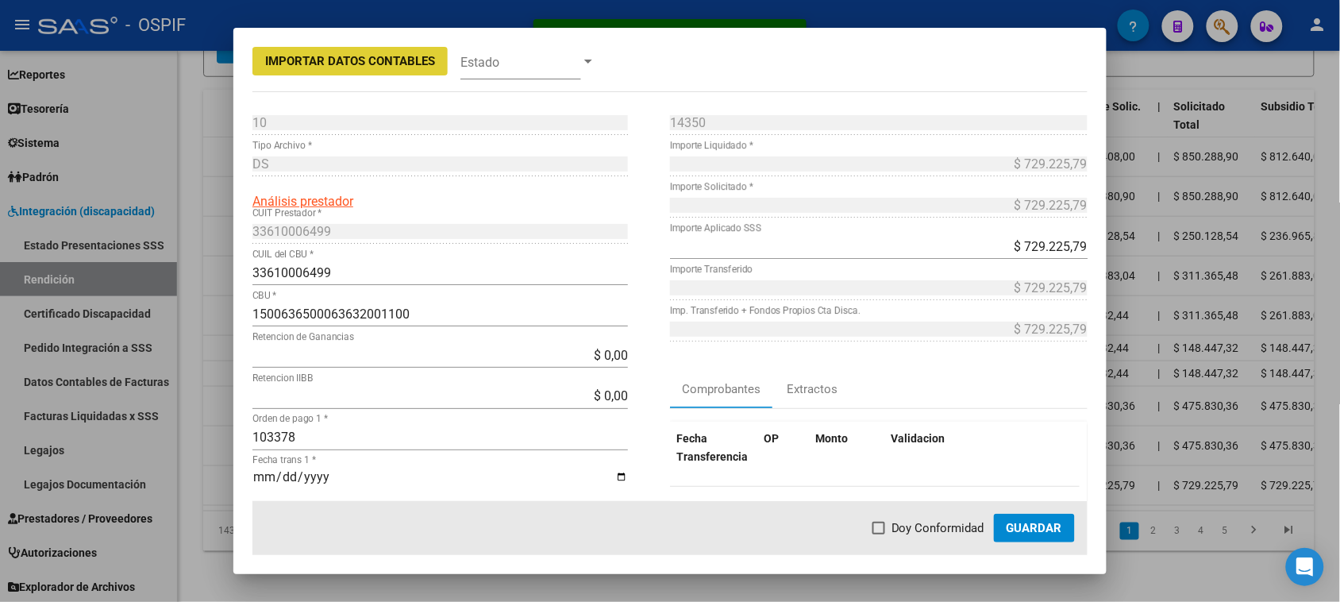
click at [898, 532] on span "Doy Conformidad" at bounding box center [937, 527] width 93 height 19
click at [879, 534] on input "Doy Conformidad" at bounding box center [878, 534] width 1 height 1
checkbox input "true"
click at [1041, 516] on button "Guardar" at bounding box center [1034, 527] width 81 height 29
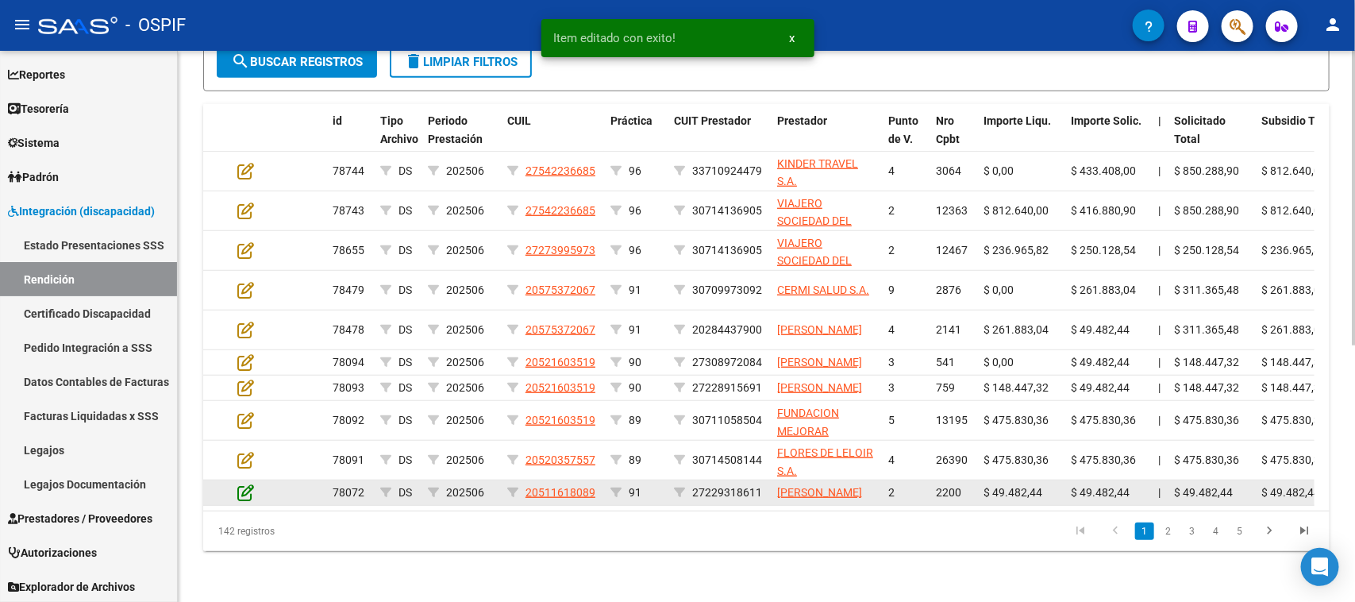
click at [246, 501] on icon at bounding box center [245, 491] width 17 height 17
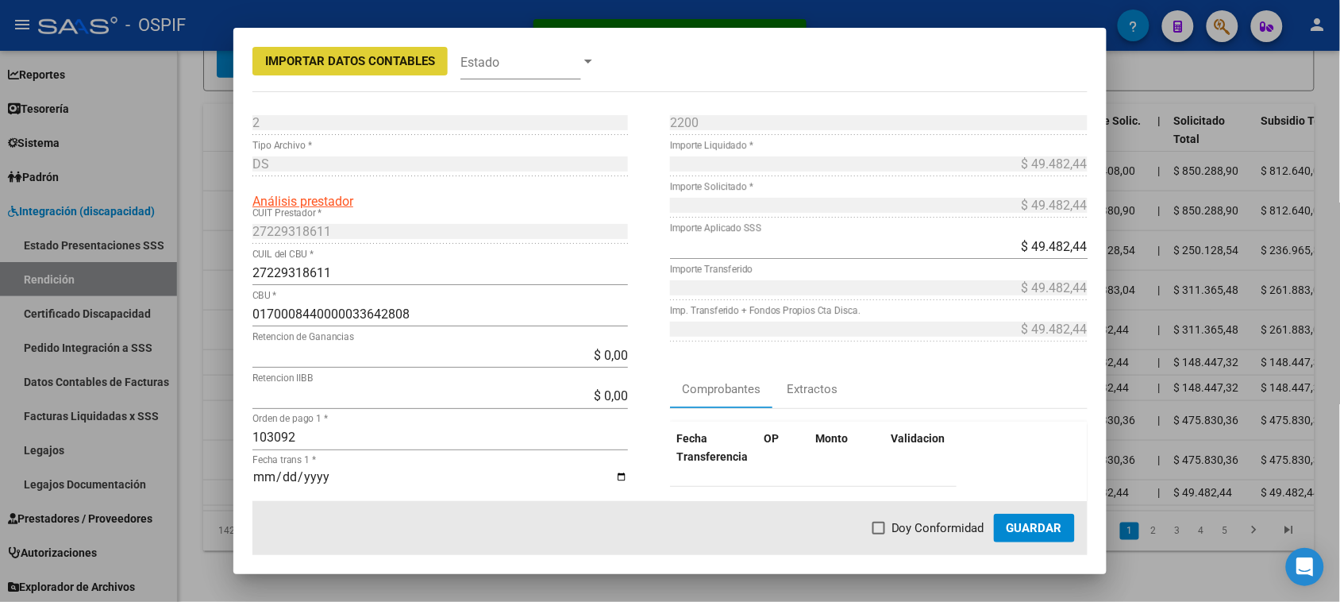
click at [933, 529] on span "Doy Conformidad" at bounding box center [937, 527] width 93 height 19
click at [879, 534] on input "Doy Conformidad" at bounding box center [878, 534] width 1 height 1
checkbox input "true"
click at [1053, 525] on span "Guardar" at bounding box center [1034, 528] width 56 height 14
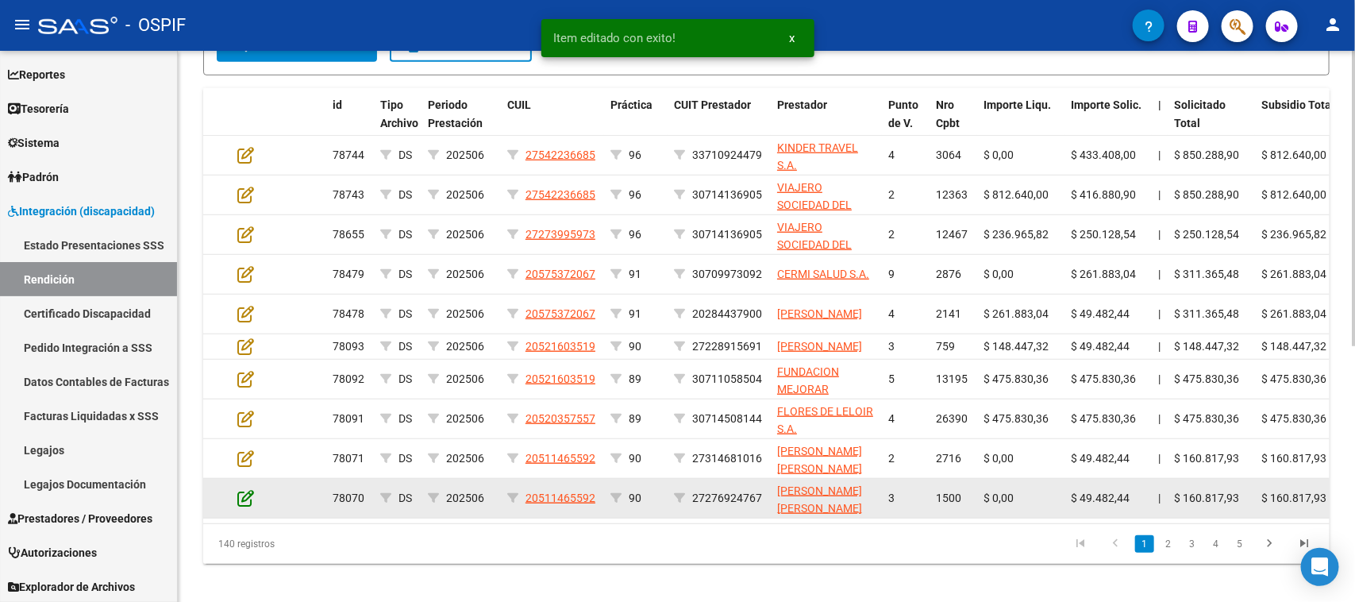
click at [243, 506] on icon at bounding box center [245, 497] width 17 height 17
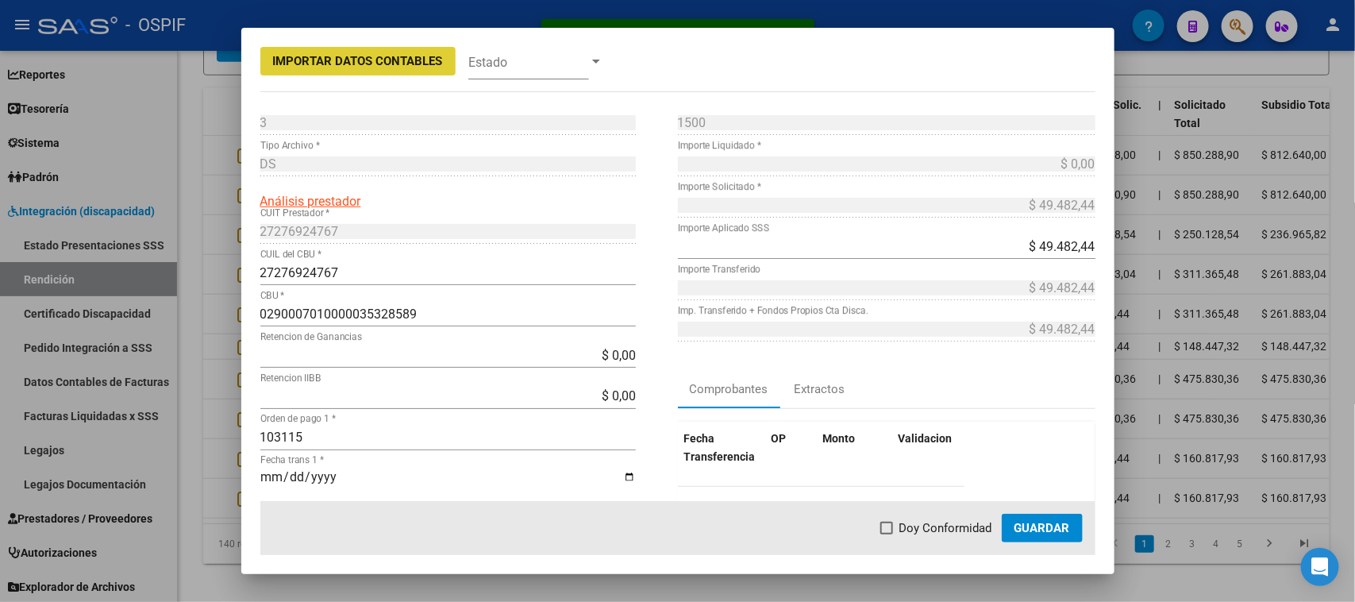
click at [907, 525] on span "Doy Conformidad" at bounding box center [945, 527] width 93 height 19
click at [886, 534] on input "Doy Conformidad" at bounding box center [886, 534] width 1 height 1
checkbox input "true"
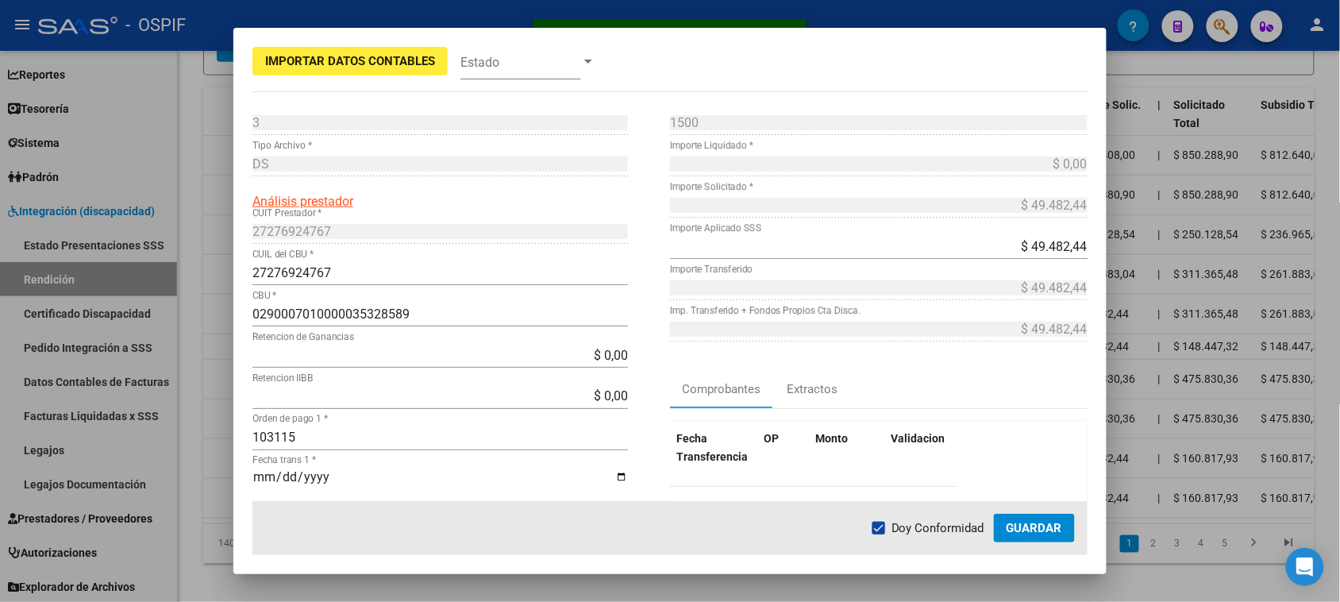
click at [1021, 525] on span "Guardar" at bounding box center [1034, 528] width 56 height 14
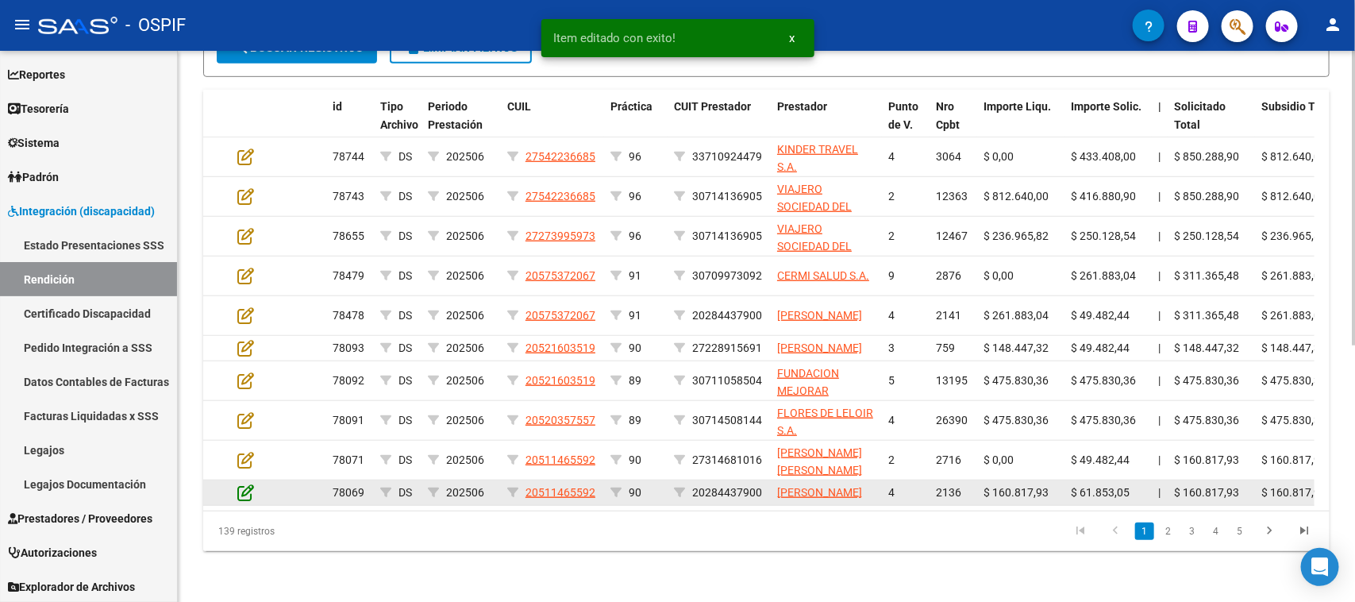
click at [252, 501] on icon at bounding box center [245, 491] width 17 height 17
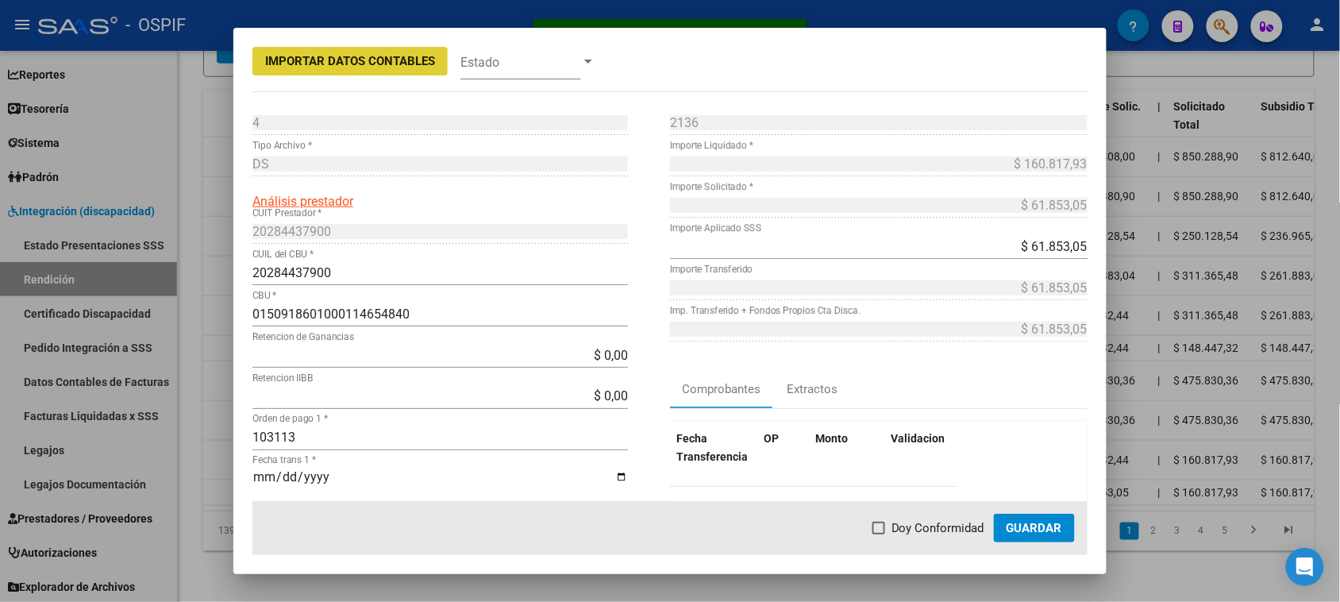
click at [902, 529] on span "Doy Conformidad" at bounding box center [937, 527] width 93 height 19
click at [879, 534] on input "Doy Conformidad" at bounding box center [878, 534] width 1 height 1
checkbox input "true"
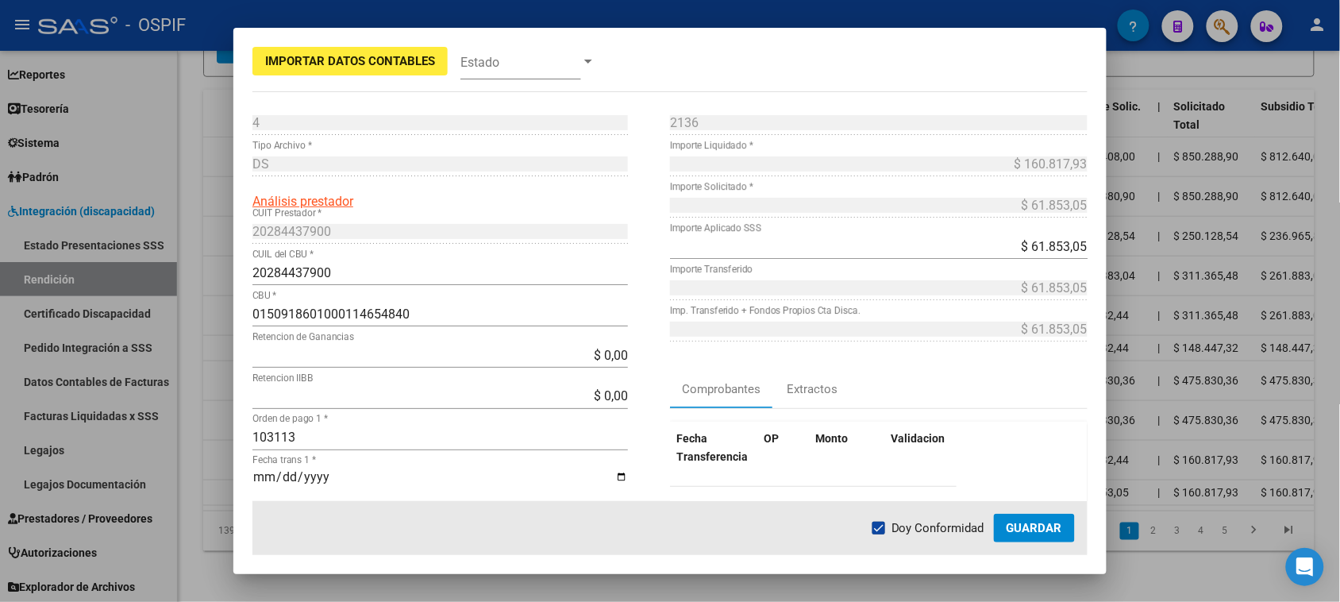
click at [1024, 525] on span "Guardar" at bounding box center [1034, 528] width 56 height 14
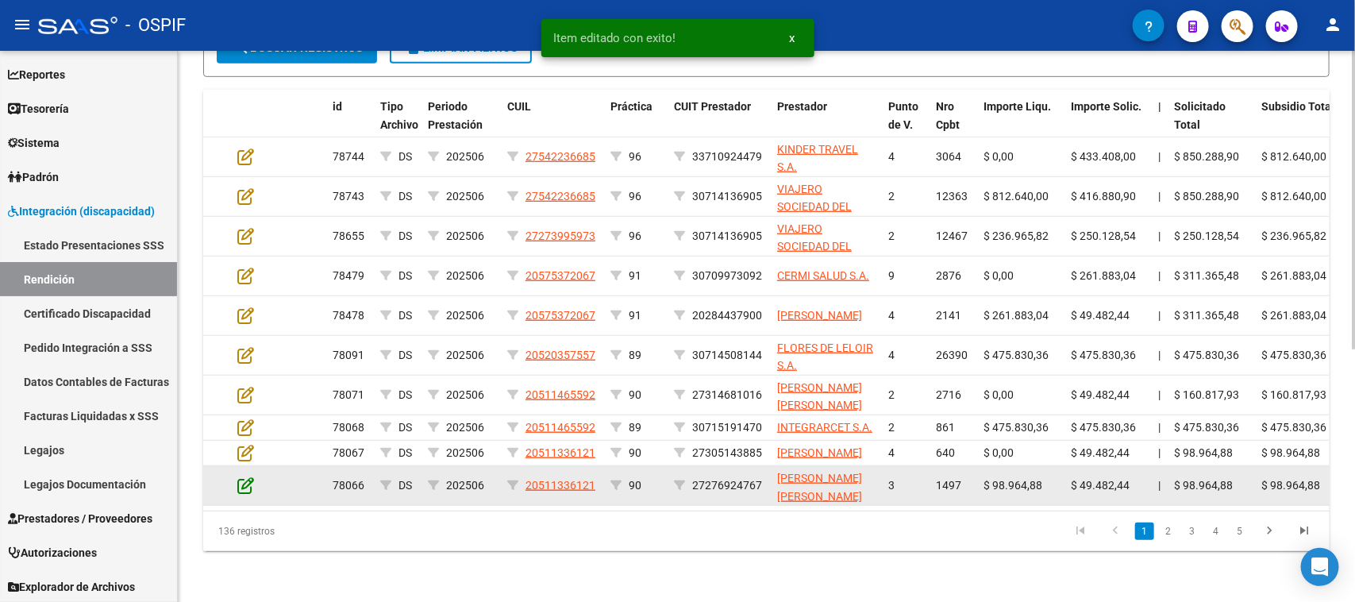
click at [246, 488] on icon at bounding box center [245, 484] width 17 height 17
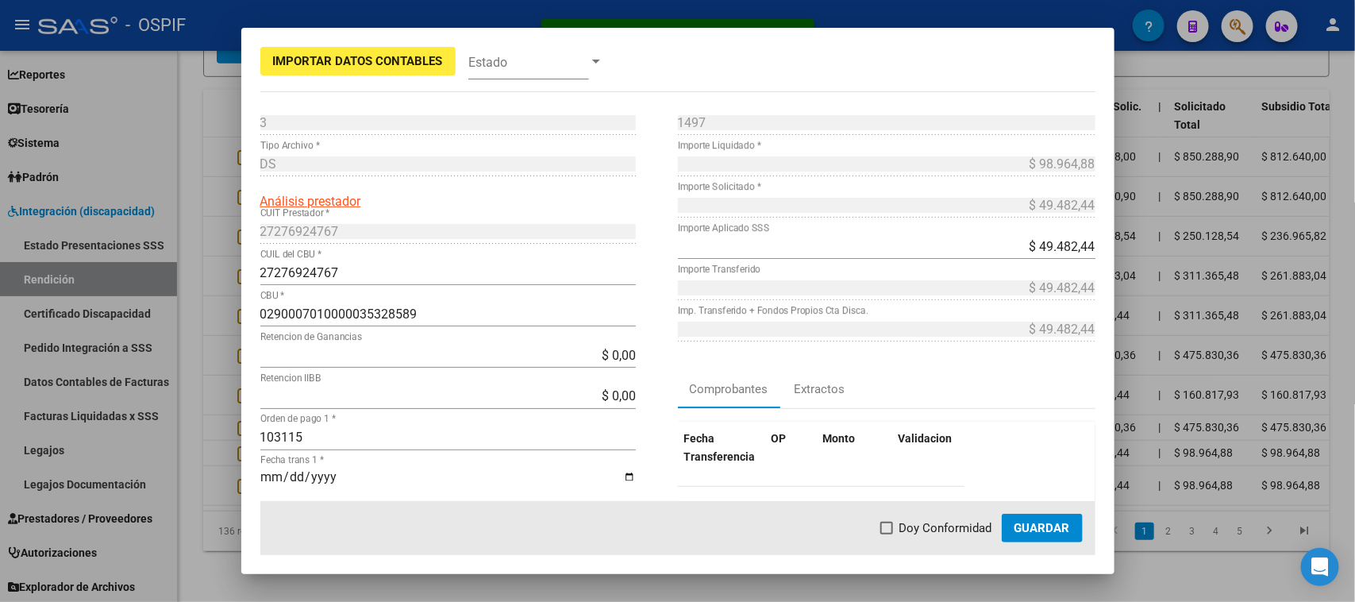
click at [899, 532] on span "Doy Conformidad" at bounding box center [945, 527] width 93 height 19
click at [886, 534] on input "Doy Conformidad" at bounding box center [886, 534] width 1 height 1
checkbox input "true"
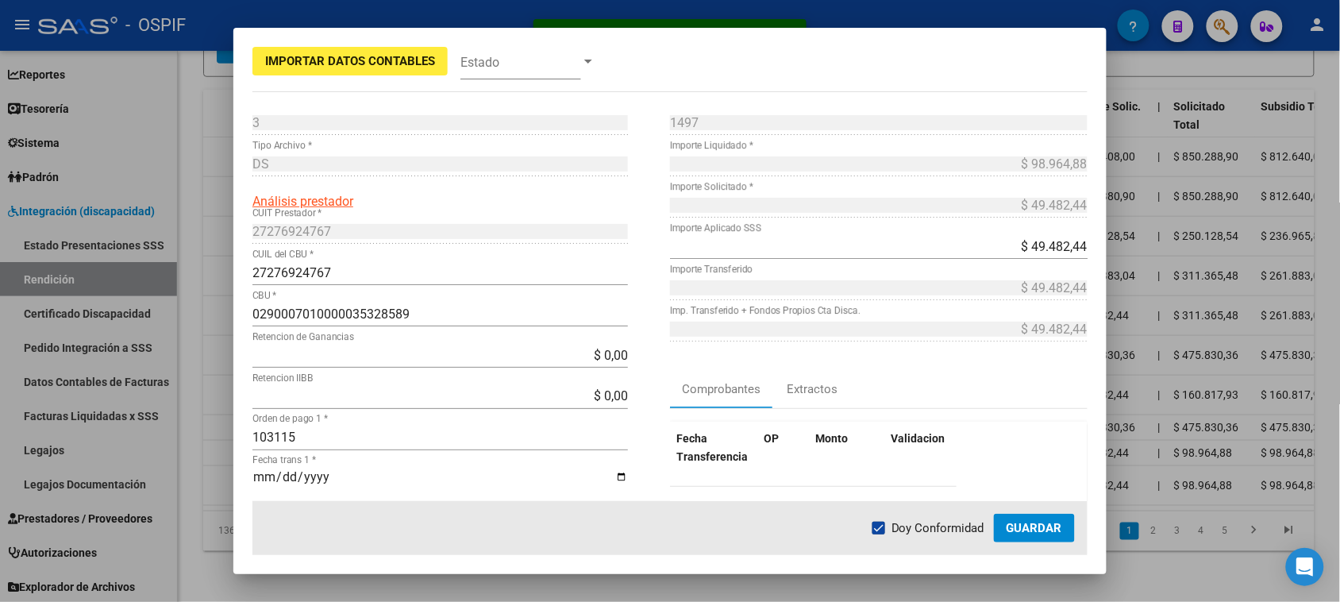
click at [1028, 533] on span "Guardar" at bounding box center [1034, 528] width 56 height 14
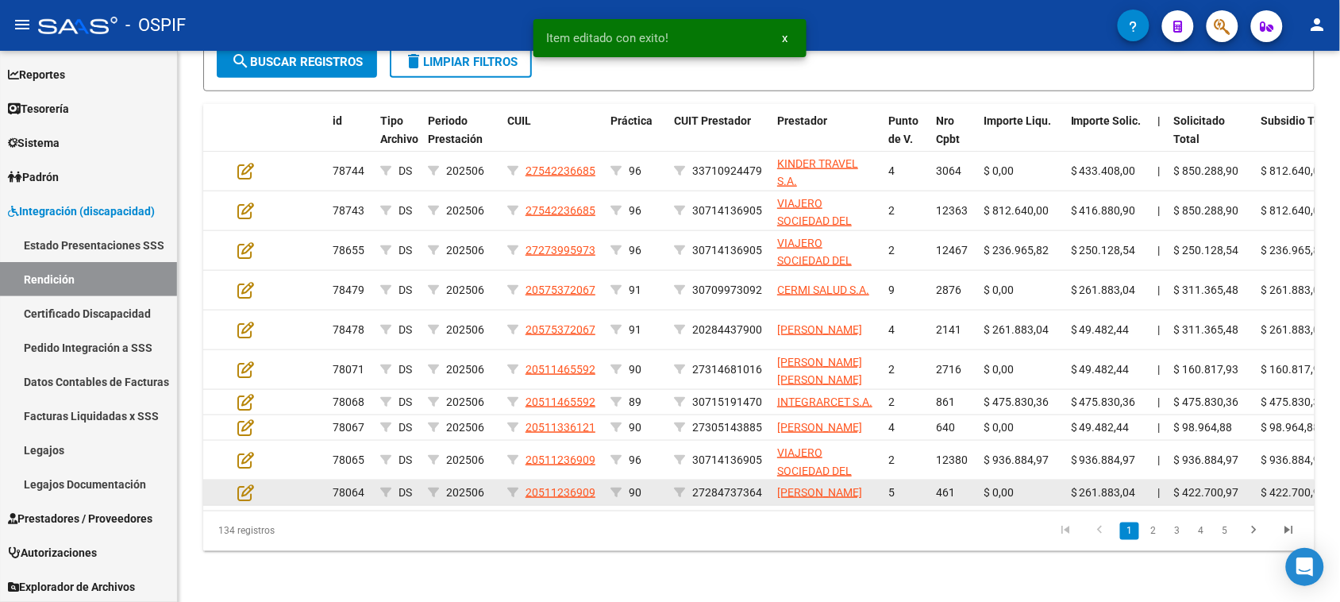
click at [252, 492] on div at bounding box center [258, 492] width 43 height 18
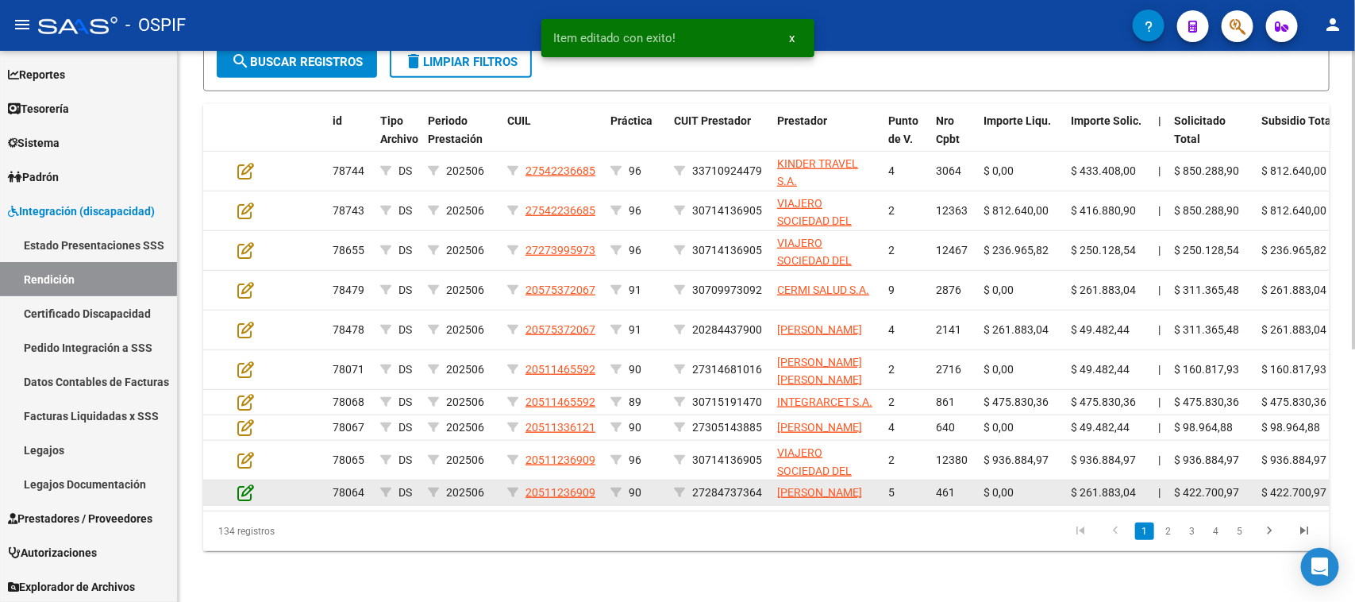
click at [239, 492] on icon at bounding box center [245, 491] width 17 height 17
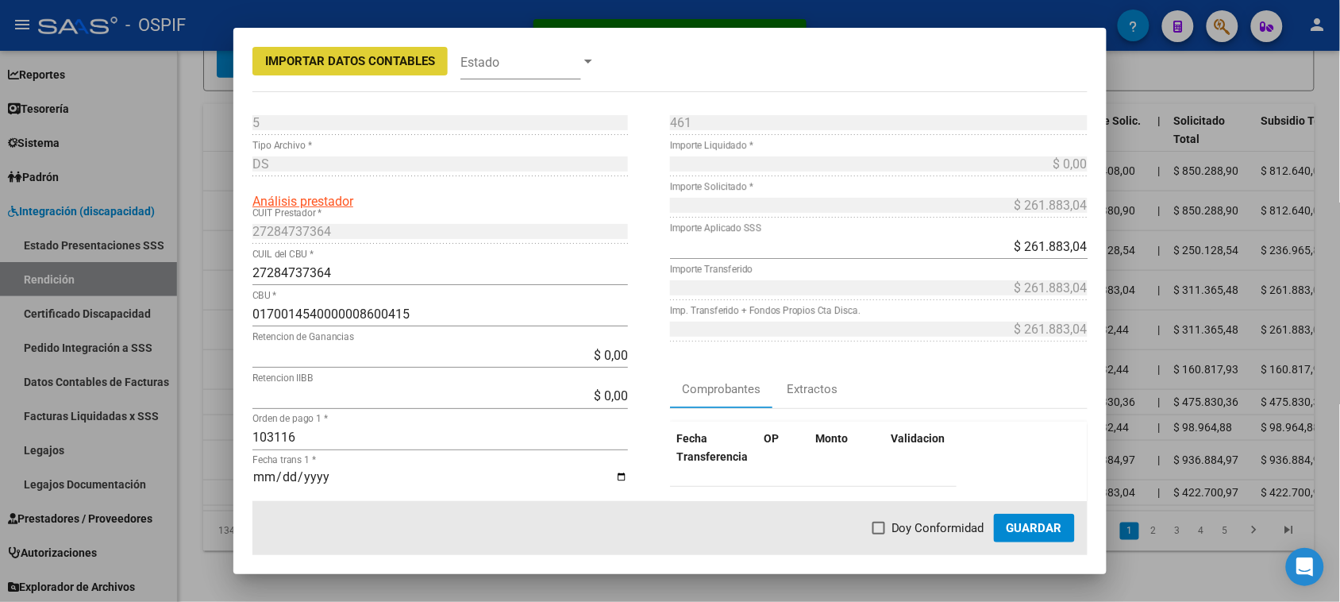
click at [940, 526] on span "Doy Conformidad" at bounding box center [937, 527] width 93 height 19
click at [879, 534] on input "Doy Conformidad" at bounding box center [878, 534] width 1 height 1
checkbox input "true"
click at [1038, 526] on span "Guardar" at bounding box center [1034, 528] width 56 height 14
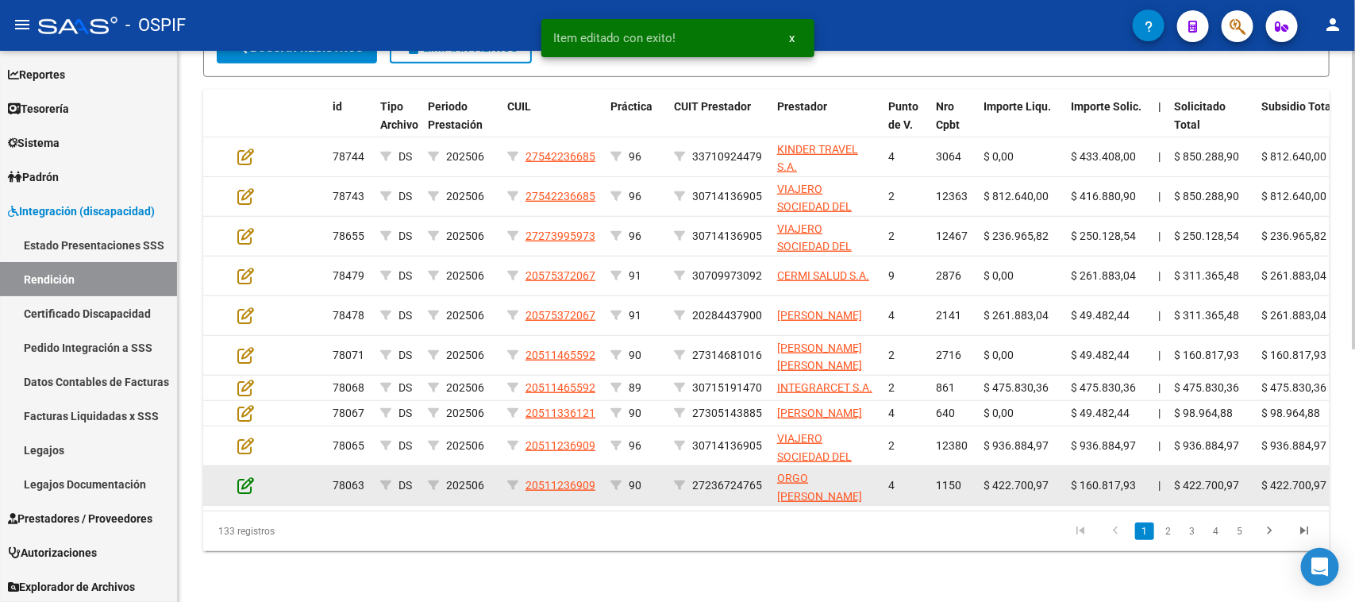
click at [244, 492] on icon at bounding box center [245, 484] width 17 height 17
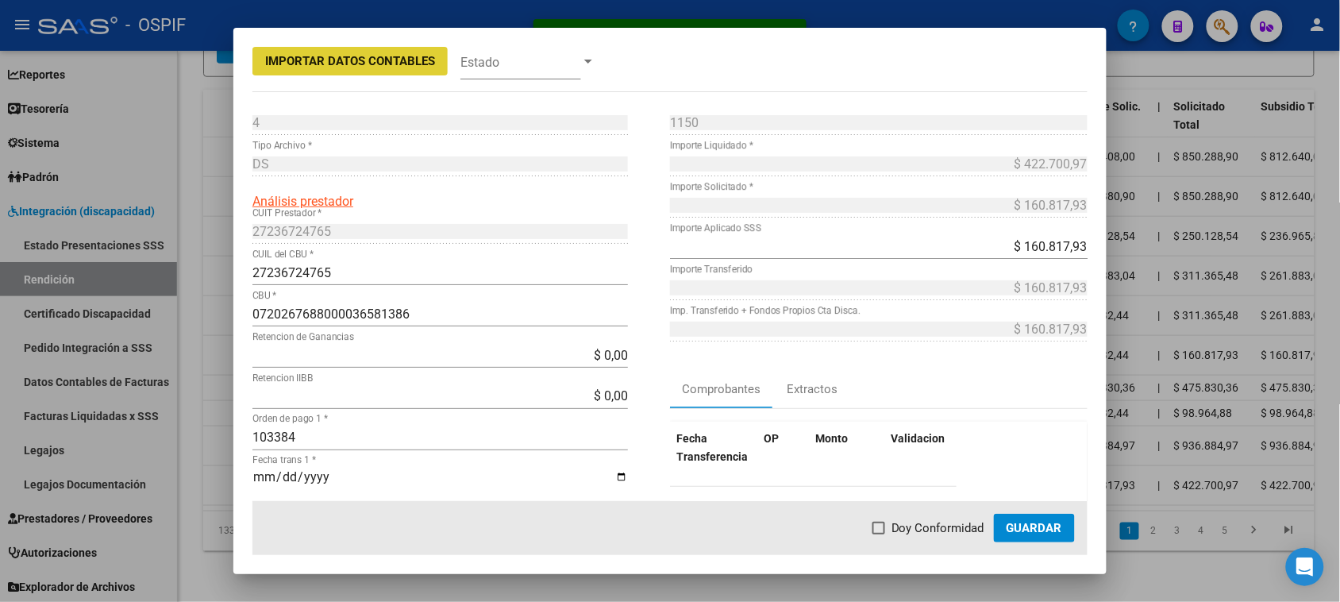
click at [1040, 529] on span "Guardar" at bounding box center [1034, 528] width 56 height 14
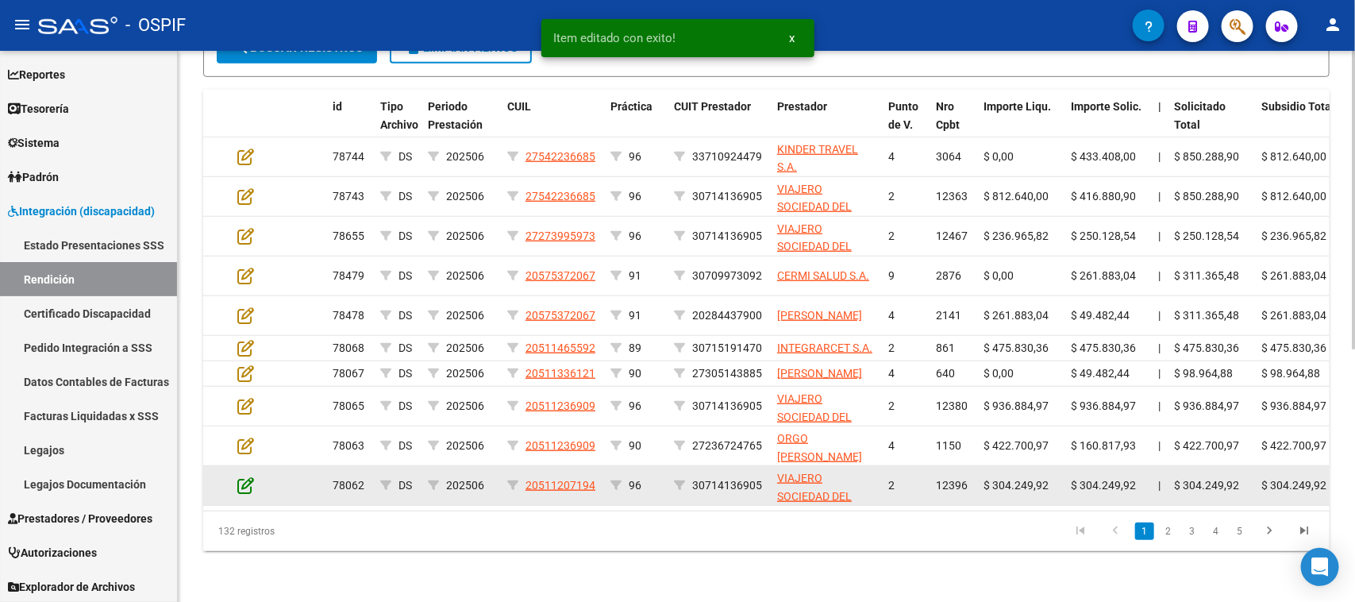
click at [244, 494] on icon at bounding box center [245, 484] width 17 height 17
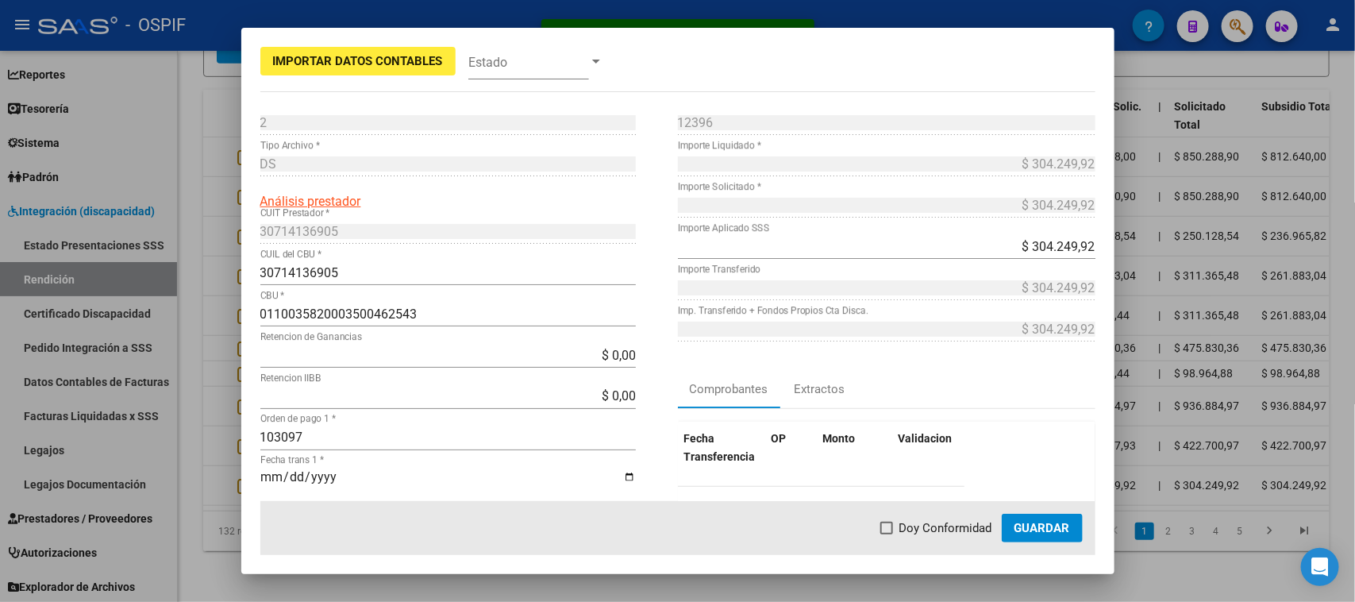
click at [901, 529] on span "Doy Conformidad" at bounding box center [945, 527] width 93 height 19
click at [886, 534] on input "Doy Conformidad" at bounding box center [886, 534] width 1 height 1
checkbox input "true"
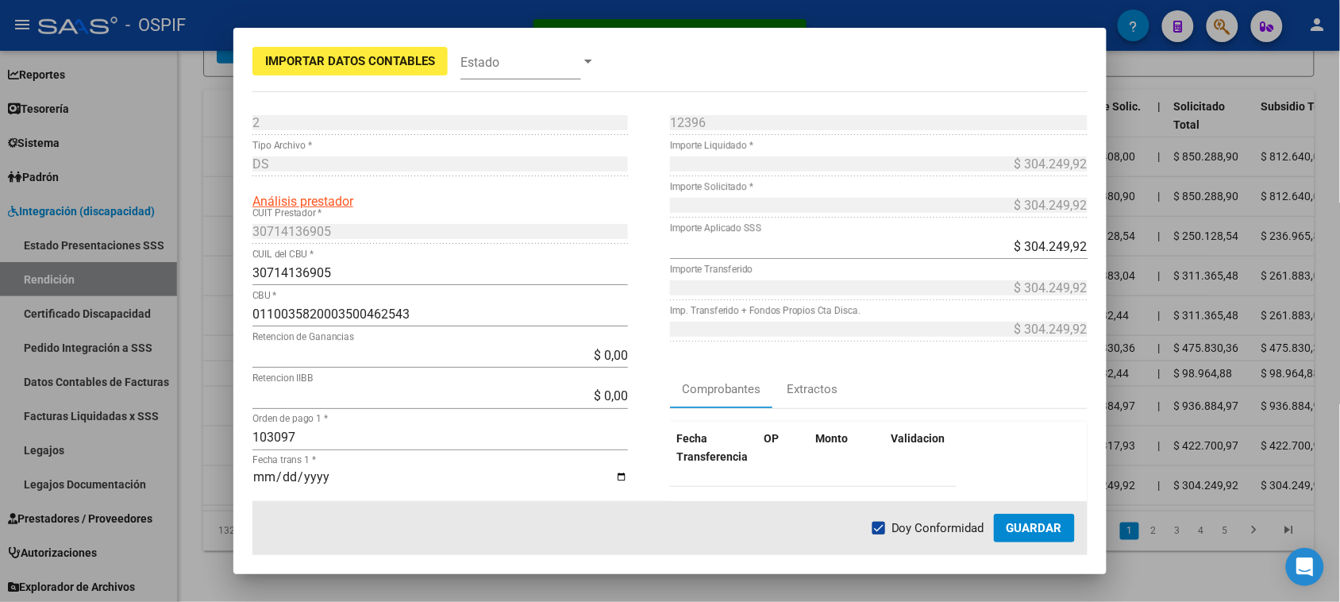
click at [1028, 525] on span "Guardar" at bounding box center [1034, 528] width 56 height 14
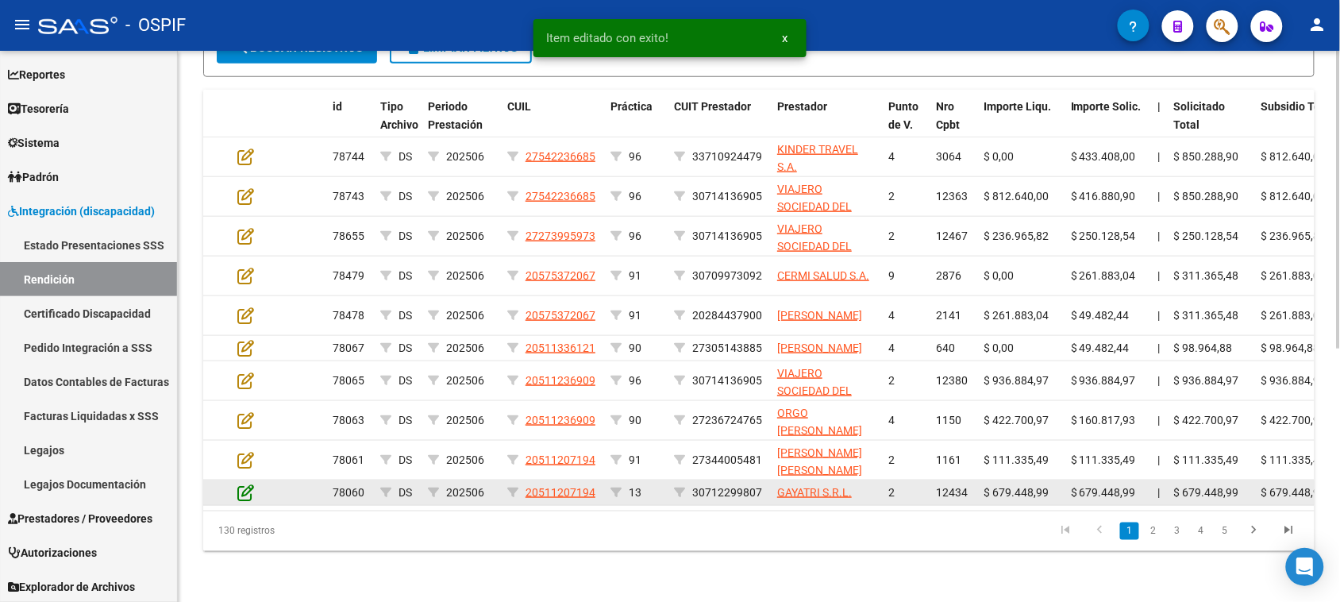
click at [240, 494] on icon at bounding box center [245, 491] width 17 height 17
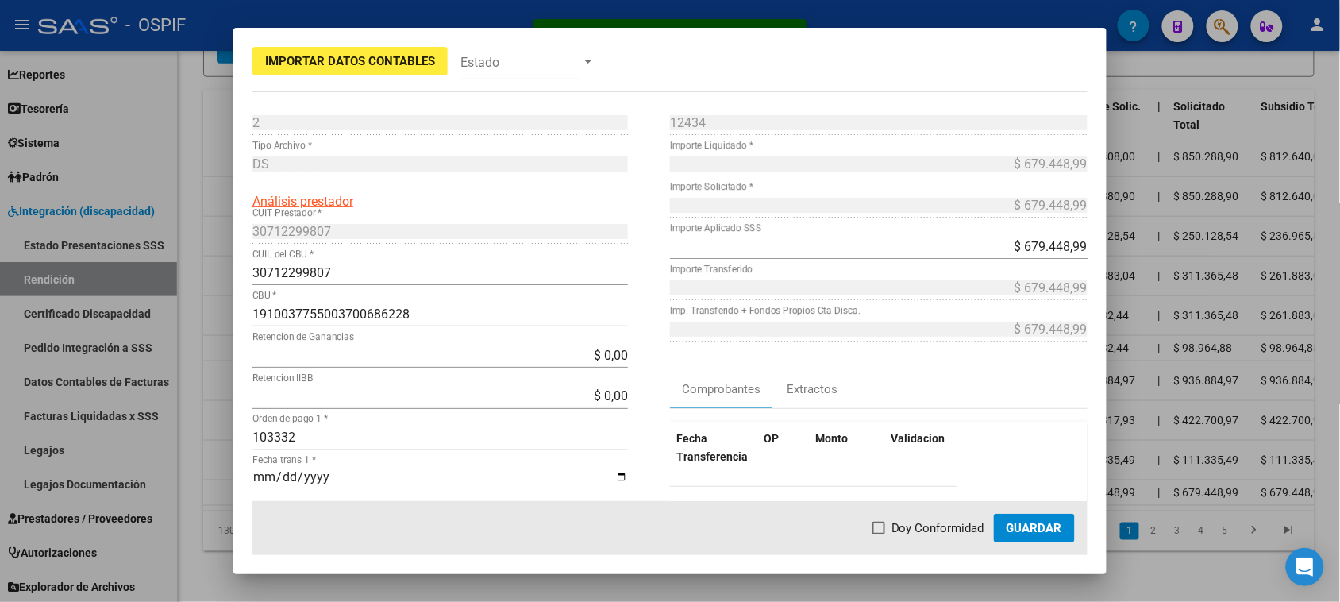
click at [909, 524] on span "Doy Conformidad" at bounding box center [937, 527] width 93 height 19
click at [879, 534] on input "Doy Conformidad" at bounding box center [878, 534] width 1 height 1
checkbox input "true"
click at [1010, 525] on span "Guardar" at bounding box center [1034, 528] width 56 height 14
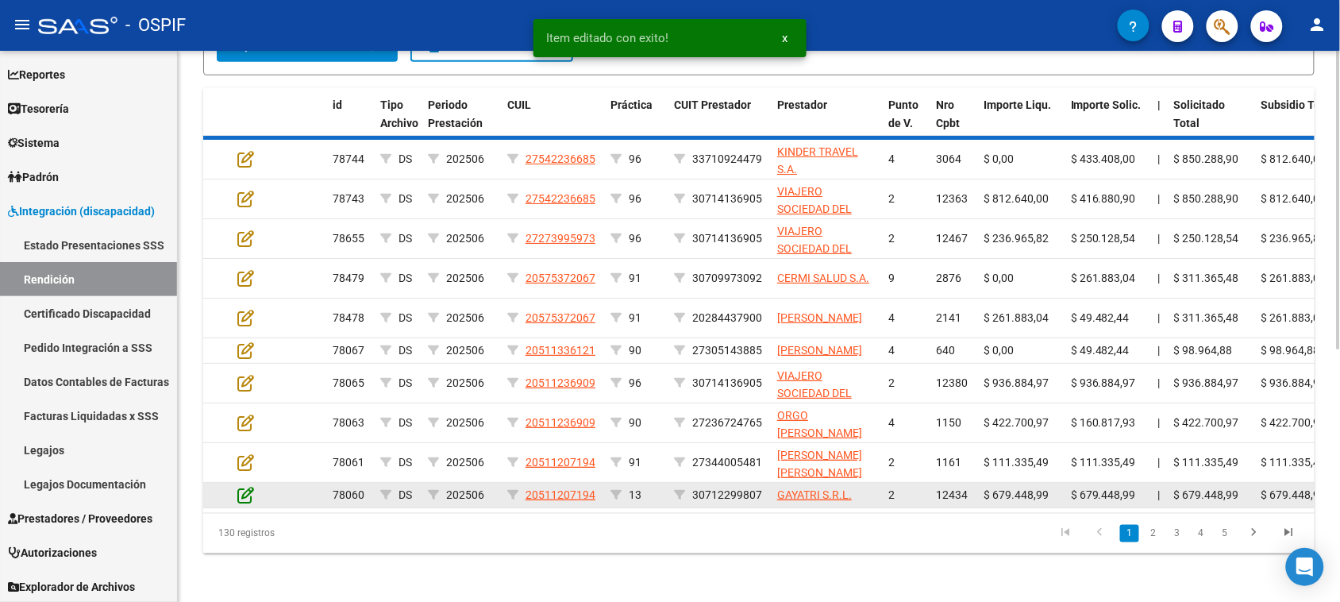
click at [243, 500] on icon at bounding box center [245, 494] width 17 height 17
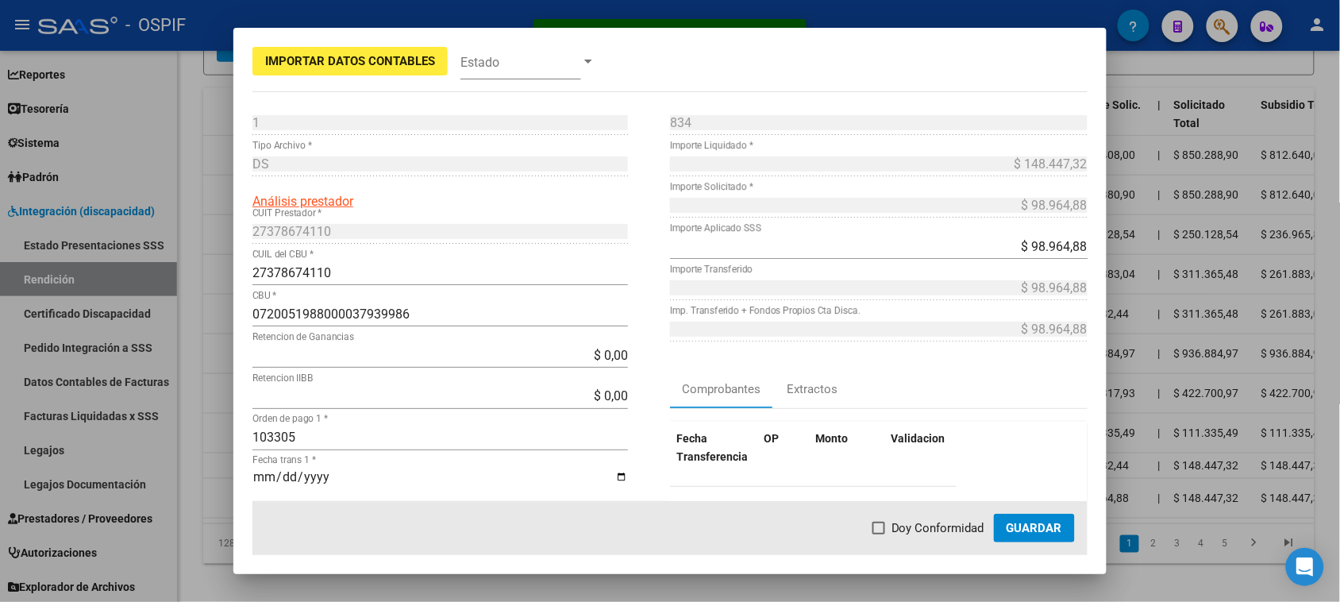
click at [879, 522] on span at bounding box center [878, 527] width 13 height 13
click at [879, 534] on input "Doy Conformidad" at bounding box center [878, 534] width 1 height 1
checkbox input "true"
click at [1029, 529] on span "Guardar" at bounding box center [1034, 528] width 56 height 14
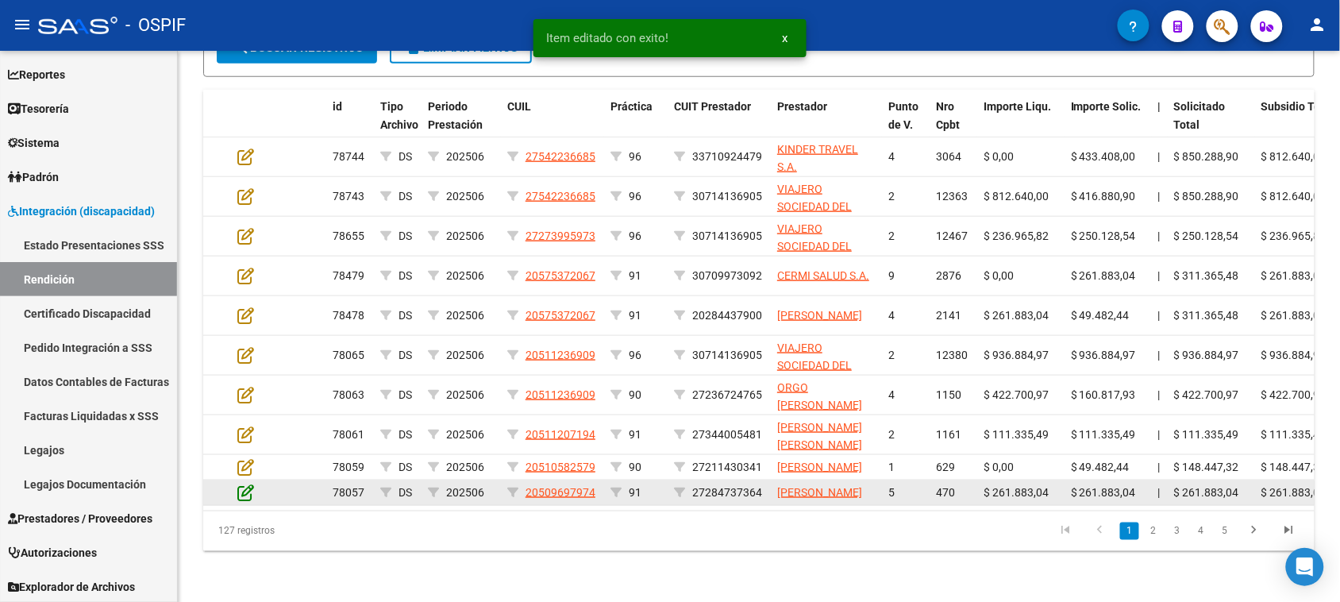
click at [243, 501] on icon at bounding box center [245, 491] width 17 height 17
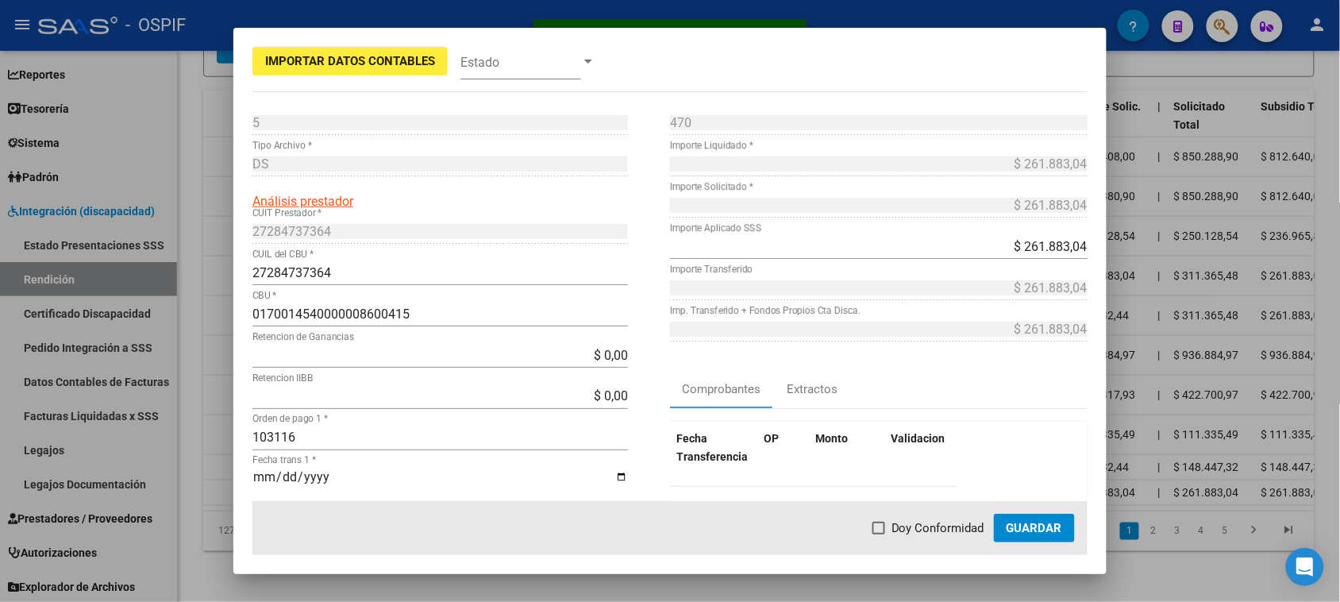
click at [917, 529] on span "Doy Conformidad" at bounding box center [937, 527] width 93 height 19
click at [879, 534] on input "Doy Conformidad" at bounding box center [878, 534] width 1 height 1
checkbox input "true"
click at [1025, 525] on span "Guardar" at bounding box center [1034, 528] width 56 height 14
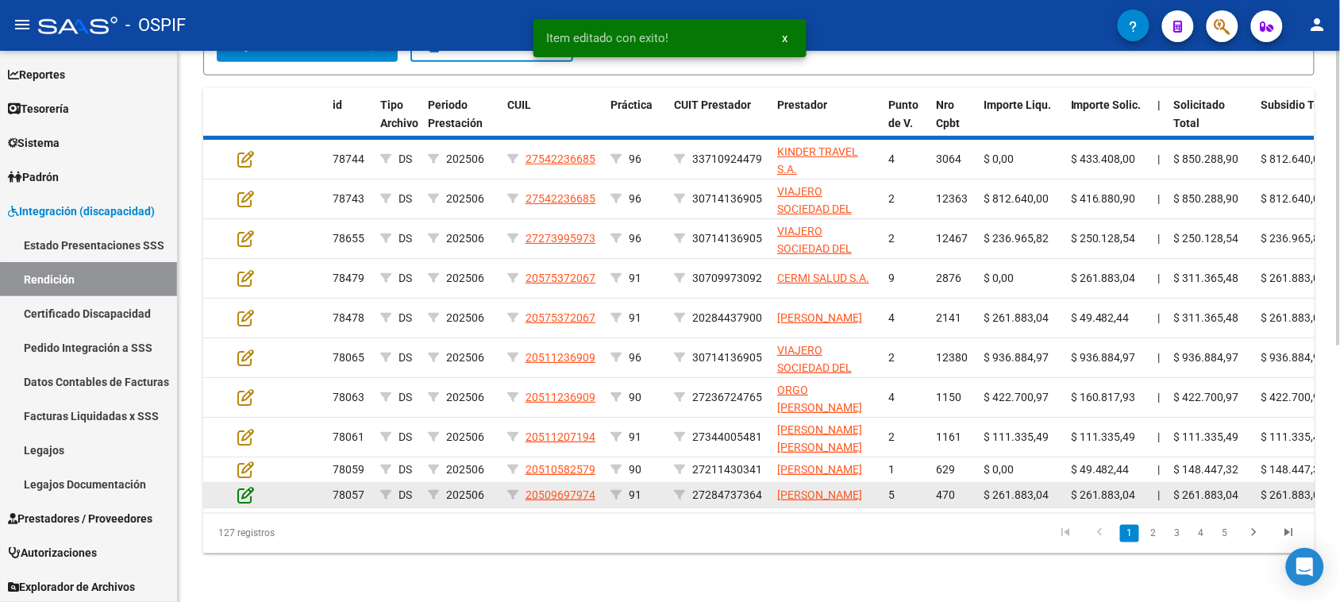
click at [244, 503] on icon at bounding box center [245, 494] width 17 height 17
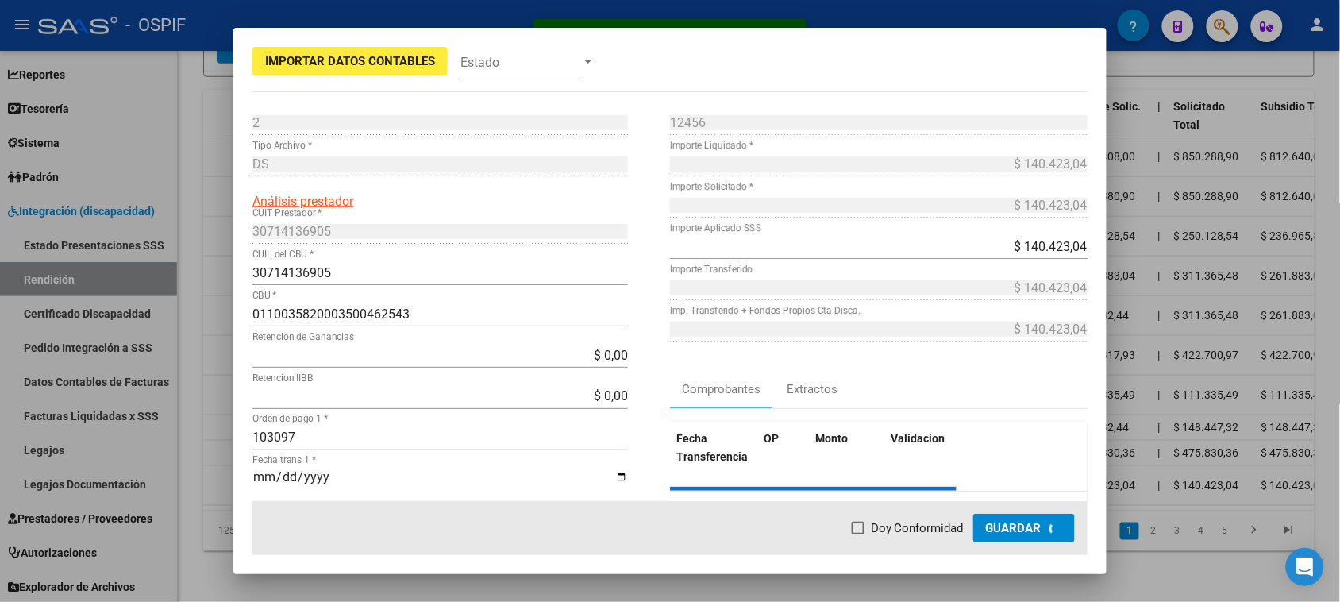
click at [906, 525] on span "Doy Conformidad" at bounding box center [917, 527] width 93 height 19
click at [858, 534] on input "Doy Conformidad" at bounding box center [857, 534] width 1 height 1
checkbox input "true"
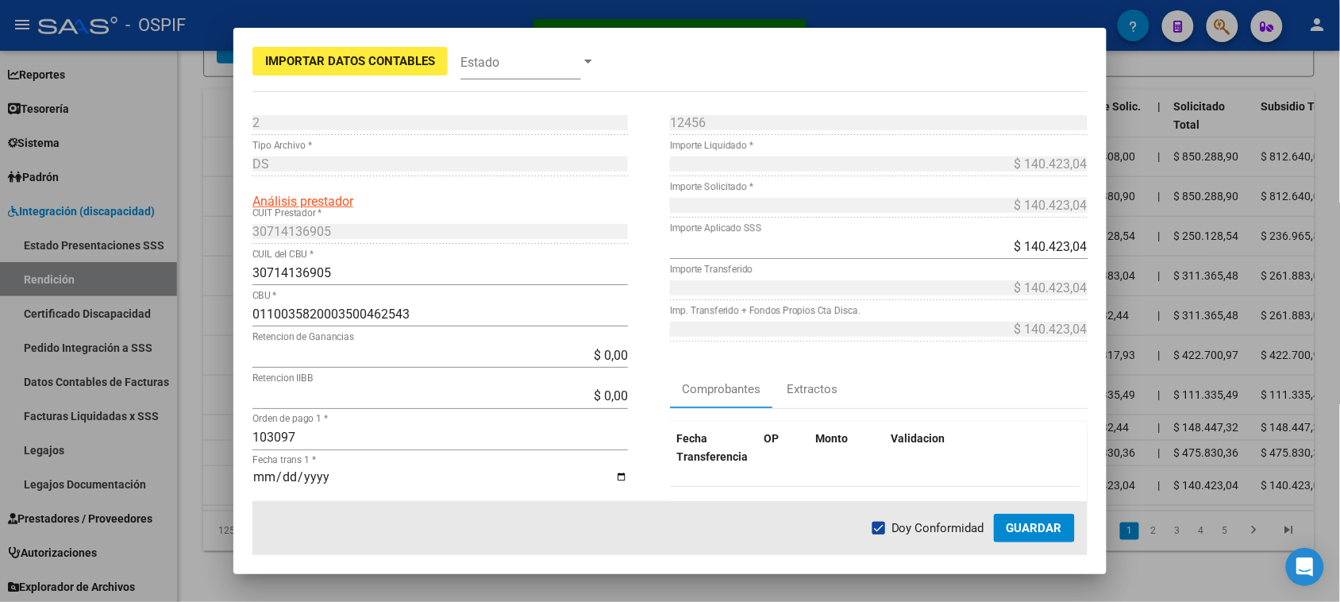
click at [1009, 526] on span "Guardar" at bounding box center [1034, 528] width 56 height 14
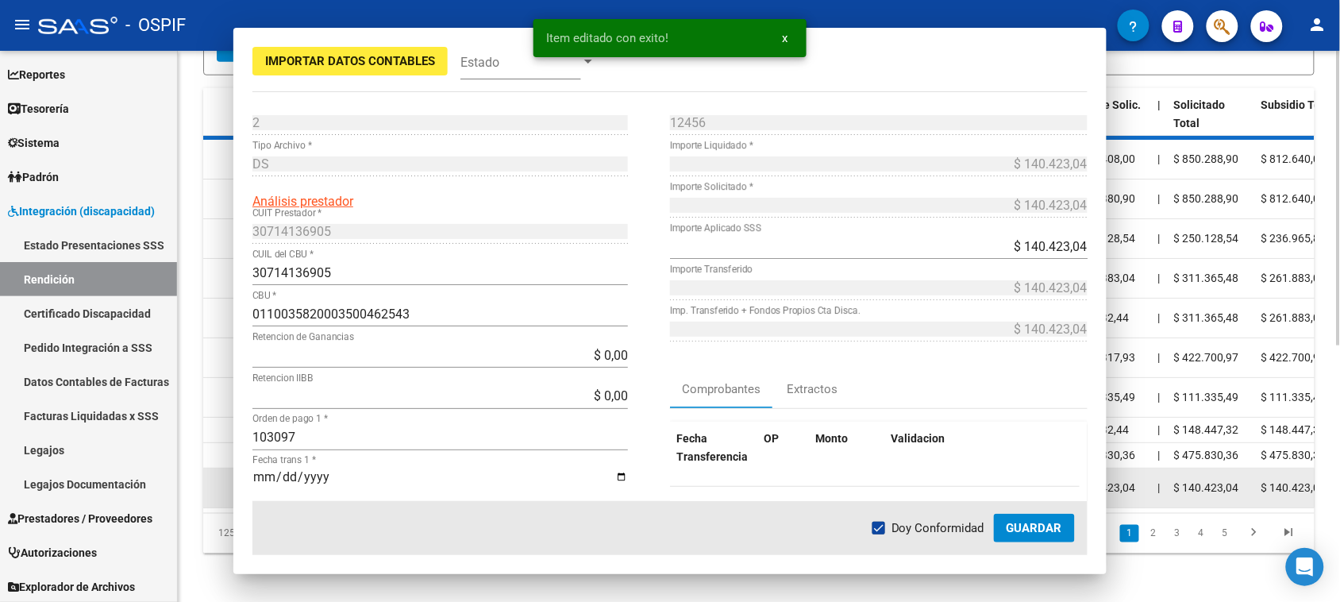
click at [243, 497] on app-edit-rendicion at bounding box center [245, 488] width 17 height 18
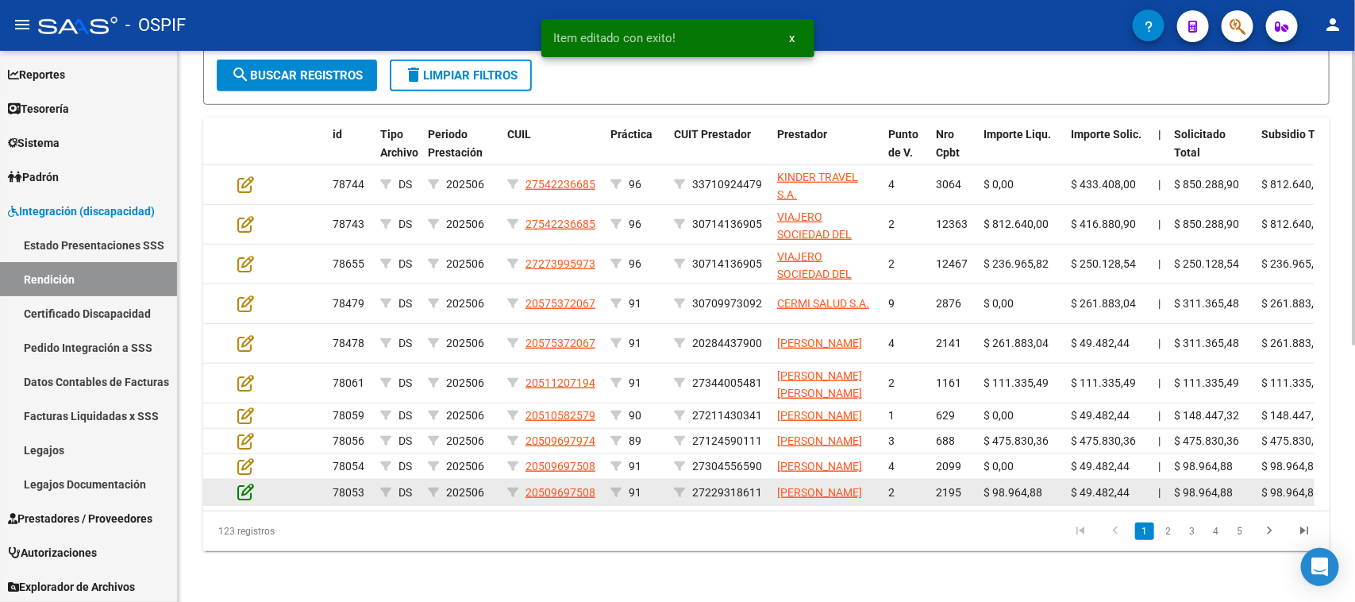
click at [242, 500] on icon at bounding box center [245, 491] width 17 height 17
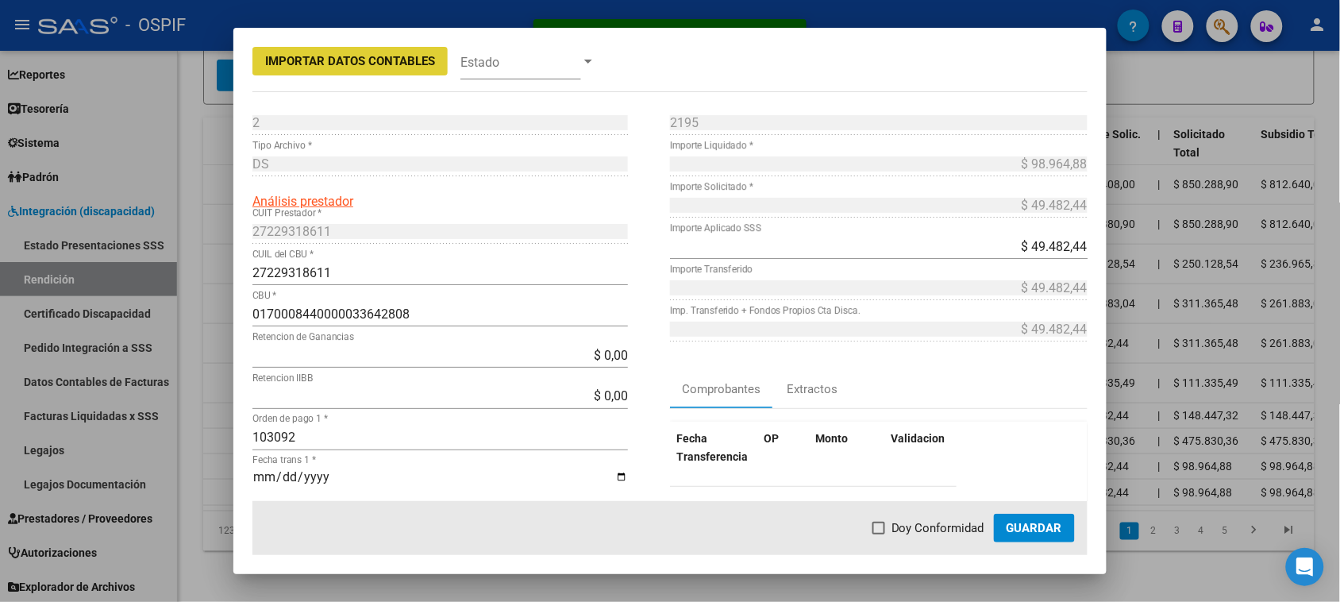
click at [917, 521] on mat-dialog-actions "Doy Conformidad Guardar" at bounding box center [669, 528] width 835 height 54
click at [921, 533] on span "Doy Conformidad" at bounding box center [937, 527] width 93 height 19
click at [879, 534] on input "Doy Conformidad" at bounding box center [878, 534] width 1 height 1
checkbox input "true"
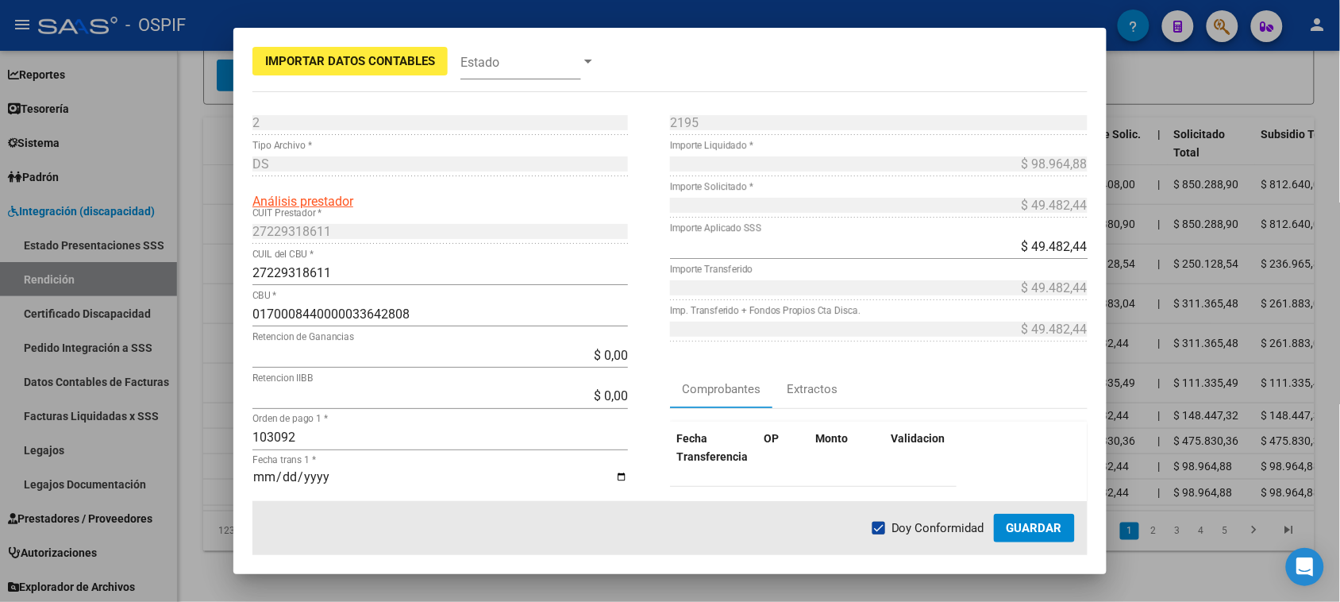
click at [1021, 524] on span "Guardar" at bounding box center [1034, 528] width 56 height 14
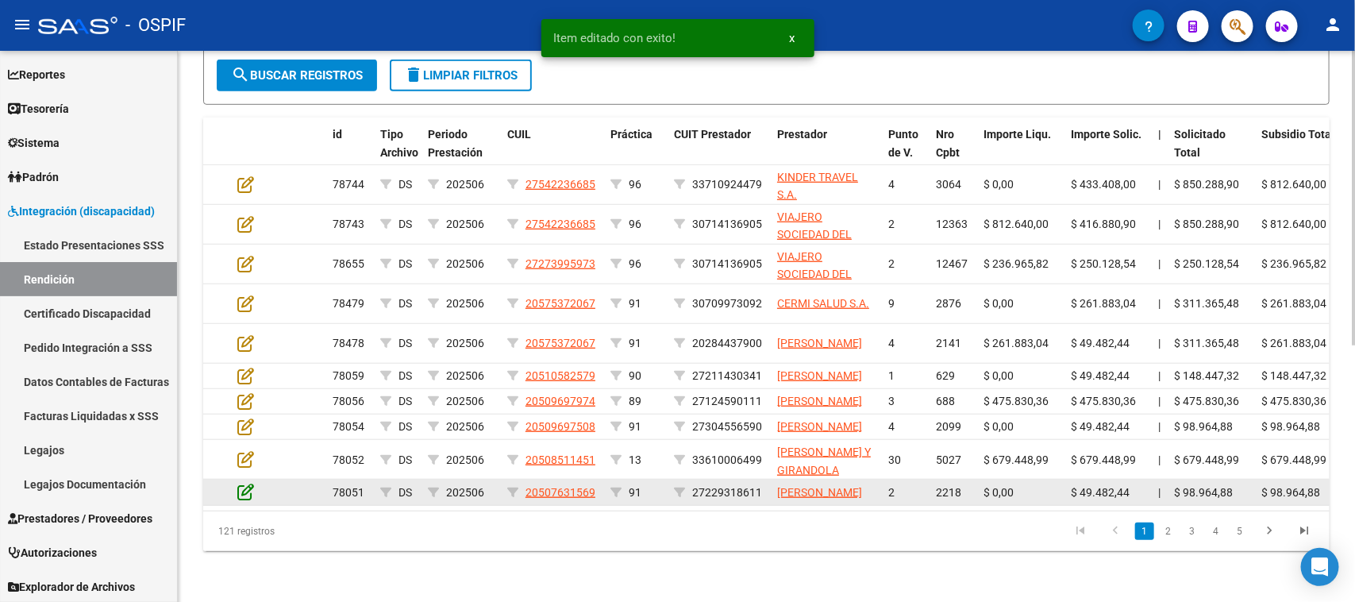
click at [247, 500] on icon at bounding box center [245, 491] width 17 height 17
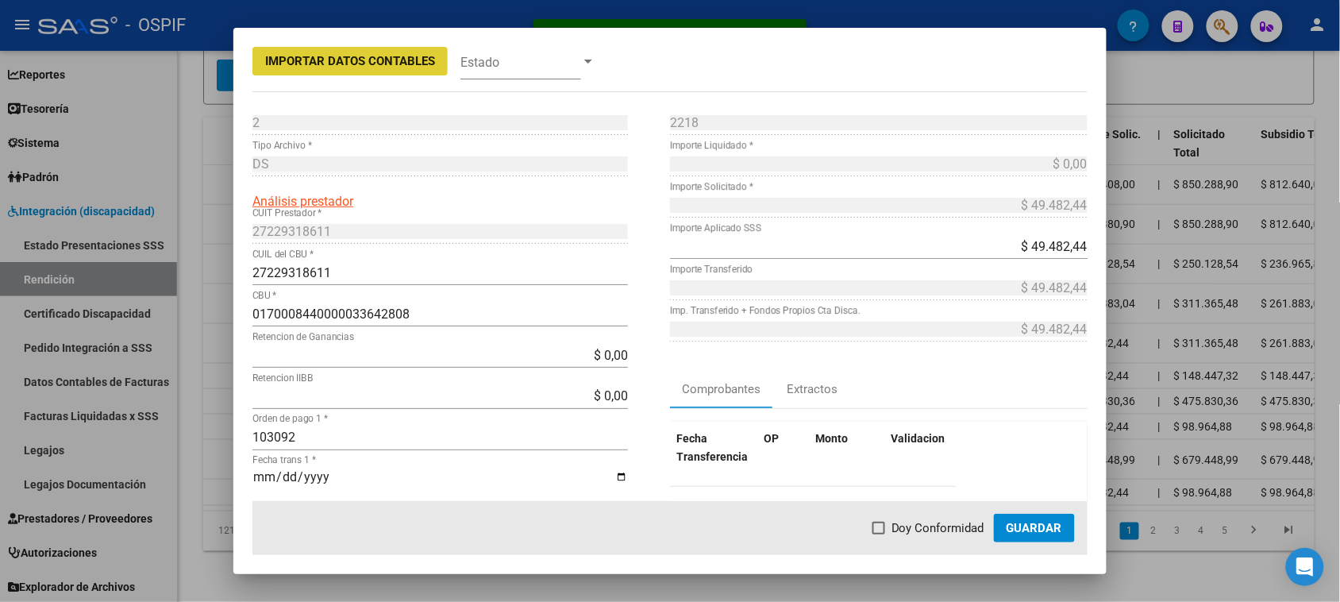
click at [934, 529] on span "Doy Conformidad" at bounding box center [937, 527] width 93 height 19
click at [879, 534] on input "Doy Conformidad" at bounding box center [878, 534] width 1 height 1
checkbox input "true"
click at [1029, 525] on span "Guardar" at bounding box center [1034, 528] width 56 height 14
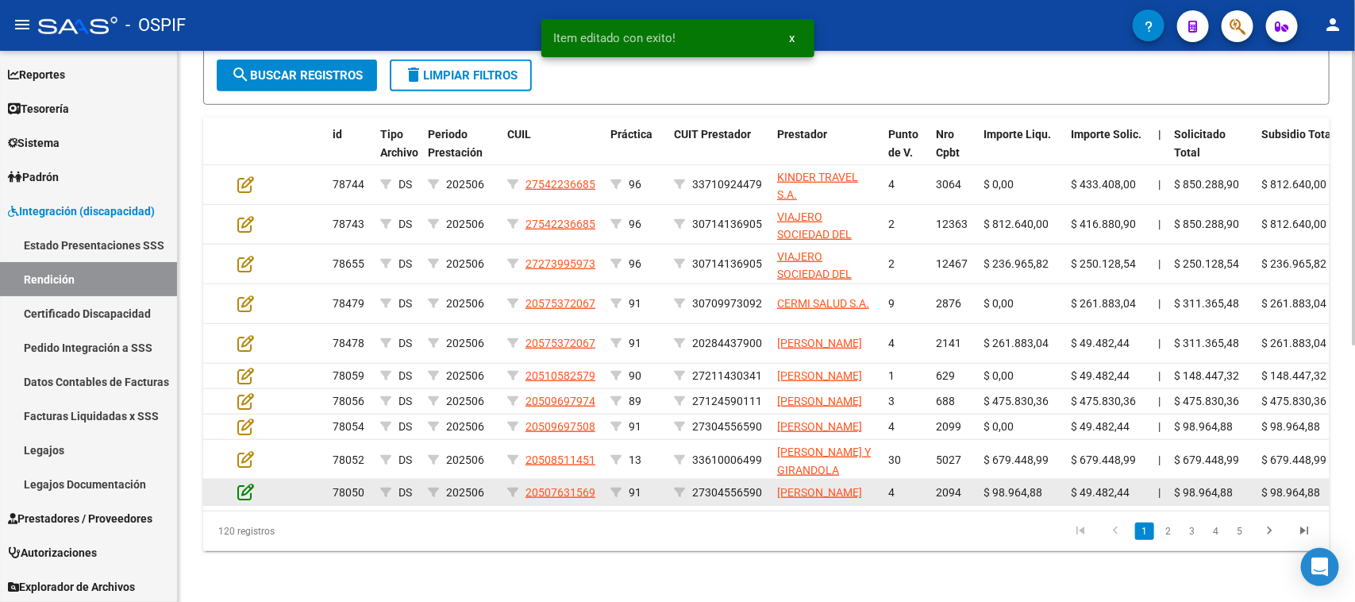
click at [243, 500] on icon at bounding box center [245, 491] width 17 height 17
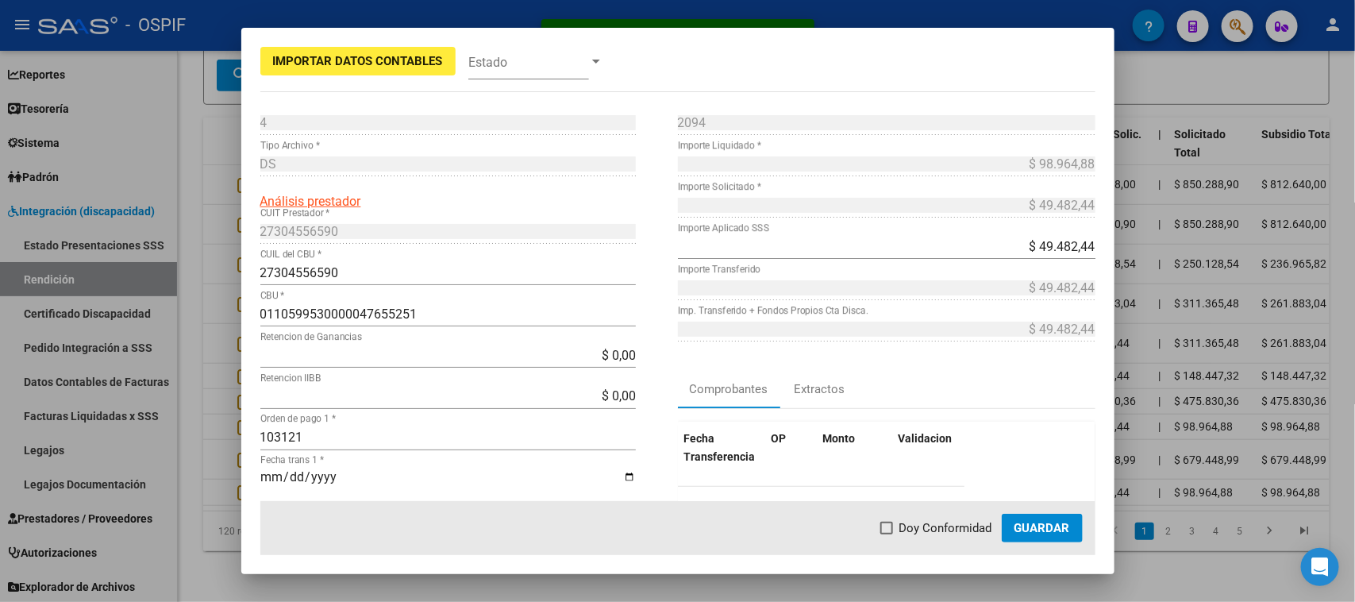
click at [878, 524] on mat-dialog-actions "Doy Conformidad Guardar" at bounding box center [677, 528] width 835 height 54
click at [886, 524] on span at bounding box center [886, 527] width 13 height 13
click at [886, 534] on input "Doy Conformidad" at bounding box center [886, 534] width 1 height 1
checkbox input "true"
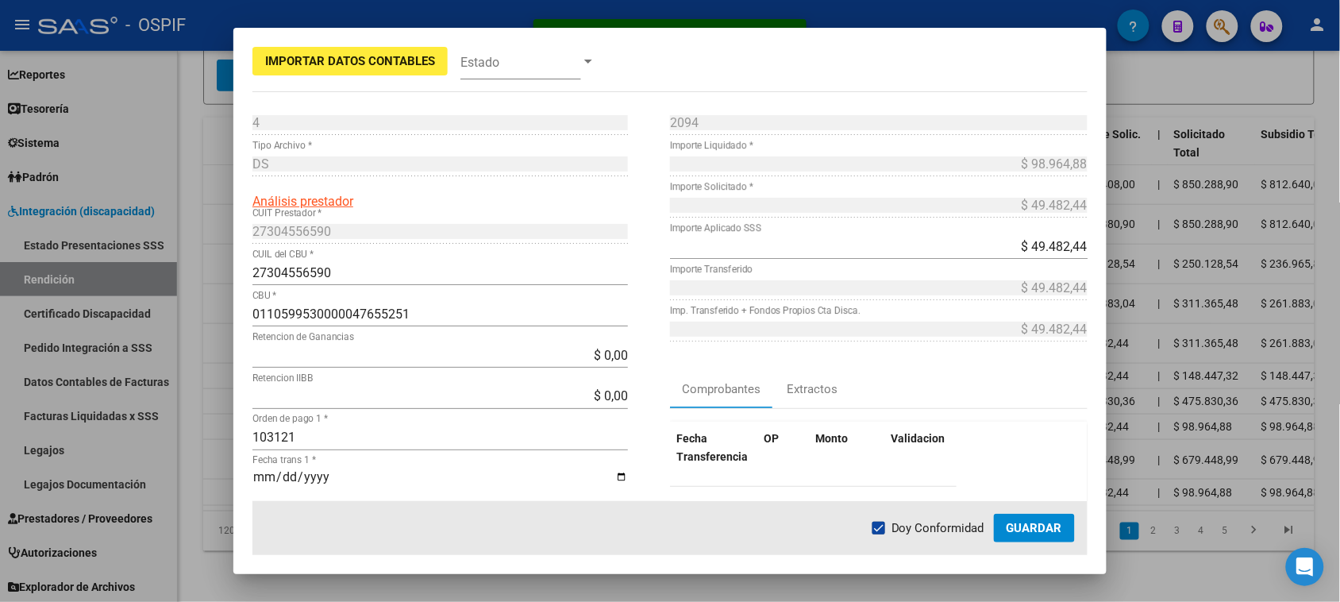
click at [1018, 526] on span "Guardar" at bounding box center [1034, 528] width 56 height 14
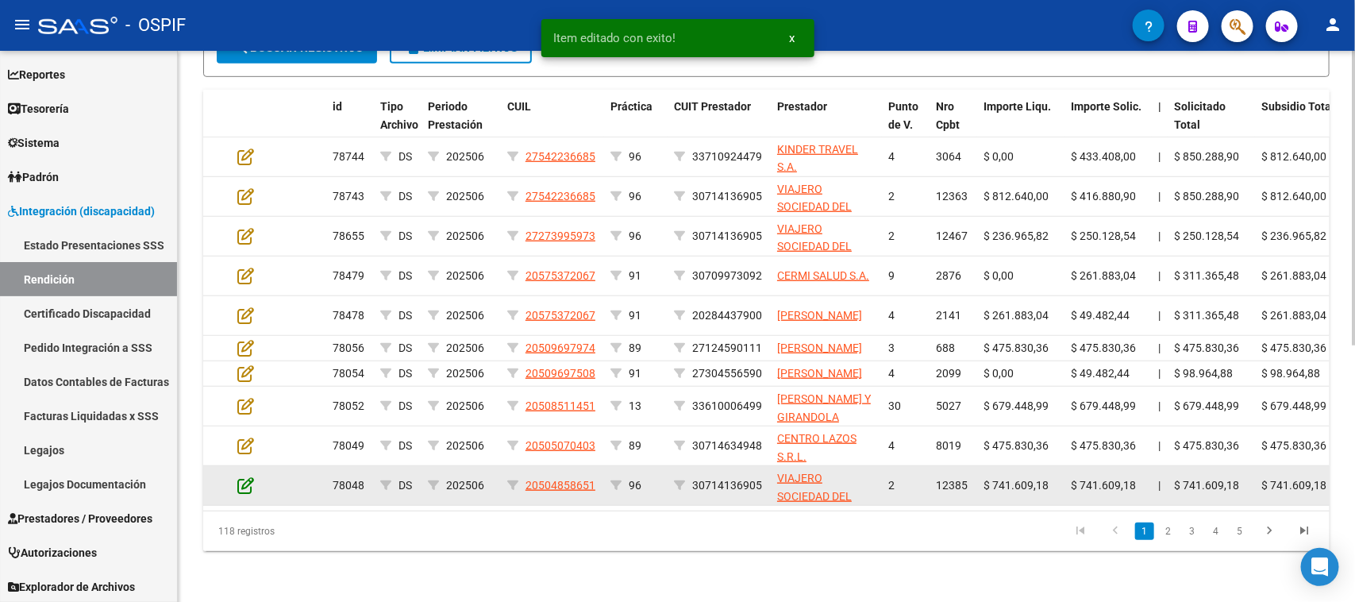
click at [248, 494] on icon at bounding box center [245, 484] width 17 height 17
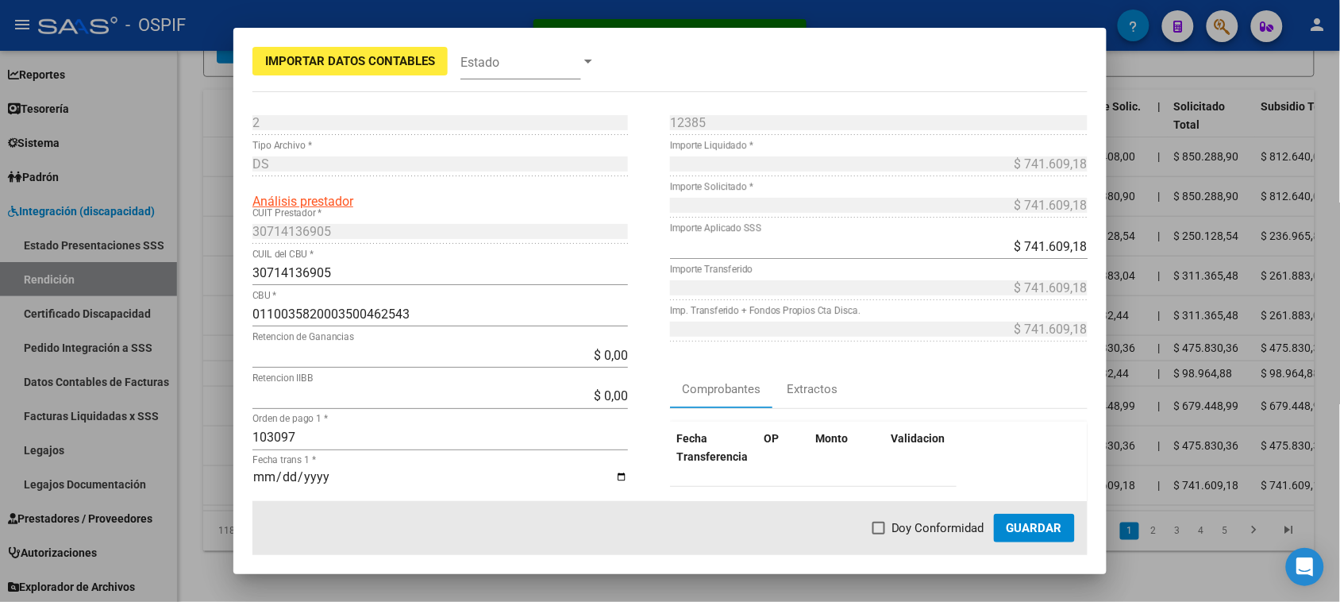
click at [925, 532] on span "Doy Conformidad" at bounding box center [937, 527] width 93 height 19
click at [879, 534] on input "Doy Conformidad" at bounding box center [878, 534] width 1 height 1
checkbox input "true"
click at [1017, 524] on span "Guardar" at bounding box center [1034, 528] width 56 height 14
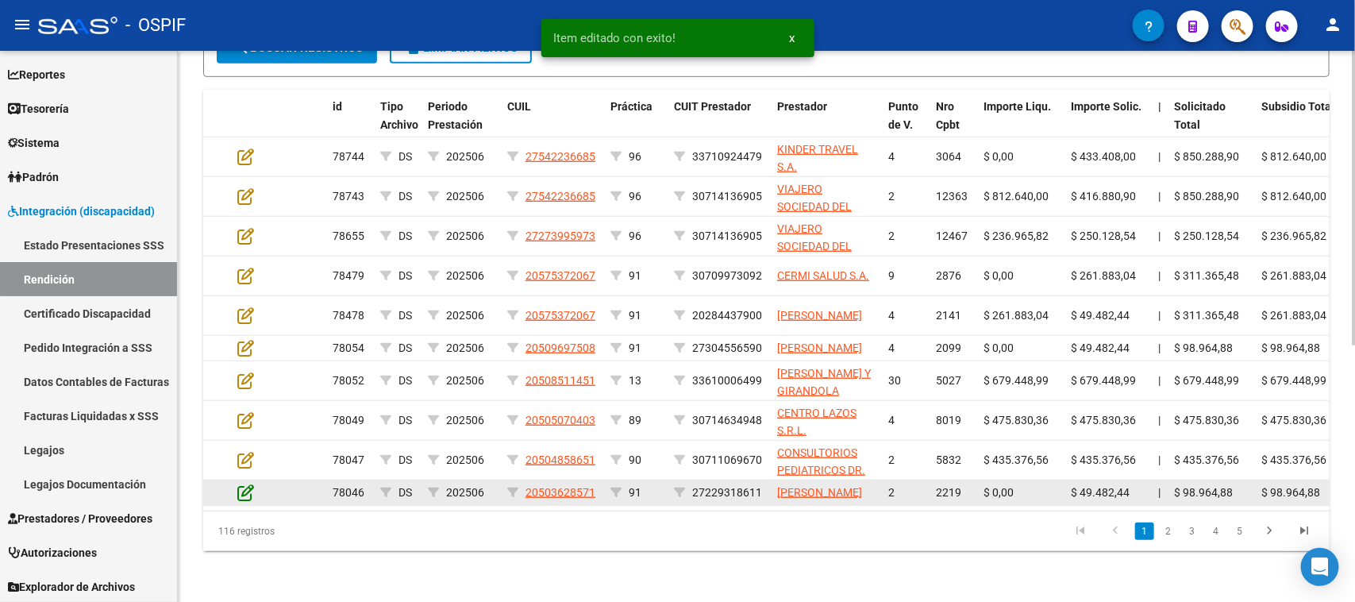
click at [244, 501] on icon at bounding box center [245, 491] width 17 height 17
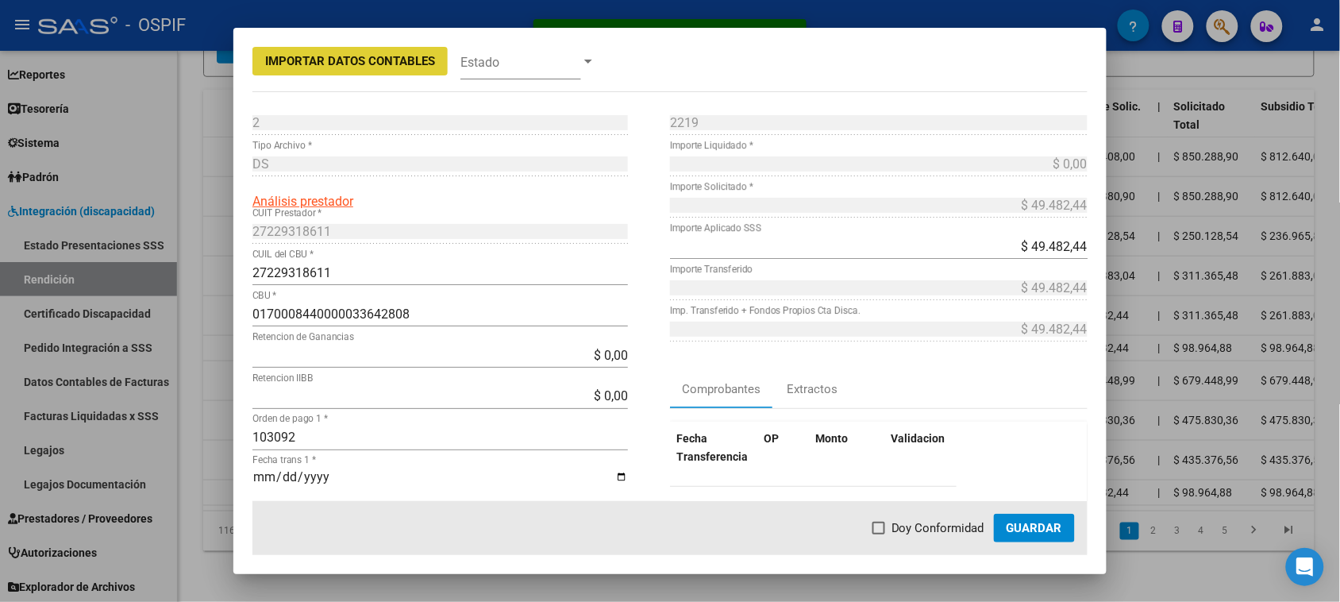
drag, startPoint x: 927, startPoint y: 529, endPoint x: 1016, endPoint y: 533, distance: 89.0
click at [929, 529] on span "Doy Conformidad" at bounding box center [937, 527] width 93 height 19
click at [879, 534] on input "Doy Conformidad" at bounding box center [878, 534] width 1 height 1
checkbox input "true"
click at [1024, 532] on span "Guardar" at bounding box center [1034, 528] width 56 height 14
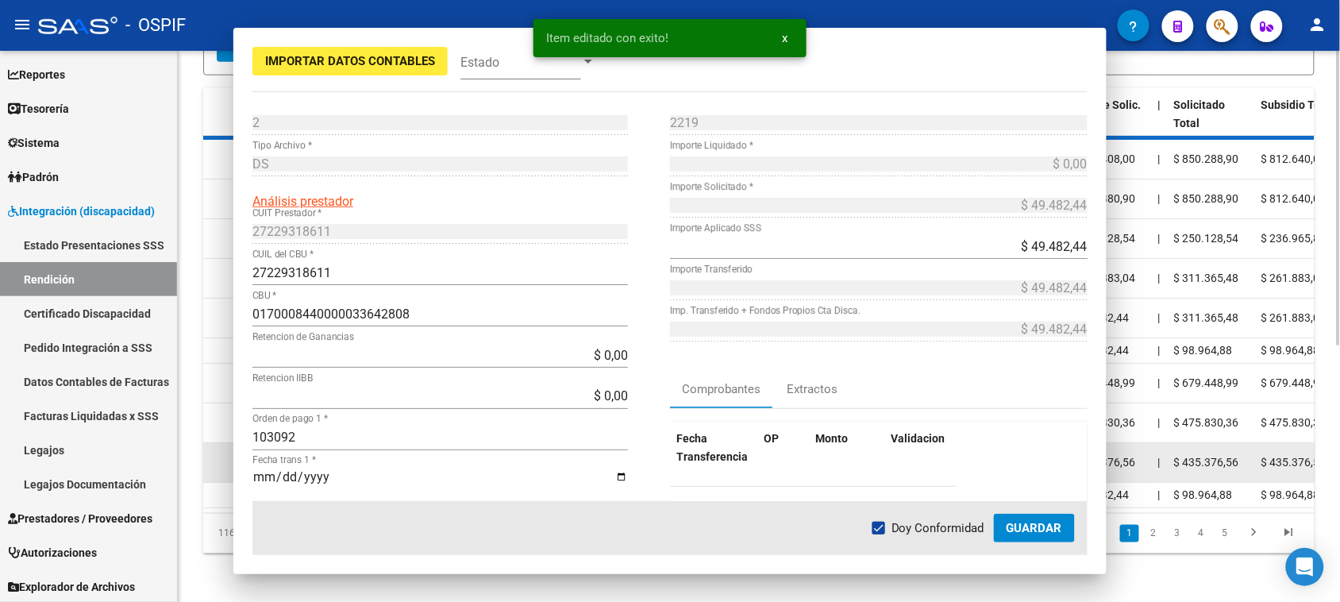
click at [248, 469] on icon at bounding box center [245, 461] width 17 height 17
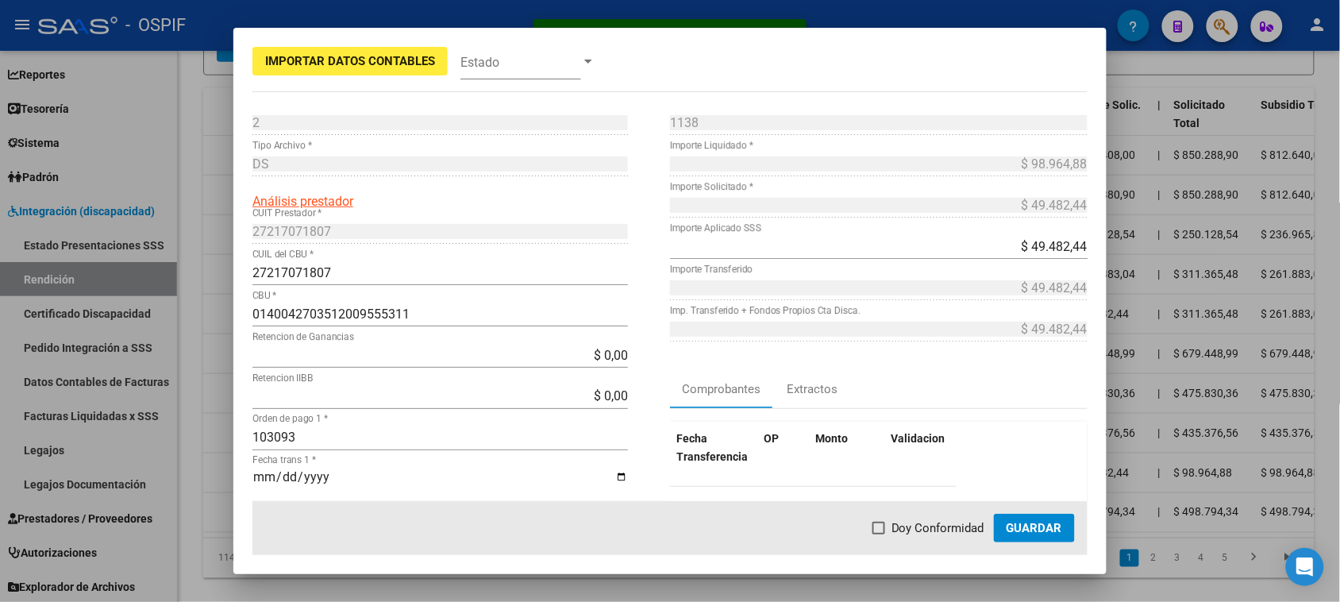
click at [894, 525] on span "Doy Conformidad" at bounding box center [937, 527] width 93 height 19
click at [879, 534] on input "Doy Conformidad" at bounding box center [878, 534] width 1 height 1
checkbox input "true"
click at [1026, 532] on span "Guardar" at bounding box center [1034, 528] width 56 height 14
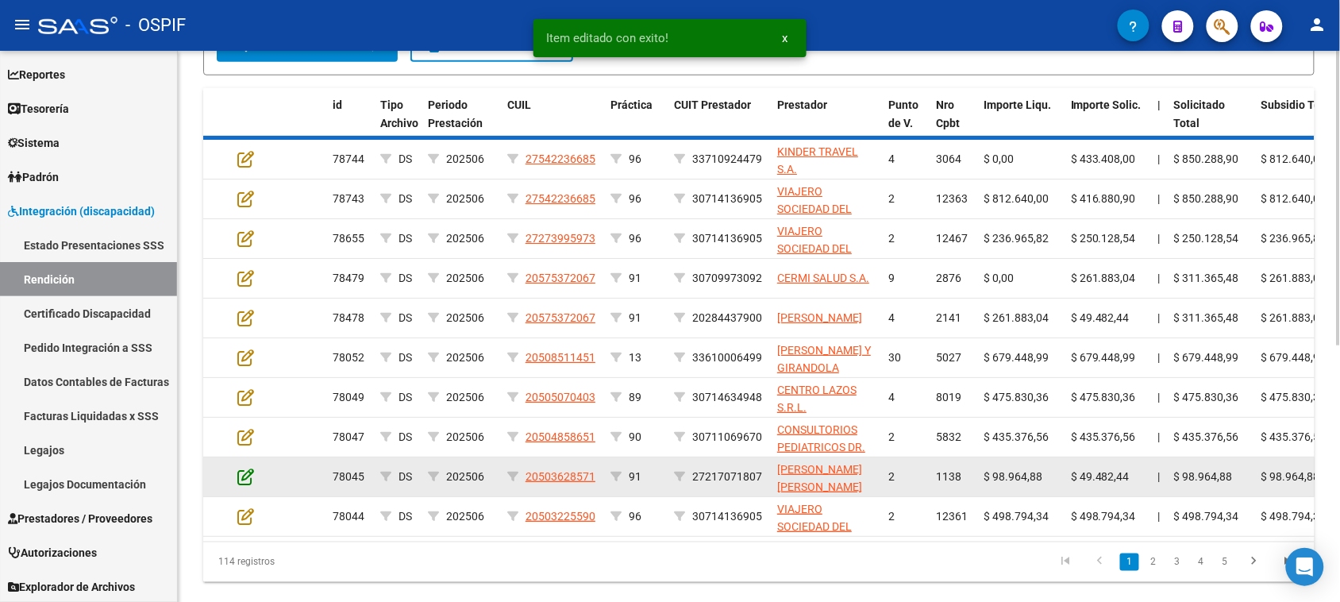
click at [246, 468] on icon at bounding box center [245, 475] width 17 height 17
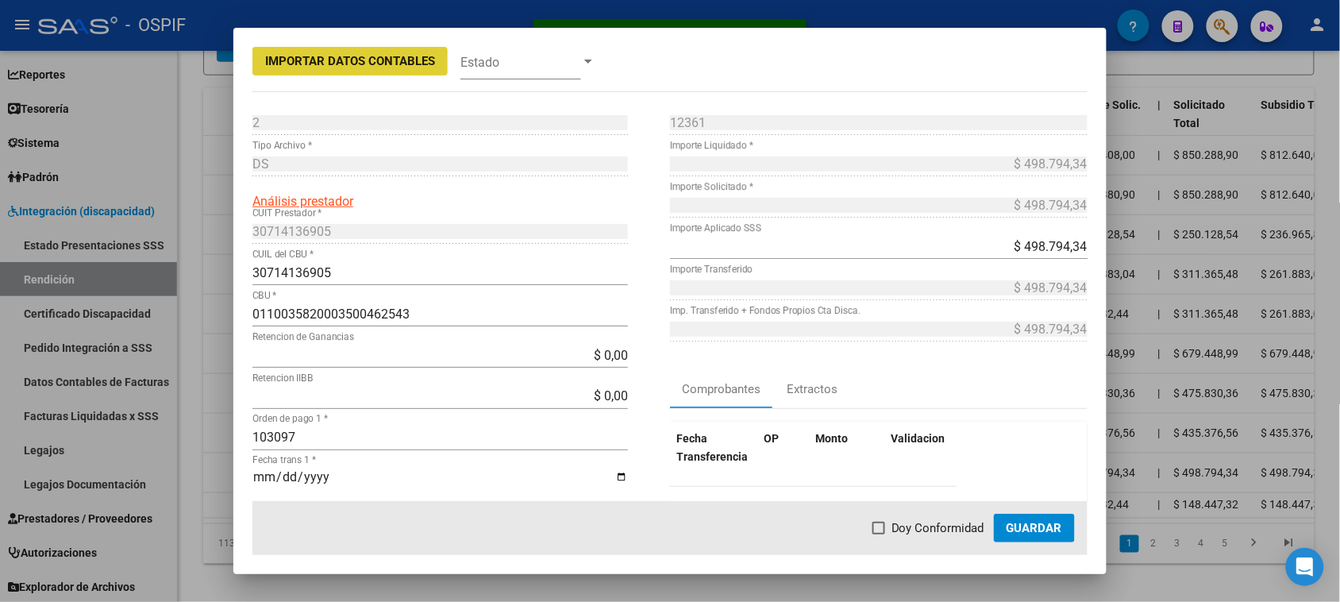
drag, startPoint x: 901, startPoint y: 529, endPoint x: 982, endPoint y: 524, distance: 81.9
click at [907, 528] on span "Doy Conformidad" at bounding box center [937, 527] width 93 height 19
click at [879, 534] on input "Doy Conformidad" at bounding box center [878, 534] width 1 height 1
checkbox input "true"
click at [1032, 529] on span "Guardar" at bounding box center [1034, 528] width 56 height 14
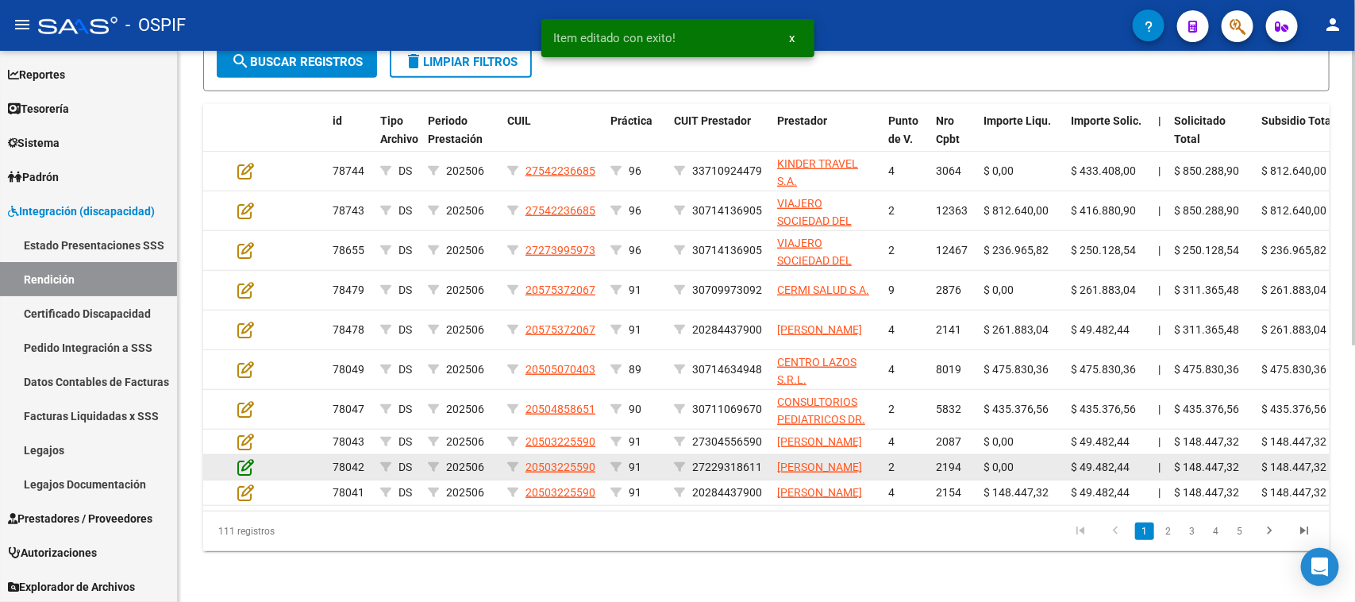
click at [246, 470] on icon at bounding box center [245, 466] width 17 height 17
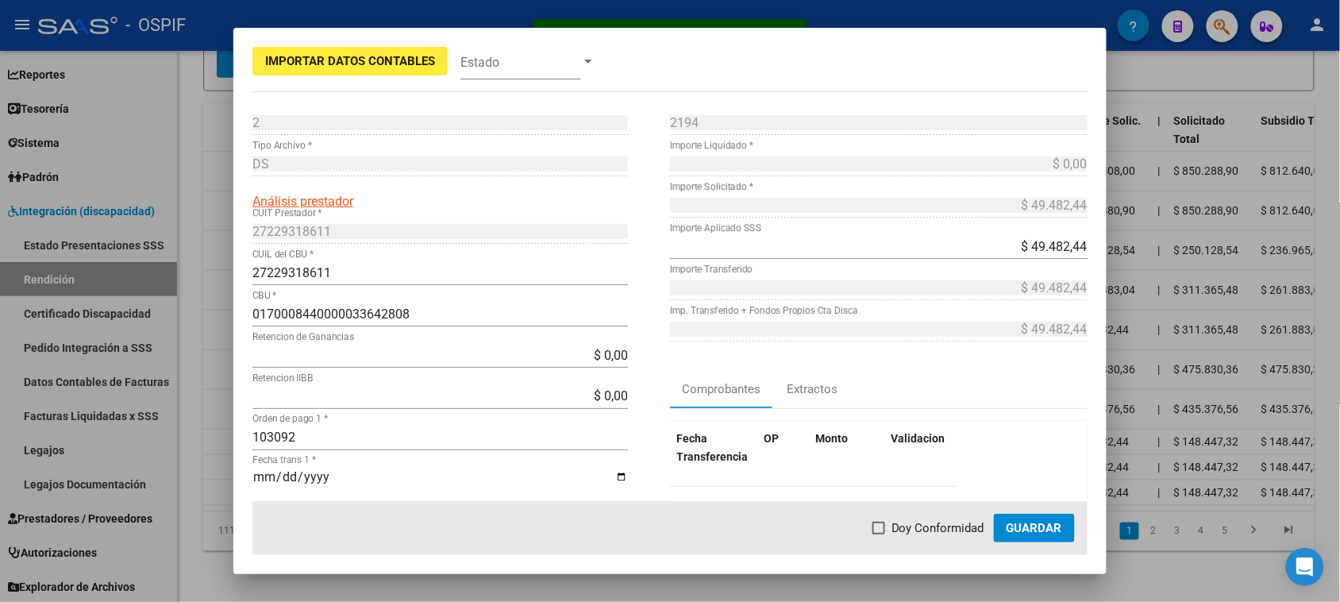
drag, startPoint x: 887, startPoint y: 548, endPoint x: 909, endPoint y: 538, distance: 24.5
click at [890, 546] on mat-dialog-actions "Doy Conformidad Guardar" at bounding box center [669, 528] width 835 height 54
click at [917, 521] on span "Doy Conformidad" at bounding box center [937, 527] width 93 height 19
click at [879, 534] on input "Doy Conformidad" at bounding box center [878, 534] width 1 height 1
checkbox input "true"
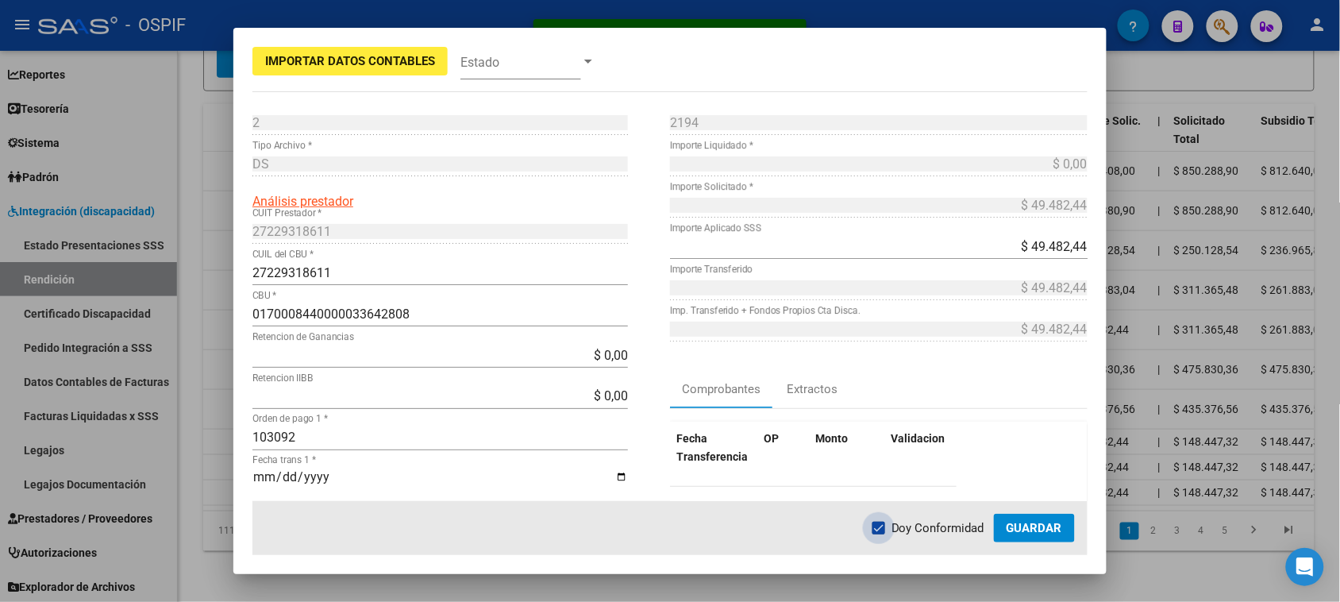
click at [1032, 533] on span "Guardar" at bounding box center [1034, 528] width 56 height 14
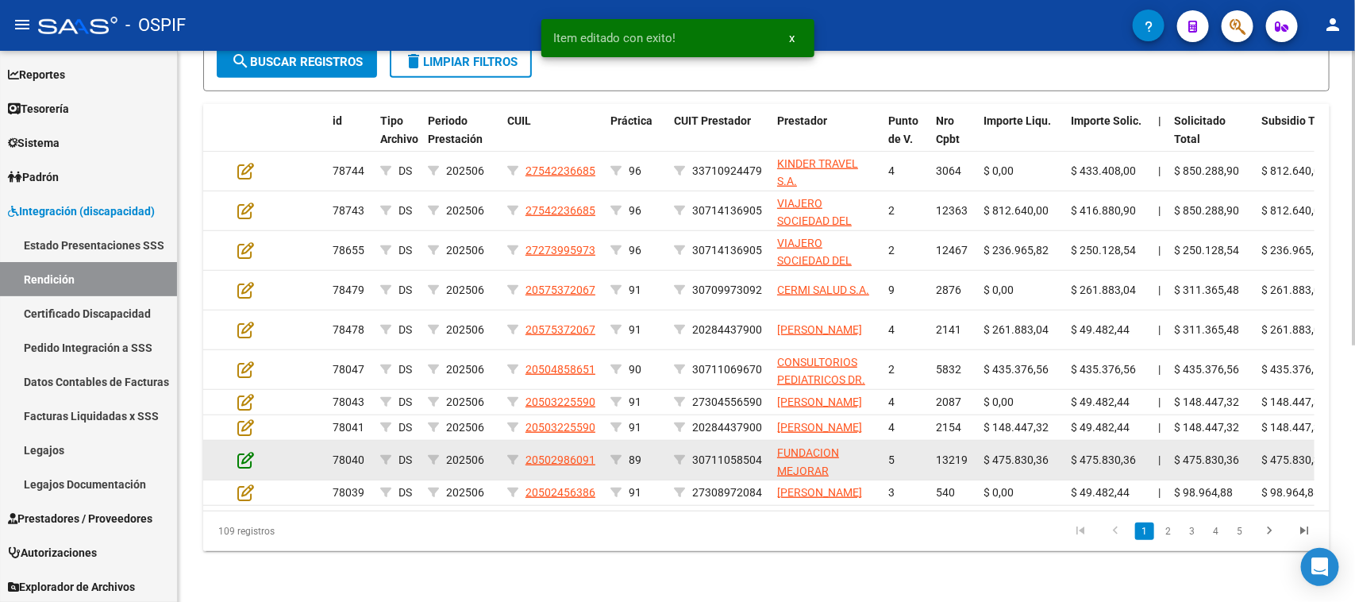
click at [244, 465] on icon at bounding box center [245, 459] width 17 height 17
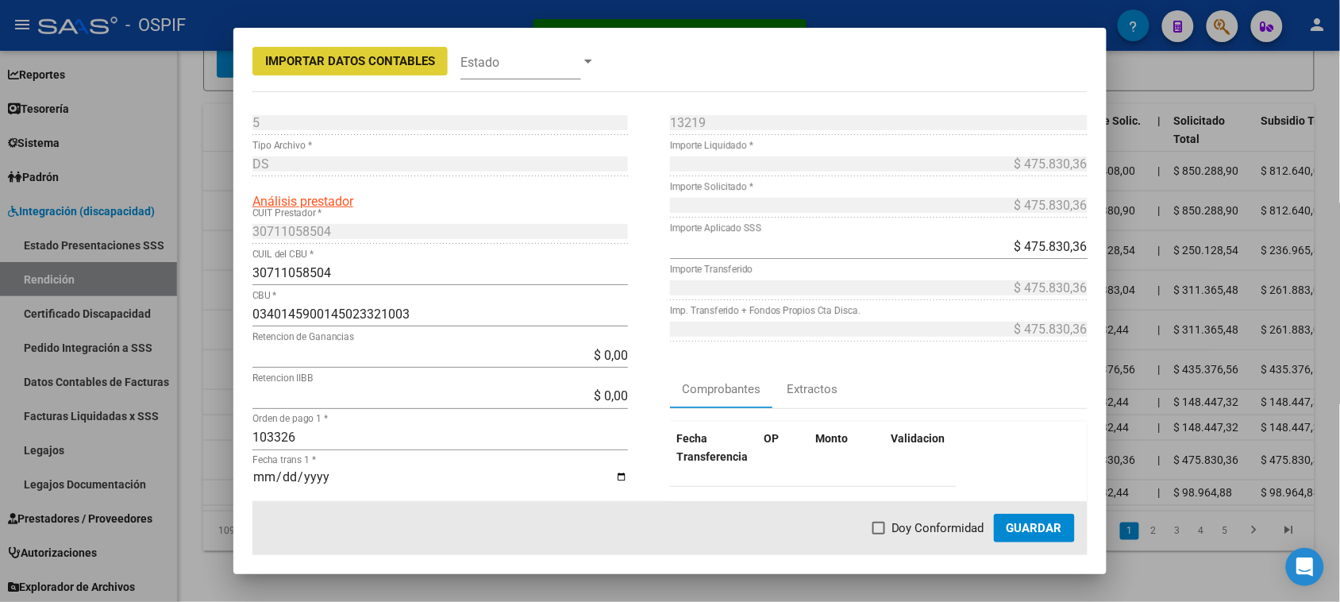
click at [910, 525] on span "Doy Conformidad" at bounding box center [937, 527] width 93 height 19
click at [879, 534] on input "Doy Conformidad" at bounding box center [878, 534] width 1 height 1
checkbox input "true"
click at [1017, 529] on span "Guardar" at bounding box center [1034, 528] width 56 height 14
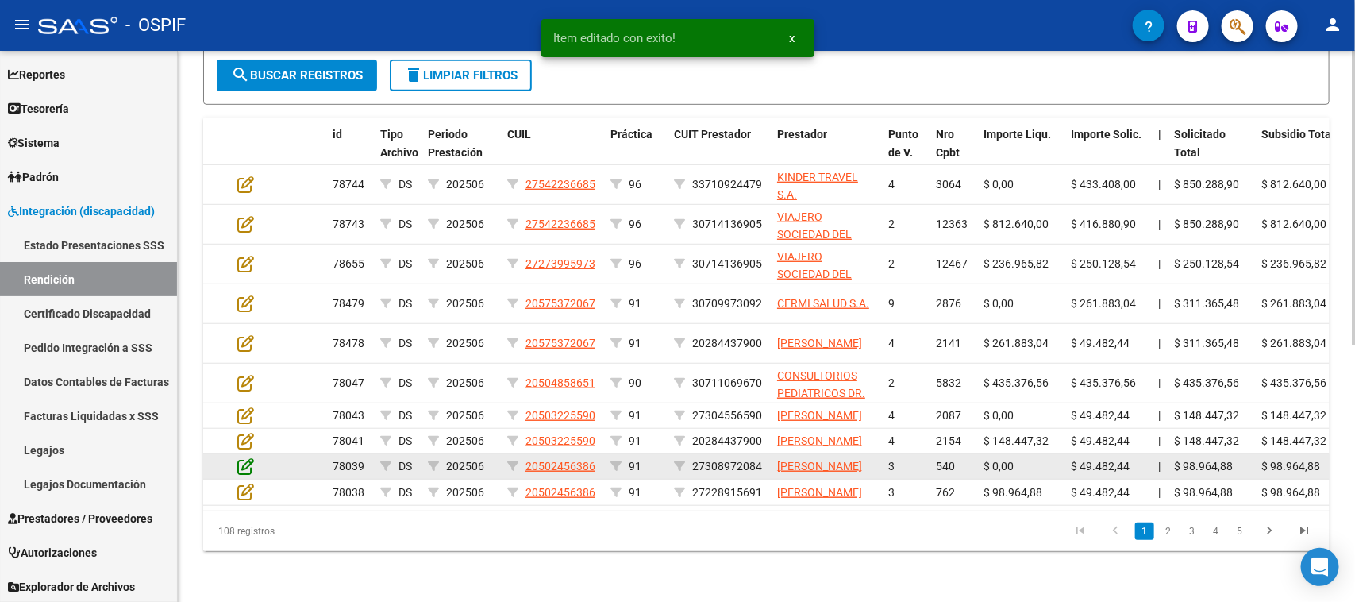
click at [248, 470] on icon at bounding box center [245, 465] width 17 height 17
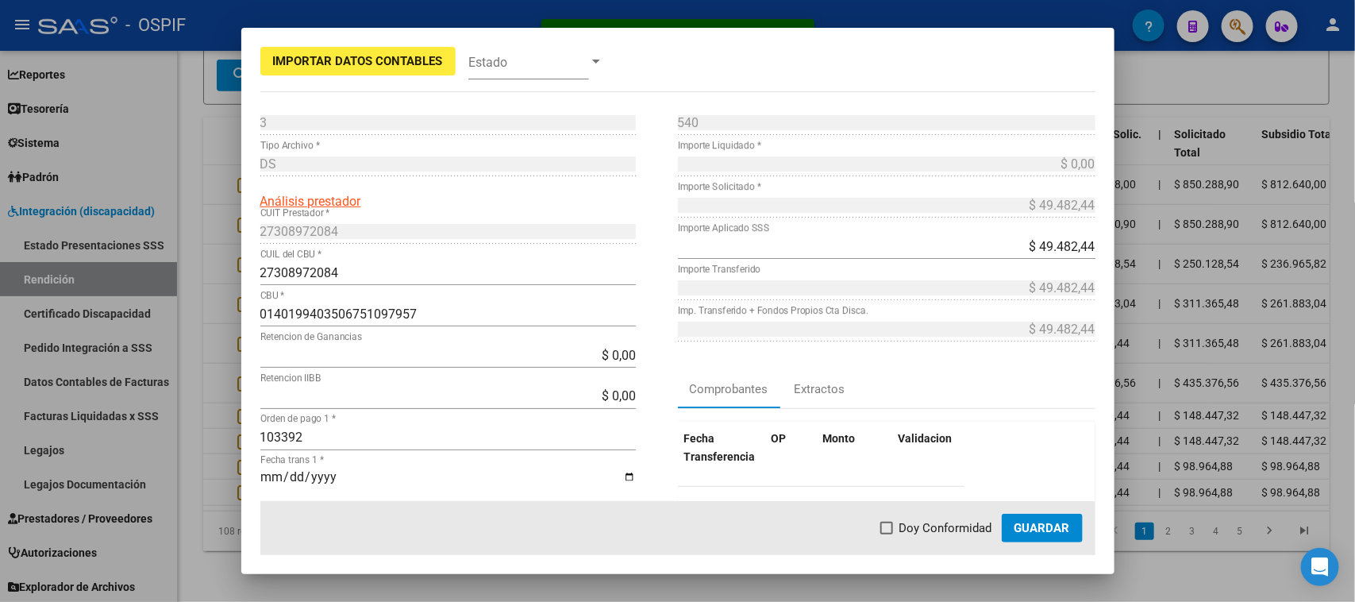
click at [909, 525] on span "Doy Conformidad" at bounding box center [945, 527] width 93 height 19
click at [886, 534] on input "Doy Conformidad" at bounding box center [886, 534] width 1 height 1
checkbox input "true"
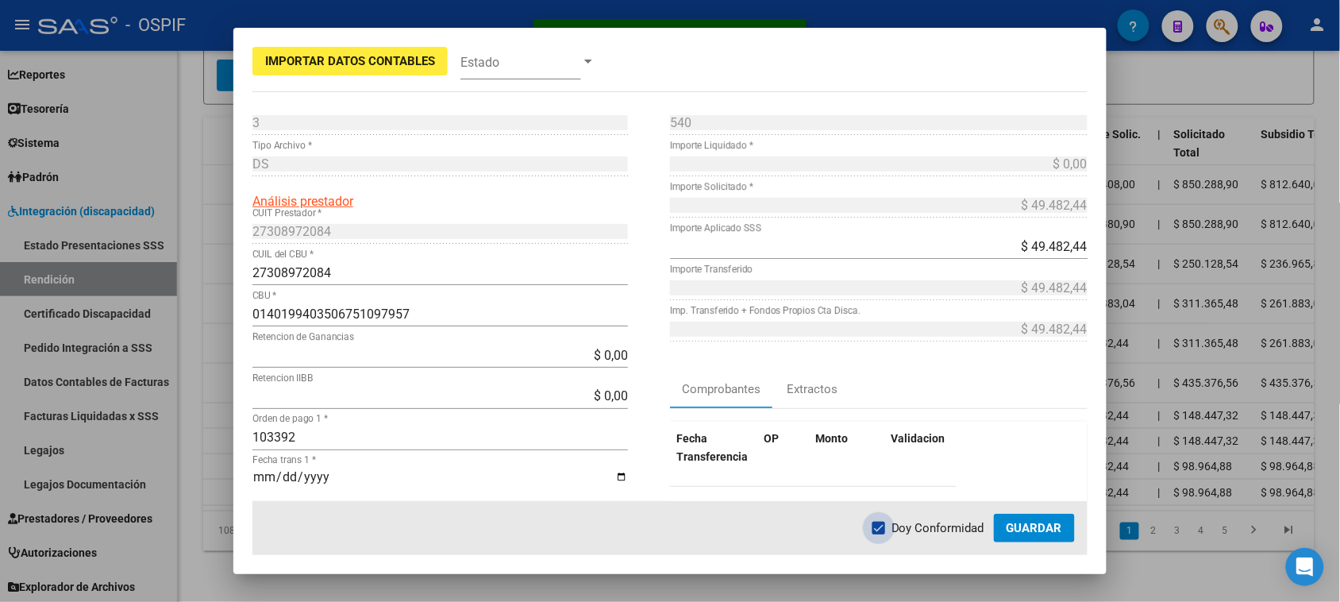
click at [1021, 521] on span "Guardar" at bounding box center [1034, 528] width 56 height 14
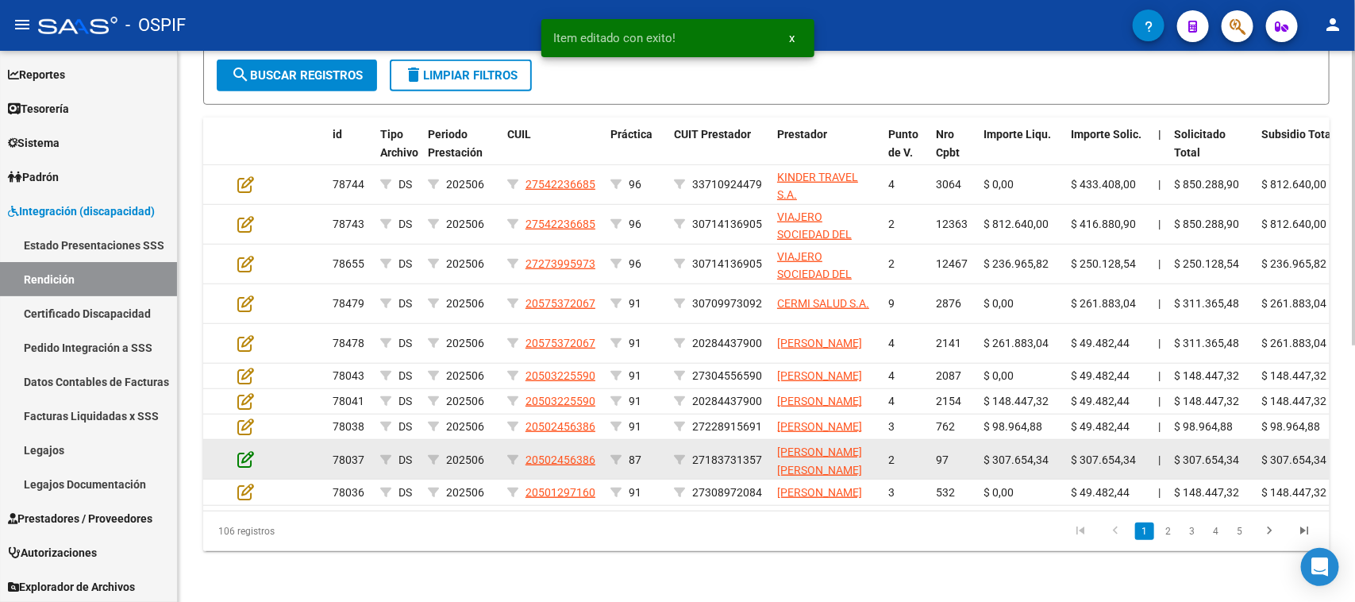
click at [242, 467] on icon at bounding box center [245, 458] width 17 height 17
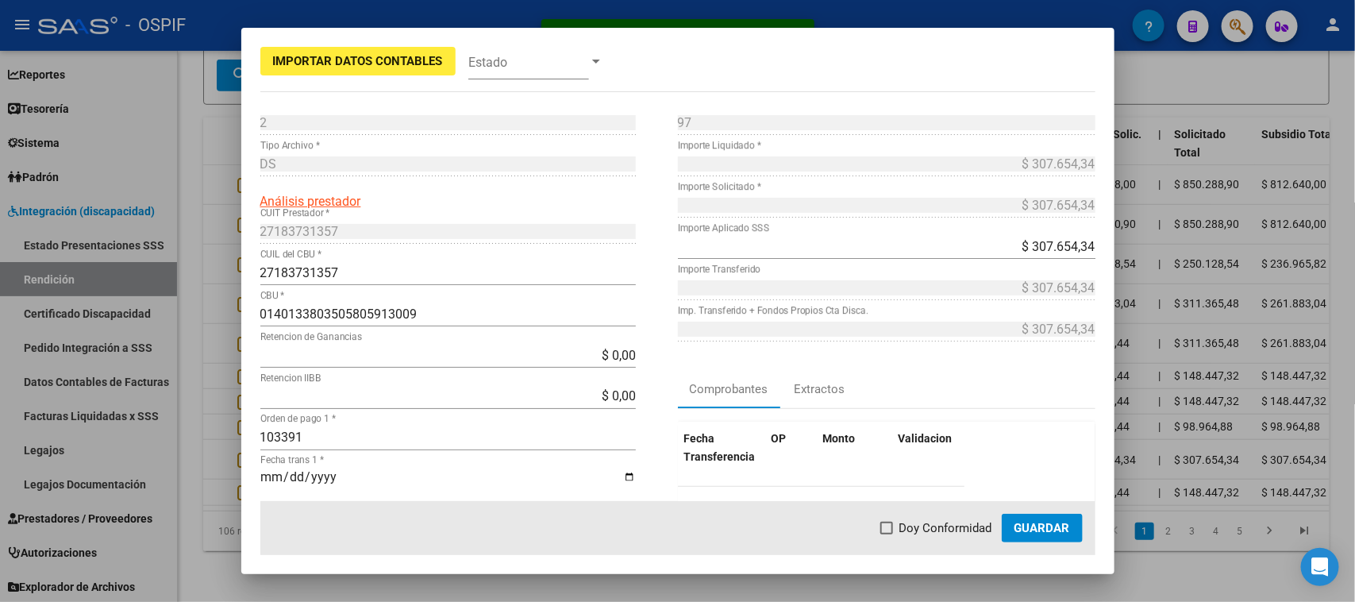
click at [955, 526] on span "Doy Conformidad" at bounding box center [945, 527] width 93 height 19
click at [886, 534] on input "Doy Conformidad" at bounding box center [886, 534] width 1 height 1
checkbox input "true"
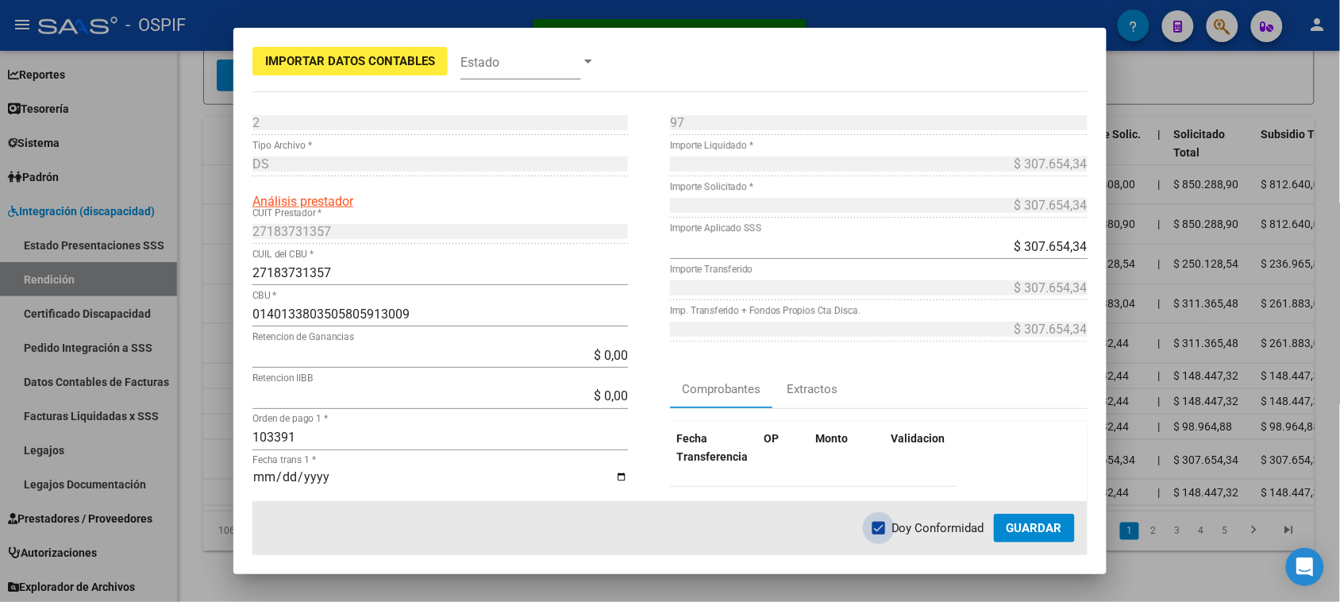
click at [1013, 524] on span "Guardar" at bounding box center [1034, 528] width 56 height 14
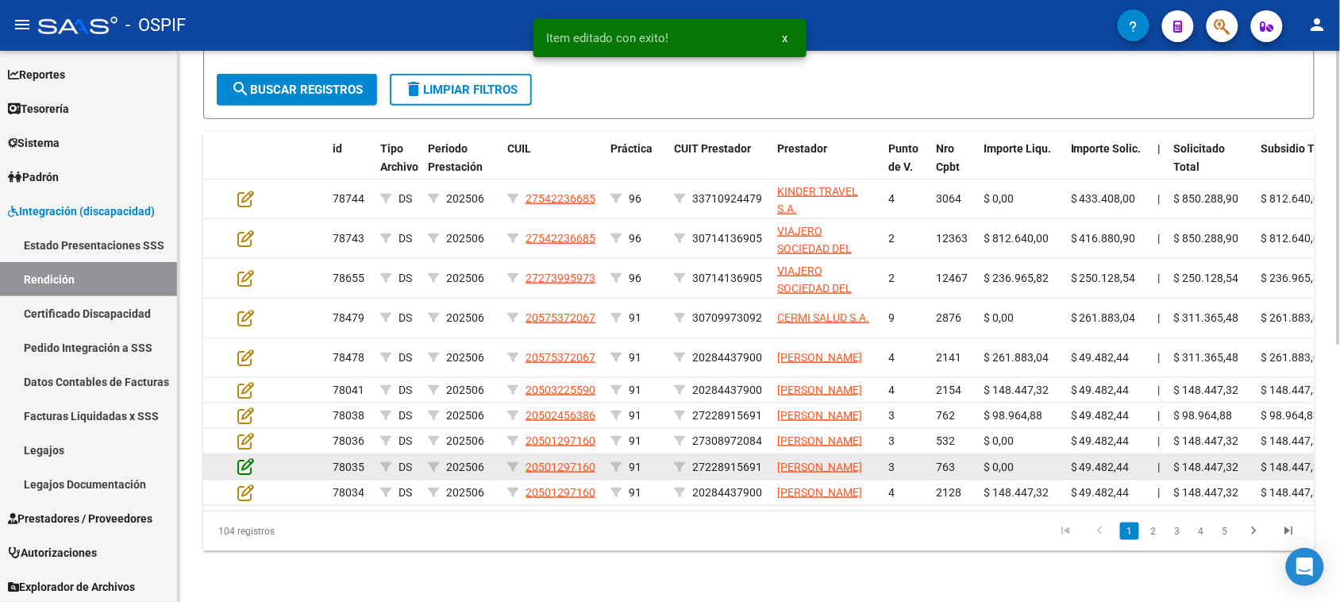
click at [248, 467] on icon at bounding box center [245, 465] width 17 height 17
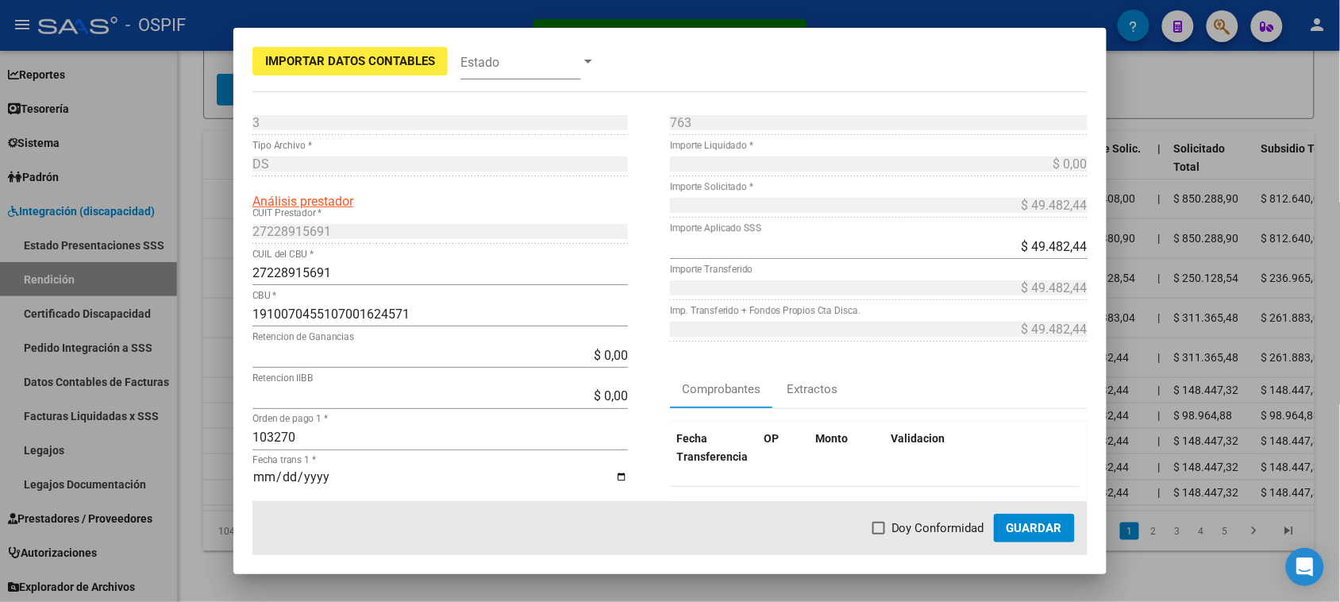
drag, startPoint x: 944, startPoint y: 525, endPoint x: 968, endPoint y: 525, distance: 23.8
click at [944, 525] on span "Doy Conformidad" at bounding box center [937, 527] width 93 height 19
click at [879, 534] on input "Doy Conformidad" at bounding box center [878, 534] width 1 height 1
checkbox input "true"
click at [1046, 525] on span "Guardar" at bounding box center [1034, 528] width 56 height 14
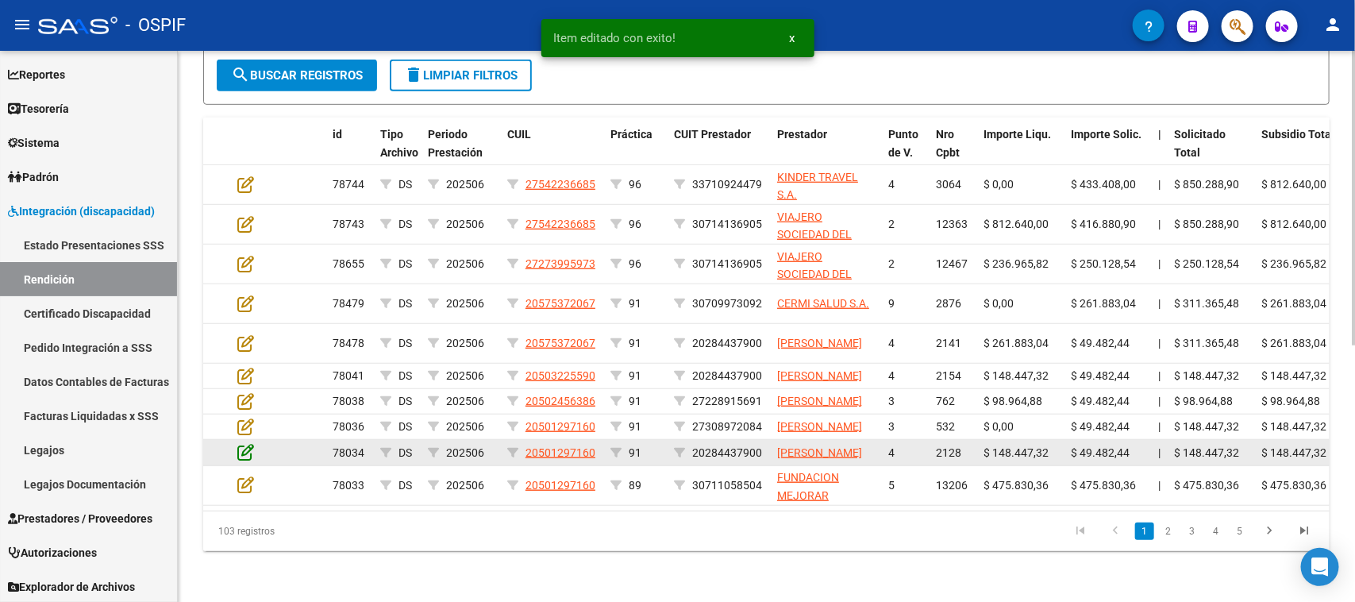
click at [240, 460] on icon at bounding box center [245, 451] width 17 height 17
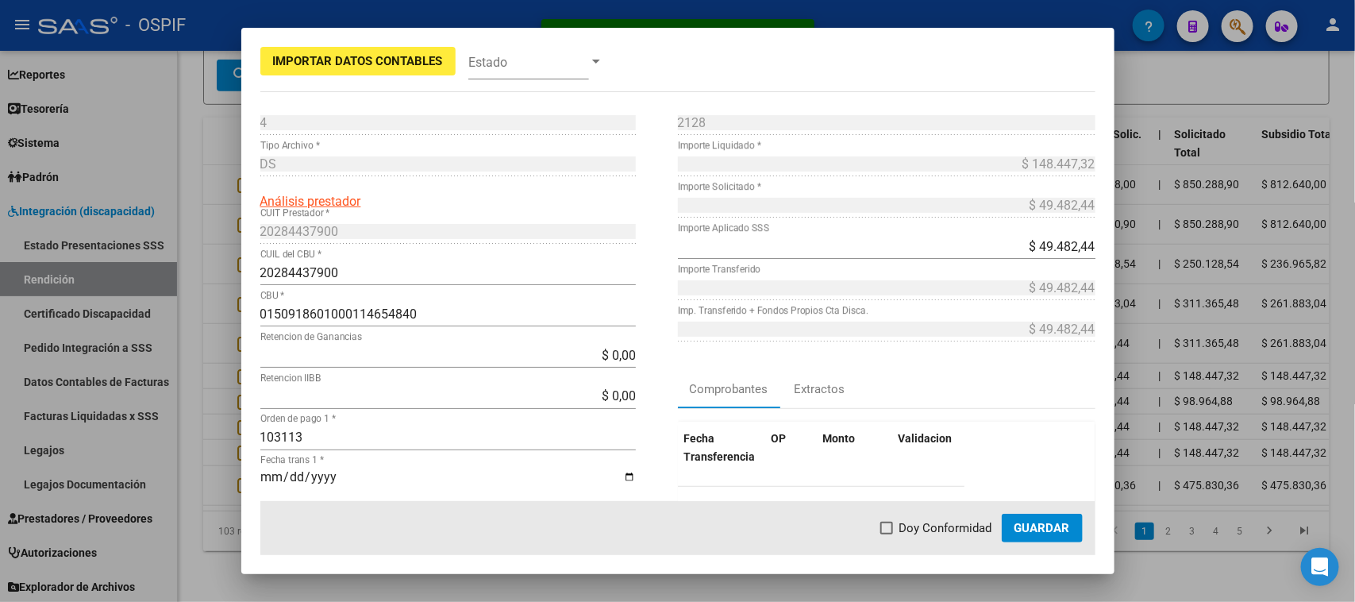
click at [922, 525] on span "Doy Conformidad" at bounding box center [945, 527] width 93 height 19
click at [886, 534] on input "Doy Conformidad" at bounding box center [886, 534] width 1 height 1
checkbox input "true"
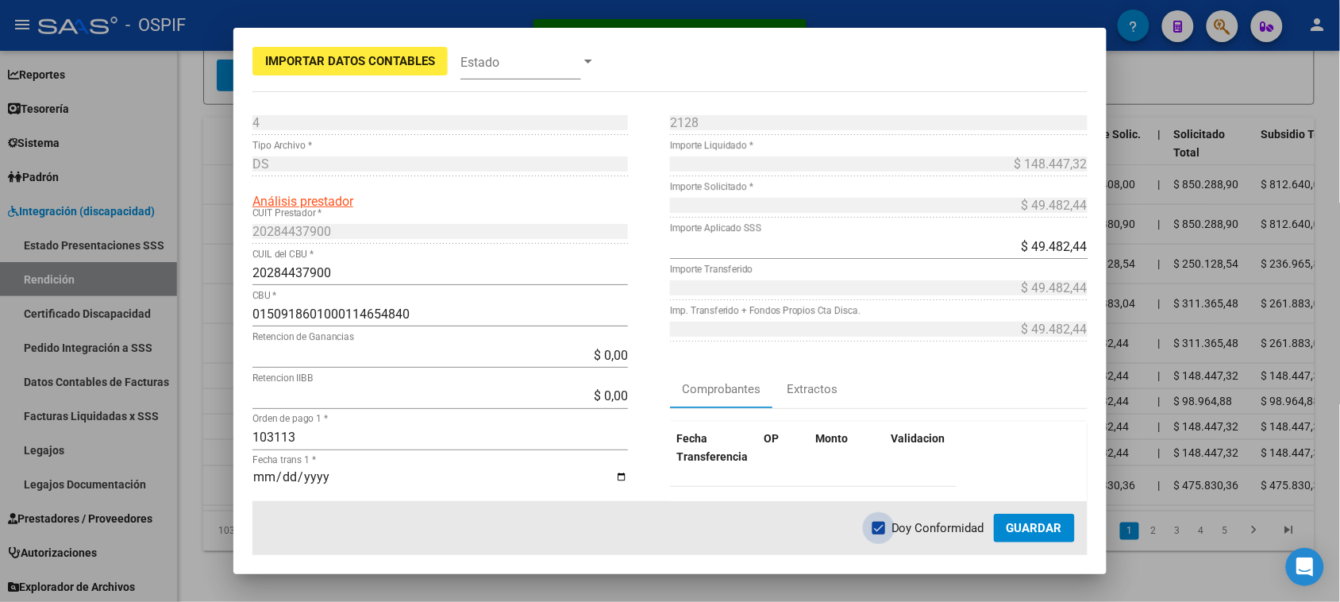
click at [1032, 524] on span "Guardar" at bounding box center [1034, 528] width 56 height 14
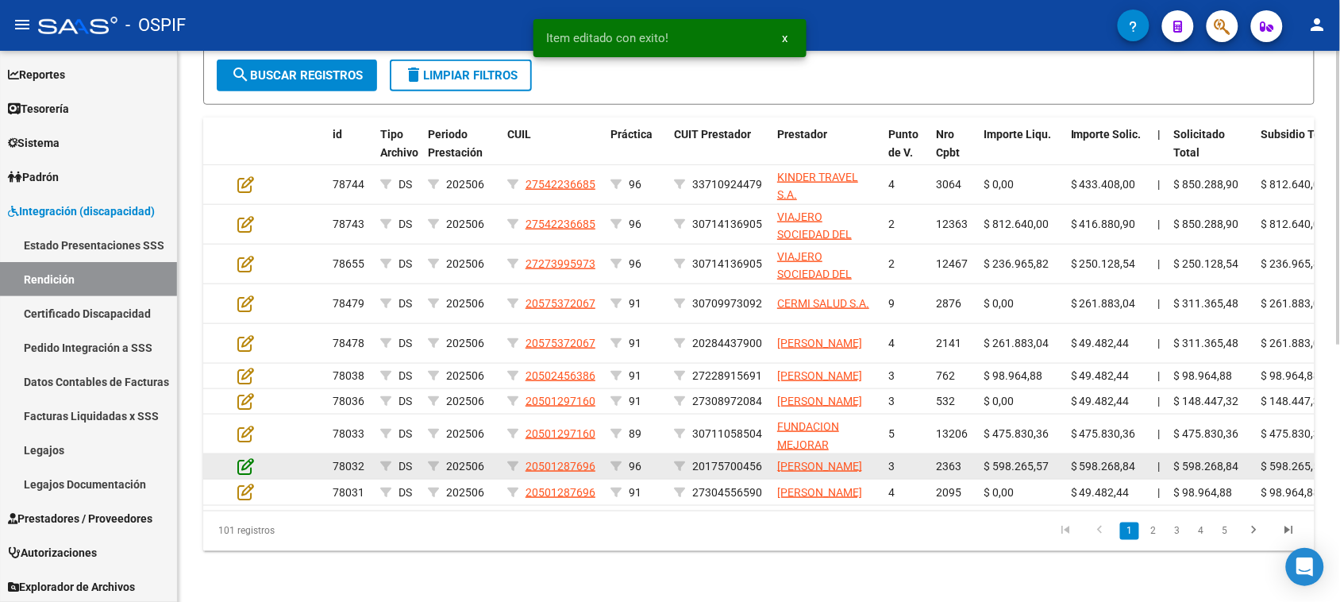
click at [250, 472] on icon at bounding box center [245, 465] width 17 height 17
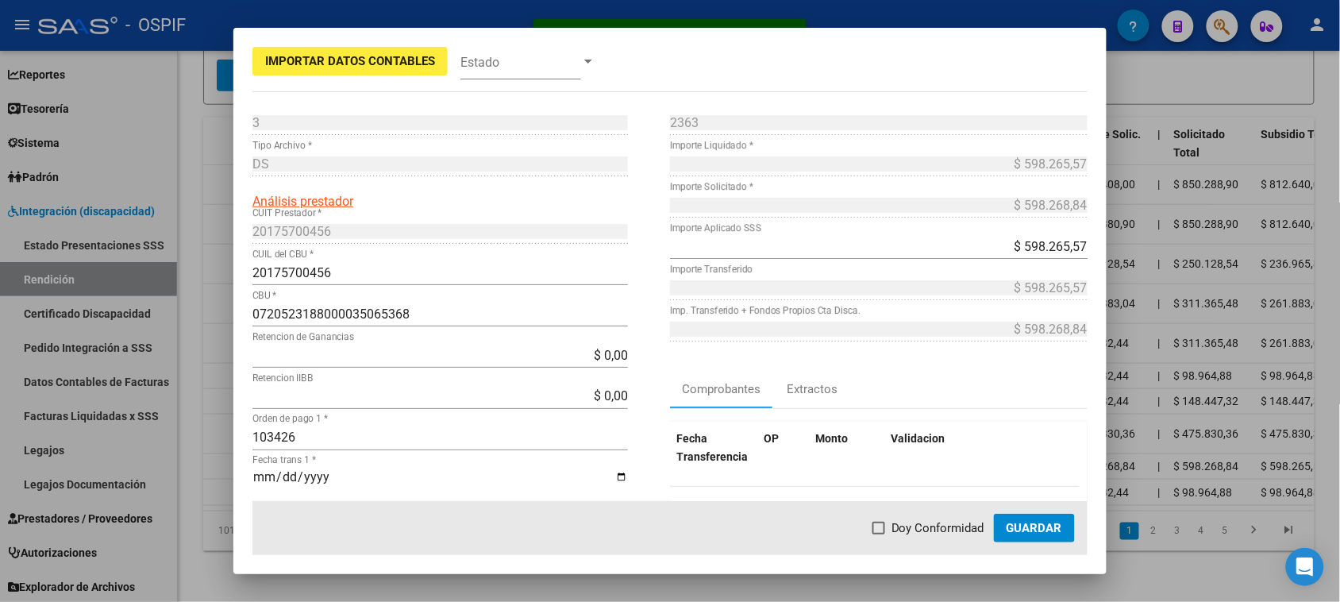
click at [909, 529] on span "Doy Conformidad" at bounding box center [937, 527] width 93 height 19
click at [879, 534] on input "Doy Conformidad" at bounding box center [878, 534] width 1 height 1
checkbox input "true"
click at [1054, 533] on span "Guardar" at bounding box center [1034, 528] width 56 height 14
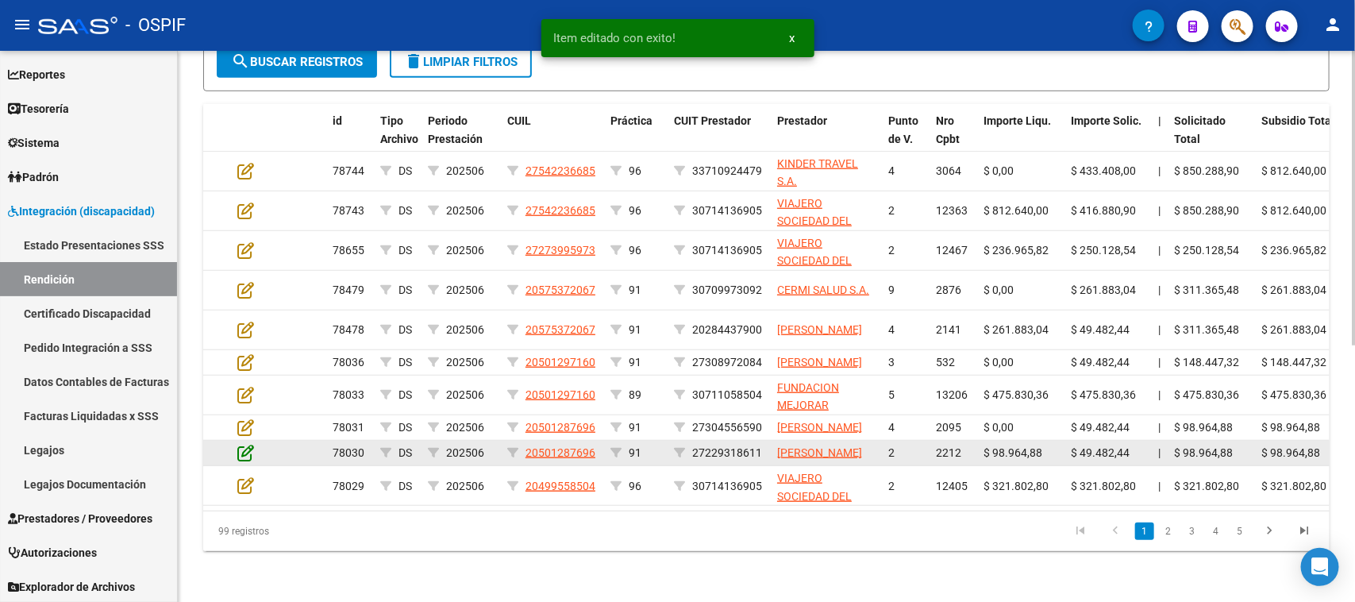
click at [243, 461] on icon at bounding box center [245, 452] width 17 height 17
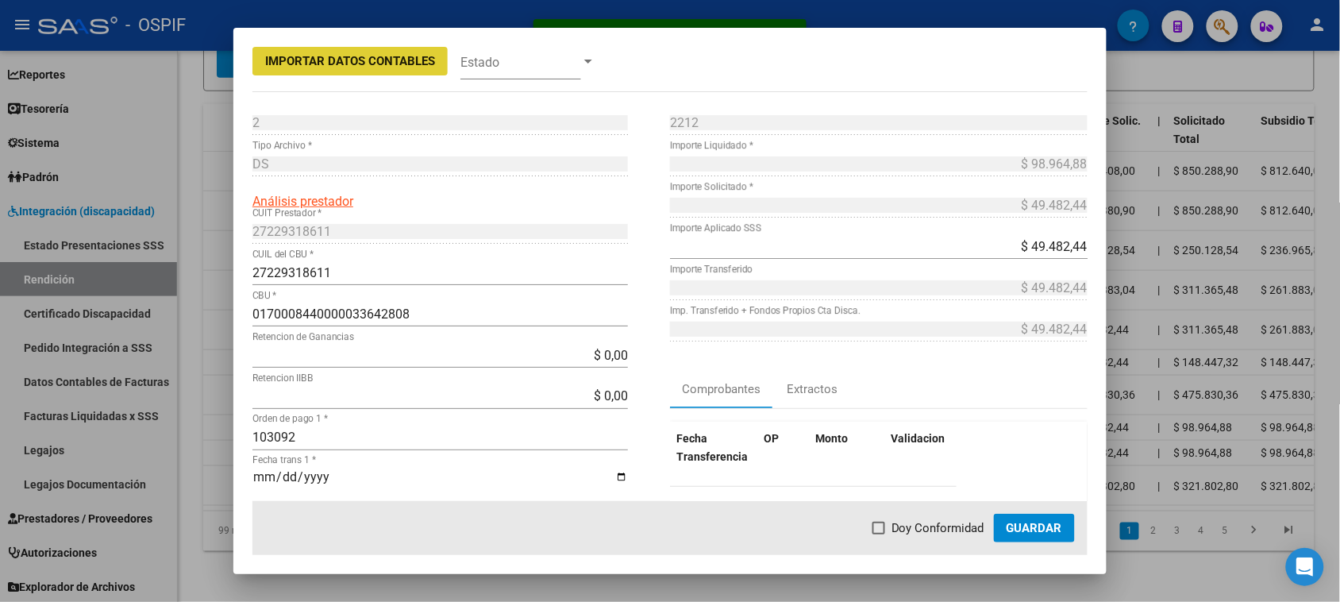
click at [932, 525] on span "Doy Conformidad" at bounding box center [937, 527] width 93 height 19
click at [879, 534] on input "Doy Conformidad" at bounding box center [878, 534] width 1 height 1
checkbox input "true"
click at [1045, 525] on span "Guardar" at bounding box center [1034, 528] width 56 height 14
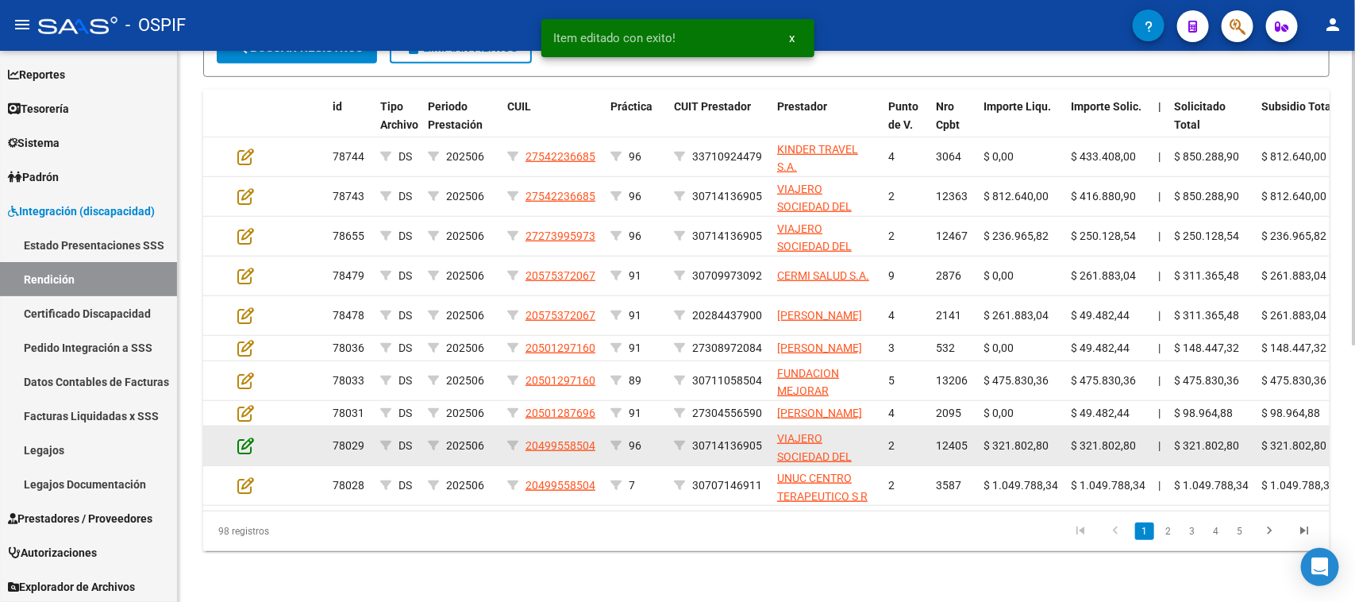
click at [244, 454] on icon at bounding box center [245, 444] width 17 height 17
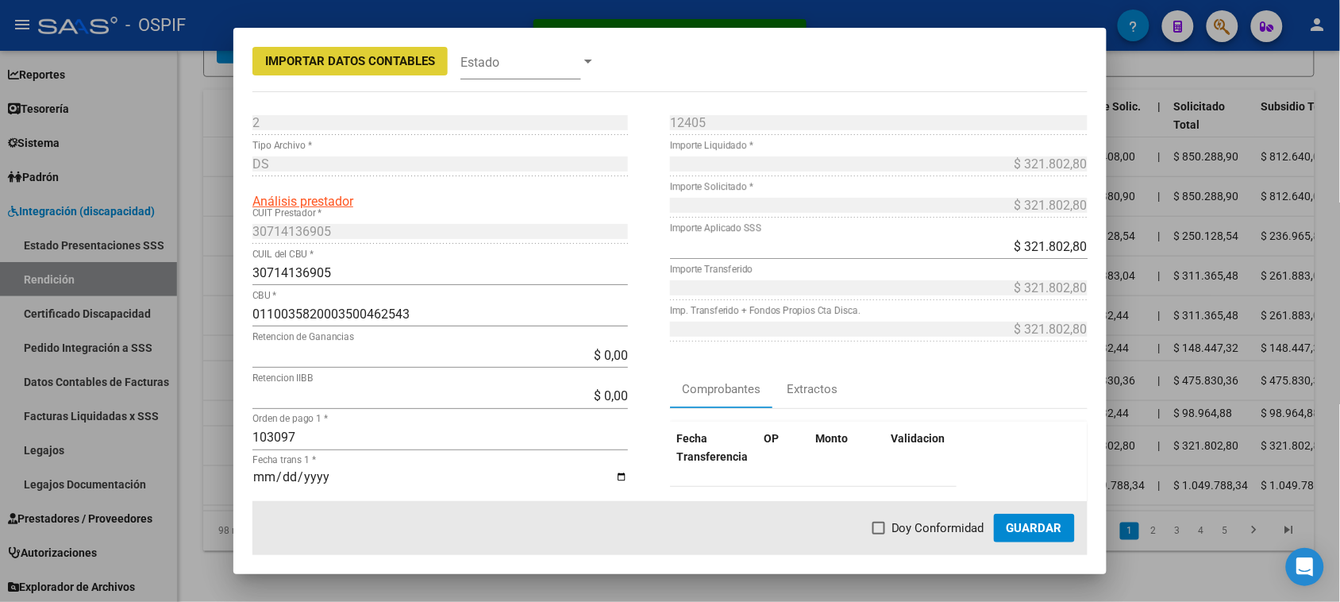
click at [919, 530] on span "Doy Conformidad" at bounding box center [937, 527] width 93 height 19
click at [879, 534] on input "Doy Conformidad" at bounding box center [878, 534] width 1 height 1
checkbox input "true"
click at [1032, 534] on span "Guardar" at bounding box center [1034, 528] width 56 height 14
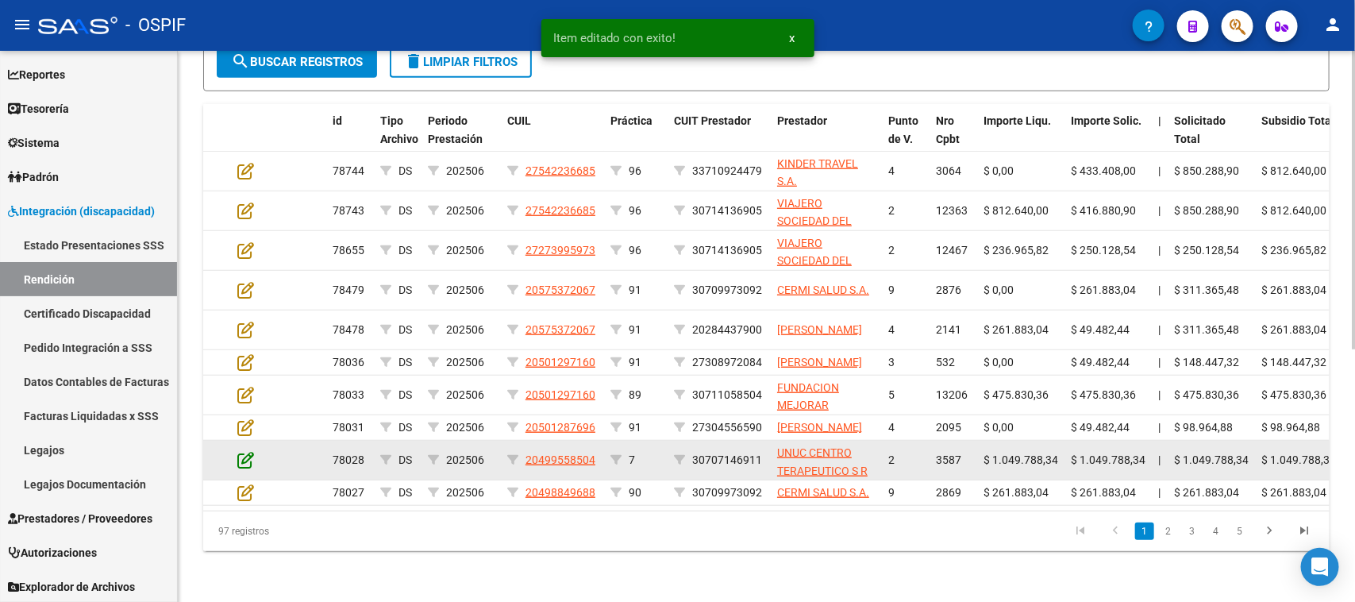
click at [250, 467] on icon at bounding box center [245, 459] width 17 height 17
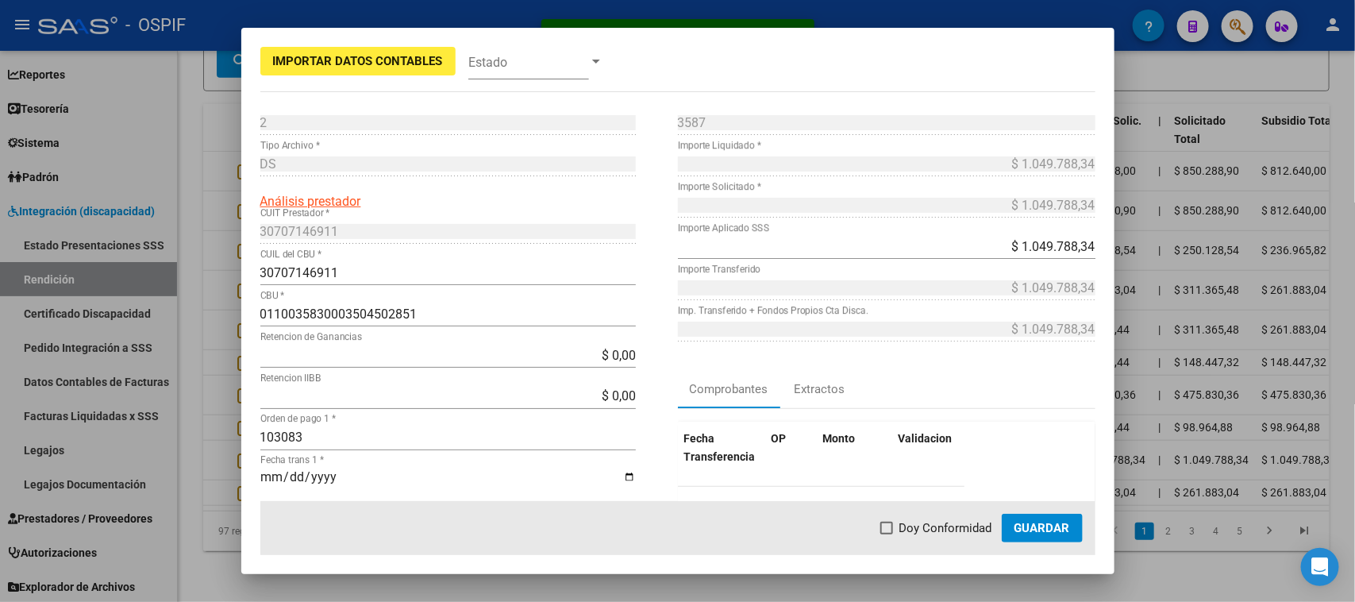
drag, startPoint x: 902, startPoint y: 532, endPoint x: 936, endPoint y: 532, distance: 34.9
click at [909, 532] on span "Doy Conformidad" at bounding box center [945, 527] width 93 height 19
click at [886, 534] on input "Doy Conformidad" at bounding box center [886, 534] width 1 height 1
checkbox input "true"
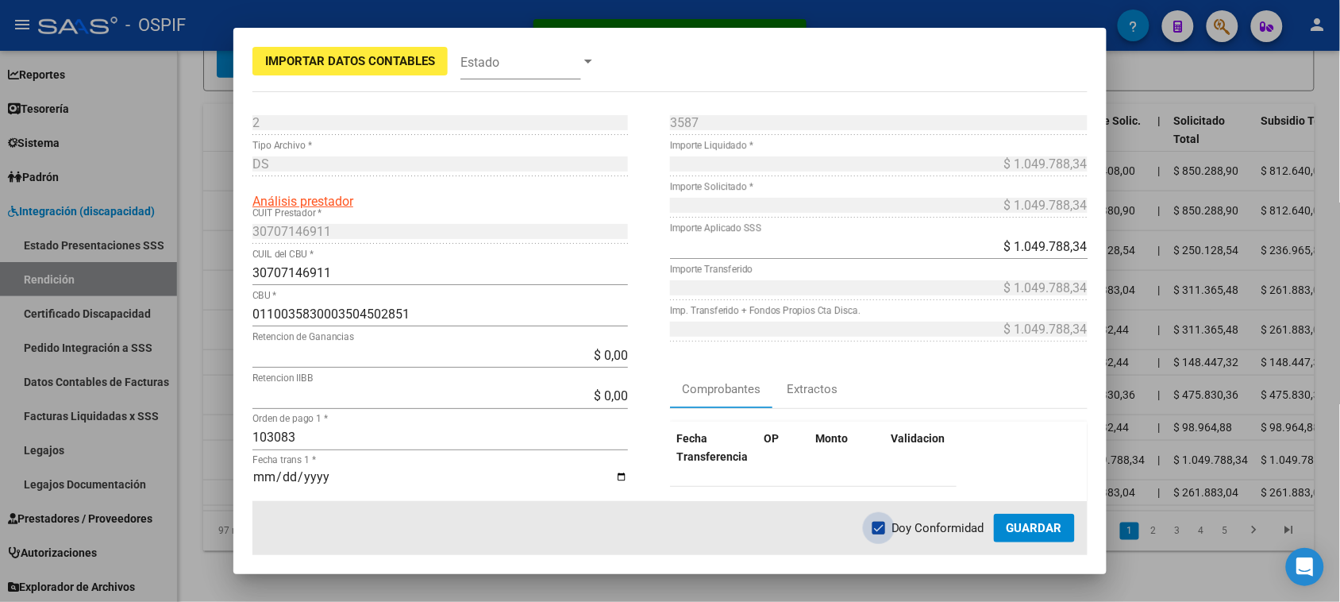
click at [1028, 532] on span "Guardar" at bounding box center [1034, 528] width 56 height 14
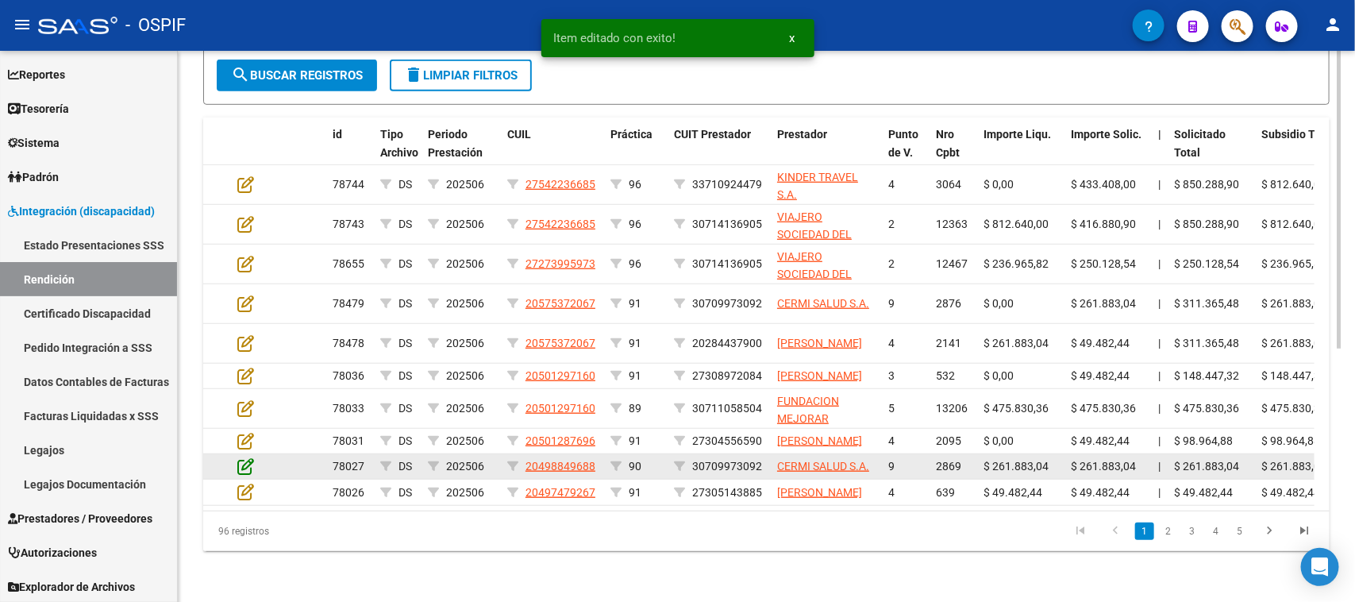
click at [238, 467] on icon at bounding box center [245, 465] width 17 height 17
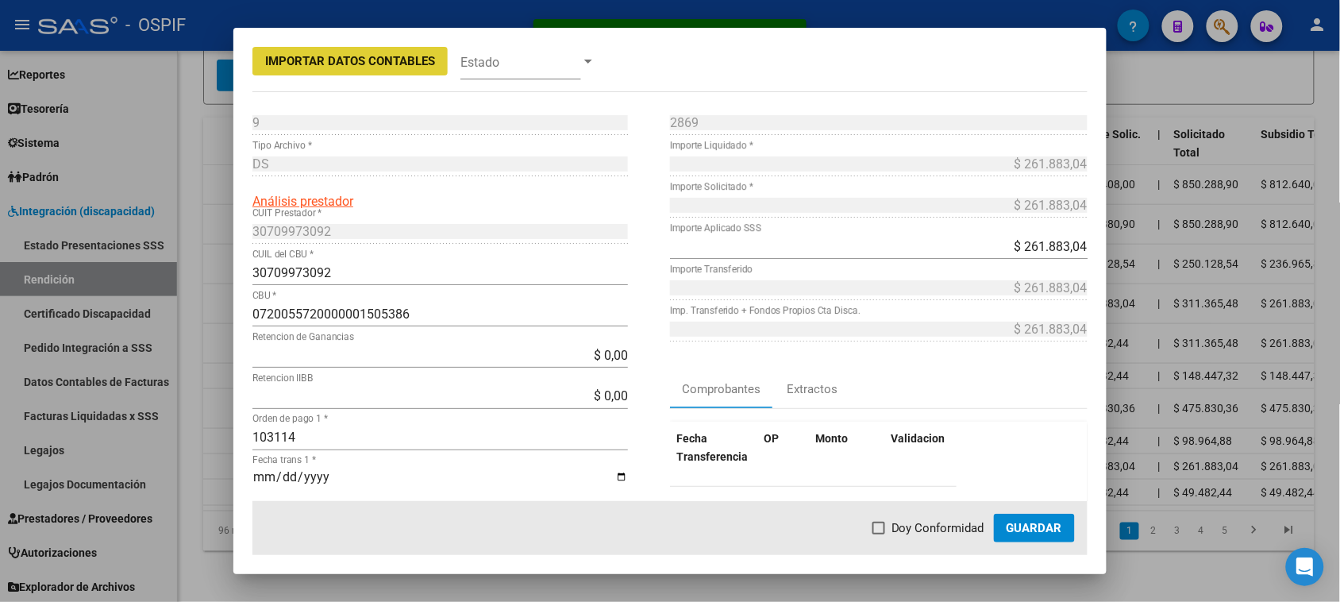
drag, startPoint x: 913, startPoint y: 525, endPoint x: 1033, endPoint y: 526, distance: 119.8
click at [918, 522] on span "Doy Conformidad" at bounding box center [937, 527] width 93 height 19
click at [879, 534] on input "Doy Conformidad" at bounding box center [878, 534] width 1 height 1
checkbox input "true"
click at [1054, 533] on span "Guardar" at bounding box center [1034, 528] width 56 height 14
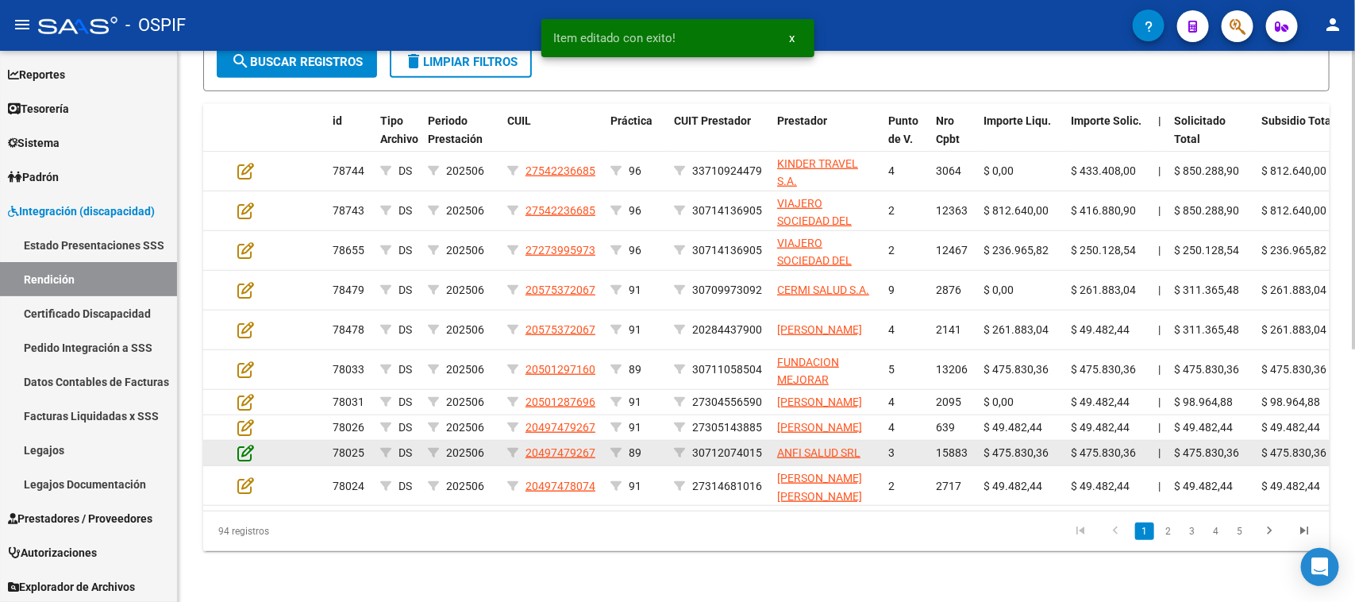
click at [243, 461] on icon at bounding box center [245, 452] width 17 height 17
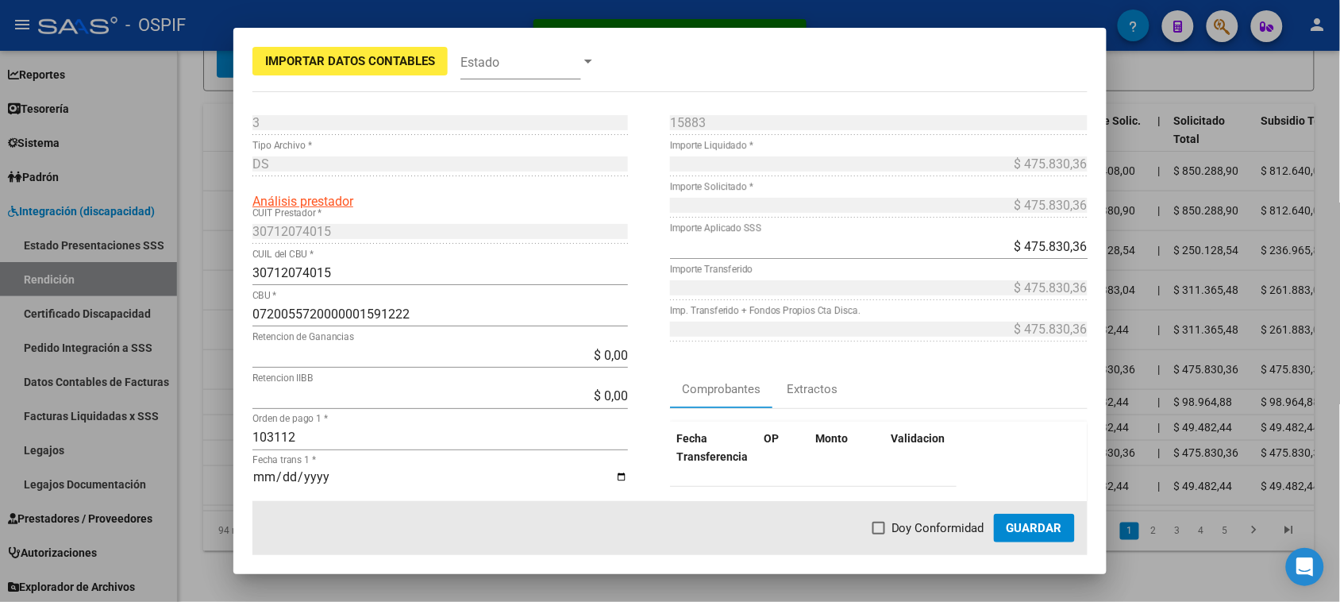
click at [890, 526] on label "Doy Conformidad" at bounding box center [928, 527] width 112 height 19
click at [879, 534] on input "Doy Conformidad" at bounding box center [878, 534] width 1 height 1
checkbox input "true"
click at [1052, 525] on span "Guardar" at bounding box center [1034, 528] width 56 height 14
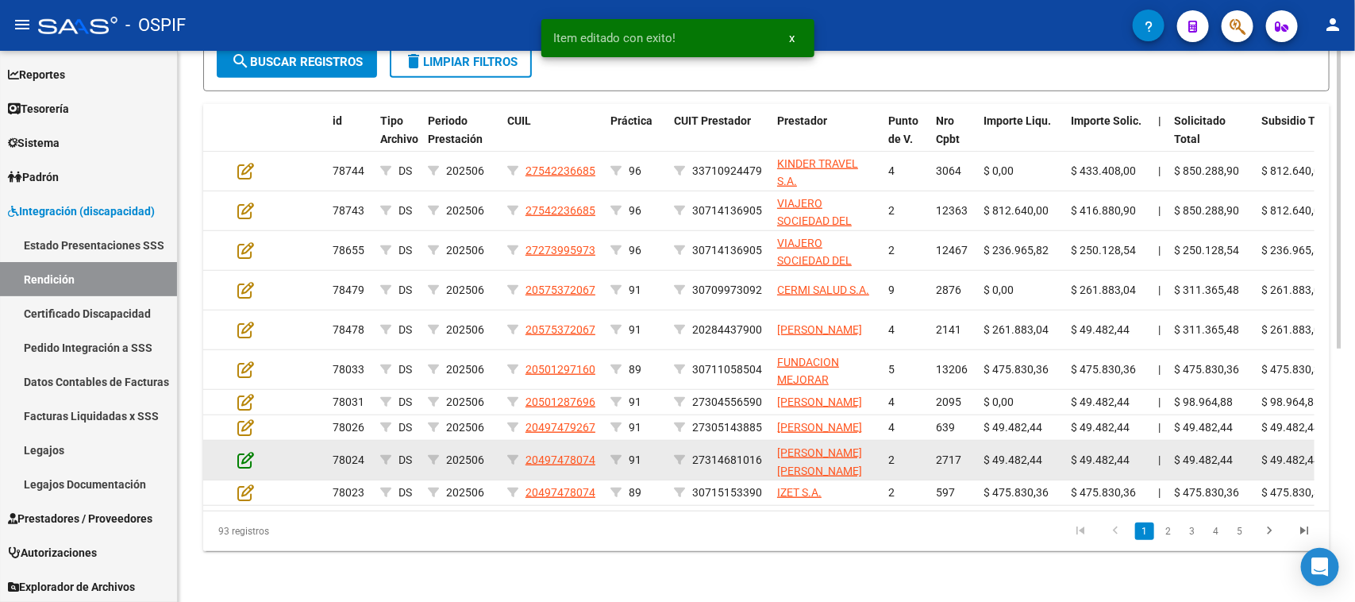
click at [251, 466] on icon at bounding box center [245, 459] width 17 height 17
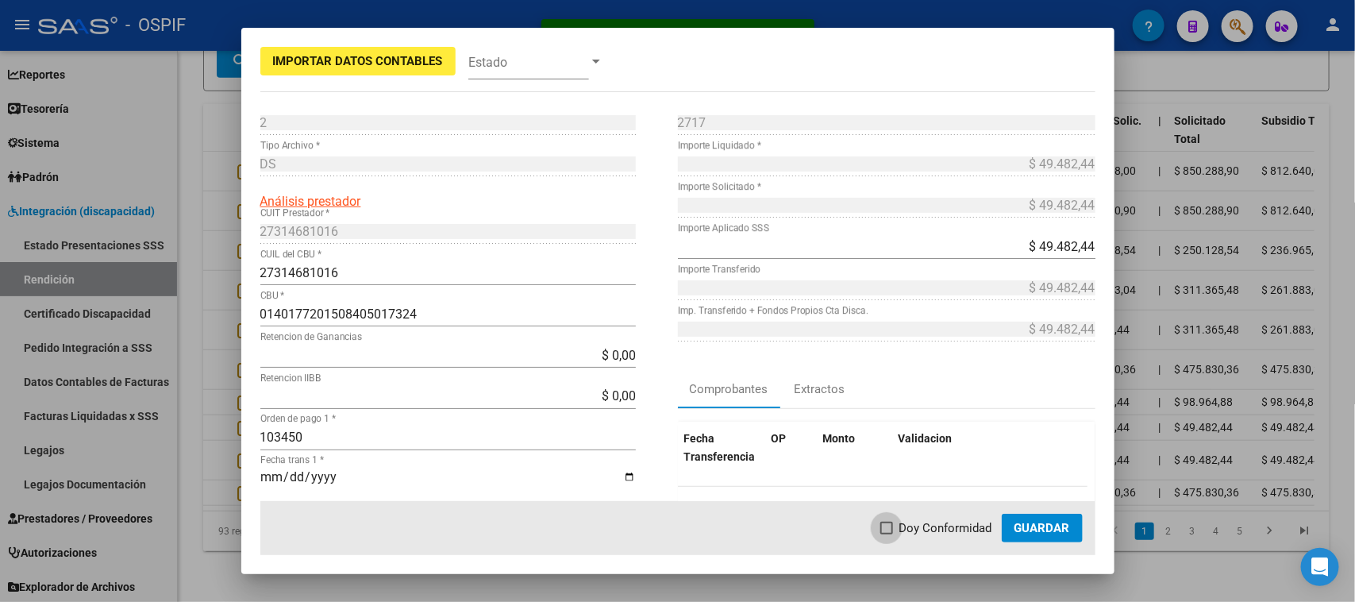
click at [932, 525] on span "Doy Conformidad" at bounding box center [945, 527] width 93 height 19
click at [886, 534] on input "Doy Conformidad" at bounding box center [886, 534] width 1 height 1
checkbox input "true"
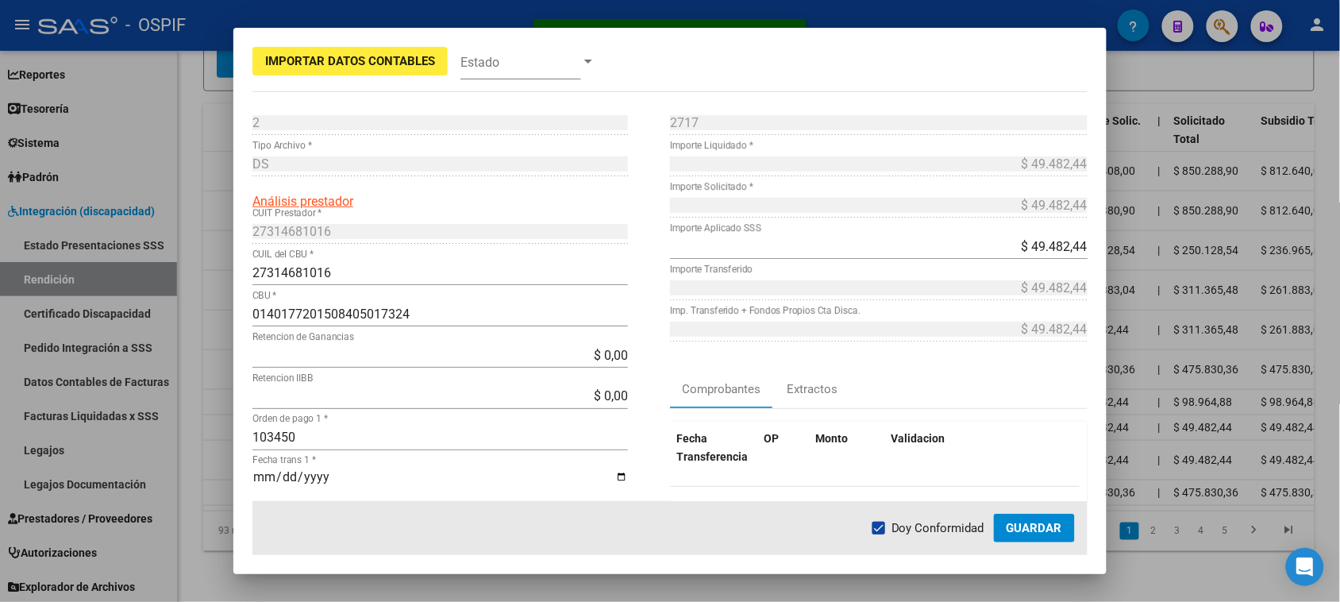
click at [1017, 529] on span "Guardar" at bounding box center [1034, 528] width 56 height 14
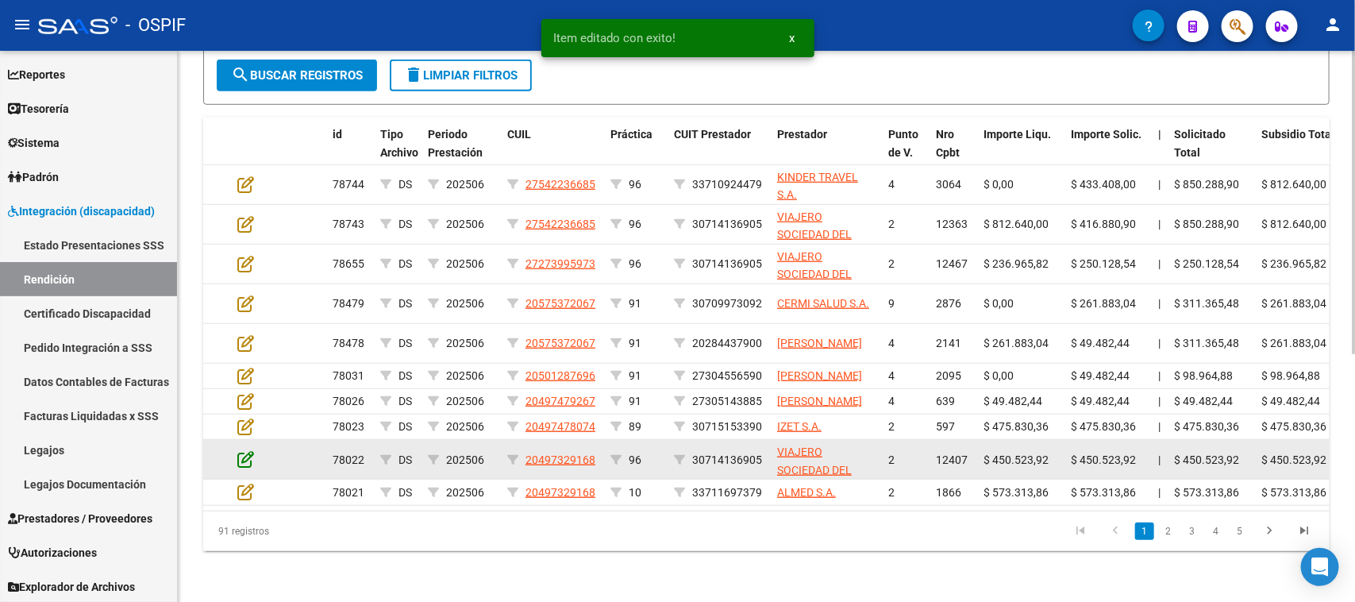
click at [247, 460] on icon at bounding box center [245, 458] width 17 height 17
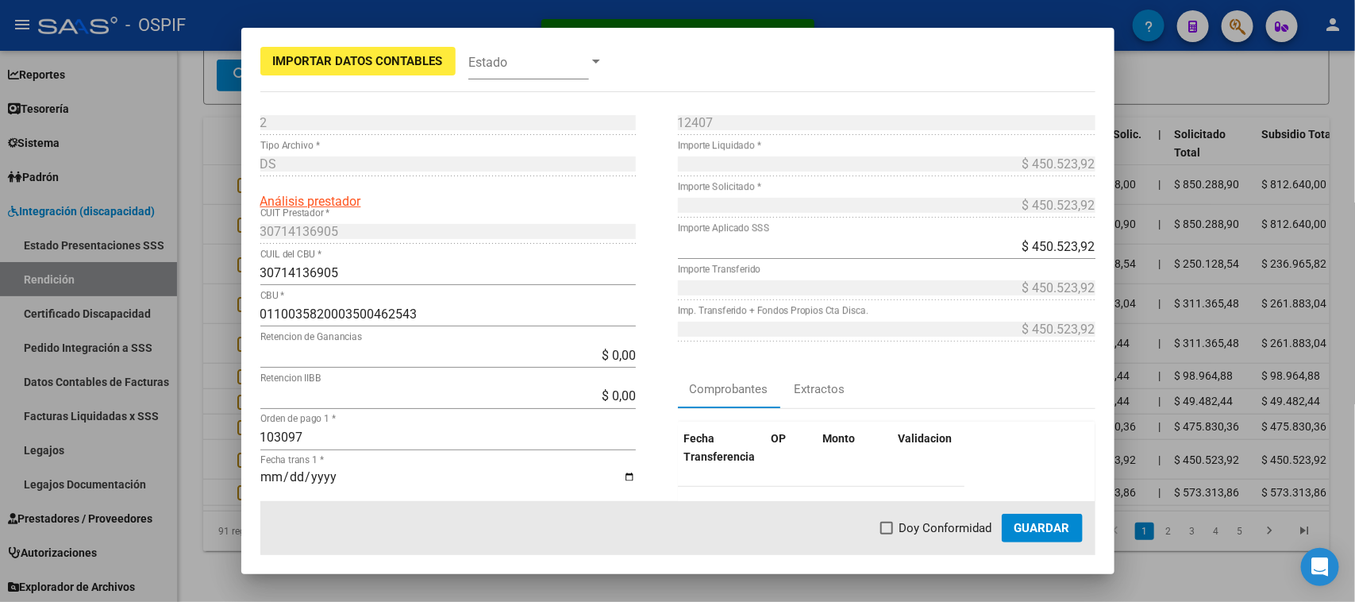
click at [905, 533] on span "Doy Conformidad" at bounding box center [945, 527] width 93 height 19
click at [886, 534] on input "Doy Conformidad" at bounding box center [886, 534] width 1 height 1
checkbox input "true"
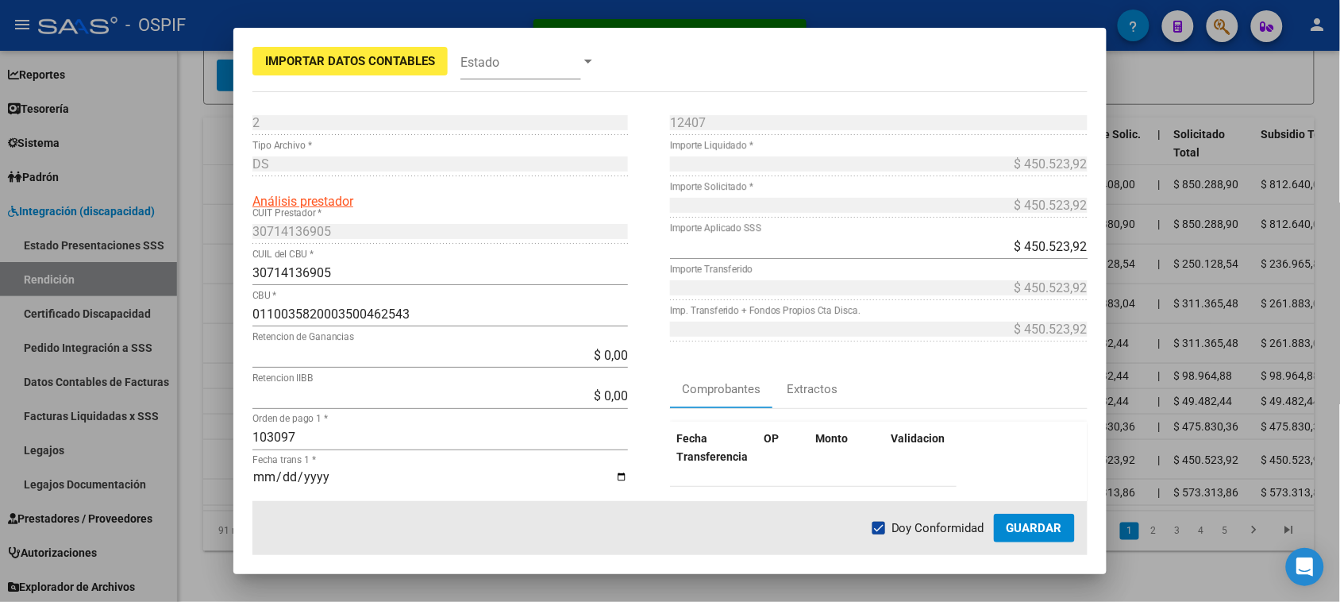
click at [1054, 524] on span "Guardar" at bounding box center [1034, 528] width 56 height 14
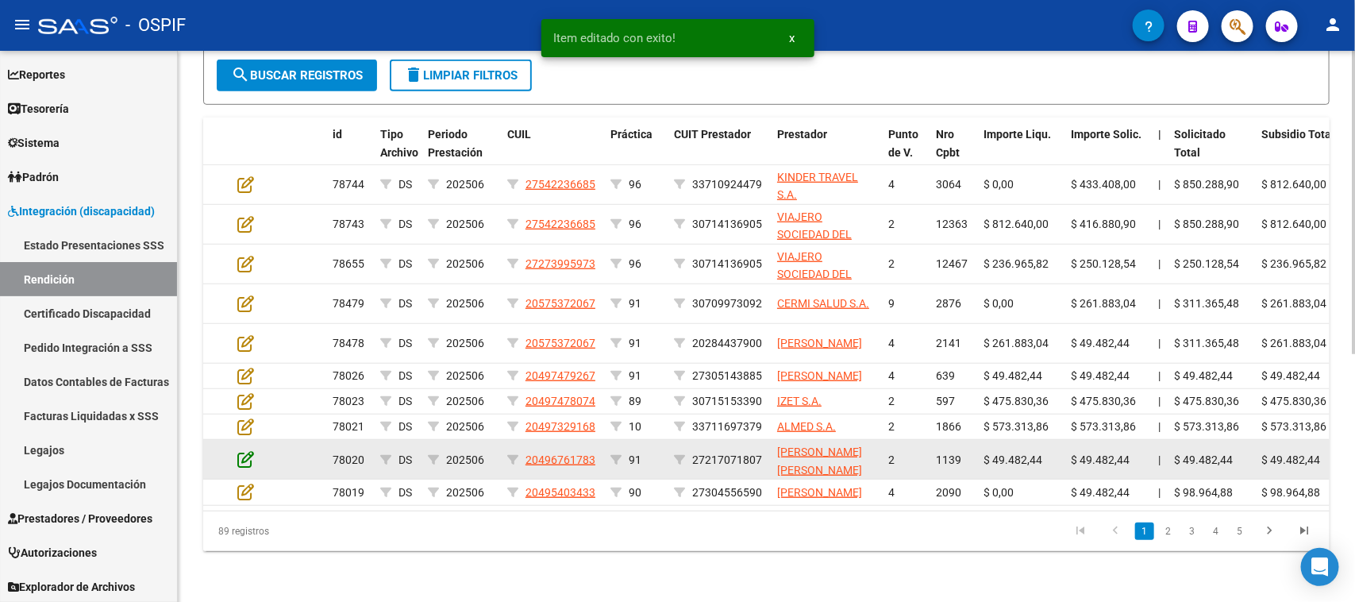
click at [247, 450] on icon at bounding box center [245, 458] width 17 height 17
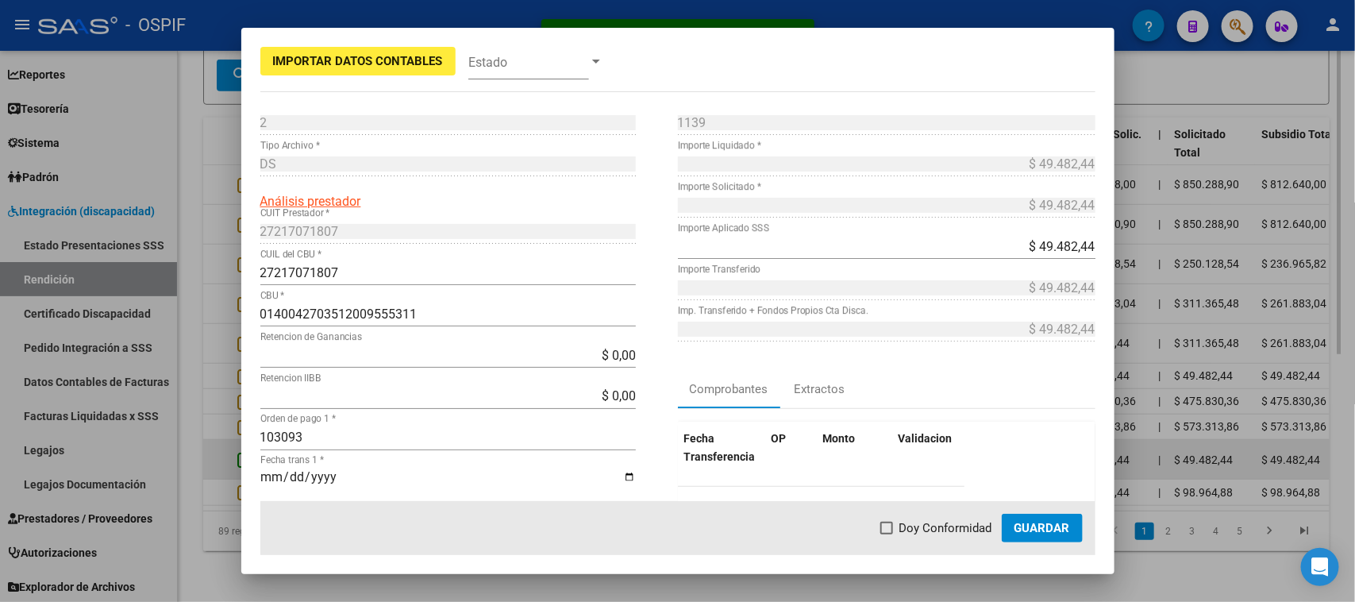
click at [902, 529] on span "Doy Conformidad" at bounding box center [945, 527] width 93 height 19
click at [886, 534] on input "Doy Conformidad" at bounding box center [886, 534] width 1 height 1
checkbox input "true"
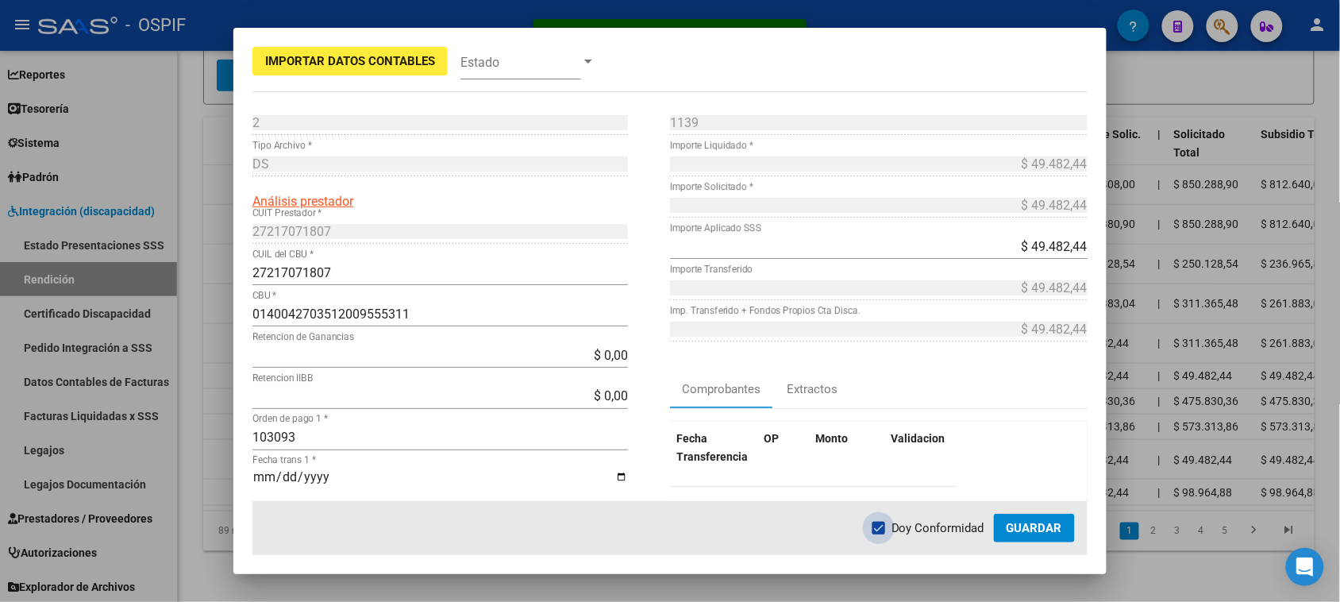
click at [1050, 529] on span "Guardar" at bounding box center [1034, 528] width 56 height 14
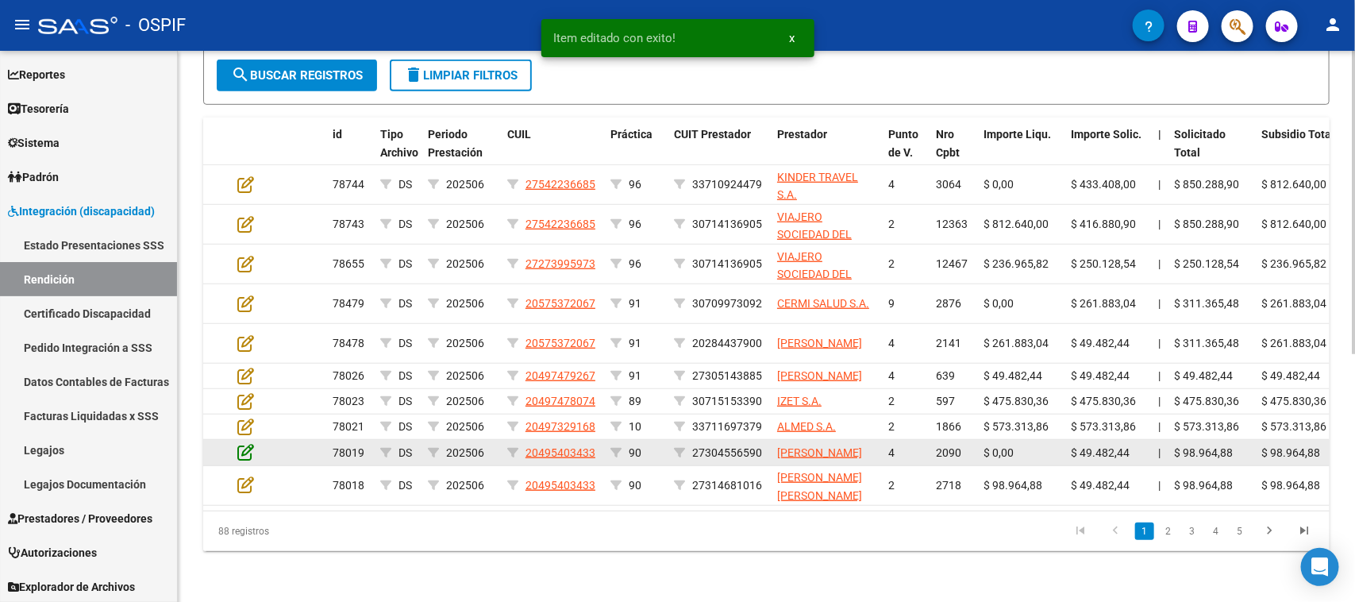
click at [244, 443] on icon at bounding box center [245, 451] width 17 height 17
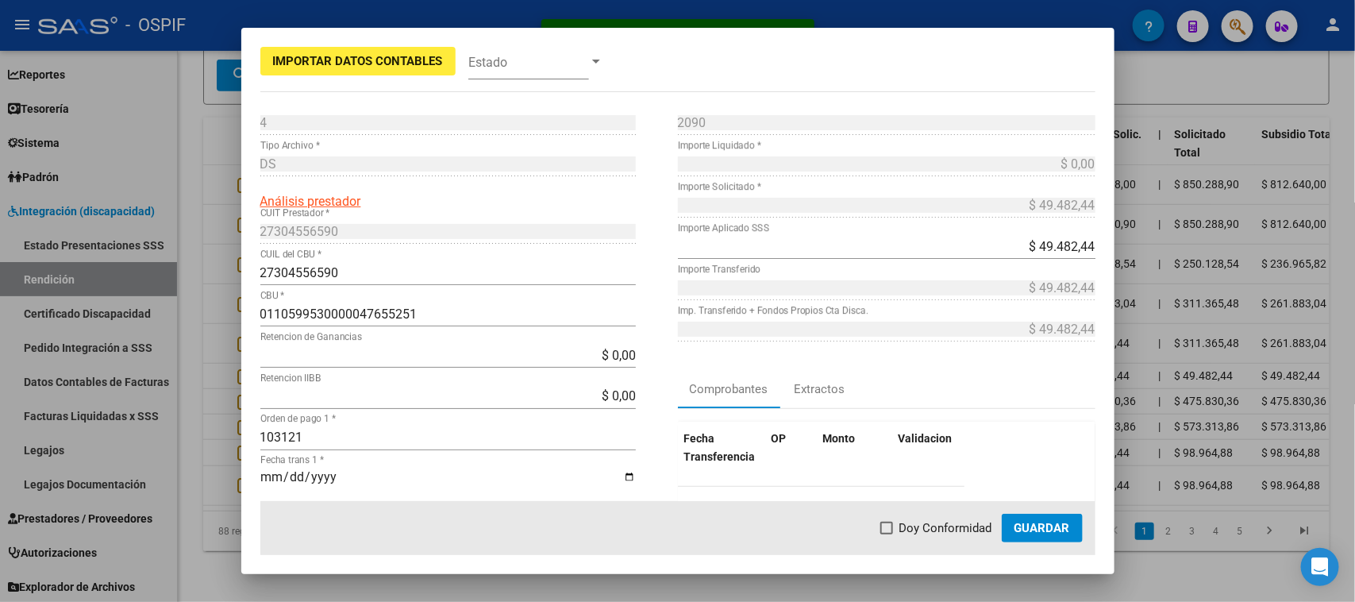
click at [891, 522] on label "Doy Conformidad" at bounding box center [936, 527] width 112 height 19
click at [886, 534] on input "Doy Conformidad" at bounding box center [886, 534] width 1 height 1
checkbox input "true"
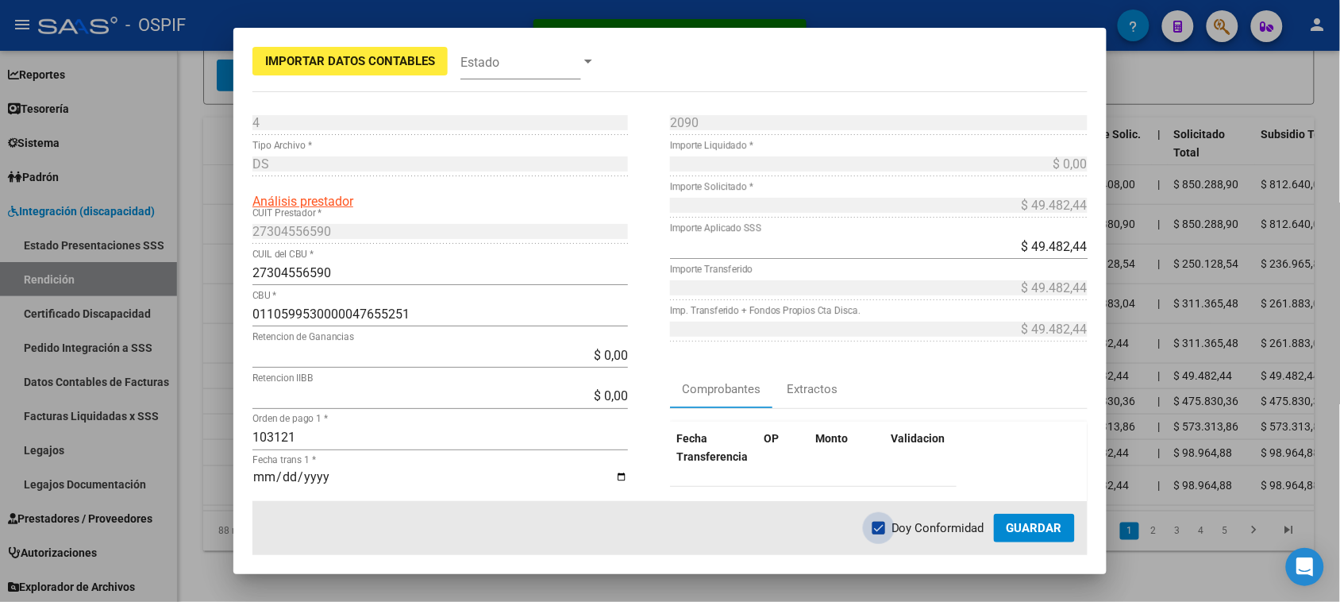
click at [1017, 537] on button "Guardar" at bounding box center [1034, 527] width 81 height 29
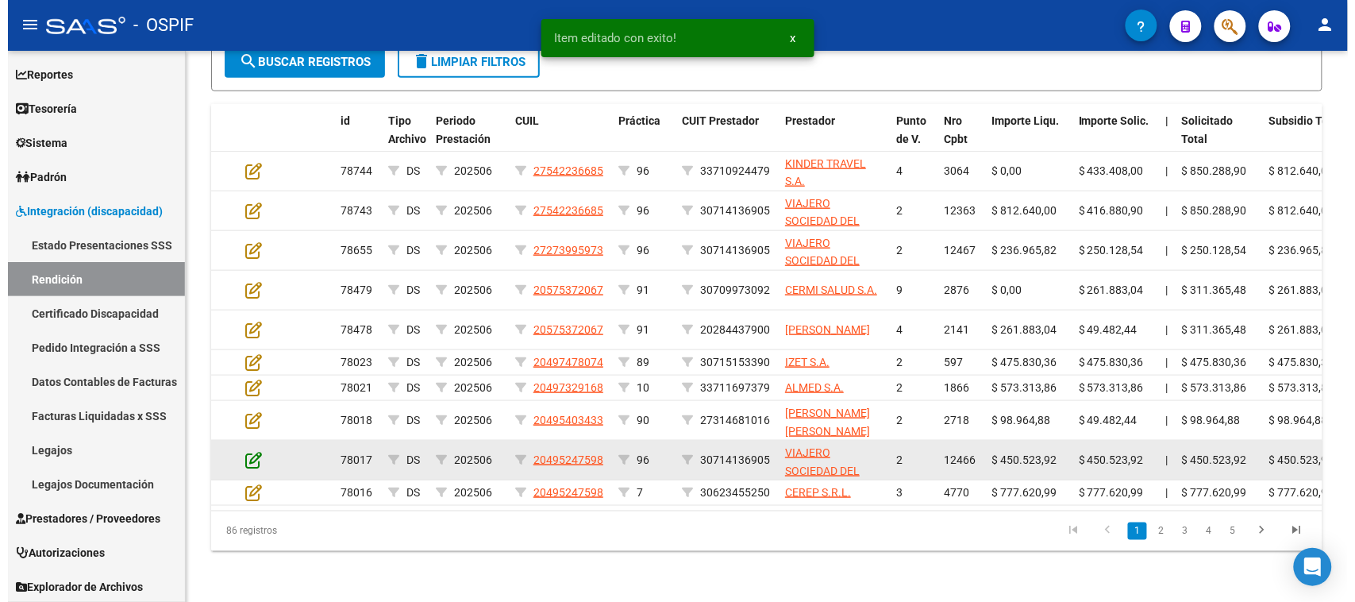
scroll to position [435, 0]
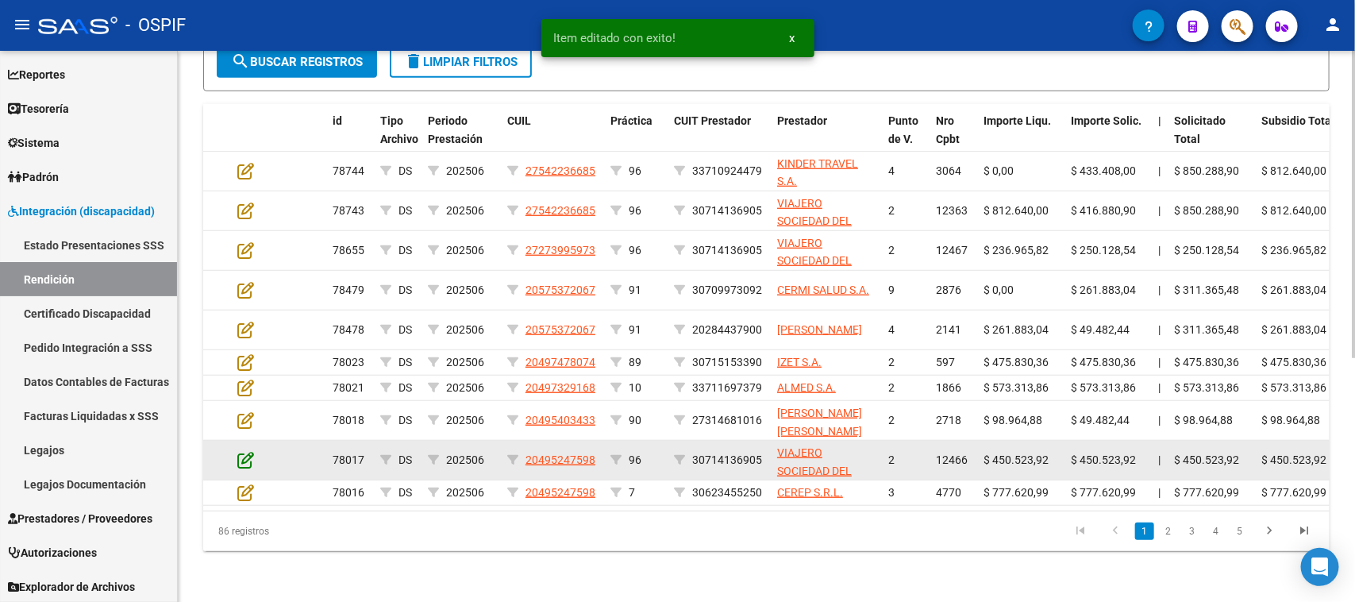
click at [242, 451] on icon at bounding box center [245, 459] width 17 height 17
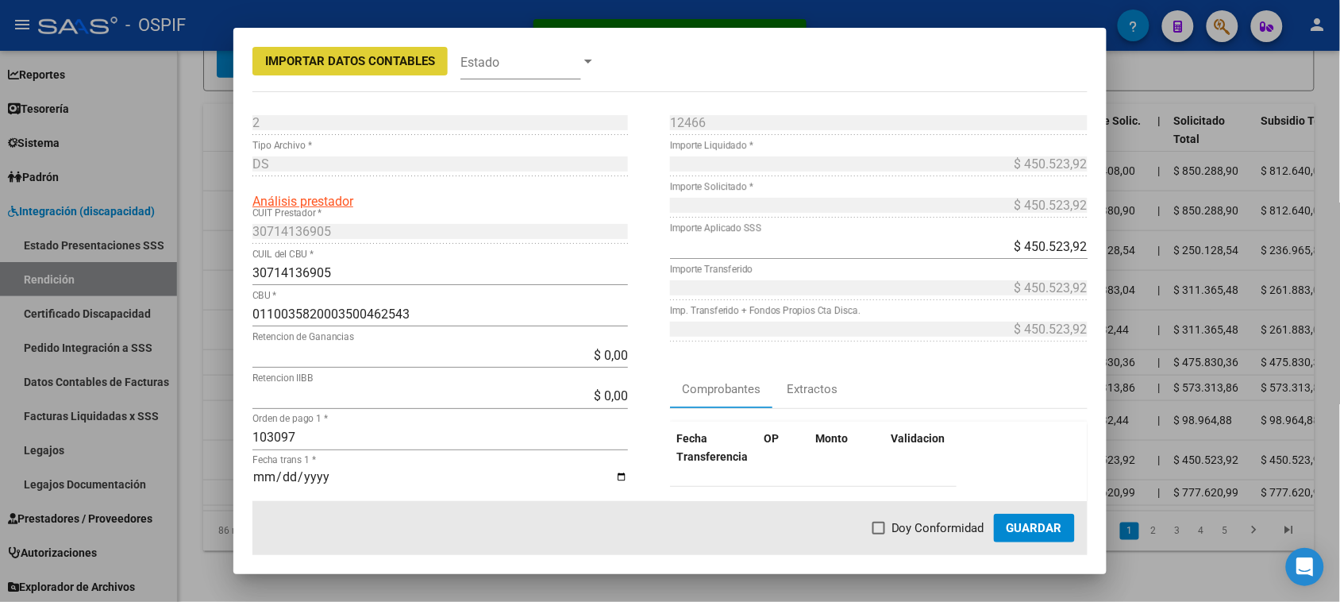
click at [921, 529] on span "Doy Conformidad" at bounding box center [937, 527] width 93 height 19
click at [879, 534] on input "Doy Conformidad" at bounding box center [878, 534] width 1 height 1
checkbox input "true"
click at [1014, 526] on span "Guardar" at bounding box center [1034, 528] width 56 height 14
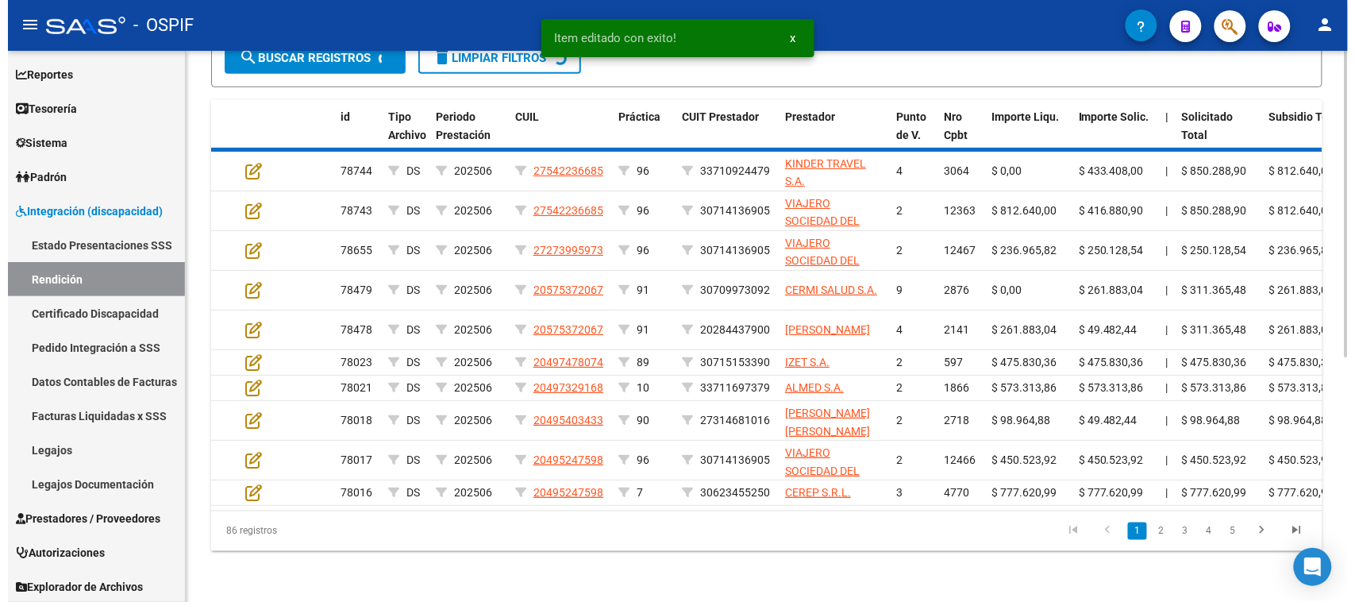
scroll to position [436, 0]
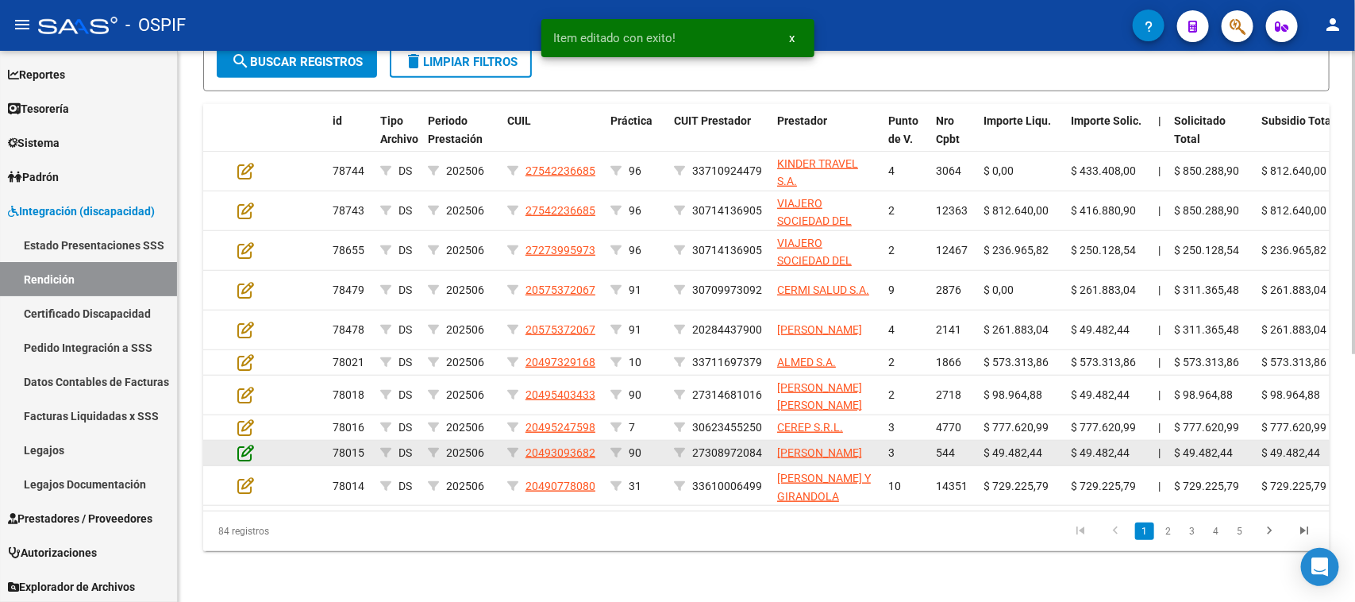
click at [251, 448] on icon at bounding box center [245, 452] width 17 height 17
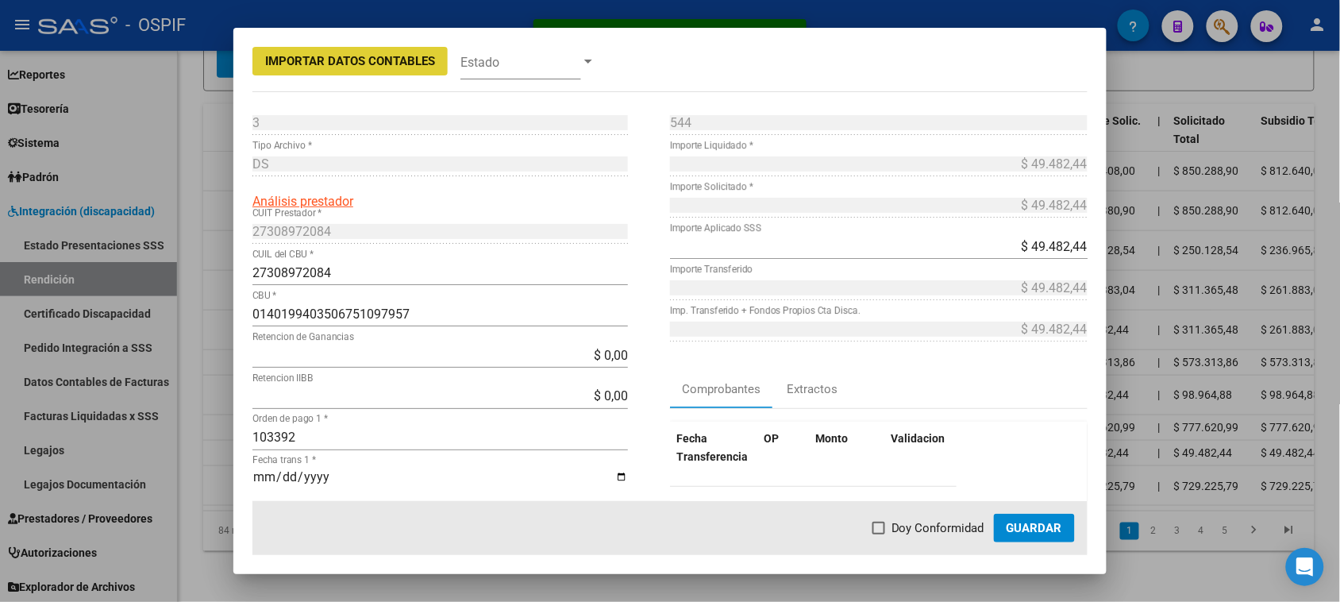
click at [919, 525] on span "Doy Conformidad" at bounding box center [937, 527] width 93 height 19
click at [879, 534] on input "Doy Conformidad" at bounding box center [878, 534] width 1 height 1
checkbox input "true"
click at [1020, 528] on span "Guardar" at bounding box center [1034, 528] width 56 height 14
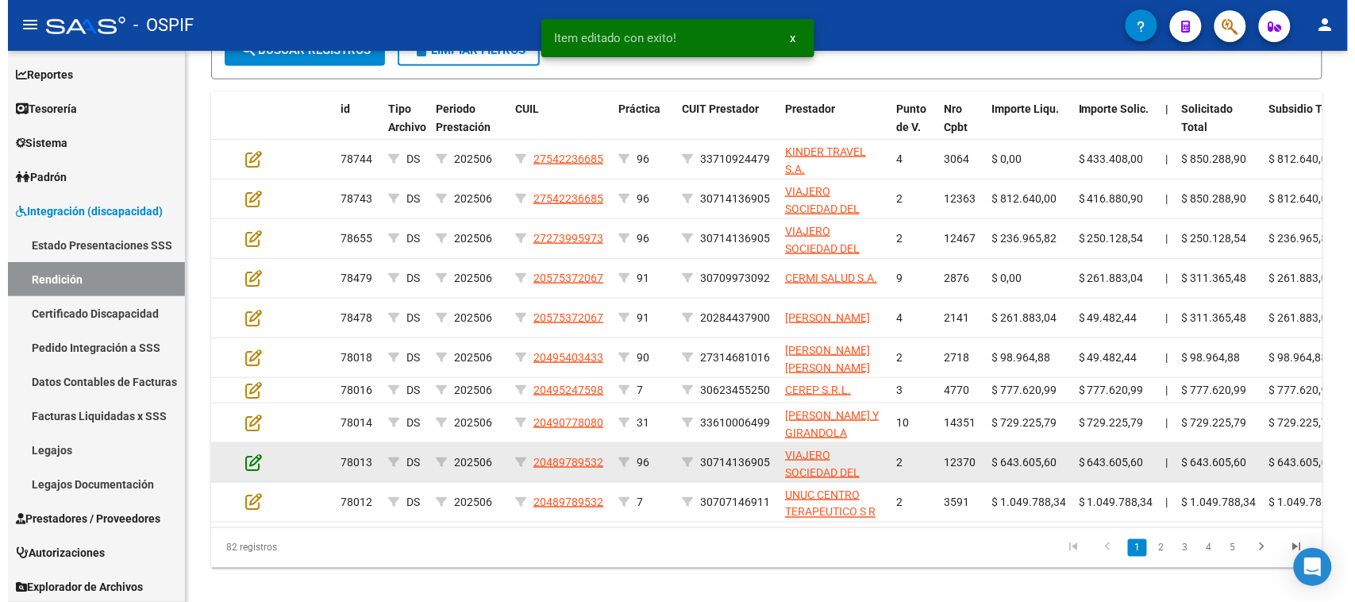
scroll to position [437, 0]
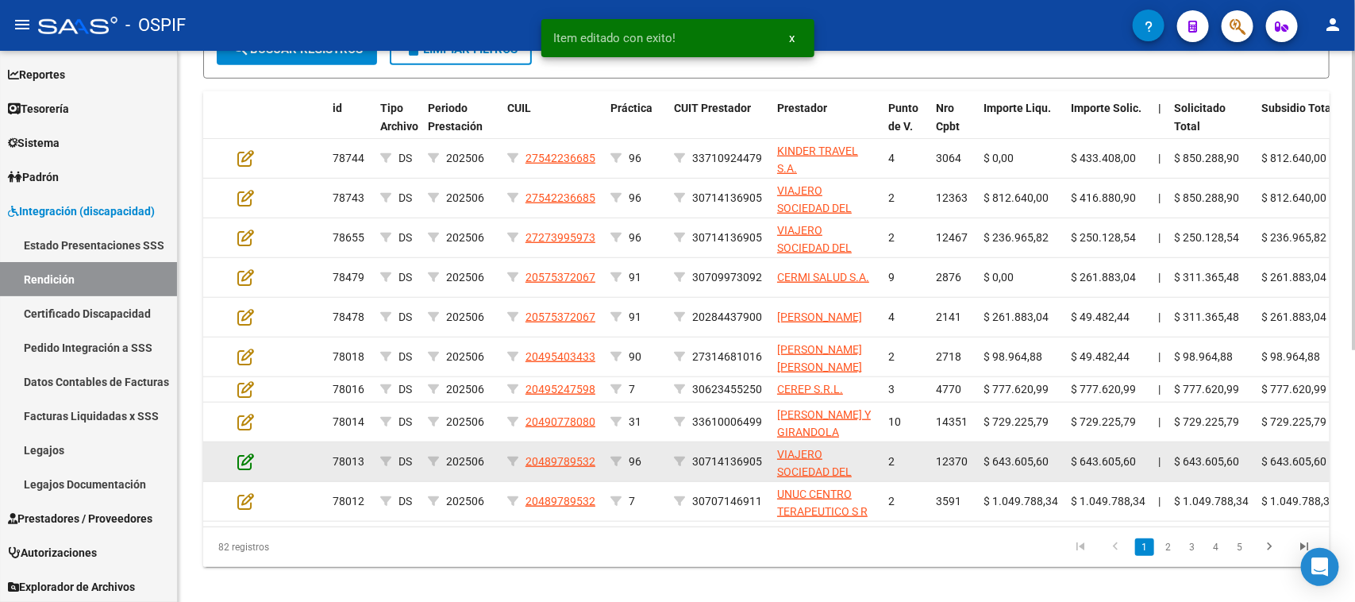
click at [247, 454] on icon at bounding box center [245, 460] width 17 height 17
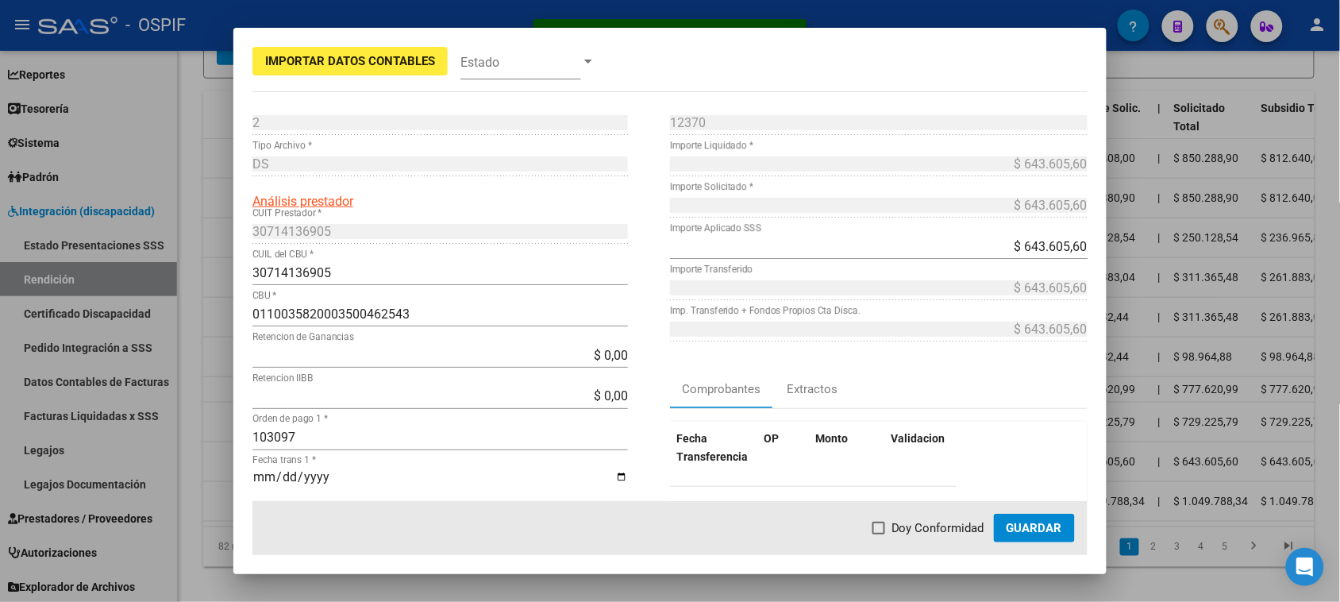
click at [891, 533] on label "Doy Conformidad" at bounding box center [928, 527] width 112 height 19
click at [879, 534] on input "Doy Conformidad" at bounding box center [878, 534] width 1 height 1
checkbox input "true"
click at [1029, 530] on span "Guardar" at bounding box center [1034, 528] width 56 height 14
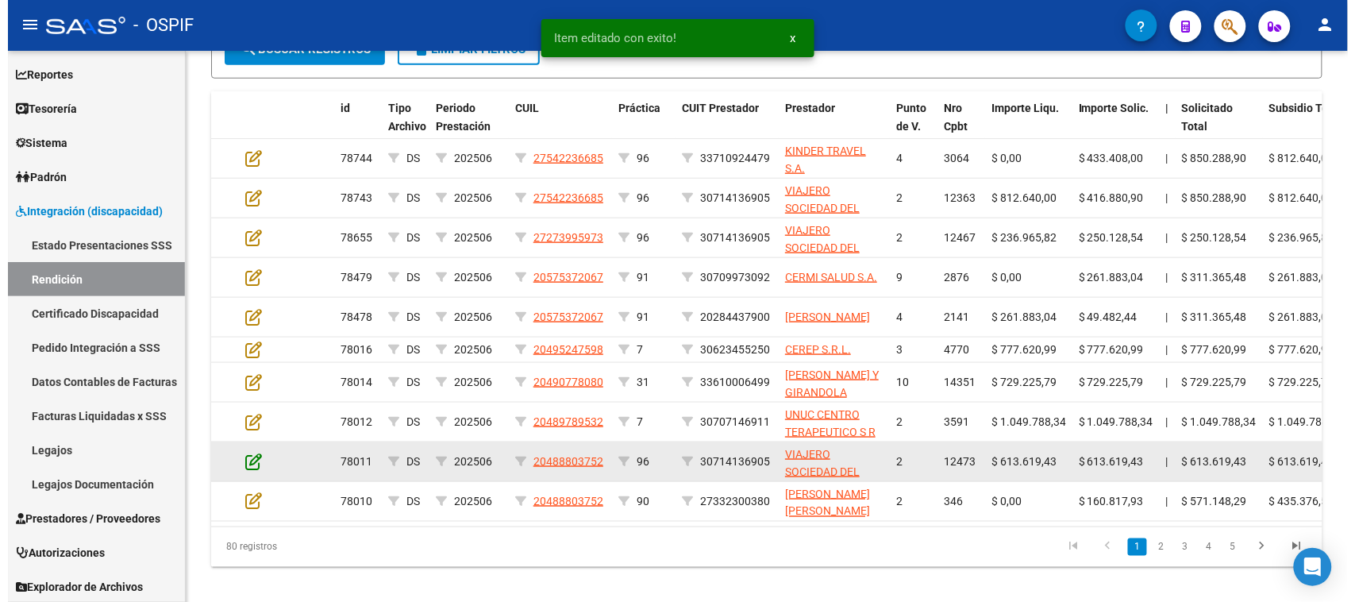
scroll to position [438, 0]
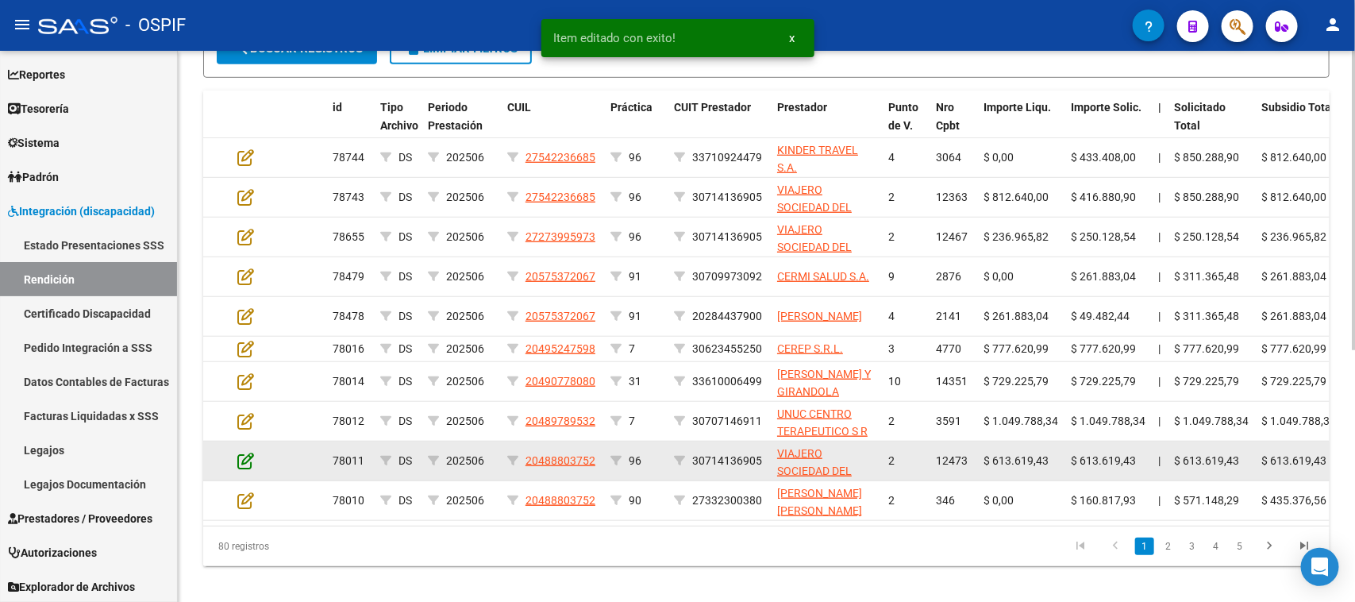
click at [252, 453] on icon at bounding box center [245, 460] width 17 height 17
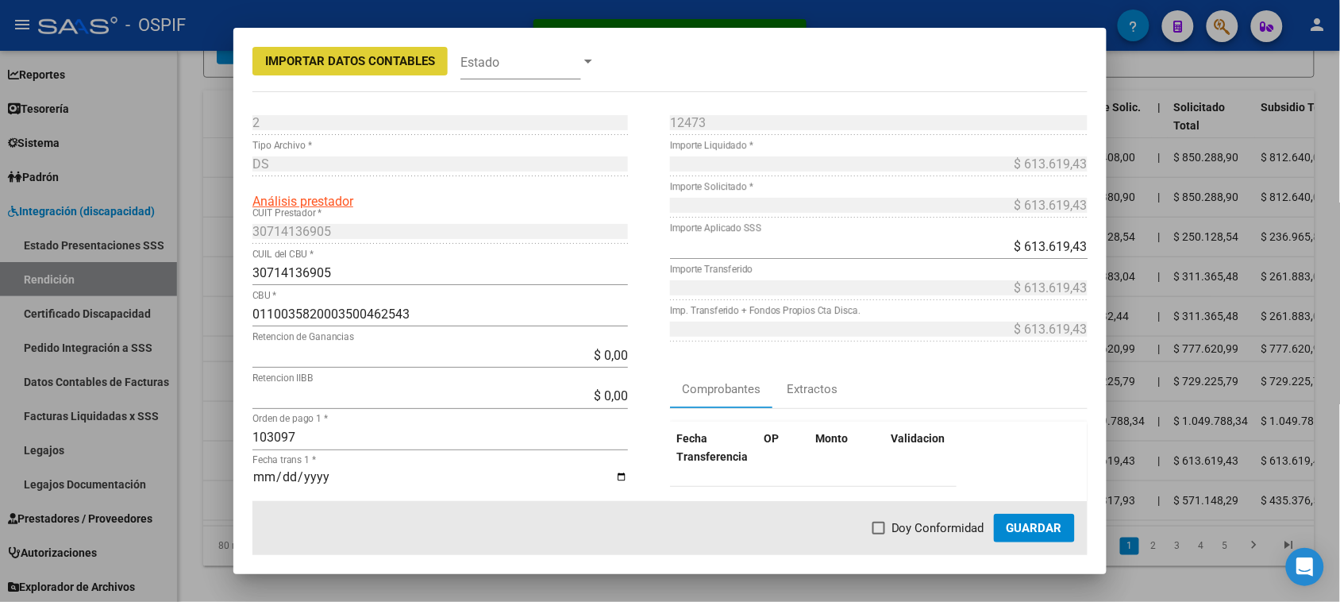
click at [886, 520] on label "Doy Conformidad" at bounding box center [928, 527] width 112 height 19
click at [879, 534] on input "Doy Conformidad" at bounding box center [878, 534] width 1 height 1
checkbox input "true"
click at [1030, 526] on span "Guardar" at bounding box center [1034, 528] width 56 height 14
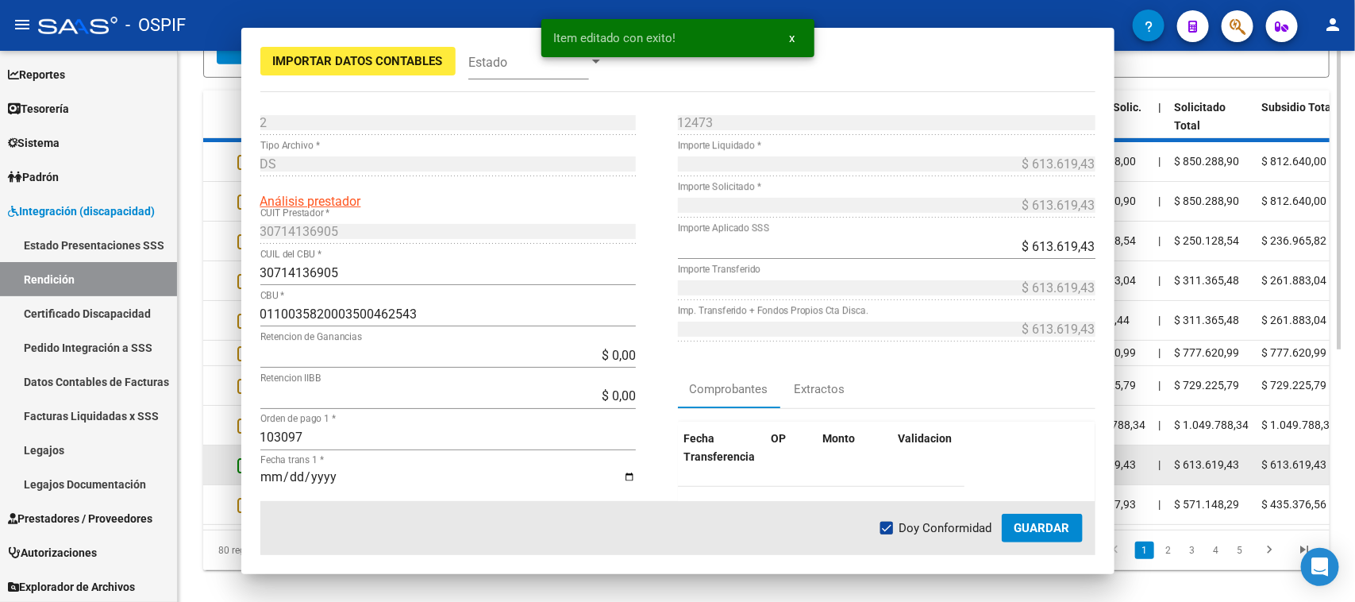
scroll to position [439, 0]
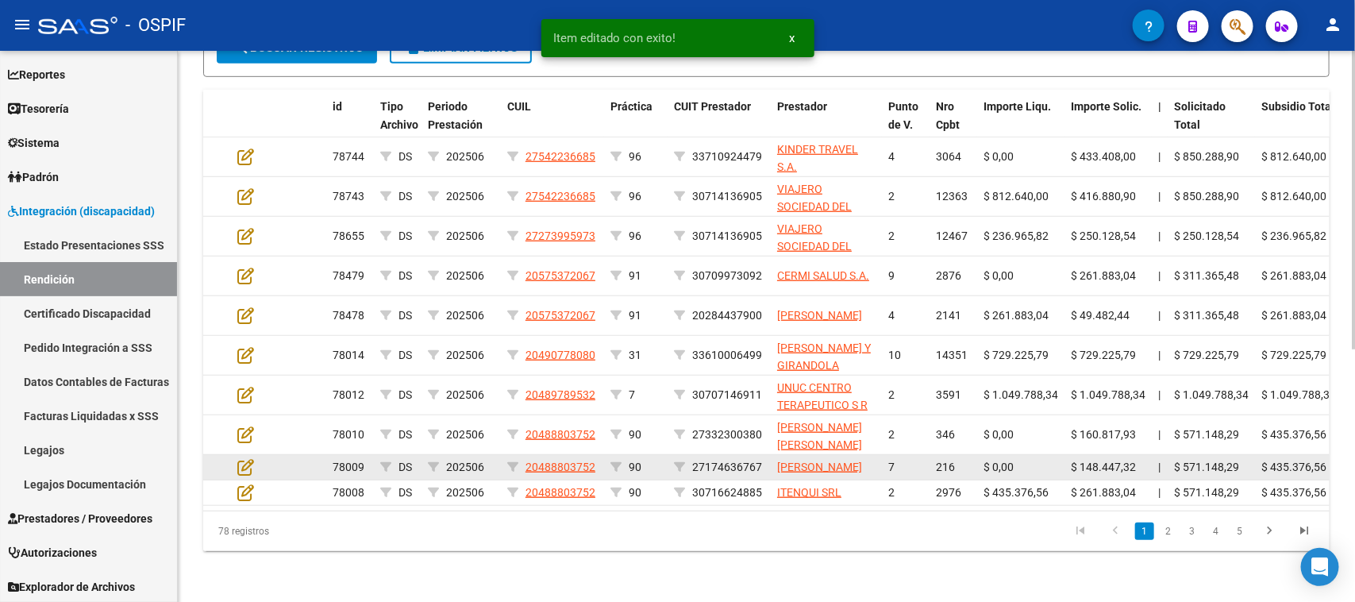
click at [244, 459] on datatable-body-cell at bounding box center [259, 467] width 56 height 25
click at [246, 462] on icon at bounding box center [245, 466] width 17 height 17
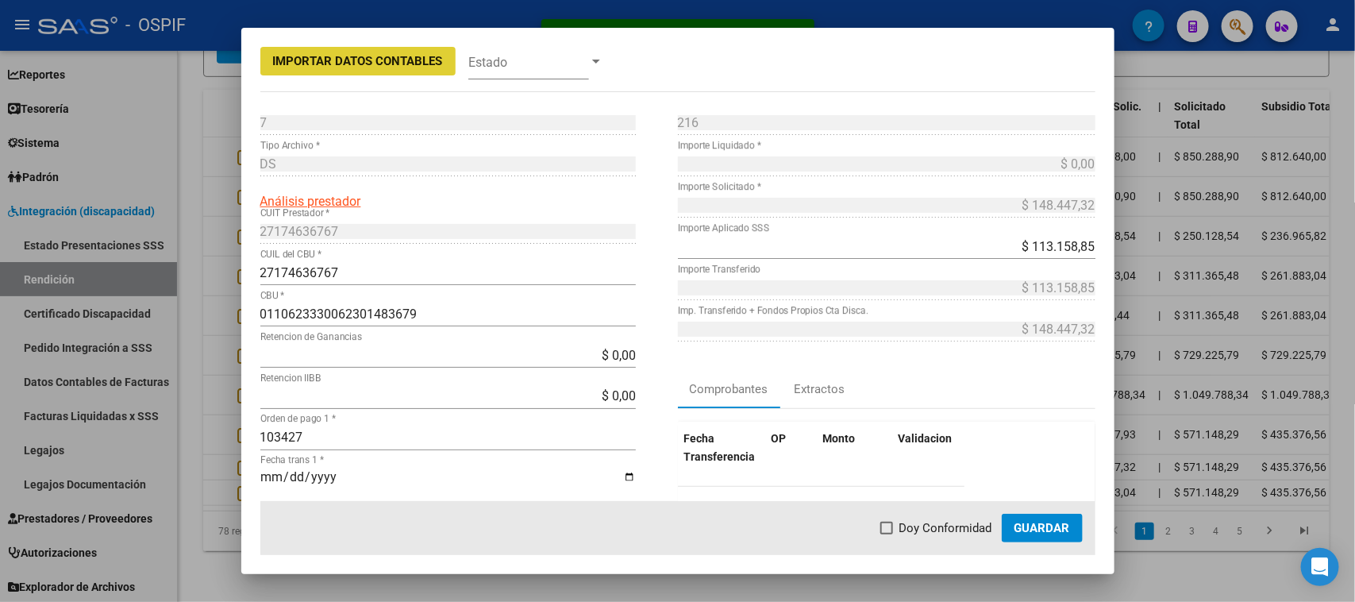
drag, startPoint x: 940, startPoint y: 529, endPoint x: 1024, endPoint y: 528, distance: 83.3
click at [942, 528] on span "Doy Conformidad" at bounding box center [945, 527] width 93 height 19
click at [886, 534] on input "Doy Conformidad" at bounding box center [886, 534] width 1 height 1
checkbox input "true"
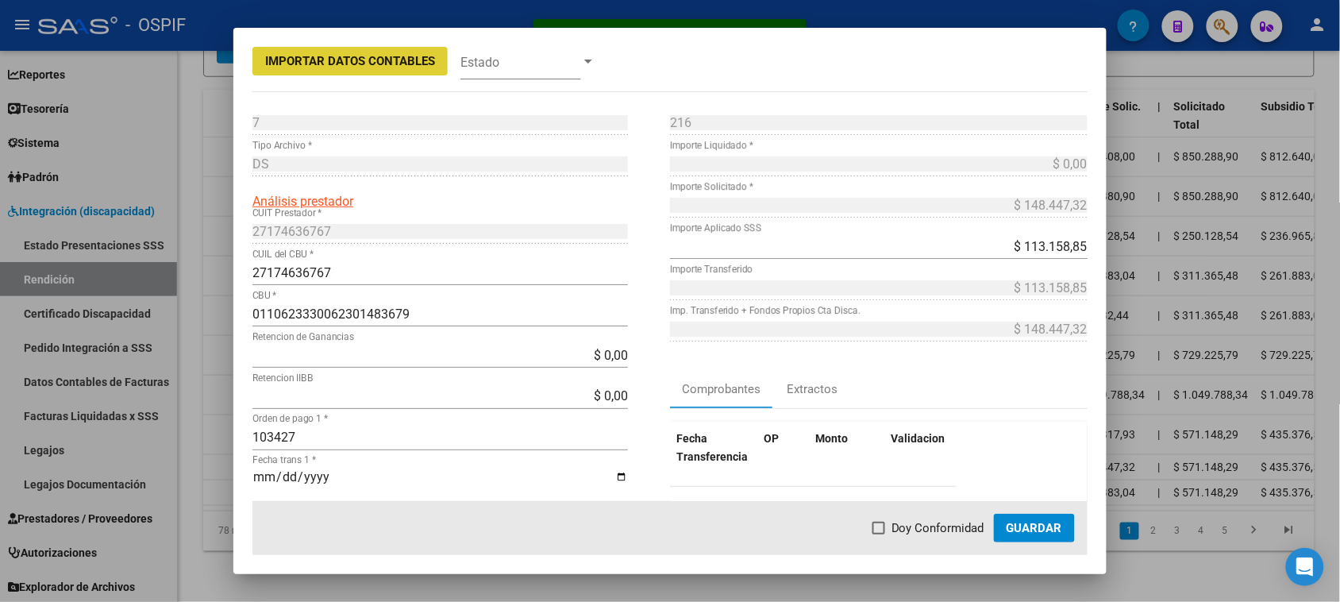
click at [1024, 528] on span "Guardar" at bounding box center [1034, 528] width 56 height 14
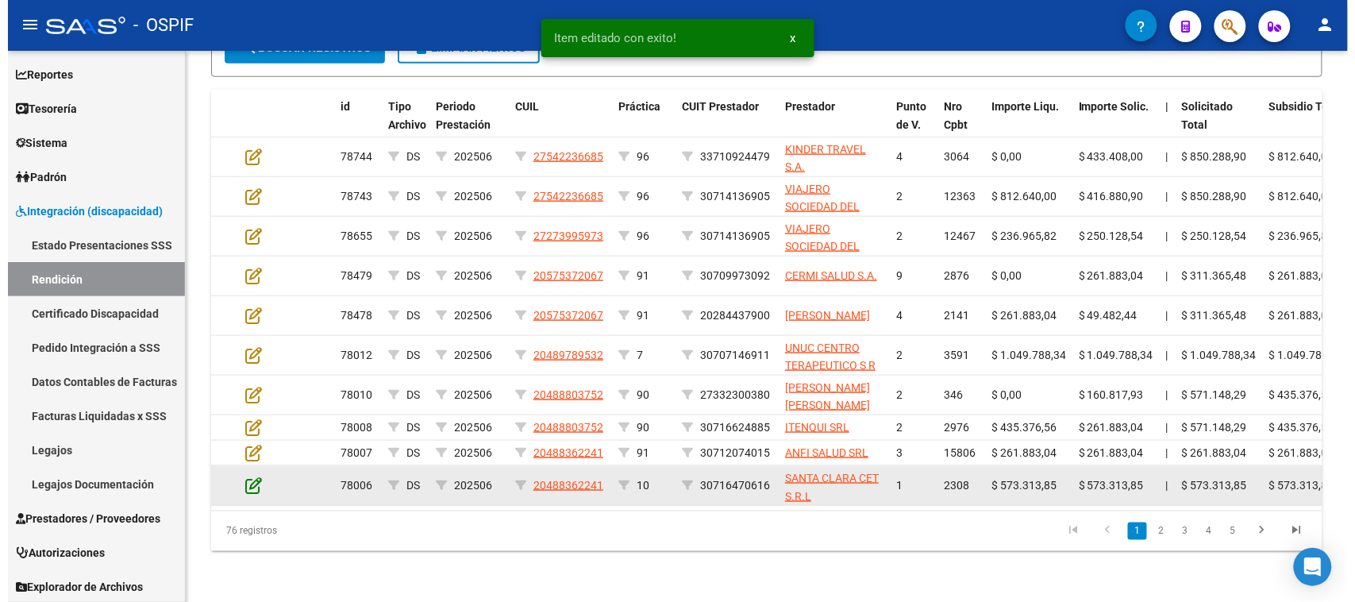
scroll to position [440, 0]
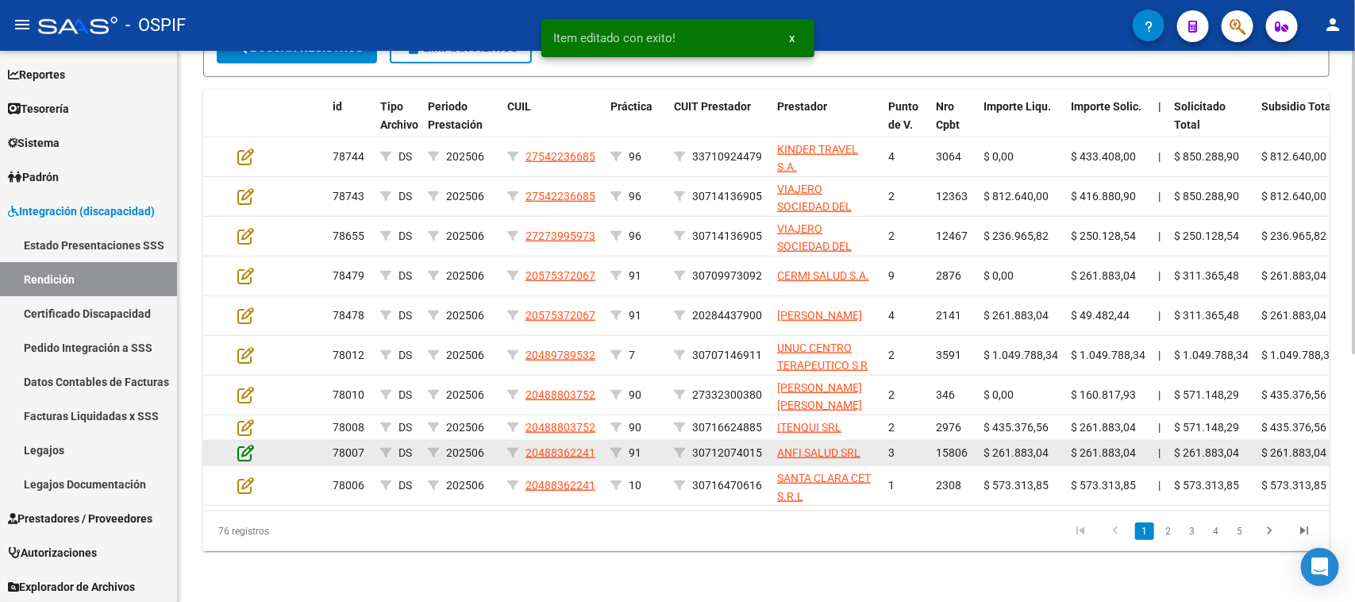
click at [248, 447] on icon at bounding box center [245, 452] width 17 height 17
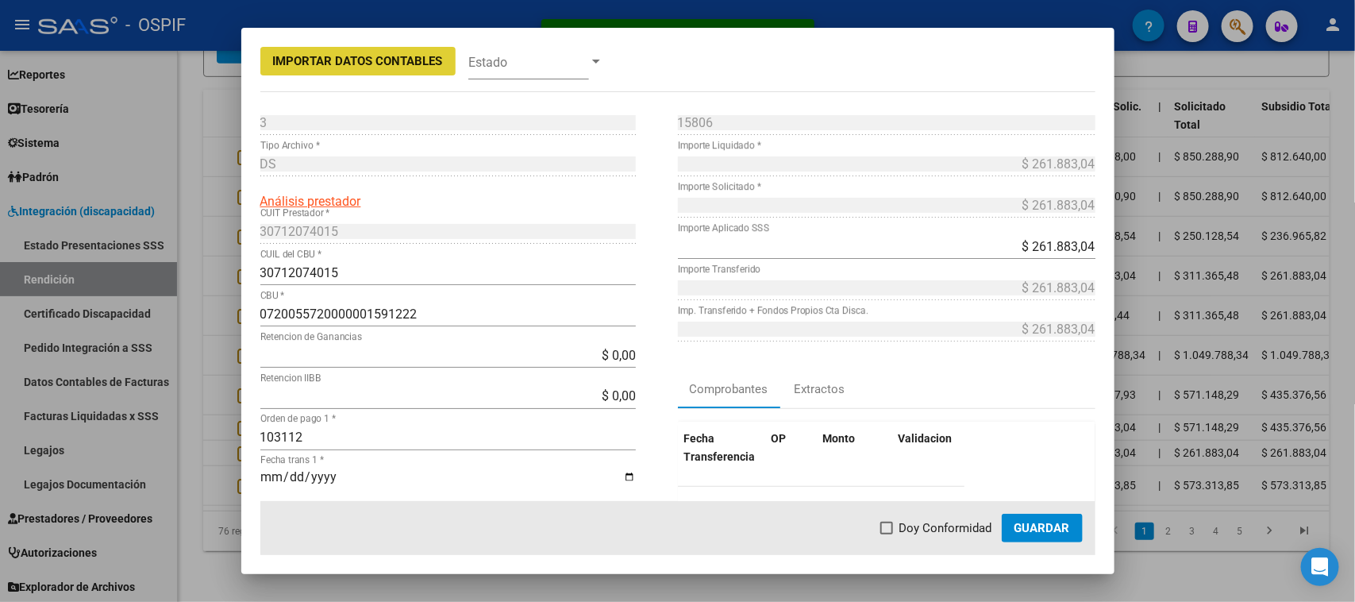
click at [926, 524] on span "Doy Conformidad" at bounding box center [945, 527] width 93 height 19
click at [886, 534] on input "Doy Conformidad" at bounding box center [886, 534] width 1 height 1
checkbox input "true"
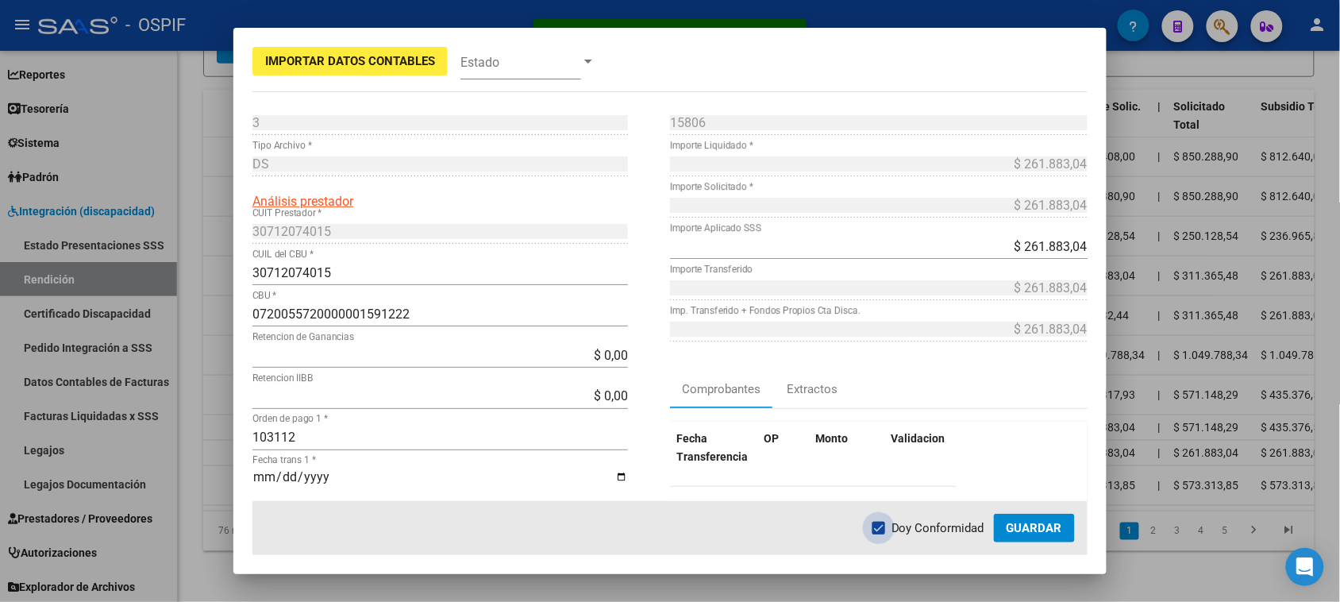
click at [1033, 533] on span "Guardar" at bounding box center [1034, 528] width 56 height 14
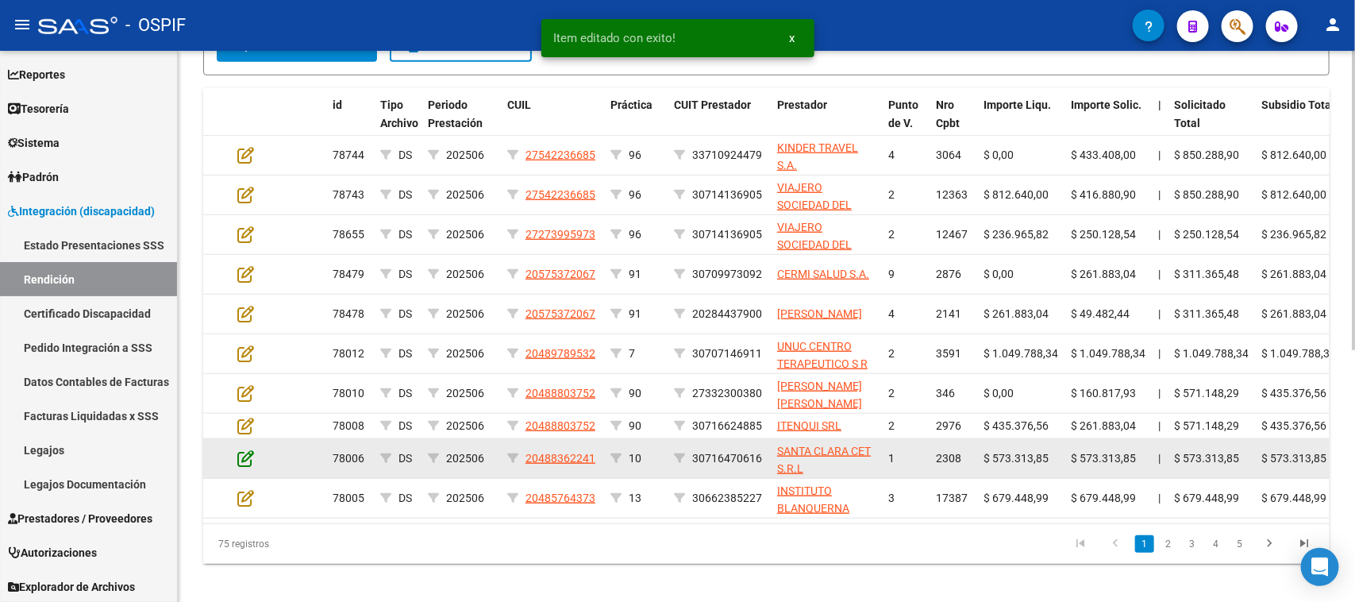
click at [244, 453] on icon at bounding box center [245, 457] width 17 height 17
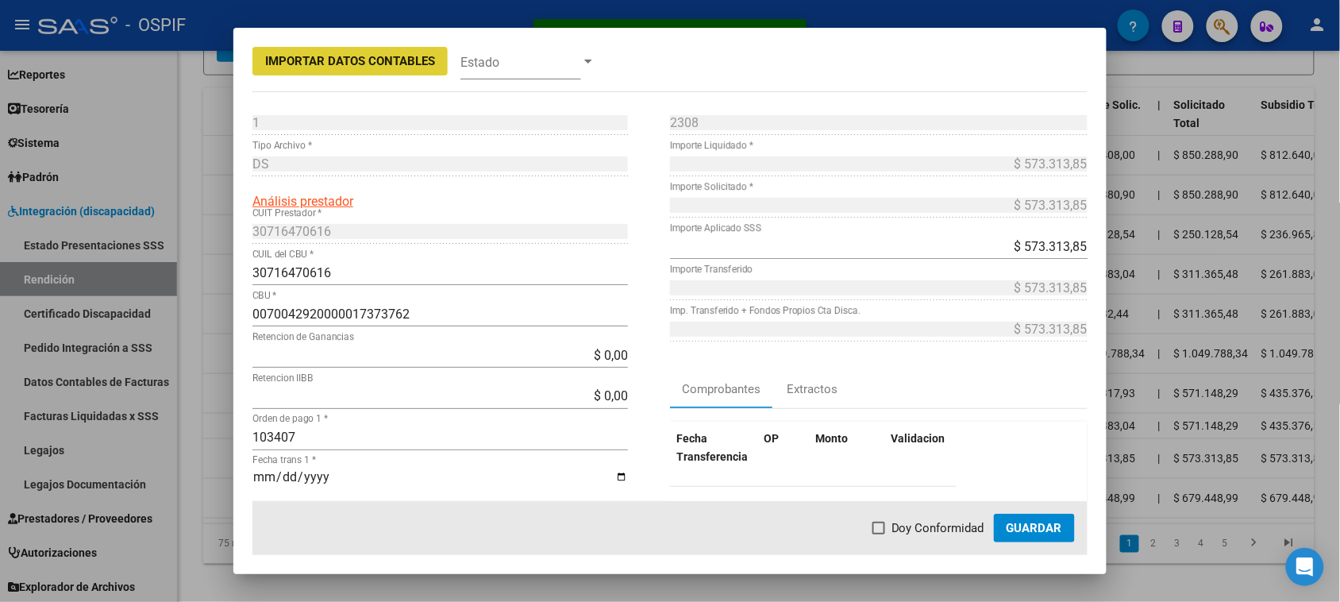
click at [899, 528] on span "Doy Conformidad" at bounding box center [937, 527] width 93 height 19
click at [879, 534] on input "Doy Conformidad" at bounding box center [878, 534] width 1 height 1
checkbox input "true"
click at [998, 521] on button "Guardar" at bounding box center [1034, 527] width 81 height 29
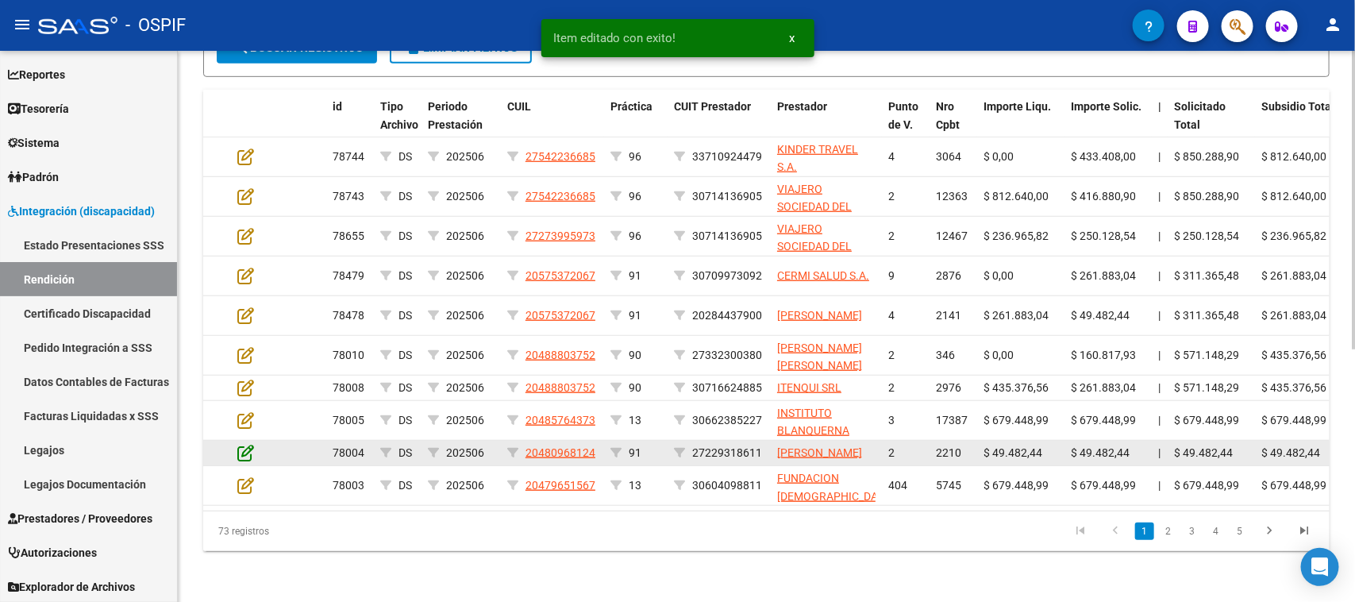
click at [248, 458] on icon at bounding box center [245, 452] width 17 height 17
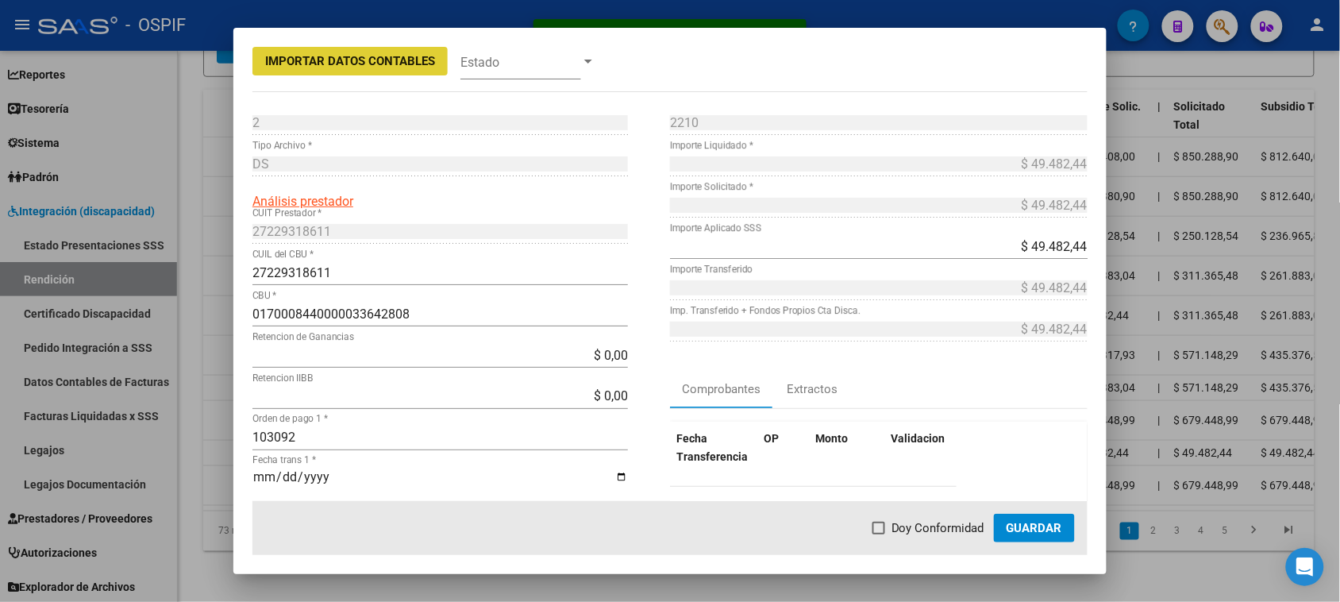
click at [883, 525] on span at bounding box center [878, 527] width 13 height 13
click at [879, 534] on input "Doy Conformidad" at bounding box center [878, 534] width 1 height 1
checkbox input "true"
click at [1032, 529] on span "Guardar" at bounding box center [1034, 528] width 56 height 14
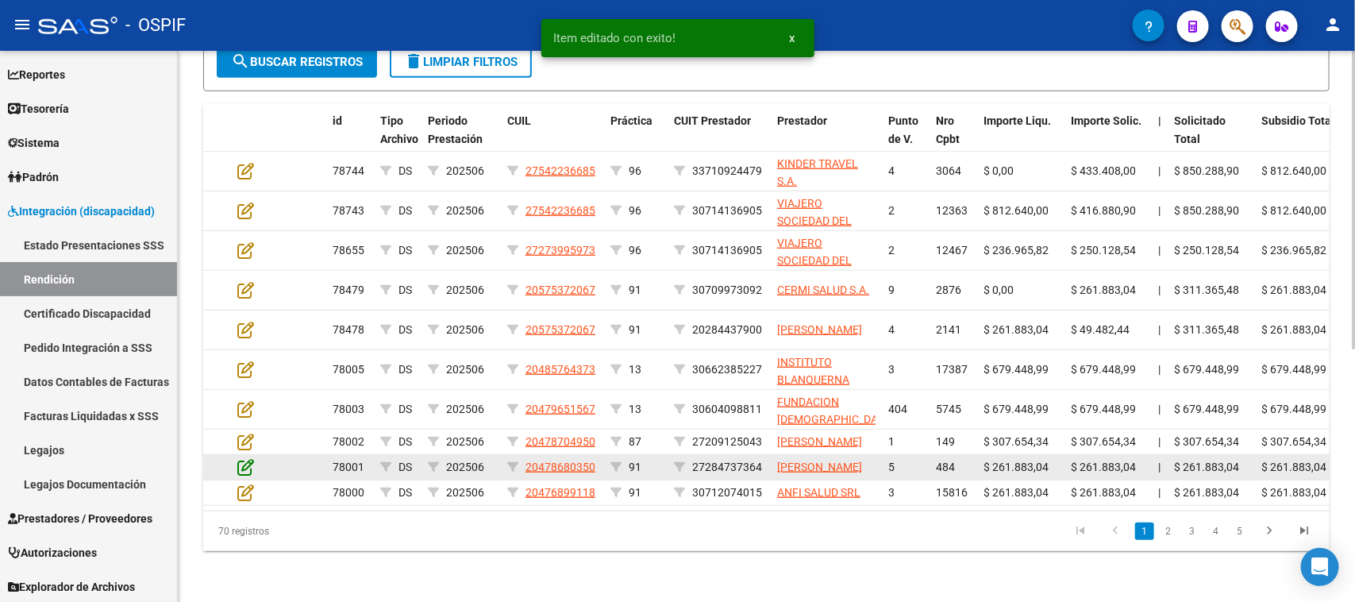
click at [251, 461] on icon at bounding box center [245, 466] width 17 height 17
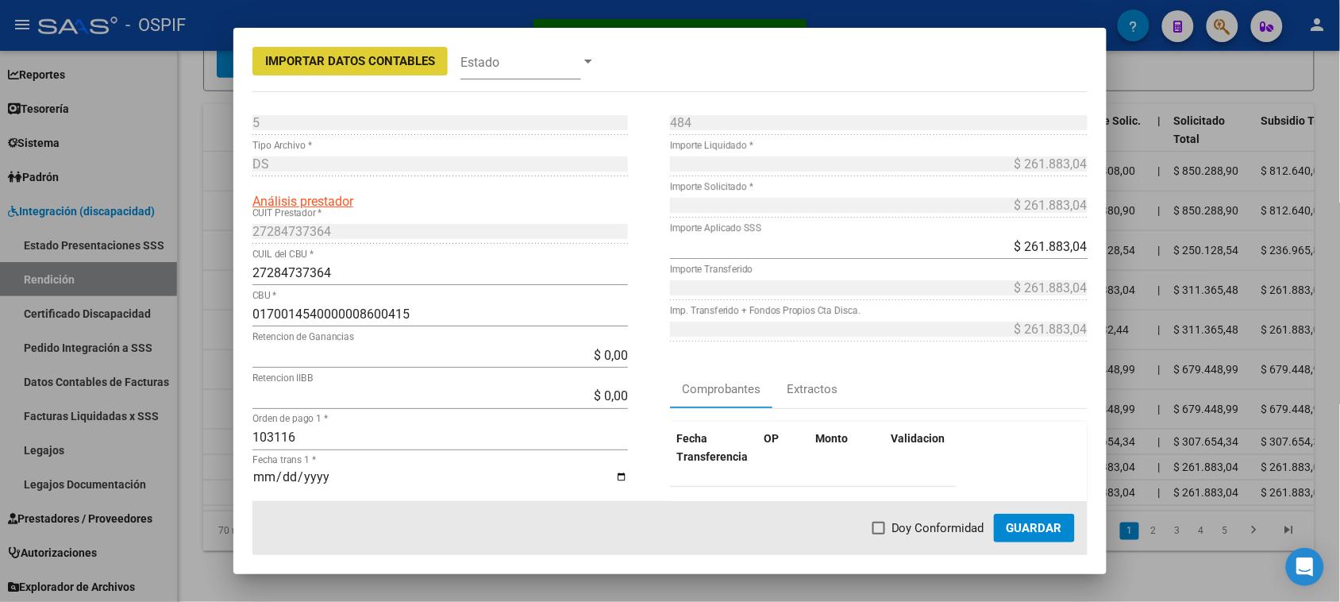
click at [925, 518] on span "Doy Conformidad" at bounding box center [937, 527] width 93 height 19
click at [879, 534] on input "Doy Conformidad" at bounding box center [878, 534] width 1 height 1
checkbox input "true"
click at [1048, 529] on span "Guardar" at bounding box center [1034, 528] width 56 height 14
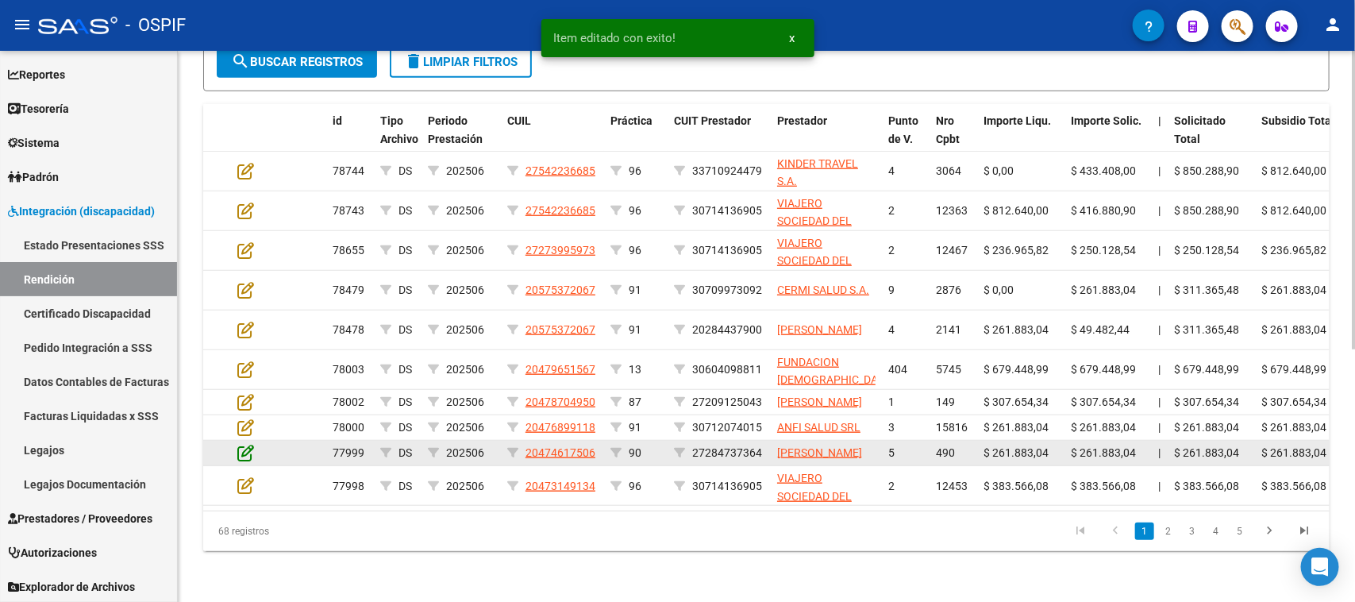
click at [252, 456] on icon at bounding box center [245, 452] width 17 height 17
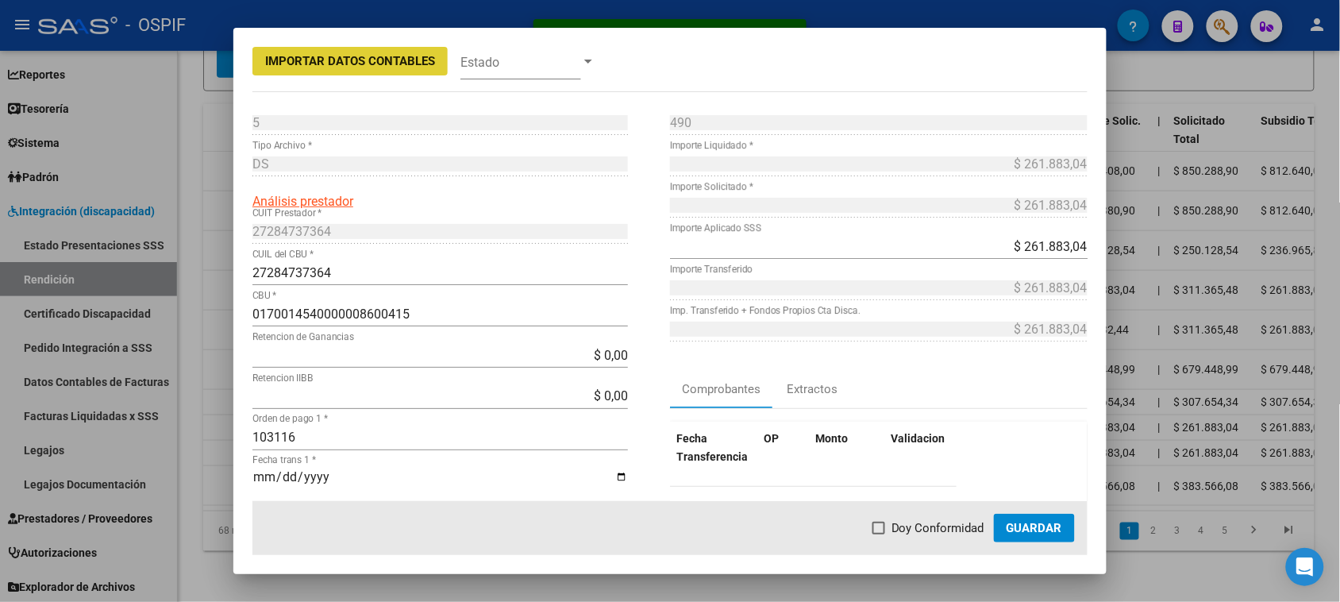
click at [897, 518] on mat-checkbox "Doy Conformidad" at bounding box center [928, 527] width 112 height 19
click at [963, 524] on span "Doy Conformidad" at bounding box center [937, 527] width 93 height 19
click at [879, 534] on input "Doy Conformidad" at bounding box center [878, 534] width 1 height 1
checkbox input "true"
click at [1020, 520] on button "Guardar" at bounding box center [1034, 527] width 81 height 29
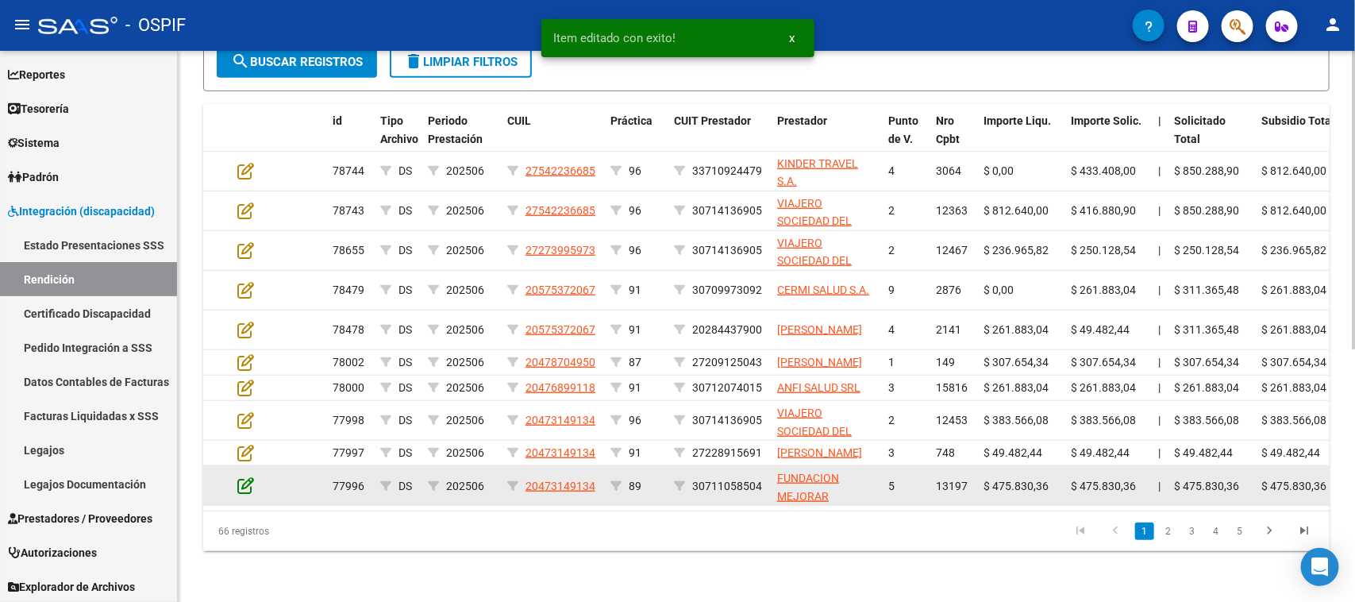
click at [248, 494] on icon at bounding box center [245, 484] width 17 height 17
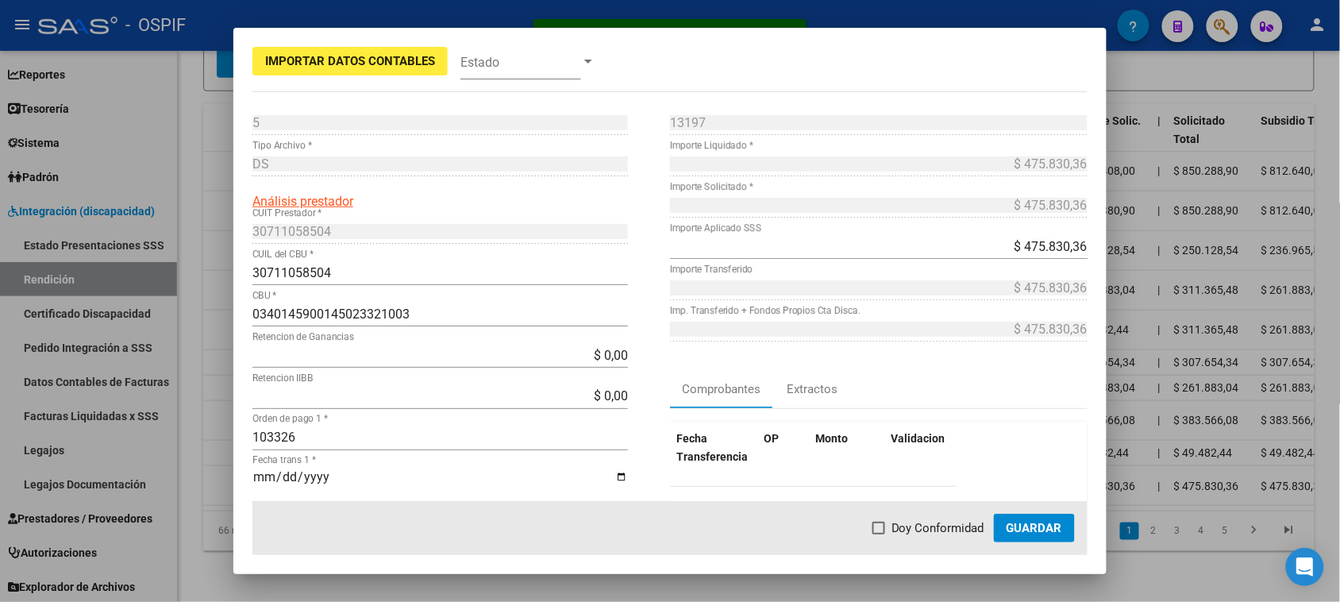
click at [889, 521] on label "Doy Conformidad" at bounding box center [928, 527] width 112 height 19
click at [879, 534] on input "Doy Conformidad" at bounding box center [878, 534] width 1 height 1
checkbox input "true"
click at [1024, 525] on span "Guardar" at bounding box center [1034, 528] width 56 height 14
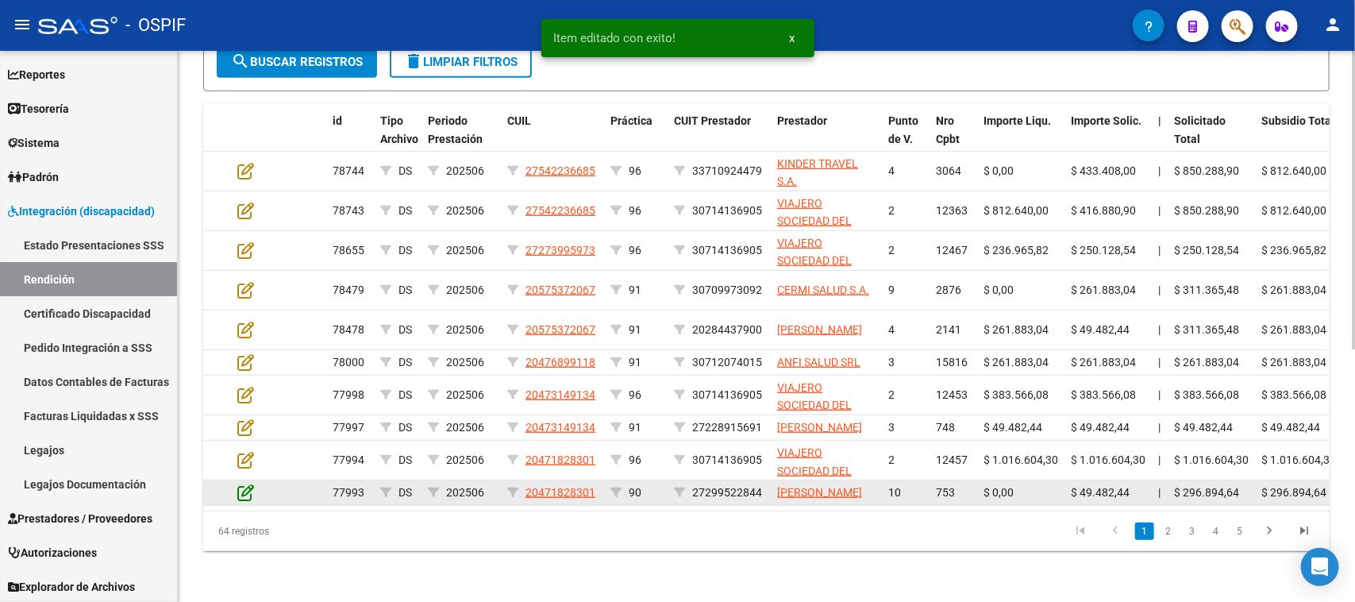
click at [246, 496] on icon at bounding box center [245, 491] width 17 height 17
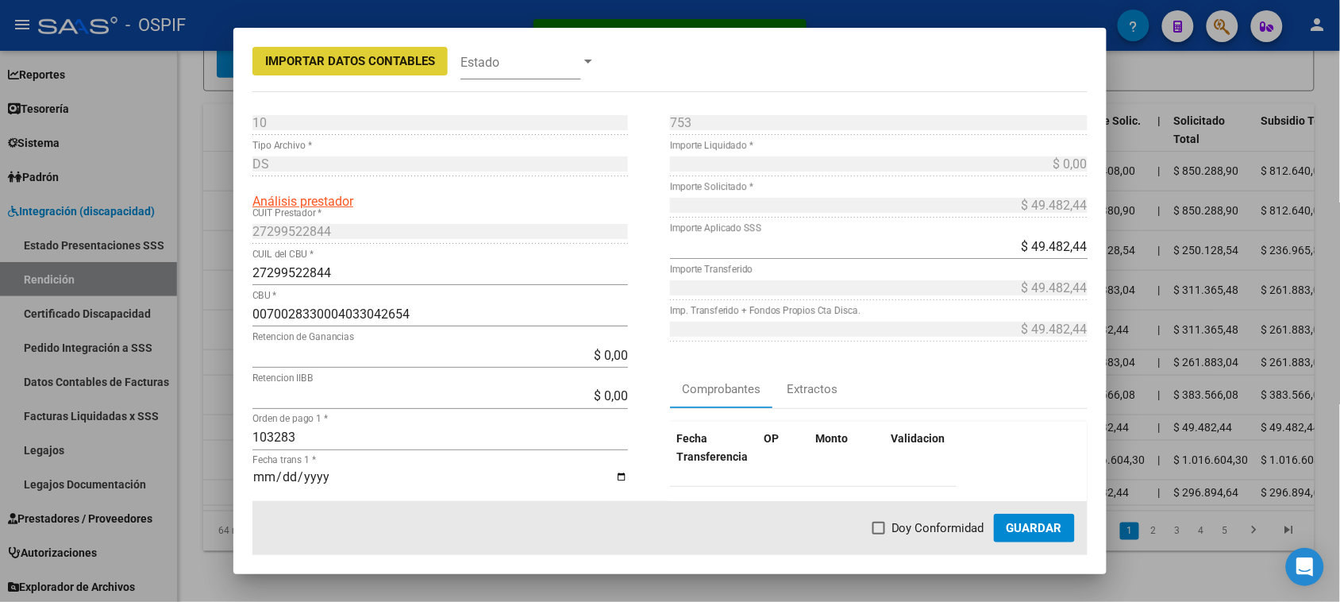
click at [901, 525] on span "Doy Conformidad" at bounding box center [937, 527] width 93 height 19
click at [879, 534] on input "Doy Conformidad" at bounding box center [878, 534] width 1 height 1
checkbox input "true"
click at [1032, 525] on span "Guardar" at bounding box center [1034, 528] width 56 height 14
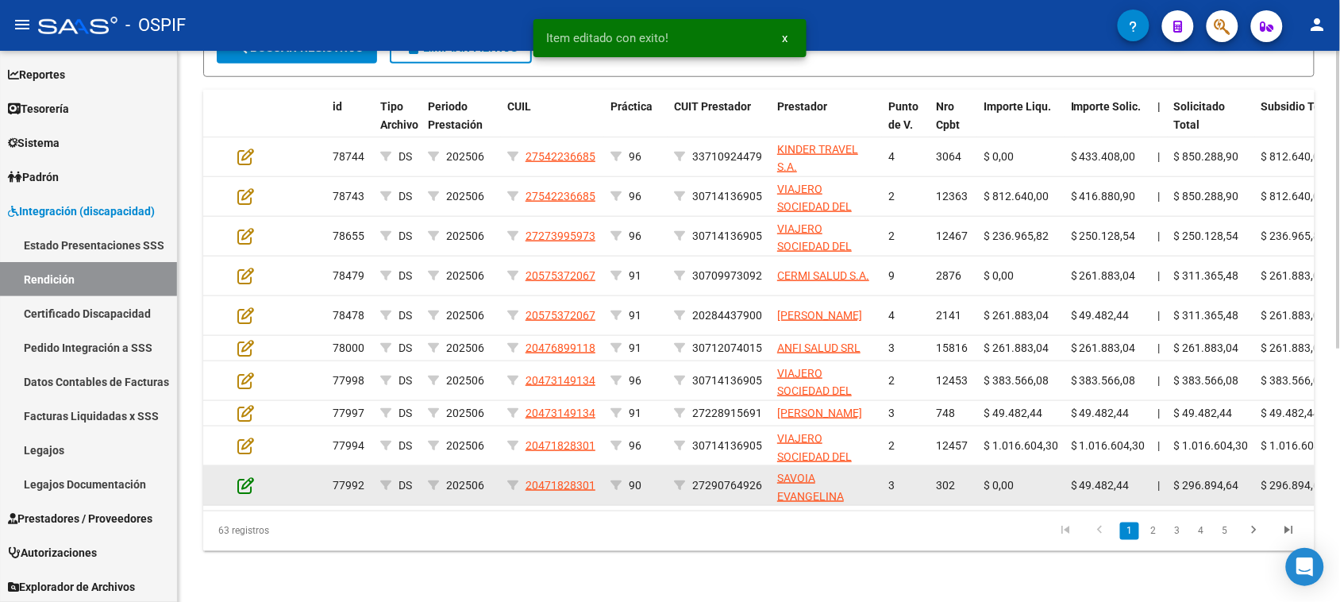
click at [247, 494] on app-edit-rendicion at bounding box center [245, 485] width 17 height 18
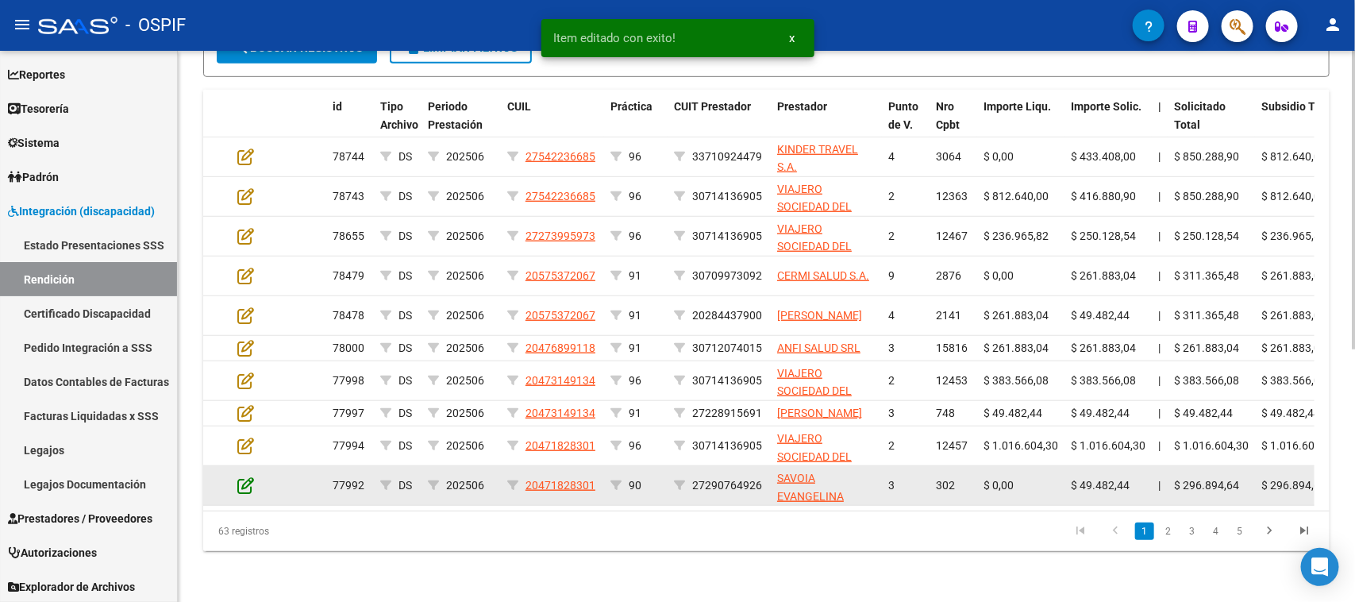
click at [246, 494] on icon at bounding box center [245, 484] width 17 height 17
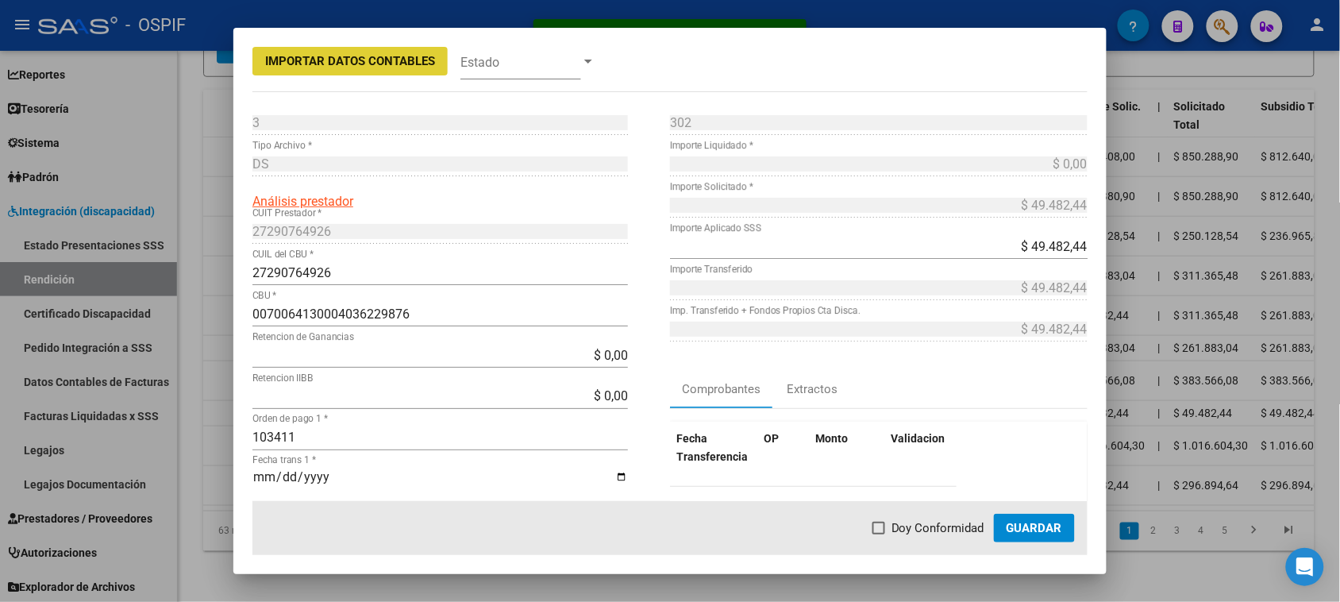
drag, startPoint x: 903, startPoint y: 529, endPoint x: 930, endPoint y: 529, distance: 27.0
click at [903, 530] on span "Doy Conformidad" at bounding box center [937, 527] width 93 height 19
click at [879, 534] on input "Doy Conformidad" at bounding box center [878, 534] width 1 height 1
checkbox input "true"
click at [1034, 529] on span "Guardar" at bounding box center [1034, 528] width 56 height 14
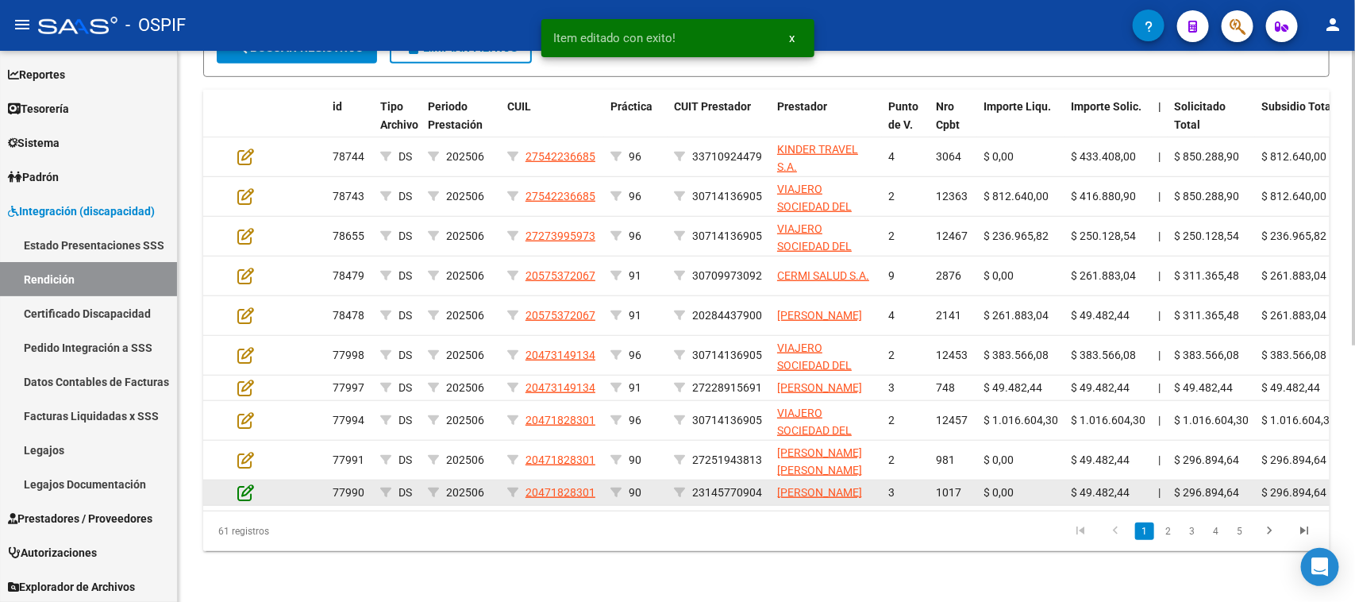
click at [248, 501] on icon at bounding box center [245, 491] width 17 height 17
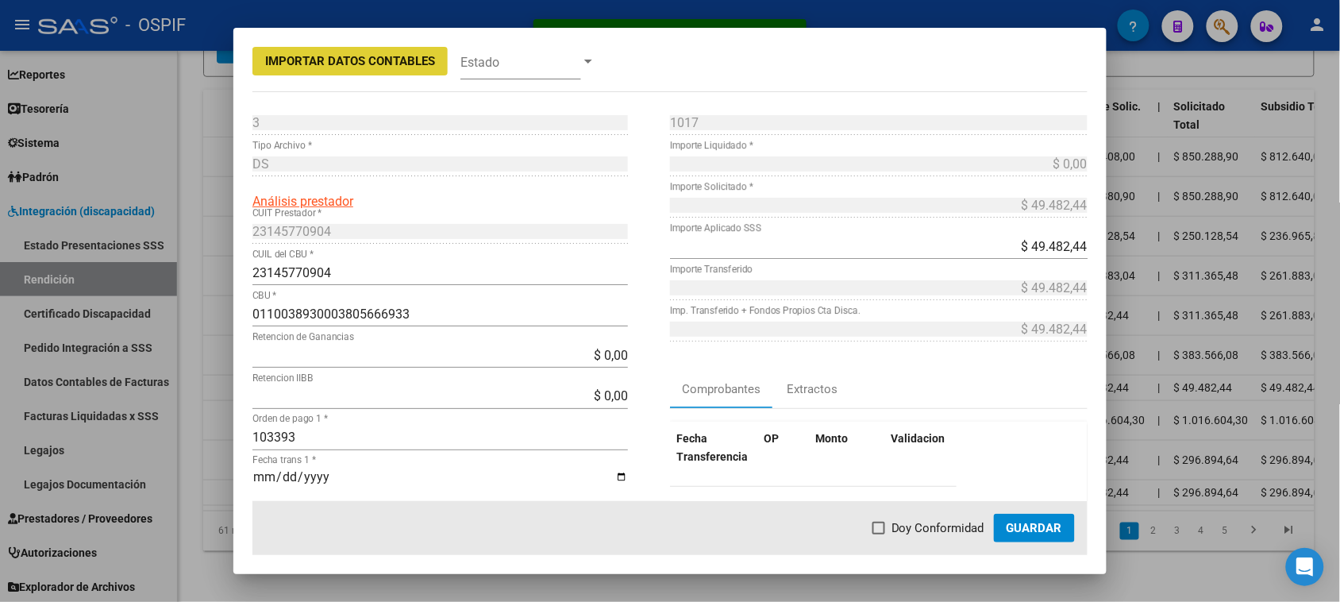
click at [955, 525] on span "Doy Conformidad" at bounding box center [937, 527] width 93 height 19
click at [879, 534] on input "Doy Conformidad" at bounding box center [878, 534] width 1 height 1
checkbox input "true"
click at [1021, 524] on span "Guardar" at bounding box center [1034, 528] width 56 height 14
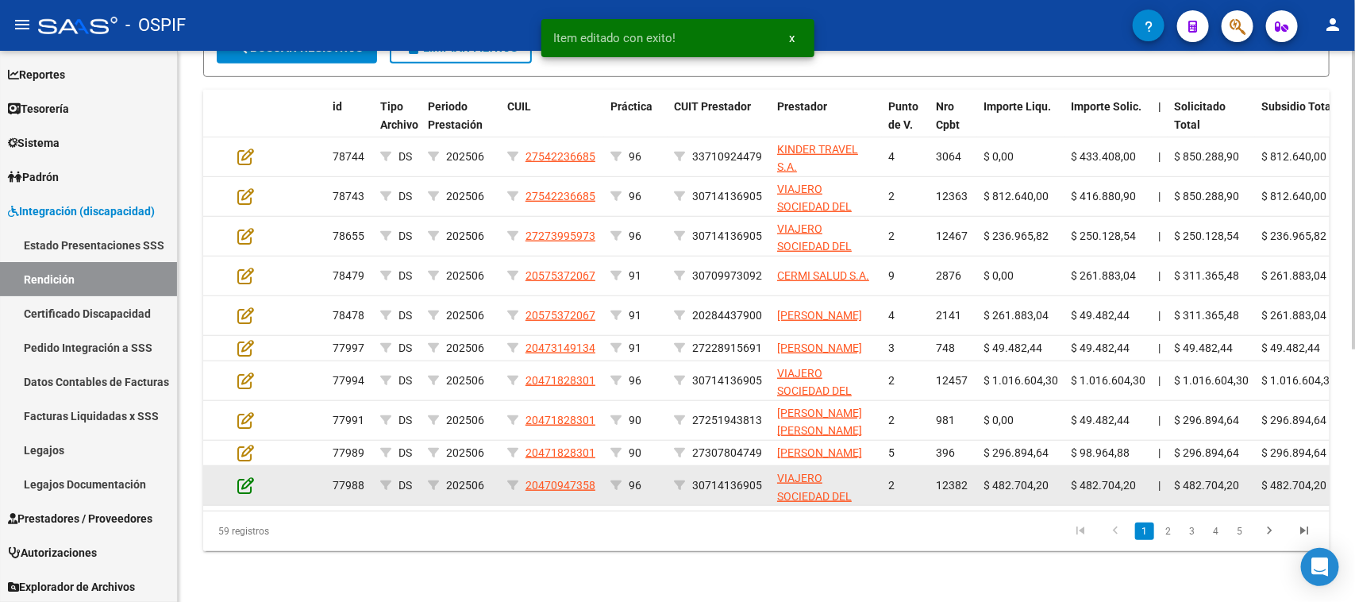
click at [247, 494] on icon at bounding box center [245, 484] width 17 height 17
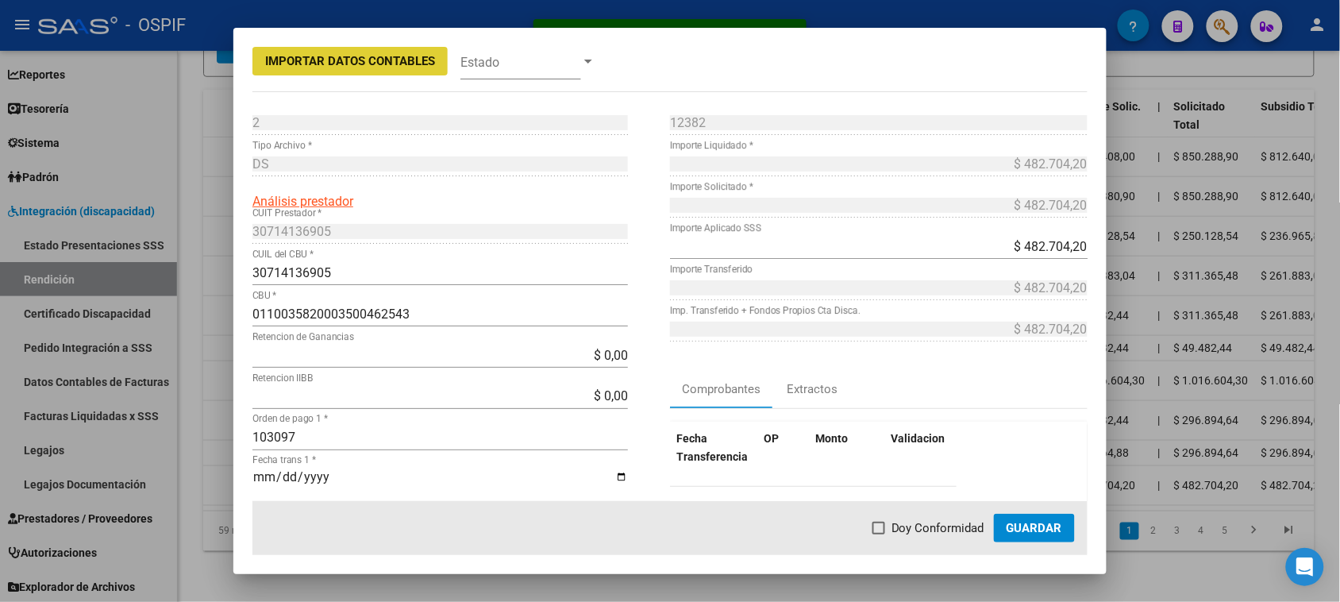
click at [957, 529] on span "Doy Conformidad" at bounding box center [937, 527] width 93 height 19
click at [879, 534] on input "Doy Conformidad" at bounding box center [878, 534] width 1 height 1
checkbox input "true"
click at [1029, 525] on span "Guardar" at bounding box center [1034, 528] width 56 height 14
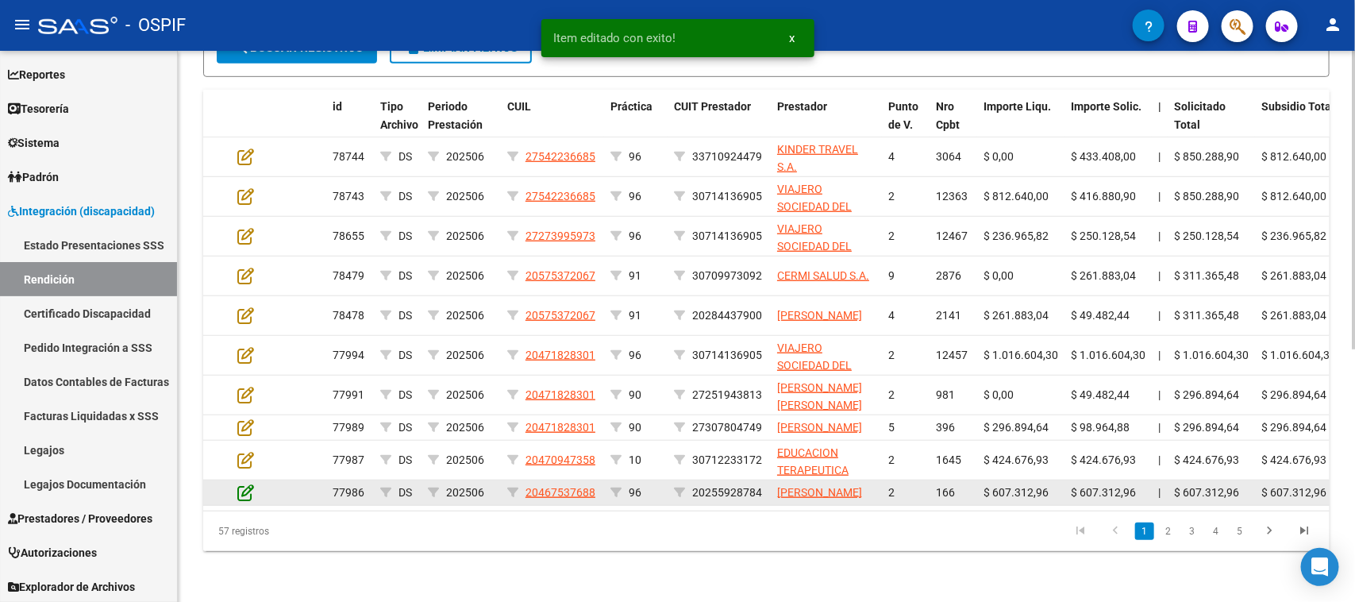
click at [244, 494] on icon at bounding box center [245, 491] width 17 height 17
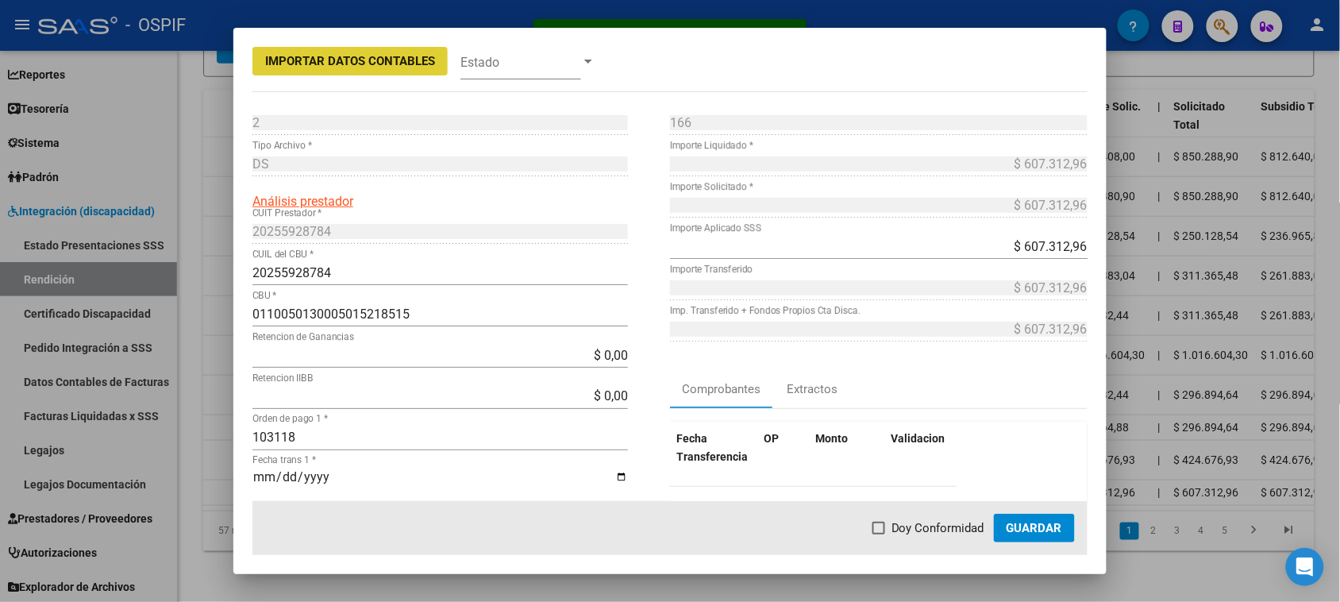
drag, startPoint x: 925, startPoint y: 520, endPoint x: 977, endPoint y: 521, distance: 51.6
click at [925, 521] on span "Doy Conformidad" at bounding box center [937, 527] width 93 height 19
click at [879, 534] on input "Doy Conformidad" at bounding box center [878, 534] width 1 height 1
checkbox input "true"
click at [1021, 522] on span "Guardar" at bounding box center [1034, 528] width 56 height 14
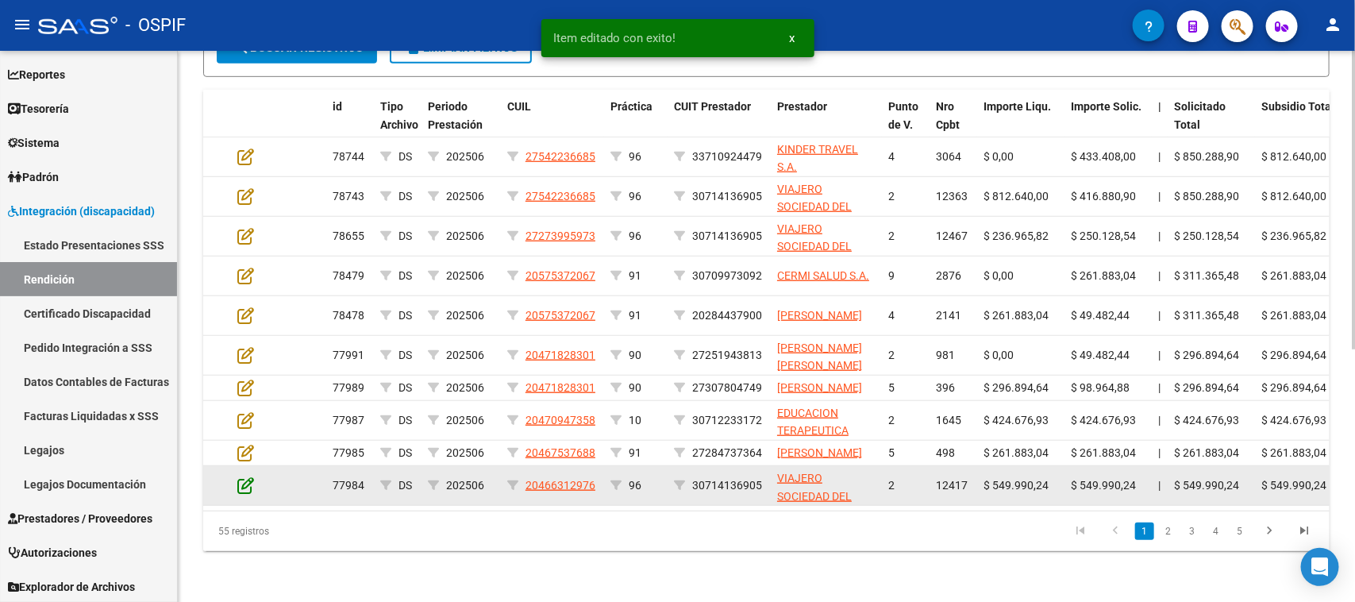
click at [248, 493] on icon at bounding box center [245, 484] width 17 height 17
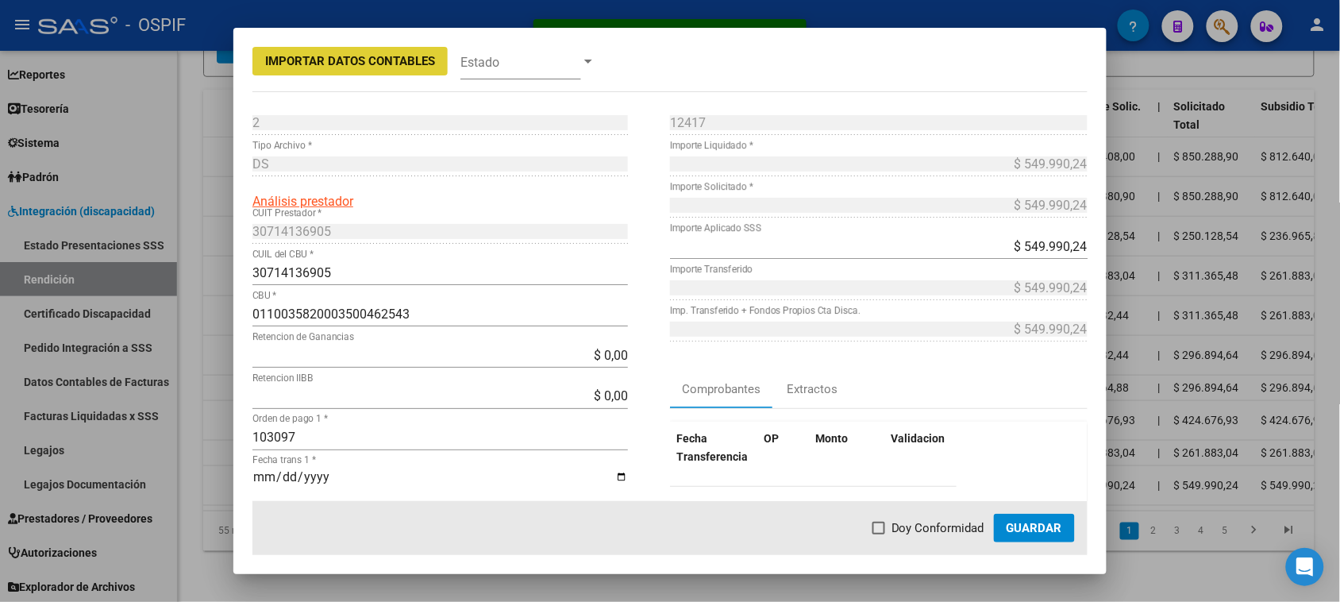
click at [906, 529] on span "Doy Conformidad" at bounding box center [937, 527] width 93 height 19
click at [879, 534] on input "Doy Conformidad" at bounding box center [878, 534] width 1 height 1
checkbox input "true"
click at [1025, 525] on span "Guardar" at bounding box center [1034, 528] width 56 height 14
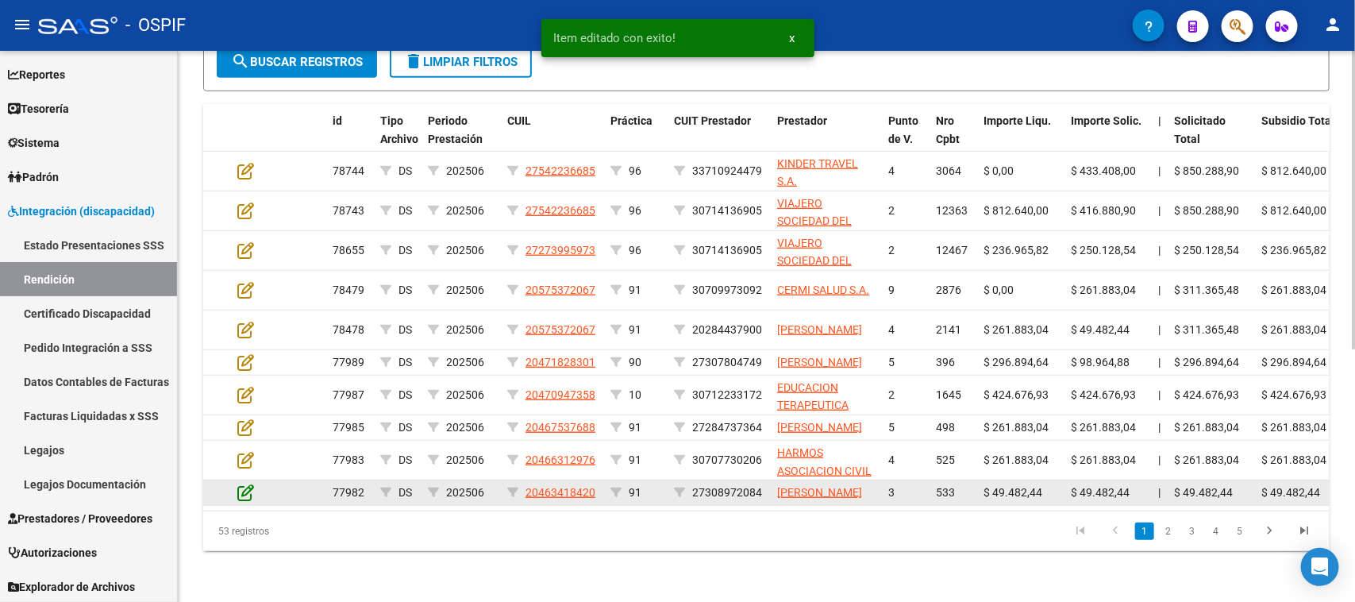
click at [242, 494] on icon at bounding box center [245, 491] width 17 height 17
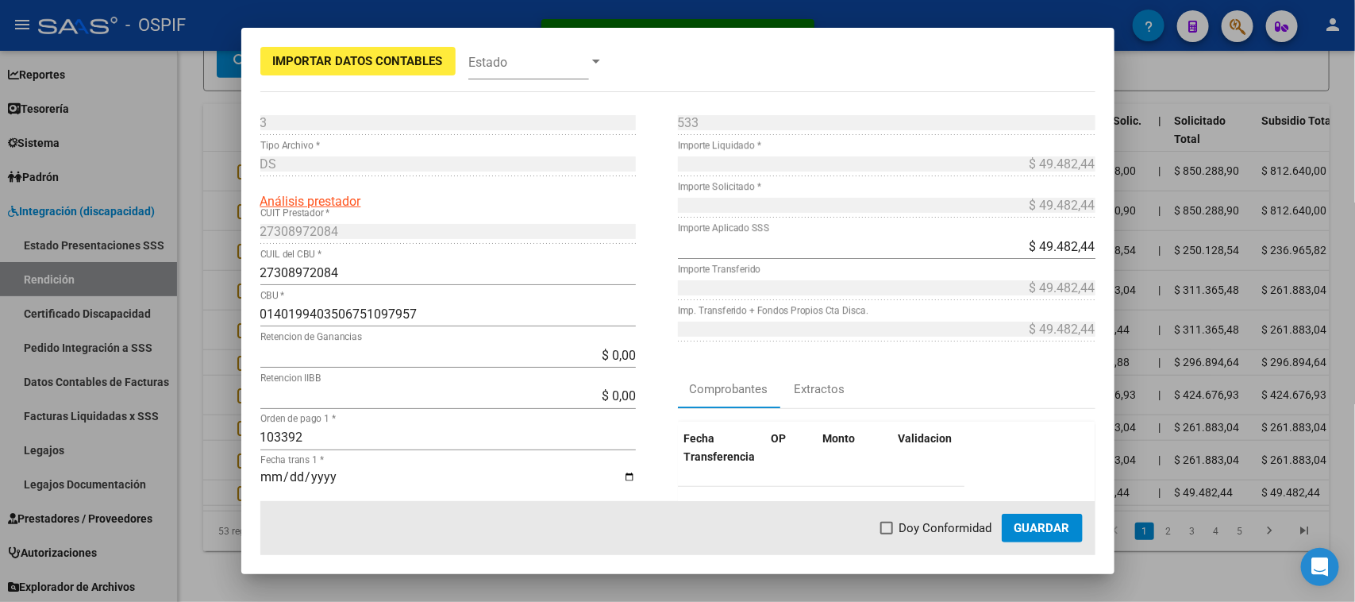
click at [854, 512] on mat-dialog-actions "Doy Conformidad Guardar" at bounding box center [677, 528] width 835 height 54
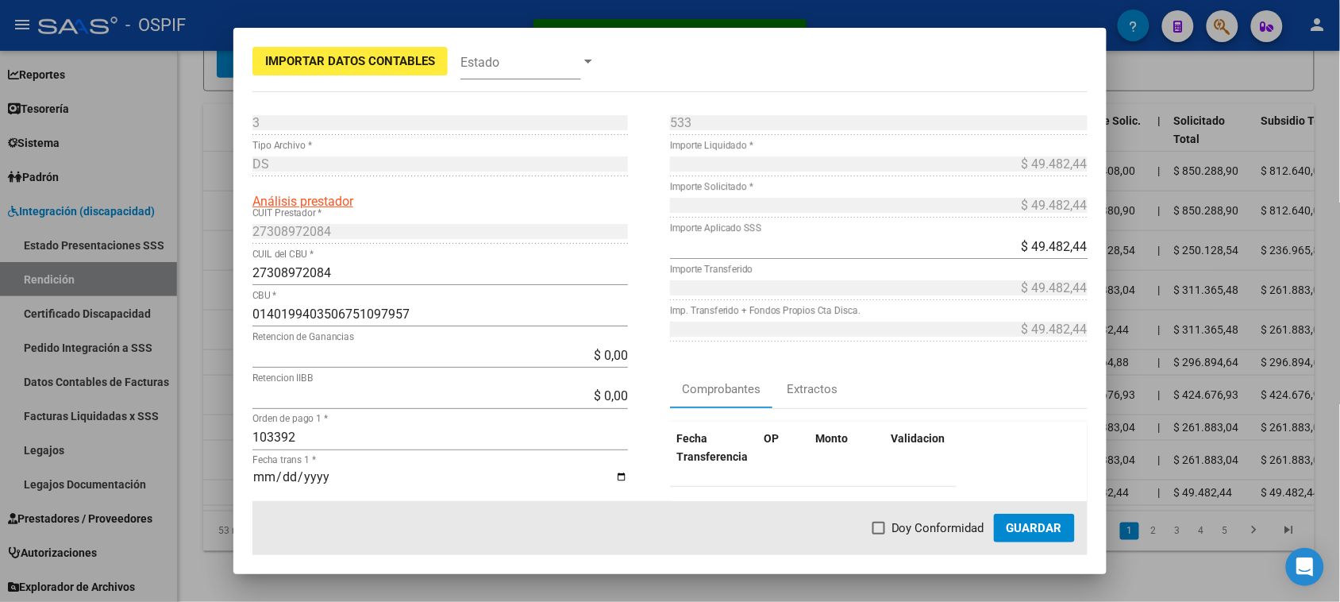
click at [894, 521] on span "Doy Conformidad" at bounding box center [937, 527] width 93 height 19
click at [879, 534] on input "Doy Conformidad" at bounding box center [878, 534] width 1 height 1
checkbox input "true"
click at [1018, 532] on span "Guardar" at bounding box center [1034, 528] width 56 height 14
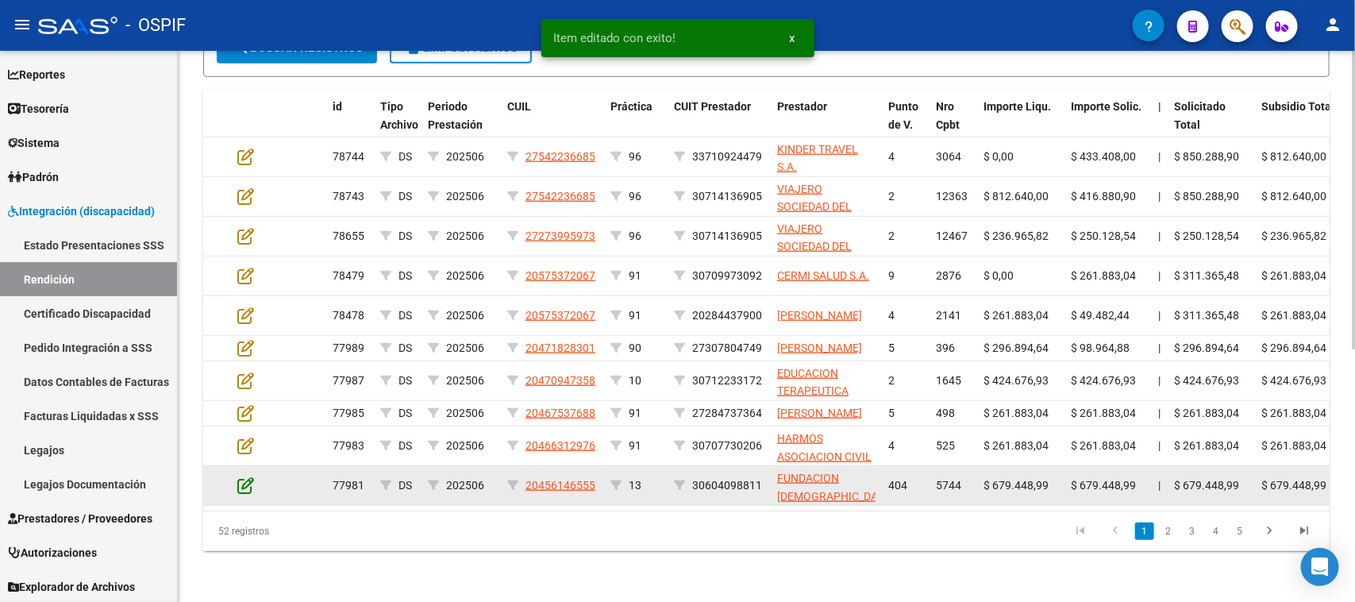
click at [244, 494] on icon at bounding box center [245, 484] width 17 height 17
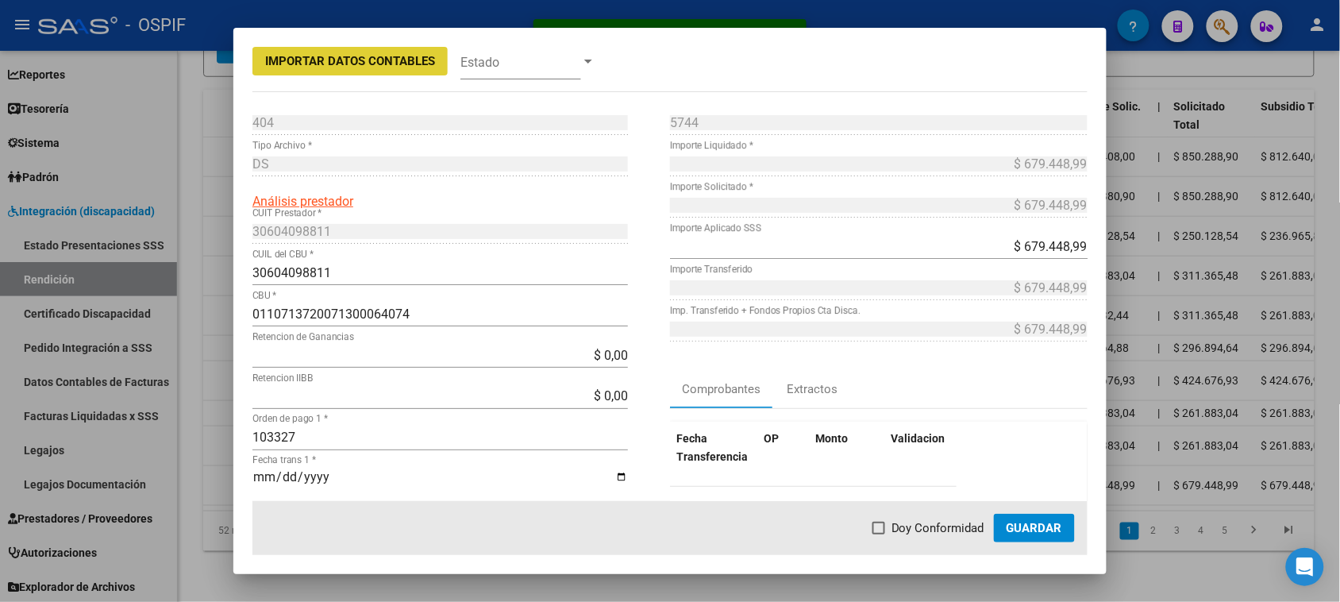
click at [921, 521] on span "Doy Conformidad" at bounding box center [937, 527] width 93 height 19
click at [879, 534] on input "Doy Conformidad" at bounding box center [878, 534] width 1 height 1
checkbox input "true"
click at [1032, 529] on span "Guardar" at bounding box center [1034, 528] width 56 height 14
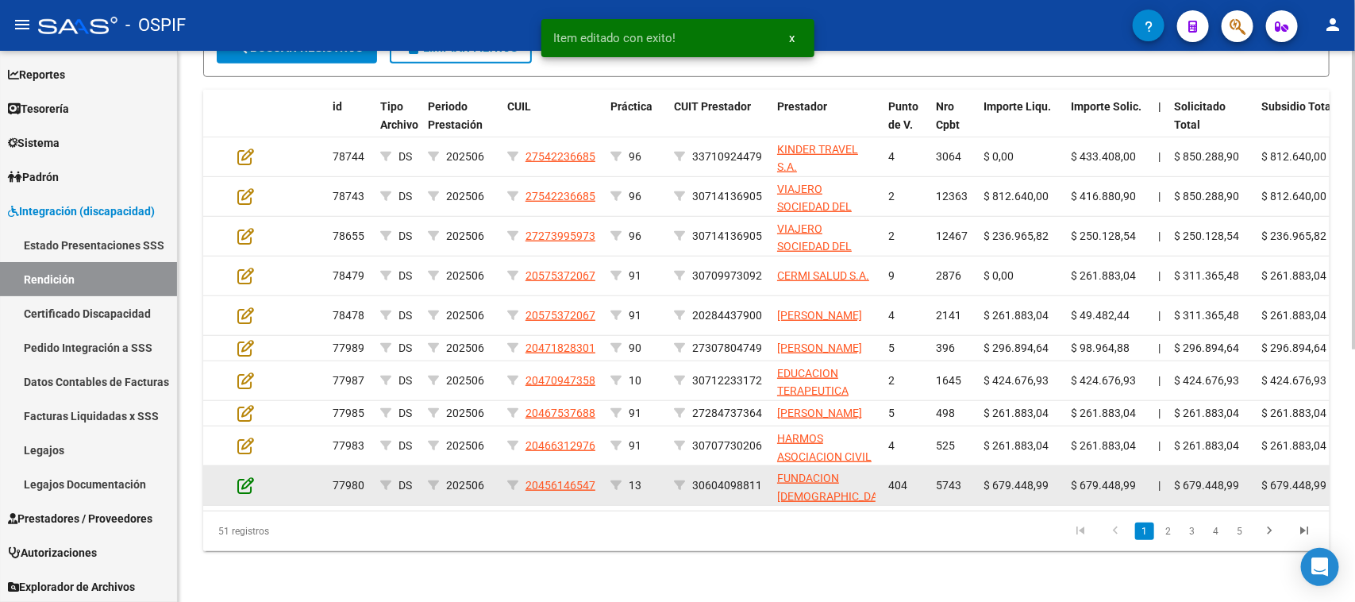
click at [244, 494] on icon at bounding box center [245, 484] width 17 height 17
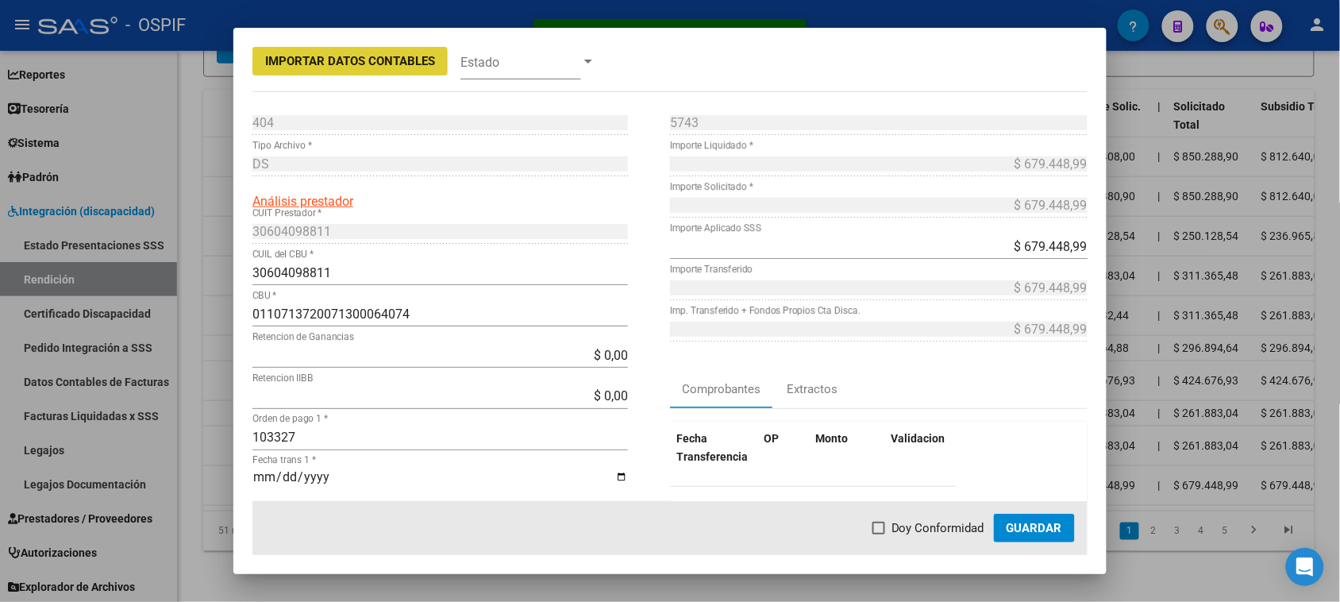
click at [925, 525] on span "Doy Conformidad" at bounding box center [937, 527] width 93 height 19
click at [879, 534] on input "Doy Conformidad" at bounding box center [878, 534] width 1 height 1
checkbox input "true"
click at [1046, 529] on span "Guardar" at bounding box center [1034, 528] width 56 height 14
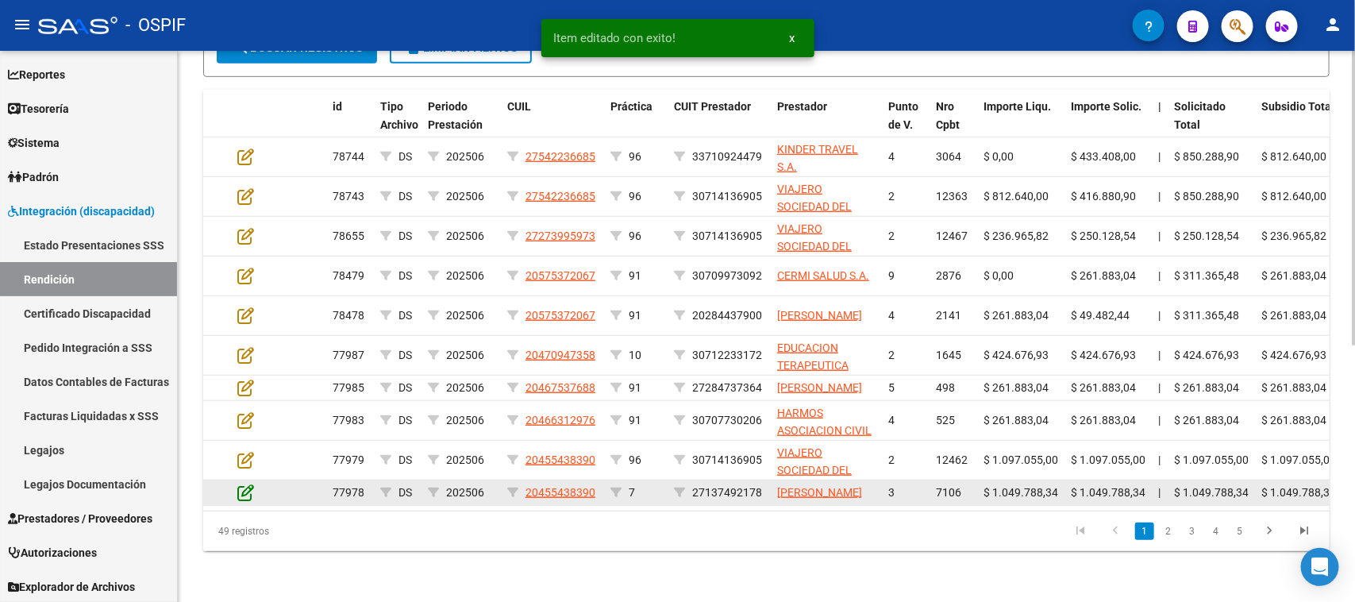
click at [248, 501] on icon at bounding box center [245, 491] width 17 height 17
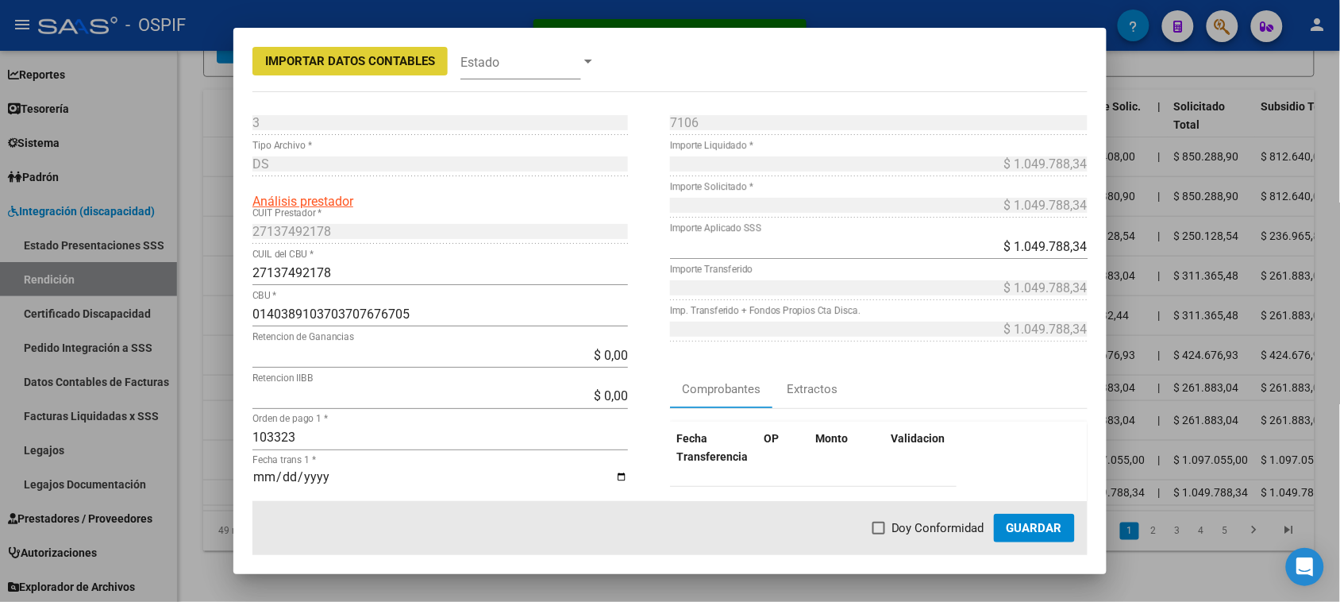
click at [902, 528] on span "Doy Conformidad" at bounding box center [937, 527] width 93 height 19
click at [879, 534] on input "Doy Conformidad" at bounding box center [878, 534] width 1 height 1
checkbox input "true"
click at [1032, 530] on span "Guardar" at bounding box center [1034, 528] width 56 height 14
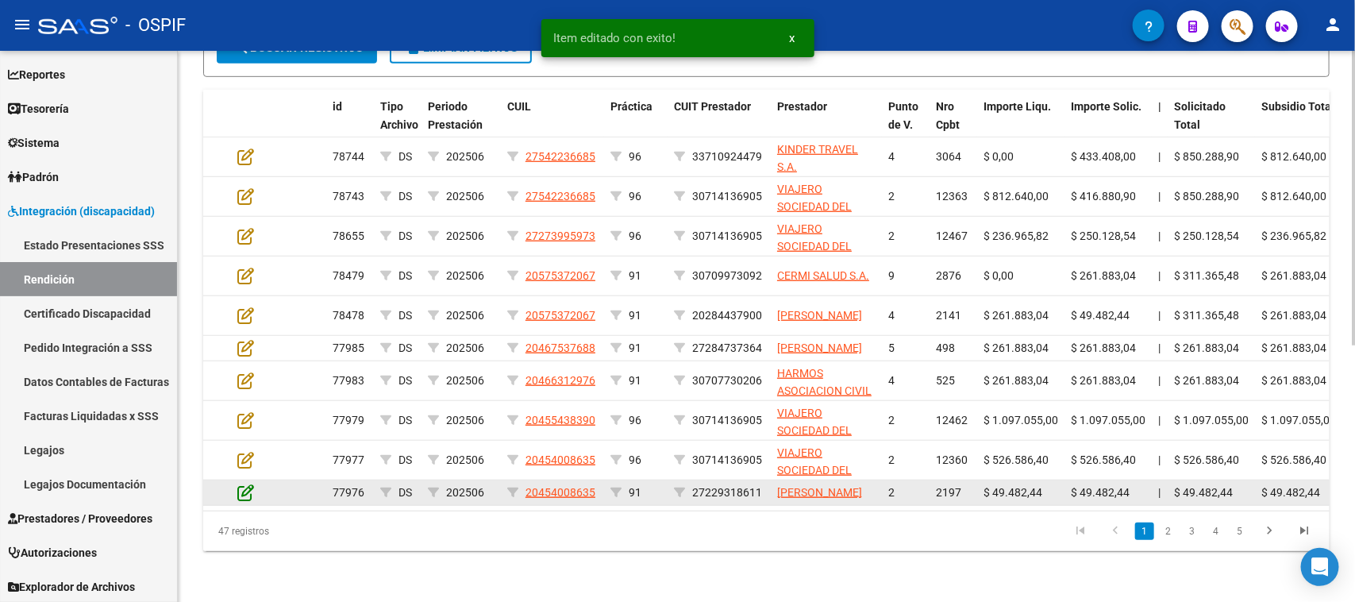
click at [244, 501] on icon at bounding box center [245, 491] width 17 height 17
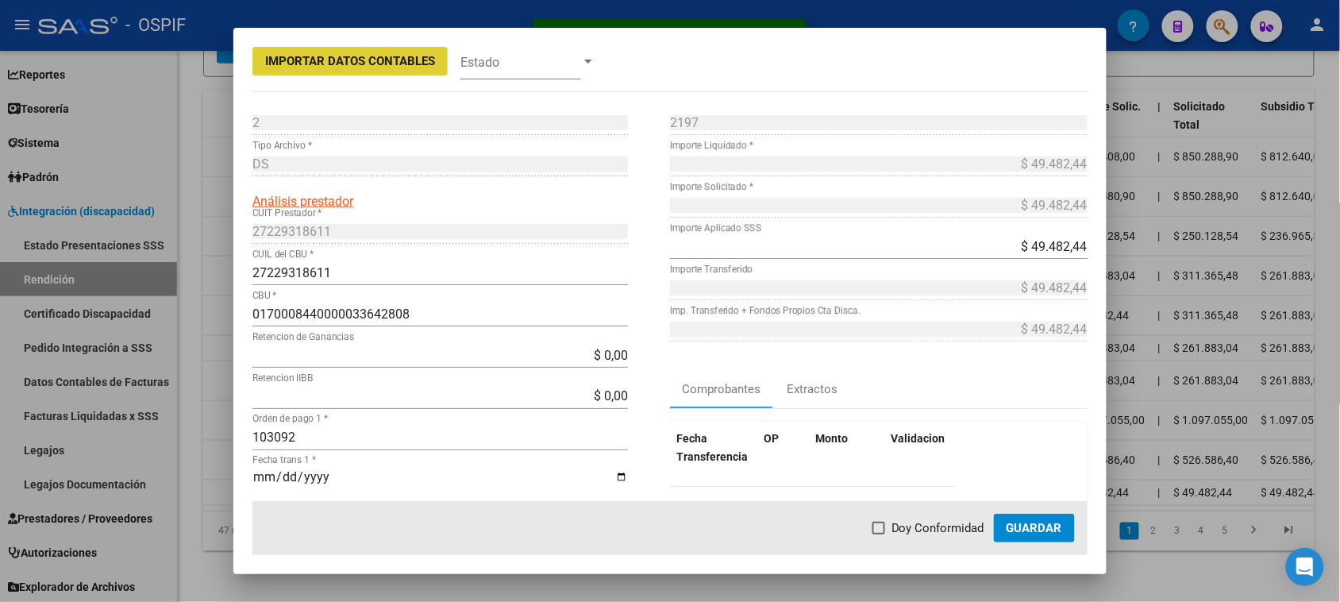
click at [914, 530] on span "Doy Conformidad" at bounding box center [937, 527] width 93 height 19
click at [879, 534] on input "Doy Conformidad" at bounding box center [878, 534] width 1 height 1
checkbox input "true"
click at [1028, 529] on span "Guardar" at bounding box center [1034, 528] width 56 height 14
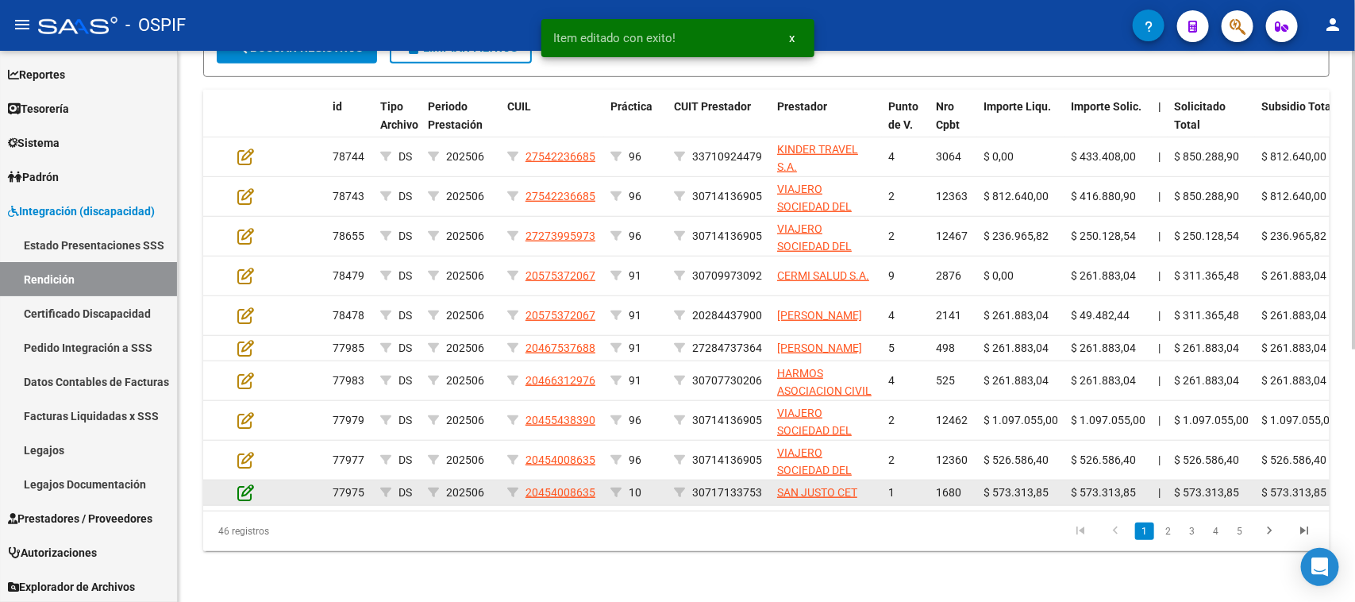
click at [250, 501] on icon at bounding box center [245, 491] width 17 height 17
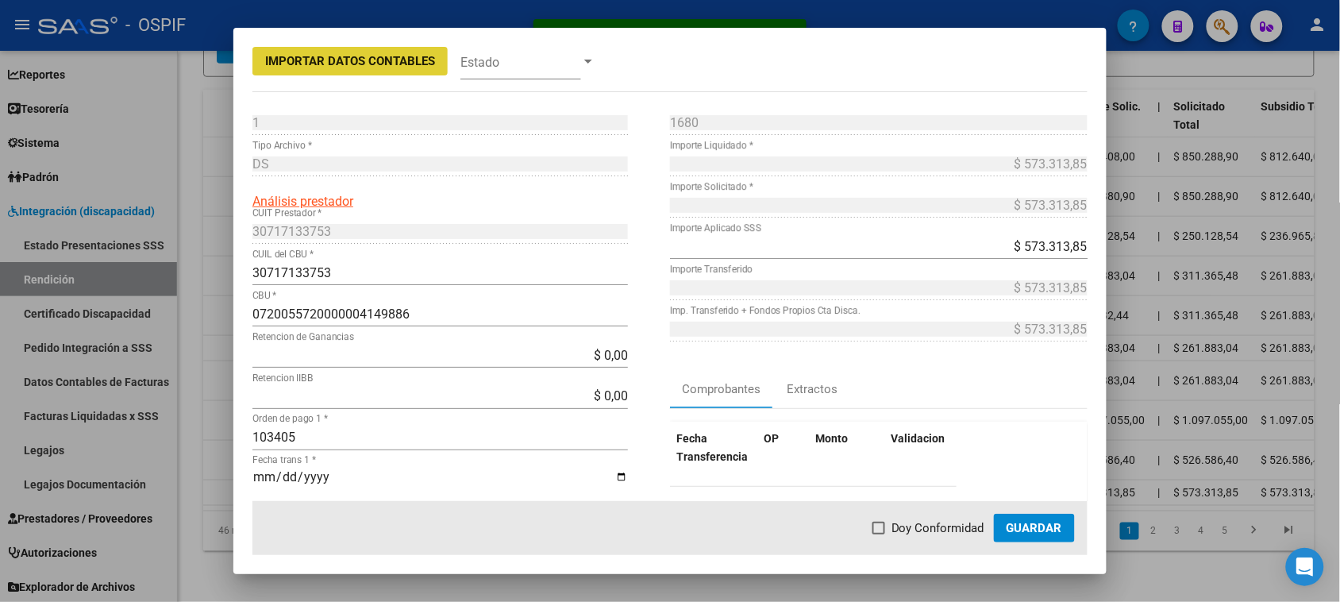
click at [931, 525] on span "Doy Conformidad" at bounding box center [937, 527] width 93 height 19
click at [879, 534] on input "Doy Conformidad" at bounding box center [878, 534] width 1 height 1
checkbox input "true"
click at [1013, 526] on span "Guardar" at bounding box center [1034, 528] width 56 height 14
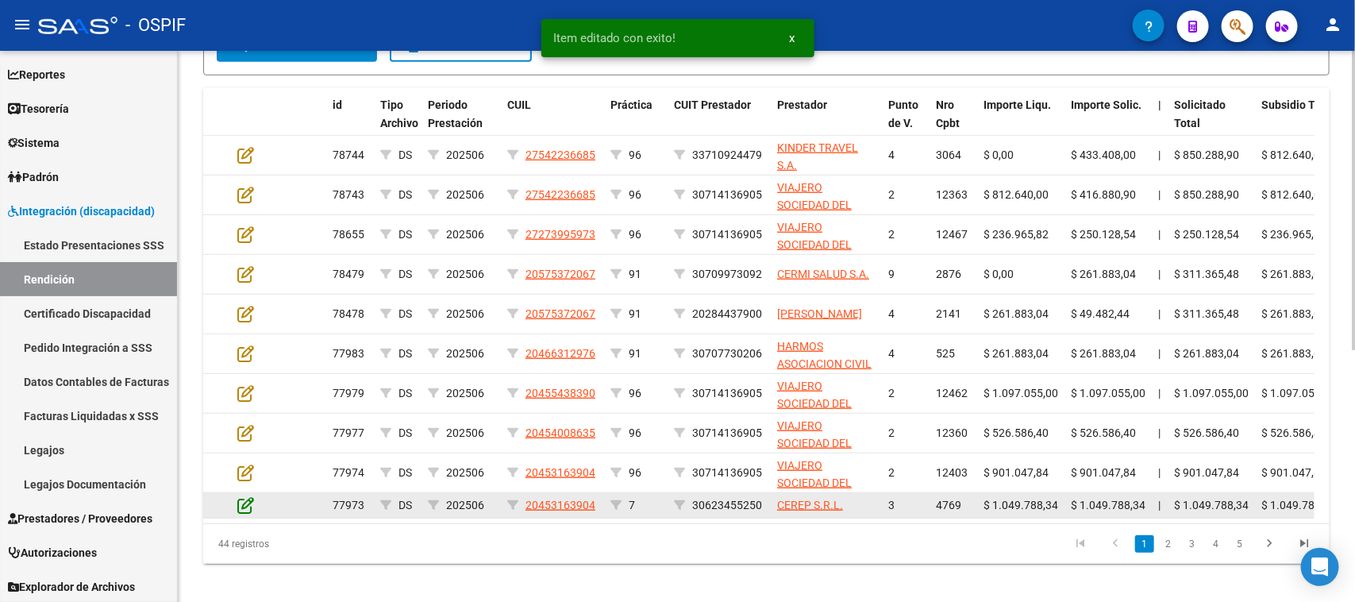
click at [240, 504] on icon at bounding box center [245, 504] width 17 height 17
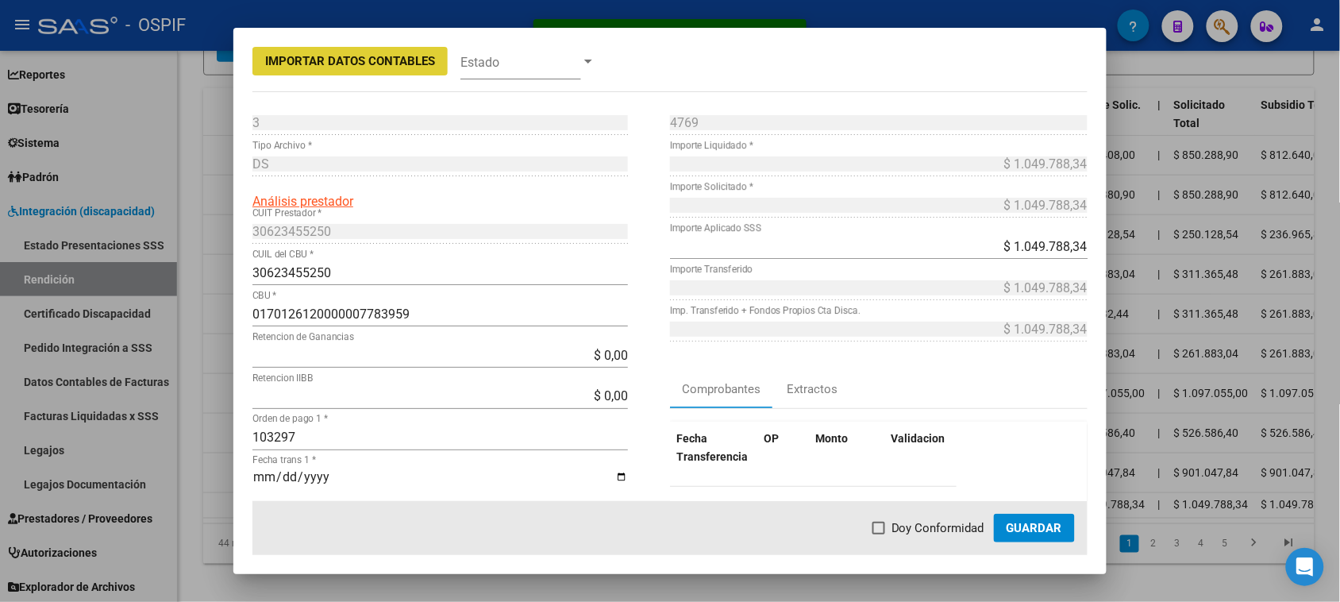
click at [976, 528] on span "Doy Conformidad" at bounding box center [937, 527] width 93 height 19
click at [879, 534] on input "Doy Conformidad" at bounding box center [878, 534] width 1 height 1
checkbox input "true"
click at [1058, 528] on span "Guardar" at bounding box center [1034, 528] width 56 height 14
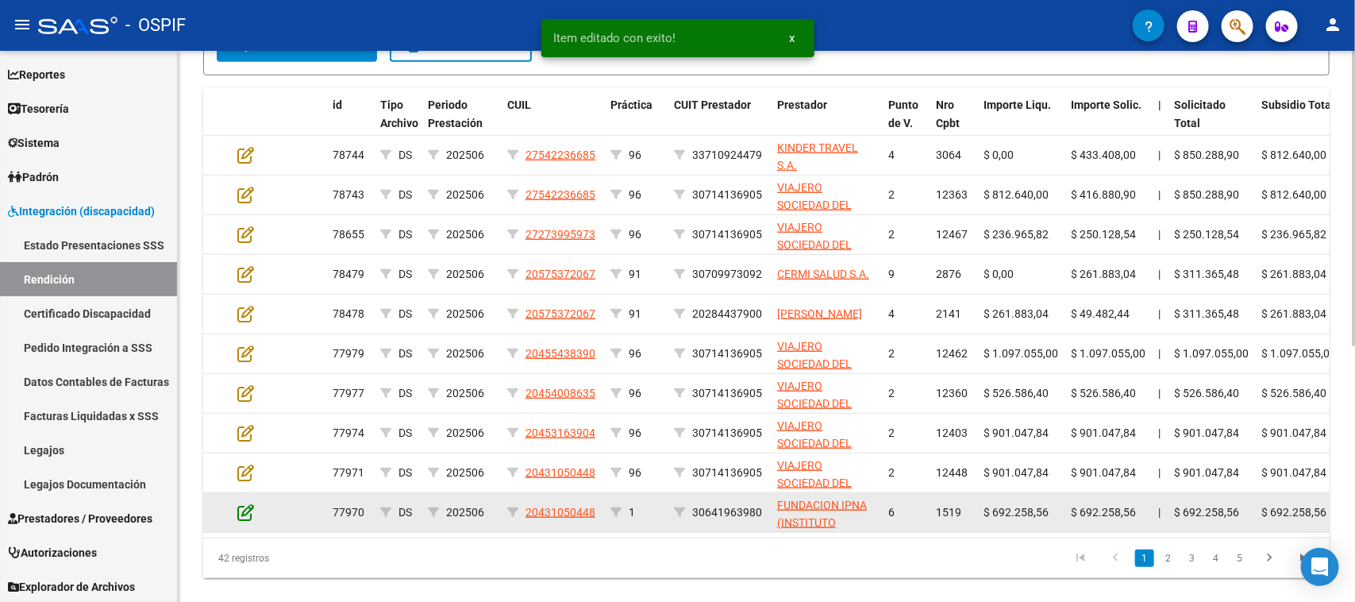
click at [243, 504] on icon at bounding box center [245, 511] width 17 height 17
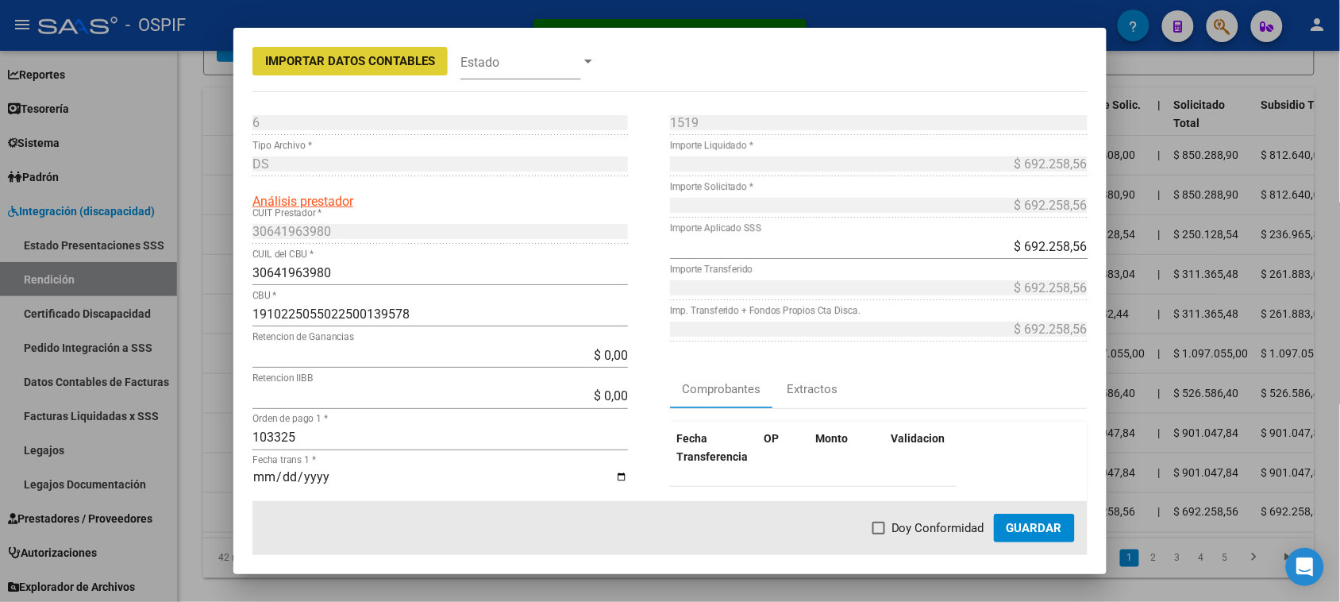
click at [951, 528] on span "Doy Conformidad" at bounding box center [937, 527] width 93 height 19
click at [879, 534] on input "Doy Conformidad" at bounding box center [878, 534] width 1 height 1
checkbox input "true"
click at [1025, 528] on span "Guardar" at bounding box center [1034, 528] width 56 height 14
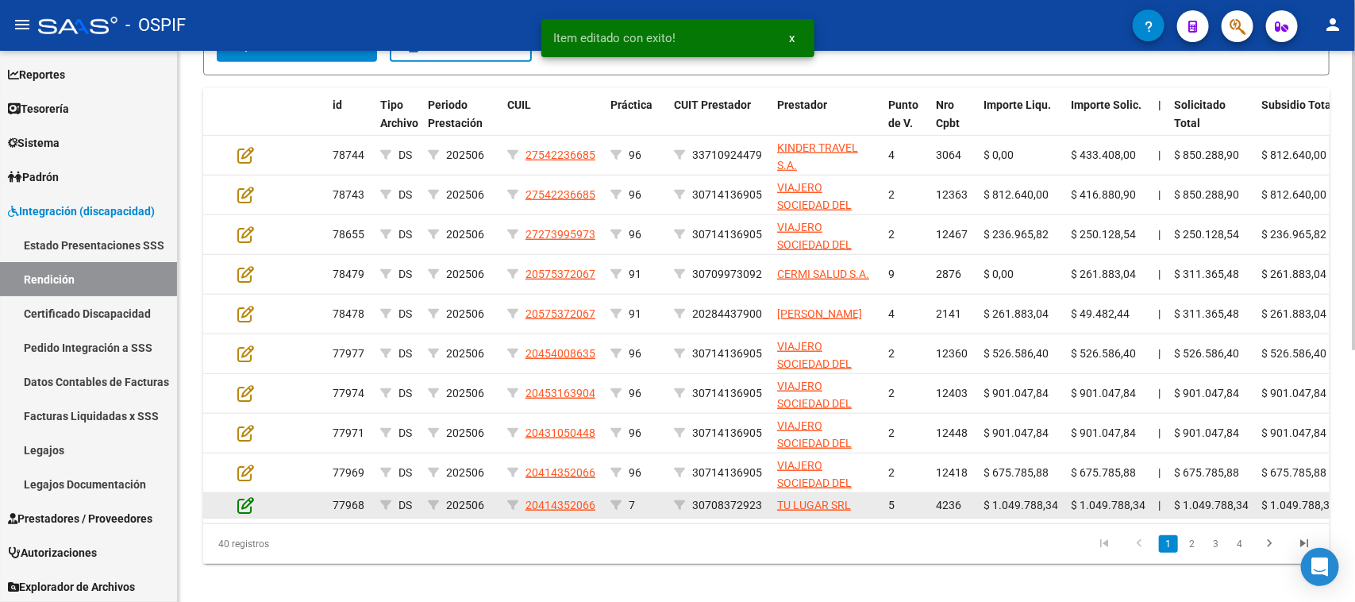
click at [240, 504] on icon at bounding box center [245, 504] width 17 height 17
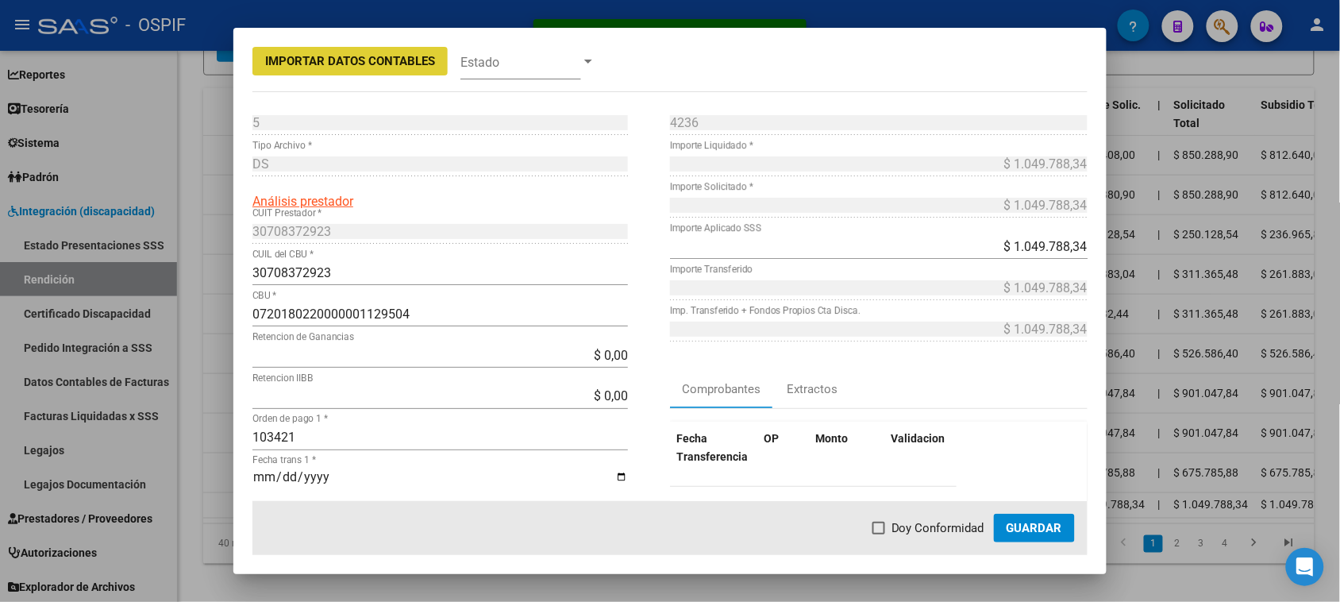
click at [974, 528] on span "Doy Conformidad" at bounding box center [937, 527] width 93 height 19
click at [879, 534] on input "Doy Conformidad" at bounding box center [878, 534] width 1 height 1
checkbox input "true"
click at [1029, 522] on span "Guardar" at bounding box center [1034, 528] width 56 height 14
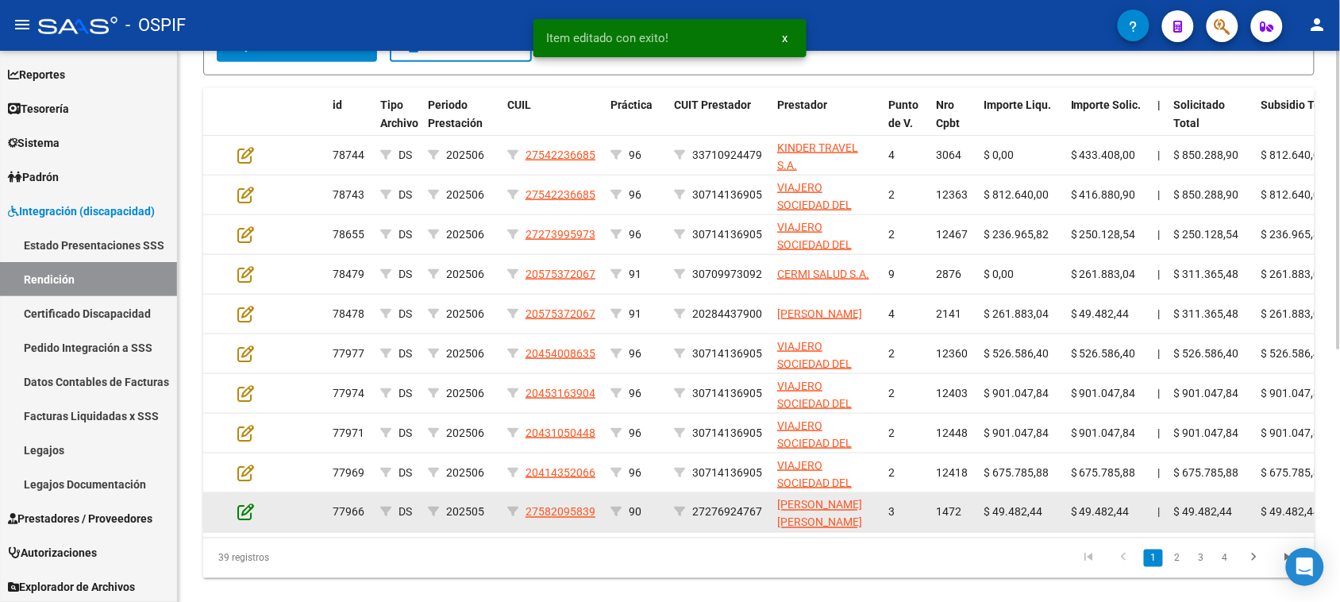
click at [243, 504] on icon at bounding box center [245, 511] width 17 height 17
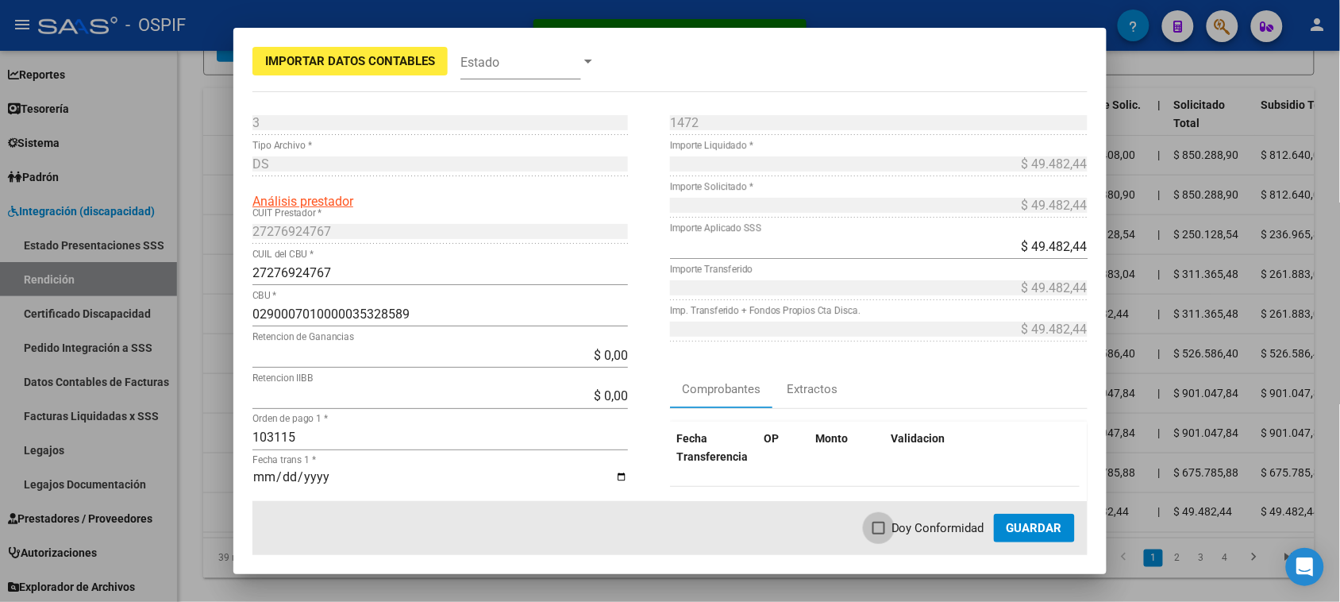
click at [939, 533] on span "Doy Conformidad" at bounding box center [937, 527] width 93 height 19
click at [879, 534] on input "Doy Conformidad" at bounding box center [878, 534] width 1 height 1
checkbox input "true"
click at [1036, 534] on span "Guardar" at bounding box center [1034, 528] width 56 height 14
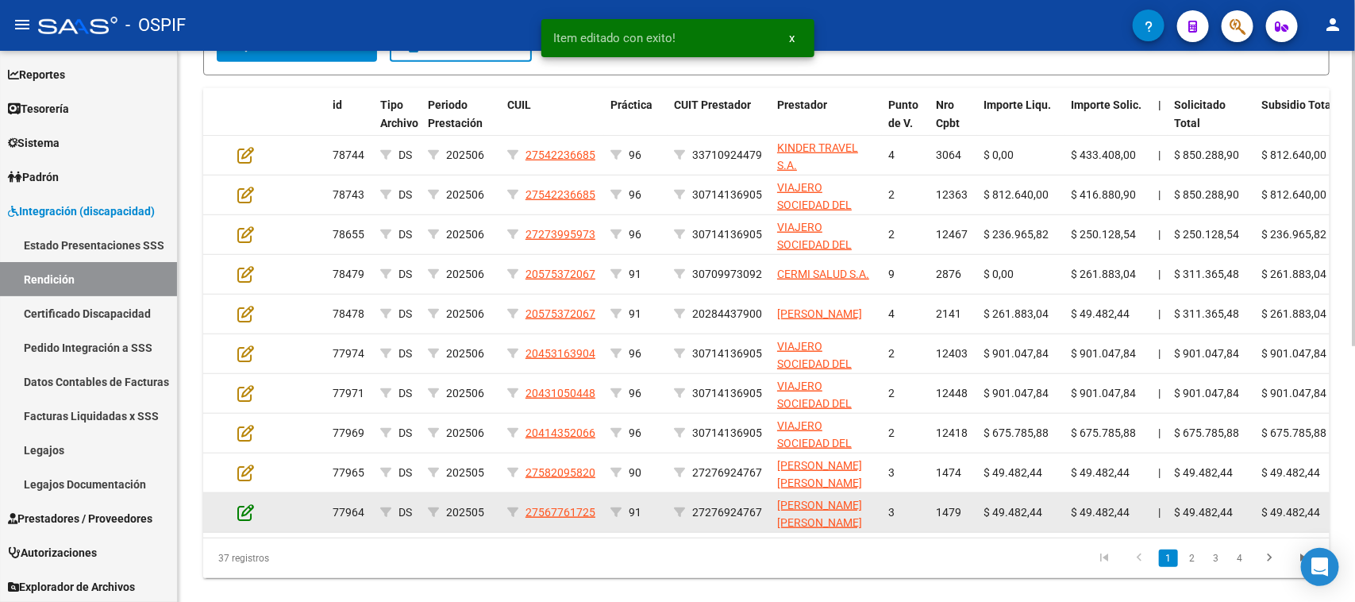
click at [244, 505] on icon at bounding box center [245, 511] width 17 height 17
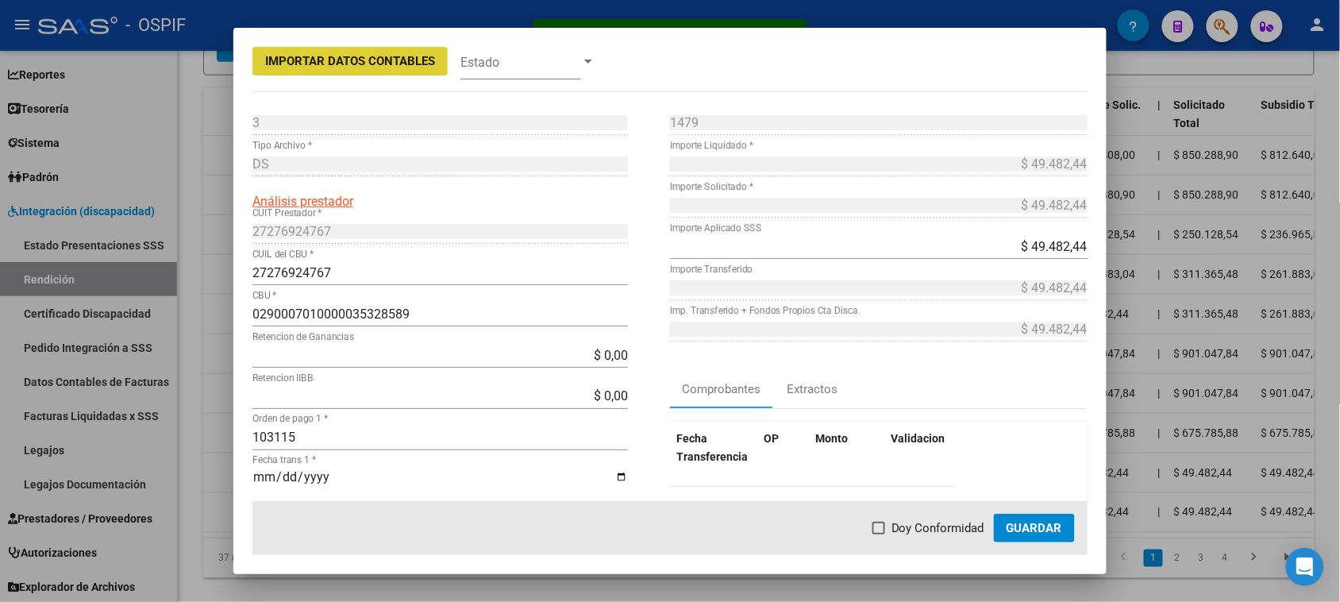
click at [963, 529] on span "Doy Conformidad" at bounding box center [937, 527] width 93 height 19
click at [879, 534] on input "Doy Conformidad" at bounding box center [878, 534] width 1 height 1
checkbox input "true"
click at [1013, 525] on span "Guardar" at bounding box center [1034, 528] width 56 height 14
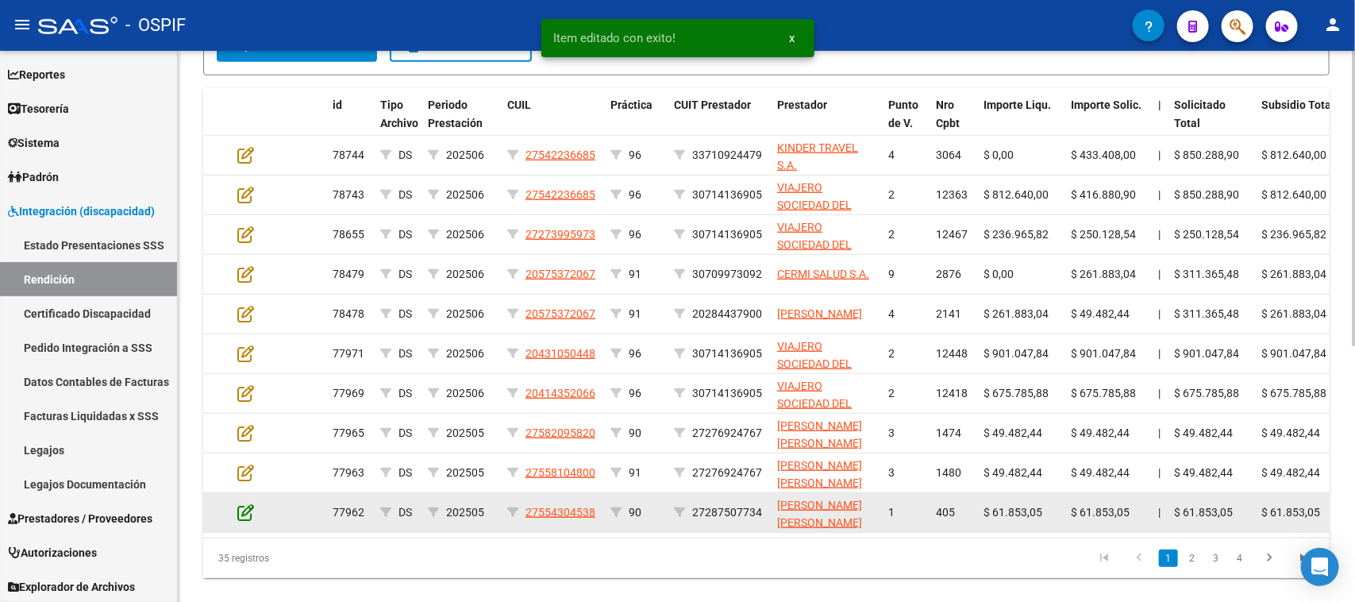
click at [248, 505] on icon at bounding box center [245, 511] width 17 height 17
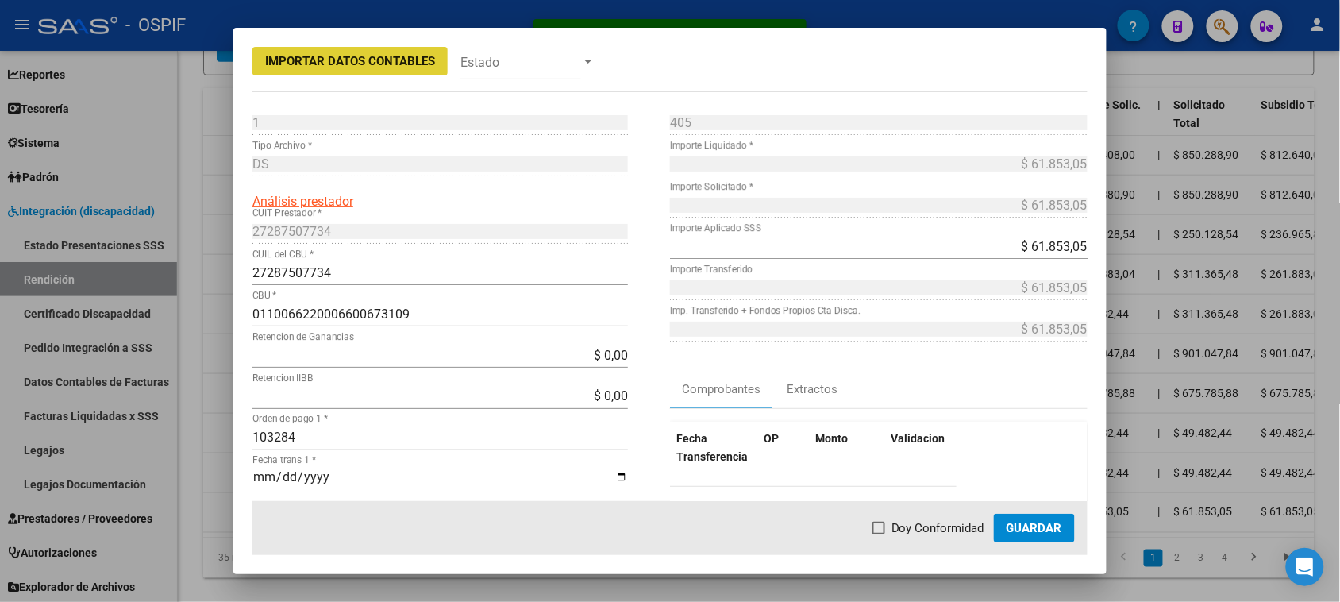
click at [905, 524] on span "Doy Conformidad" at bounding box center [937, 527] width 93 height 19
click at [879, 534] on input "Doy Conformidad" at bounding box center [878, 534] width 1 height 1
checkbox input "true"
click at [1036, 525] on span "Guardar" at bounding box center [1034, 528] width 56 height 14
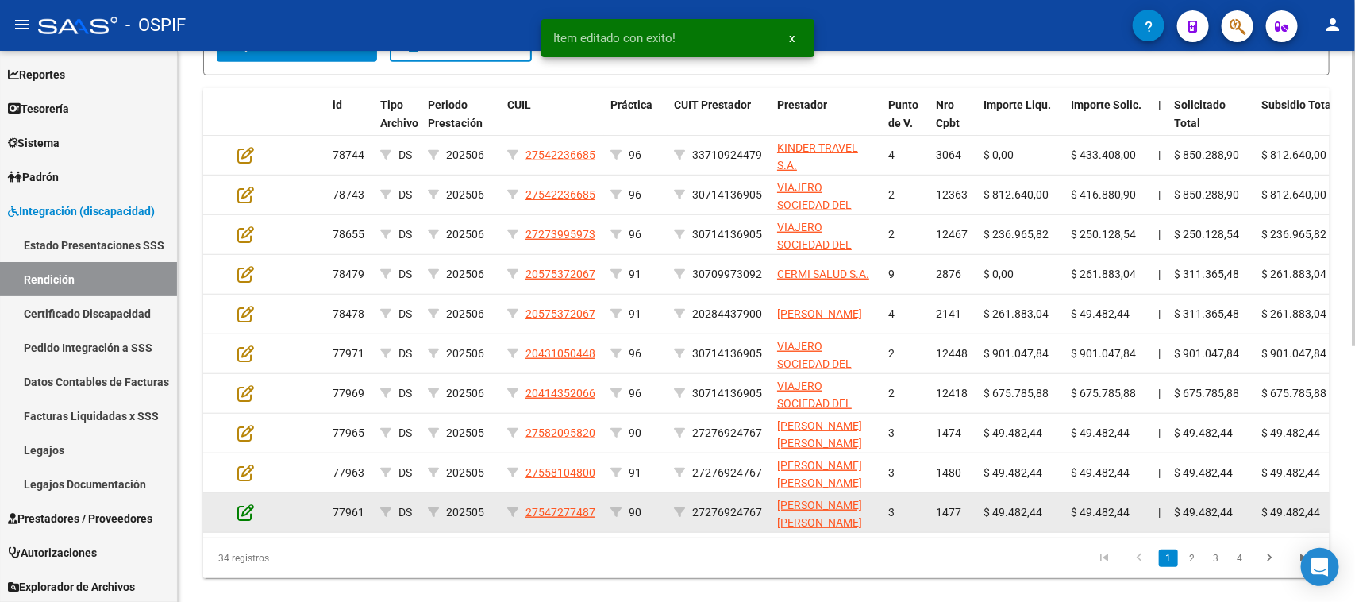
click at [248, 508] on icon at bounding box center [245, 511] width 17 height 17
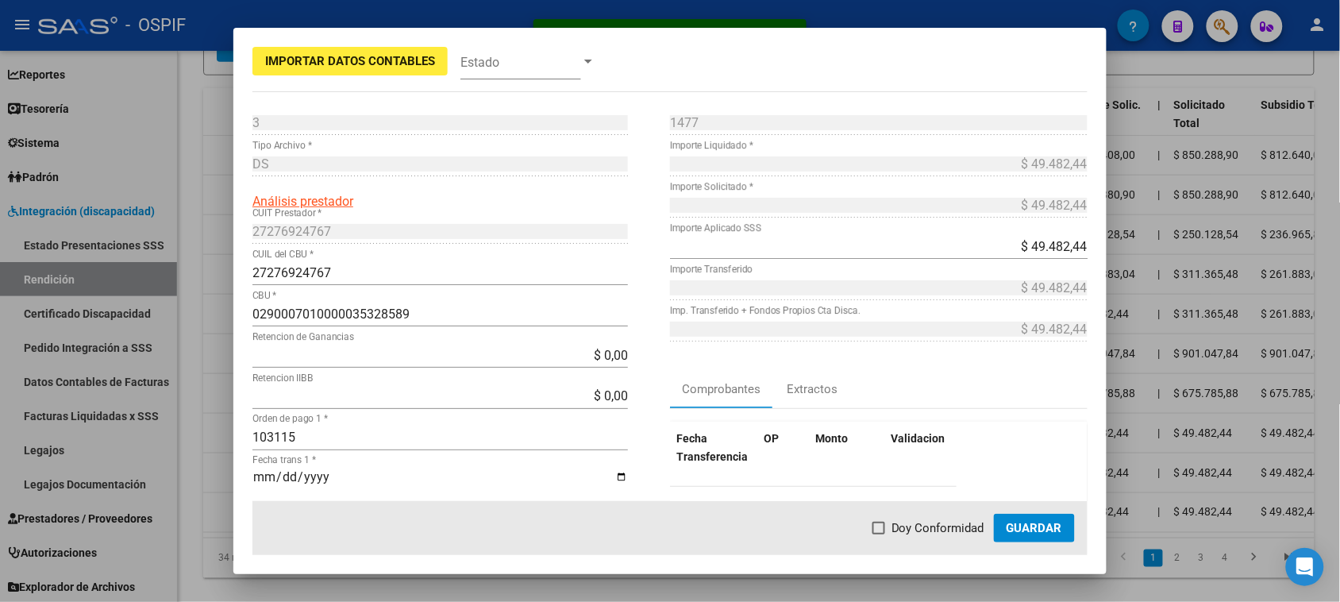
click at [926, 528] on span "Doy Conformidad" at bounding box center [937, 527] width 93 height 19
click at [879, 534] on input "Doy Conformidad" at bounding box center [878, 534] width 1 height 1
checkbox input "true"
click at [1040, 525] on span "Guardar" at bounding box center [1034, 528] width 56 height 14
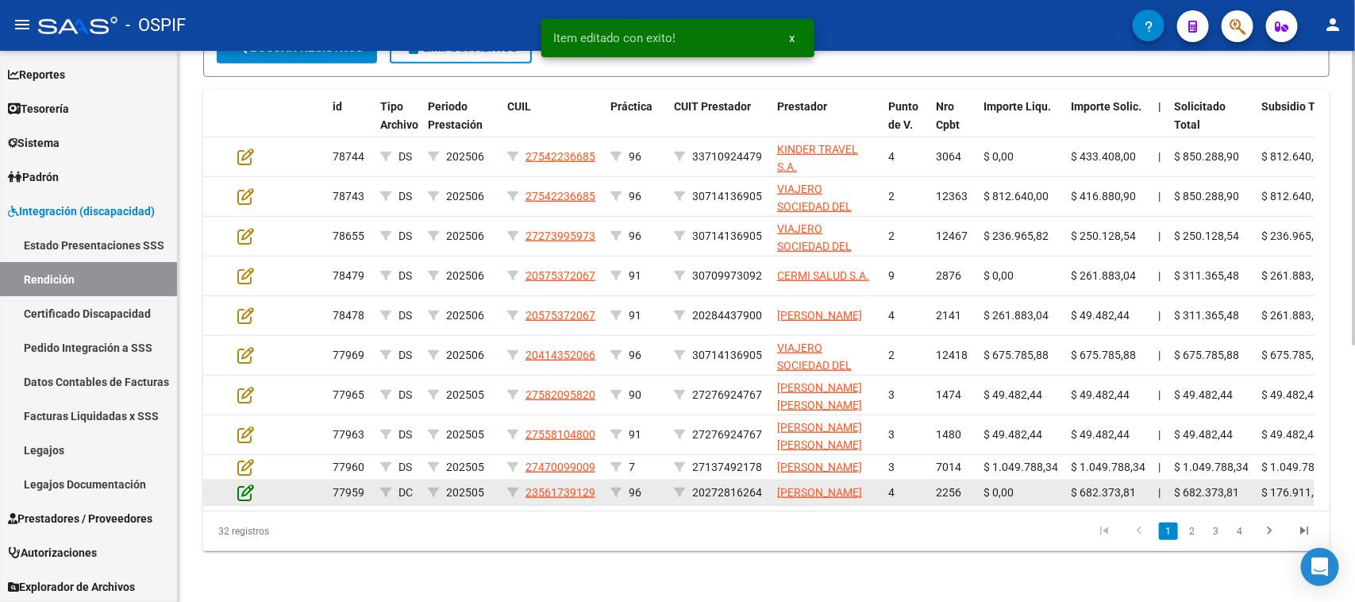
click at [251, 501] on icon at bounding box center [245, 491] width 17 height 17
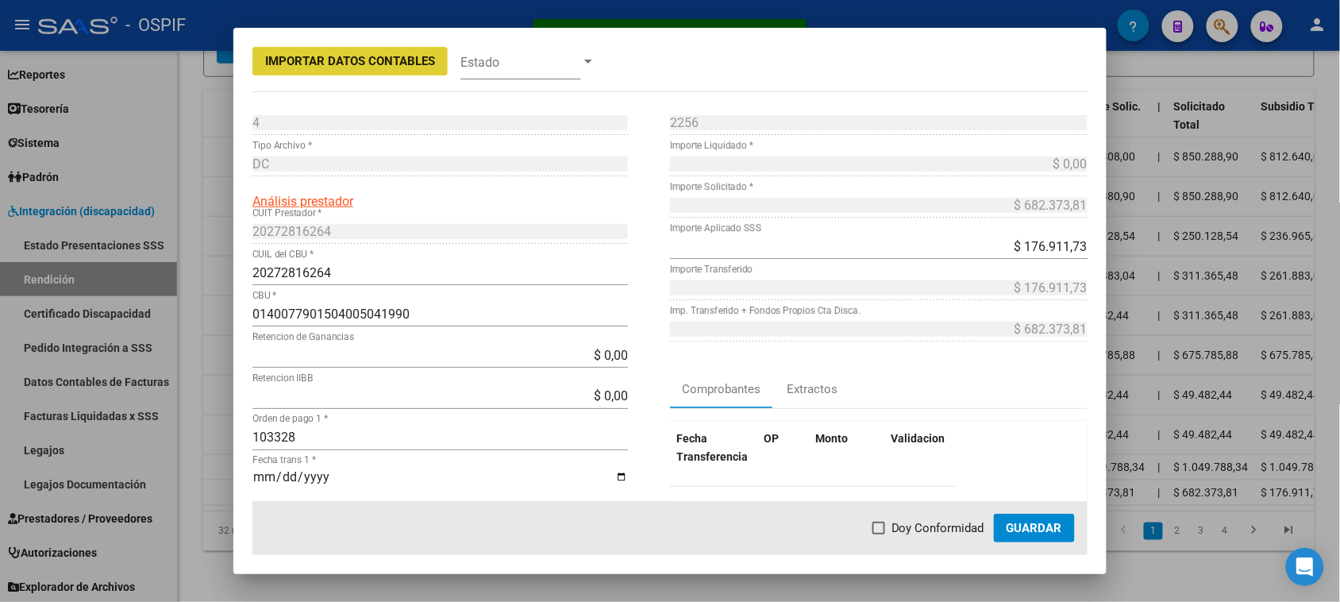
click at [930, 530] on span "Doy Conformidad" at bounding box center [937, 527] width 93 height 19
click at [879, 534] on input "Doy Conformidad" at bounding box center [878, 534] width 1 height 1
checkbox input "true"
click at [1009, 526] on span "Guardar" at bounding box center [1034, 528] width 56 height 14
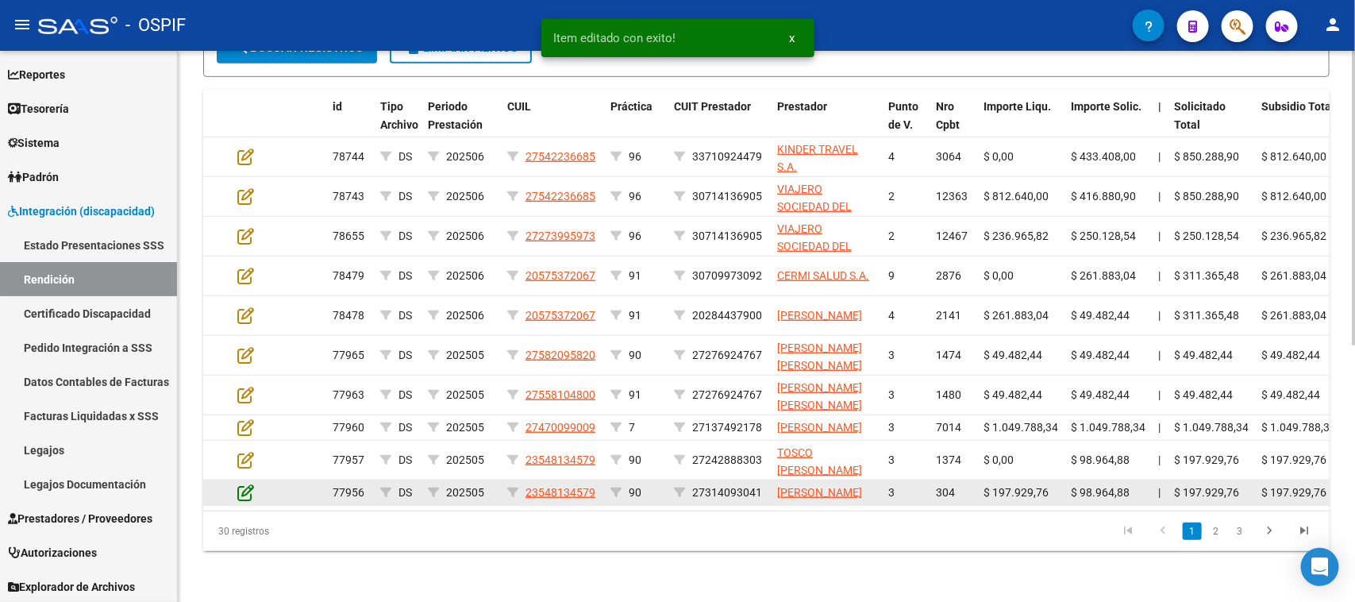
click at [247, 501] on icon at bounding box center [245, 491] width 17 height 17
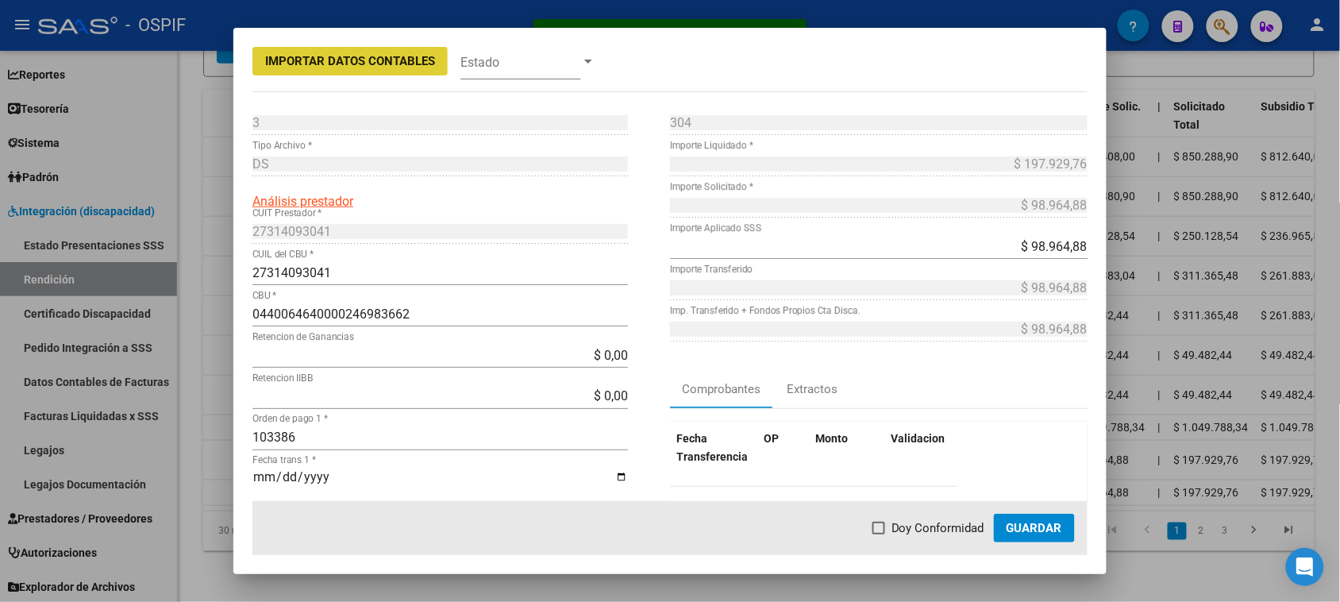
click at [913, 526] on span "Doy Conformidad" at bounding box center [937, 527] width 93 height 19
click at [879, 534] on input "Doy Conformidad" at bounding box center [878, 534] width 1 height 1
checkbox input "true"
click at [1021, 530] on span "Guardar" at bounding box center [1034, 528] width 56 height 14
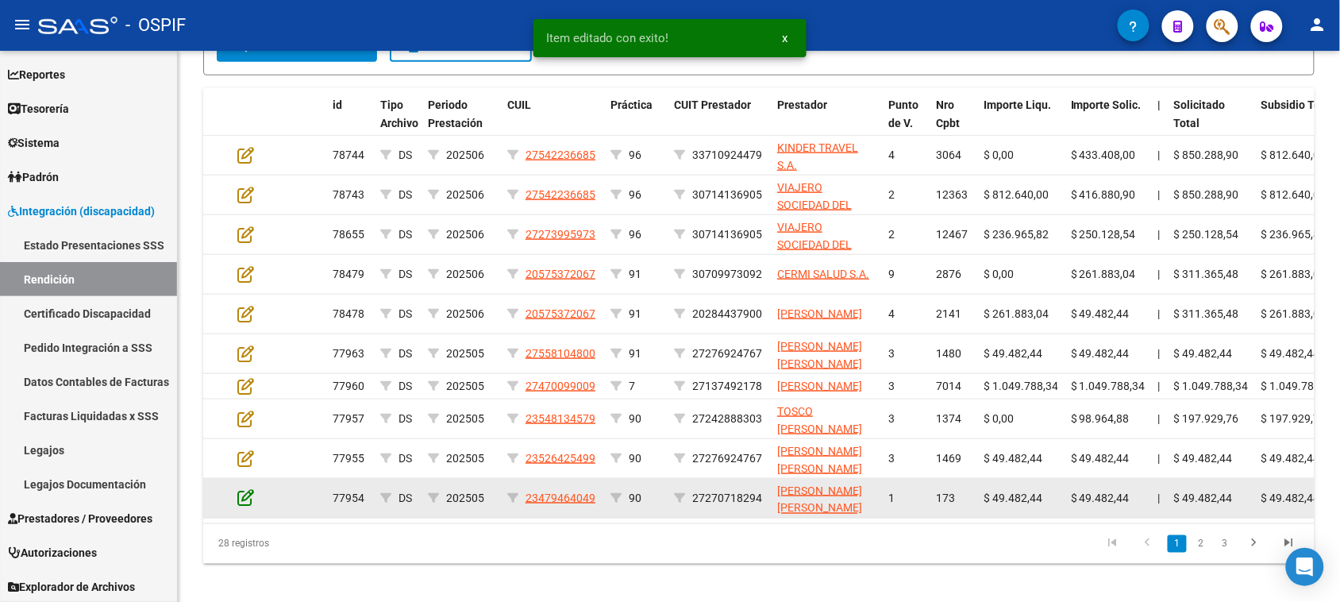
click at [244, 506] on icon at bounding box center [245, 497] width 17 height 17
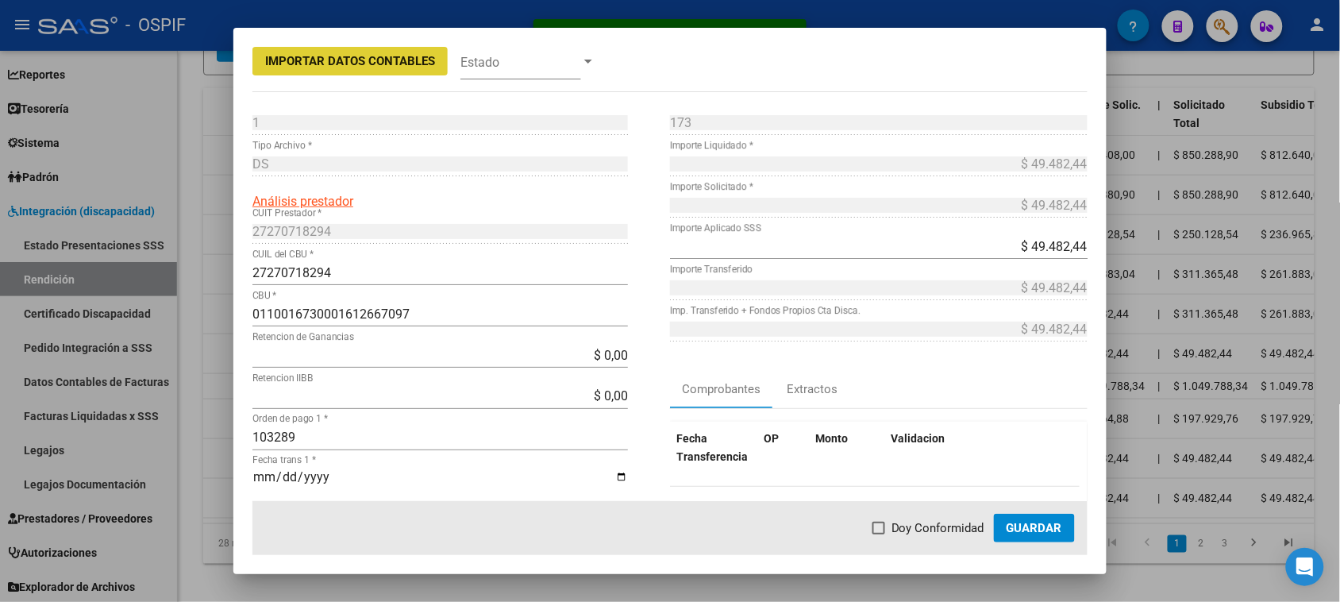
click at [913, 520] on span "Doy Conformidad" at bounding box center [937, 527] width 93 height 19
click at [879, 534] on input "Doy Conformidad" at bounding box center [878, 534] width 1 height 1
checkbox input "true"
click at [1029, 525] on span "Guardar" at bounding box center [1034, 528] width 56 height 14
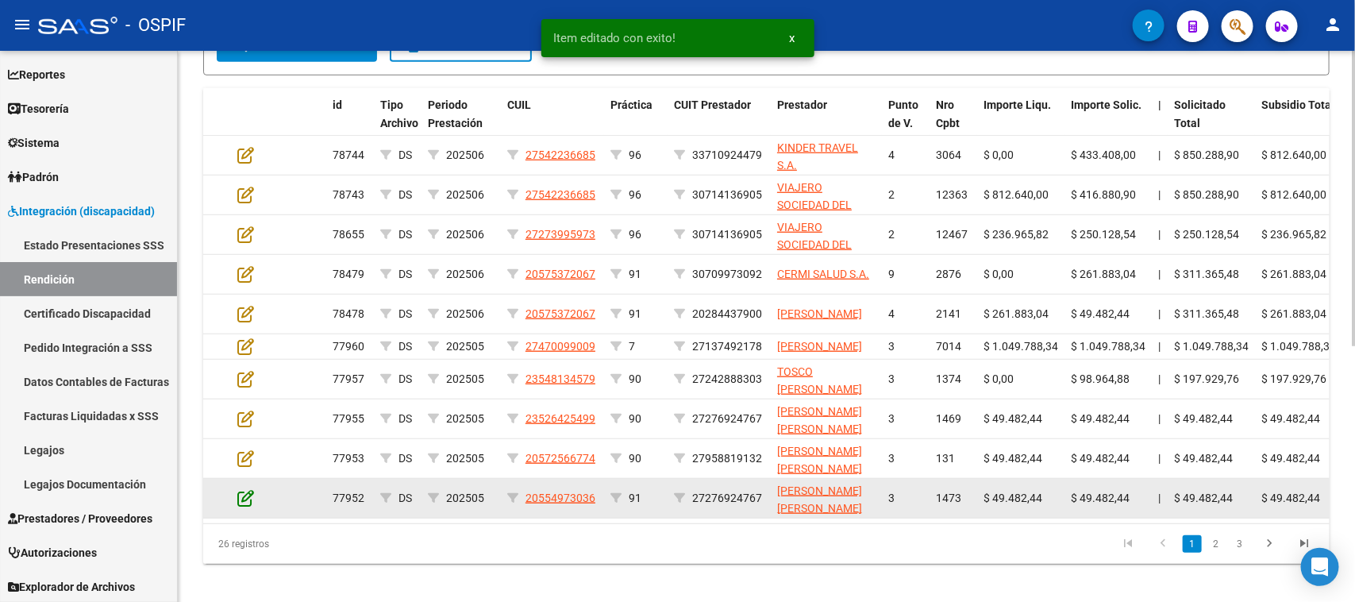
click at [246, 504] on icon at bounding box center [245, 497] width 17 height 17
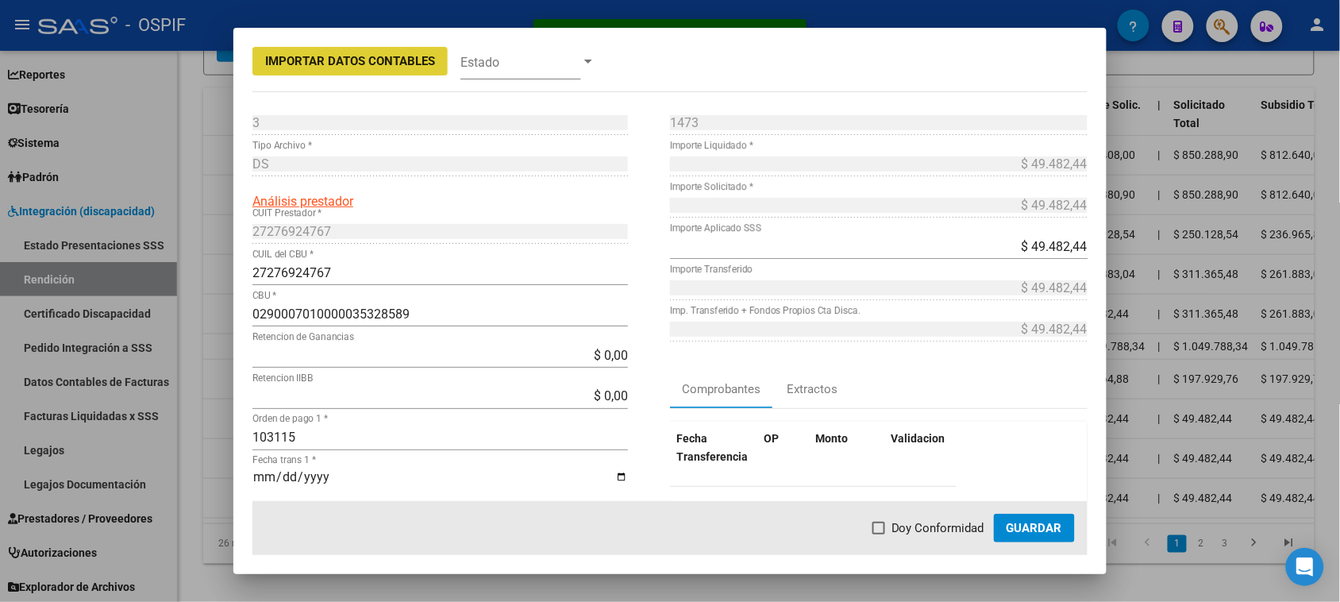
click at [922, 530] on span "Doy Conformidad" at bounding box center [937, 527] width 93 height 19
click at [879, 534] on input "Doy Conformidad" at bounding box center [878, 534] width 1 height 1
checkbox input "true"
click at [1037, 526] on span "Guardar" at bounding box center [1034, 528] width 56 height 14
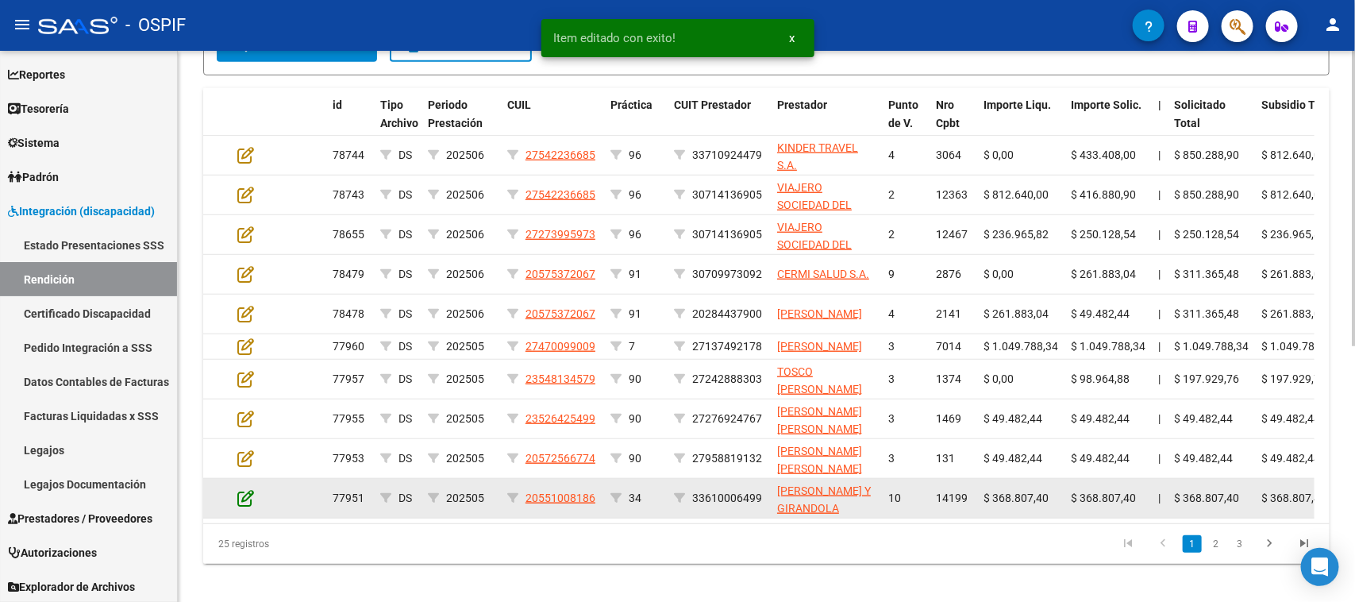
click at [247, 506] on icon at bounding box center [245, 497] width 17 height 17
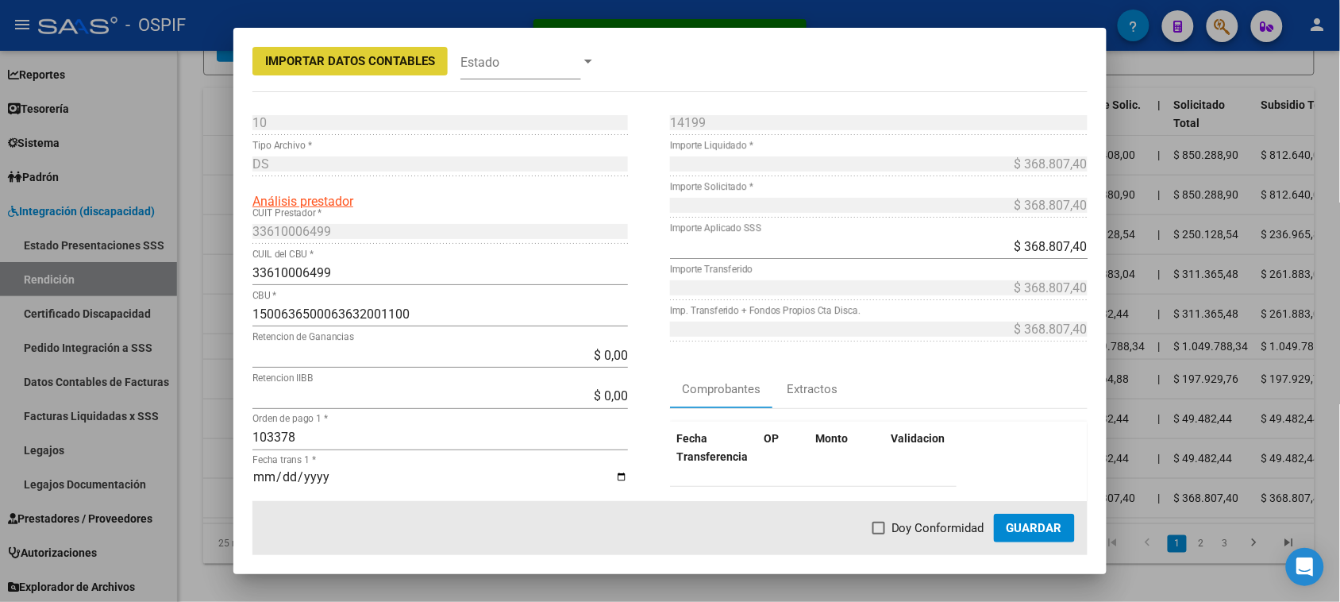
click at [885, 522] on span at bounding box center [878, 527] width 13 height 13
click at [879, 534] on input "Doy Conformidad" at bounding box center [878, 534] width 1 height 1
checkbox input "true"
click at [1046, 526] on span "Guardar" at bounding box center [1034, 528] width 56 height 14
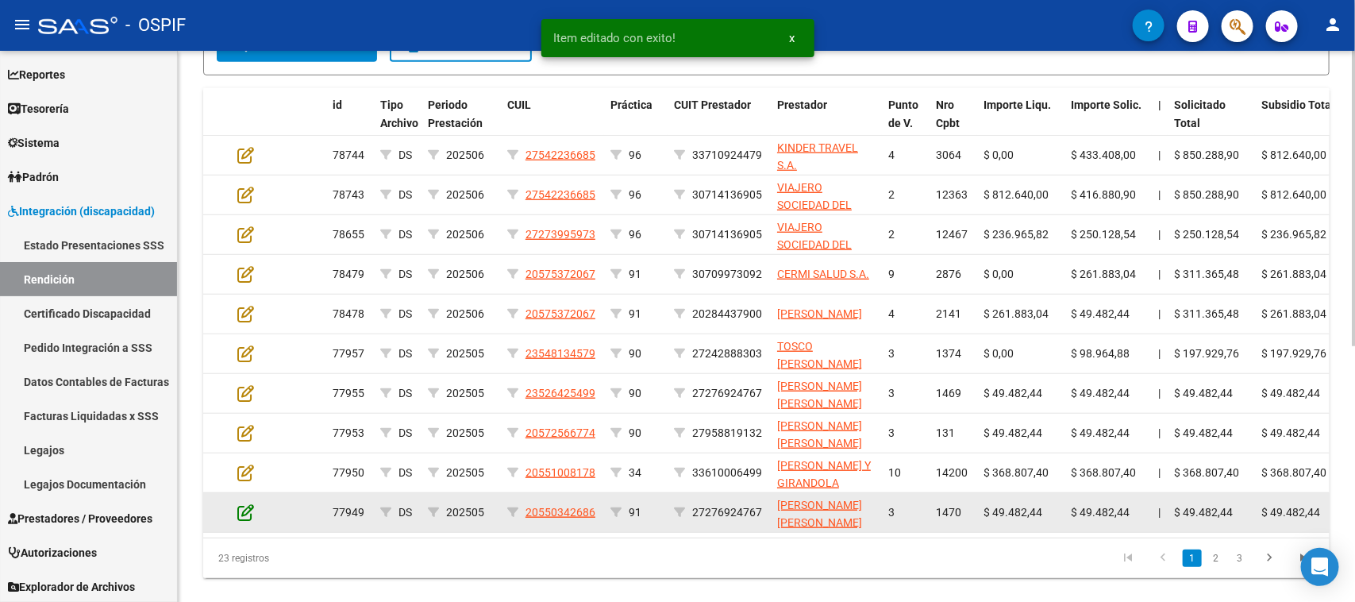
click at [248, 510] on icon at bounding box center [245, 511] width 17 height 17
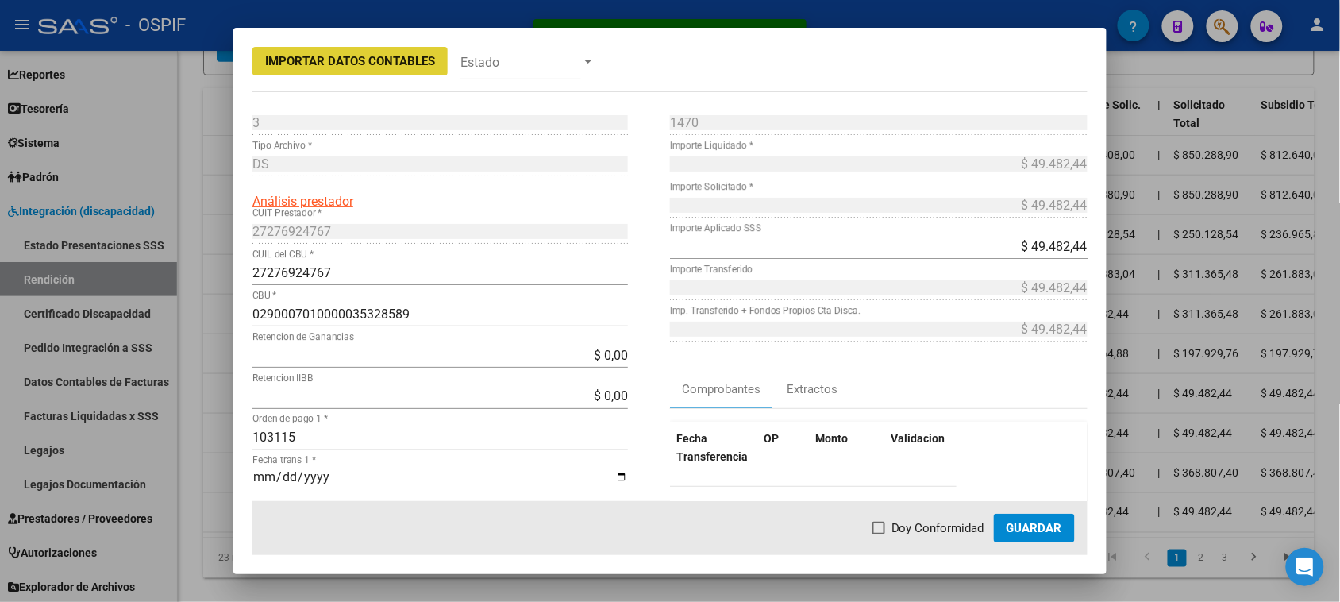
click at [890, 521] on label "Doy Conformidad" at bounding box center [928, 527] width 112 height 19
click at [879, 534] on input "Doy Conformidad" at bounding box center [878, 534] width 1 height 1
checkbox input "true"
click at [1017, 526] on span "Guardar" at bounding box center [1034, 528] width 56 height 14
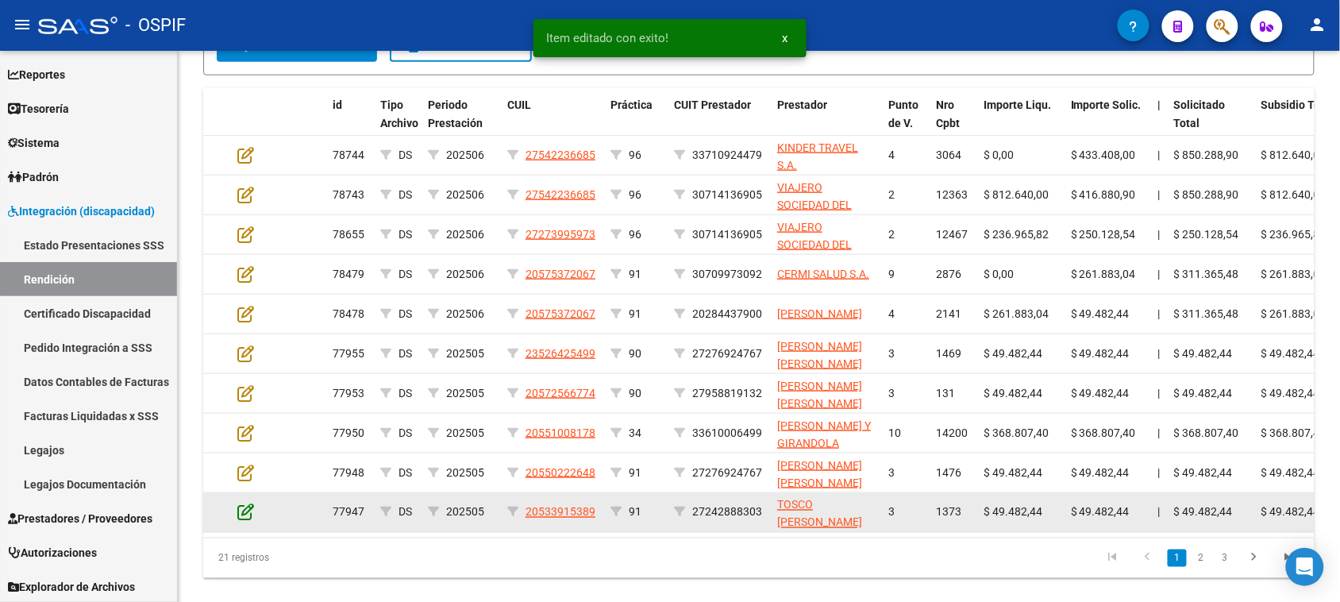
click at [248, 509] on icon at bounding box center [245, 511] width 17 height 17
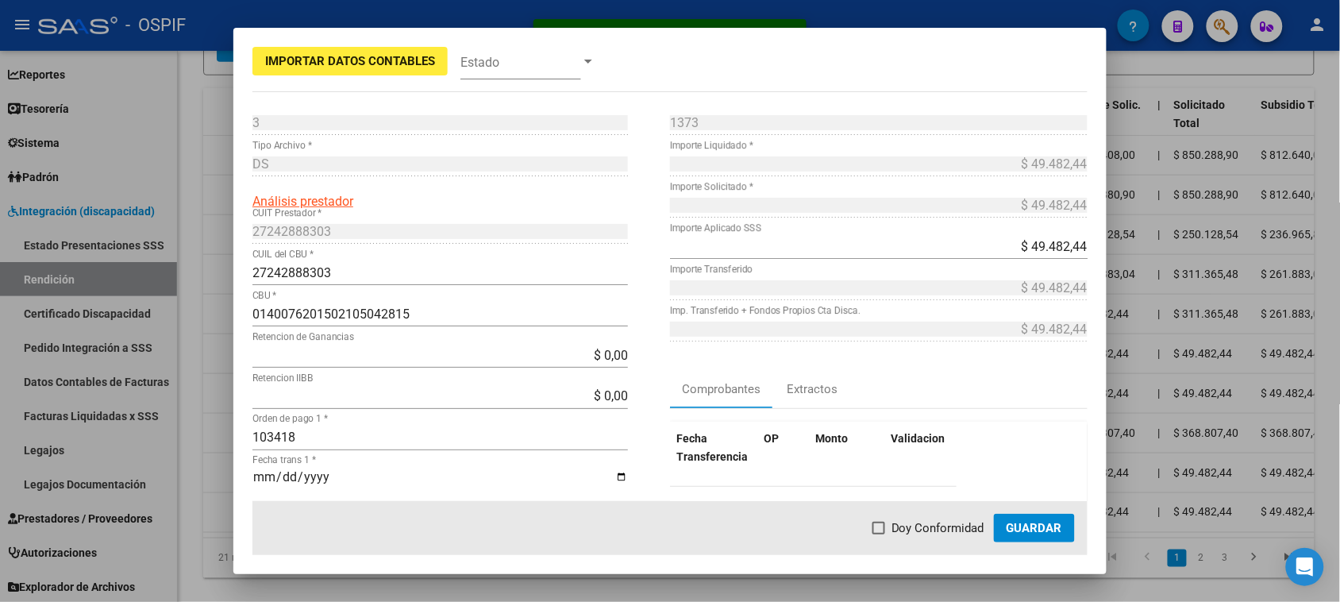
click at [930, 534] on span "Doy Conformidad" at bounding box center [937, 527] width 93 height 19
click at [879, 534] on input "Doy Conformidad" at bounding box center [878, 534] width 1 height 1
checkbox input "true"
click at [1022, 529] on span "Guardar" at bounding box center [1034, 528] width 56 height 14
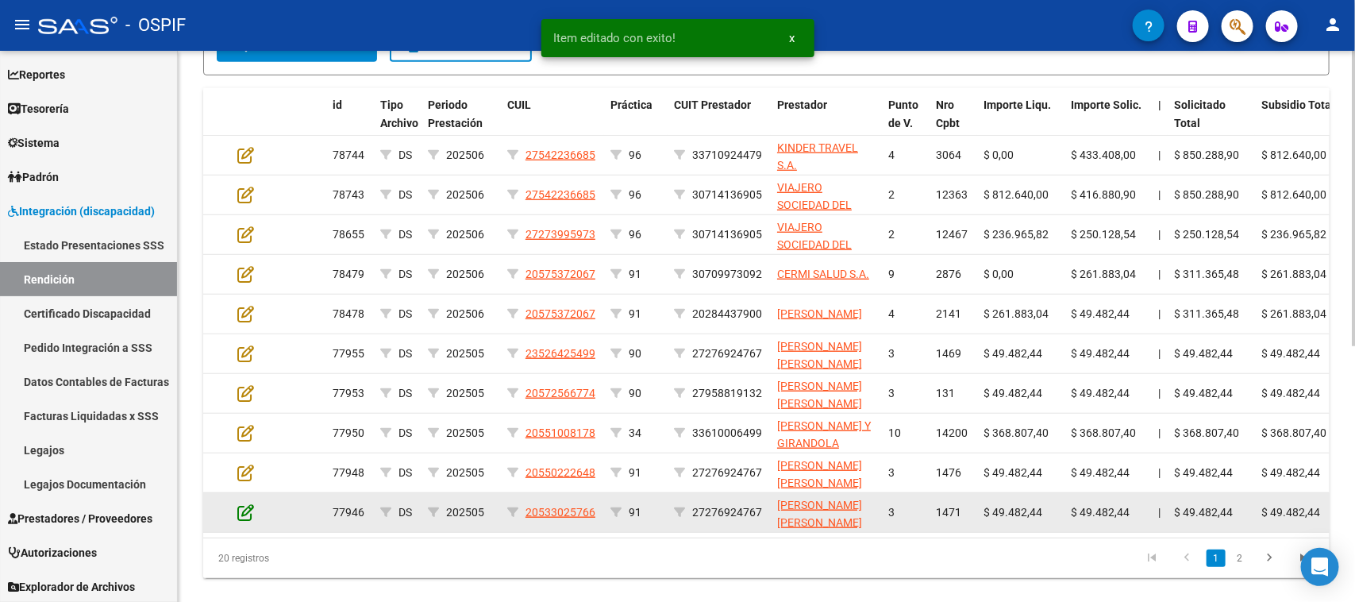
click at [242, 504] on icon at bounding box center [245, 511] width 17 height 17
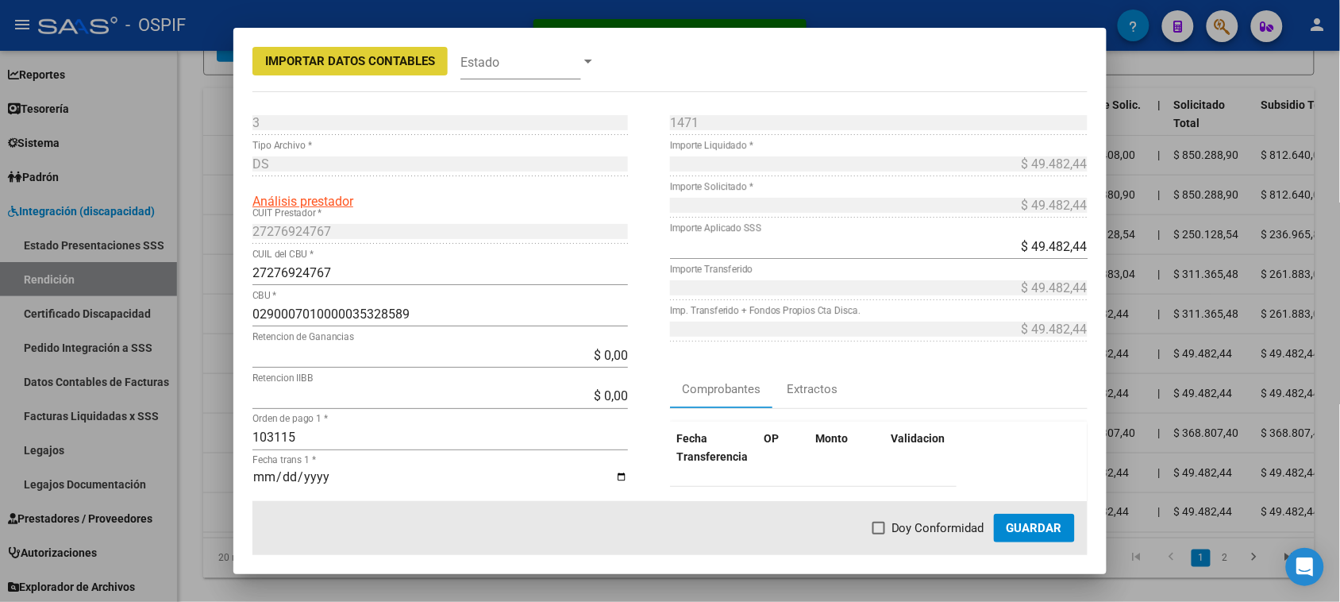
click at [898, 530] on span "Doy Conformidad" at bounding box center [937, 527] width 93 height 19
click at [879, 534] on input "Doy Conformidad" at bounding box center [878, 534] width 1 height 1
checkbox input "true"
click at [1025, 528] on span "Guardar" at bounding box center [1034, 528] width 56 height 14
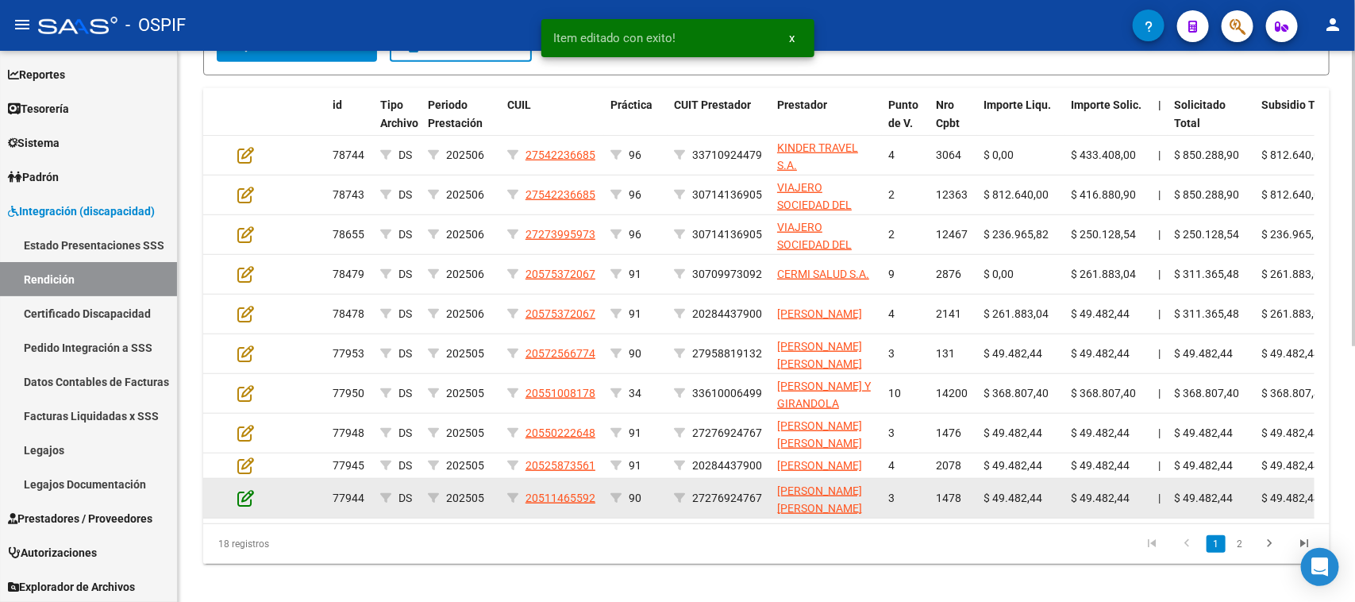
click at [247, 506] on icon at bounding box center [245, 497] width 17 height 17
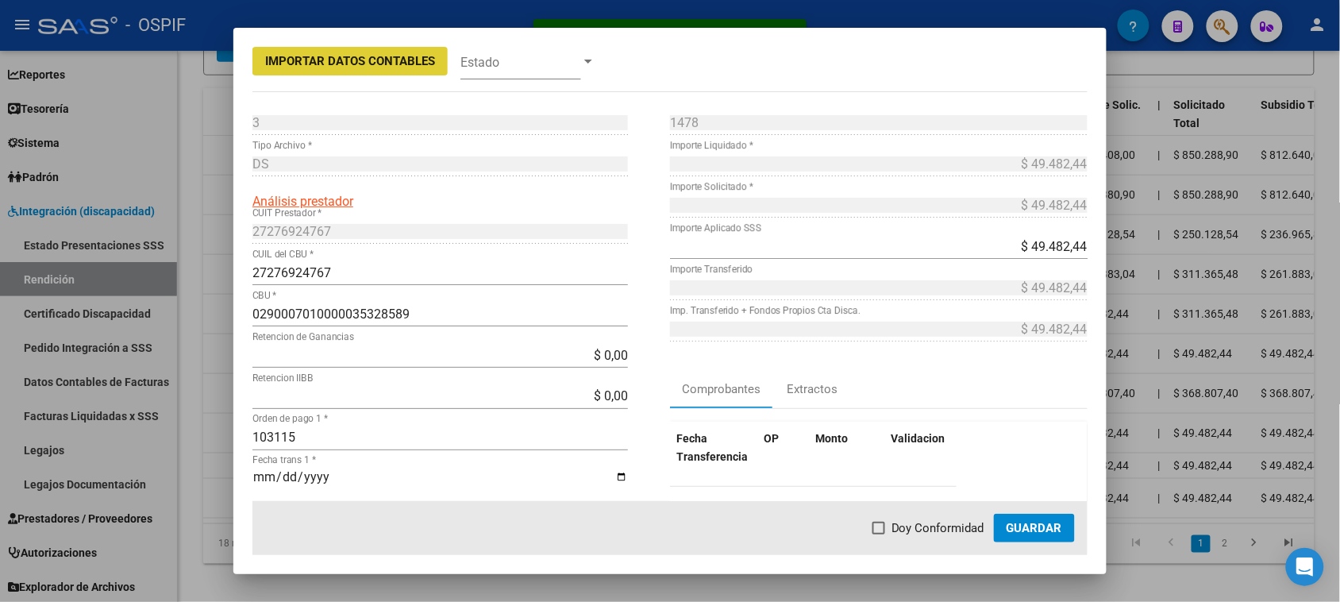
click at [950, 528] on span "Doy Conformidad" at bounding box center [937, 527] width 93 height 19
click at [879, 534] on input "Doy Conformidad" at bounding box center [878, 534] width 1 height 1
checkbox input "true"
click at [1025, 525] on span "Guardar" at bounding box center [1034, 528] width 56 height 14
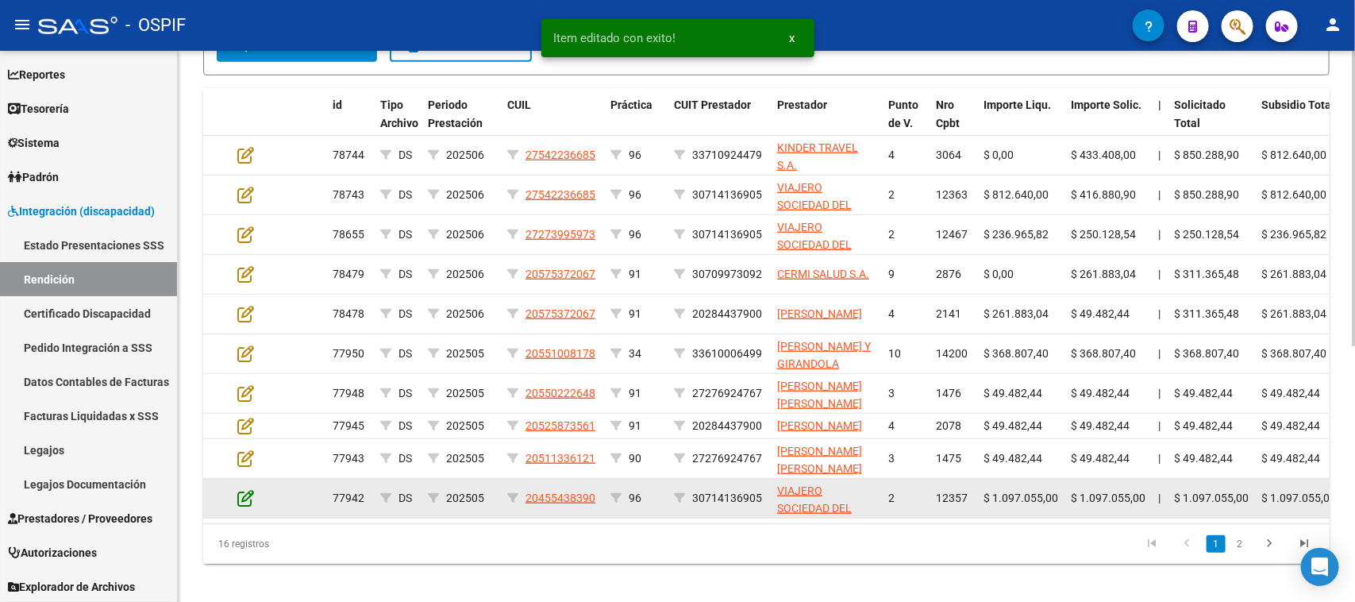
click at [244, 506] on icon at bounding box center [245, 497] width 17 height 17
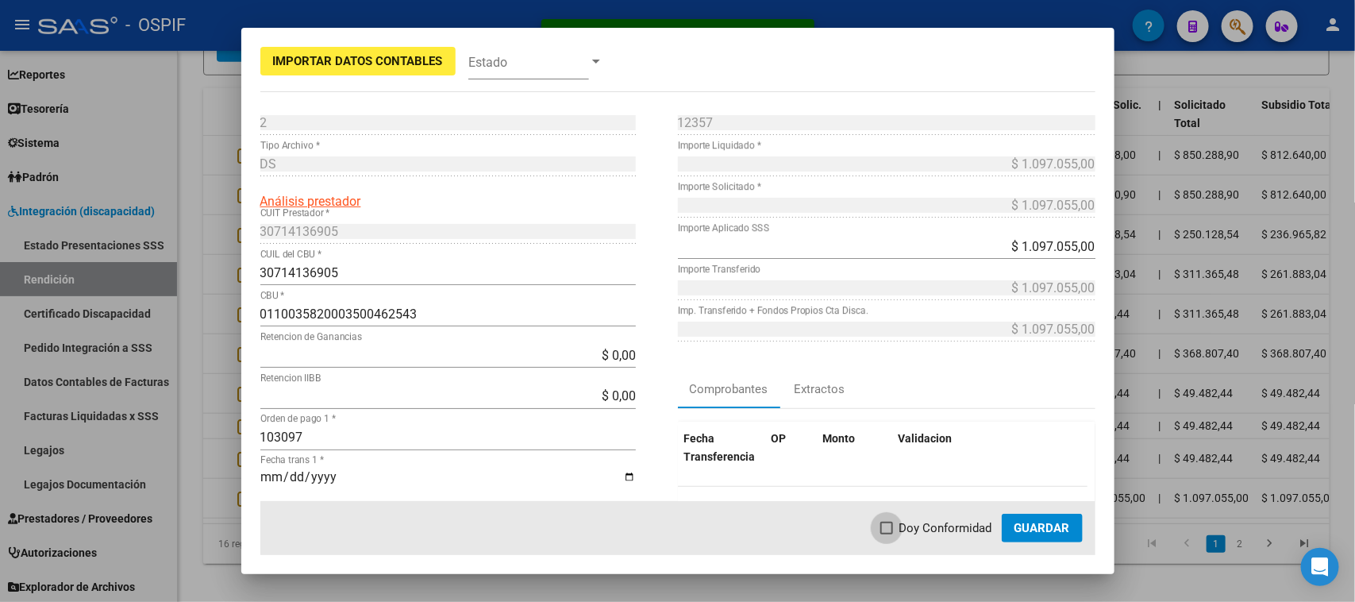
click at [913, 520] on span "Doy Conformidad" at bounding box center [945, 527] width 93 height 19
click at [886, 534] on input "Doy Conformidad" at bounding box center [886, 534] width 1 height 1
checkbox input "true"
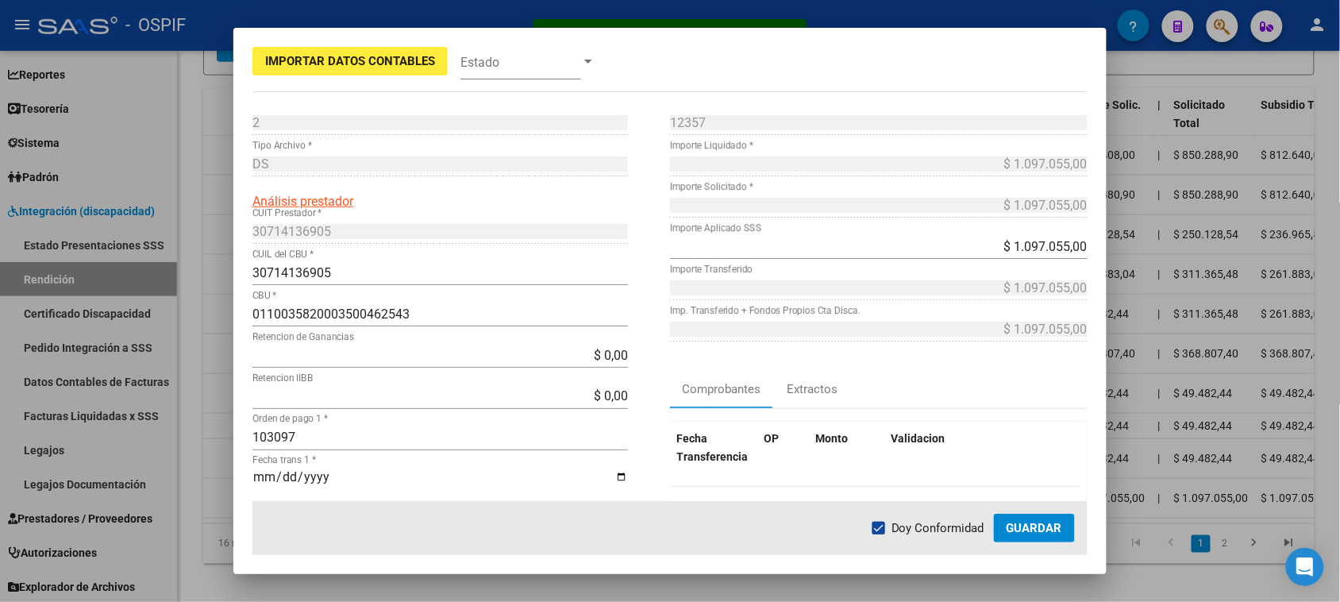
click at [1030, 532] on span "Guardar" at bounding box center [1034, 528] width 56 height 14
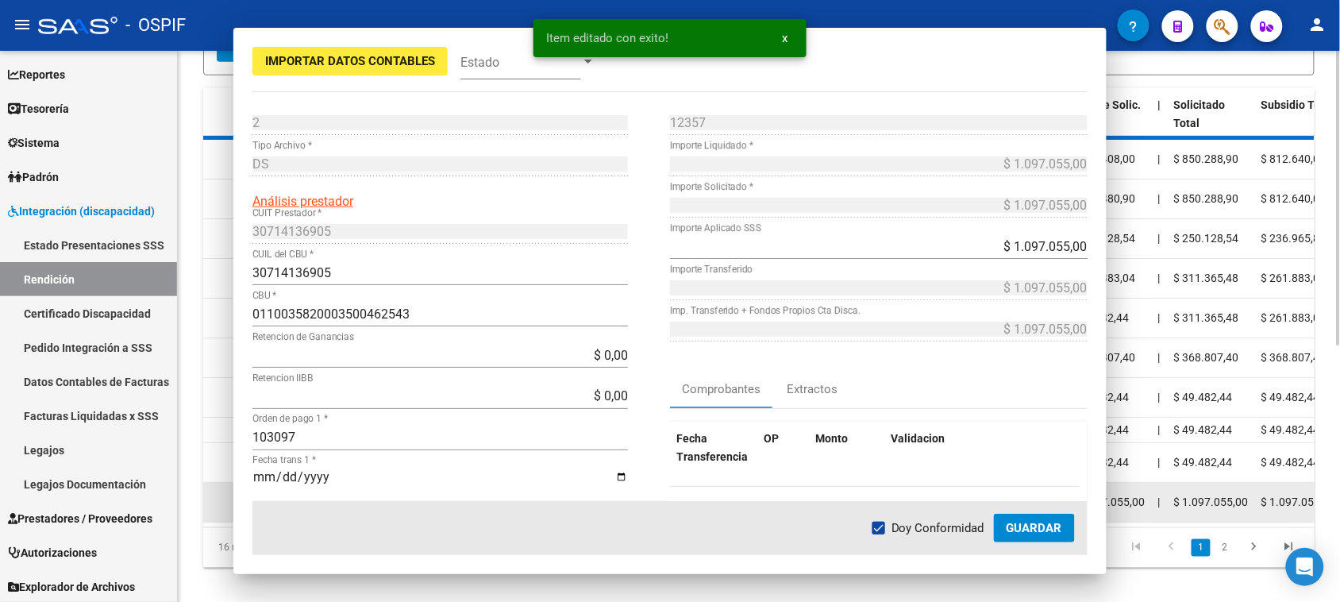
click at [243, 510] on icon at bounding box center [245, 501] width 17 height 17
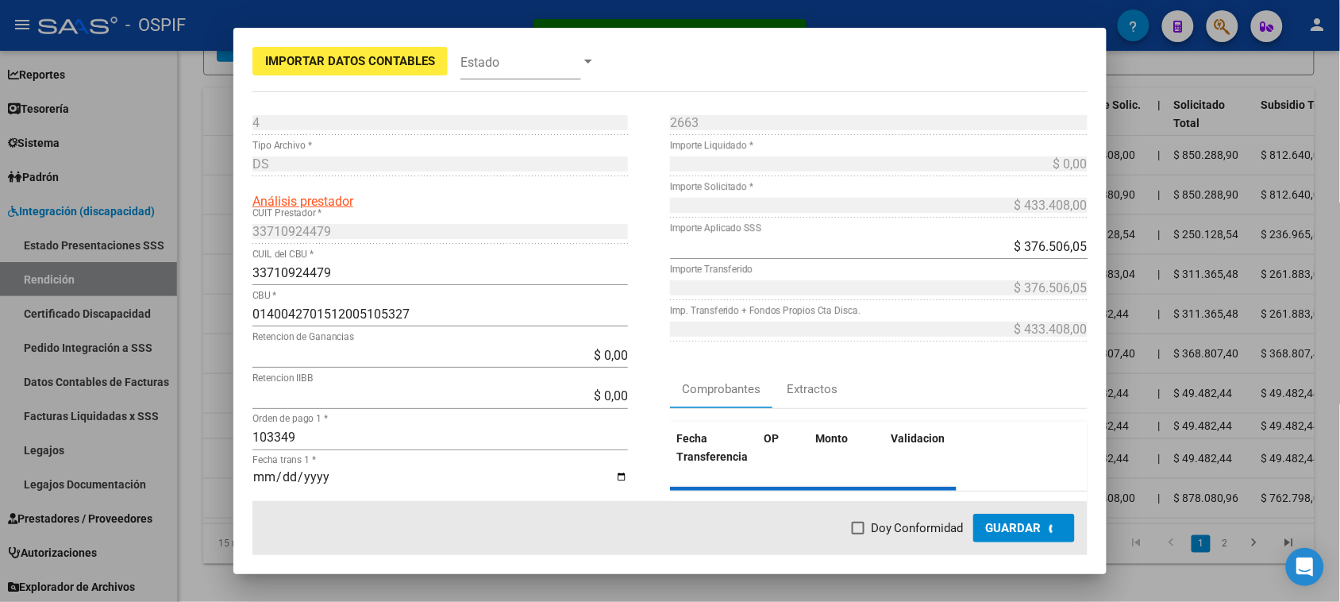
click at [244, 510] on div "Importar Datos Contables Estado 4 Punto de Venta * DS Tipo Archivo * Análisis p…" at bounding box center [669, 301] width 873 height 546
click at [889, 524] on label "Doy Conformidad" at bounding box center [928, 527] width 112 height 19
click at [879, 534] on input "Doy Conformidad" at bounding box center [878, 534] width 1 height 1
checkbox input "true"
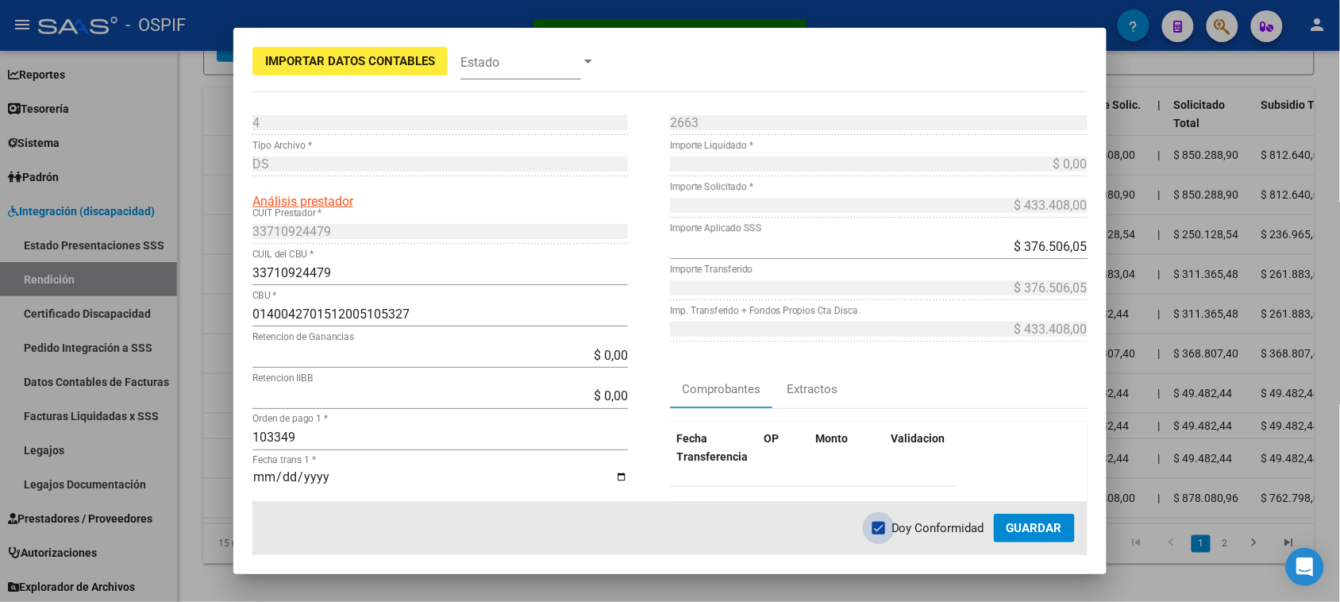
click at [1025, 524] on span "Guardar" at bounding box center [1034, 528] width 56 height 14
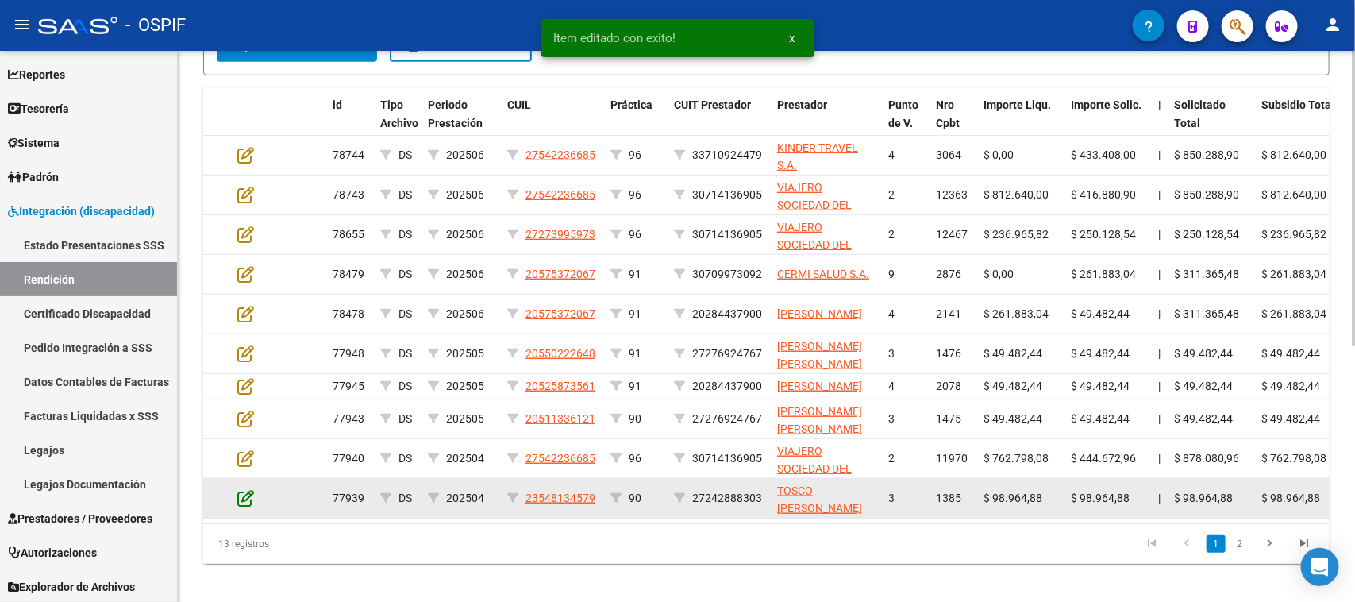
click at [244, 506] on icon at bounding box center [245, 497] width 17 height 17
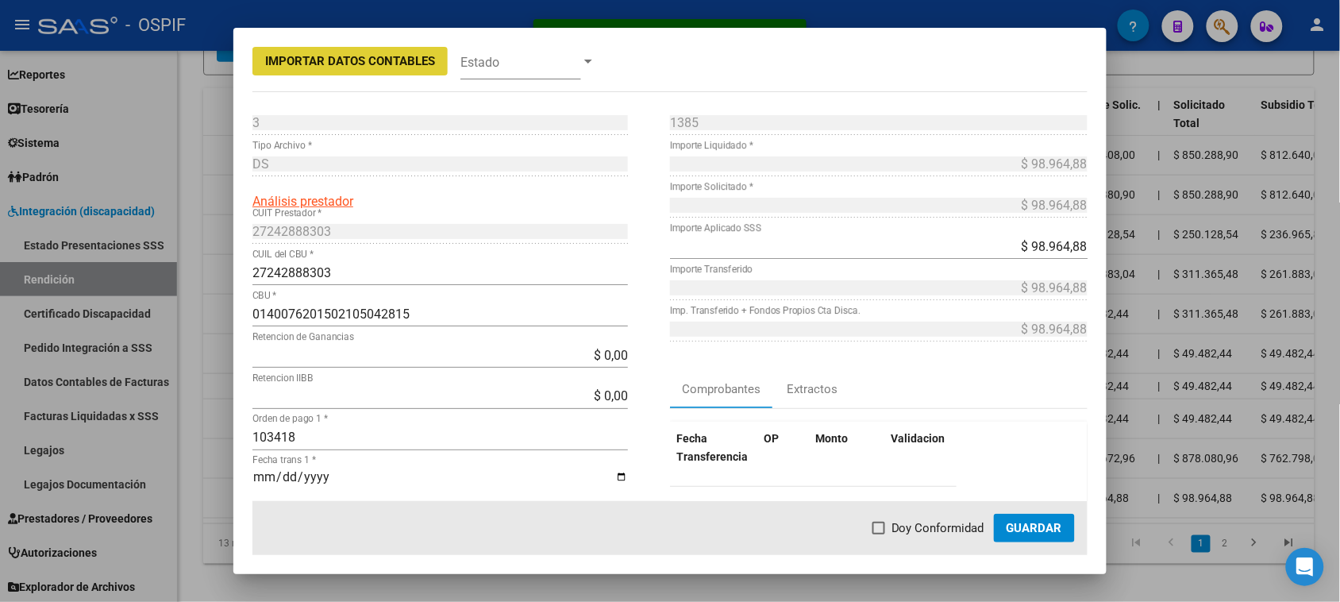
click at [882, 525] on span at bounding box center [878, 527] width 13 height 13
click at [879, 534] on input "Doy Conformidad" at bounding box center [878, 534] width 1 height 1
checkbox input "true"
click at [1025, 525] on span "Guardar" at bounding box center [1034, 528] width 56 height 14
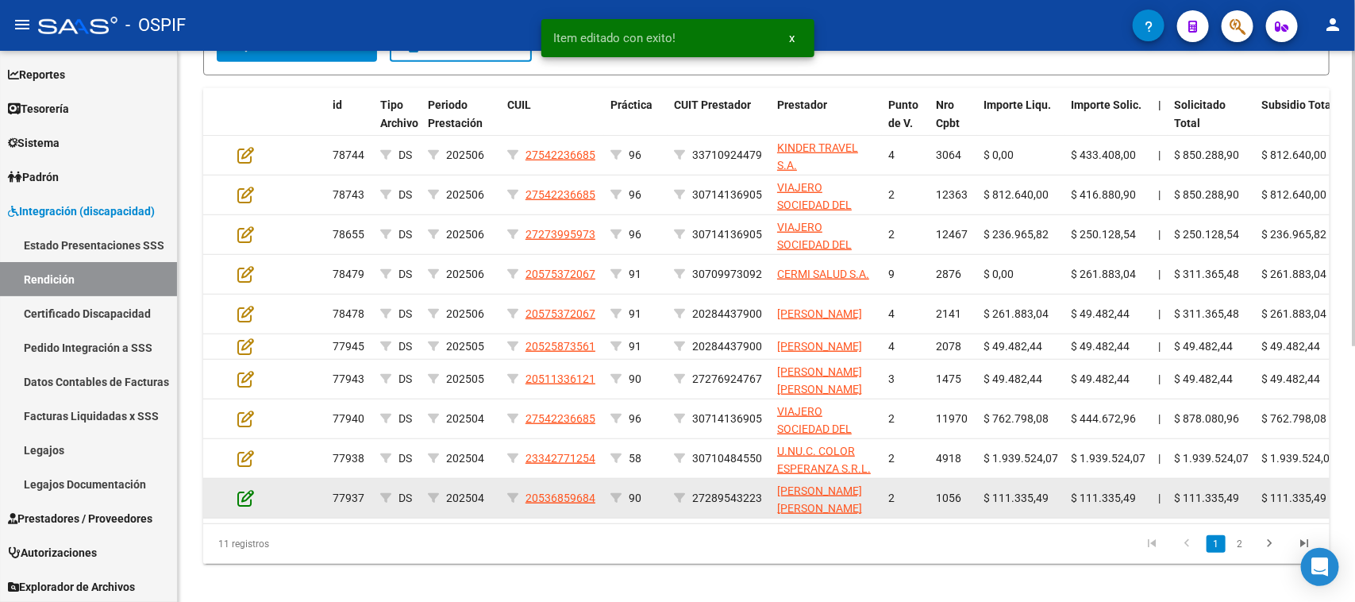
click at [246, 506] on icon at bounding box center [245, 497] width 17 height 17
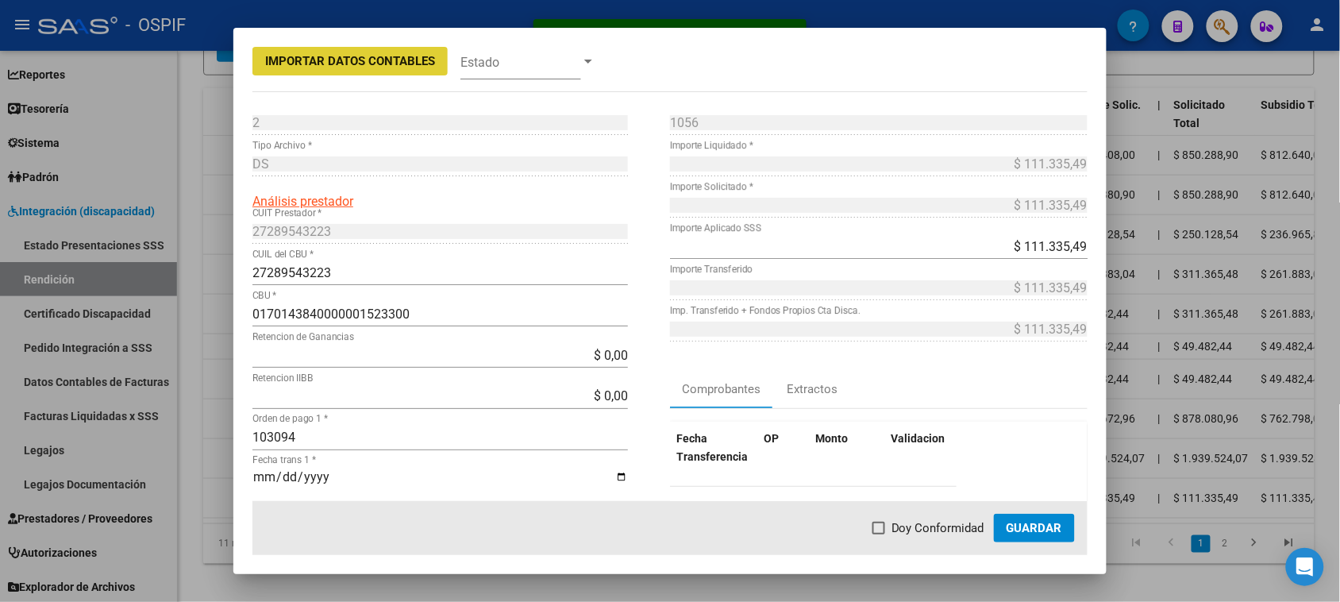
click at [882, 533] on span at bounding box center [878, 527] width 13 height 13
click at [879, 534] on input "Doy Conformidad" at bounding box center [878, 534] width 1 height 1
checkbox input "true"
click at [1025, 524] on span "Guardar" at bounding box center [1034, 528] width 56 height 14
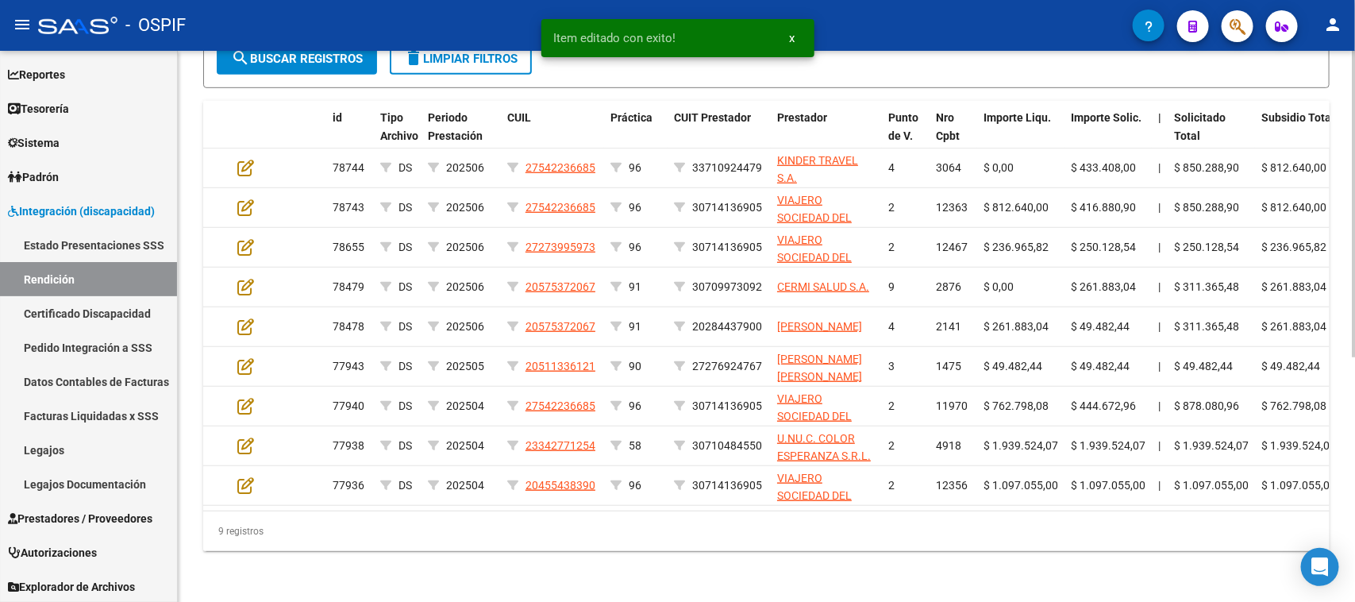
scroll to position [438, 0]
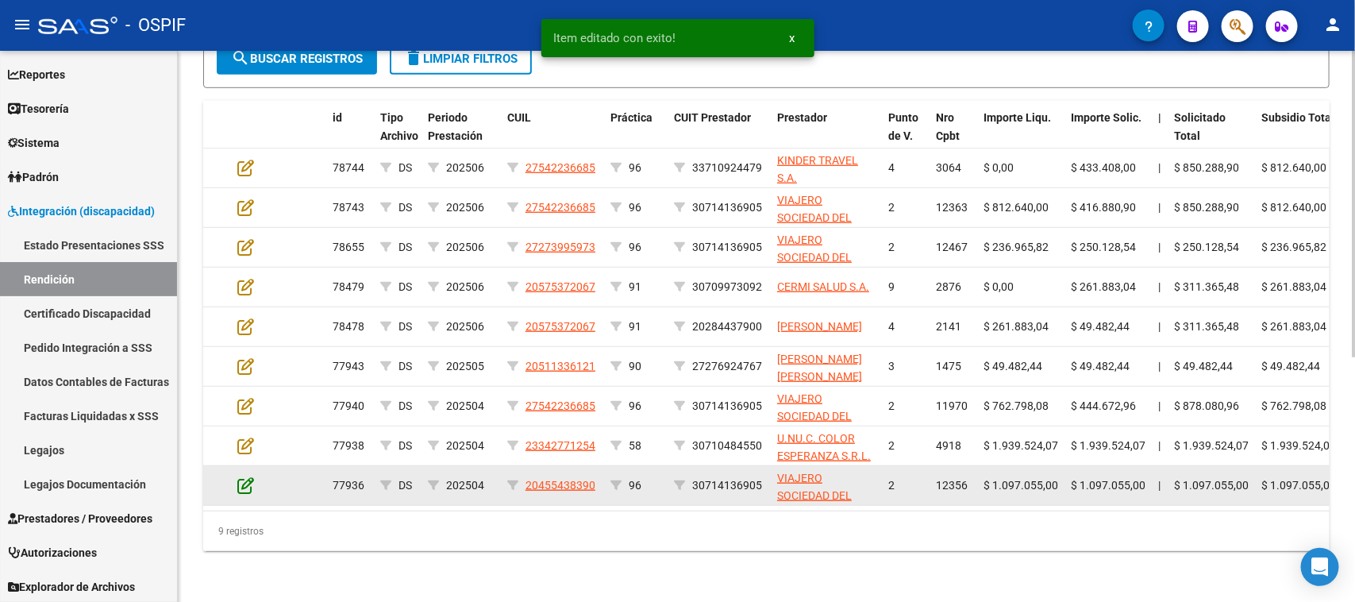
click at [248, 476] on icon at bounding box center [245, 484] width 17 height 17
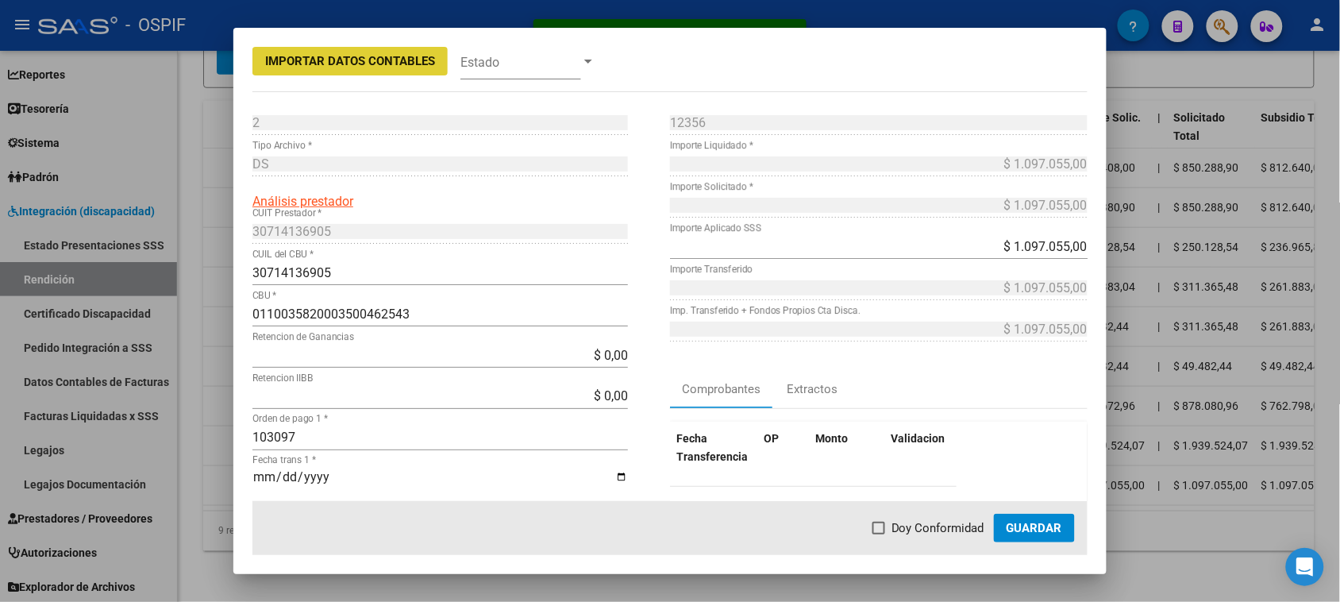
click at [921, 518] on span "Doy Conformidad" at bounding box center [937, 527] width 93 height 19
click at [879, 534] on input "Doy Conformidad" at bounding box center [878, 534] width 1 height 1
checkbox input "true"
click at [1025, 525] on span "Guardar" at bounding box center [1034, 528] width 56 height 14
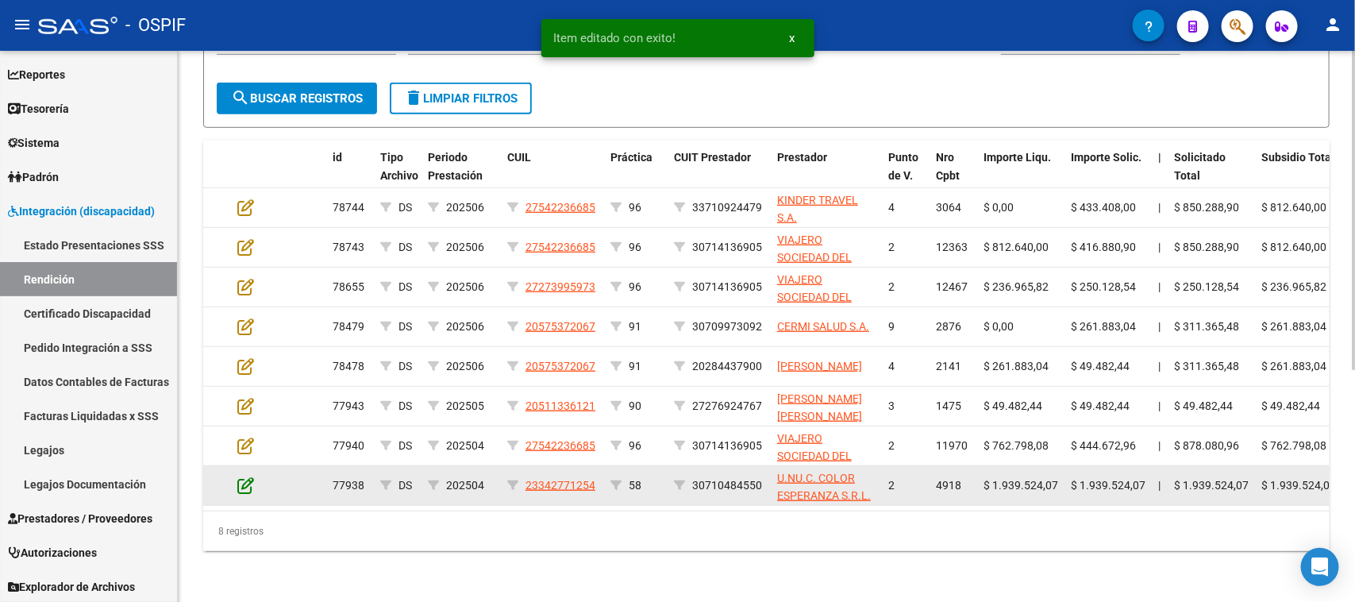
scroll to position [398, 0]
click at [248, 476] on icon at bounding box center [245, 484] width 17 height 17
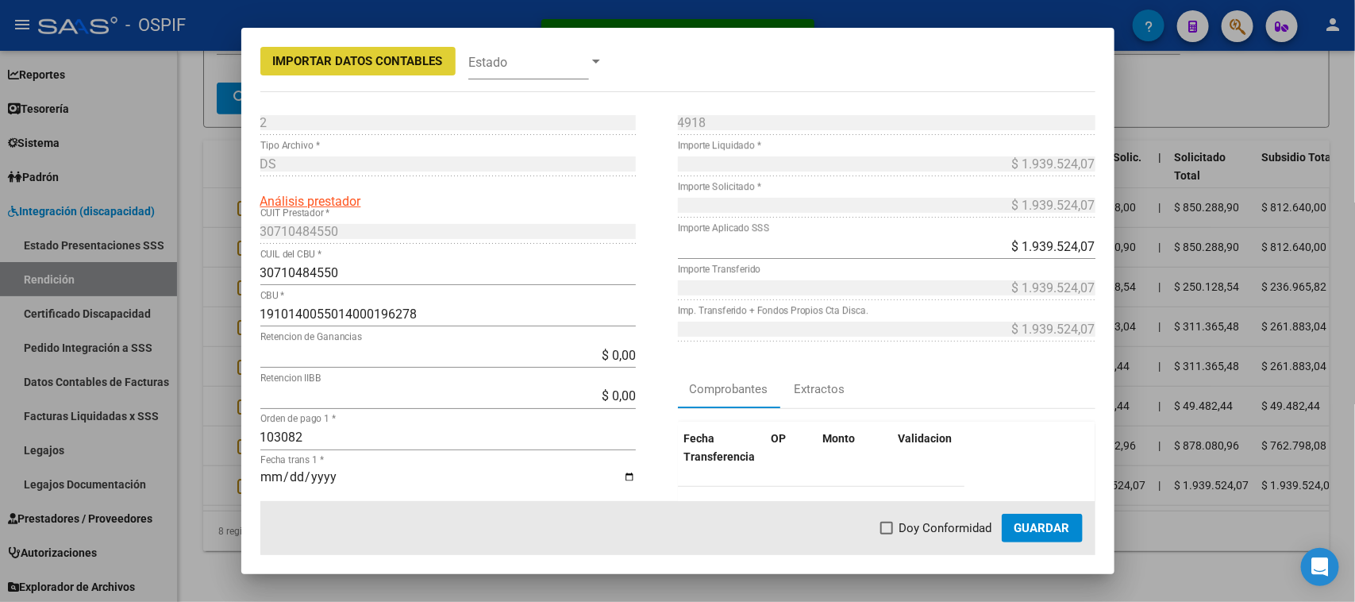
click at [889, 521] on label "Doy Conformidad" at bounding box center [936, 527] width 112 height 19
click at [886, 534] on input "Doy Conformidad" at bounding box center [886, 534] width 1 height 1
checkbox input "true"
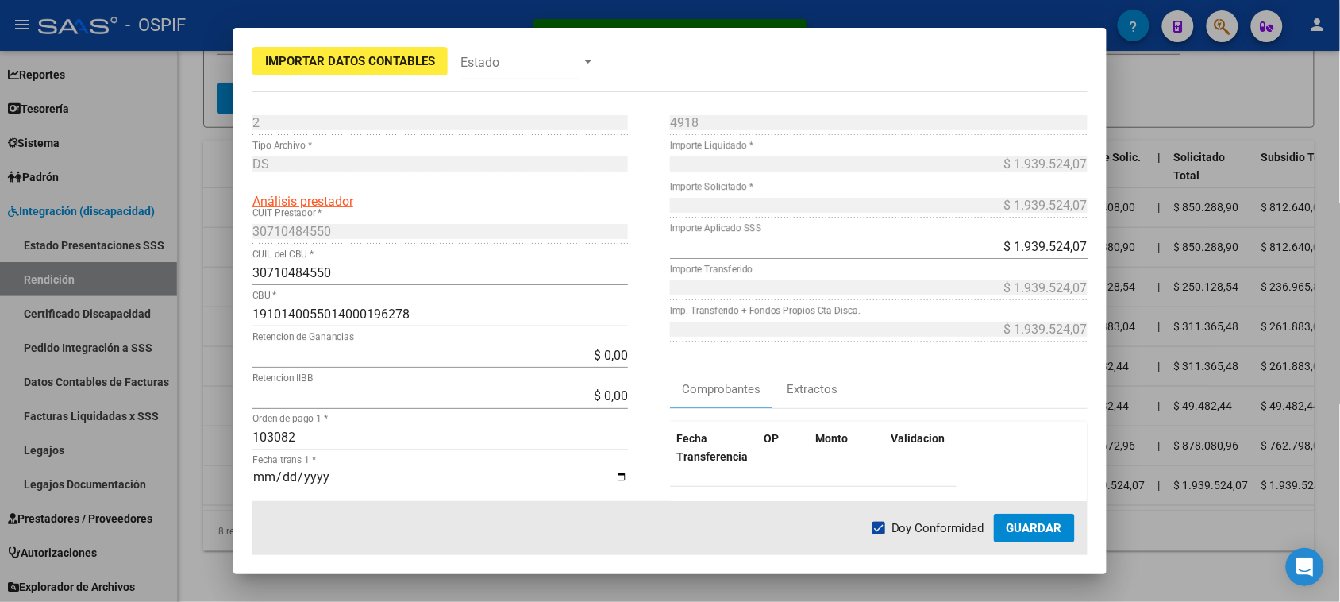
click at [1021, 529] on span "Guardar" at bounding box center [1034, 528] width 56 height 14
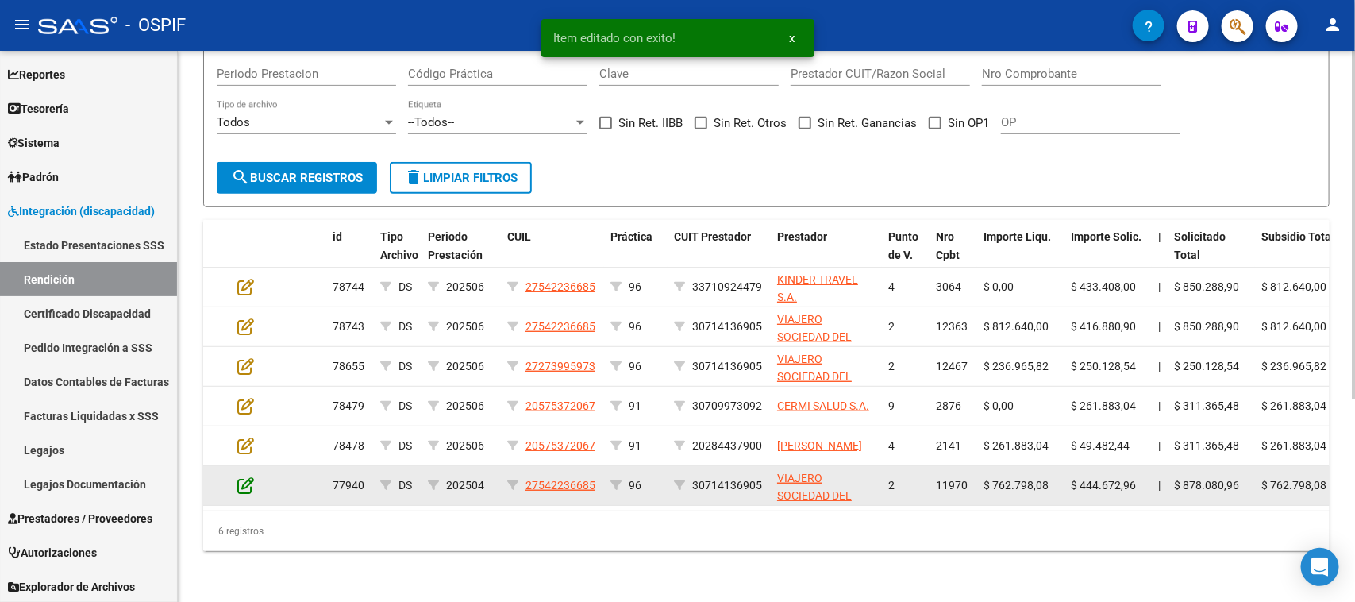
scroll to position [319, 0]
click at [247, 476] on icon at bounding box center [245, 484] width 17 height 17
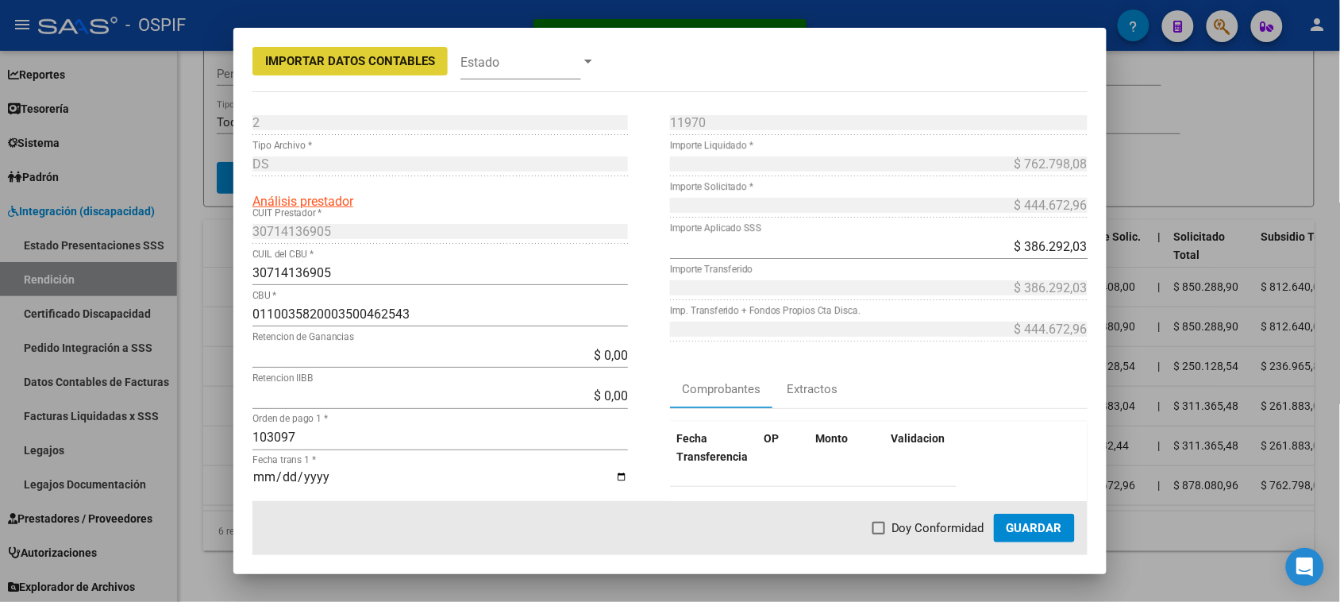
click at [950, 528] on span "Doy Conformidad" at bounding box center [937, 527] width 93 height 19
click at [879, 534] on input "Doy Conformidad" at bounding box center [878, 534] width 1 height 1
checkbox input "true"
click at [1025, 532] on span "Guardar" at bounding box center [1034, 528] width 56 height 14
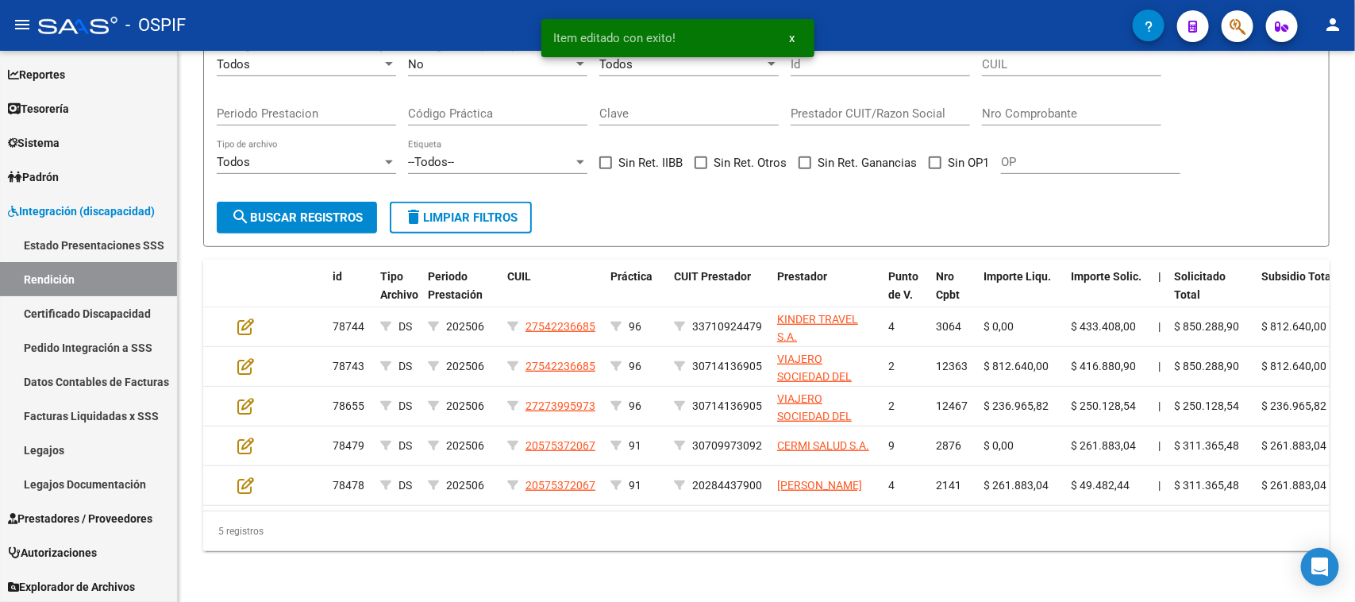
scroll to position [279, 0]
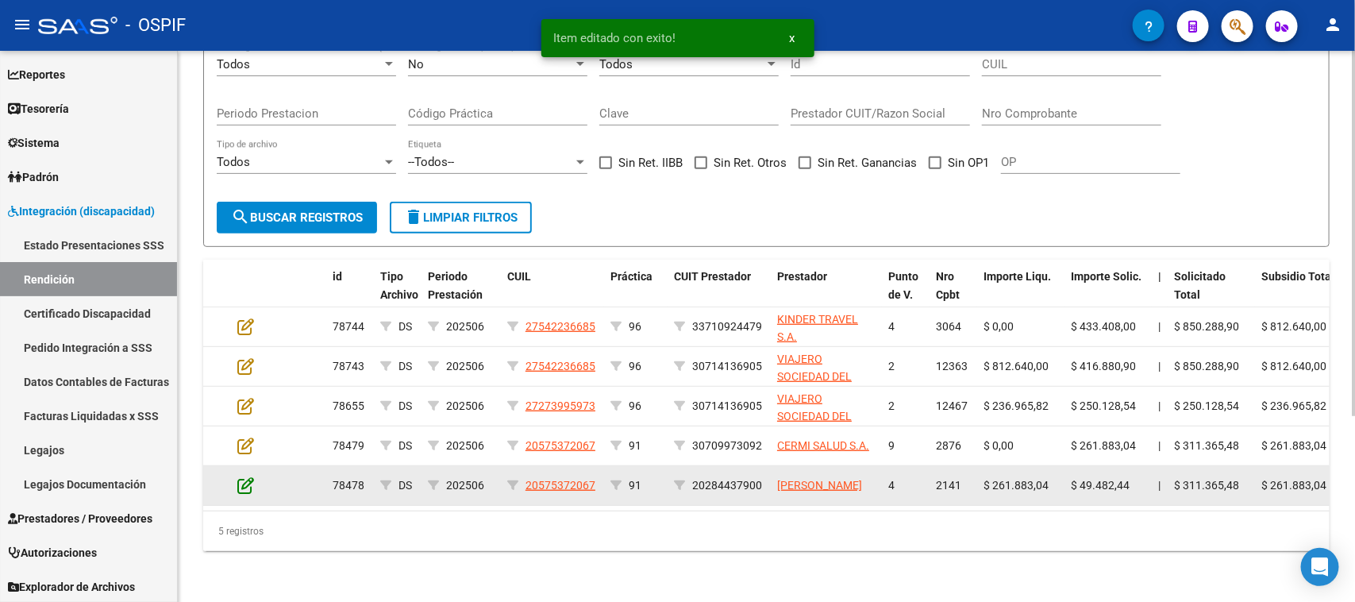
click at [248, 476] on icon at bounding box center [245, 484] width 17 height 17
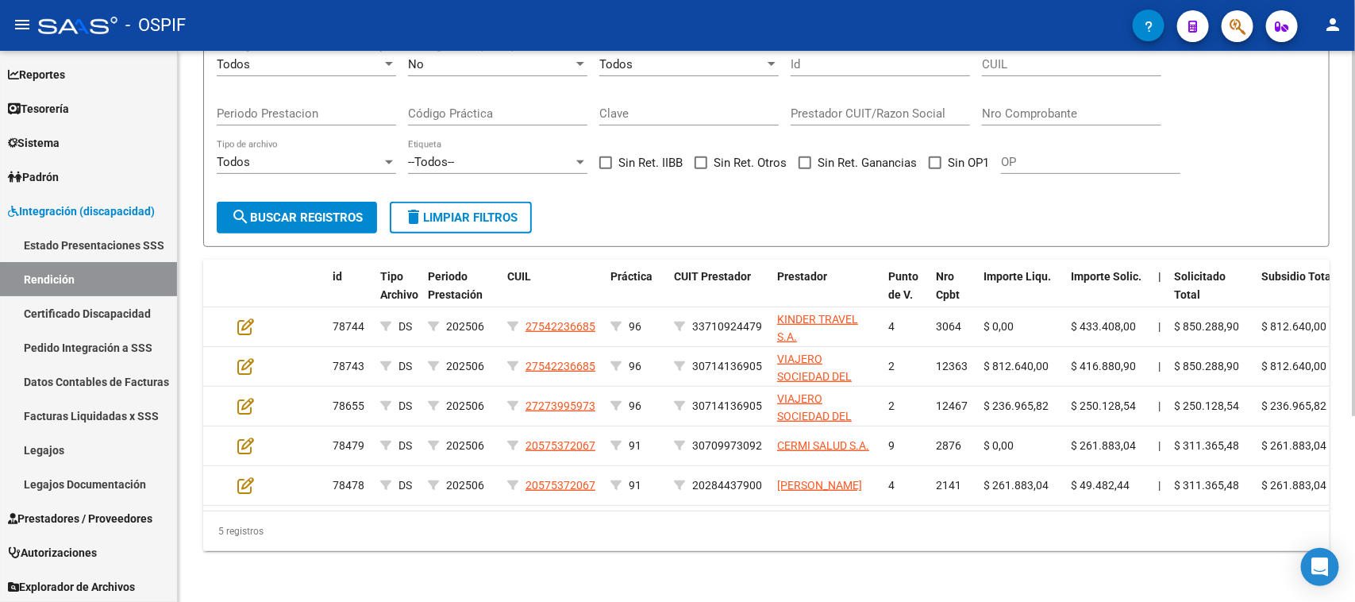
click at [339, 533] on div "5 registros" at bounding box center [766, 531] width 1126 height 40
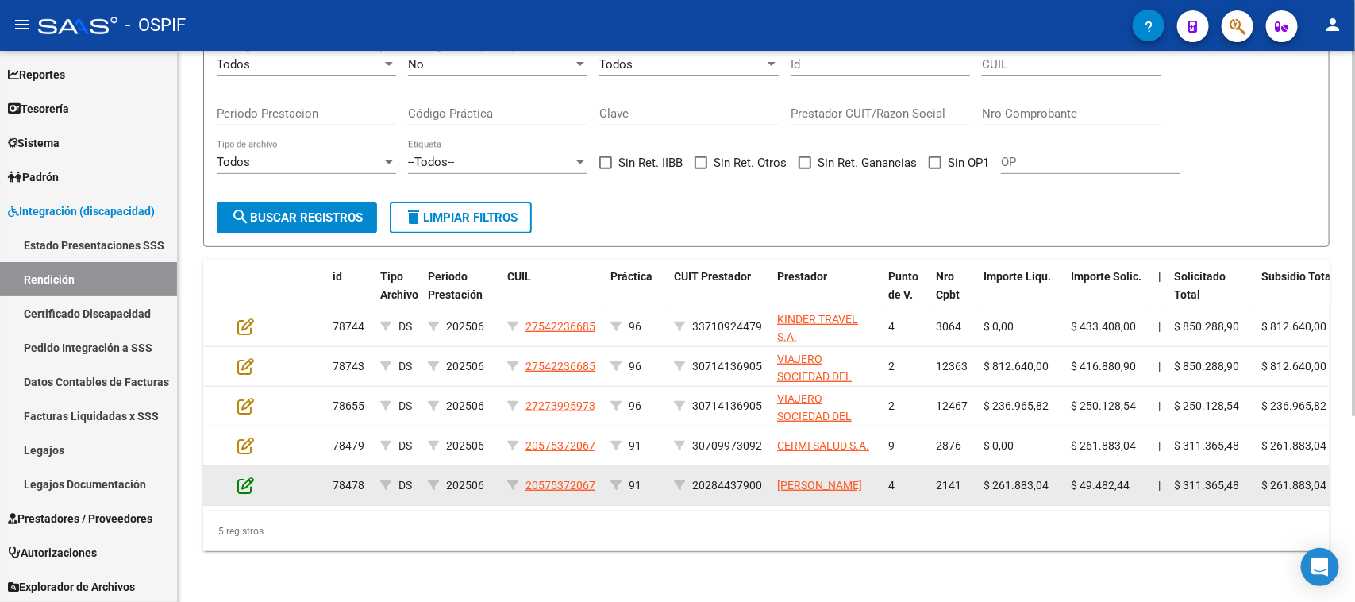
click at [242, 476] on icon at bounding box center [245, 484] width 17 height 17
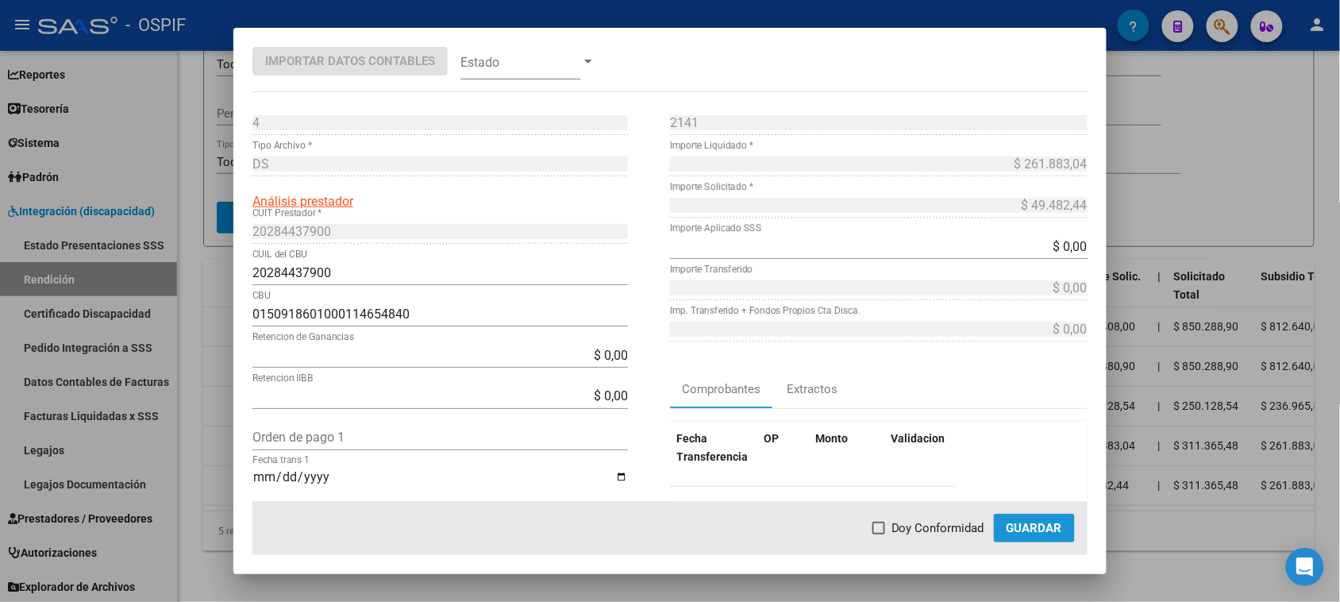
click at [1049, 525] on span "Guardar" at bounding box center [1034, 528] width 56 height 14
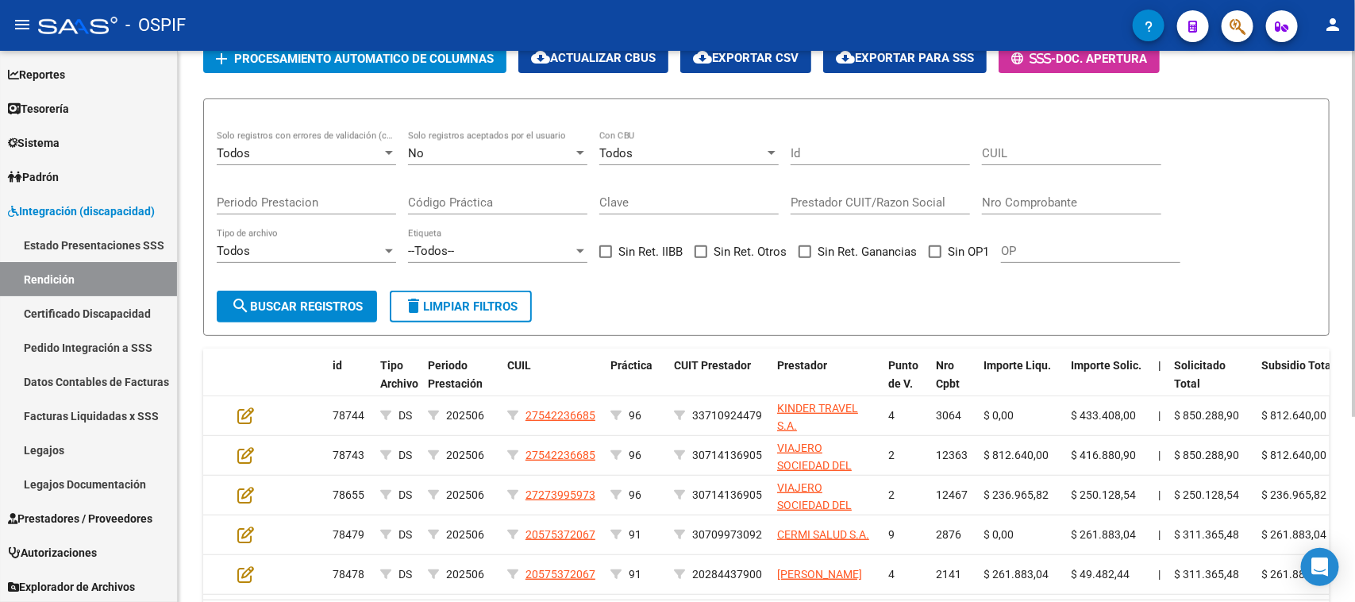
scroll to position [198, 0]
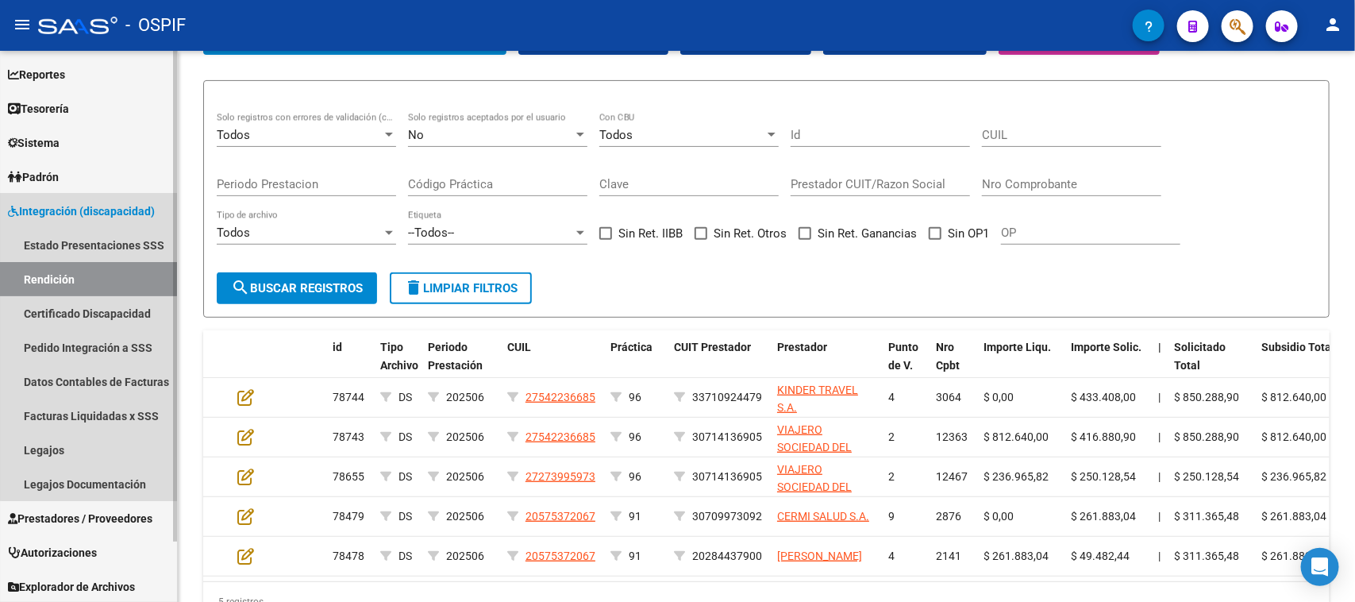
click at [101, 207] on span "Integración (discapacidad)" at bounding box center [81, 210] width 147 height 17
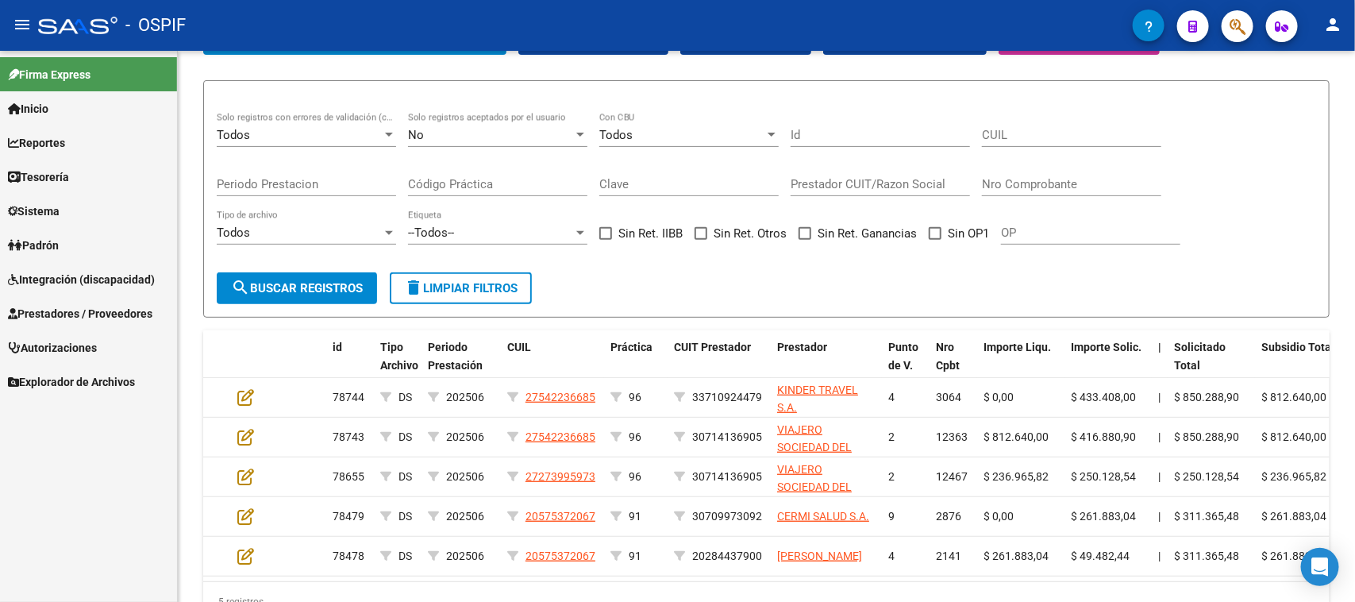
scroll to position [0, 0]
click at [96, 271] on span "Integración (discapacidad)" at bounding box center [81, 279] width 147 height 17
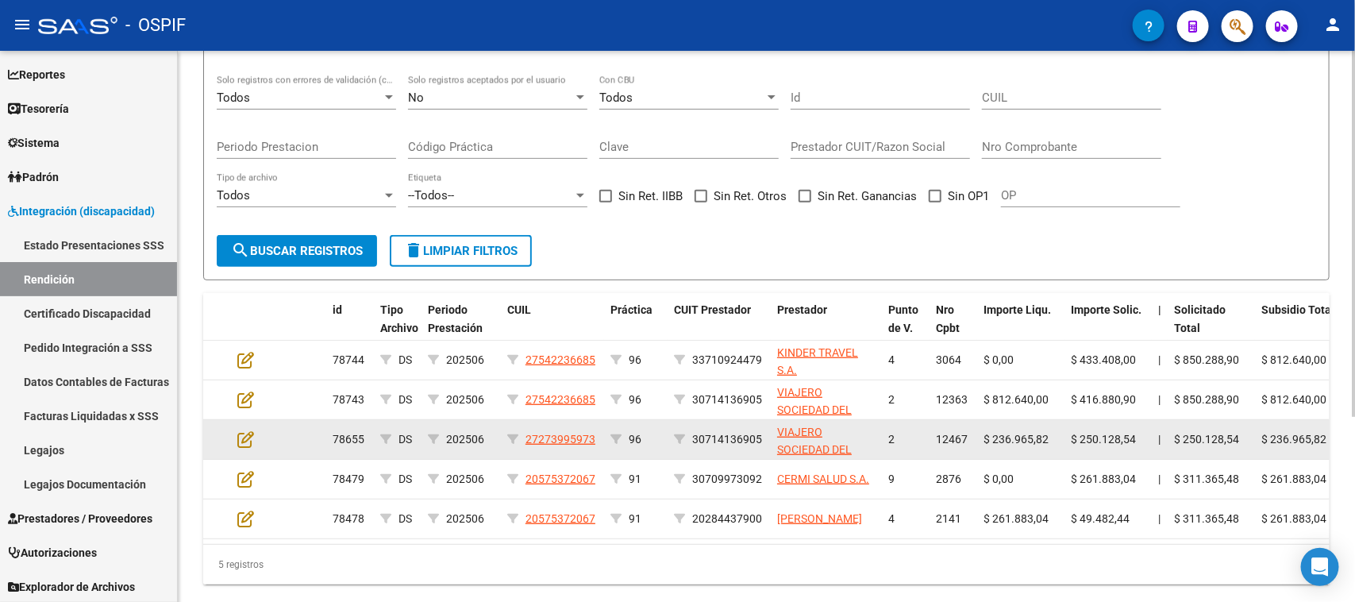
scroll to position [279, 0]
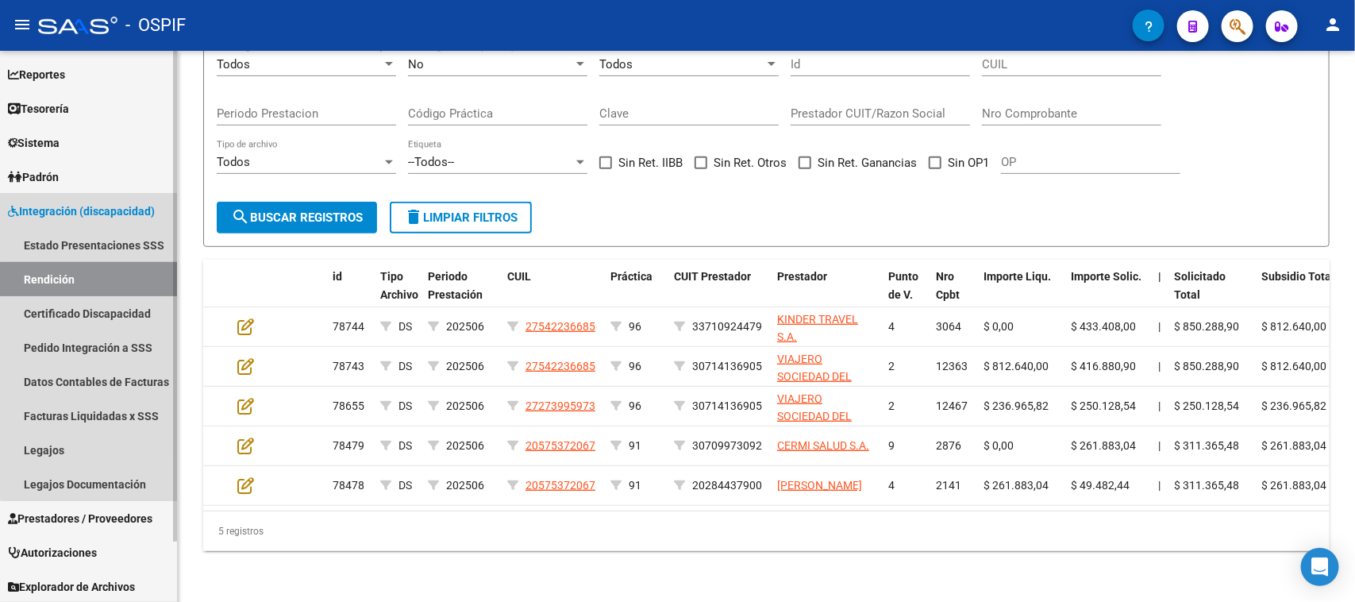
click at [89, 278] on link "Rendición" at bounding box center [88, 279] width 177 height 34
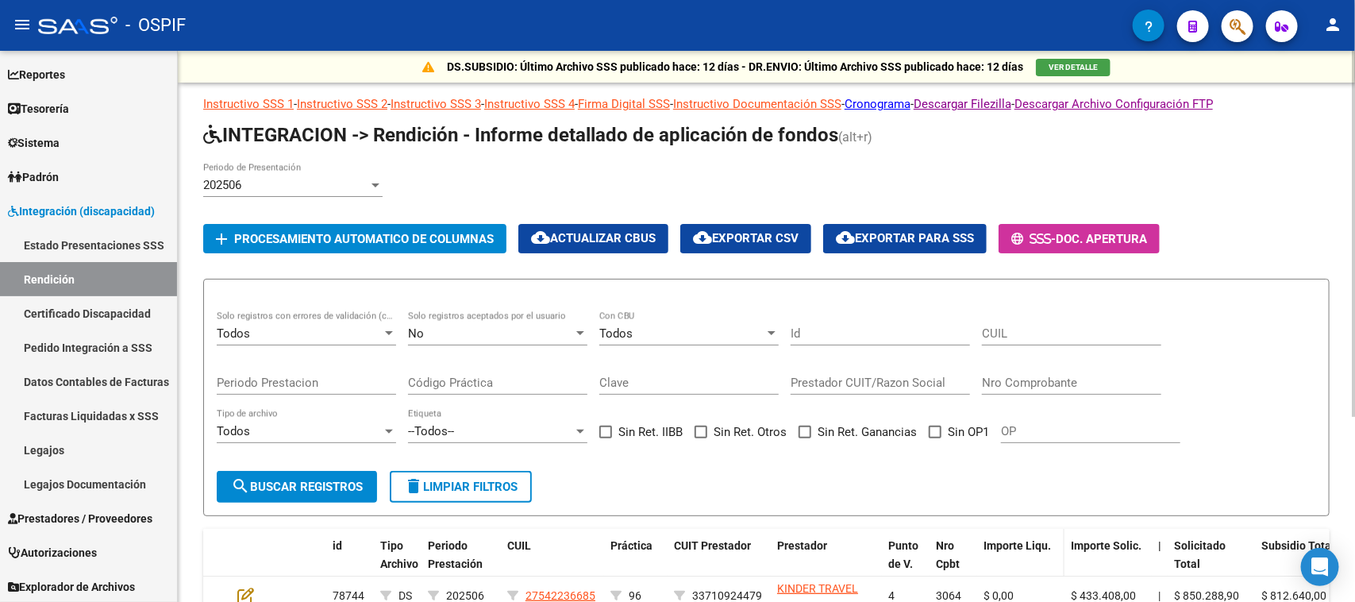
scroll to position [198, 0]
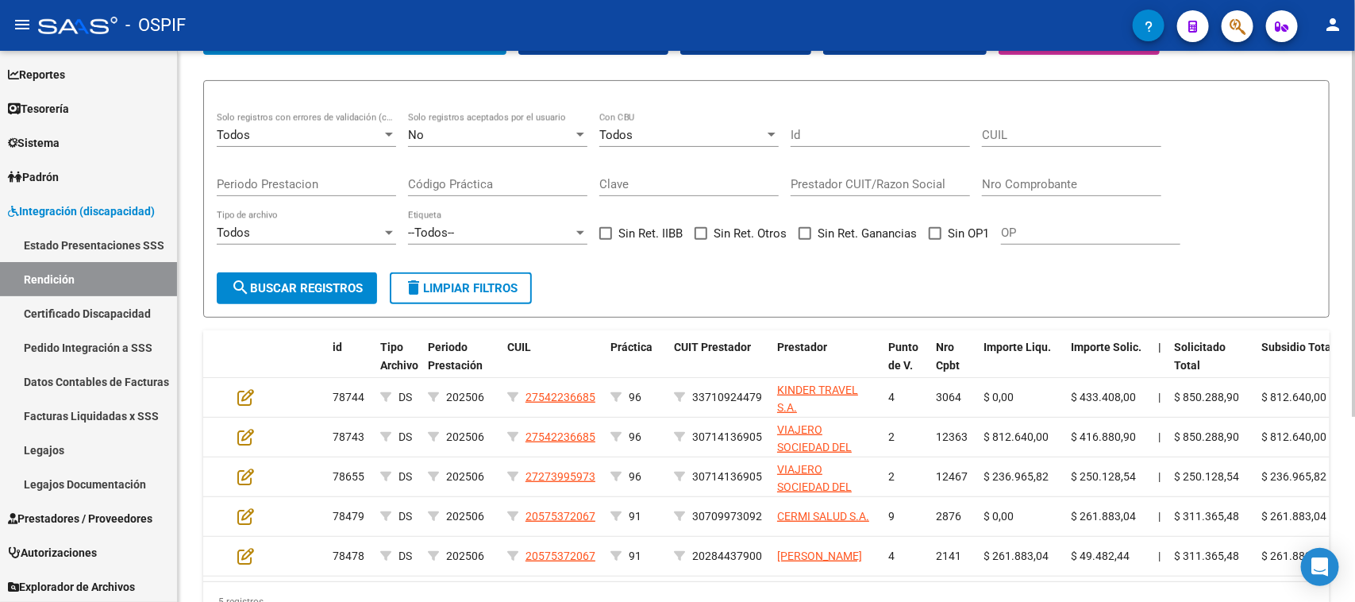
click at [556, 131] on div "No" at bounding box center [490, 135] width 165 height 14
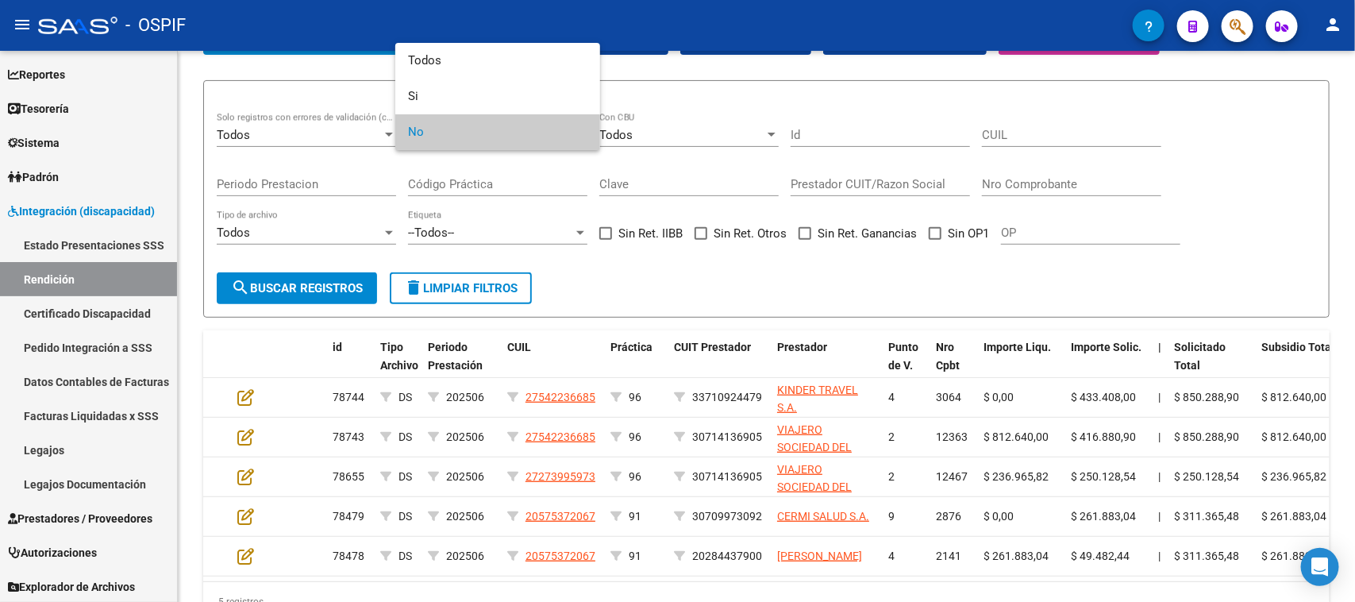
click at [859, 52] on div at bounding box center [677, 301] width 1355 height 602
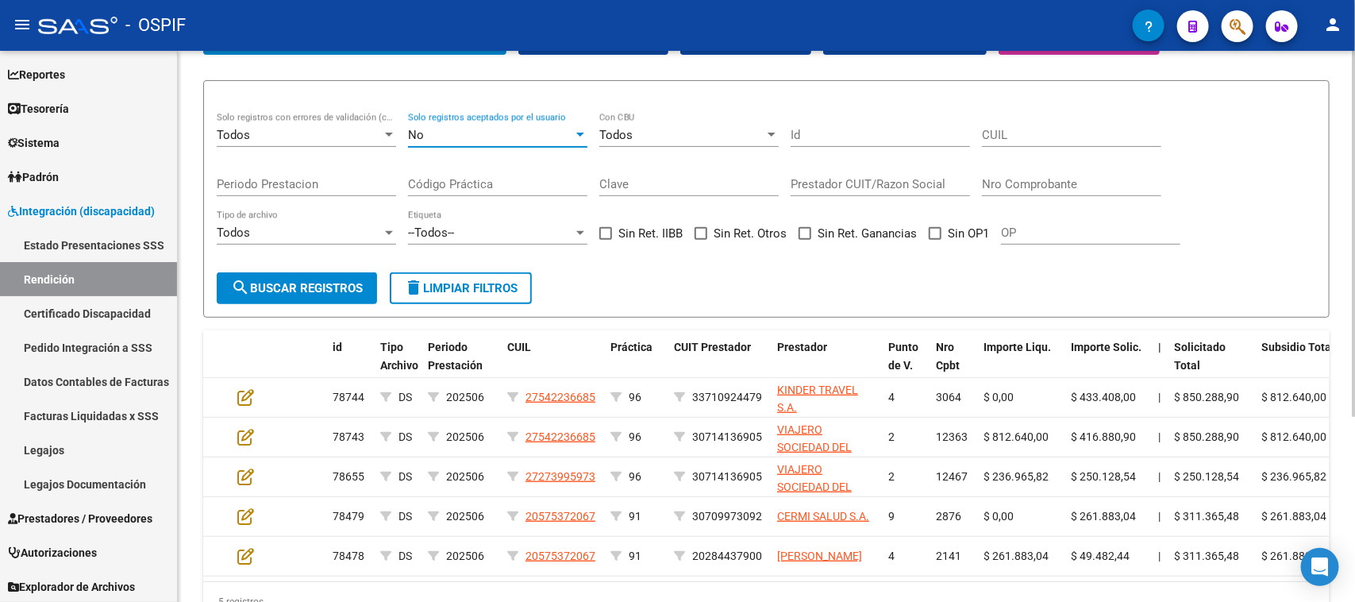
click at [567, 128] on div "No" at bounding box center [490, 135] width 165 height 14
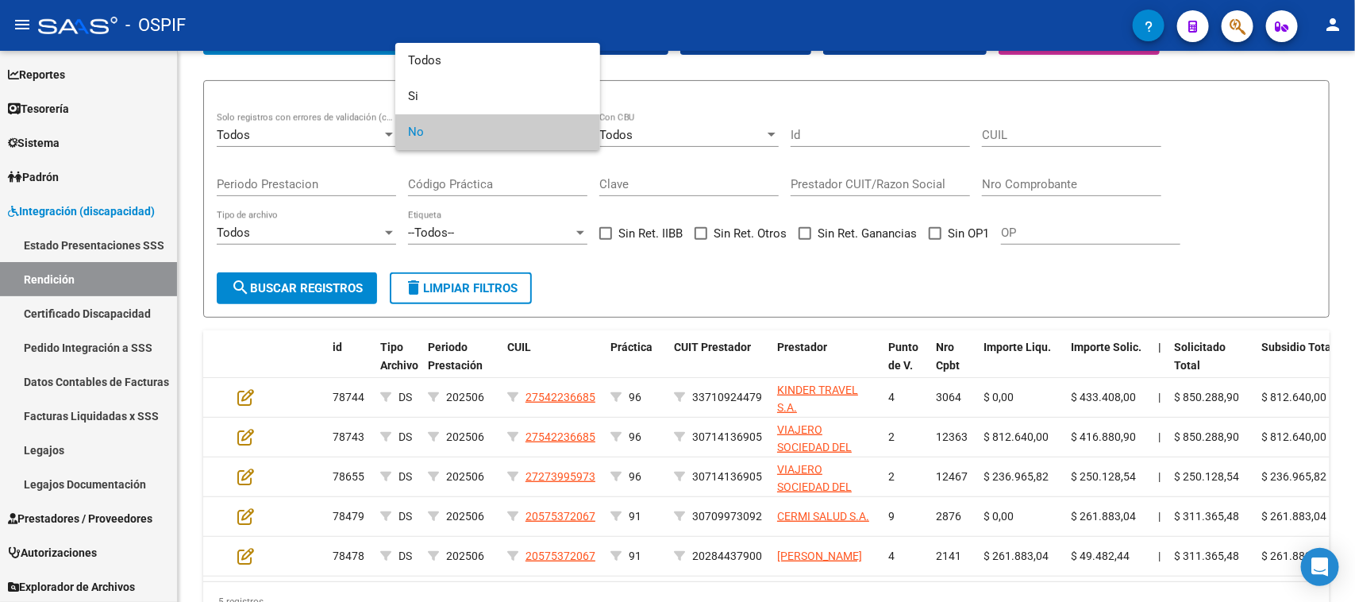
click at [700, 25] on div at bounding box center [677, 301] width 1355 height 602
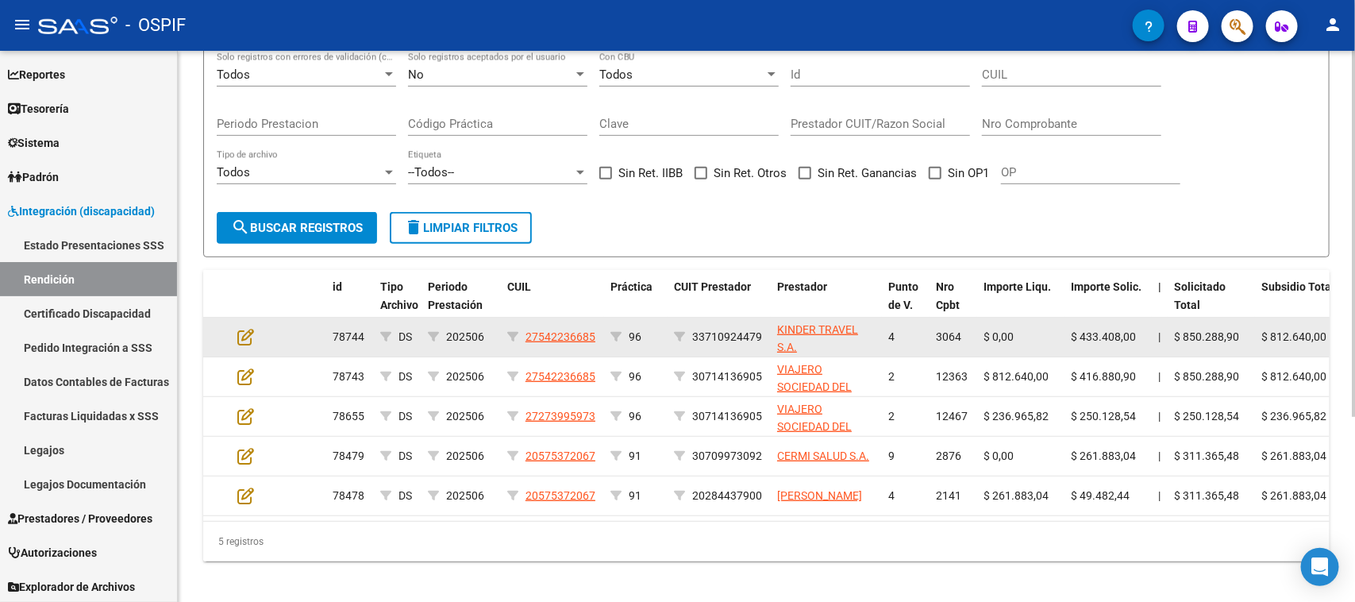
scroll to position [279, 0]
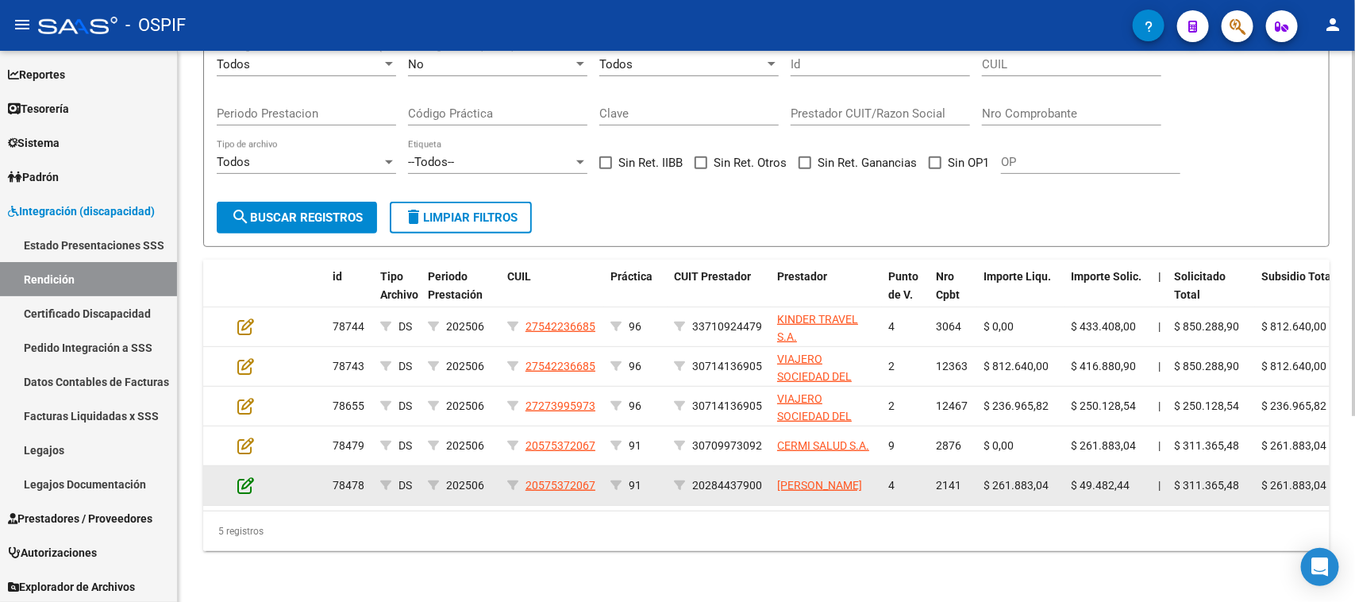
click at [243, 476] on icon at bounding box center [245, 484] width 17 height 17
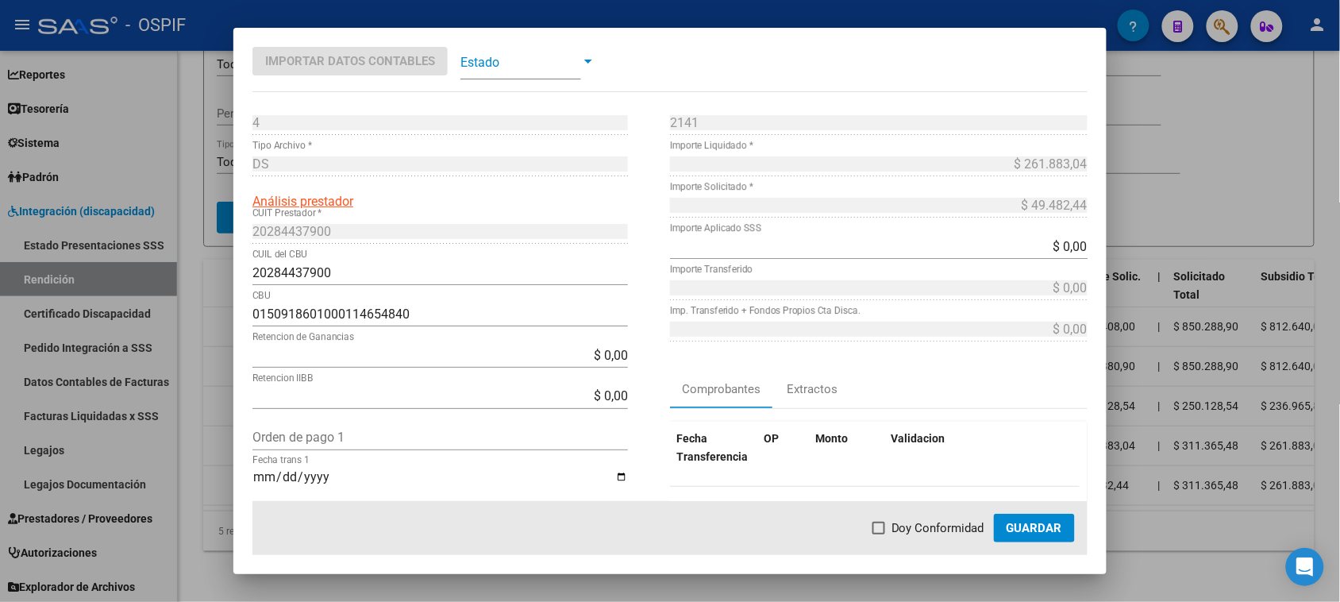
click at [1050, 524] on span "Guardar" at bounding box center [1034, 528] width 56 height 14
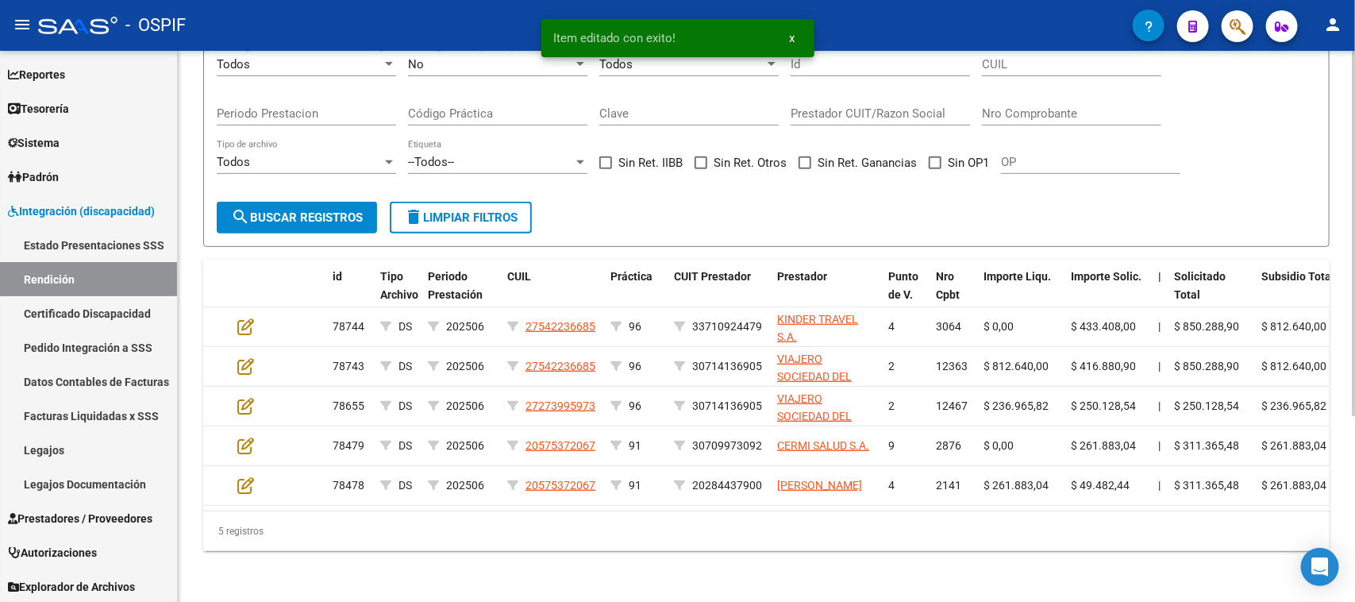
scroll to position [0, 0]
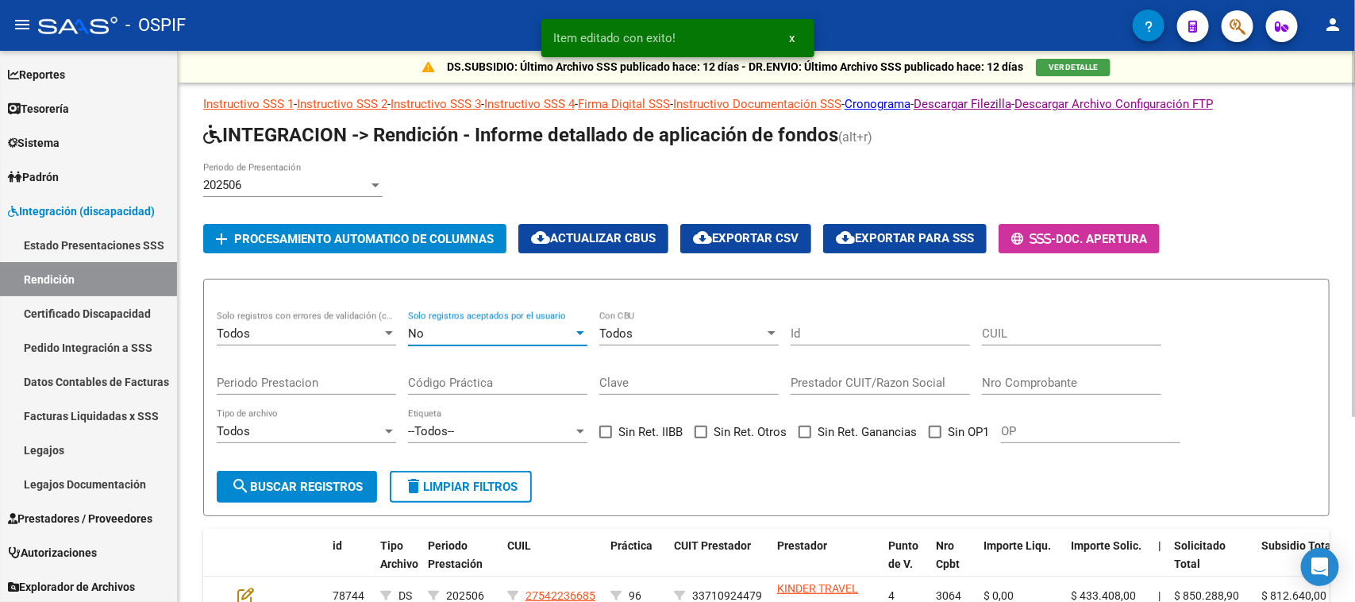
click at [571, 335] on div "No" at bounding box center [490, 333] width 165 height 14
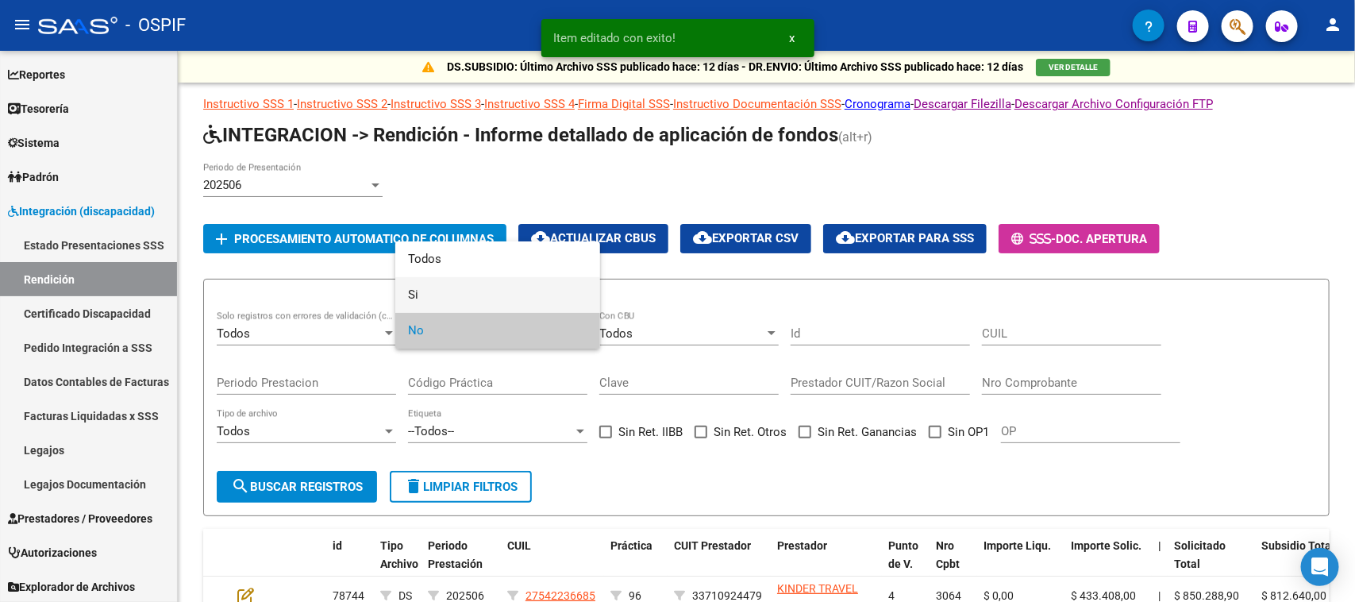
click at [485, 288] on span "Si" at bounding box center [497, 295] width 179 height 36
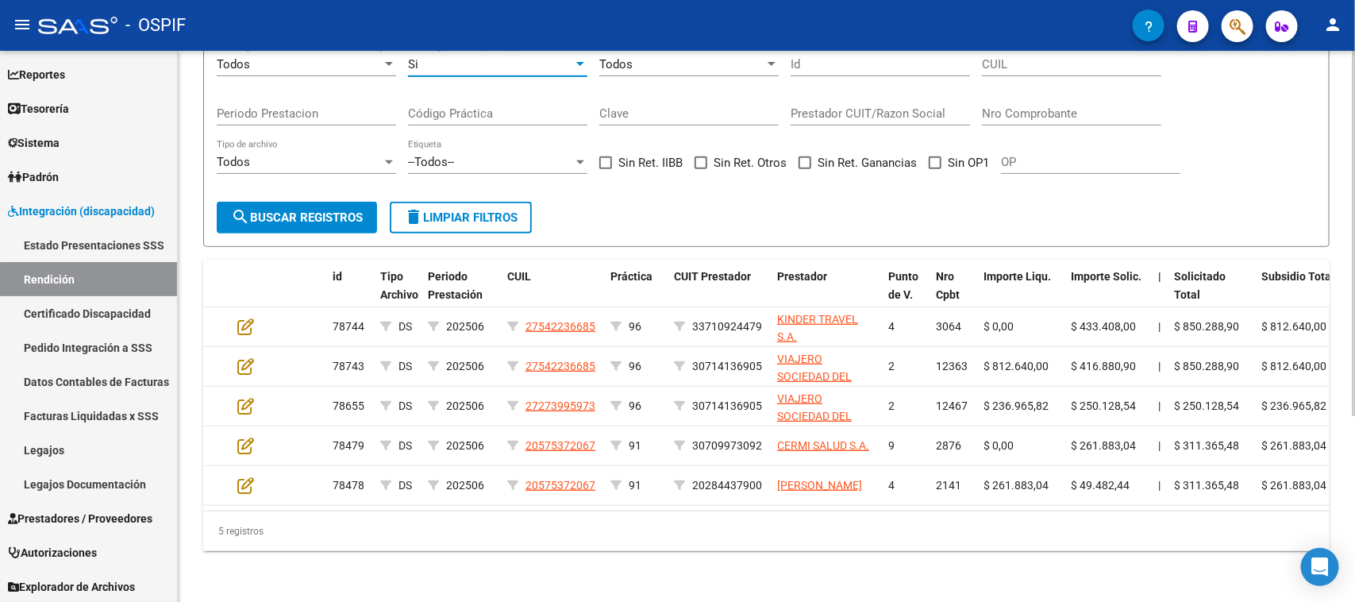
click at [497, 210] on span "delete Limpiar filtros" at bounding box center [460, 217] width 113 height 14
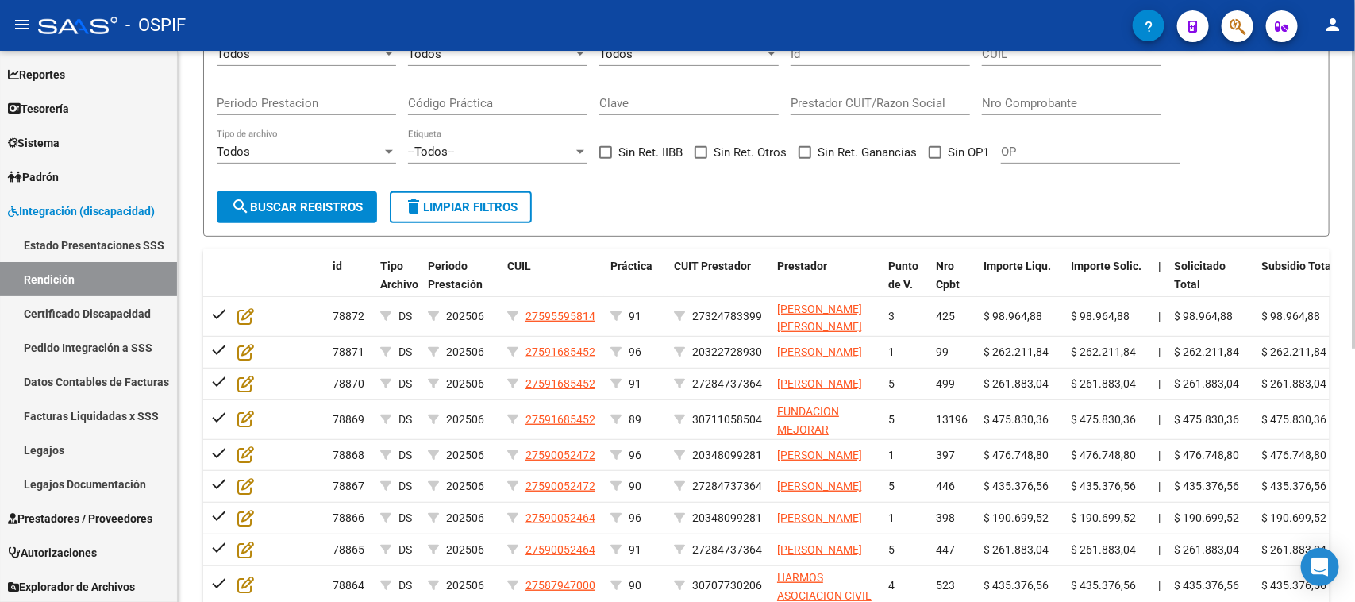
scroll to position [81, 0]
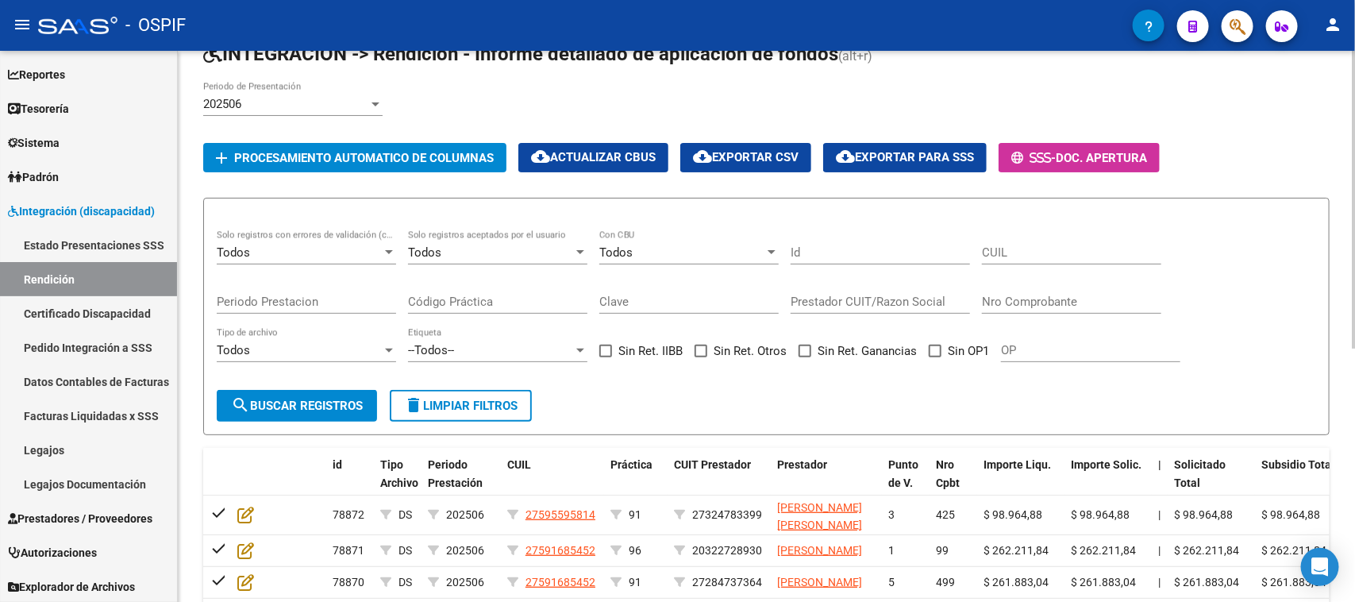
click at [544, 248] on div "Todos" at bounding box center [490, 252] width 165 height 14
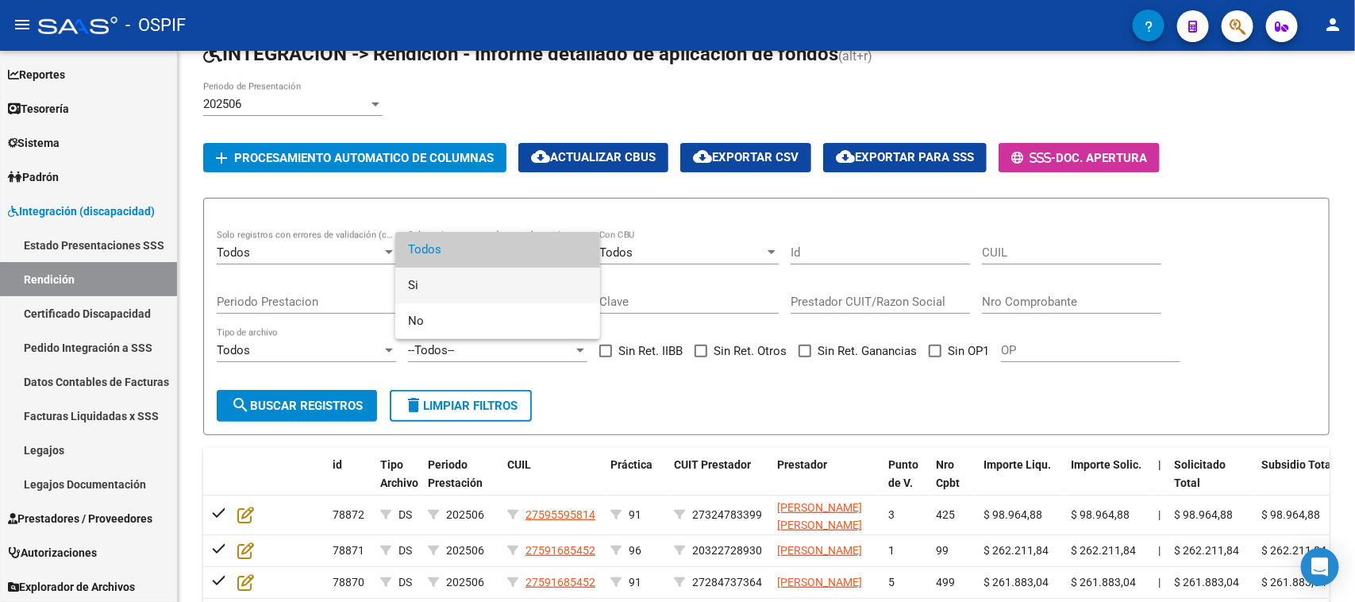
click at [516, 287] on span "Si" at bounding box center [497, 285] width 179 height 36
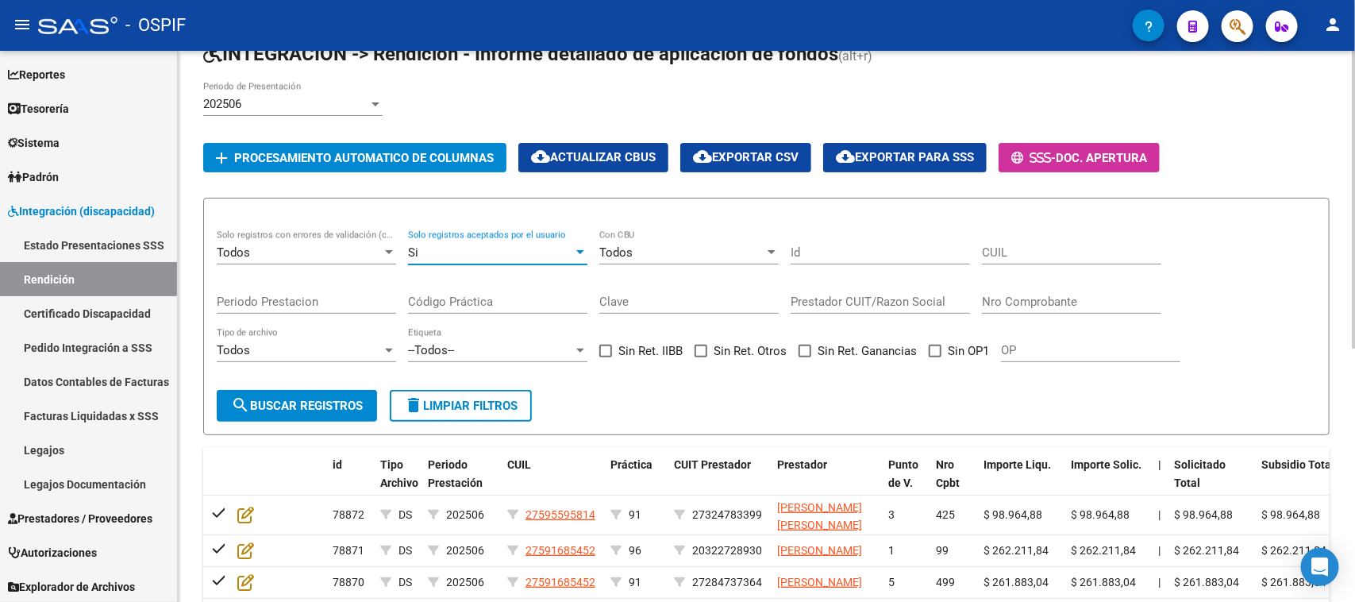
click at [322, 398] on span "search Buscar registros" at bounding box center [297, 405] width 132 height 14
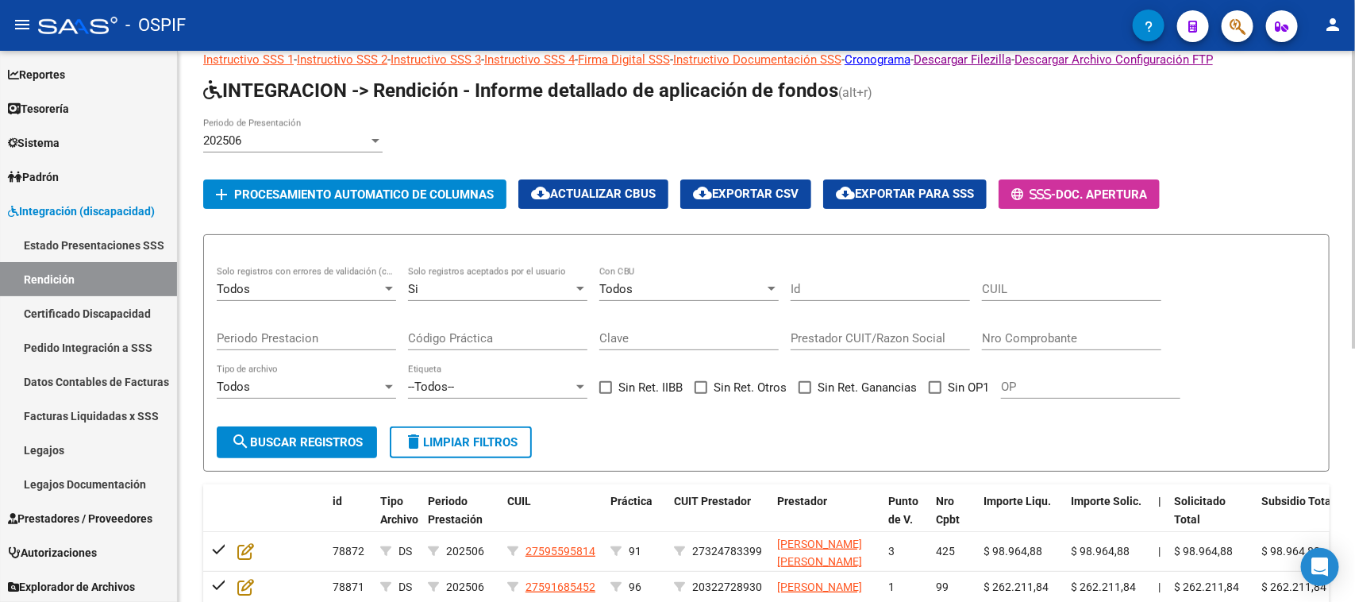
scroll to position [0, 0]
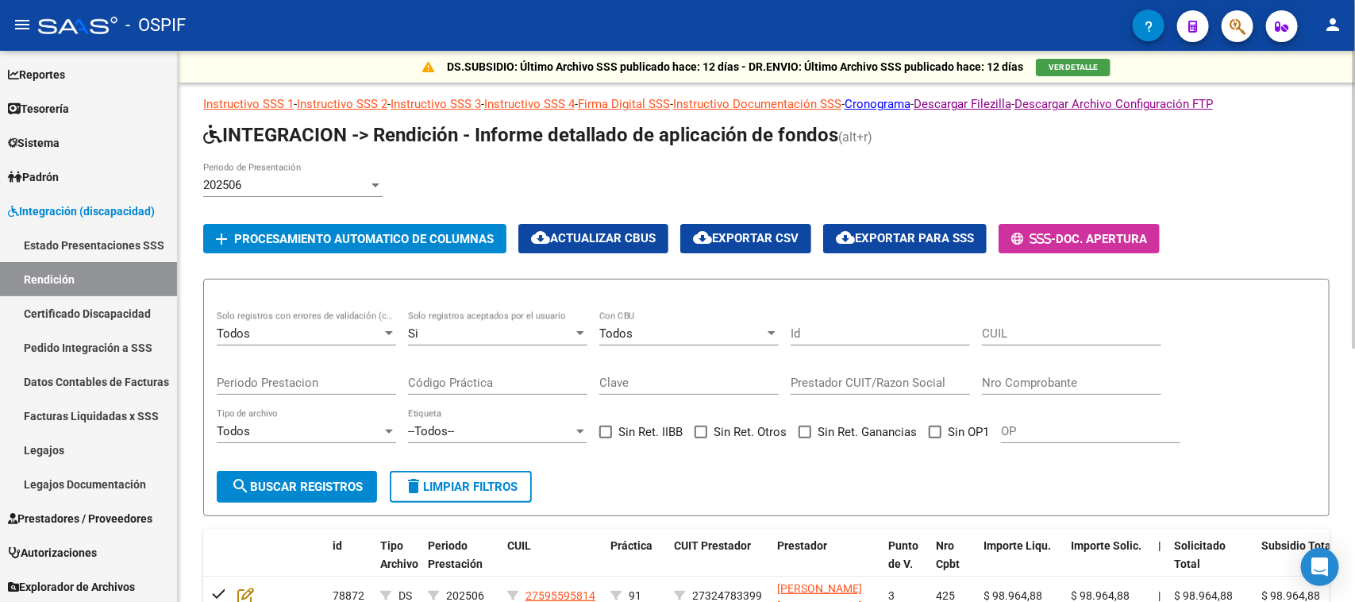
click at [954, 238] on span "cloud_download Exportar para SSS" at bounding box center [905, 238] width 138 height 14
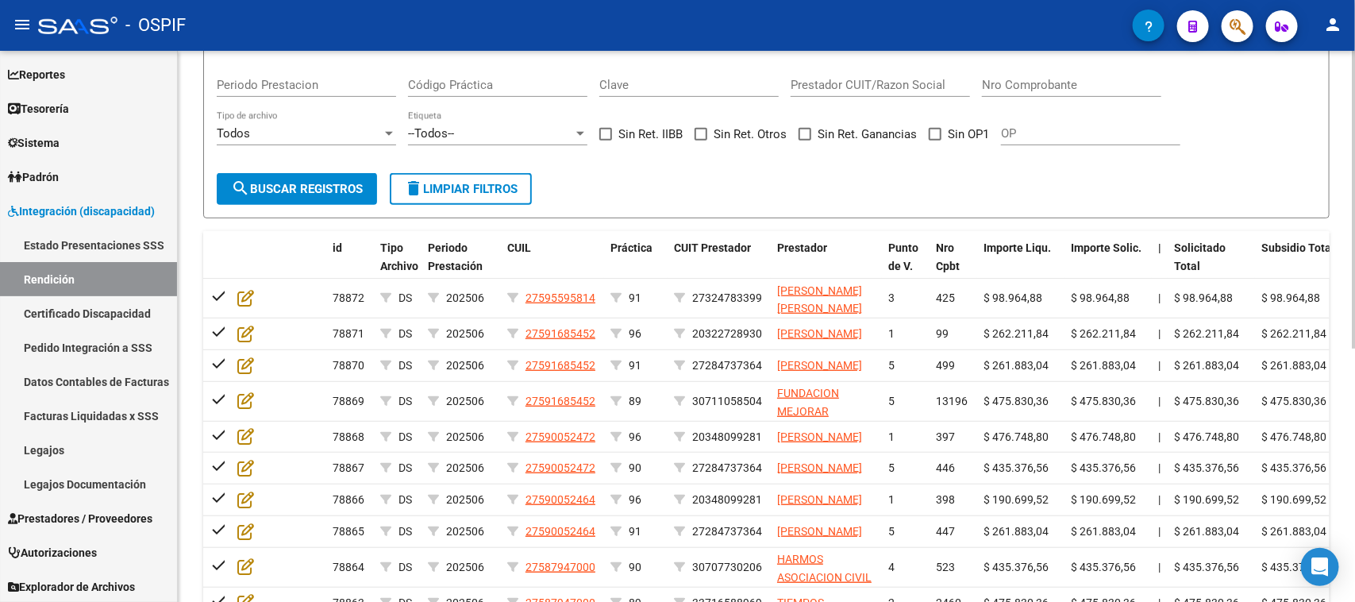
scroll to position [198, 0]
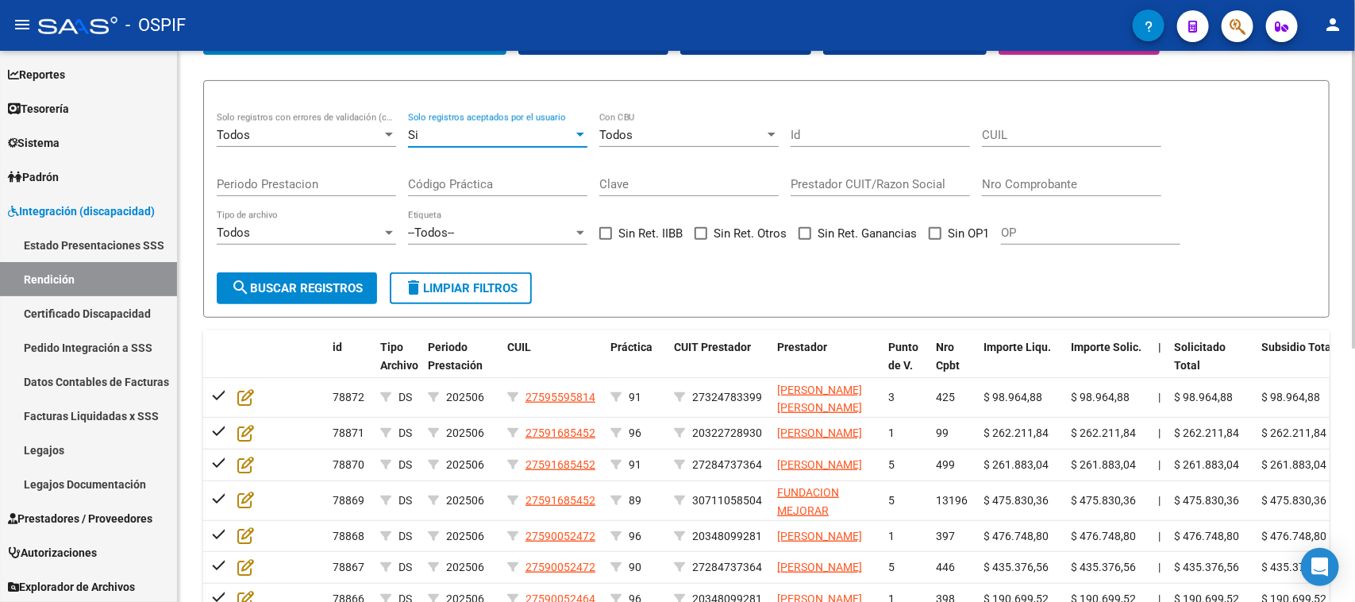
click at [574, 129] on div at bounding box center [580, 135] width 14 height 13
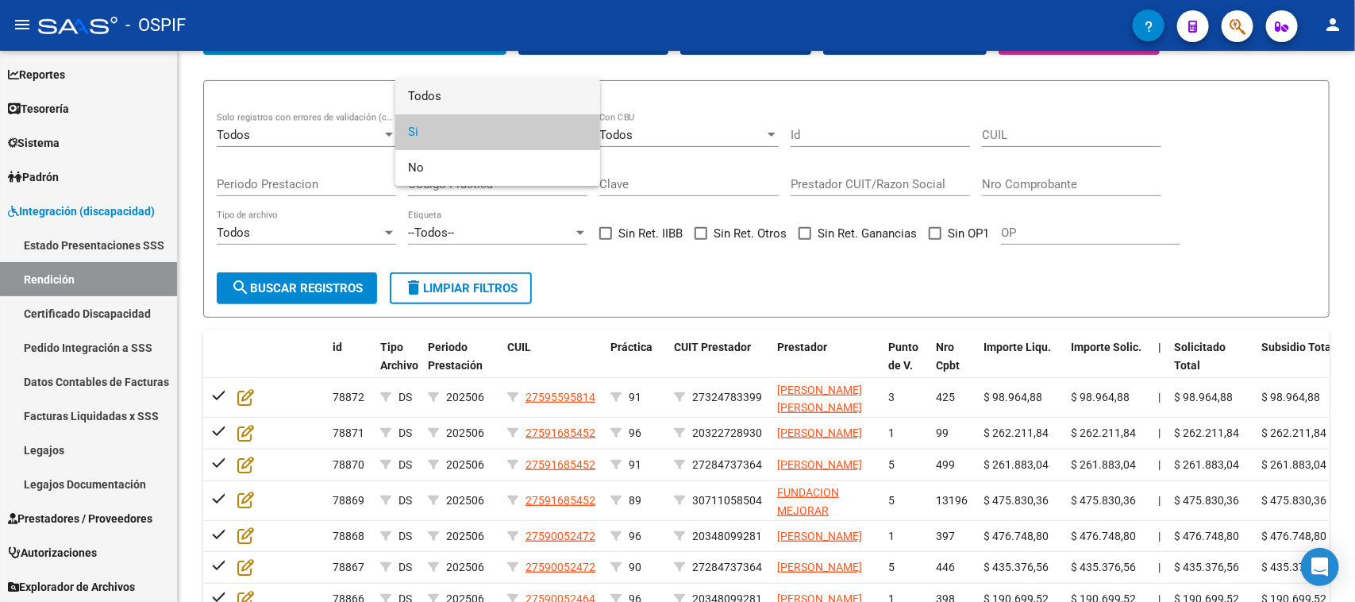
click at [455, 100] on span "Todos" at bounding box center [497, 97] width 179 height 36
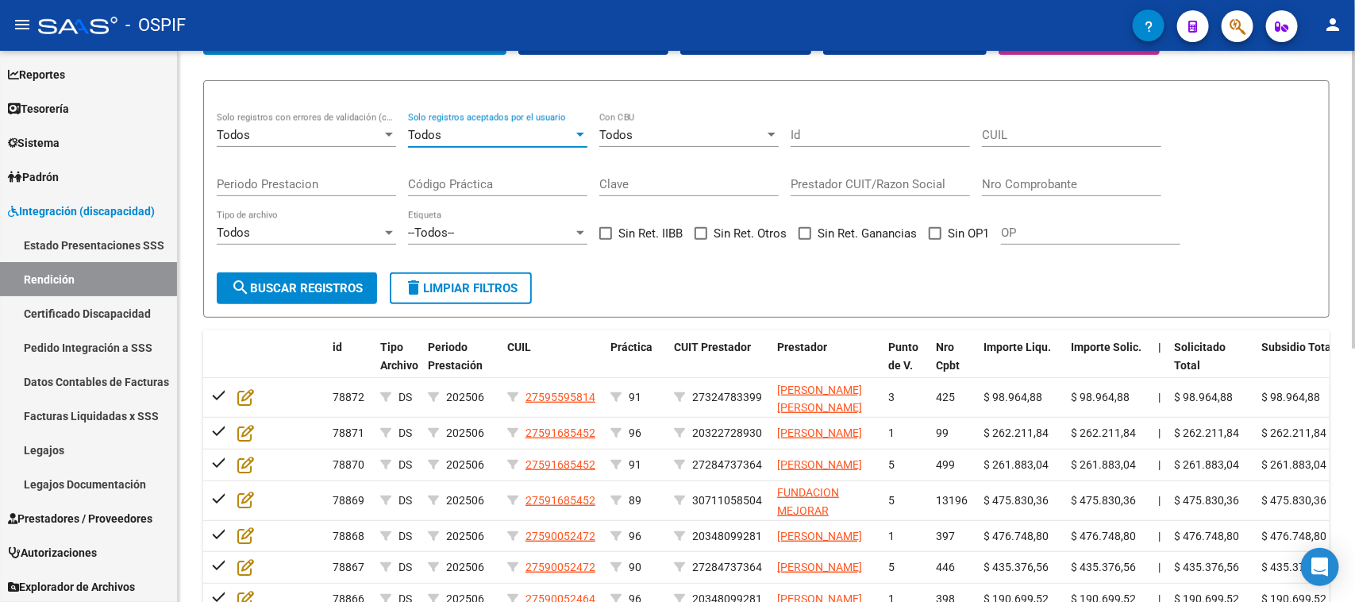
click at [422, 283] on mat-icon "delete" at bounding box center [413, 287] width 19 height 19
click at [933, 232] on span at bounding box center [935, 233] width 13 height 13
click at [934, 240] on input "Sin OP1" at bounding box center [934, 240] width 1 height 1
checkbox input "true"
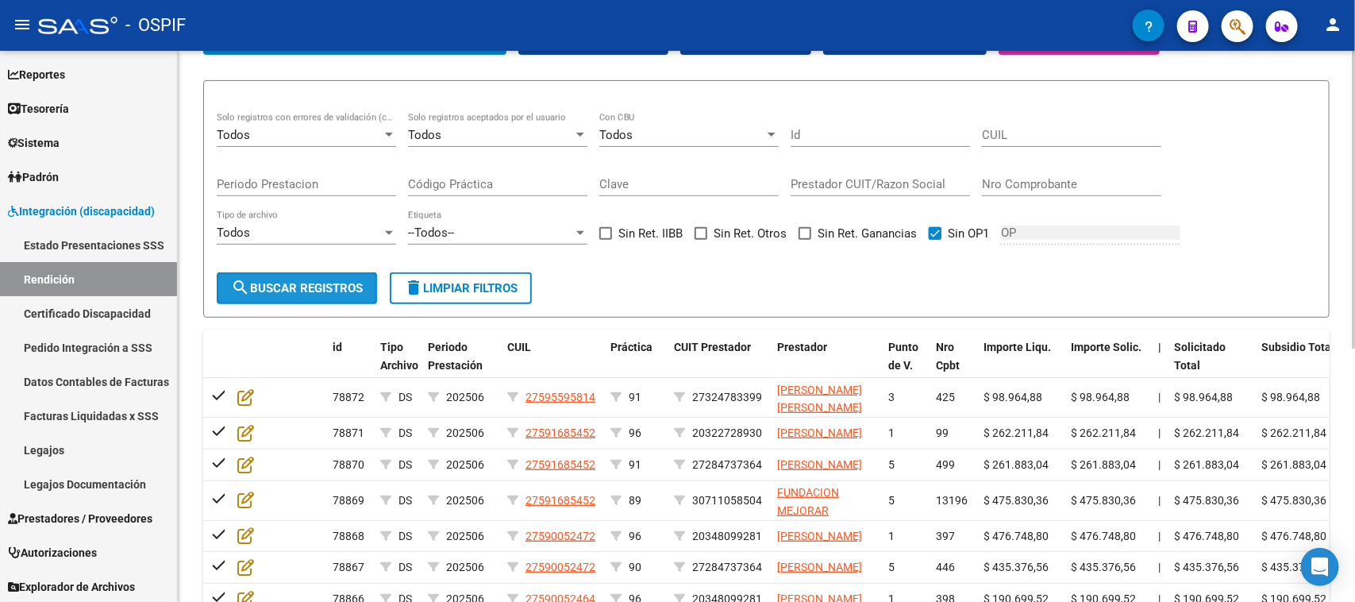
click at [326, 286] on span "search Buscar registros" at bounding box center [297, 288] width 132 height 14
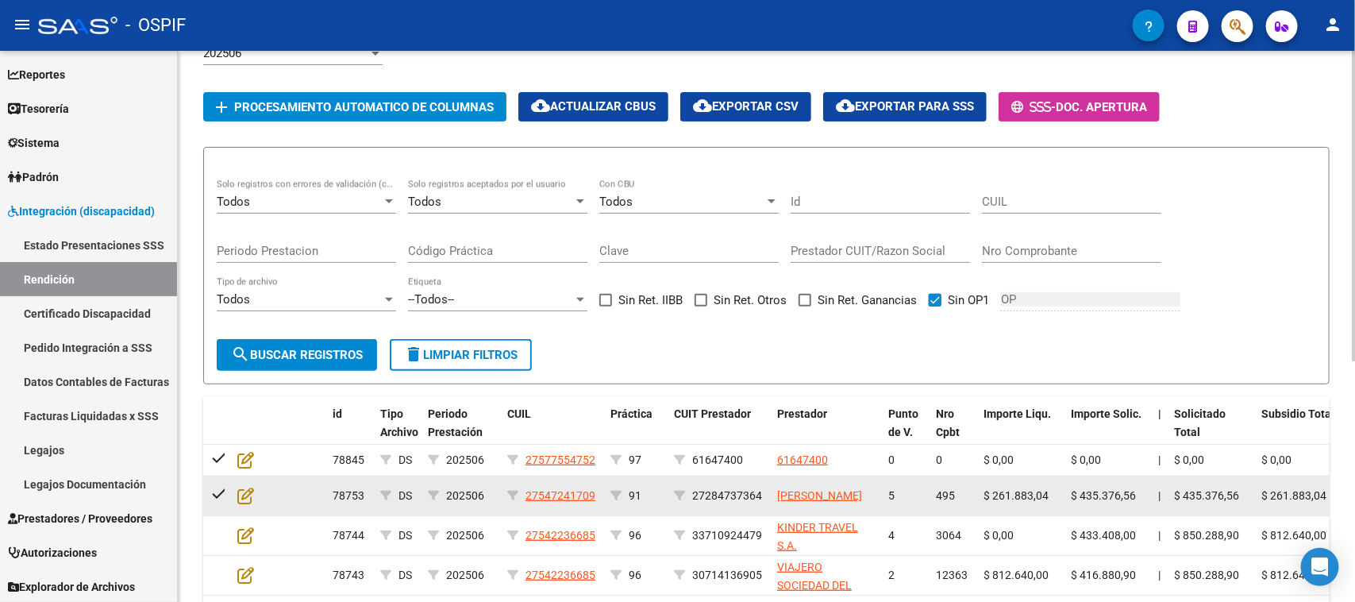
scroll to position [429, 0]
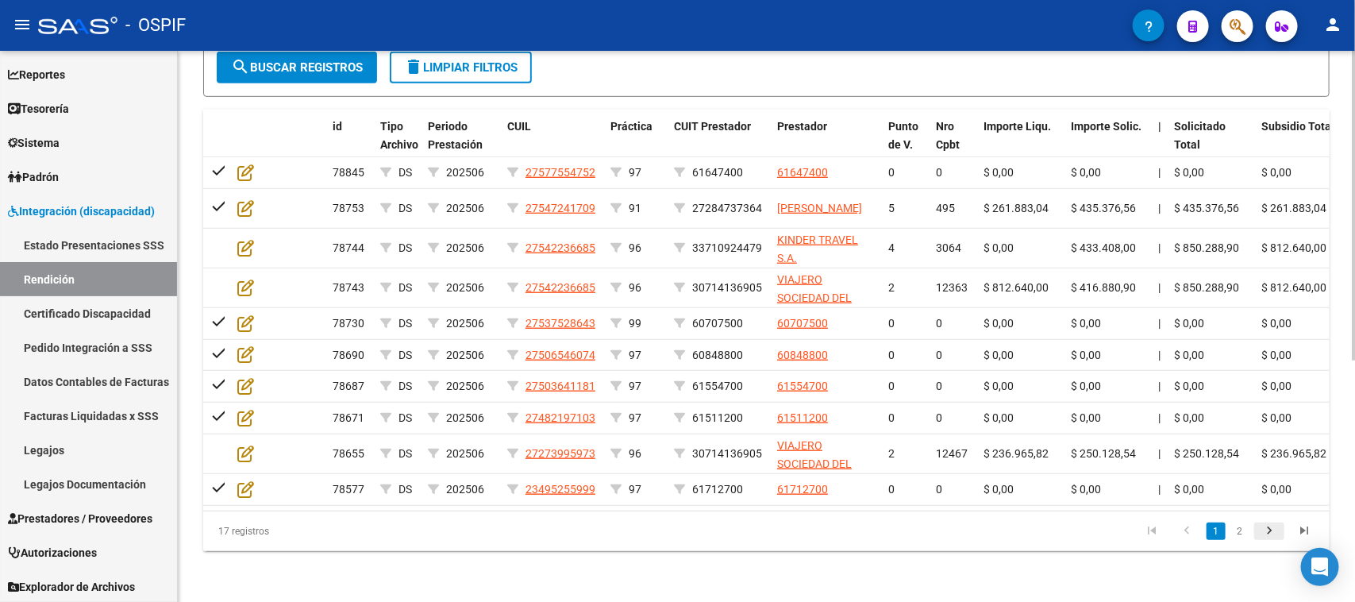
click at [1268, 525] on icon "go to next page" at bounding box center [1269, 532] width 21 height 19
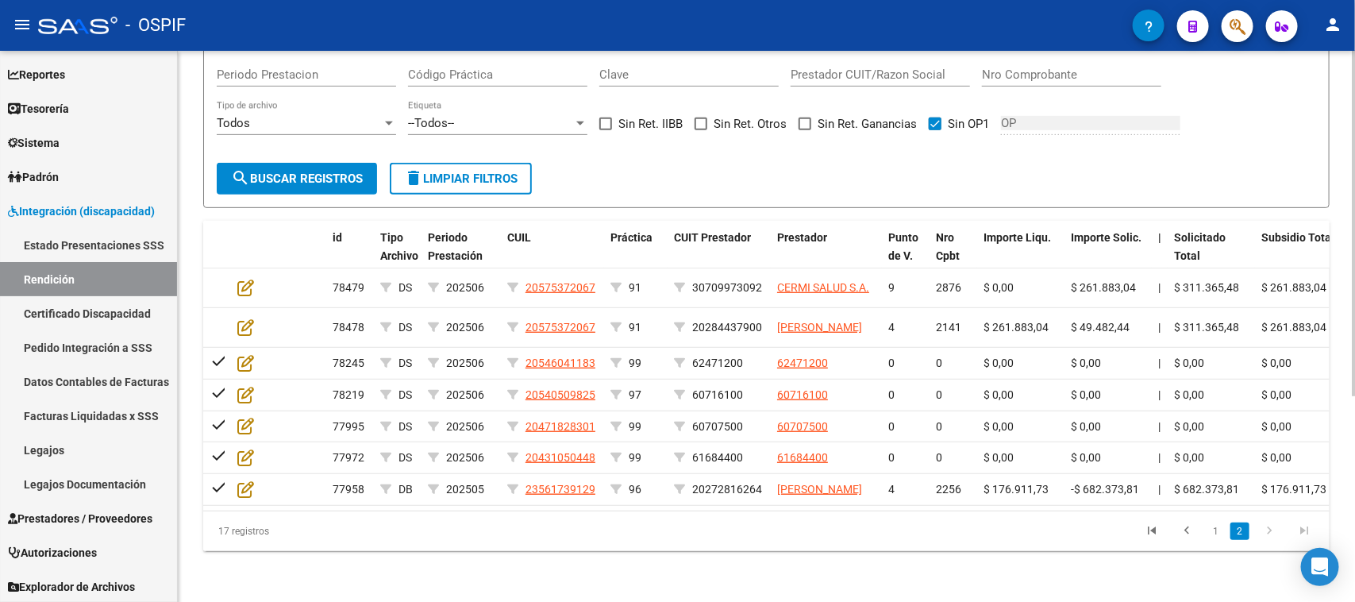
scroll to position [327, 0]
